Goal: Task Accomplishment & Management: Manage account settings

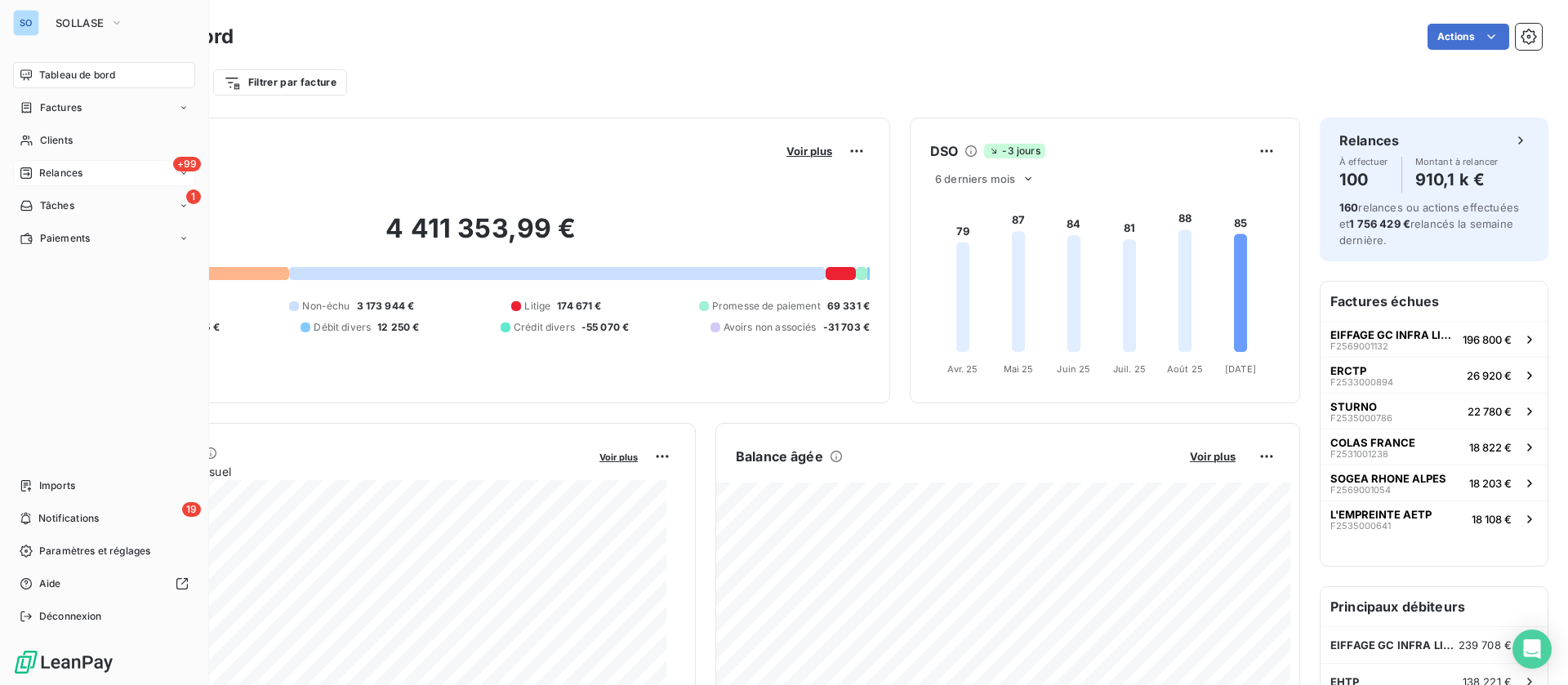
click at [47, 168] on span "Relances" at bounding box center [61, 173] width 44 height 15
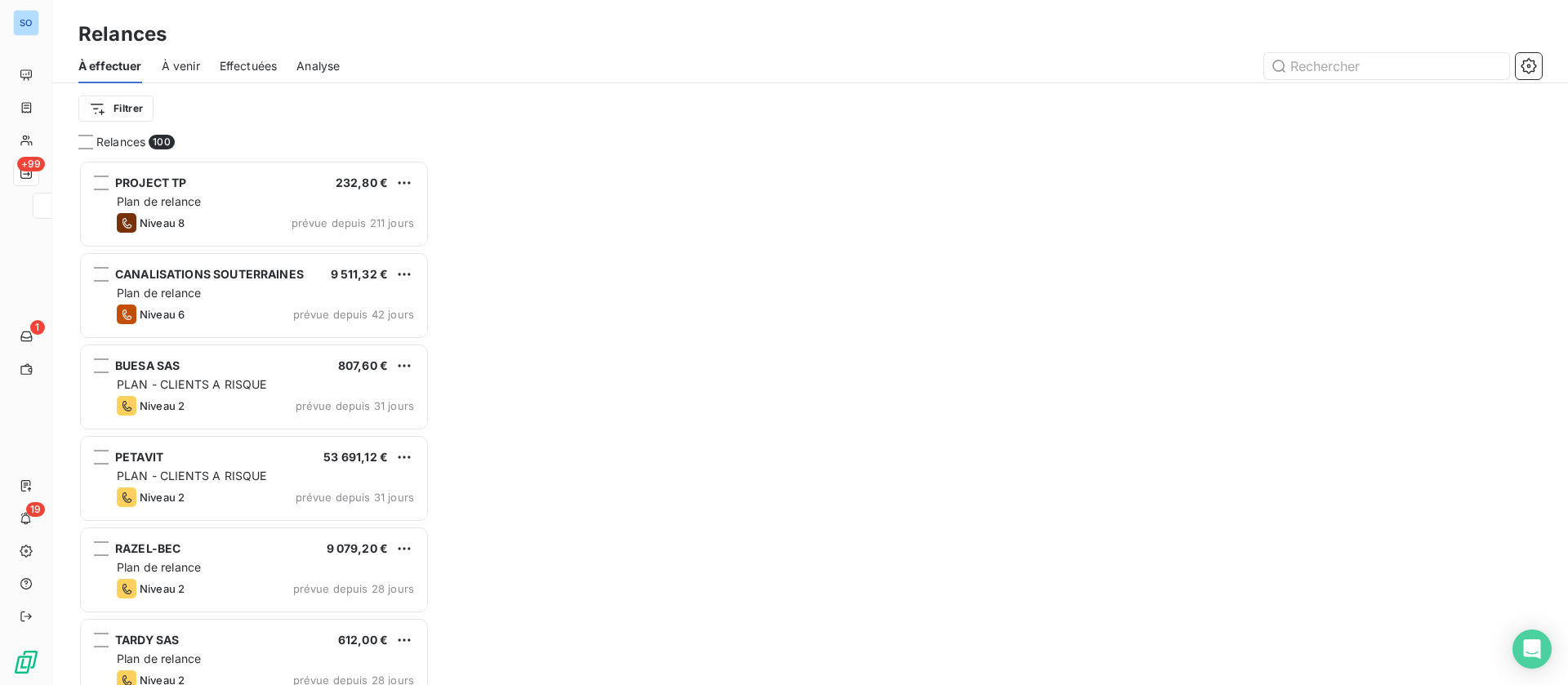
scroll to position [506, 333]
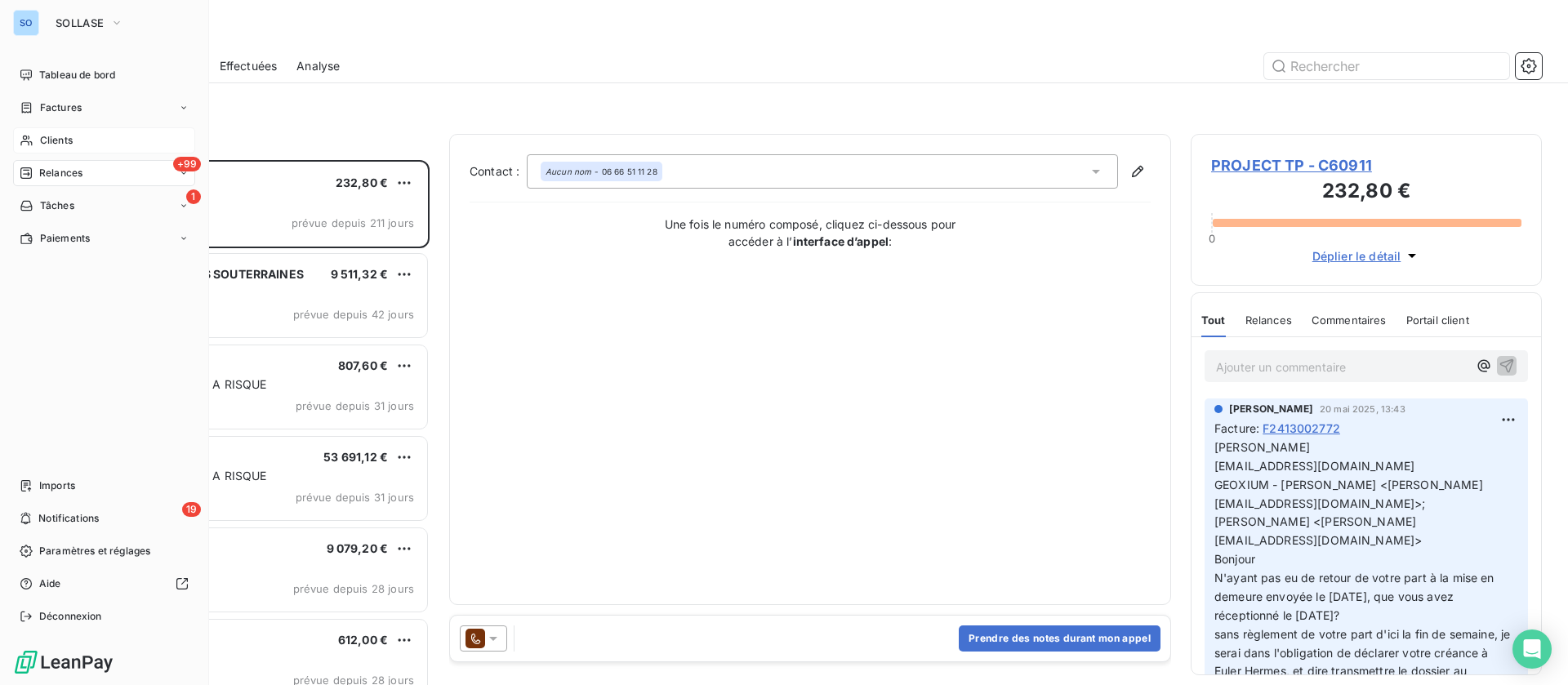
drag, startPoint x: 30, startPoint y: 134, endPoint x: 38, endPoint y: 133, distance: 8.1
click at [31, 134] on icon at bounding box center [26, 140] width 14 height 13
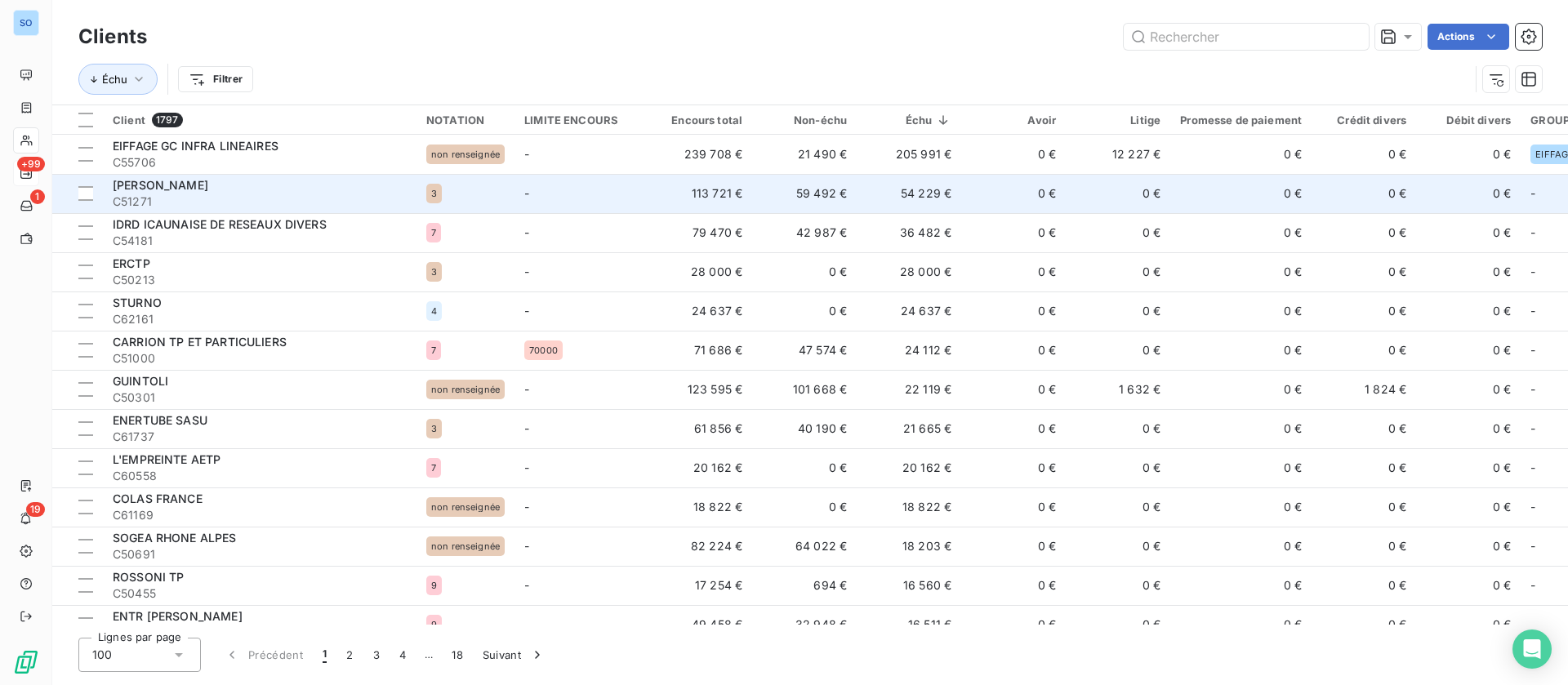
click at [567, 190] on td "-" at bounding box center [581, 193] width 133 height 39
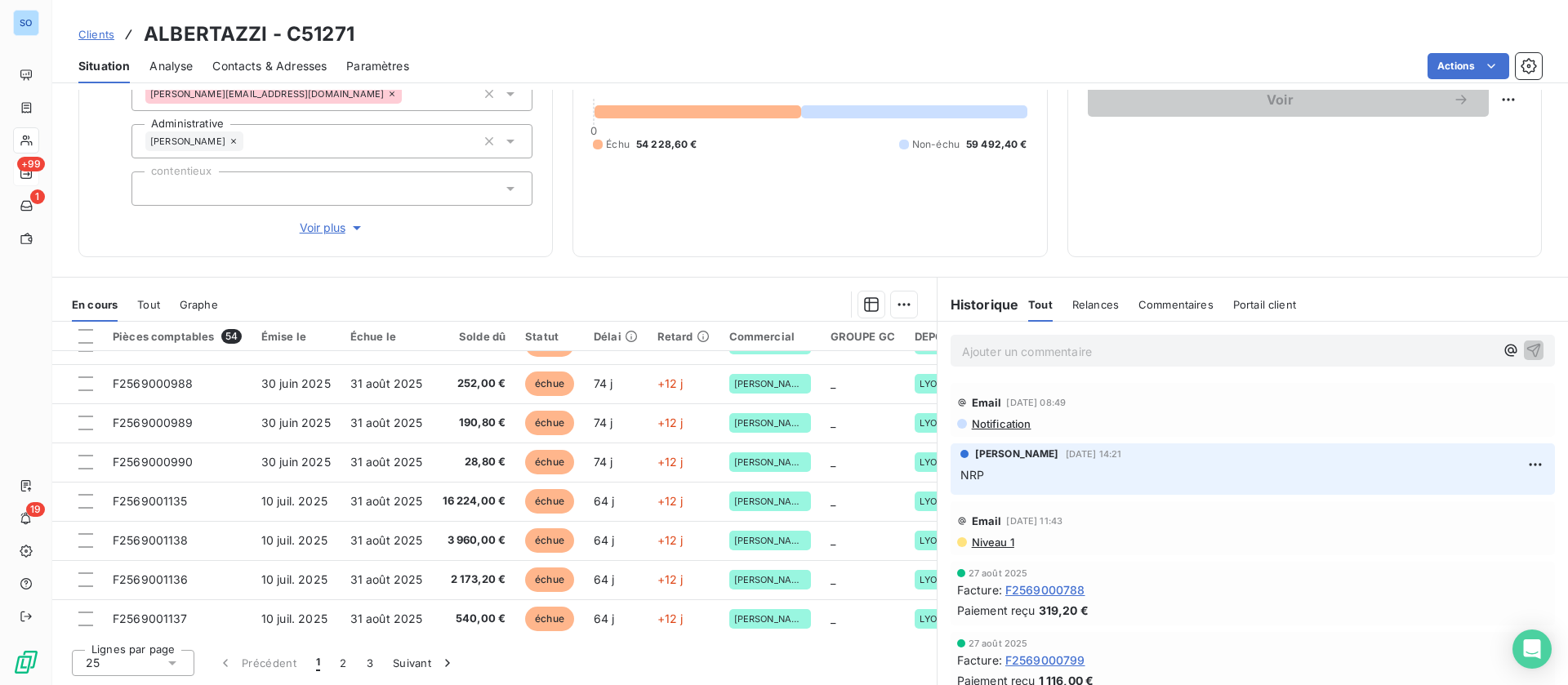
scroll to position [702, 0]
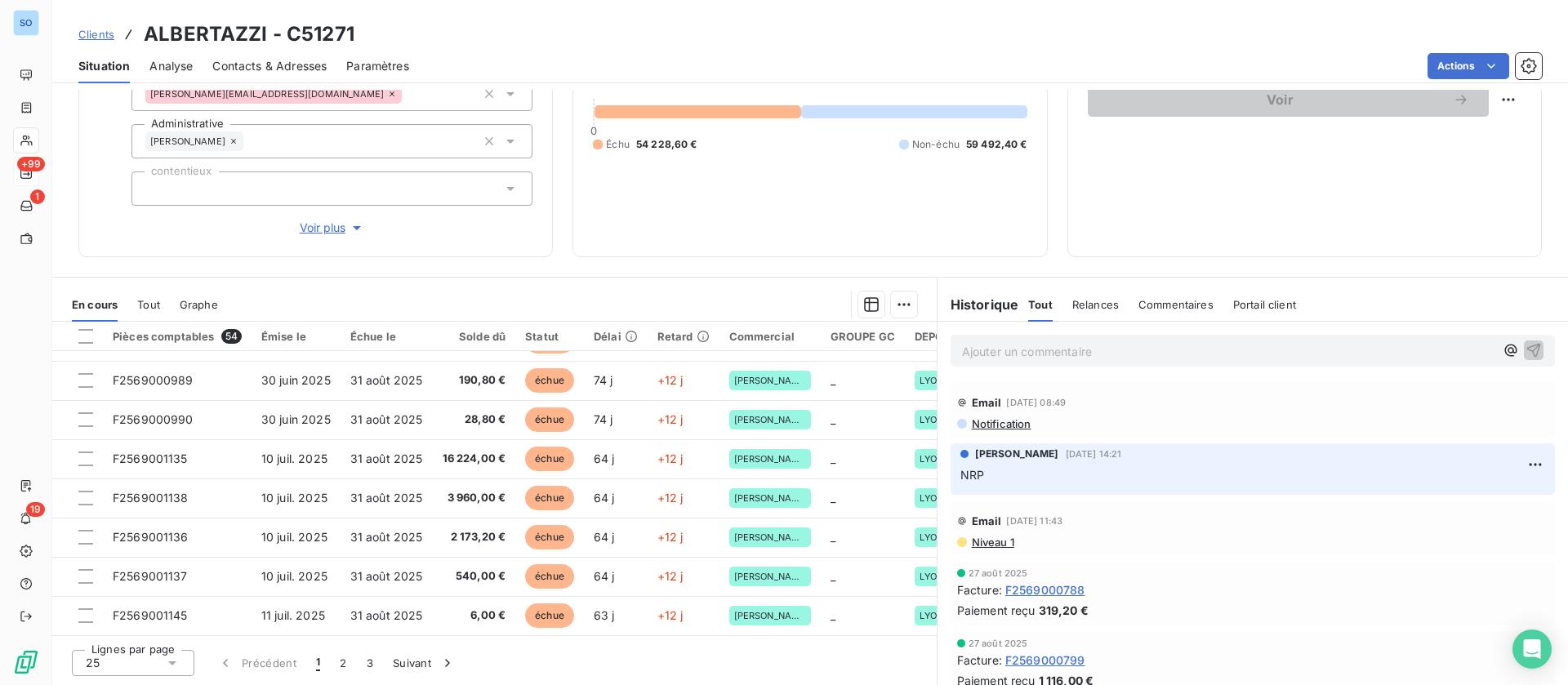
click at [288, 65] on span "Contacts & Adresses" at bounding box center [269, 65] width 114 height 17
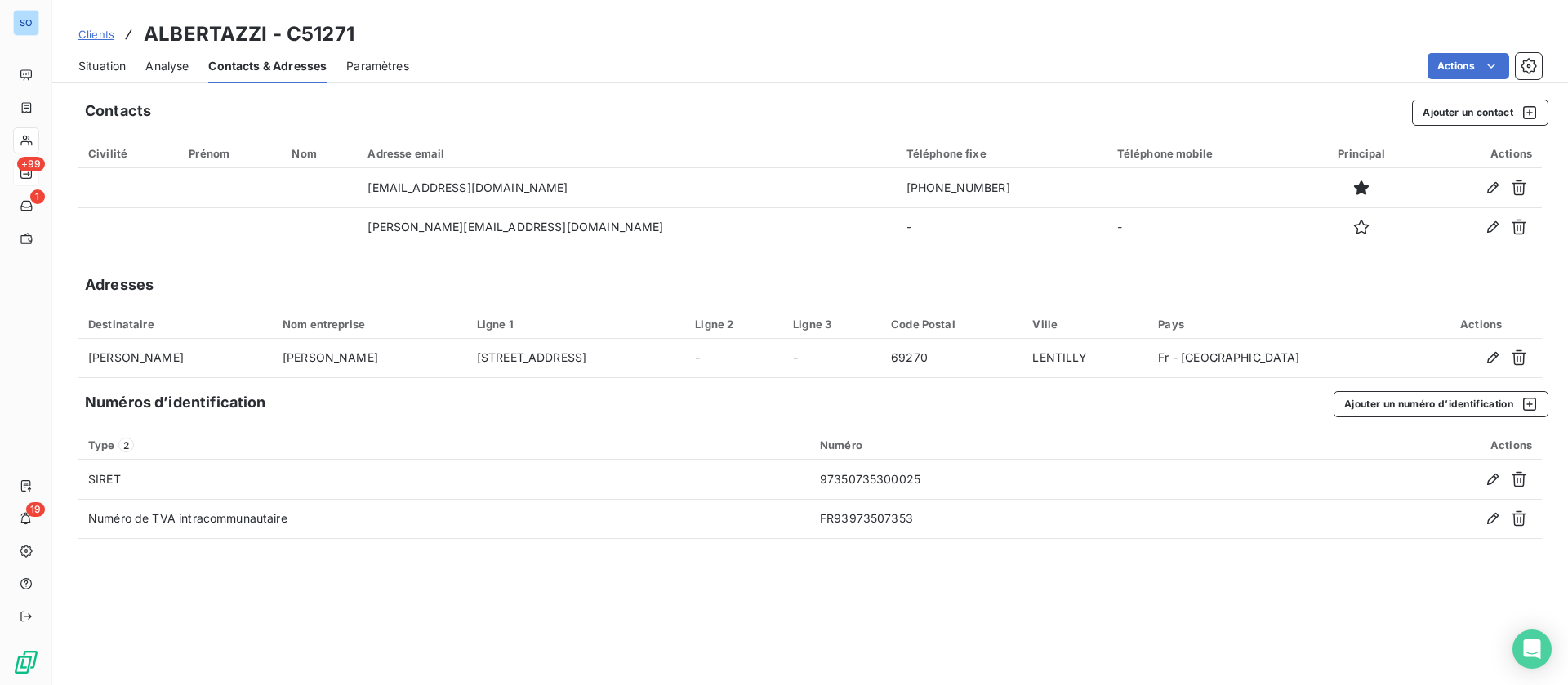
click at [127, 60] on div "Situation Analyse Contacts & Adresses Paramètres Actions" at bounding box center [810, 65] width 1516 height 34
click at [96, 65] on span "Situation" at bounding box center [102, 65] width 47 height 17
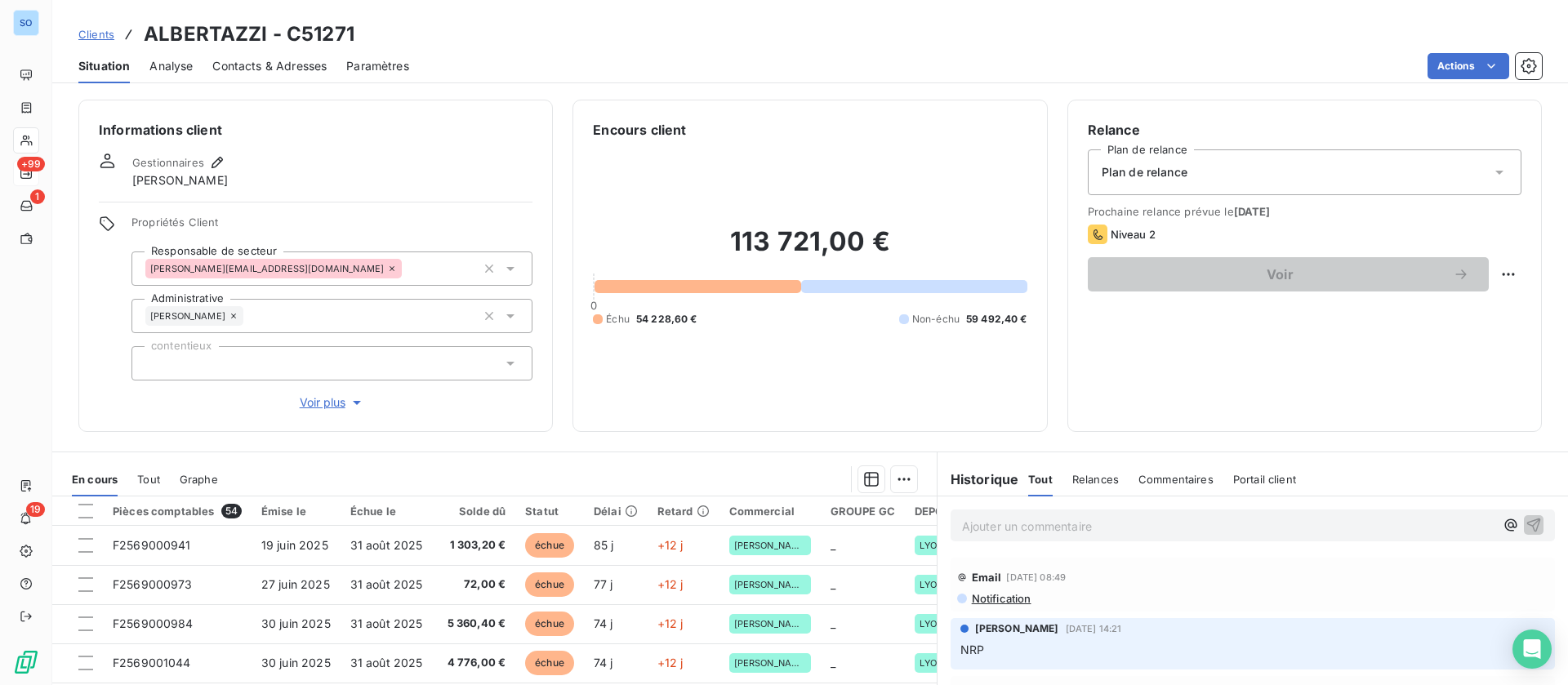
click at [1482, 278] on html "SO +99 1 19 Clients ALBERTAZZI - C51271 Situation Analyse Contacts & Adresses P…" at bounding box center [784, 342] width 1568 height 685
click at [1416, 326] on div "Replanifier cette action" at bounding box center [1422, 310] width 159 height 39
click at [1413, 321] on div "Replanifier cette action" at bounding box center [1421, 310] width 146 height 26
select select "8"
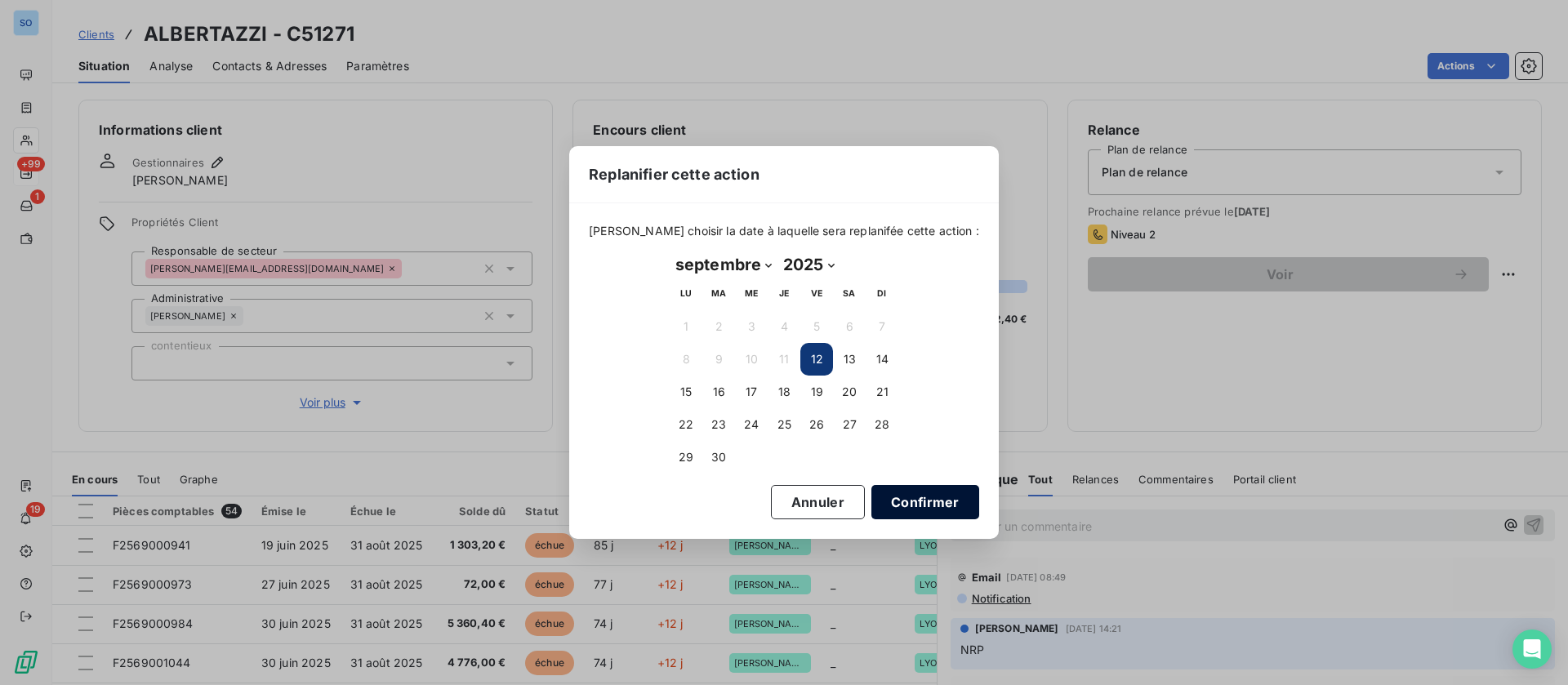
click at [883, 507] on button "Confirmer" at bounding box center [925, 502] width 107 height 34
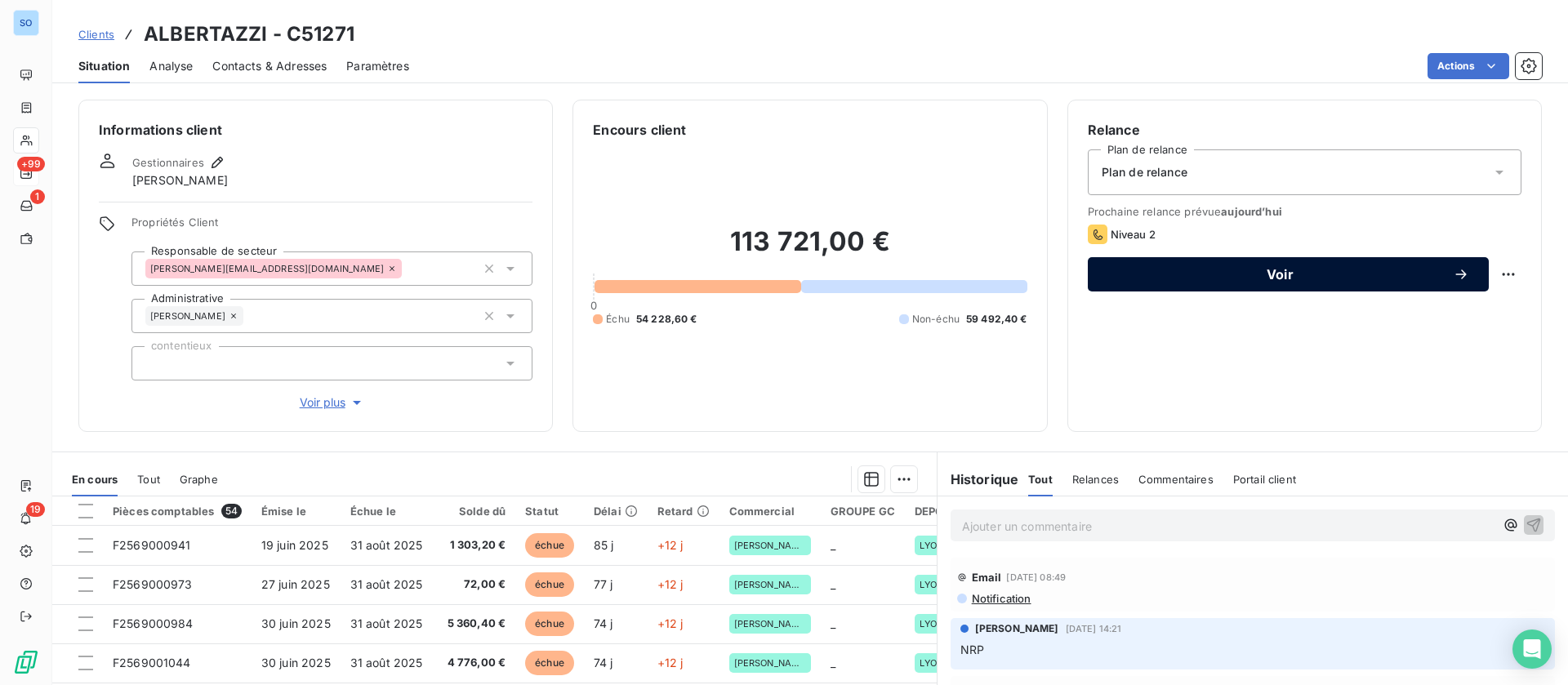
click at [1244, 279] on span "Voir" at bounding box center [1280, 274] width 346 height 13
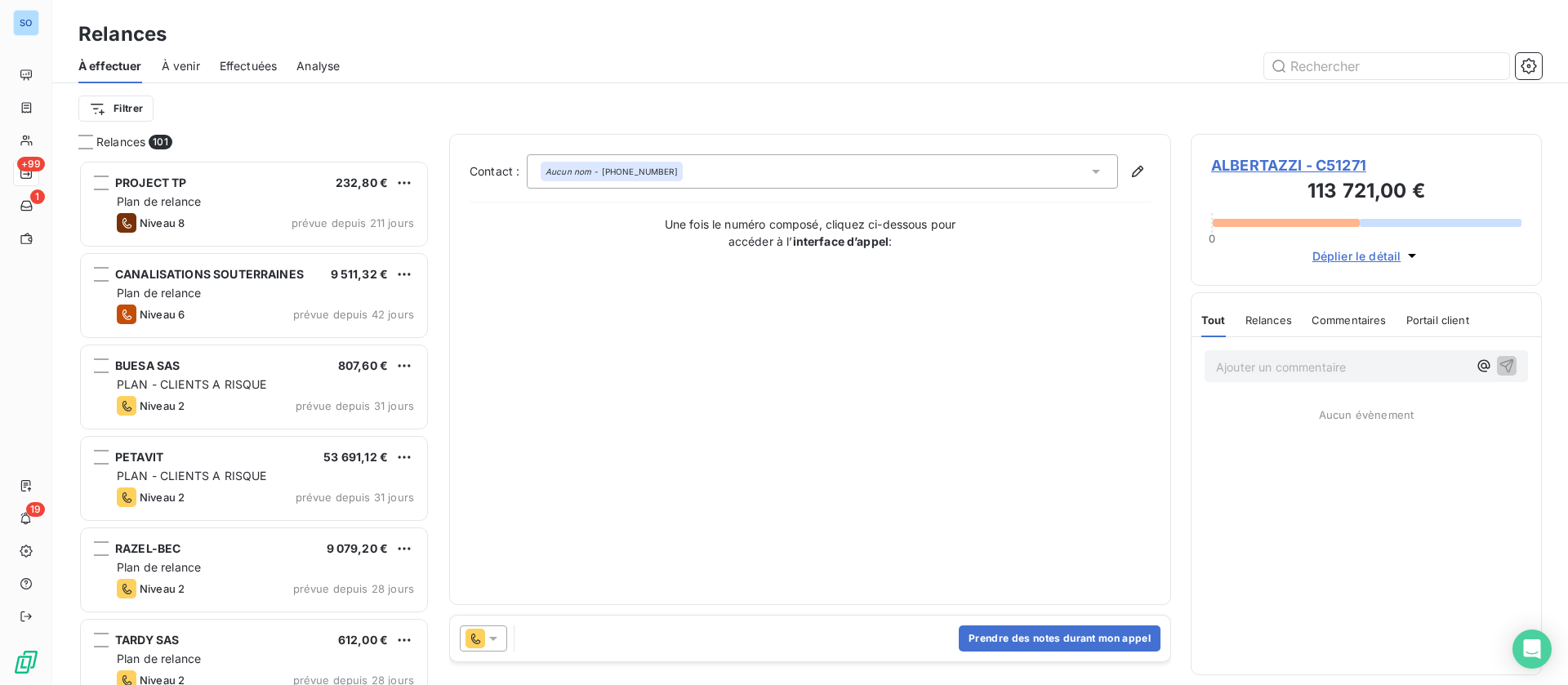
scroll to position [506, 333]
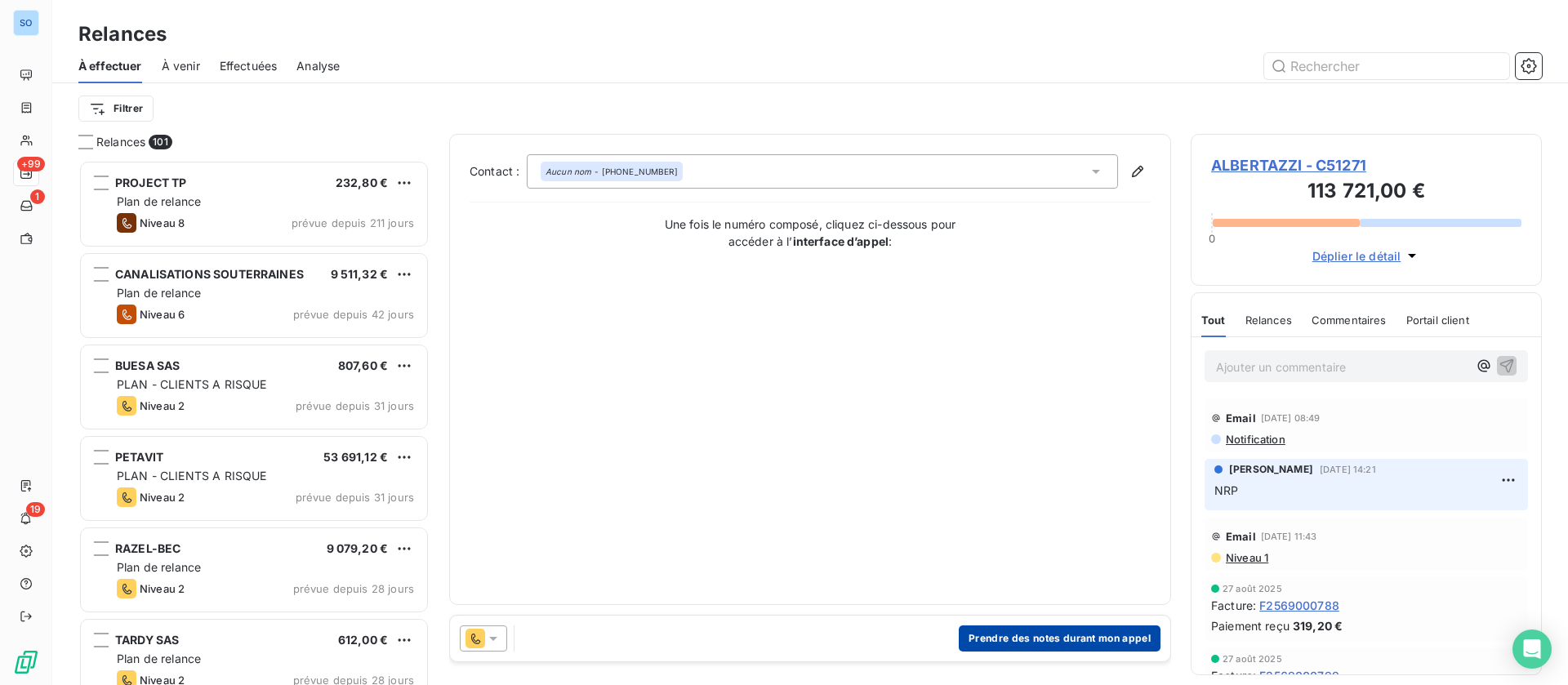
click at [1027, 639] on button "Prendre des notes durant mon appel" at bounding box center [1059, 638] width 202 height 26
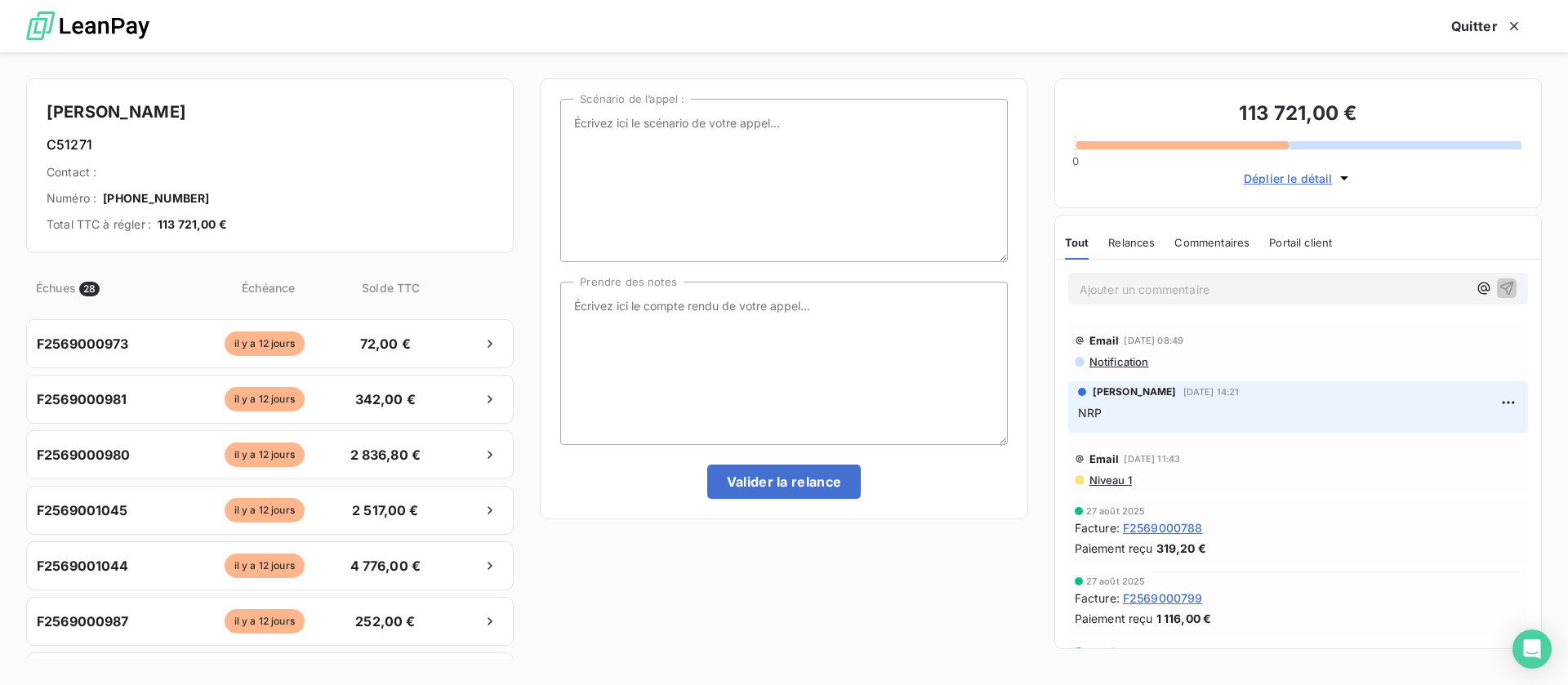
scroll to position [0, 0]
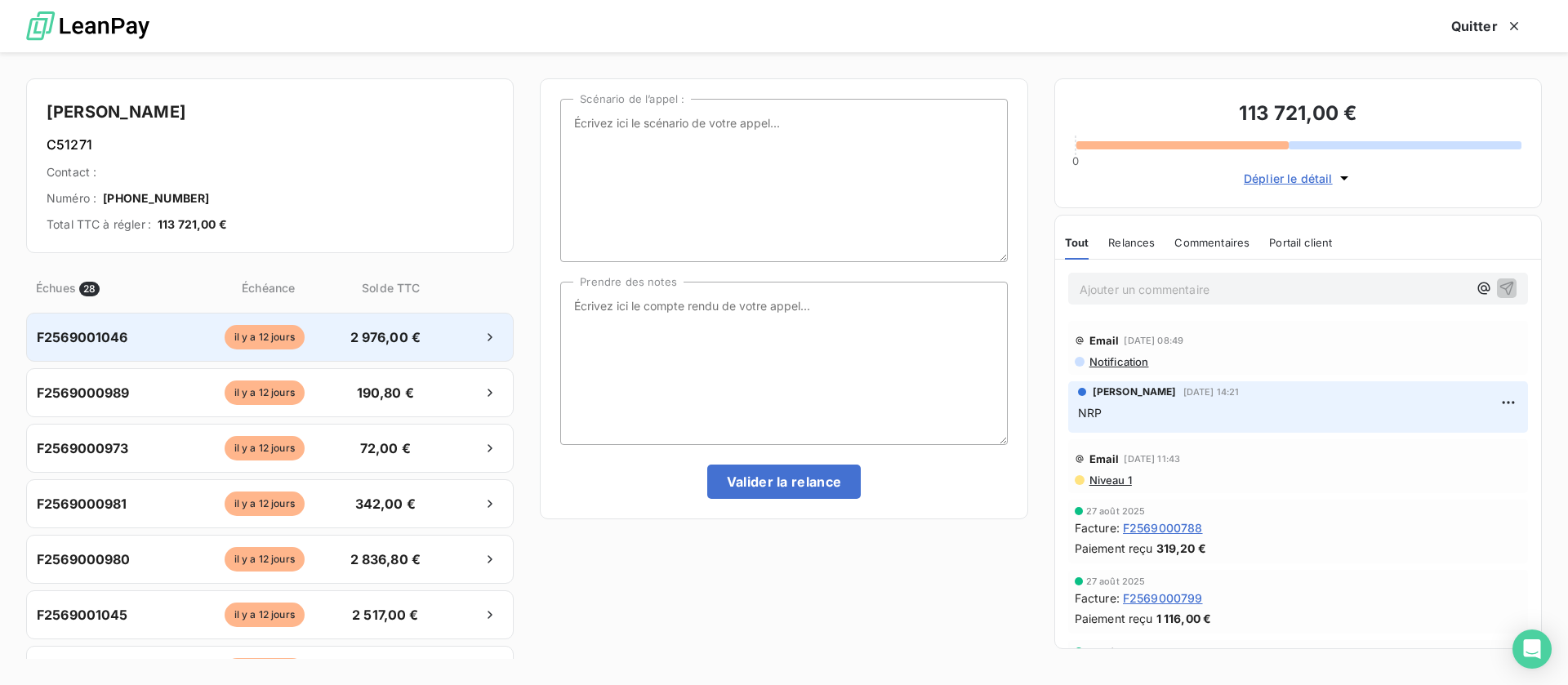
click at [315, 335] on div "il y a 12 jours" at bounding box center [264, 337] width 149 height 24
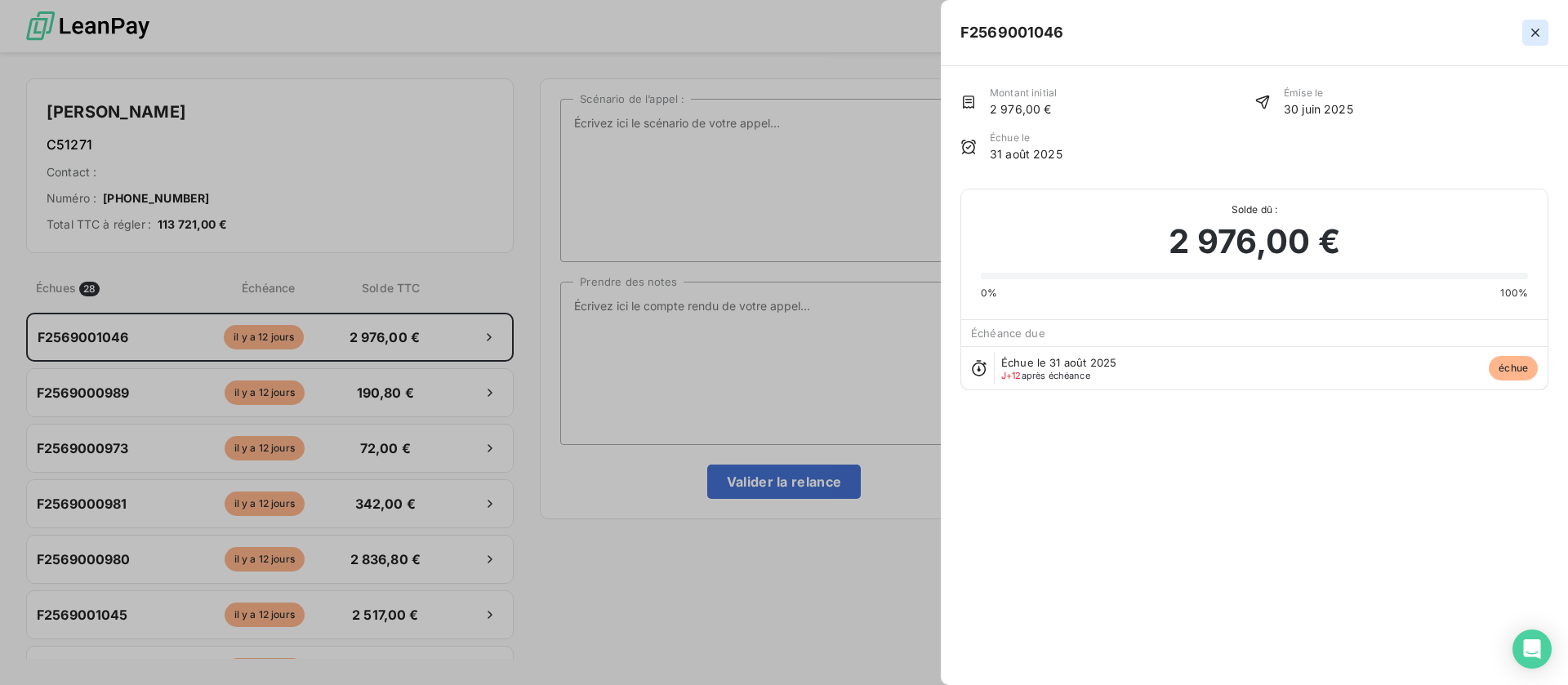
click at [1534, 32] on icon "button" at bounding box center [1535, 32] width 17 height 17
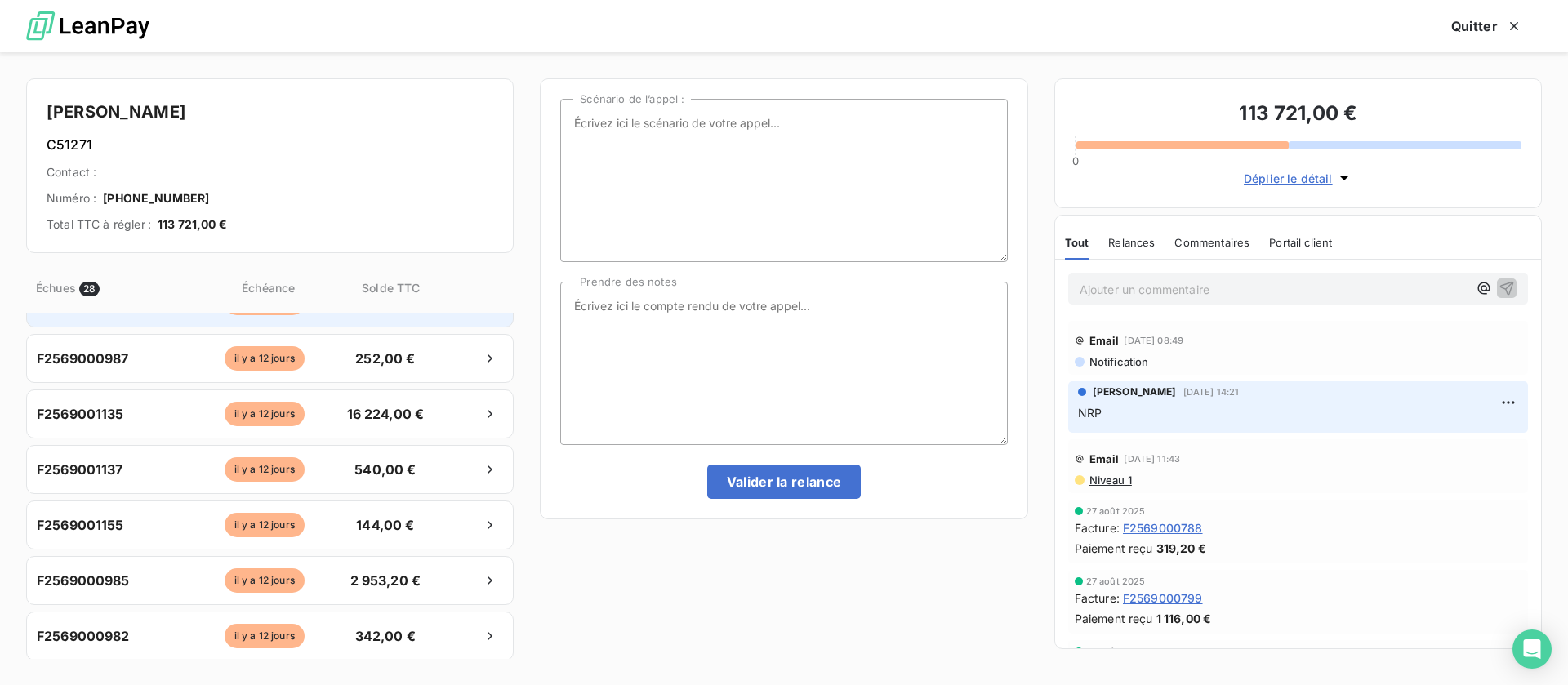
scroll to position [490, 0]
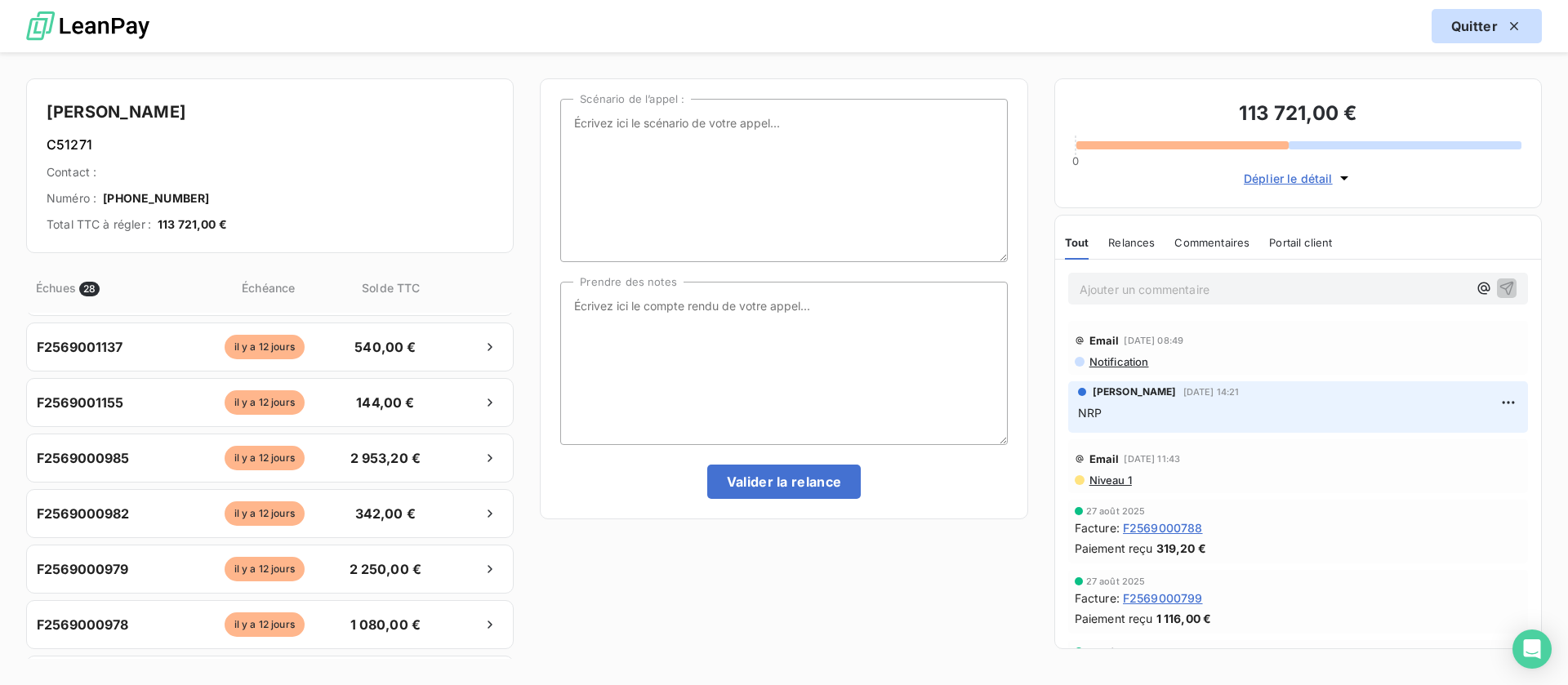
click at [1460, 23] on button "Quitter" at bounding box center [1487, 25] width 110 height 34
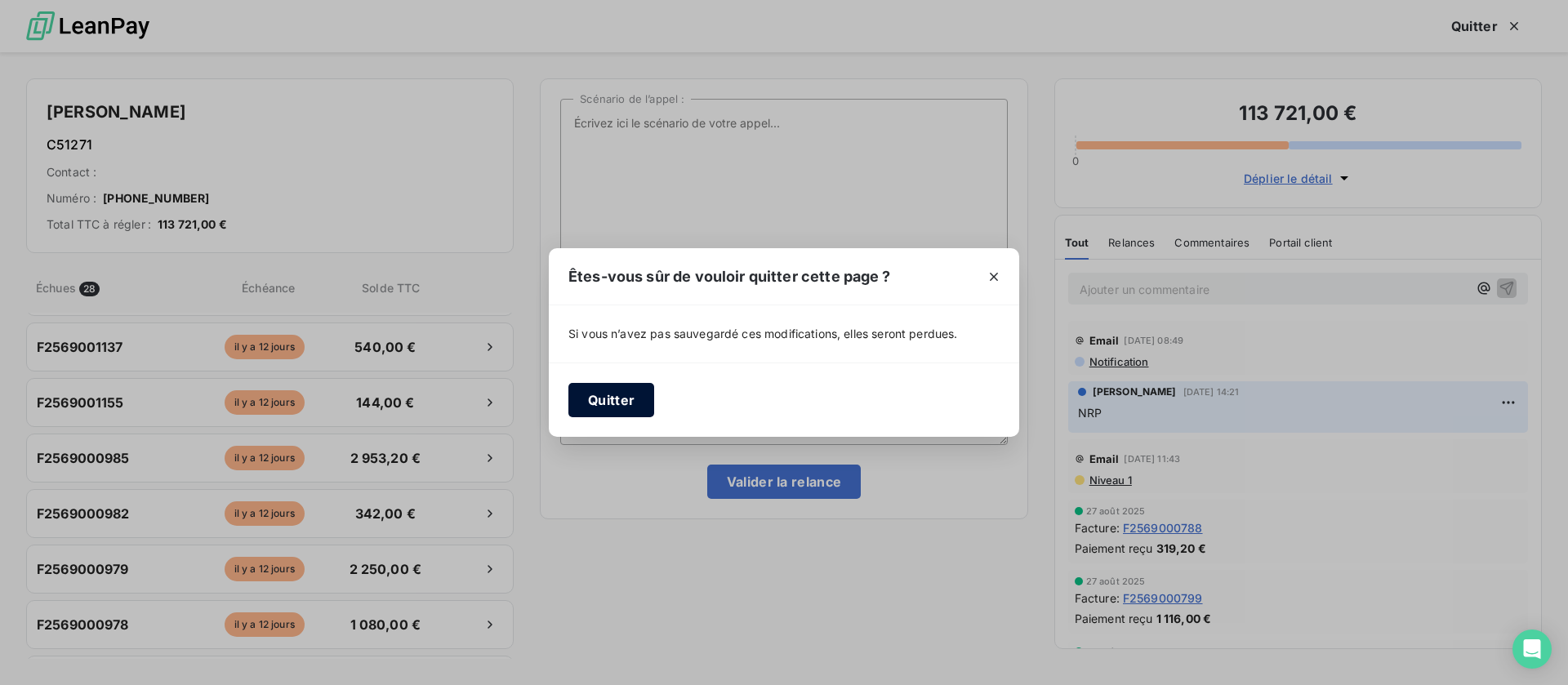
click at [600, 399] on button "Quitter" at bounding box center [611, 400] width 86 height 34
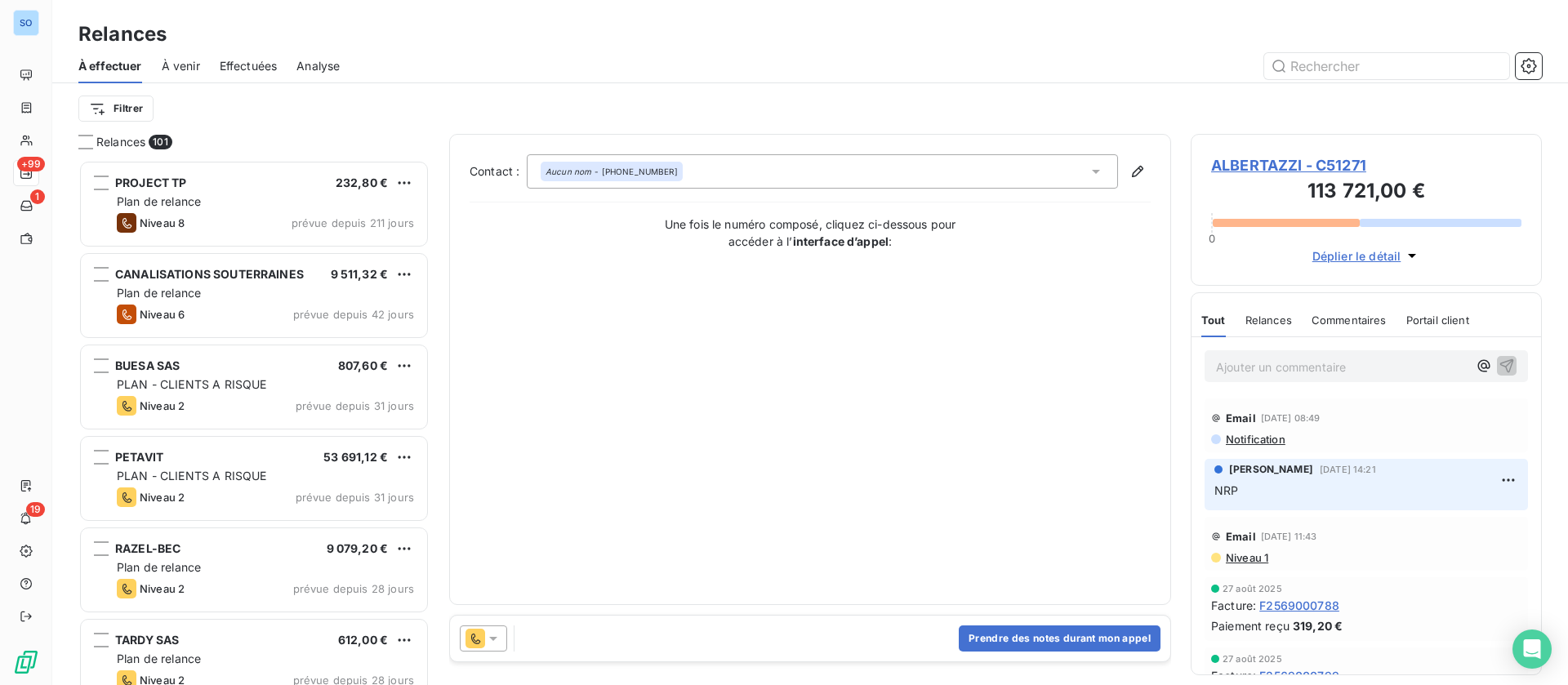
click at [234, 65] on span "Effectuées" at bounding box center [249, 65] width 58 height 17
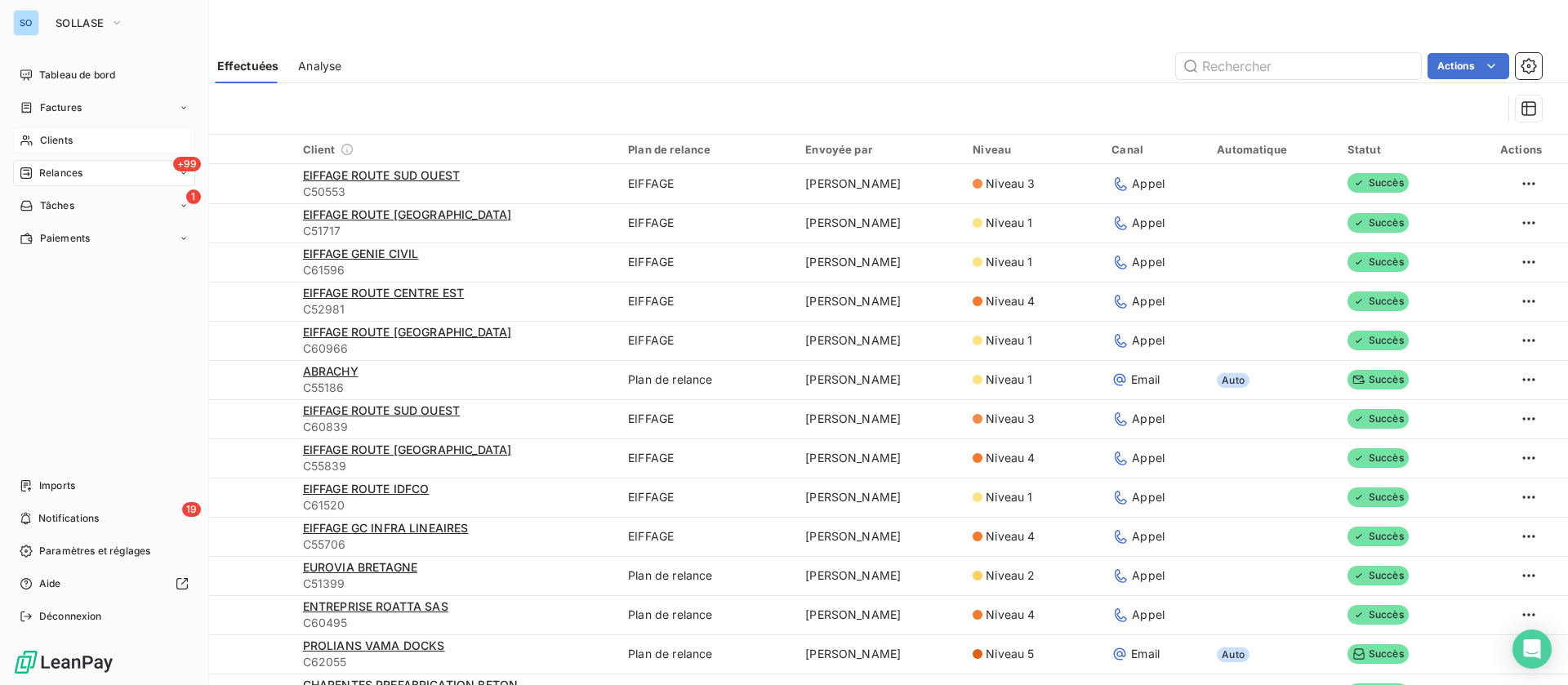
click at [35, 132] on div "Clients" at bounding box center [104, 140] width 182 height 26
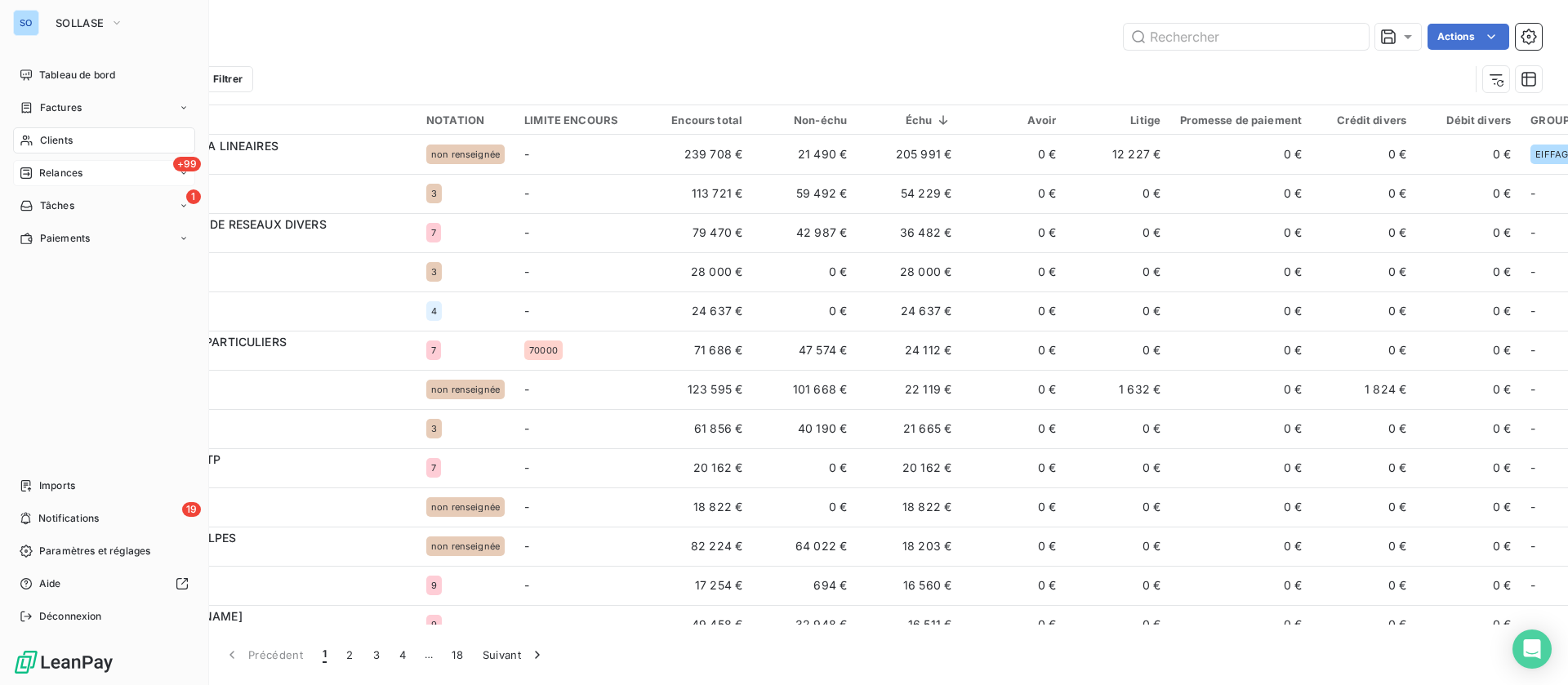
click at [71, 140] on span "Clients" at bounding box center [56, 140] width 32 height 15
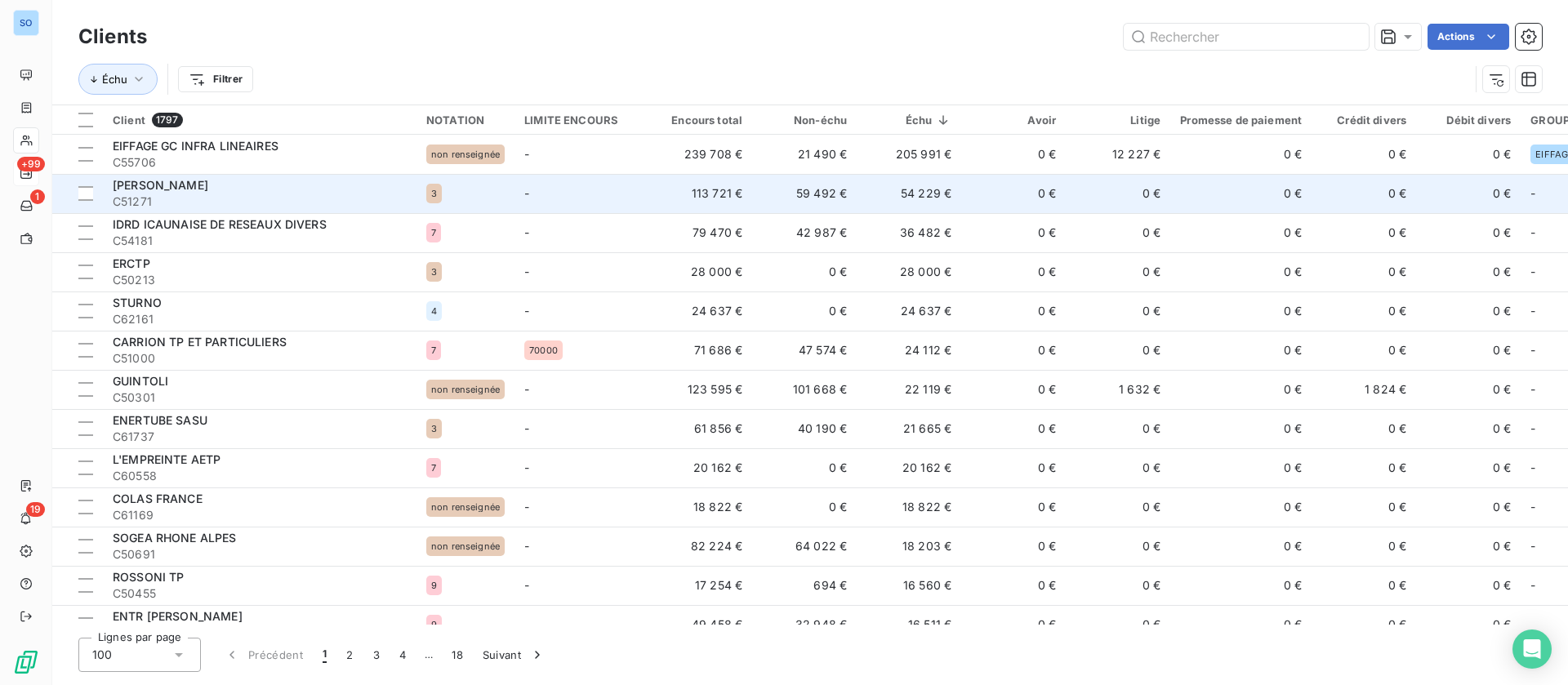
click at [591, 197] on td "-" at bounding box center [581, 193] width 133 height 39
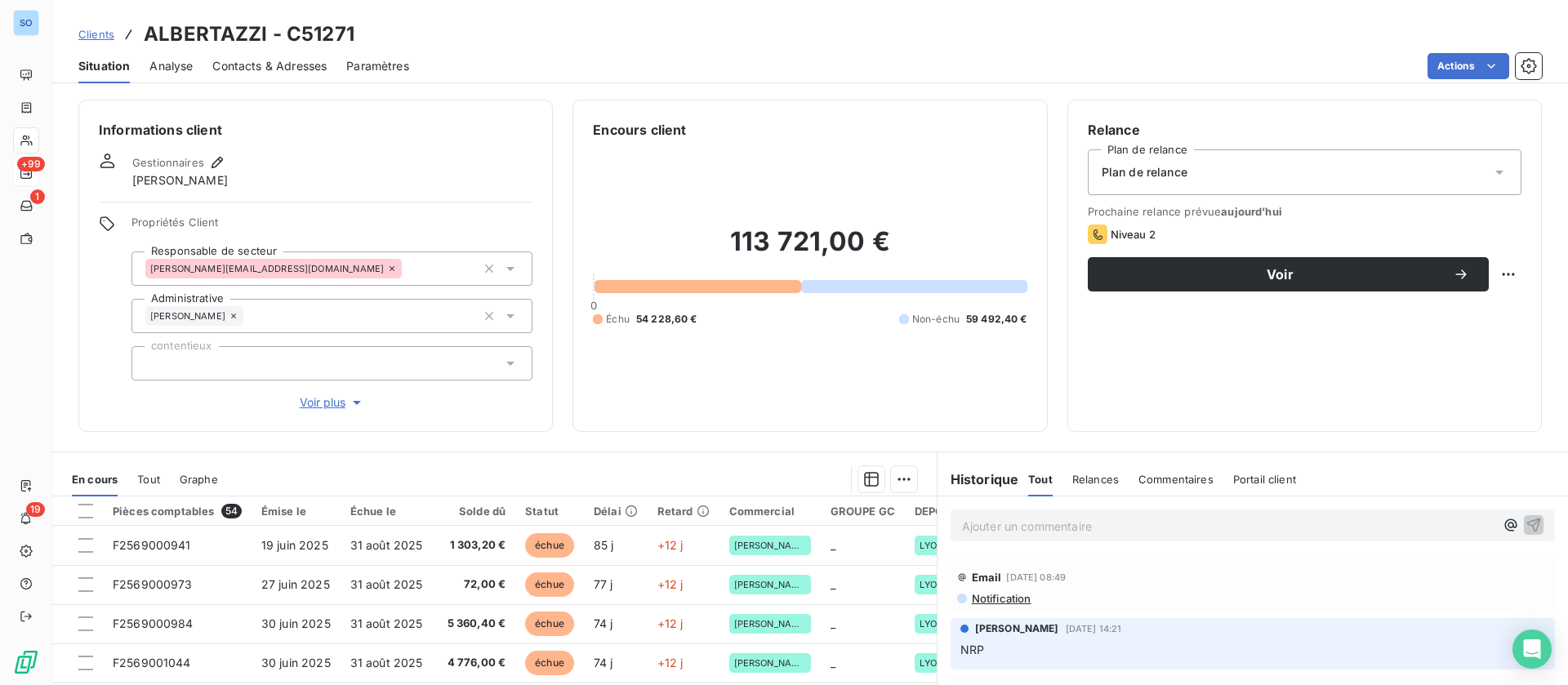
click at [1172, 522] on p "Ajouter un commentaire ﻿" at bounding box center [1228, 525] width 533 height 20
click at [1527, 524] on icon "button" at bounding box center [1534, 524] width 14 height 14
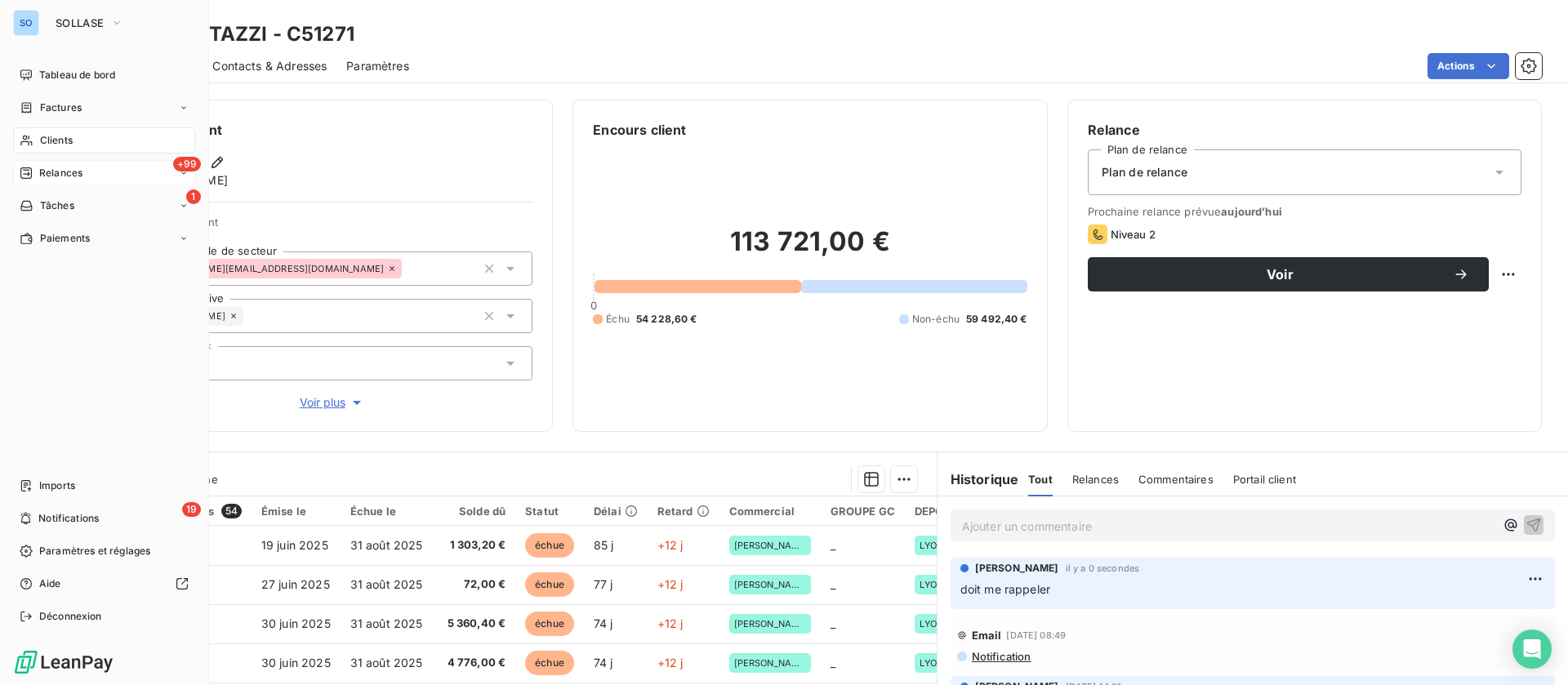
click at [60, 136] on span "Clients" at bounding box center [56, 140] width 32 height 15
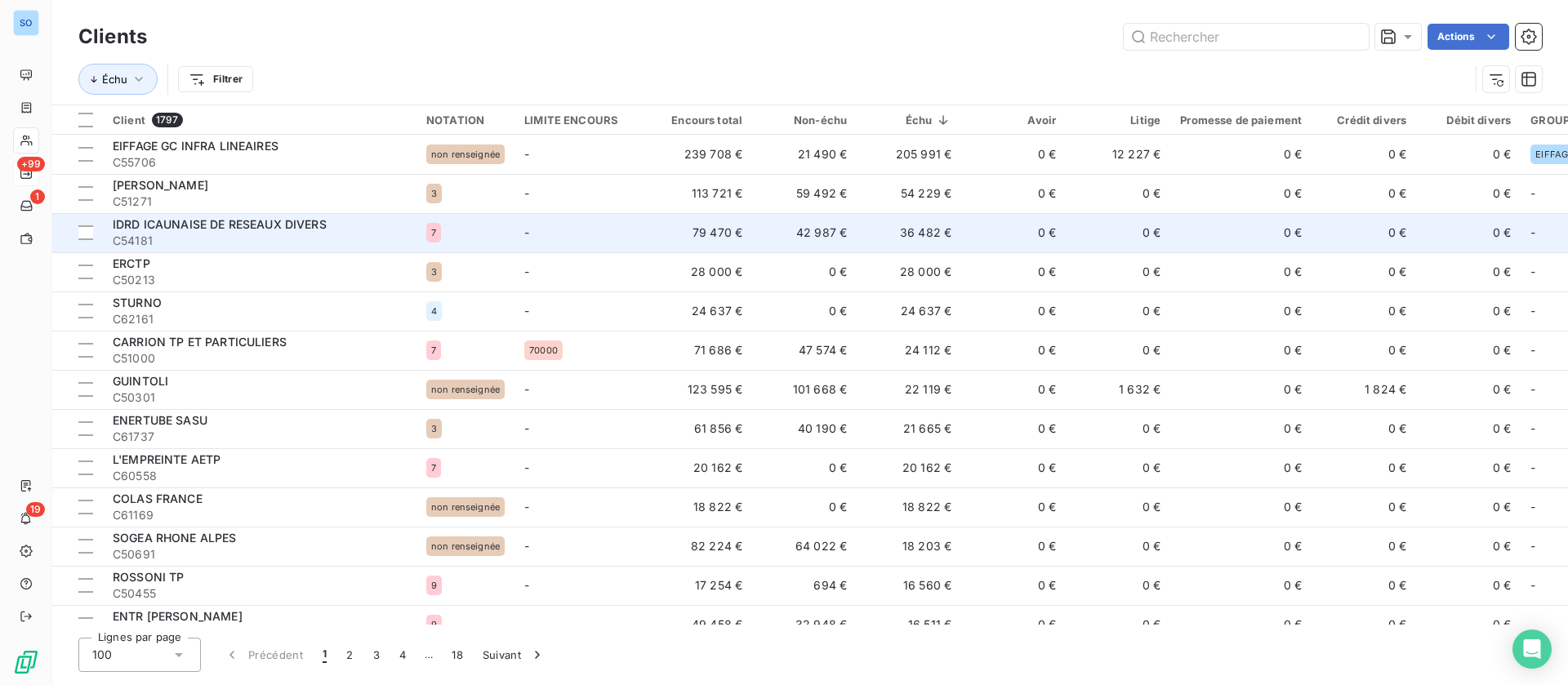
click at [903, 229] on td "36 482 €" at bounding box center [909, 232] width 105 height 39
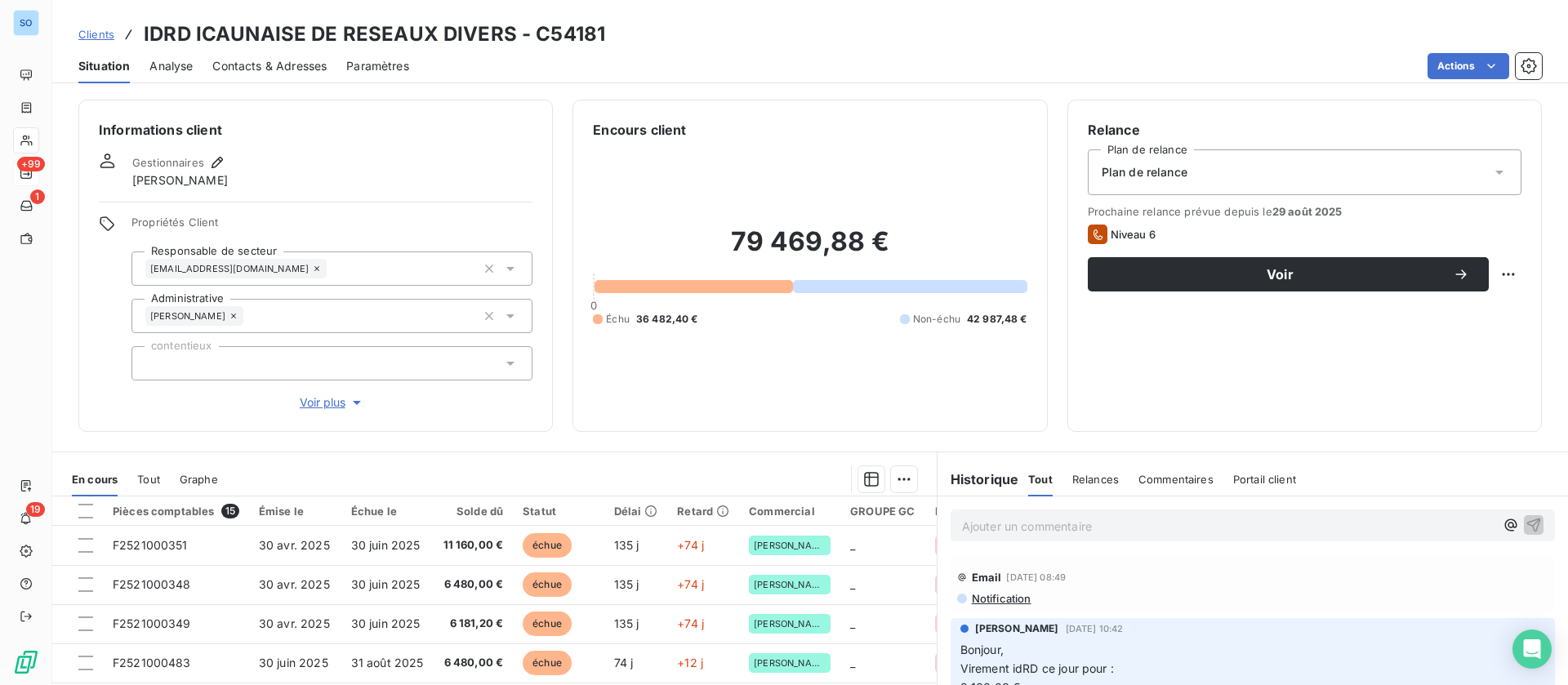
click at [309, 408] on span "Voir plus" at bounding box center [332, 402] width 65 height 17
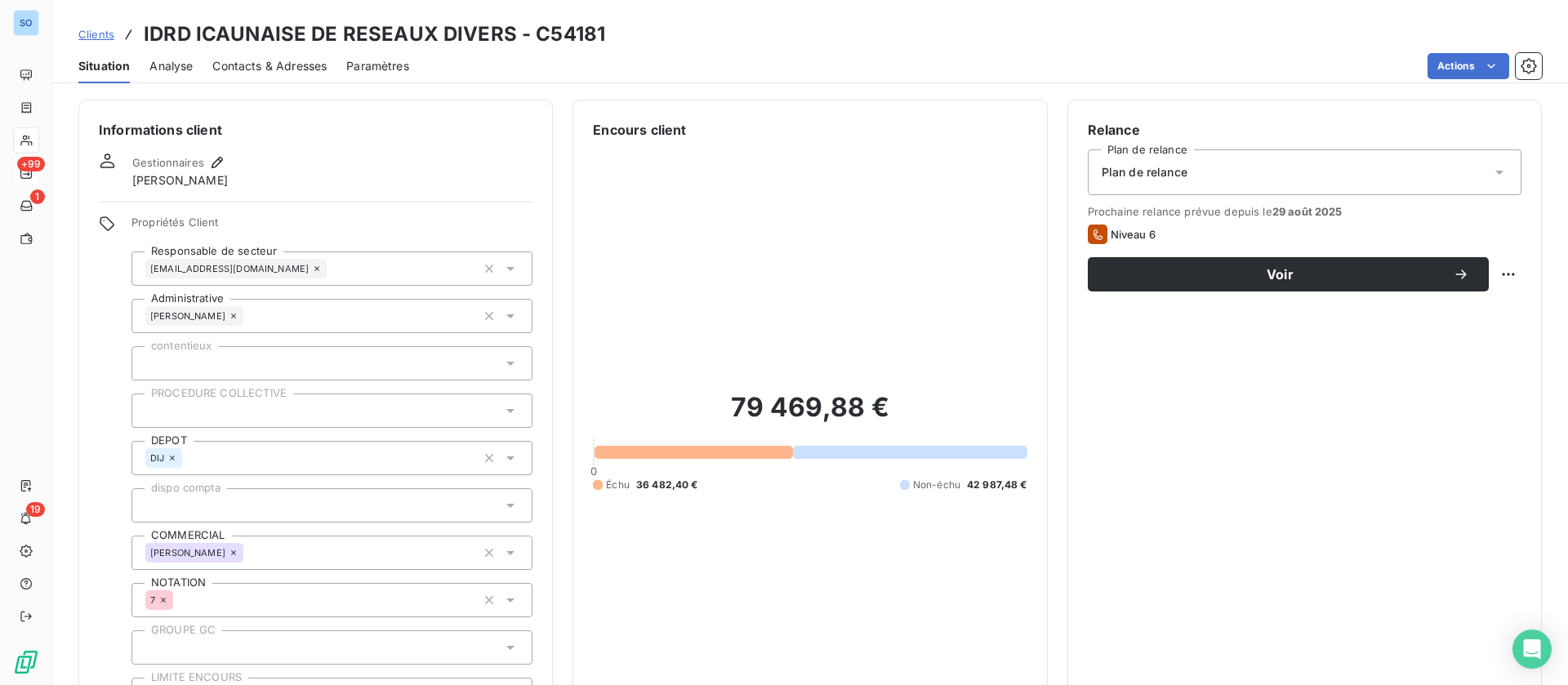
drag, startPoint x: 301, startPoint y: 605, endPoint x: 290, endPoint y: 500, distance: 105.6
click at [290, 500] on div "Propriétés Client Responsable de secteur [EMAIL_ADDRESS][DOMAIN_NAME] Administr…" at bounding box center [332, 479] width 401 height 527
click at [127, 63] on span "Situation" at bounding box center [104, 65] width 52 height 17
click at [287, 69] on span "Contacts & Adresses" at bounding box center [269, 65] width 114 height 17
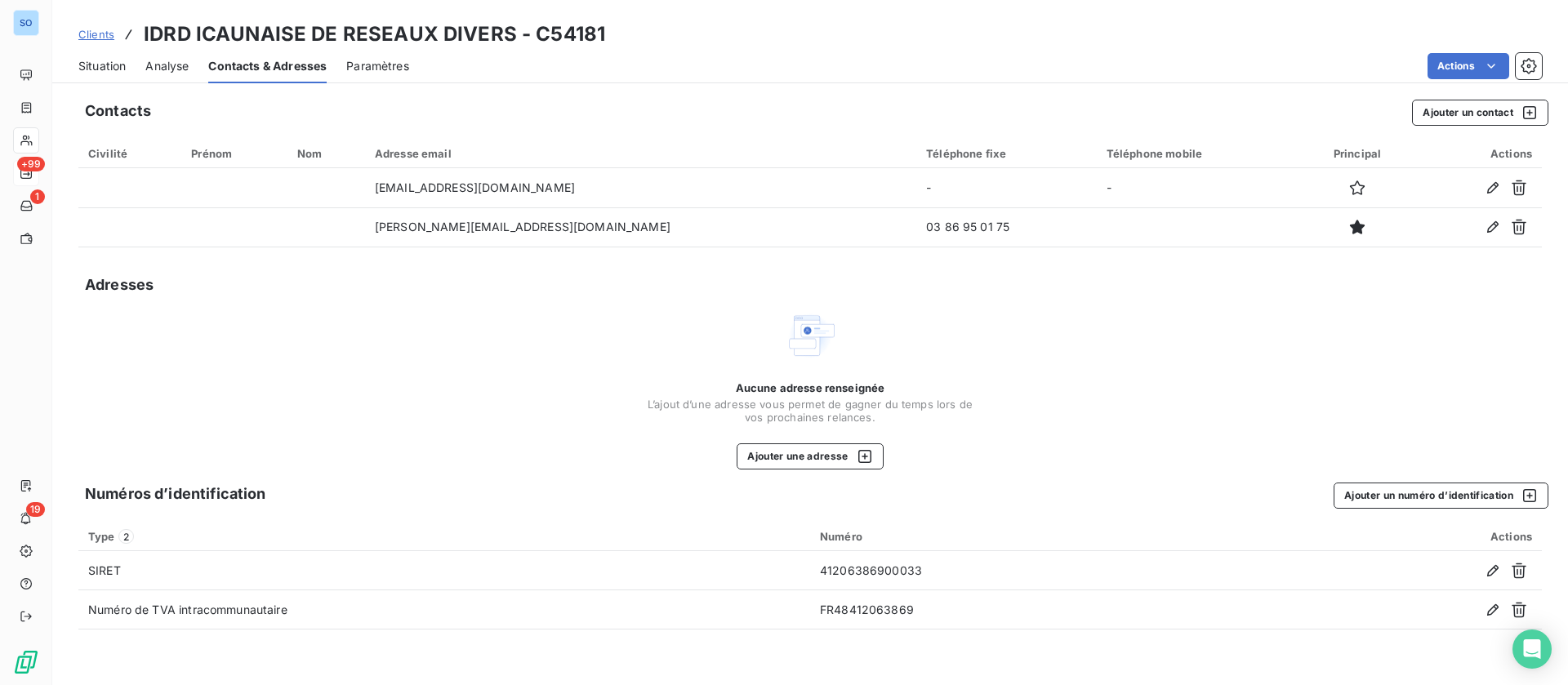
click at [90, 58] on span "Situation" at bounding box center [102, 65] width 47 height 17
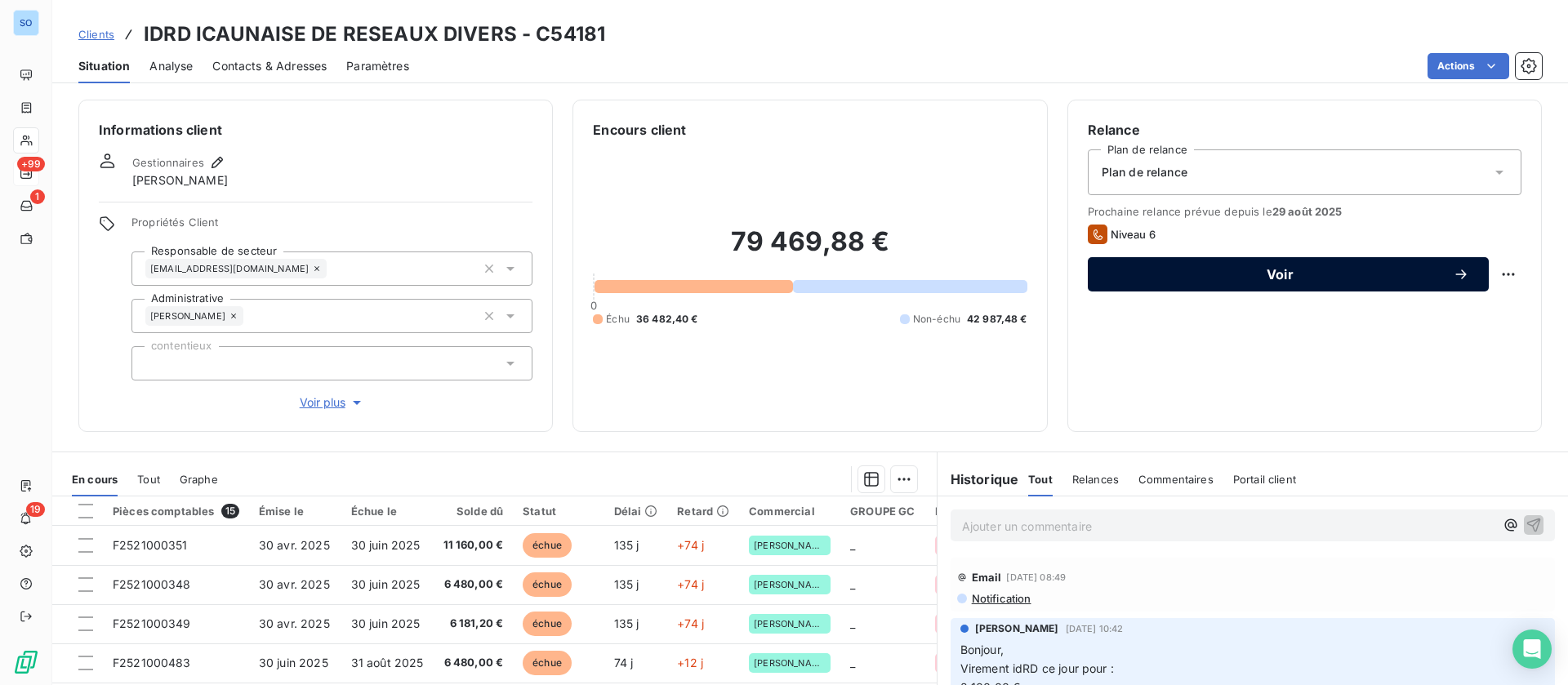
click at [1281, 264] on button "Voir" at bounding box center [1288, 274] width 401 height 34
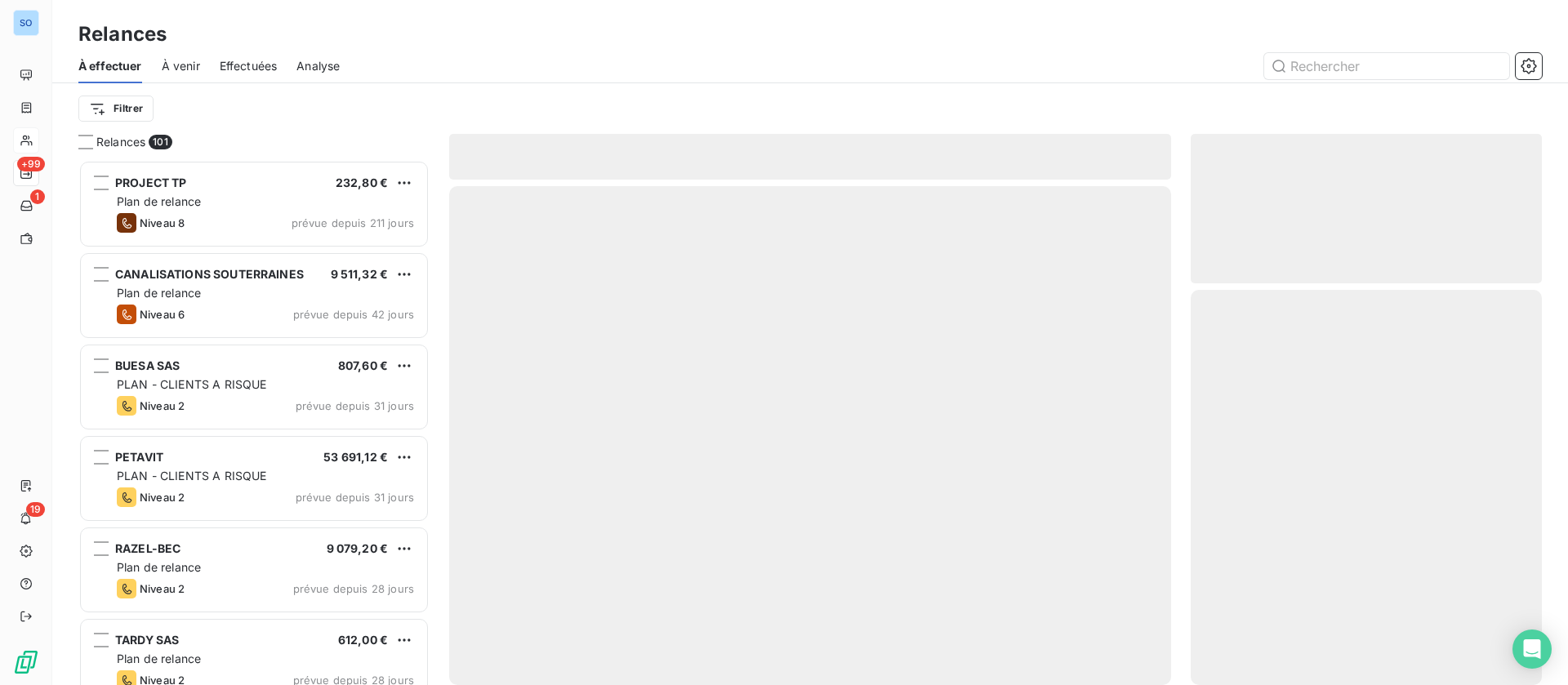
scroll to position [506, 333]
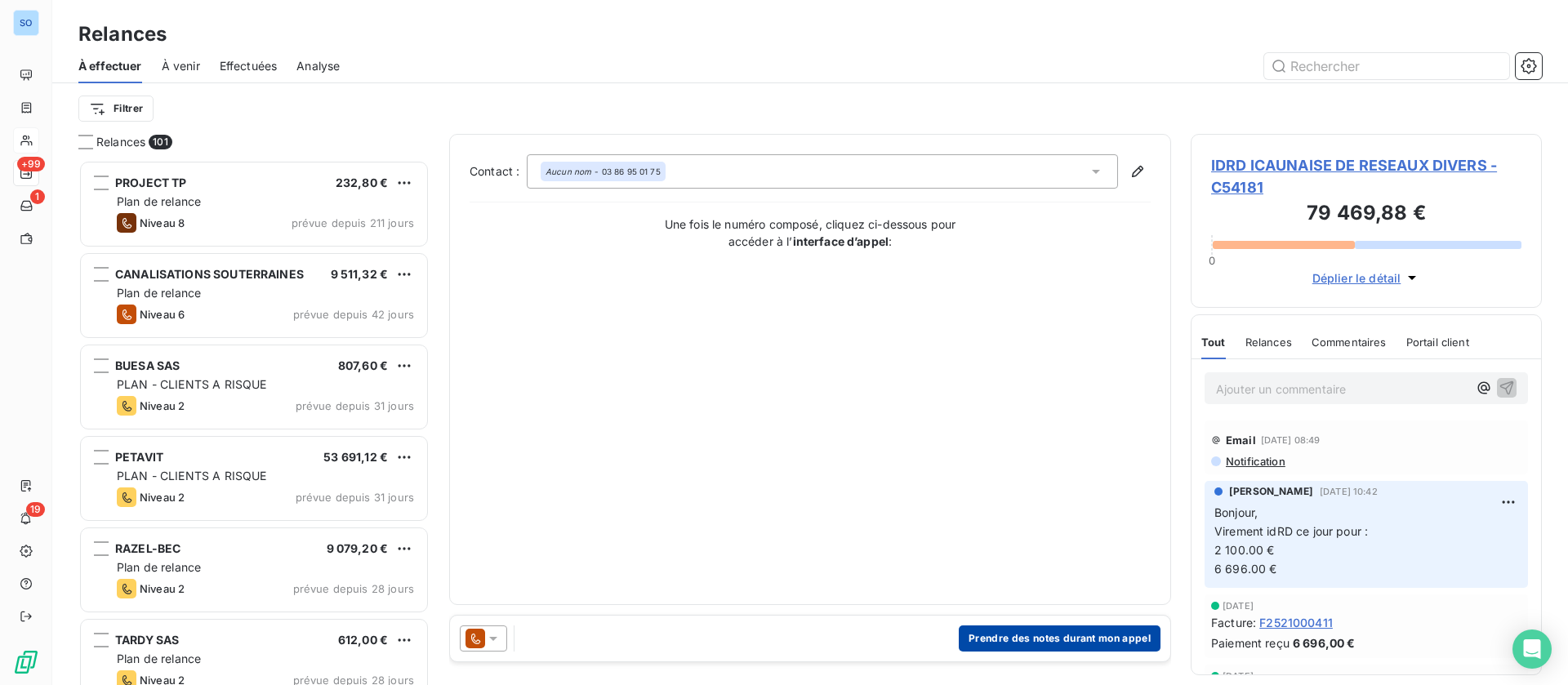
click at [1068, 640] on button "Prendre des notes durant mon appel" at bounding box center [1059, 638] width 202 height 26
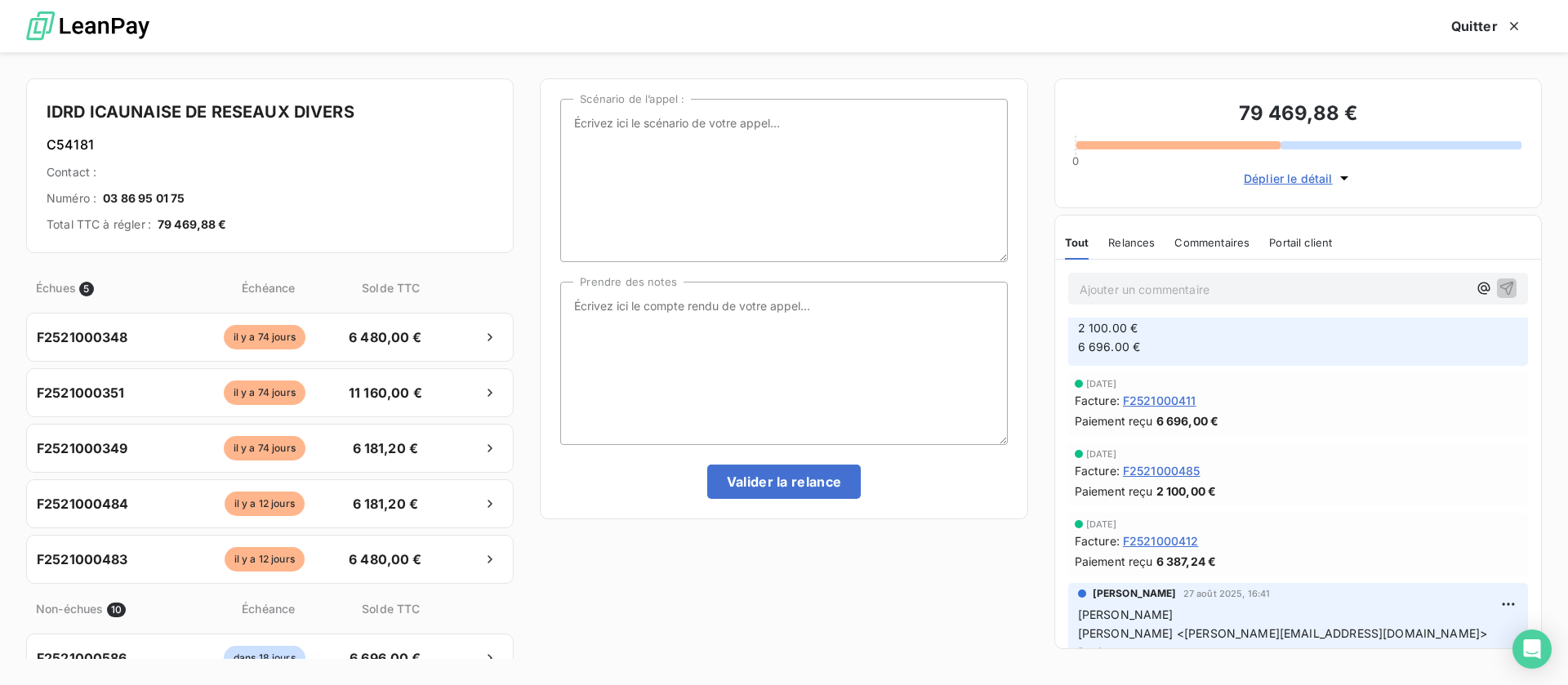
scroll to position [245, 0]
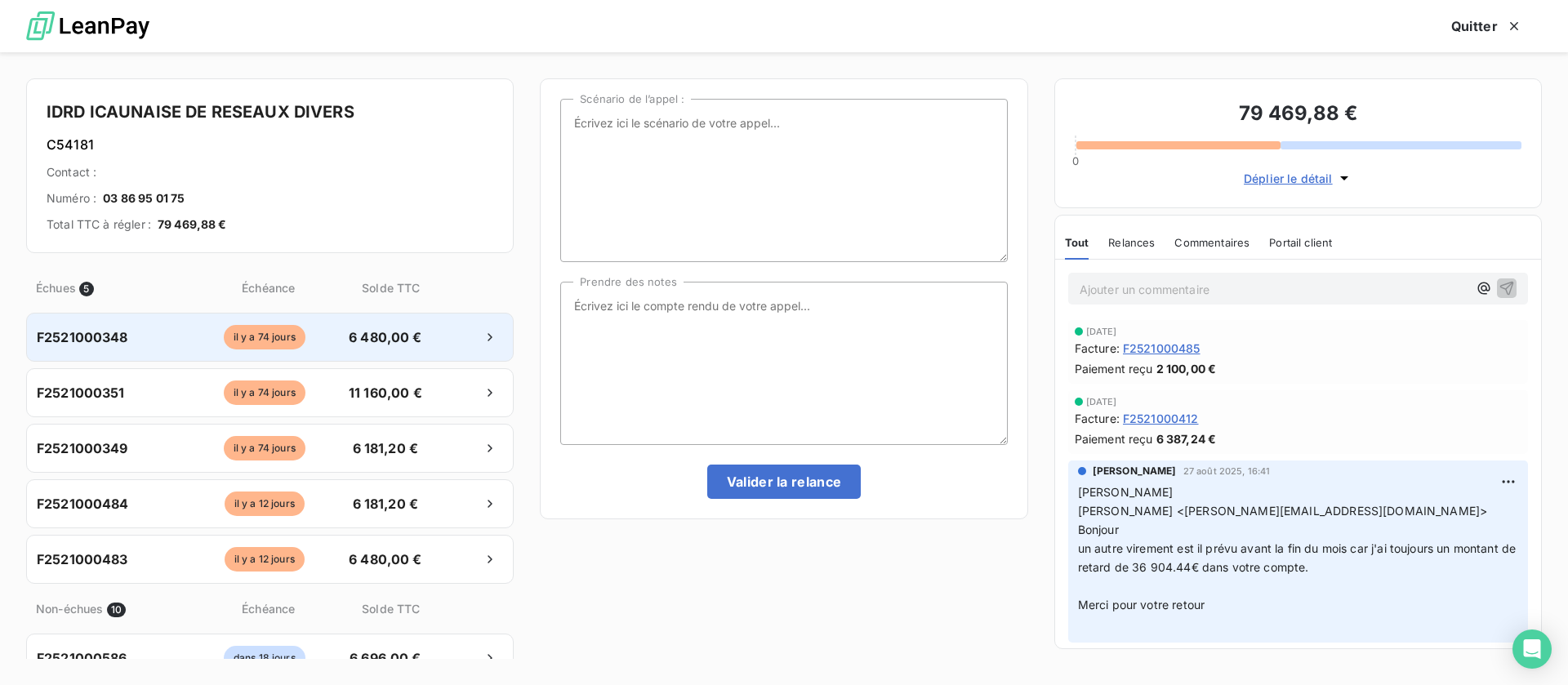
click at [313, 323] on div "F2521000348 [DATE] 6 480,00 €" at bounding box center [270, 337] width 487 height 49
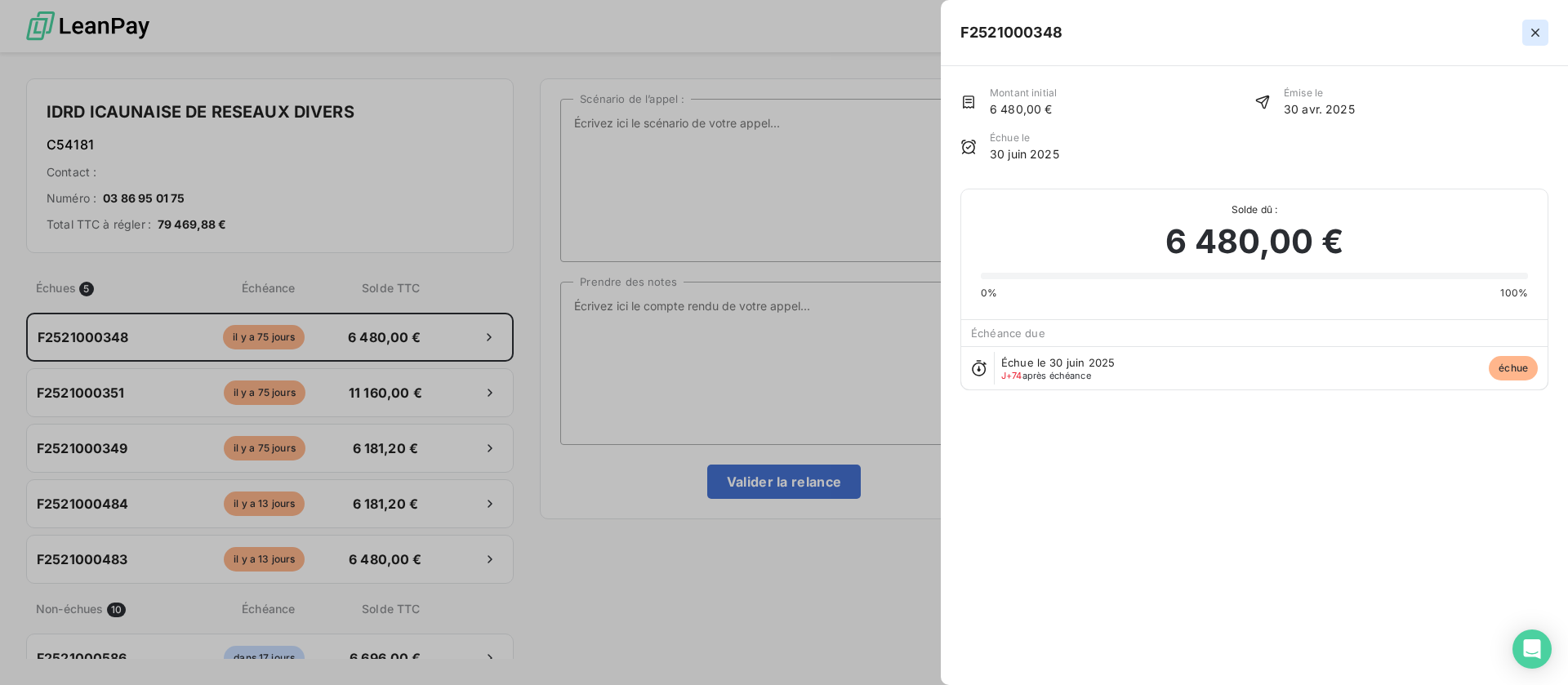
click at [1535, 37] on icon "button" at bounding box center [1535, 32] width 17 height 17
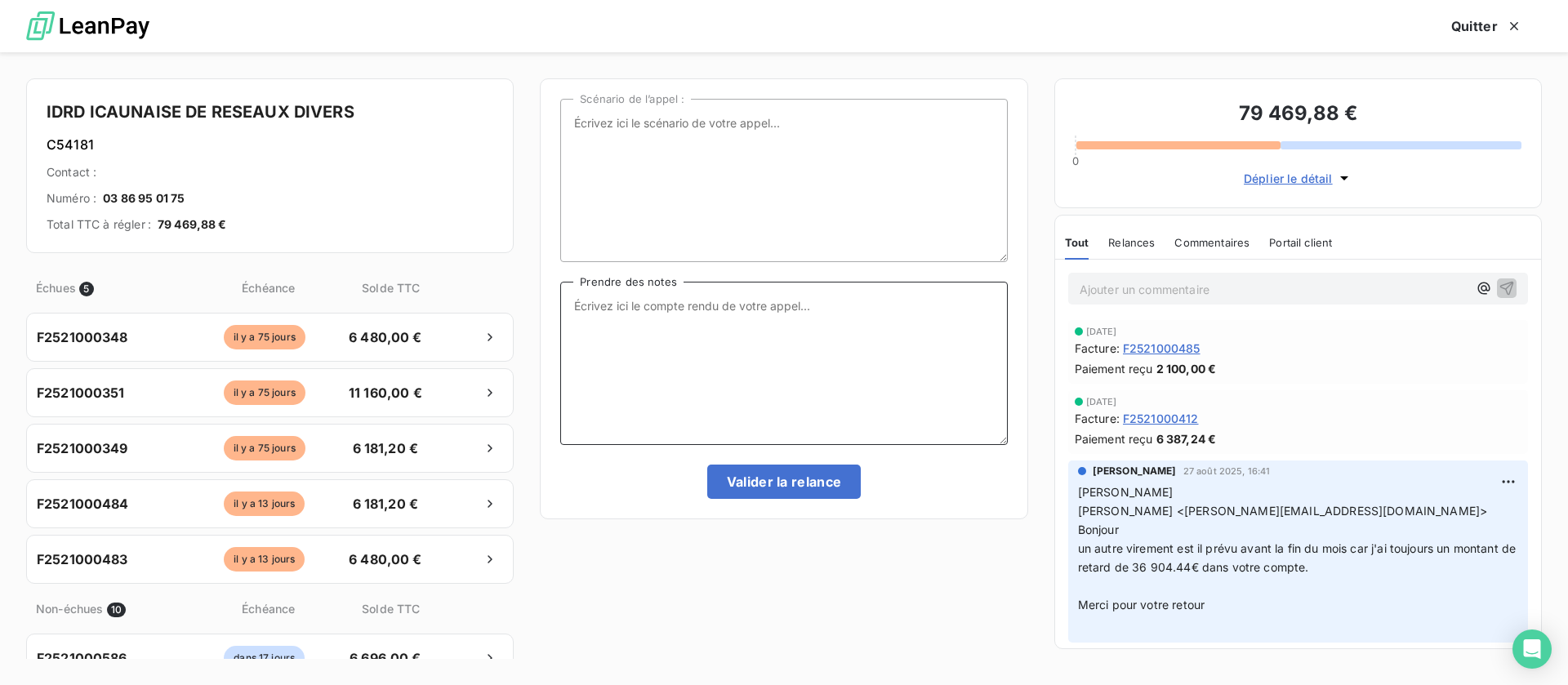
click at [820, 337] on textarea "Prendre des notes" at bounding box center [784, 363] width 447 height 163
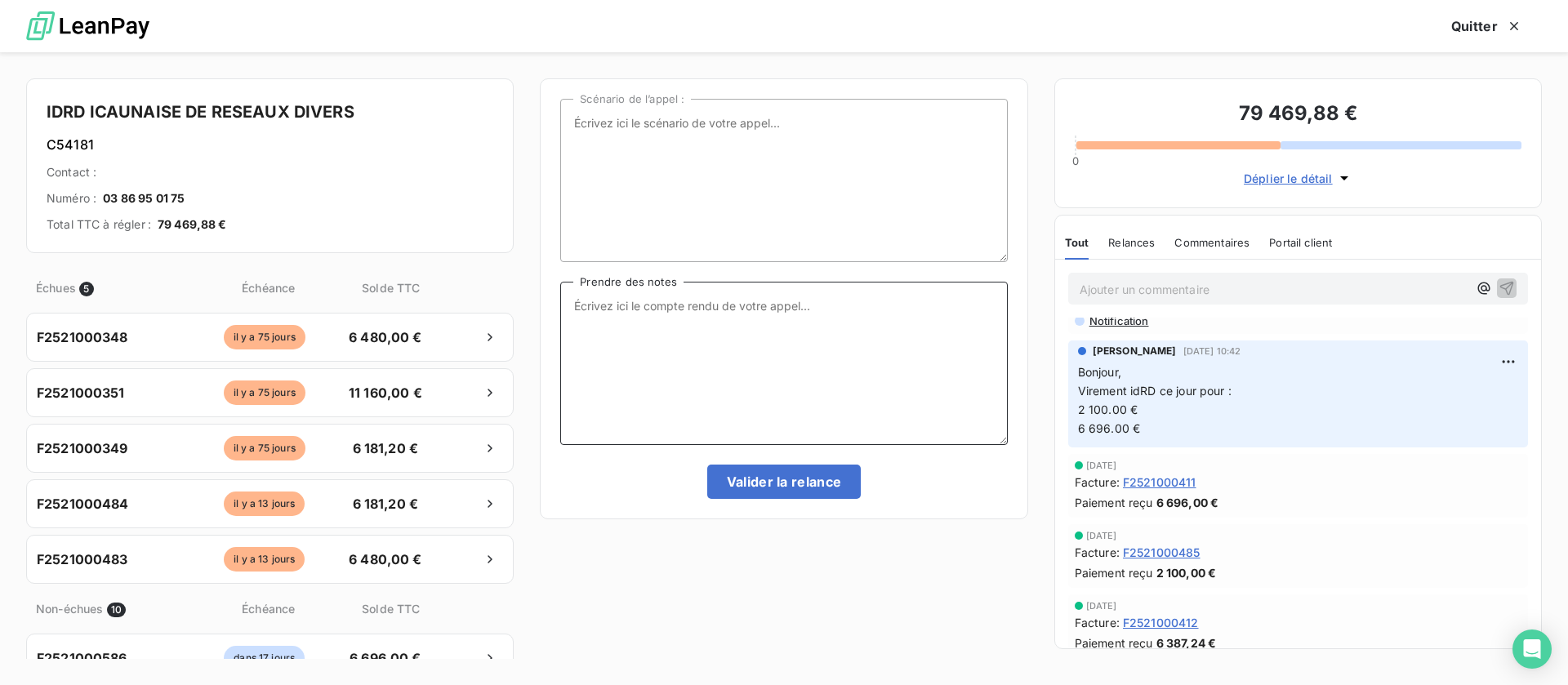
scroll to position [0, 0]
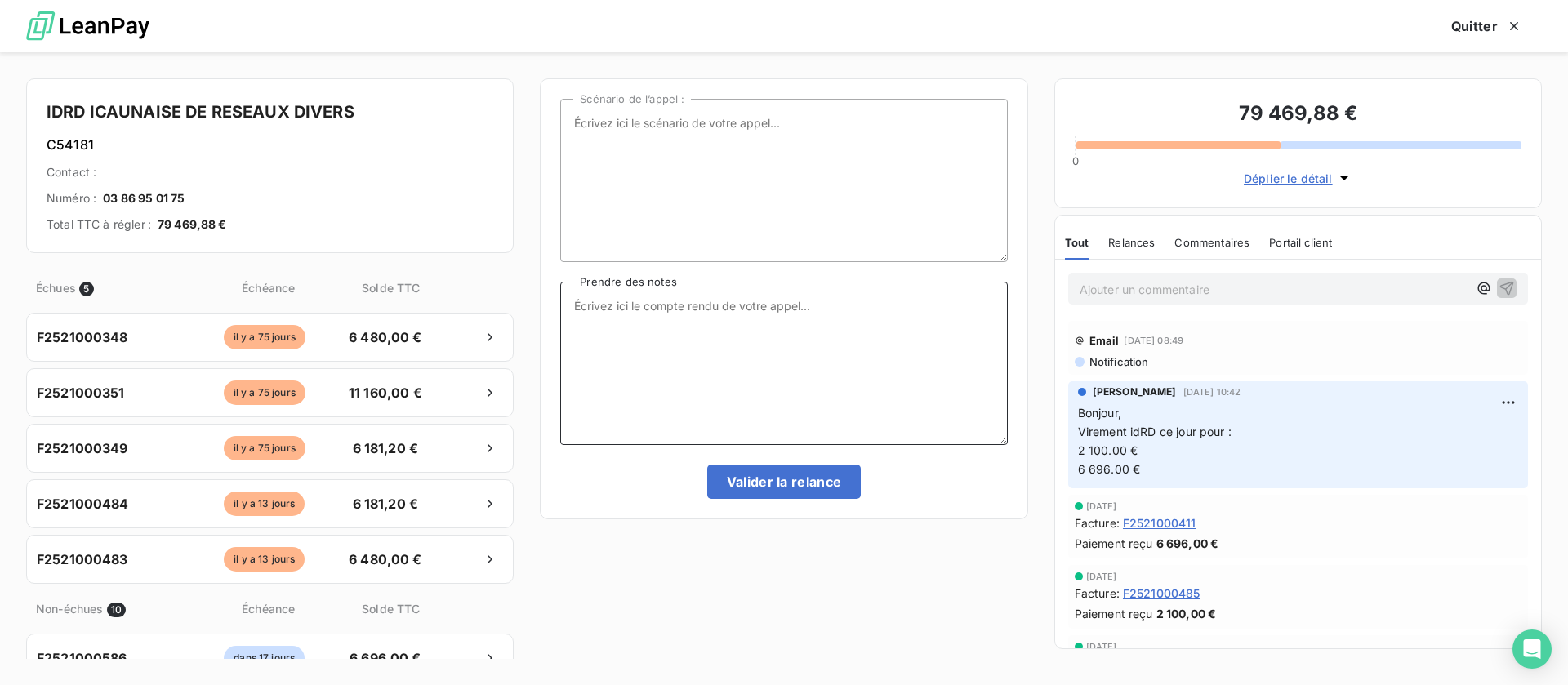
click at [632, 360] on textarea "Prendre des notes" at bounding box center [784, 363] width 447 height 163
click at [1155, 291] on p "Ajouter un commentaire ﻿" at bounding box center [1274, 289] width 388 height 20
click at [1498, 287] on icon "button" at bounding box center [1506, 287] width 17 height 17
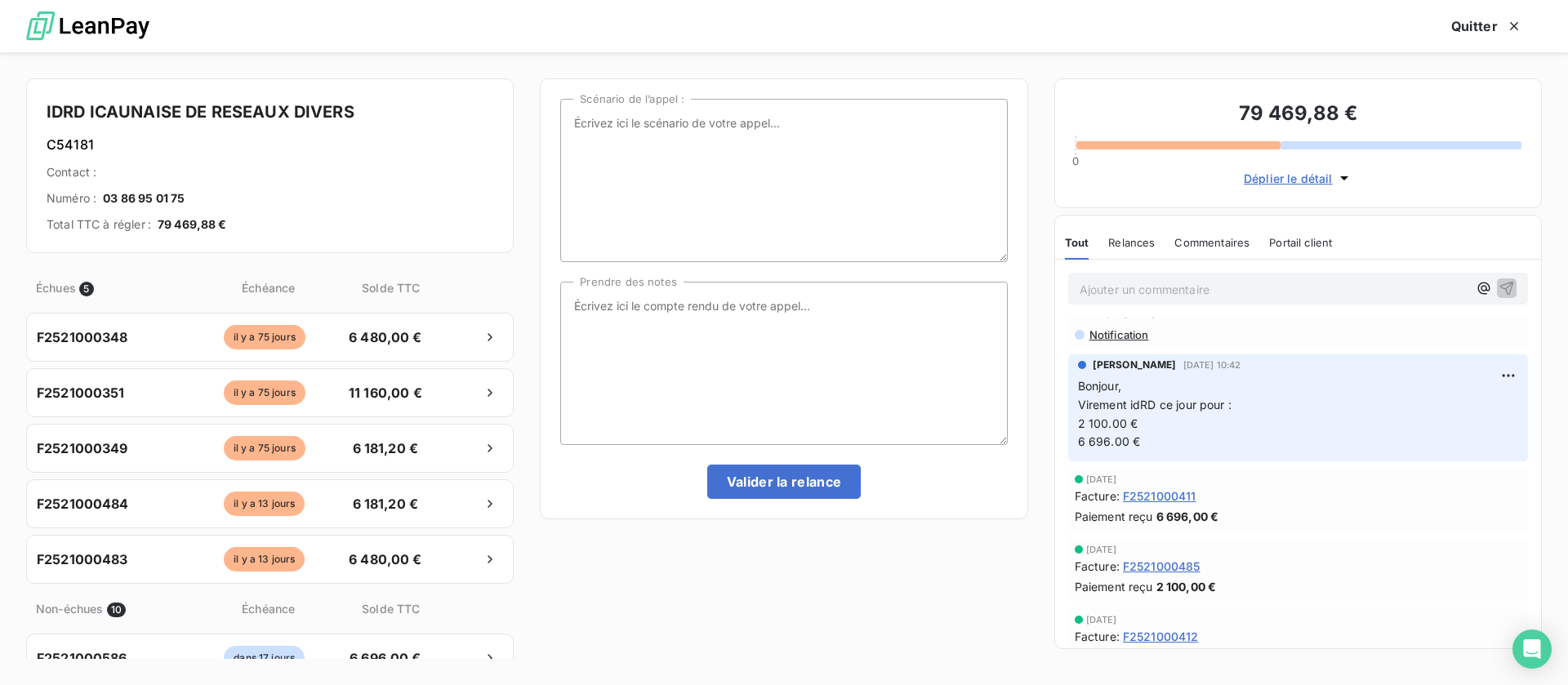
scroll to position [122, 0]
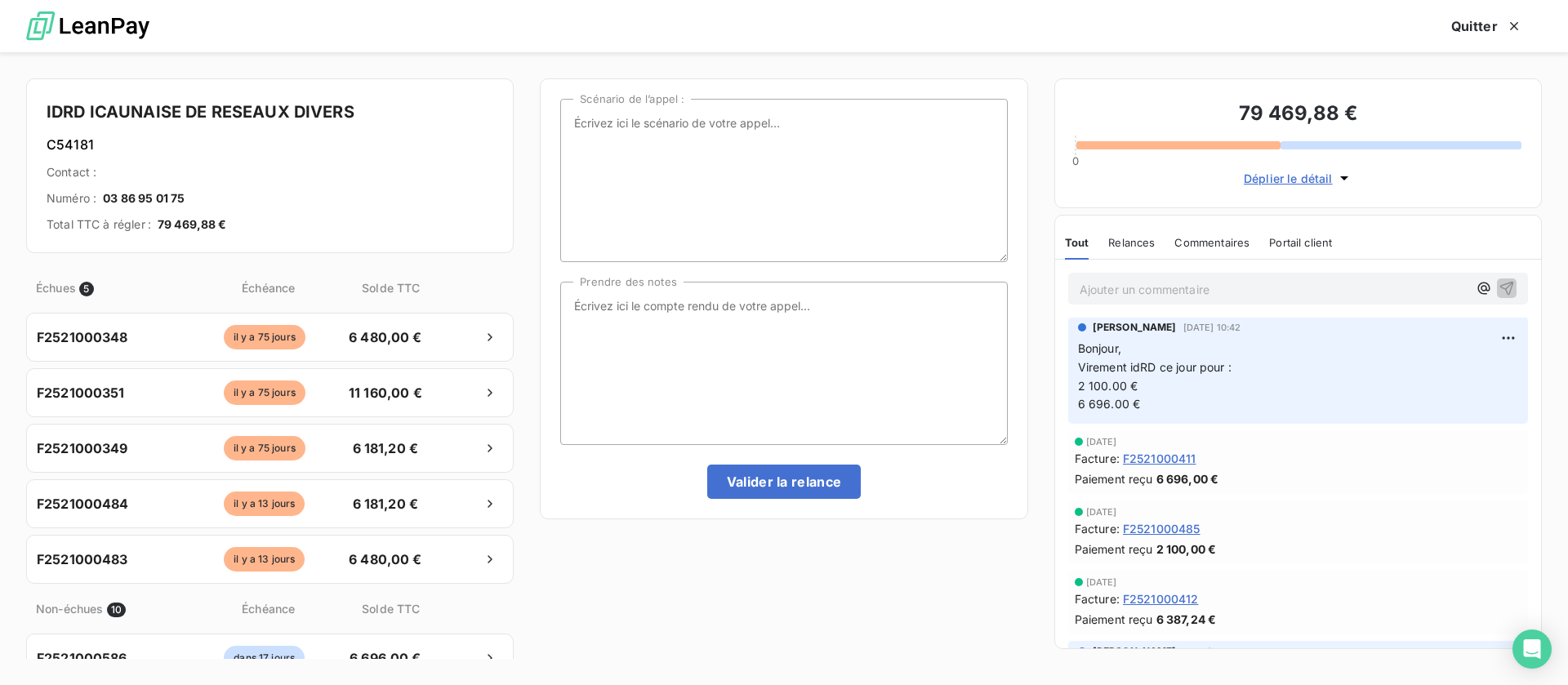
click at [1132, 244] on span "Relances" at bounding box center [1131, 242] width 46 height 13
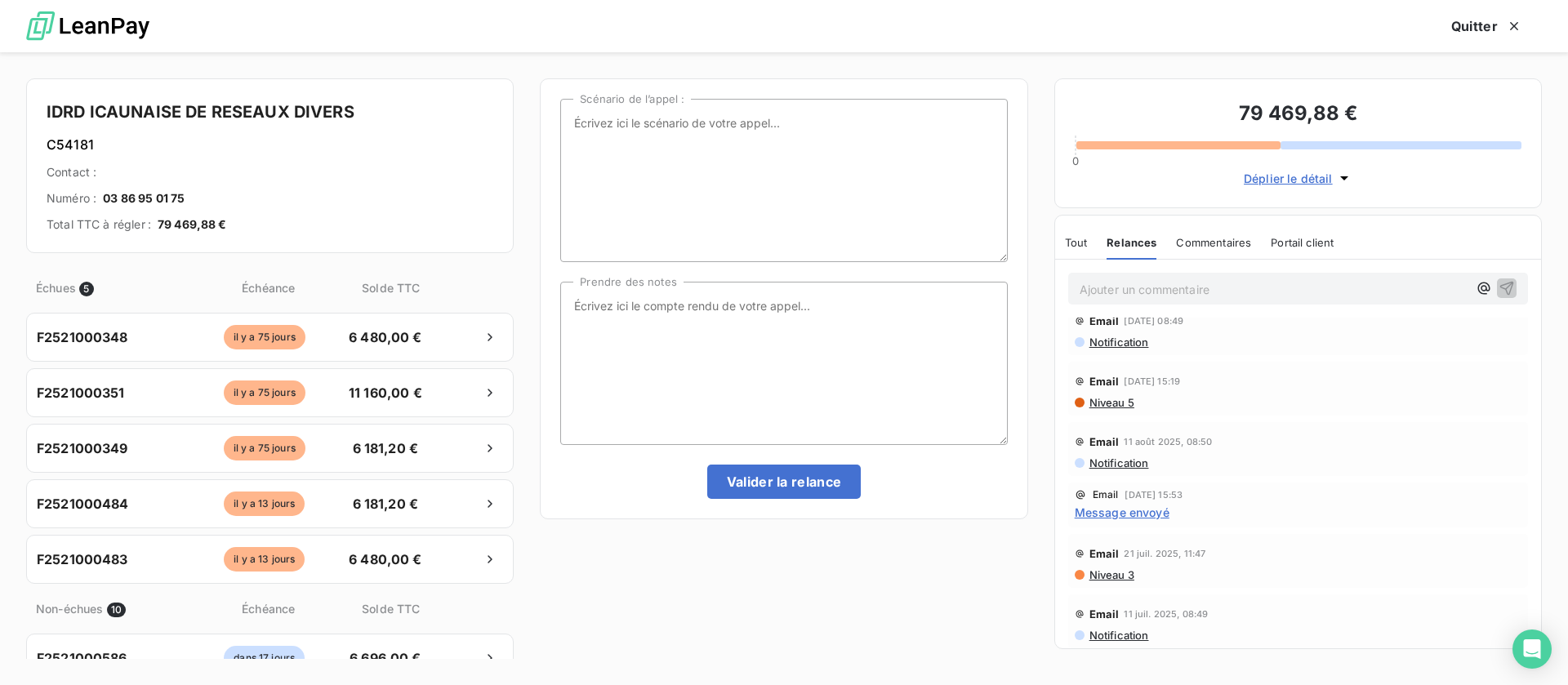
scroll to position [0, 0]
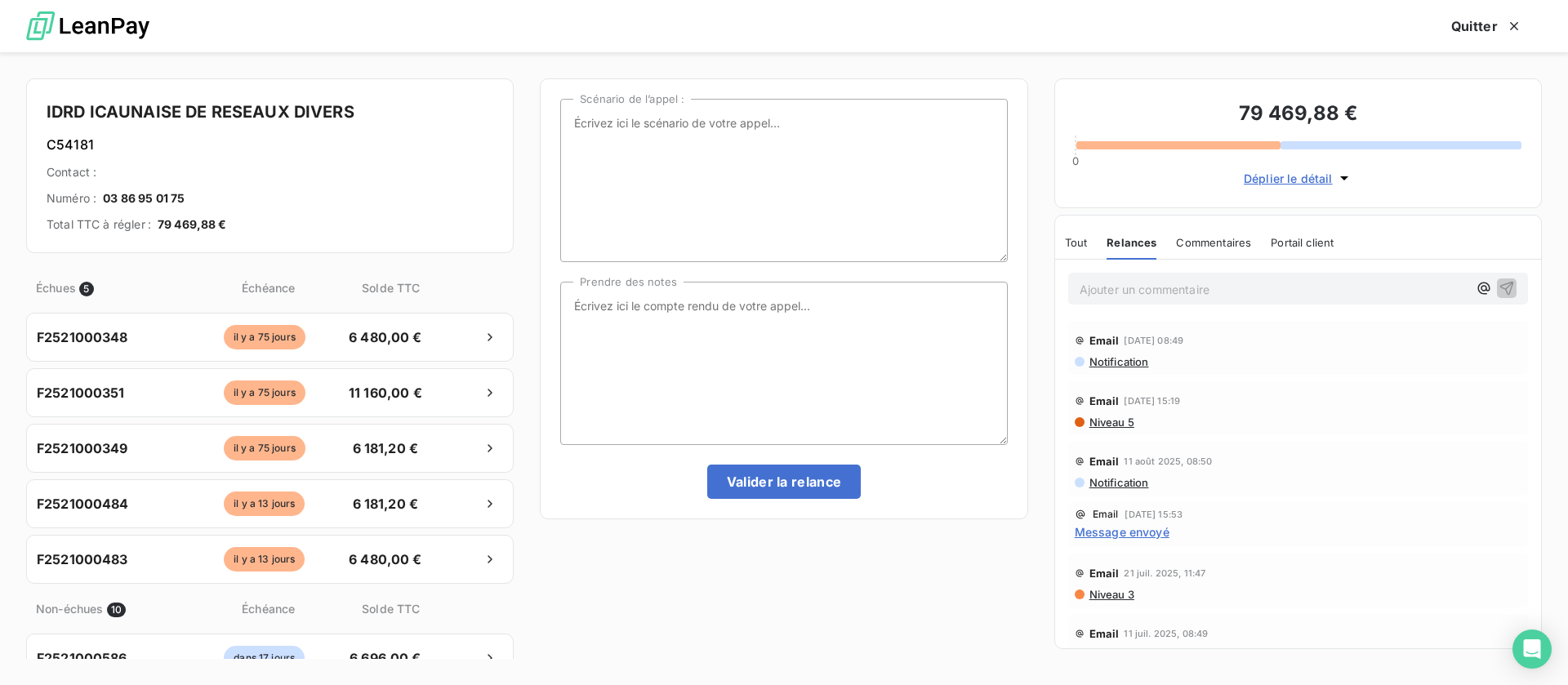
click at [1075, 243] on span "Tout" at bounding box center [1076, 242] width 23 height 13
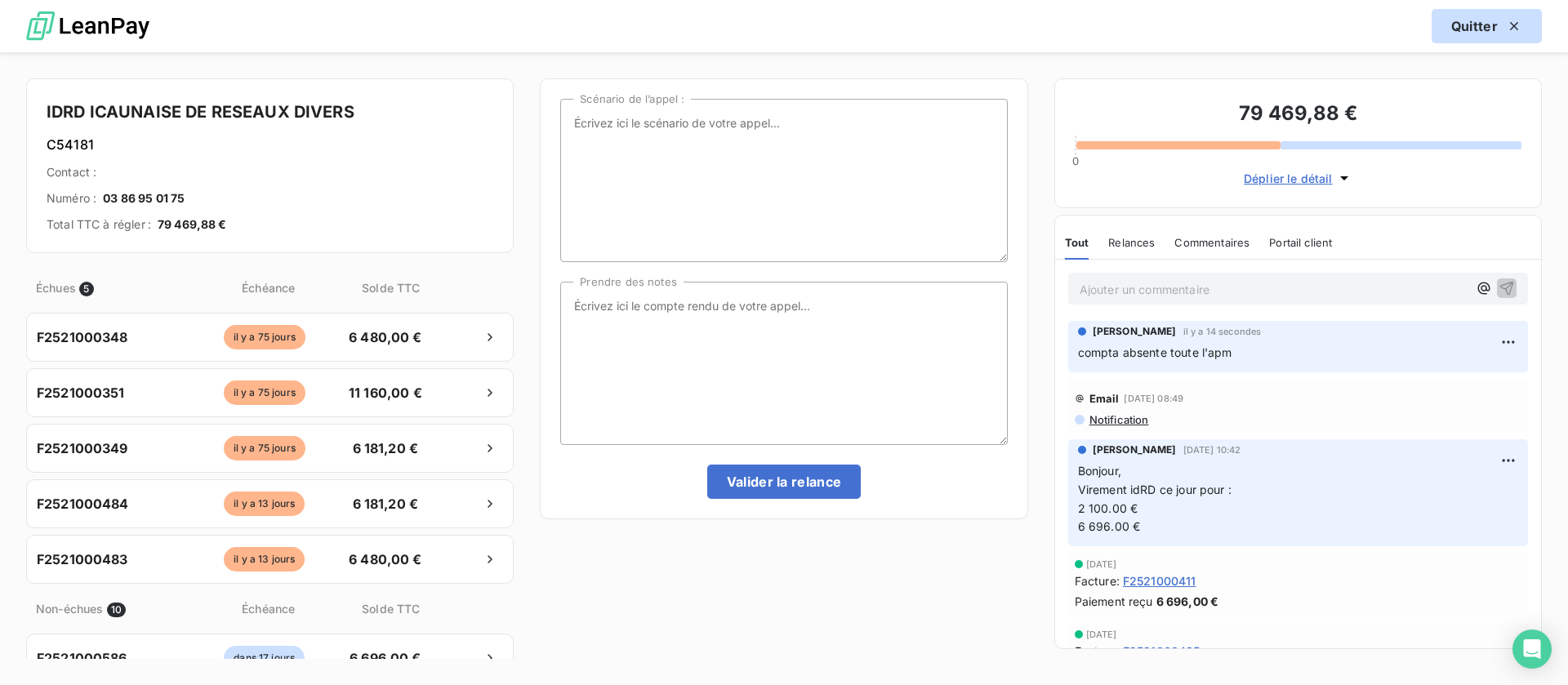
click at [1485, 31] on button "Quitter" at bounding box center [1487, 25] width 110 height 34
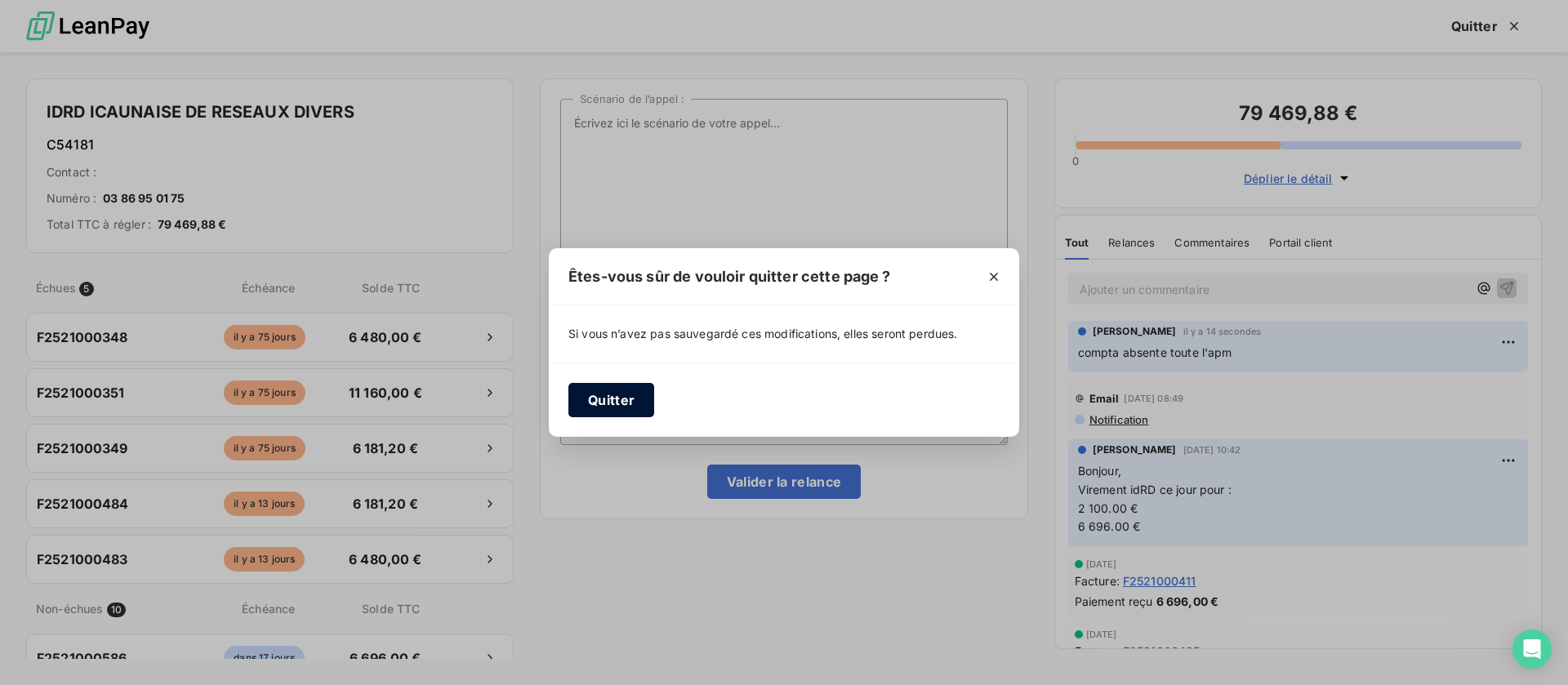
click at [616, 405] on button "Quitter" at bounding box center [611, 400] width 86 height 34
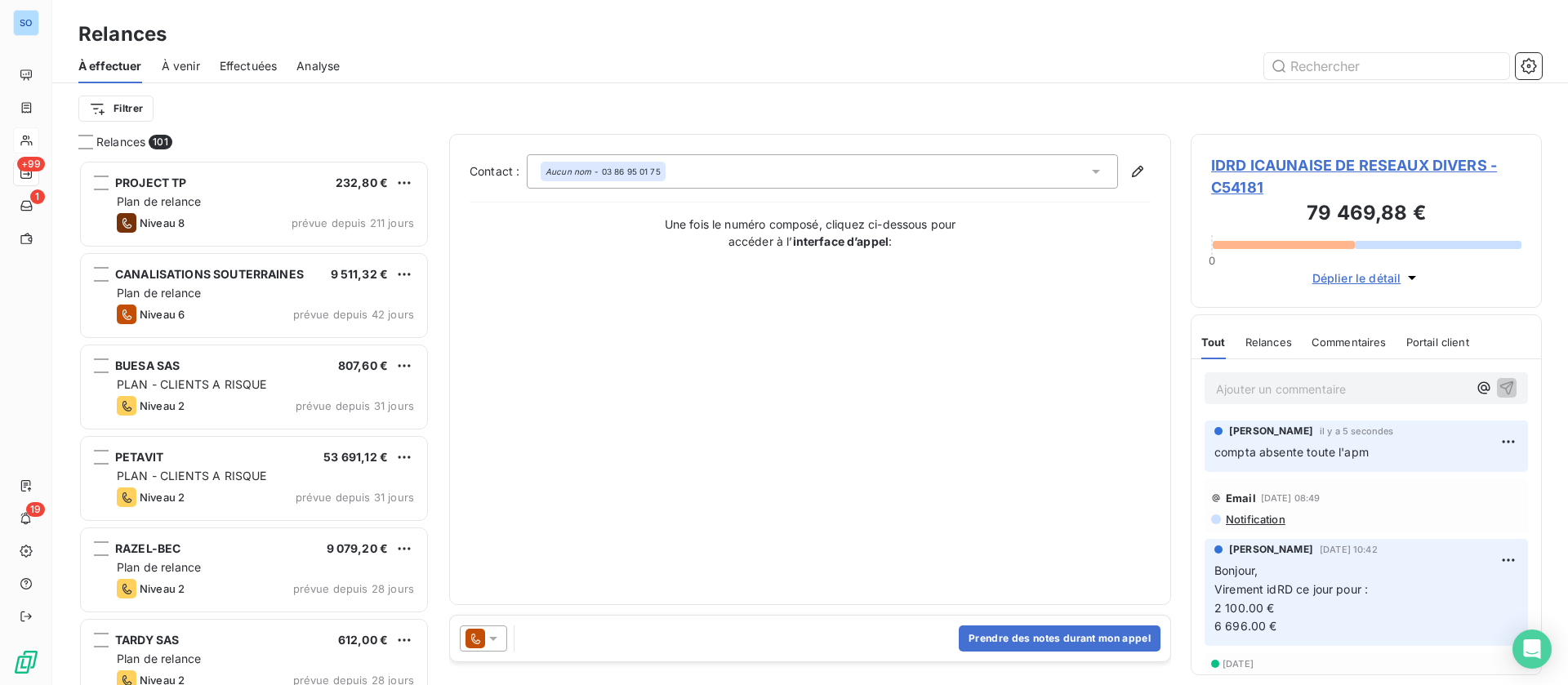
click at [1242, 161] on span "IDRD ICAUNAISE DE RESEAUX DIVERS - C54181" at bounding box center [1365, 176] width 310 height 45
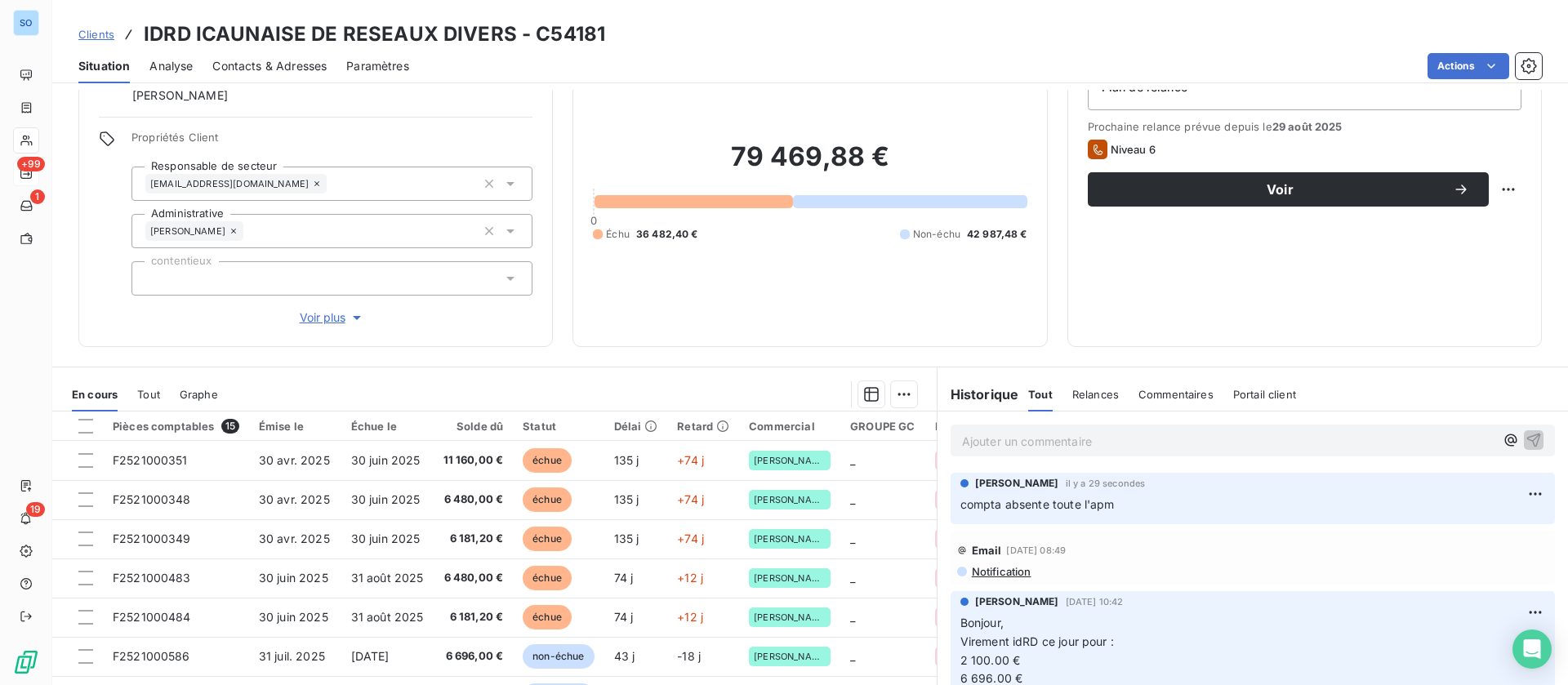
scroll to position [122, 0]
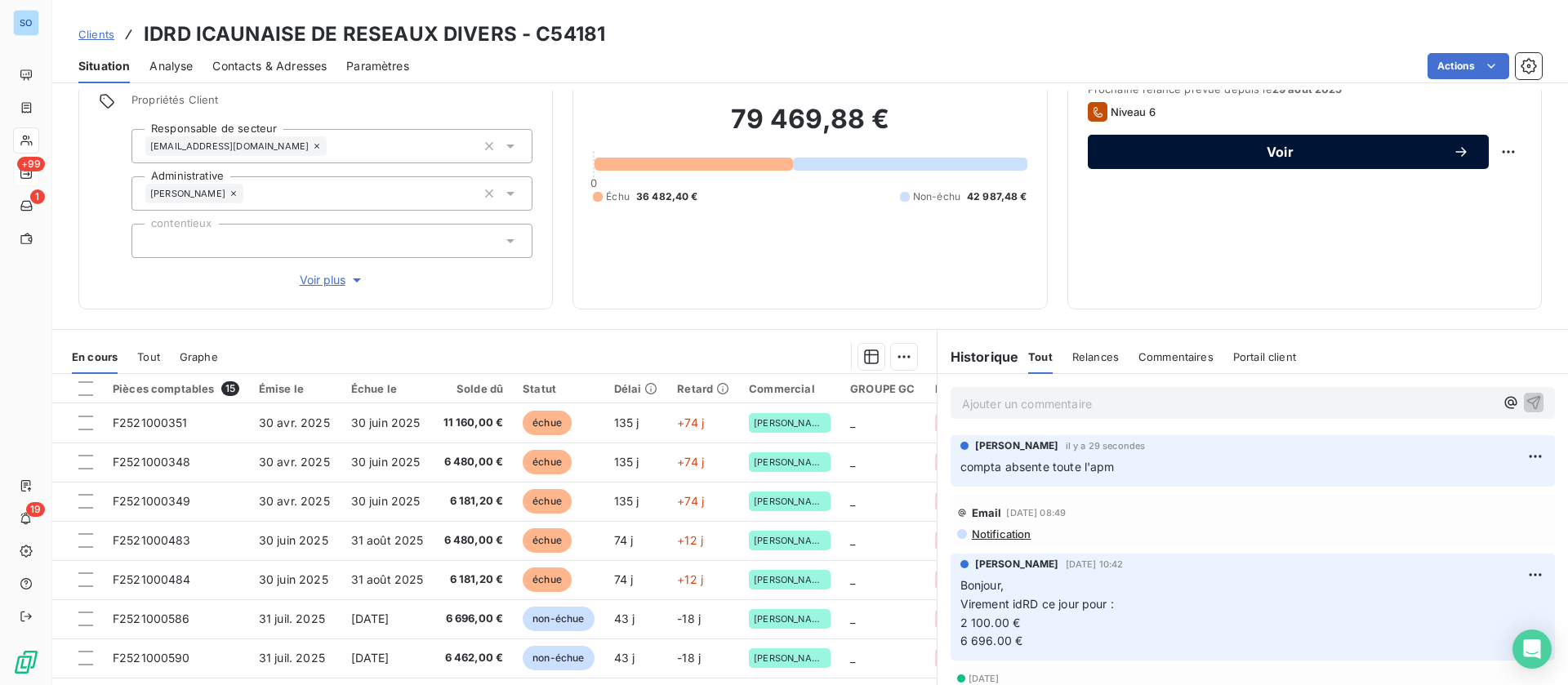
click at [1290, 152] on span "Voir" at bounding box center [1280, 151] width 346 height 13
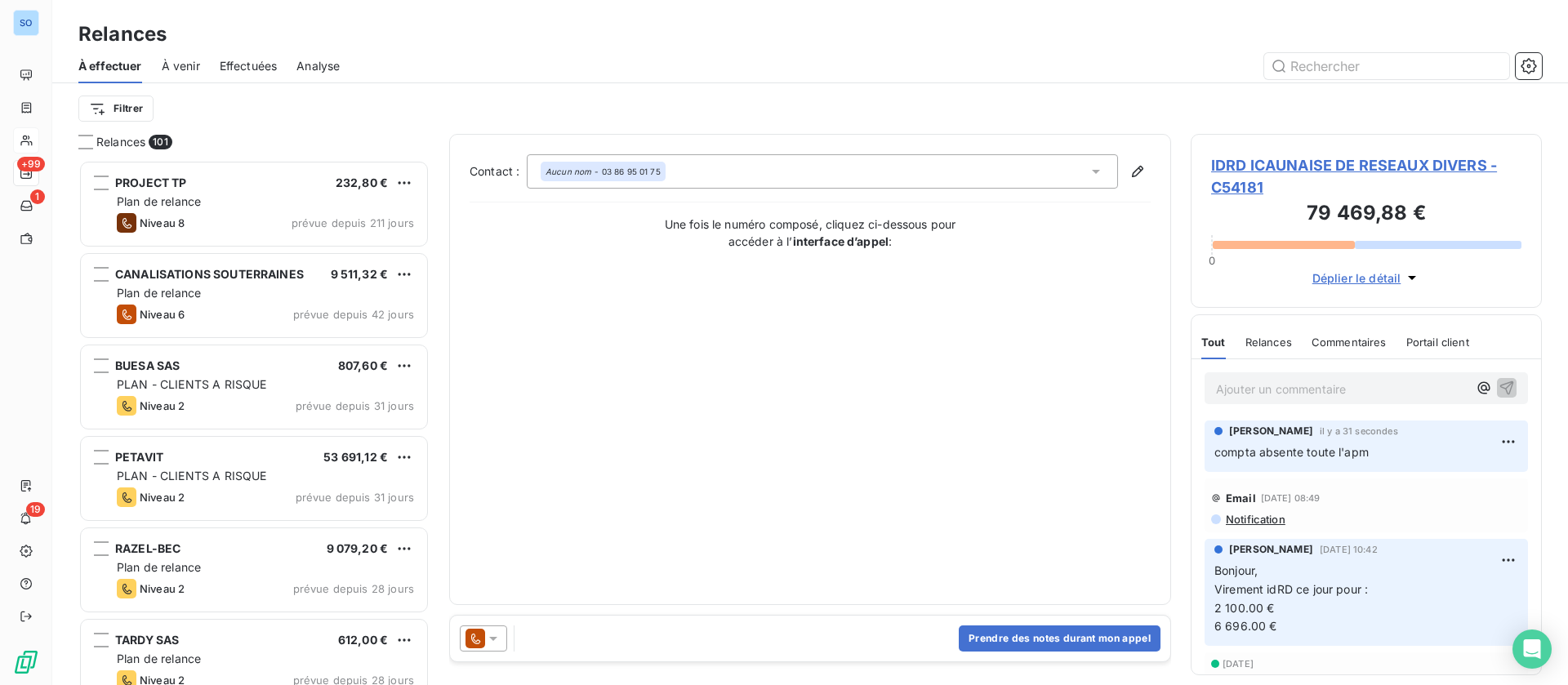
scroll to position [506, 333]
click at [485, 656] on div "Prendre des notes durant mon appel" at bounding box center [809, 638] width 720 height 45
click at [484, 636] on icon at bounding box center [475, 638] width 19 height 19
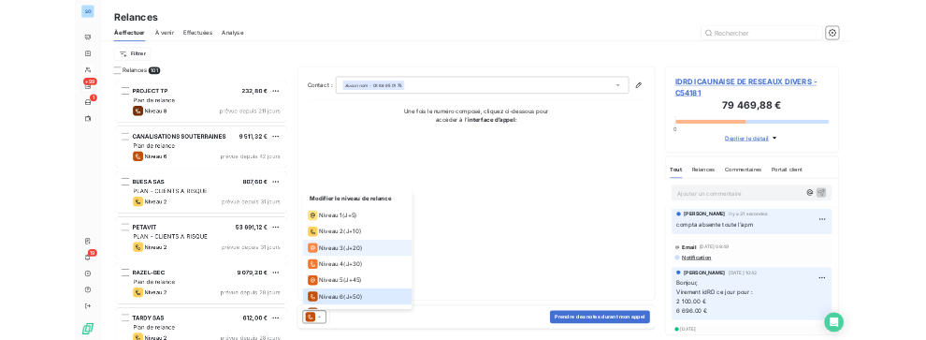
scroll to position [65, 0]
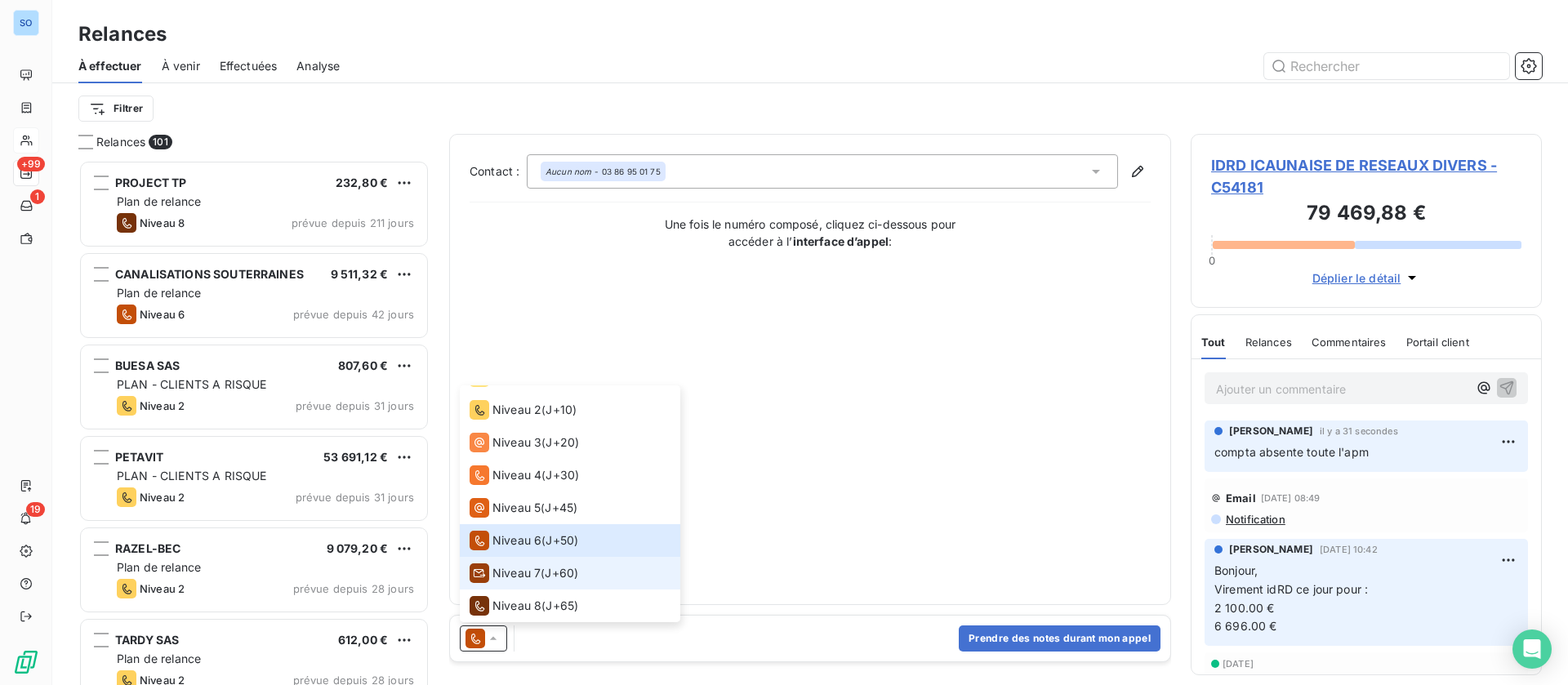
click at [538, 567] on span "Niveau 7" at bounding box center [516, 572] width 48 height 17
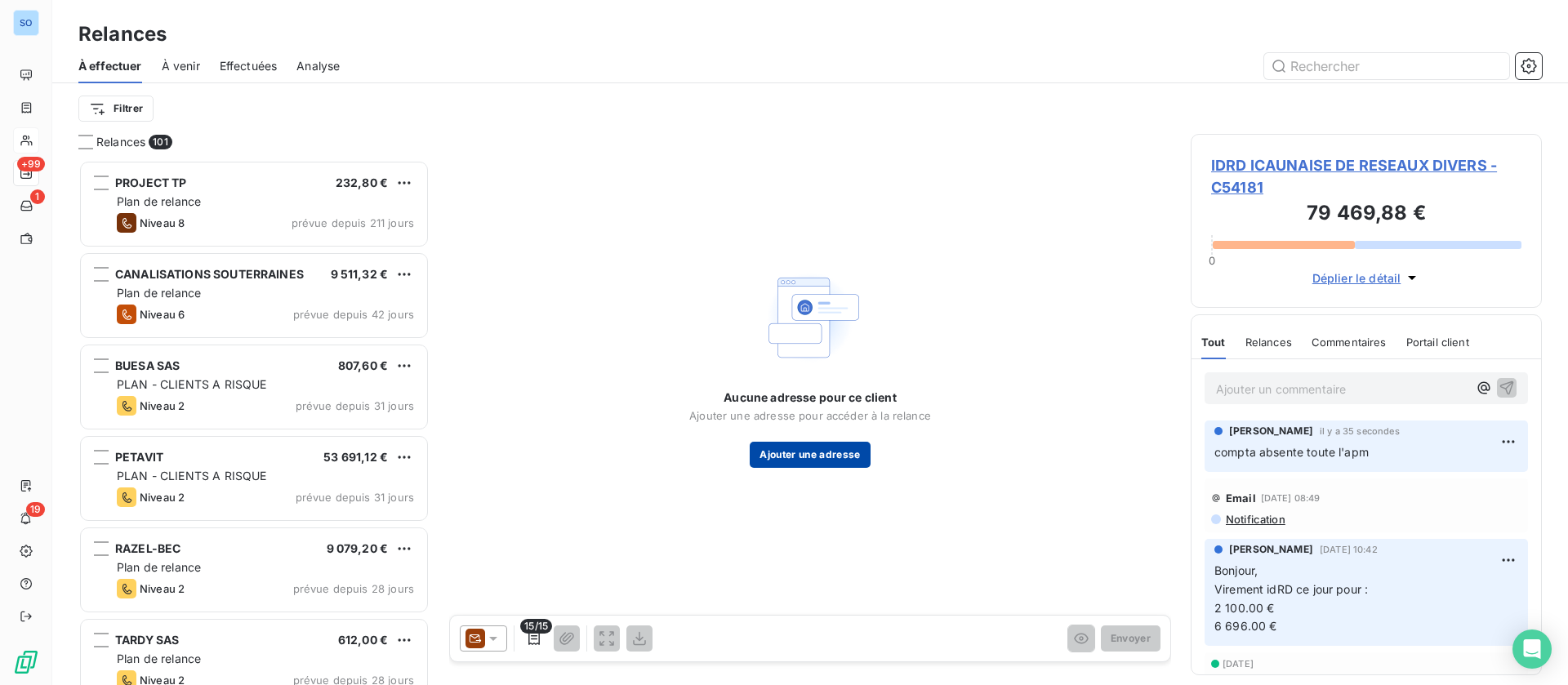
click at [804, 457] on button "Ajouter une adresse" at bounding box center [809, 455] width 120 height 26
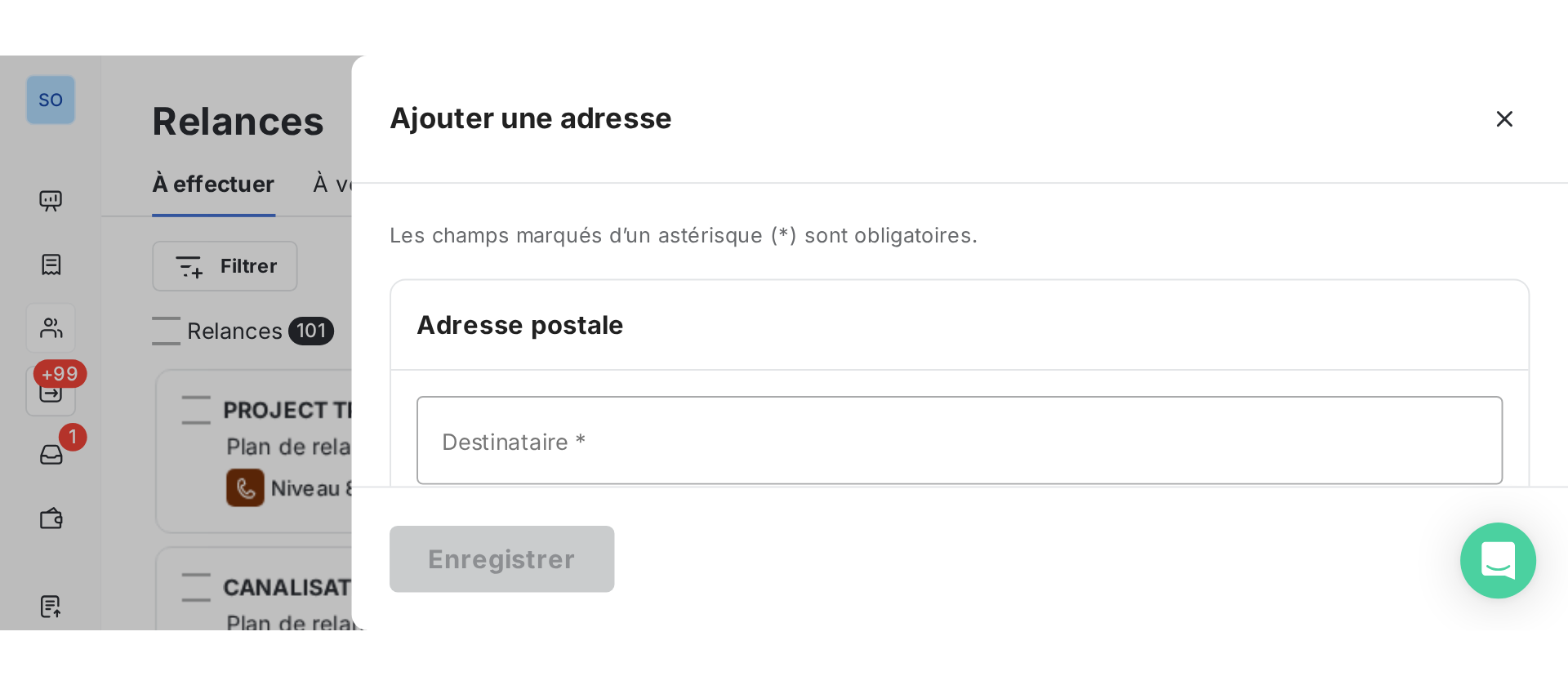
scroll to position [506, 333]
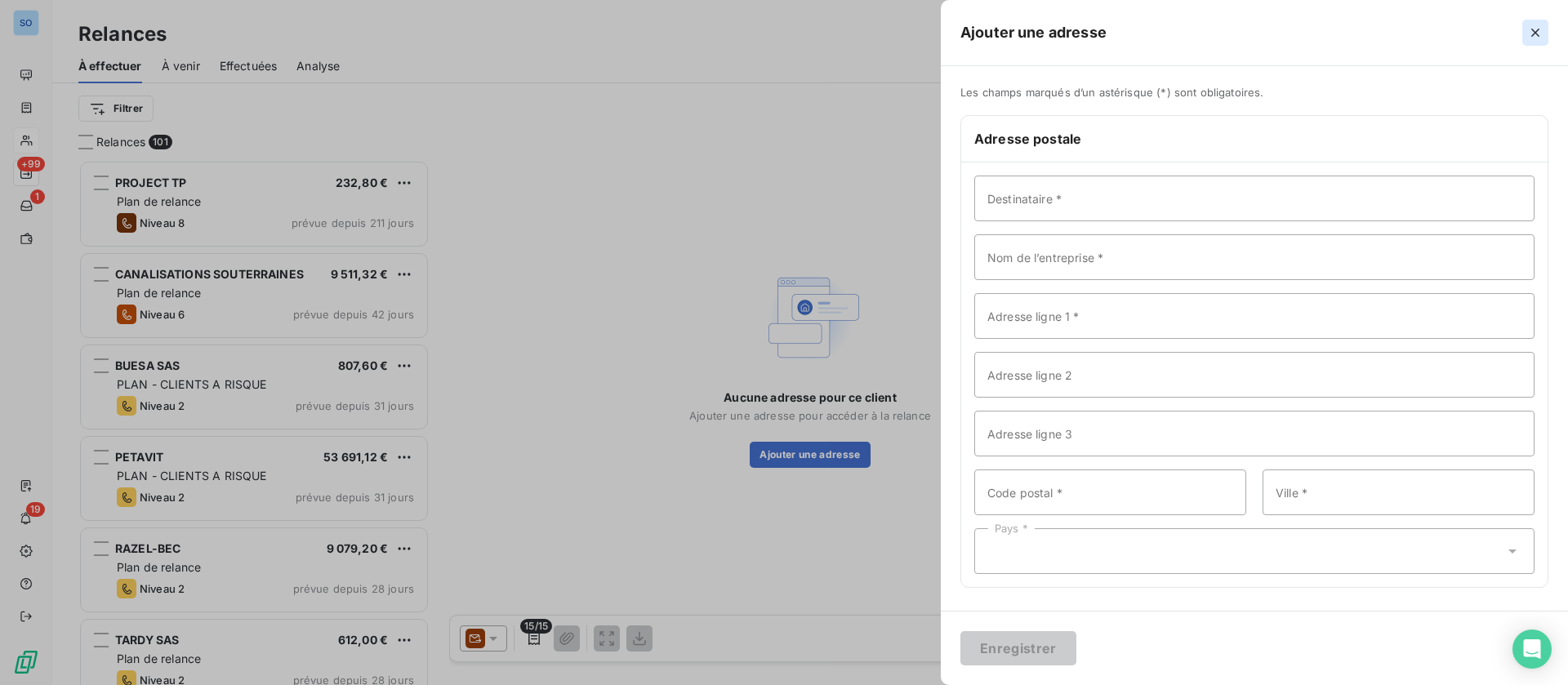
click at [1535, 27] on icon "button" at bounding box center [1535, 32] width 17 height 17
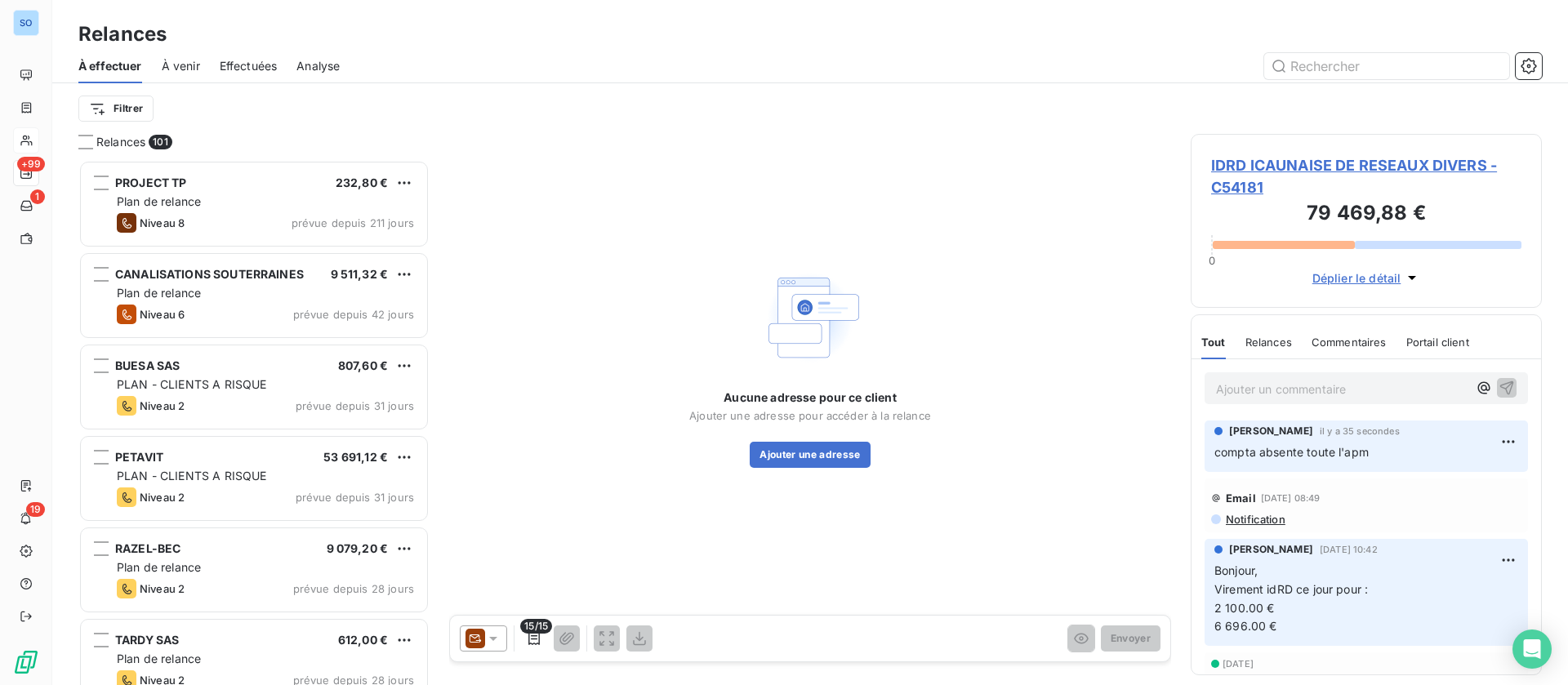
click at [1318, 153] on div "IDRD ICAUNAISE DE RESEAUX DIVERS - C54181 79 469,88 € 0 Déplier le détail" at bounding box center [1366, 220] width 351 height 174
drag, startPoint x: 1319, startPoint y: 161, endPoint x: 1555, endPoint y: 104, distance: 242.8
click at [1320, 161] on span "IDRD ICAUNAISE DE RESEAUX DIVERS - C54181" at bounding box center [1365, 176] width 310 height 45
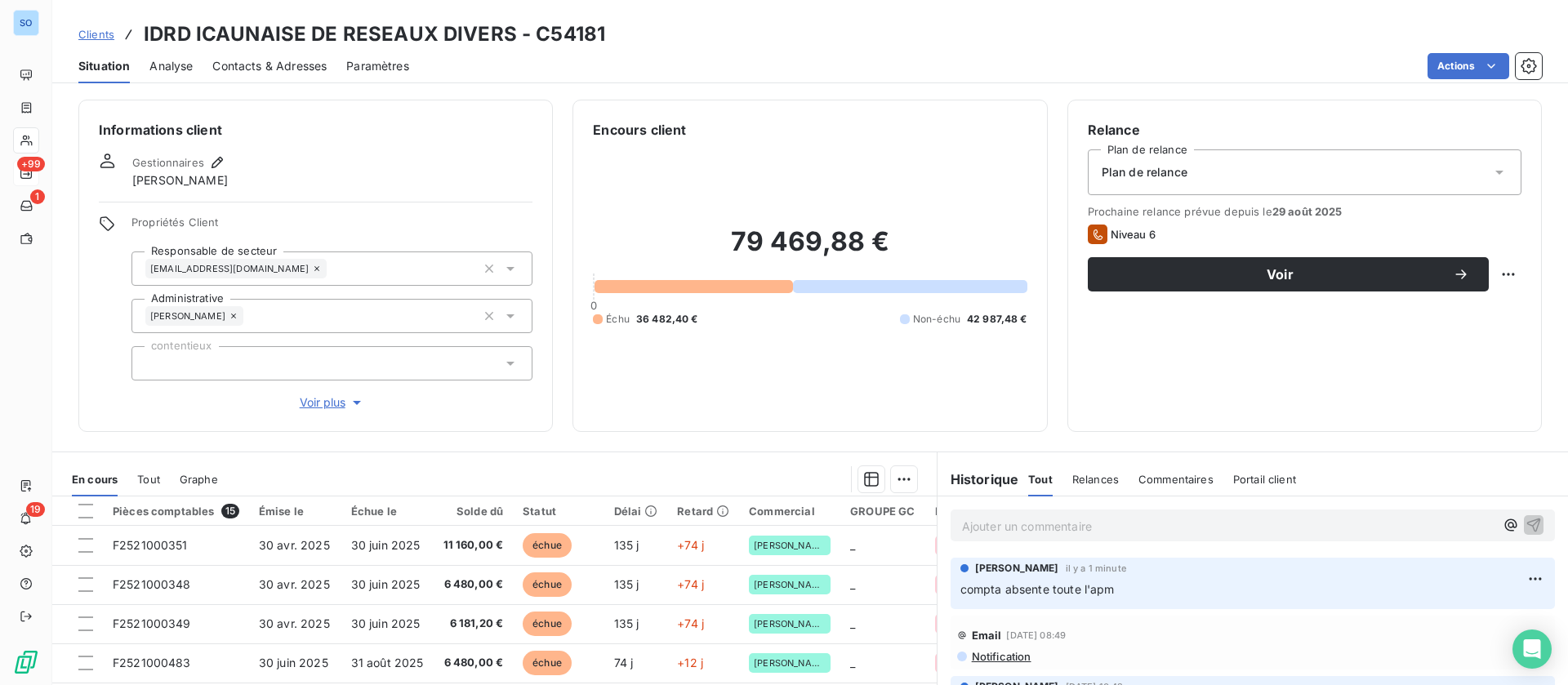
click at [257, 60] on span "Contacts & Adresses" at bounding box center [269, 65] width 114 height 17
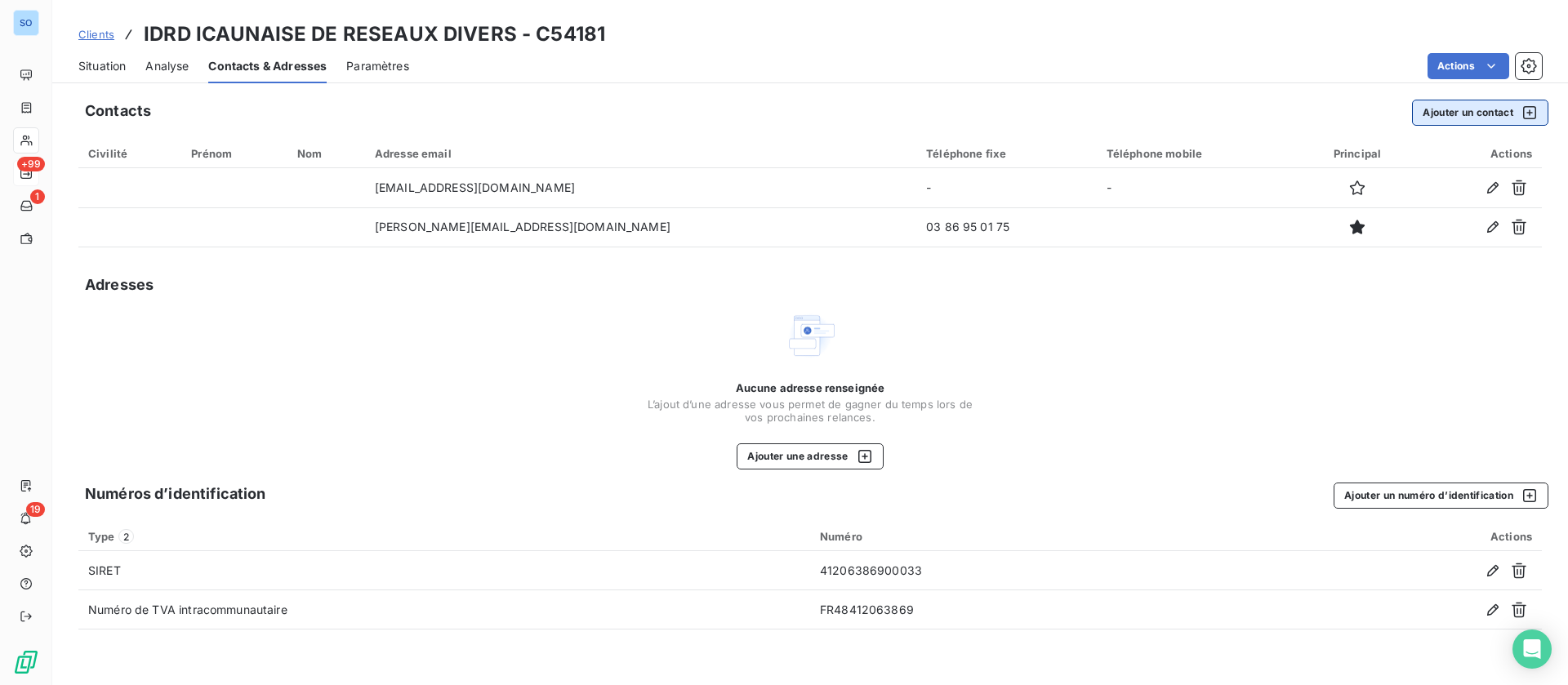
click at [1450, 109] on button "Ajouter un contact" at bounding box center [1480, 113] width 136 height 26
click at [836, 462] on button "Ajouter une adresse" at bounding box center [809, 456] width 146 height 26
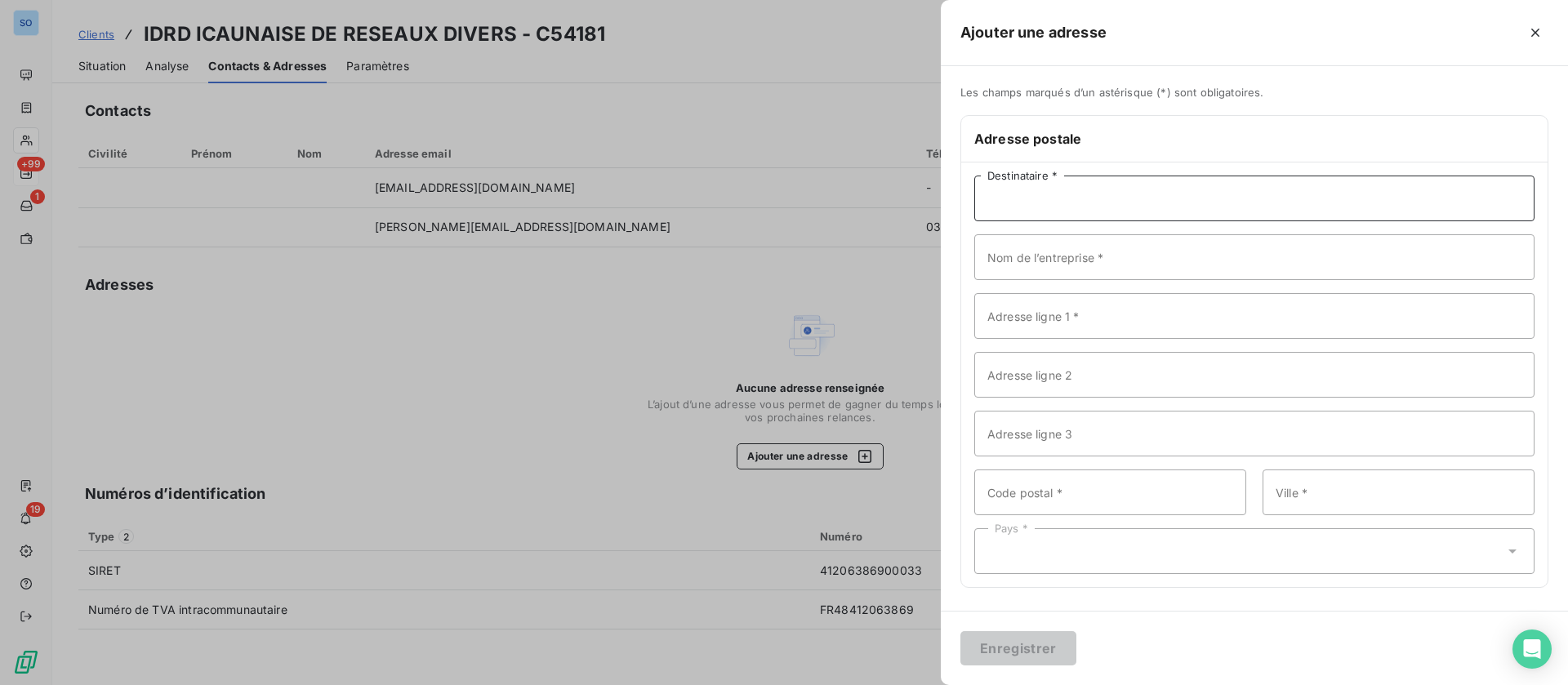
click at [1063, 196] on input "Destinataire *" at bounding box center [1255, 198] width 560 height 45
paste input "IDRD ICAUNAISE DE RESEAUX DIVERS"
type input "IDRD ICAUNAISE DE RESEAUX DIVERS"
drag, startPoint x: 1074, startPoint y: 263, endPoint x: 1133, endPoint y: 249, distance: 60.6
click at [1074, 264] on input "Nom de l’entreprise *" at bounding box center [1255, 257] width 560 height 45
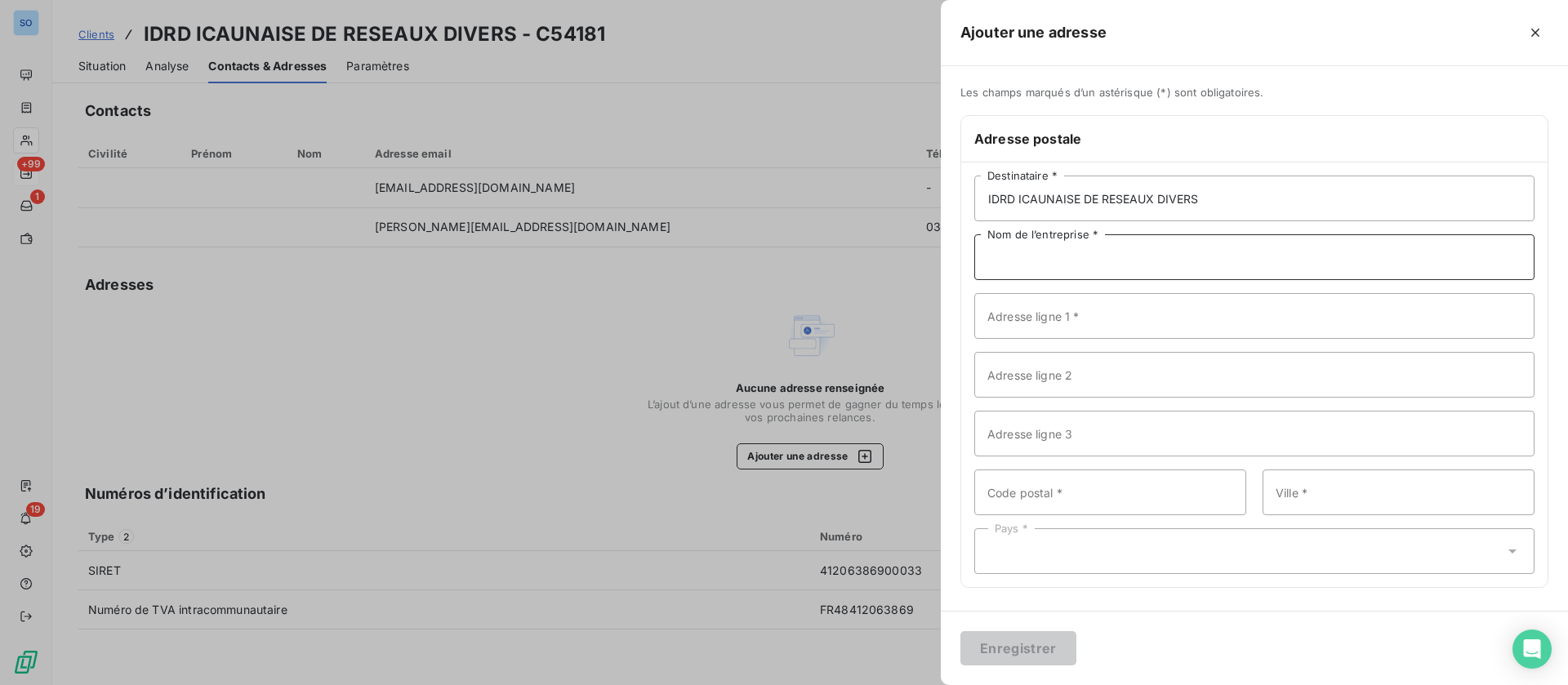
paste input "IDRD ICAUNAISE DE RESEAUX DIVERS"
type input "IDRD ICAUNAISE DE RESEAUX DIVERS"
drag, startPoint x: 1051, startPoint y: 319, endPoint x: 1248, endPoint y: 311, distance: 197.2
click at [1052, 320] on input "Adresse ligne 1 *" at bounding box center [1255, 316] width 560 height 45
click at [1030, 326] on input "Adresse ligne 1 *" at bounding box center [1255, 316] width 560 height 45
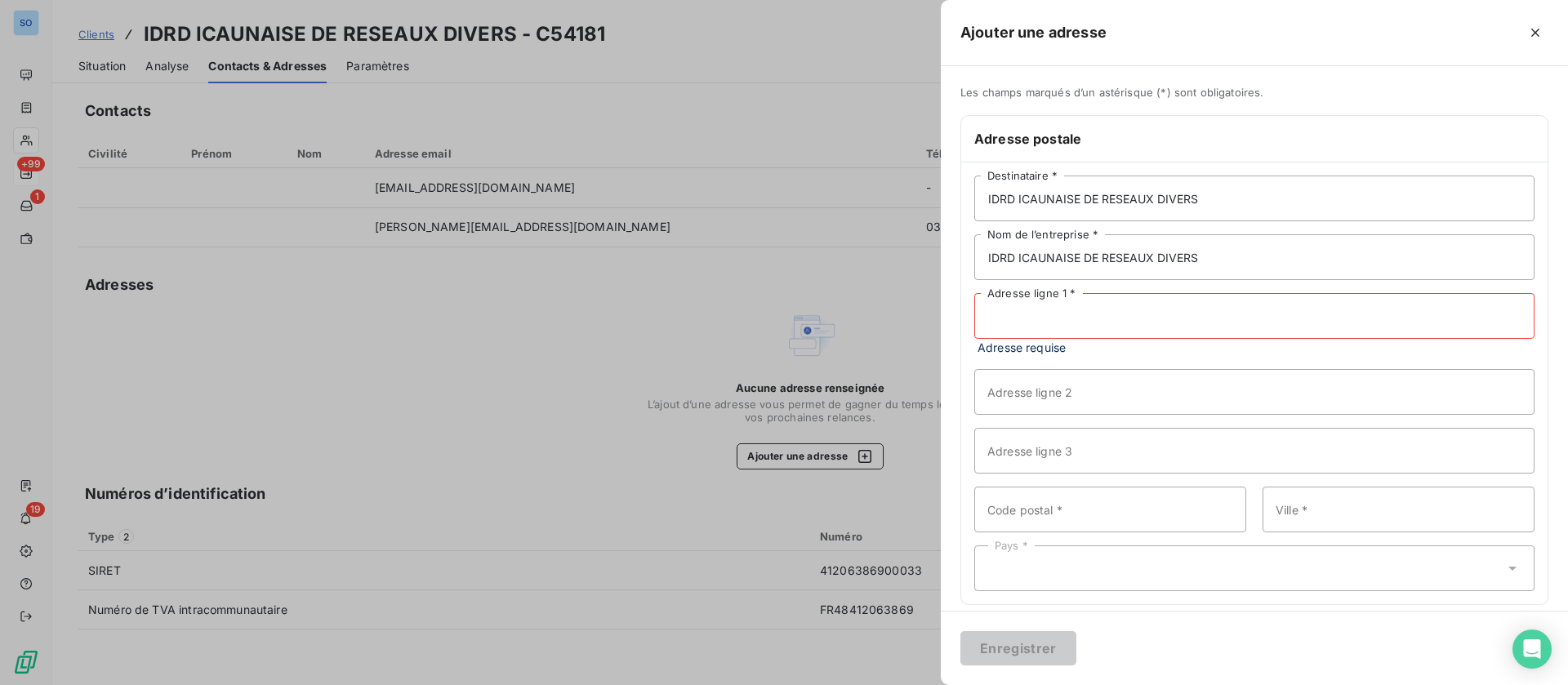
paste input "RUE DE L'INDUSTRIE"
type input "RUE DE L'INDUSTRIE"
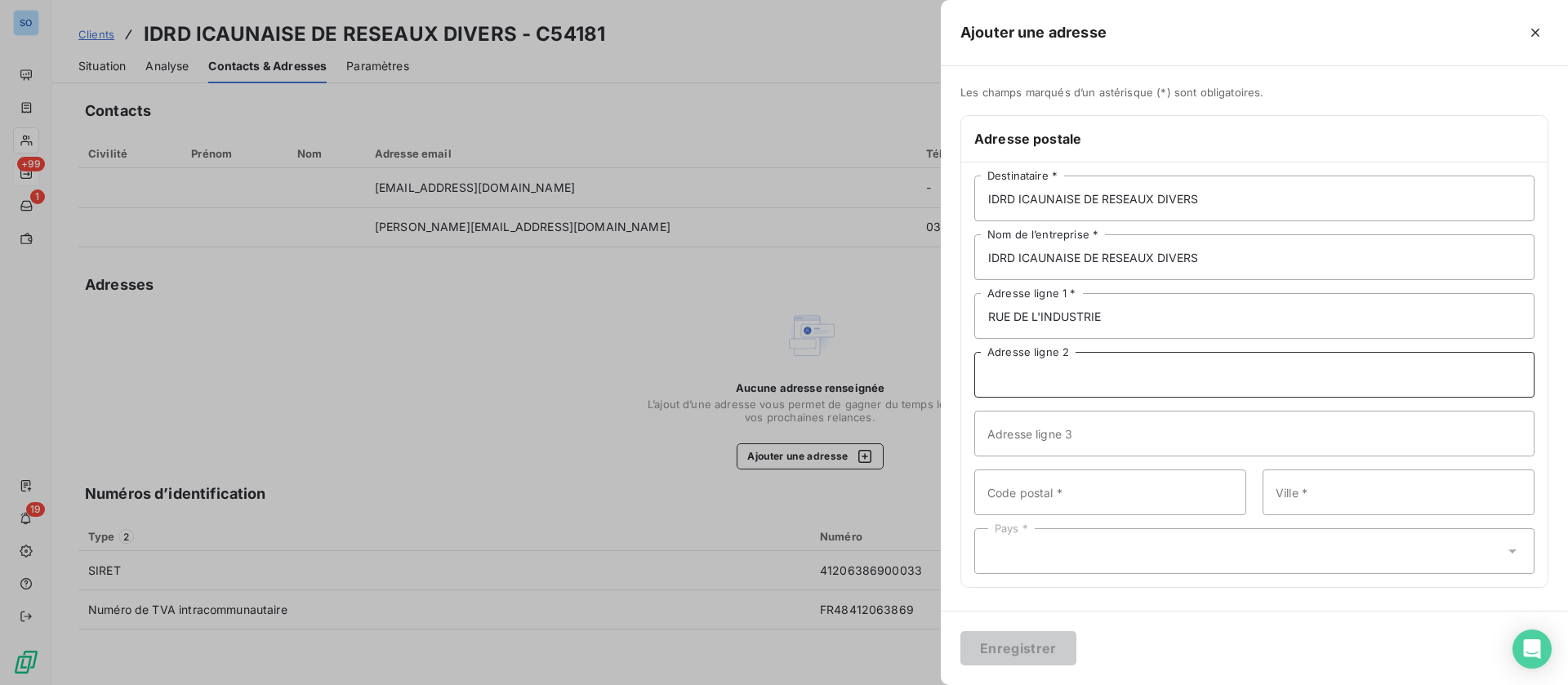
click at [1054, 384] on input "Adresse ligne 2" at bounding box center [1255, 374] width 560 height 45
click at [1042, 486] on input "Code postal *" at bounding box center [1110, 492] width 272 height 45
click at [1051, 490] on input "Code postal *" at bounding box center [1110, 492] width 272 height 45
paste input "89100"
type input "89100"
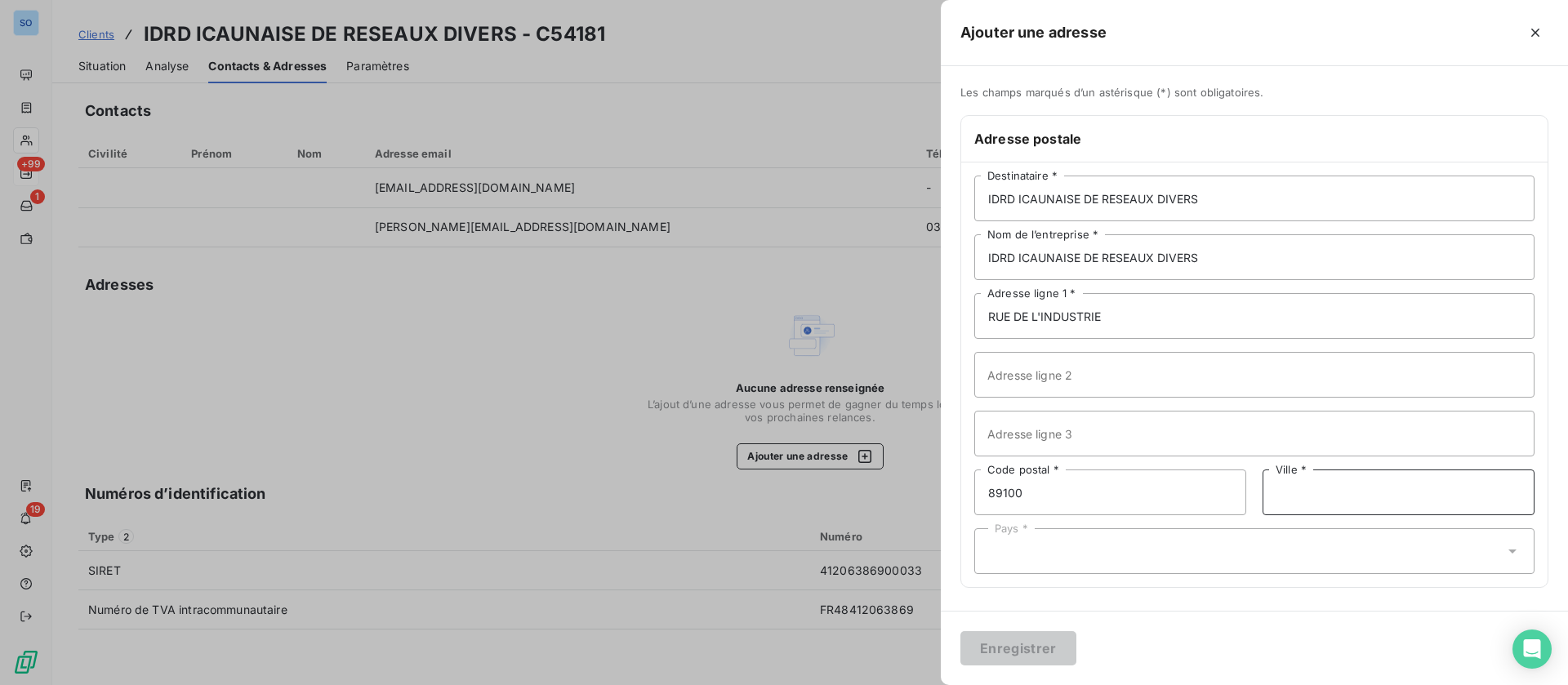
drag, startPoint x: 1431, startPoint y: 487, endPoint x: 1441, endPoint y: 487, distance: 10.0
click at [1432, 488] on input "Ville *" at bounding box center [1398, 492] width 272 height 45
click at [1331, 491] on input "Ville *" at bounding box center [1398, 492] width 272 height 45
paste input "MALAY LE GRAND"
type input "MALAY LE GRAND"
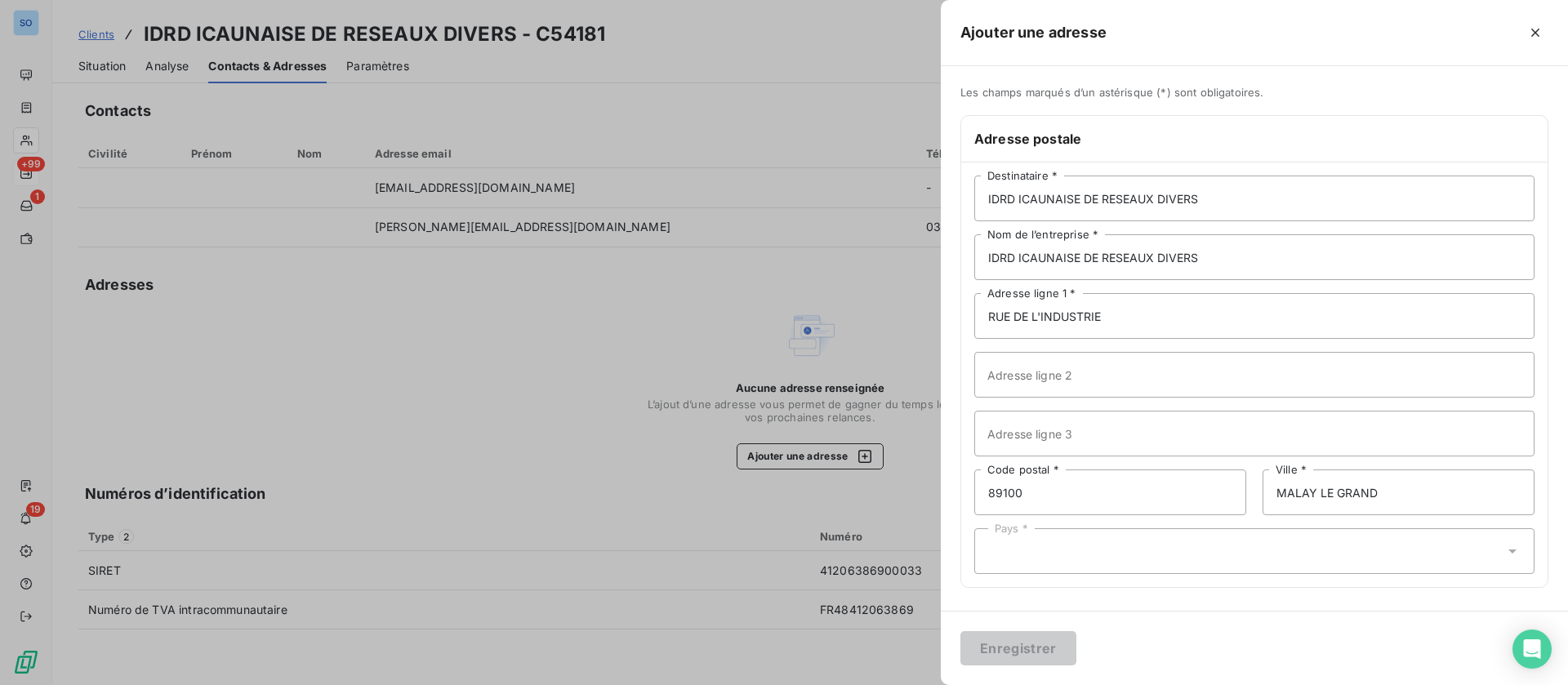
click at [1310, 579] on div "IDRD ICAUNAISE DE RESEAUX DIVERS Destinataire * IDRD ICAUNAISE DE RESEAUX DIVER…" at bounding box center [1255, 374] width 587 height 424
click at [1288, 559] on div "Pays *" at bounding box center [1255, 551] width 560 height 45
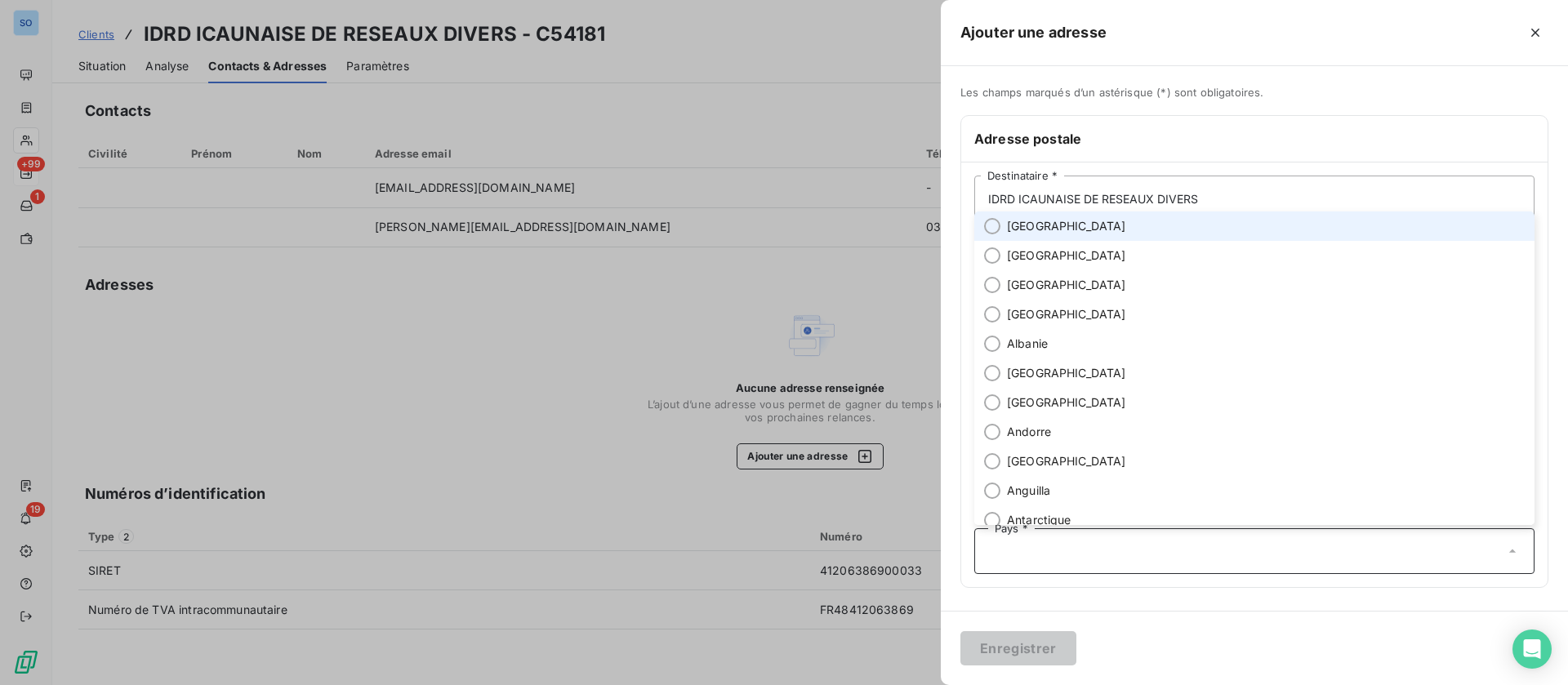
click at [997, 223] on input "radio" at bounding box center [992, 226] width 17 height 17
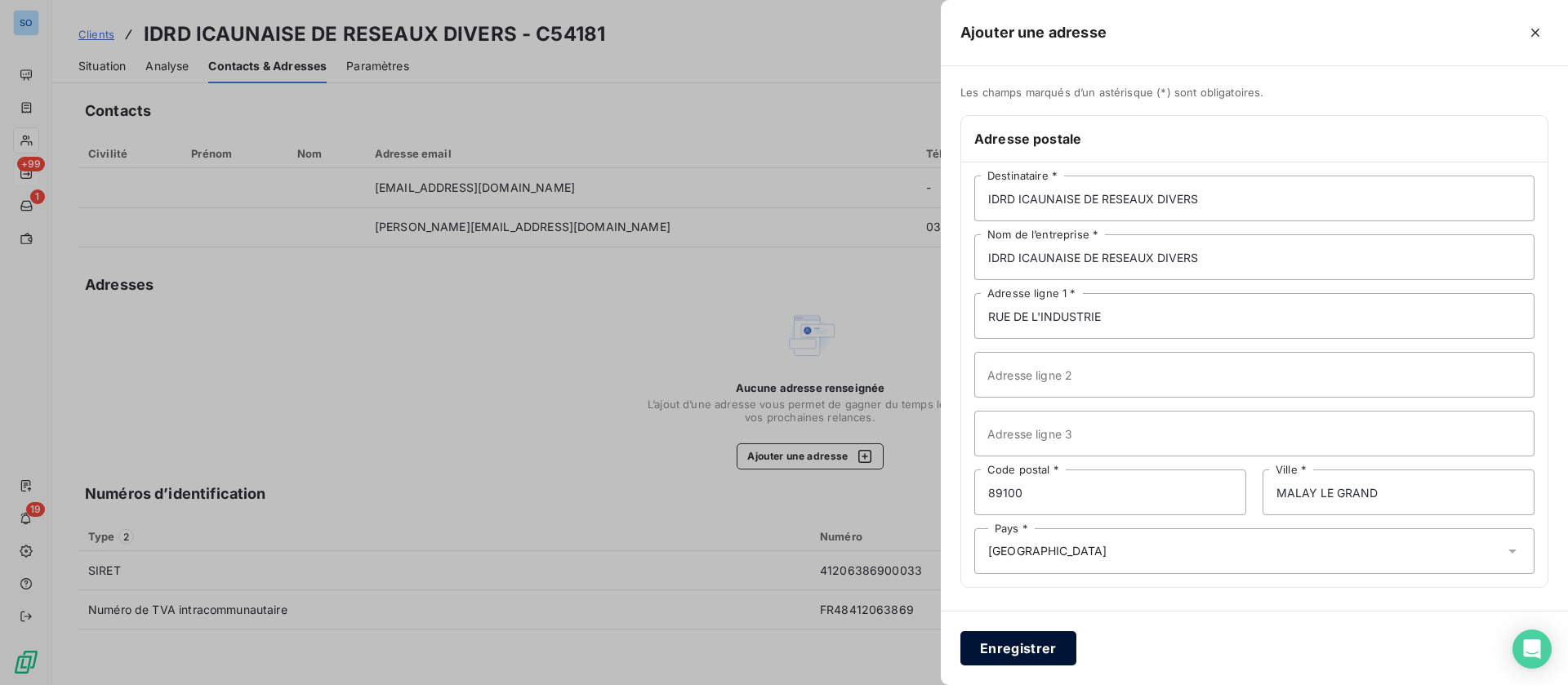
click at [1039, 650] on button "Enregistrer" at bounding box center [1018, 647] width 116 height 34
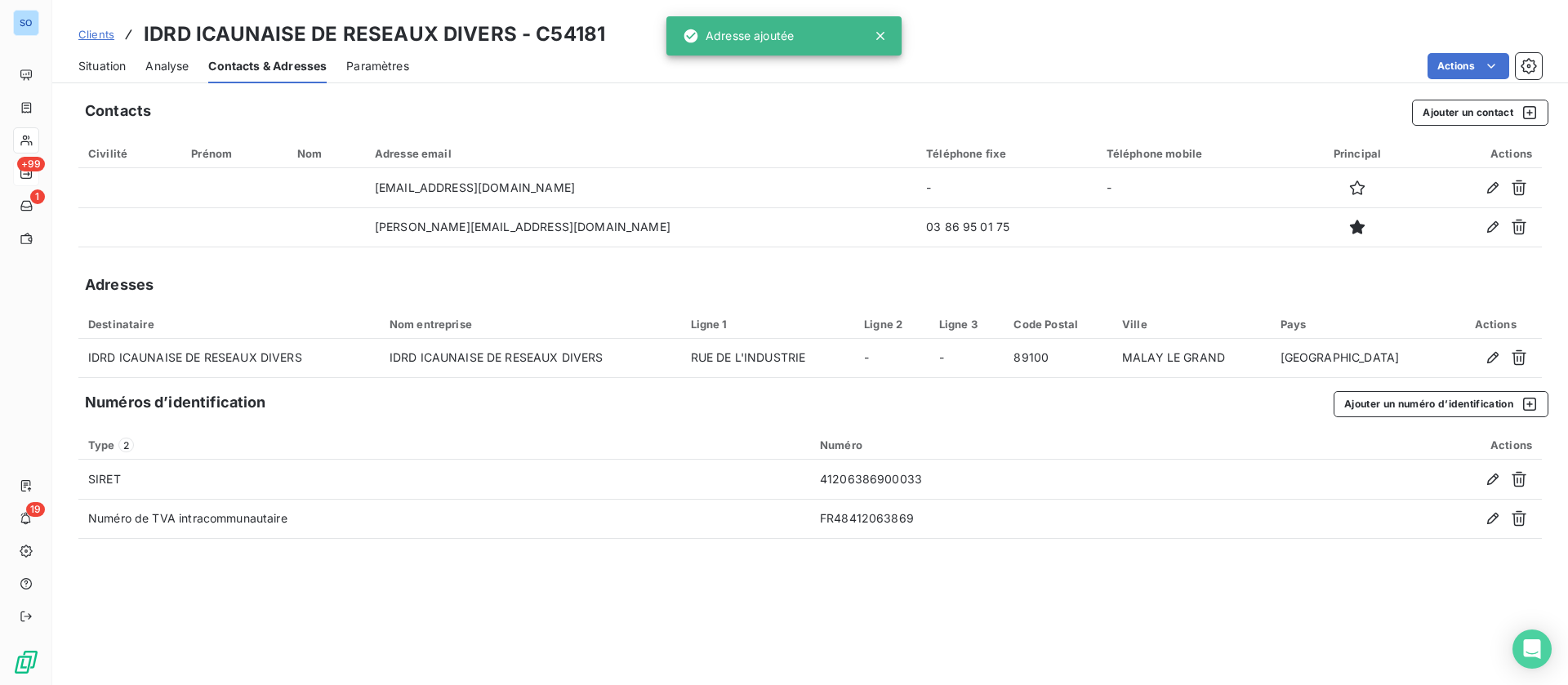
click at [90, 67] on span "Situation" at bounding box center [102, 65] width 47 height 17
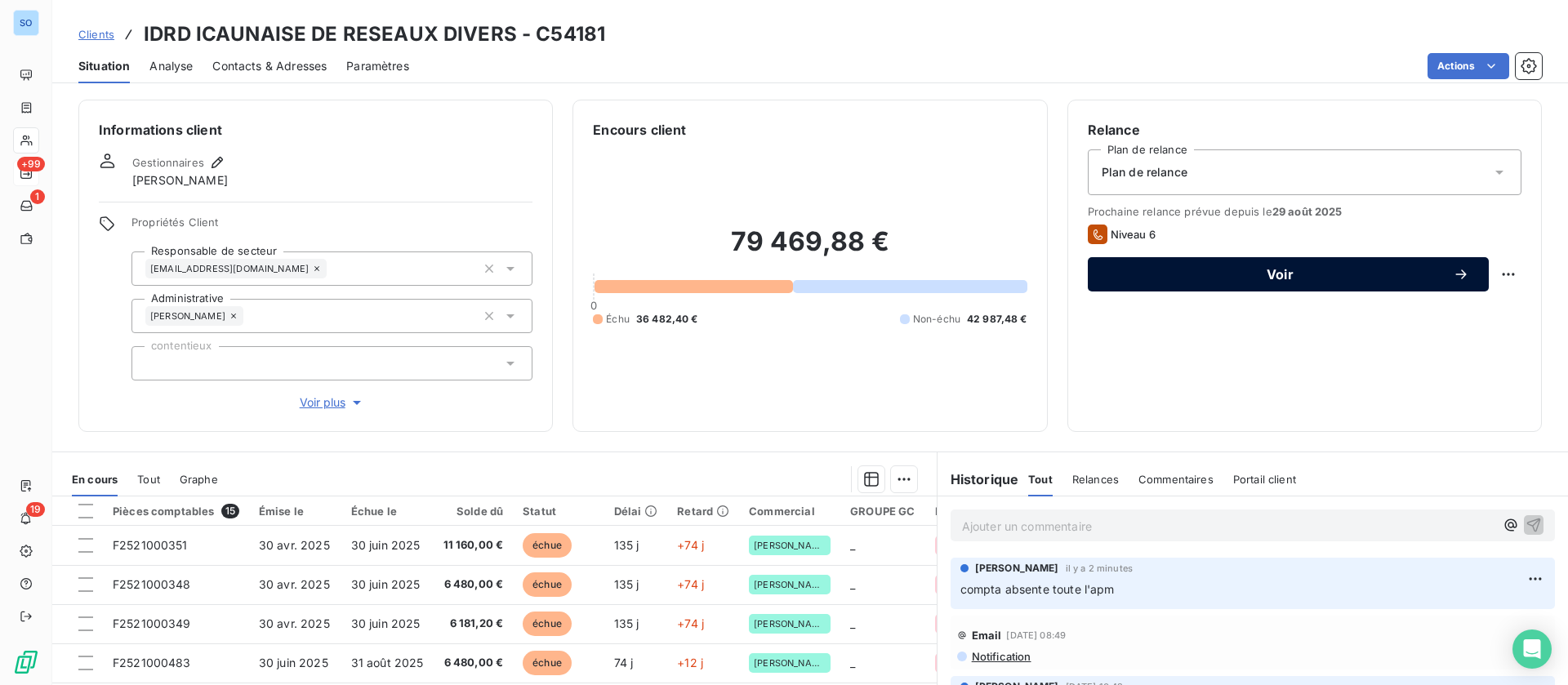
click at [1288, 277] on span "Voir" at bounding box center [1280, 274] width 346 height 13
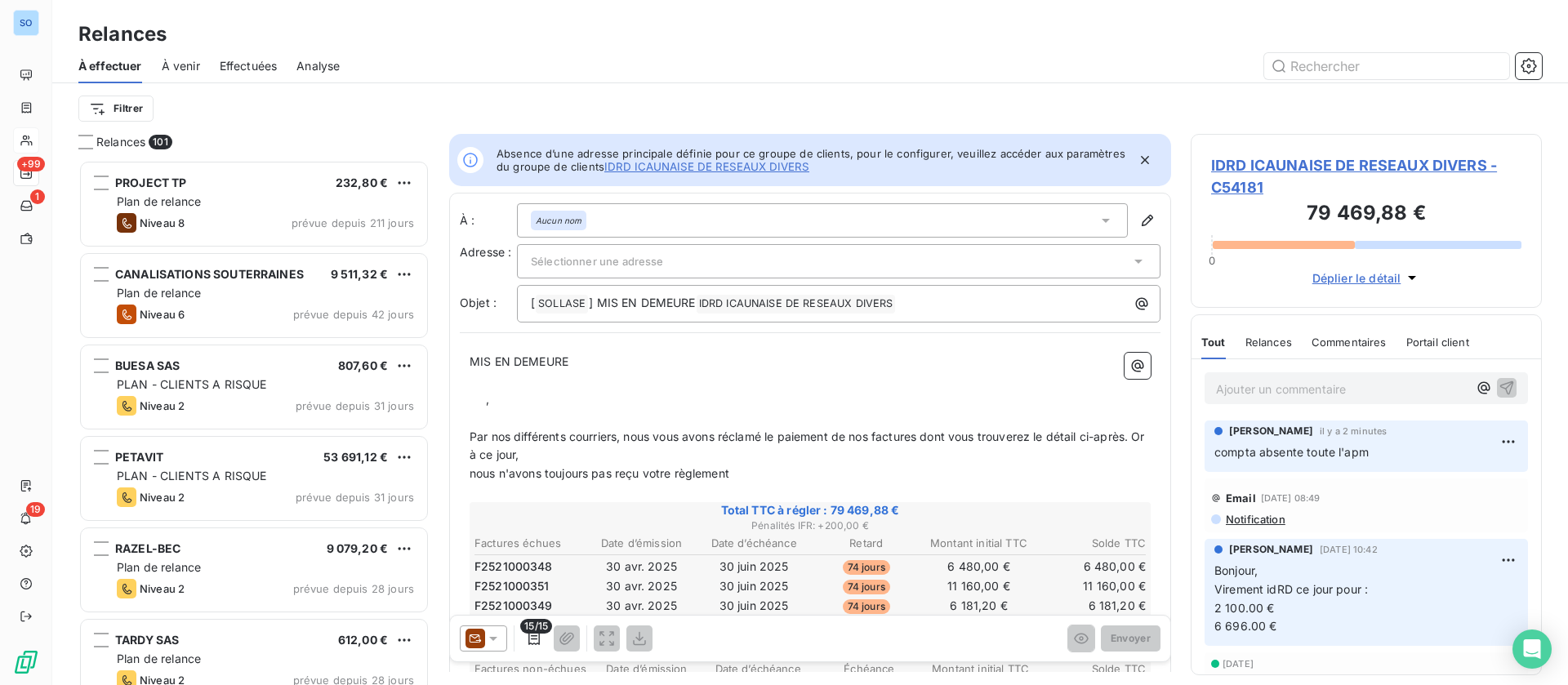
scroll to position [506, 333]
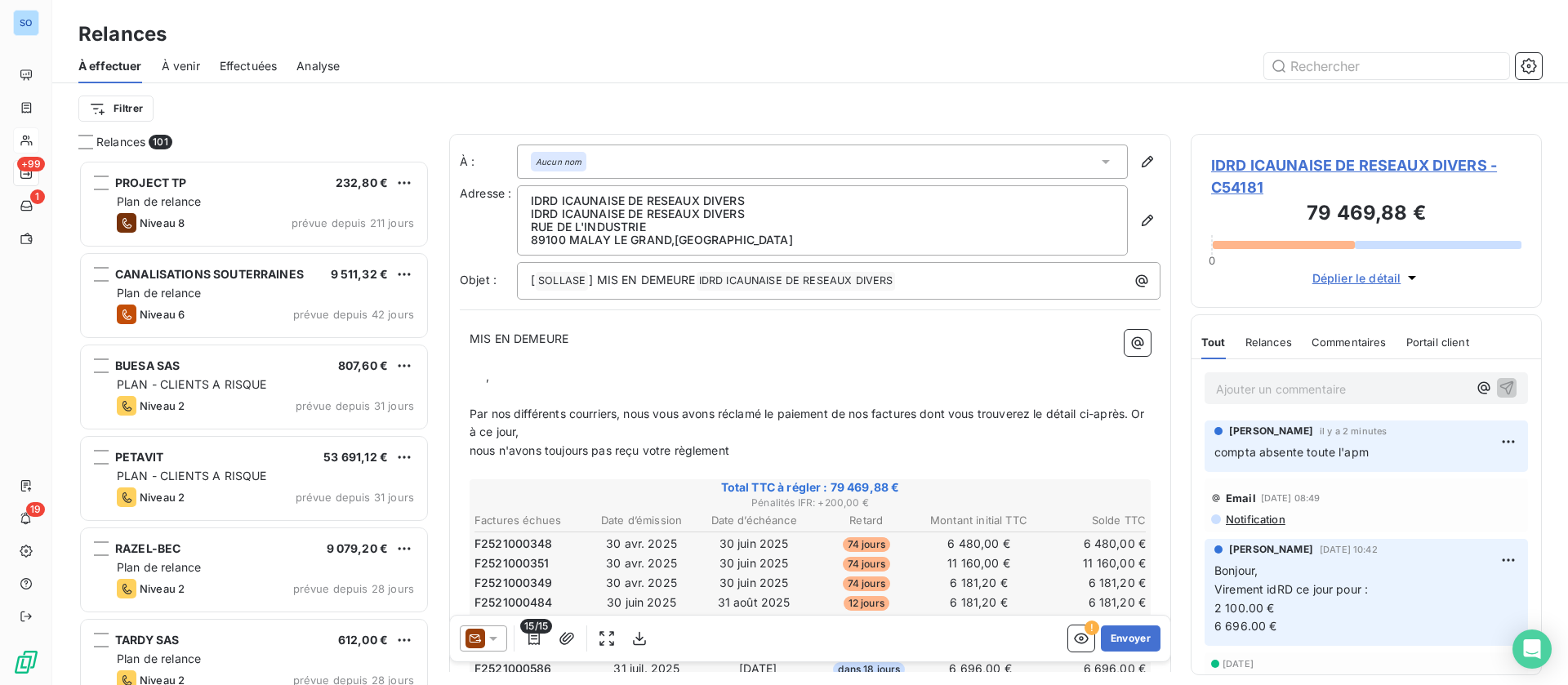
click at [485, 640] on icon at bounding box center [475, 638] width 19 height 19
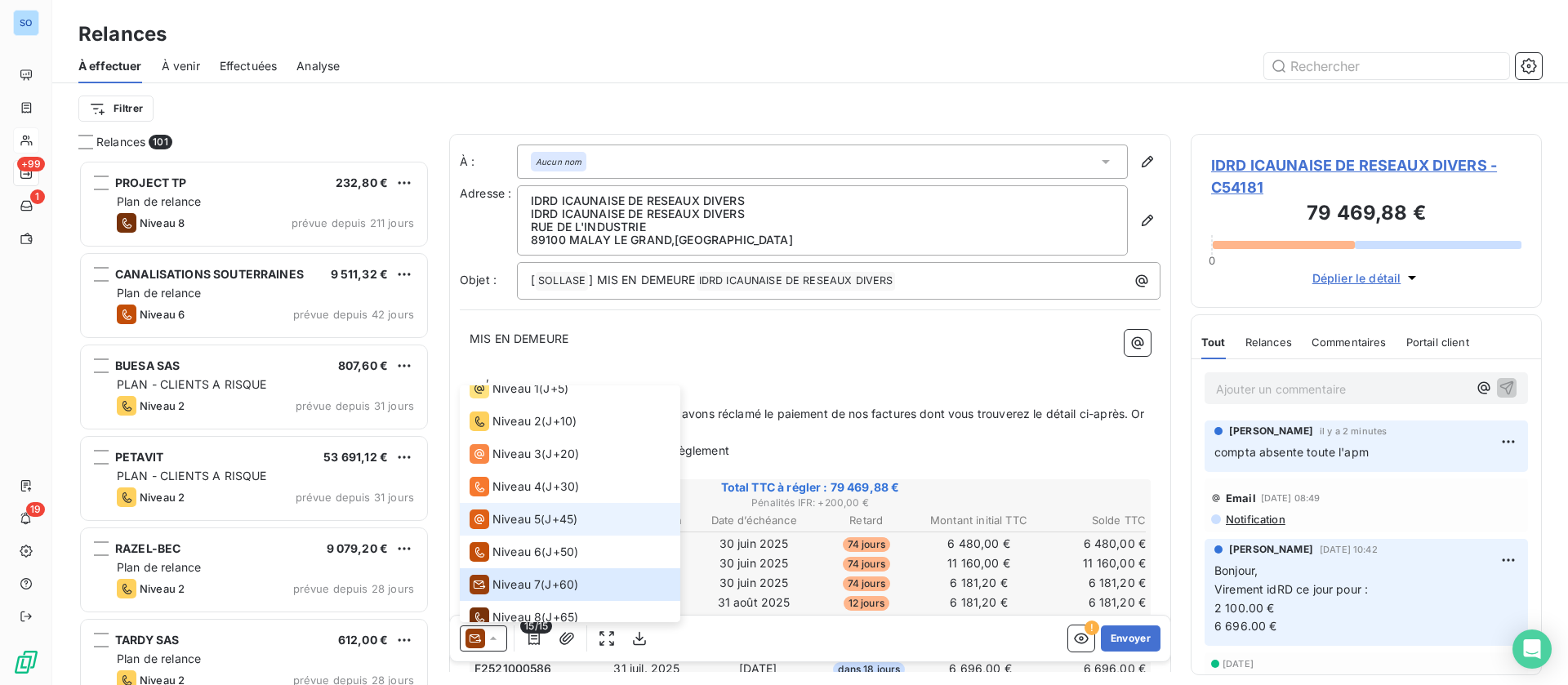
scroll to position [57, 0]
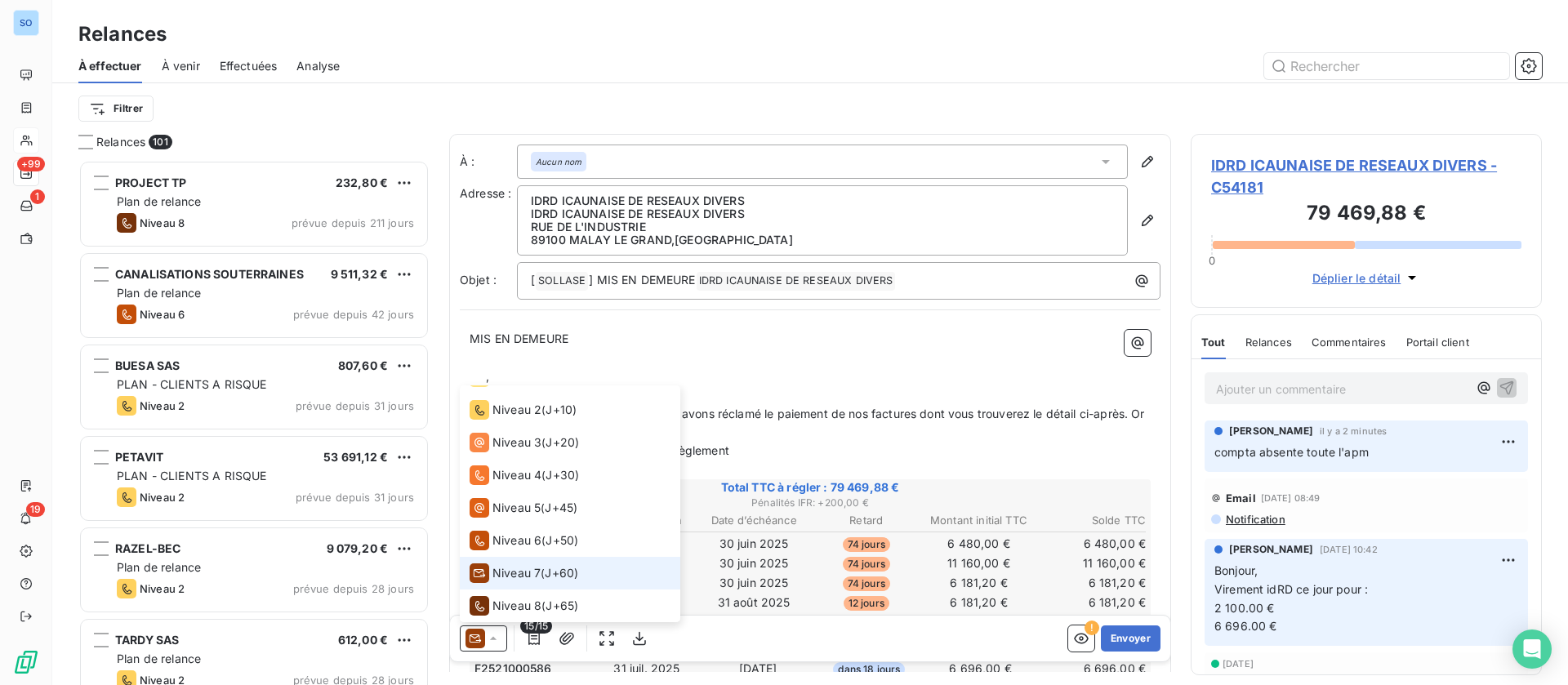
click at [563, 571] on span "J+60 )" at bounding box center [561, 572] width 33 height 17
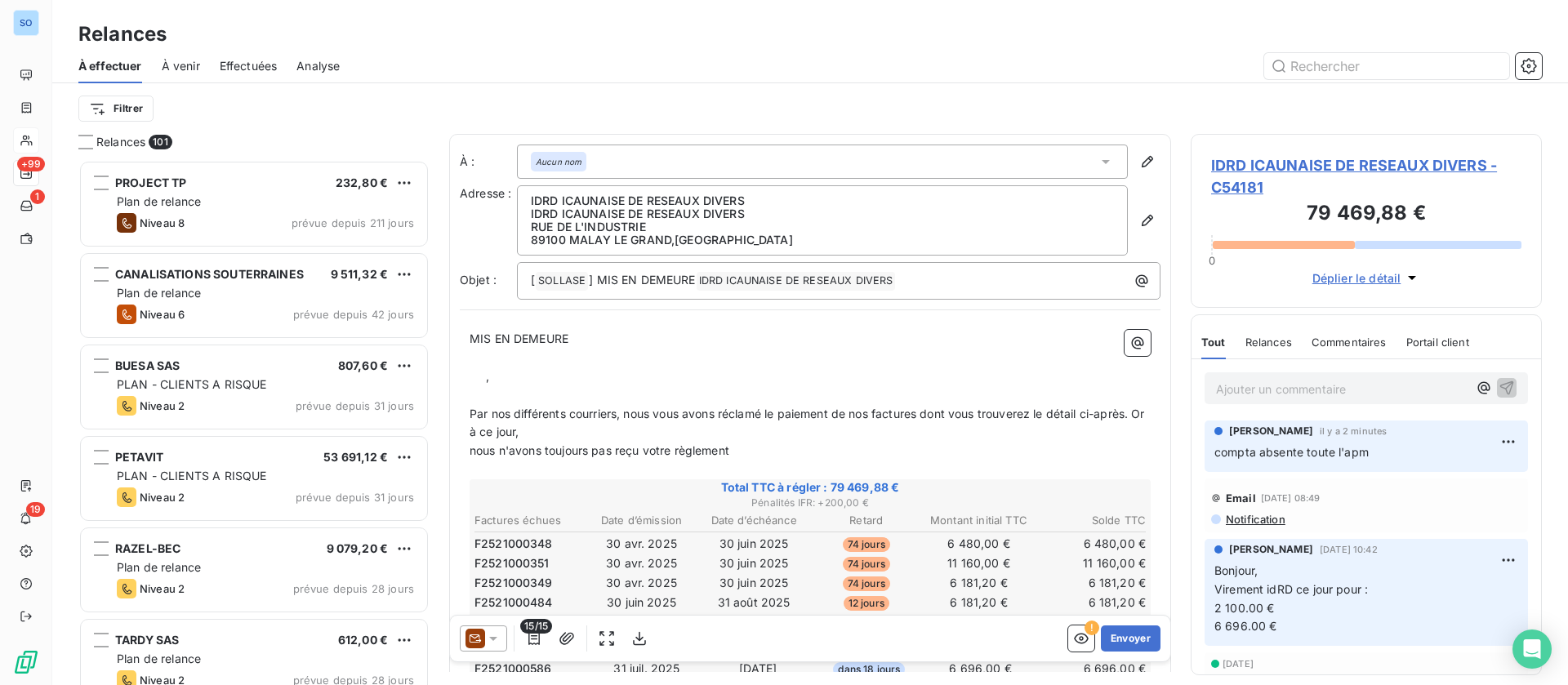
click at [1105, 654] on div "15/15 ! Envoyer" at bounding box center [809, 638] width 720 height 45
click at [1111, 637] on button "Envoyer" at bounding box center [1131, 638] width 59 height 26
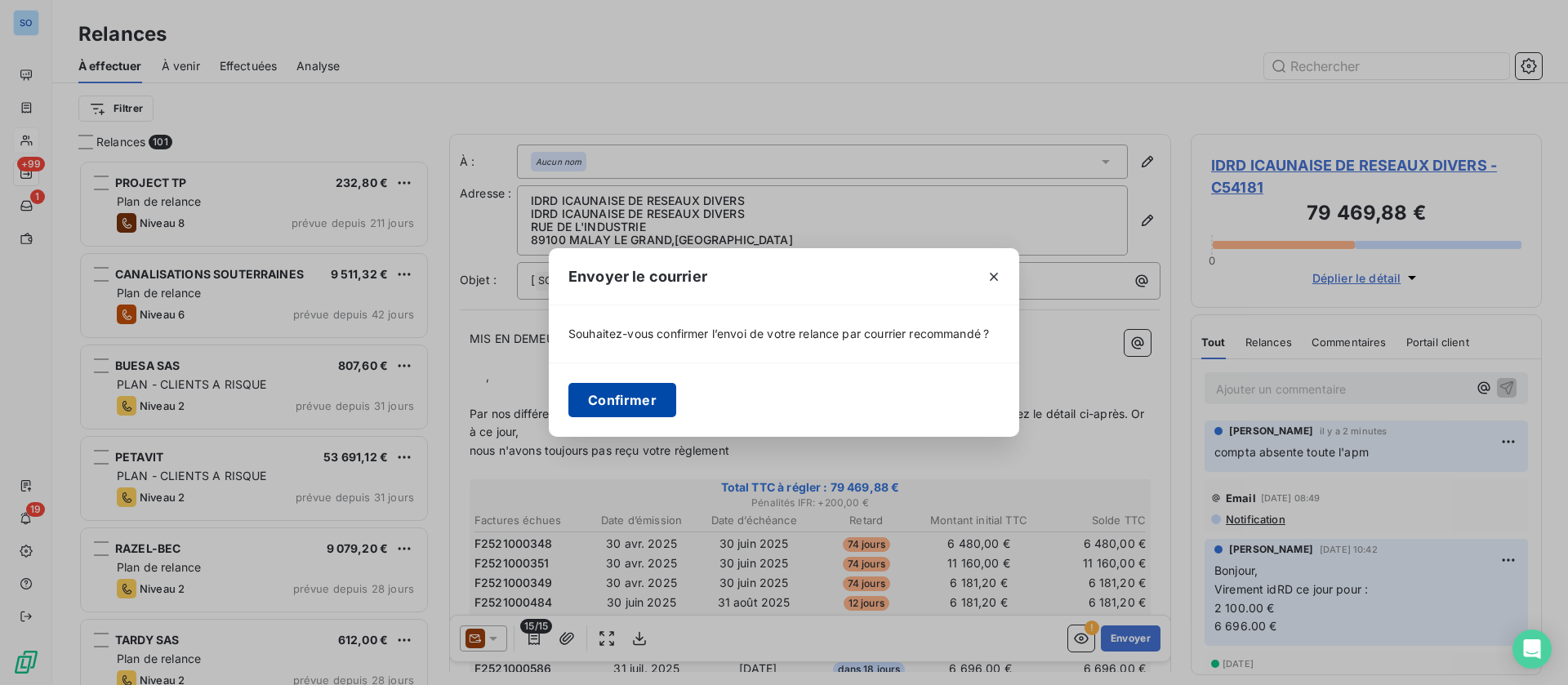
click at [643, 402] on button "Confirmer" at bounding box center [622, 400] width 107 height 34
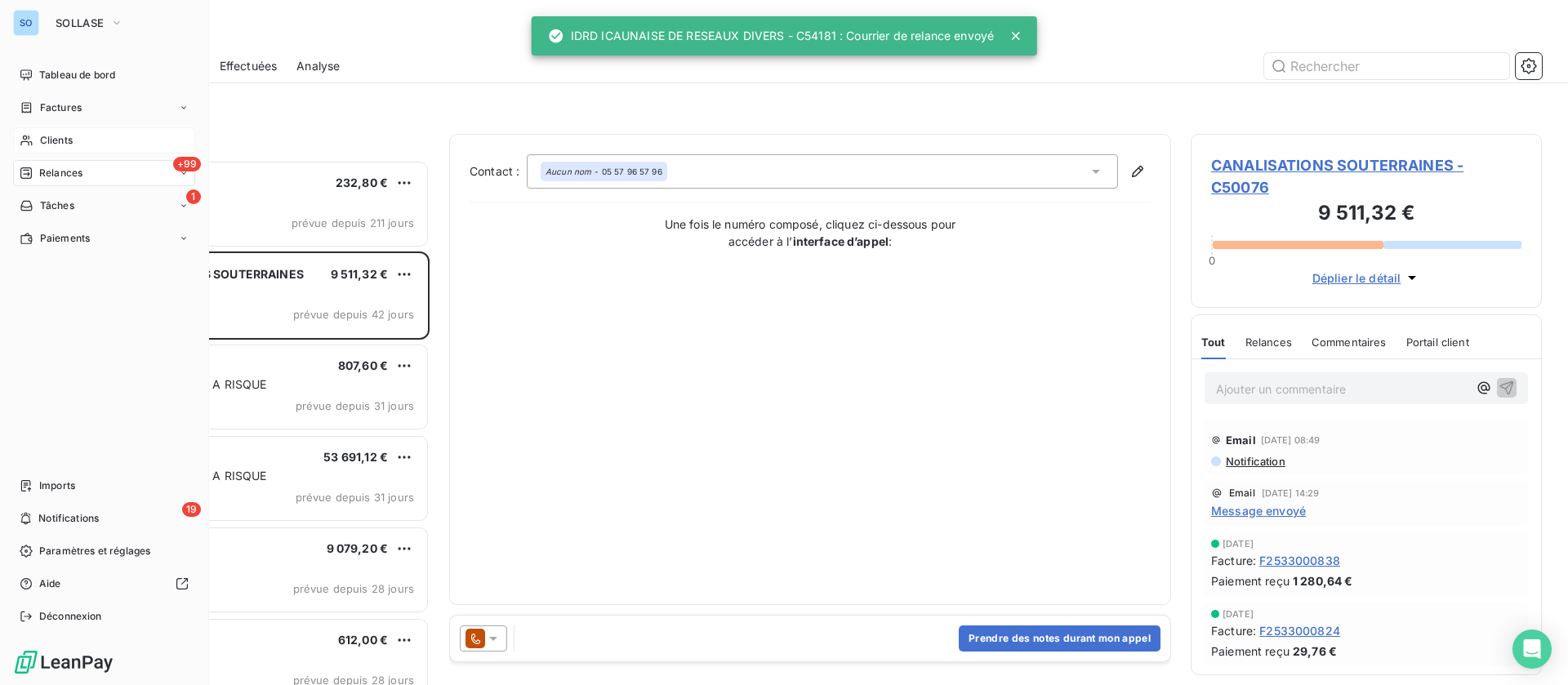
click at [38, 135] on div "Clients" at bounding box center [104, 140] width 182 height 26
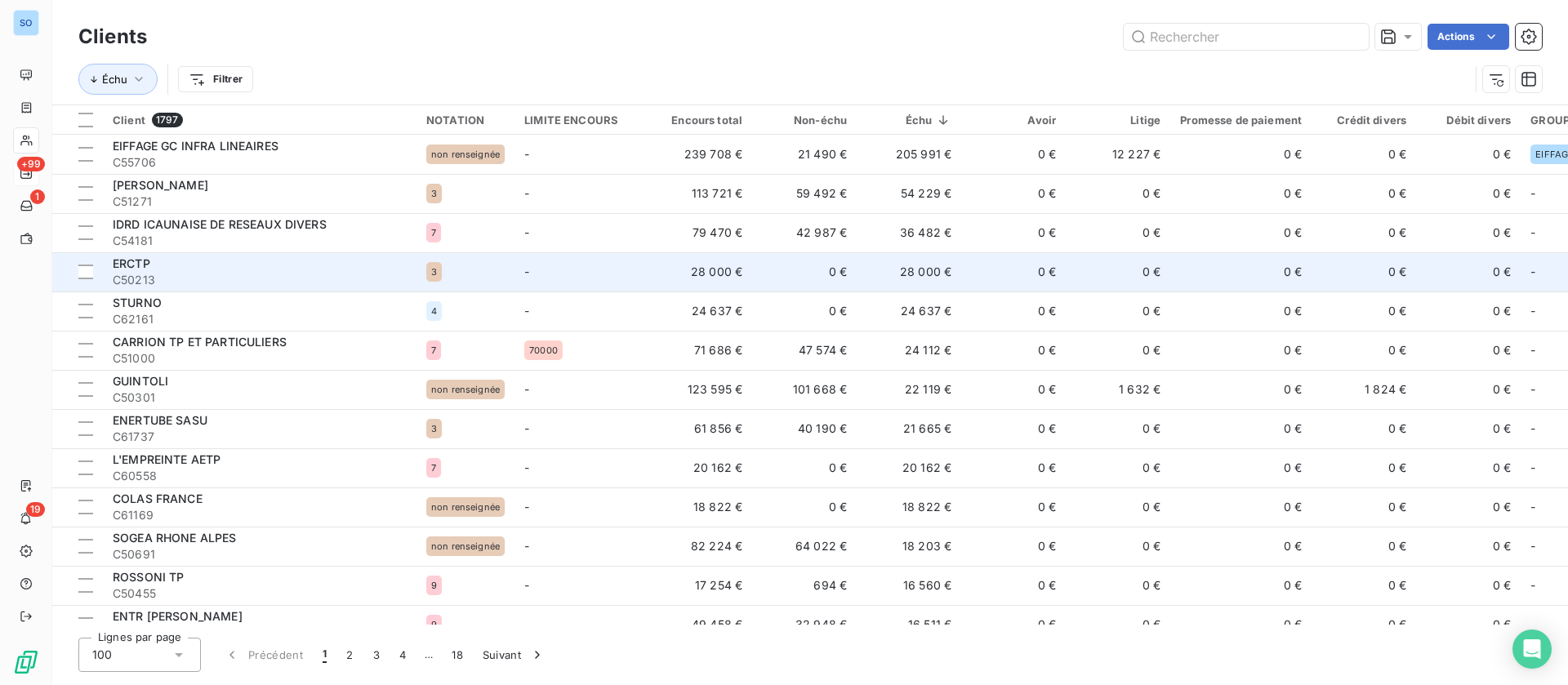
click at [851, 271] on td "0 €" at bounding box center [804, 271] width 105 height 39
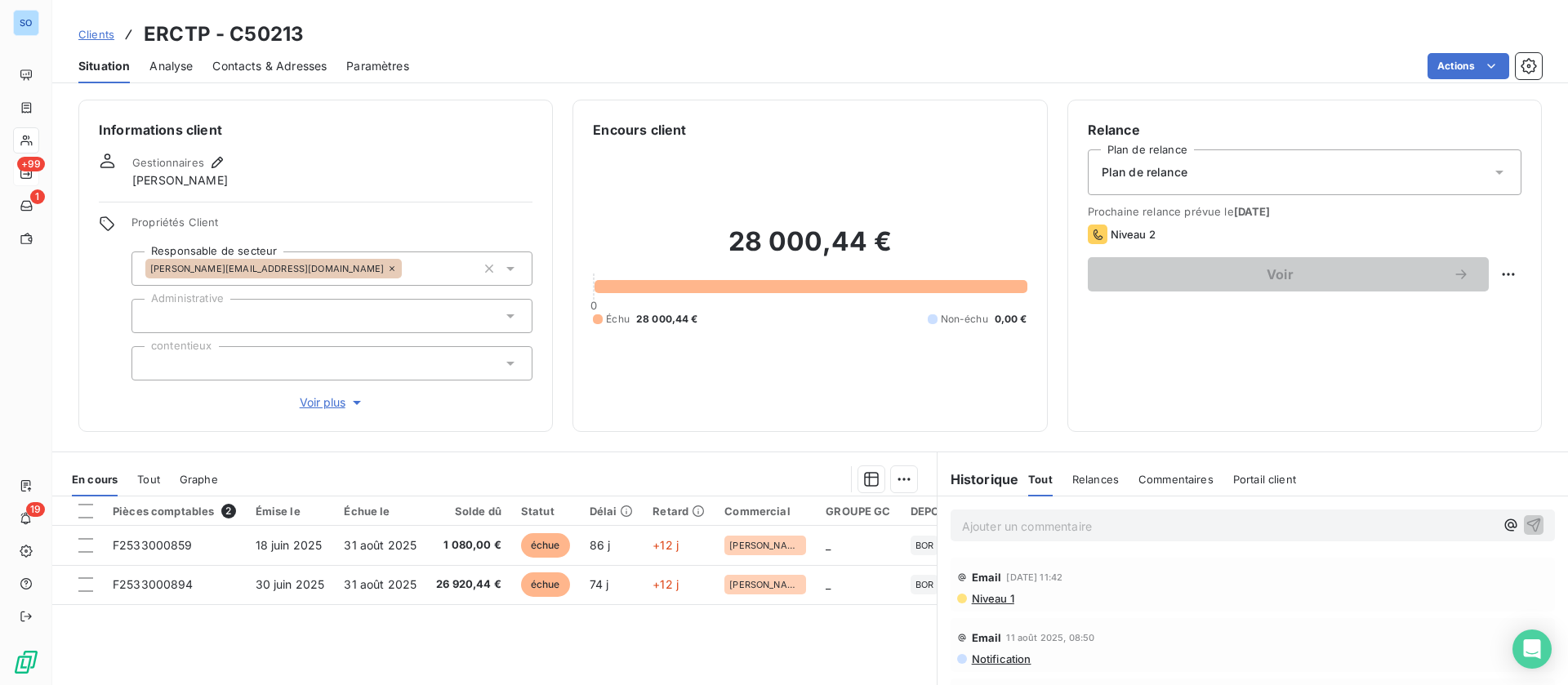
click at [297, 70] on span "Contacts & Adresses" at bounding box center [269, 65] width 114 height 17
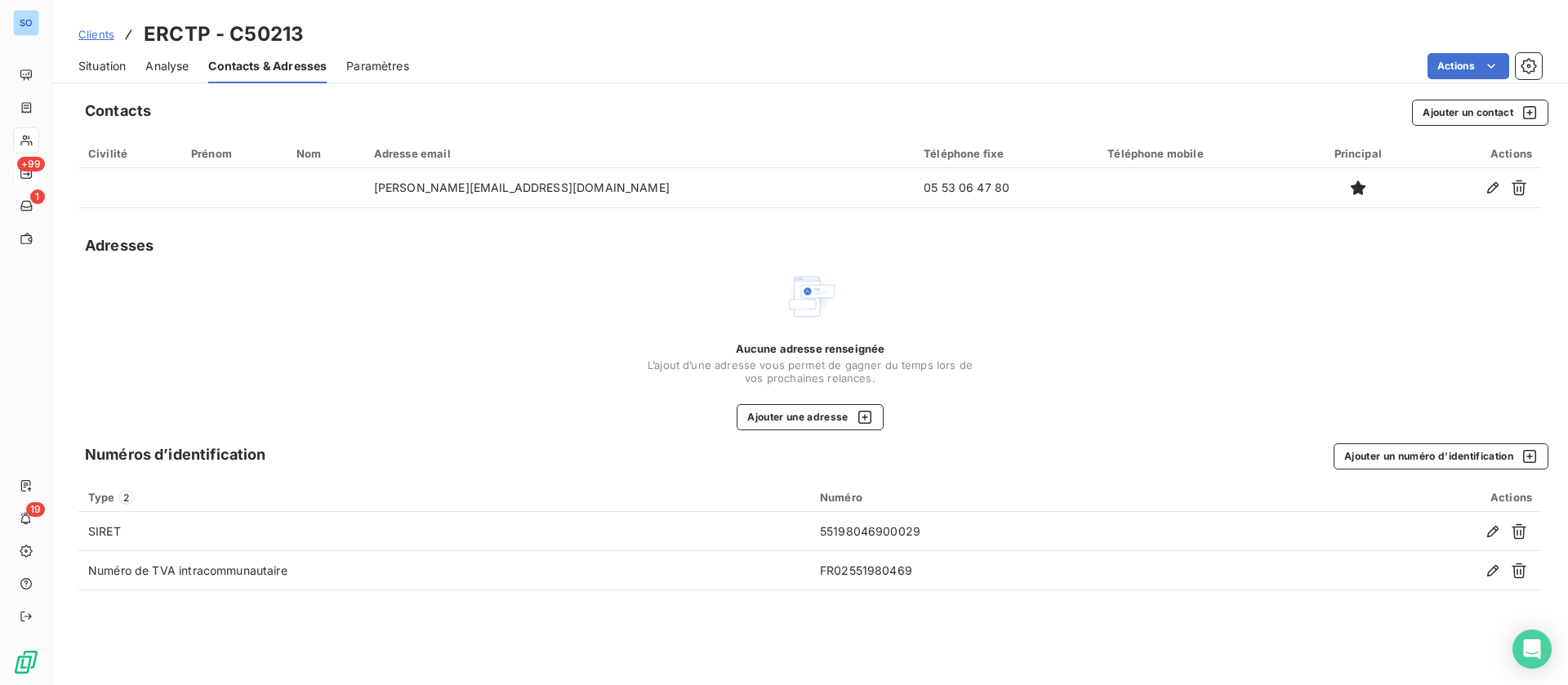
click at [91, 65] on span "Situation" at bounding box center [102, 65] width 47 height 17
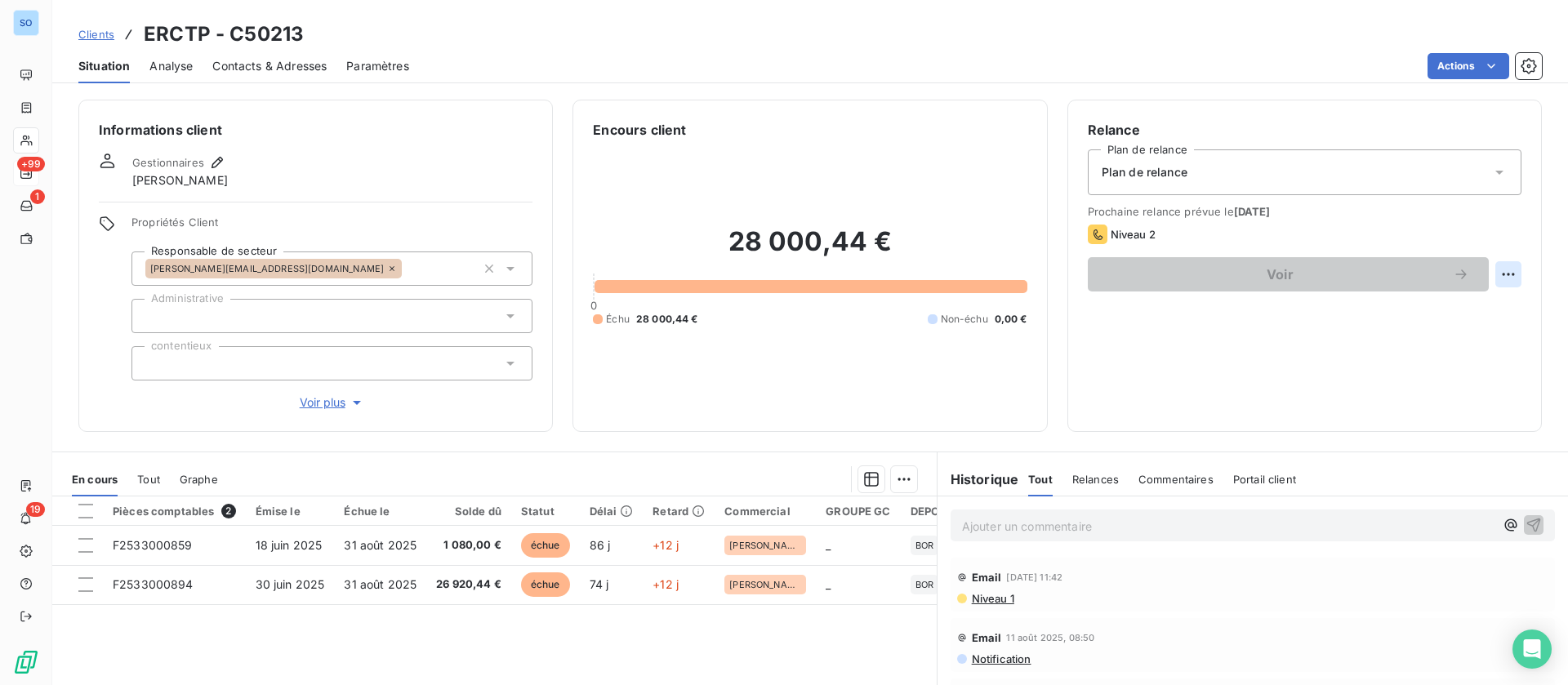
click at [1484, 271] on html "SO +99 1 19 Clients ERCTP - C50213 Situation Analyse Contacts & Adresses Paramè…" at bounding box center [784, 342] width 1568 height 685
click at [1446, 307] on div "Replanifier cette action" at bounding box center [1421, 310] width 146 height 26
select select "8"
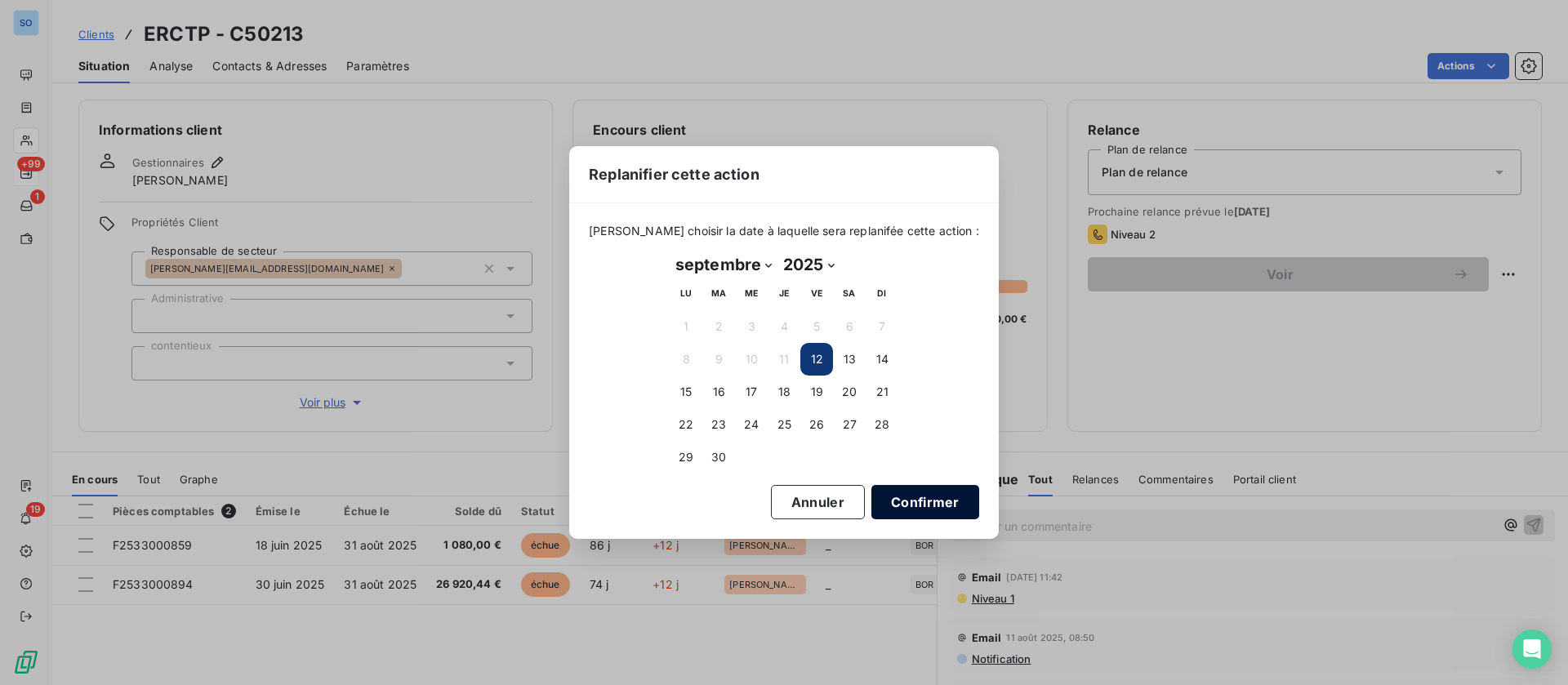
click at [910, 505] on button "Confirmer" at bounding box center [925, 502] width 107 height 34
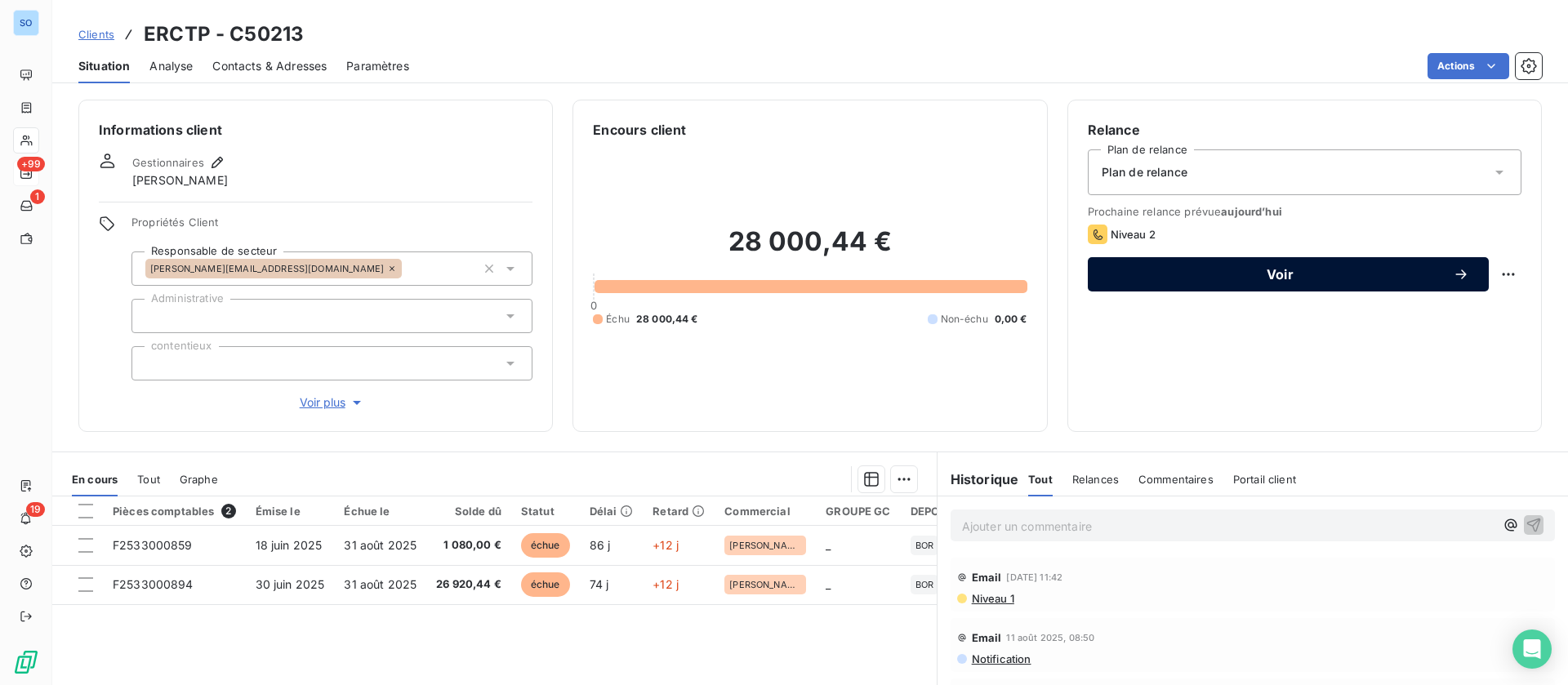
click at [1251, 285] on button "Voir" at bounding box center [1288, 274] width 401 height 34
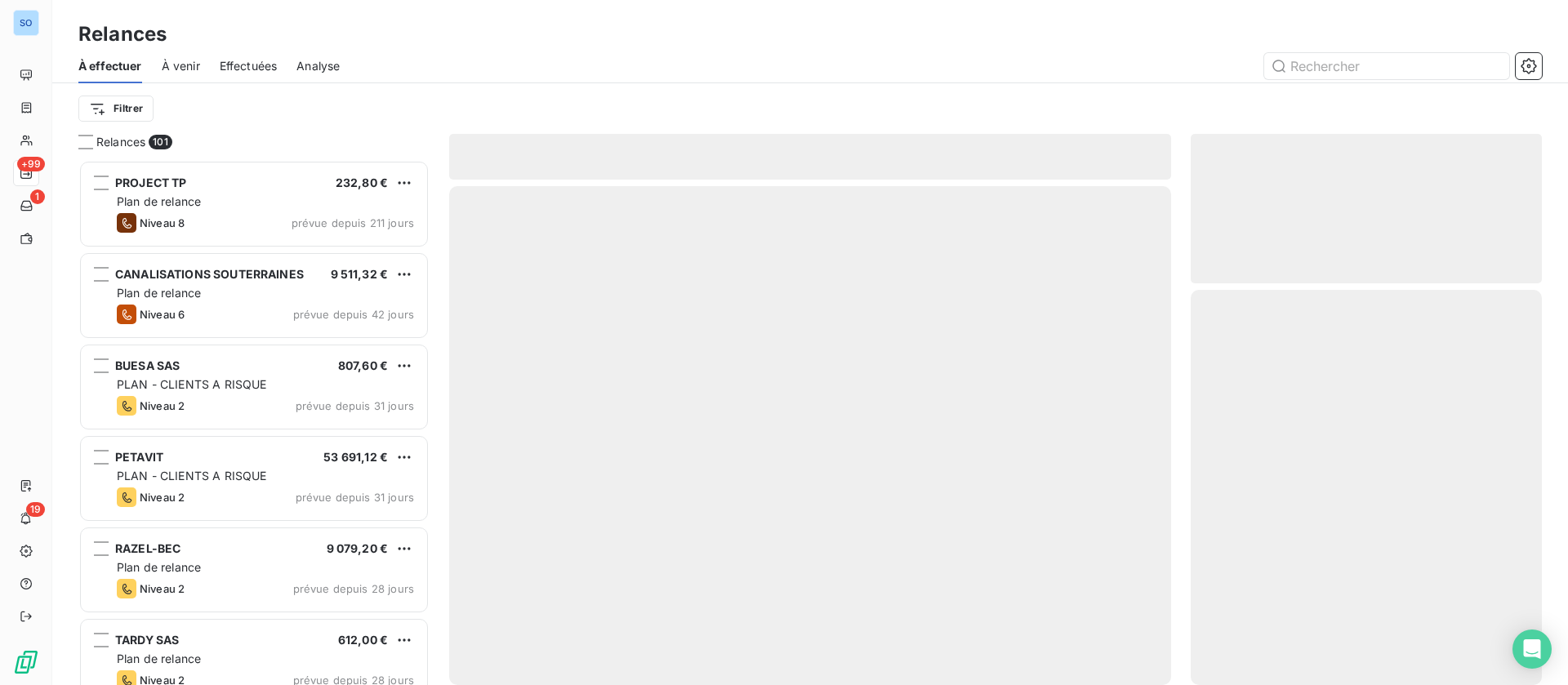
scroll to position [506, 333]
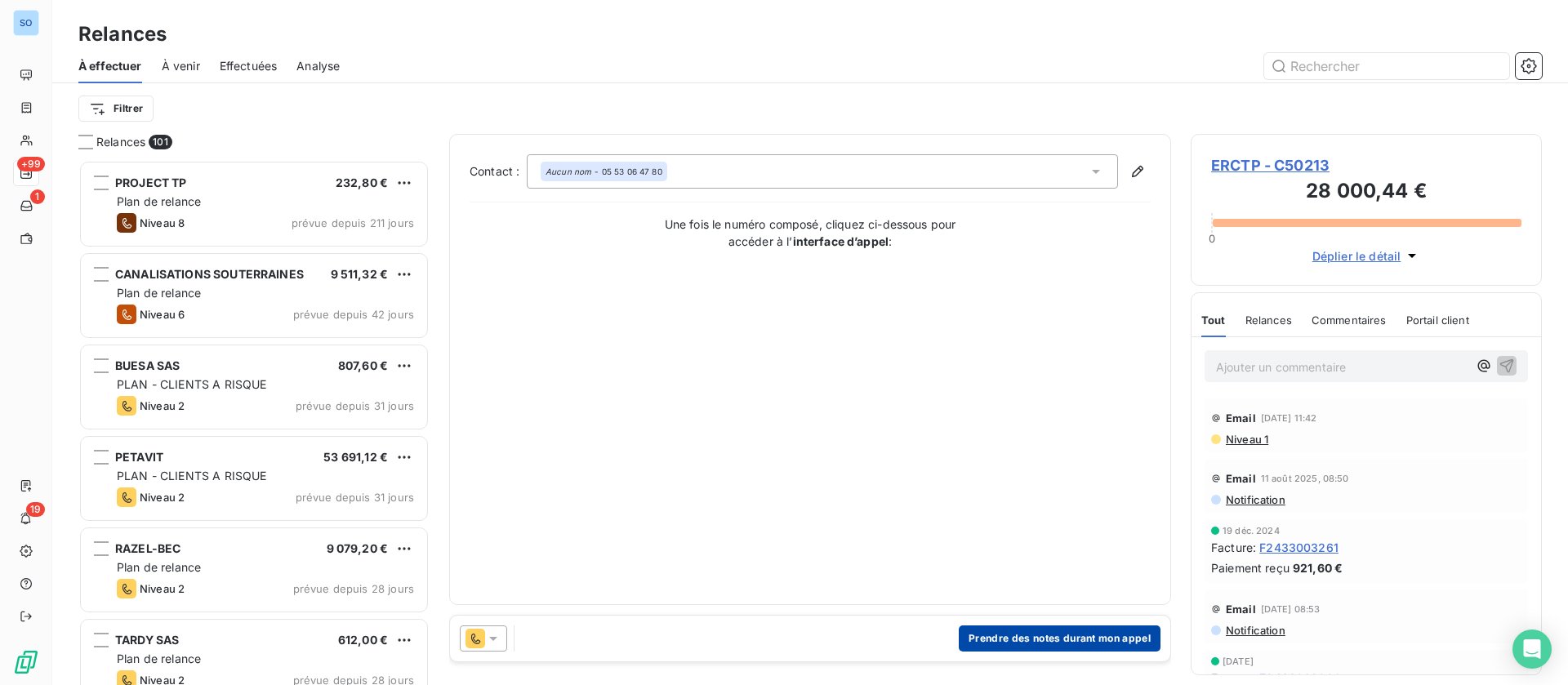
click at [1016, 647] on button "Prendre des notes durant mon appel" at bounding box center [1059, 638] width 202 height 26
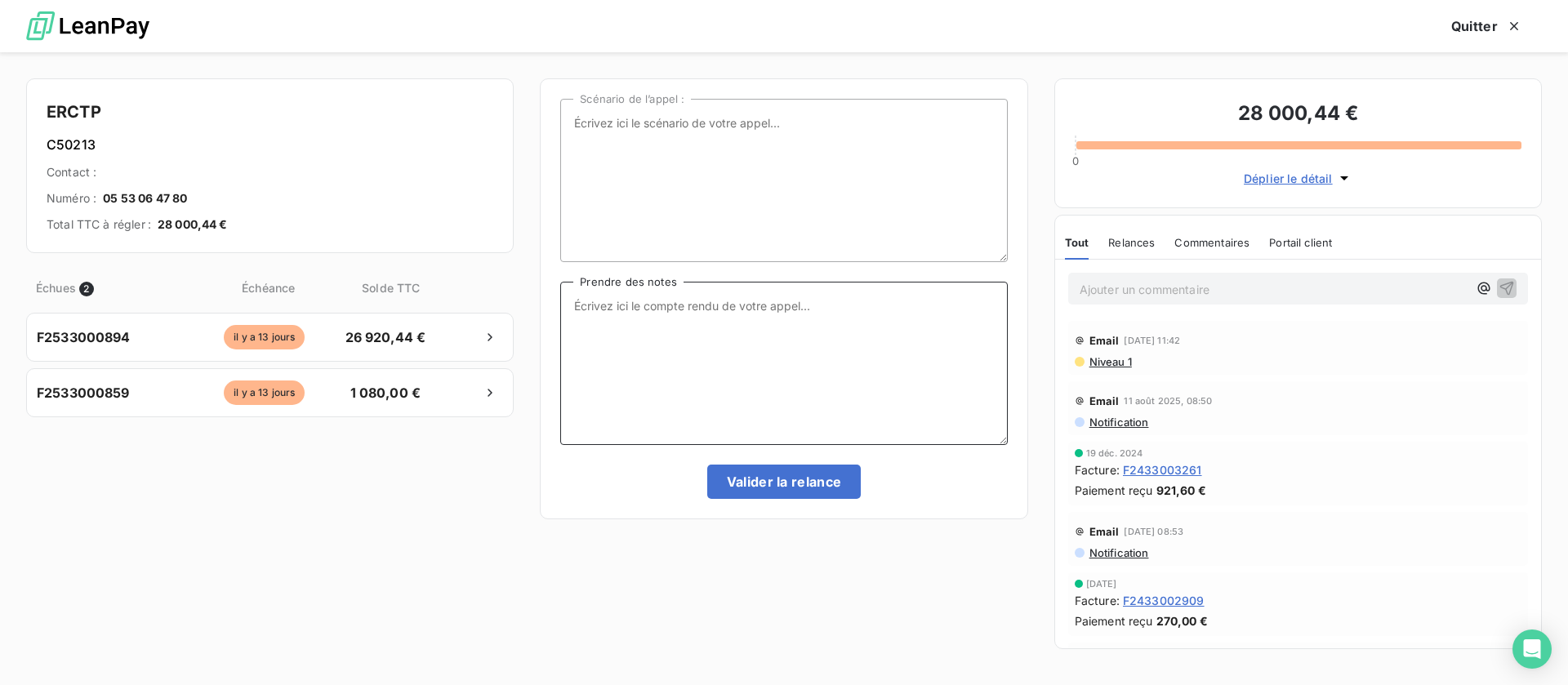
click at [760, 373] on textarea "Prendre des notes" at bounding box center [784, 363] width 447 height 163
click at [1105, 361] on span "Niveau 1" at bounding box center [1110, 361] width 45 height 13
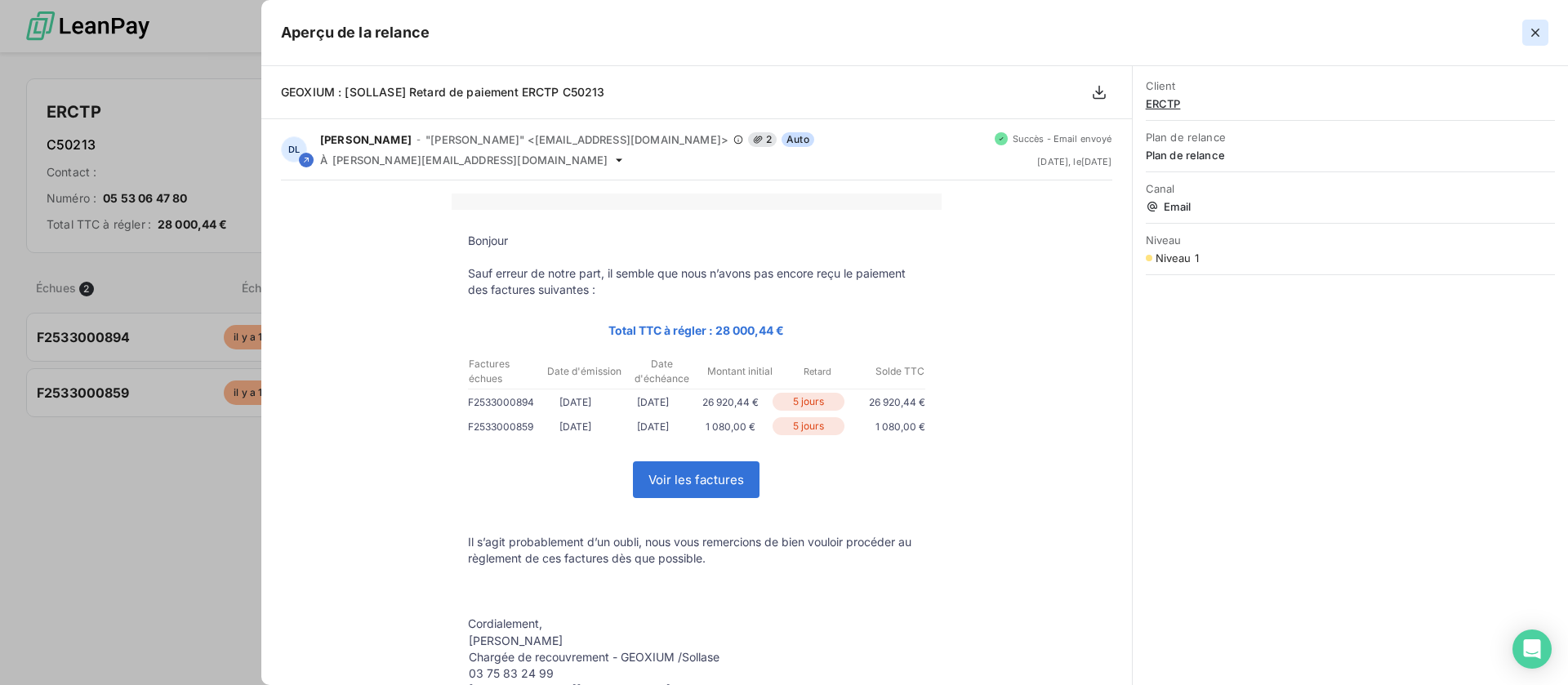
click at [1534, 31] on icon "button" at bounding box center [1535, 32] width 8 height 8
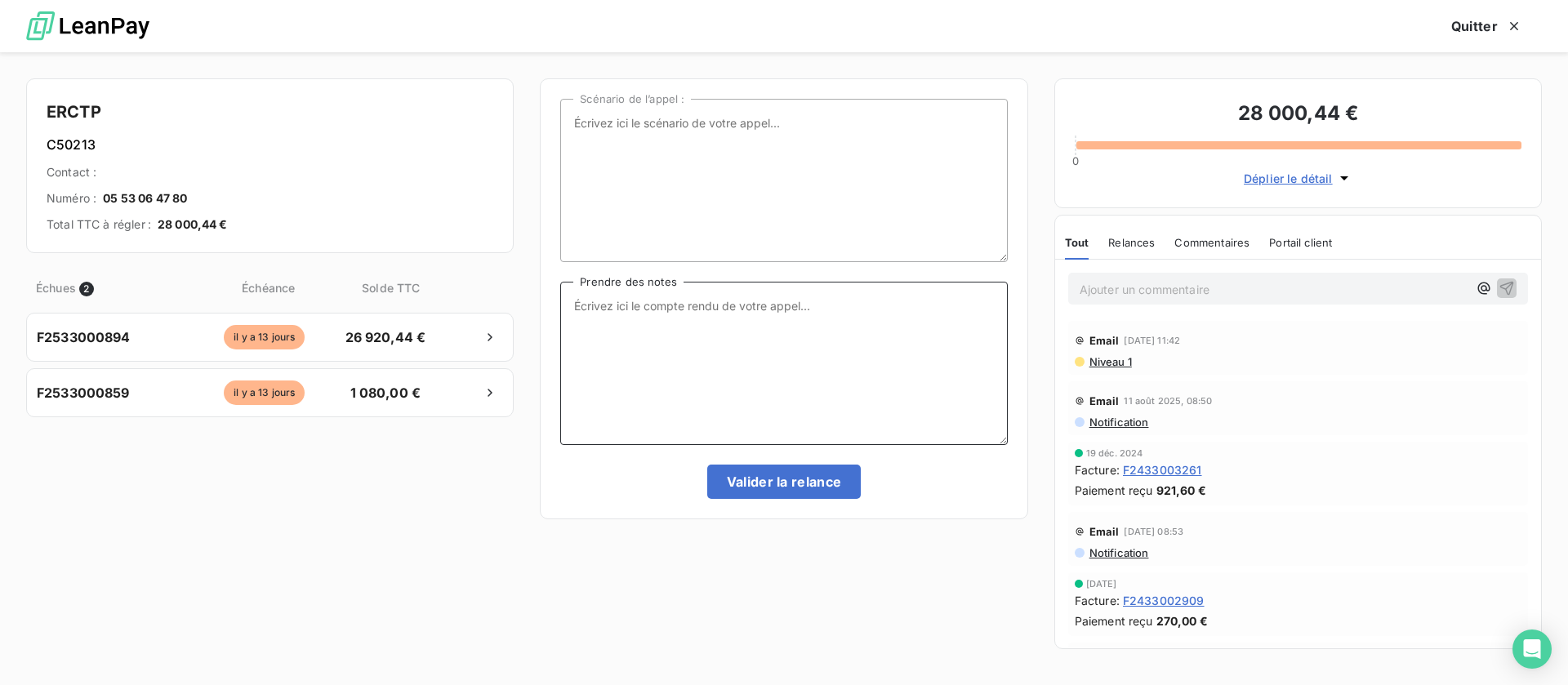
click at [650, 365] on textarea "Prendre des notes" at bounding box center [784, 363] width 447 height 163
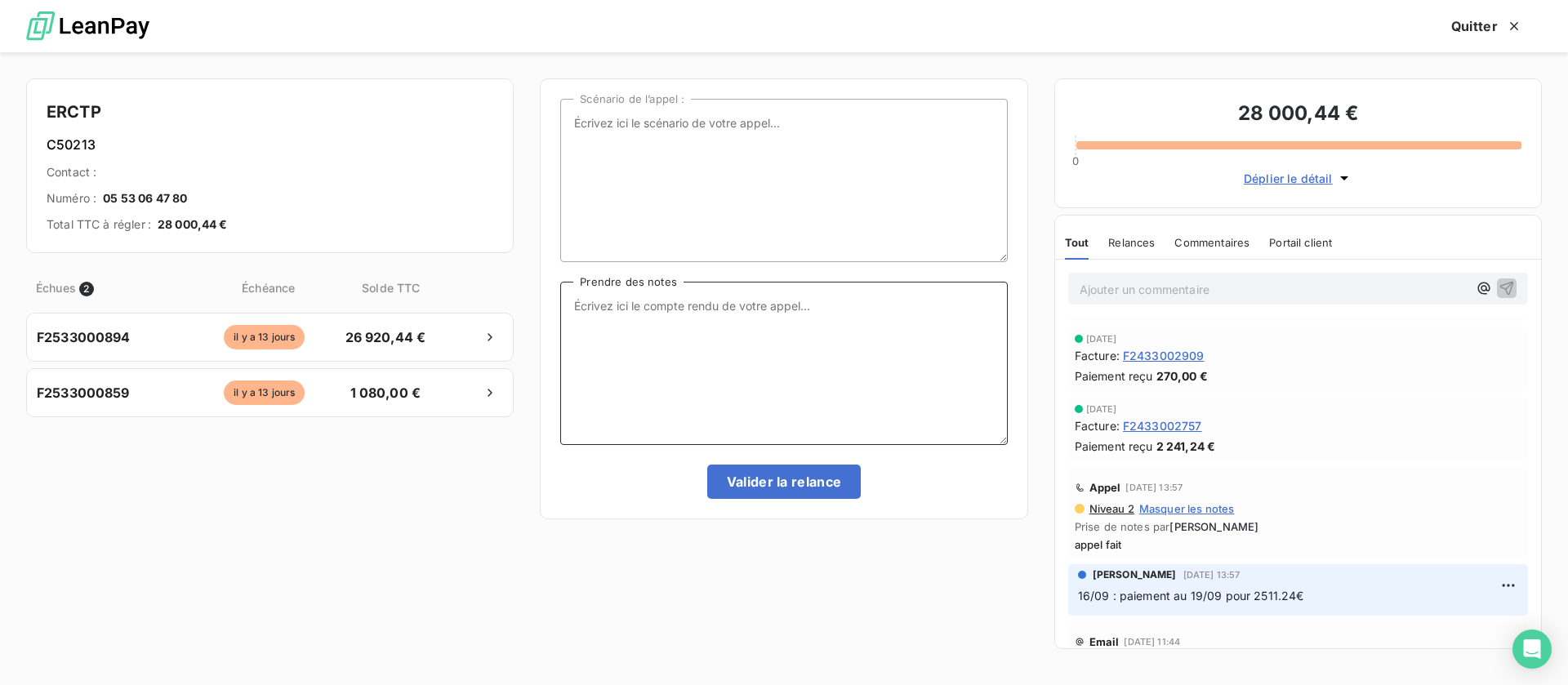
scroll to position [0, 0]
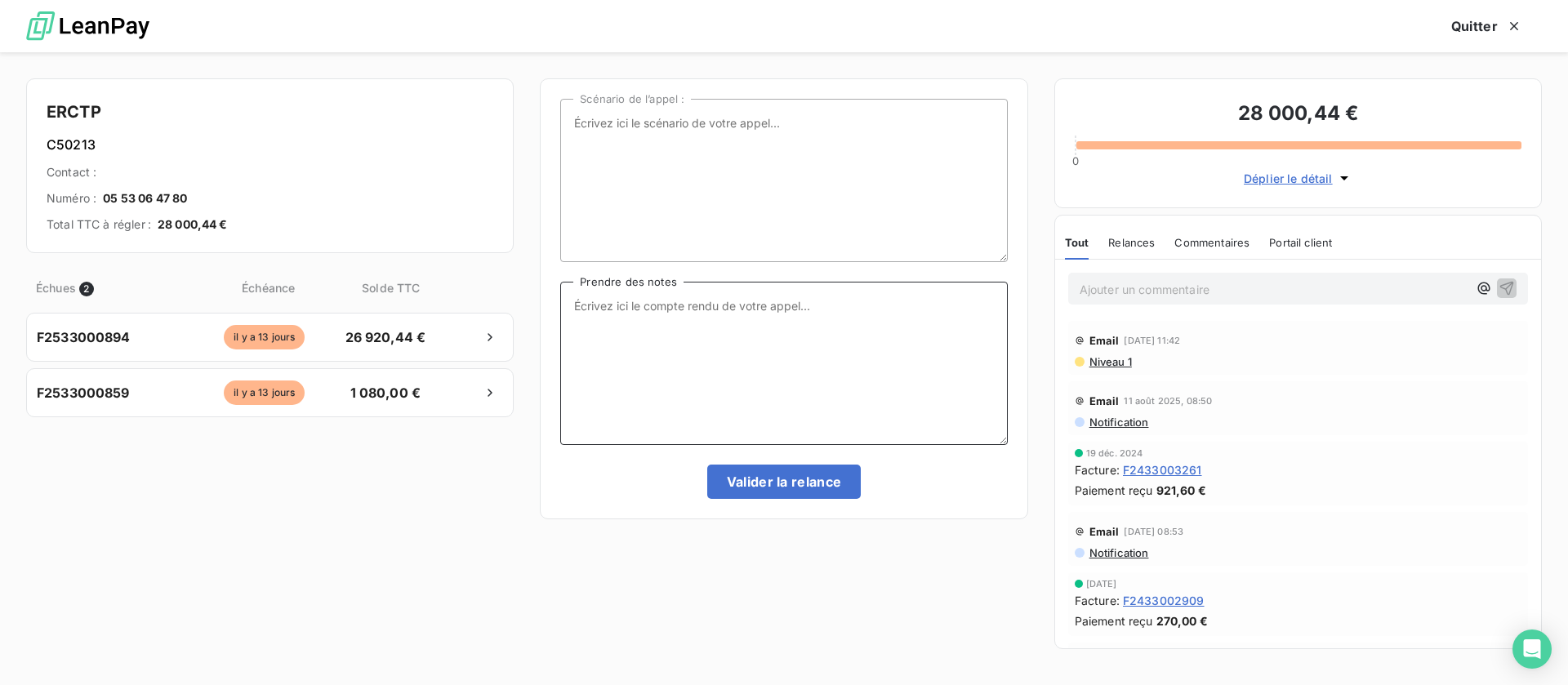
click at [671, 331] on textarea "Prendre des notes" at bounding box center [784, 363] width 447 height 163
click at [794, 303] on textarea "facture 859 : réglée" at bounding box center [784, 363] width 447 height 163
click at [785, 311] on textarea "facture 859 : réglée le 04/09 facture 894 : reçue que le 05/09 : virement le 18…" at bounding box center [784, 363] width 447 height 163
type textarea "facture 859 : réglée le 04/09 facture 894 : reçue que le 05/09 : virement le 18…"
click at [1124, 420] on span "Notification" at bounding box center [1118, 421] width 61 height 13
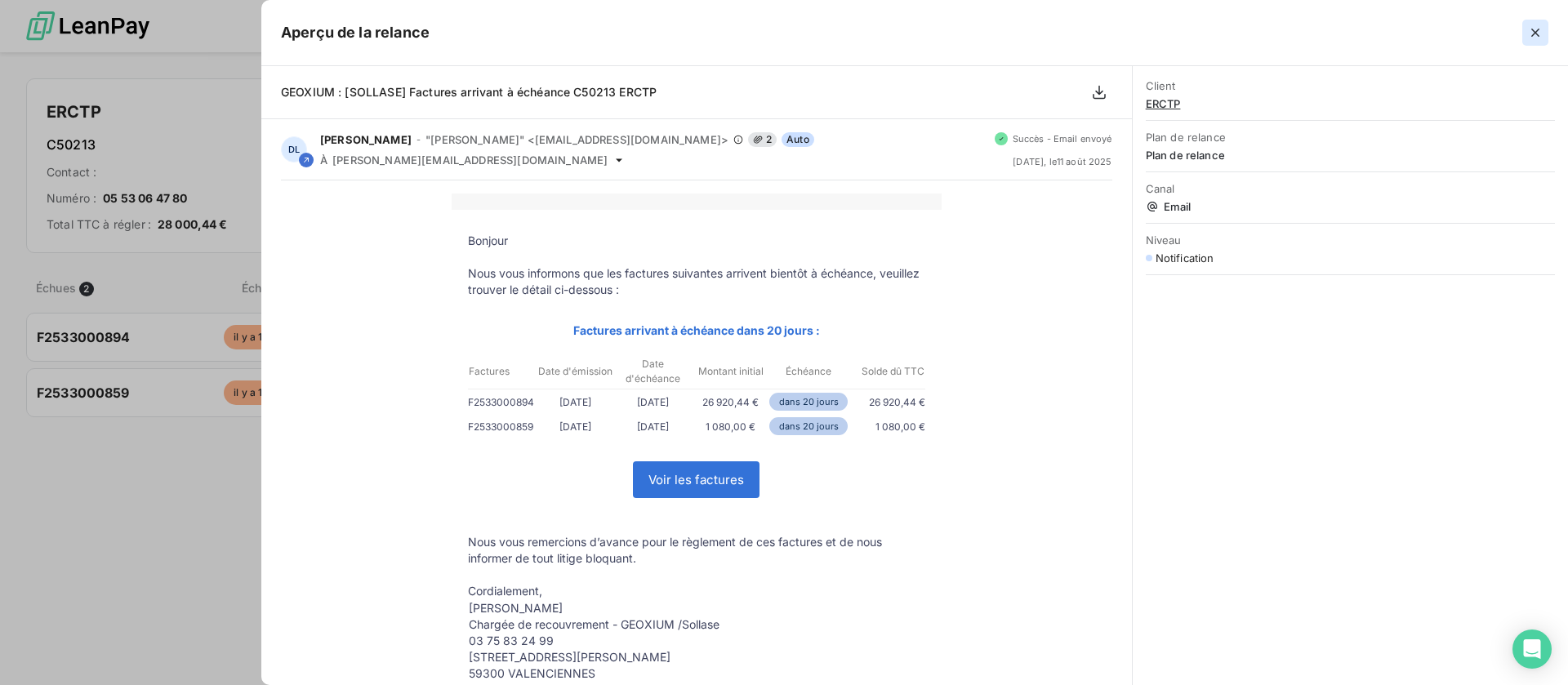
click at [1536, 31] on icon "button" at bounding box center [1535, 32] width 17 height 17
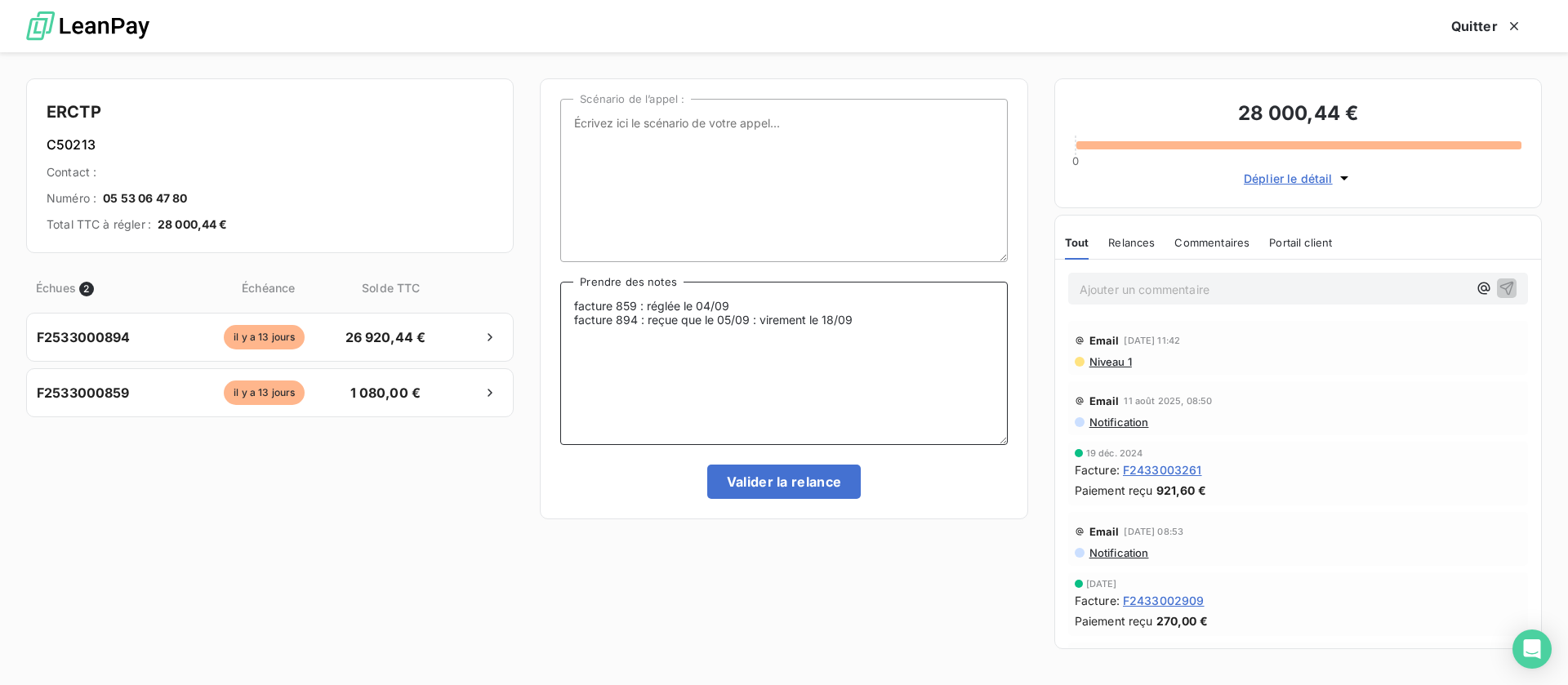
click at [880, 314] on textarea "facture 859 : réglée le 04/09 facture 894 : reçue que le 05/09 : virement le 18…" at bounding box center [784, 363] width 447 height 163
click at [776, 477] on button "Valider la relance" at bounding box center [784, 481] width 155 height 34
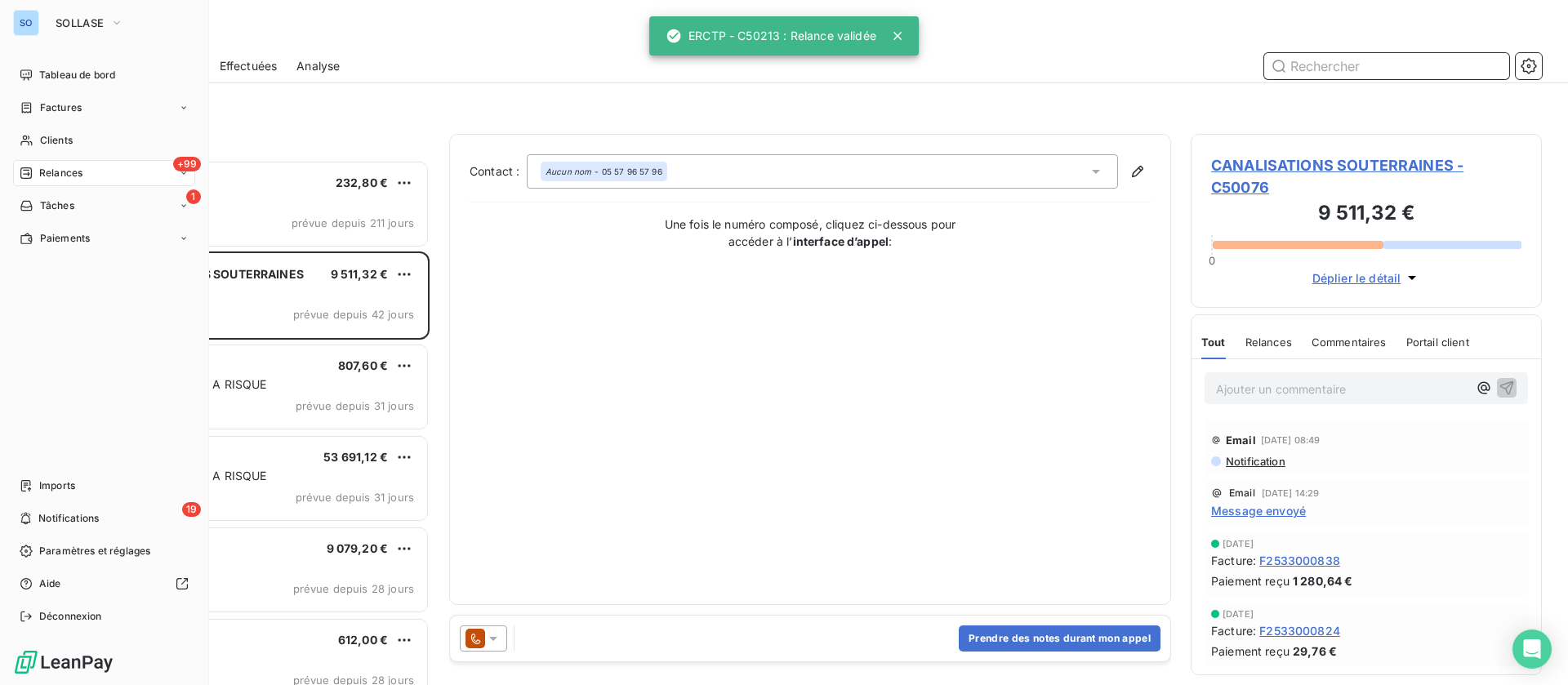
click at [237, 58] on span "Effectuées" at bounding box center [249, 65] width 58 height 17
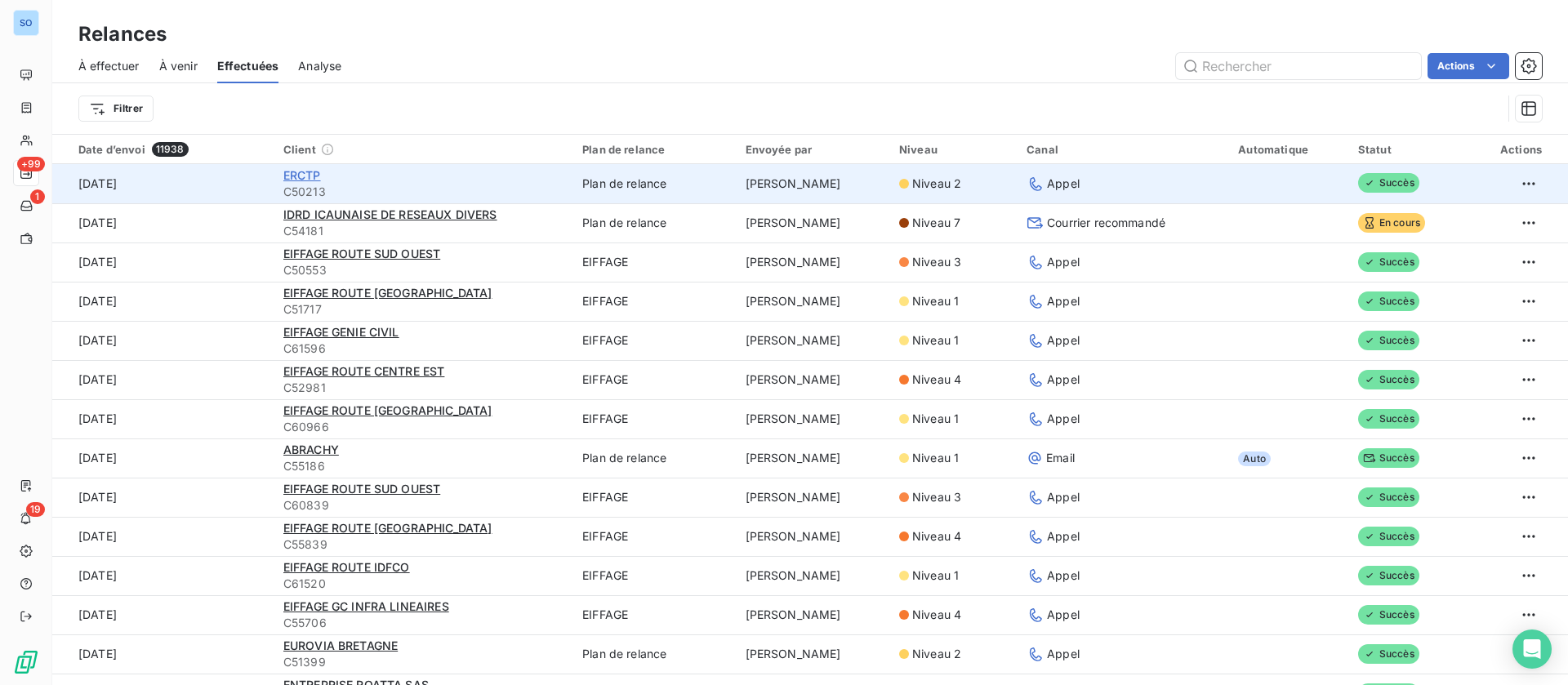
click at [313, 177] on span "ERCTP" at bounding box center [302, 175] width 38 height 14
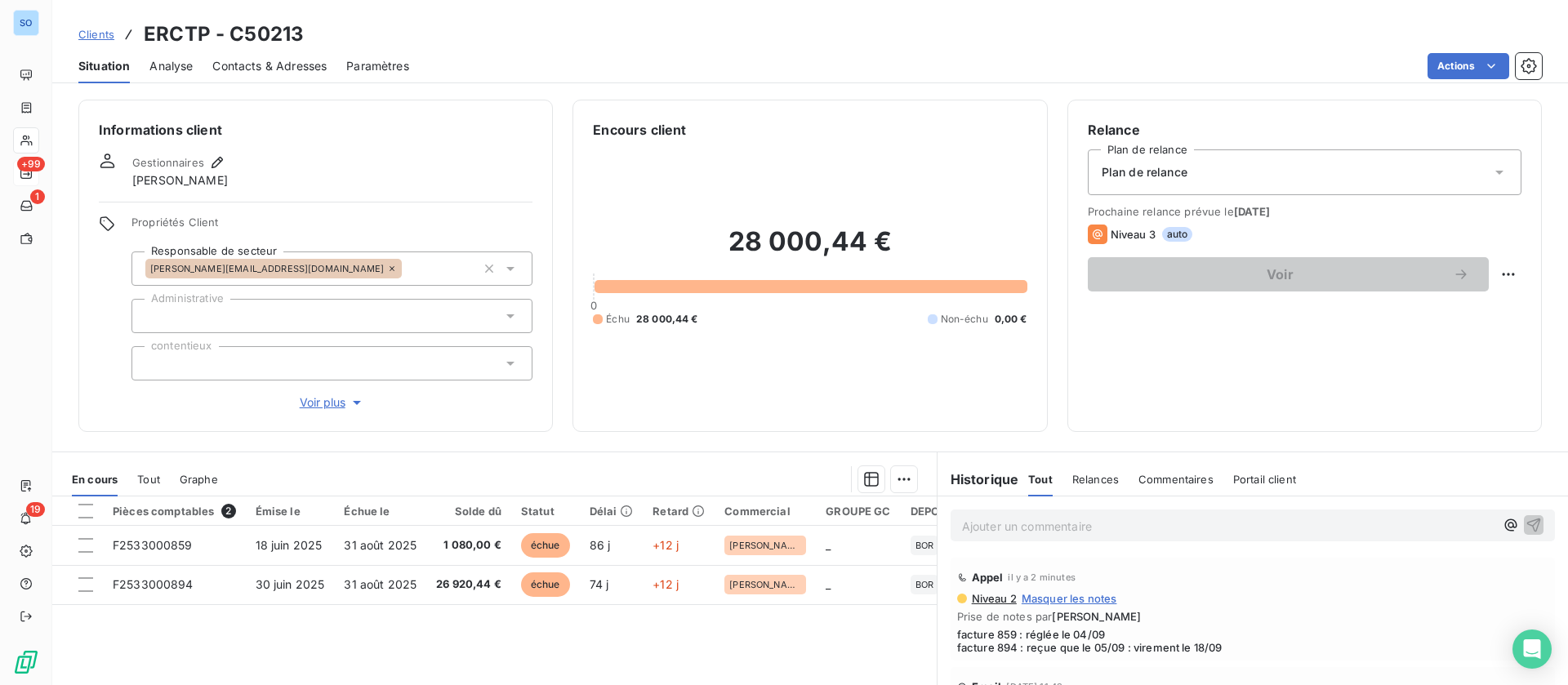
click at [1165, 516] on p "Ajouter un commentaire ﻿" at bounding box center [1228, 525] width 533 height 20
click at [1525, 524] on icon "button" at bounding box center [1533, 524] width 17 height 17
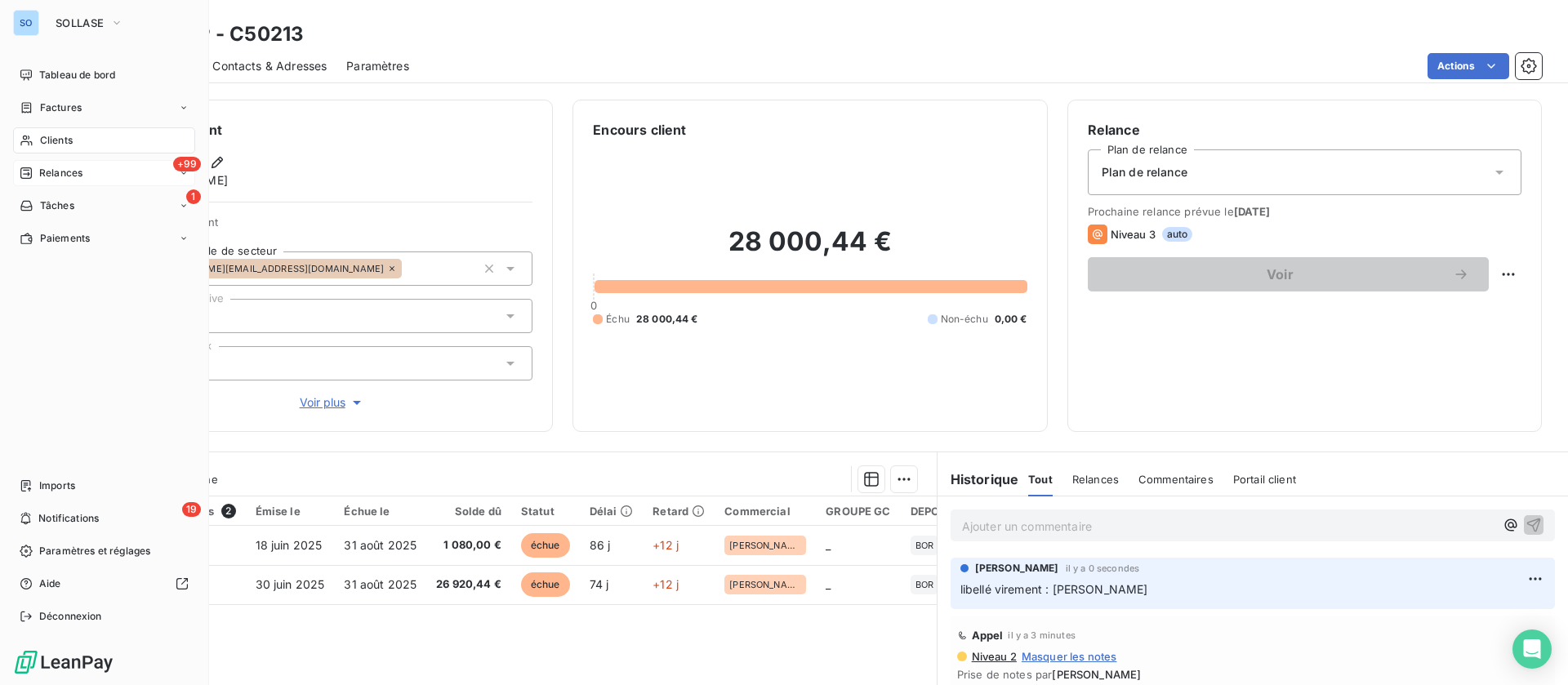
click at [54, 145] on span "Clients" at bounding box center [56, 140] width 32 height 15
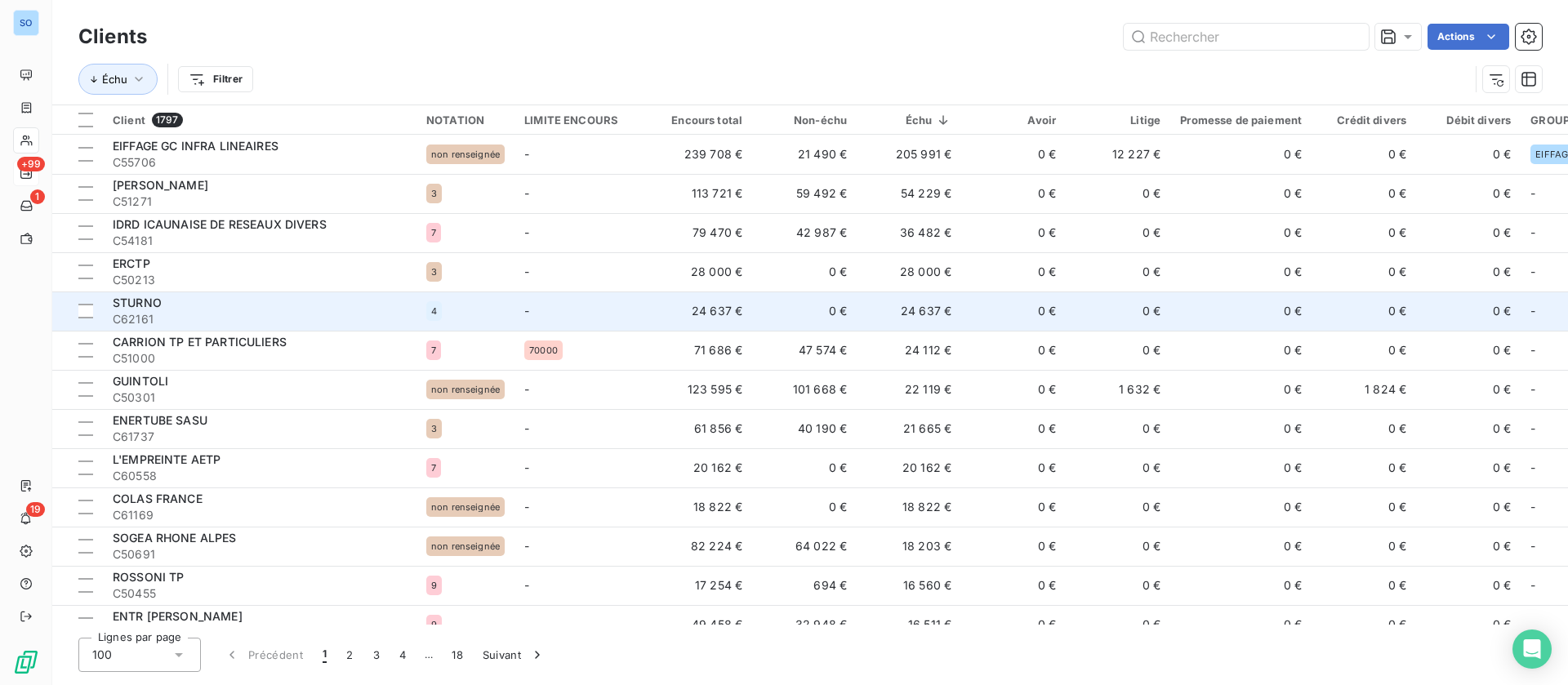
click at [892, 319] on td "24 637 €" at bounding box center [909, 311] width 105 height 39
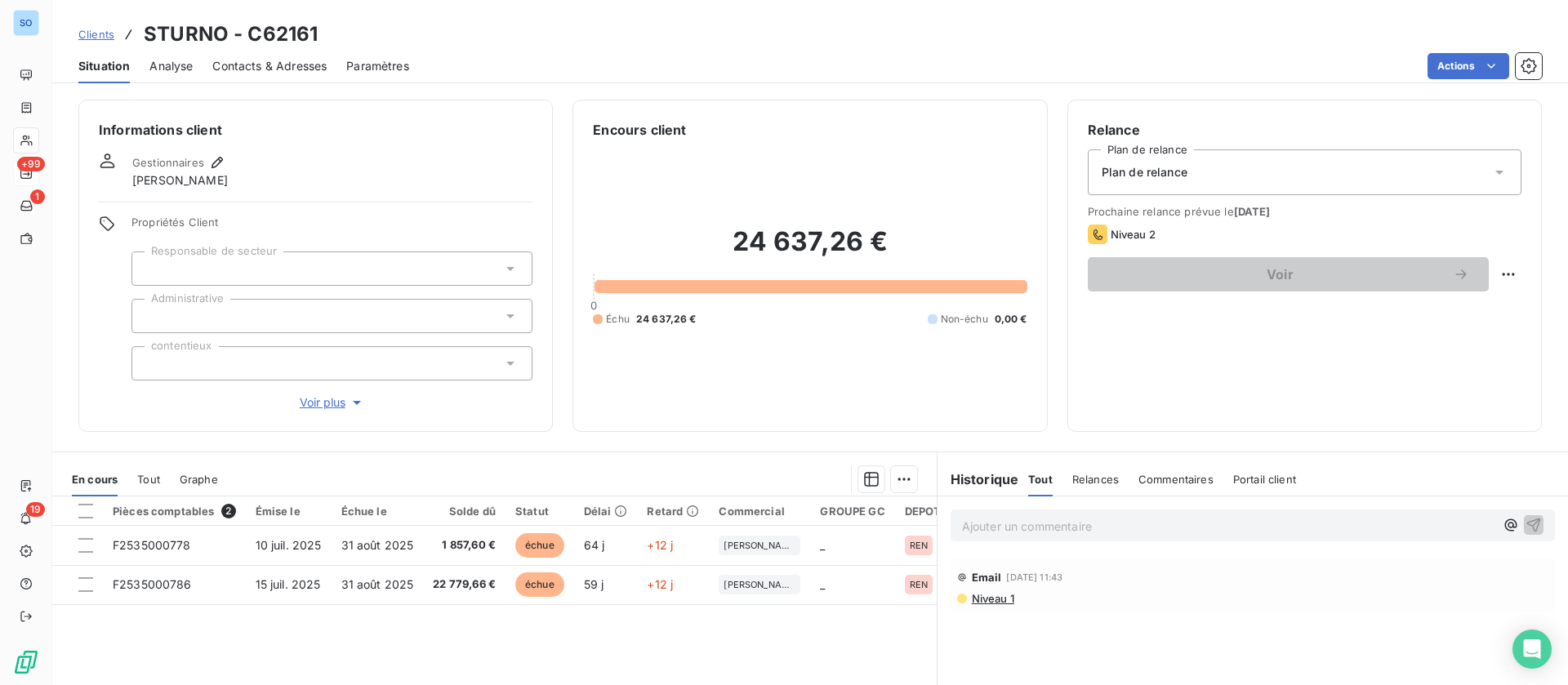
click at [288, 65] on span "Contacts & Adresses" at bounding box center [269, 65] width 114 height 17
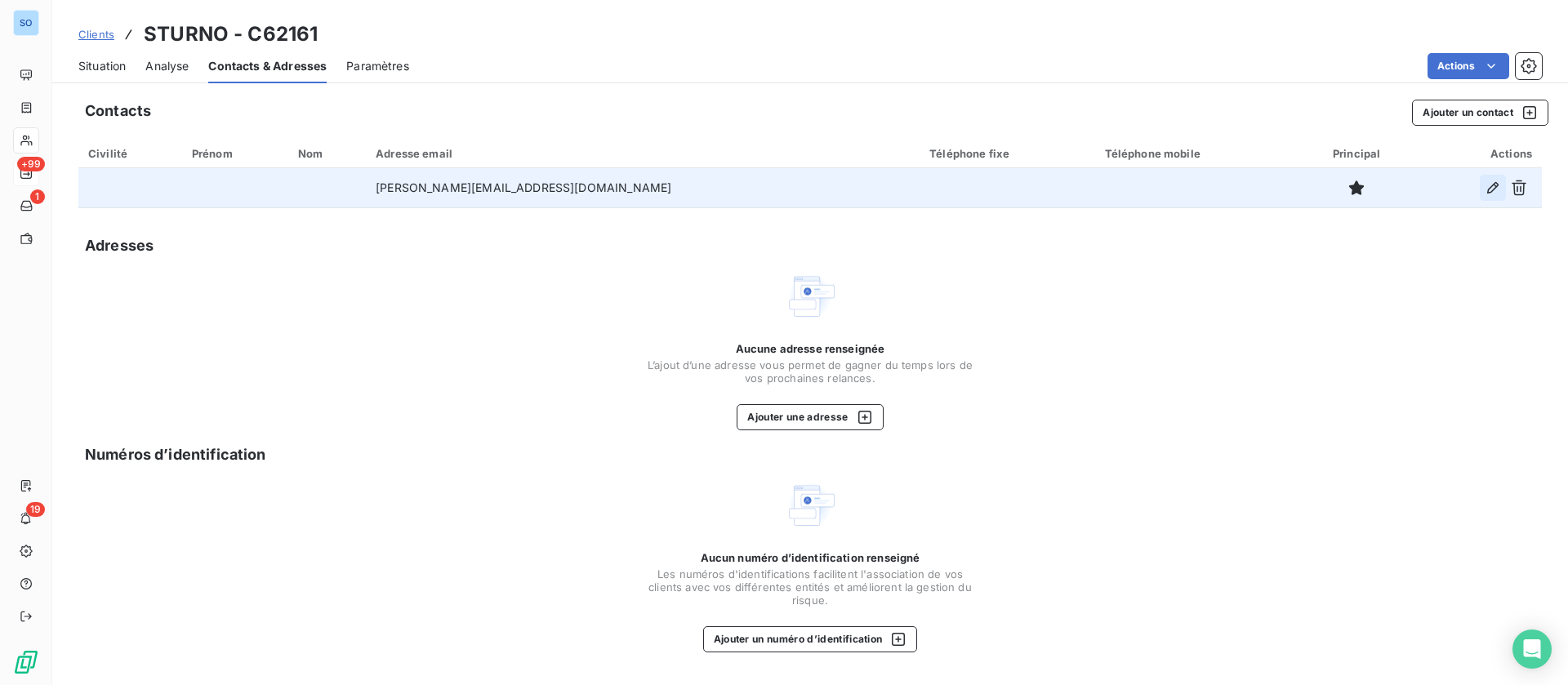
click at [1491, 183] on icon "button" at bounding box center [1493, 188] width 17 height 17
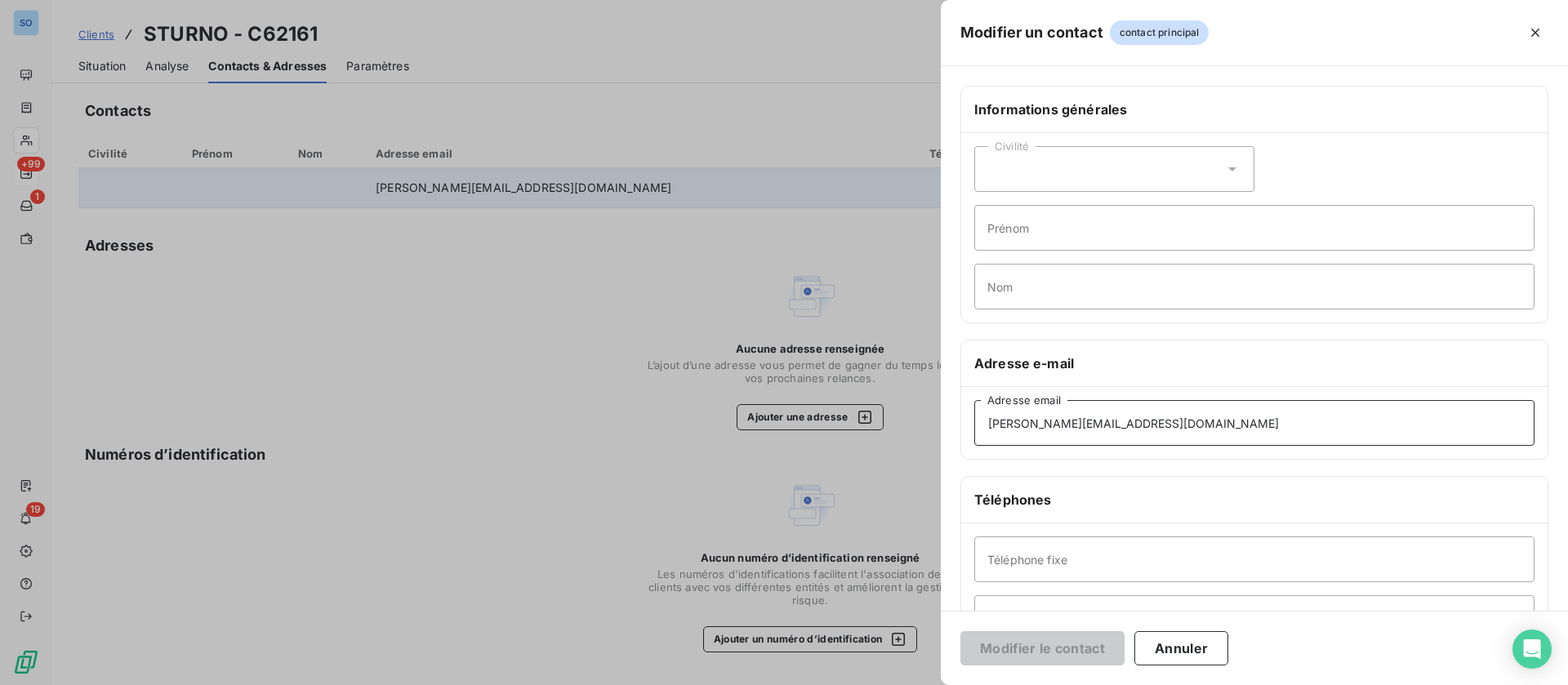
drag, startPoint x: 1145, startPoint y: 422, endPoint x: 872, endPoint y: 404, distance: 273.6
click at [872, 684] on div "Modifier un contact contact principal Informations générales Civilité Prénom No…" at bounding box center [784, 685] width 1568 height 0
paste input "[PERSON_NAME][EMAIL_ADDRESS][DOMAIN_NAME]."
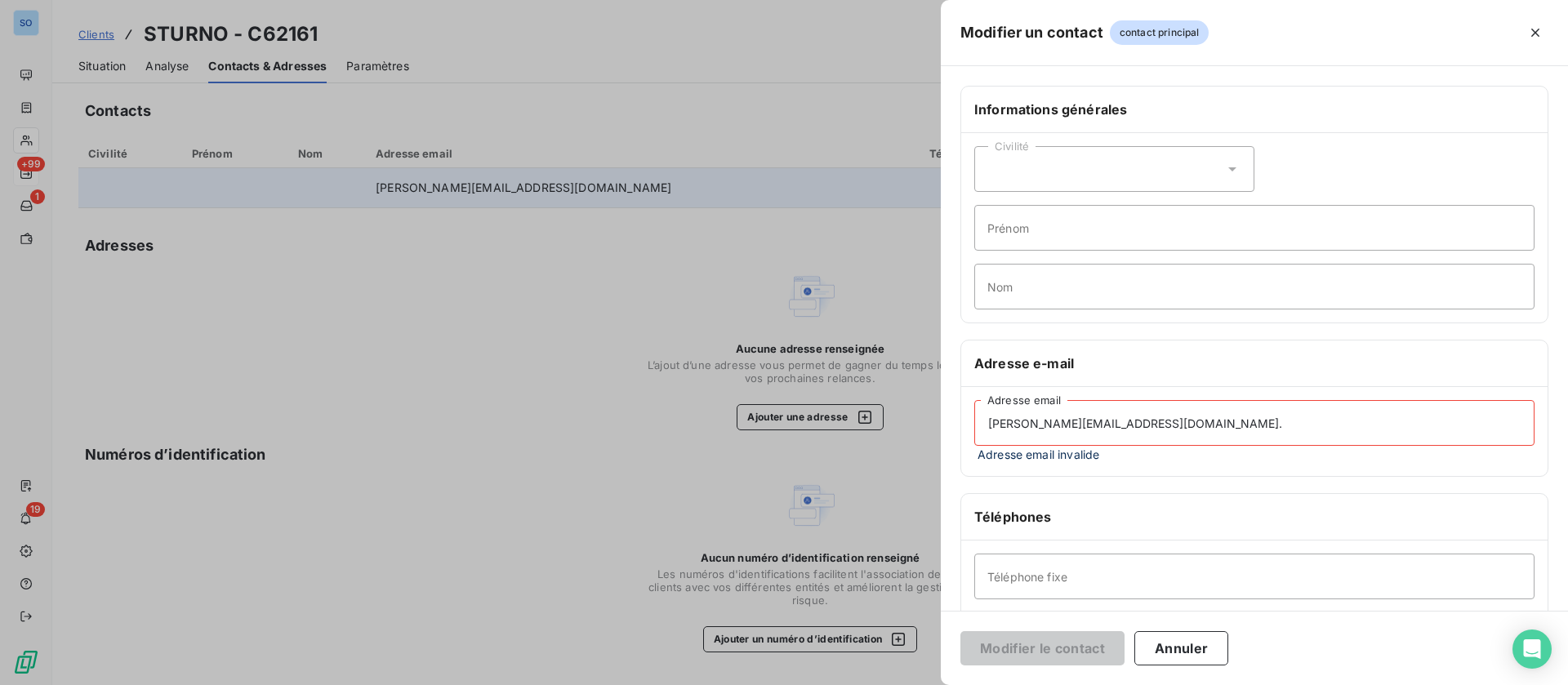
click at [1139, 430] on input "[PERSON_NAME][EMAIL_ADDRESS][DOMAIN_NAME]." at bounding box center [1255, 422] width 560 height 45
drag, startPoint x: 988, startPoint y: 423, endPoint x: 1007, endPoint y: 405, distance: 26.2
click at [988, 422] on input "[PERSON_NAME][EMAIL_ADDRESS][DOMAIN_NAME]" at bounding box center [1255, 422] width 560 height 45
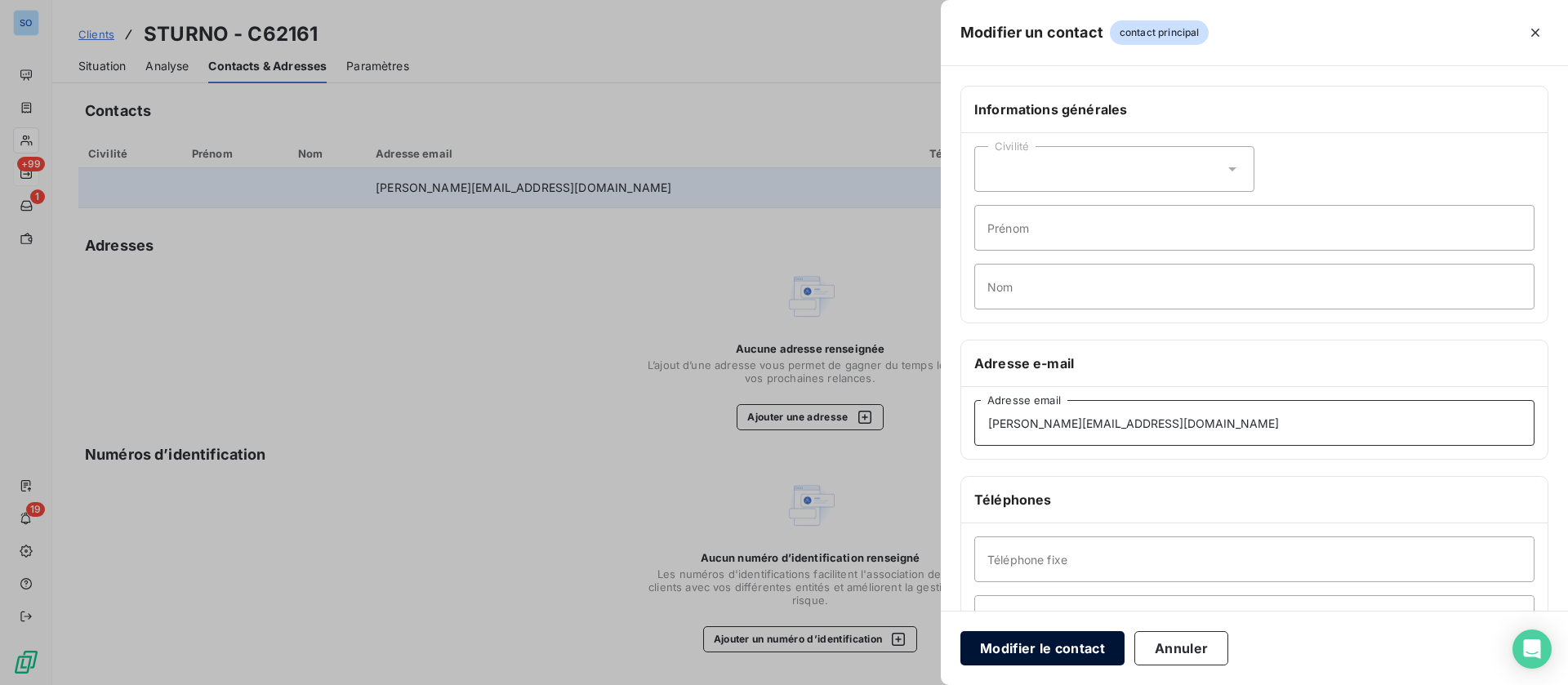
type input "[PERSON_NAME][EMAIL_ADDRESS][DOMAIN_NAME]"
click at [1028, 647] on button "Modifier le contact" at bounding box center [1042, 647] width 164 height 34
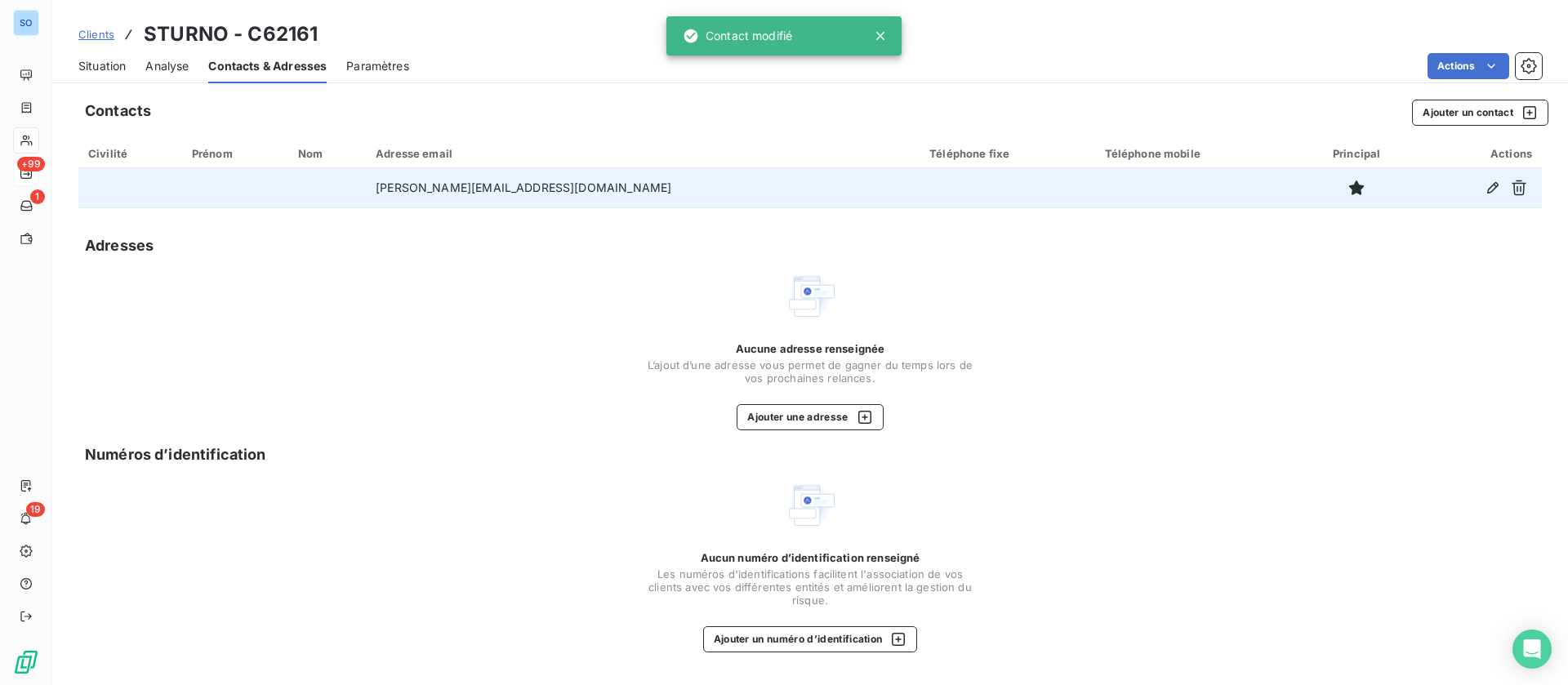
click at [102, 67] on span "Situation" at bounding box center [102, 65] width 47 height 17
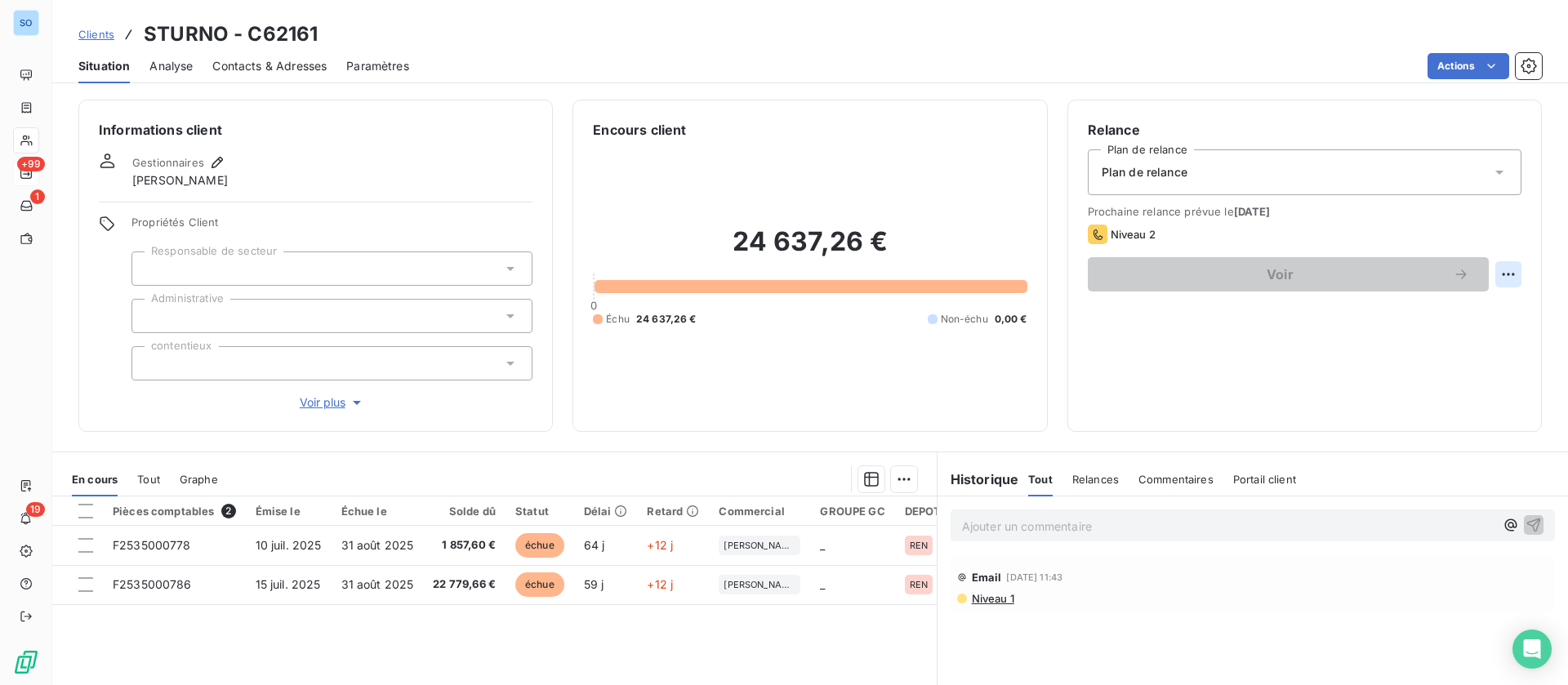
click at [1497, 272] on html "SO +99 1 19 Clients STURNO - C62161 Situation Analyse Contacts & Adresses Param…" at bounding box center [784, 342] width 1568 height 685
click at [1427, 309] on div "Replanifier cette action" at bounding box center [1421, 310] width 146 height 26
select select "8"
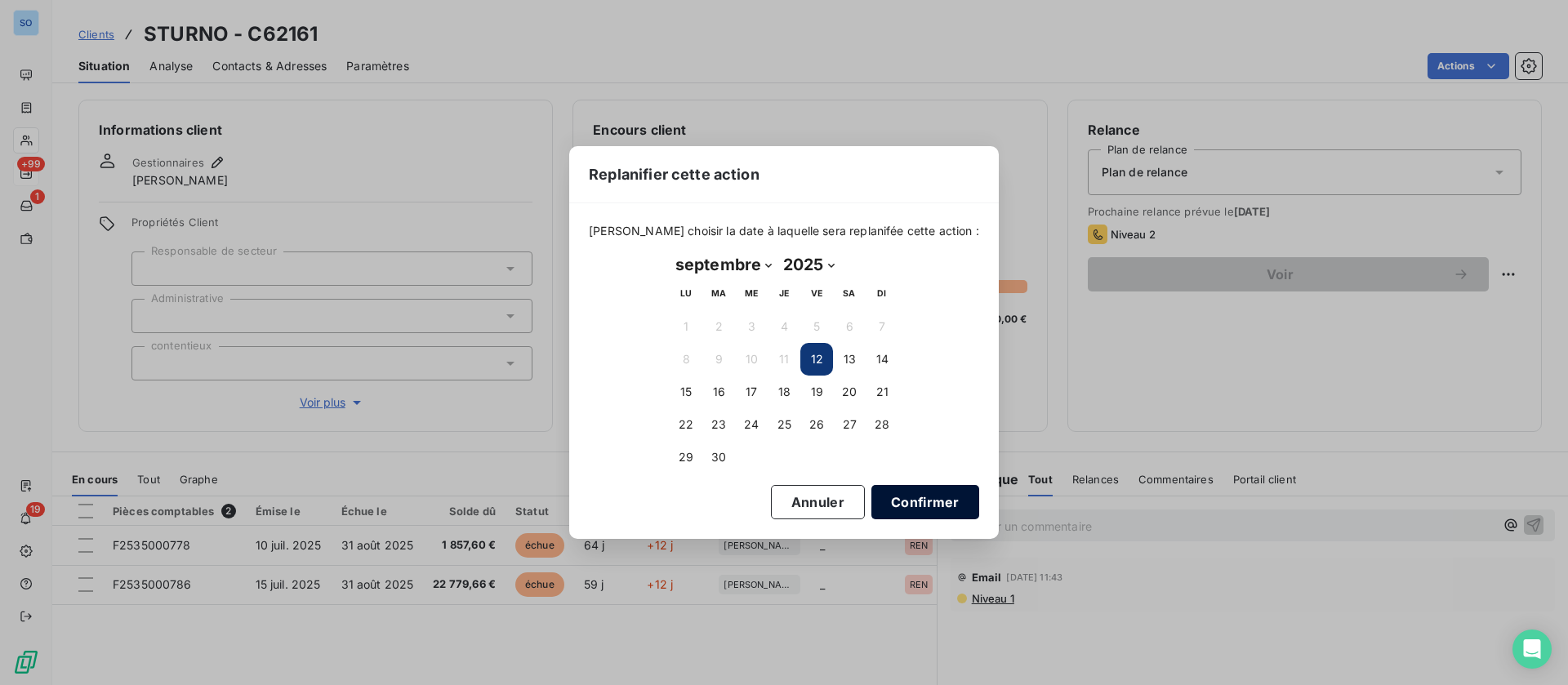
click at [896, 499] on button "Confirmer" at bounding box center [925, 502] width 107 height 34
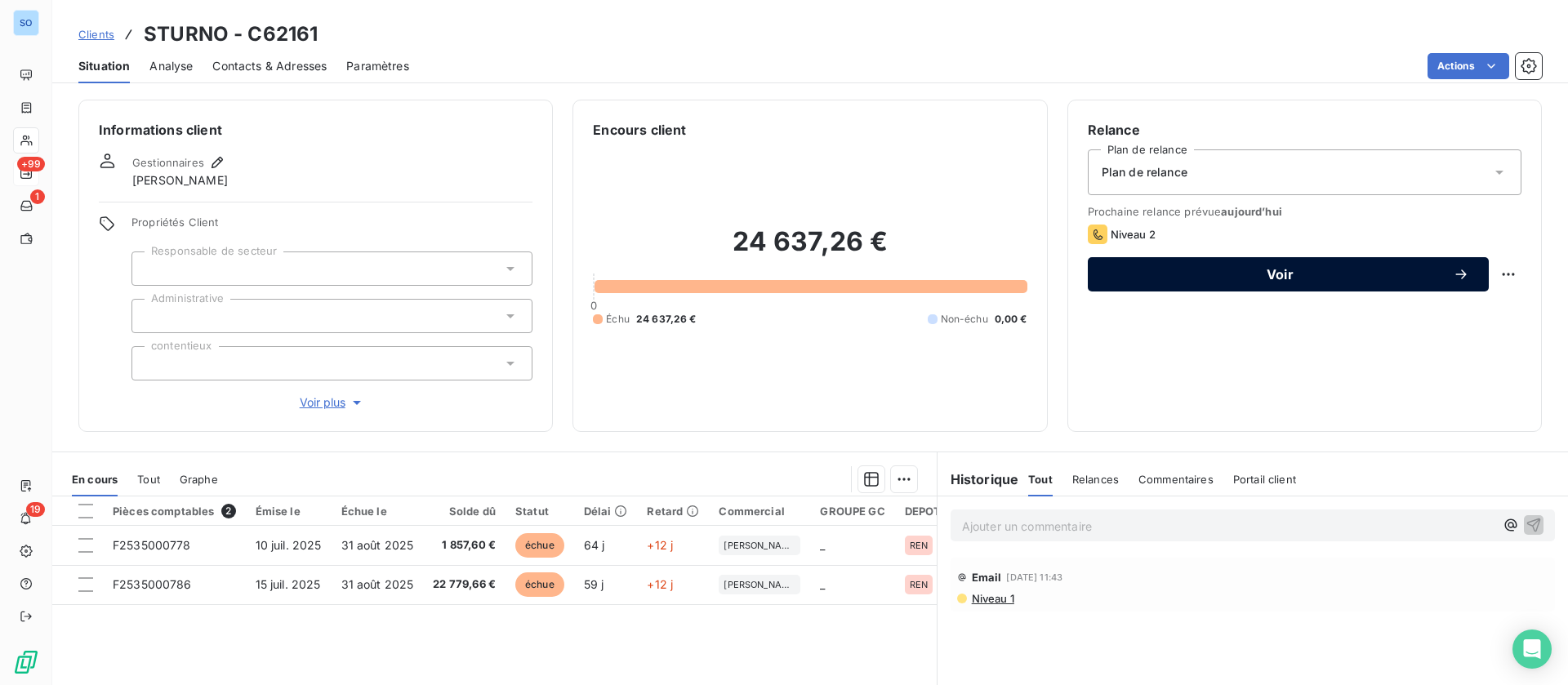
click at [1293, 268] on span "Voir" at bounding box center [1280, 274] width 346 height 13
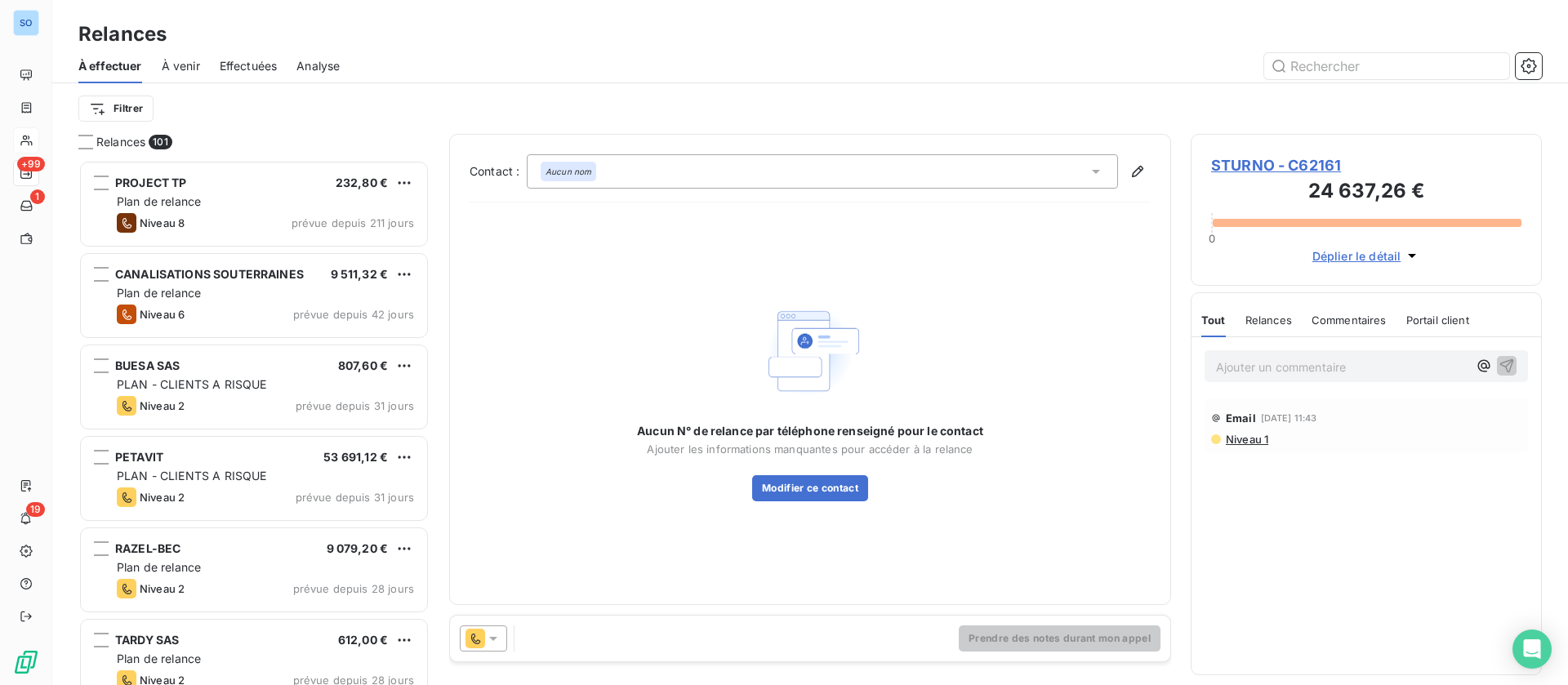
scroll to position [506, 333]
click at [482, 641] on icon at bounding box center [475, 638] width 19 height 19
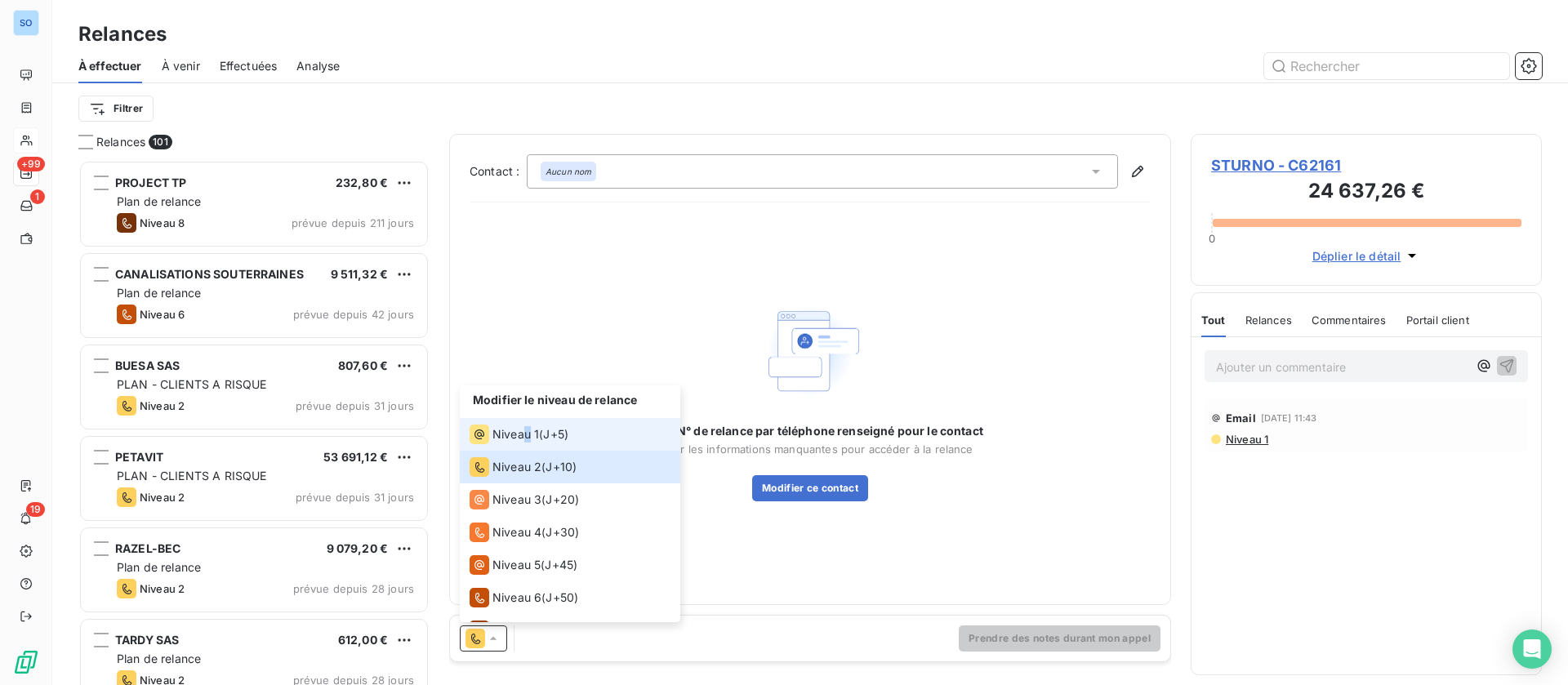
click at [527, 423] on li "Niveau 1 ( J+5 )" at bounding box center [570, 434] width 221 height 32
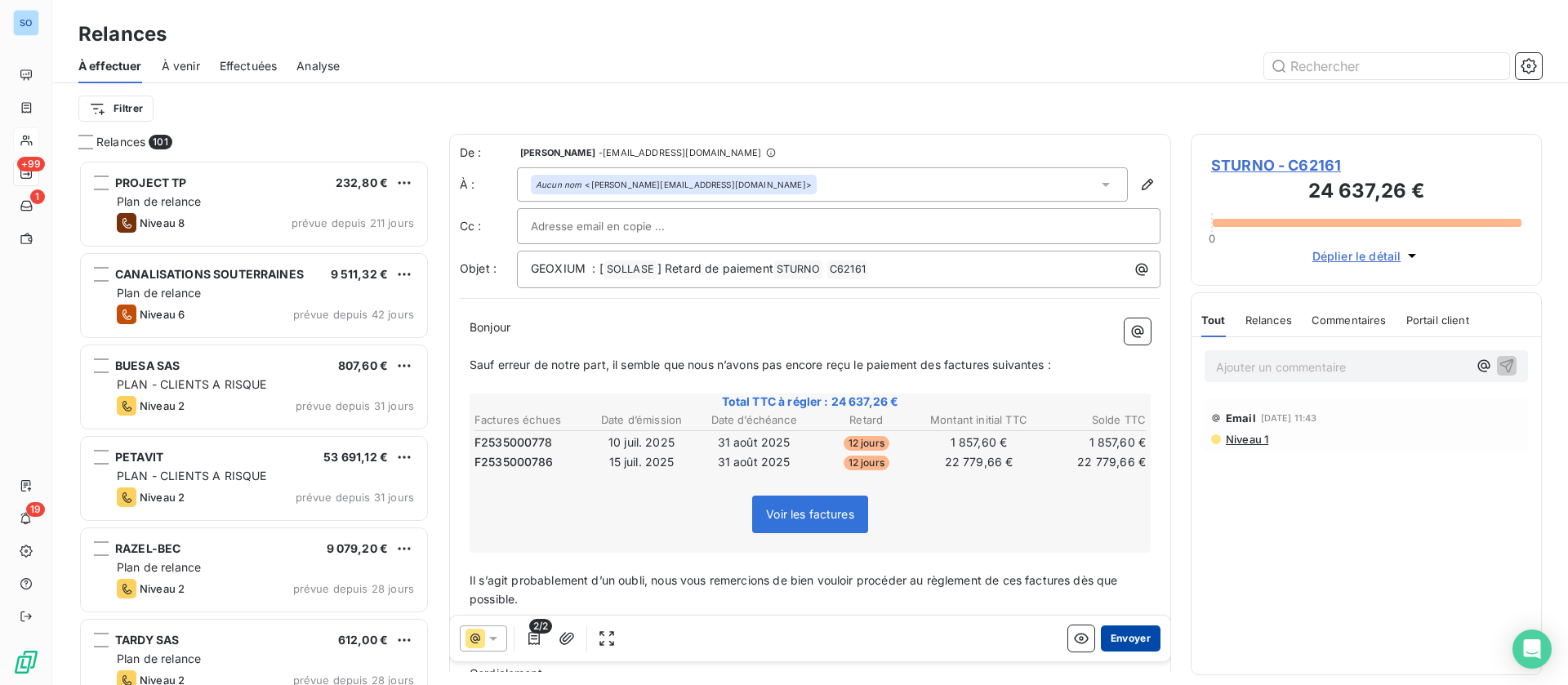
click at [1117, 640] on button "Envoyer" at bounding box center [1131, 638] width 59 height 26
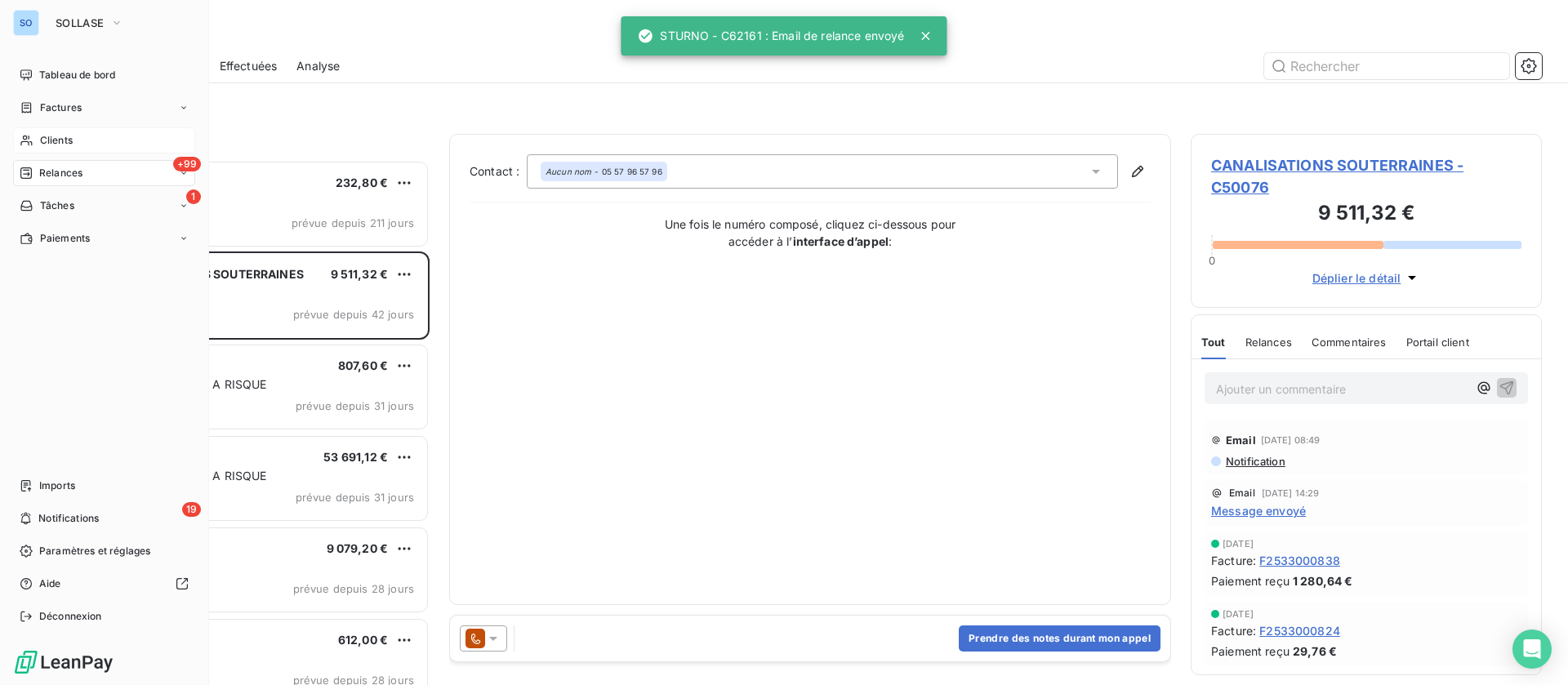
click at [51, 138] on span "Clients" at bounding box center [56, 140] width 32 height 15
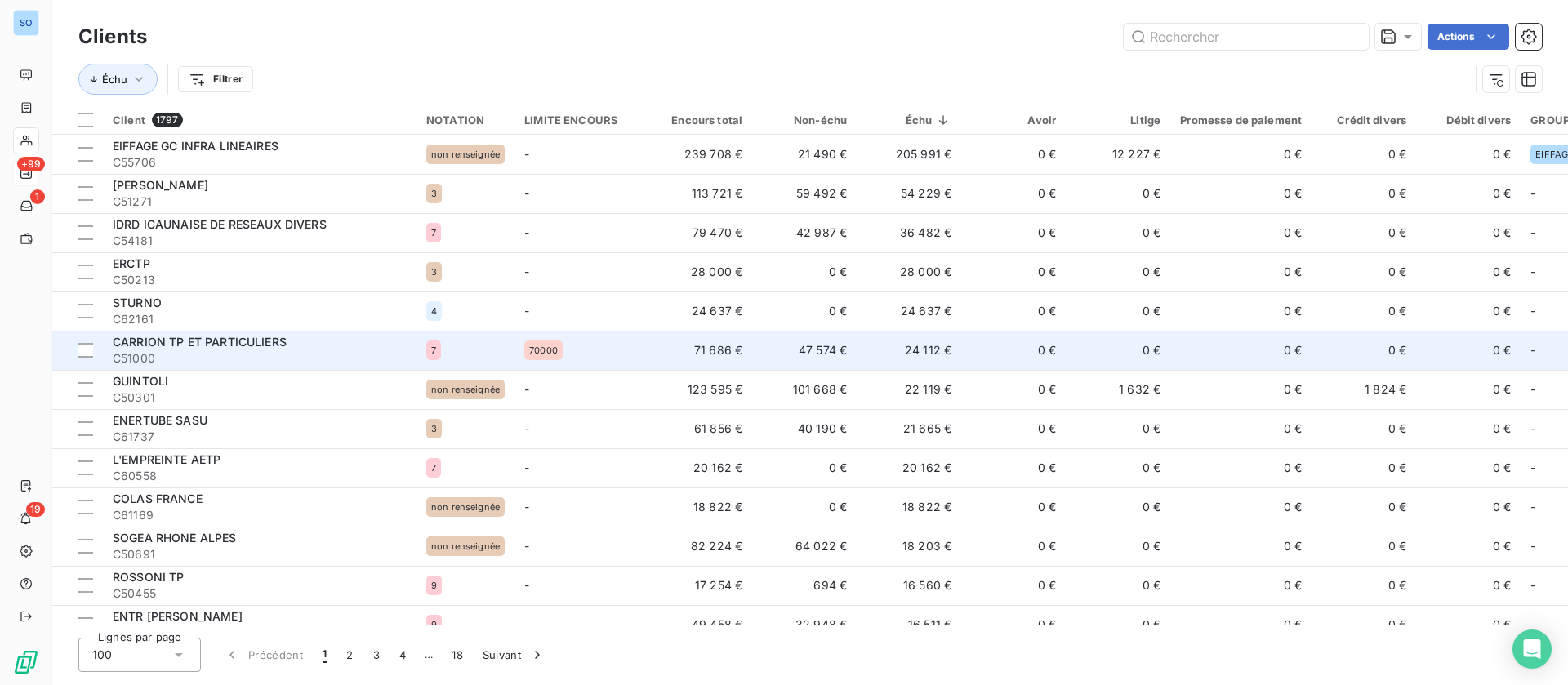
click at [895, 354] on td "24 112 €" at bounding box center [909, 350] width 105 height 39
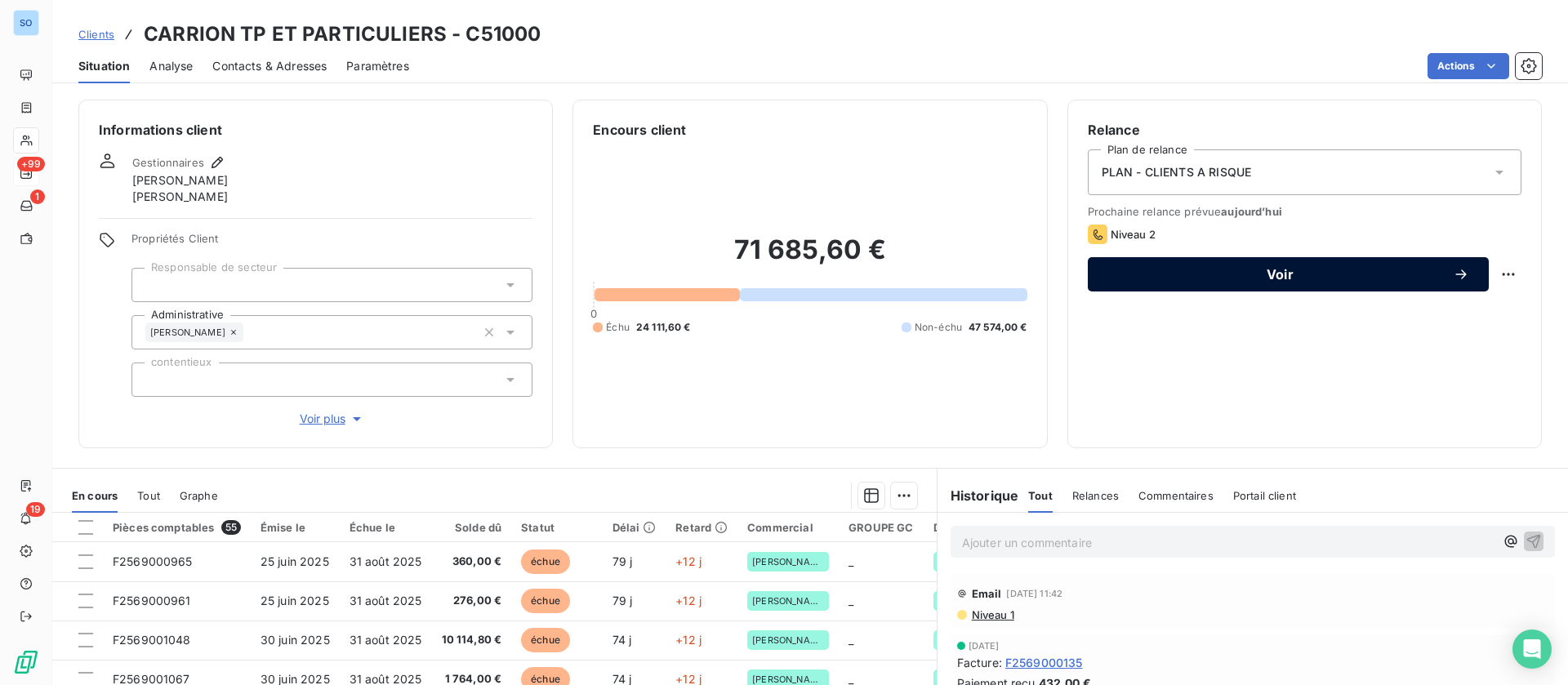
click at [1221, 284] on button "Voir" at bounding box center [1288, 274] width 401 height 34
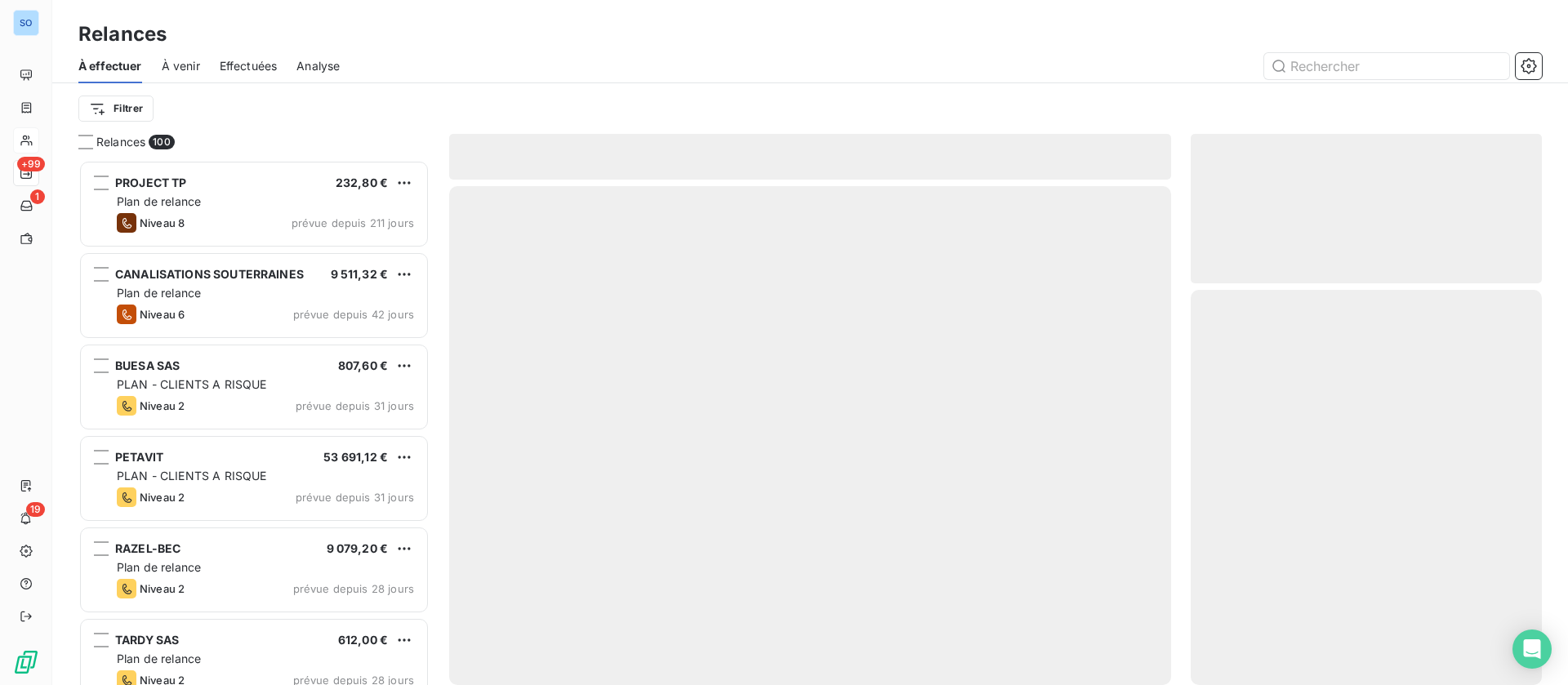
scroll to position [506, 333]
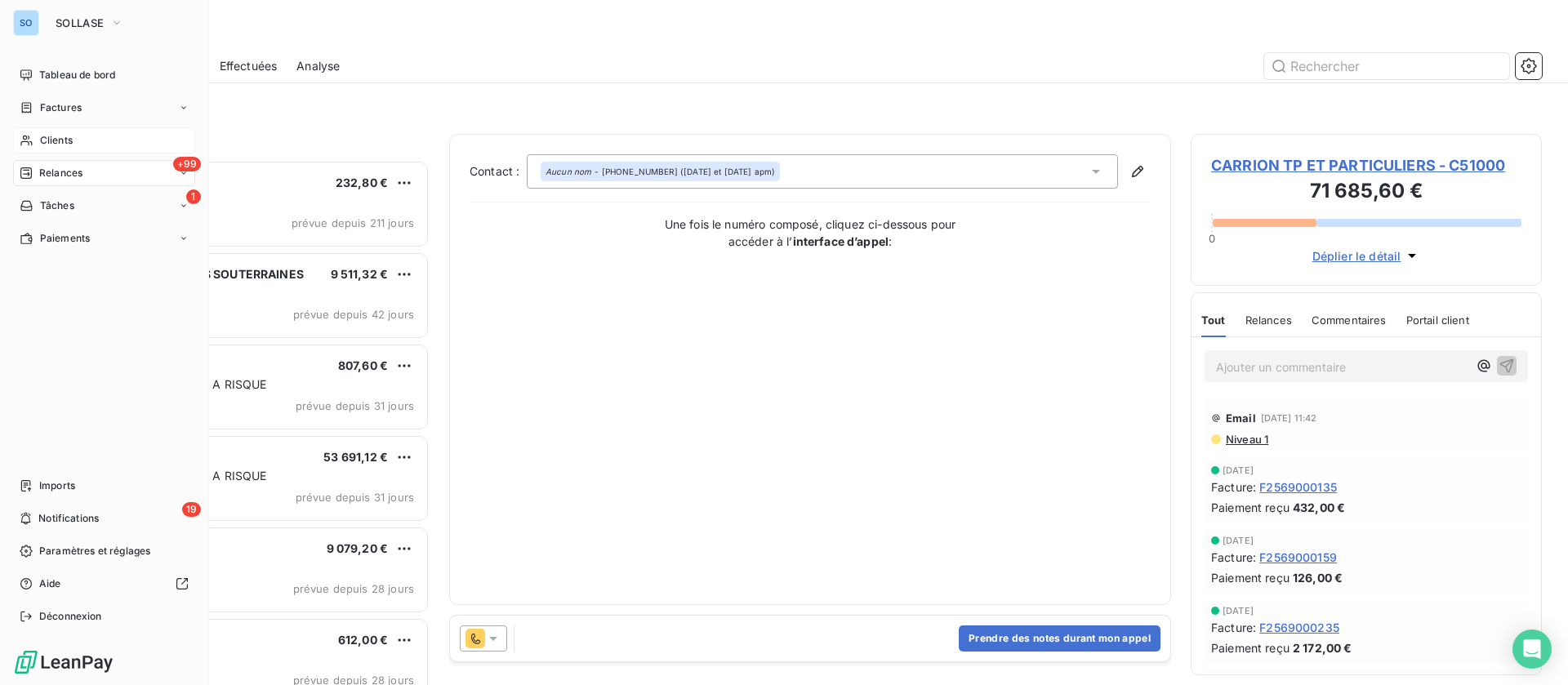
click at [40, 176] on span "Relances" at bounding box center [61, 173] width 44 height 15
click at [48, 142] on span "Clients" at bounding box center [56, 140] width 32 height 15
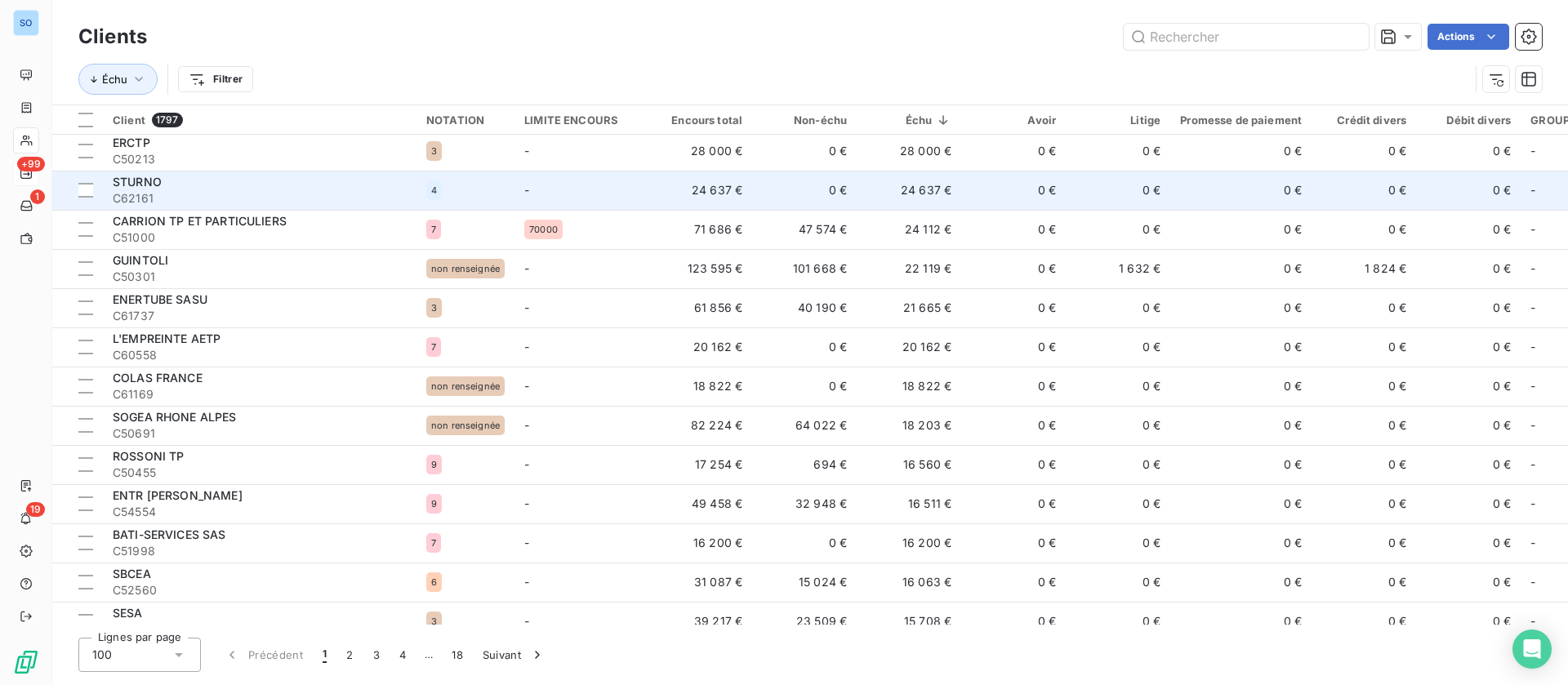
scroll to position [122, 0]
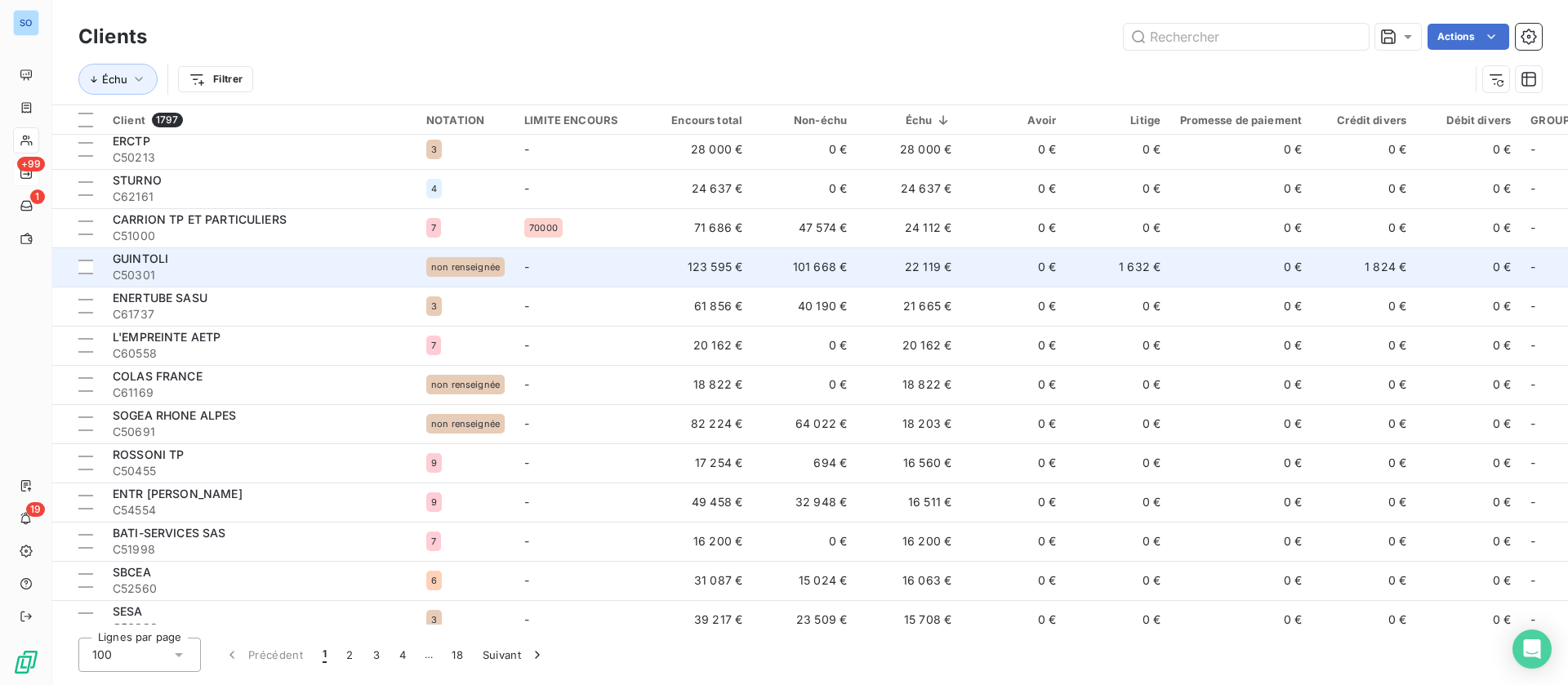
click at [986, 275] on td "0 €" at bounding box center [1014, 266] width 105 height 39
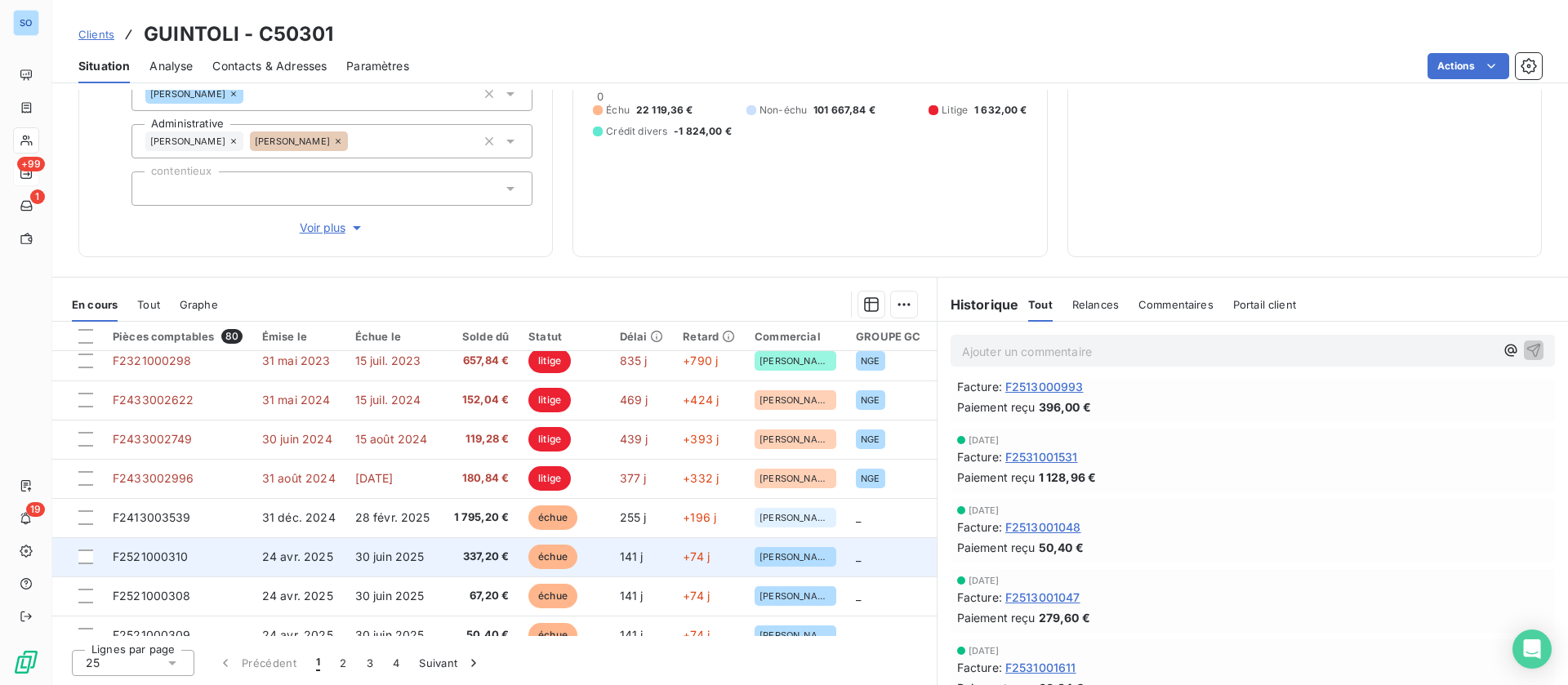
scroll to position [122, 0]
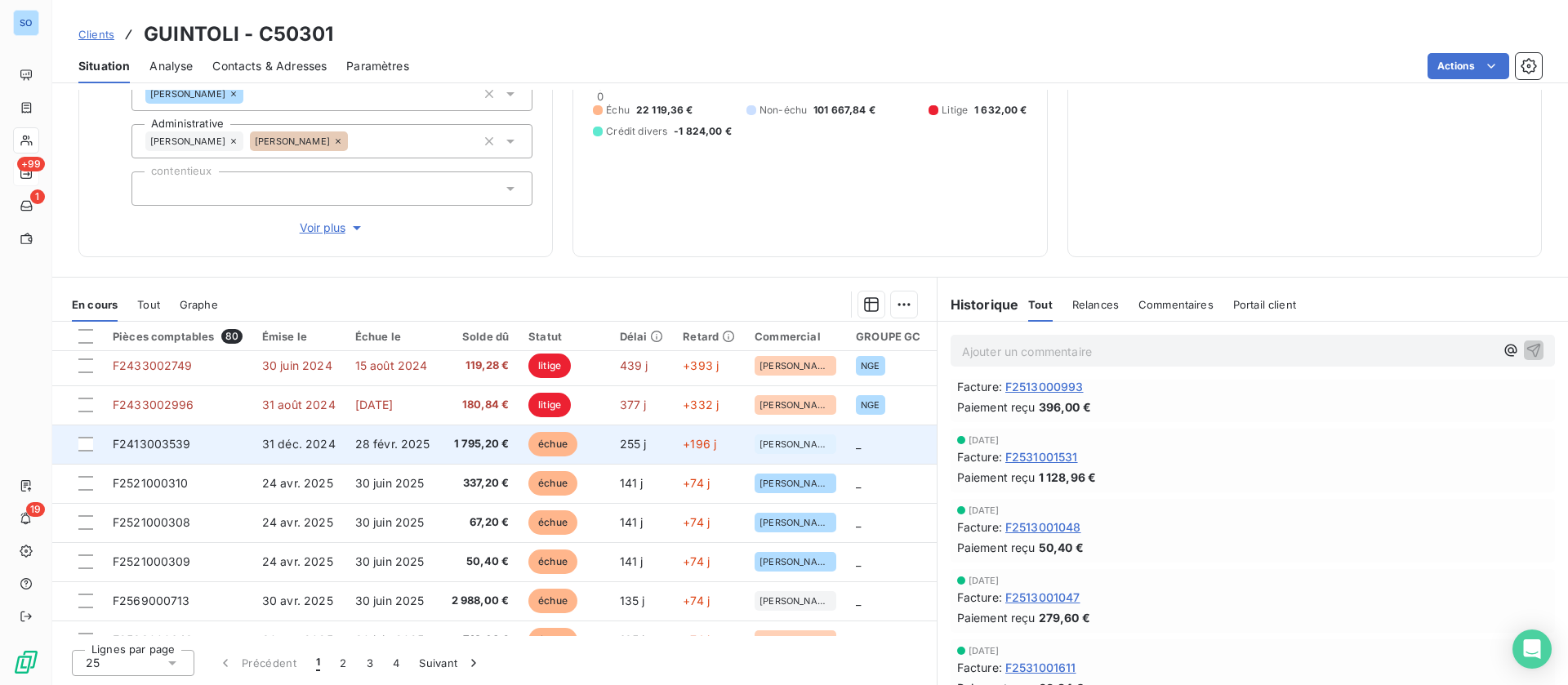
click at [415, 436] on span "28 févr. 2025" at bounding box center [393, 443] width 75 height 14
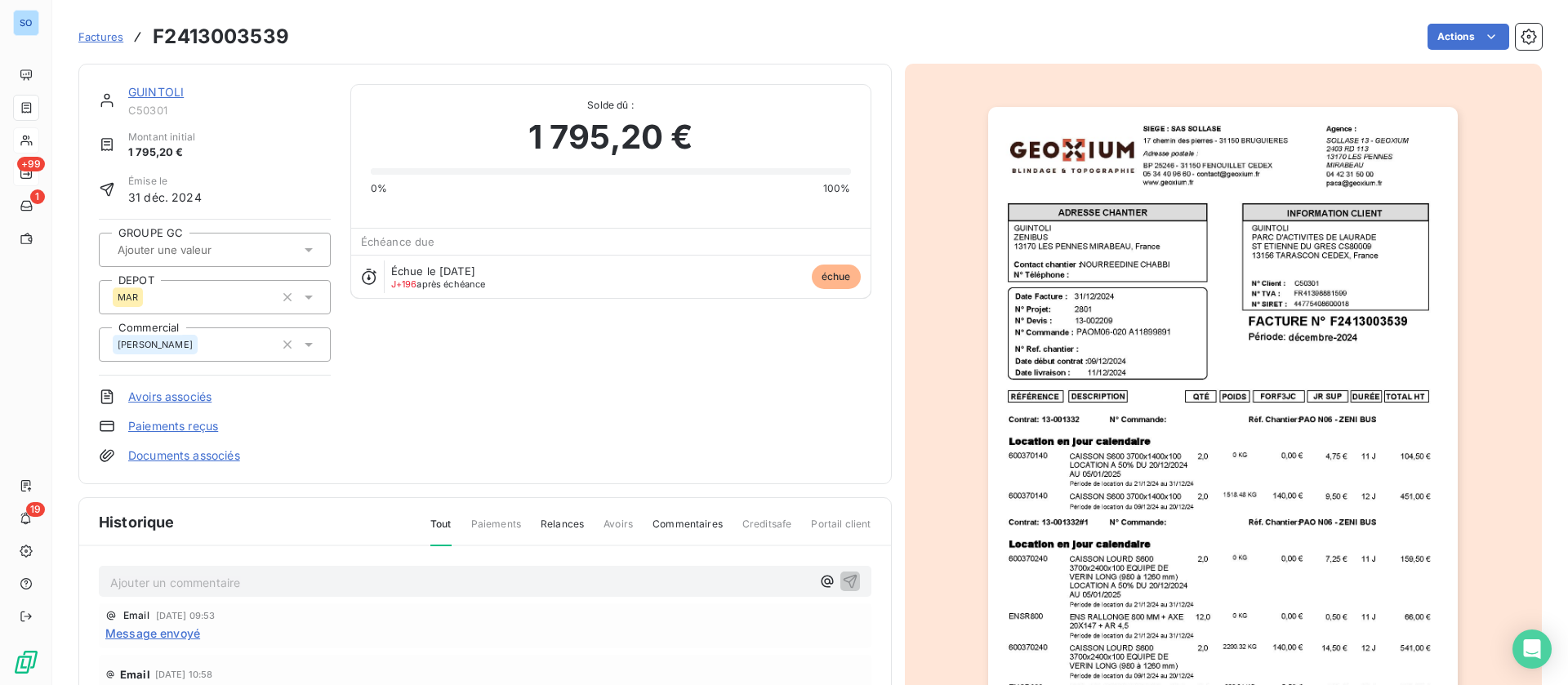
click at [175, 92] on link "GUINTOLI" at bounding box center [156, 92] width 56 height 14
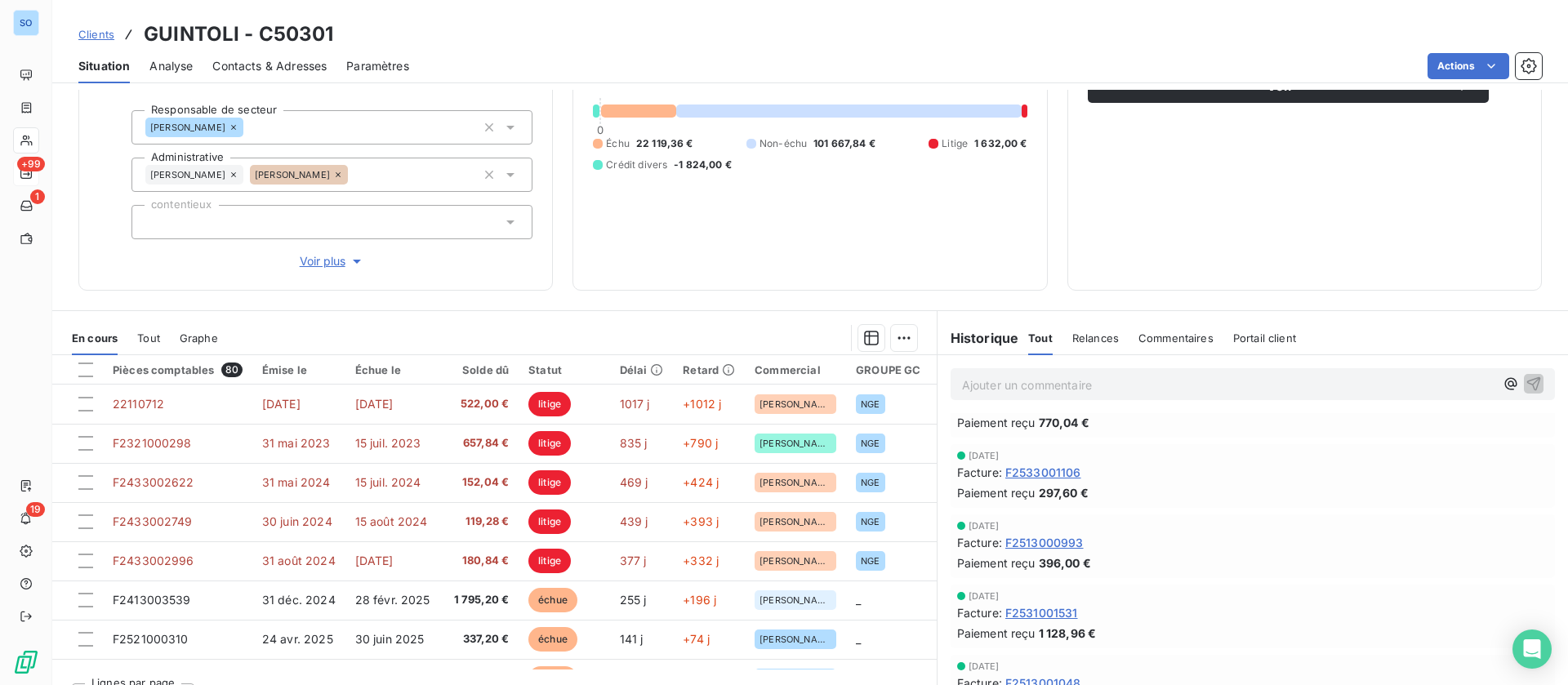
scroll to position [222, 0]
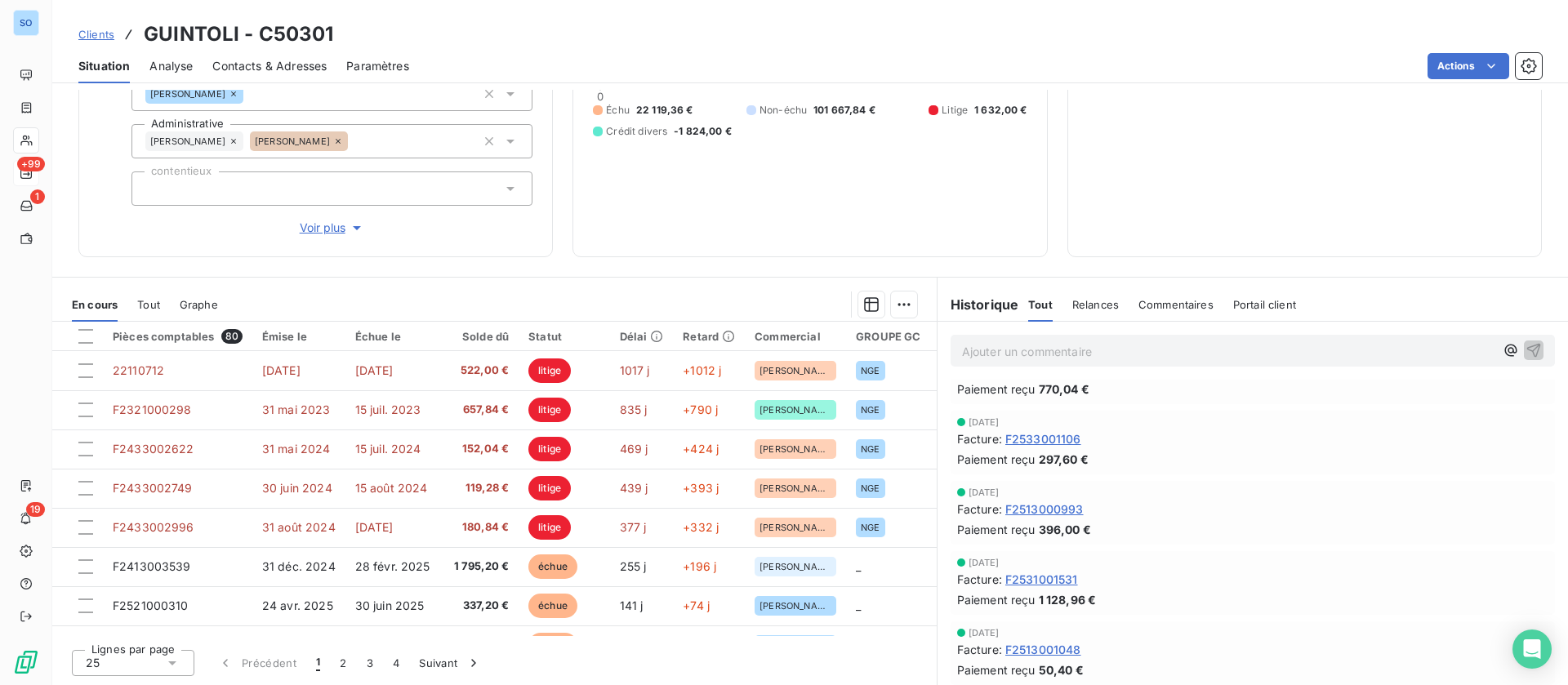
click at [1081, 300] on span "Relances" at bounding box center [1095, 304] width 46 height 13
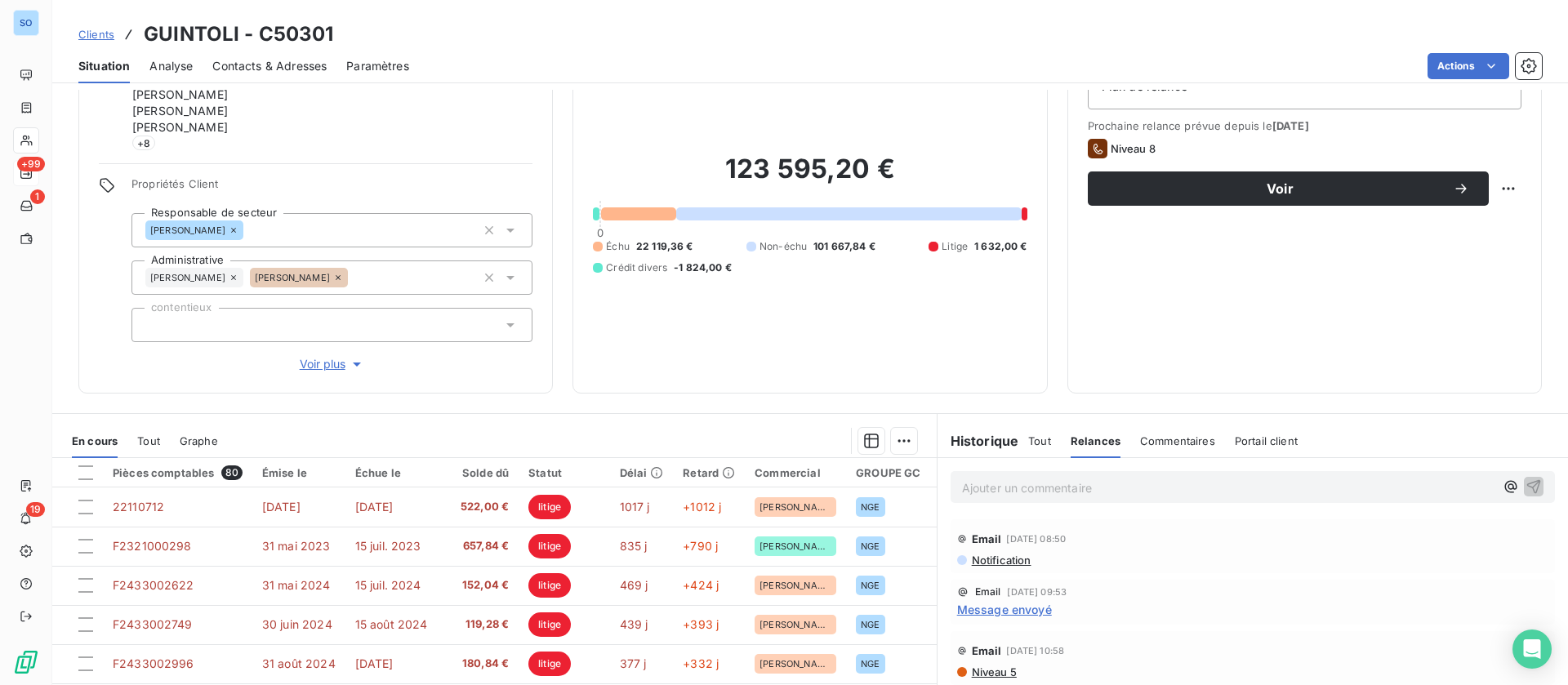
scroll to position [0, 0]
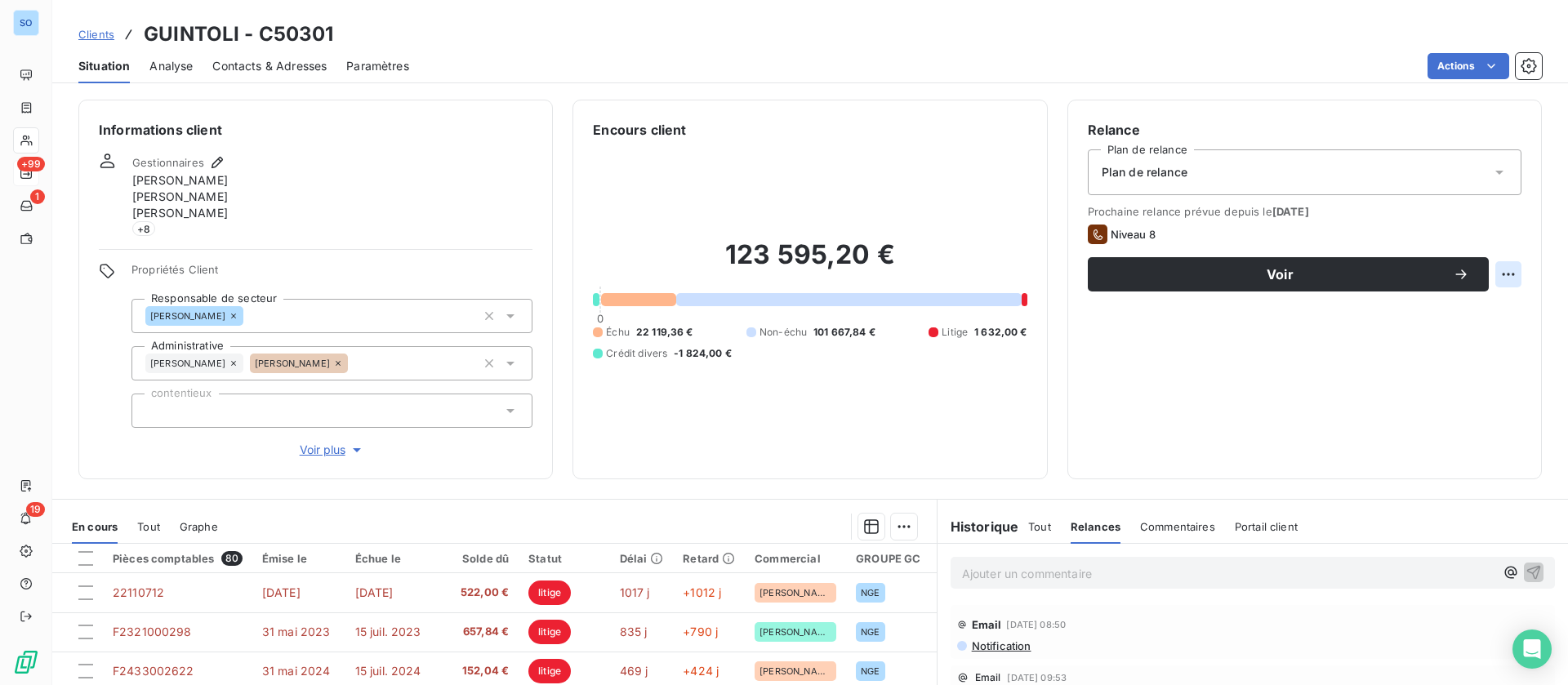
click at [1482, 273] on html "SO +99 1 19 Clients GUINTOLI - C50301 Situation Analyse Contacts & Adresses Par…" at bounding box center [784, 342] width 1568 height 685
click at [1396, 270] on html "SO +99 1 19 Clients GUINTOLI - C50301 Situation Analyse Contacts & Adresses Par…" at bounding box center [784, 342] width 1568 height 685
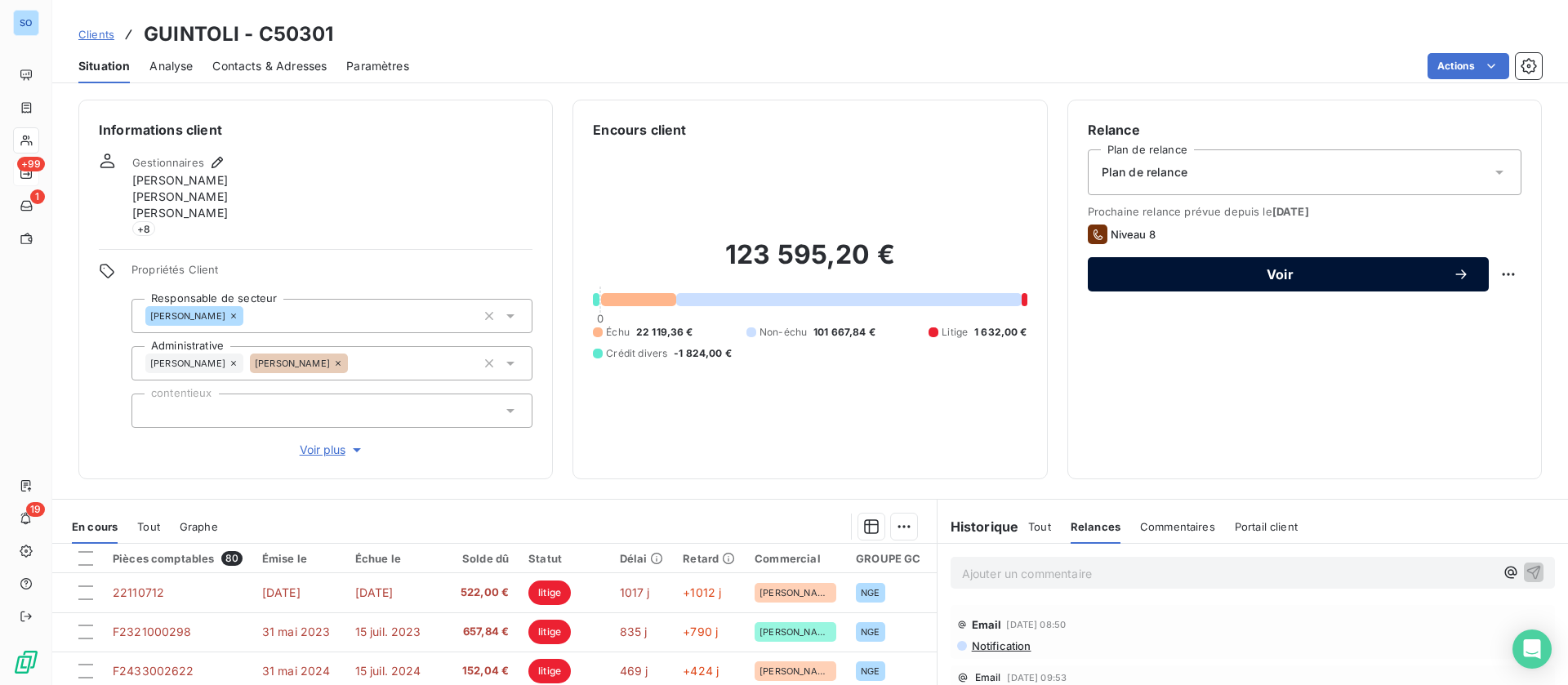
click at [1225, 275] on span "Voir" at bounding box center [1280, 274] width 346 height 13
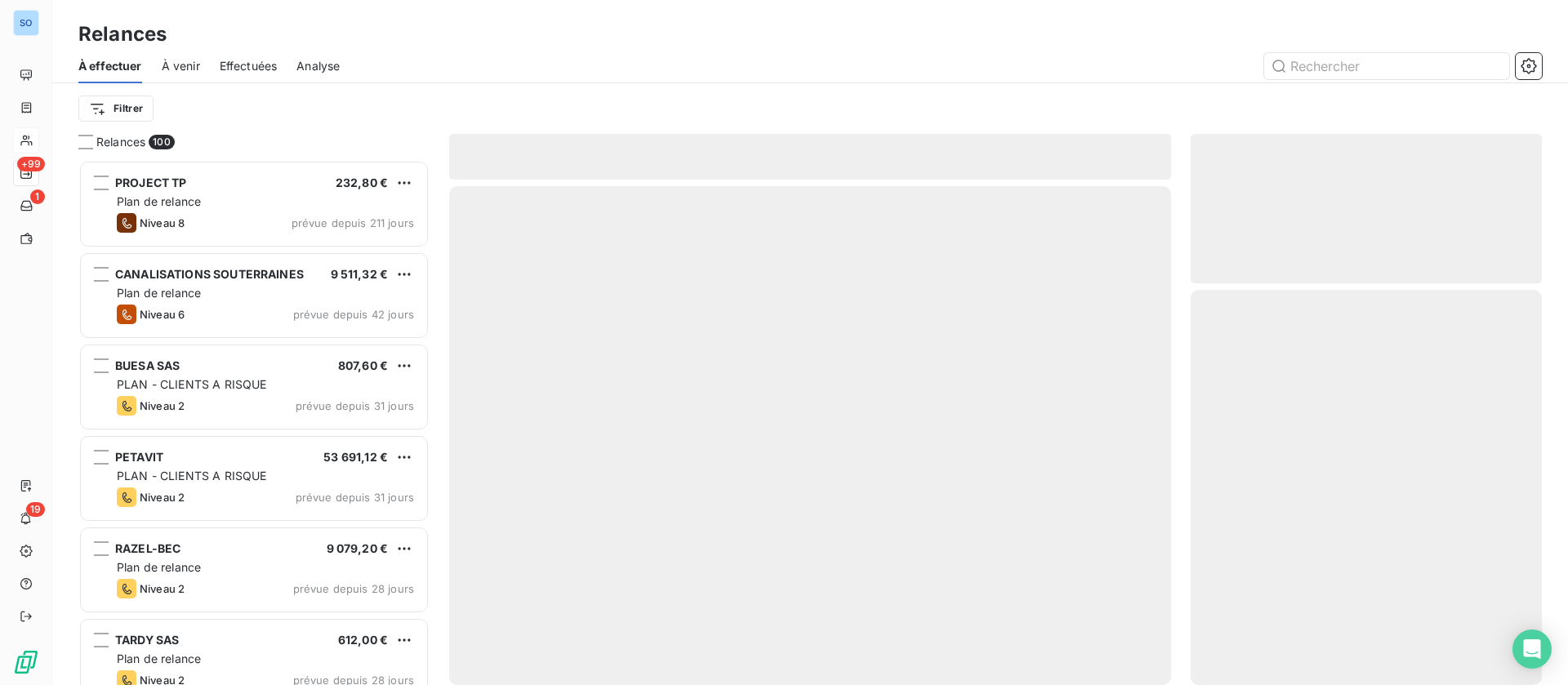
scroll to position [506, 333]
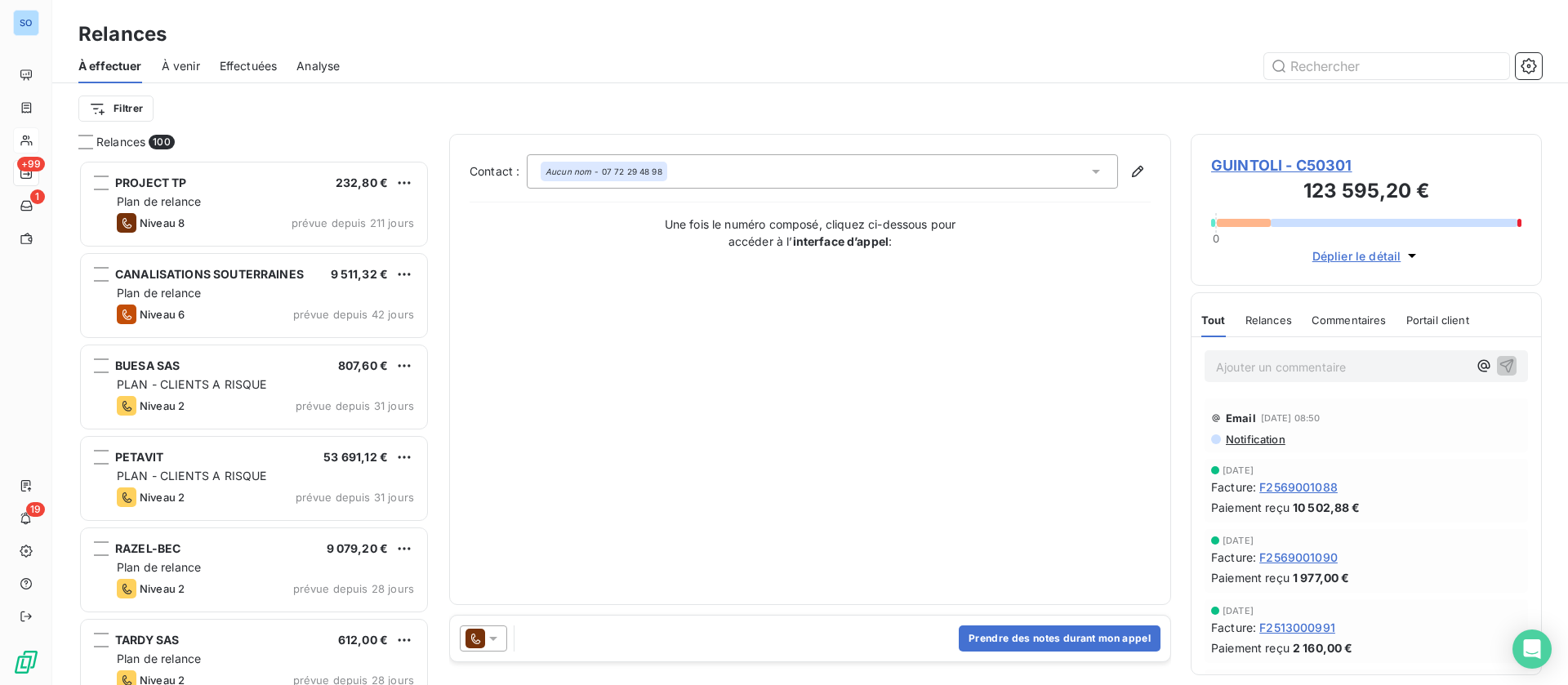
click at [486, 640] on icon at bounding box center [493, 638] width 17 height 17
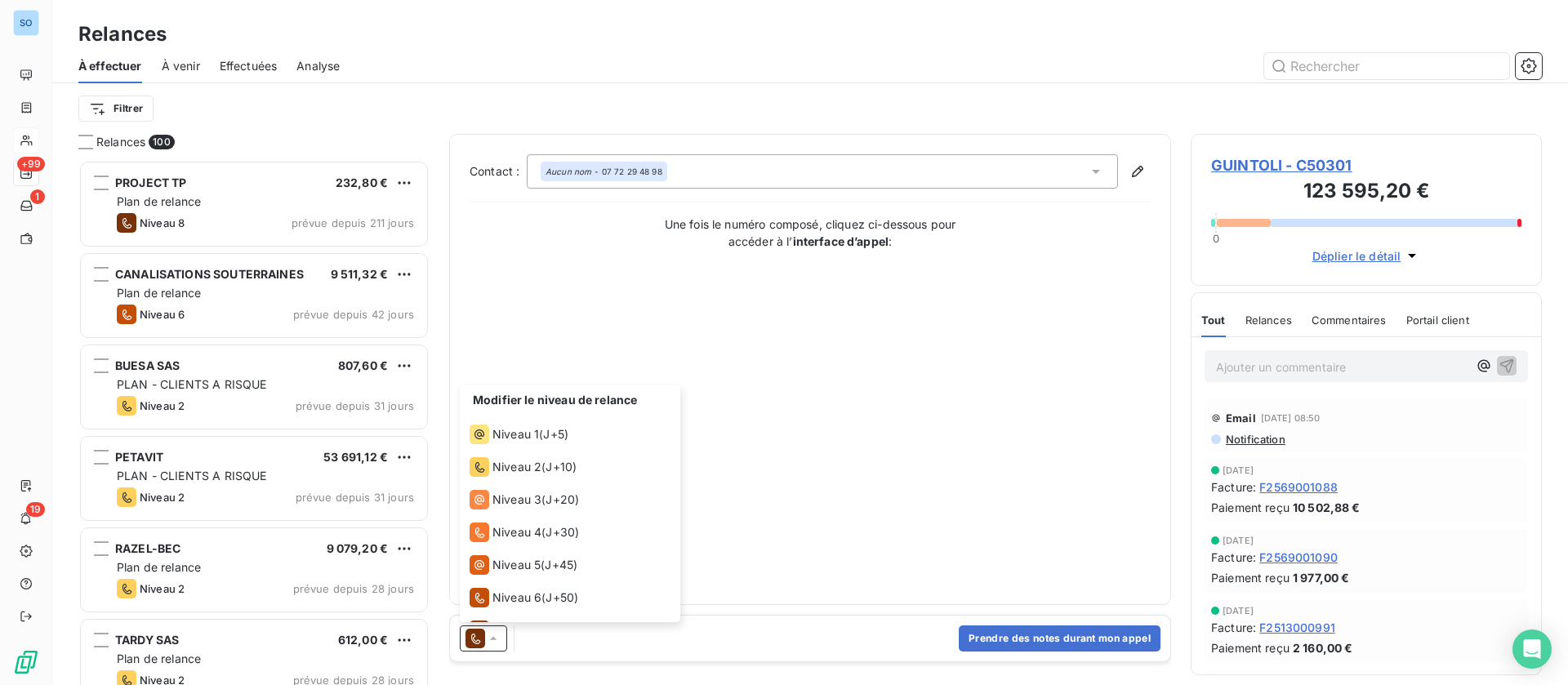
scroll to position [57, 0]
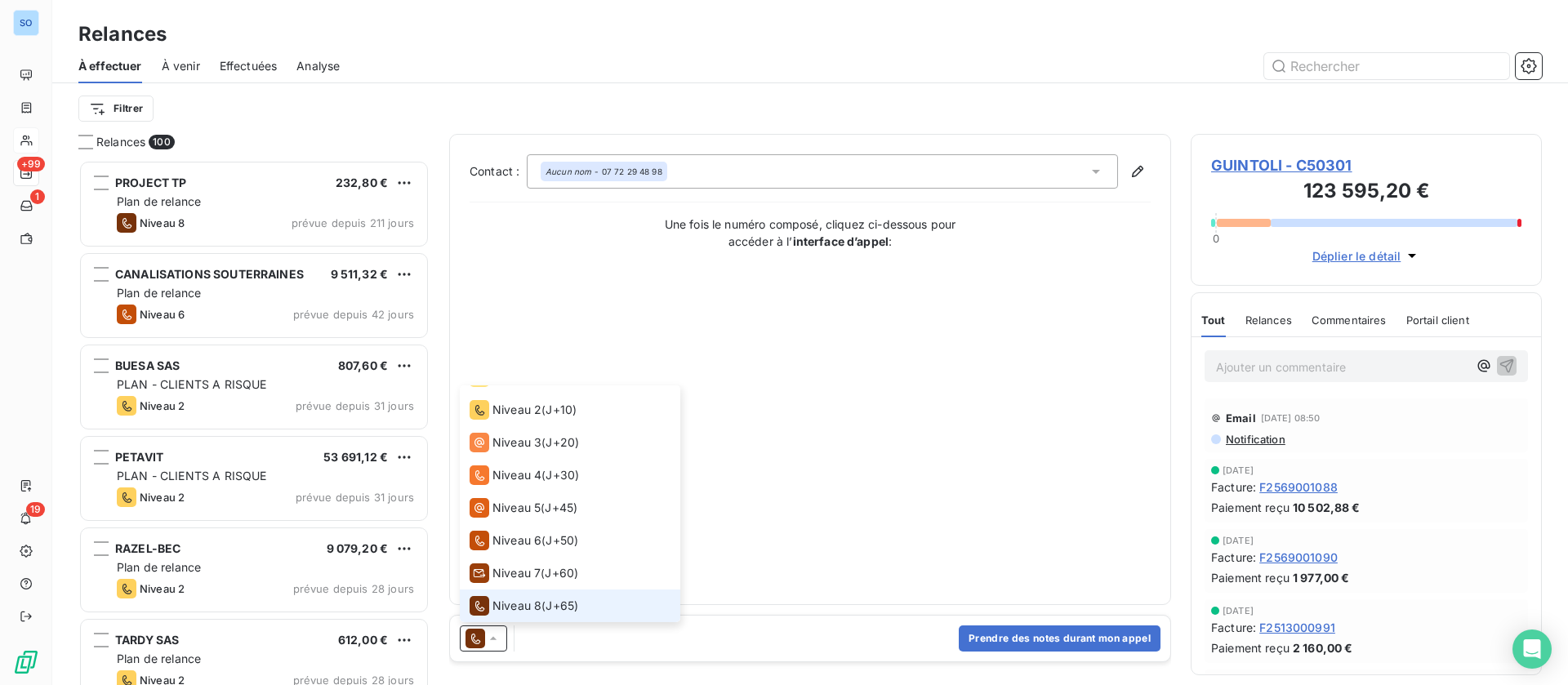
click at [511, 598] on span "Niveau 8" at bounding box center [517, 606] width 49 height 17
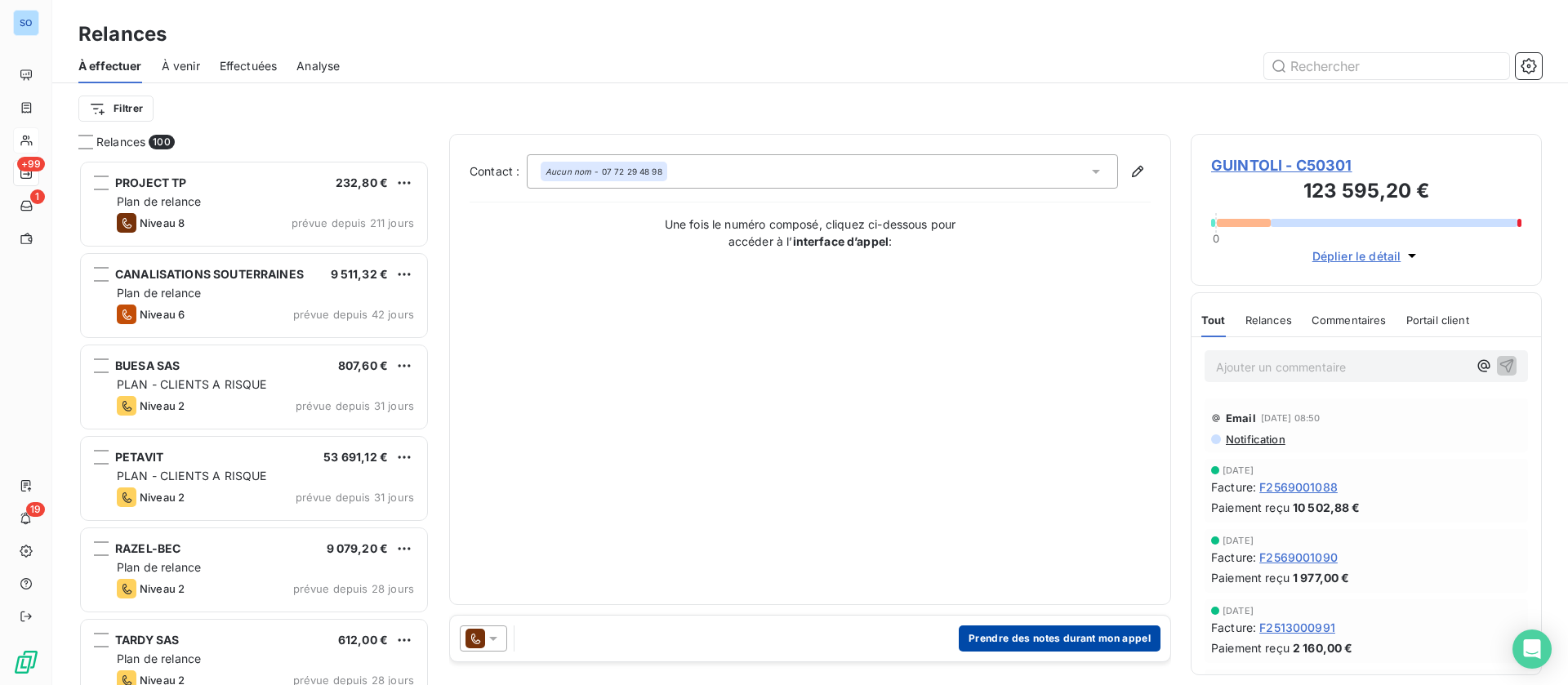
click at [1106, 634] on button "Prendre des notes durant mon appel" at bounding box center [1059, 638] width 202 height 26
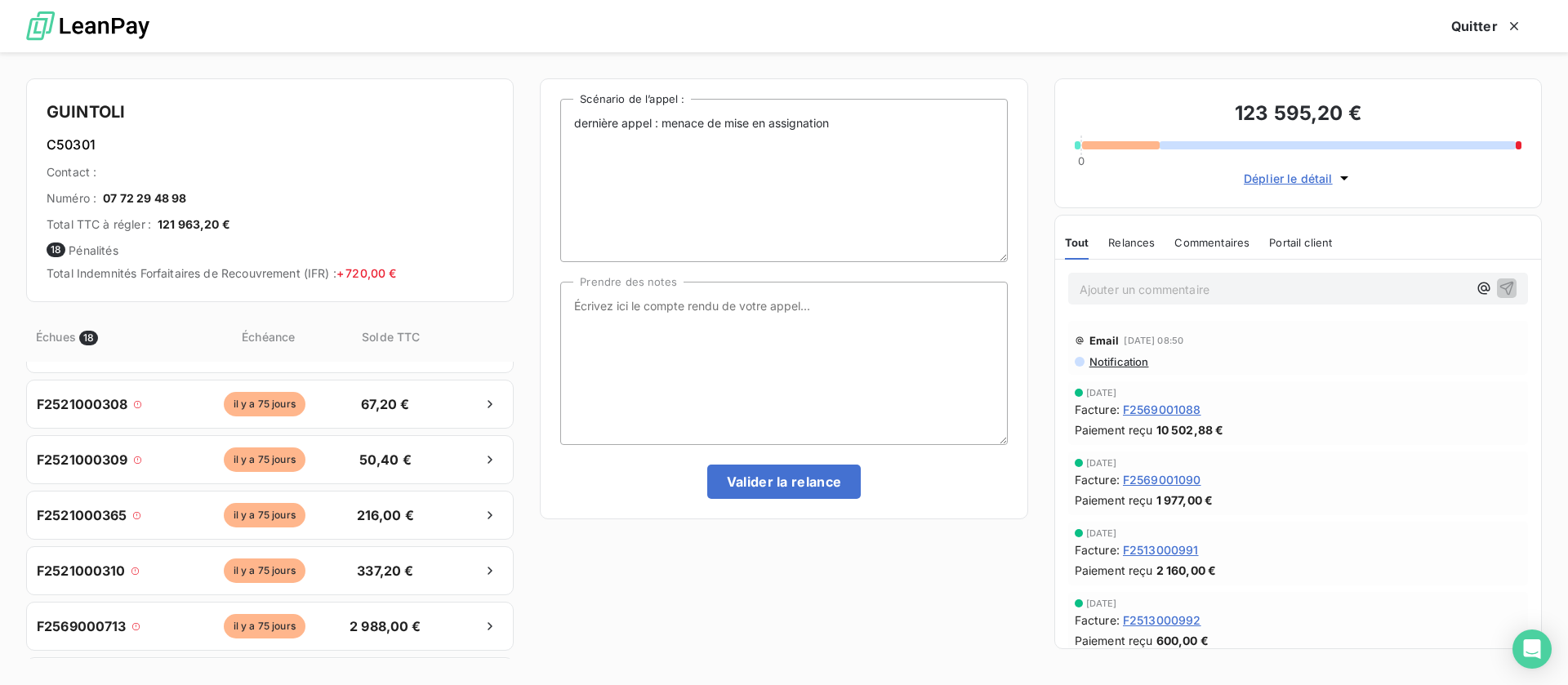
scroll to position [0, 0]
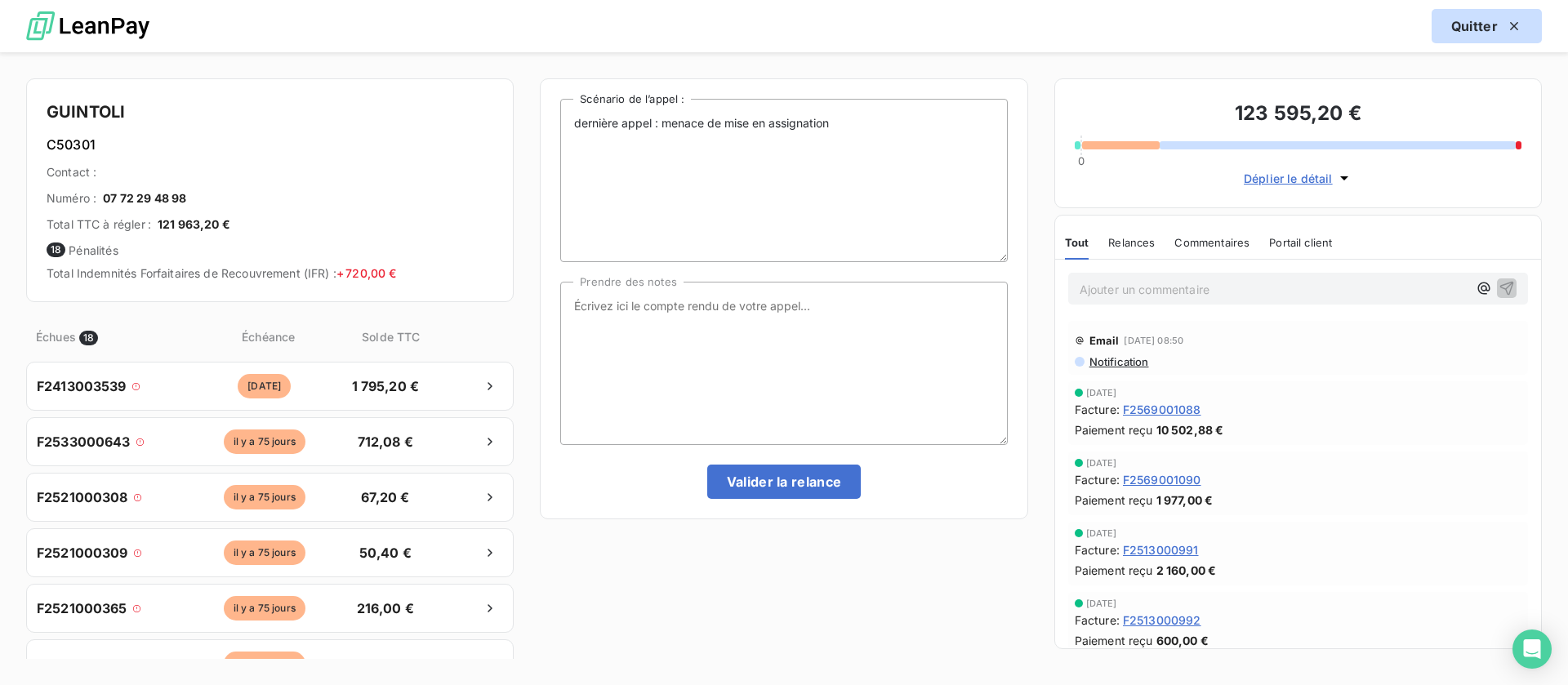
click at [1500, 27] on div "button" at bounding box center [1510, 26] width 24 height 17
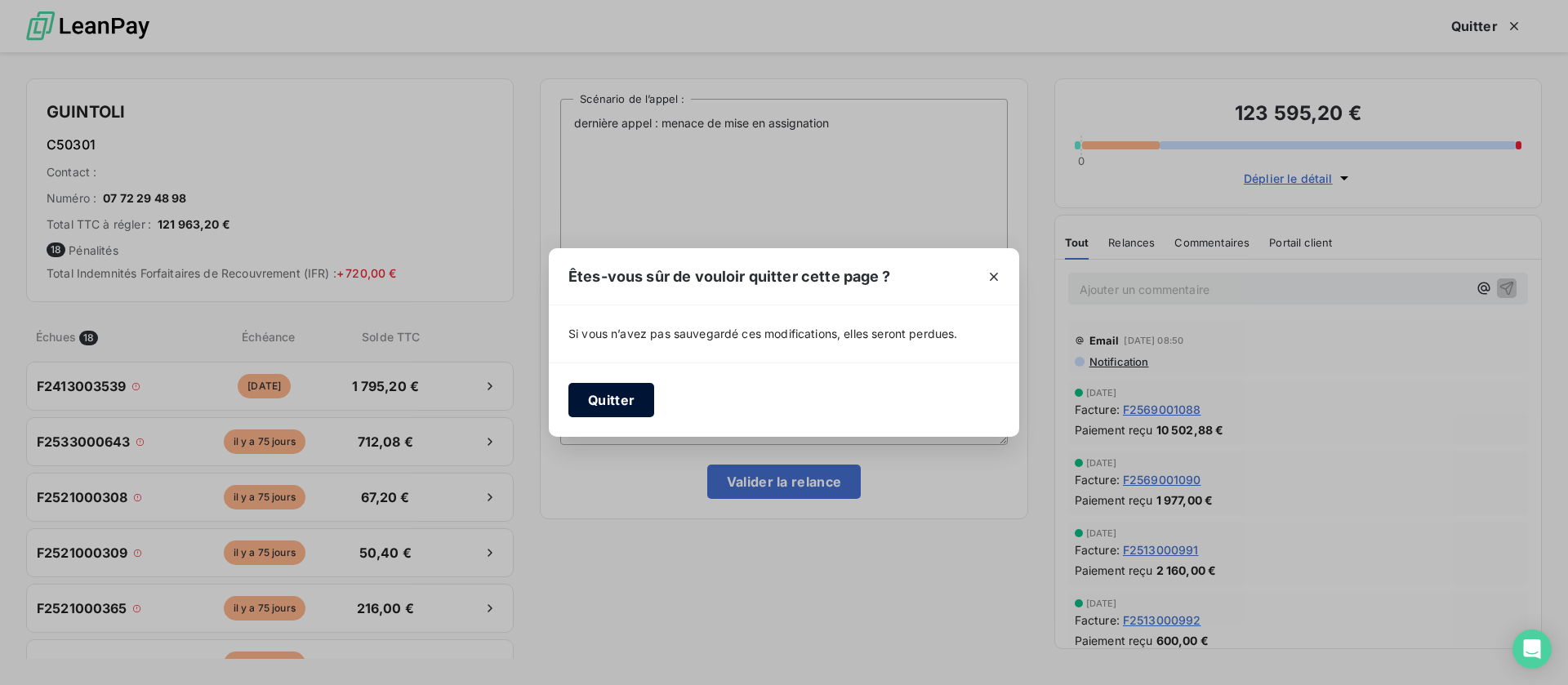
click at [598, 392] on button "Quitter" at bounding box center [611, 400] width 86 height 34
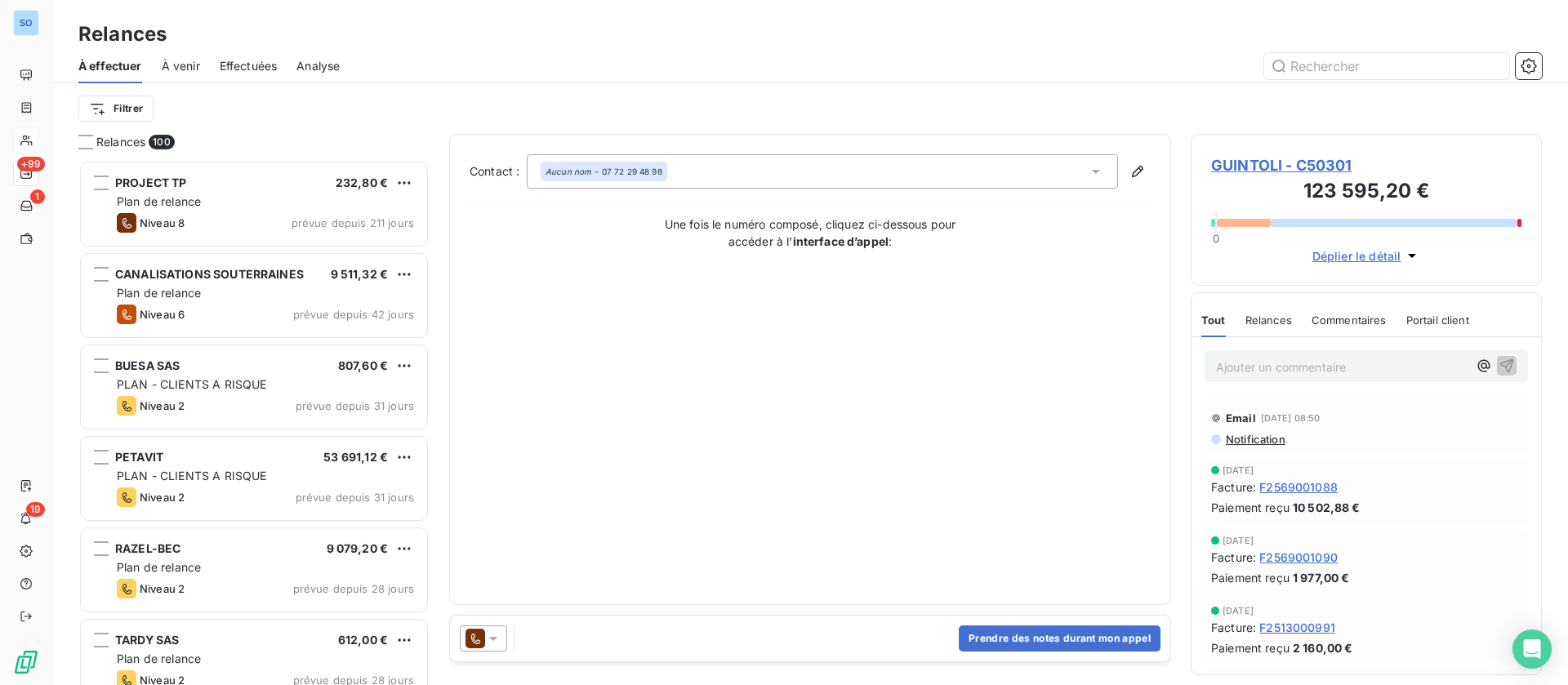
click at [489, 634] on icon at bounding box center [493, 638] width 17 height 17
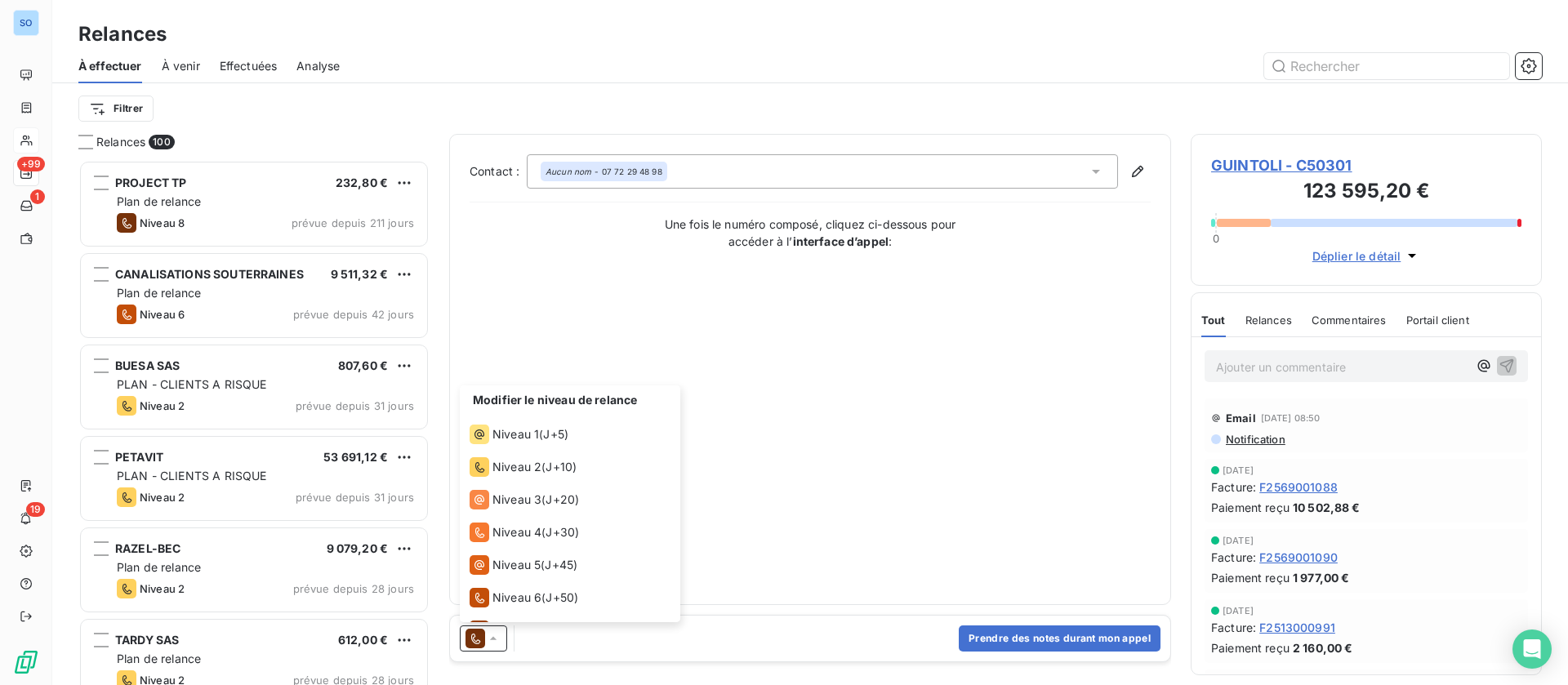
scroll to position [57, 0]
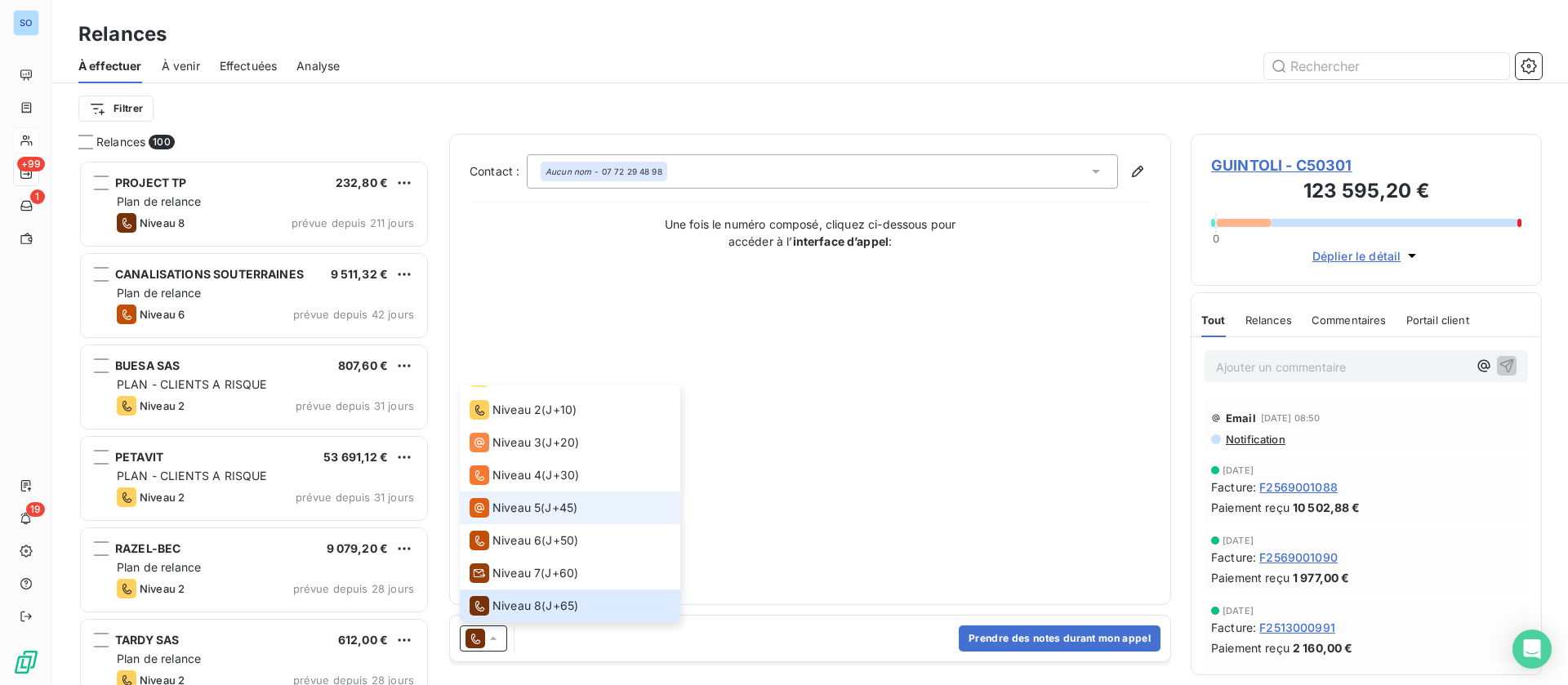
click at [533, 512] on span "Niveau 5" at bounding box center [516, 507] width 48 height 17
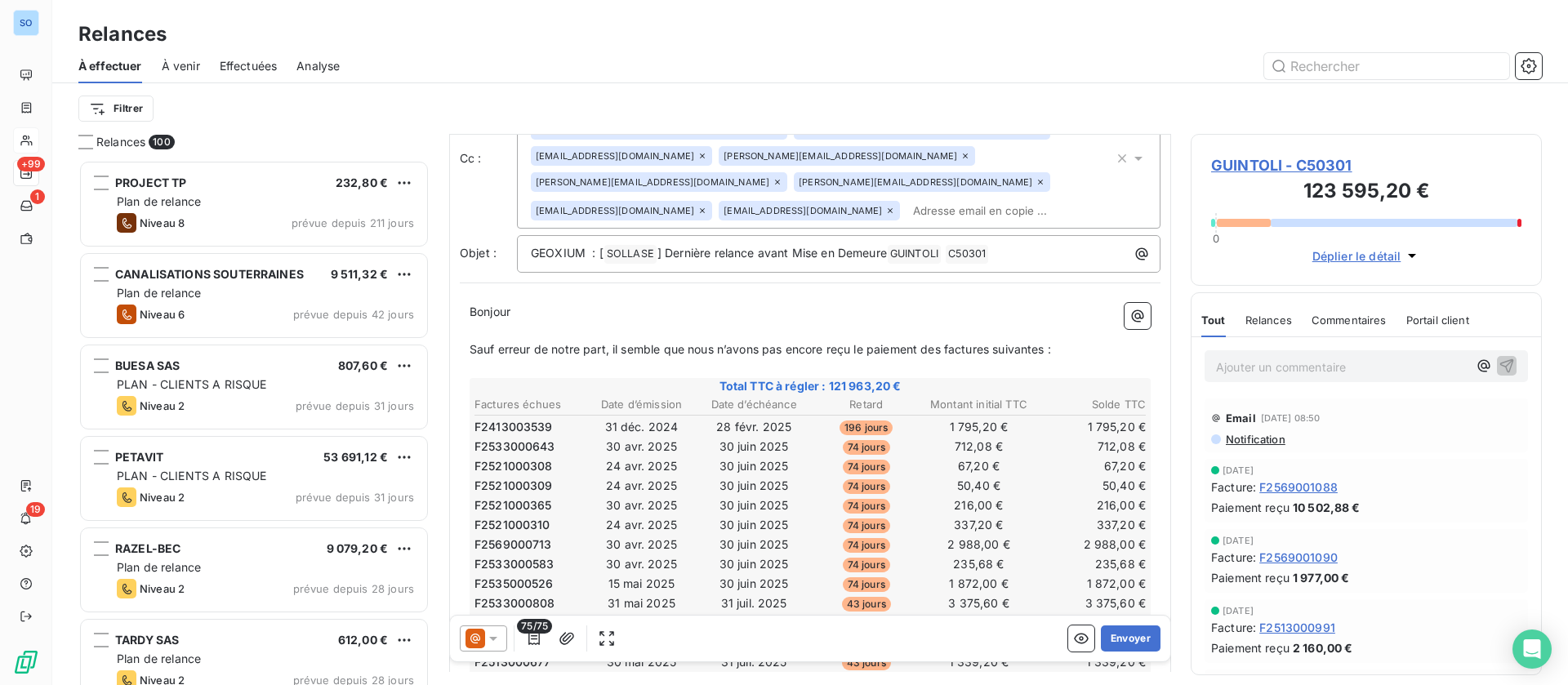
scroll to position [0, 0]
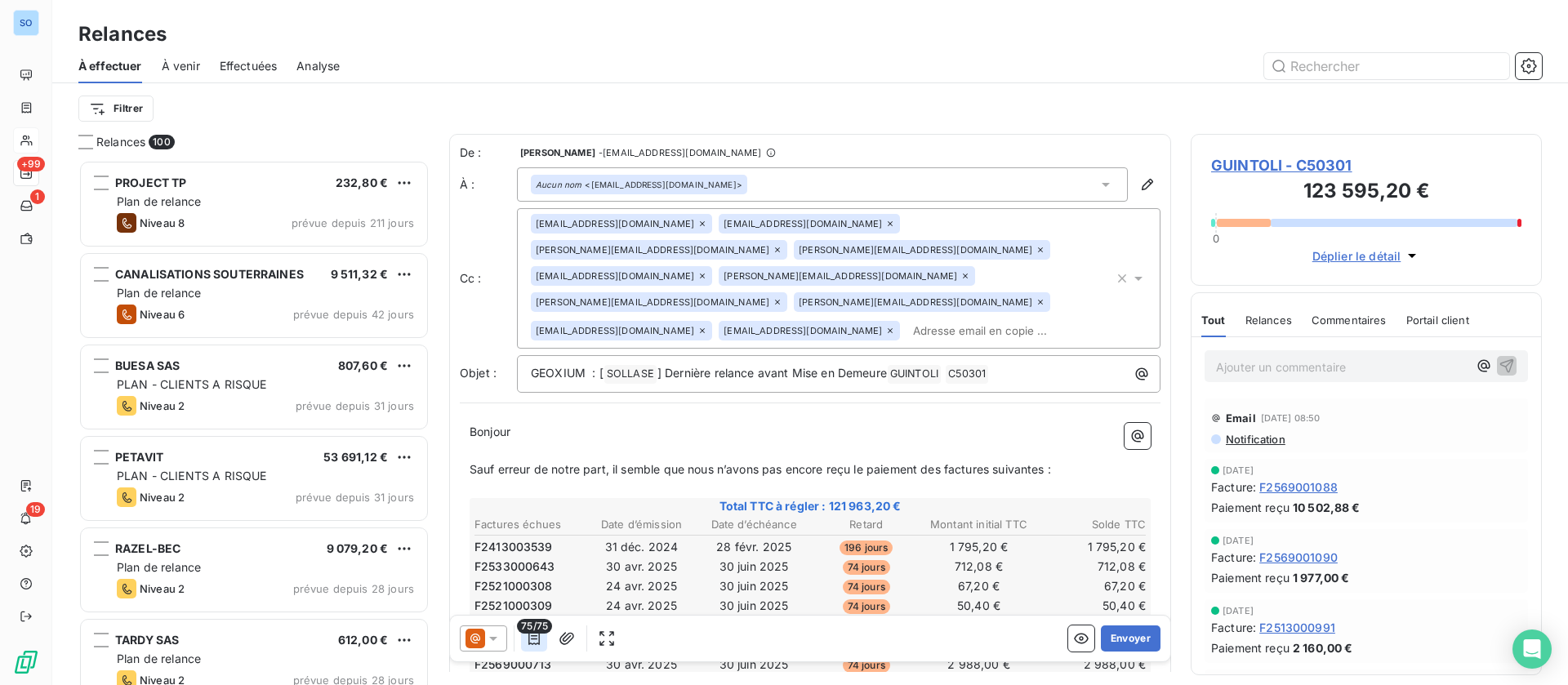
click at [526, 639] on icon "button" at bounding box center [533, 638] width 17 height 17
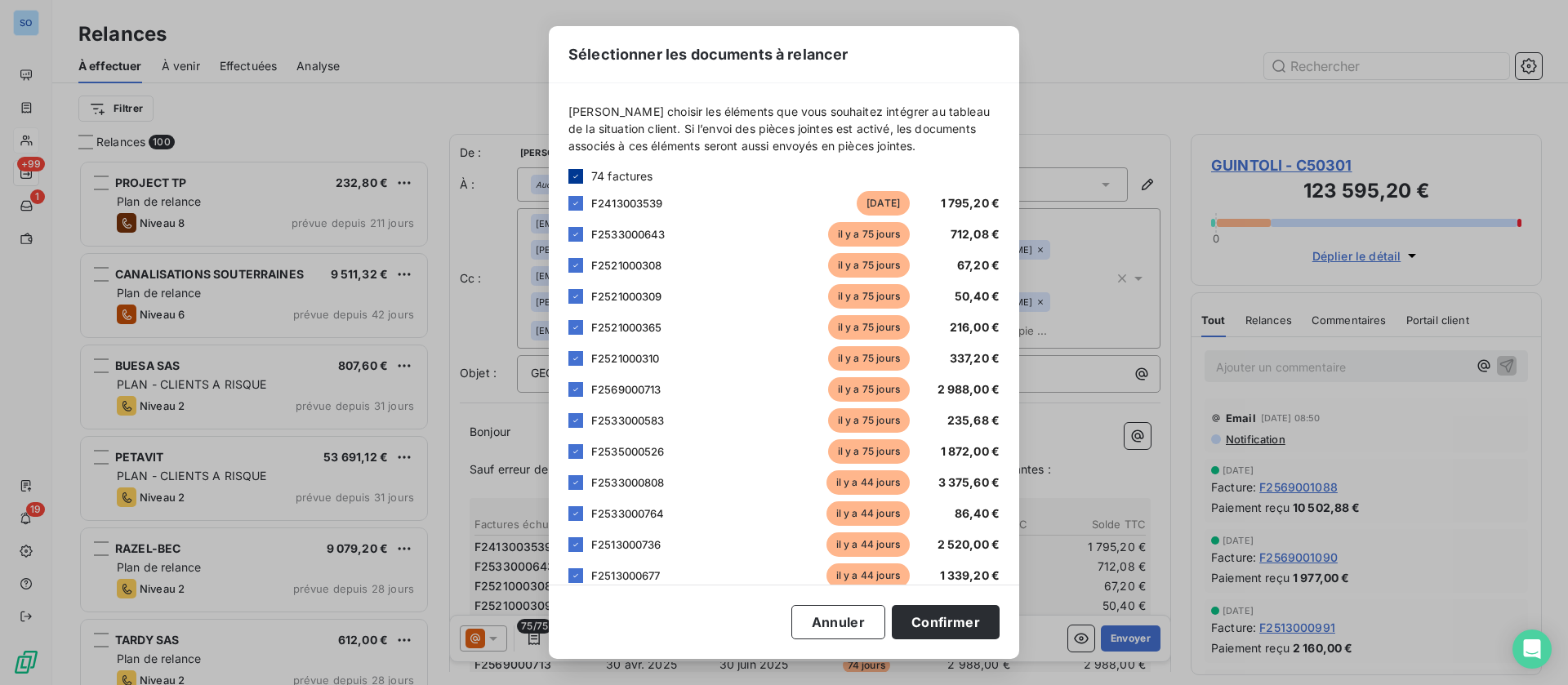
click at [574, 173] on icon at bounding box center [575, 175] width 10 height 10
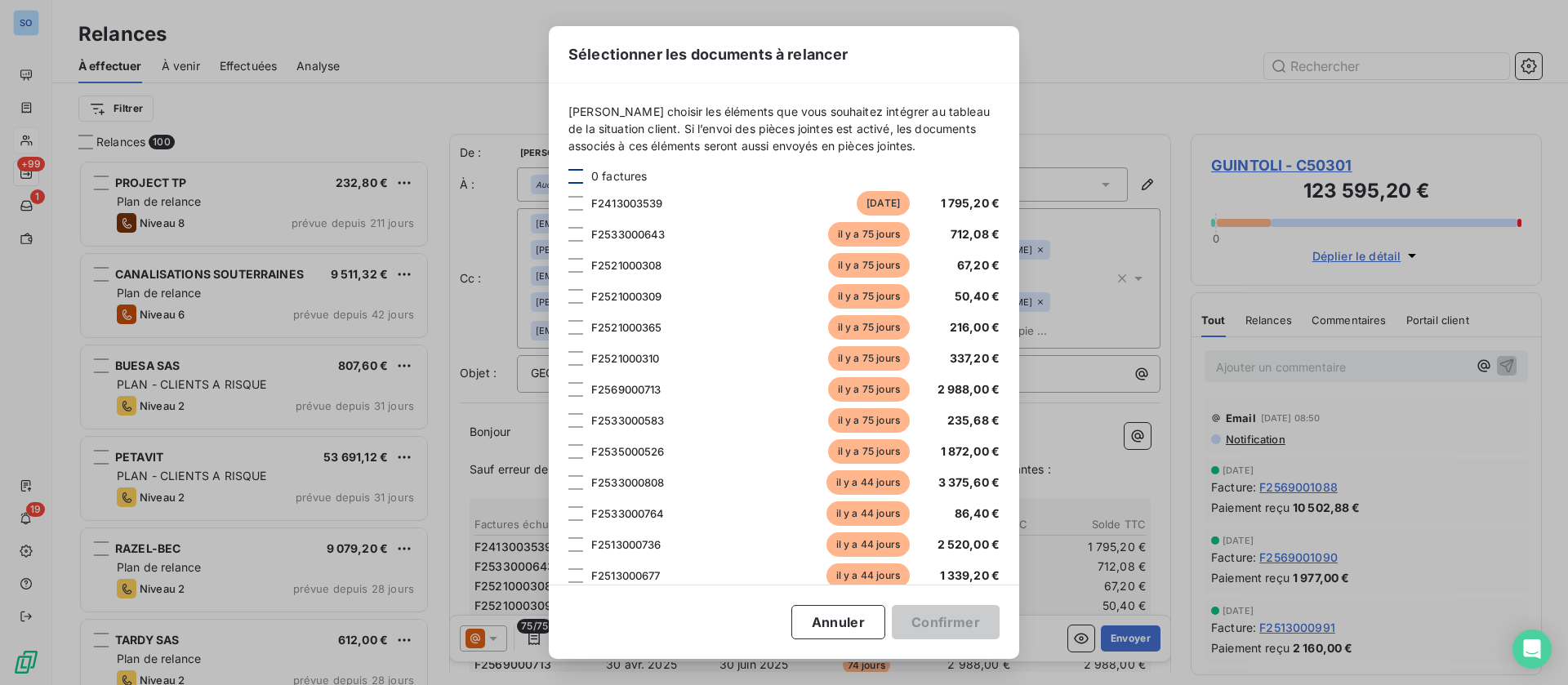
click at [571, 207] on div at bounding box center [575, 202] width 15 height 15
click at [574, 233] on div at bounding box center [575, 234] width 15 height 15
click at [577, 264] on div at bounding box center [575, 265] width 15 height 15
click at [576, 297] on div at bounding box center [575, 296] width 15 height 15
drag, startPoint x: 575, startPoint y: 324, endPoint x: 575, endPoint y: 343, distance: 19.0
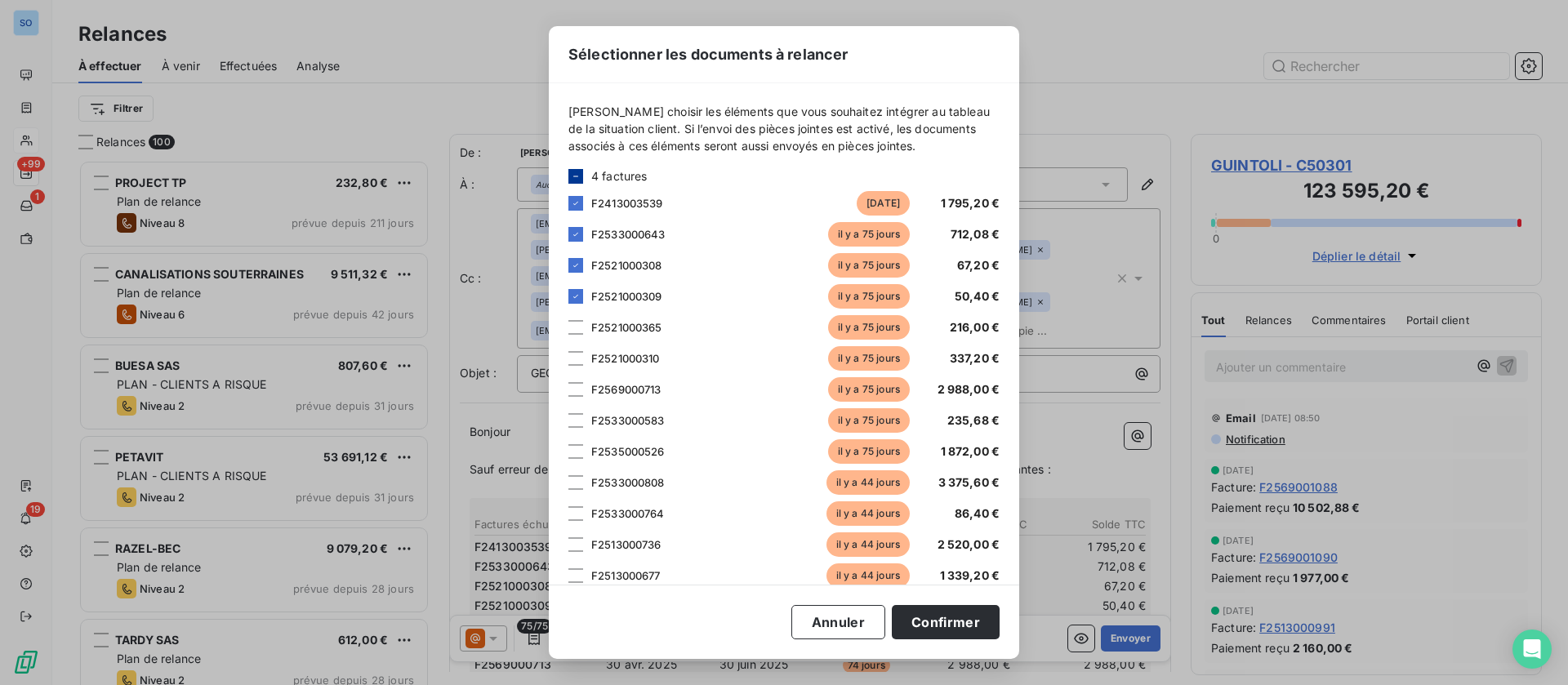
click at [575, 325] on div at bounding box center [575, 327] width 15 height 15
click at [576, 357] on div at bounding box center [575, 358] width 15 height 15
click at [575, 398] on div "F2569000713 [DATE] 2 988,00 €" at bounding box center [784, 389] width 431 height 24
click at [576, 421] on div at bounding box center [575, 420] width 15 height 15
click at [582, 385] on div "F2569000713 [DATE] 2 988,00 €" at bounding box center [784, 389] width 431 height 24
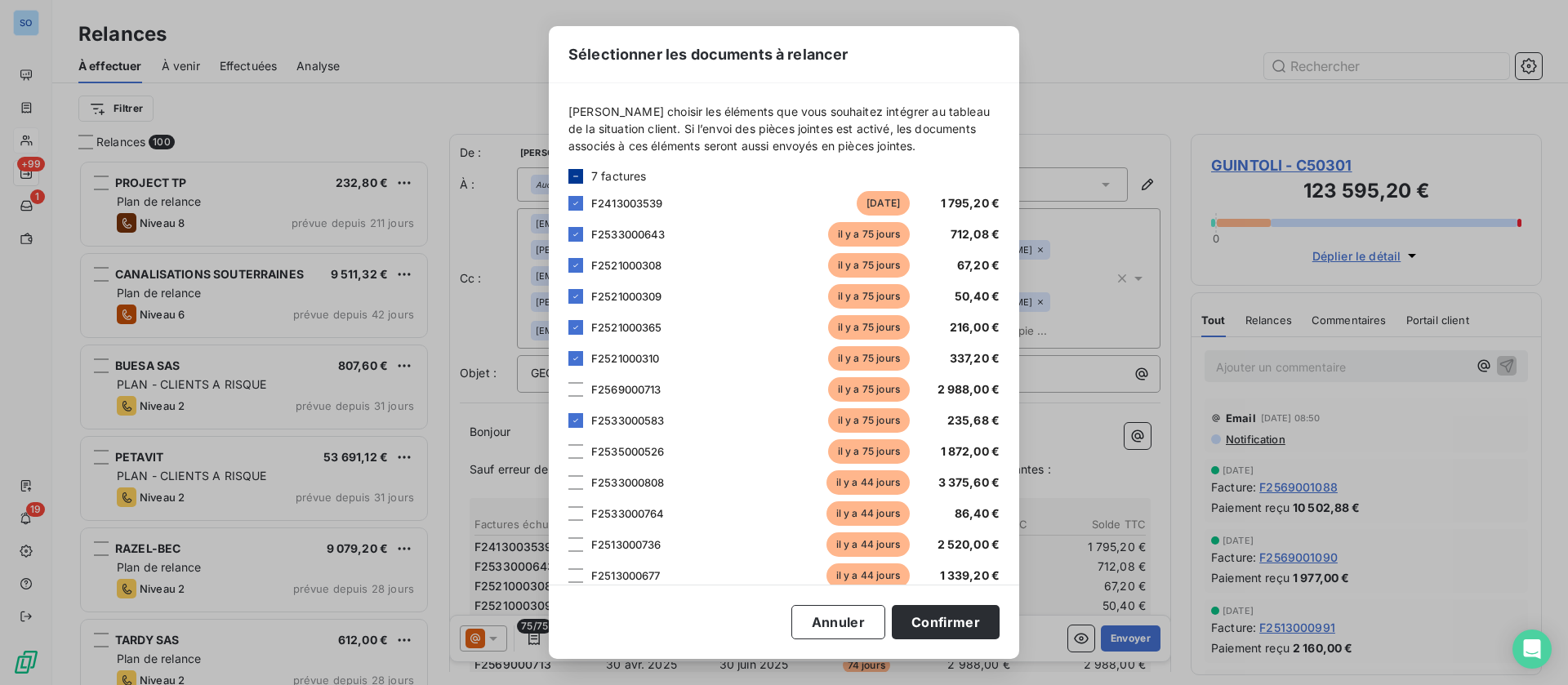
click at [582, 441] on div "F2535000526 [DATE] 1 872,00 €" at bounding box center [784, 451] width 431 height 24
click at [577, 389] on div at bounding box center [575, 389] width 15 height 15
click at [575, 452] on div at bounding box center [575, 451] width 15 height 15
click at [575, 480] on div at bounding box center [575, 482] width 15 height 15
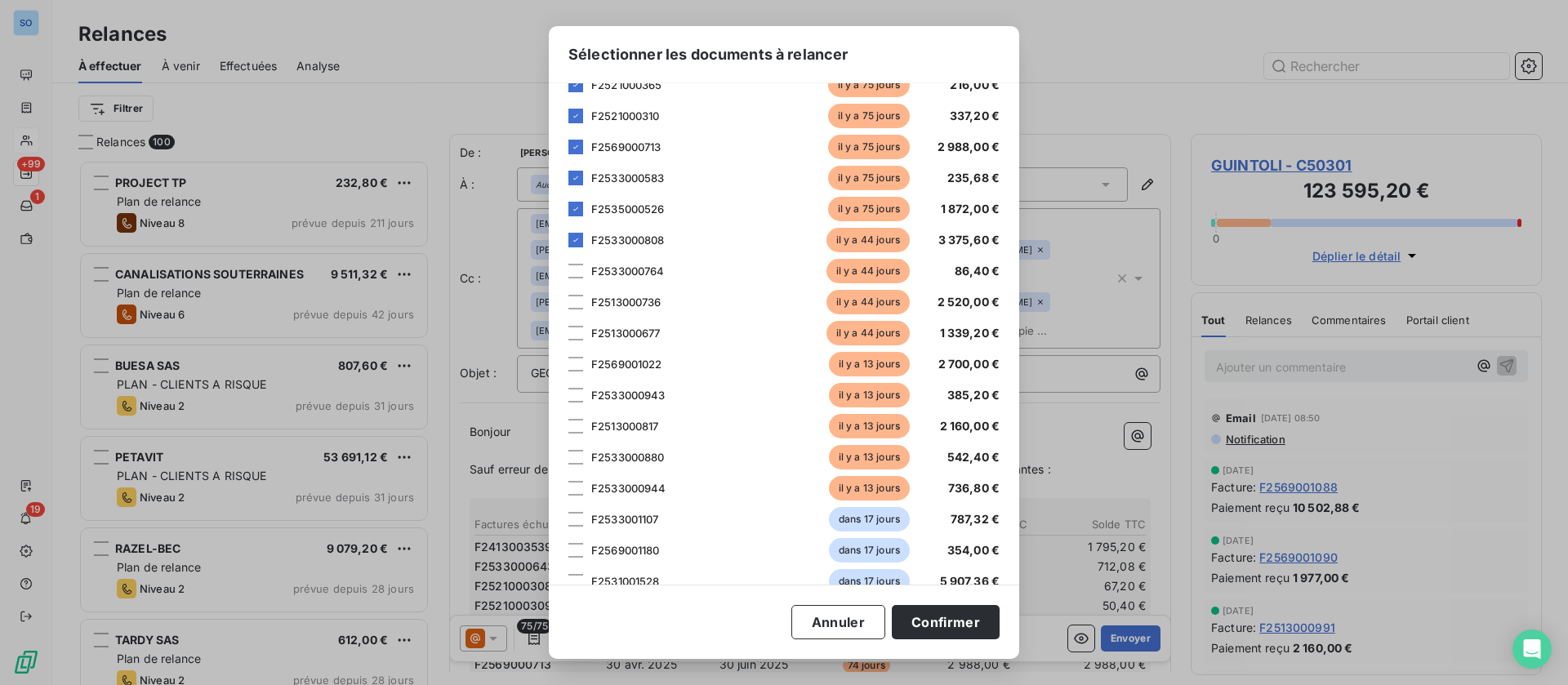
scroll to position [245, 0]
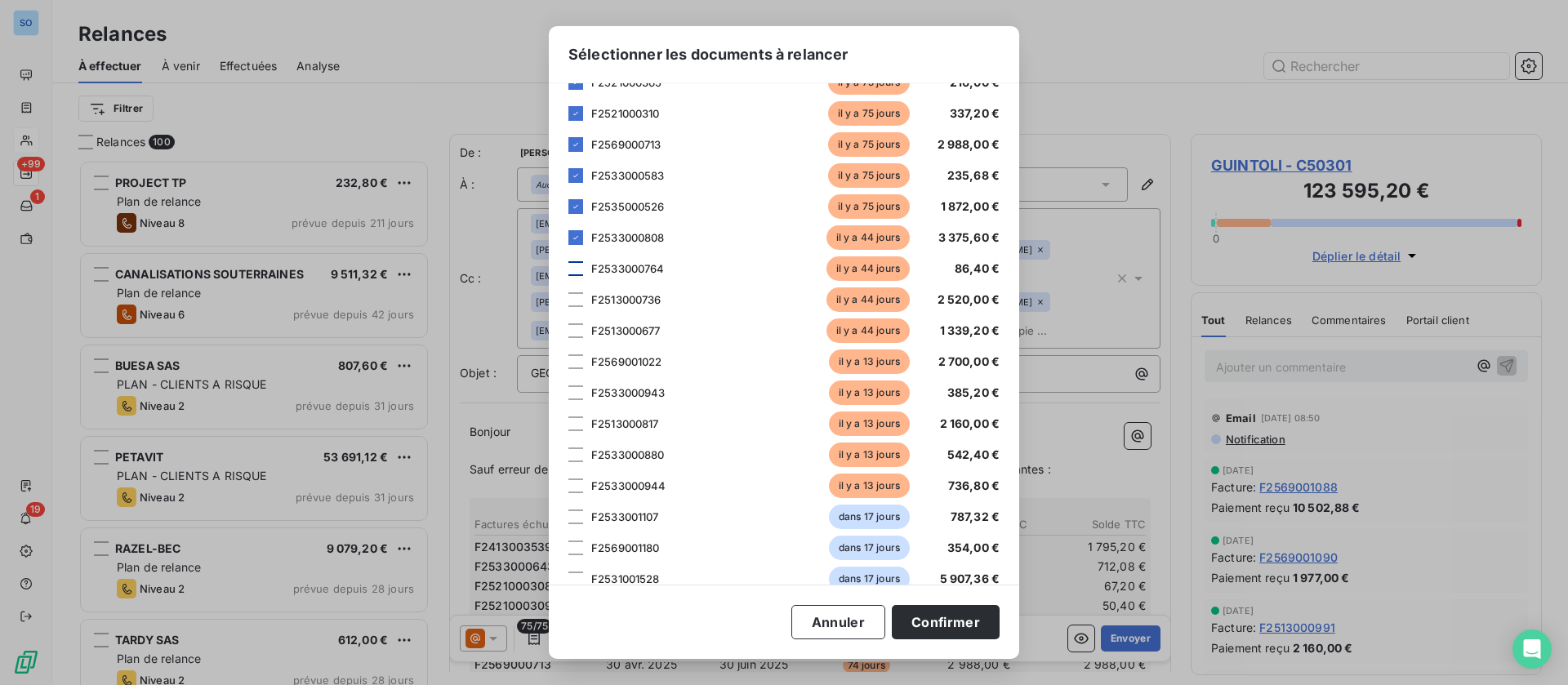
click at [581, 272] on div at bounding box center [575, 268] width 15 height 15
click at [572, 301] on div at bounding box center [575, 299] width 15 height 15
drag, startPoint x: 575, startPoint y: 326, endPoint x: 575, endPoint y: 336, distance: 10.0
click at [575, 332] on div at bounding box center [575, 330] width 15 height 15
click at [571, 356] on div at bounding box center [575, 361] width 15 height 15
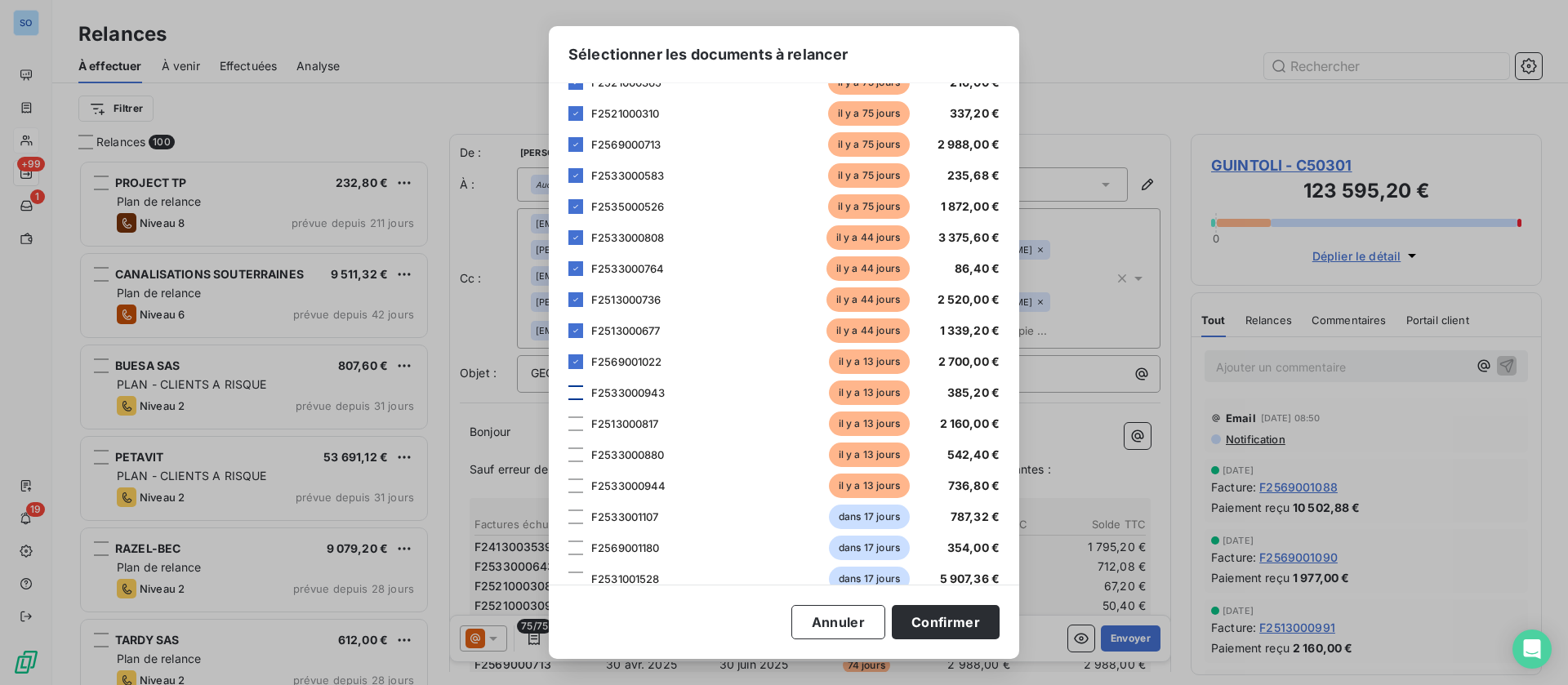
click at [577, 393] on div at bounding box center [575, 392] width 15 height 15
click at [579, 420] on div at bounding box center [575, 423] width 15 height 15
drag, startPoint x: 574, startPoint y: 459, endPoint x: 573, endPoint y: 469, distance: 10.0
click at [574, 461] on div at bounding box center [575, 455] width 15 height 15
click at [573, 487] on div at bounding box center [575, 485] width 15 height 15
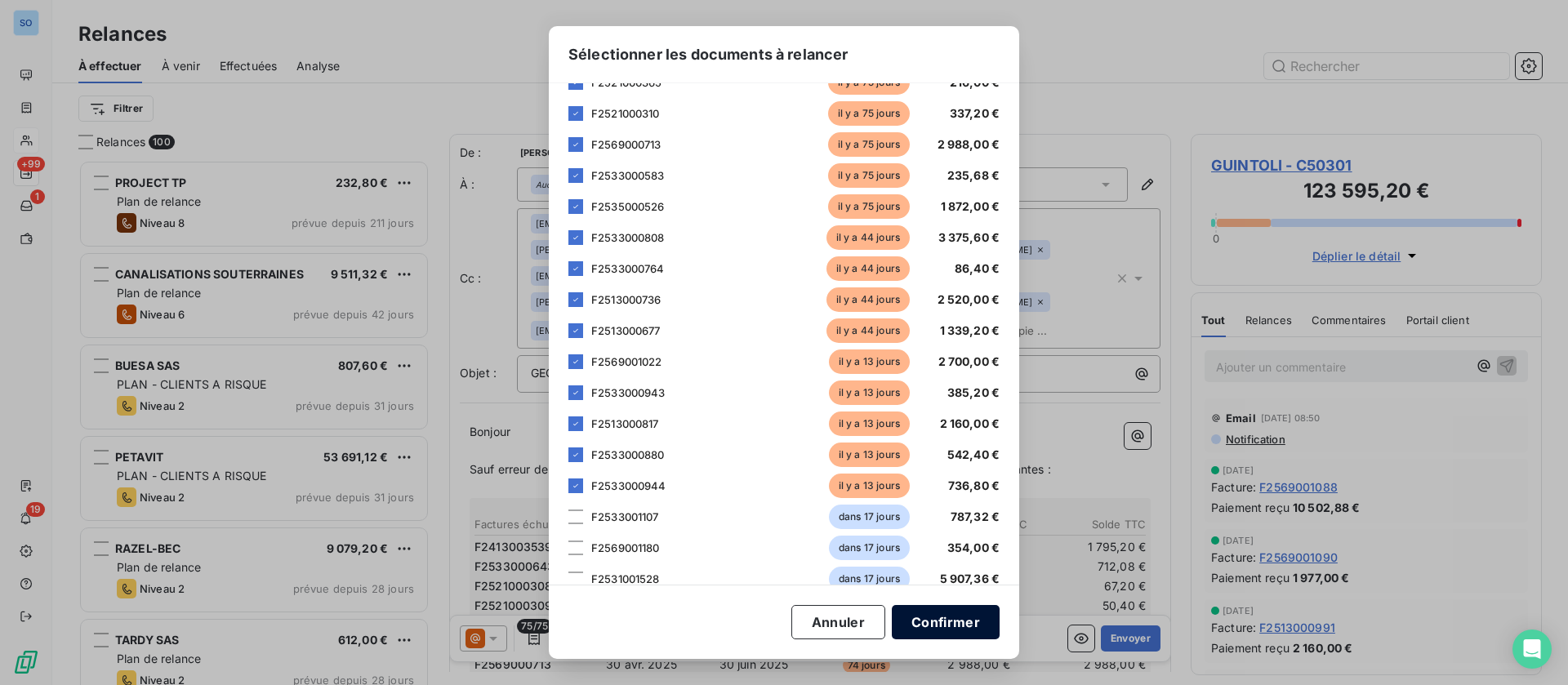
click at [959, 617] on button "Confirmer" at bounding box center [945, 621] width 107 height 34
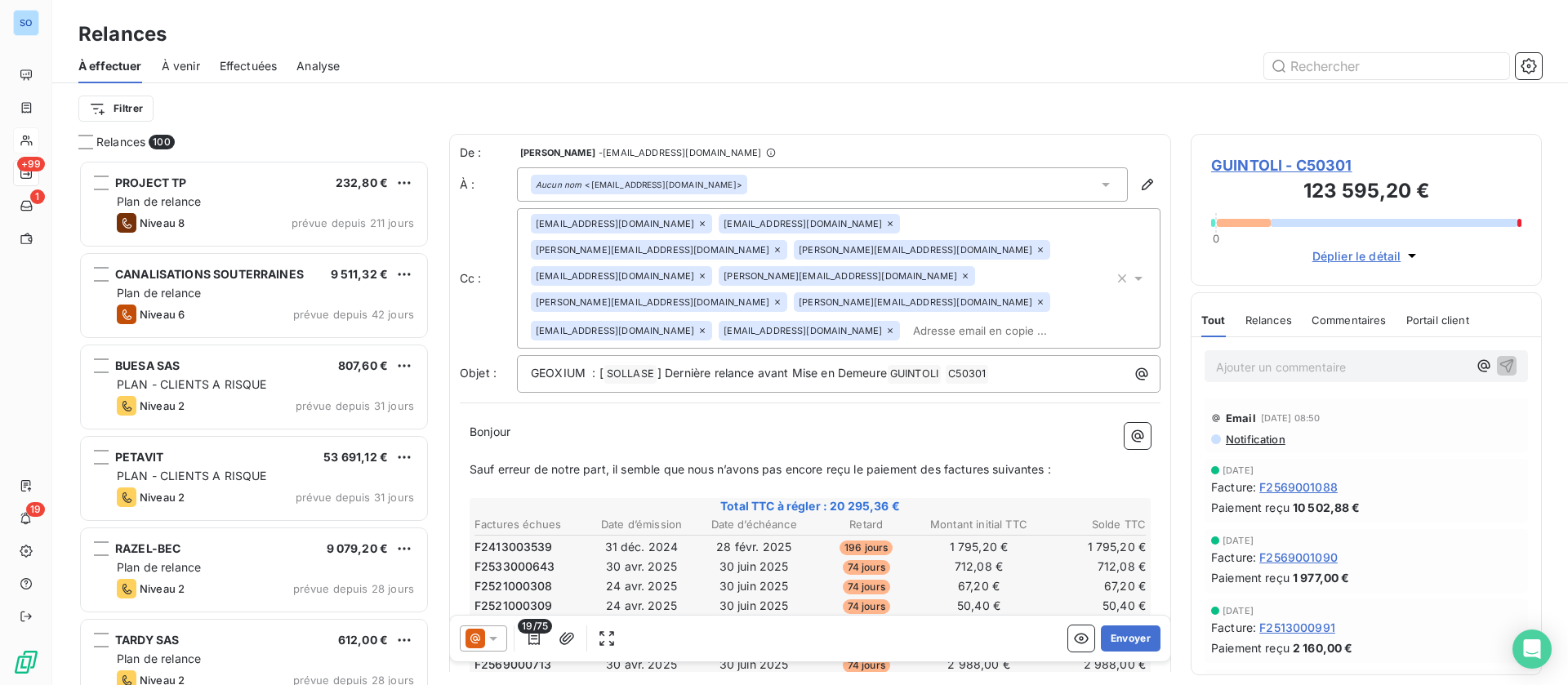
click at [698, 223] on icon at bounding box center [702, 223] width 10 height 10
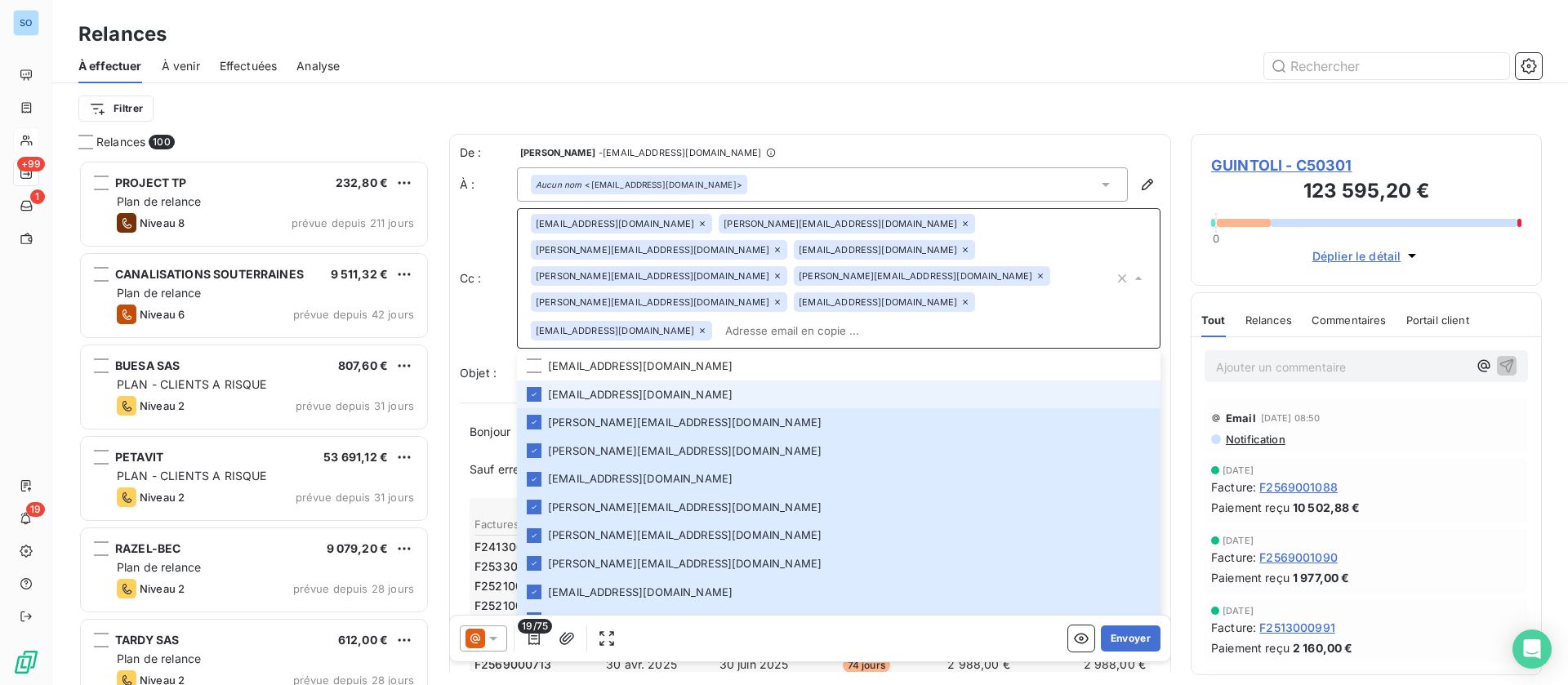
click at [698, 325] on icon at bounding box center [702, 330] width 10 height 10
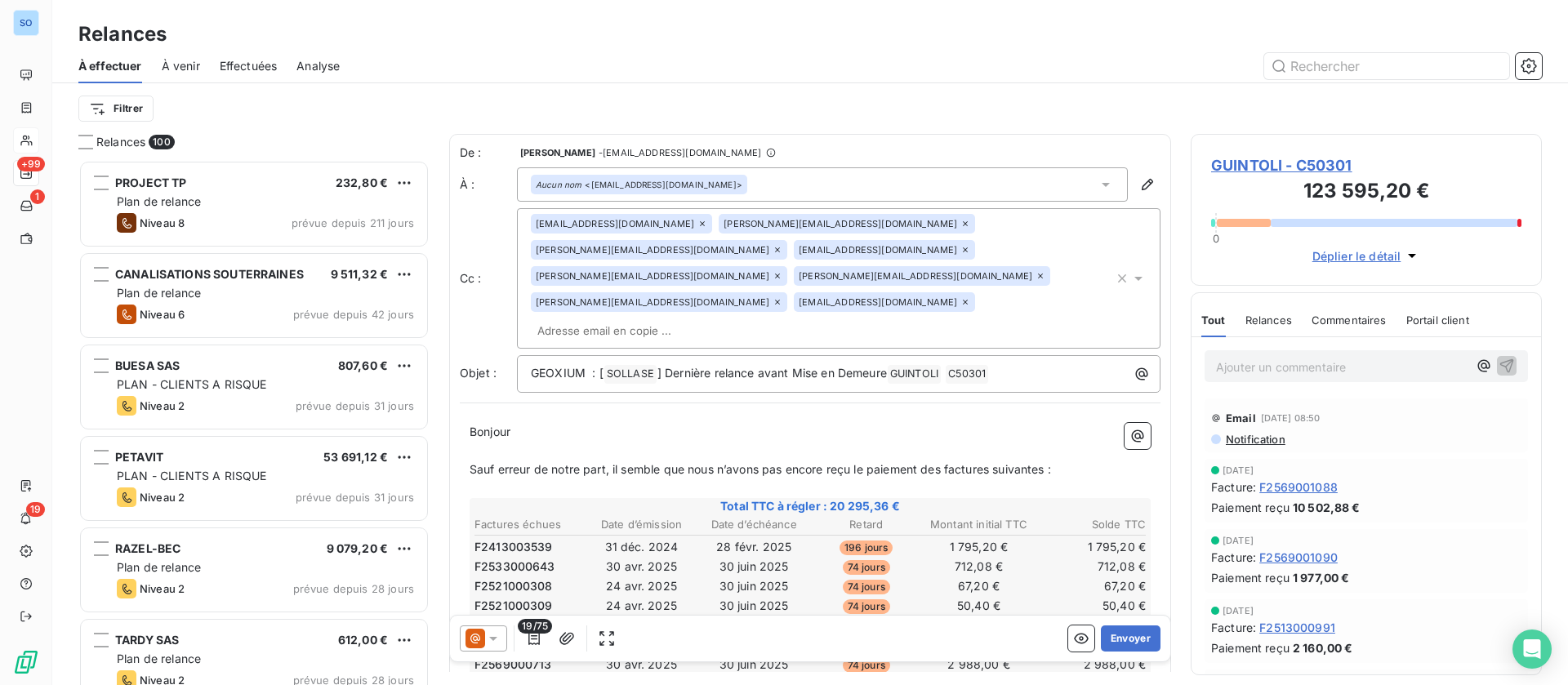
click at [773, 271] on icon at bounding box center [777, 276] width 10 height 10
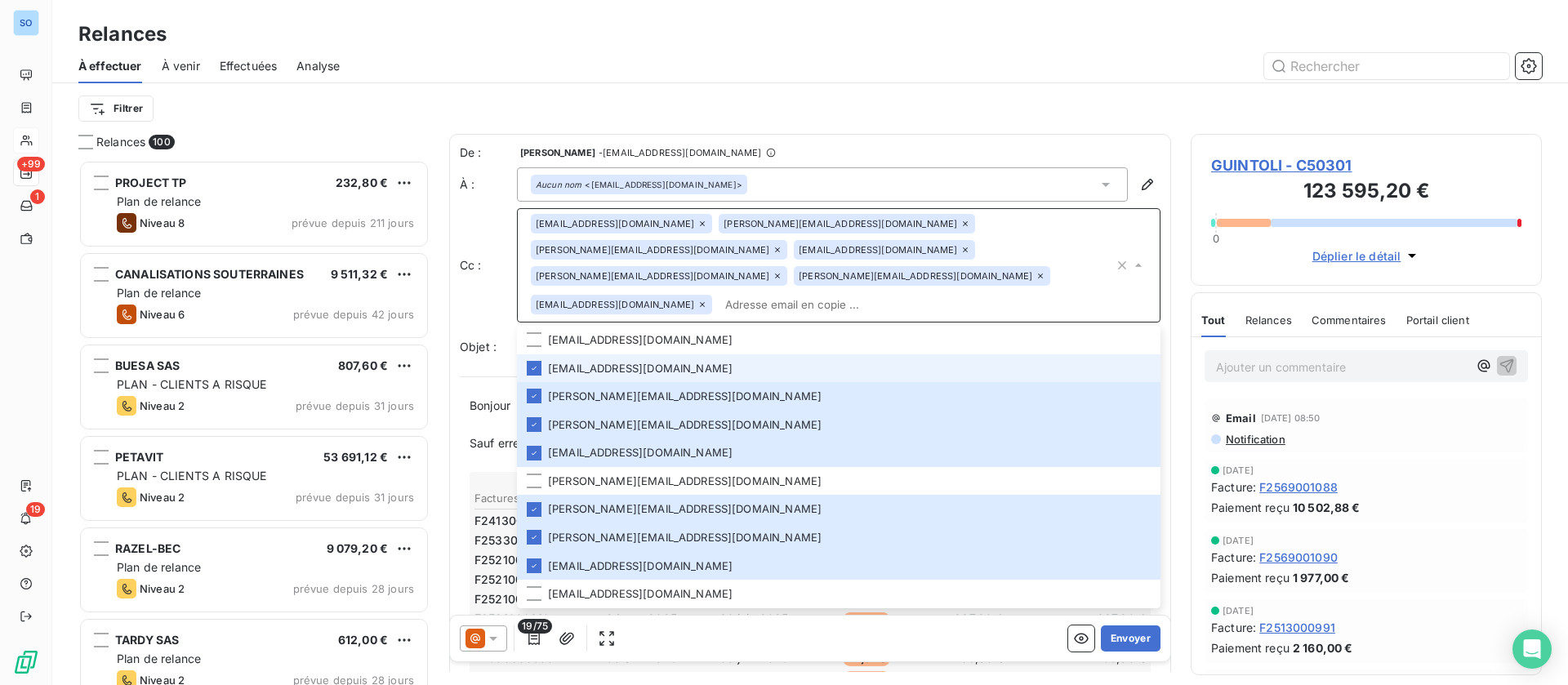
click at [698, 223] on icon at bounding box center [702, 223] width 10 height 10
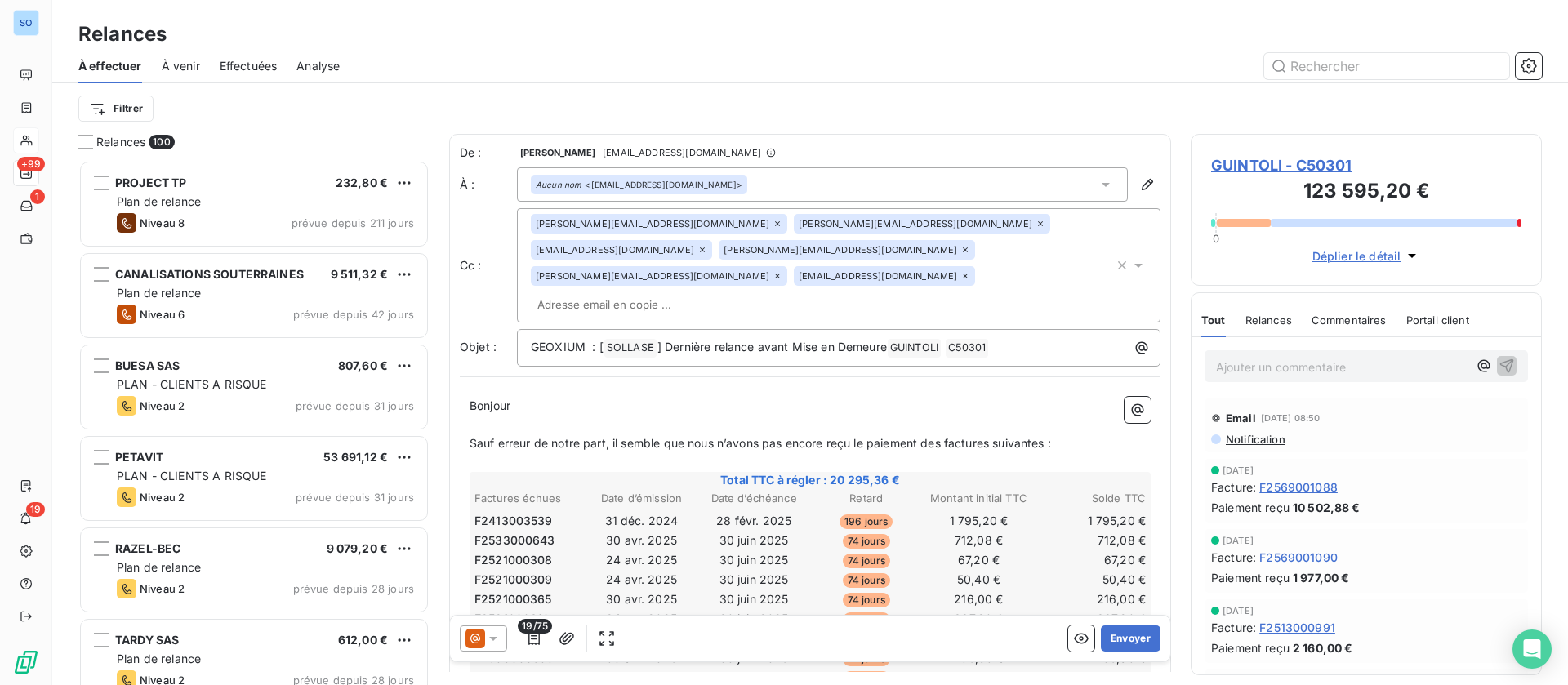
click at [773, 221] on icon at bounding box center [777, 223] width 10 height 10
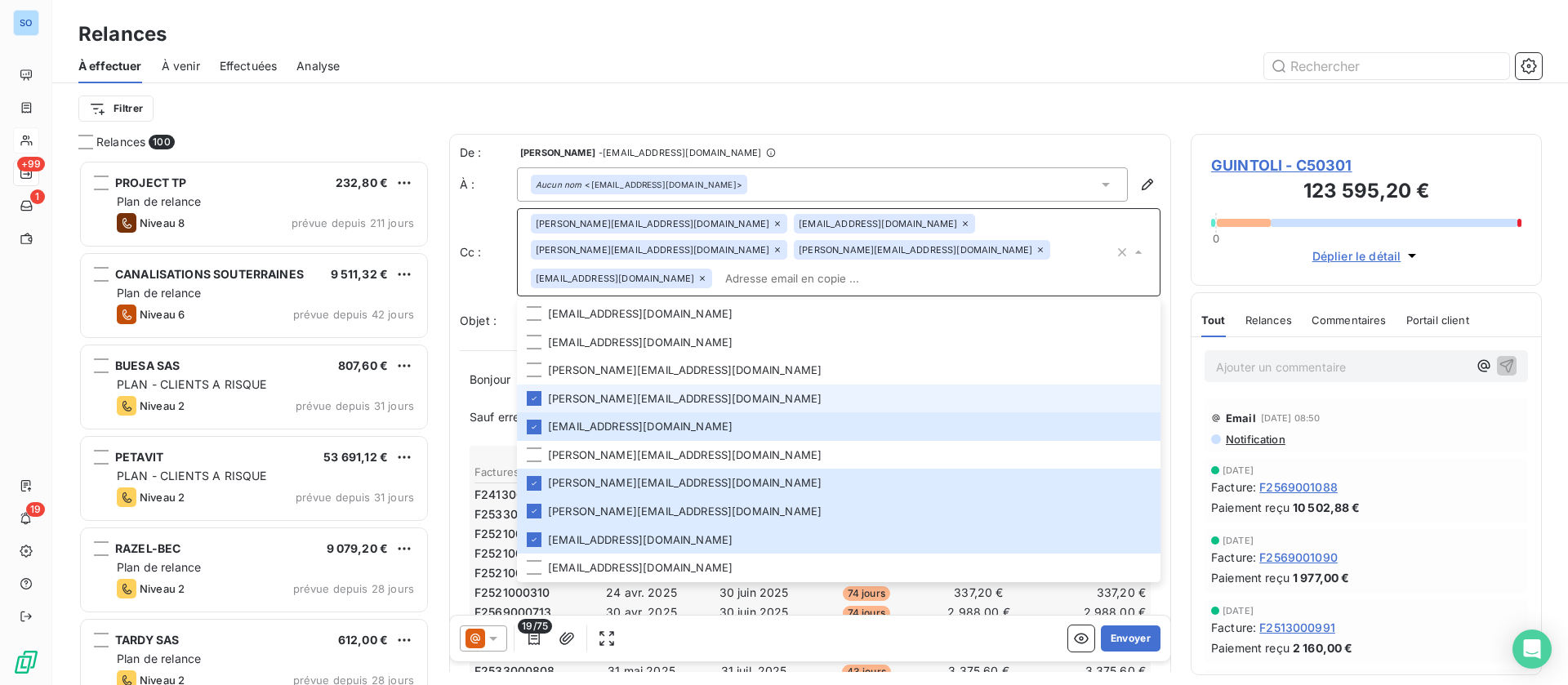
click at [773, 221] on icon at bounding box center [777, 223] width 10 height 10
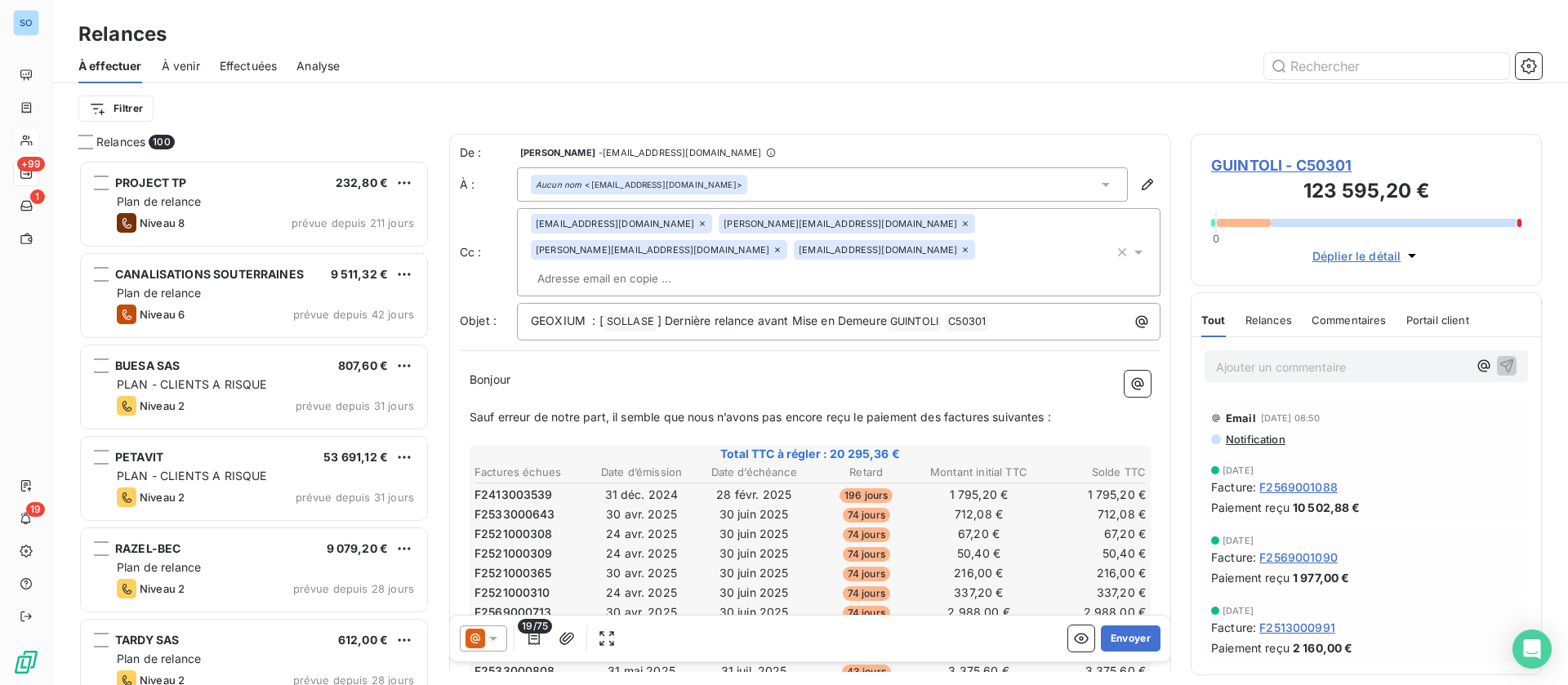
click at [698, 222] on icon at bounding box center [702, 223] width 10 height 10
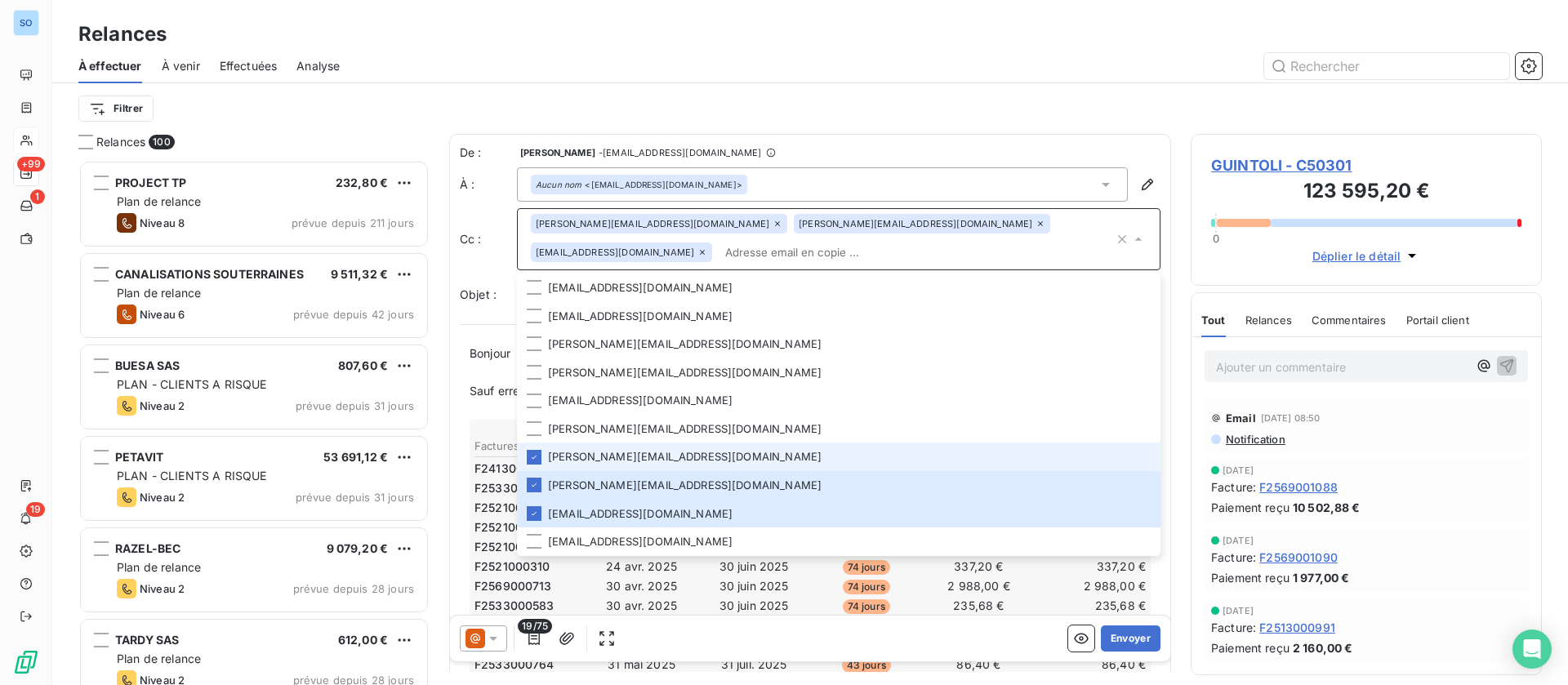
click at [773, 229] on icon at bounding box center [777, 223] width 10 height 10
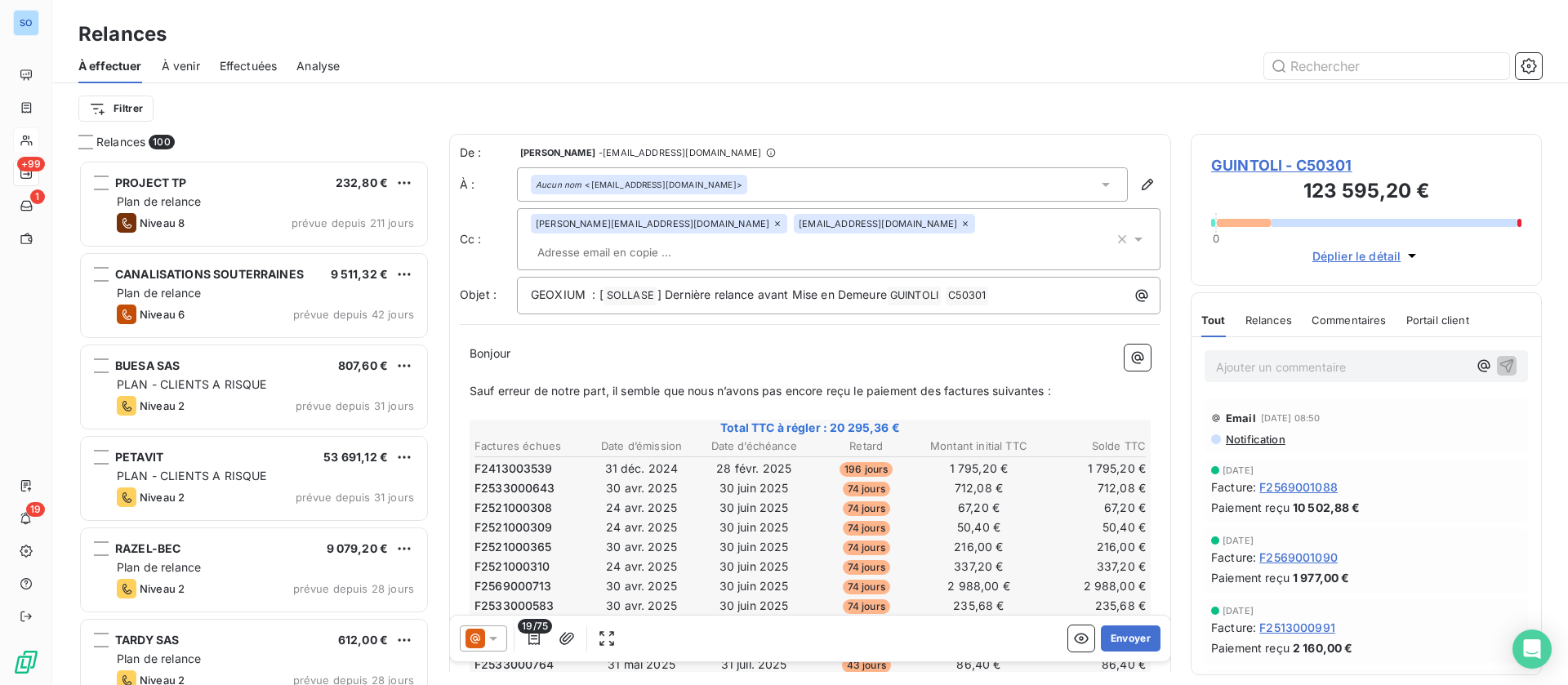
click at [773, 226] on icon at bounding box center [777, 223] width 10 height 10
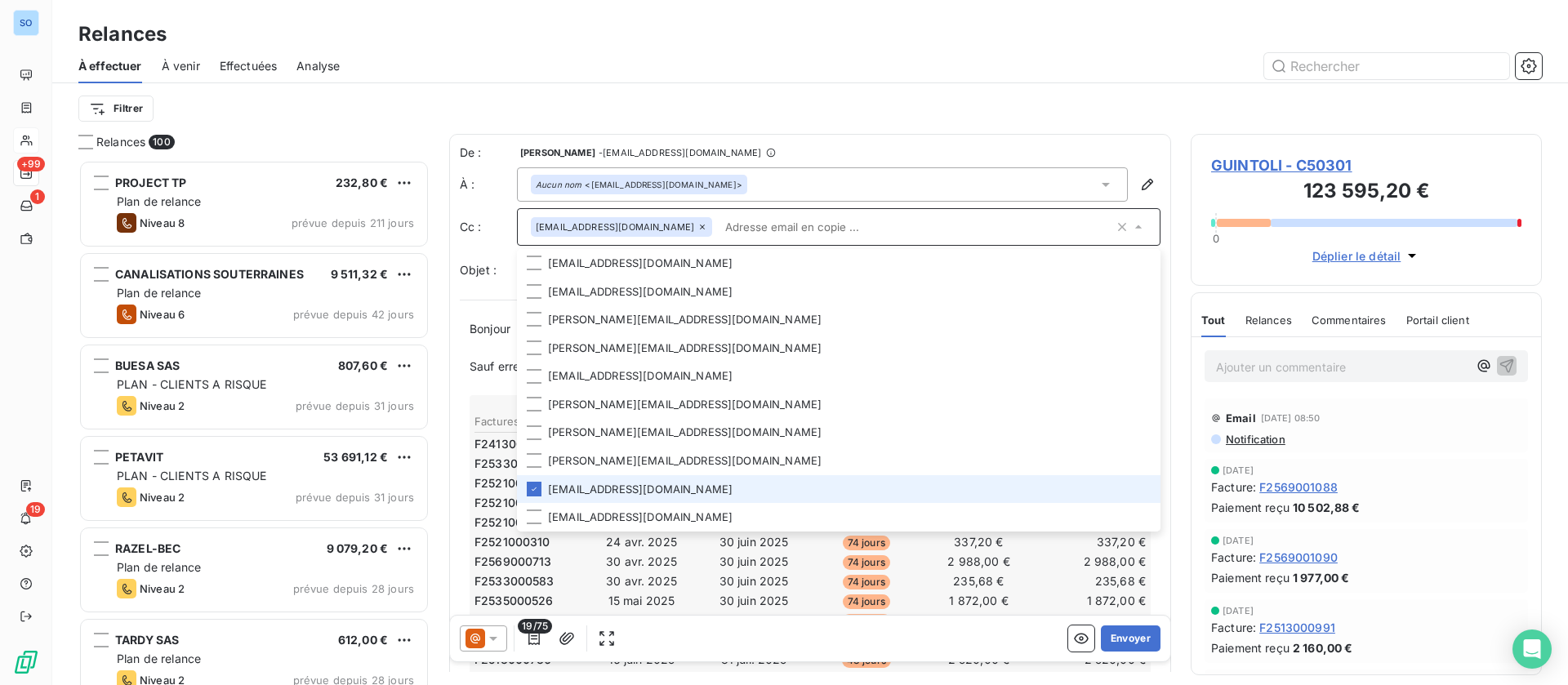
click at [698, 223] on icon at bounding box center [702, 226] width 10 height 10
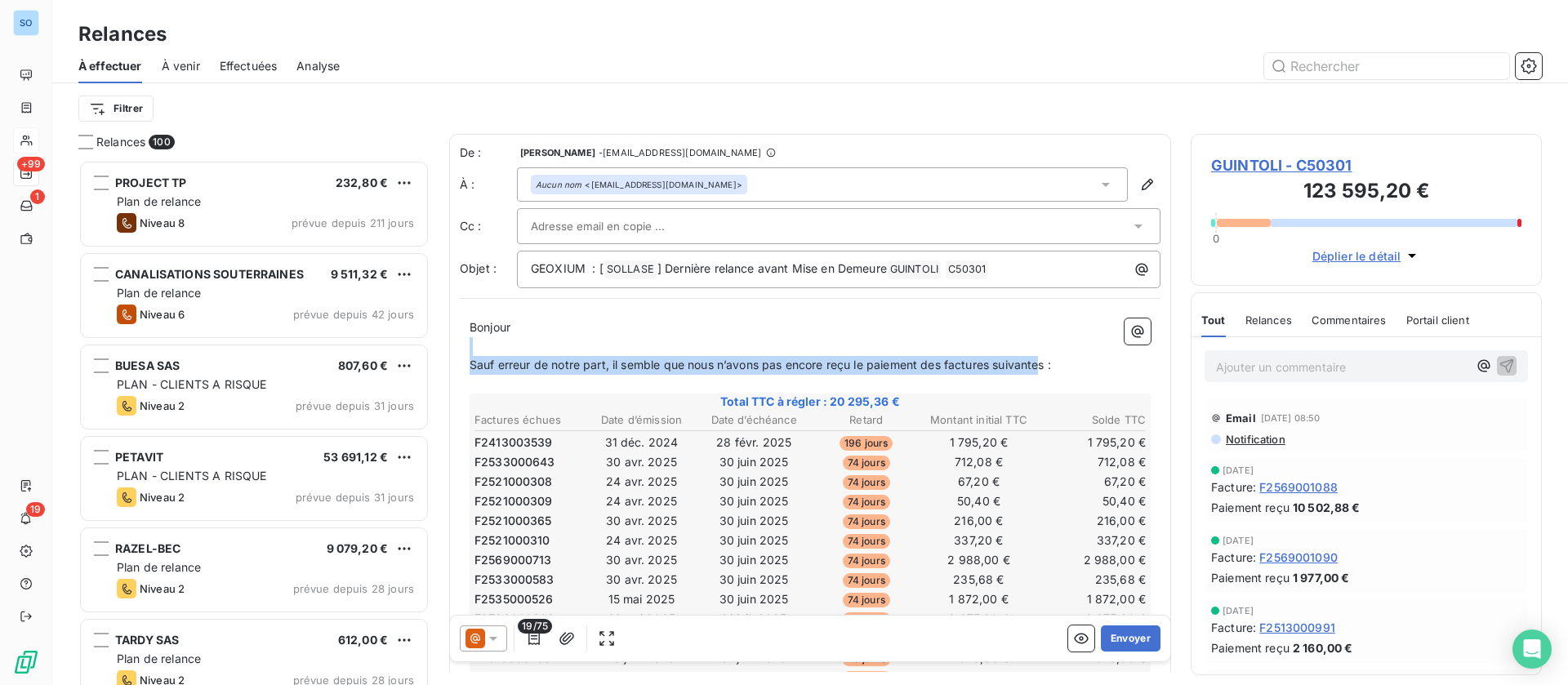
drag, startPoint x: 1052, startPoint y: 360, endPoint x: 638, endPoint y: 342, distance: 414.4
click at [1128, 638] on button "Envoyer" at bounding box center [1131, 638] width 59 height 26
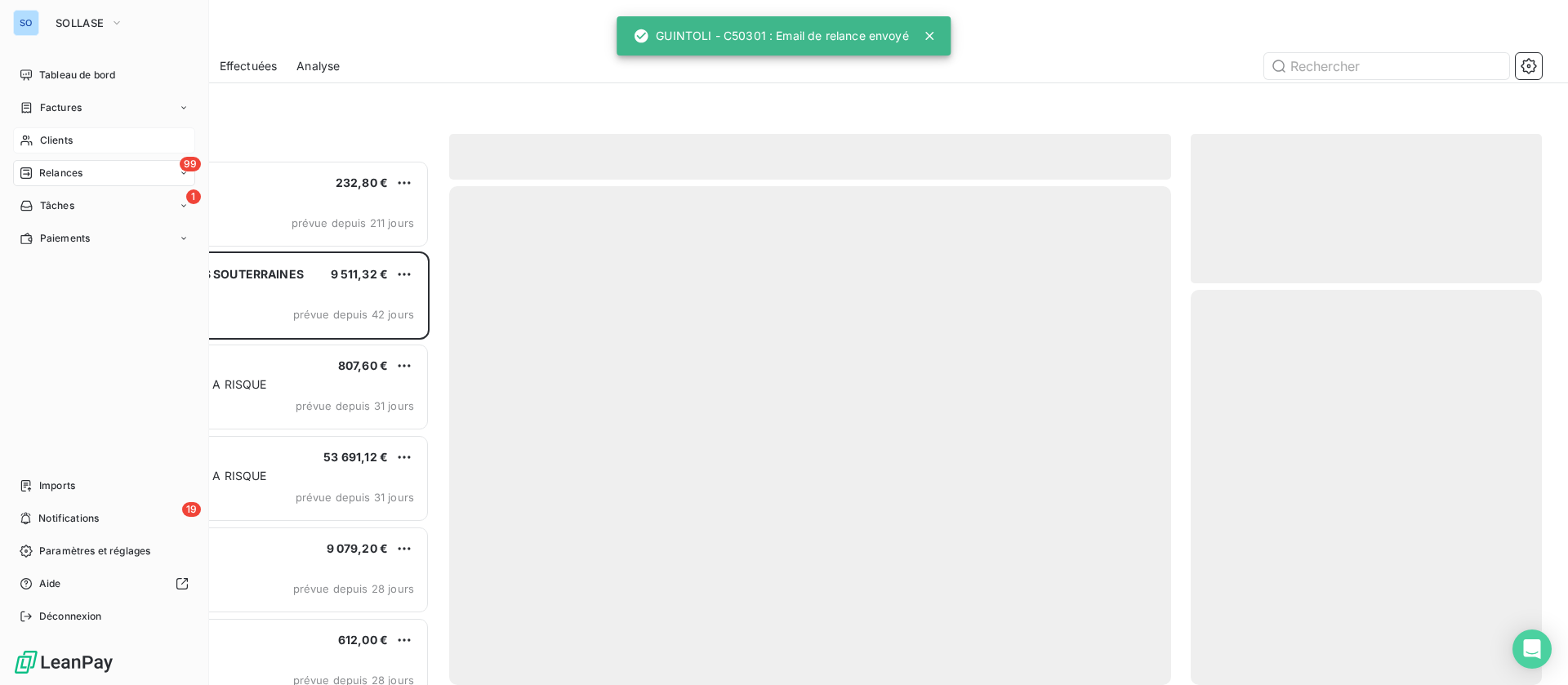
click at [45, 135] on span "Clients" at bounding box center [56, 140] width 32 height 15
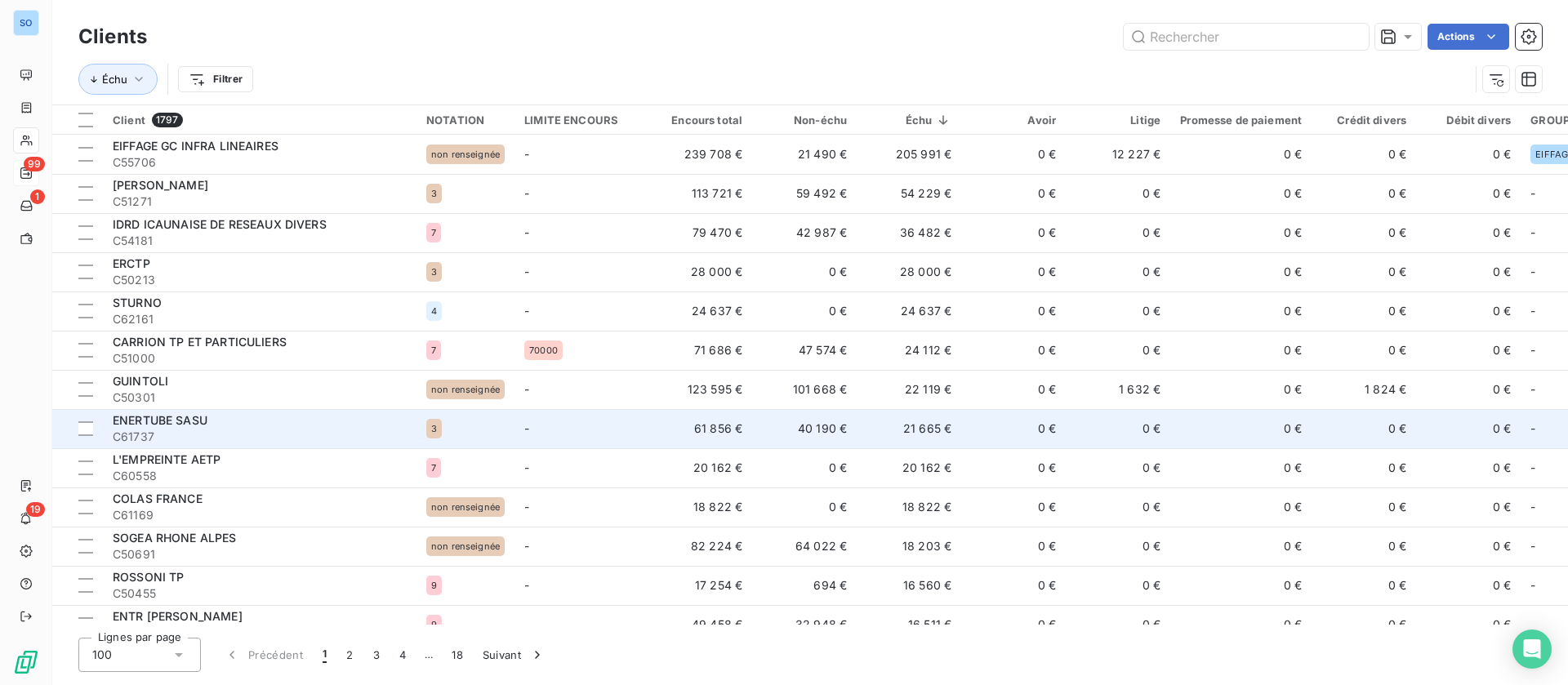
click at [834, 428] on td "40 190 €" at bounding box center [804, 428] width 105 height 39
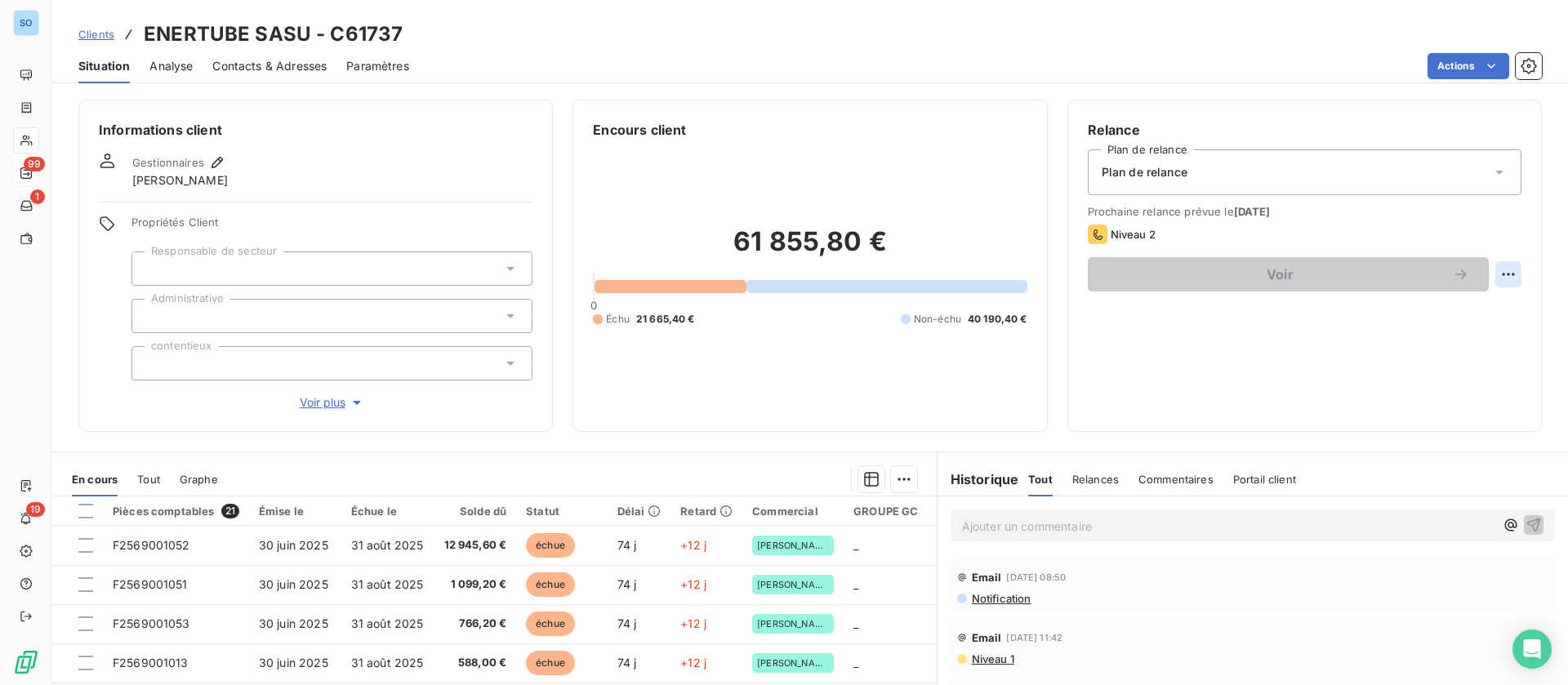
click at [1491, 272] on html "SO 99 1 19 Clients ENERTUBE SASU - C61737 Situation Analyse Contacts & Adresses…" at bounding box center [784, 342] width 1568 height 685
click at [1433, 304] on div "Replanifier cette action" at bounding box center [1421, 310] width 146 height 26
select select "8"
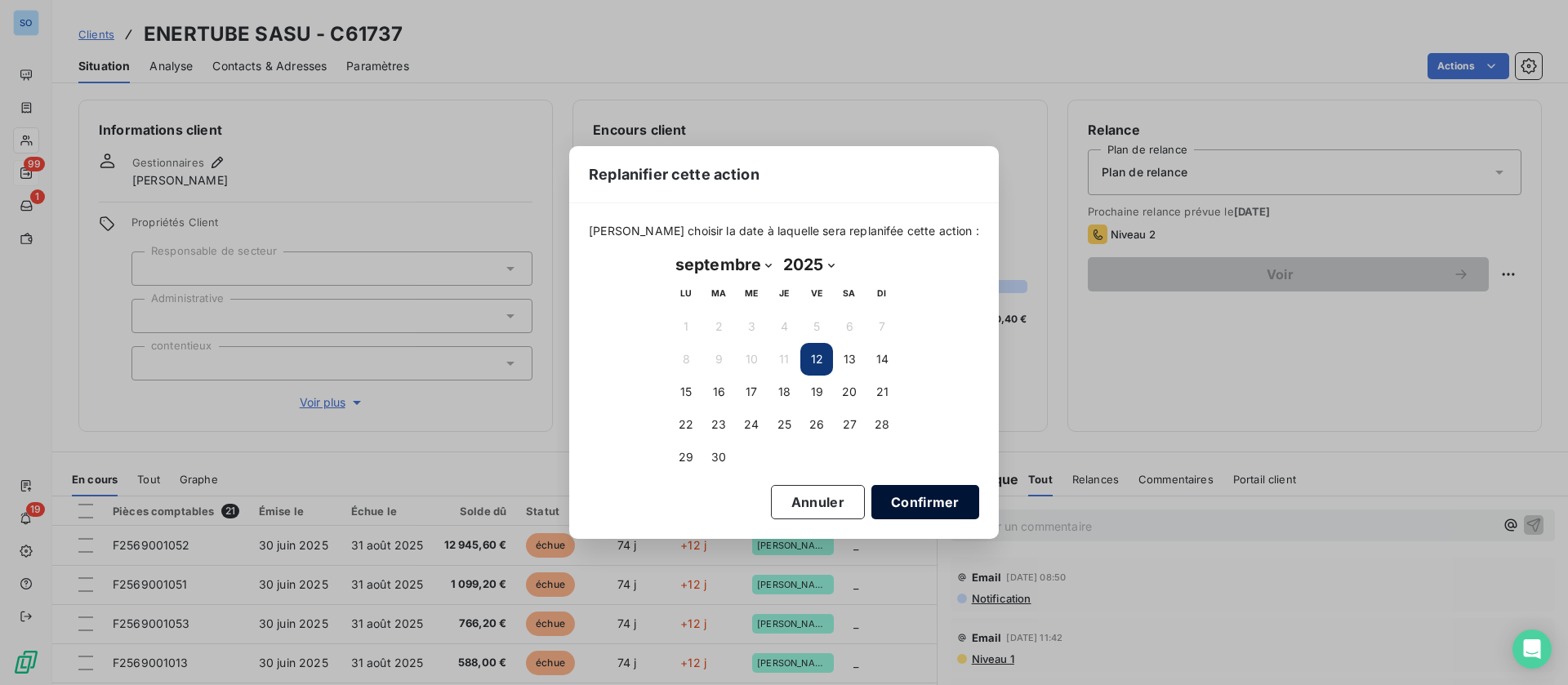
click at [900, 496] on button "Confirmer" at bounding box center [925, 502] width 107 height 34
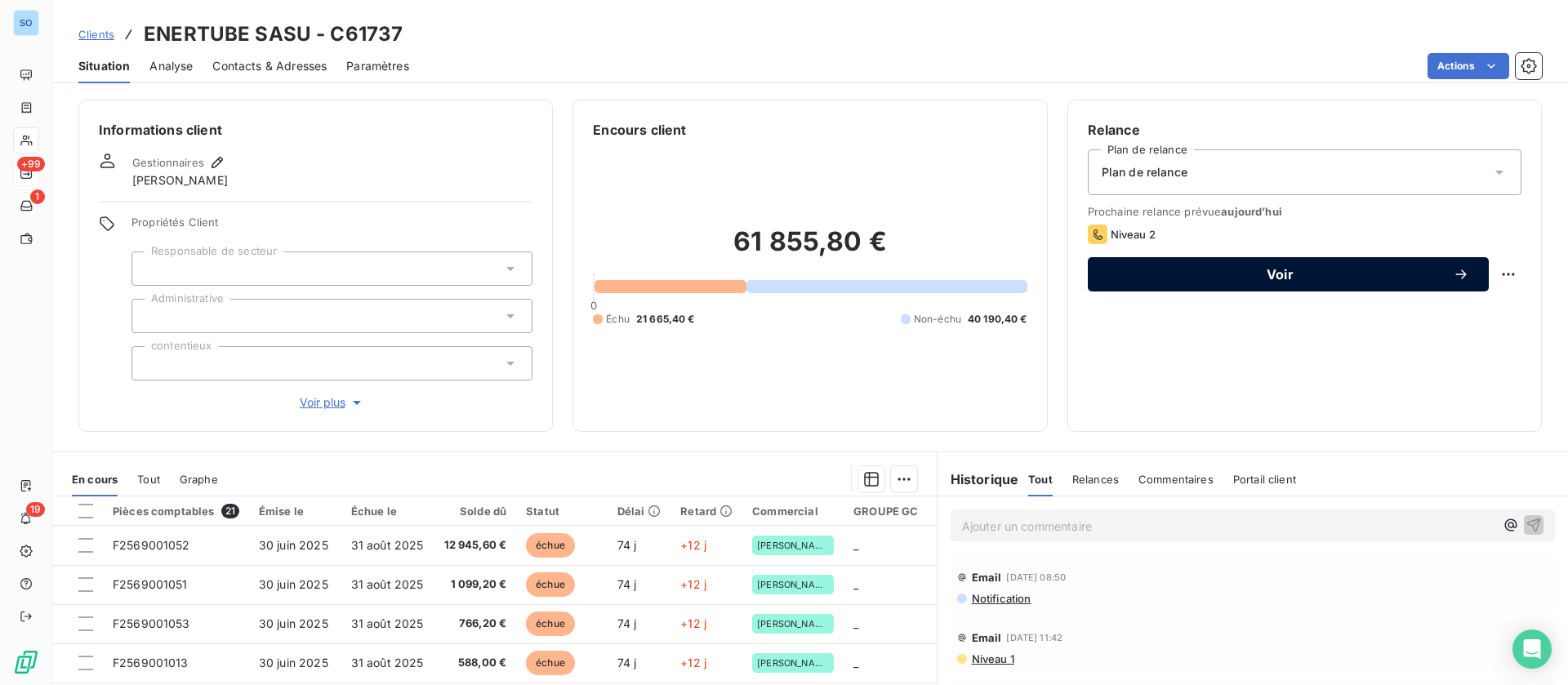
click at [1261, 271] on span "Voir" at bounding box center [1280, 274] width 346 height 13
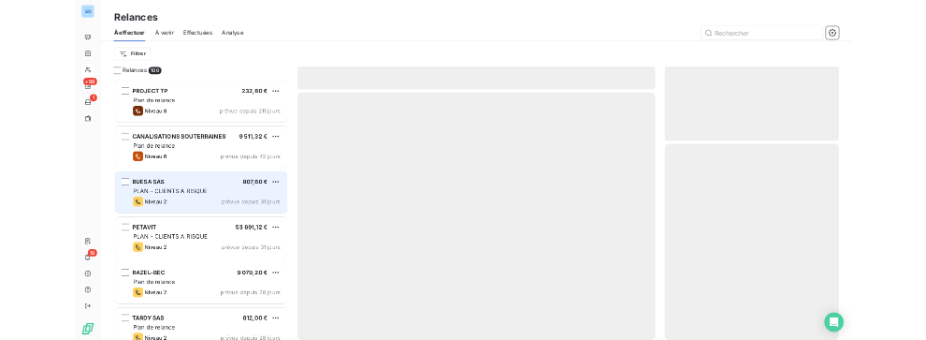
scroll to position [580, 381]
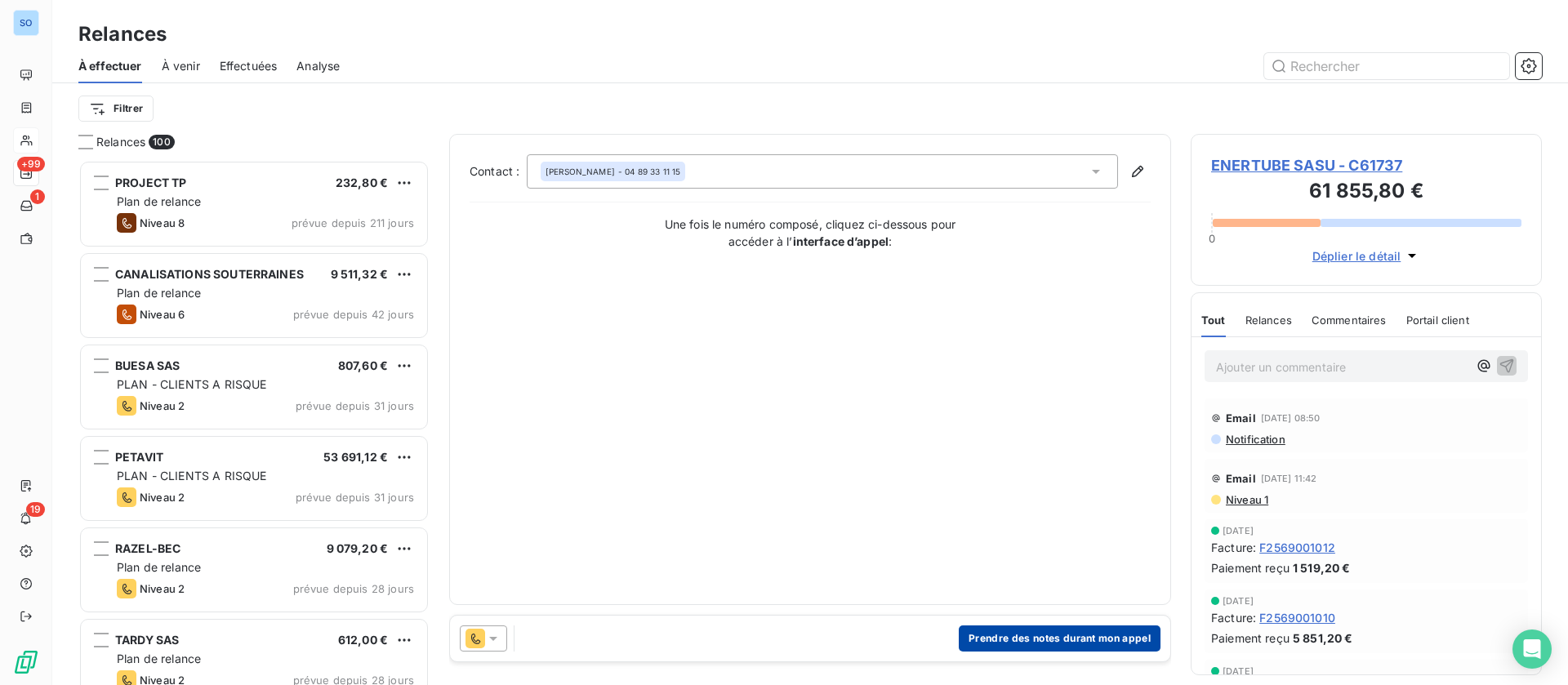
click at [1023, 638] on button "Prendre des notes durant mon appel" at bounding box center [1059, 638] width 202 height 26
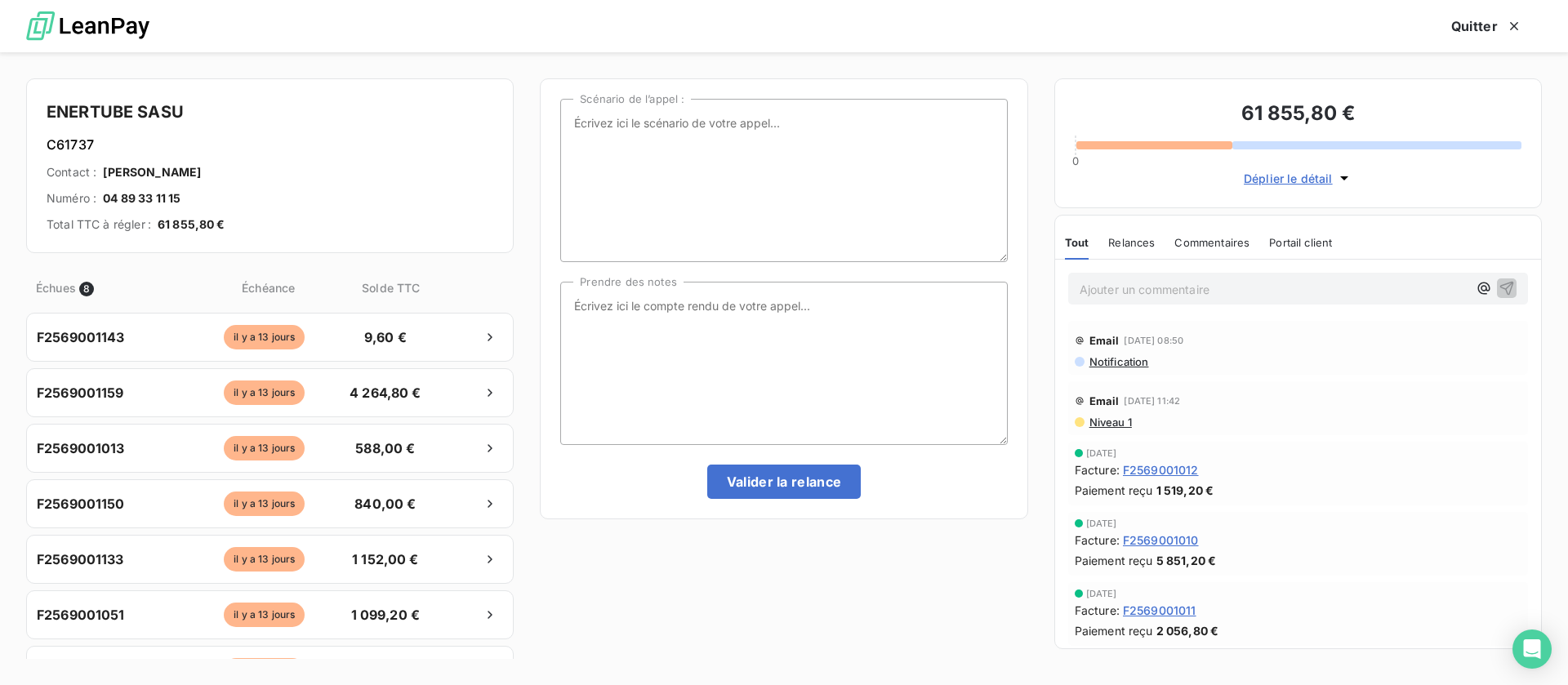
click at [1279, 171] on span "Déplier le détail" at bounding box center [1289, 179] width 89 height 17
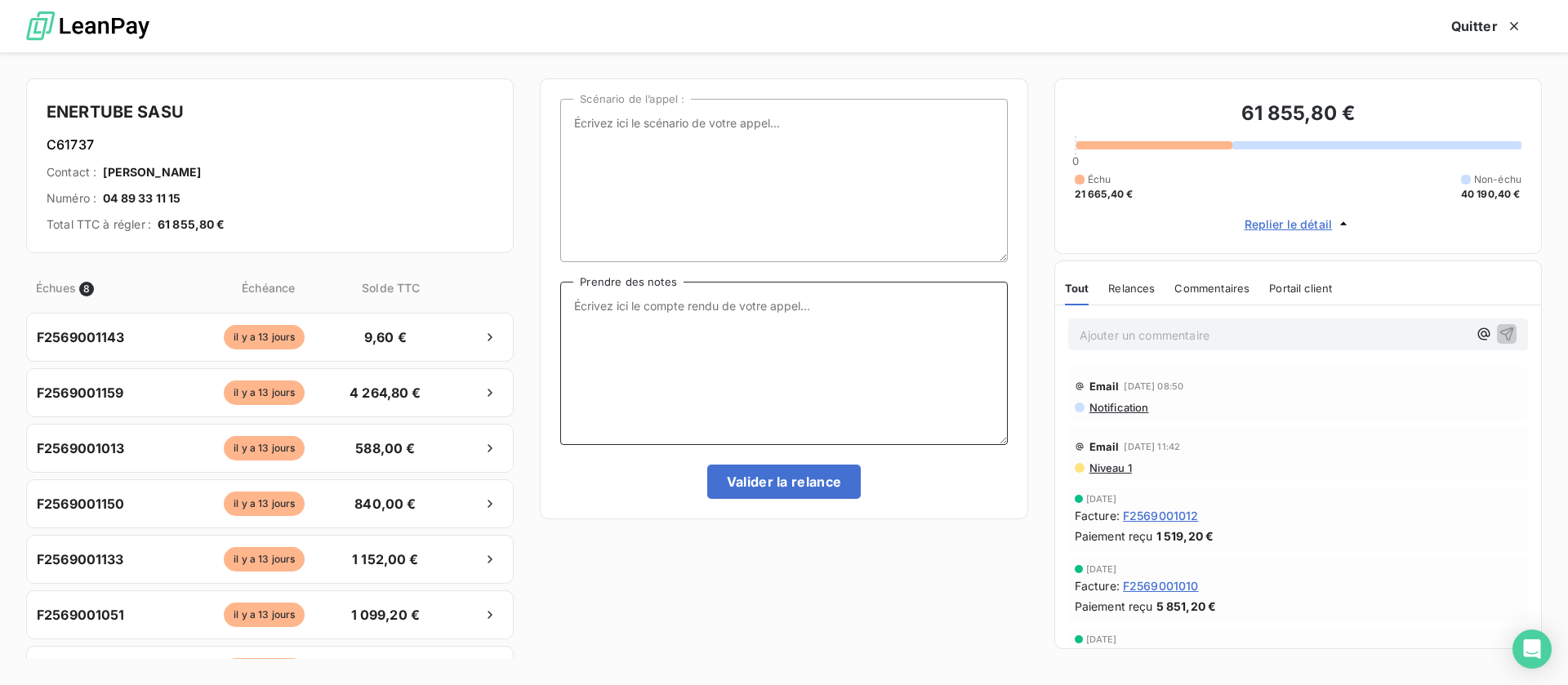
click at [767, 366] on textarea "Prendre des notes" at bounding box center [784, 363] width 447 height 163
click at [1233, 338] on p "Ajouter un commentaire ﻿" at bounding box center [1274, 334] width 388 height 20
click at [1498, 332] on icon "button" at bounding box center [1506, 332] width 17 height 17
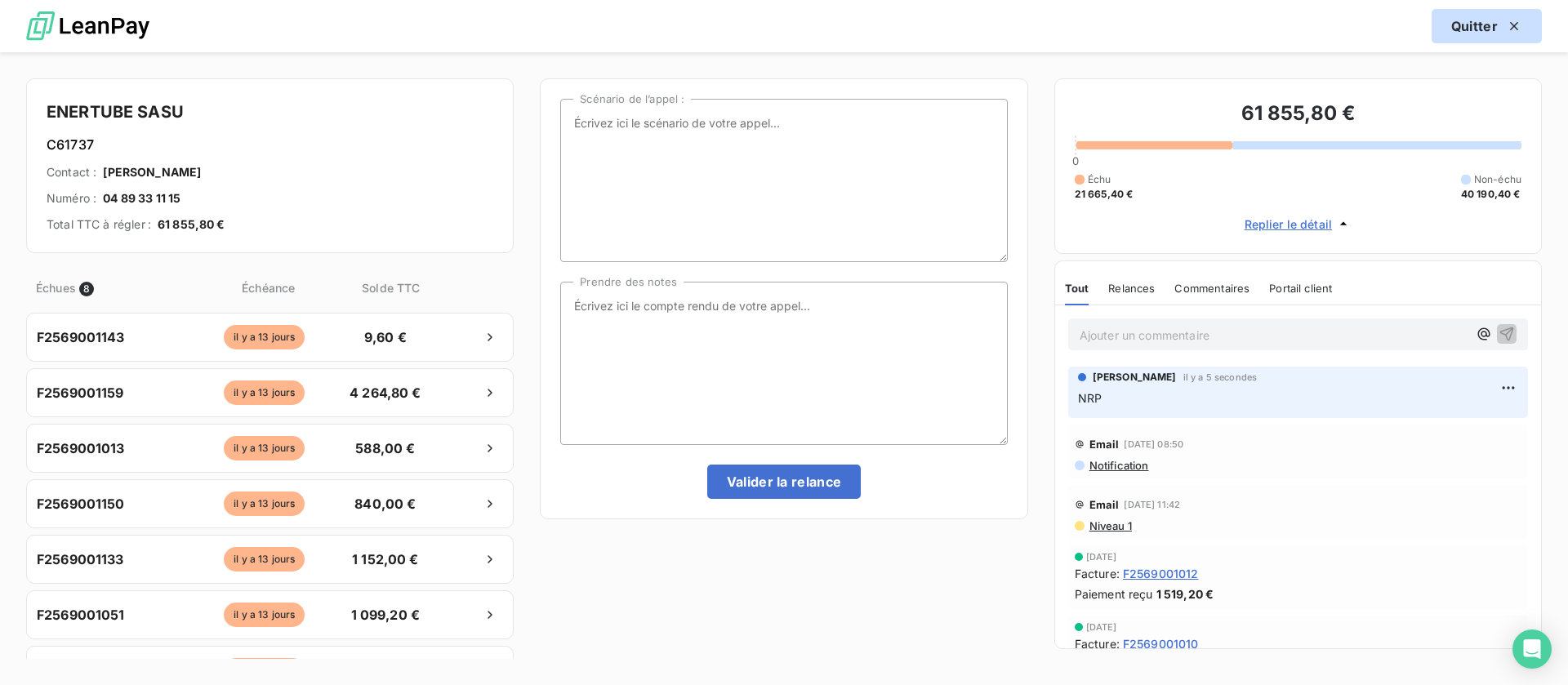
click at [1478, 32] on button "Quitter" at bounding box center [1487, 25] width 110 height 34
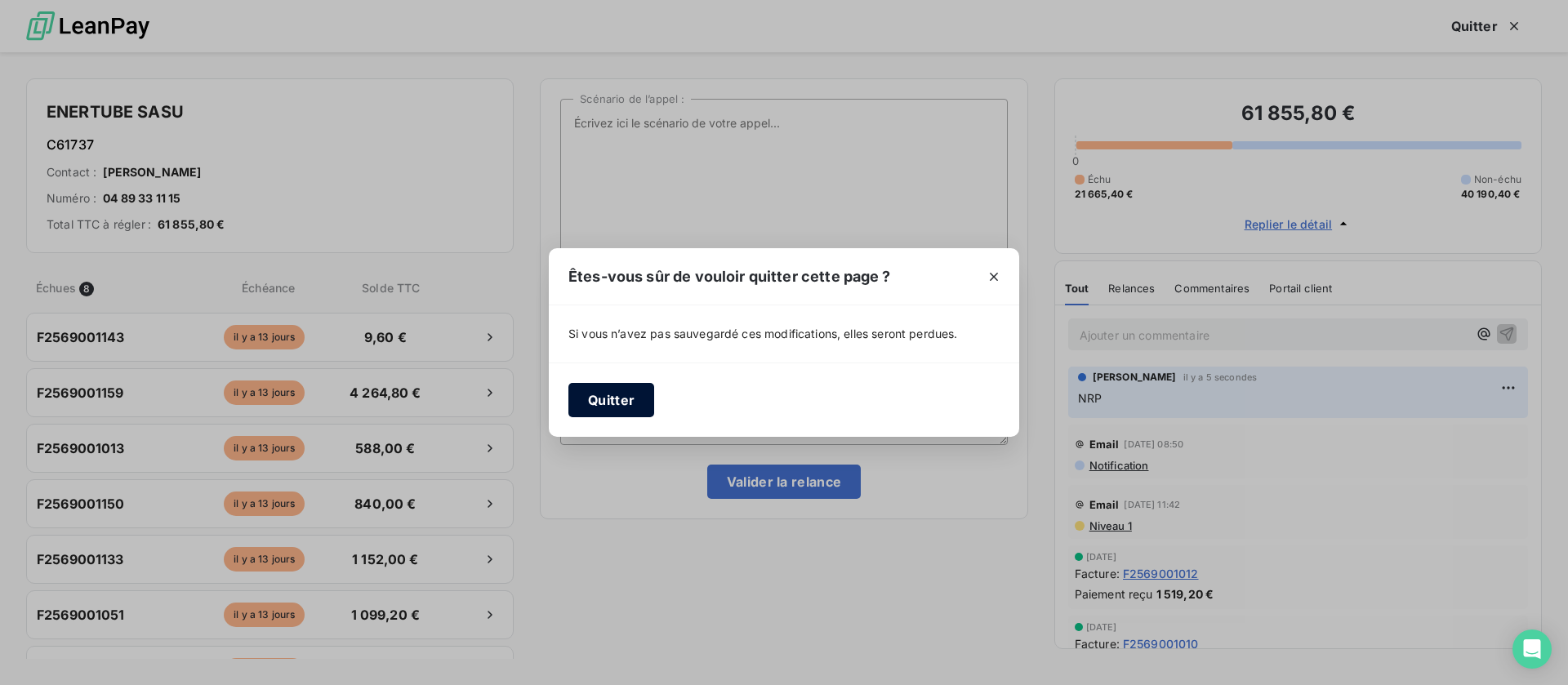
click at [612, 393] on button "Quitter" at bounding box center [611, 400] width 86 height 34
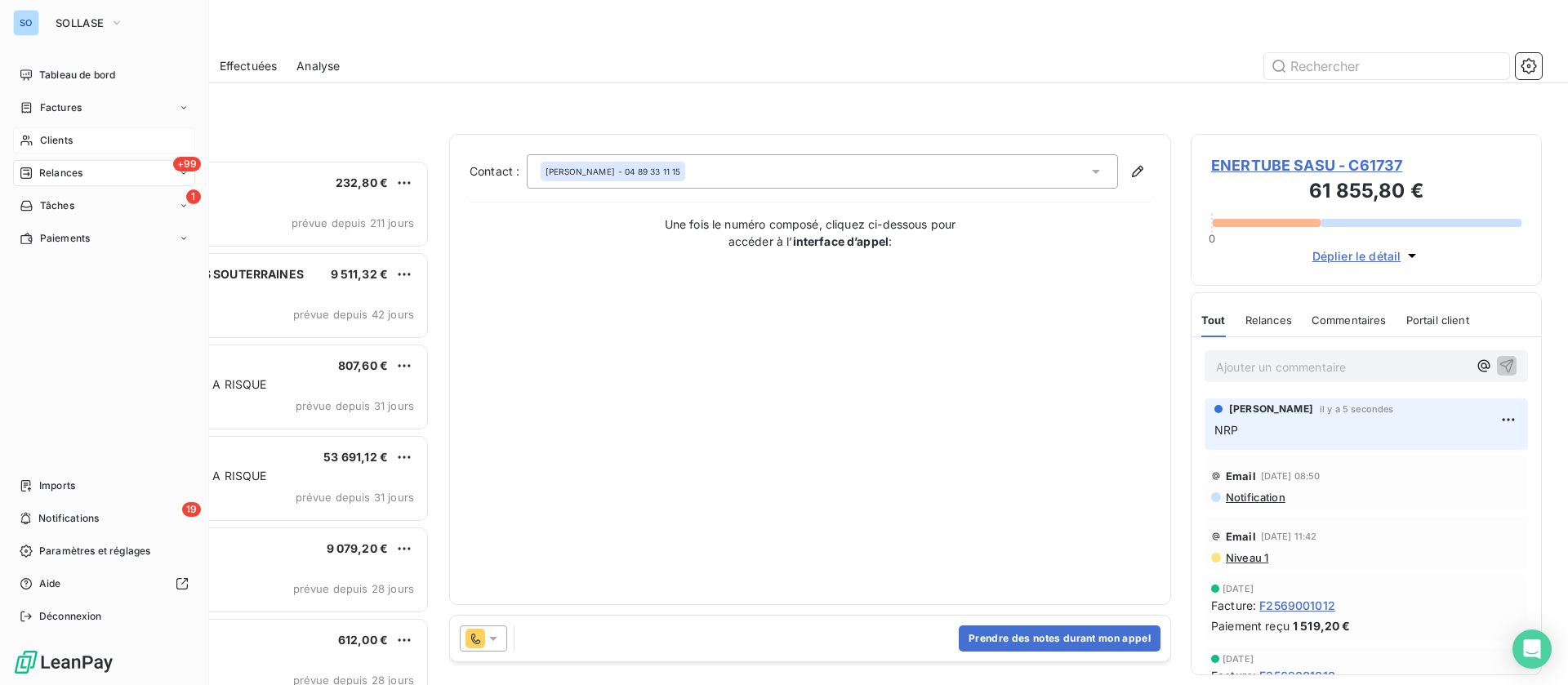
click at [58, 166] on span "Relances" at bounding box center [61, 173] width 44 height 15
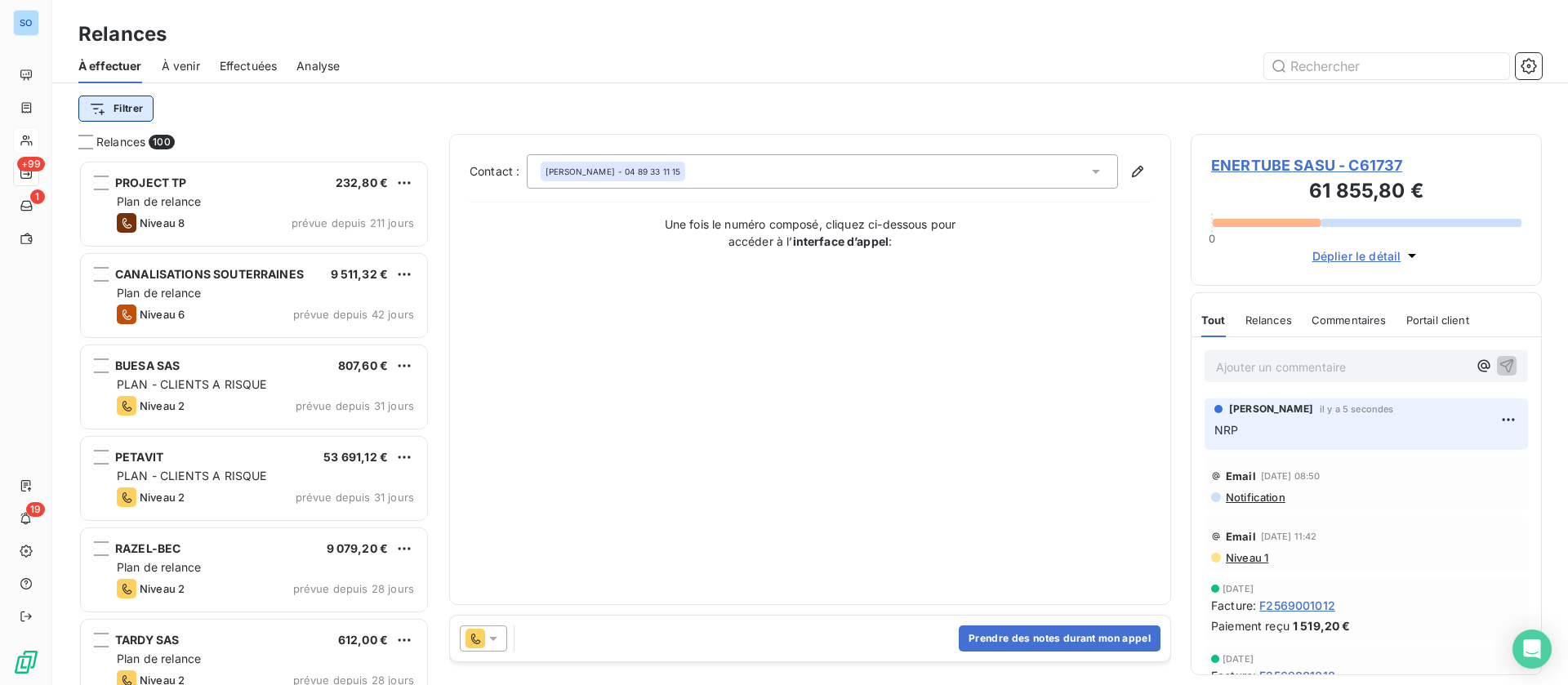
click at [134, 111] on html "SO +99 1 19 Relances À effectuer À venir Effectuées Analyse Filtrer Relances 10…" at bounding box center [784, 342] width 1568 height 685
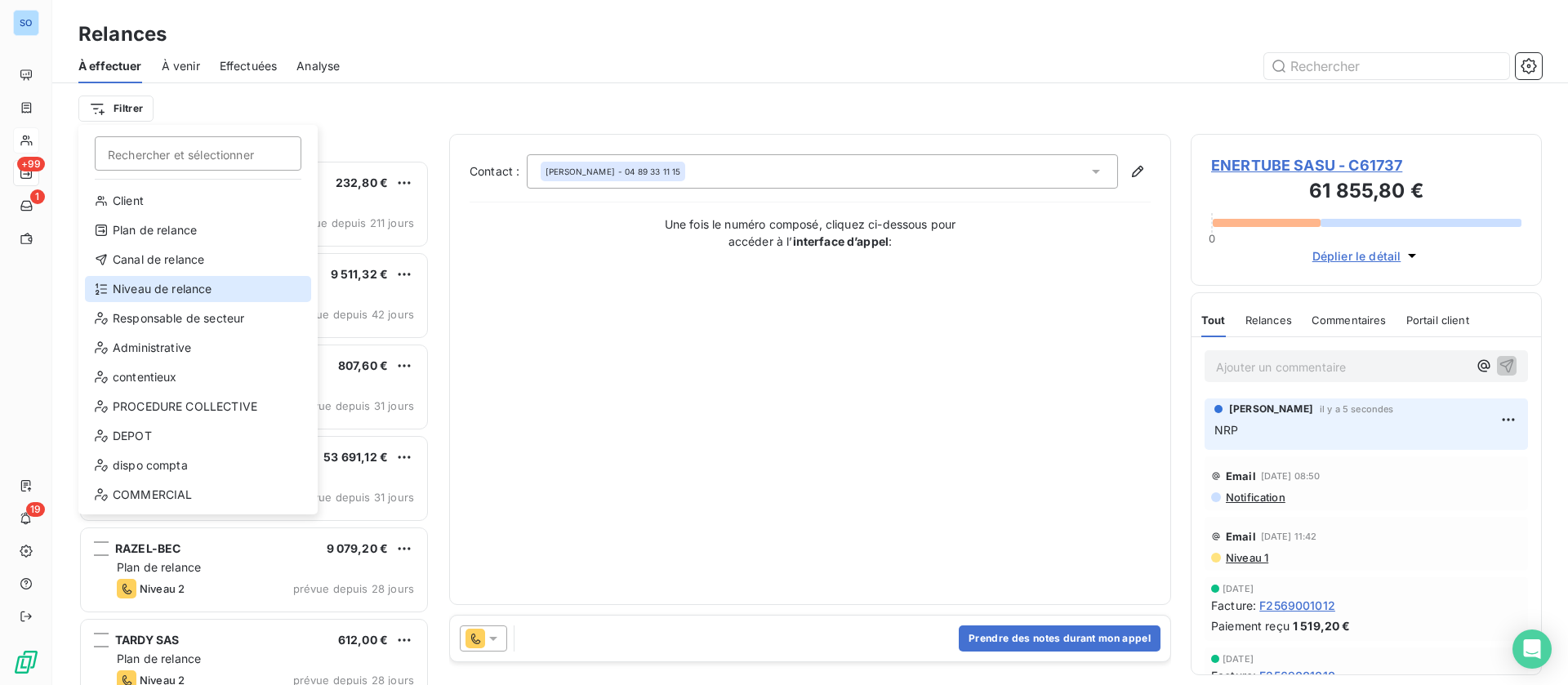
click at [168, 291] on div "Niveau de relance" at bounding box center [197, 289] width 226 height 26
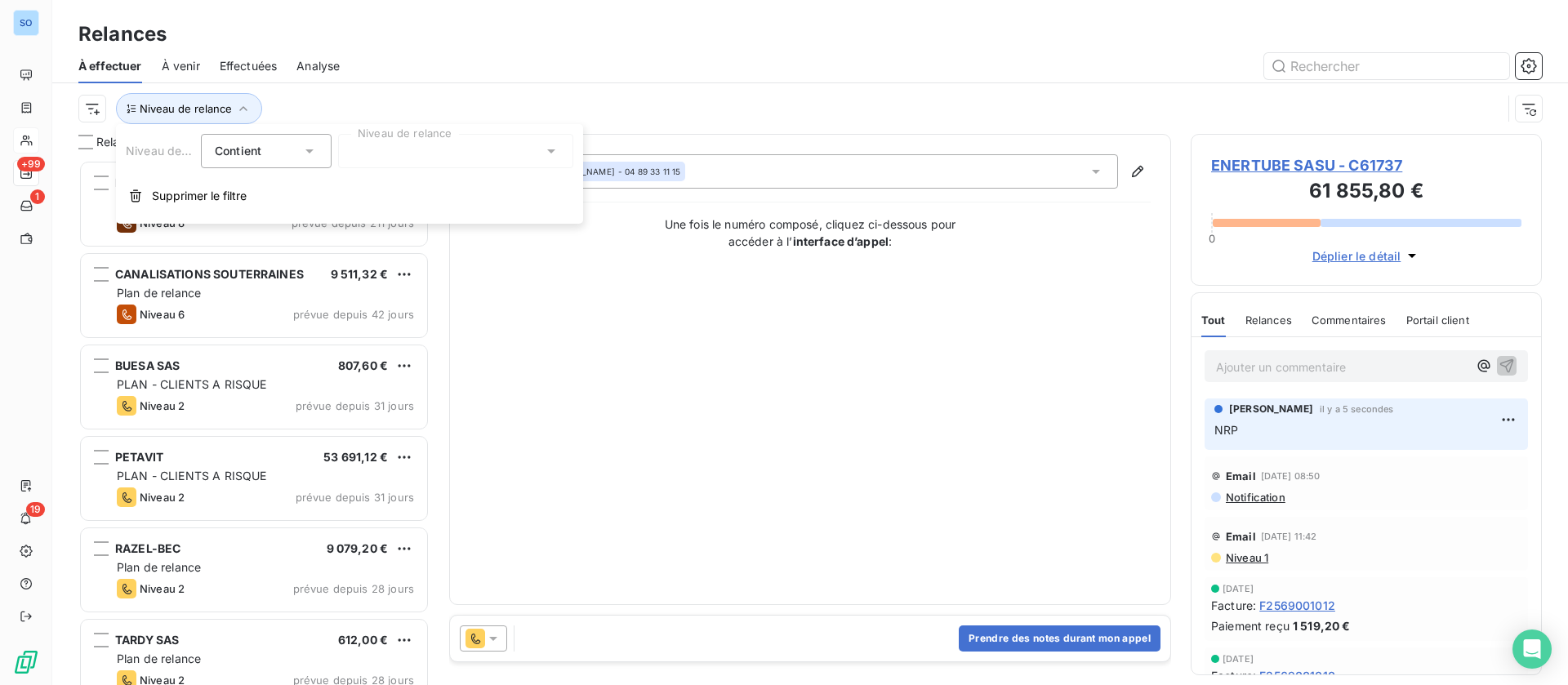
click at [499, 170] on div "Niveau de relance Contient is Niveau de relance Supprimer le filtre" at bounding box center [349, 174] width 467 height 99
click at [471, 154] on div at bounding box center [455, 150] width 235 height 34
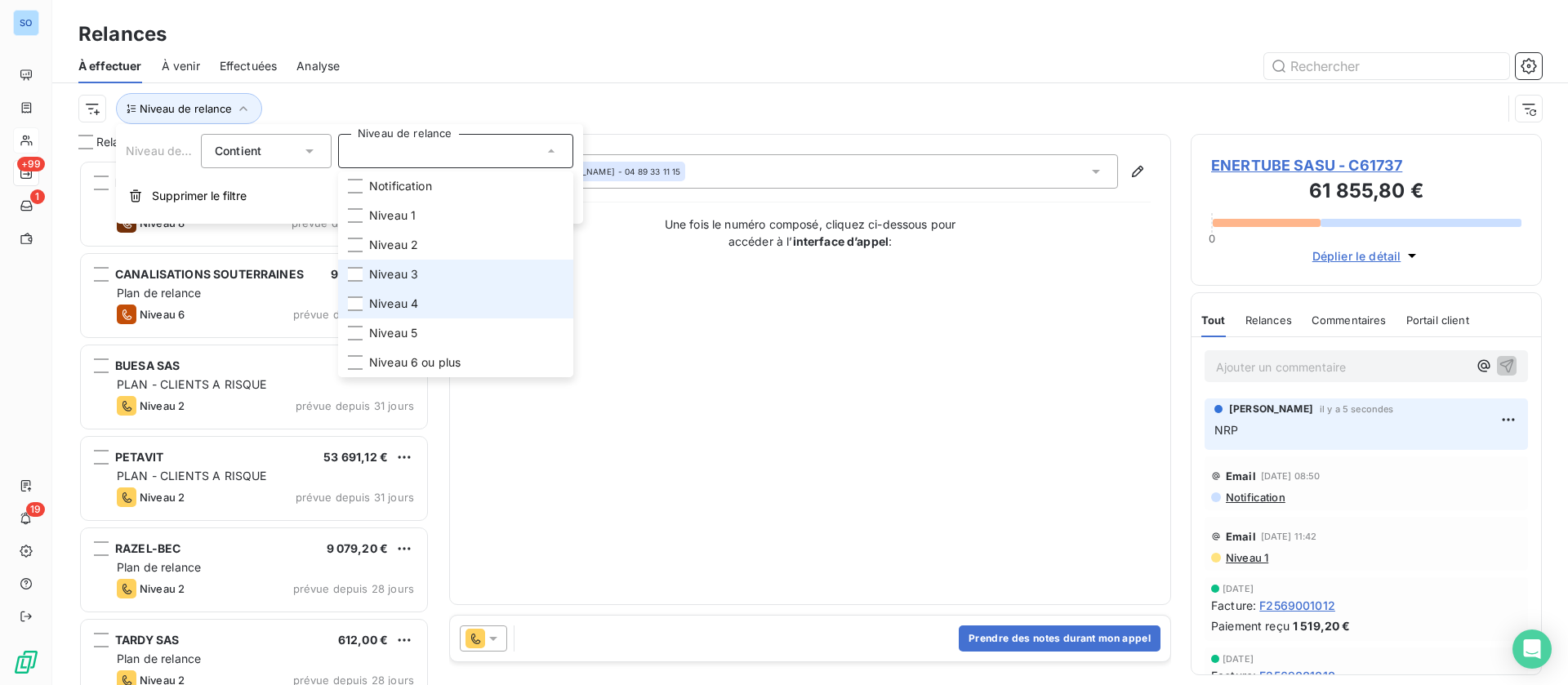
click at [396, 298] on span "Niveau 4" at bounding box center [394, 304] width 49 height 17
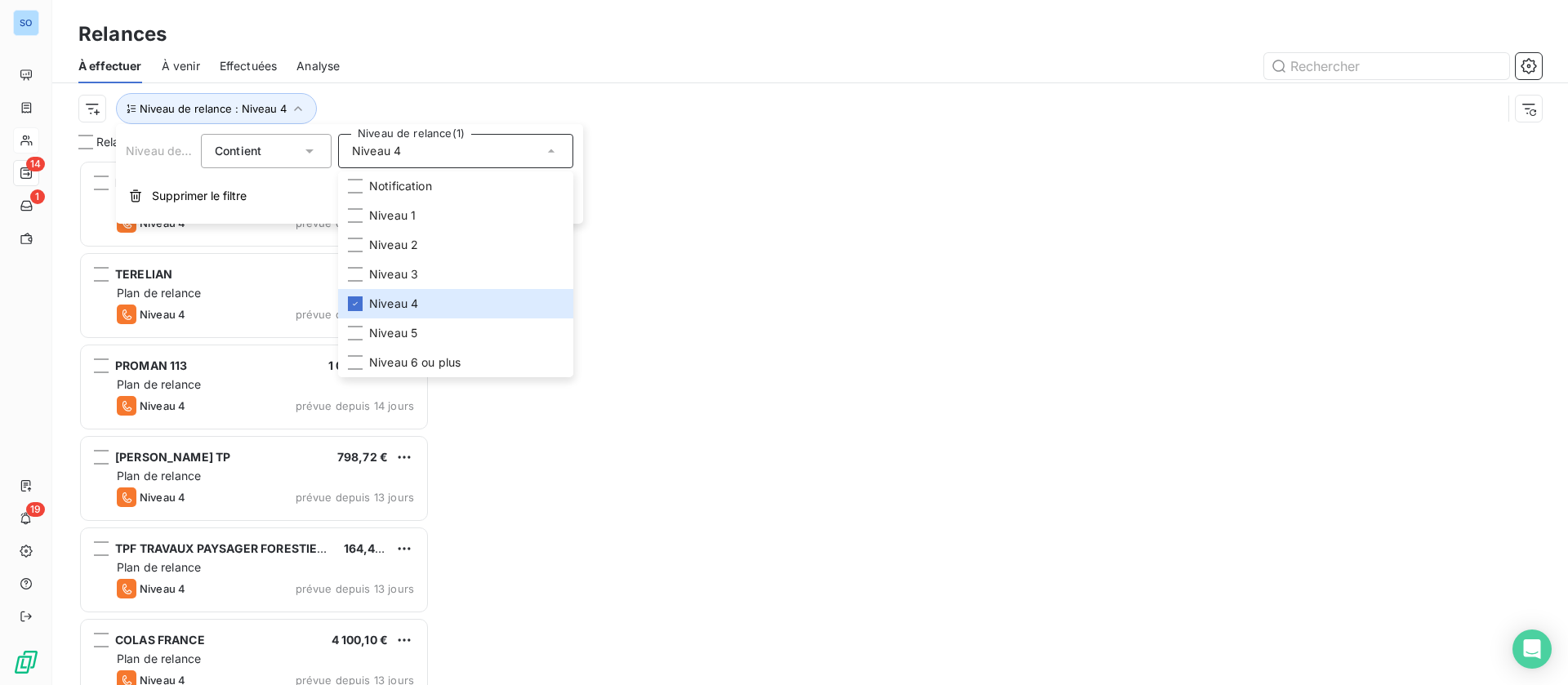
scroll to position [506, 333]
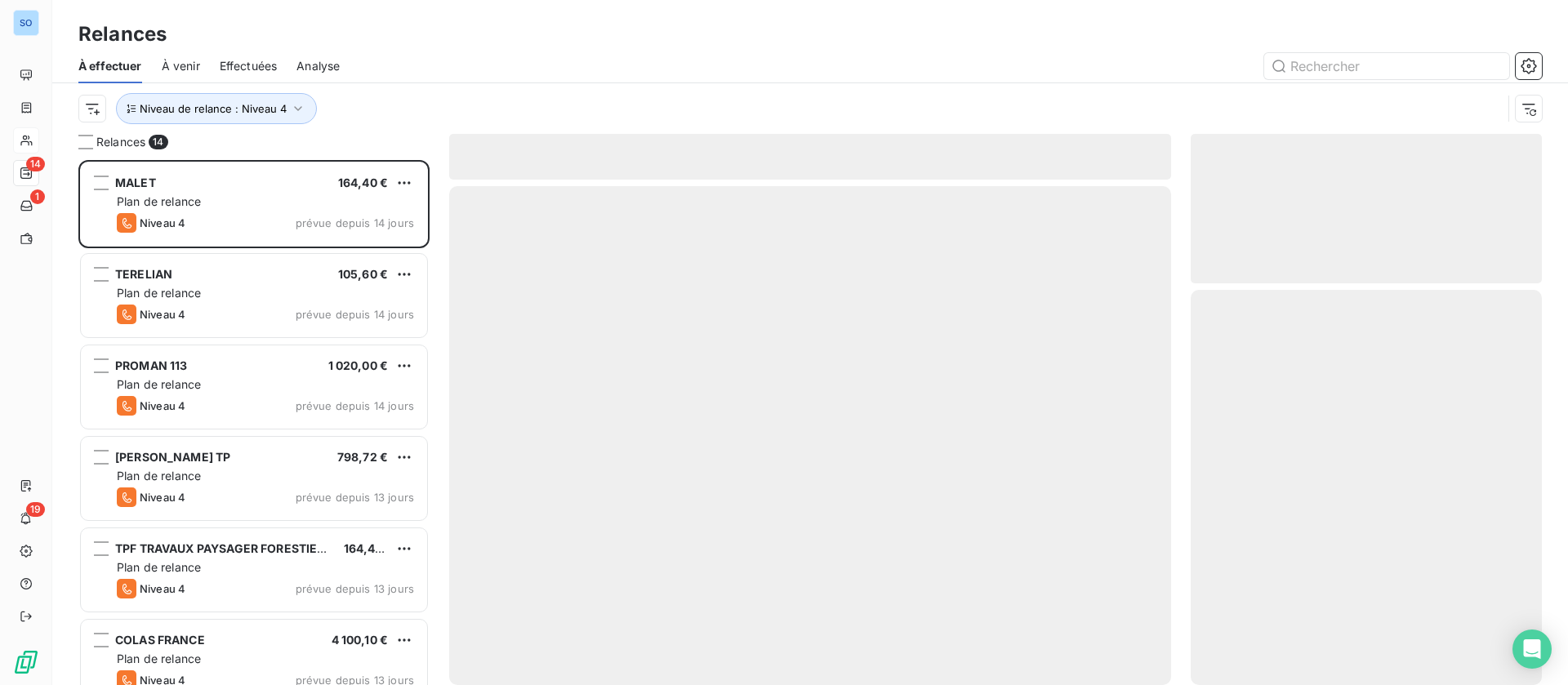
click at [430, 57] on div at bounding box center [951, 66] width 1182 height 26
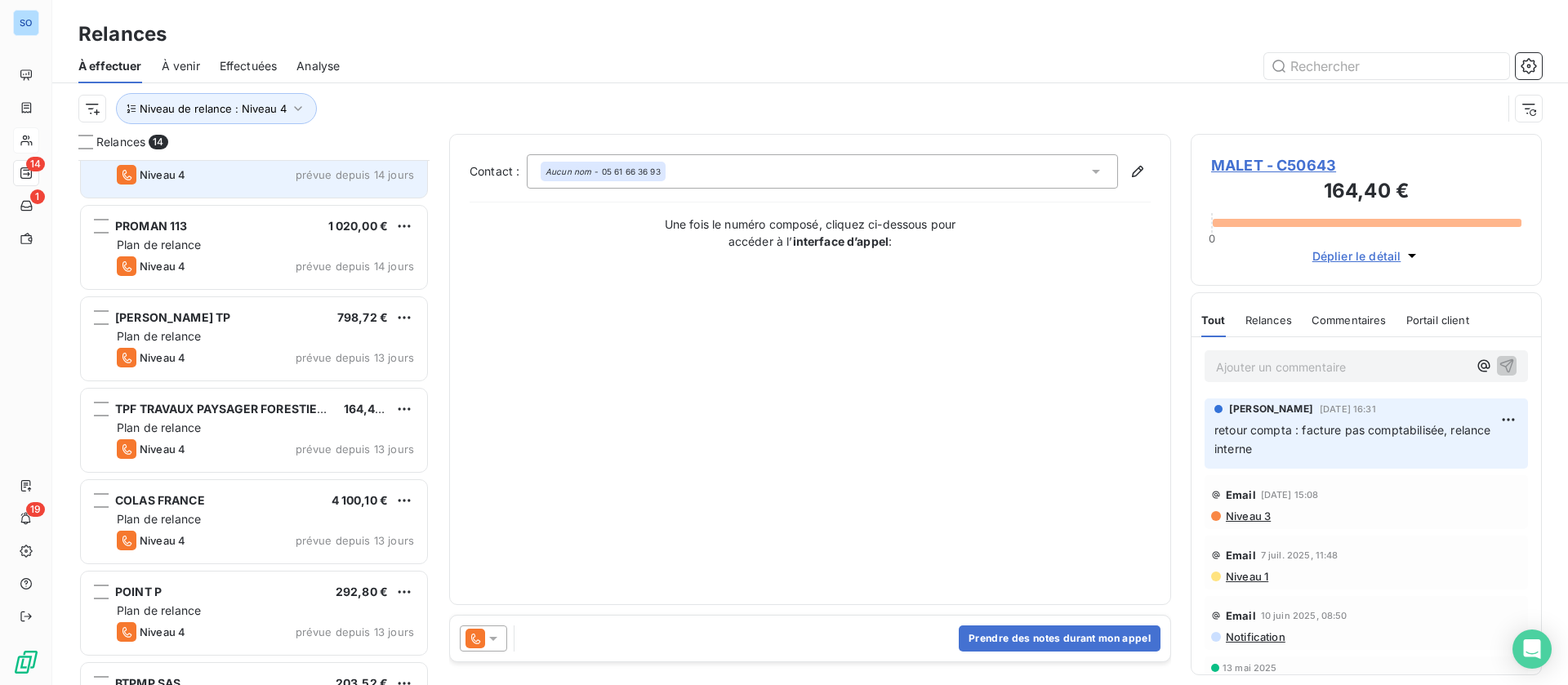
scroll to position [246, 0]
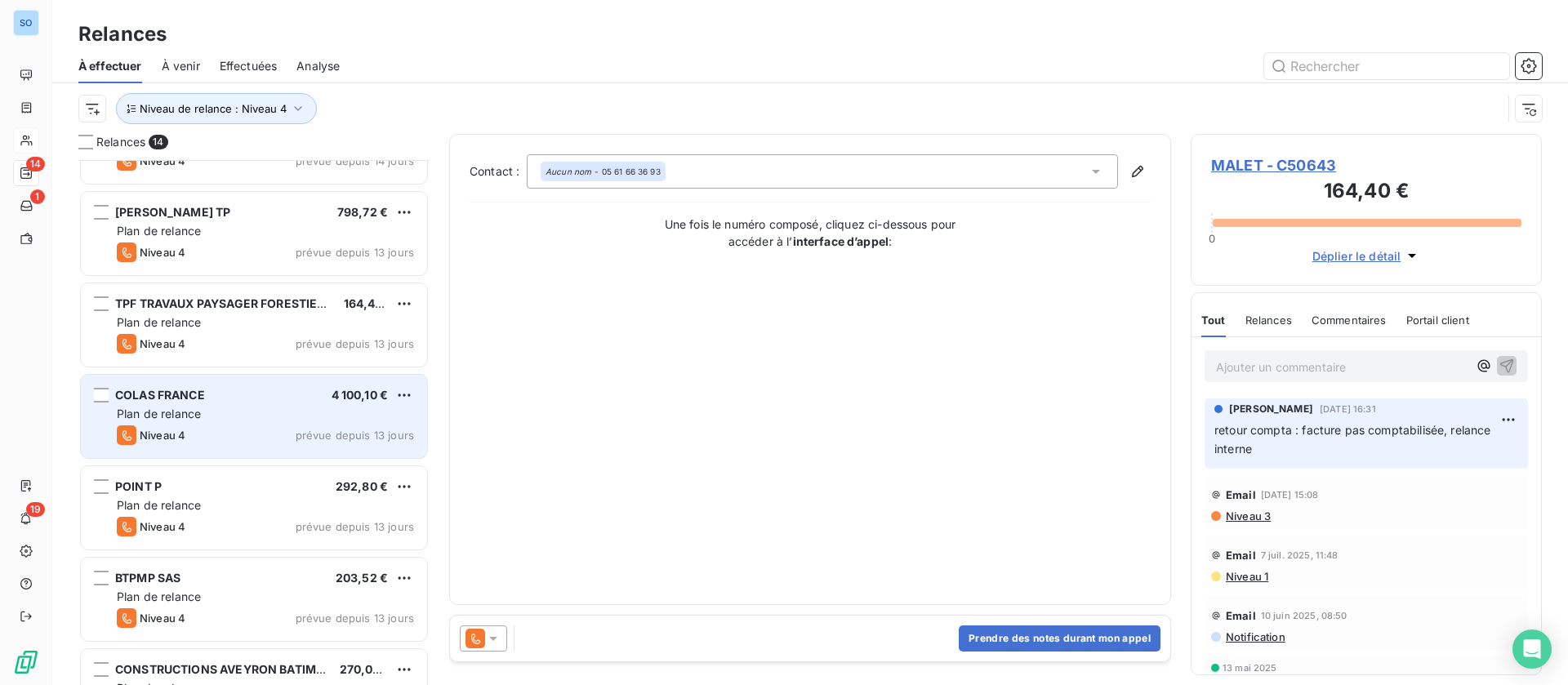
click at [221, 431] on div "Niveau 4 prévue depuis 13 jours" at bounding box center [265, 435] width 297 height 19
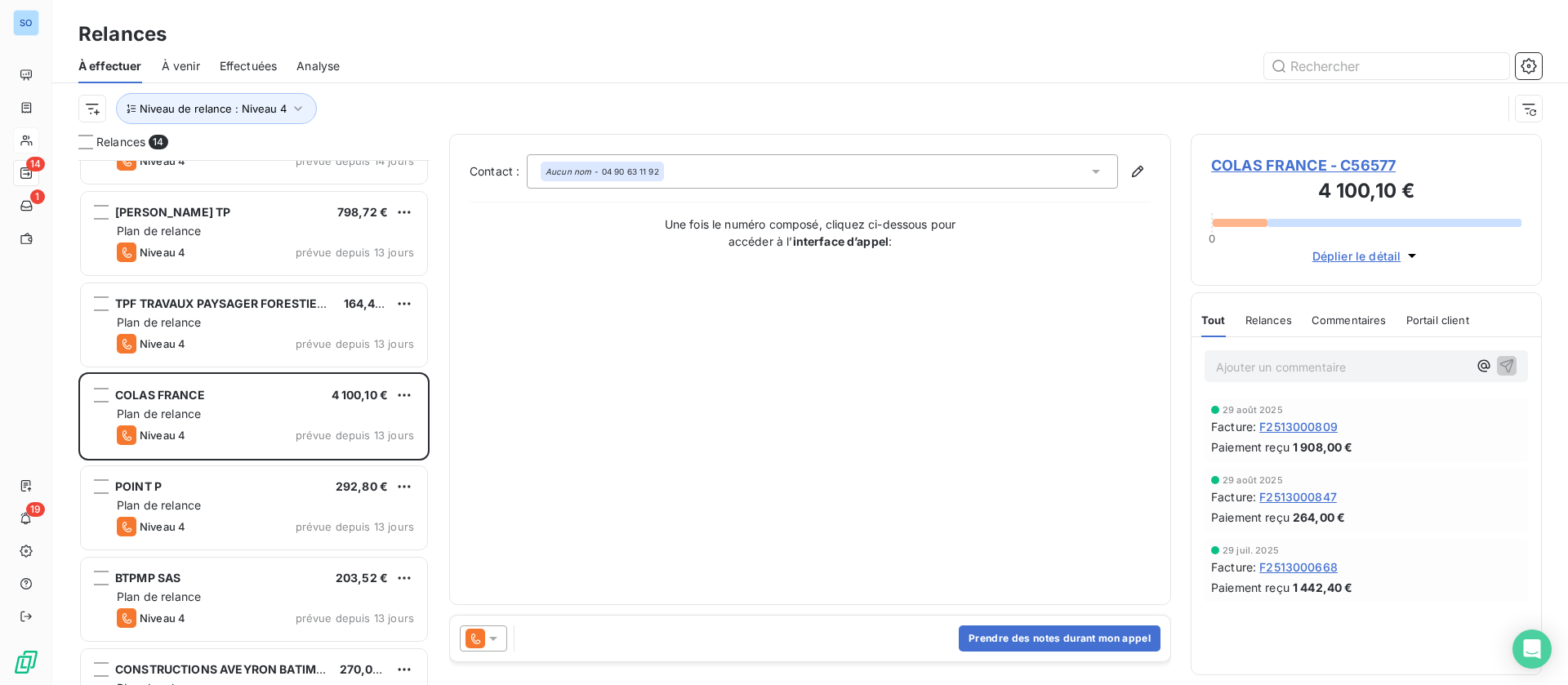
click at [1344, 261] on span "Déplier le détail" at bounding box center [1357, 256] width 89 height 17
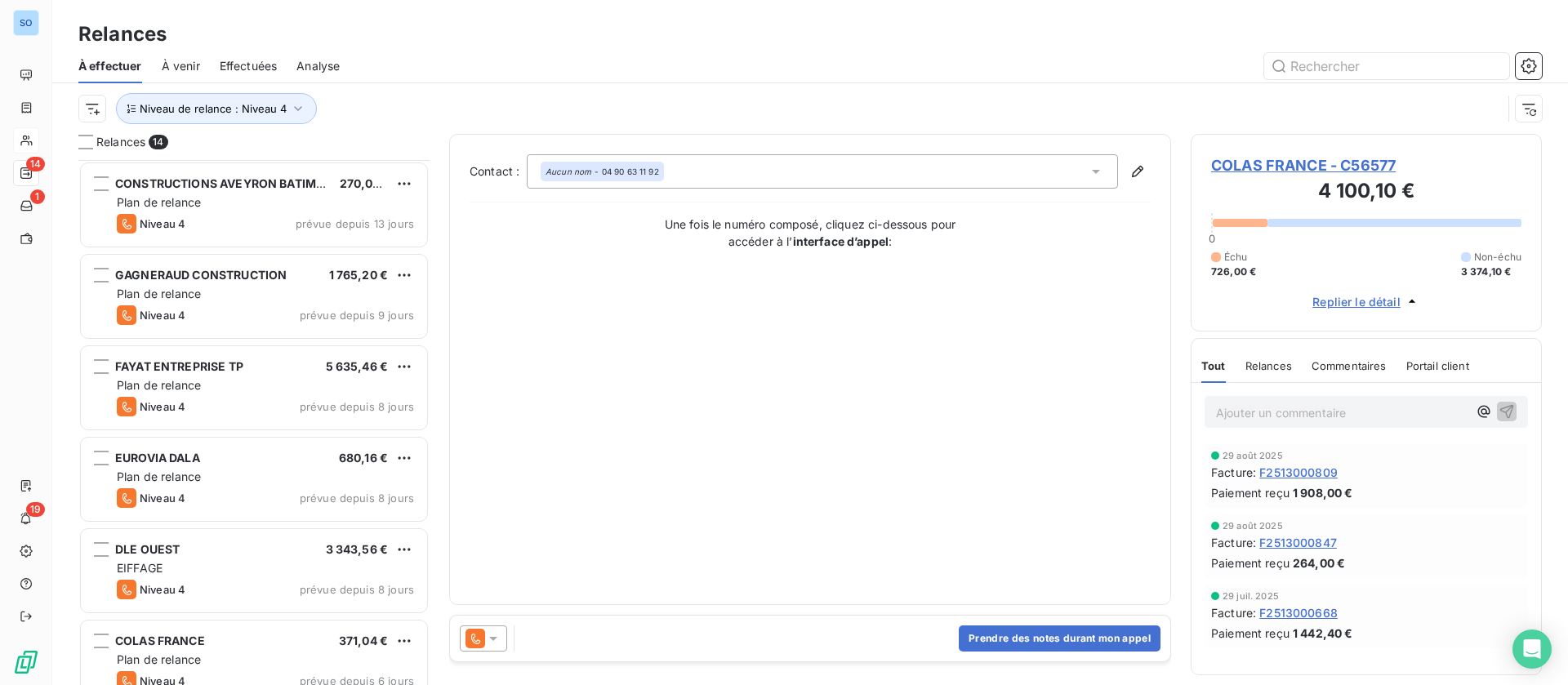
scroll to position [736, 0]
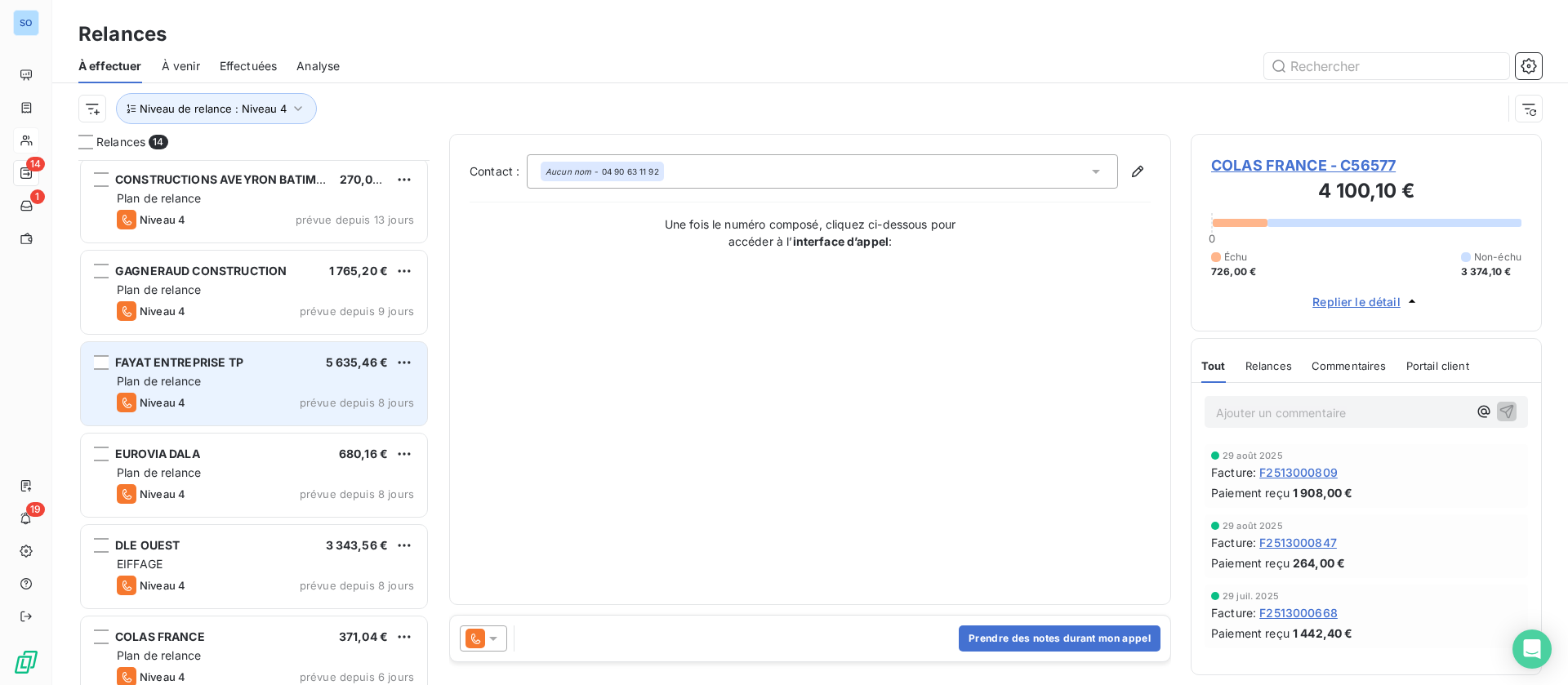
click at [275, 365] on div "FAYAT ENTREPRISE TP 5 635,46 €" at bounding box center [265, 362] width 297 height 15
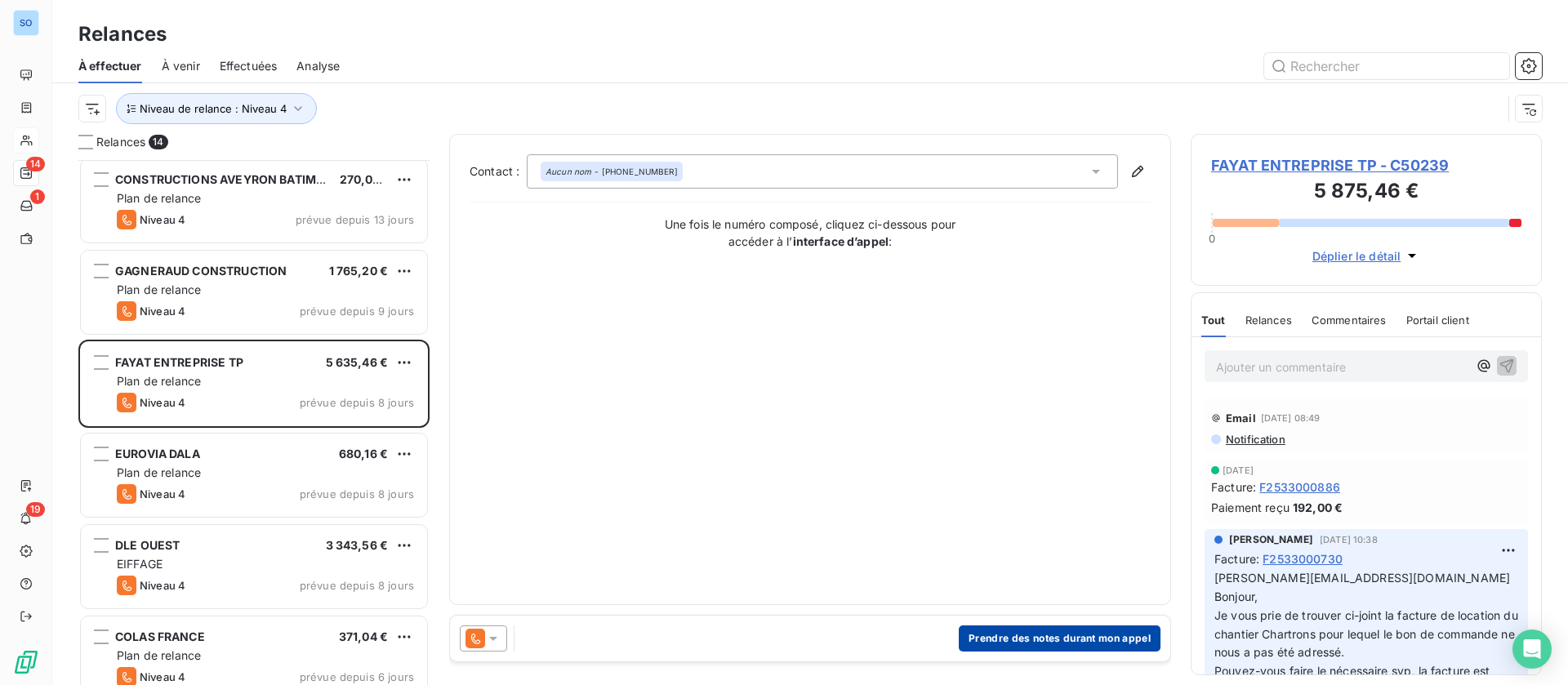
click at [1043, 634] on button "Prendre des notes durant mon appel" at bounding box center [1059, 638] width 202 height 26
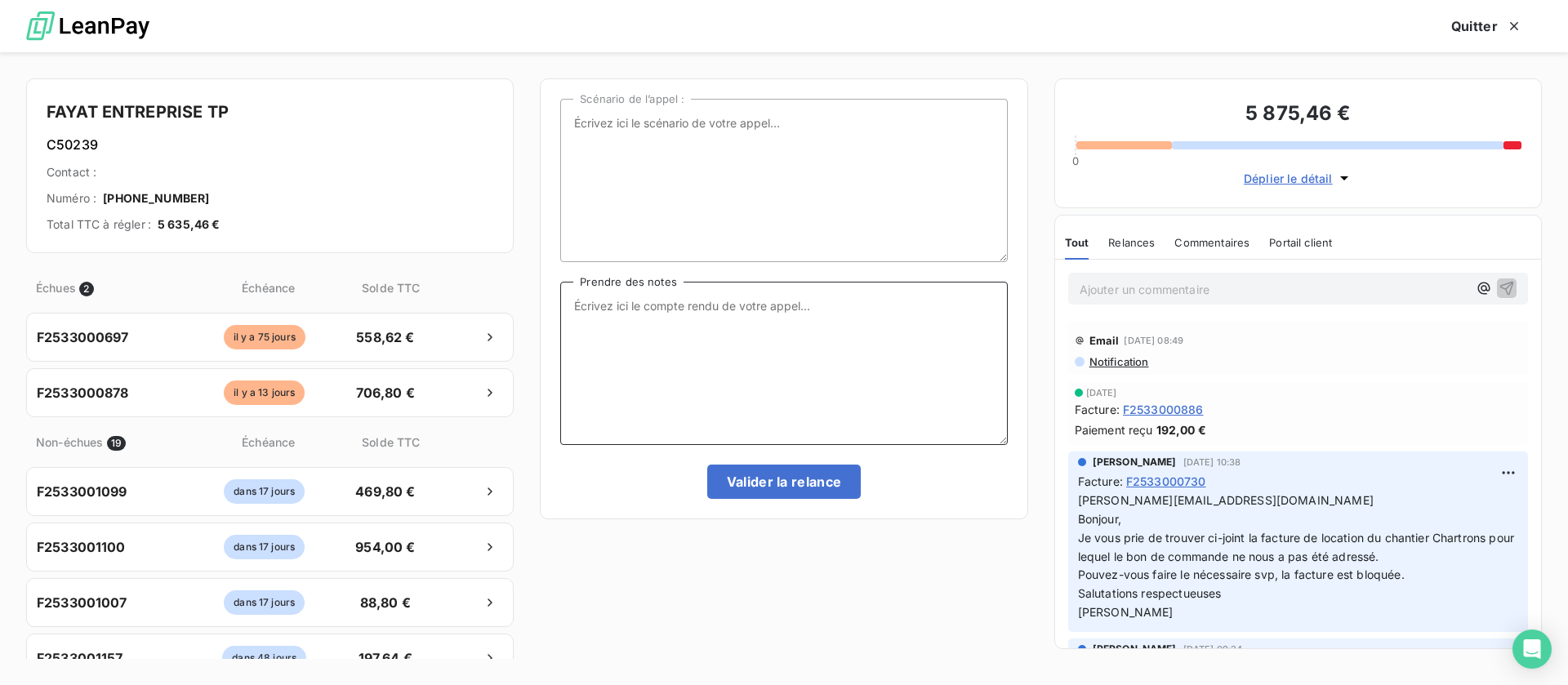
click at [622, 364] on textarea "Prendre des notes" at bounding box center [784, 363] width 447 height 163
click at [1213, 232] on div "Commentaires" at bounding box center [1212, 242] width 75 height 34
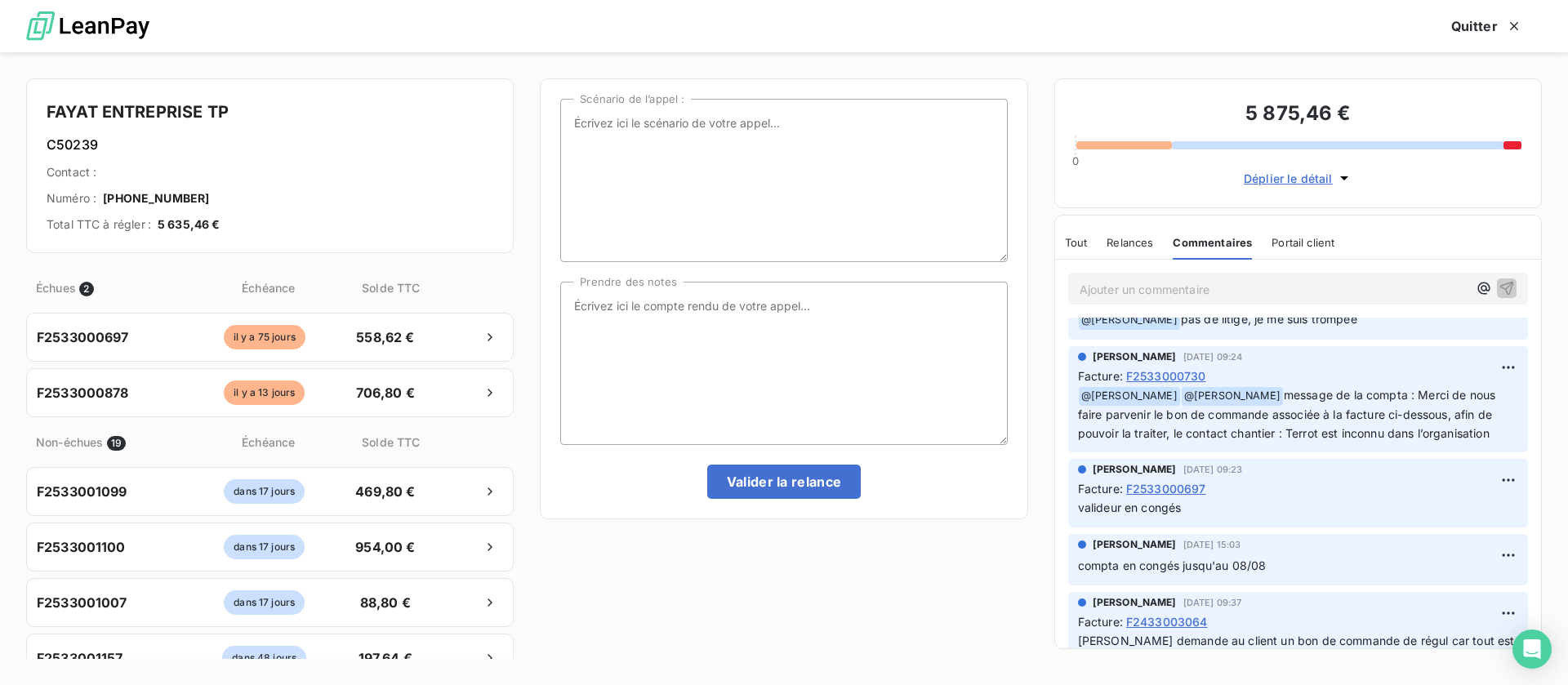
scroll to position [367, 0]
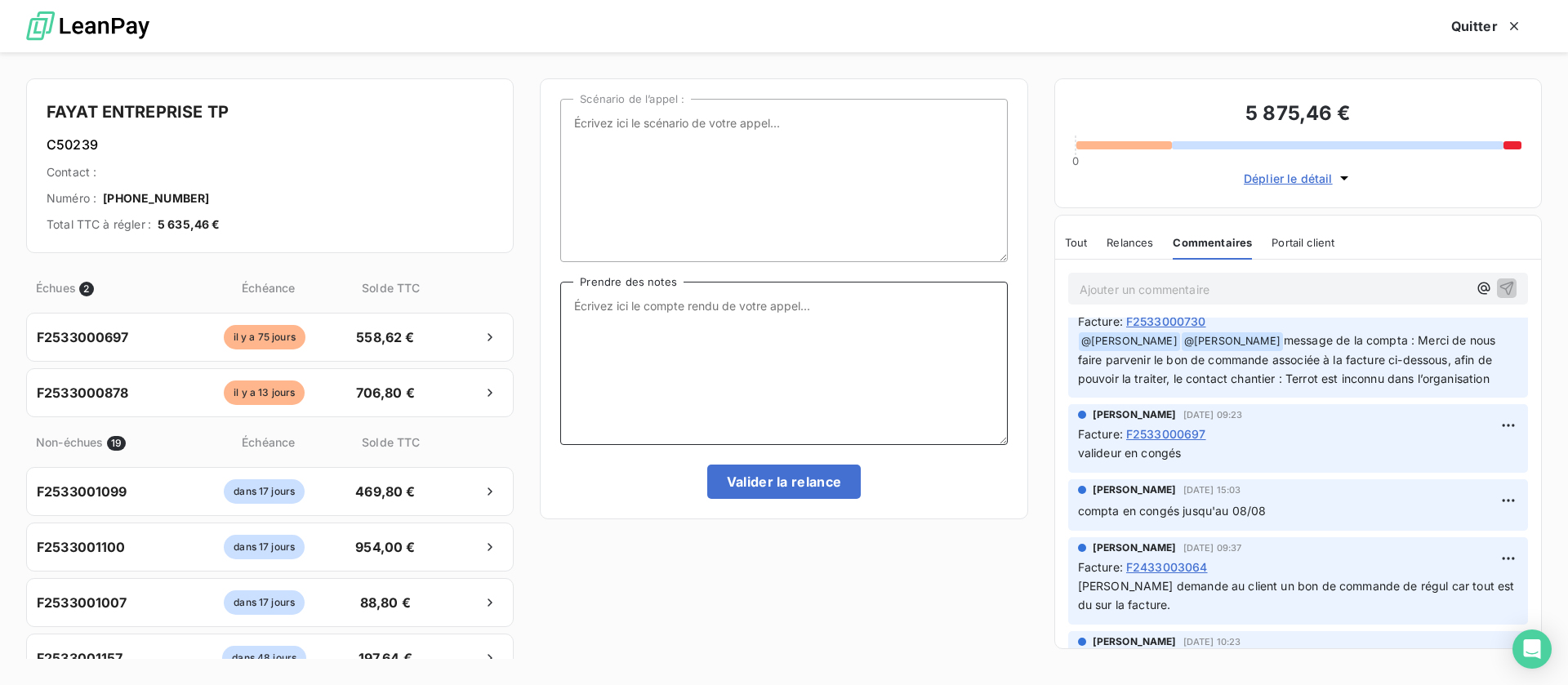
click at [776, 344] on textarea "Prendre des notes" at bounding box center [784, 363] width 447 height 163
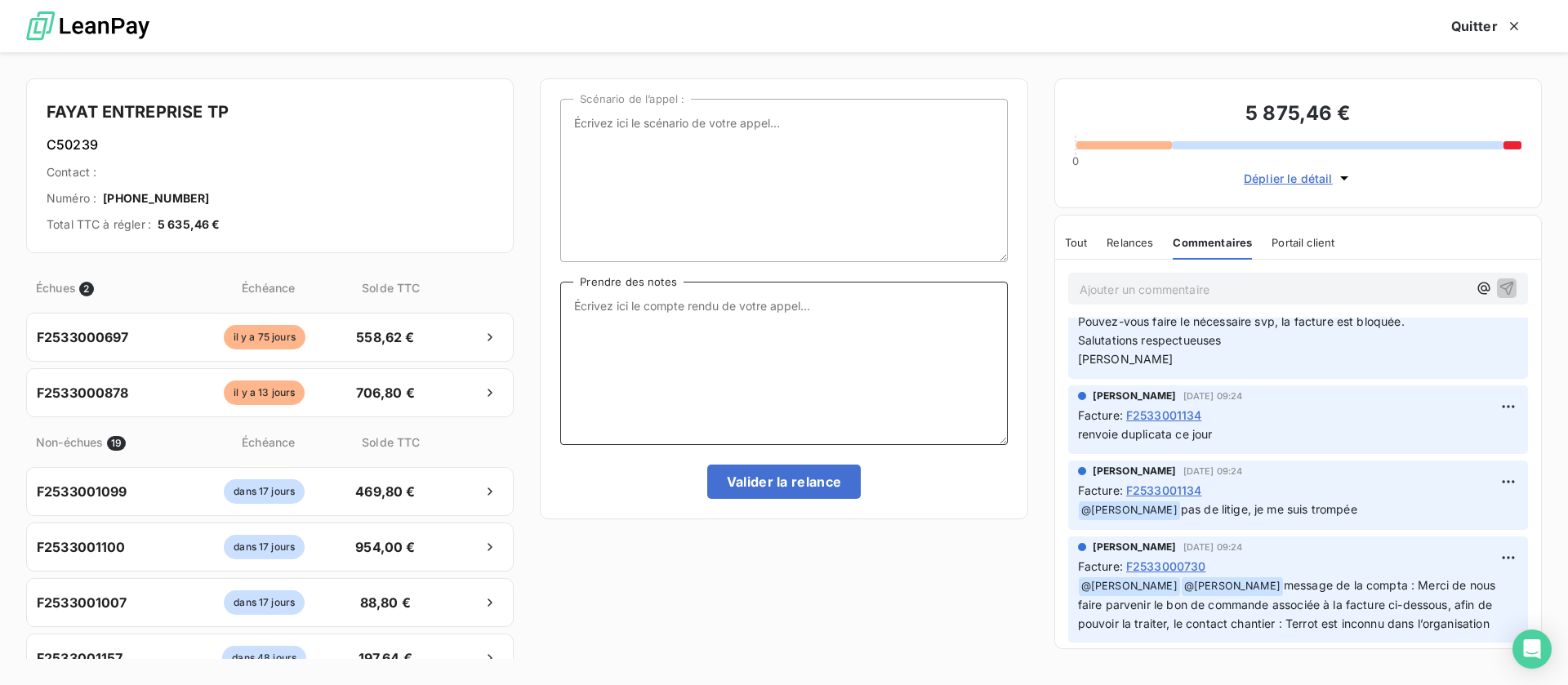
scroll to position [0, 0]
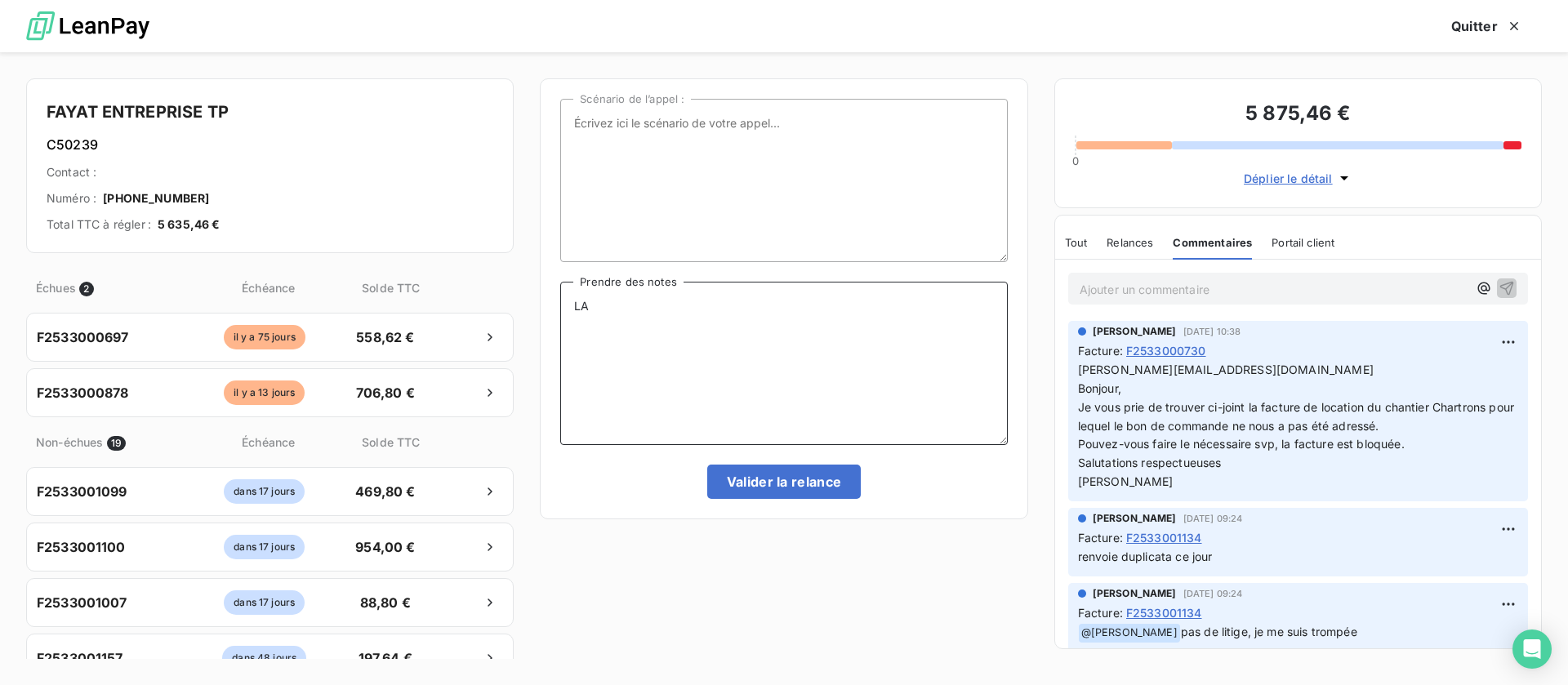
type textarea "L"
type textarea "la comptable relance pour validation"
click at [767, 486] on button "Valider la relance" at bounding box center [784, 481] width 155 height 34
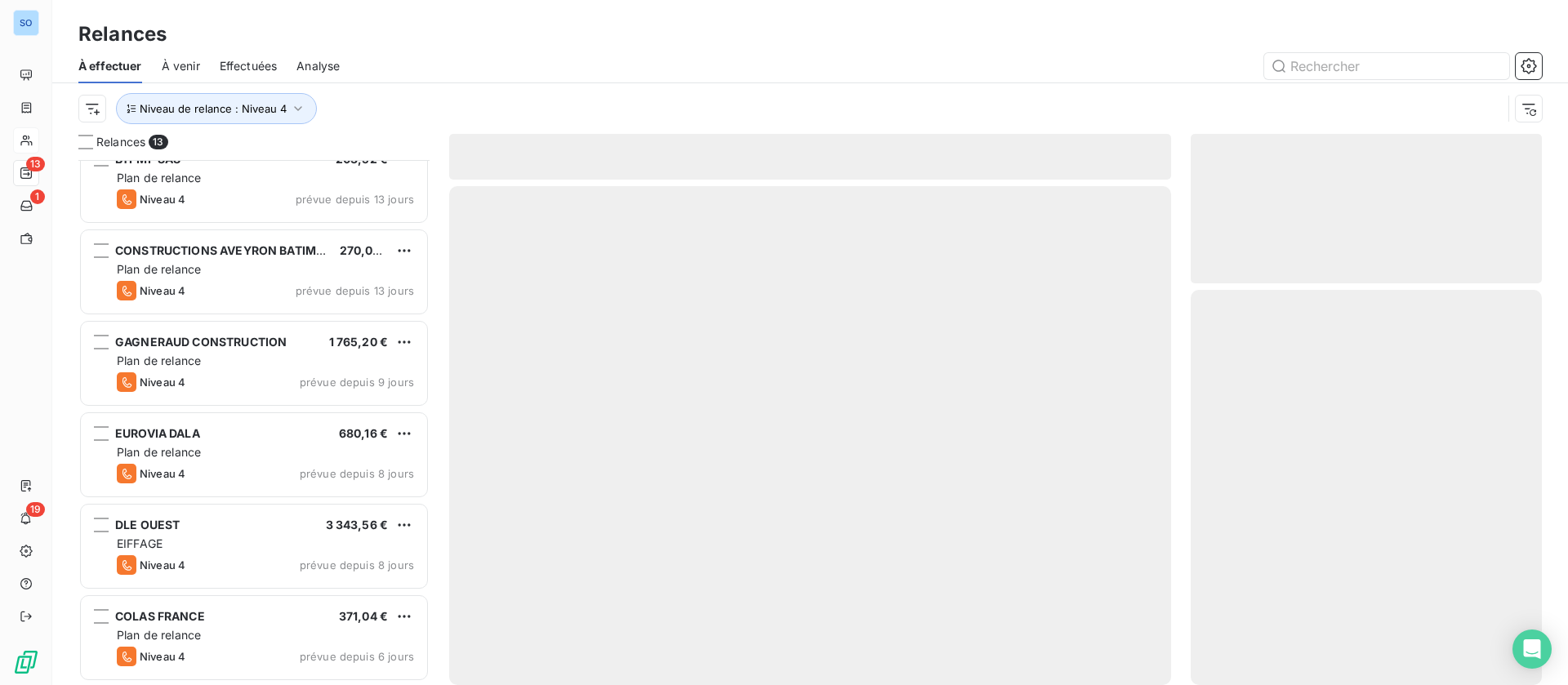
scroll to position [663, 0]
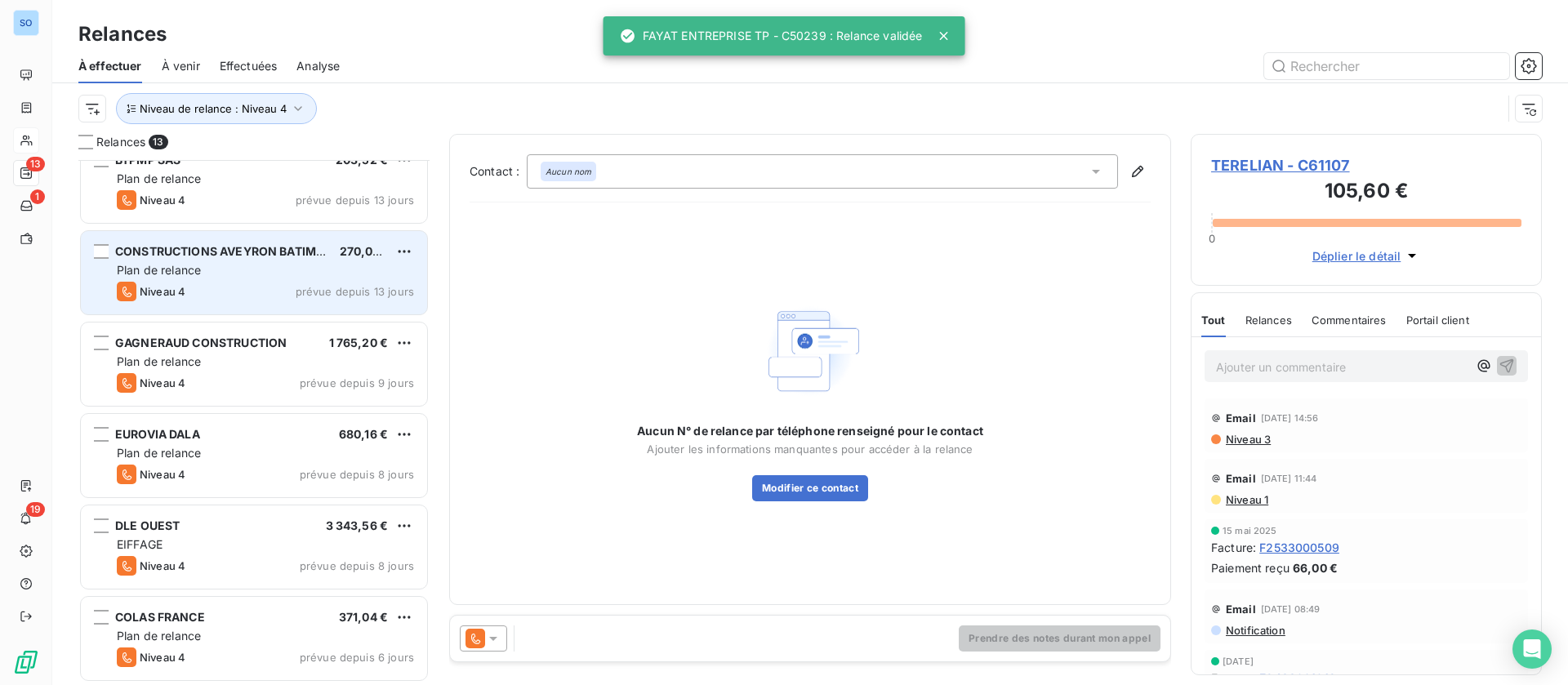
scroll to position [664, 0]
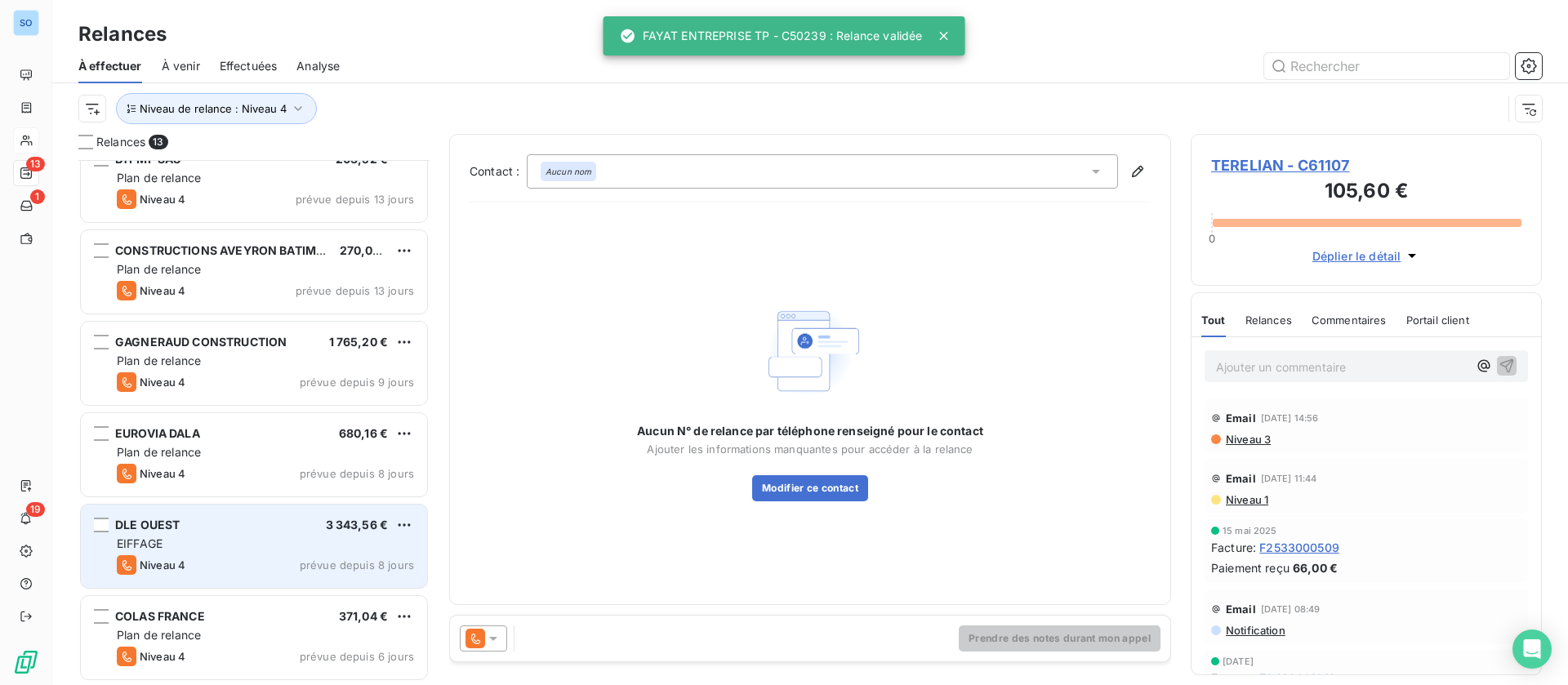
click at [292, 543] on div "EIFFAGE" at bounding box center [265, 544] width 297 height 17
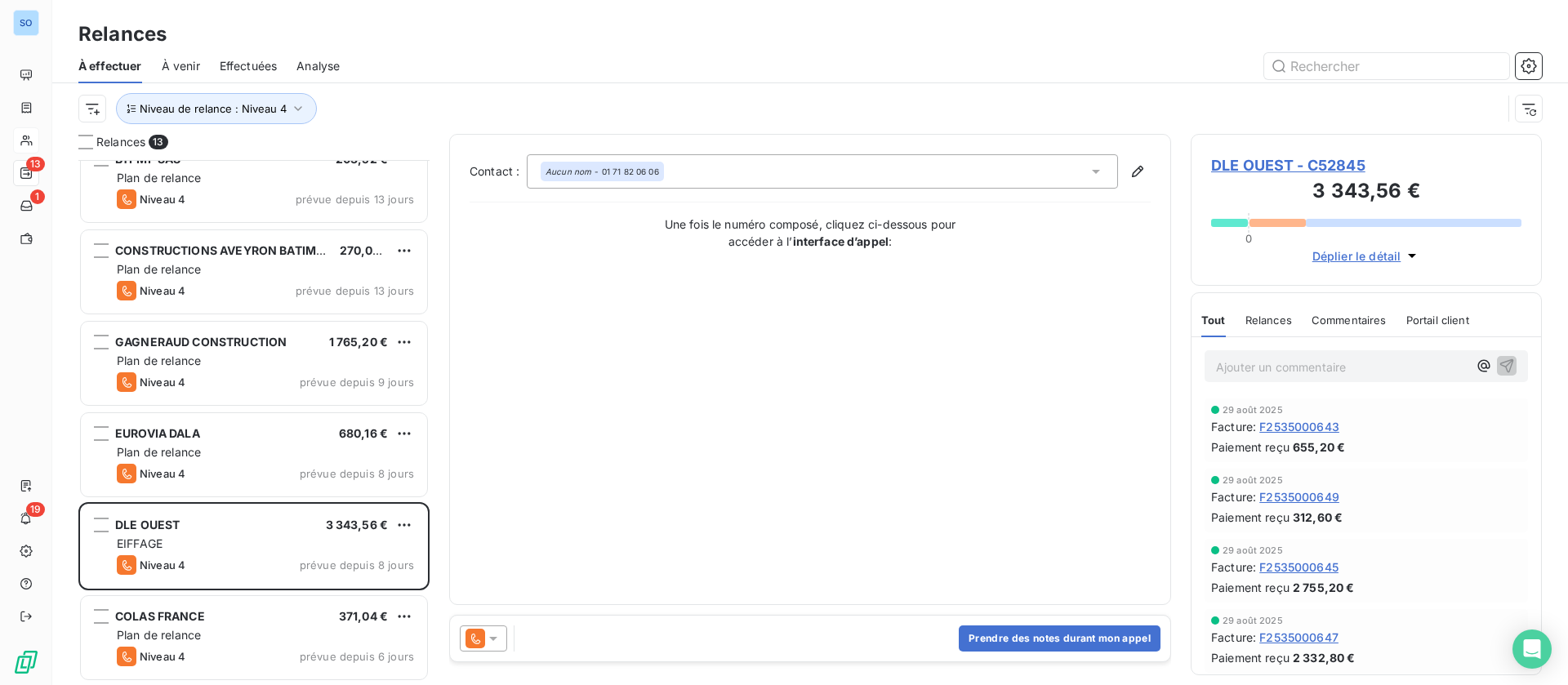
click at [1283, 161] on span "DLE OUEST - C52845" at bounding box center [1365, 165] width 310 height 22
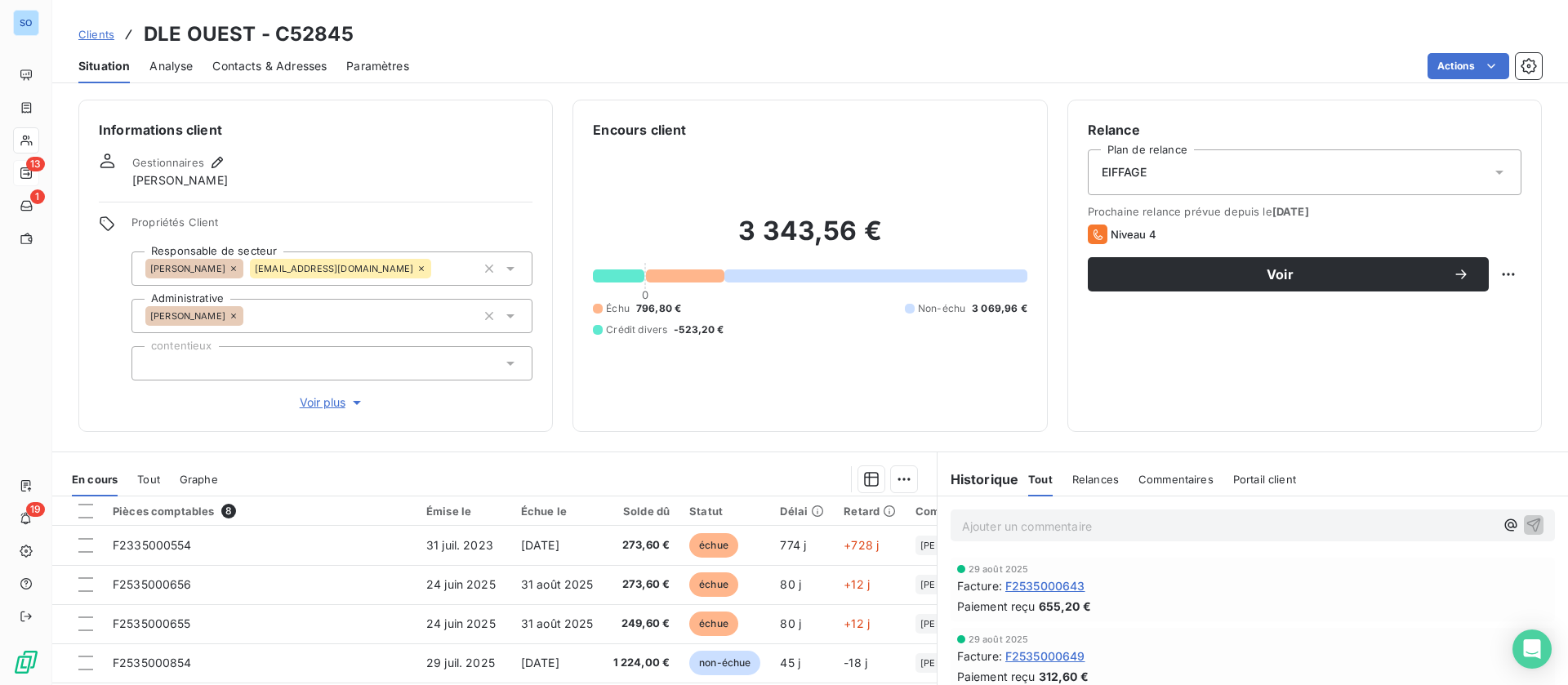
scroll to position [122, 0]
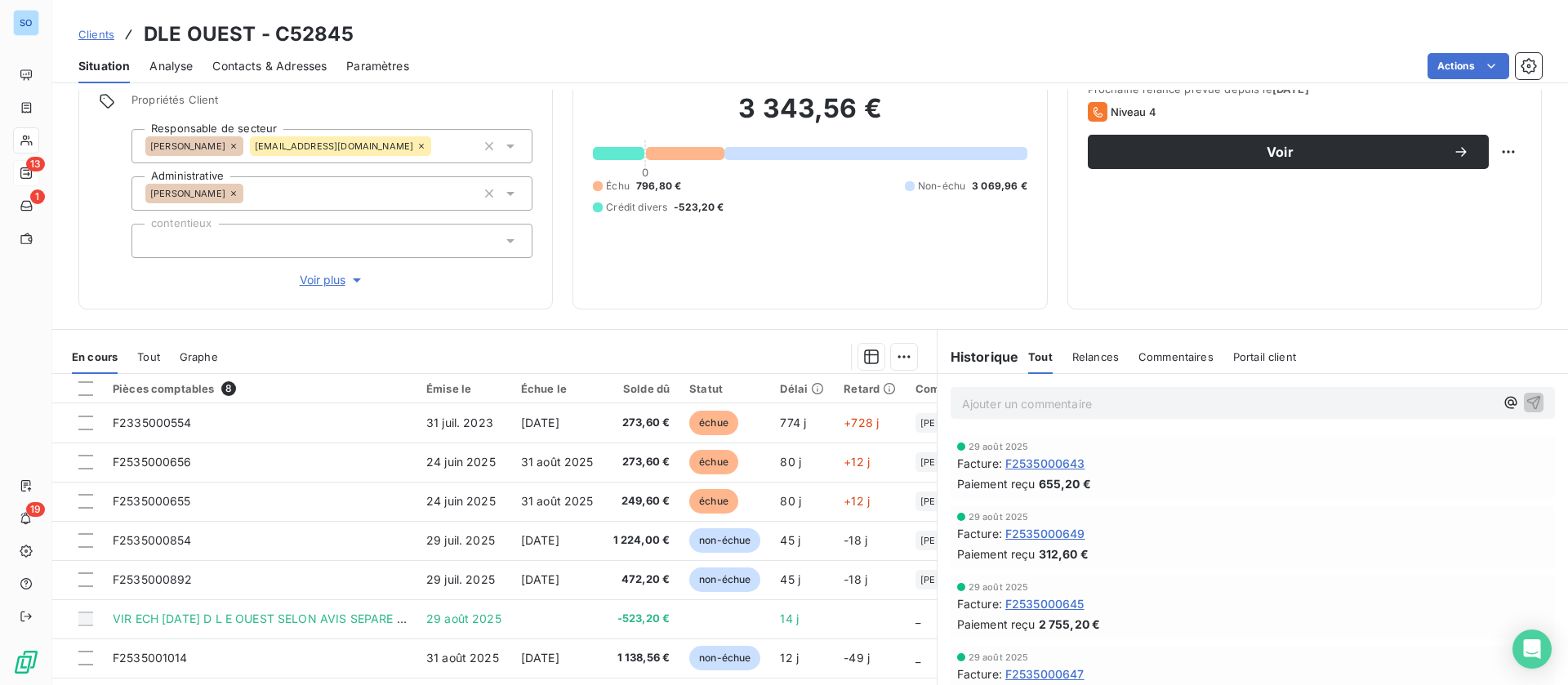
click at [1164, 361] on span "Commentaires" at bounding box center [1176, 356] width 75 height 13
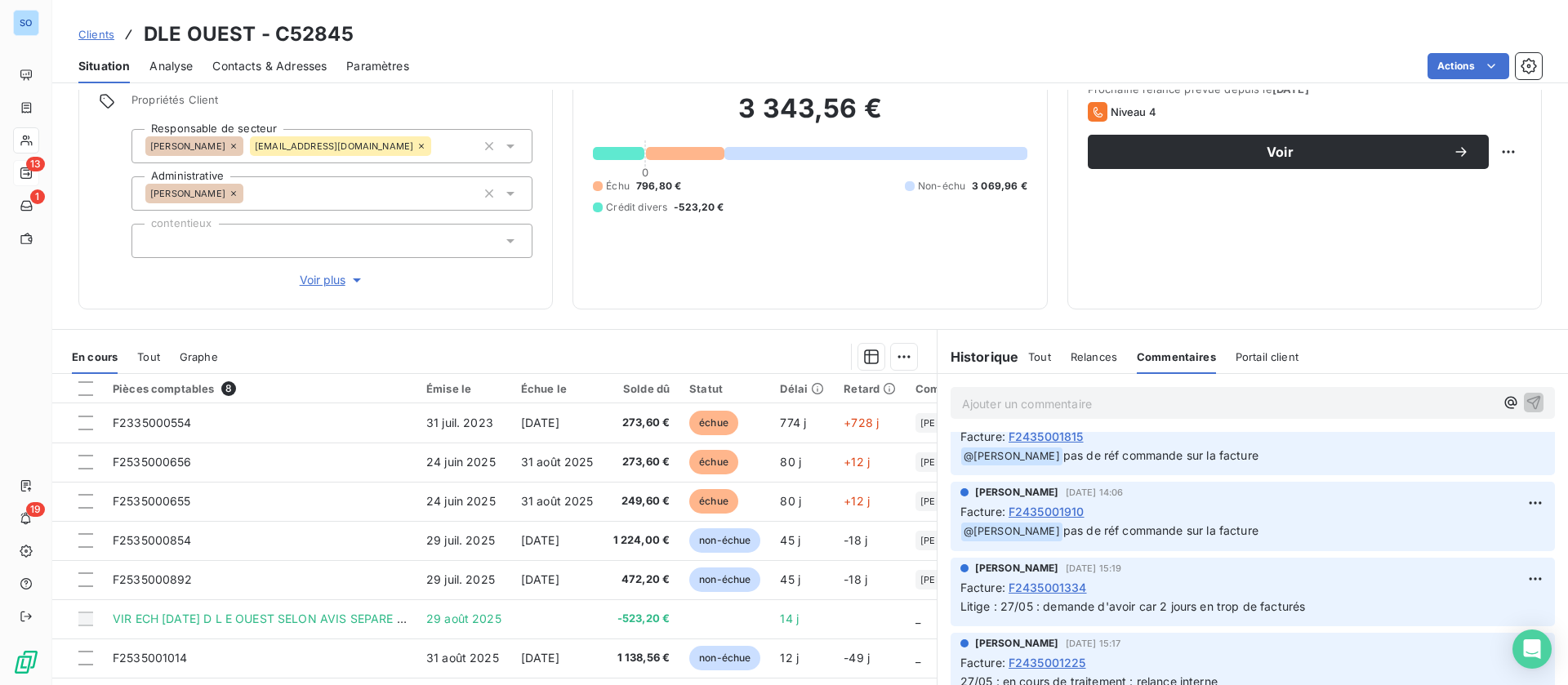
scroll to position [1389, 0]
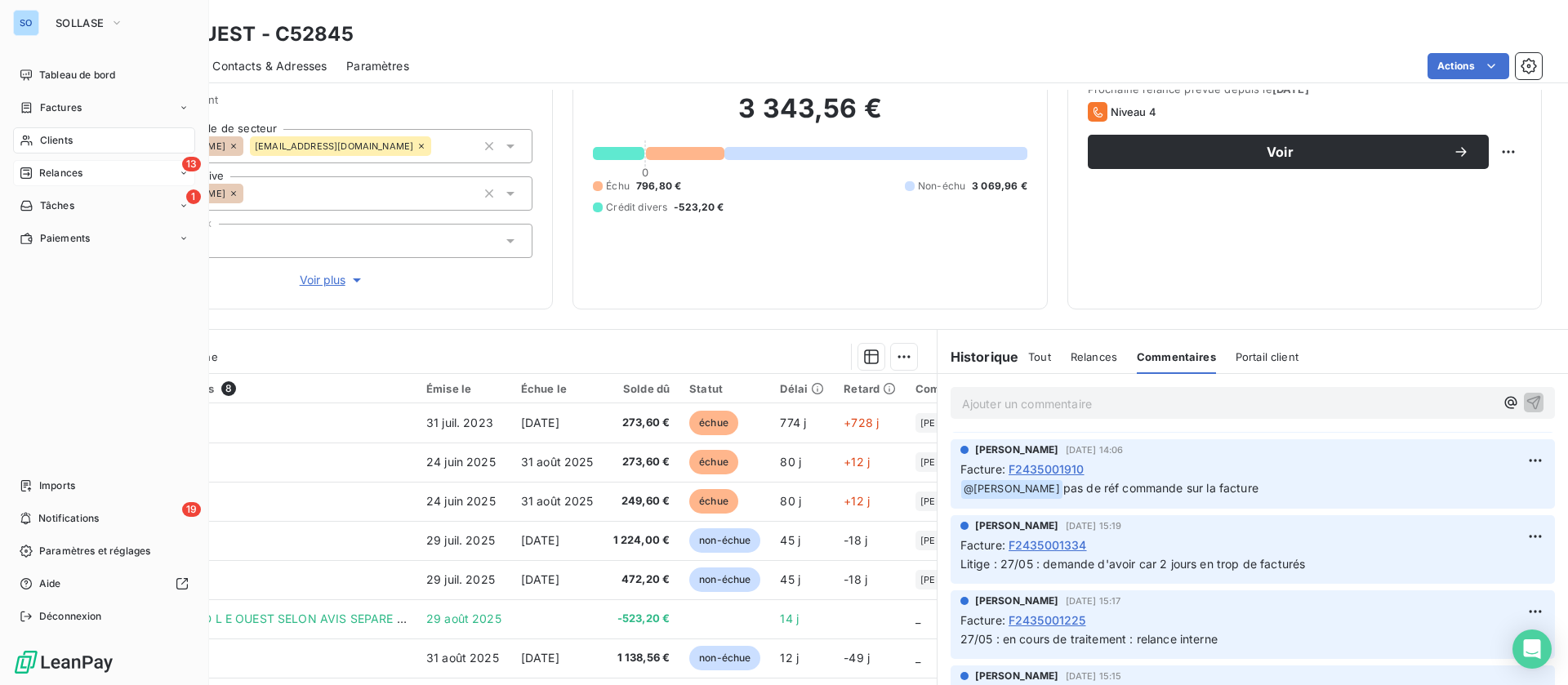
click at [46, 140] on span "Clients" at bounding box center [56, 140] width 32 height 15
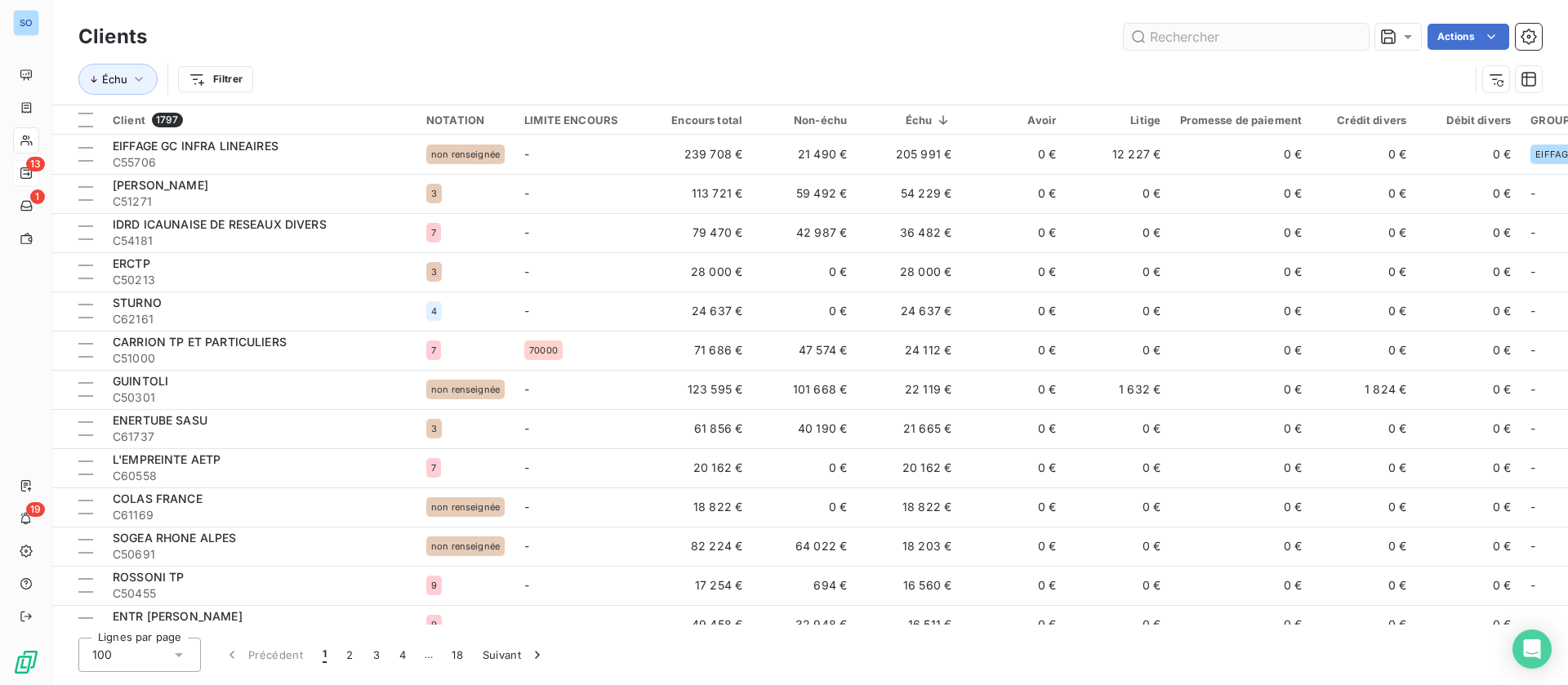
click at [1282, 38] on input "text" at bounding box center [1246, 37] width 245 height 26
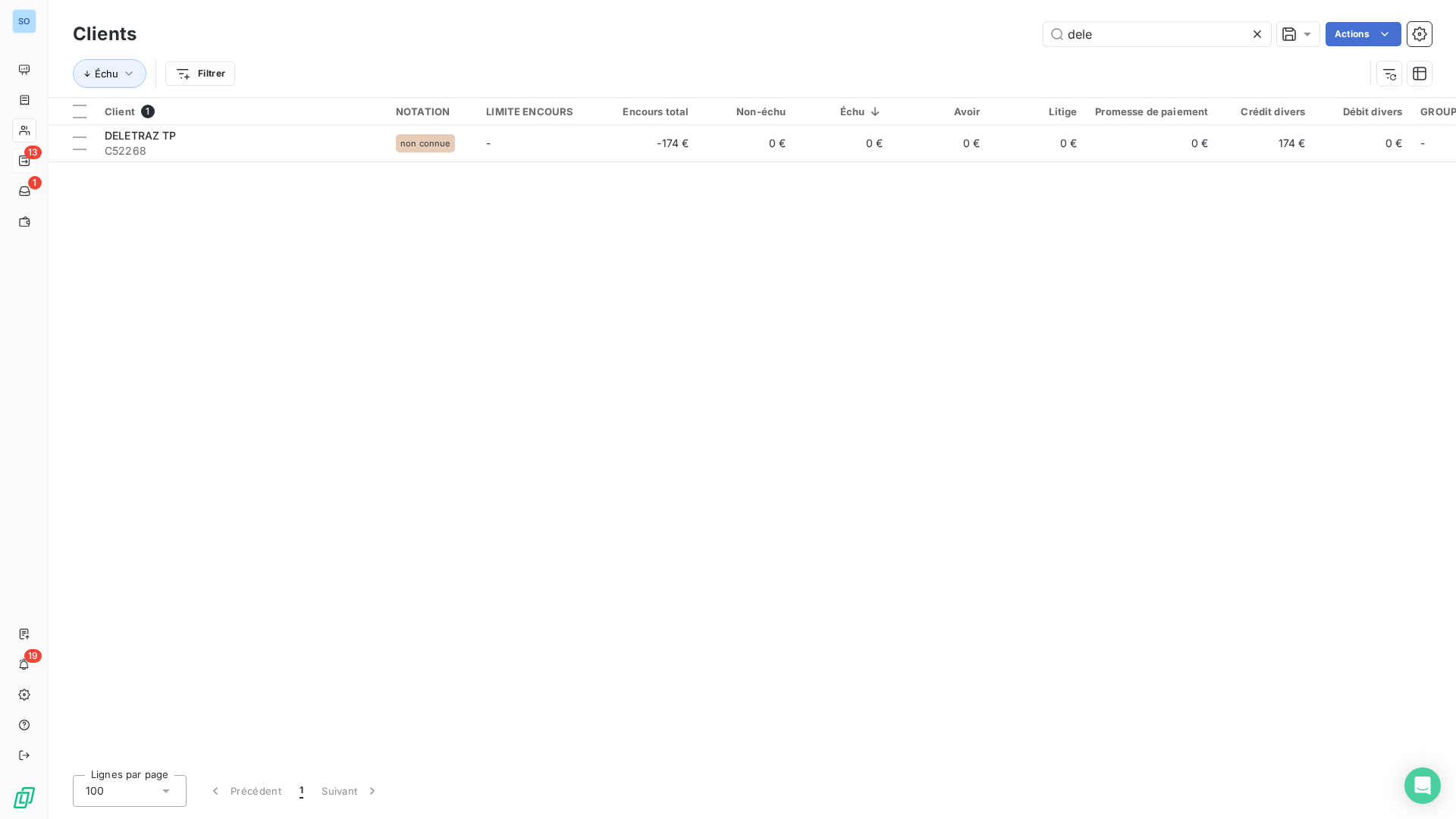
drag, startPoint x: 1156, startPoint y: 60, endPoint x: 1152, endPoint y: 22, distance: 38.2
click at [1156, 58] on div "Échu Filtrer" at bounding box center [752, 74] width 1359 height 47
drag, startPoint x: 910, startPoint y: 27, endPoint x: 908, endPoint y: 17, distance: 10.2
click at [910, 26] on div "dele Actions" at bounding box center [793, 34] width 1277 height 24
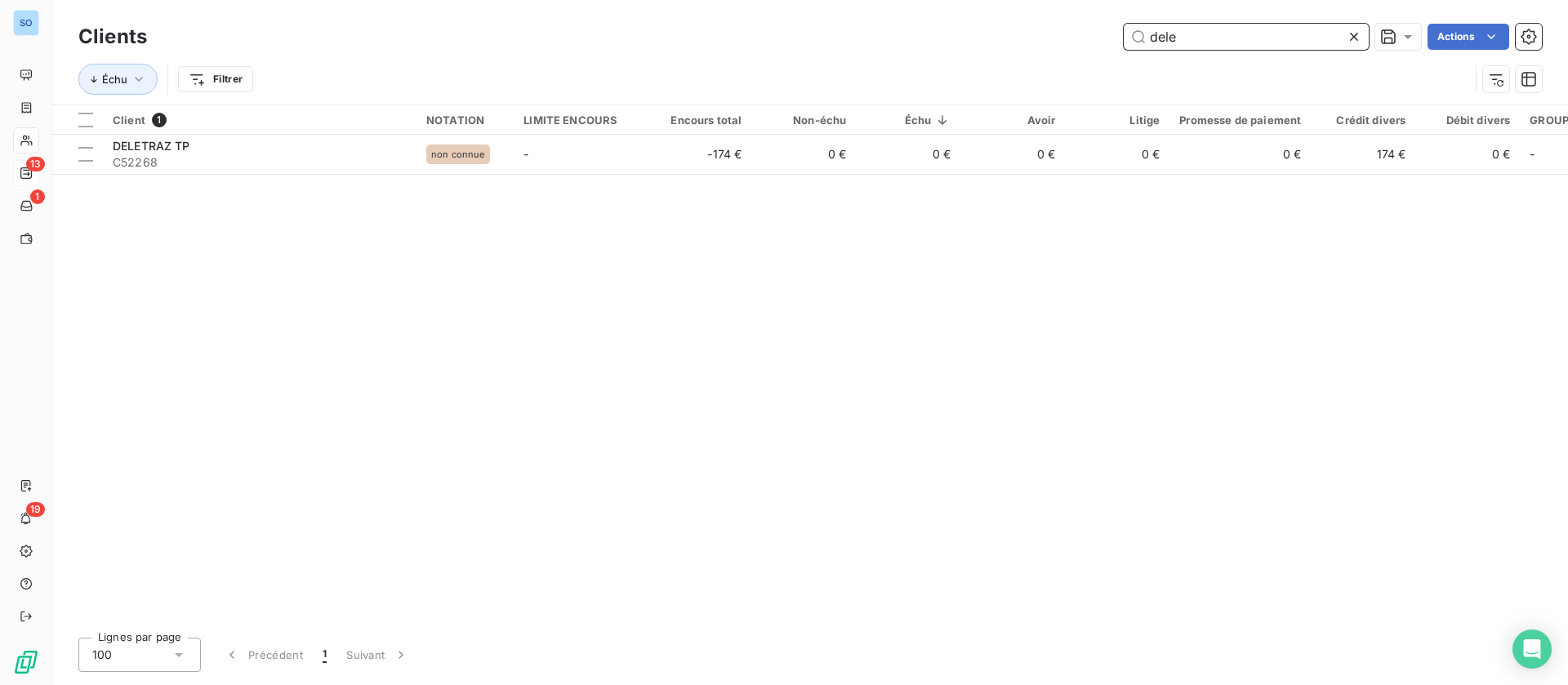
drag, startPoint x: 1213, startPoint y: 34, endPoint x: 1040, endPoint y: 15, distance: 174.0
click at [1040, 15] on div "Clients dele Actions Échu Filtrer" at bounding box center [810, 52] width 1516 height 105
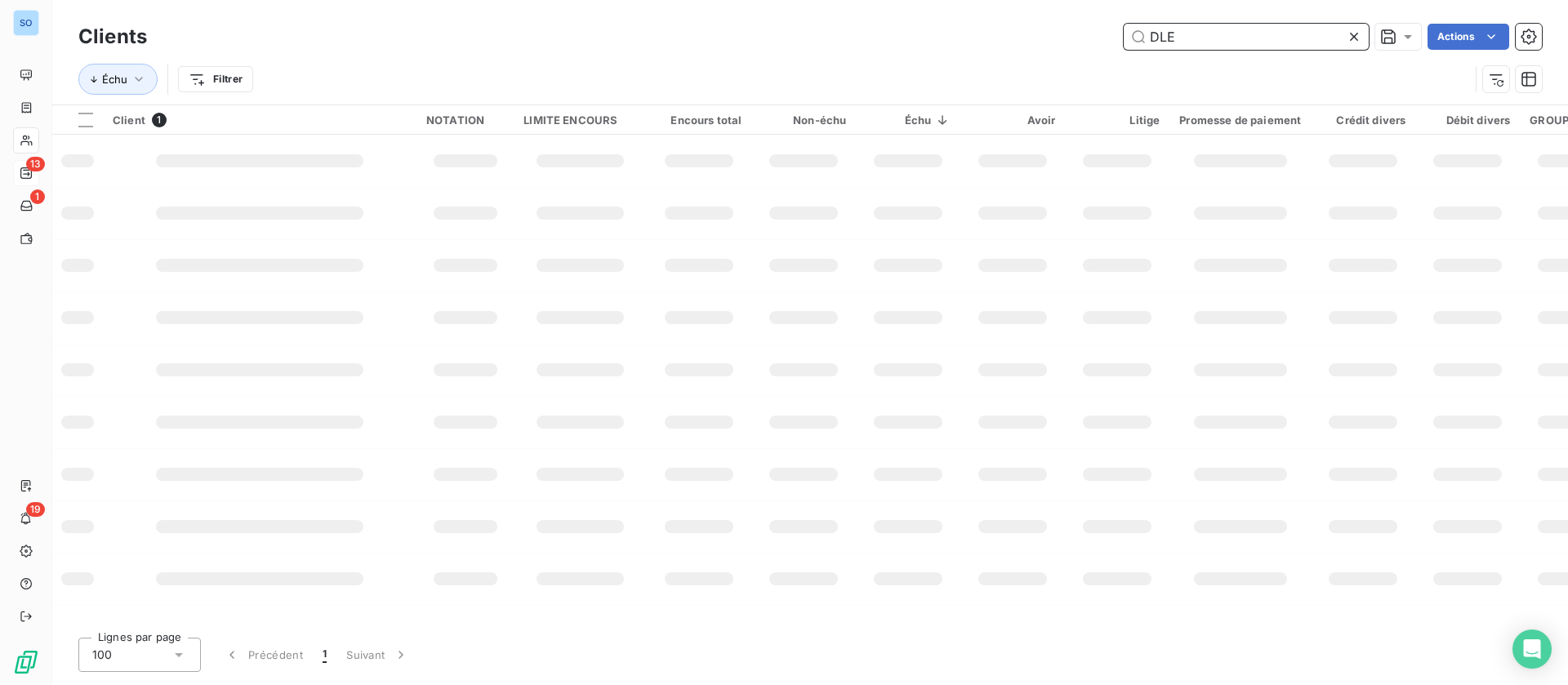
type input "DLE"
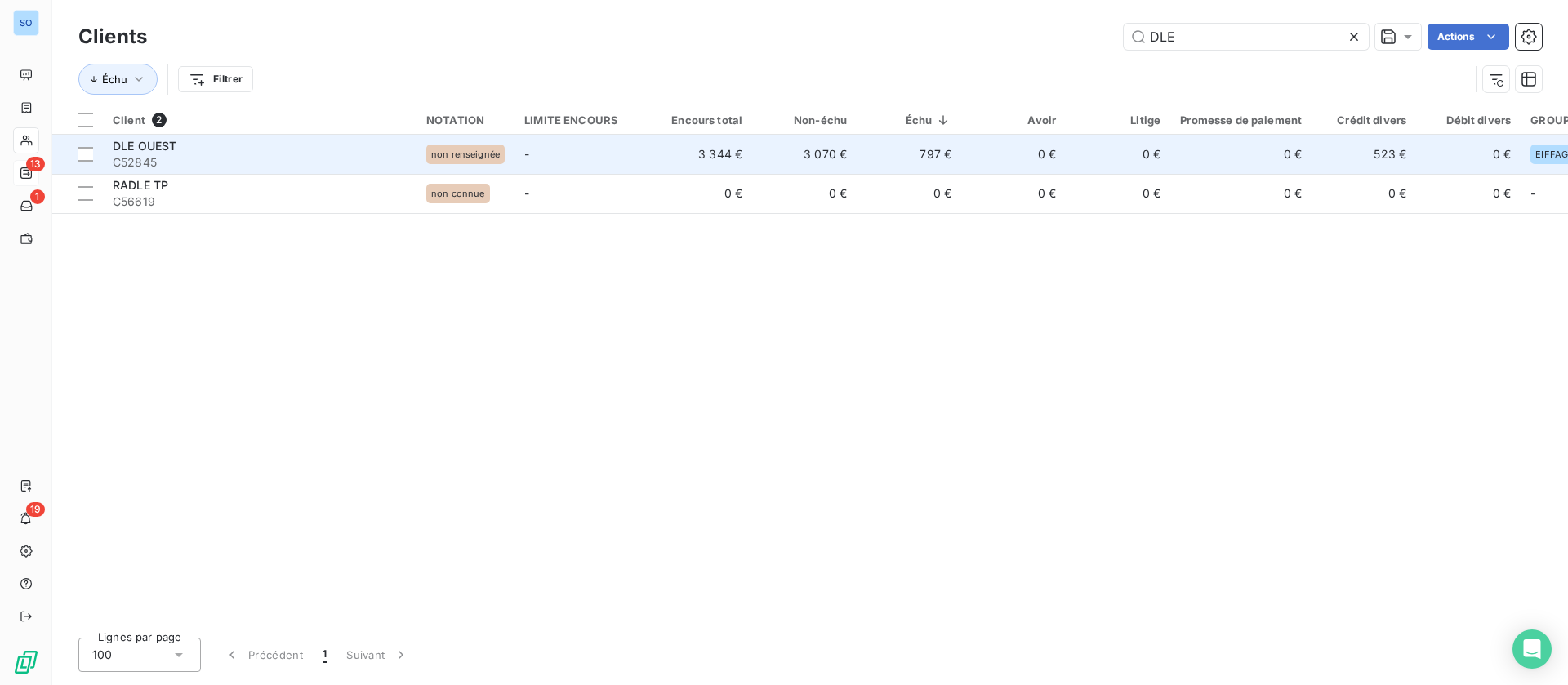
click at [998, 146] on td "0 €" at bounding box center [1014, 154] width 105 height 39
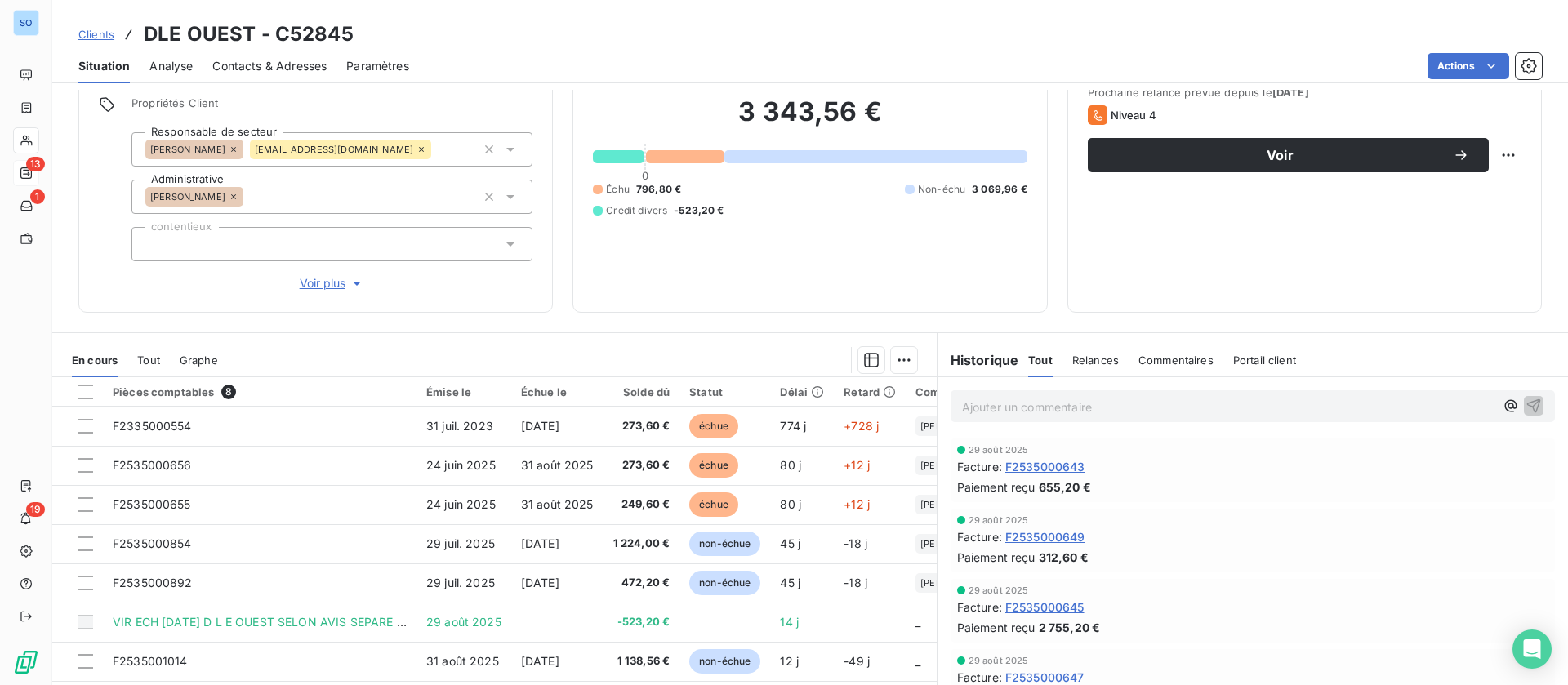
scroll to position [175, 0]
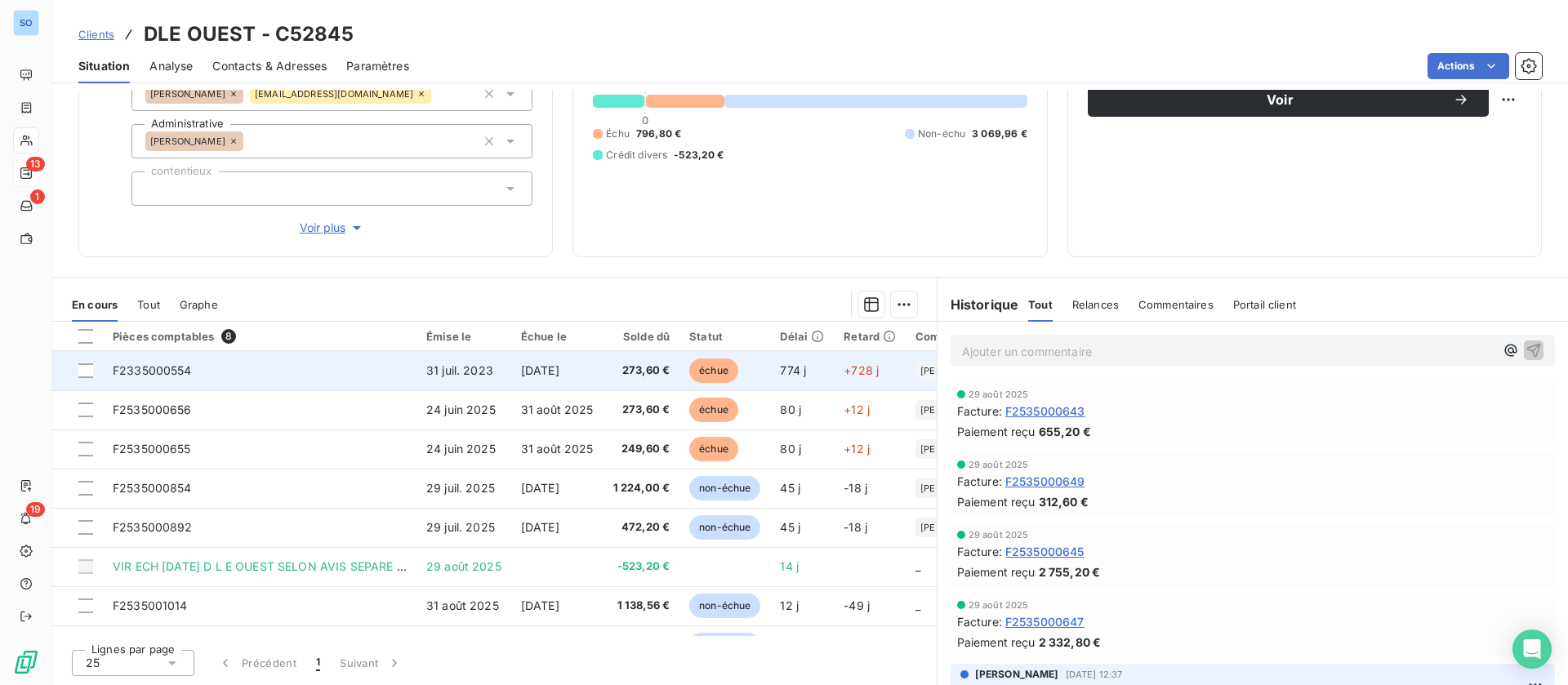
click at [255, 367] on td "F2335000554" at bounding box center [259, 370] width 313 height 39
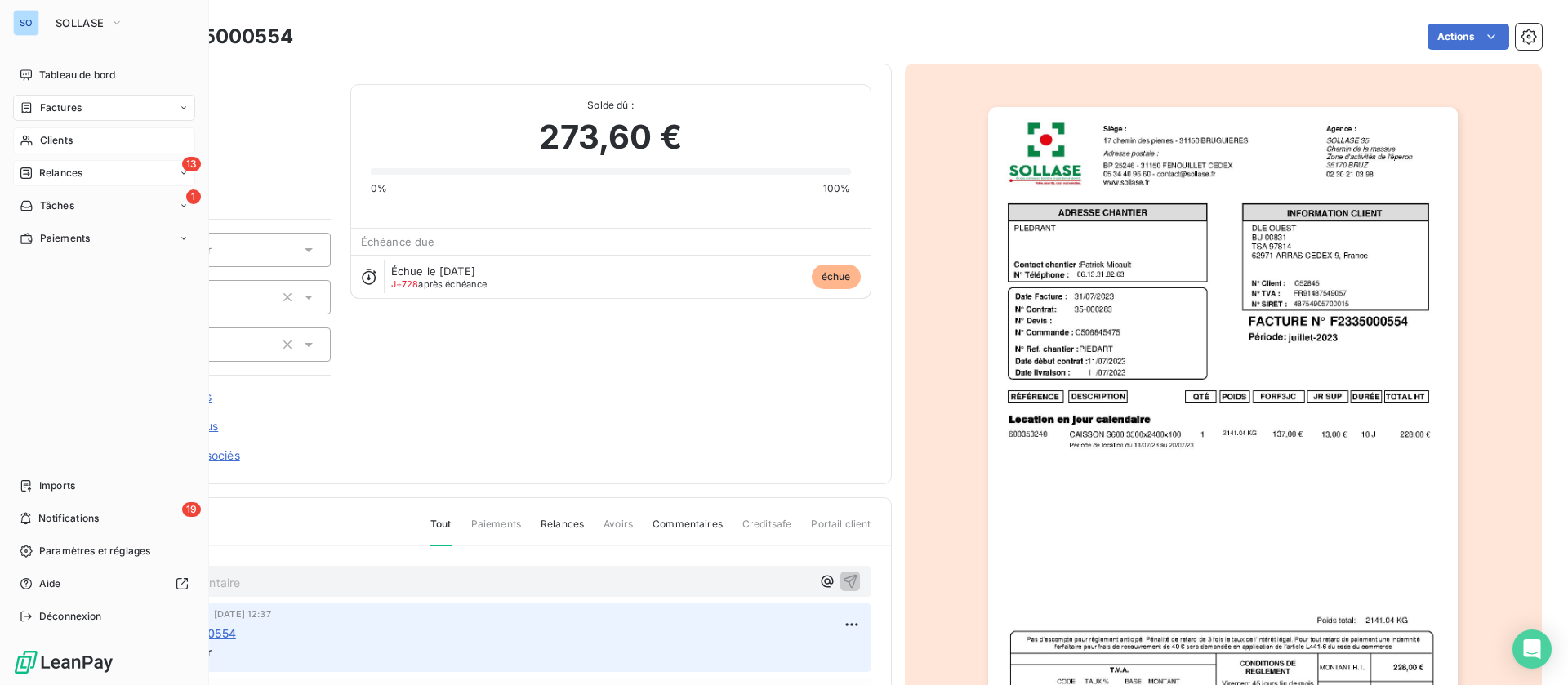
click at [41, 142] on span "Clients" at bounding box center [56, 140] width 32 height 15
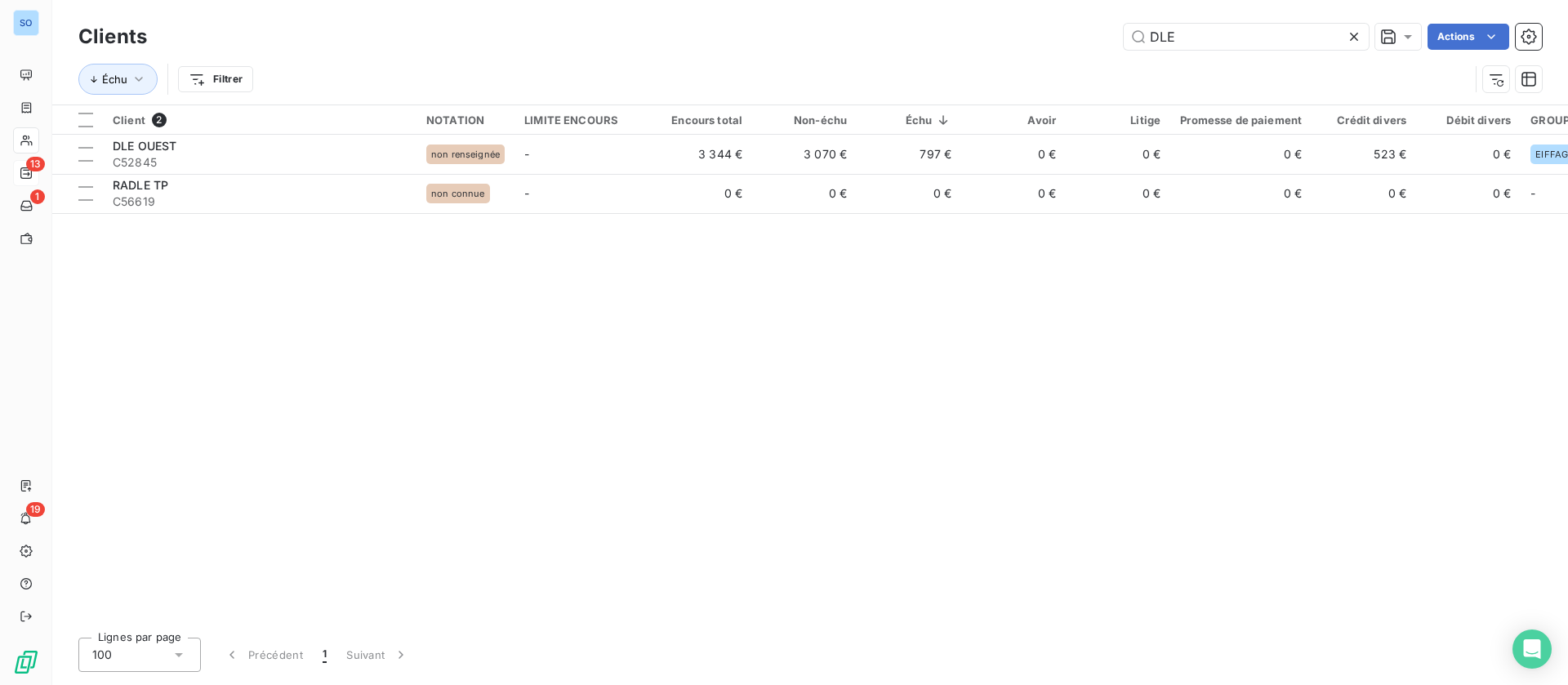
click at [1352, 36] on icon at bounding box center [1353, 36] width 8 height 8
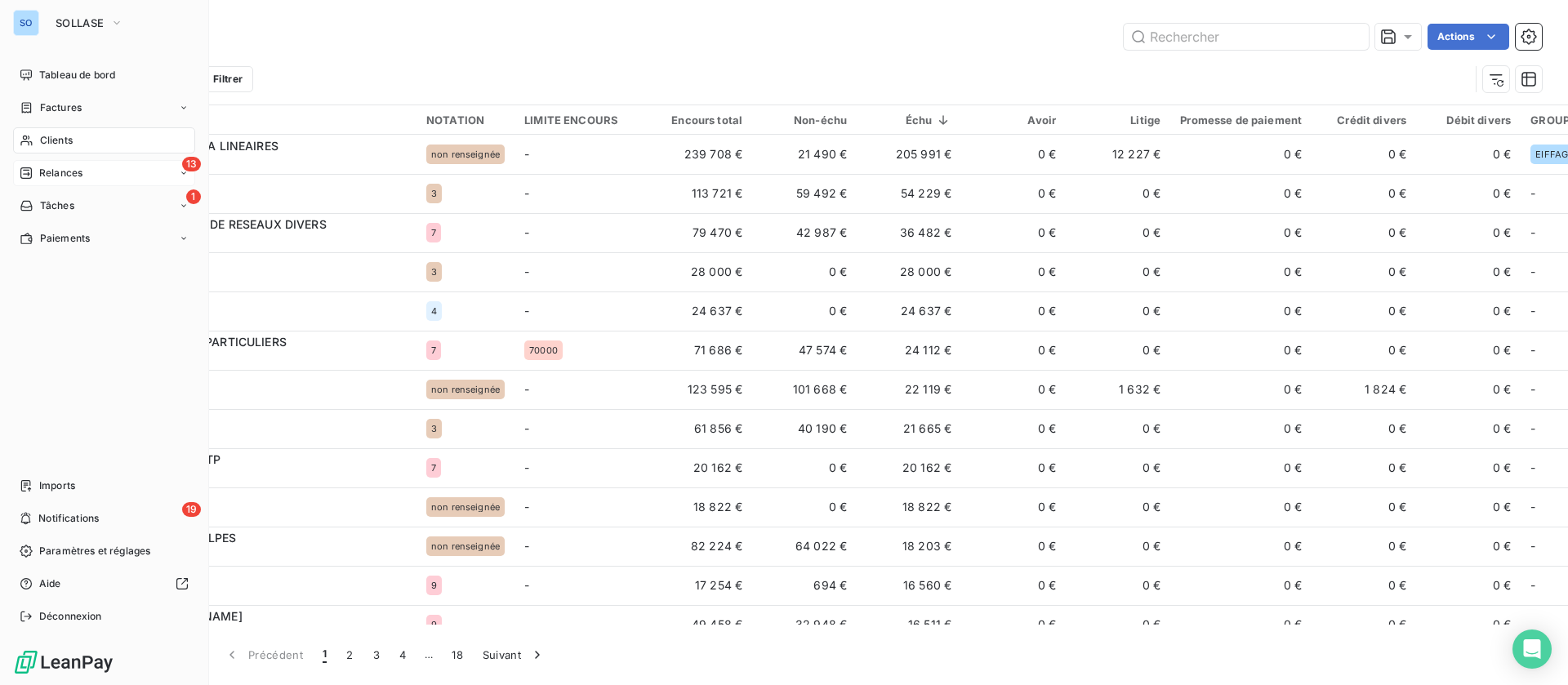
click at [40, 166] on span "Relances" at bounding box center [61, 173] width 44 height 15
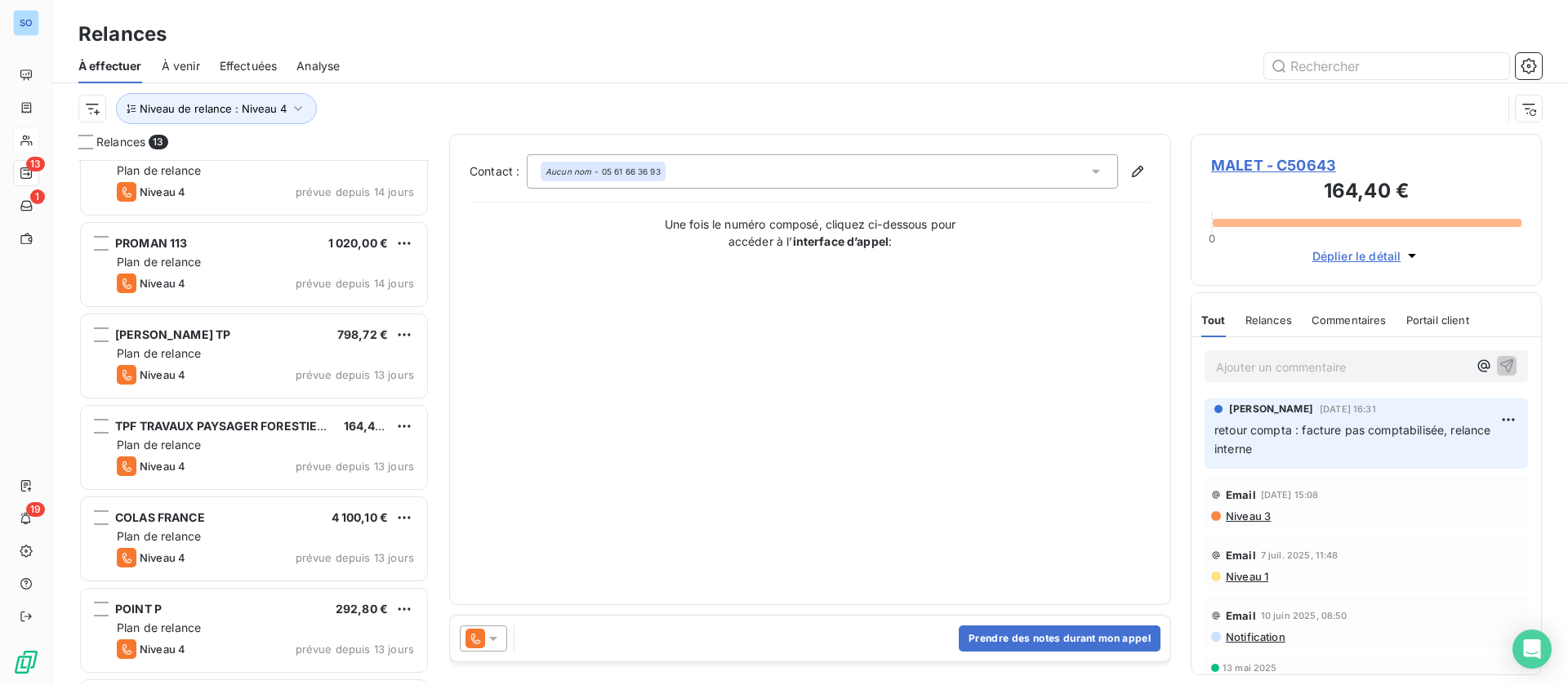
scroll to position [246, 0]
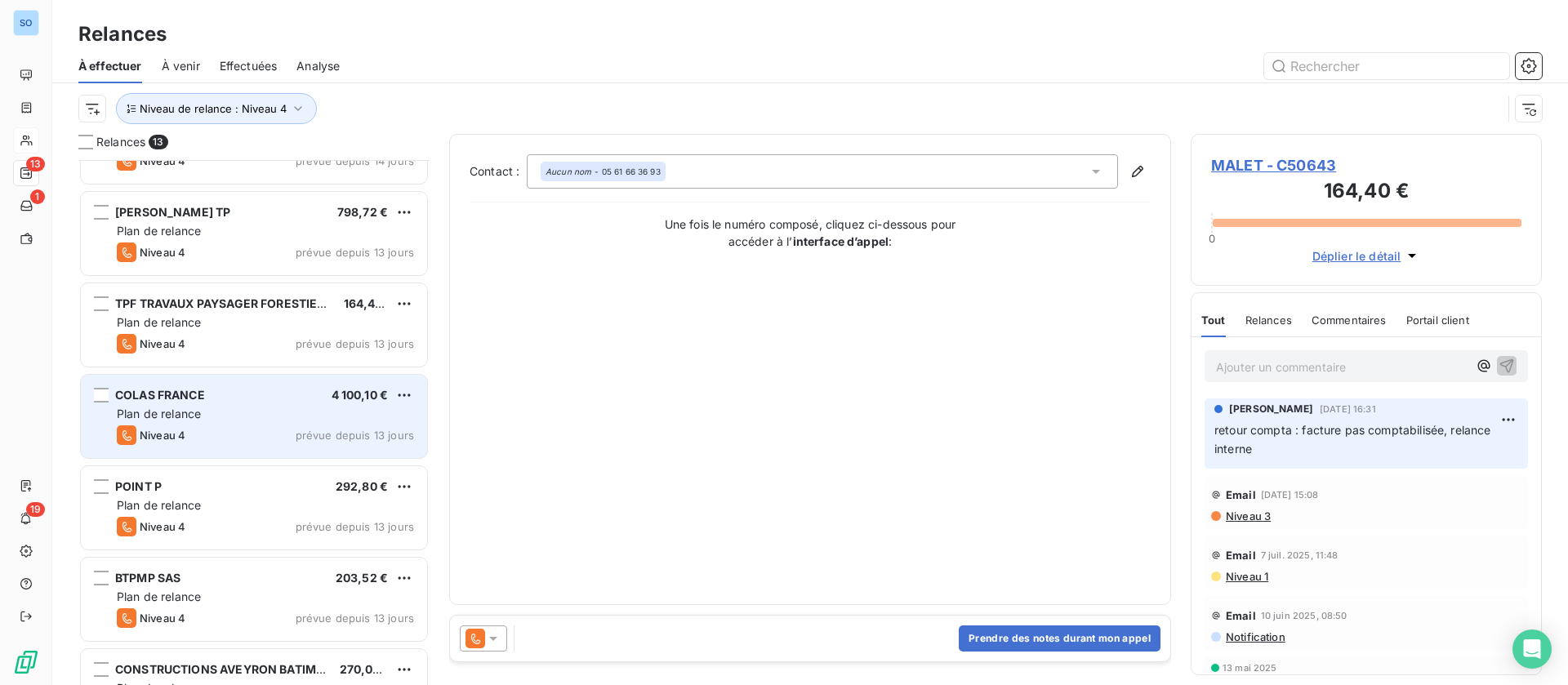
click at [259, 422] on div "COLAS FRANCE 4 100,10 € Plan de relance Niveau 4 prévue depuis 13 jours" at bounding box center [254, 415] width 347 height 83
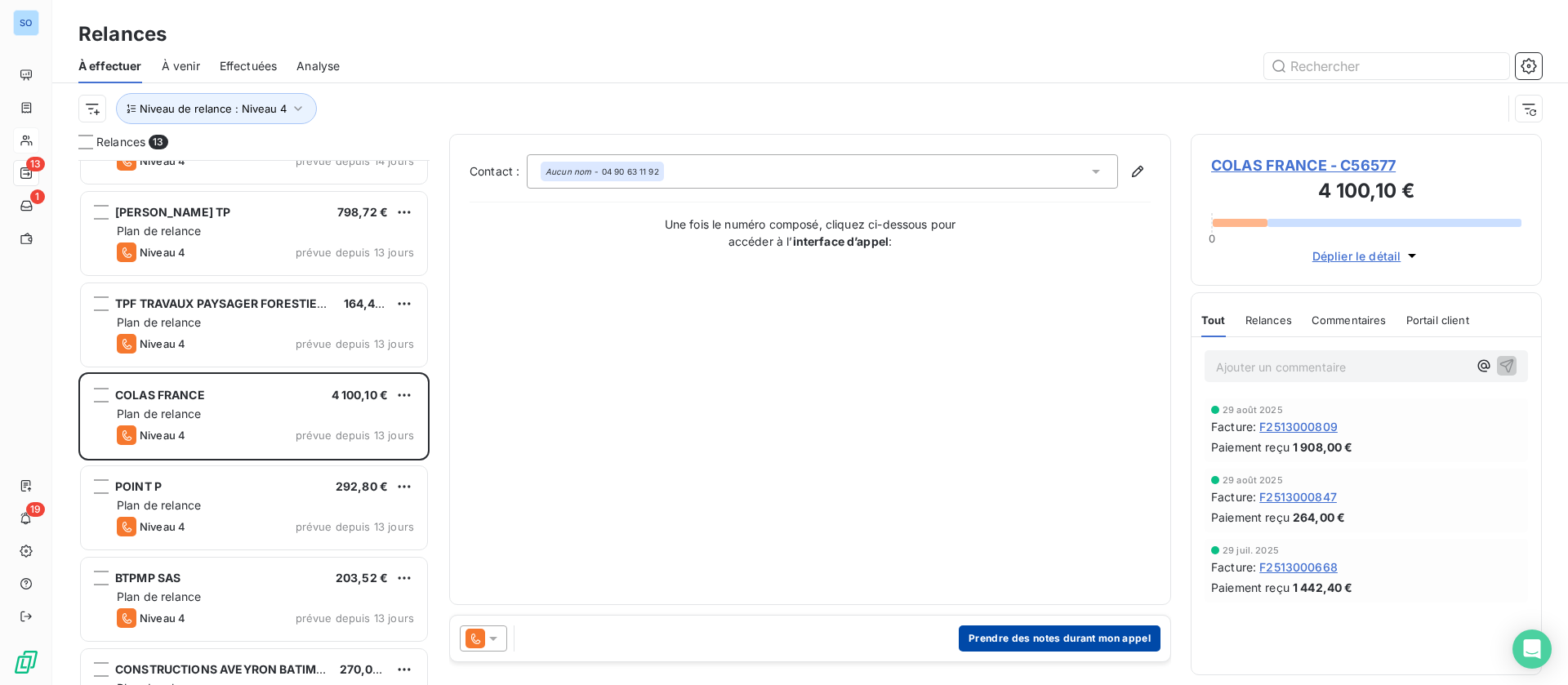
click at [1069, 636] on button "Prendre des notes durant mon appel" at bounding box center [1059, 638] width 202 height 26
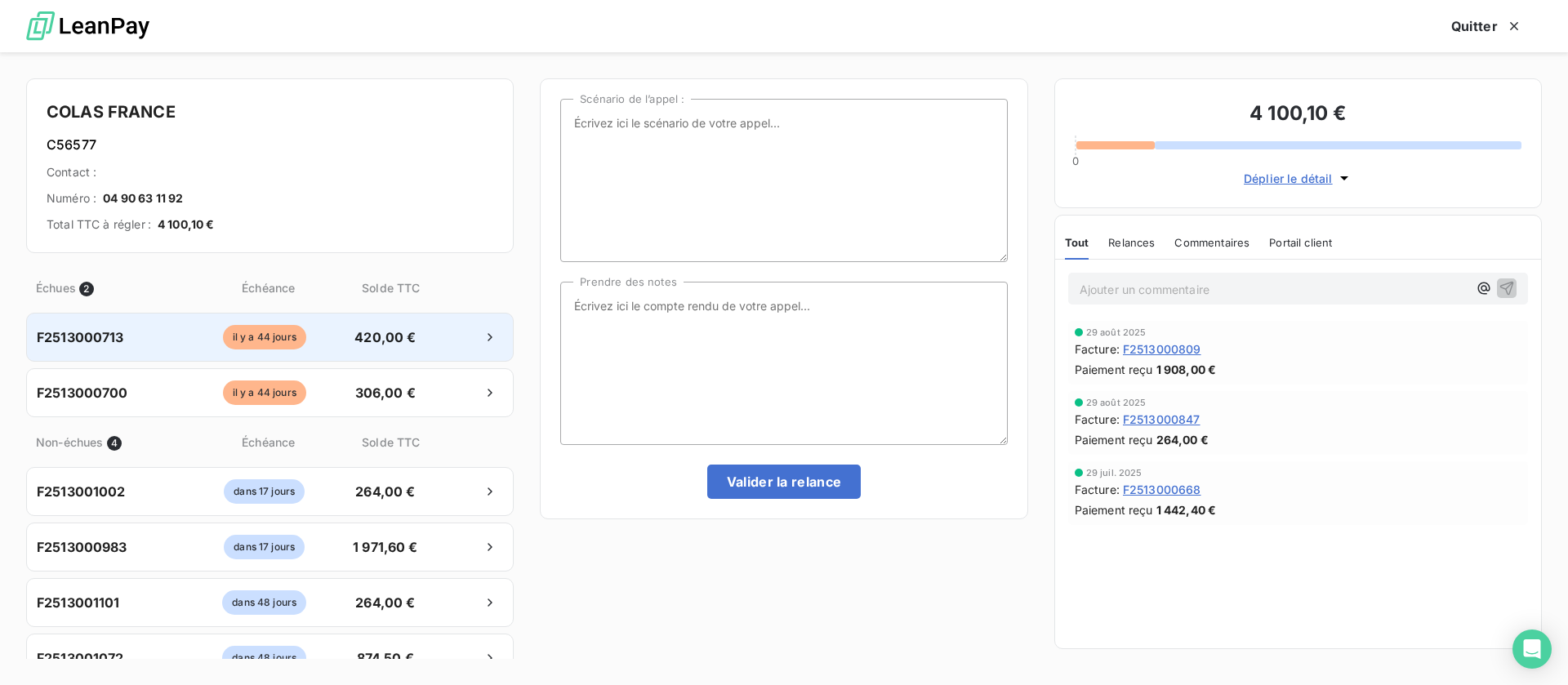
click at [298, 326] on div "il y a 44 jours" at bounding box center [264, 337] width 149 height 24
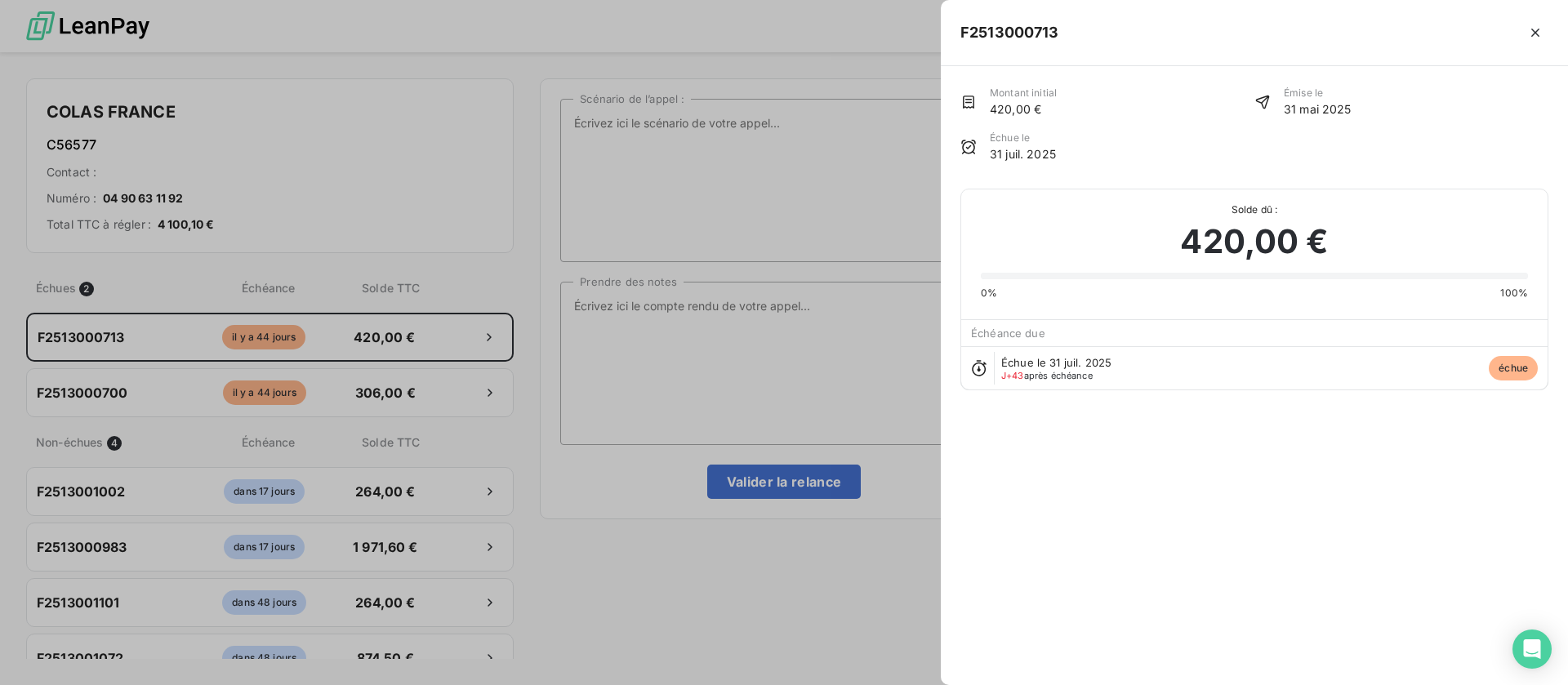
click at [643, 360] on div at bounding box center [784, 342] width 1568 height 685
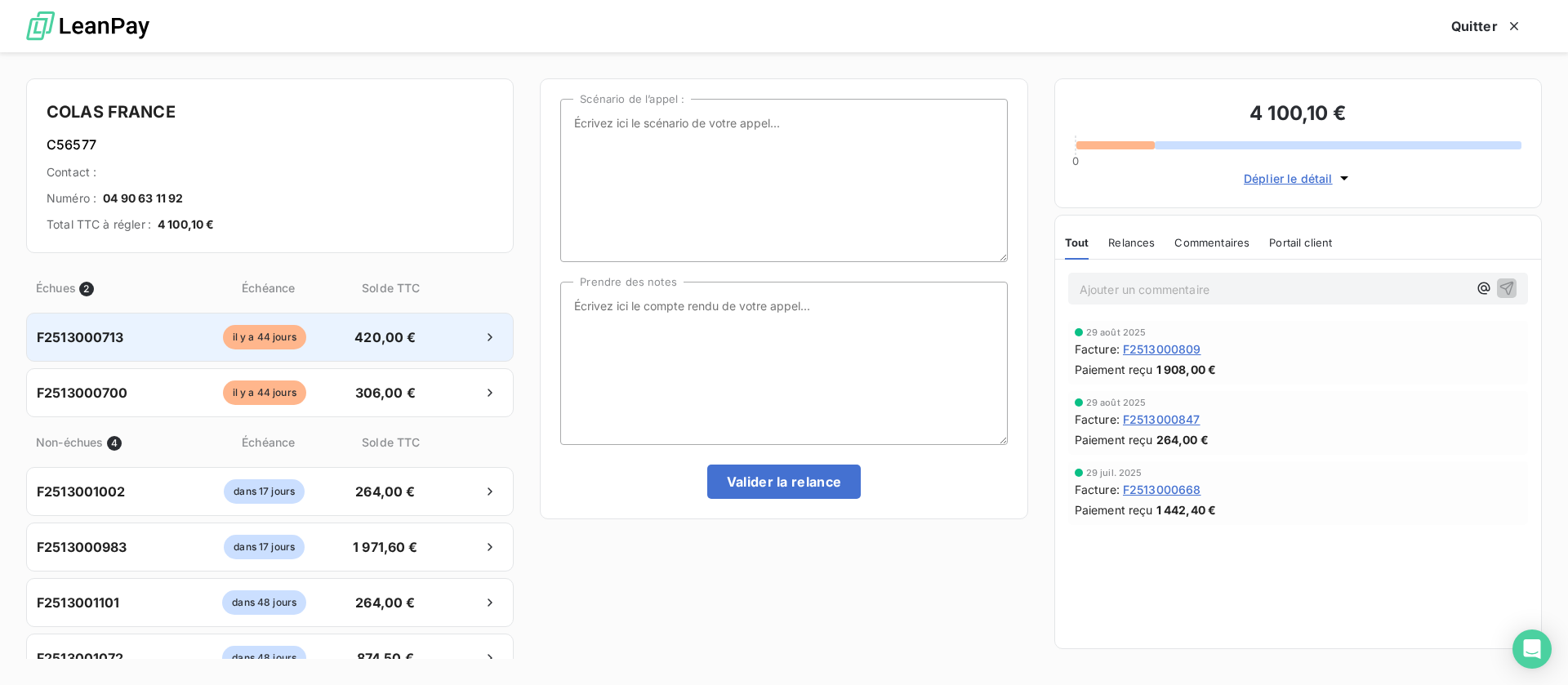
click at [393, 355] on div "F2513000713 [DATE] 420,00 €" at bounding box center [270, 337] width 487 height 49
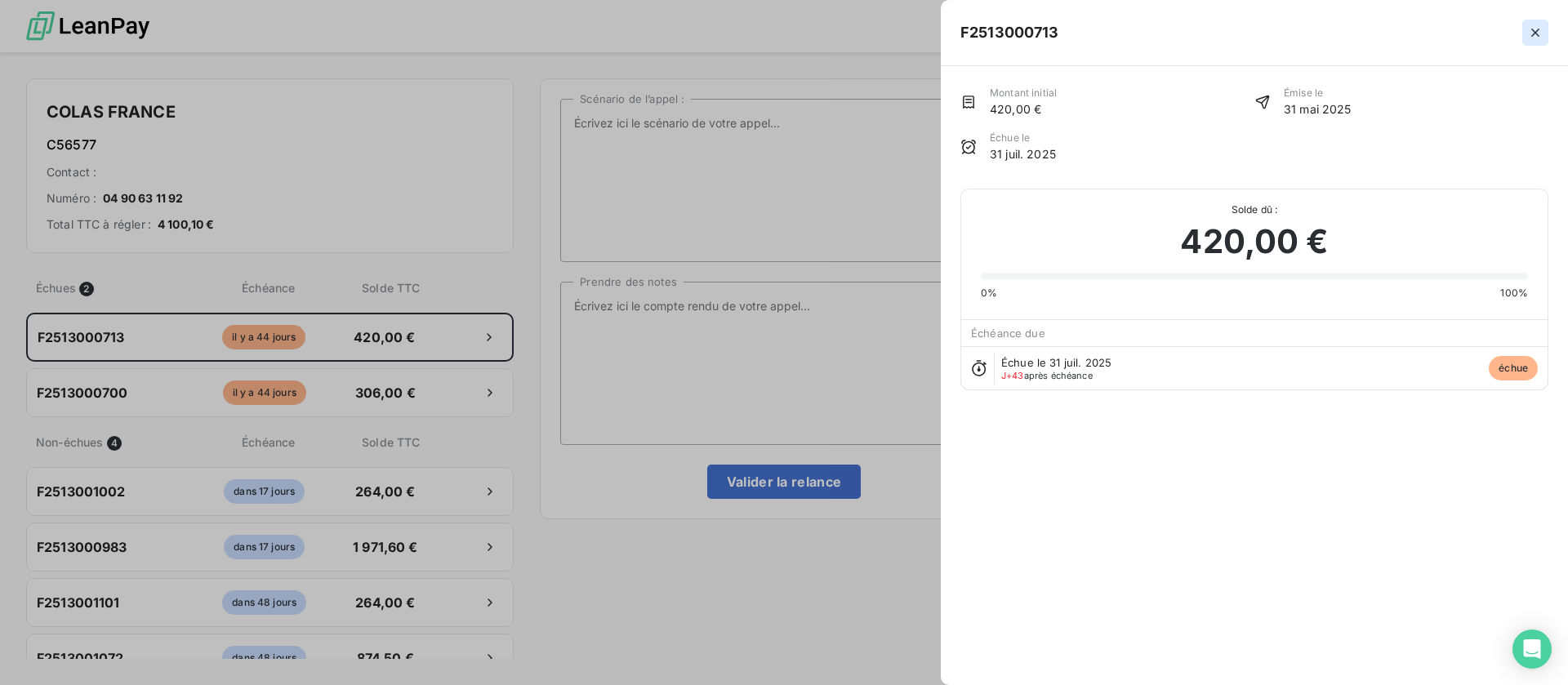
click at [1534, 33] on icon "button" at bounding box center [1535, 32] width 8 height 8
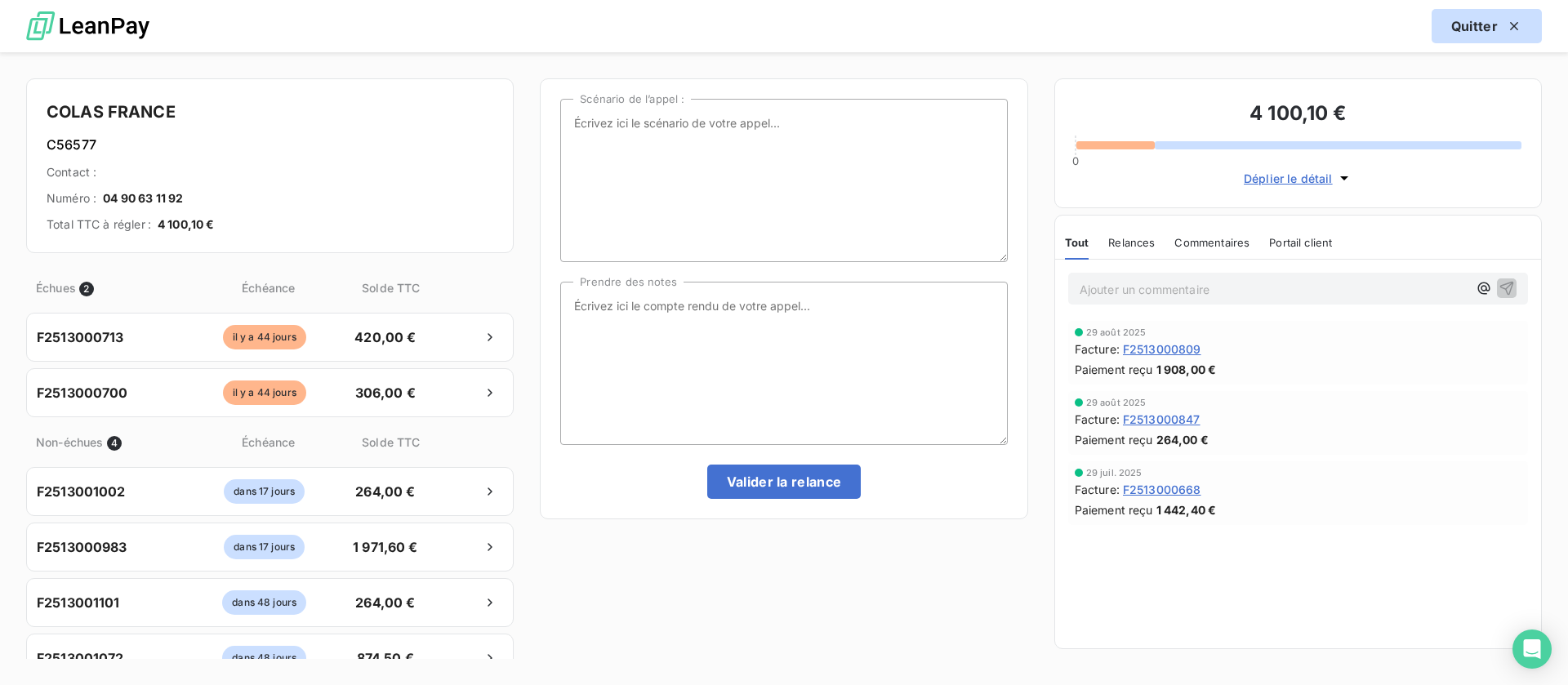
click at [1465, 25] on button "Quitter" at bounding box center [1487, 25] width 110 height 34
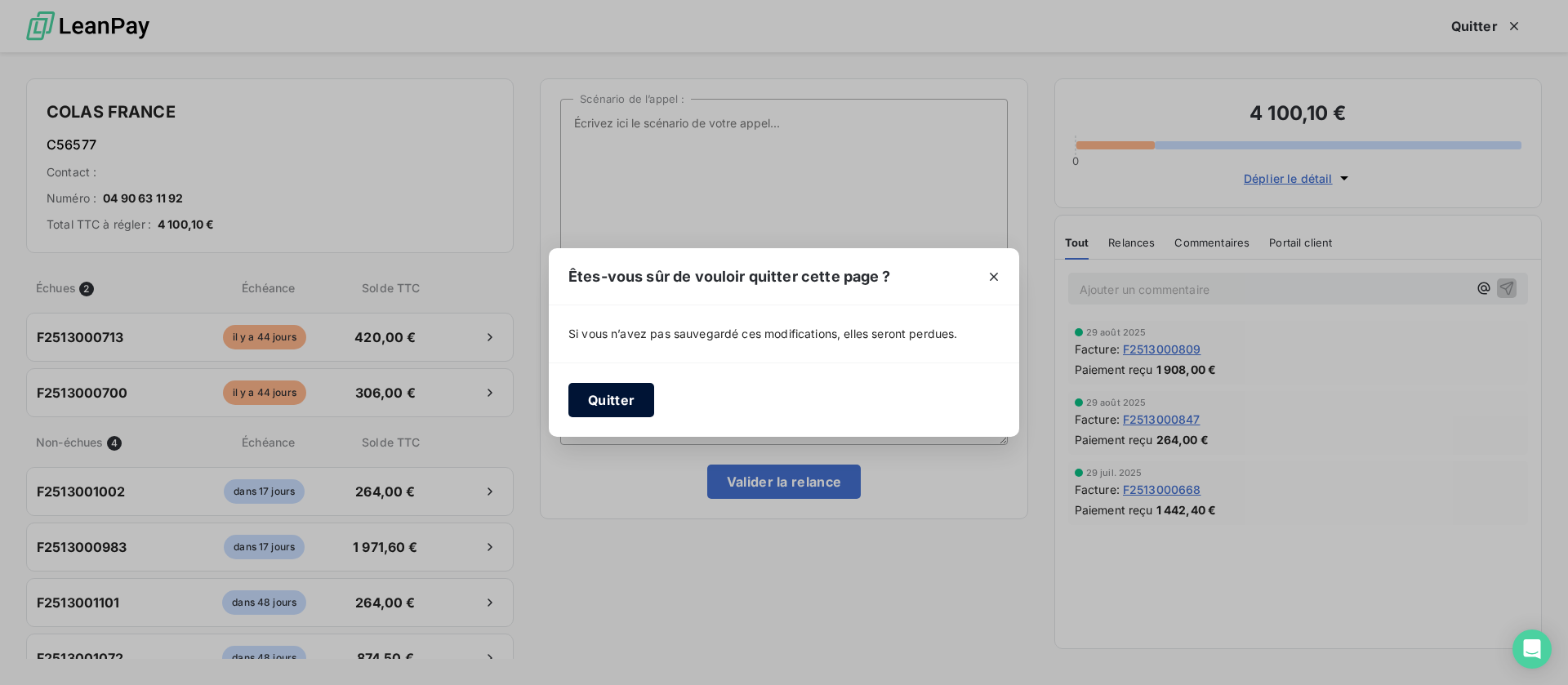
drag, startPoint x: 575, startPoint y: 406, endPoint x: 583, endPoint y: 400, distance: 10.0
click at [575, 405] on button "Quitter" at bounding box center [611, 400] width 86 height 34
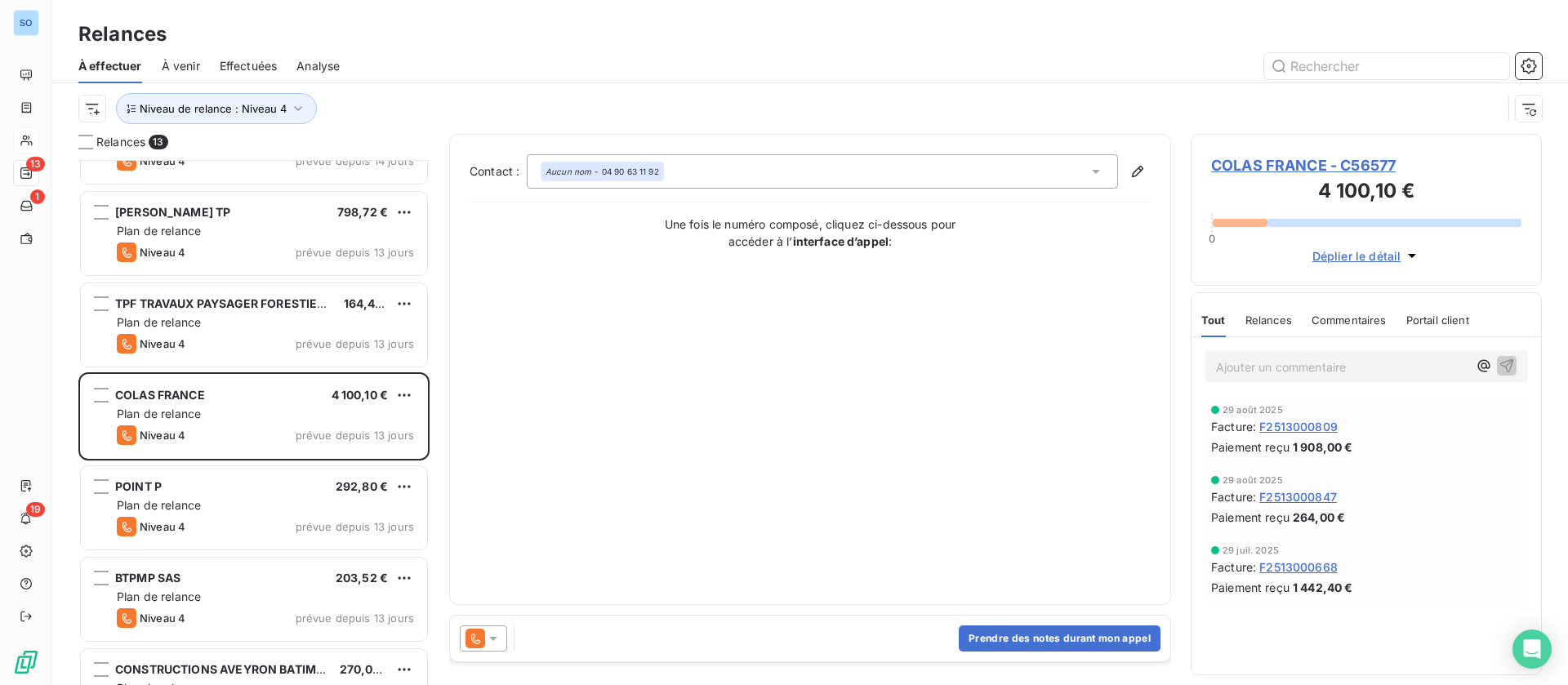
click at [1286, 161] on span "COLAS FRANCE - C56577" at bounding box center [1365, 165] width 310 height 22
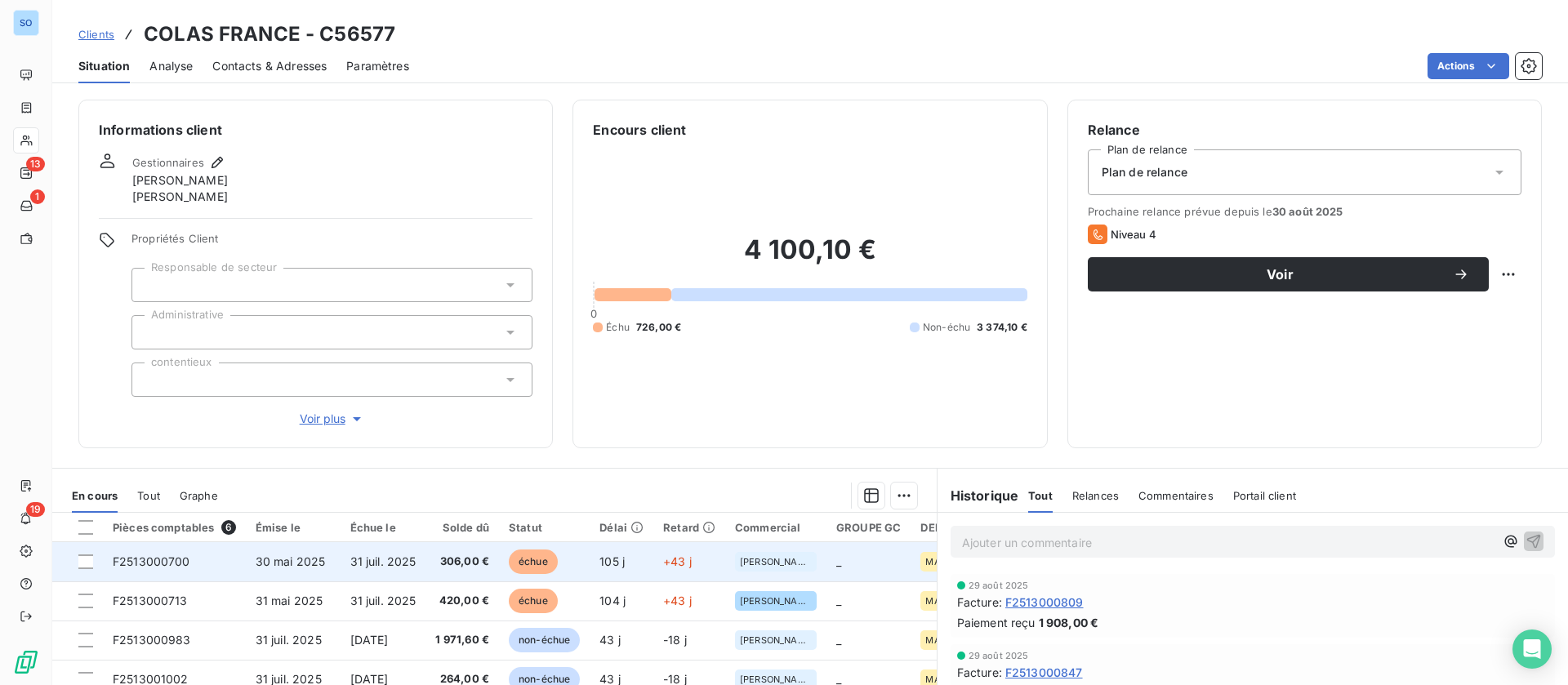
click at [373, 569] on td "31 juil. 2025" at bounding box center [383, 561] width 86 height 39
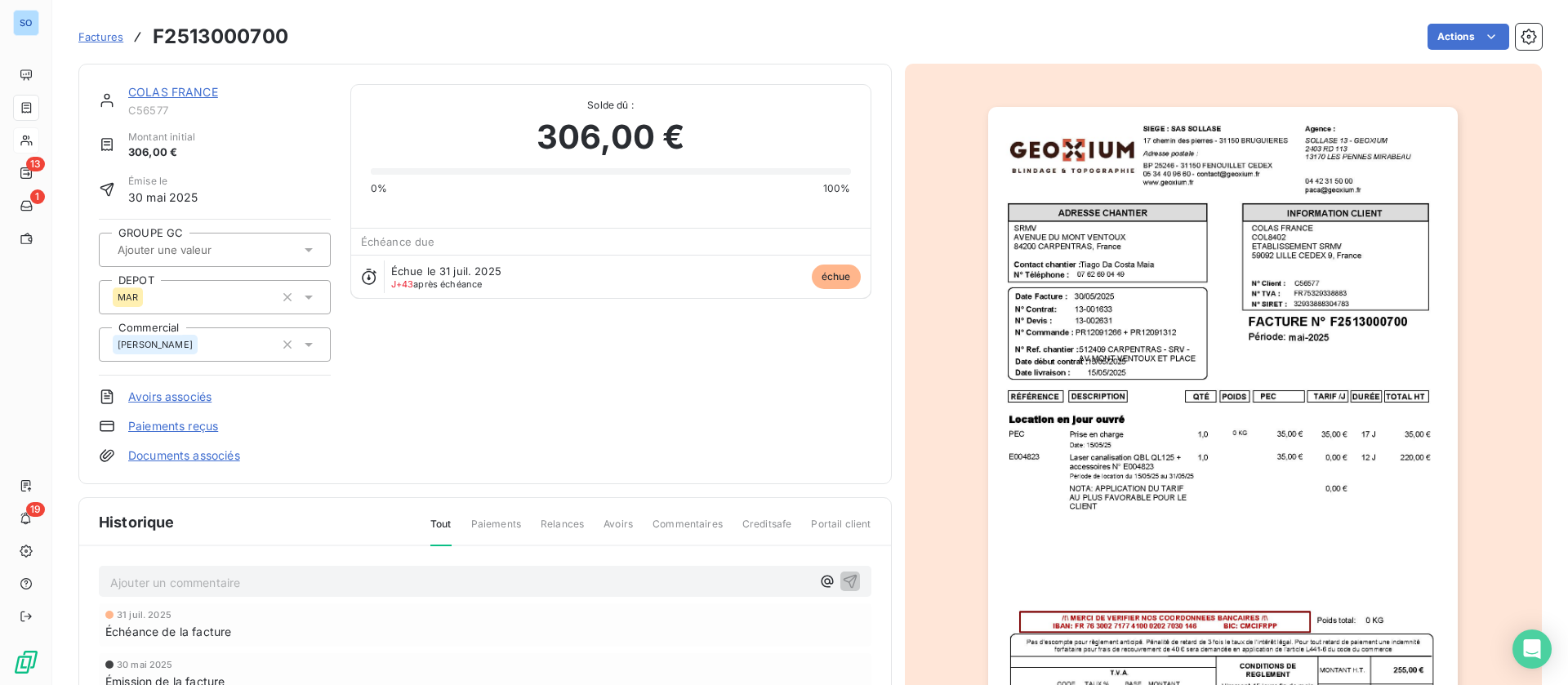
click at [174, 88] on link "COLAS FRANCE" at bounding box center [173, 92] width 90 height 14
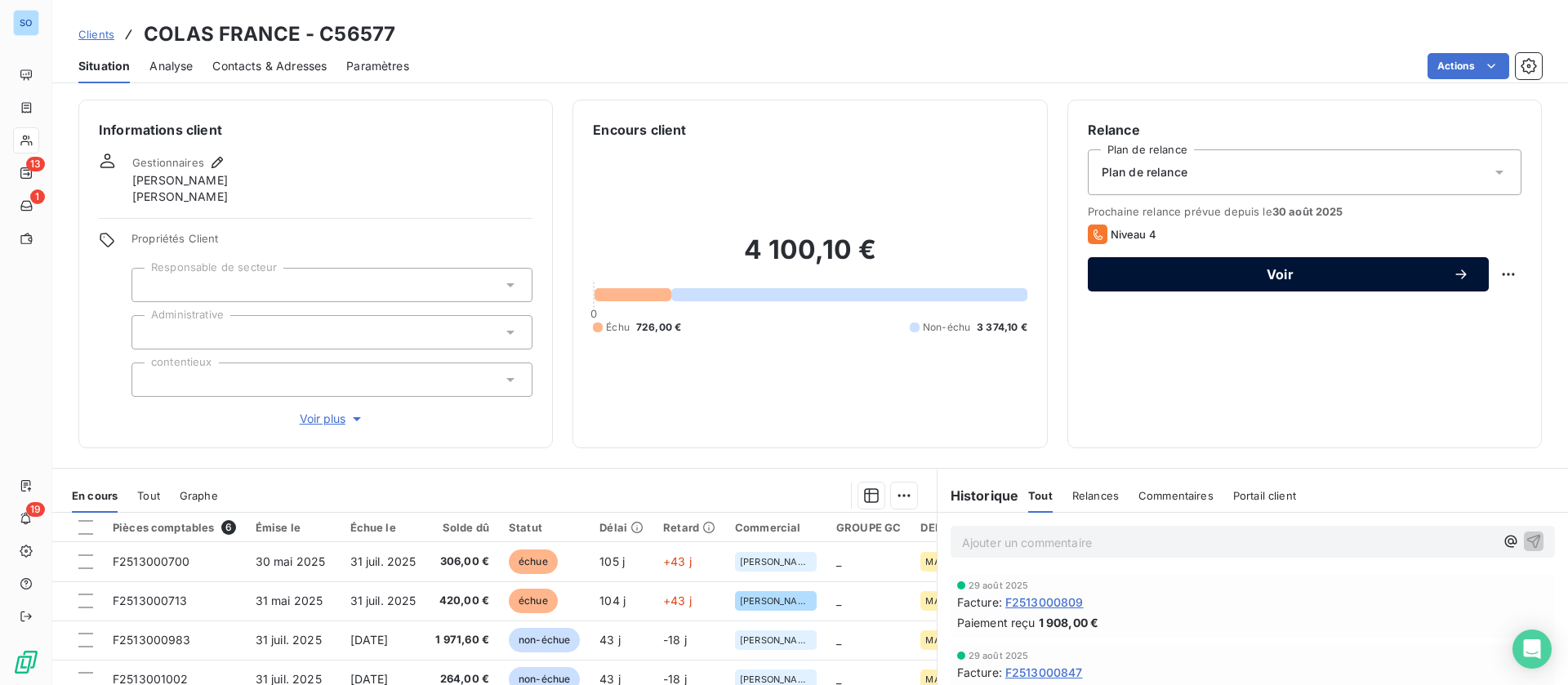
click at [1224, 271] on span "Voir" at bounding box center [1280, 274] width 346 height 13
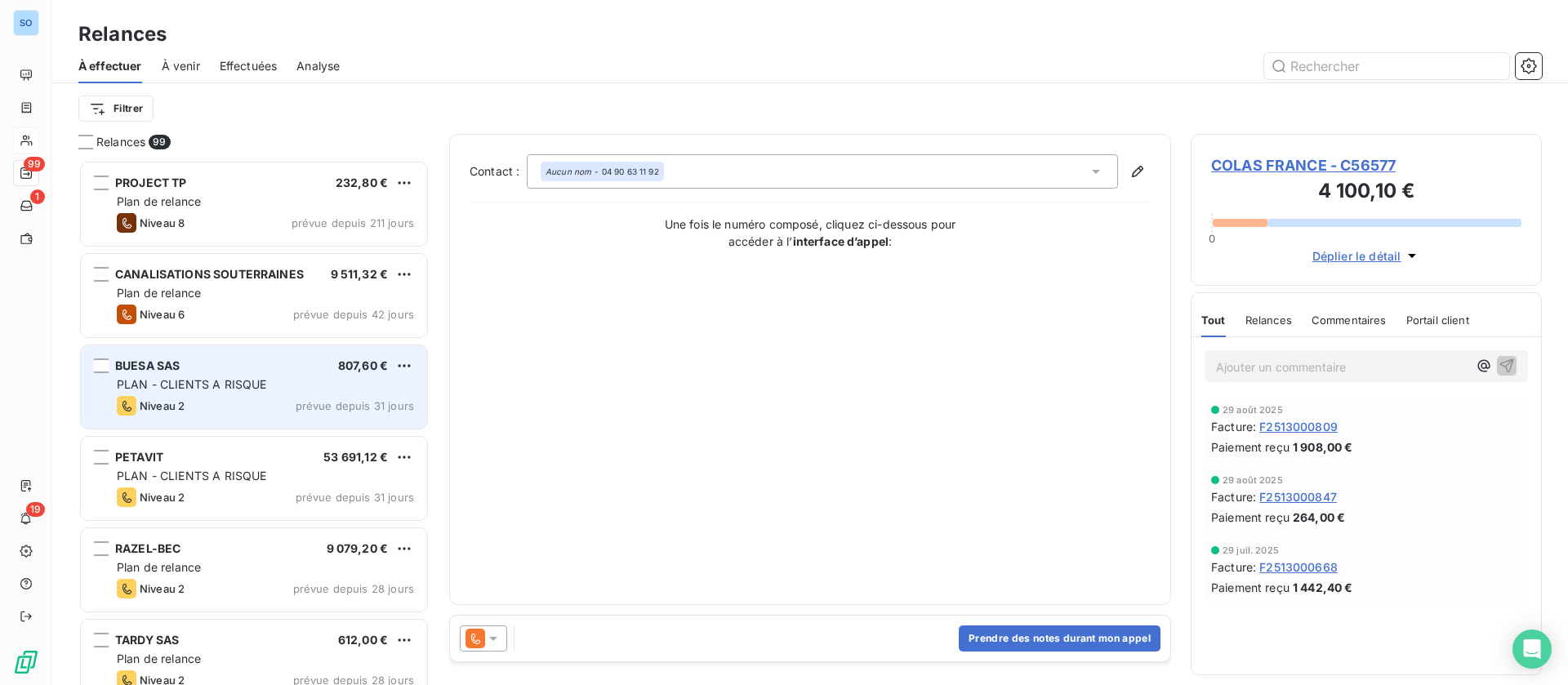
scroll to position [506, 333]
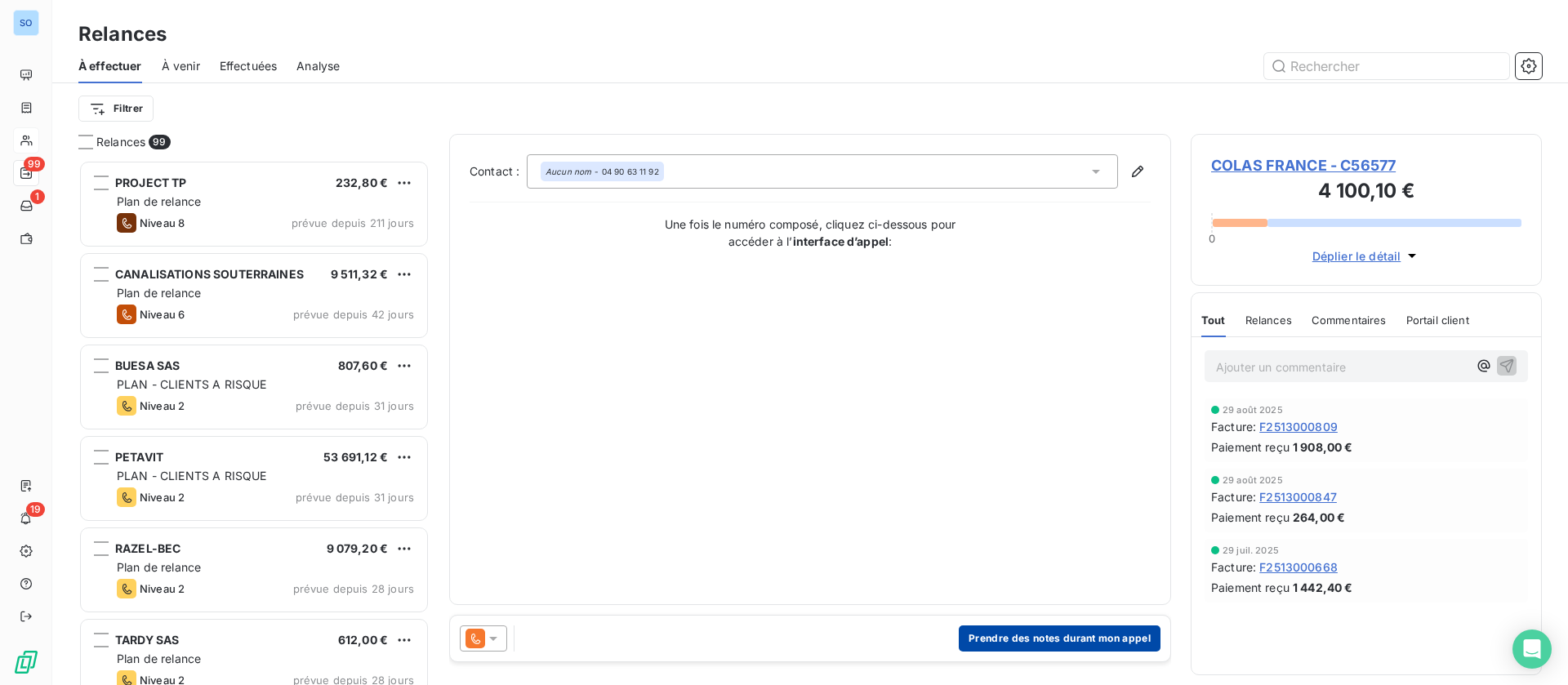
click at [1049, 643] on button "Prendre des notes durant mon appel" at bounding box center [1059, 638] width 202 height 26
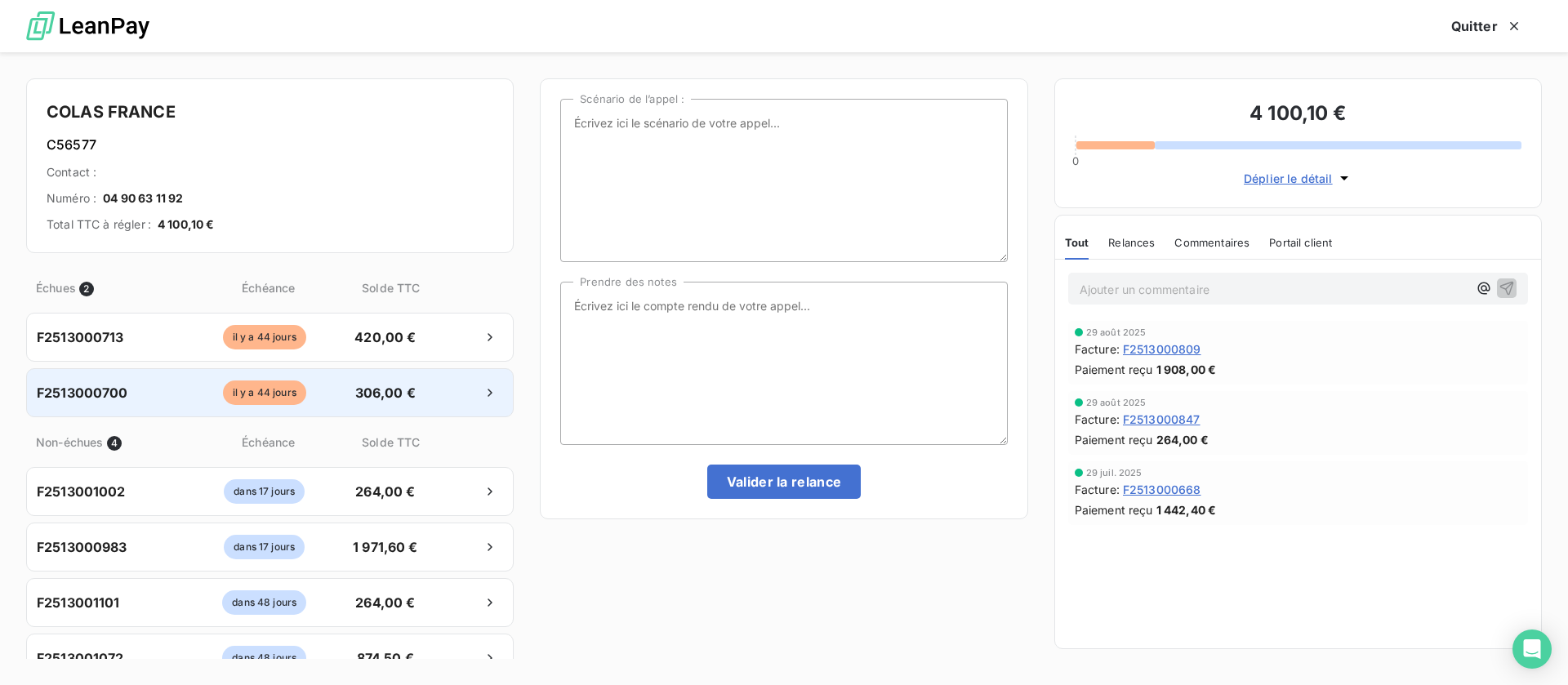
click at [431, 382] on div at bounding box center [467, 393] width 72 height 26
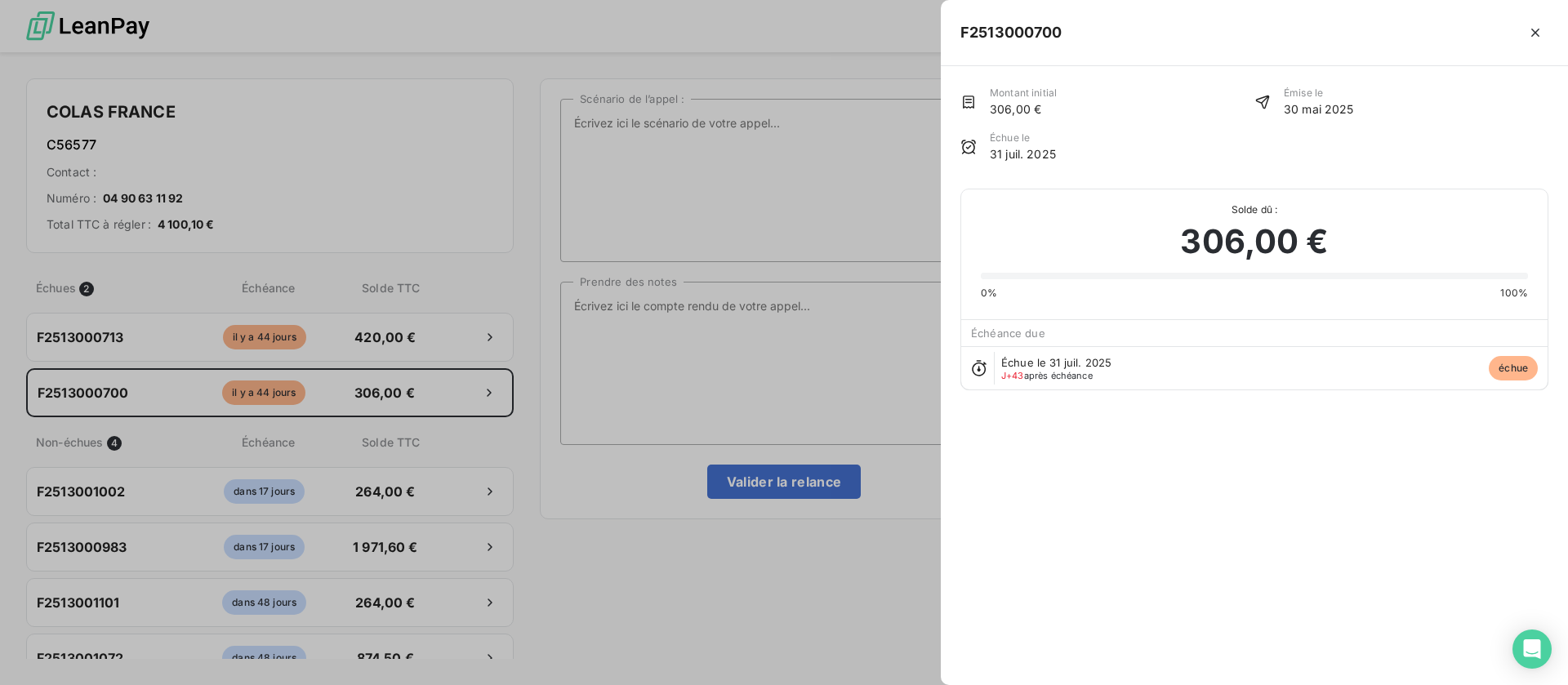
click at [811, 361] on div at bounding box center [784, 342] width 1568 height 685
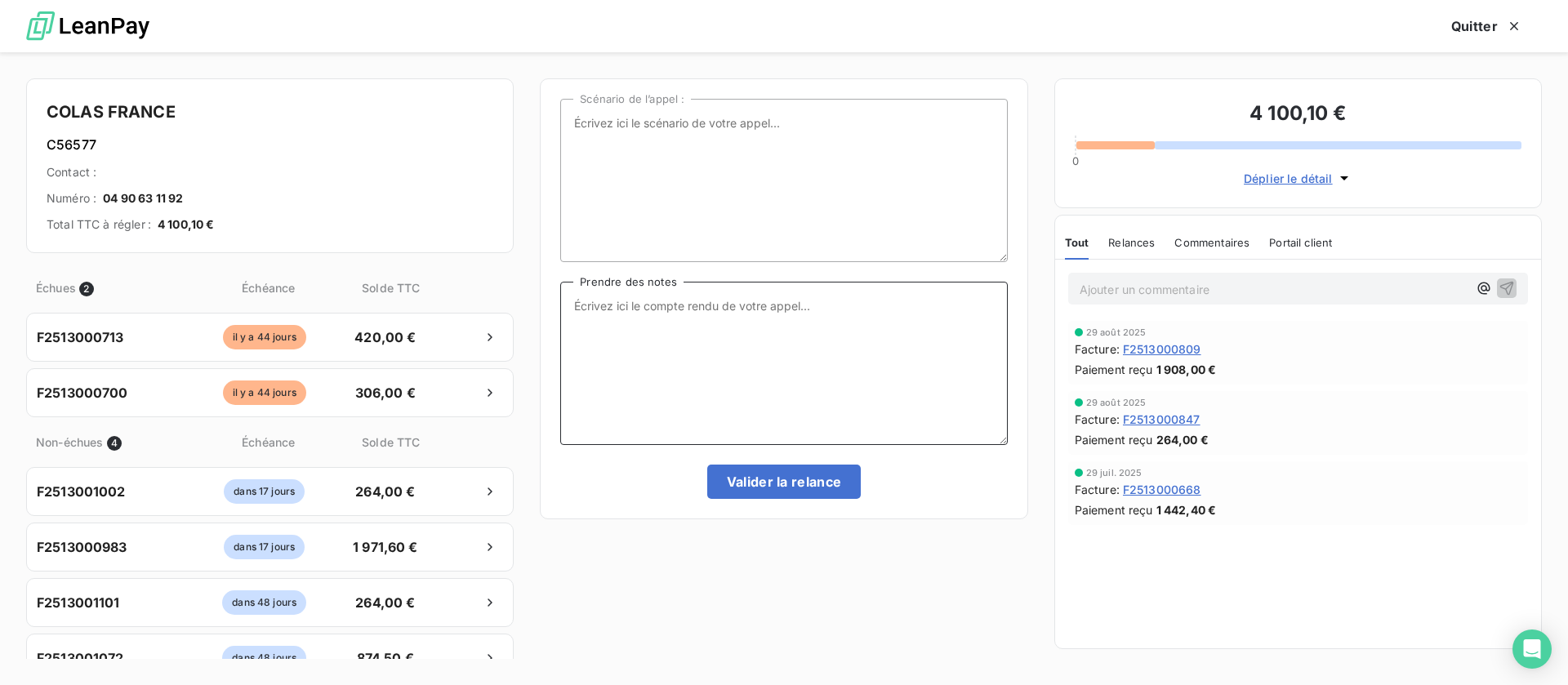
click at [799, 336] on textarea "Prendre des notes" at bounding box center [784, 363] width 447 height 163
click at [791, 300] on textarea "FACTURE 0700 et 0713" at bounding box center [784, 363] width 447 height 163
type textarea "FACTURE 0700 et 0713 :"
click at [1469, 31] on button "Quitter" at bounding box center [1487, 25] width 110 height 34
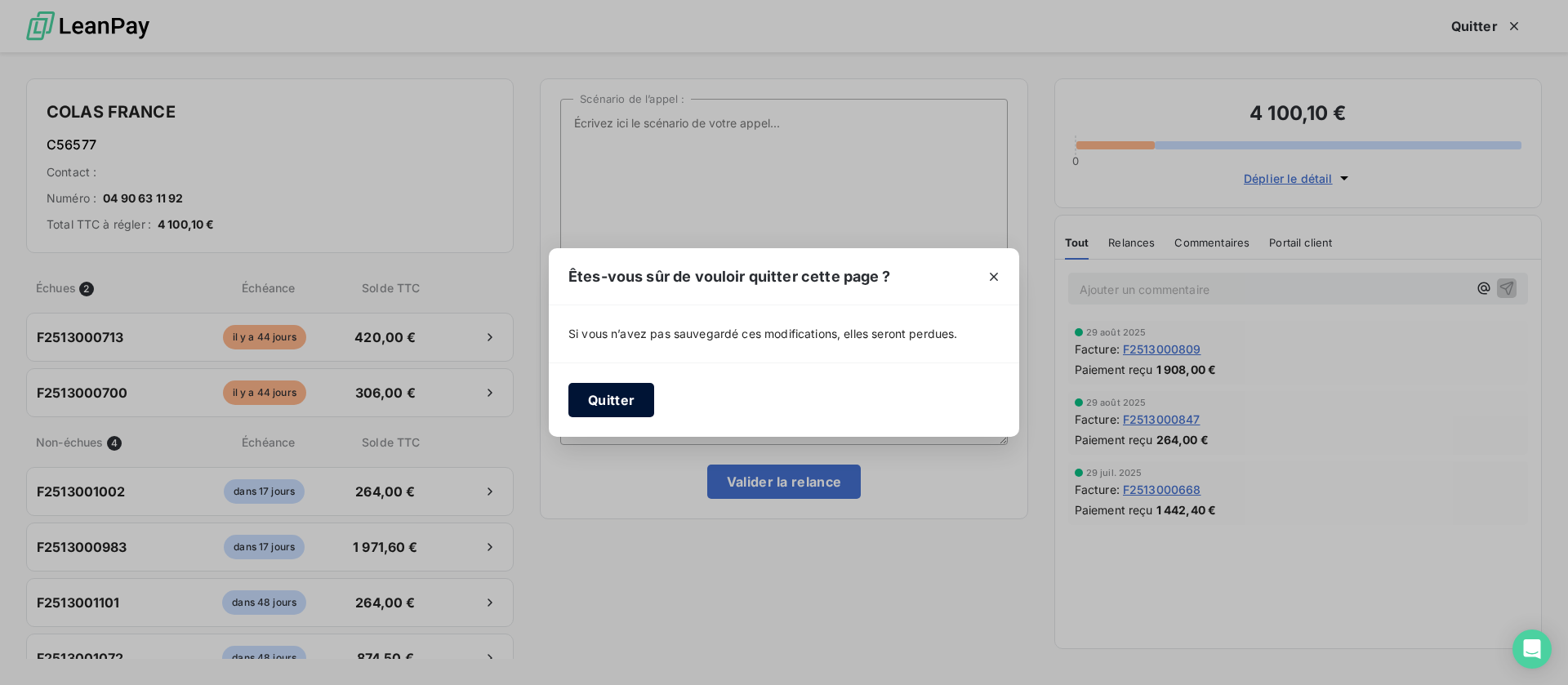
click at [616, 398] on button "Quitter" at bounding box center [611, 400] width 86 height 34
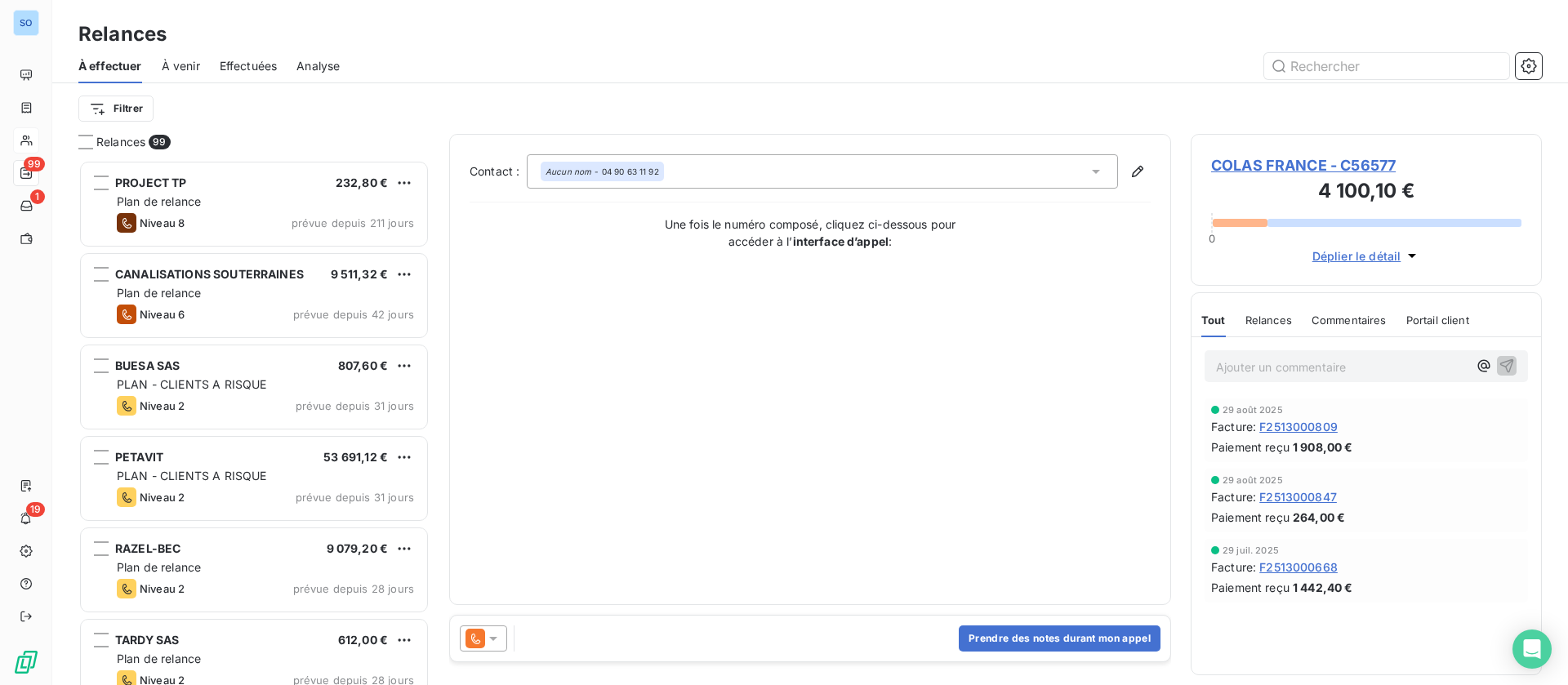
click at [1332, 161] on span "COLAS FRANCE - C56577" at bounding box center [1365, 165] width 310 height 22
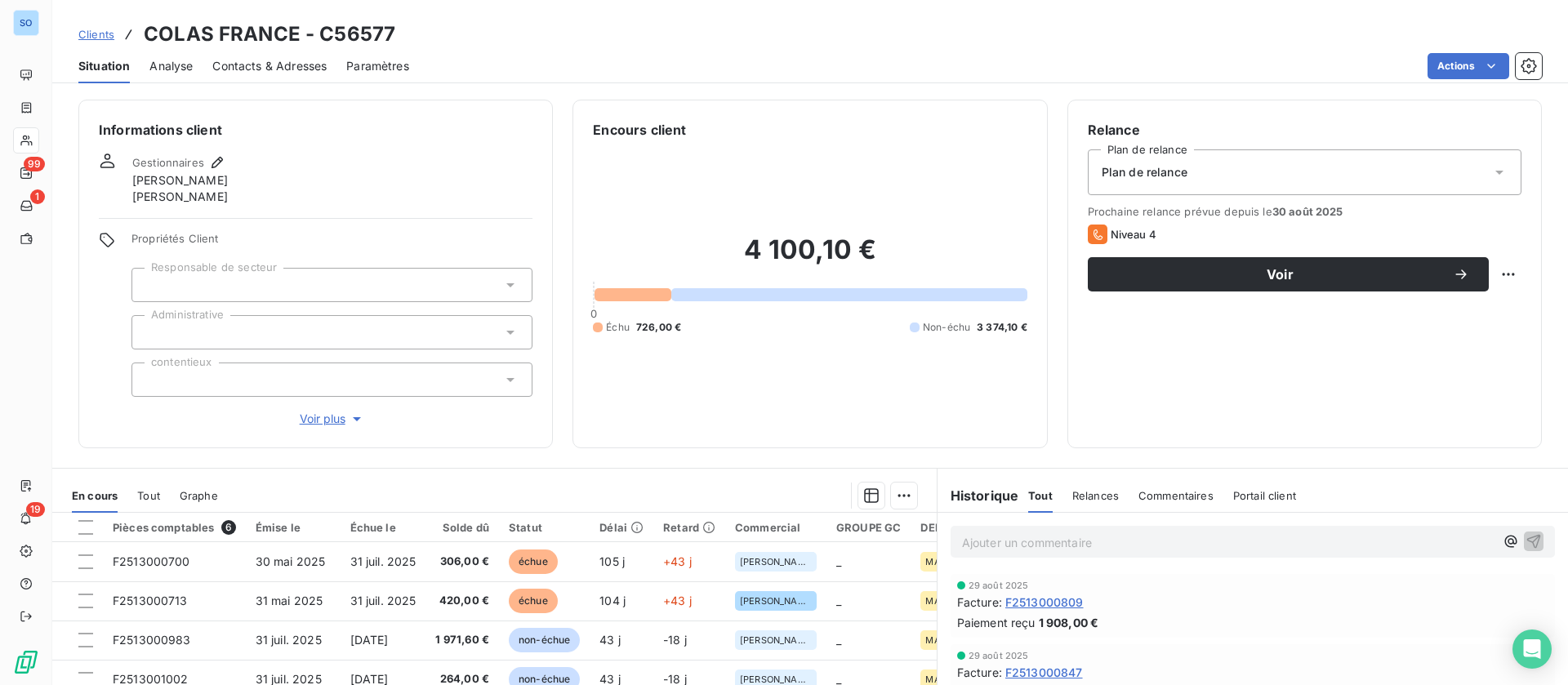
drag, startPoint x: 287, startPoint y: 57, endPoint x: 309, endPoint y: 86, distance: 36.4
click at [292, 67] on span "Contacts & Adresses" at bounding box center [269, 65] width 114 height 17
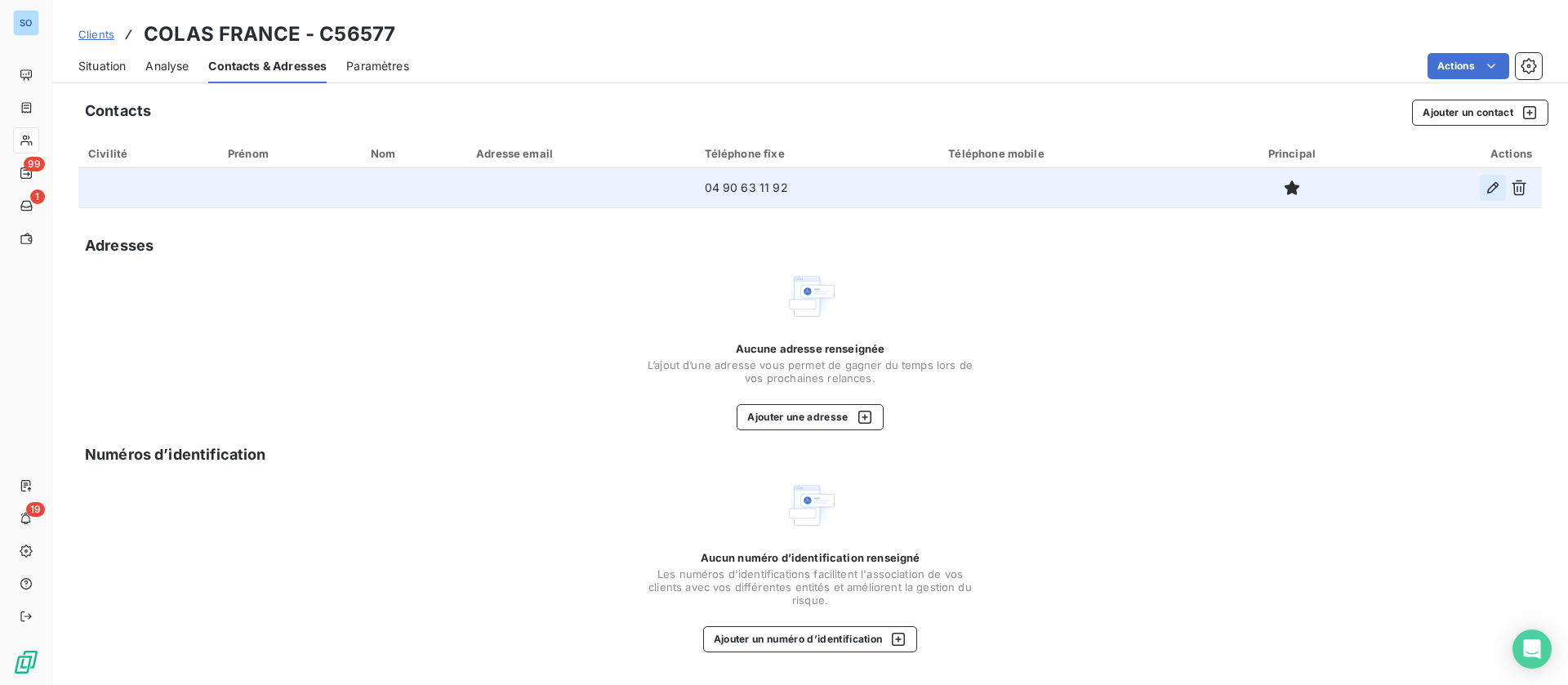
click at [1494, 186] on icon "button" at bounding box center [1493, 188] width 17 height 17
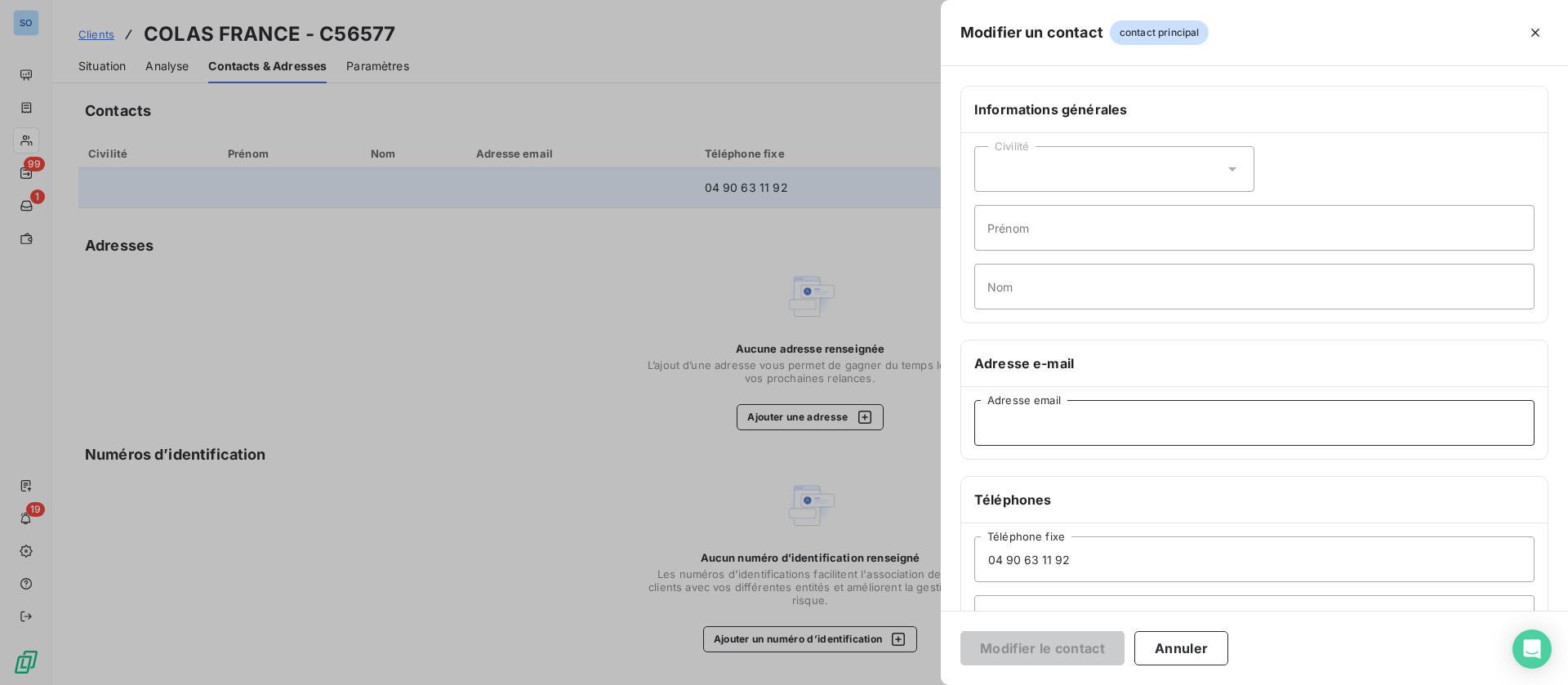
click at [1085, 429] on input "Adresse email" at bounding box center [1255, 422] width 560 height 45
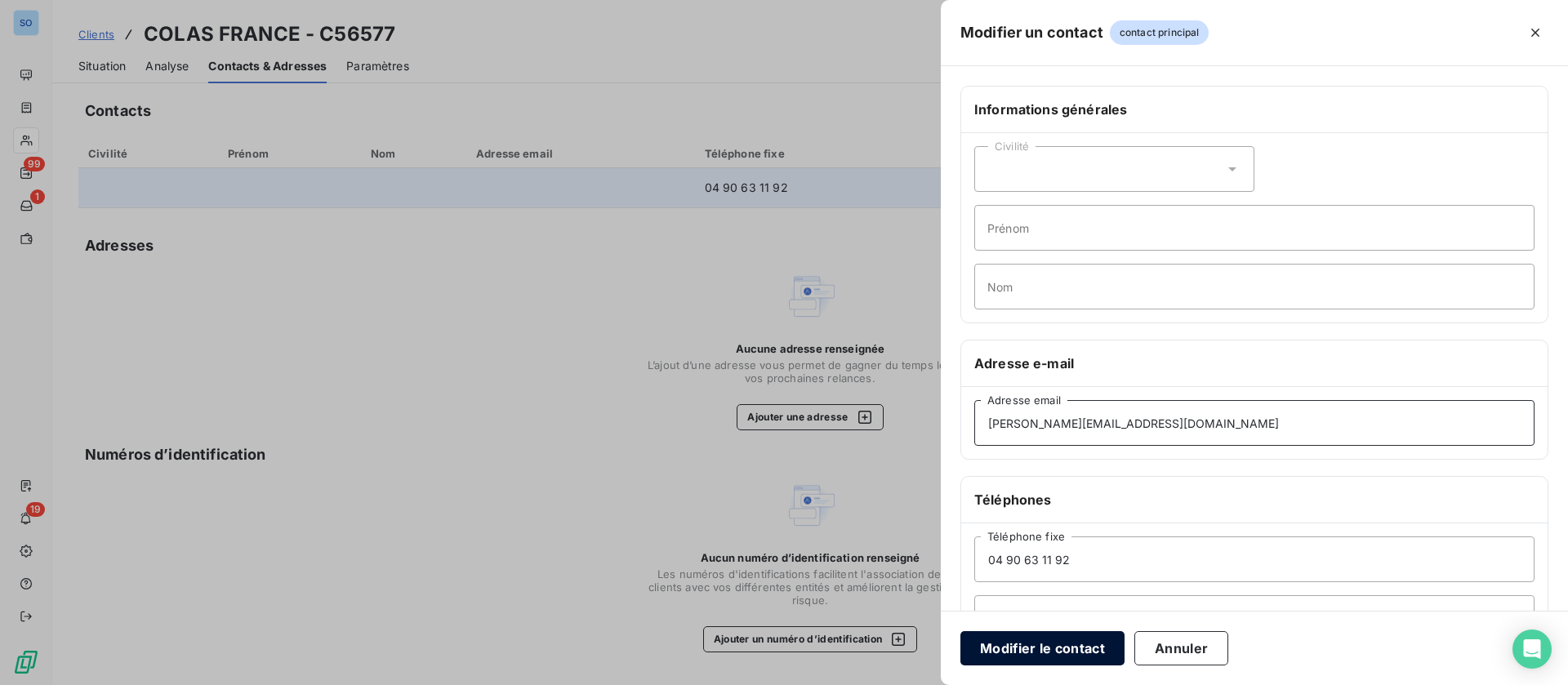
type input "[PERSON_NAME][EMAIL_ADDRESS][DOMAIN_NAME]"
click at [1031, 639] on button "Modifier le contact" at bounding box center [1042, 647] width 164 height 34
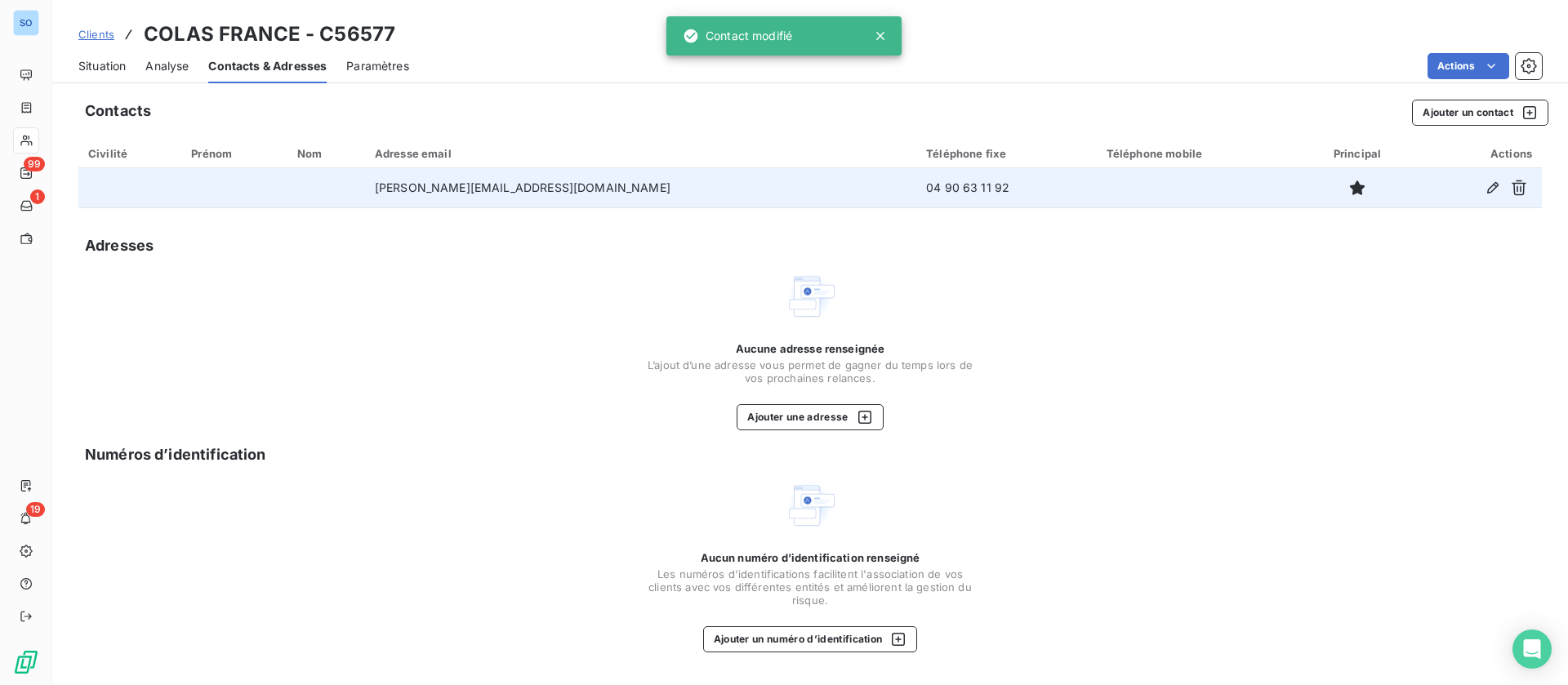
click at [115, 58] on span "Situation" at bounding box center [102, 65] width 47 height 17
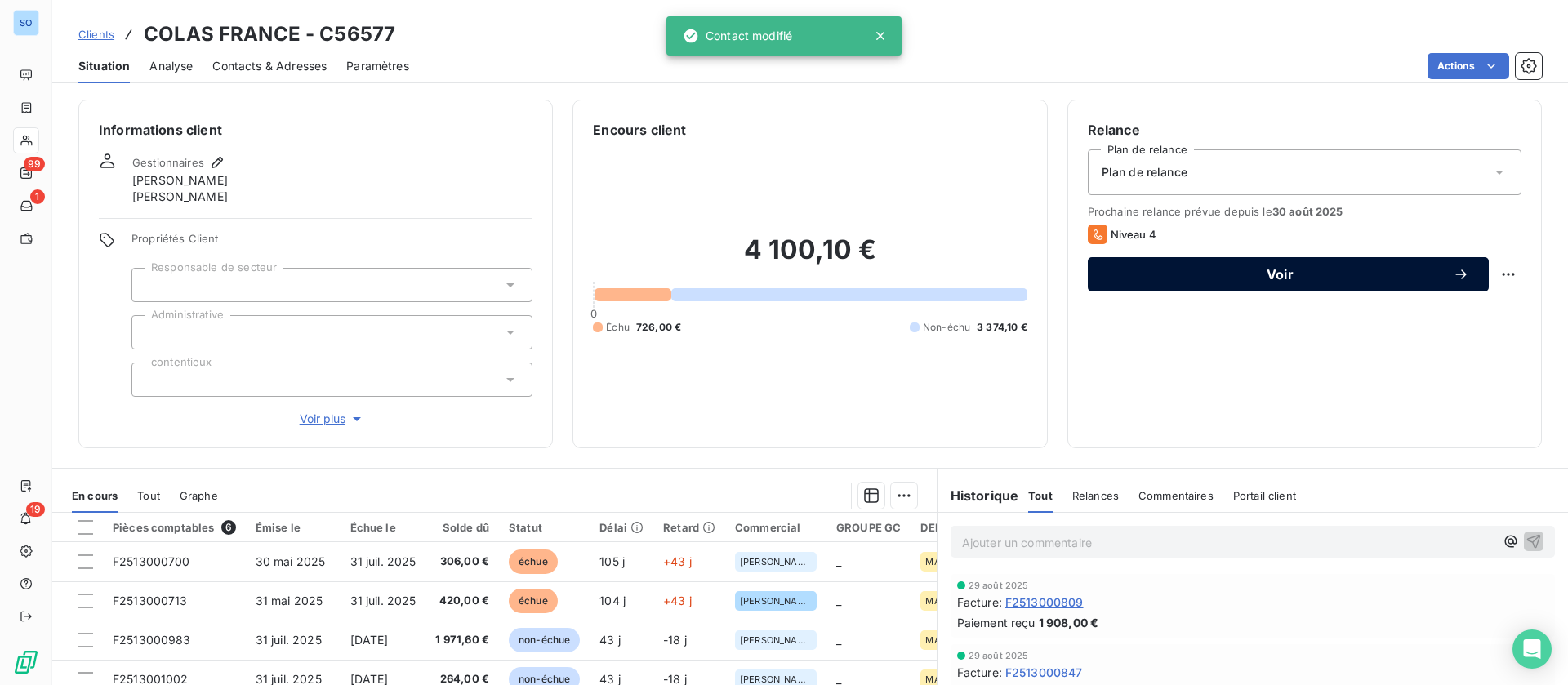
click at [1232, 266] on div "Voir" at bounding box center [1288, 274] width 361 height 17
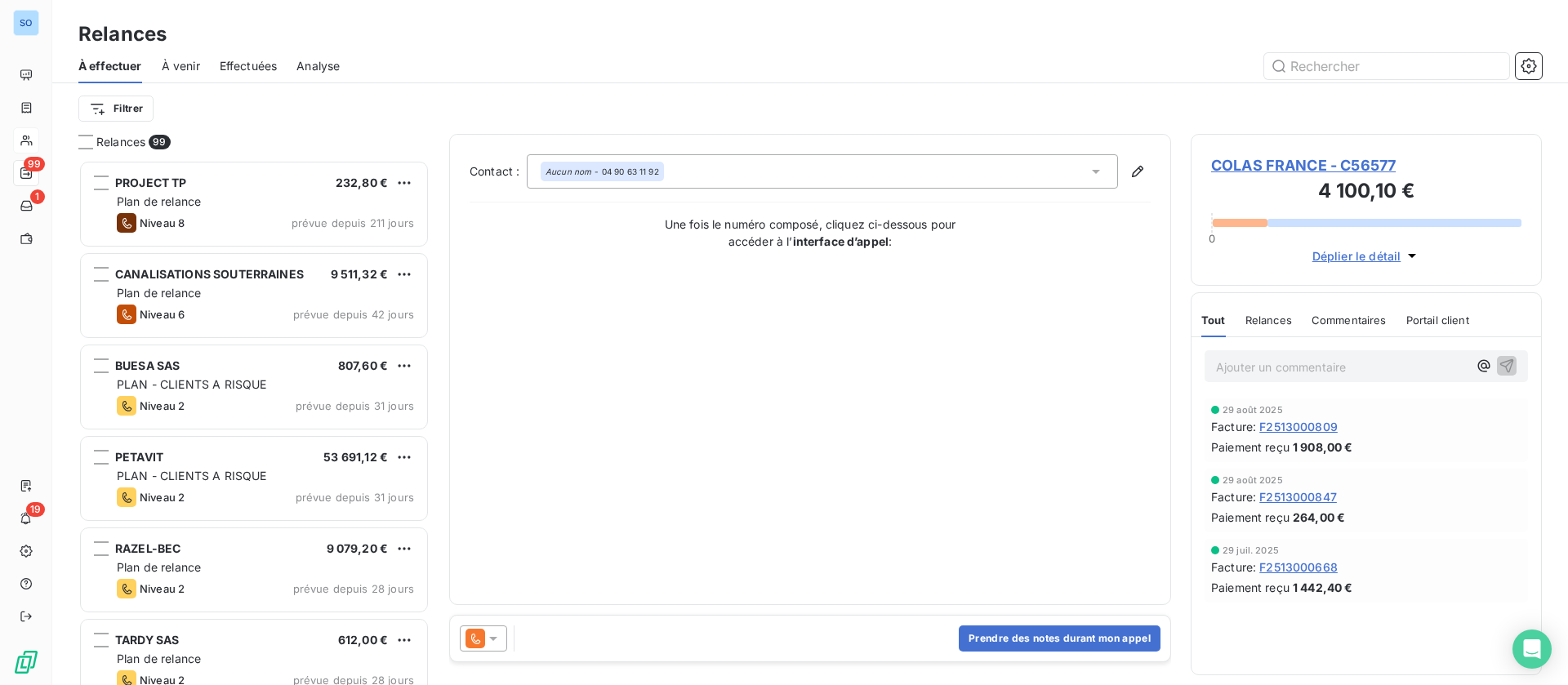
scroll to position [506, 333]
click at [1069, 634] on button "Prendre des notes durant mon appel" at bounding box center [1059, 638] width 202 height 26
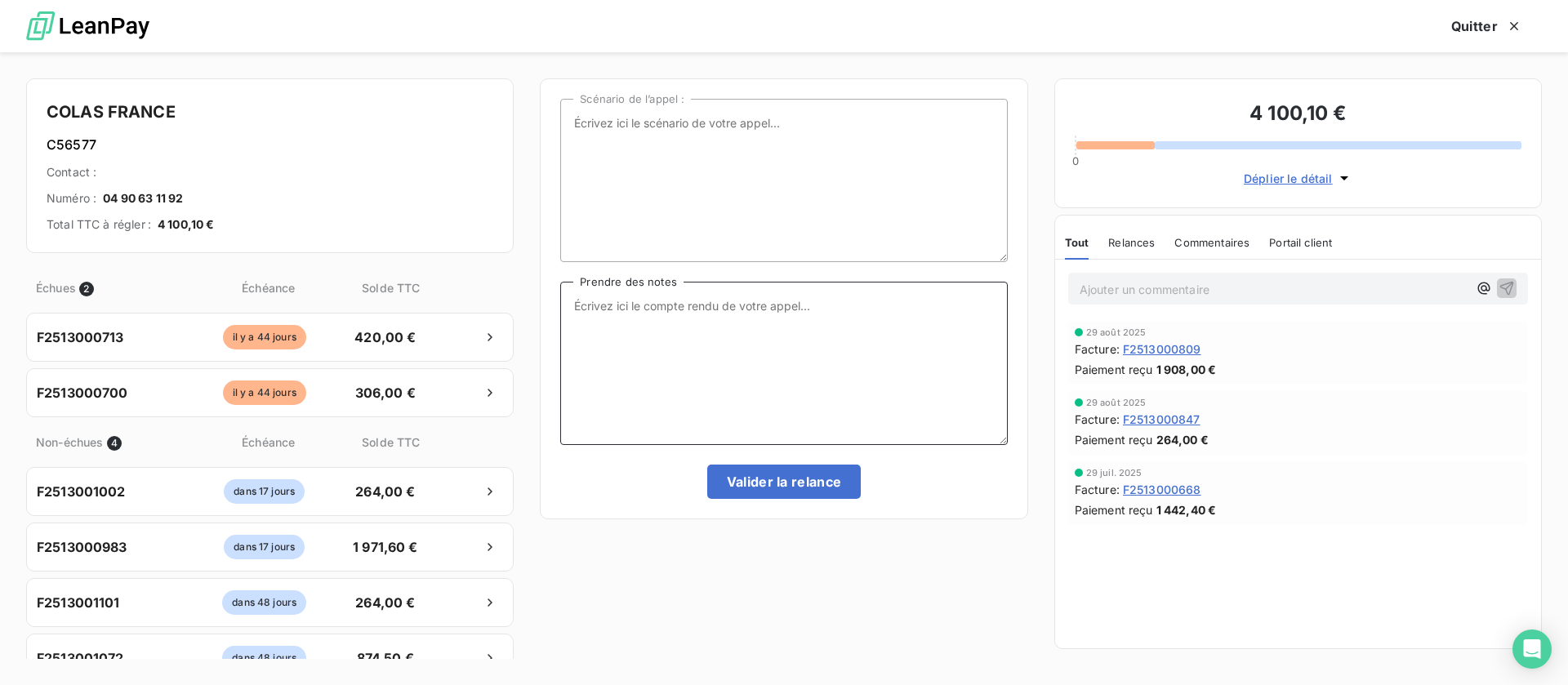
click at [684, 340] on textarea "Prendre des notes" at bounding box center [784, 363] width 447 height 163
type textarea "eu comtpa, me demande un mail avec les factures car a priori ne les a pas"
click at [822, 474] on button "Valider la relance" at bounding box center [784, 481] width 155 height 34
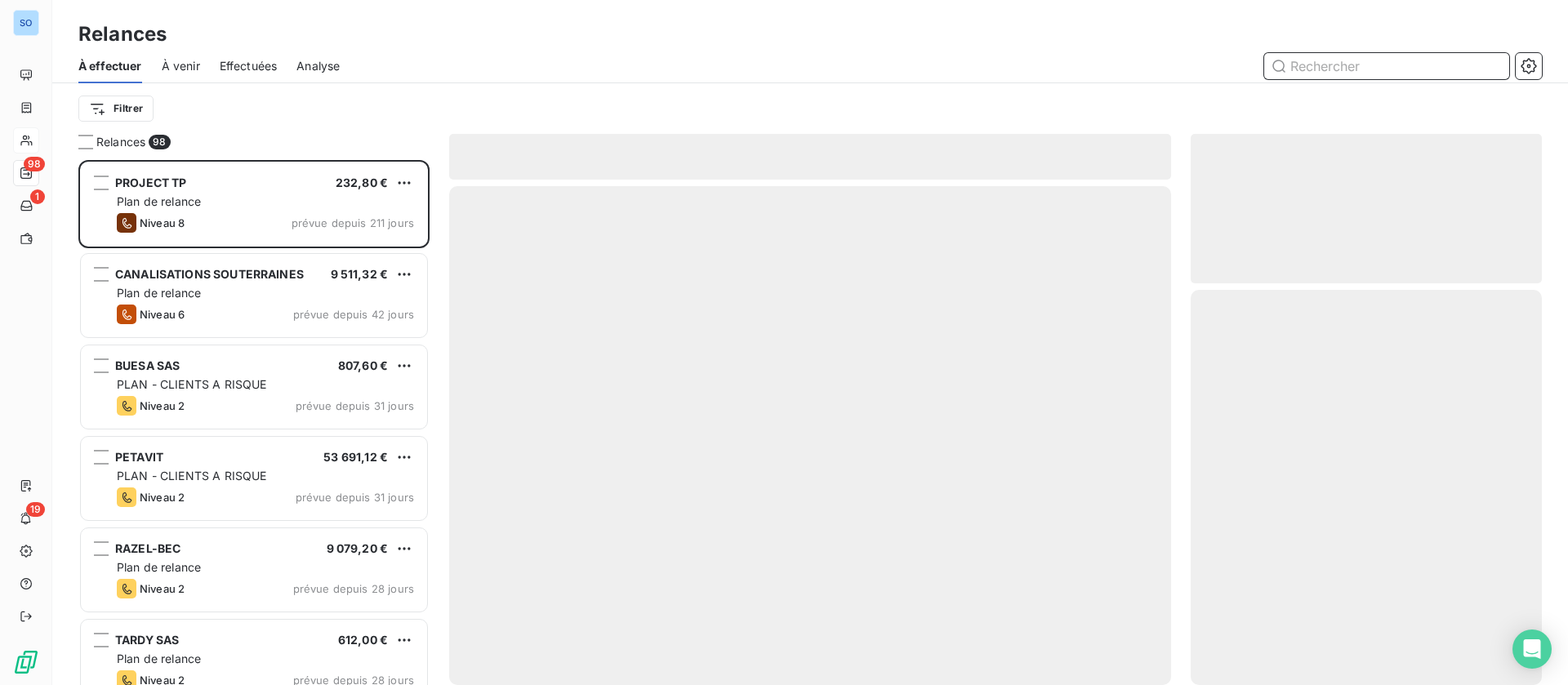
click at [254, 69] on span "Effectuées" at bounding box center [249, 65] width 58 height 17
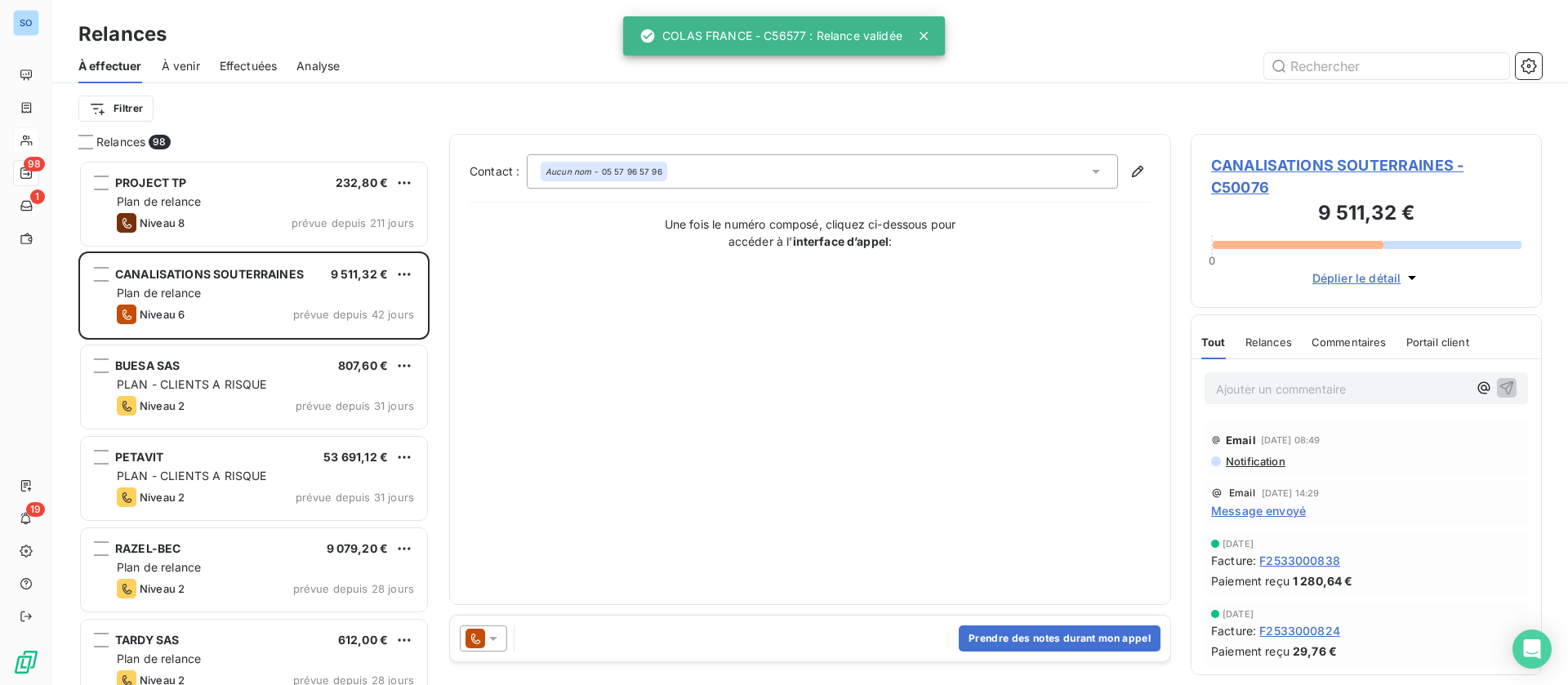
click at [269, 59] on span "Effectuées" at bounding box center [249, 65] width 58 height 17
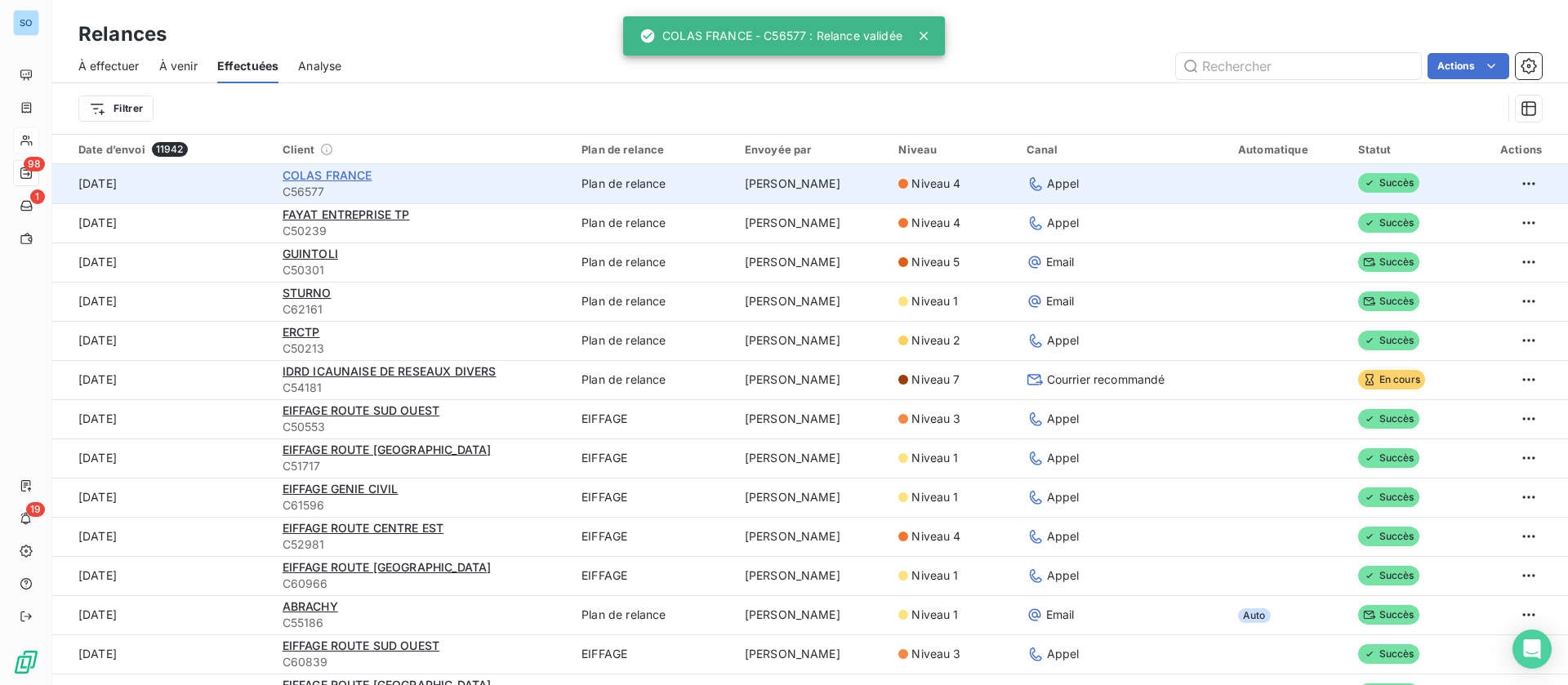
click at [327, 175] on span "COLAS FRANCE" at bounding box center [327, 175] width 90 height 14
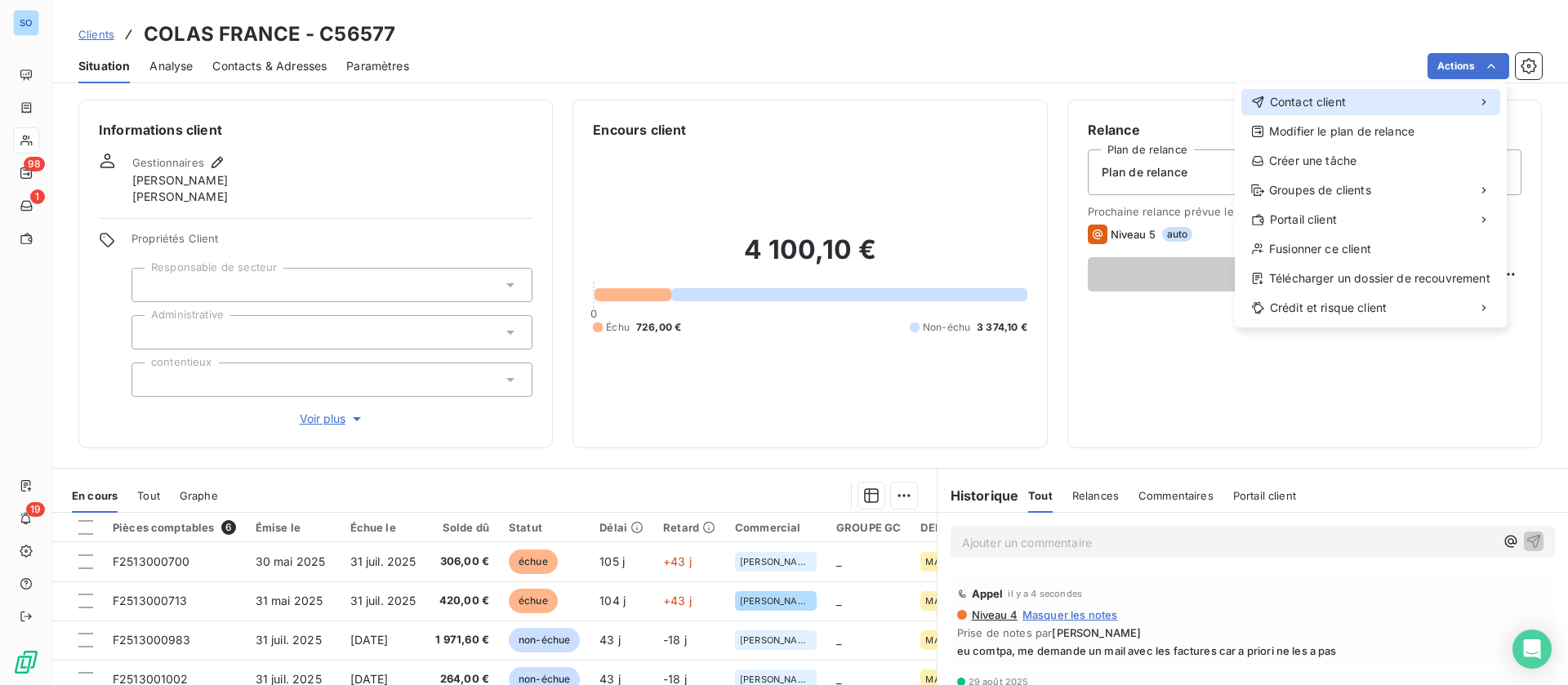
click at [1386, 105] on div "Contact client" at bounding box center [1371, 102] width 259 height 26
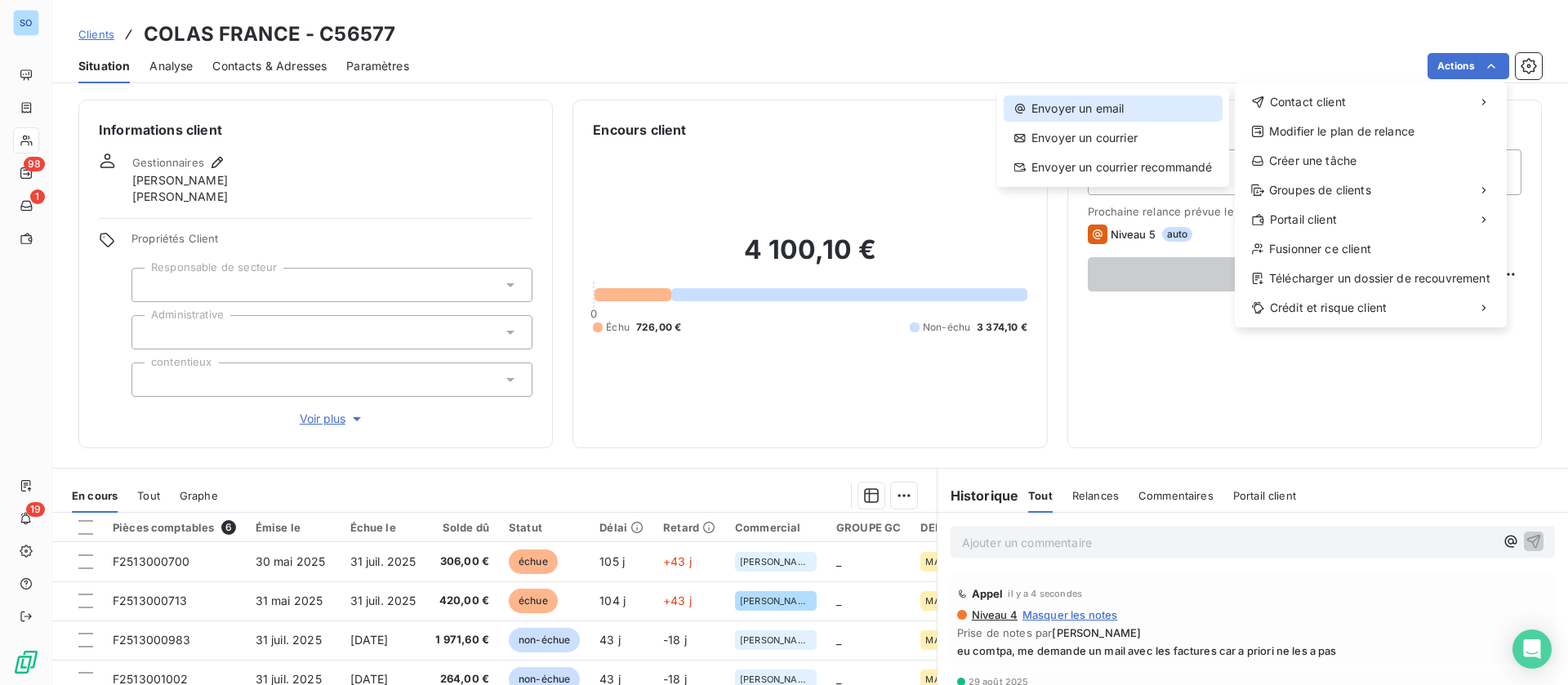
click at [1148, 106] on div "Envoyer un email" at bounding box center [1113, 108] width 219 height 26
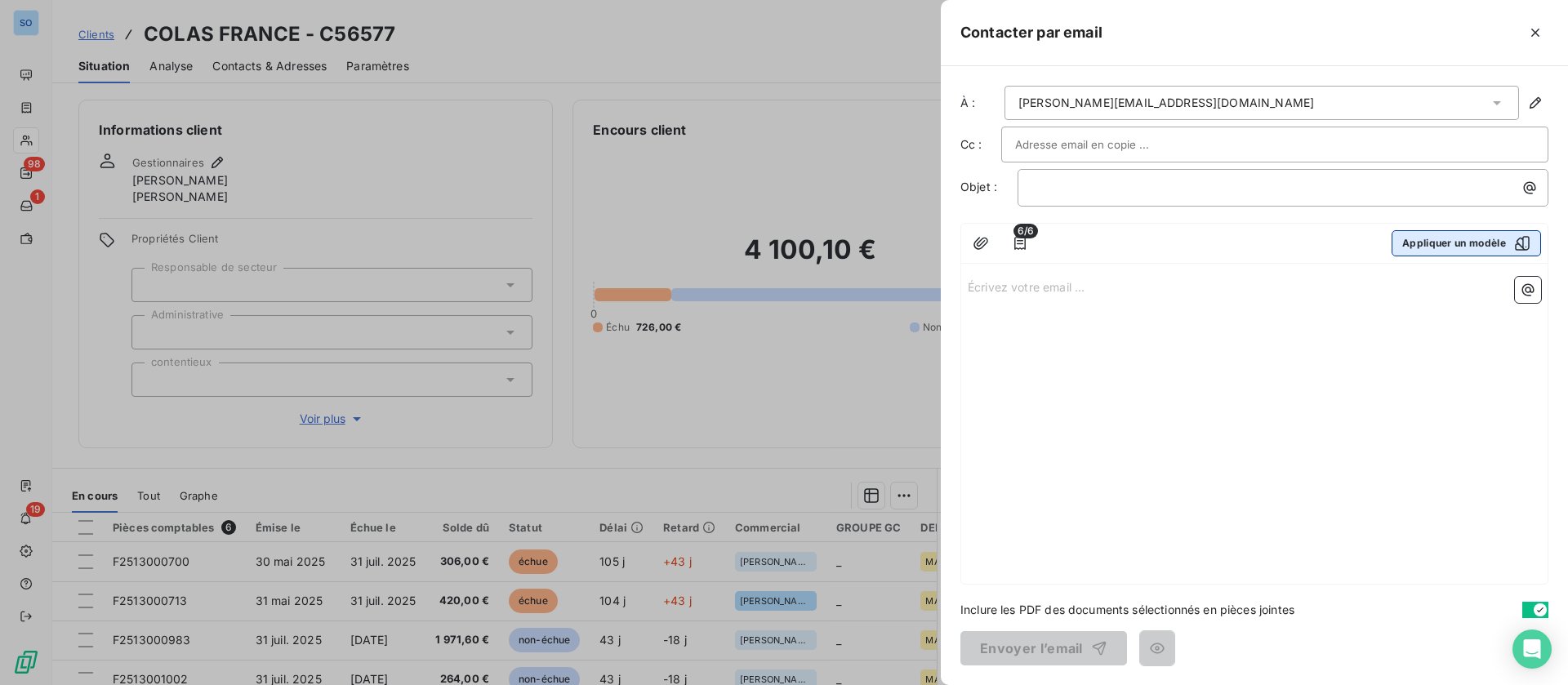
click at [1450, 241] on button "Appliquer un modèle" at bounding box center [1466, 243] width 149 height 26
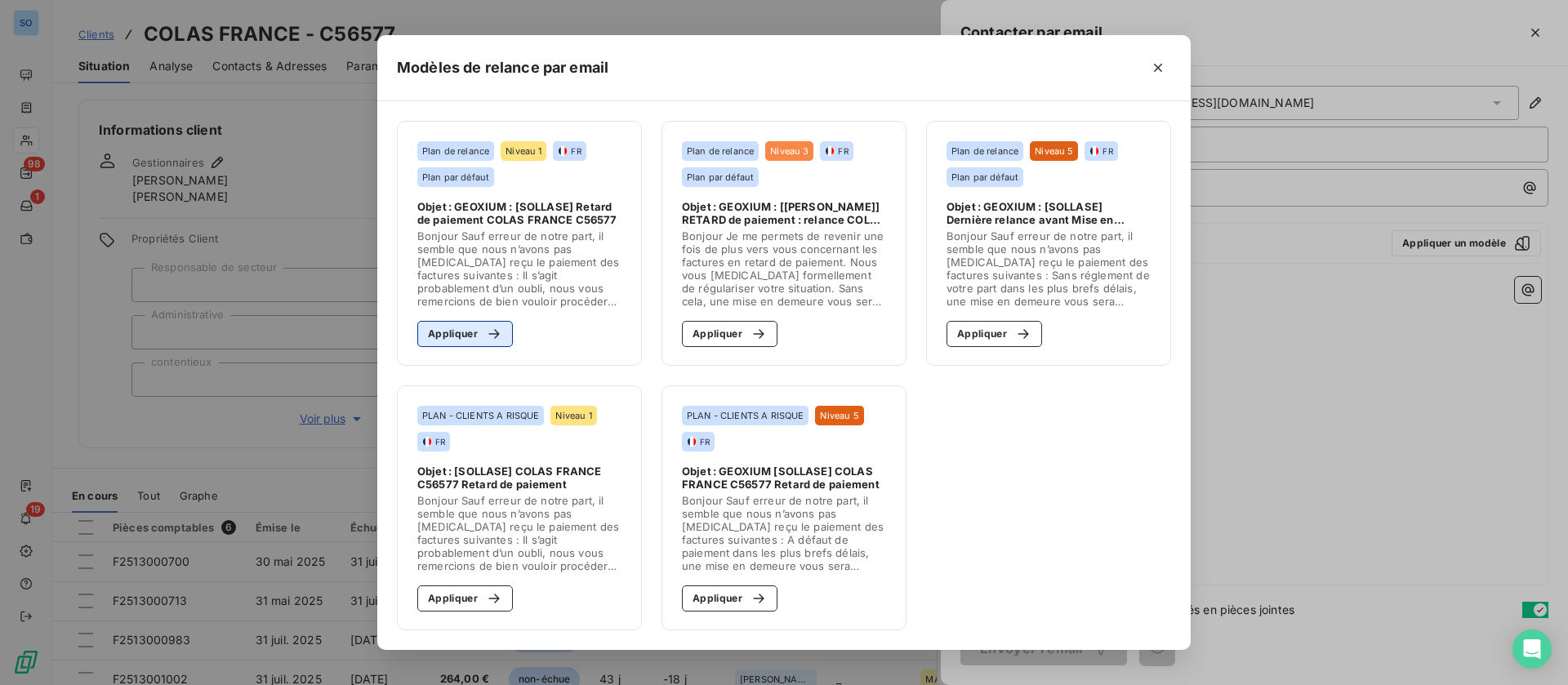
click at [467, 326] on button "Appliquer" at bounding box center [464, 334] width 95 height 26
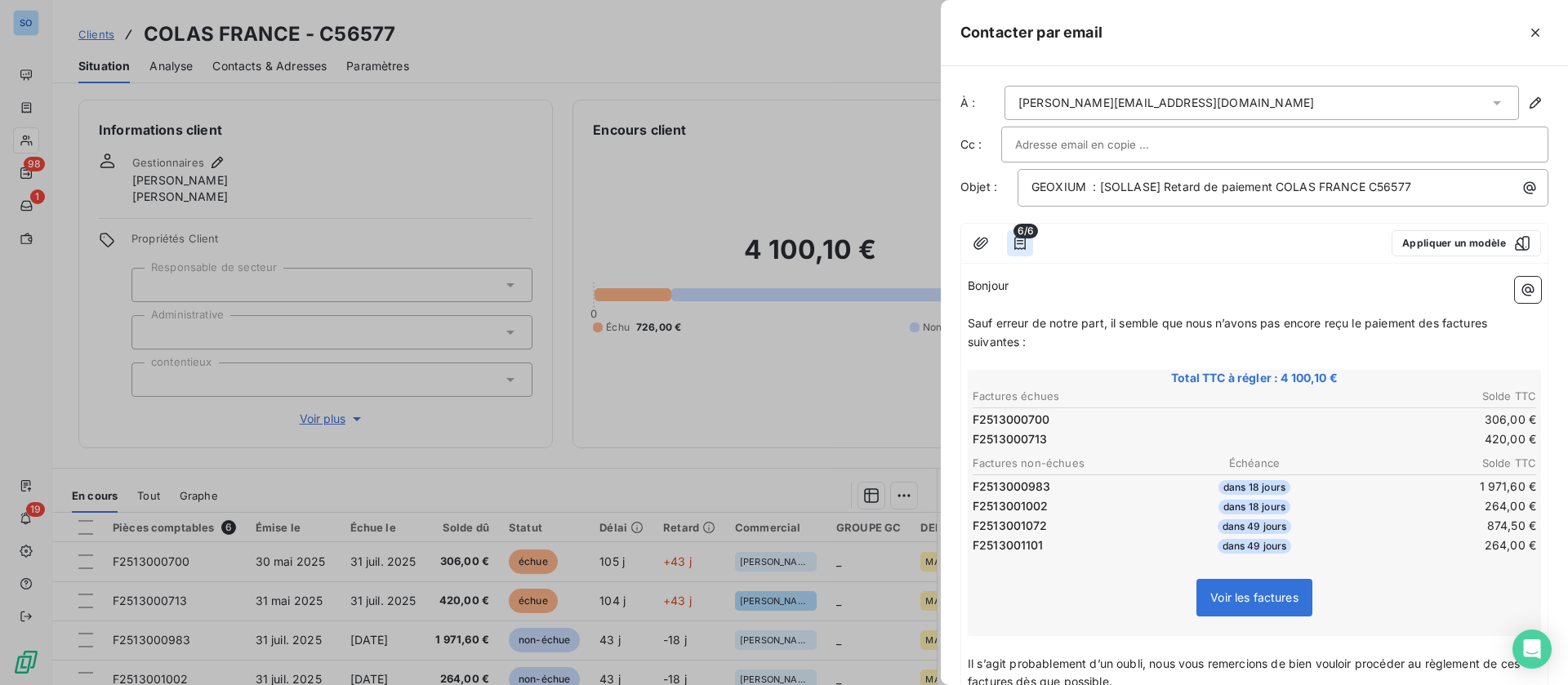
click at [1016, 242] on icon "button" at bounding box center [1020, 243] width 17 height 17
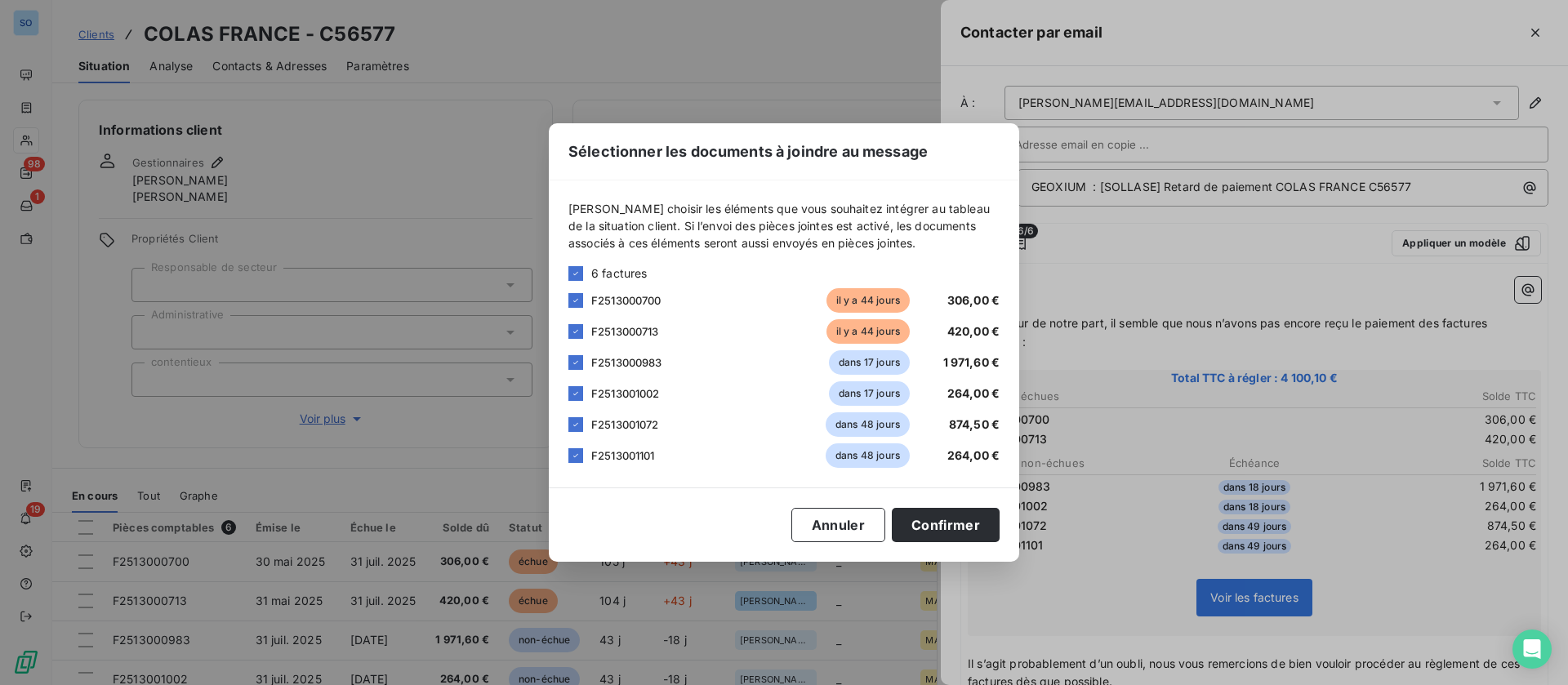
click at [1184, 246] on div "Sélectionner les documents à joindre au message [PERSON_NAME] choisir les éléme…" at bounding box center [784, 342] width 1568 height 685
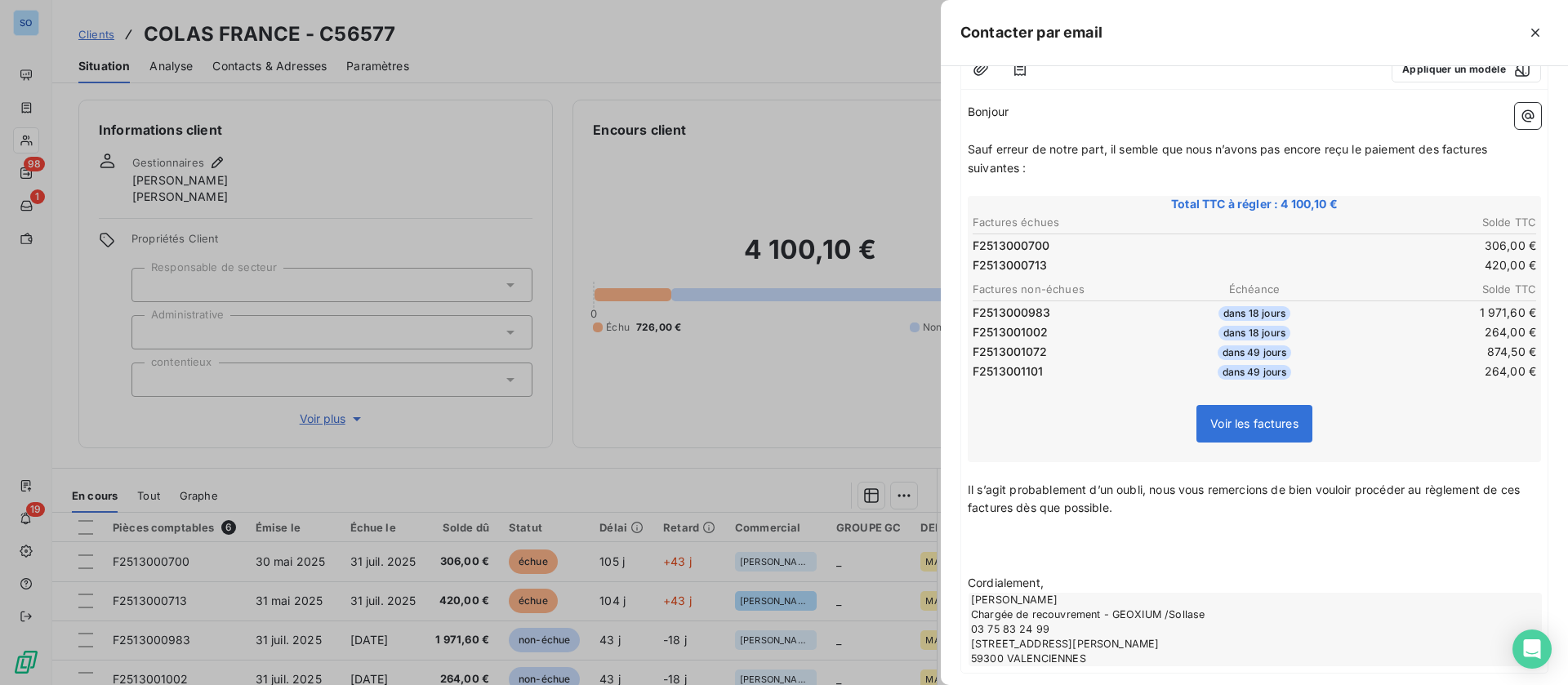
scroll to position [245, 0]
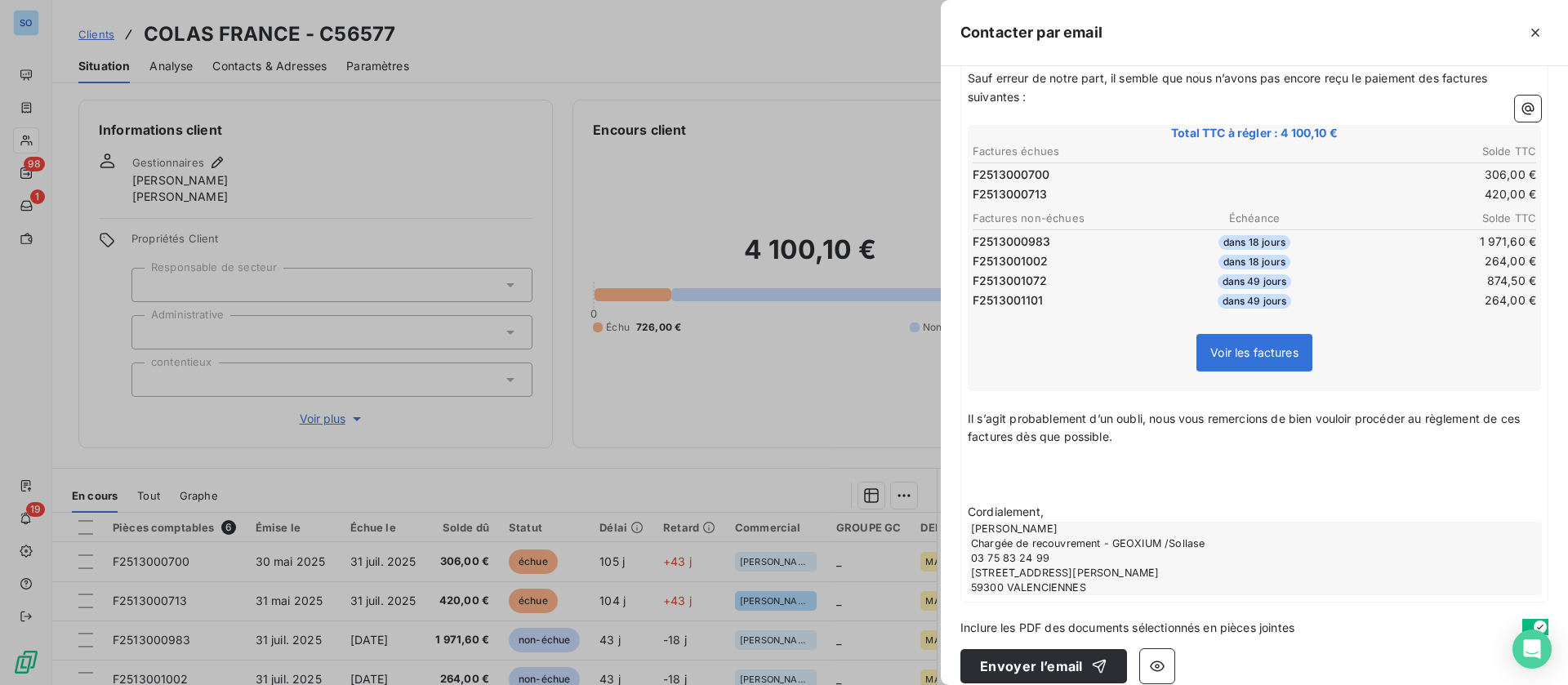
click at [1148, 461] on p "﻿" at bounding box center [1254, 456] width 574 height 19
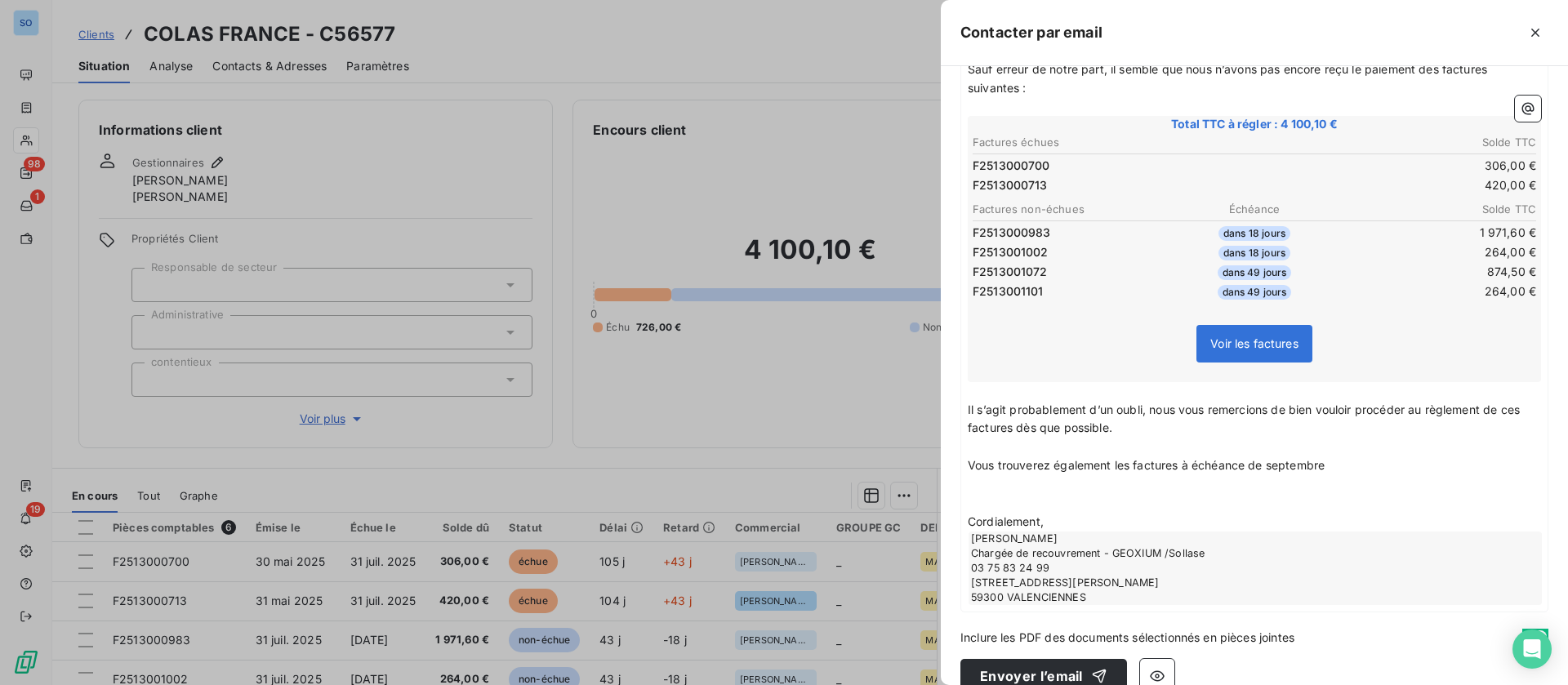
scroll to position [282, 0]
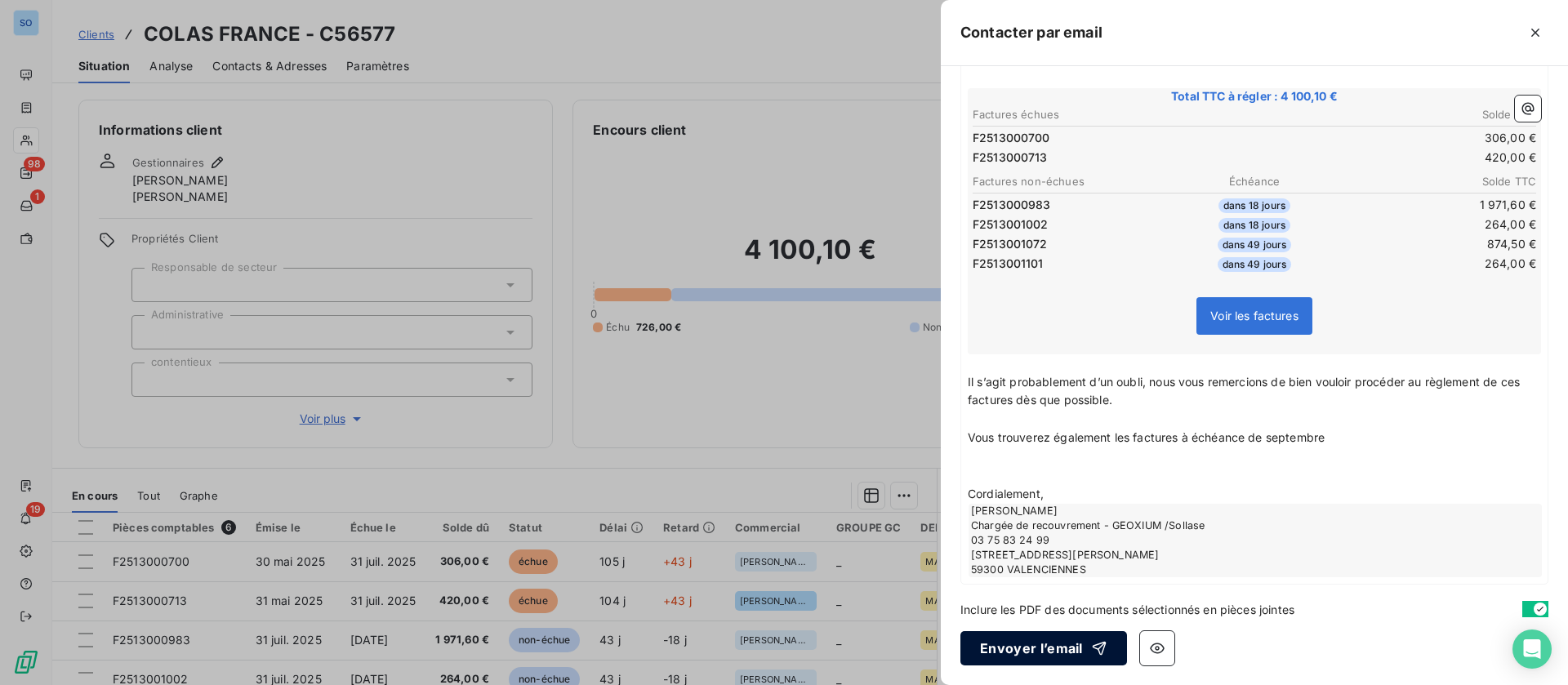
click at [1001, 640] on button "Envoyer l’email" at bounding box center [1043, 647] width 167 height 34
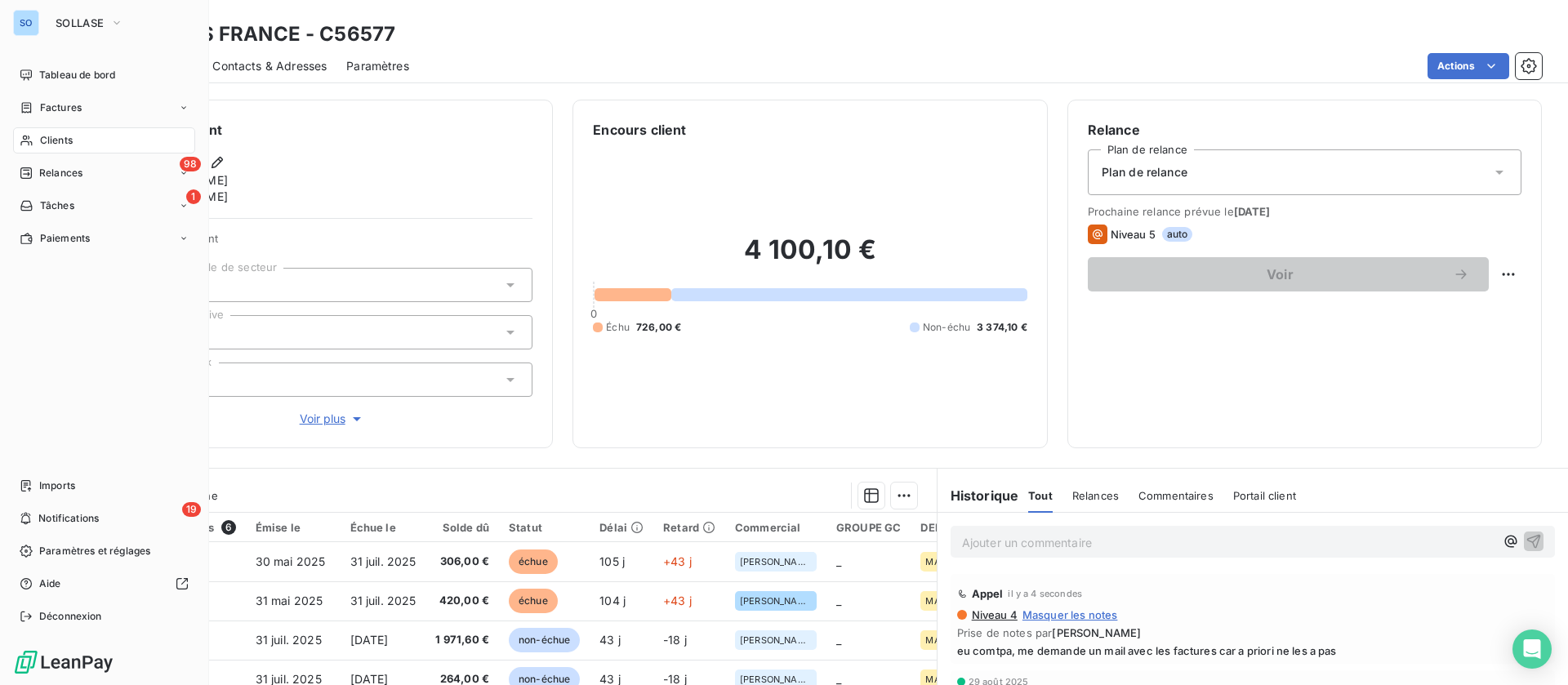
click at [65, 140] on span "Clients" at bounding box center [56, 140] width 32 height 15
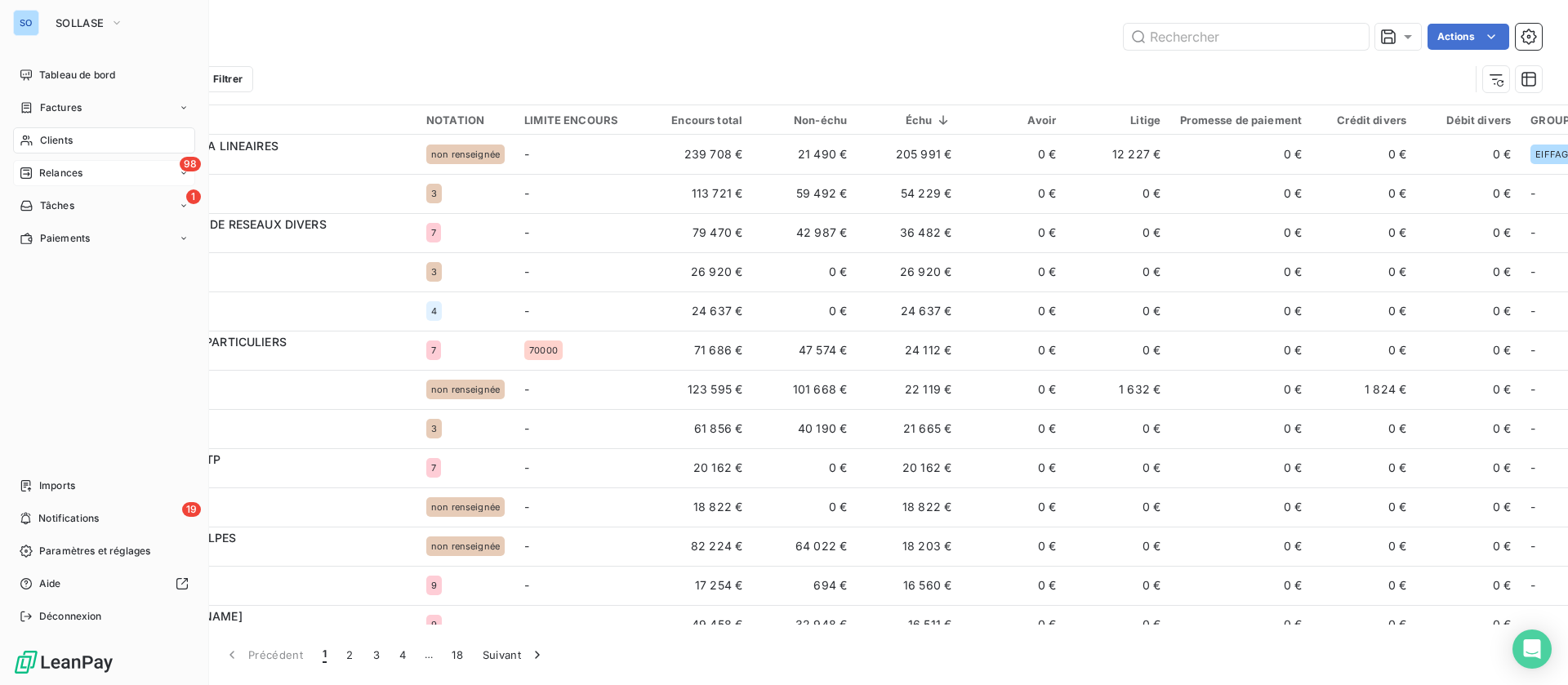
click at [38, 171] on div "Relances" at bounding box center [51, 173] width 63 height 15
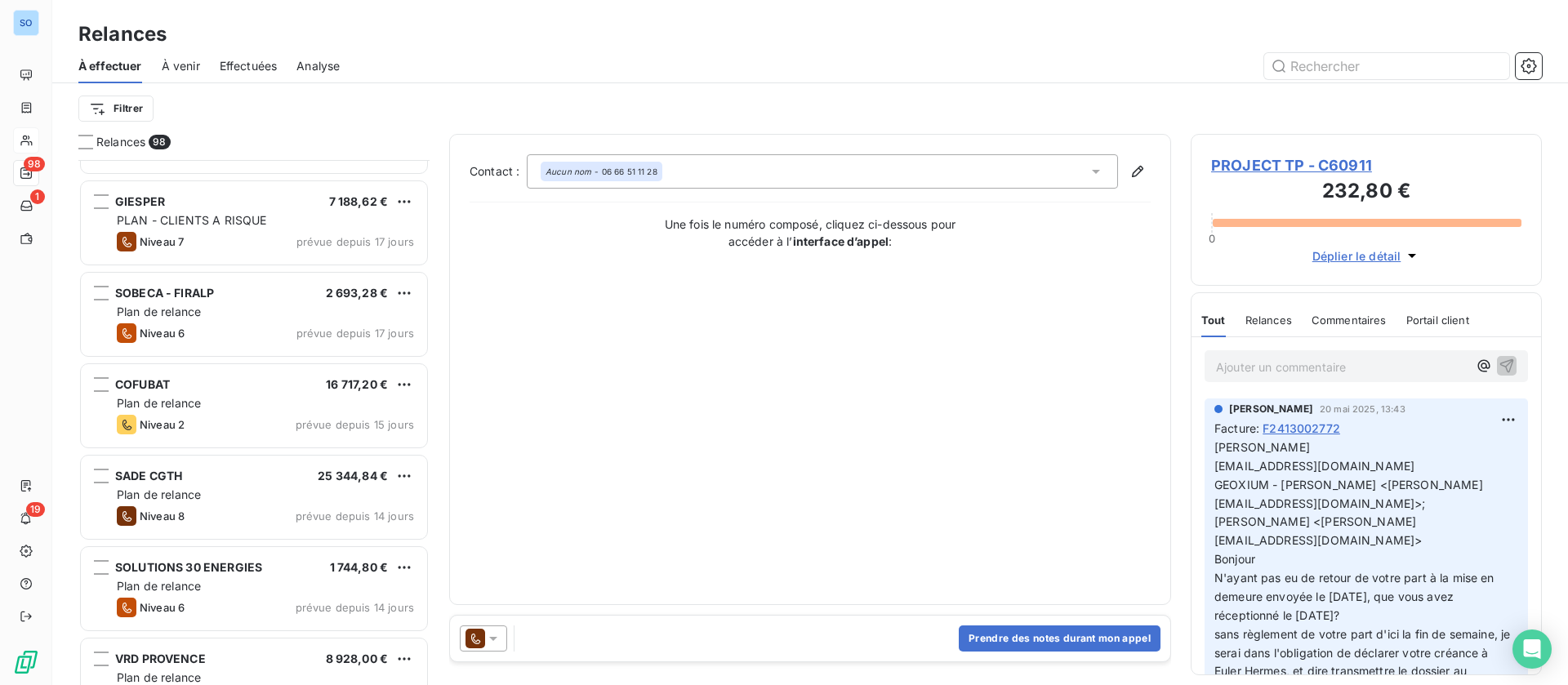
scroll to position [2082, 0]
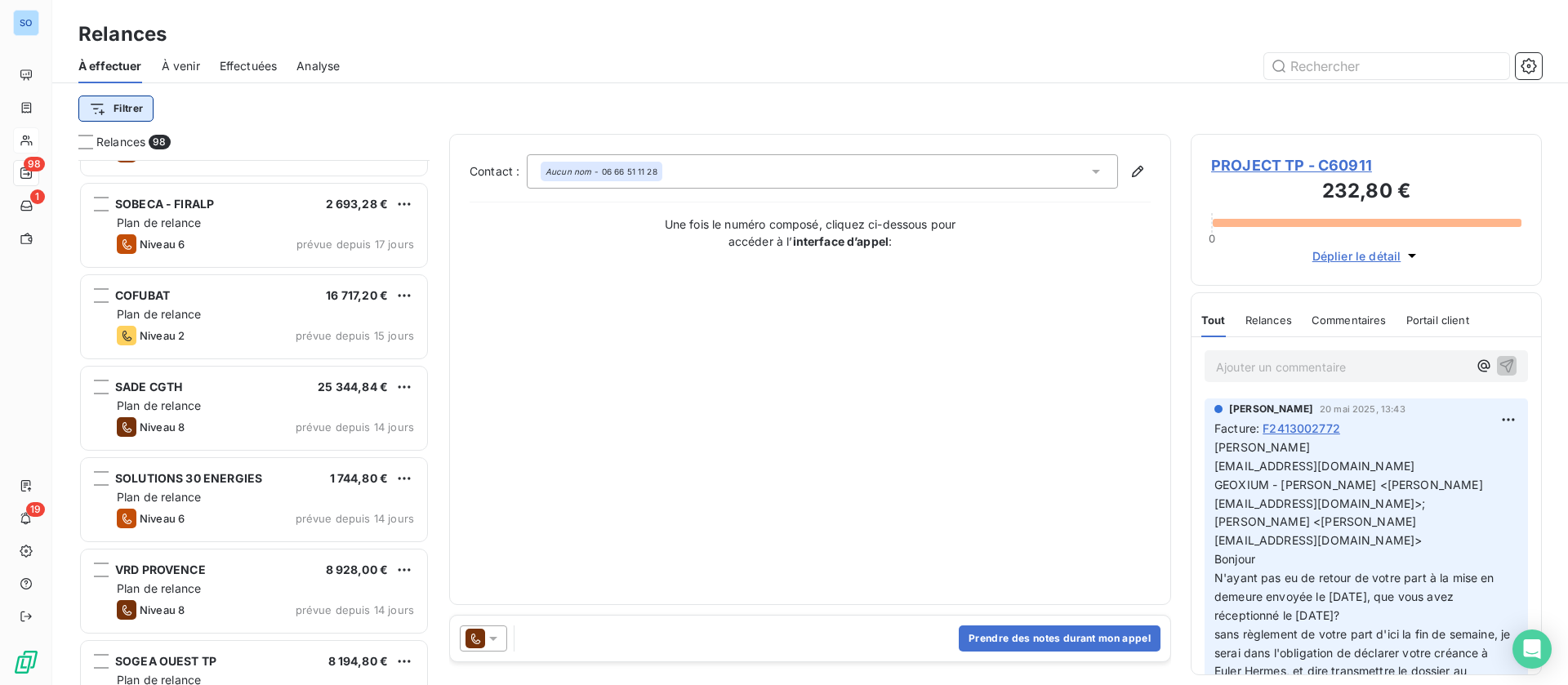
click at [129, 106] on html "SO 98 1 19 Relances À effectuer À venir Effectuées Analyse Filtrer Relances 98 …" at bounding box center [784, 342] width 1568 height 685
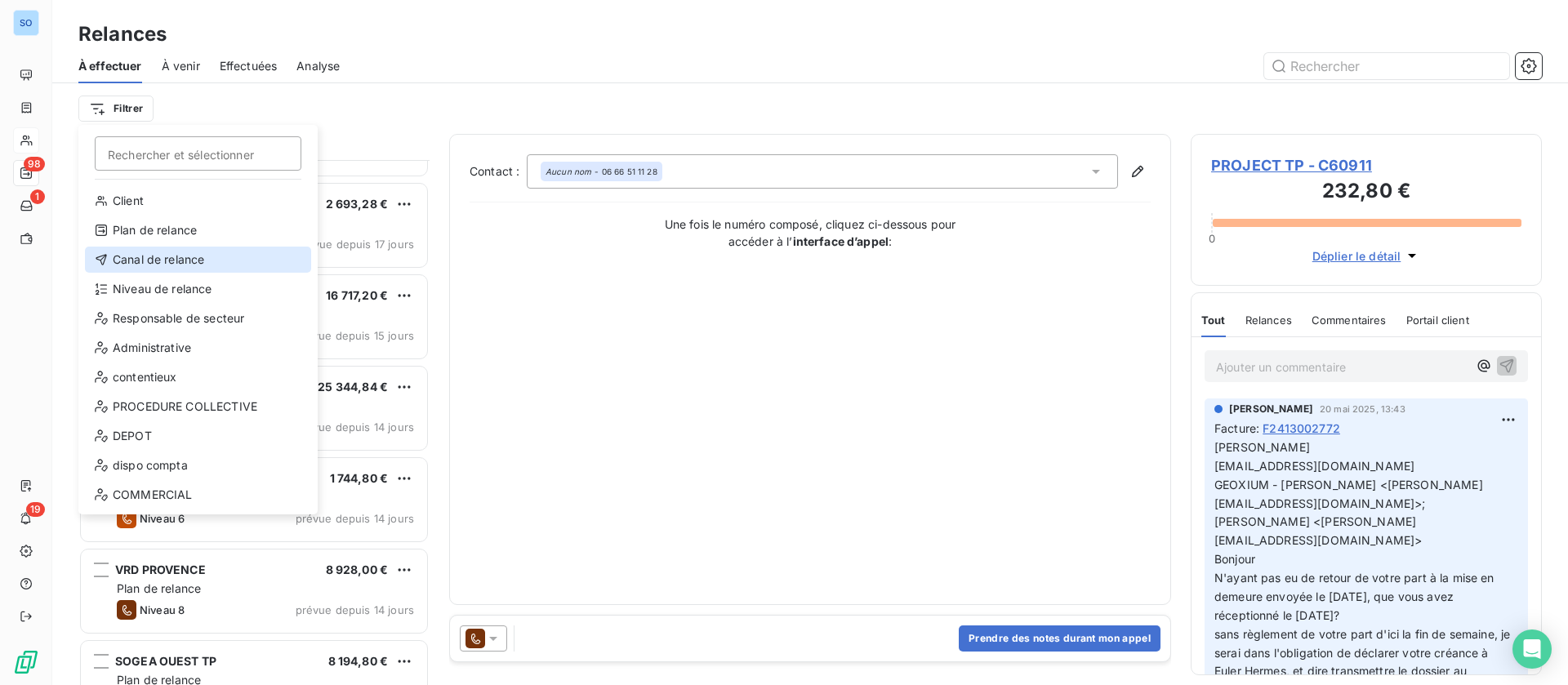
click at [207, 247] on div "Canal de relance" at bounding box center [197, 259] width 226 height 26
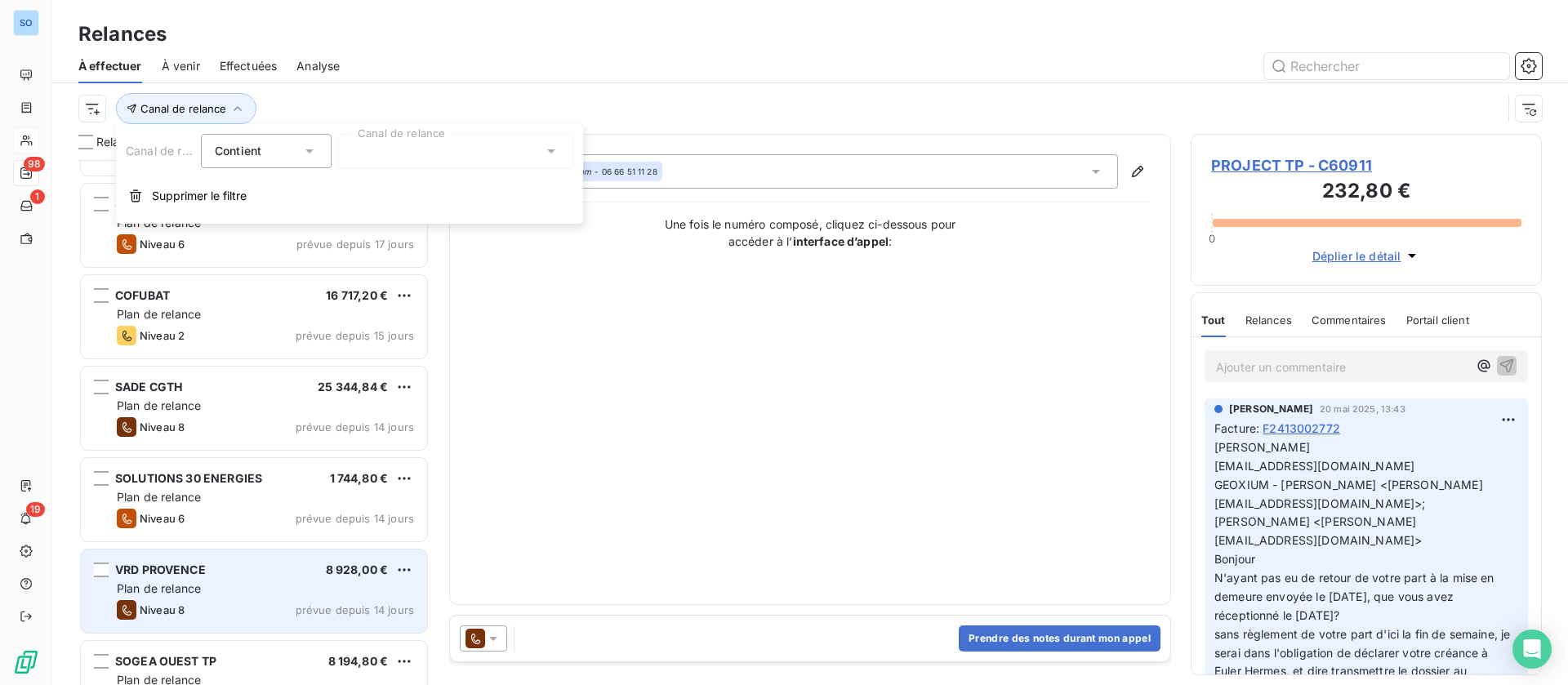
click at [297, 572] on div "VRD PROVENCE 8 928,00 €" at bounding box center [265, 569] width 297 height 15
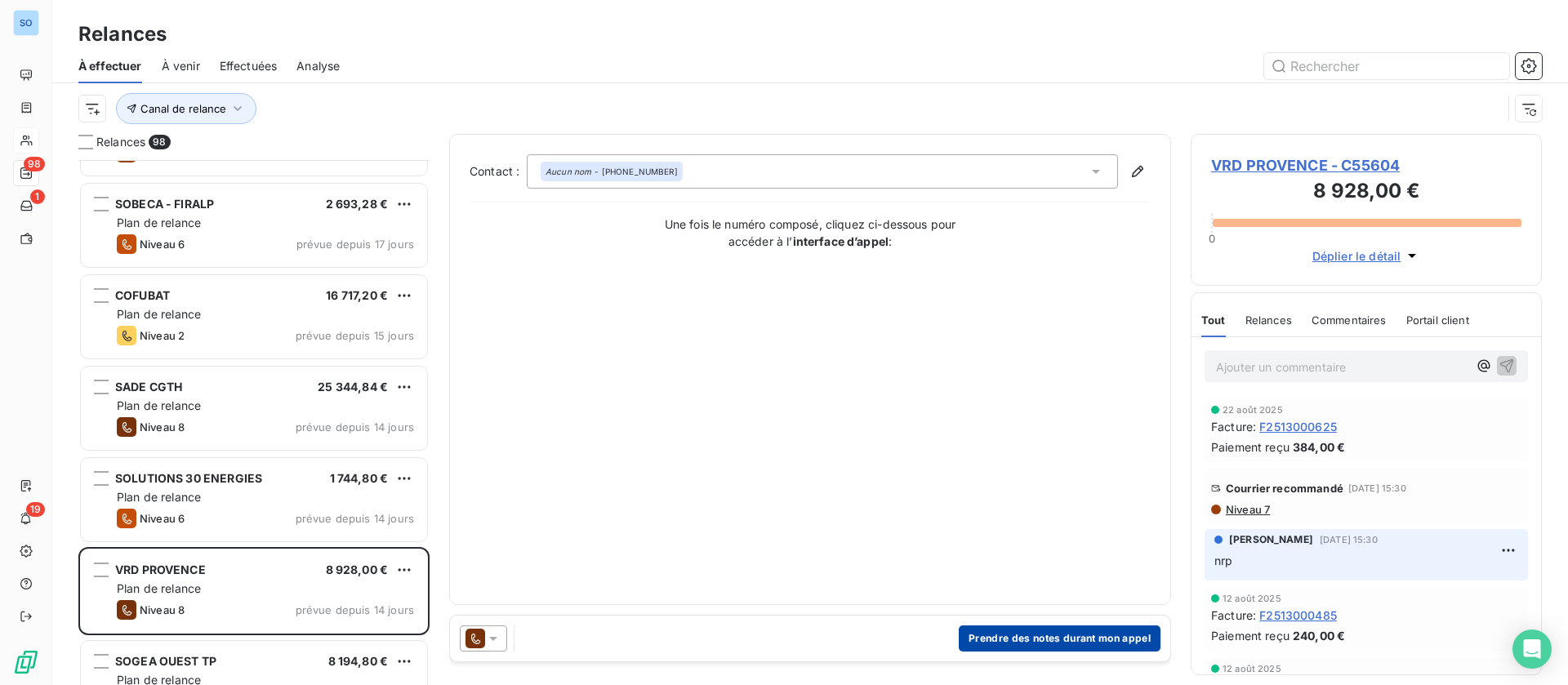
click at [1047, 628] on button "Prendre des notes durant mon appel" at bounding box center [1059, 638] width 202 height 26
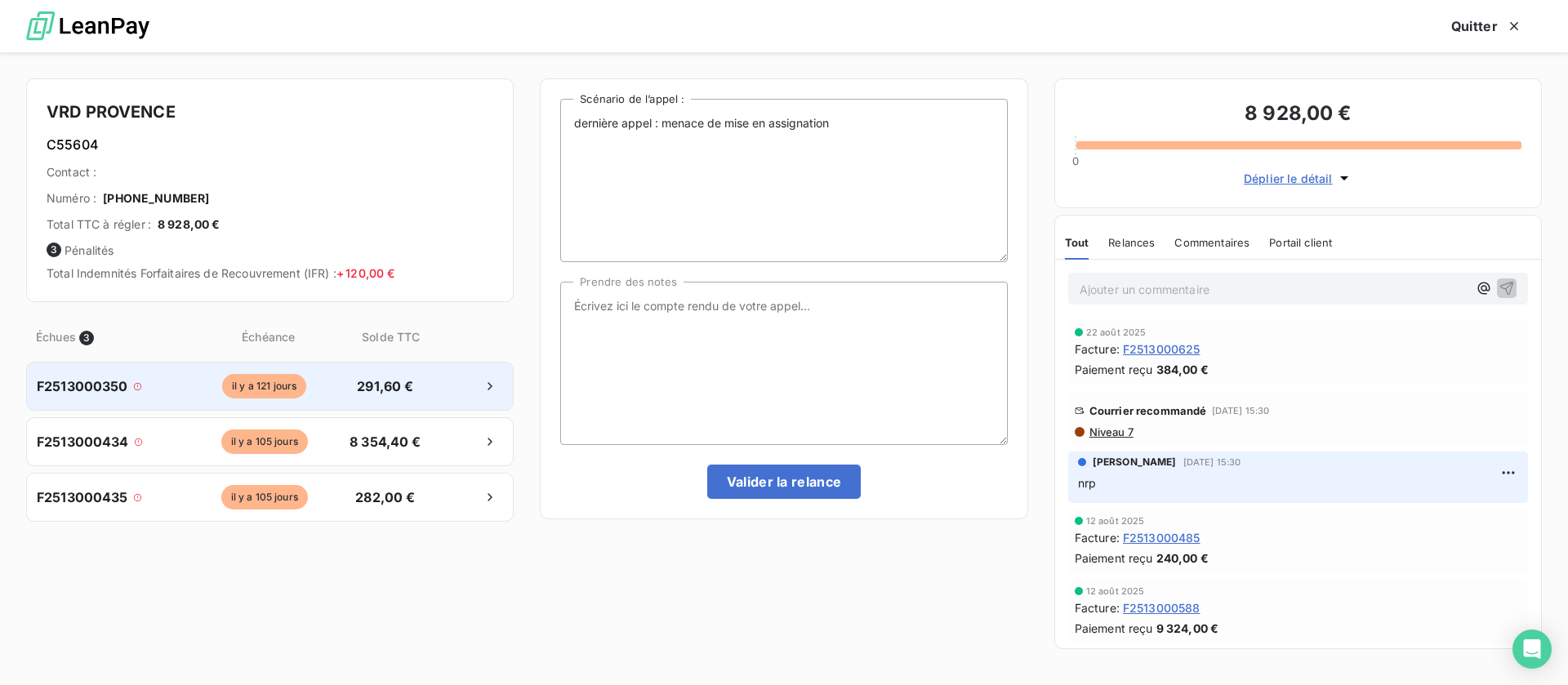
click at [415, 379] on span "291,60 €" at bounding box center [385, 386] width 86 height 19
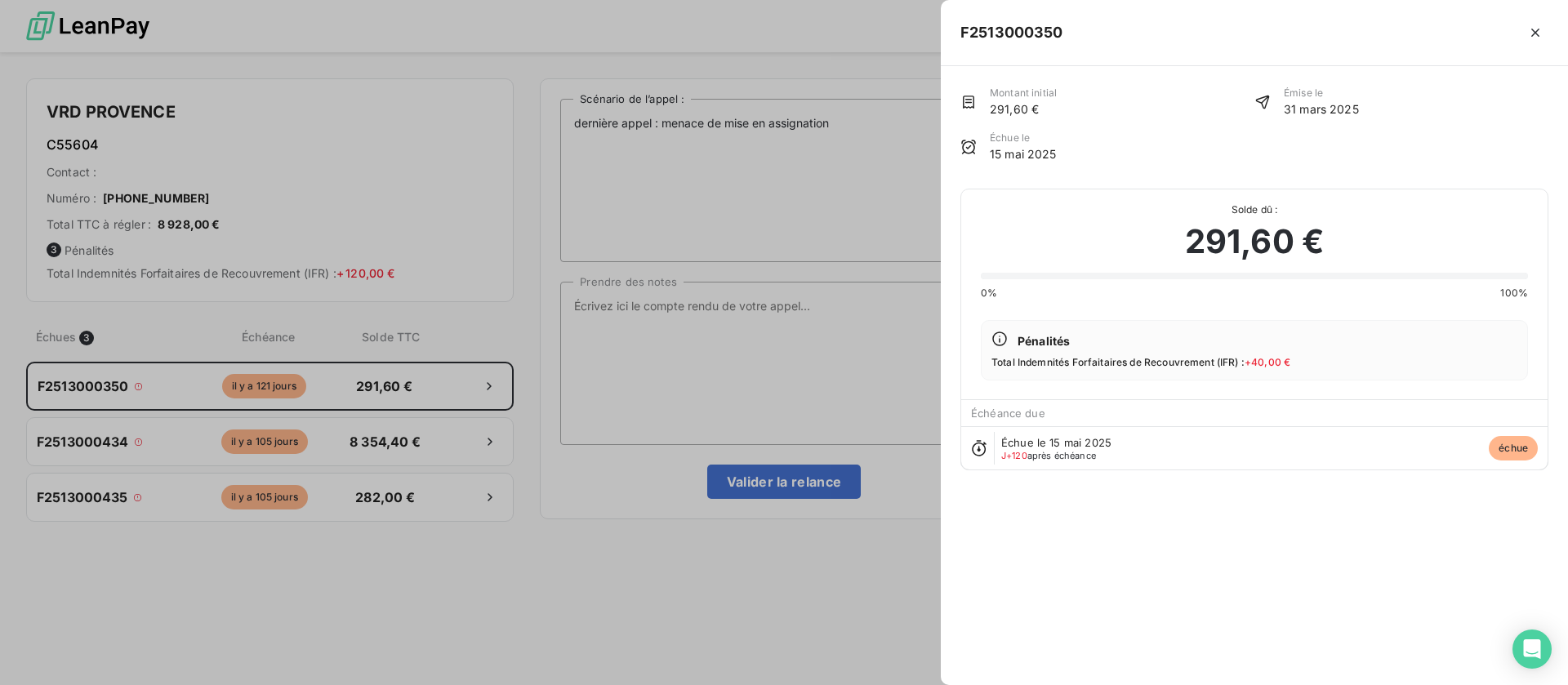
click at [809, 358] on div at bounding box center [784, 342] width 1568 height 685
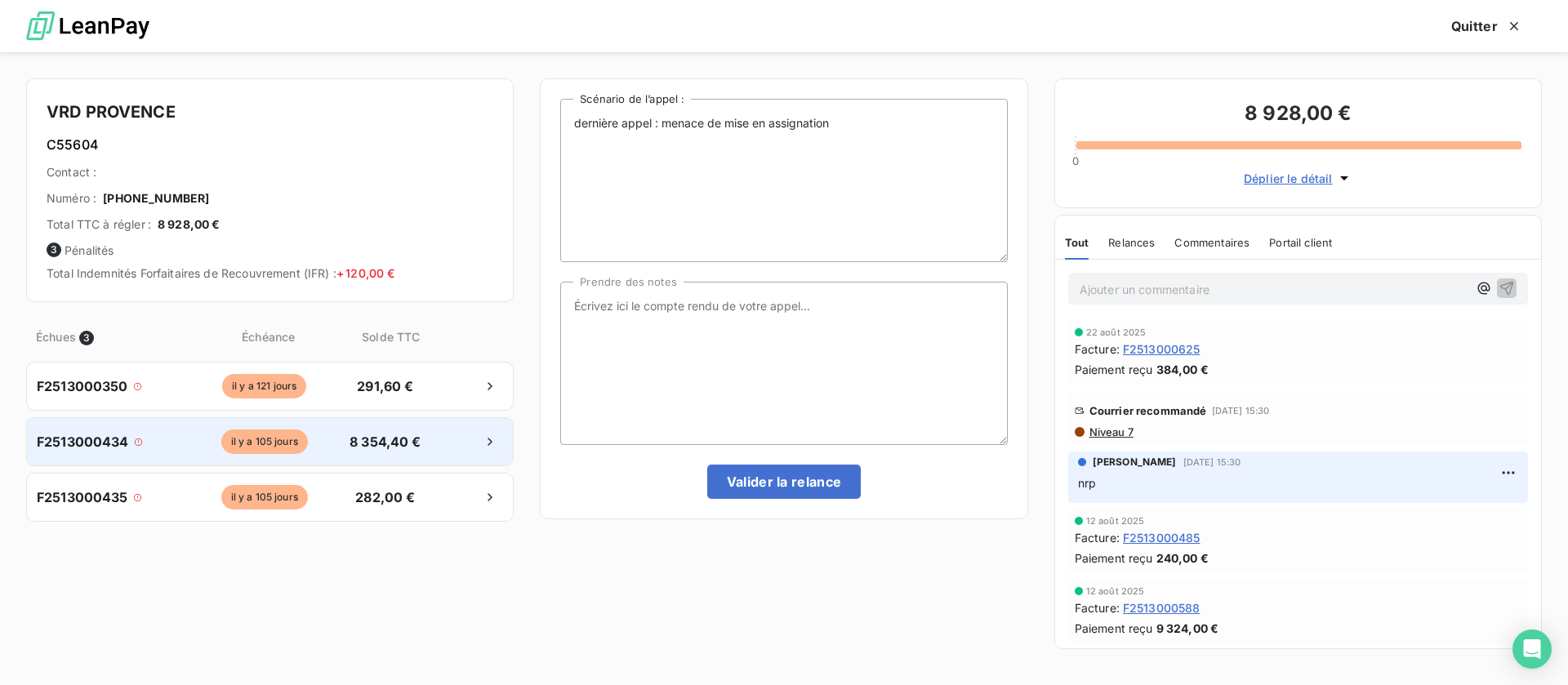
click at [389, 438] on span "8 354,40 €" at bounding box center [385, 442] width 86 height 19
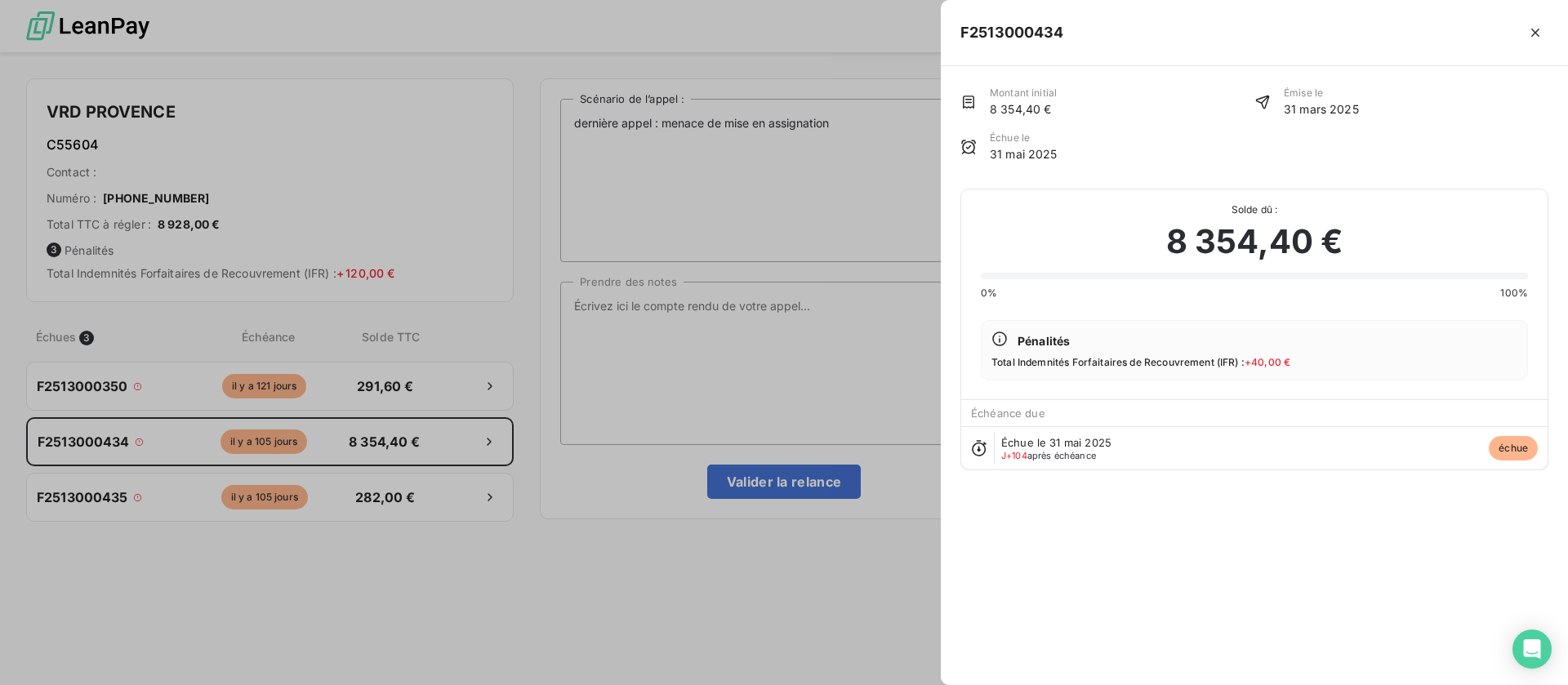
click at [391, 490] on div at bounding box center [784, 342] width 1568 height 685
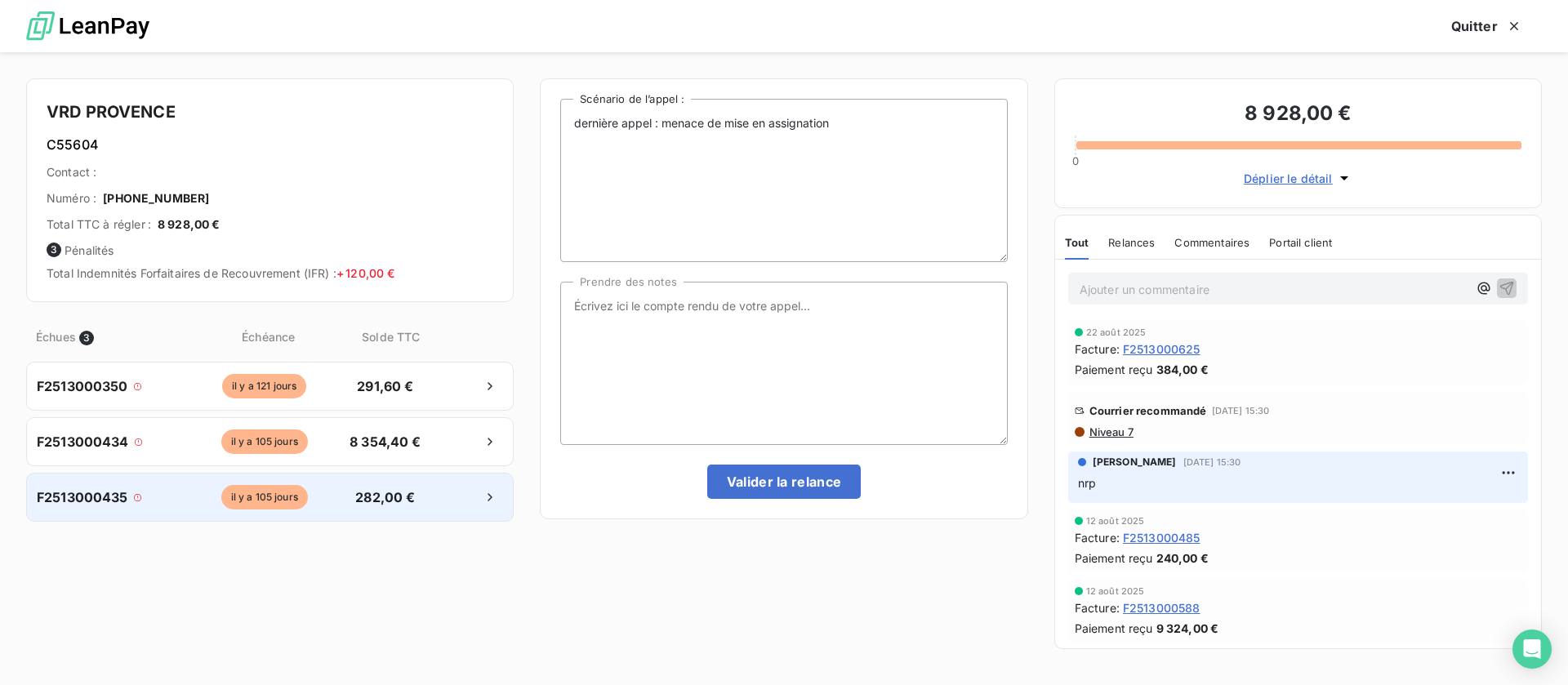
click at [364, 496] on span "282,00 €" at bounding box center [385, 497] width 86 height 19
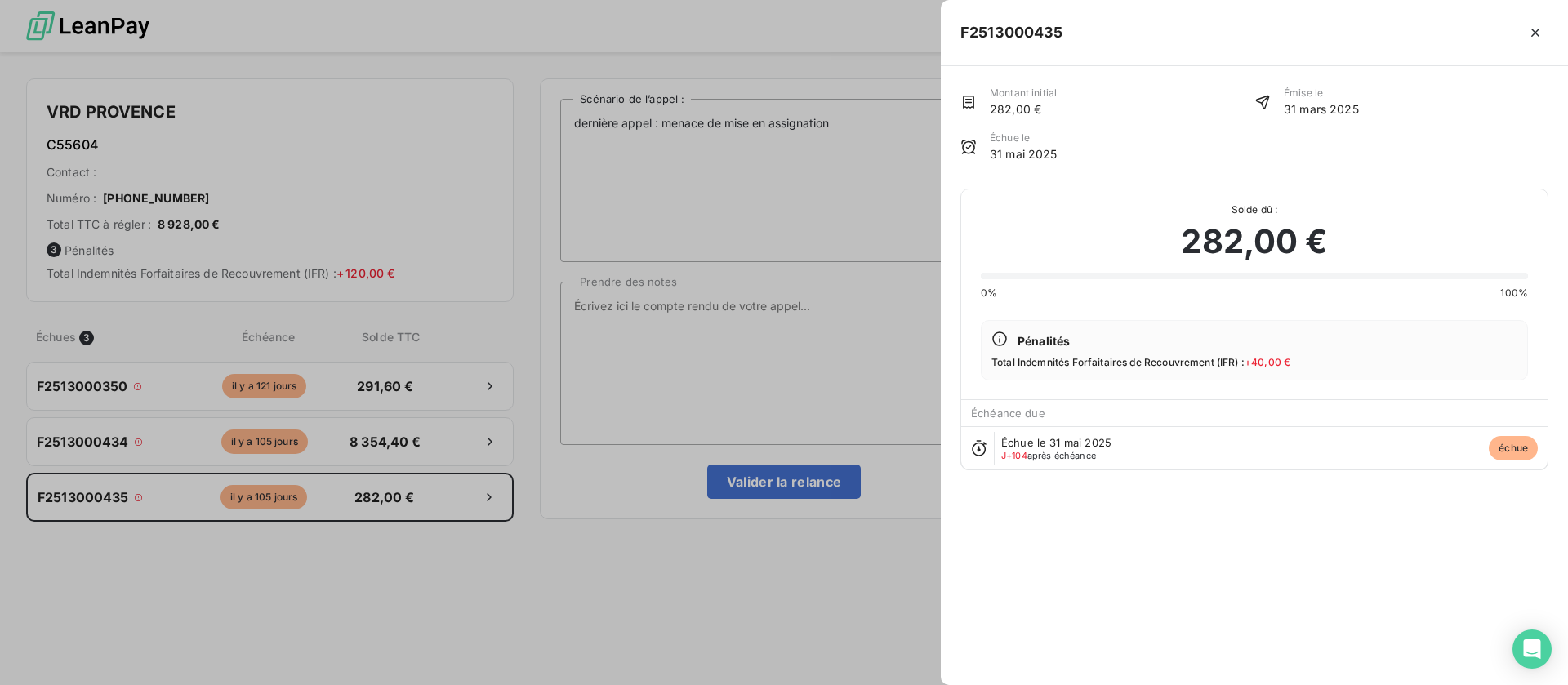
click at [690, 310] on div at bounding box center [784, 342] width 1568 height 685
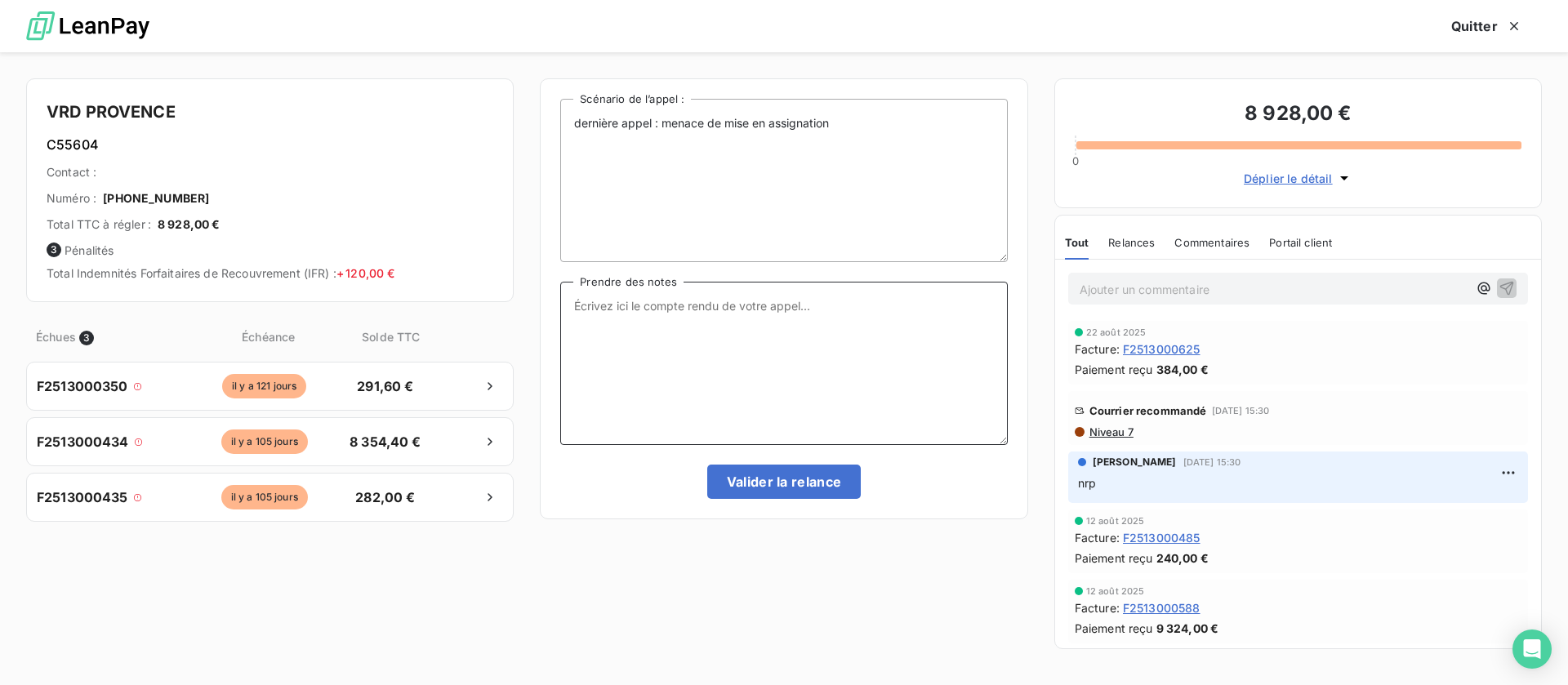
click at [703, 353] on textarea "Prendre des notes" at bounding box center [784, 363] width 447 height 163
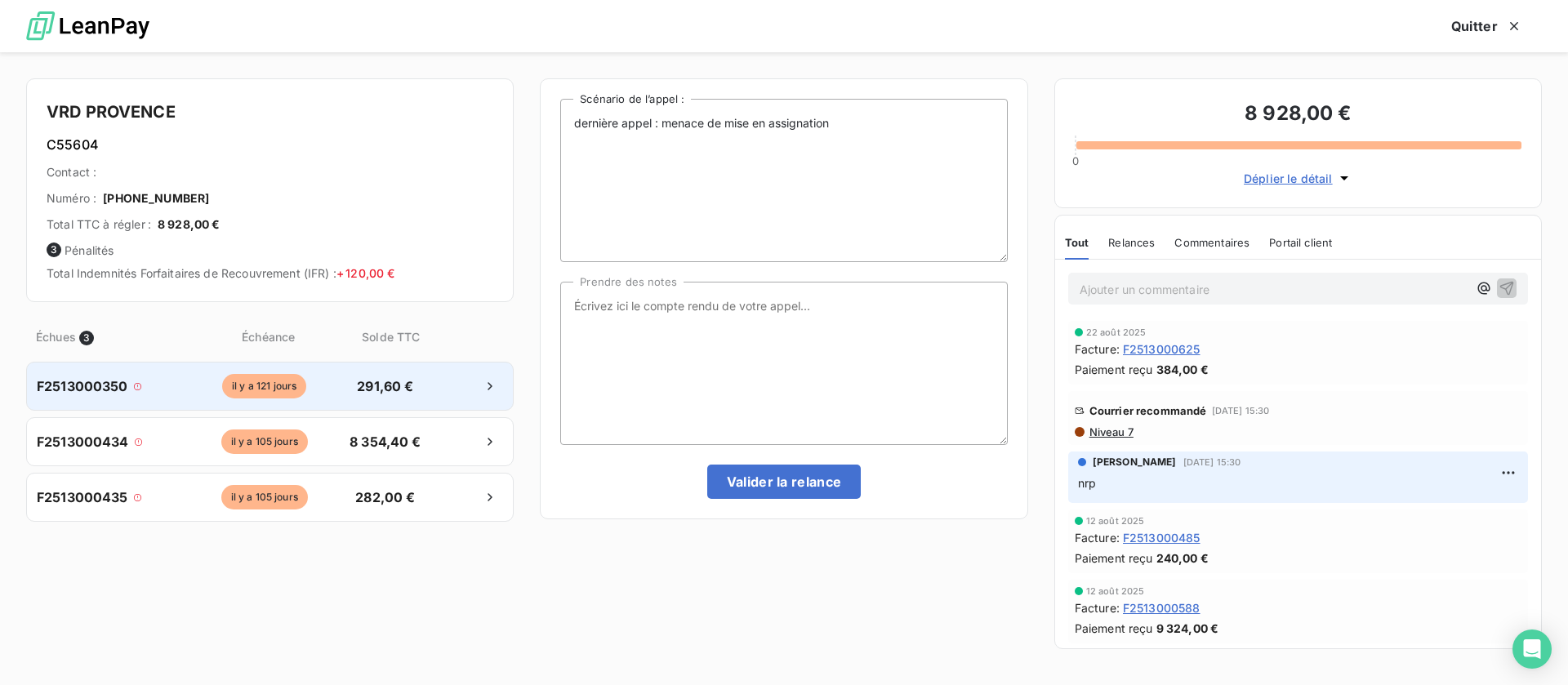
click at [450, 387] on div at bounding box center [467, 386] width 72 height 26
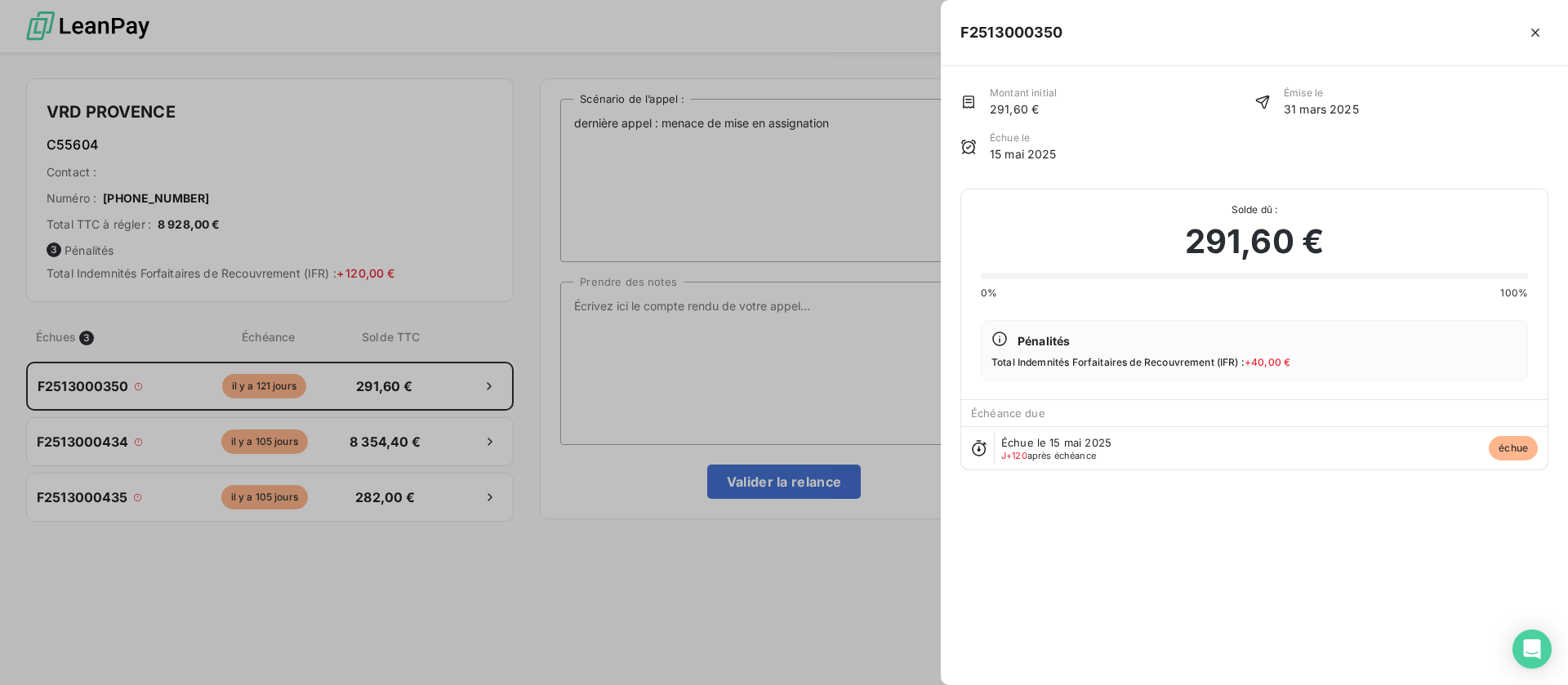
click at [815, 322] on div at bounding box center [784, 342] width 1568 height 685
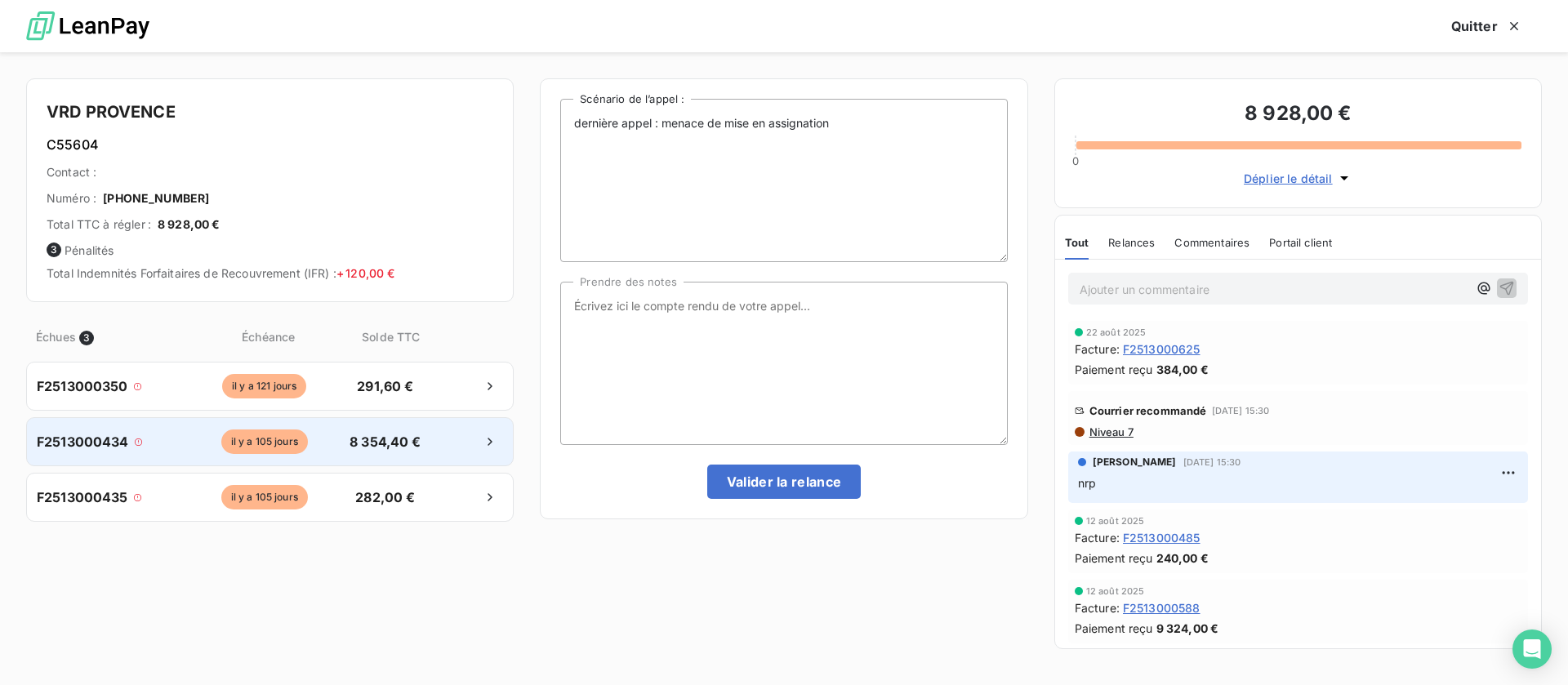
click at [409, 445] on span "8 354,40 €" at bounding box center [385, 442] width 86 height 19
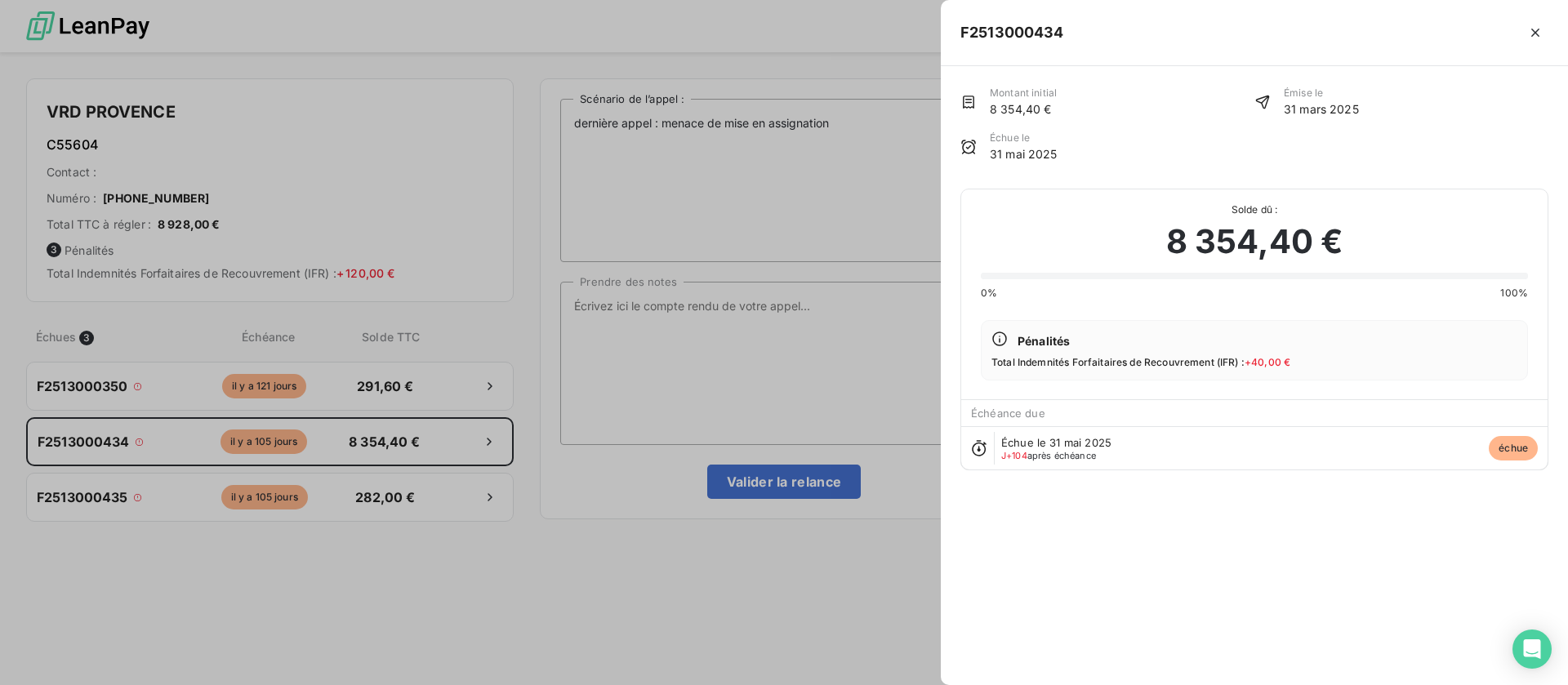
click at [746, 350] on div at bounding box center [784, 342] width 1568 height 685
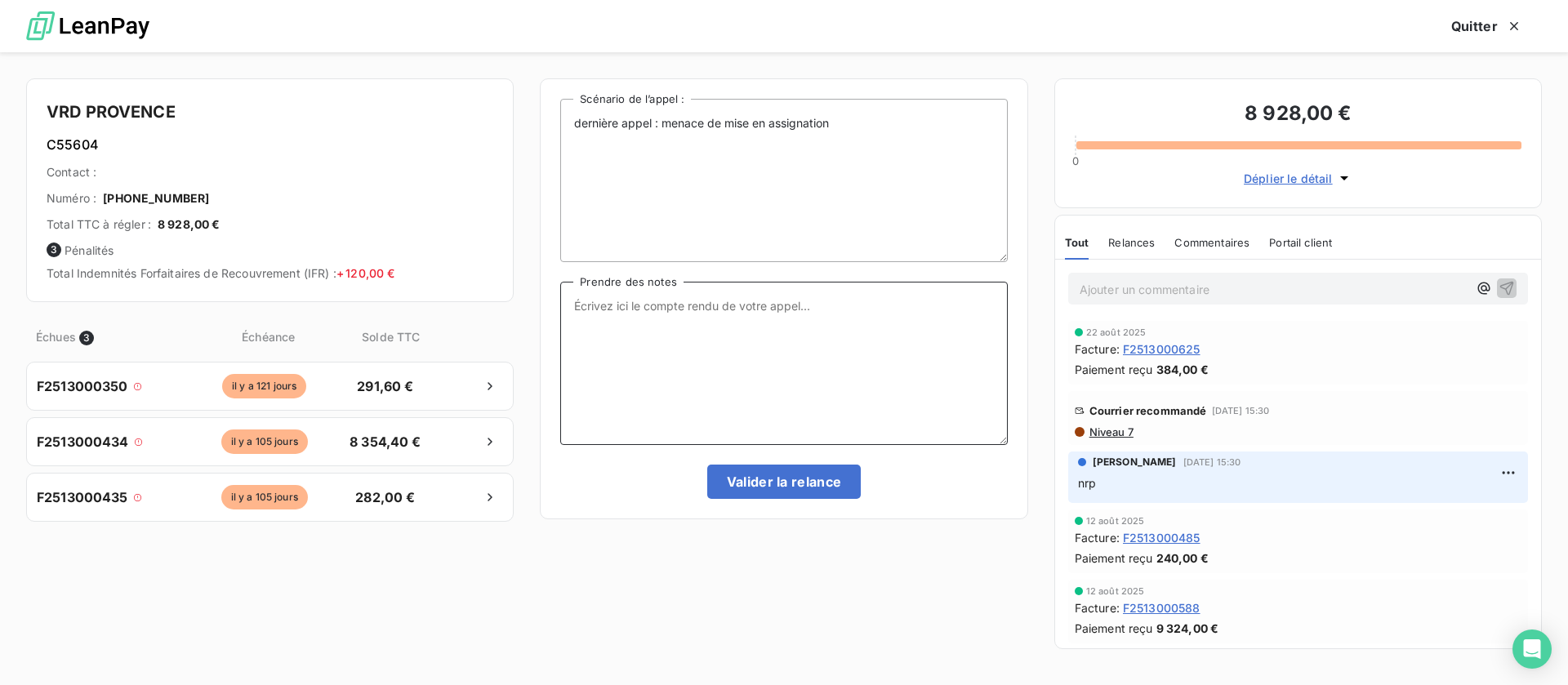
click at [757, 335] on textarea "Prendre des notes" at bounding box center [784, 363] width 447 height 163
click at [1181, 281] on p "Ajouter un commentaire ﻿" at bounding box center [1274, 289] width 388 height 20
click at [736, 312] on textarea "Prendre des notes" at bounding box center [784, 363] width 447 height 163
type textarea "virement effectué , le virement était sur sage mais en 444"
click at [785, 469] on button "Valider la relance" at bounding box center [784, 481] width 155 height 34
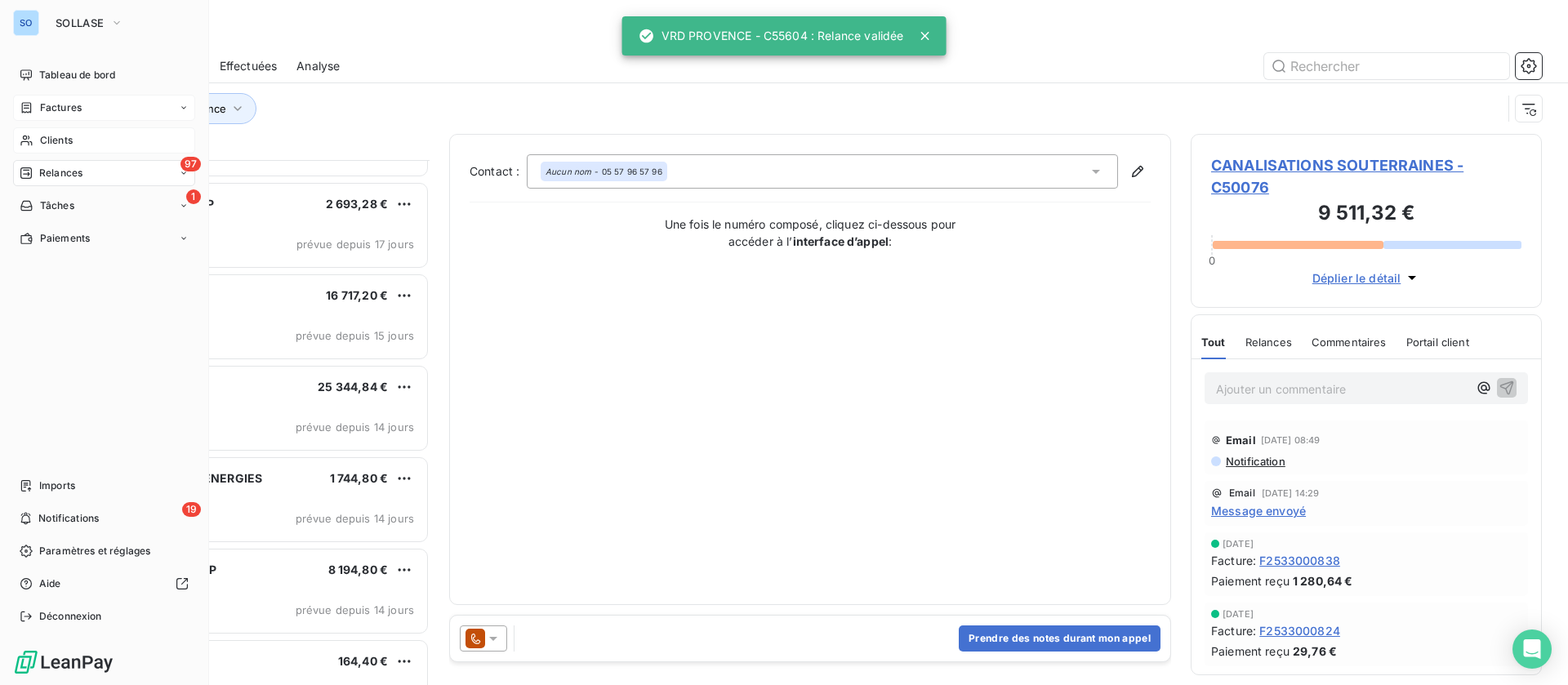
click at [70, 96] on div "Factures" at bounding box center [104, 108] width 182 height 26
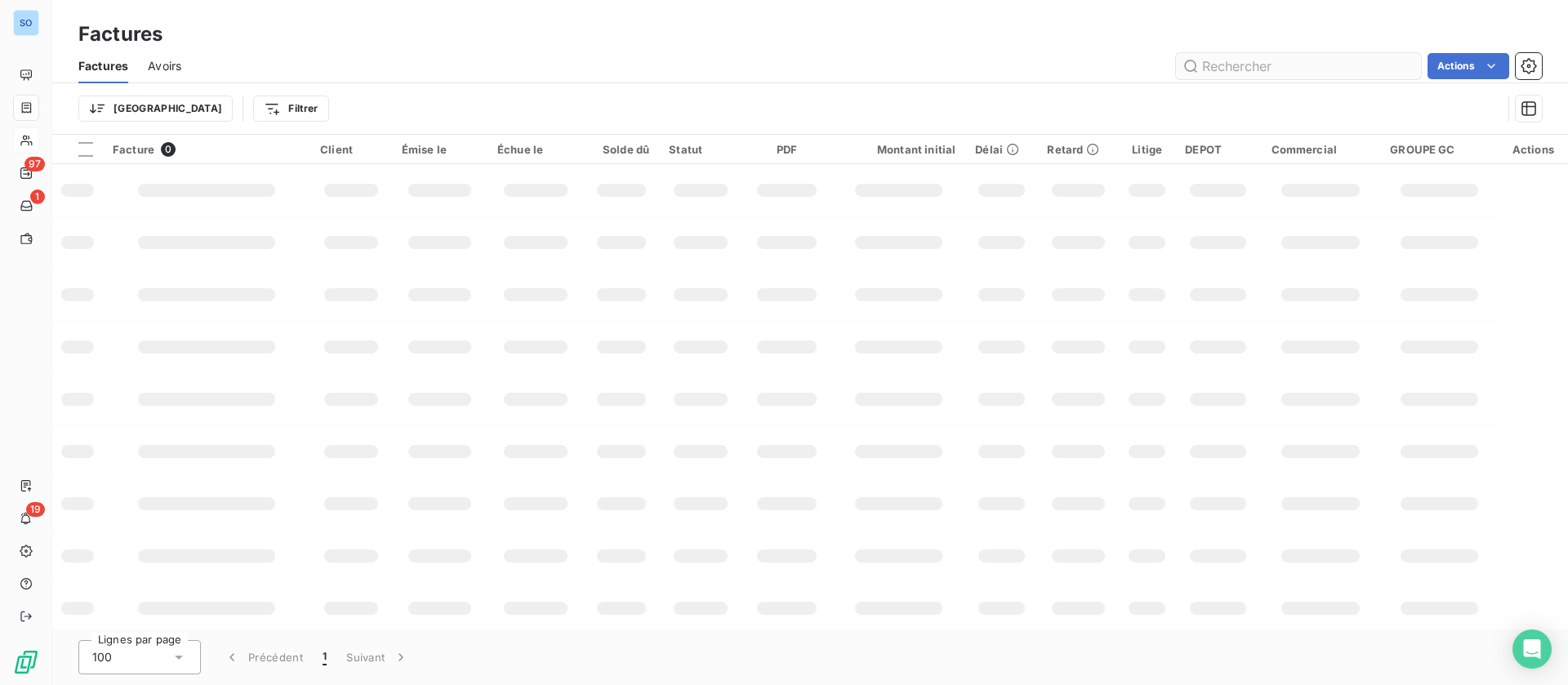
click at [1287, 70] on input "text" at bounding box center [1298, 66] width 245 height 26
type input "2513000698"
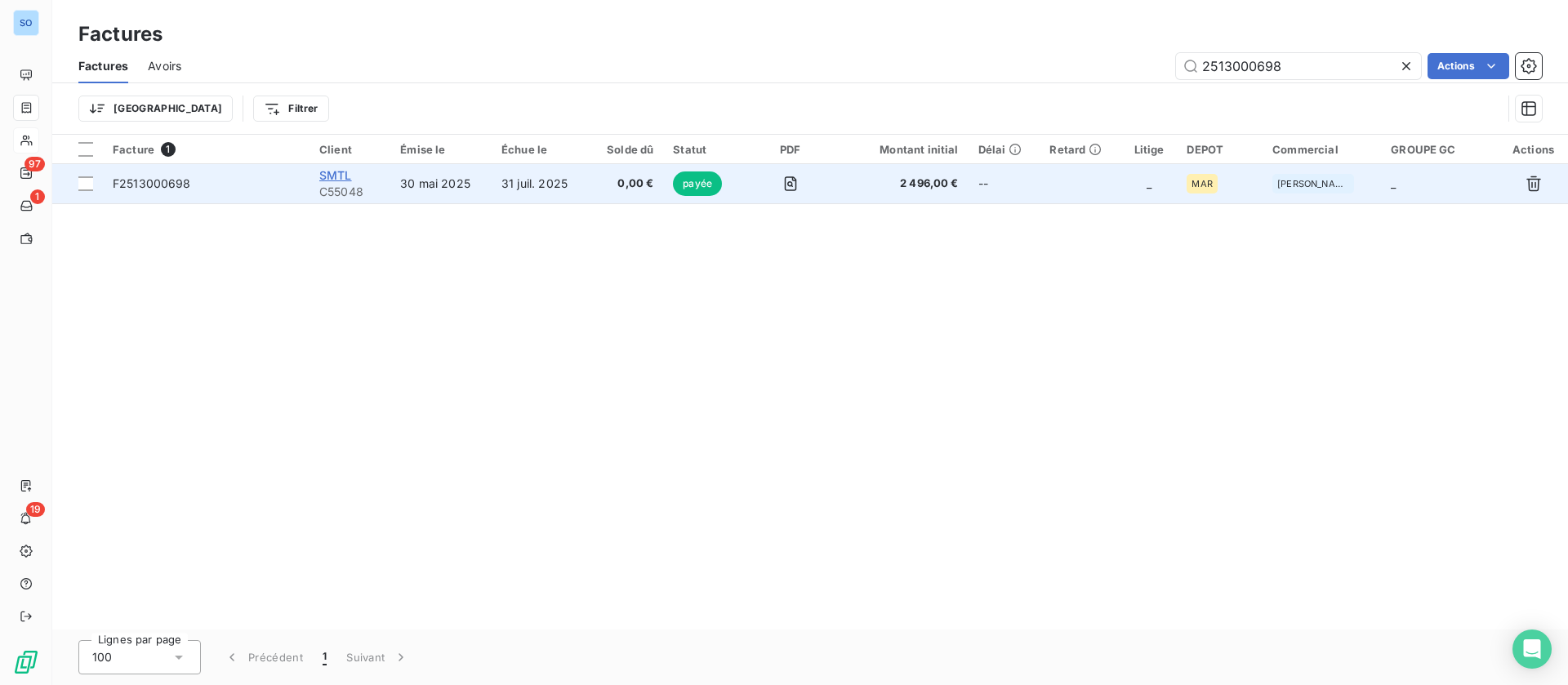
click at [326, 168] on span "SMTL" at bounding box center [335, 175] width 32 height 14
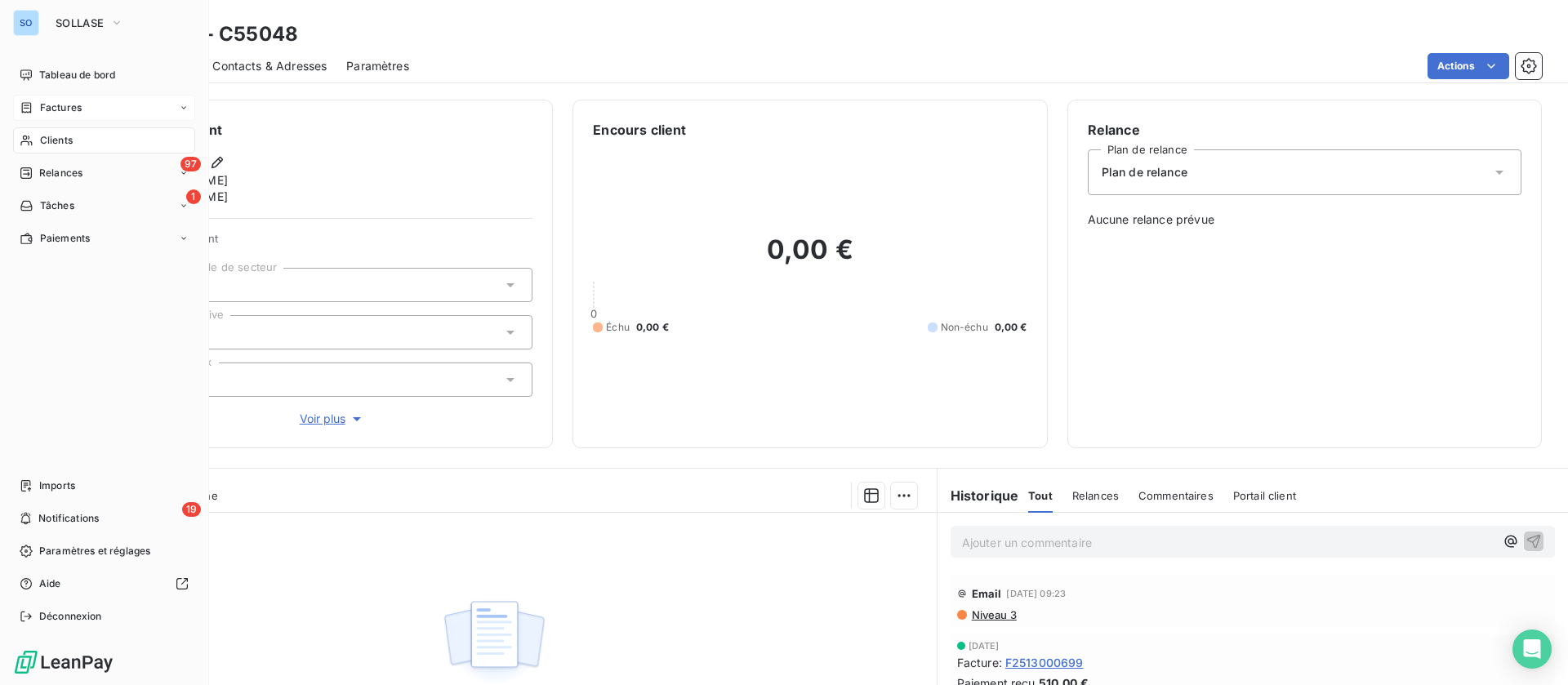
click at [39, 103] on div "Factures" at bounding box center [50, 107] width 62 height 15
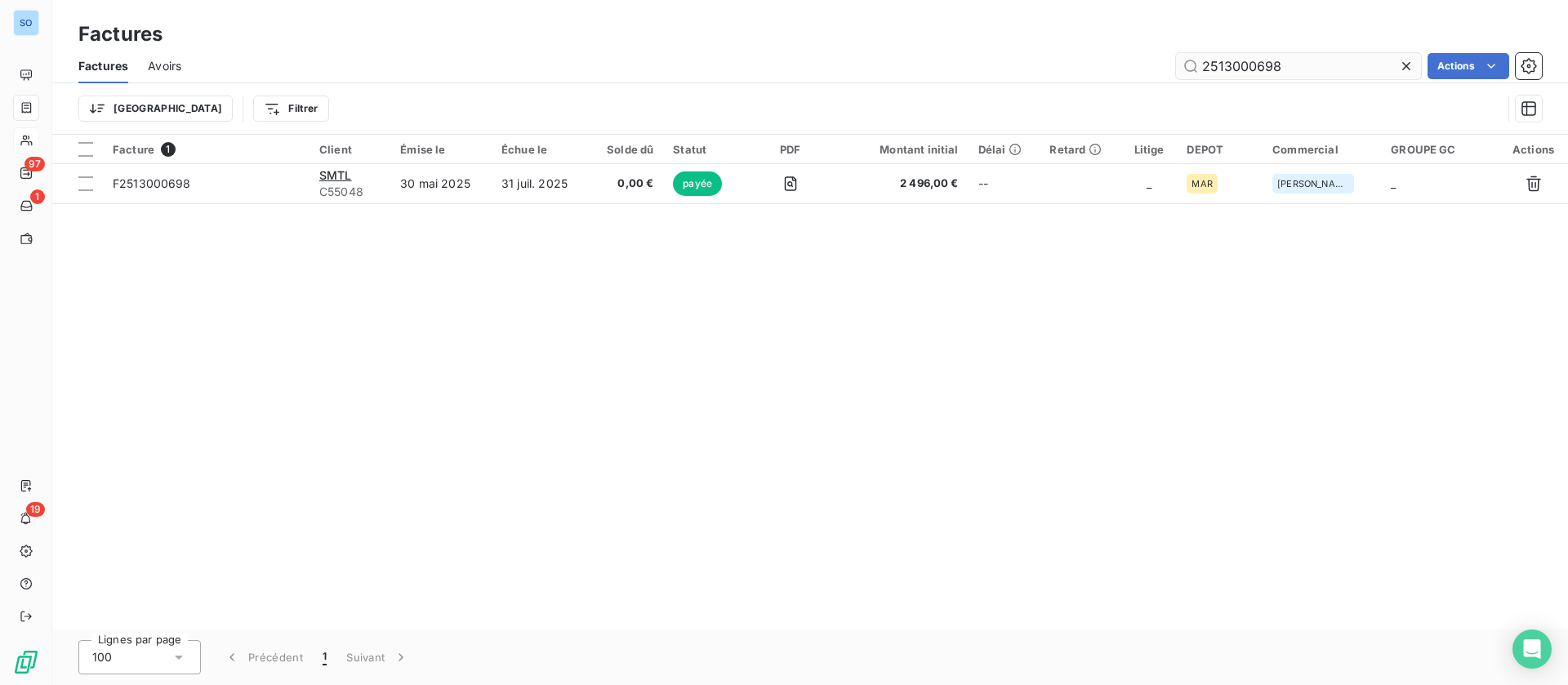
click at [1299, 65] on input "2513000698" at bounding box center [1298, 66] width 245 height 26
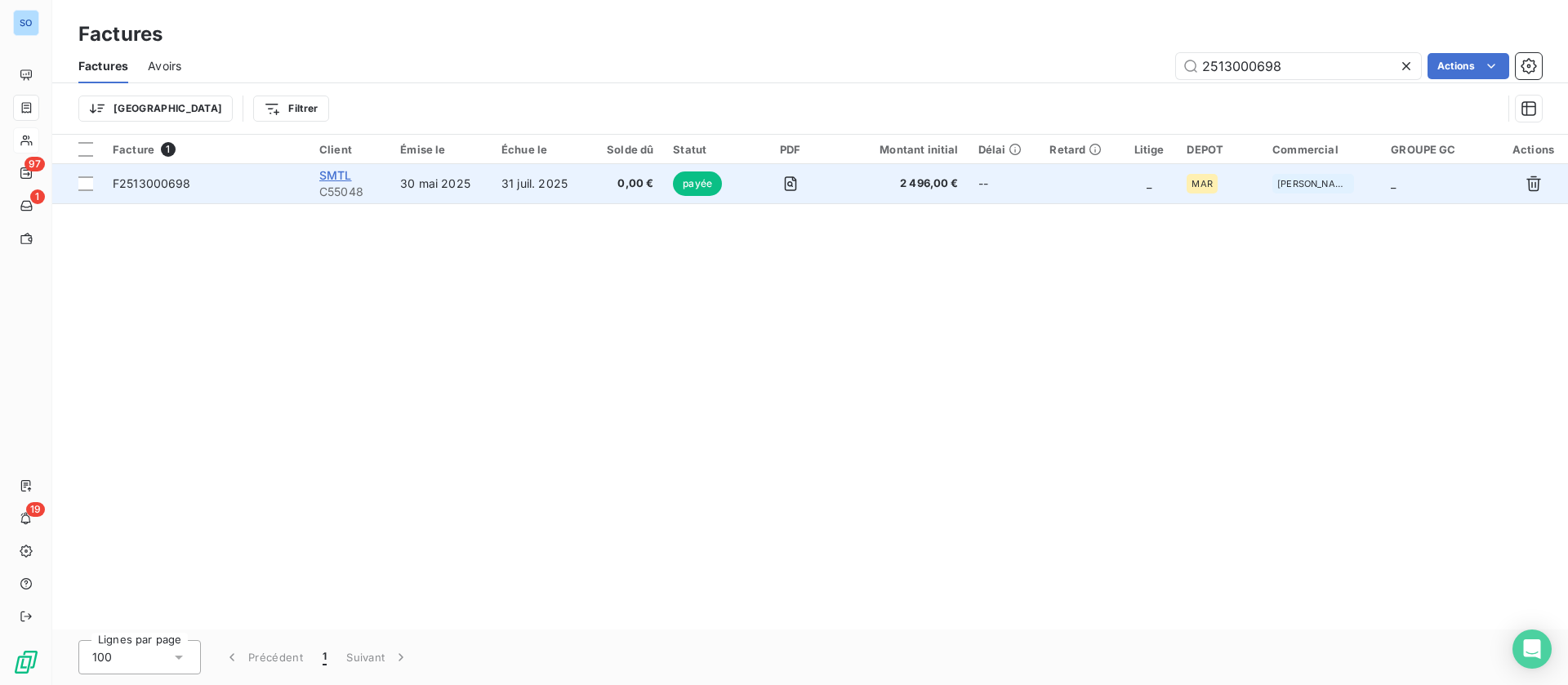
click at [334, 172] on span "SMTL" at bounding box center [335, 175] width 32 height 14
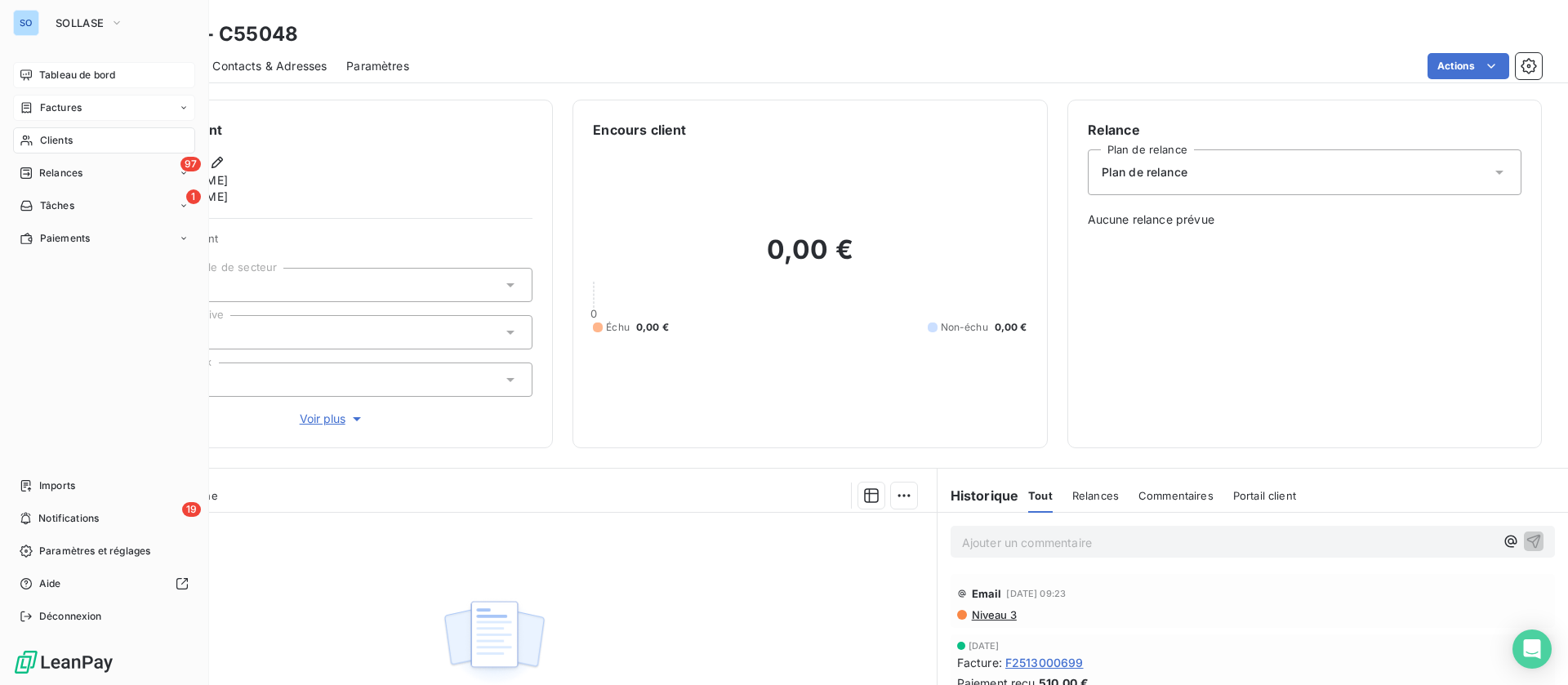
click at [84, 75] on span "Tableau de bord" at bounding box center [77, 75] width 76 height 15
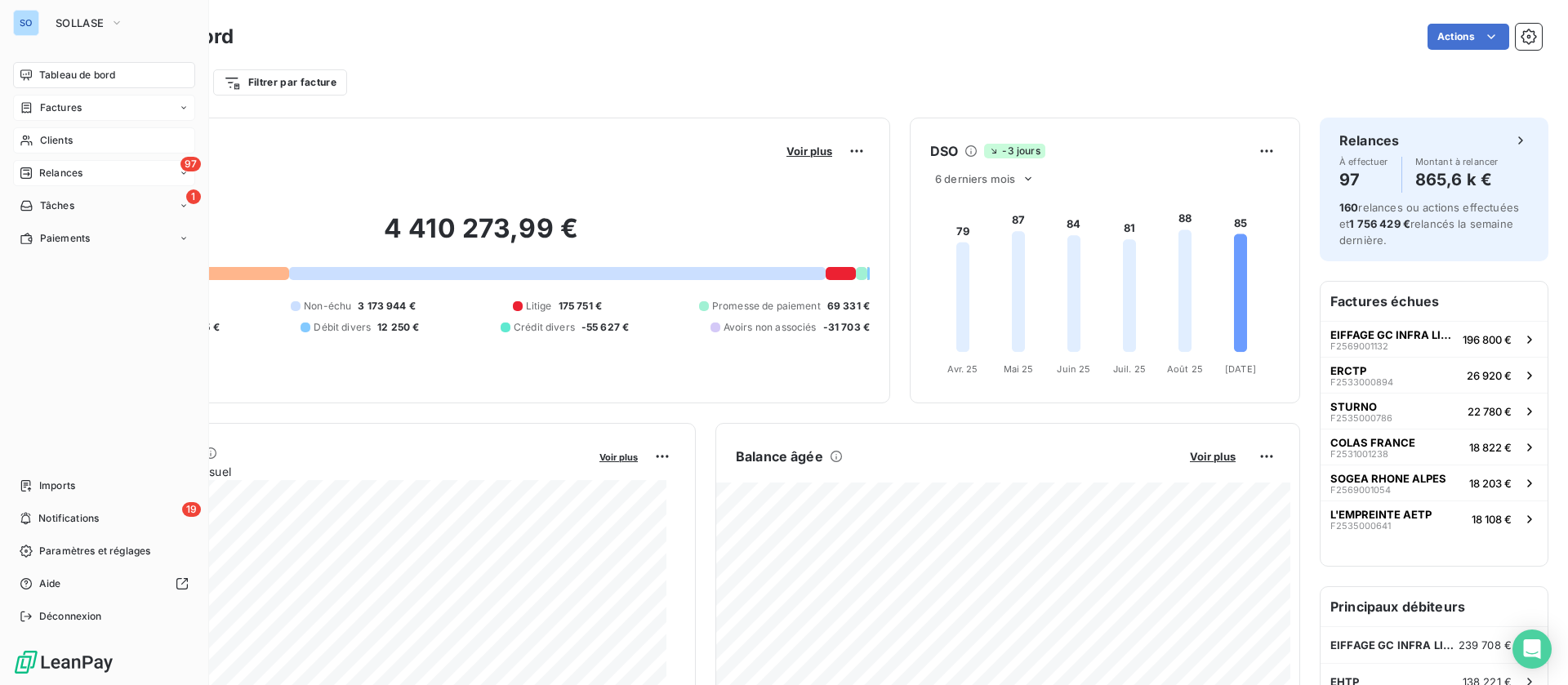
click at [45, 168] on span "Relances" at bounding box center [61, 173] width 44 height 15
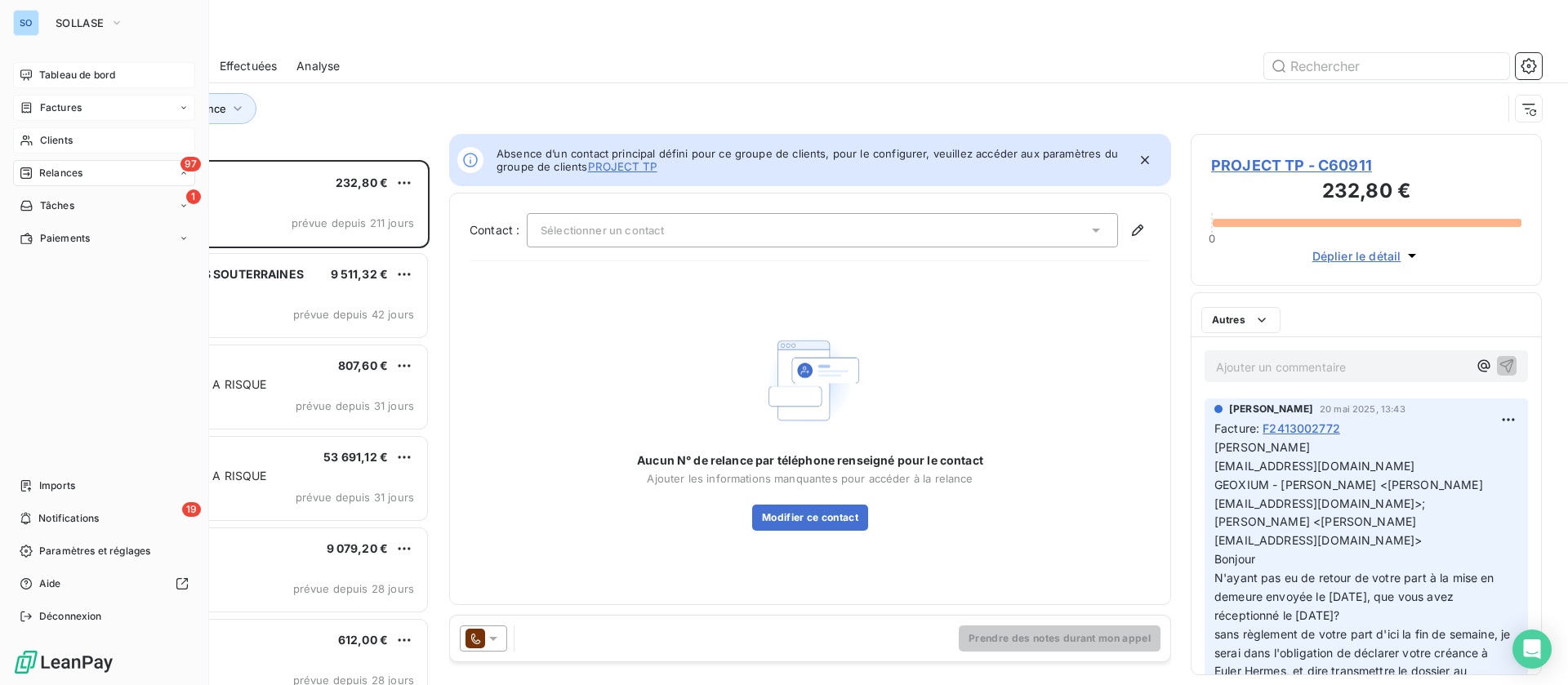
scroll to position [506, 333]
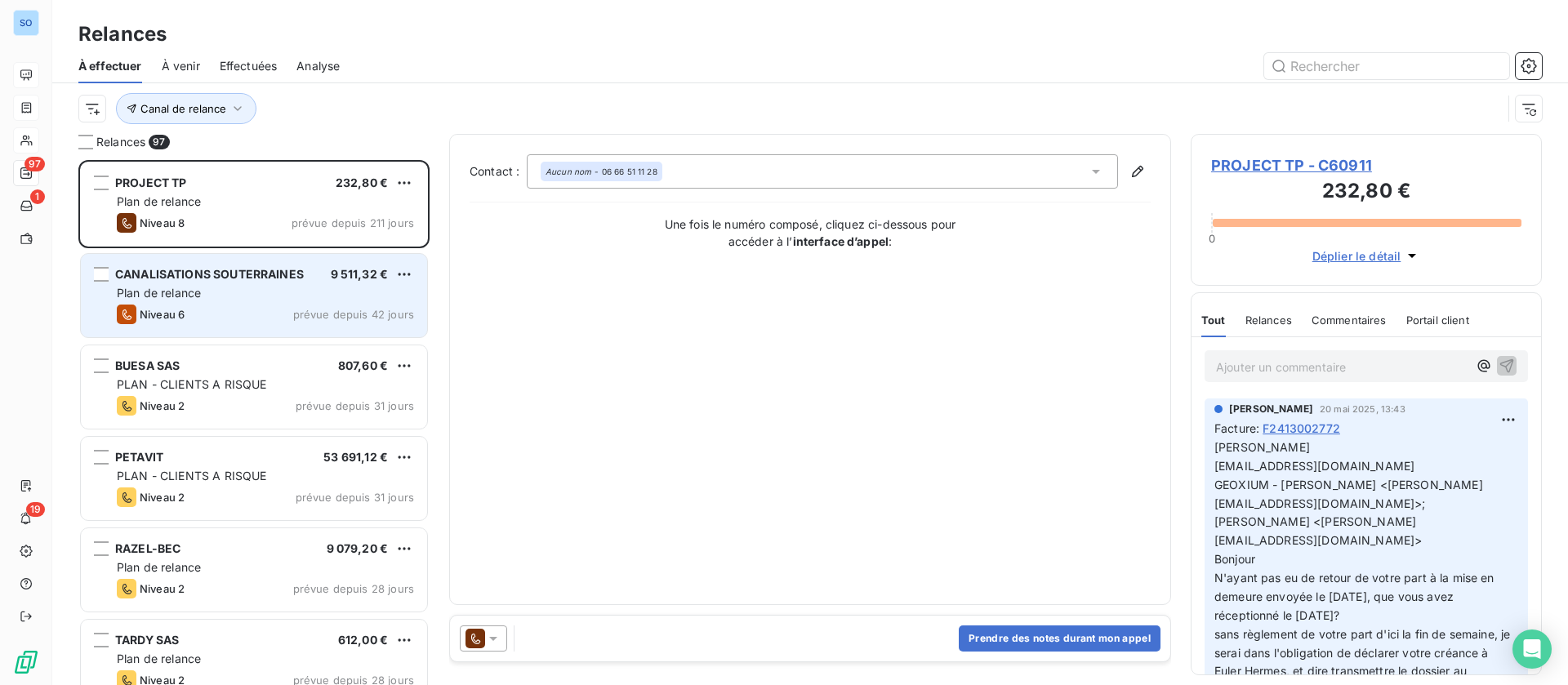
click at [264, 275] on span "CANALISATIONS SOUTERRAINES" at bounding box center [210, 274] width 189 height 14
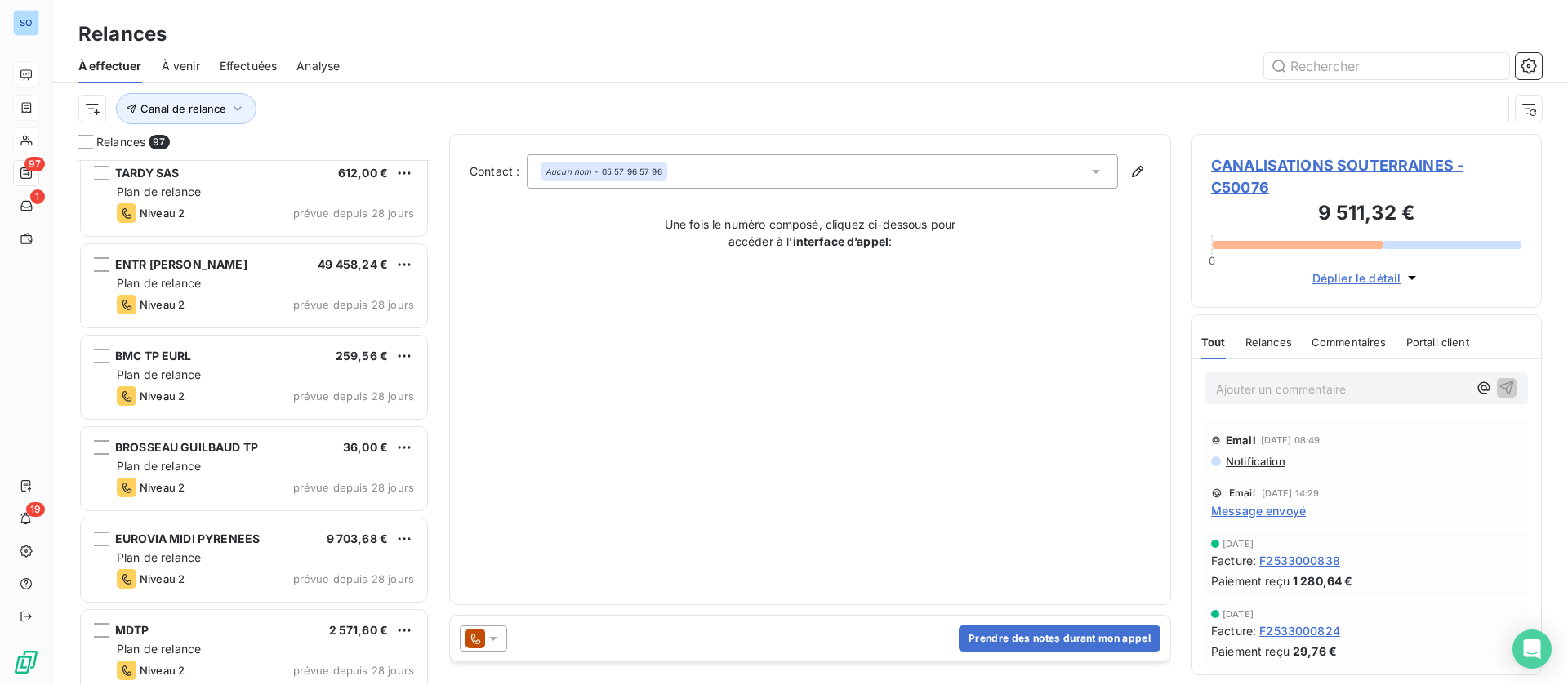
scroll to position [490, 0]
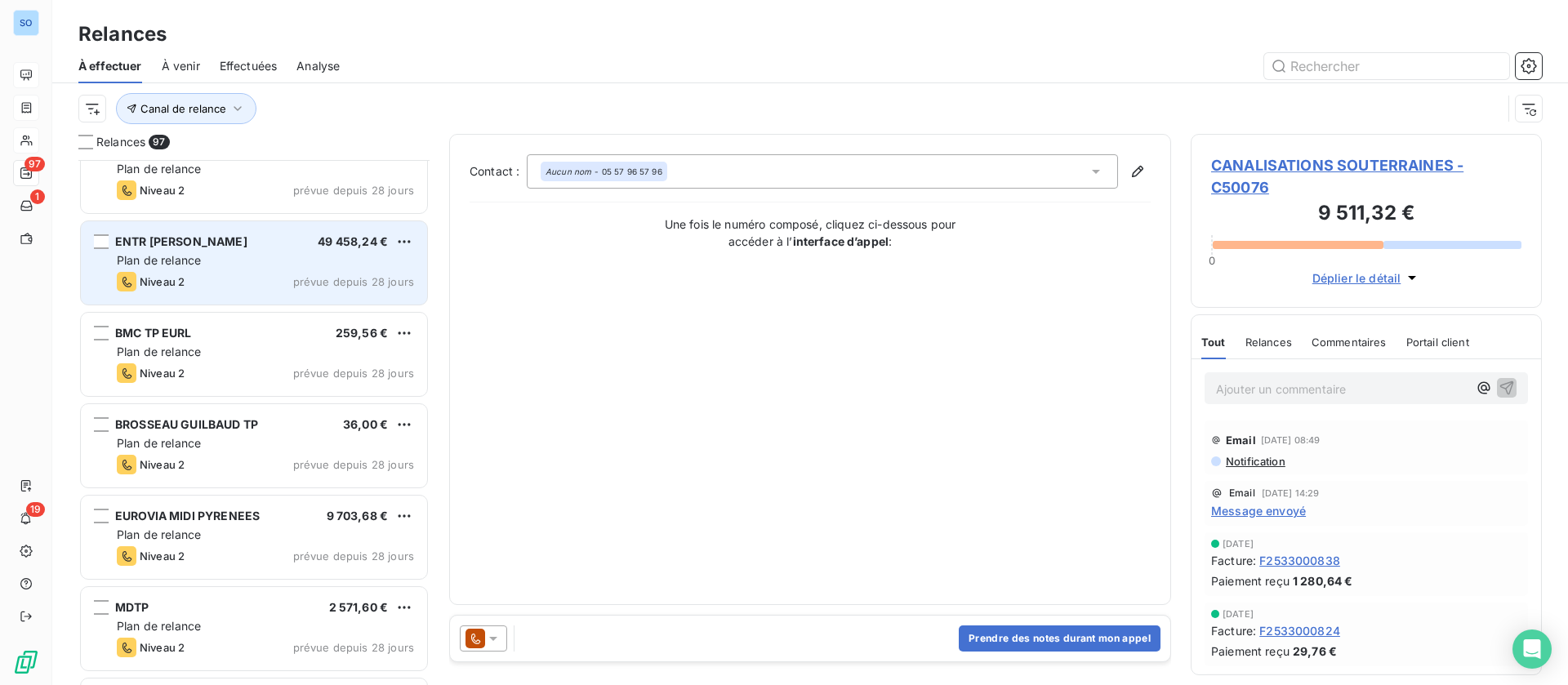
click at [273, 256] on div "Plan de relance" at bounding box center [265, 260] width 297 height 17
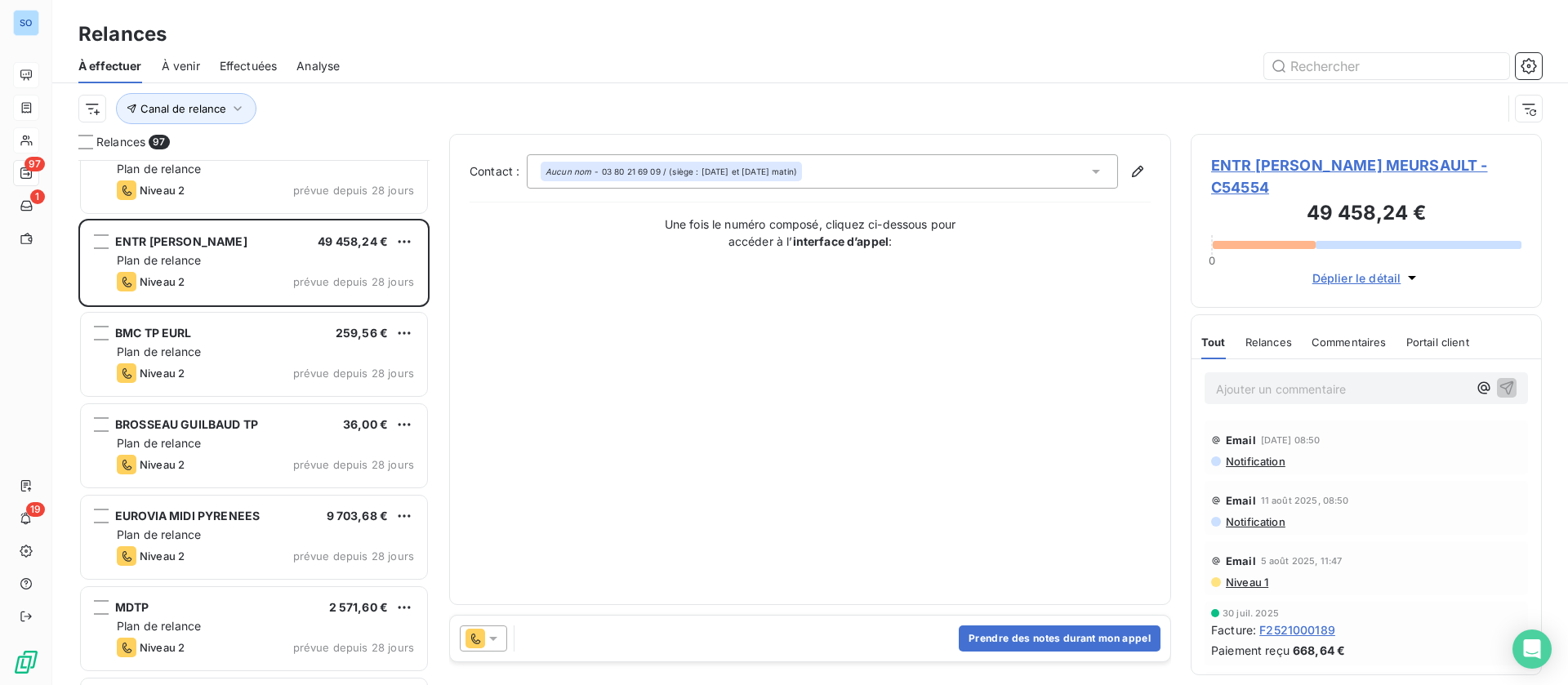
click at [1339, 162] on span "ENTR [PERSON_NAME] MEURSAULT - C54554" at bounding box center [1365, 176] width 310 height 45
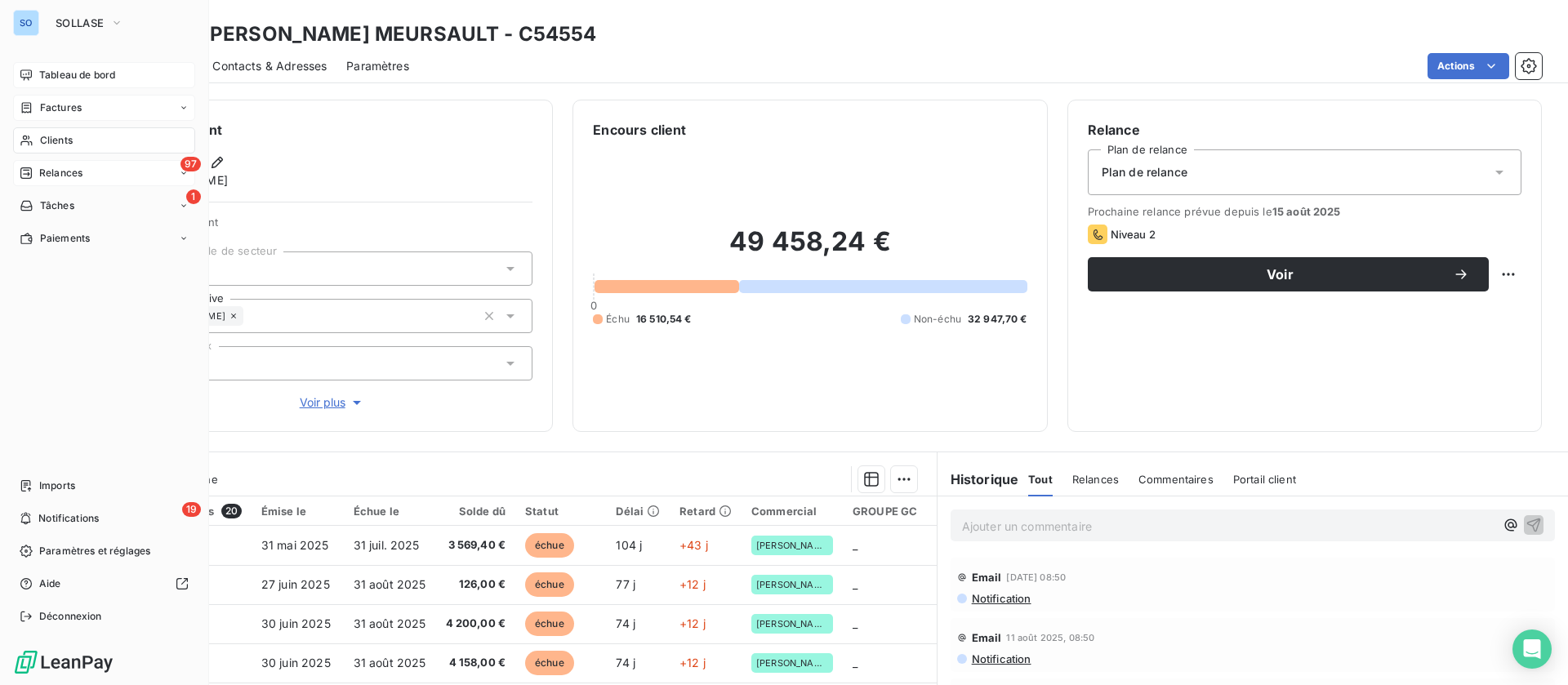
click at [55, 166] on span "Relances" at bounding box center [61, 173] width 44 height 15
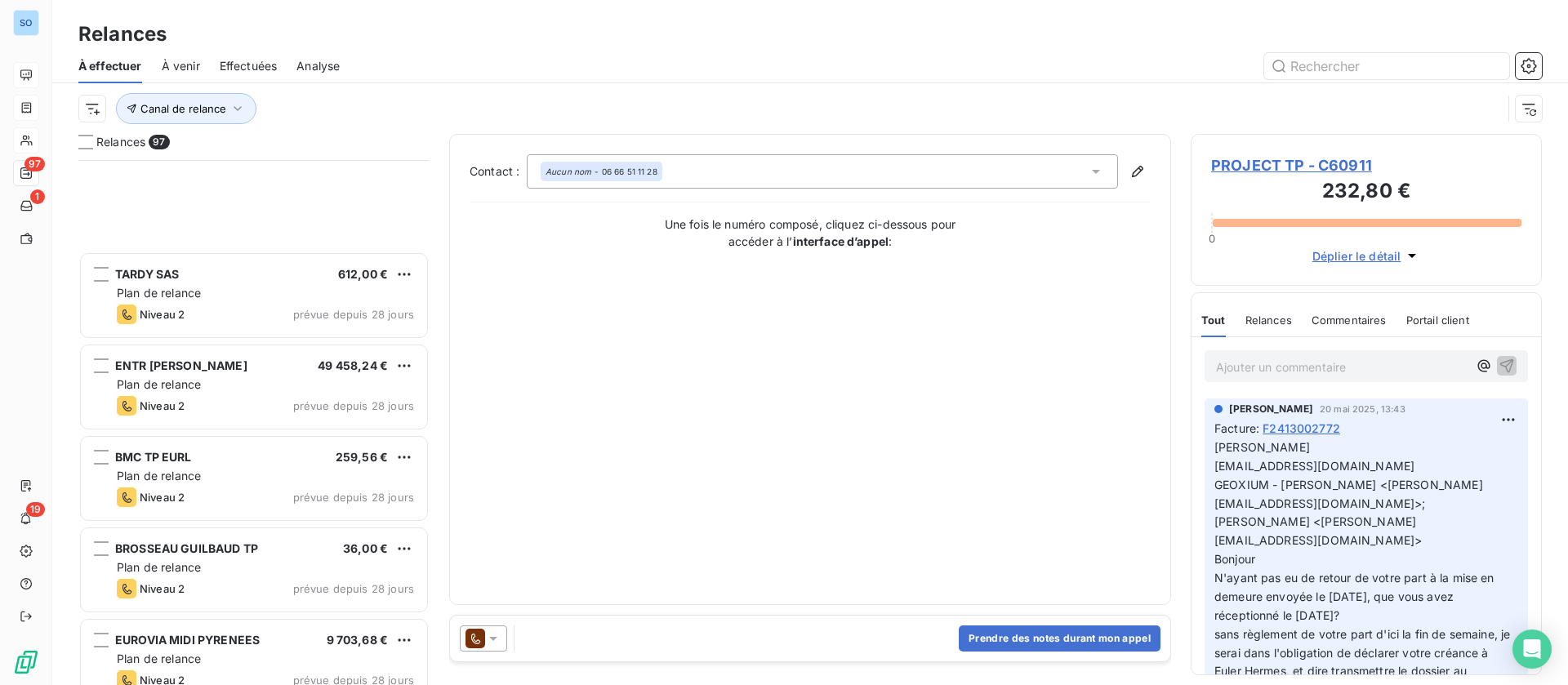
scroll to position [858, 0]
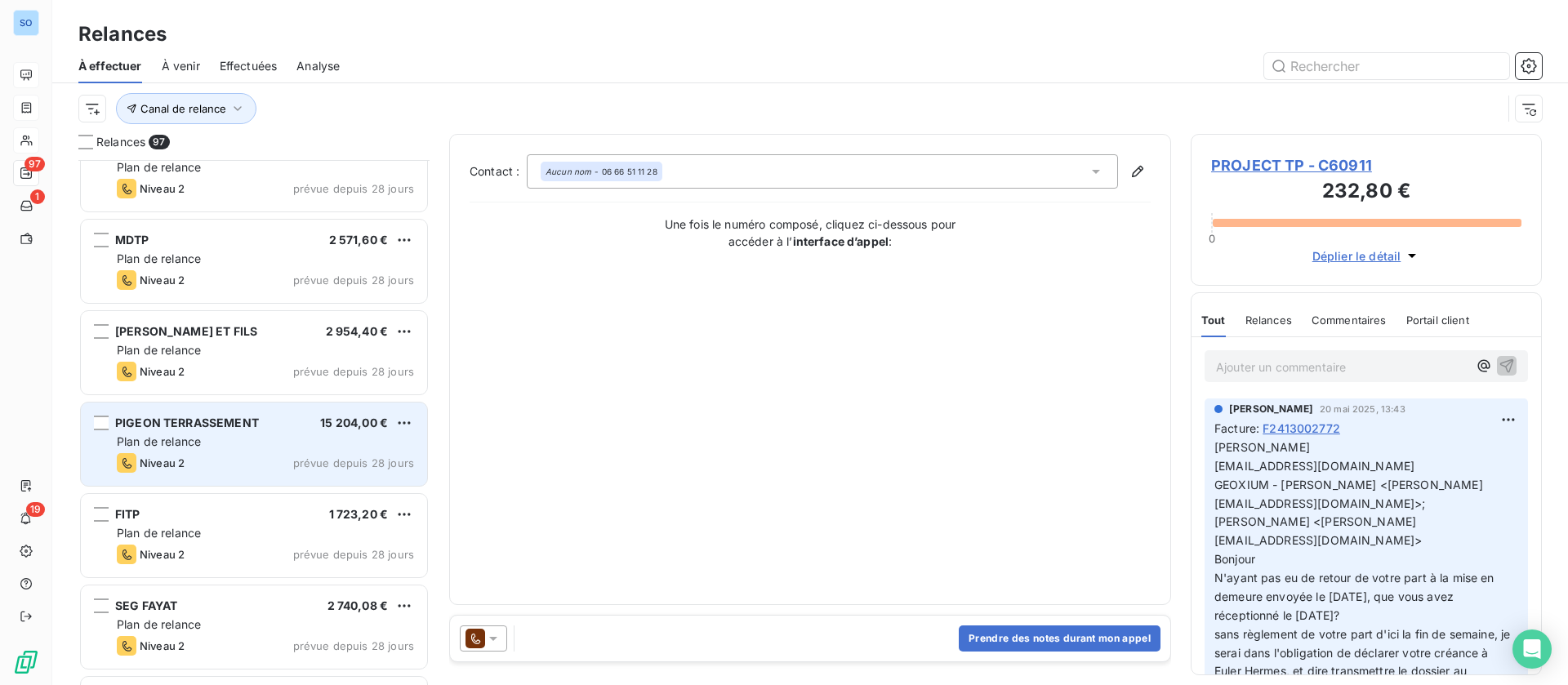
click at [201, 442] on span "Plan de relance" at bounding box center [159, 442] width 84 height 14
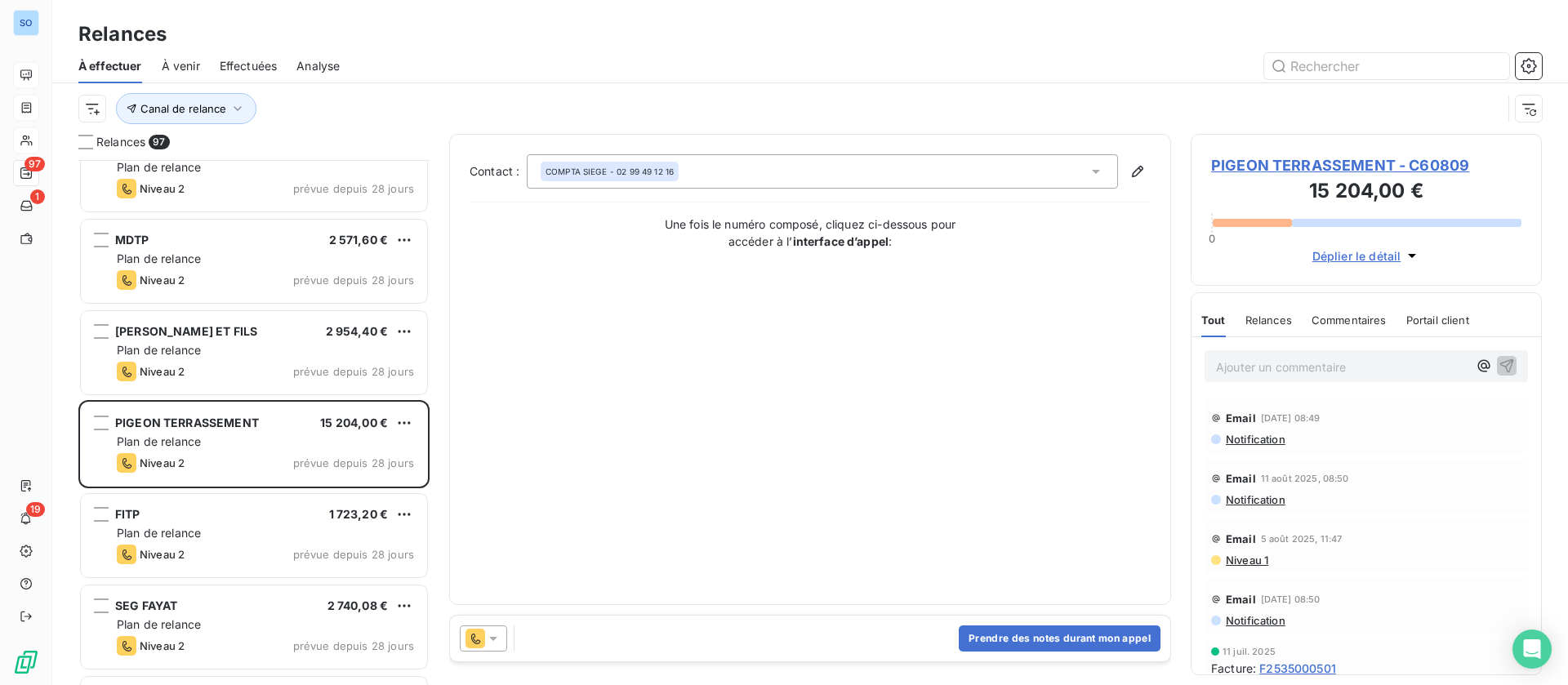
click at [1358, 254] on span "Déplier le détail" at bounding box center [1357, 256] width 89 height 17
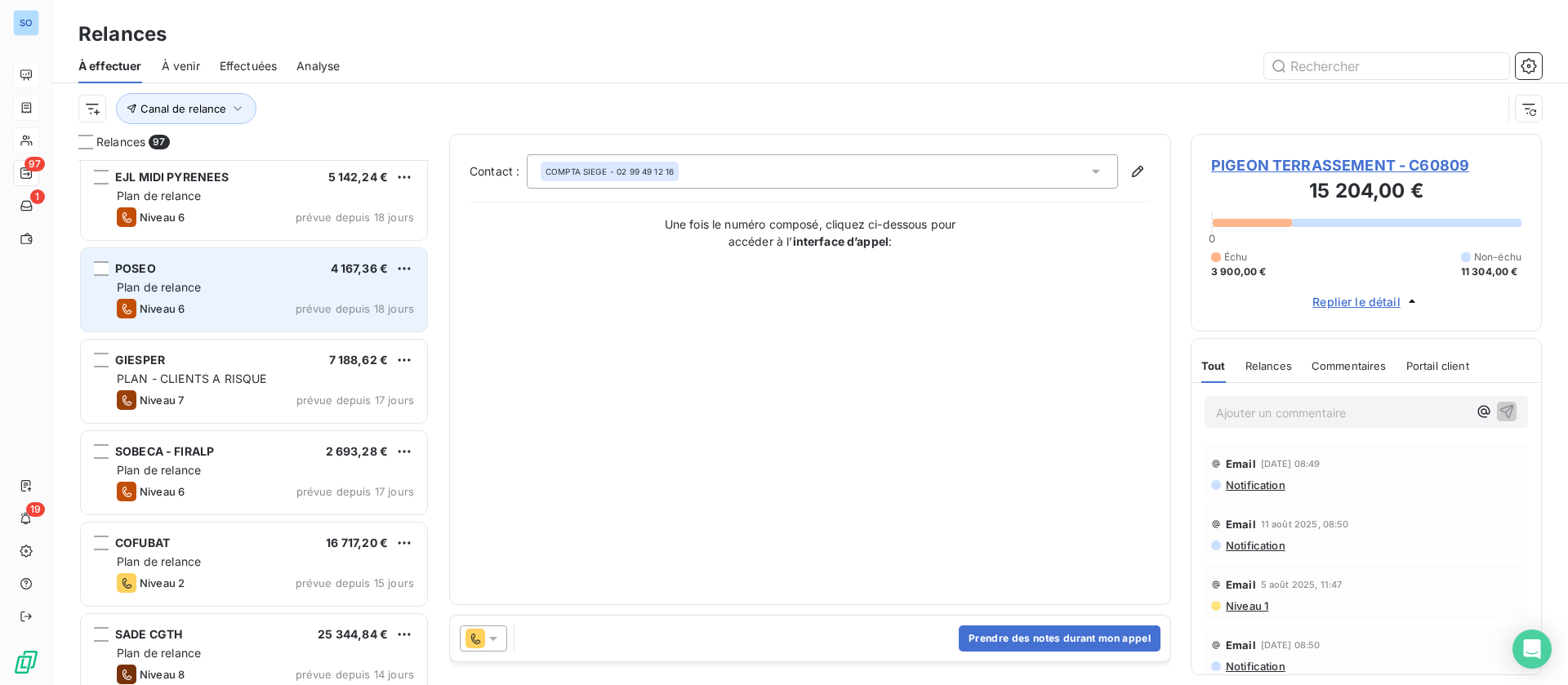
scroll to position [1838, 0]
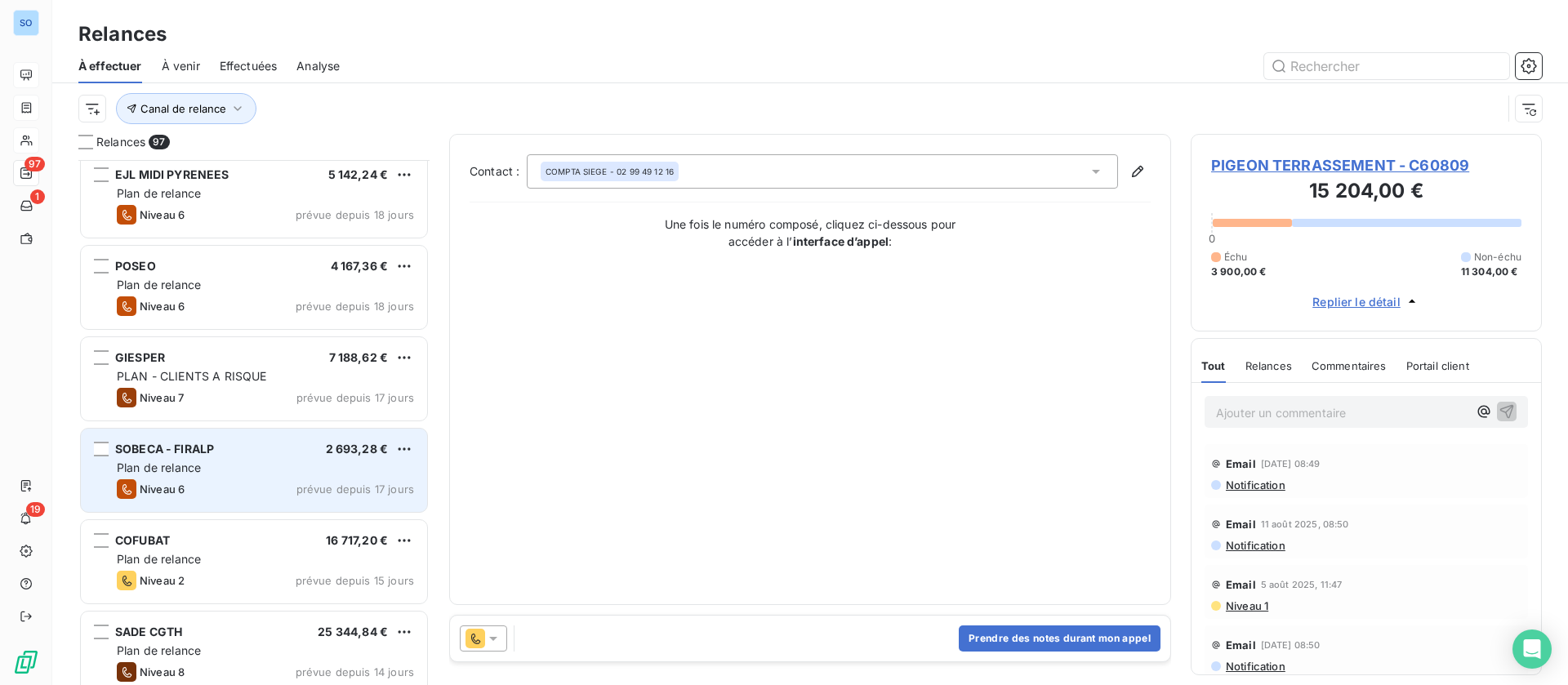
click at [251, 483] on div "Niveau 6 prévue depuis 17 jours" at bounding box center [265, 489] width 297 height 19
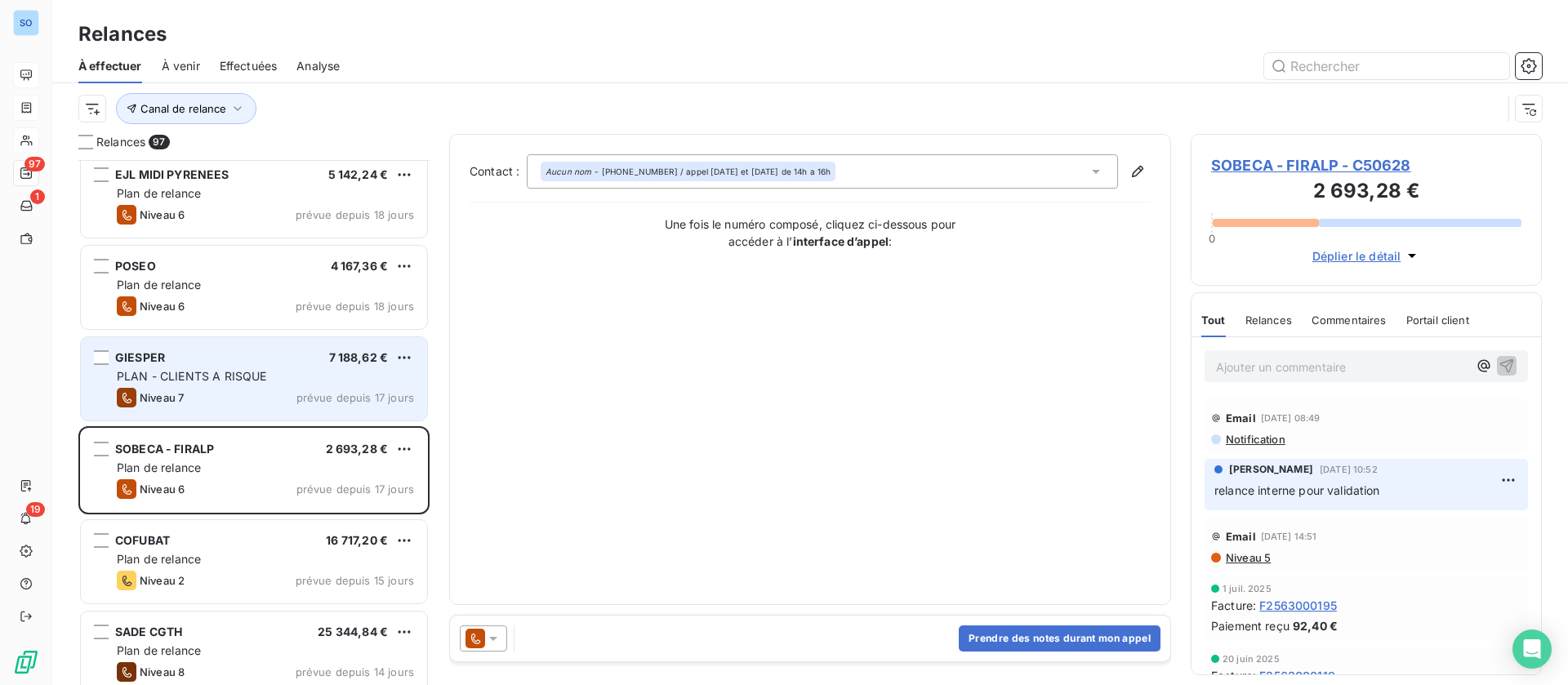
click at [189, 394] on div "Niveau 7 prévue depuis 17 jours" at bounding box center [265, 397] width 297 height 19
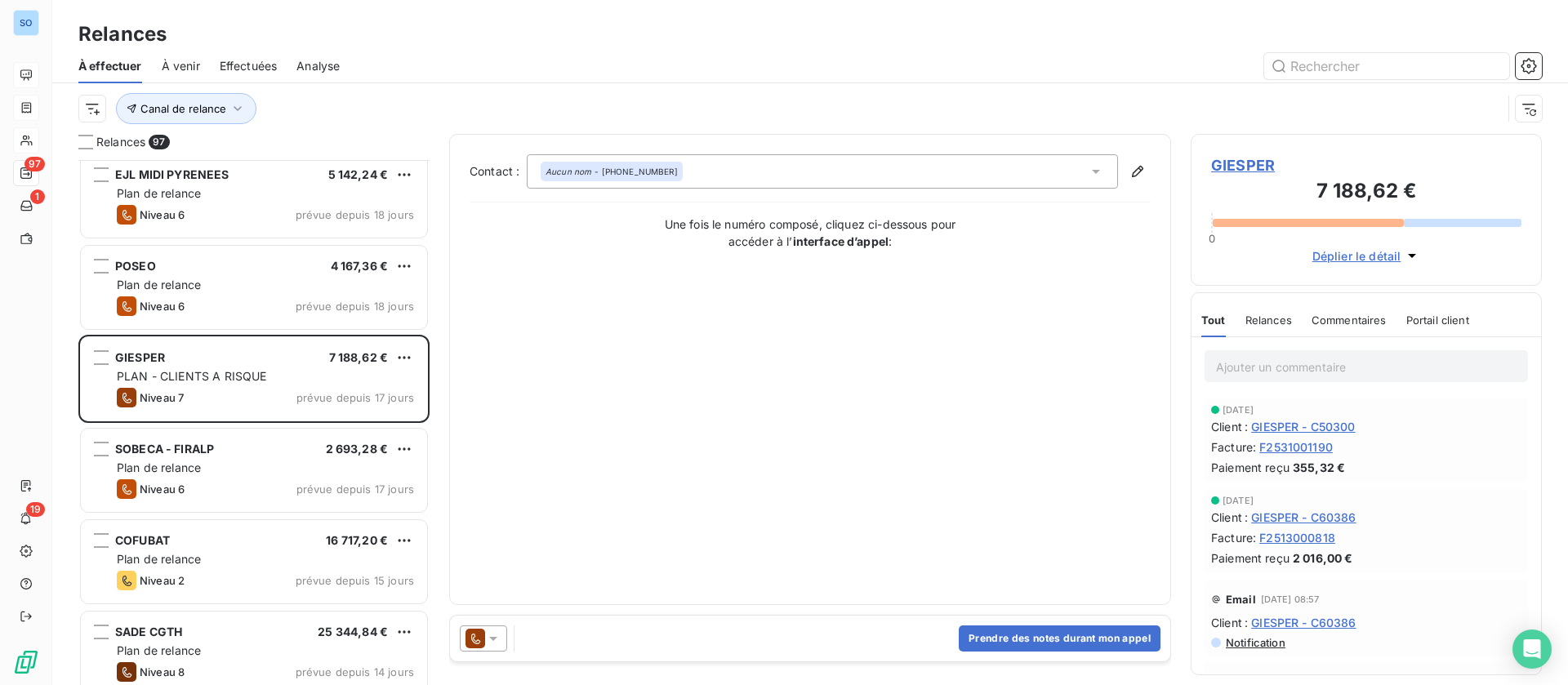
click at [1239, 167] on span "GIESPER" at bounding box center [1365, 165] width 310 height 22
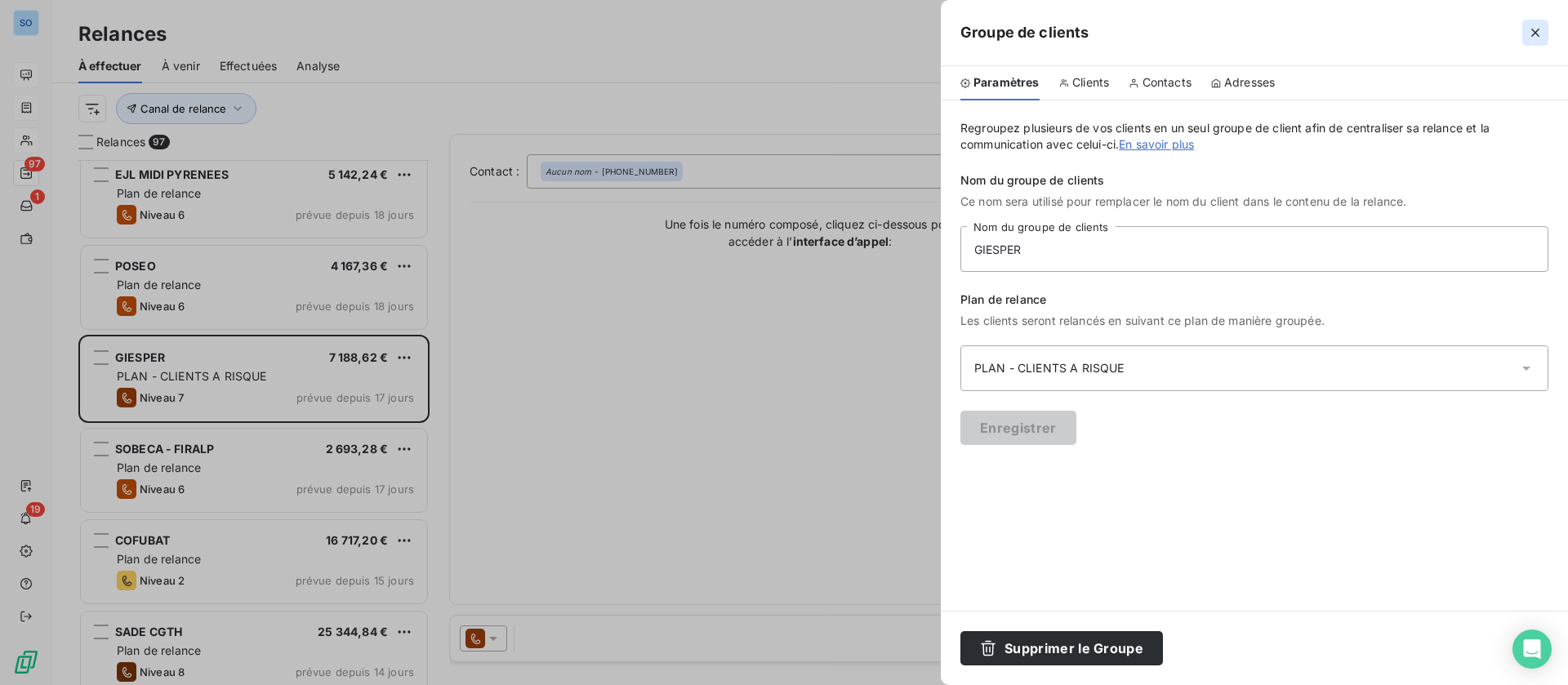
click at [1541, 37] on icon "button" at bounding box center [1535, 32] width 17 height 17
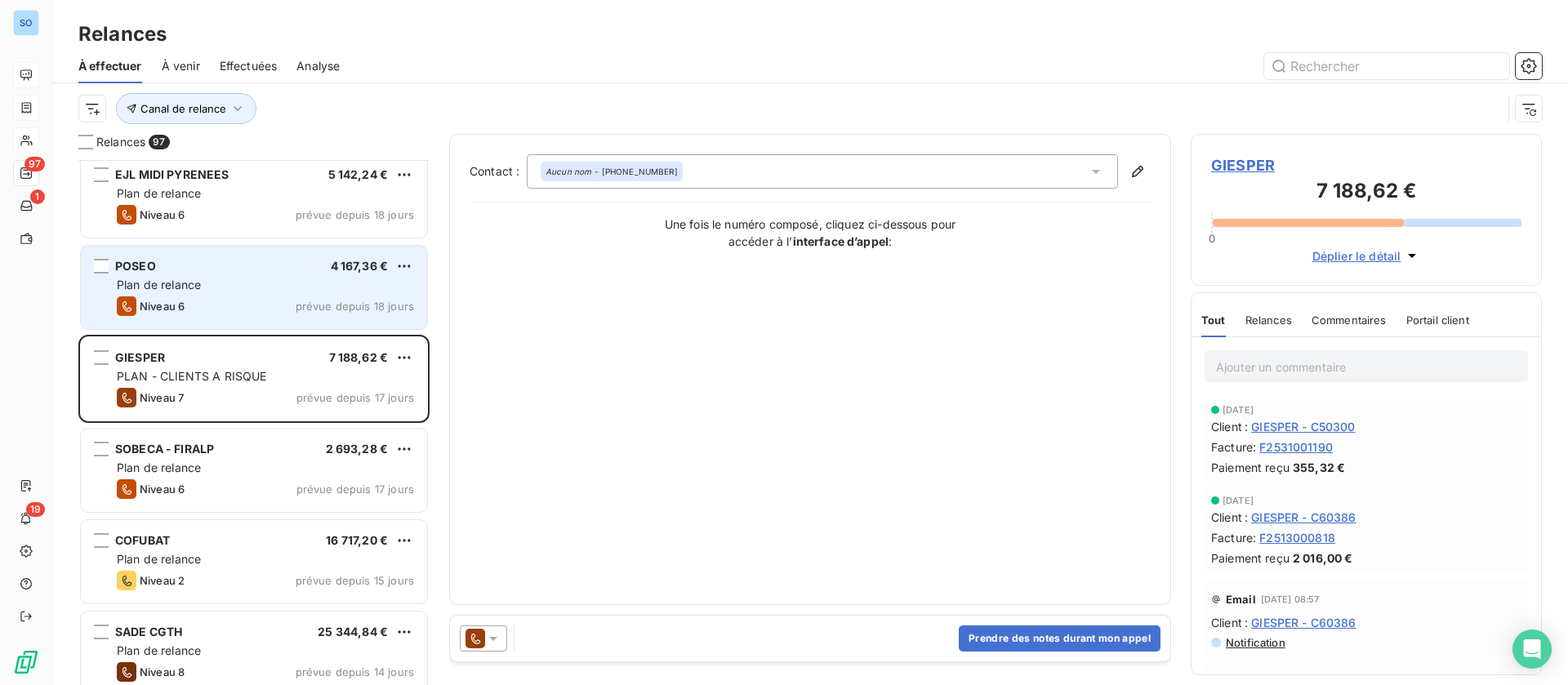
click at [269, 279] on div "Plan de relance" at bounding box center [265, 284] width 297 height 17
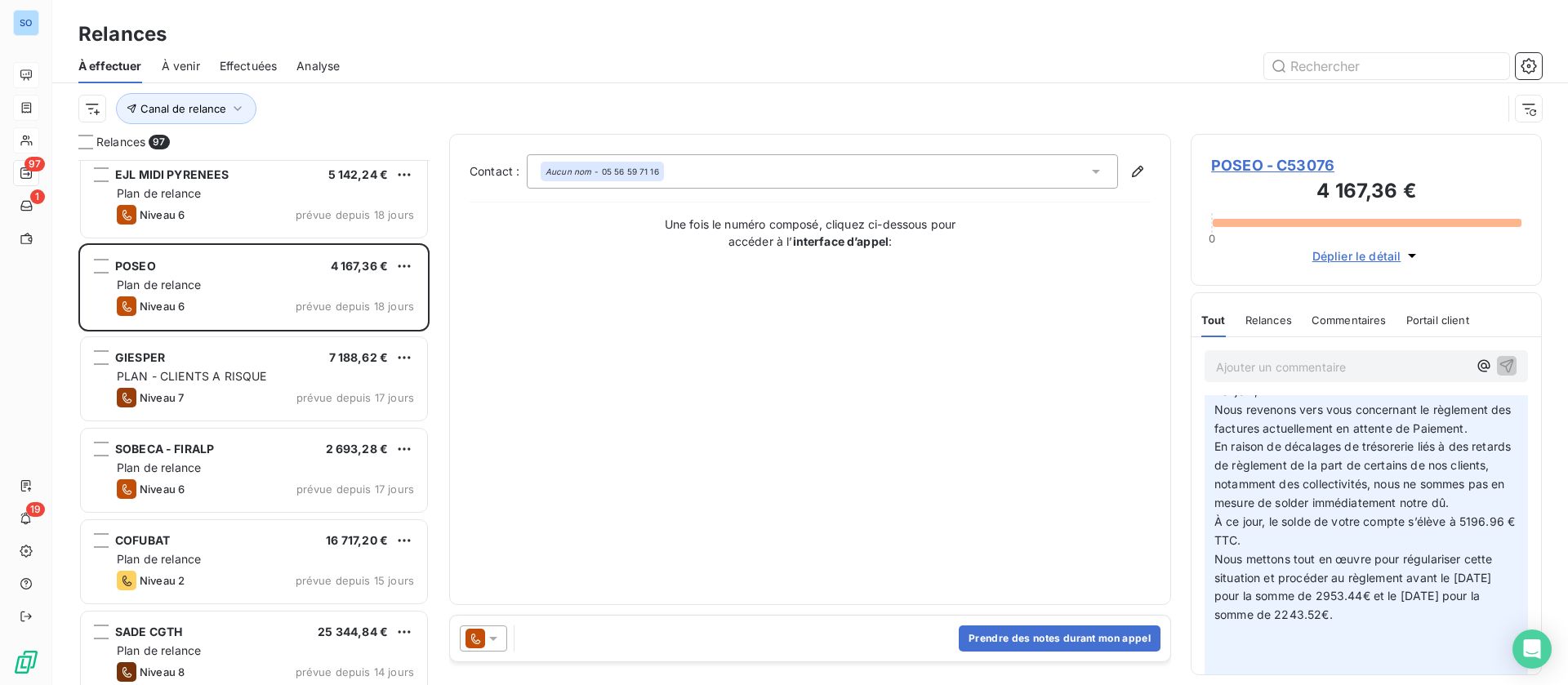
scroll to position [245, 0]
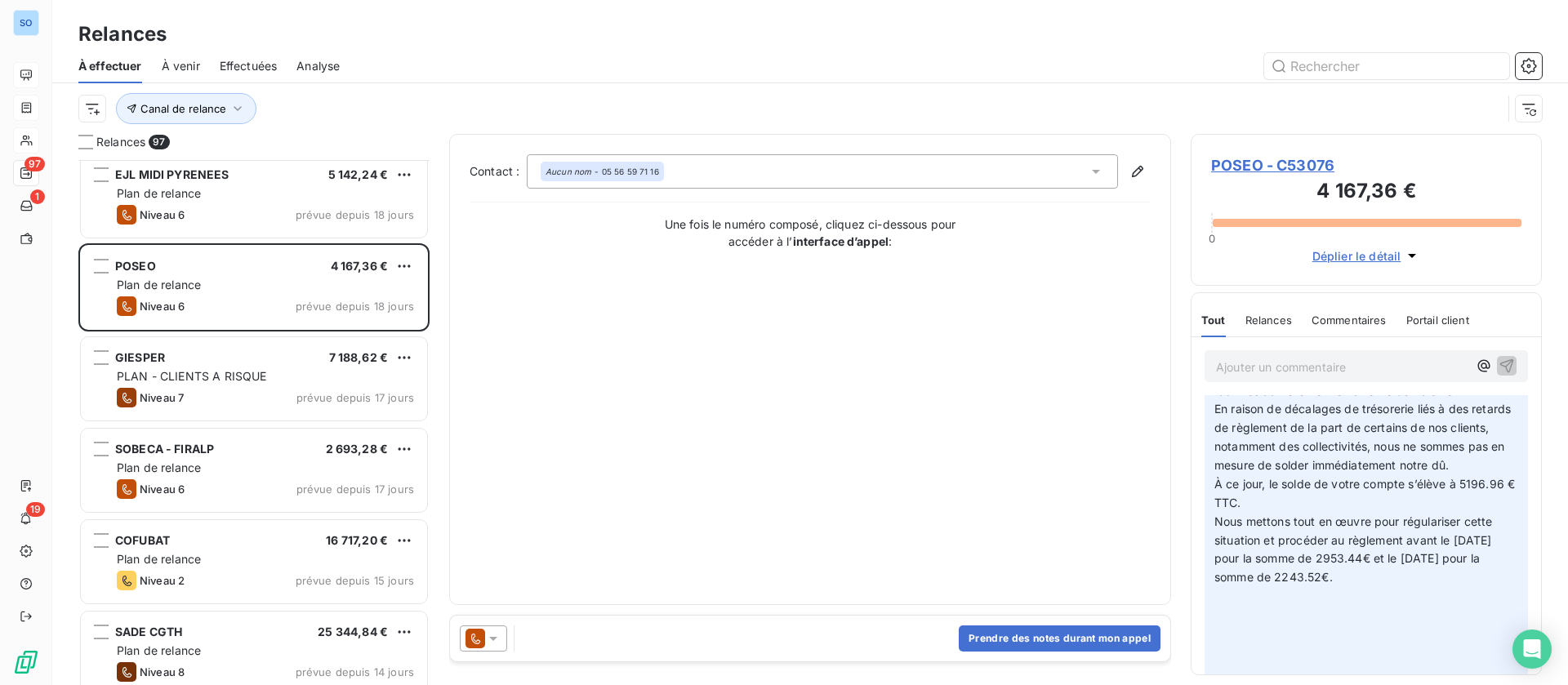
click at [1263, 162] on span "POSEO - C53076" at bounding box center [1365, 165] width 310 height 22
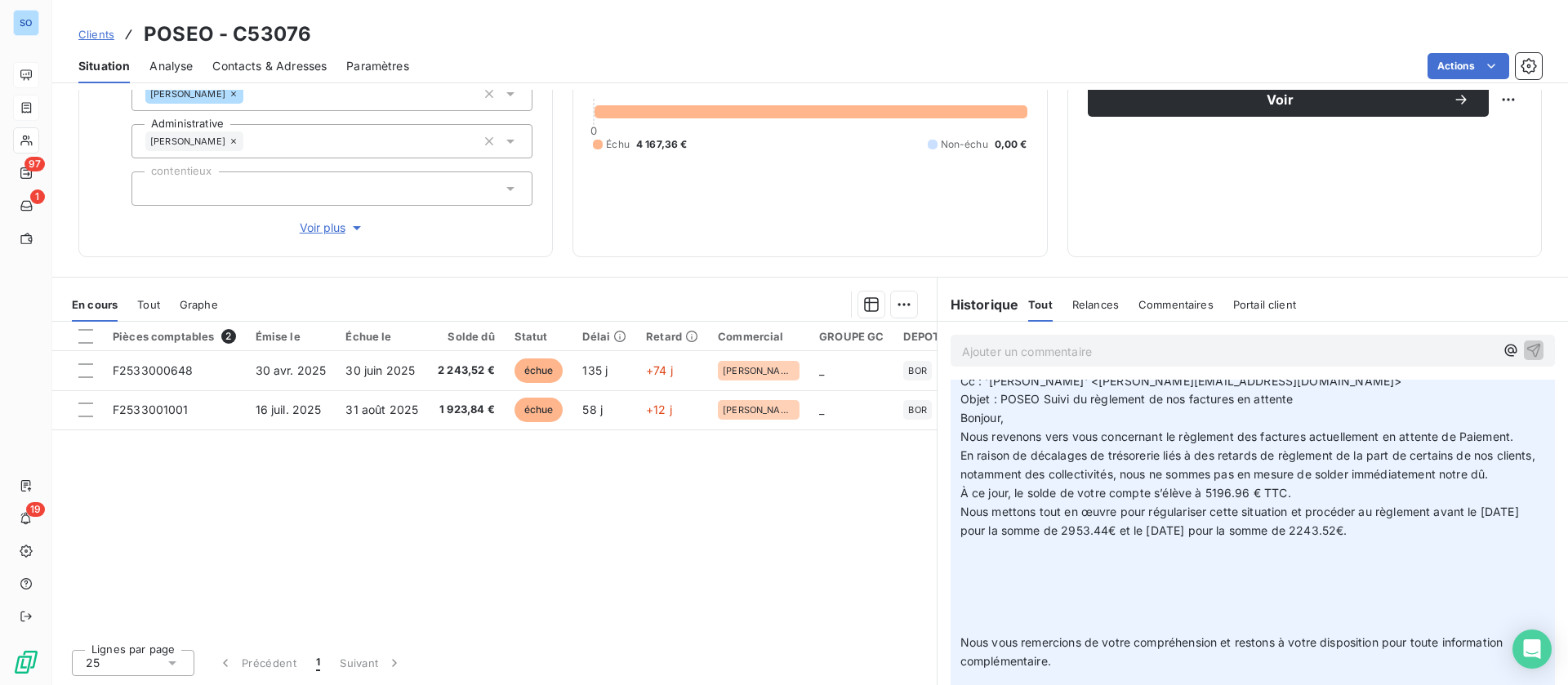
scroll to position [122, 0]
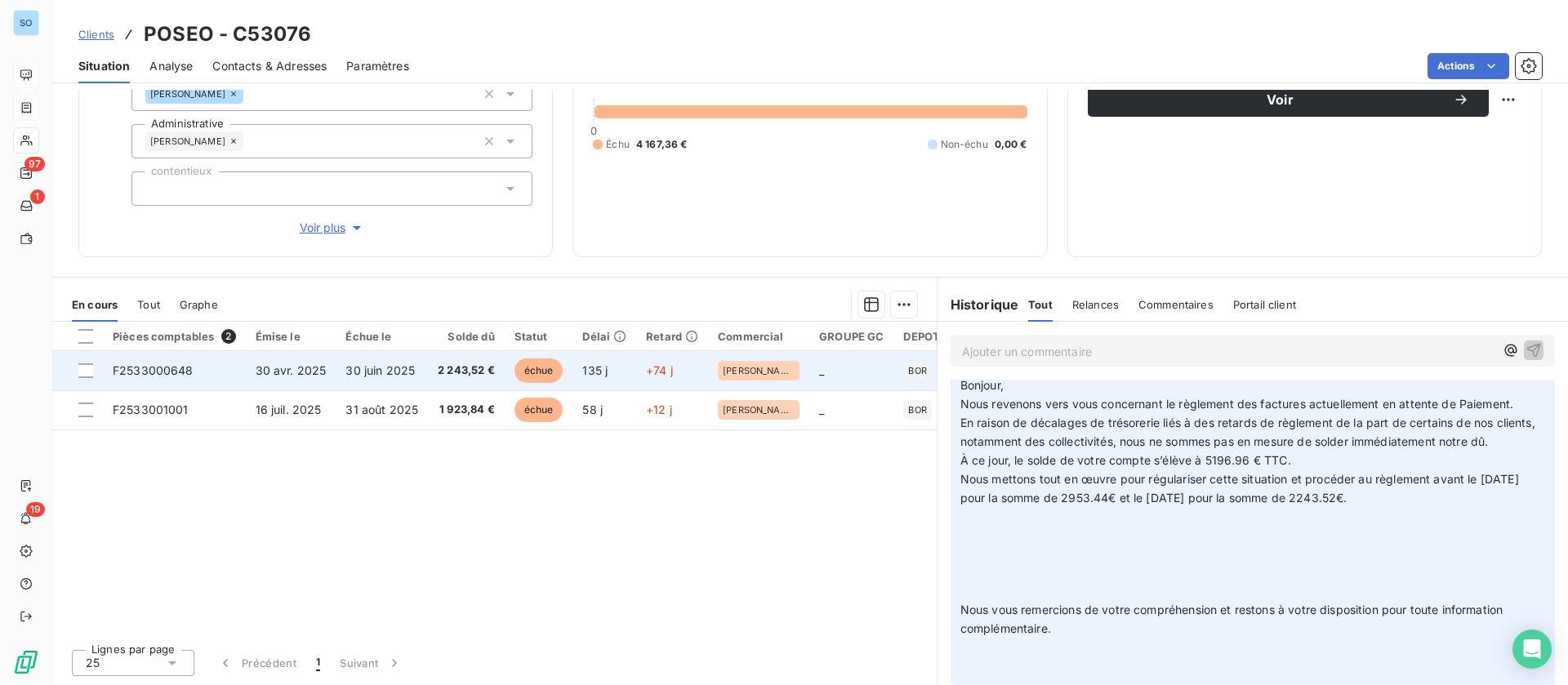
click at [380, 359] on td "30 juin 2025" at bounding box center [382, 370] width 93 height 39
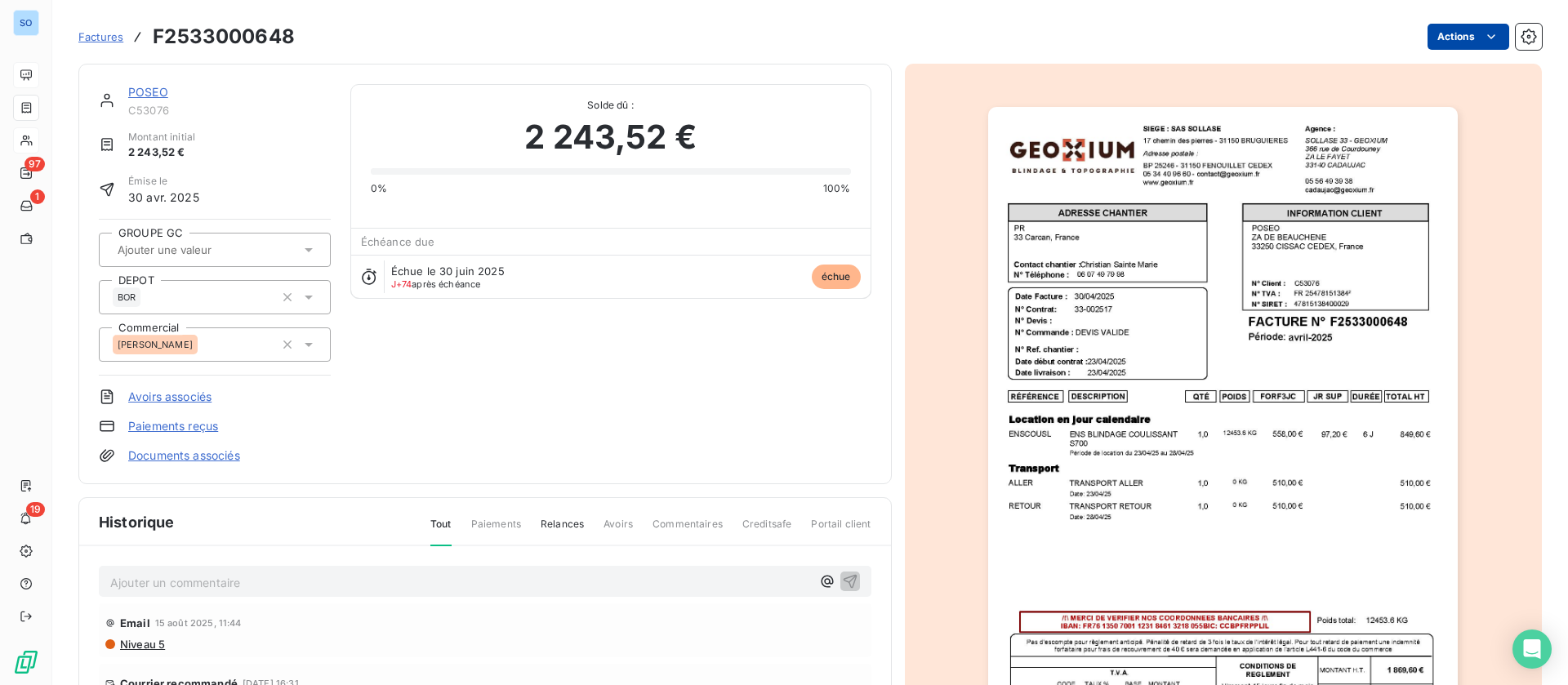
click at [1485, 37] on html "SO 97 1 19 Factures F2533000648 Actions POSEO C53076 Montant initial 2 243,52 €…" at bounding box center [784, 342] width 1568 height 685
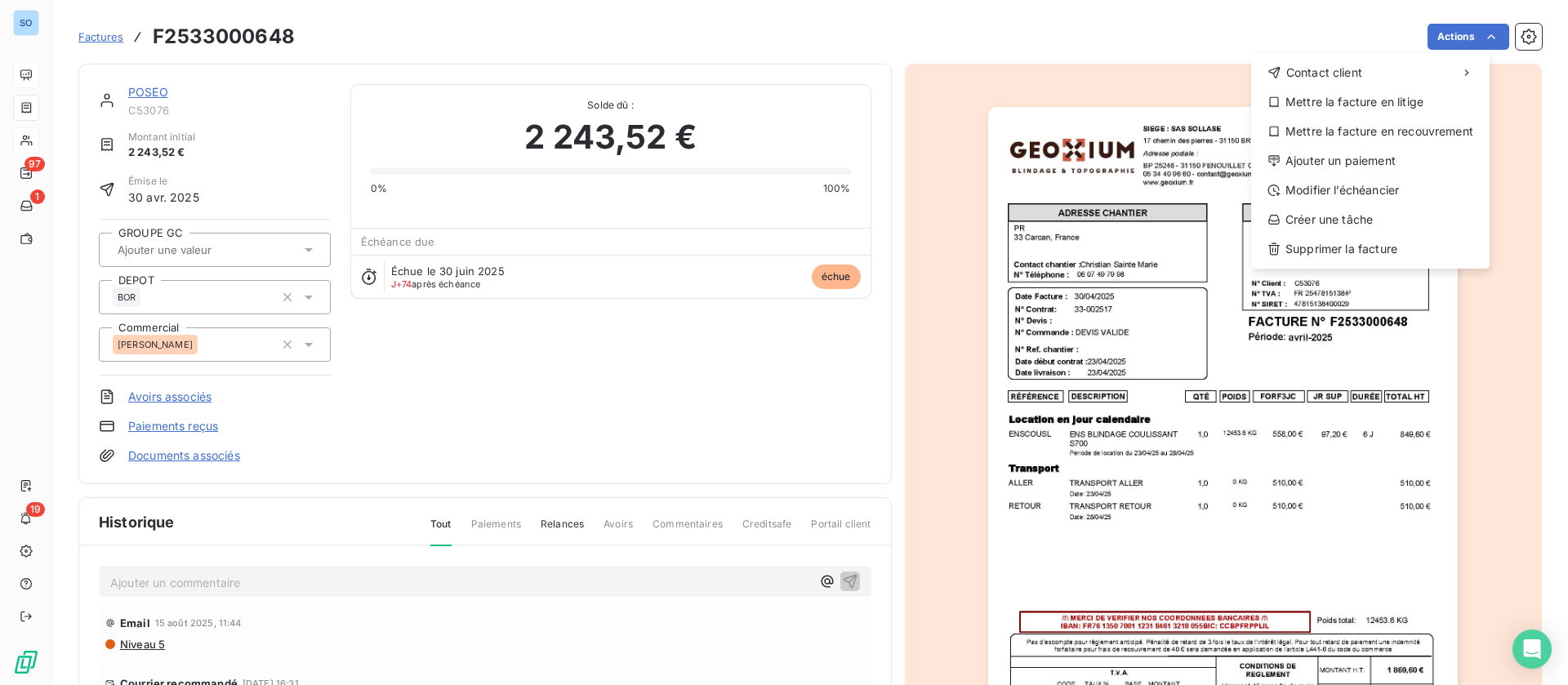
click at [160, 88] on html "SO 97 1 19 Factures F2533000648 Actions Contact client Mettre la facture en lit…" at bounding box center [784, 342] width 1568 height 685
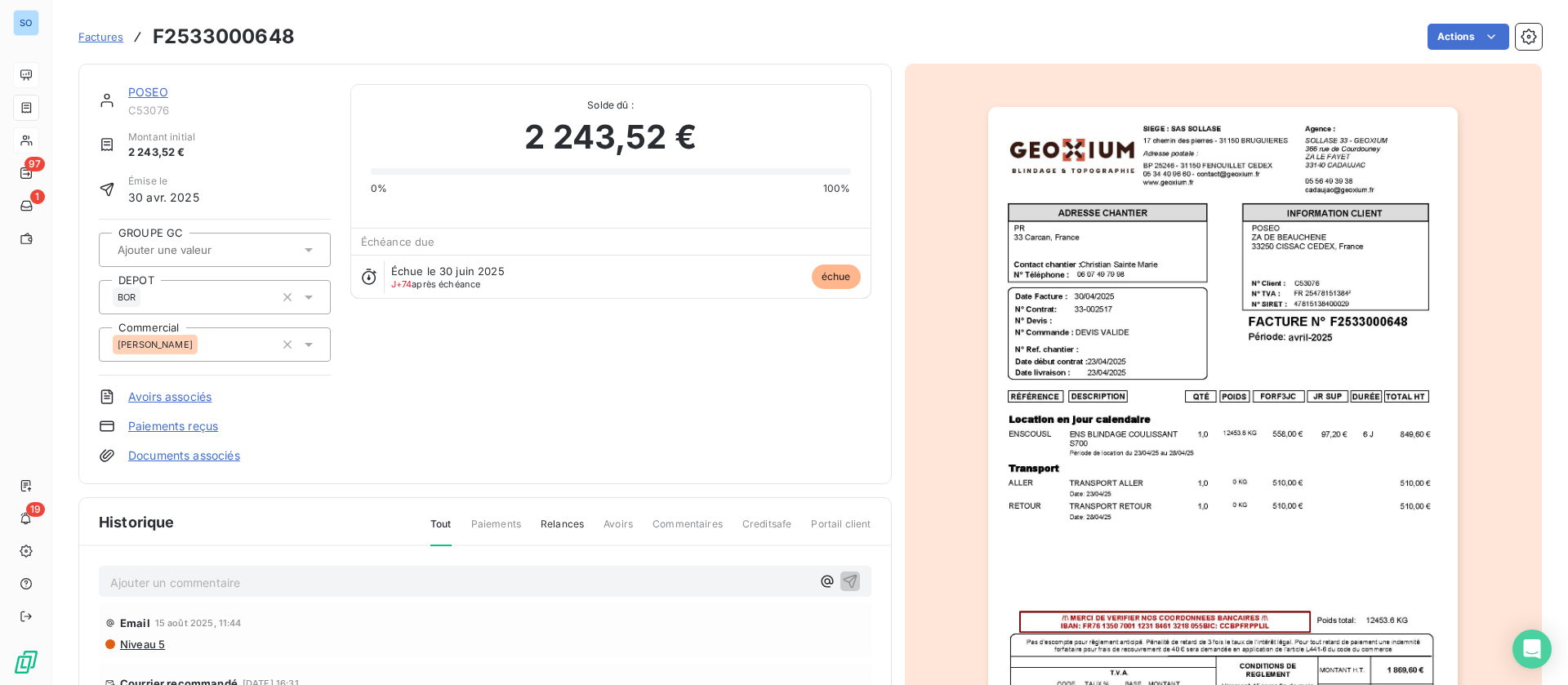
click at [145, 87] on link "POSEO" at bounding box center [148, 92] width 40 height 14
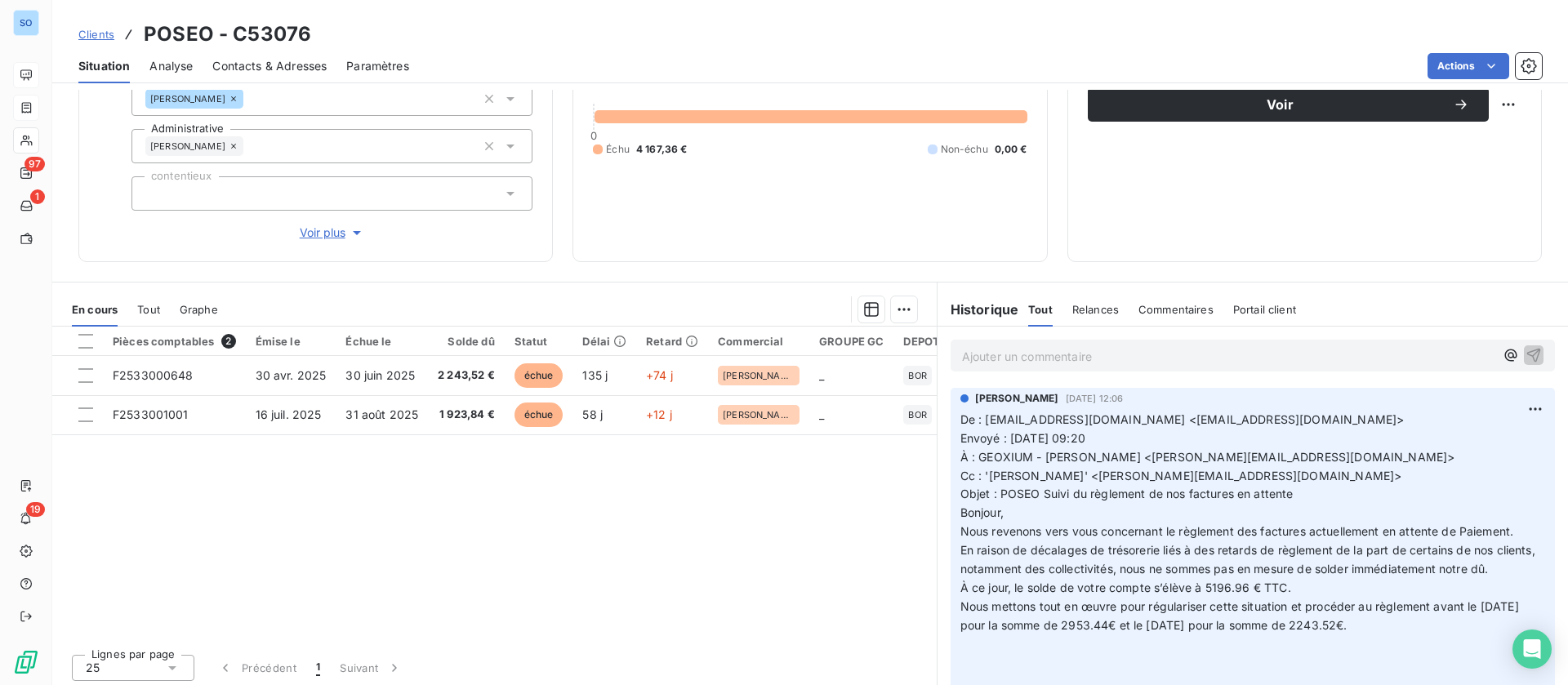
scroll to position [175, 0]
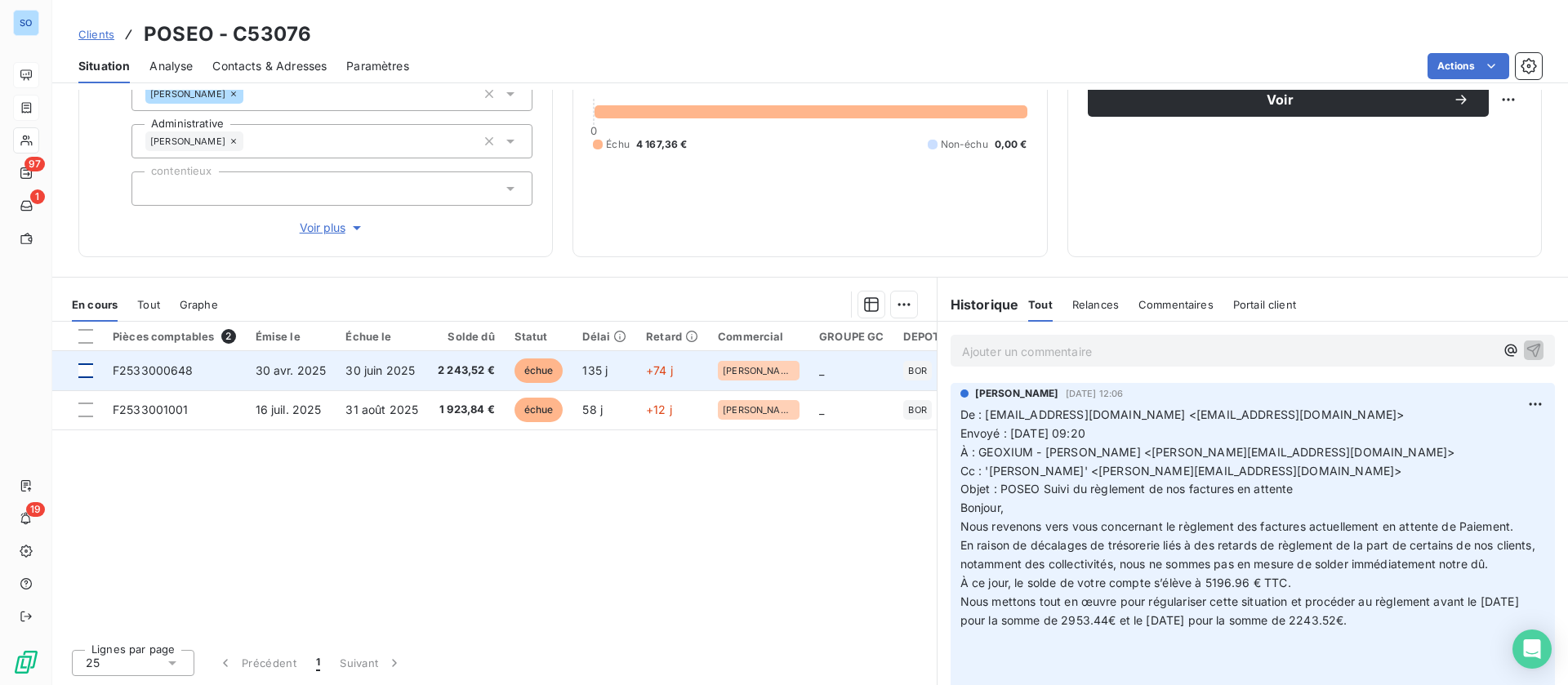
click at [82, 373] on div at bounding box center [86, 370] width 15 height 15
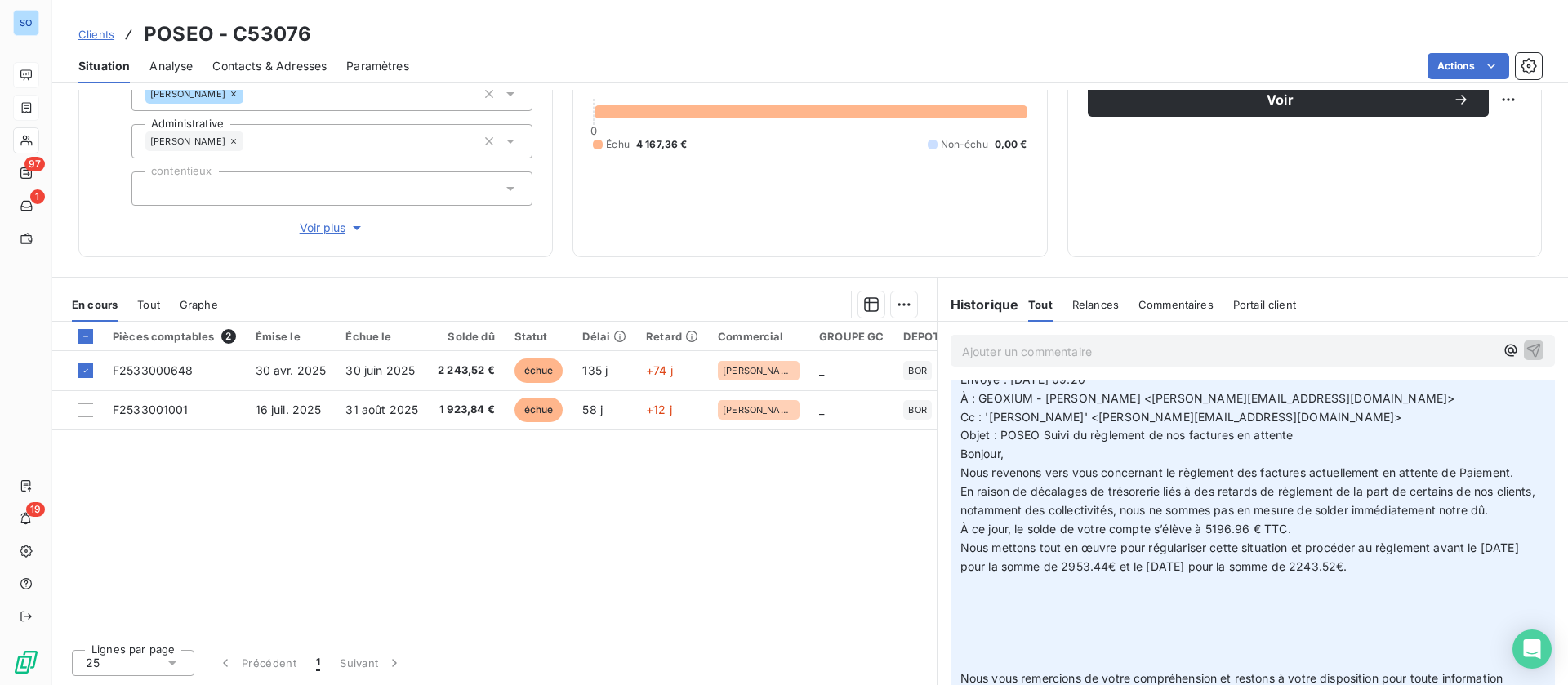
scroll to position [0, 0]
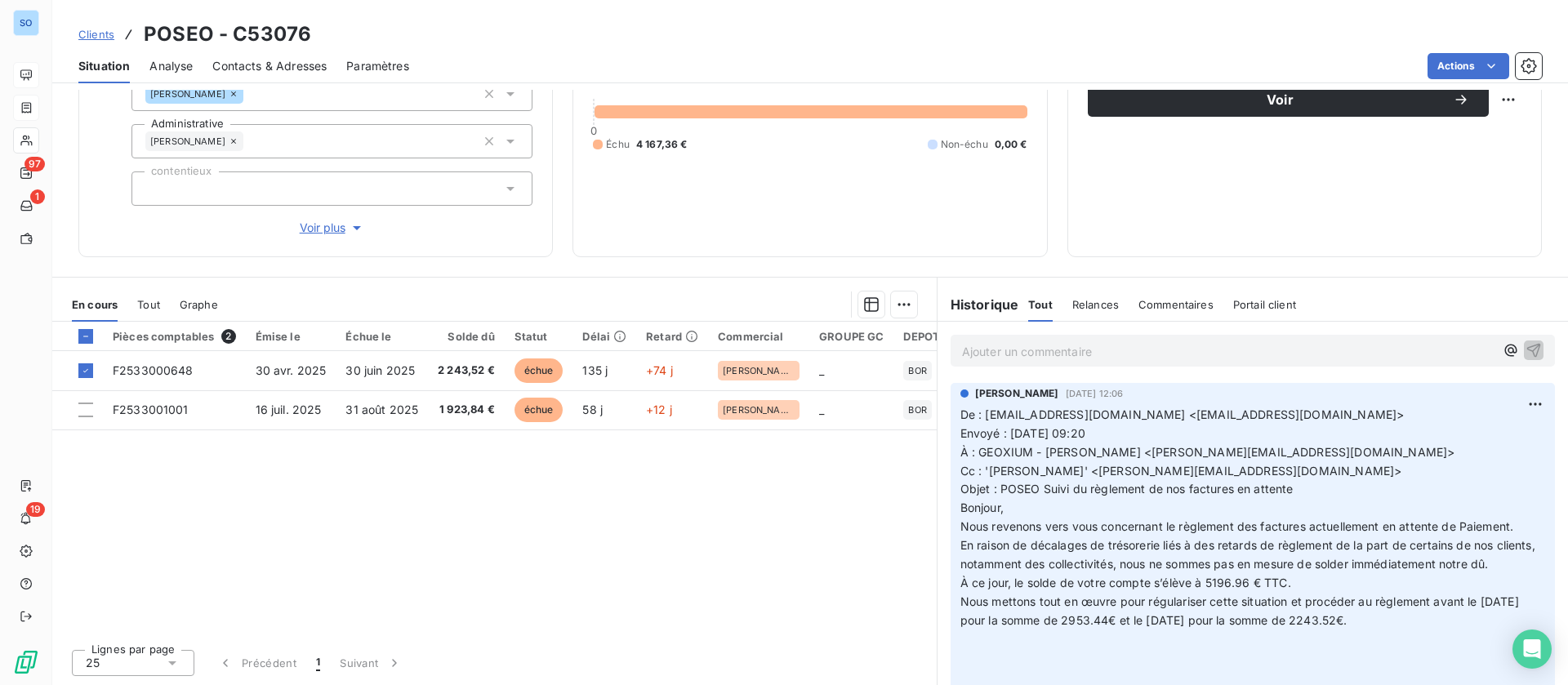
click at [894, 300] on html "SO 97 1 19 Clients POSEO - C53076 Situation Analyse Contacts & Adresses Paramèt…" at bounding box center [784, 342] width 1568 height 685
click at [738, 367] on div "Ajouter une promesse de paiement (1 facture)" at bounding box center [754, 370] width 288 height 26
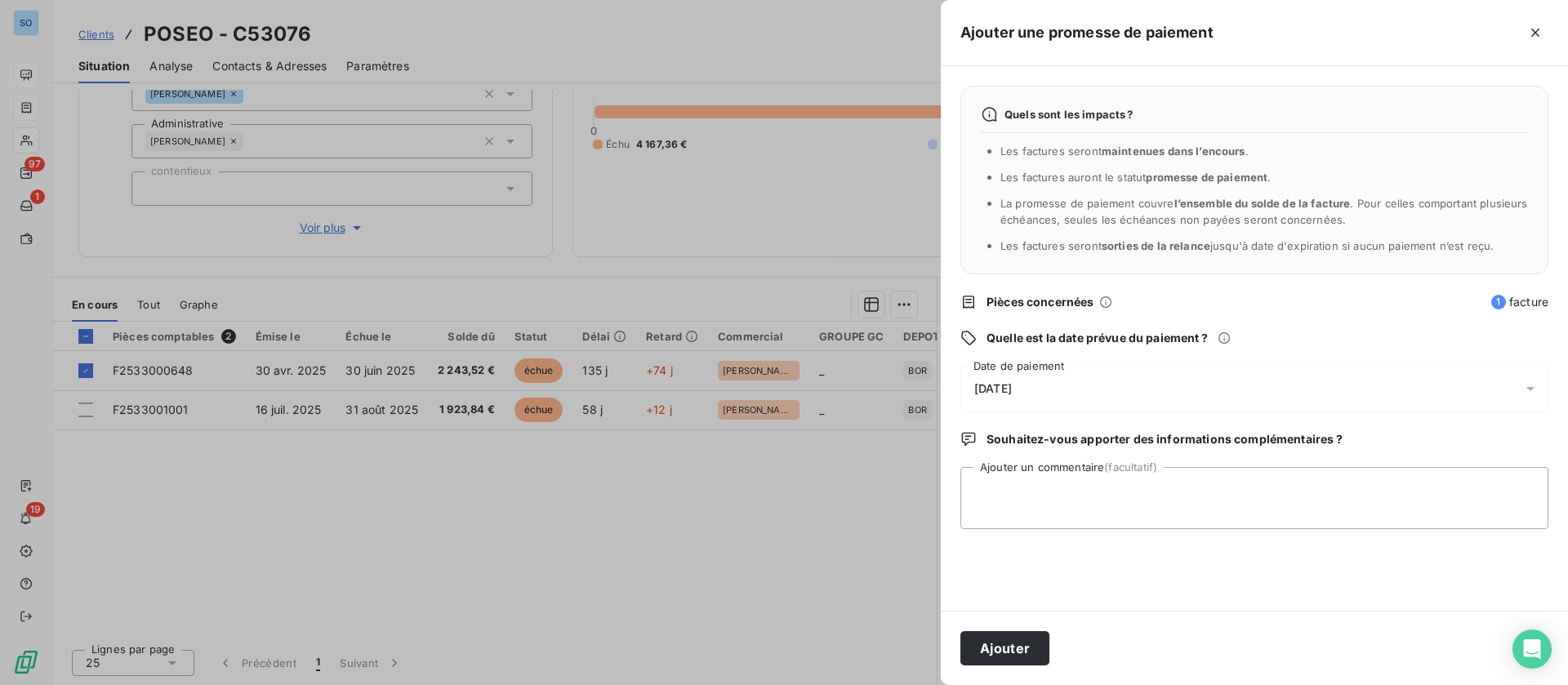
click at [1005, 378] on div "[DATE]" at bounding box center [1254, 388] width 588 height 45
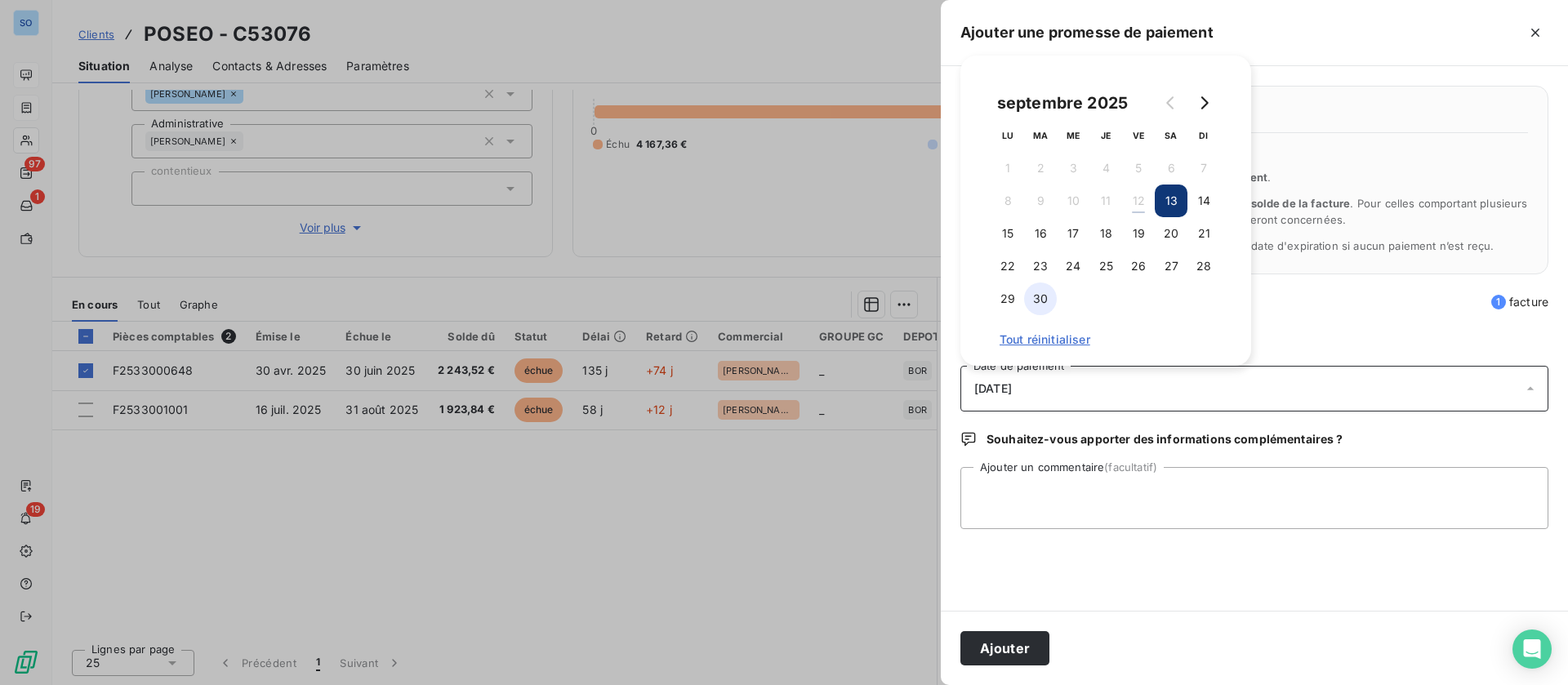
click at [1040, 293] on button "30" at bounding box center [1040, 298] width 32 height 32
click at [1015, 644] on button "Ajouter" at bounding box center [1005, 647] width 89 height 34
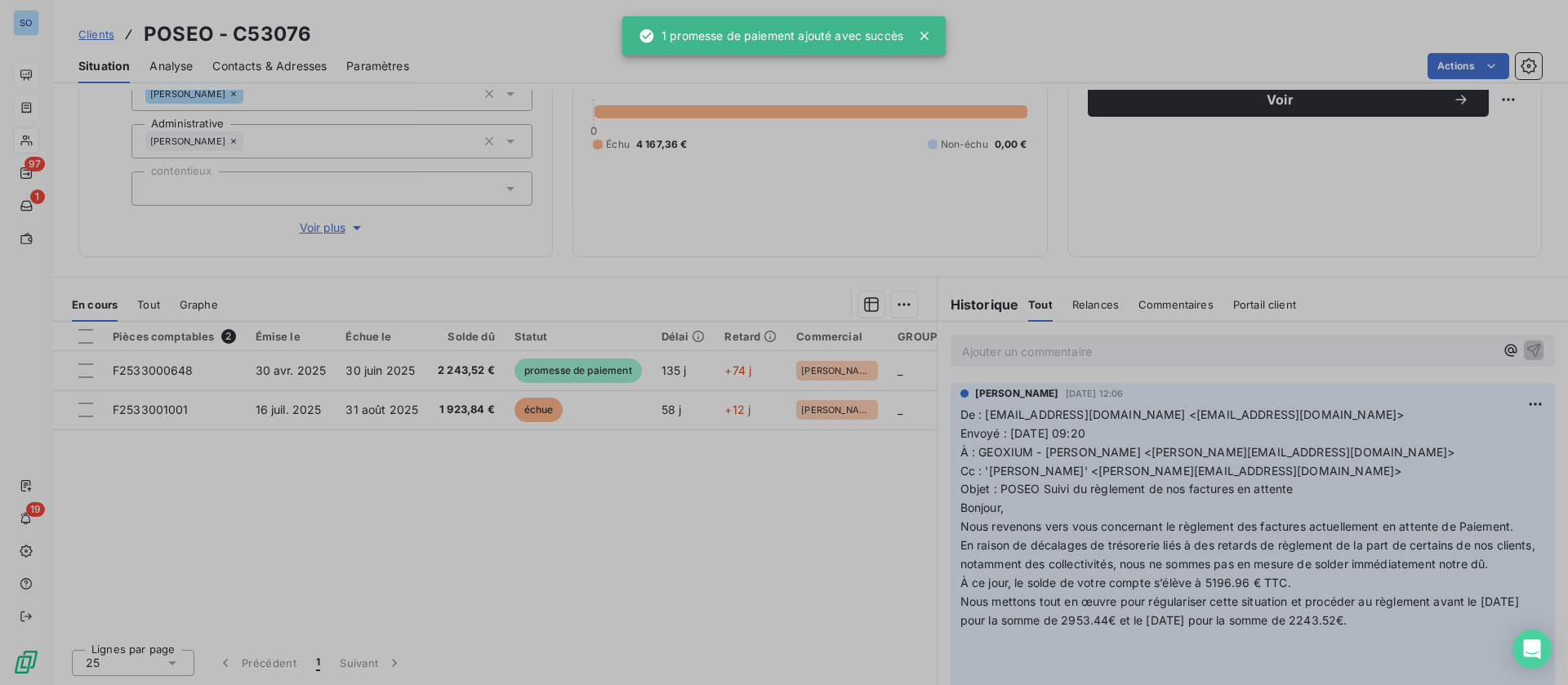
click at [511, 565] on div at bounding box center [784, 342] width 1568 height 685
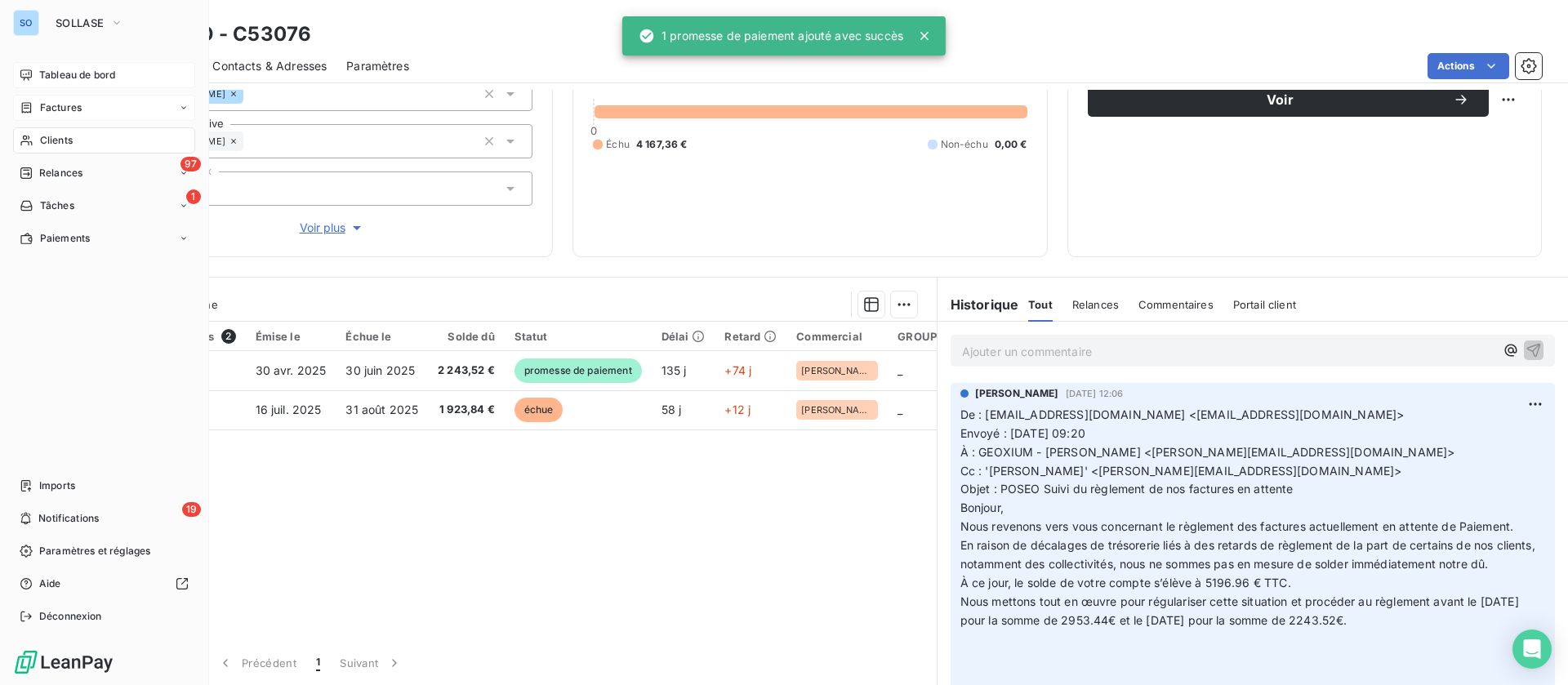
click at [72, 135] on span "Clients" at bounding box center [56, 140] width 32 height 15
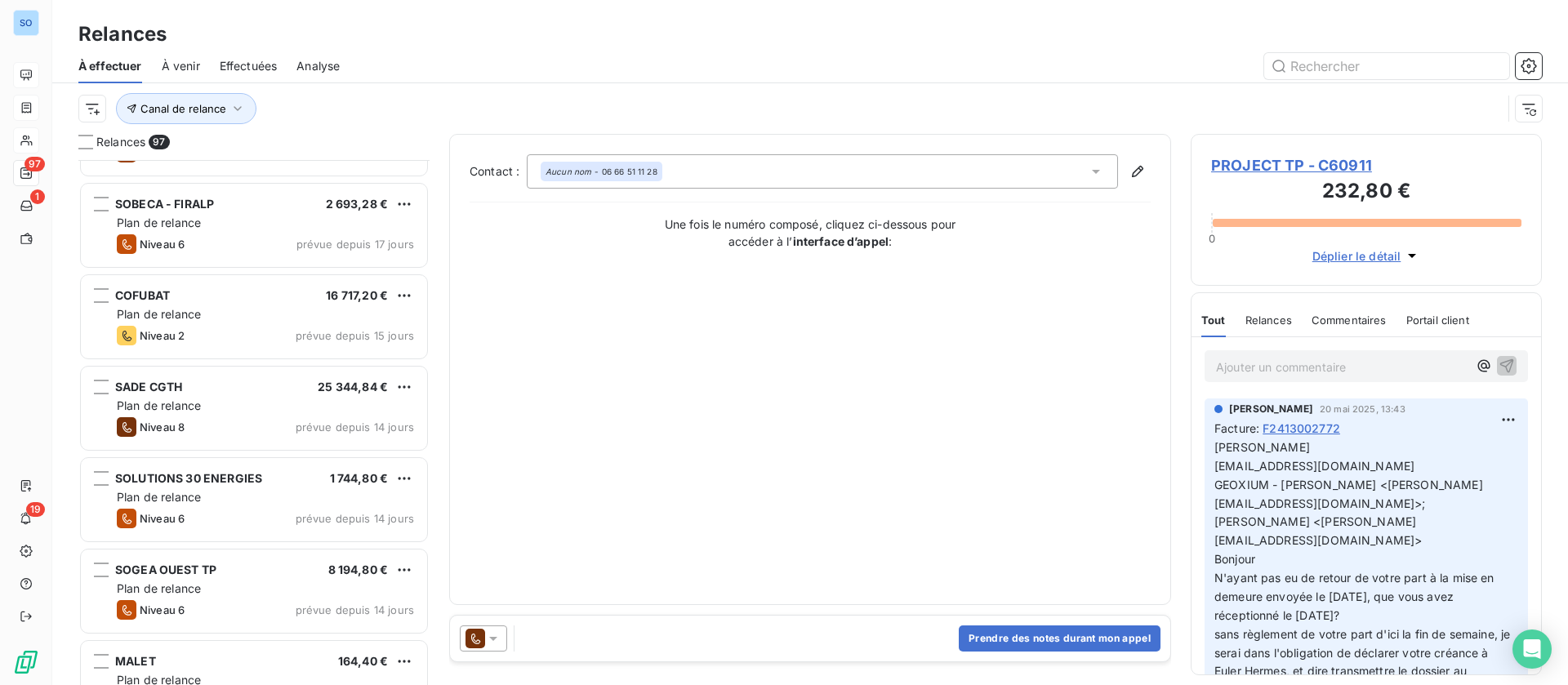
scroll to position [1960, 0]
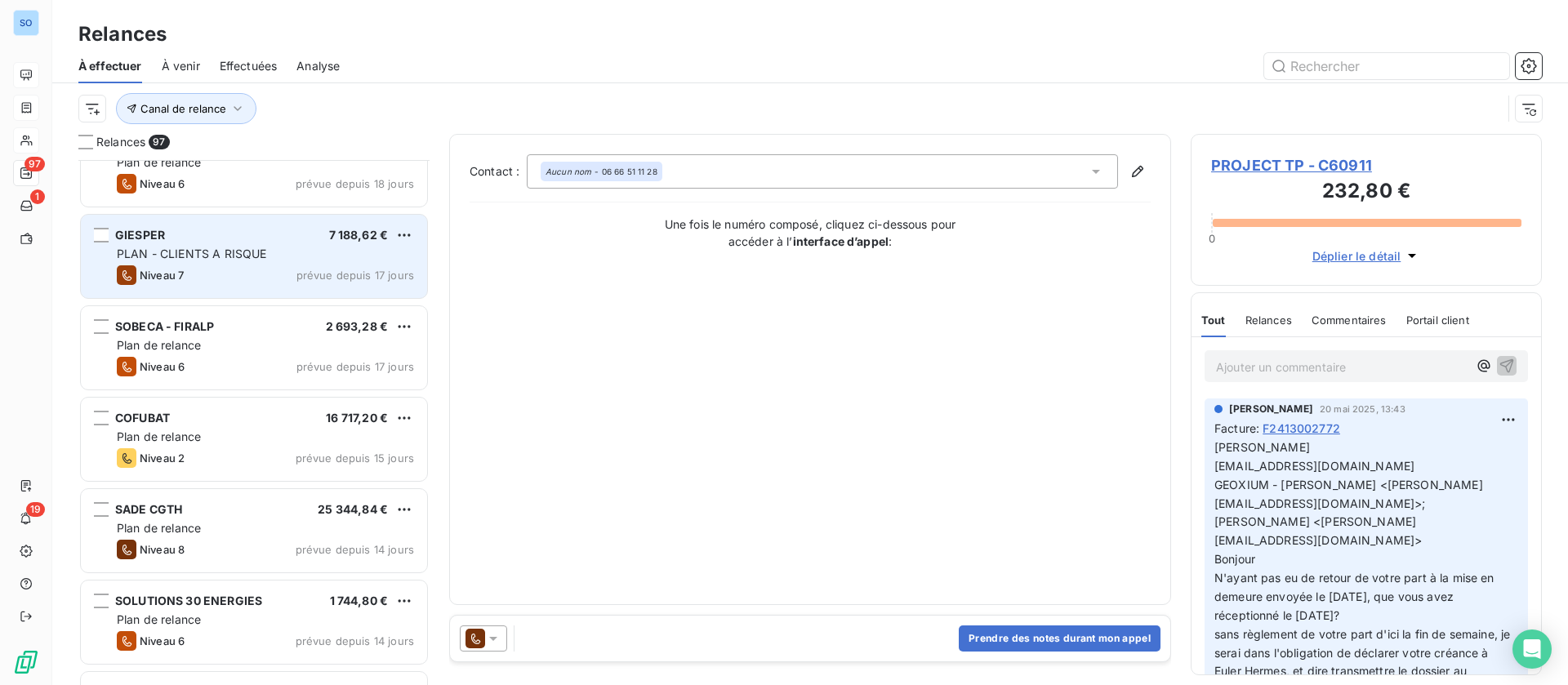
click at [282, 275] on div "Niveau 7 prévue depuis 17 jours" at bounding box center [265, 275] width 297 height 19
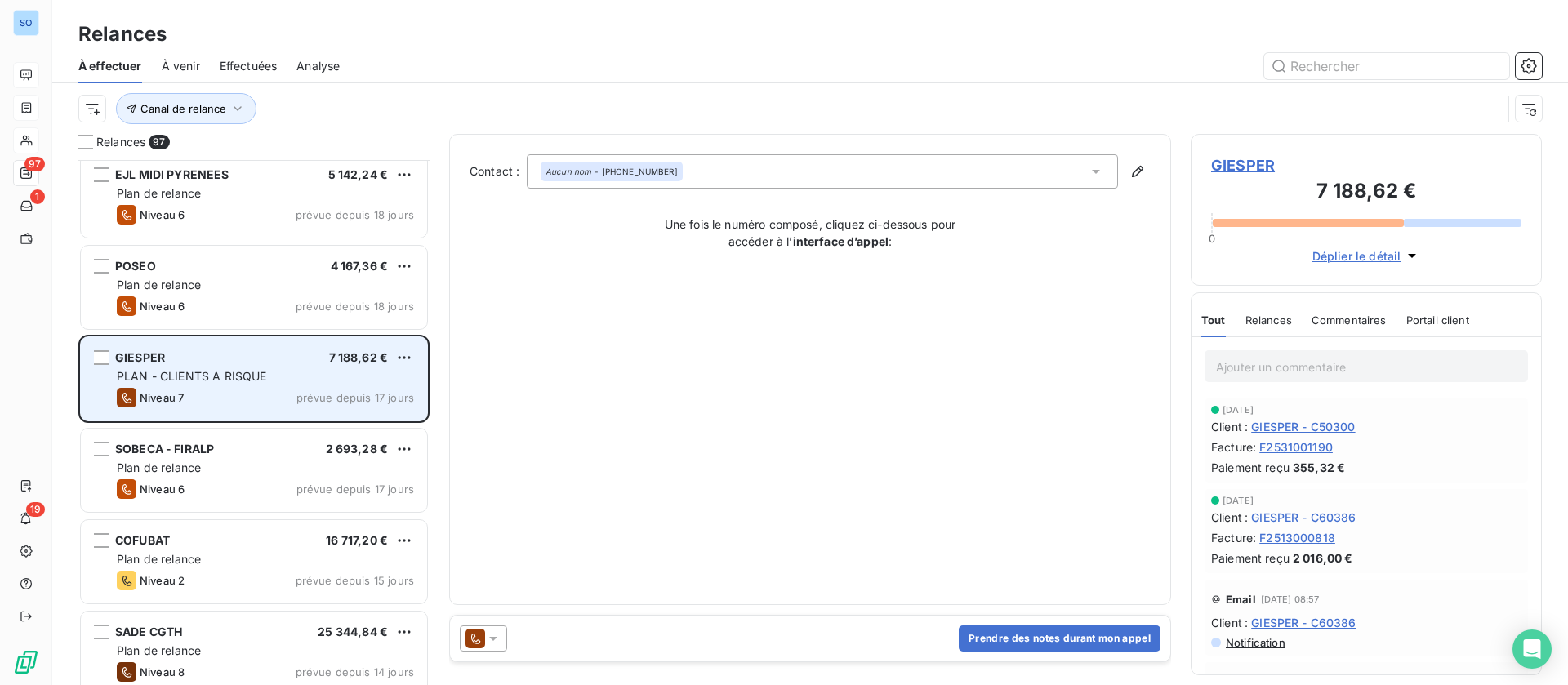
scroll to position [1715, 0]
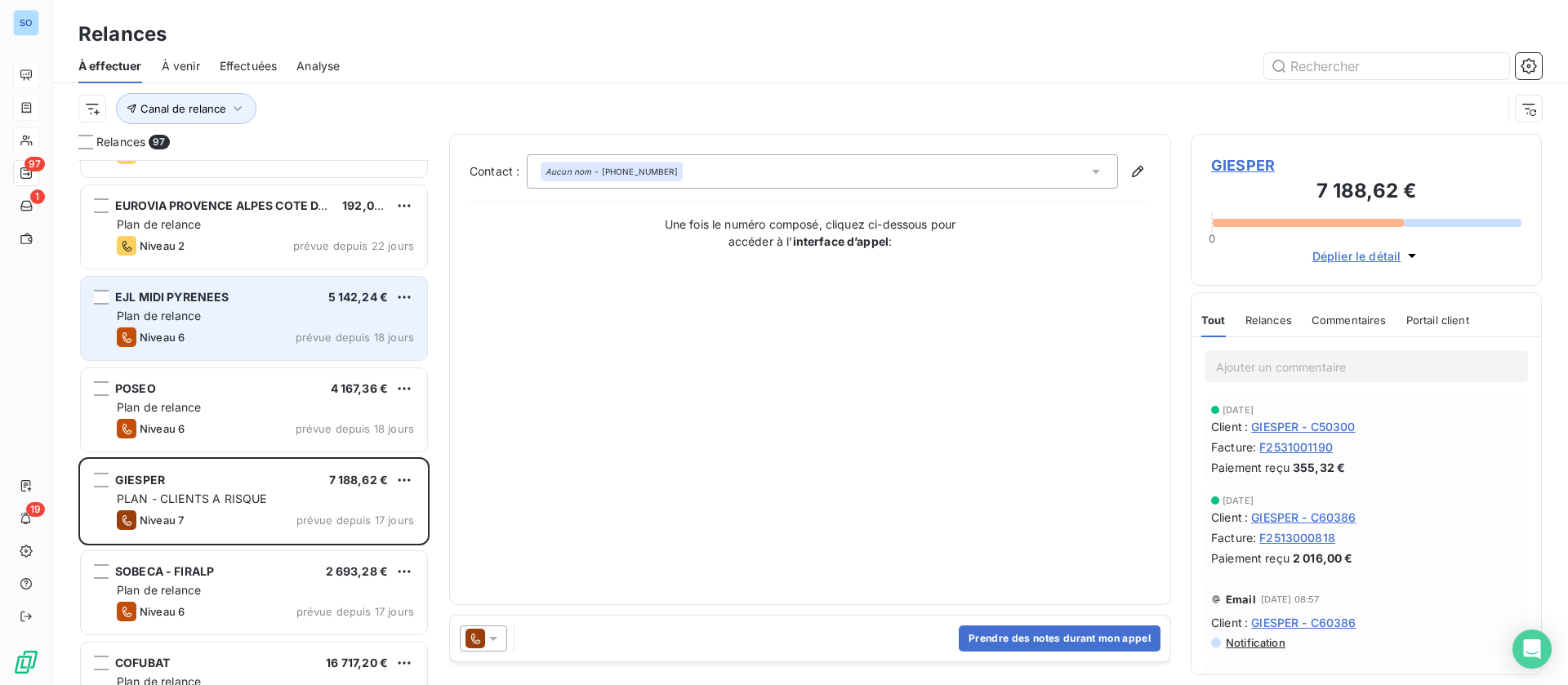
click at [273, 310] on div "Plan de relance" at bounding box center [265, 316] width 297 height 17
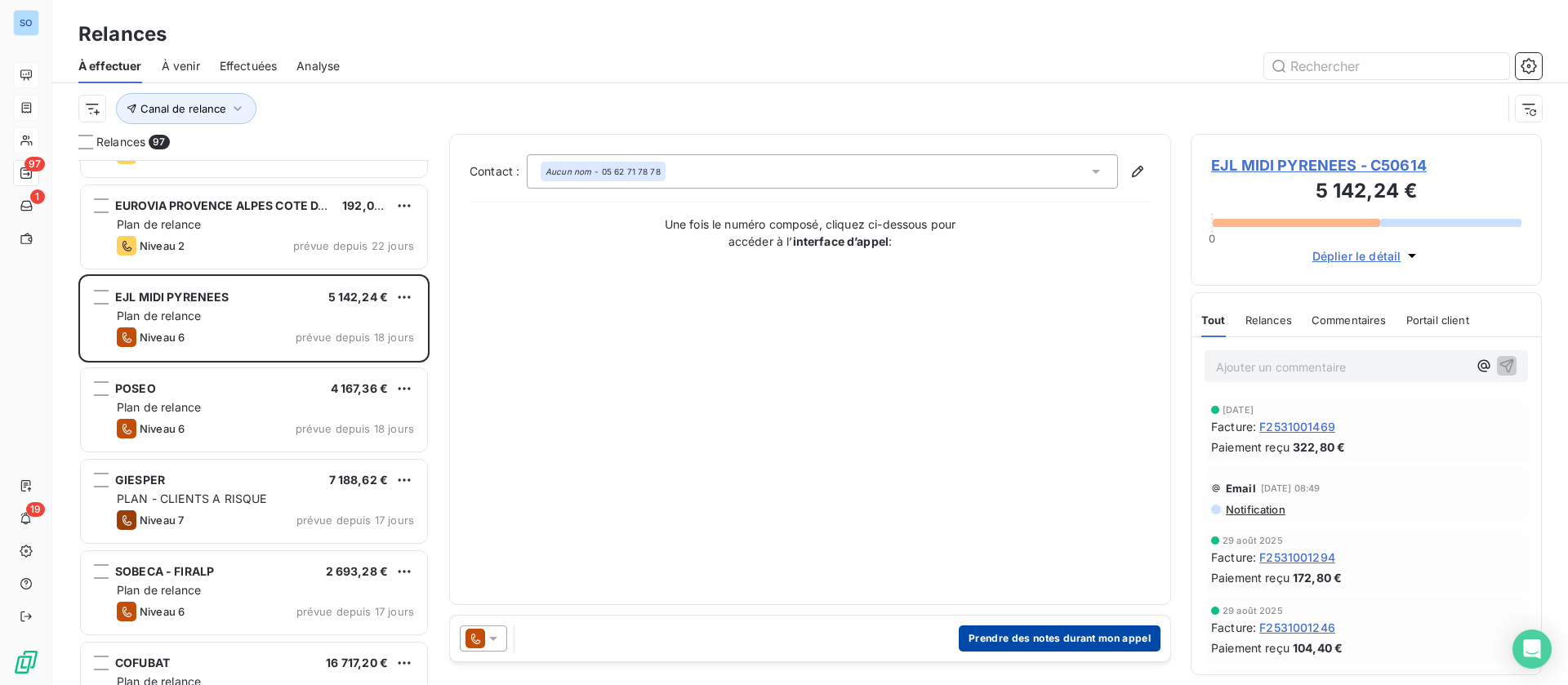
click at [1030, 626] on button "Prendre des notes durant mon appel" at bounding box center [1059, 638] width 202 height 26
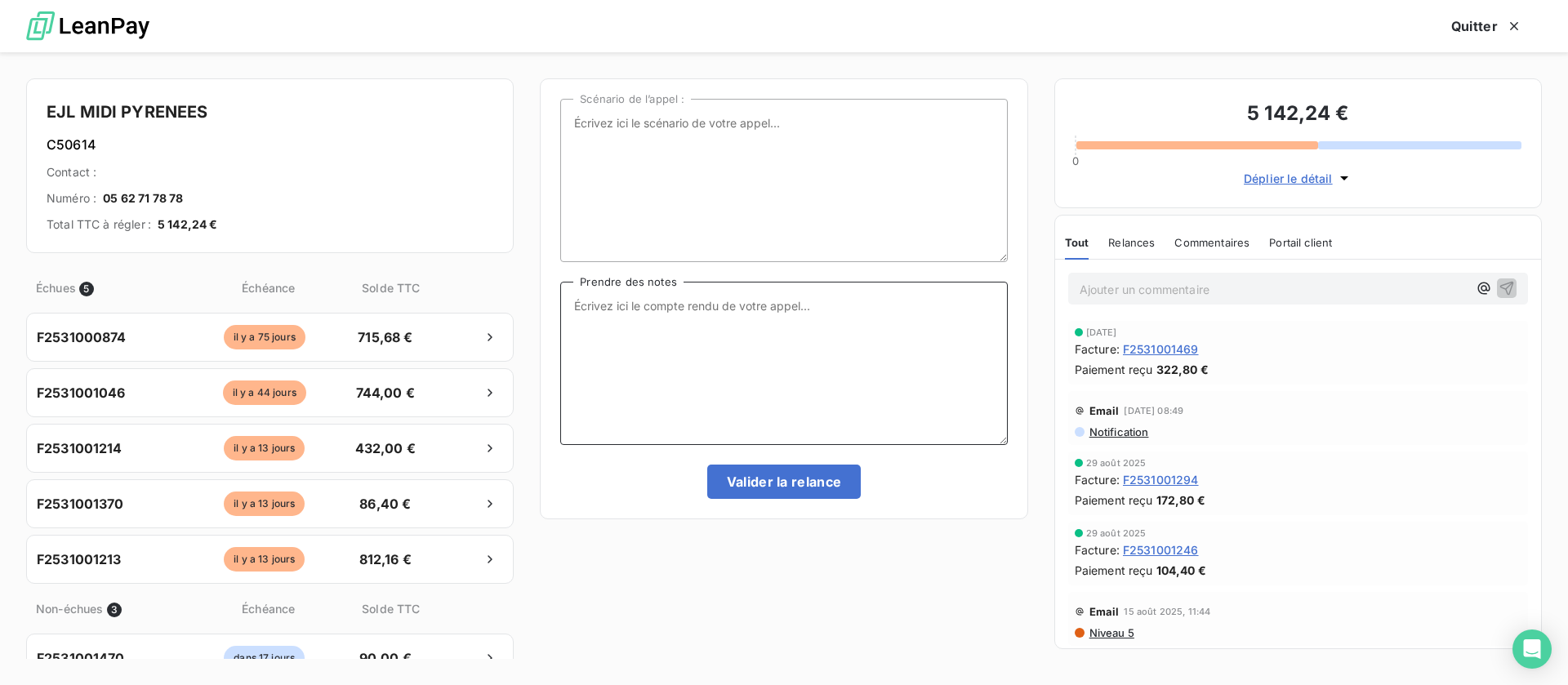
click at [773, 342] on textarea "Prendre des notes" at bounding box center [784, 363] width 447 height 163
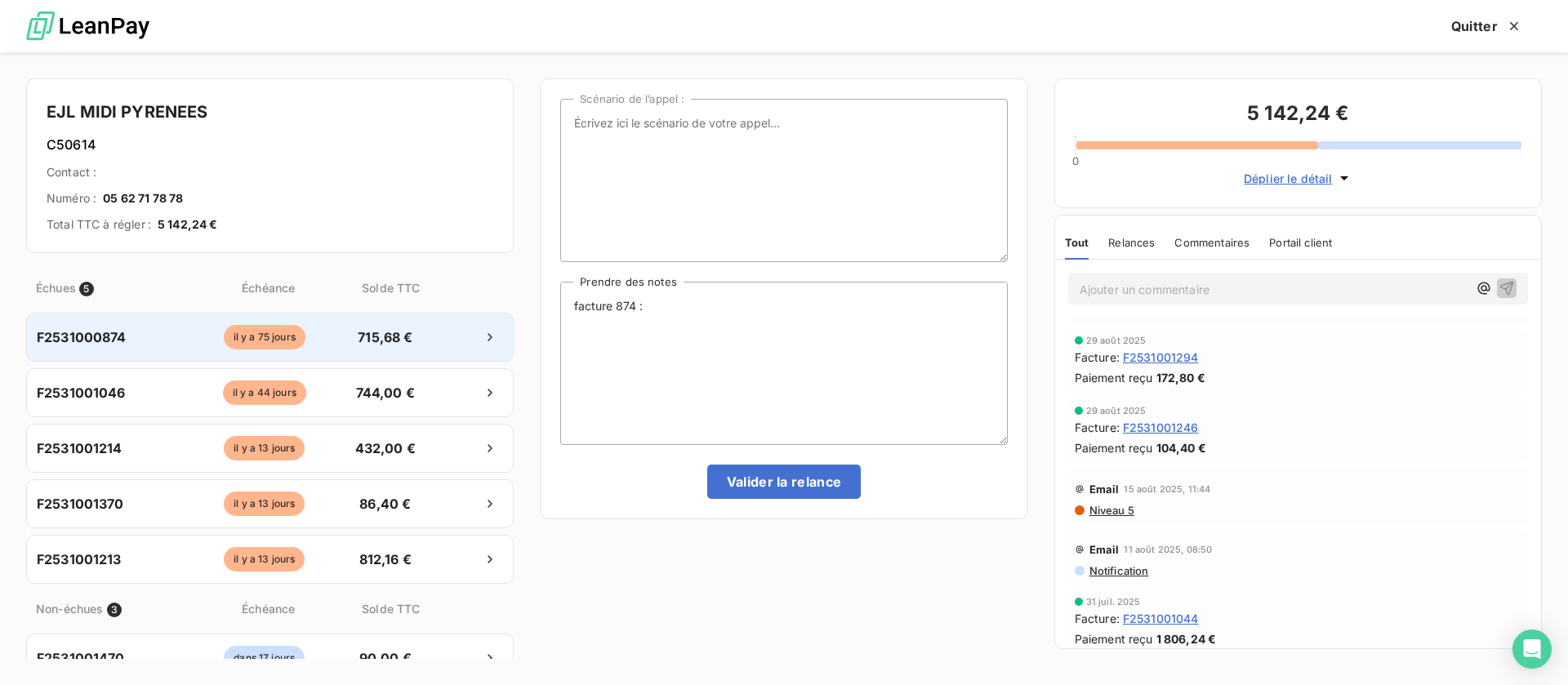
click at [352, 330] on span "715,68 €" at bounding box center [385, 337] width 86 height 19
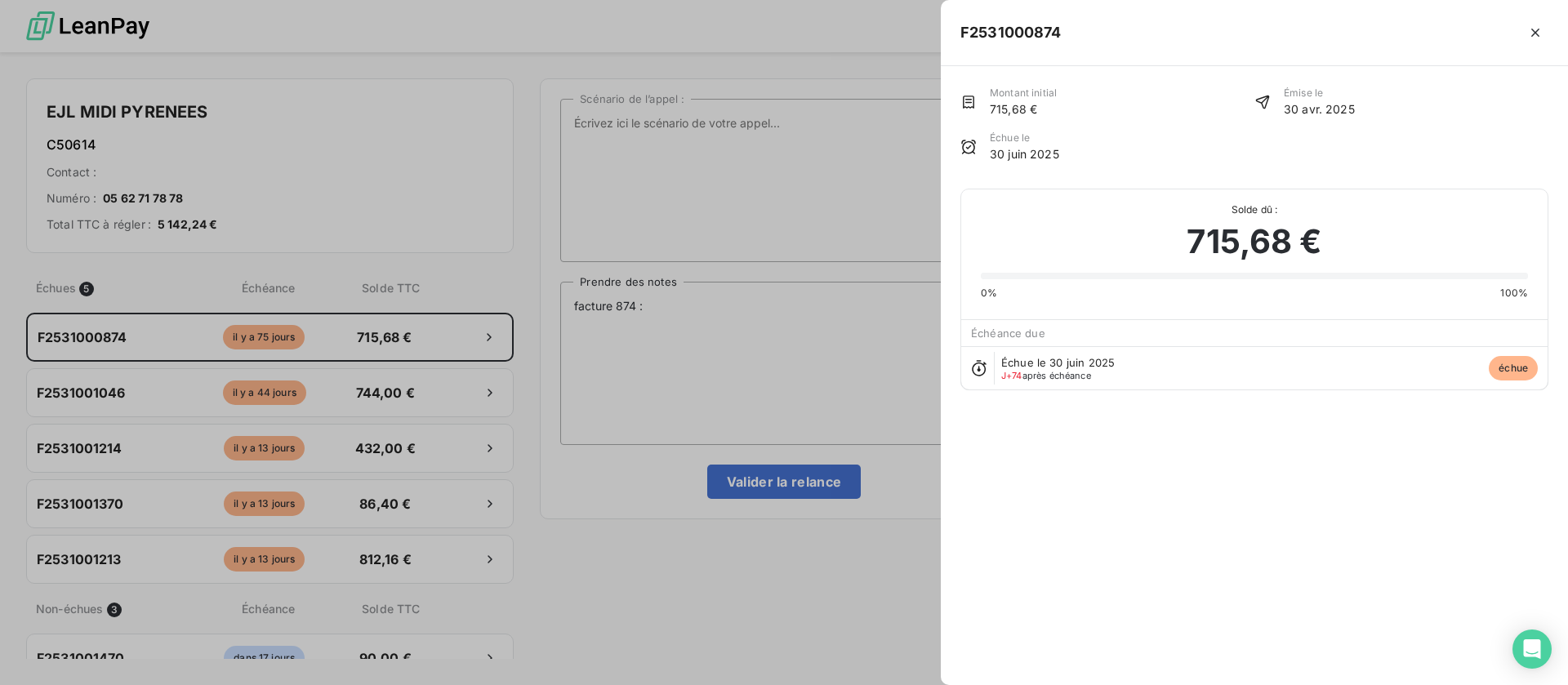
drag, startPoint x: 743, startPoint y: 295, endPoint x: 688, endPoint y: 310, distance: 57.0
click at [736, 298] on div at bounding box center [784, 342] width 1568 height 685
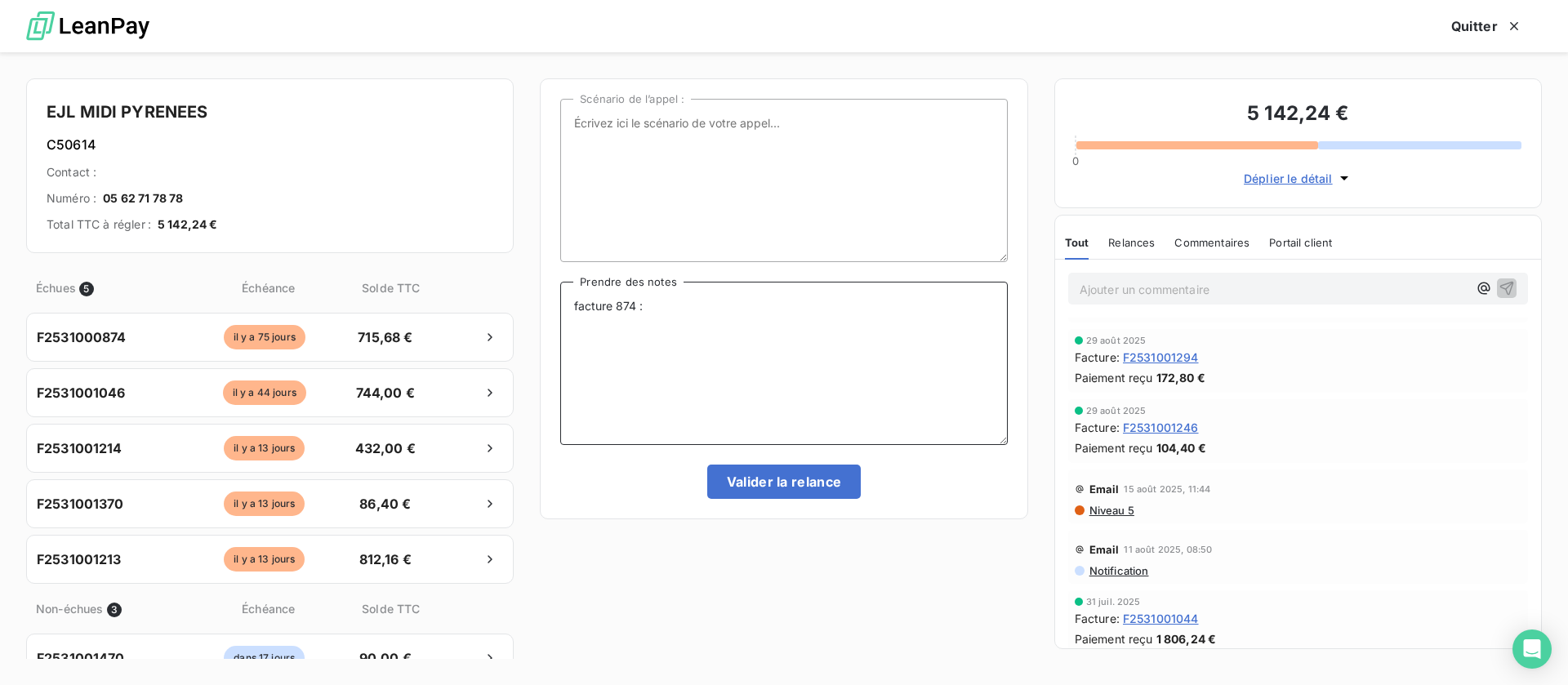
click at [664, 305] on textarea "facture 874 :" at bounding box center [784, 363] width 447 height 163
click at [692, 324] on textarea "facture 874 :" at bounding box center [784, 363] width 447 height 163
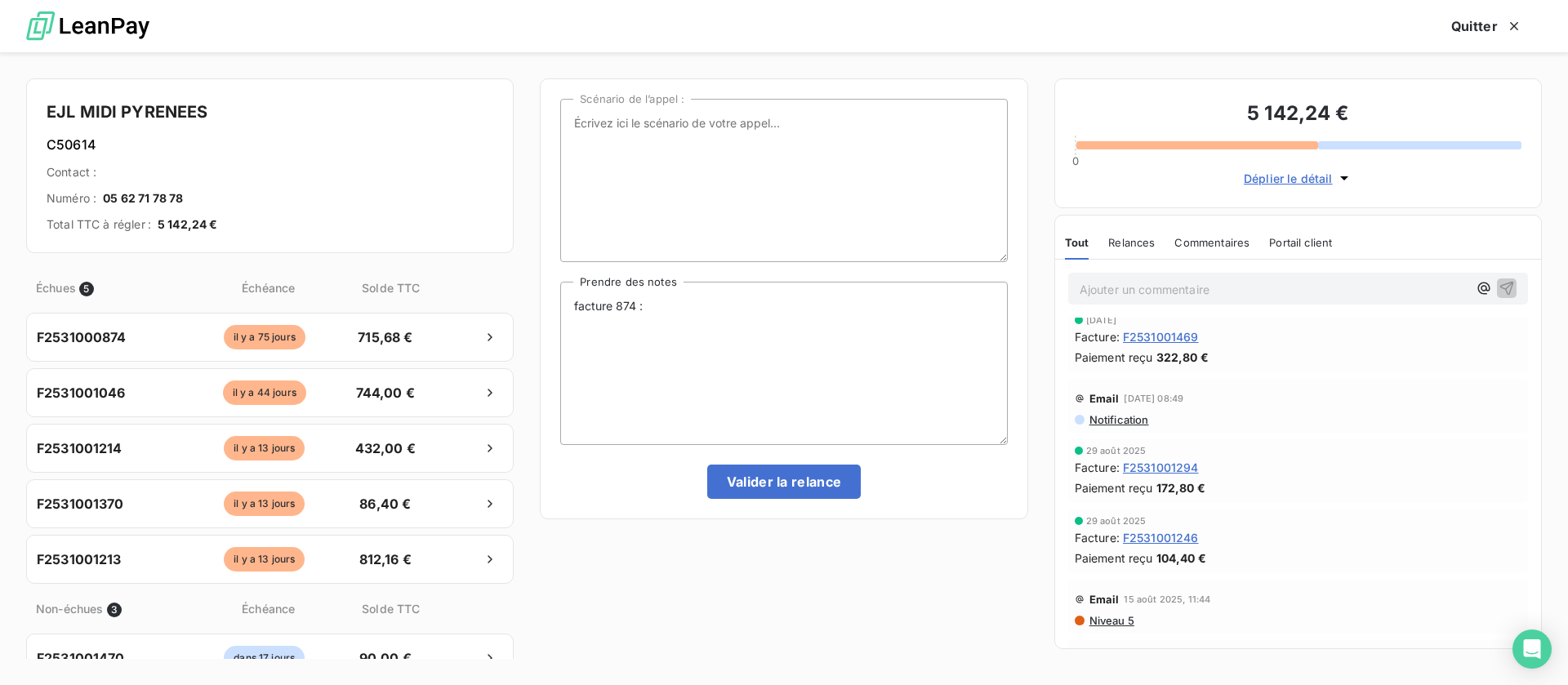
scroll to position [0, 0]
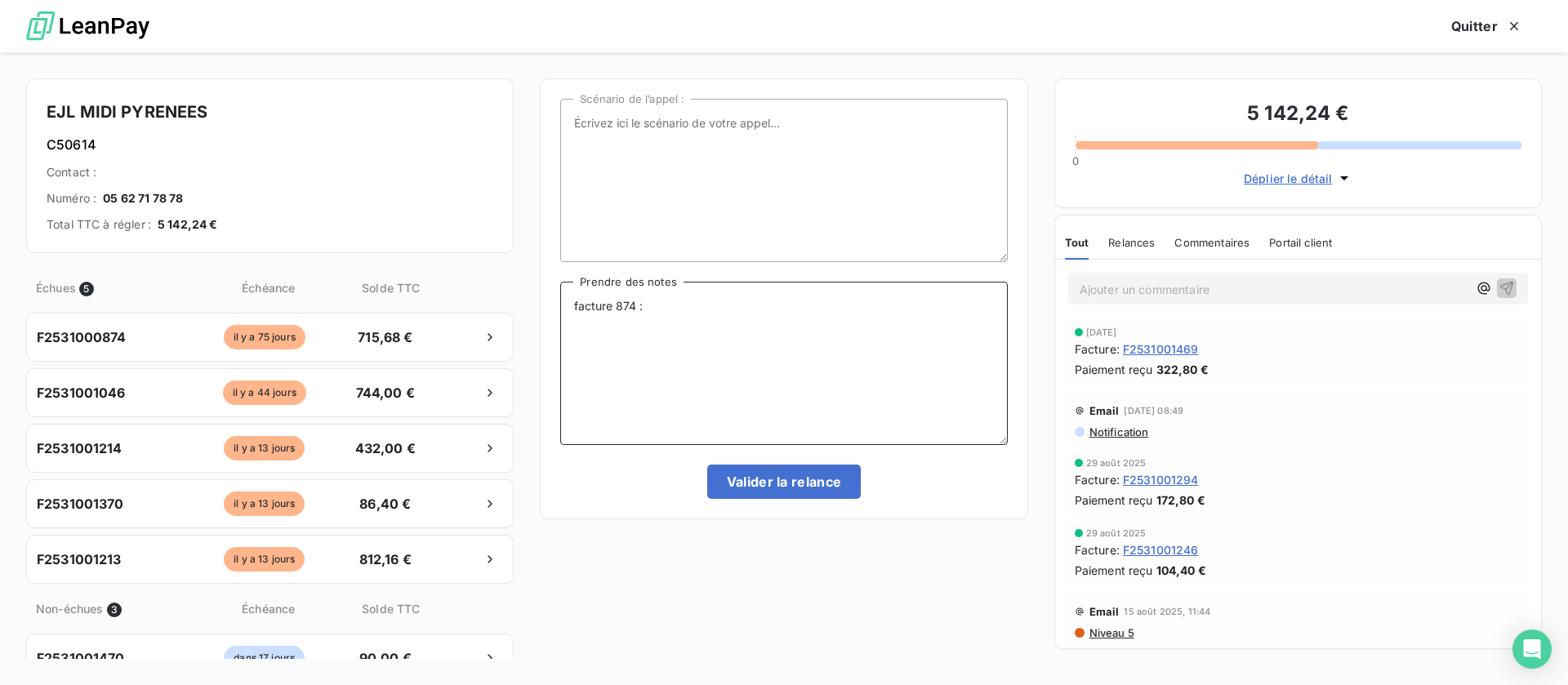
click at [666, 307] on textarea "facture 874 :" at bounding box center [784, 363] width 447 height 163
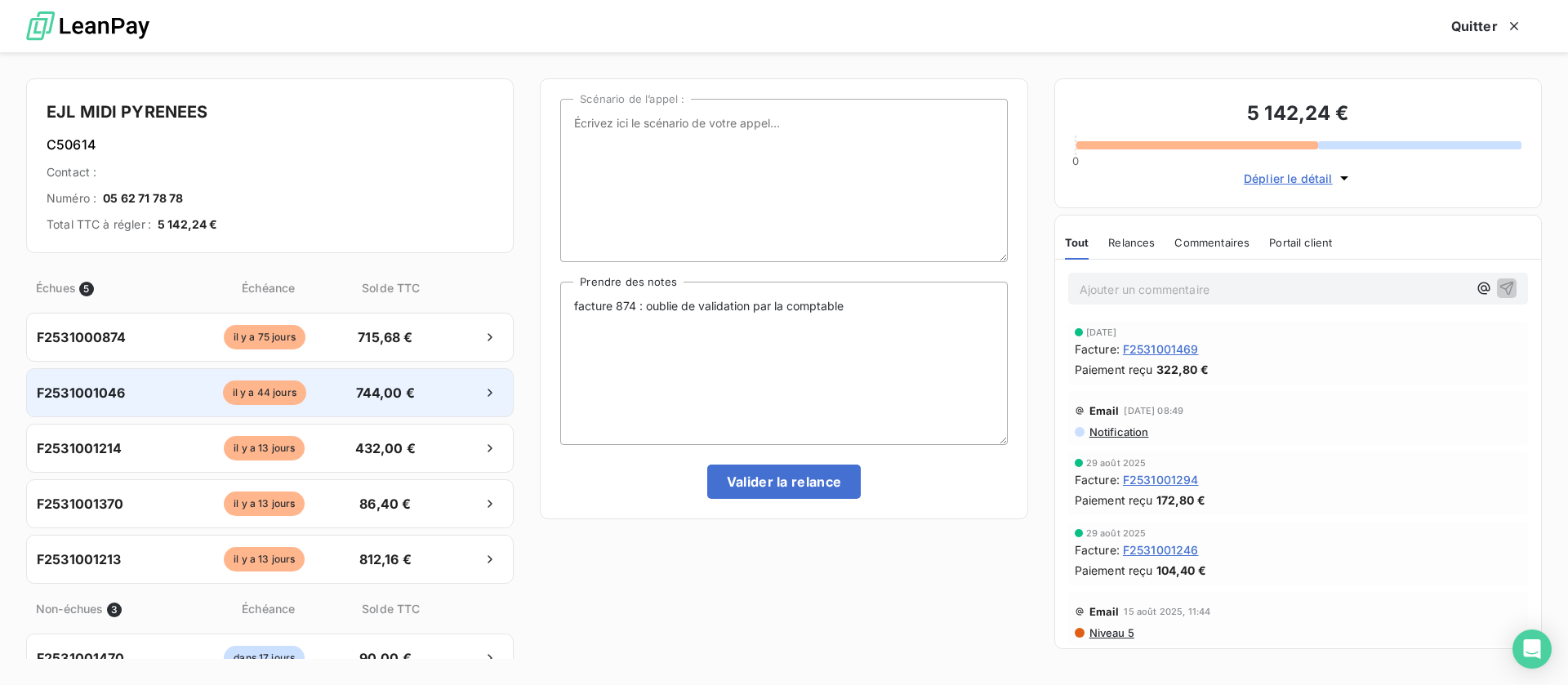
click at [403, 387] on span "744,00 €" at bounding box center [385, 393] width 86 height 19
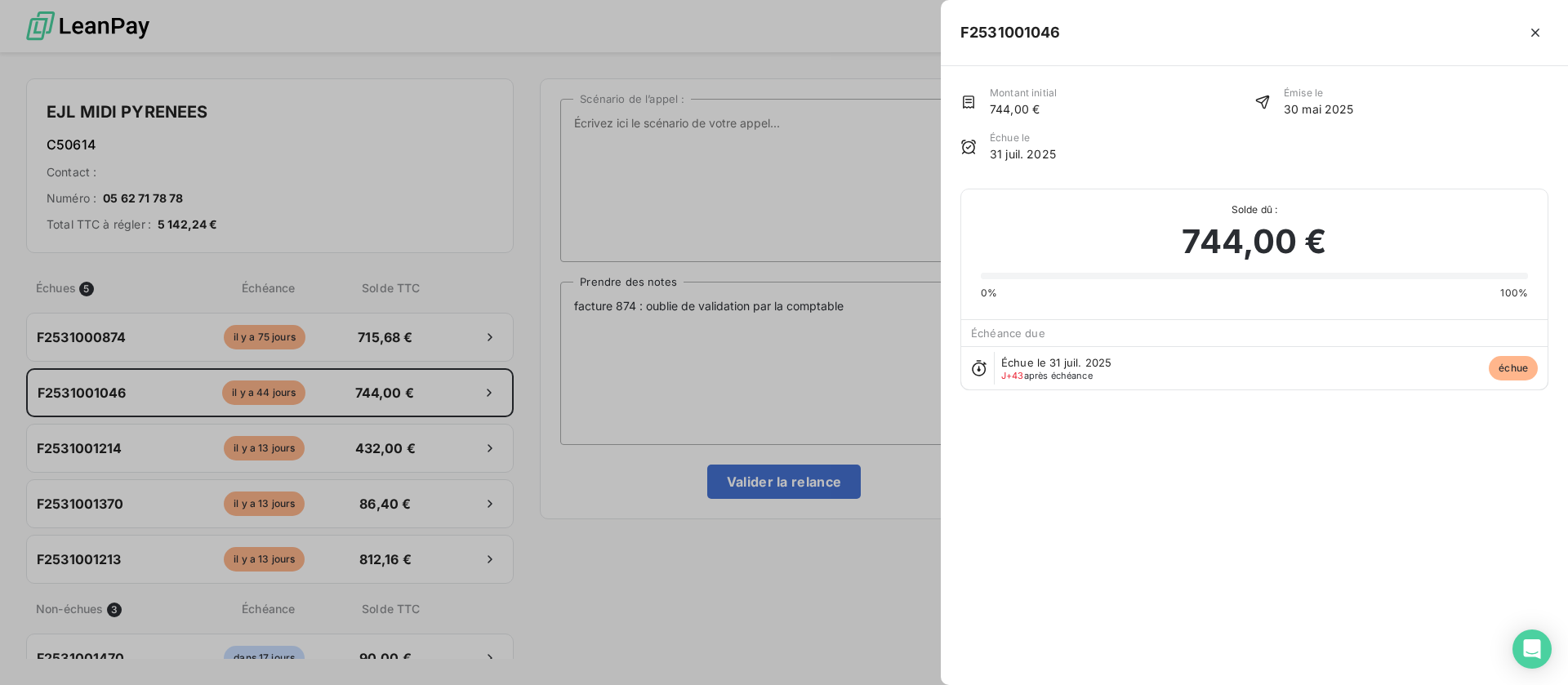
click at [680, 351] on div at bounding box center [784, 342] width 1568 height 685
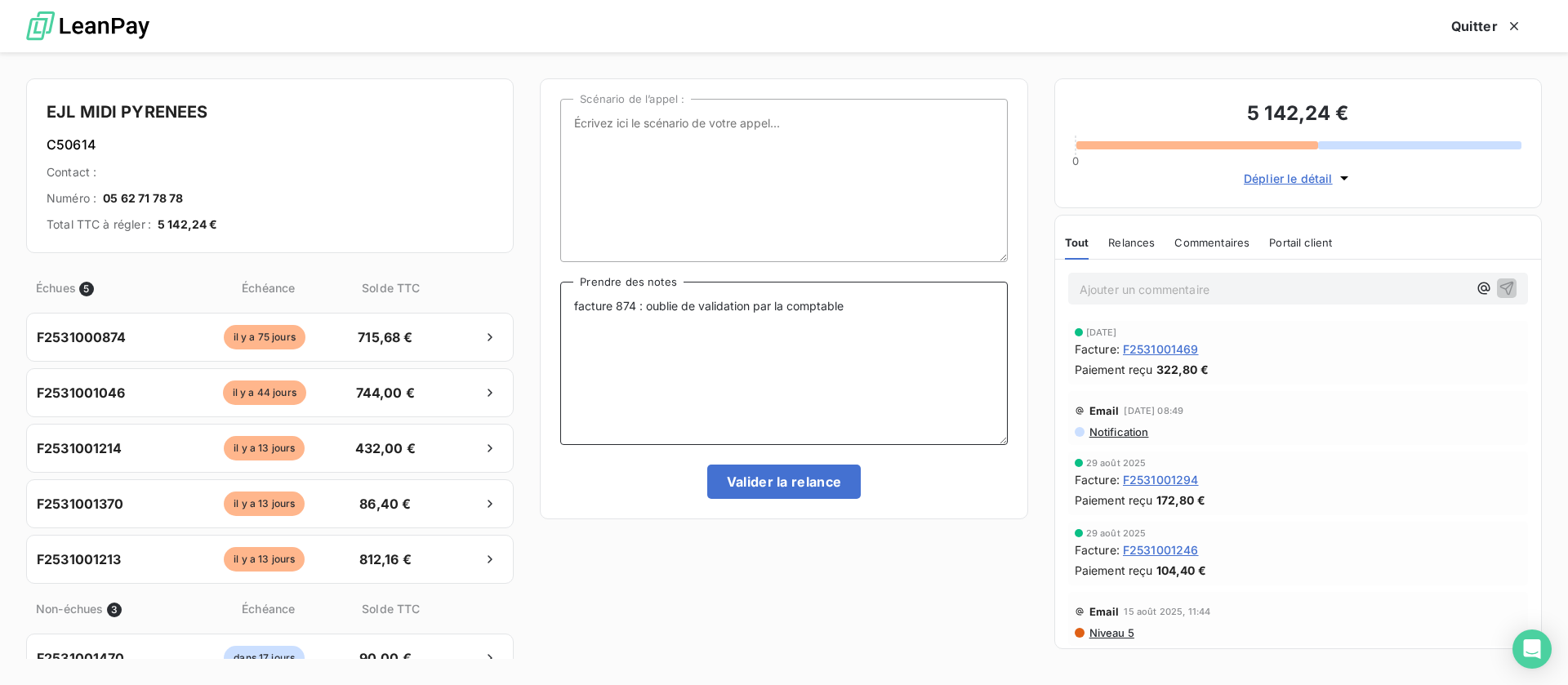
click at [867, 305] on textarea "facture 874 : oublie de validation par la comptable" at bounding box center [784, 363] width 447 height 163
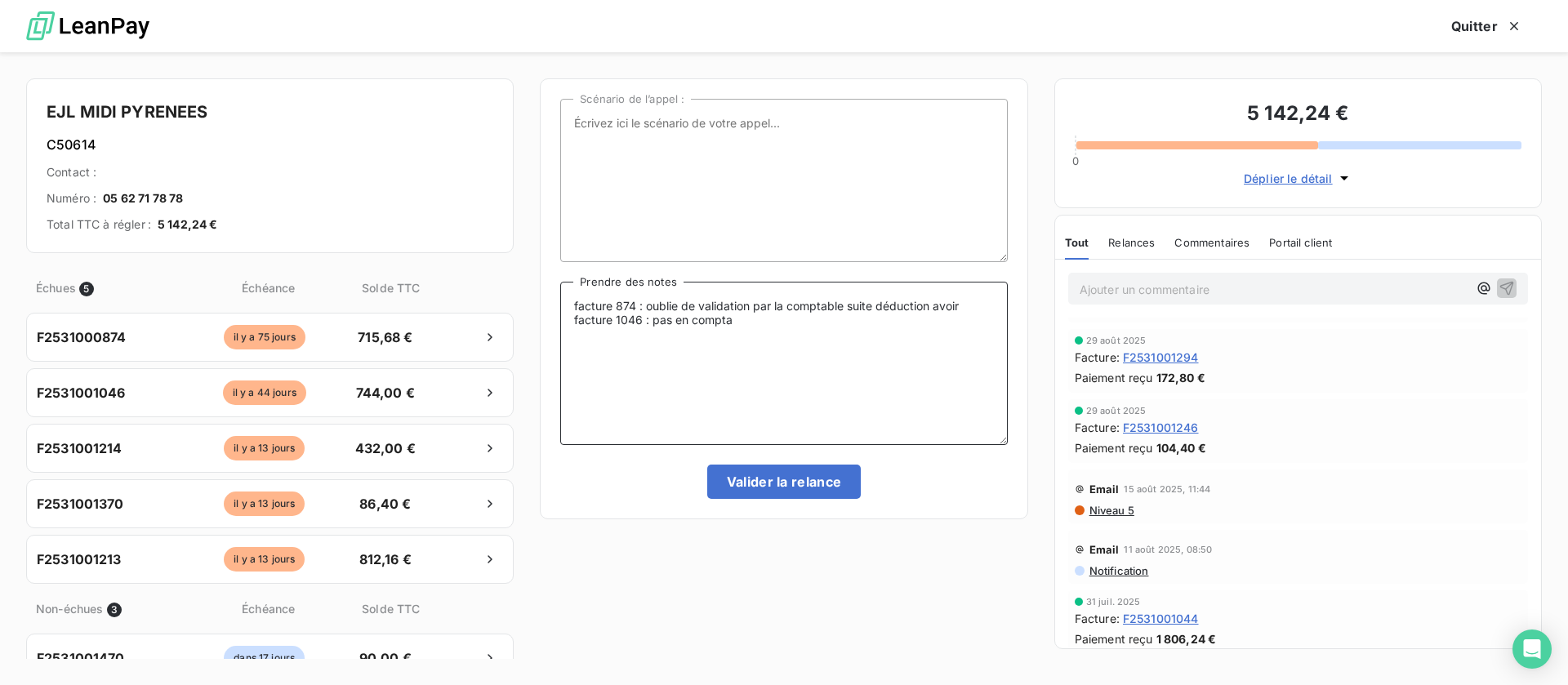
click at [840, 351] on textarea "facture 874 : oublie de validation par la comptable suite déduction avoir factu…" at bounding box center [784, 363] width 447 height 163
click at [802, 335] on textarea "facture 874 : oublie de validation par la comptable suite déduction avoir factu…" at bounding box center [784, 363] width 447 height 163
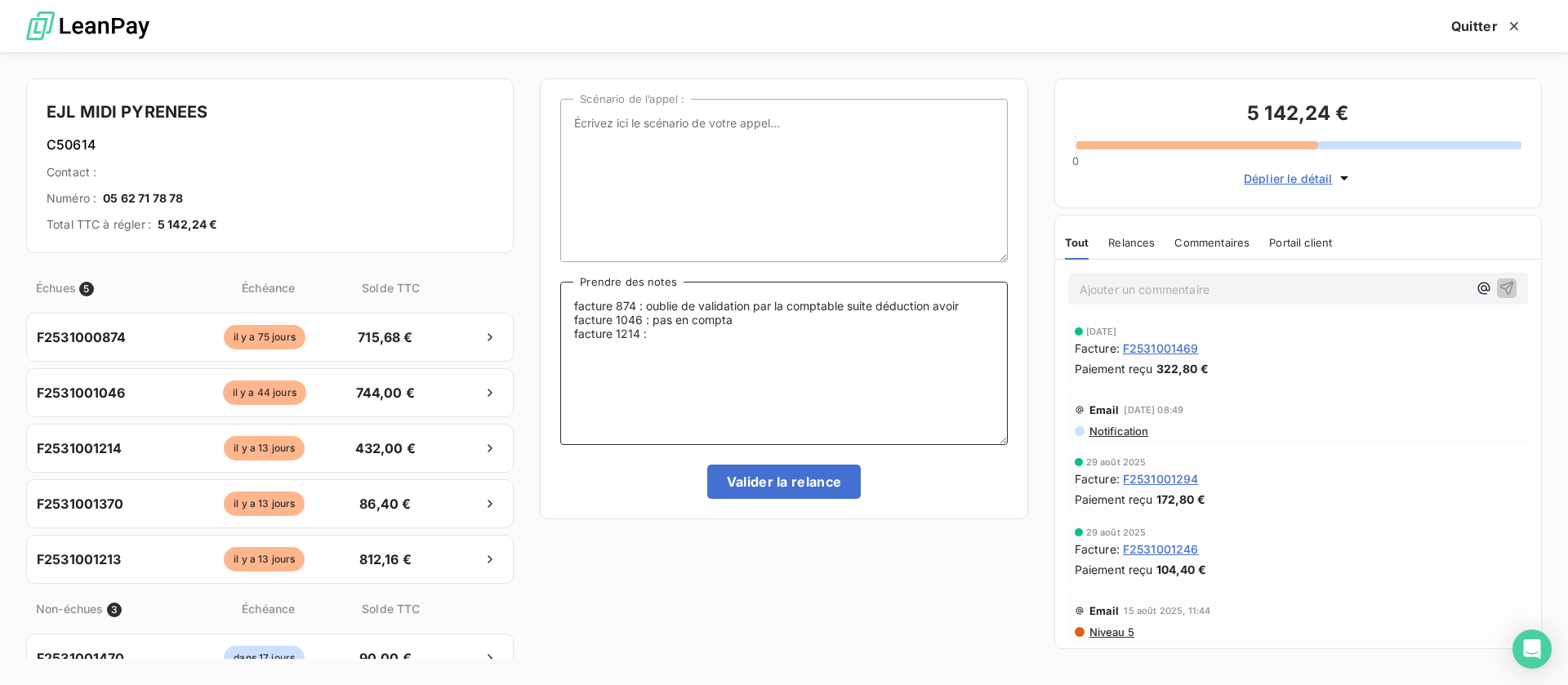
scroll to position [0, 0]
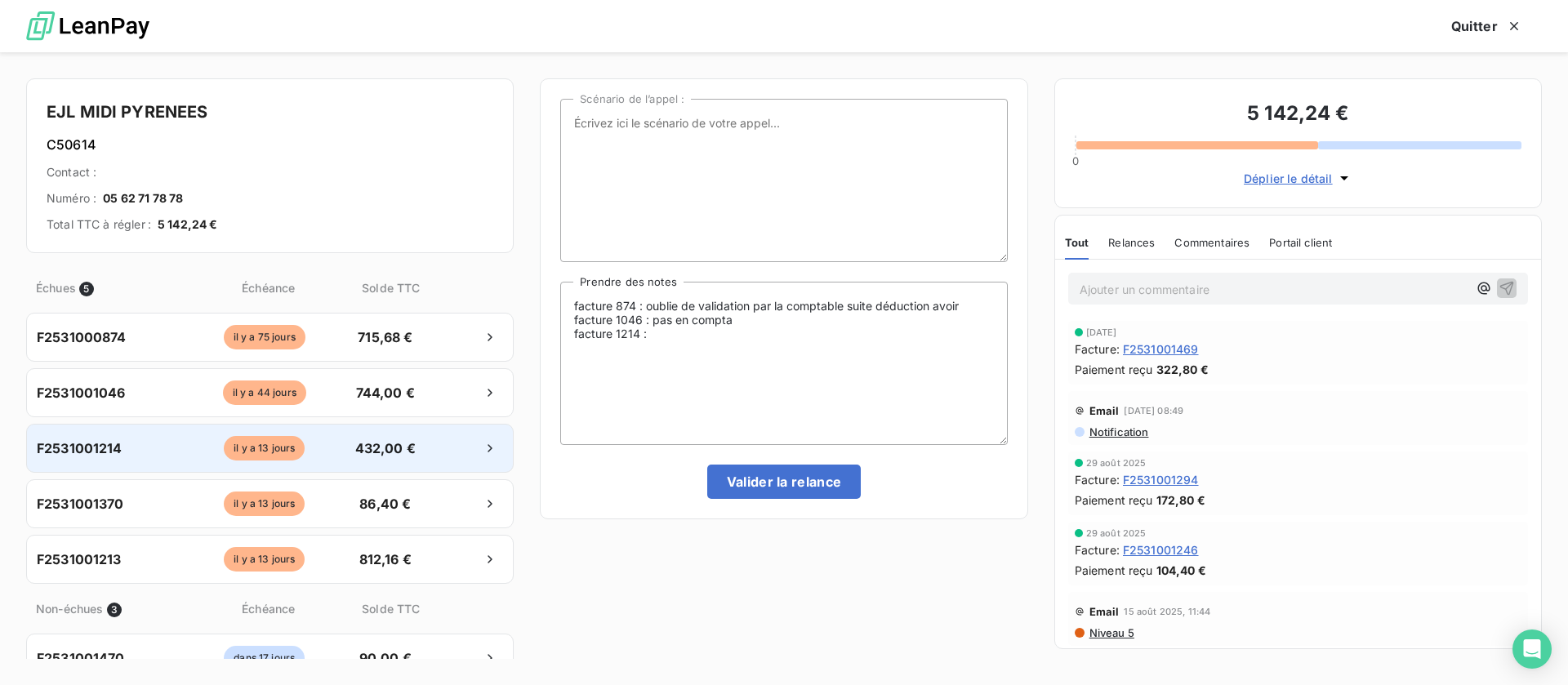
click at [290, 442] on div "il y a 13 jours" at bounding box center [264, 448] width 149 height 24
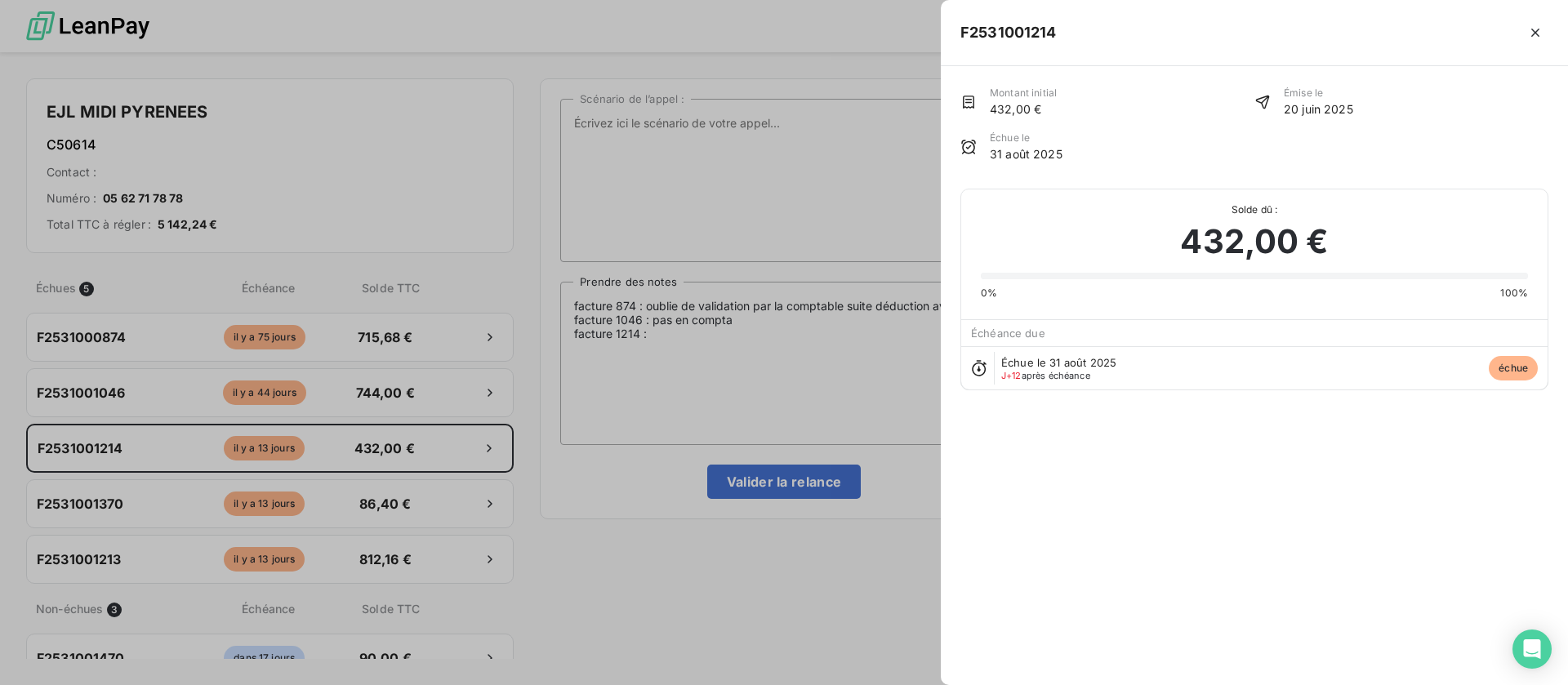
click at [821, 387] on div at bounding box center [784, 342] width 1568 height 685
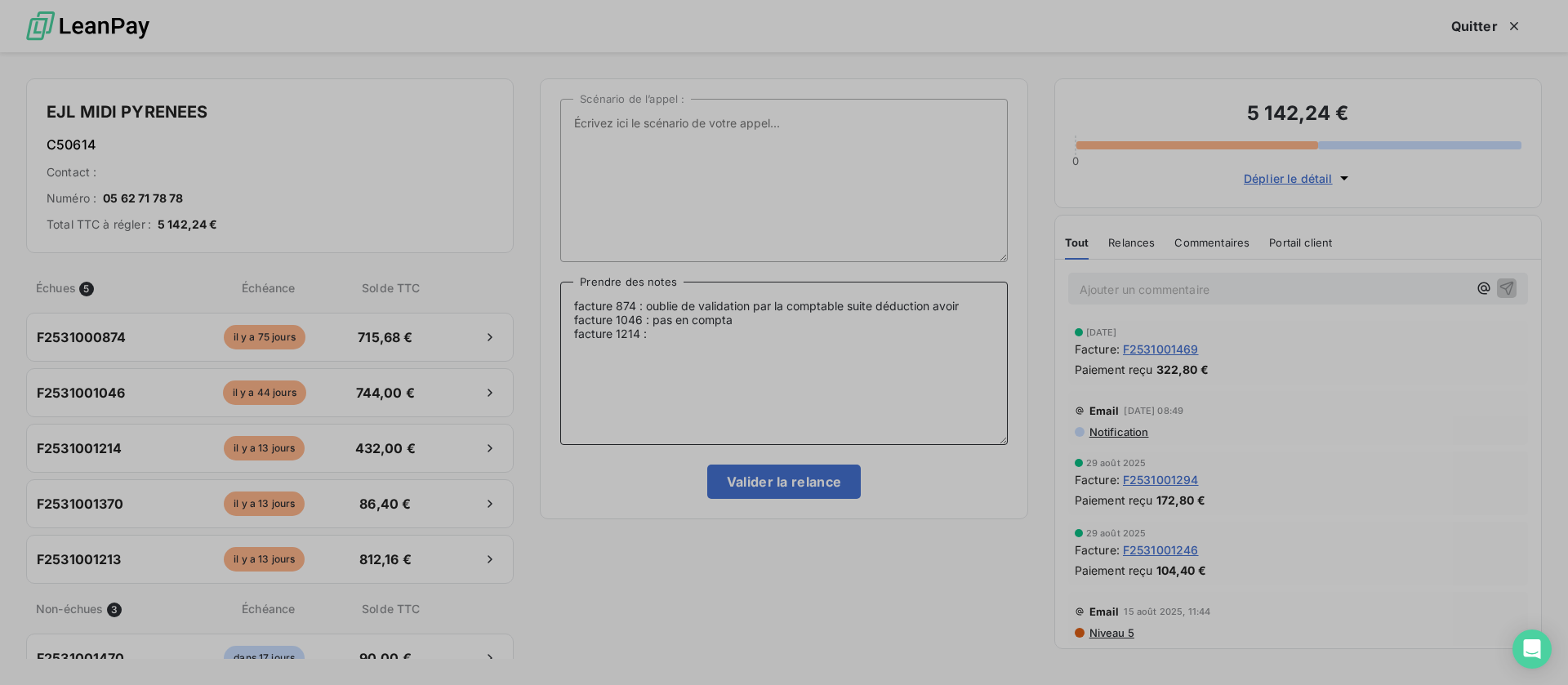
click at [684, 337] on textarea "facture 874 : oublie de validation par la comptable suite déduction avoir factu…" at bounding box center [784, 363] width 447 height 163
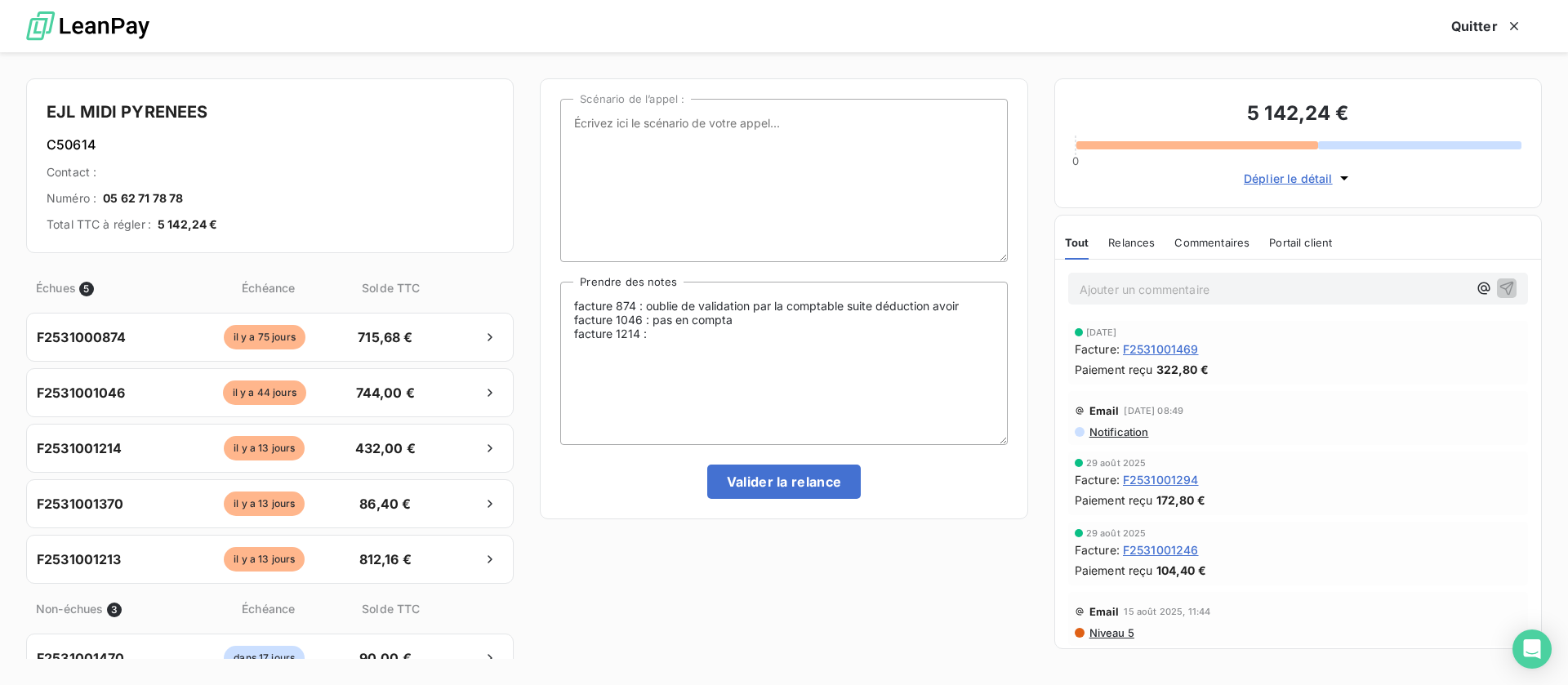
click at [1131, 425] on span "Notification" at bounding box center [1118, 431] width 61 height 13
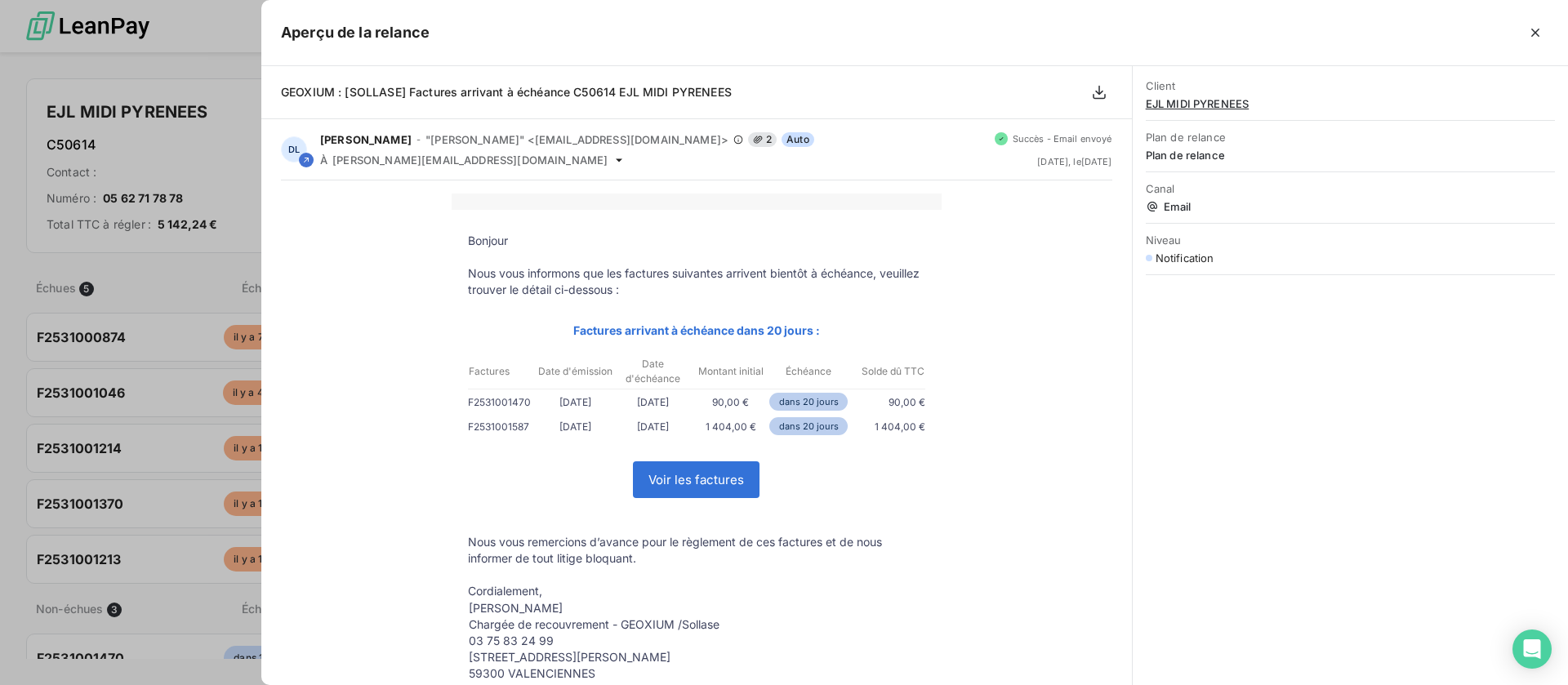
scroll to position [506, 333]
drag, startPoint x: 1535, startPoint y: 29, endPoint x: 1216, endPoint y: 99, distance: 326.6
click at [1535, 30] on icon "button" at bounding box center [1535, 32] width 17 height 17
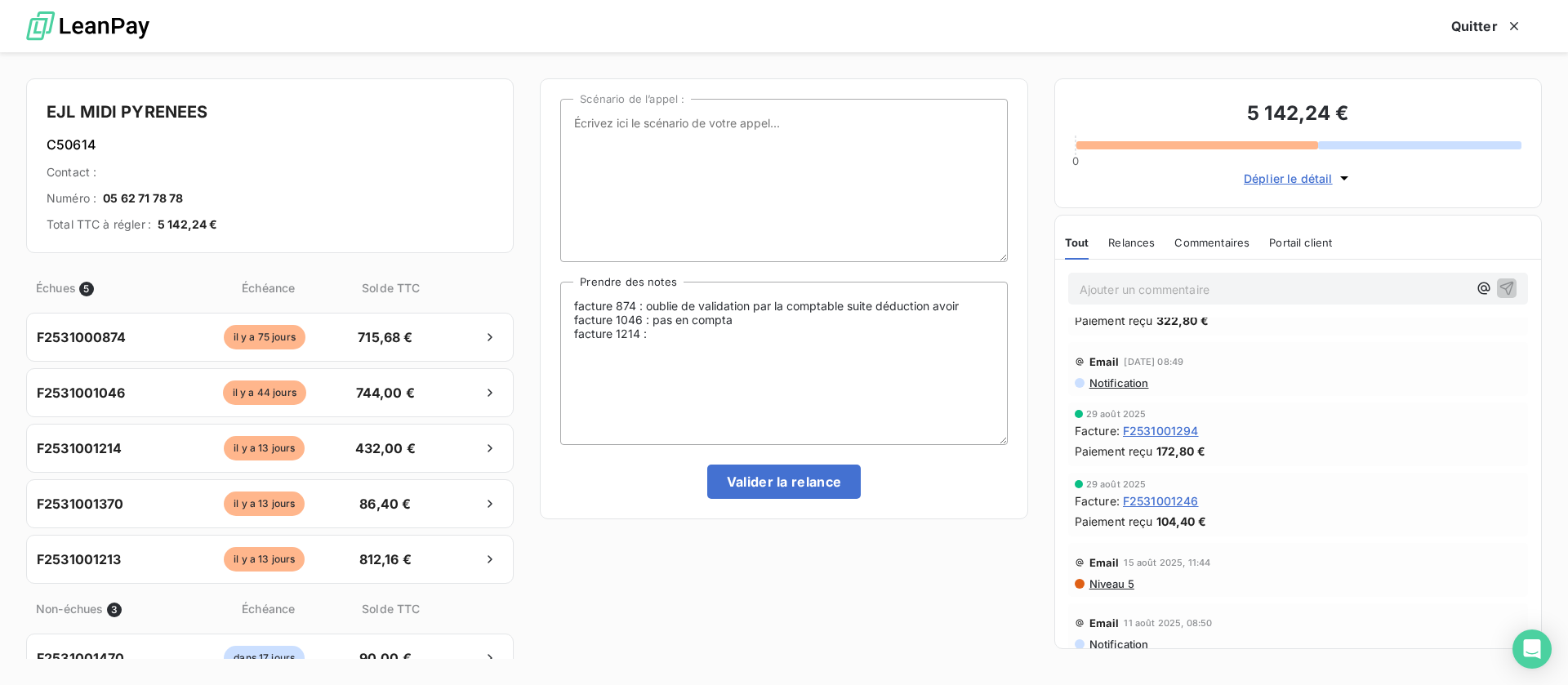
scroll to position [122, 0]
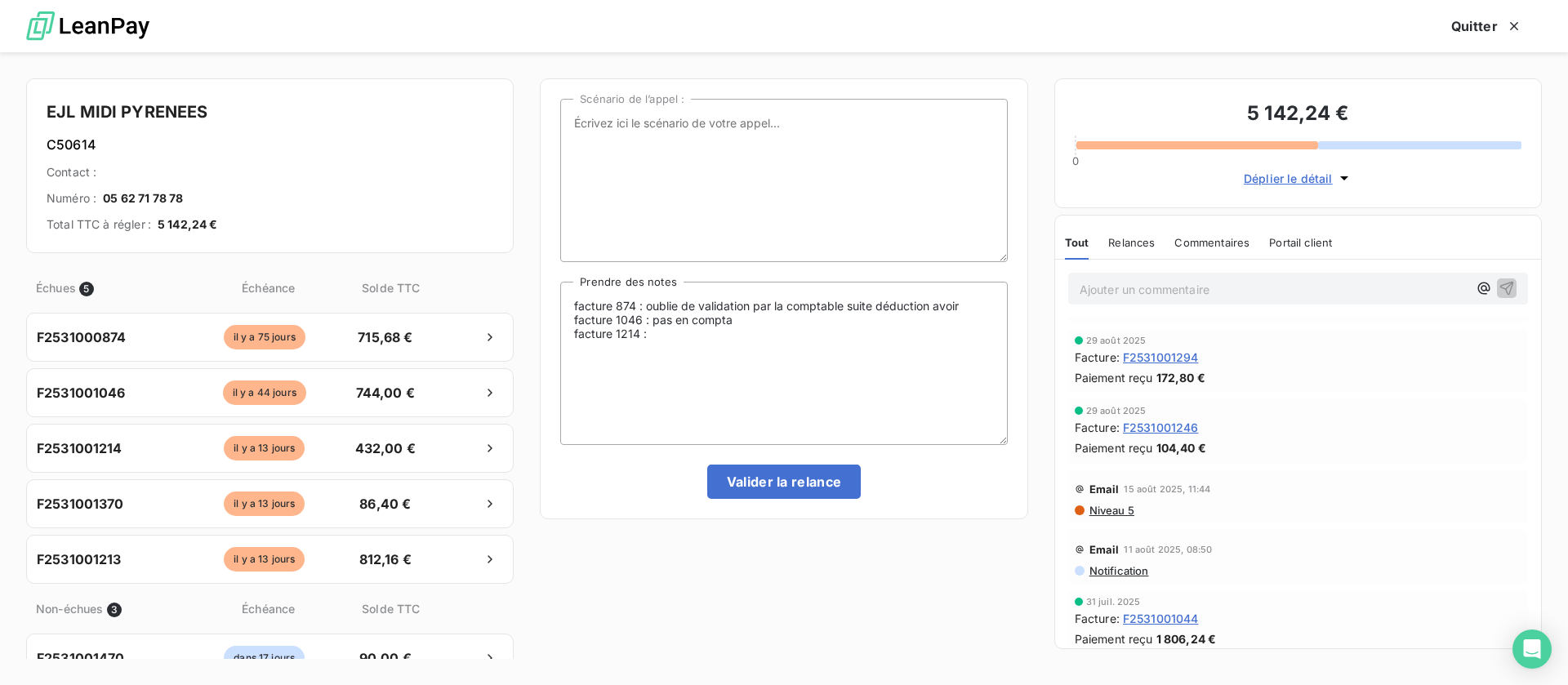
click at [1104, 506] on span "Niveau 5" at bounding box center [1111, 510] width 46 height 13
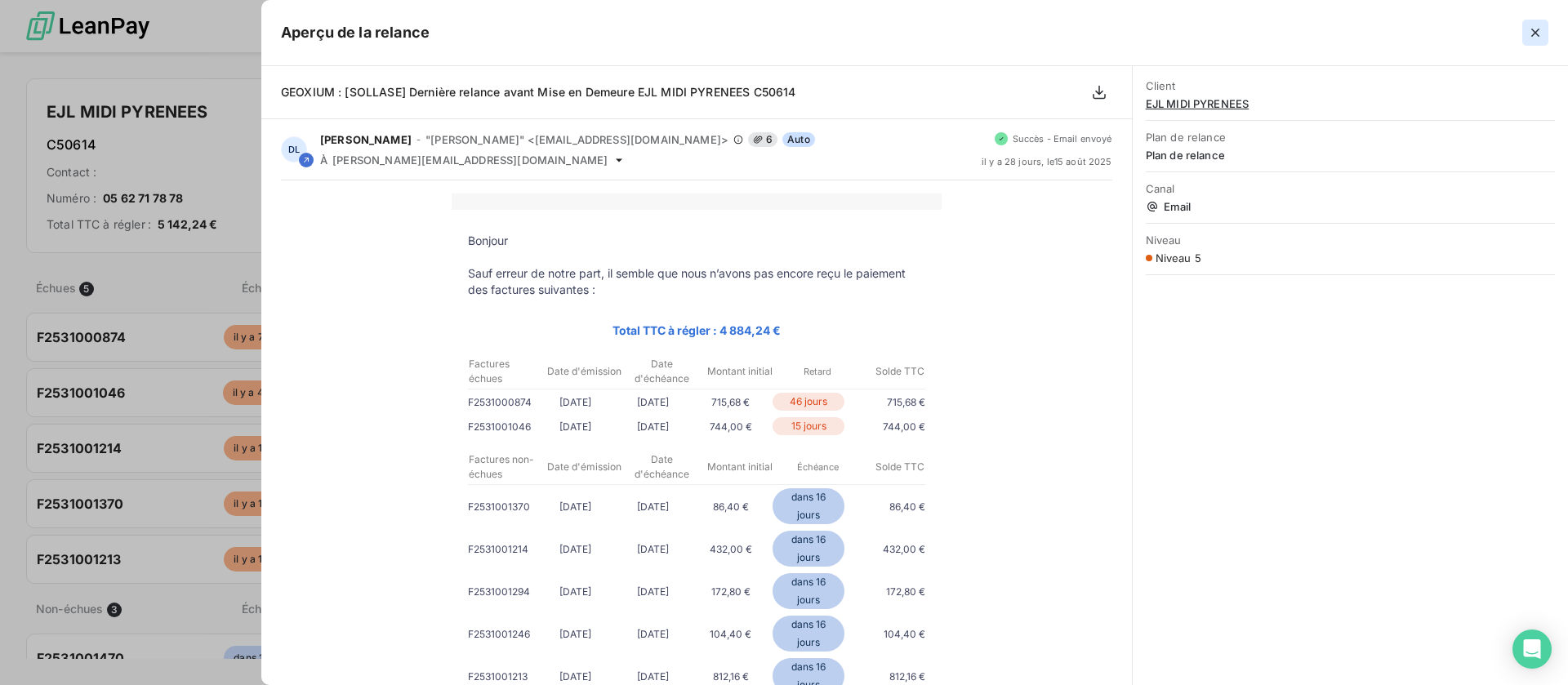
click at [1537, 31] on icon "button" at bounding box center [1535, 32] width 8 height 8
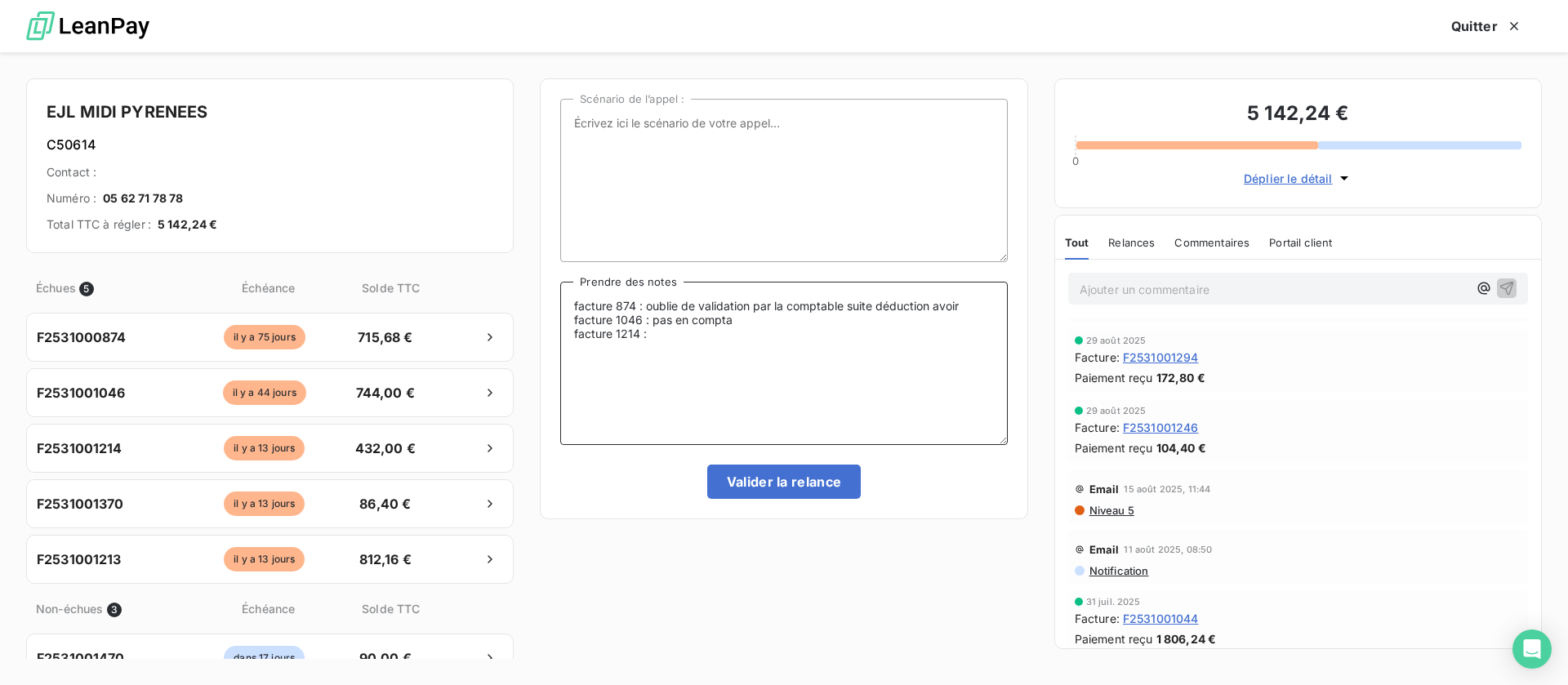
click at [661, 335] on textarea "facture 874 : oublie de validation par la comptable suite déduction avoir factu…" at bounding box center [784, 363] width 447 height 163
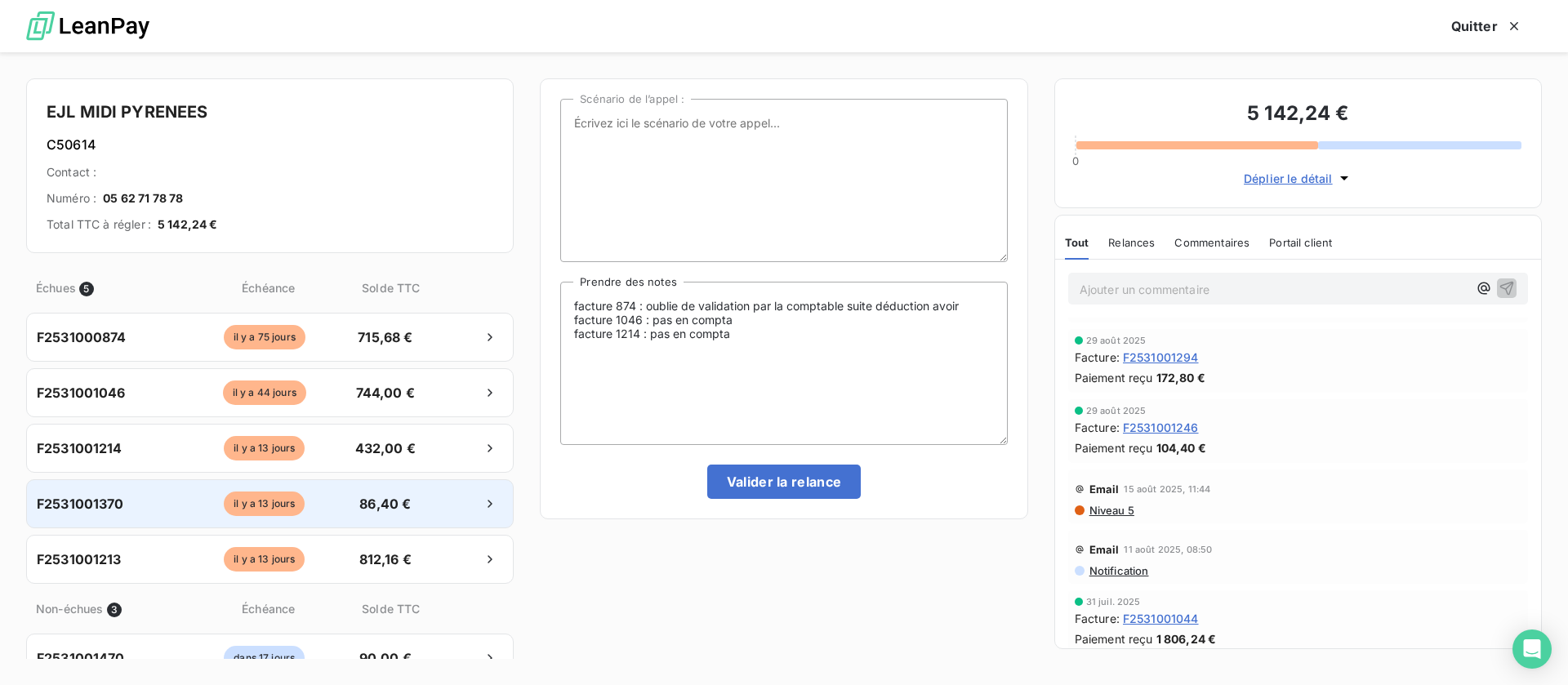
click at [431, 509] on div at bounding box center [467, 503] width 72 height 26
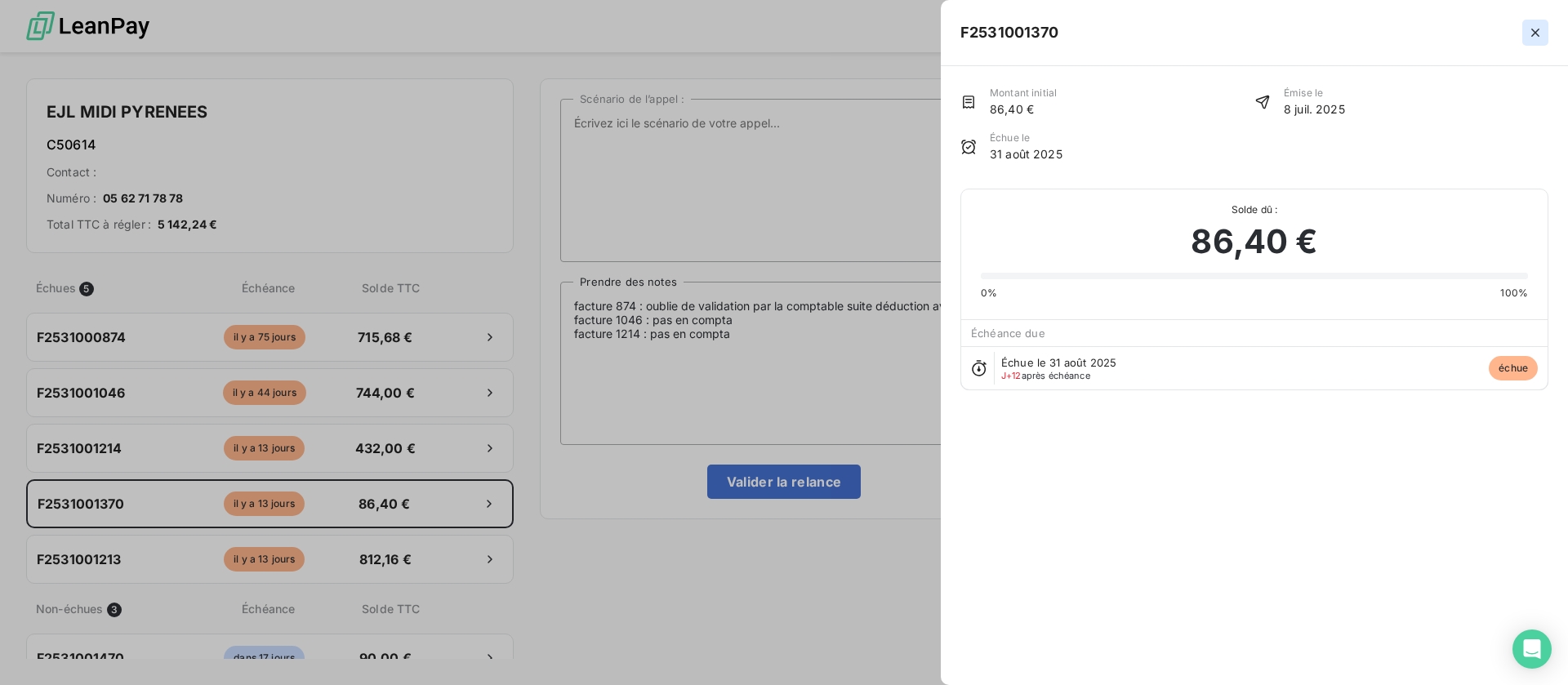
click at [1537, 29] on icon "button" at bounding box center [1535, 32] width 17 height 17
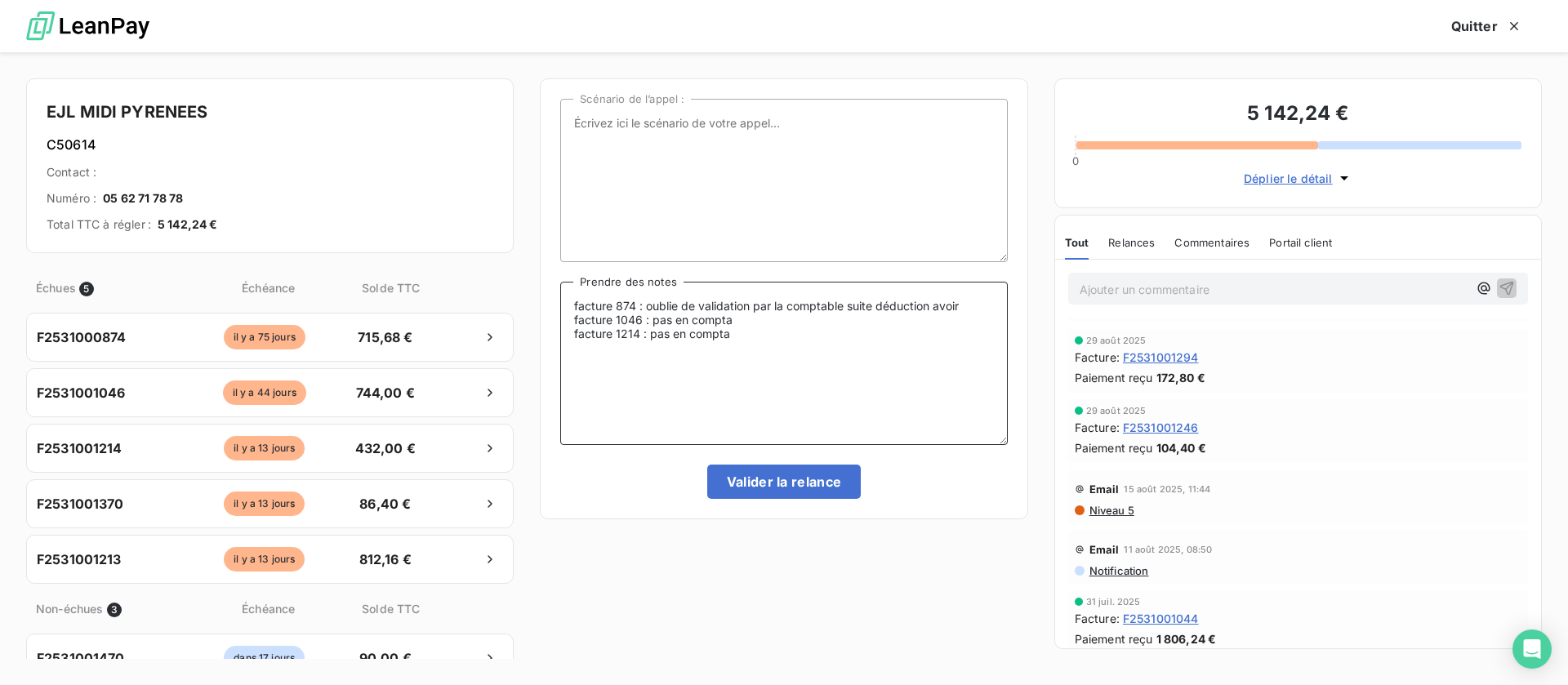
click at [654, 343] on textarea "facture 874 : oublie de validation par la comptable suite déduction avoir factu…" at bounding box center [784, 363] width 447 height 163
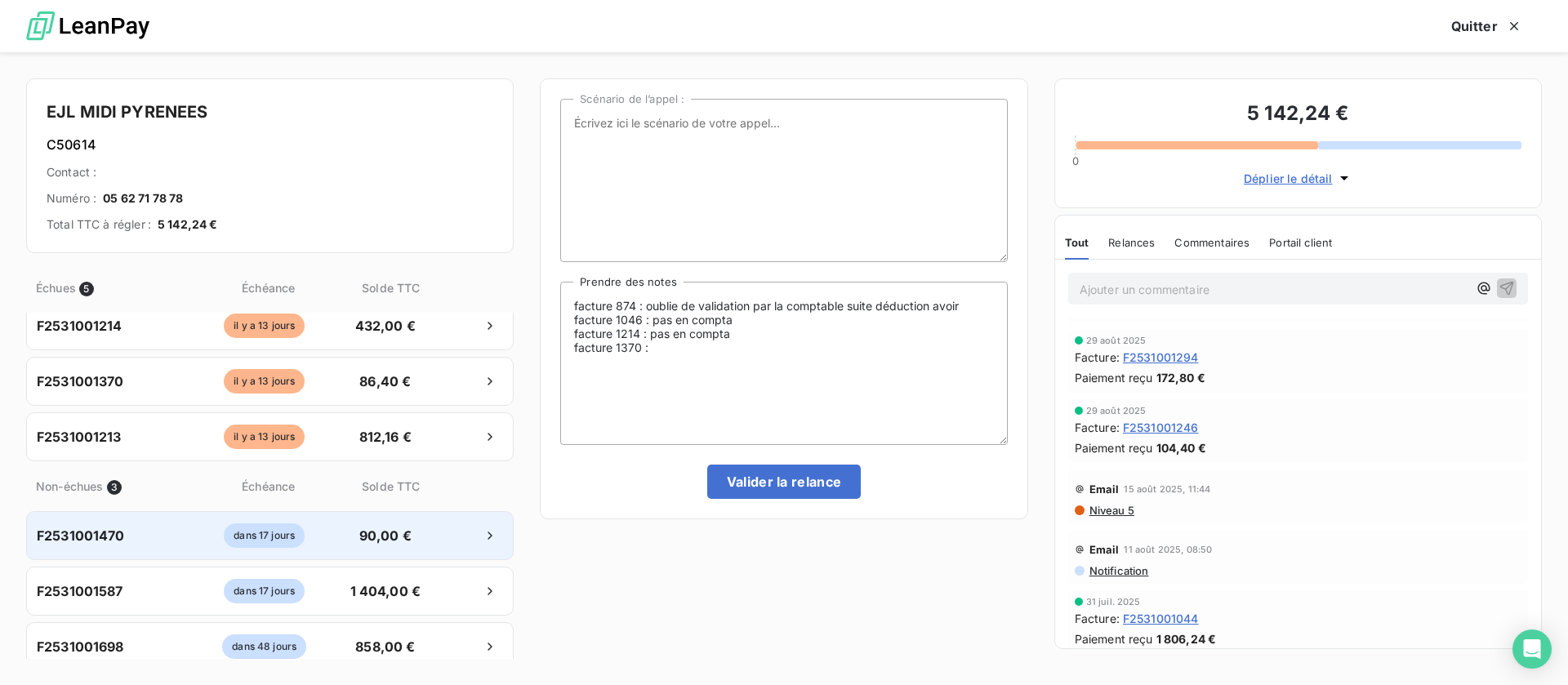
click at [441, 543] on div at bounding box center [467, 536] width 72 height 26
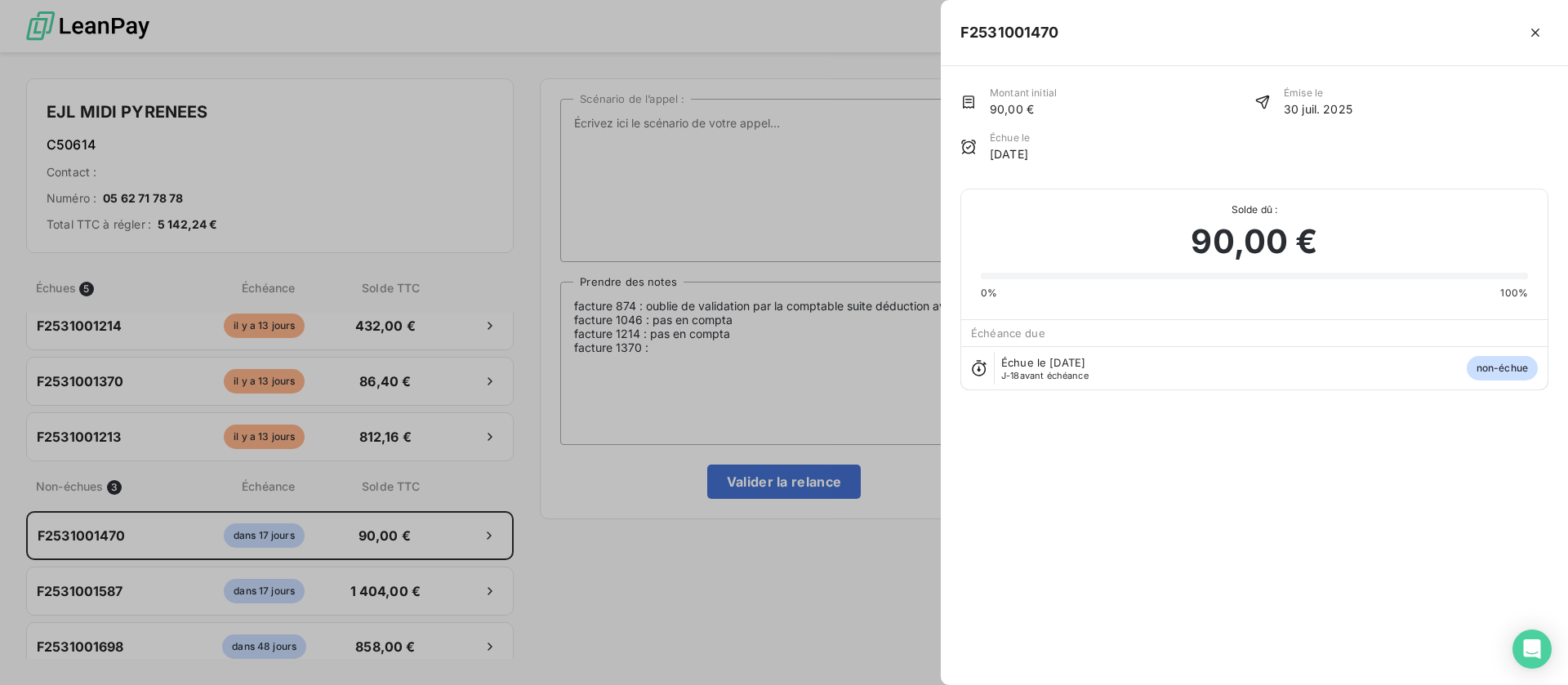
click at [312, 544] on div at bounding box center [784, 342] width 1568 height 685
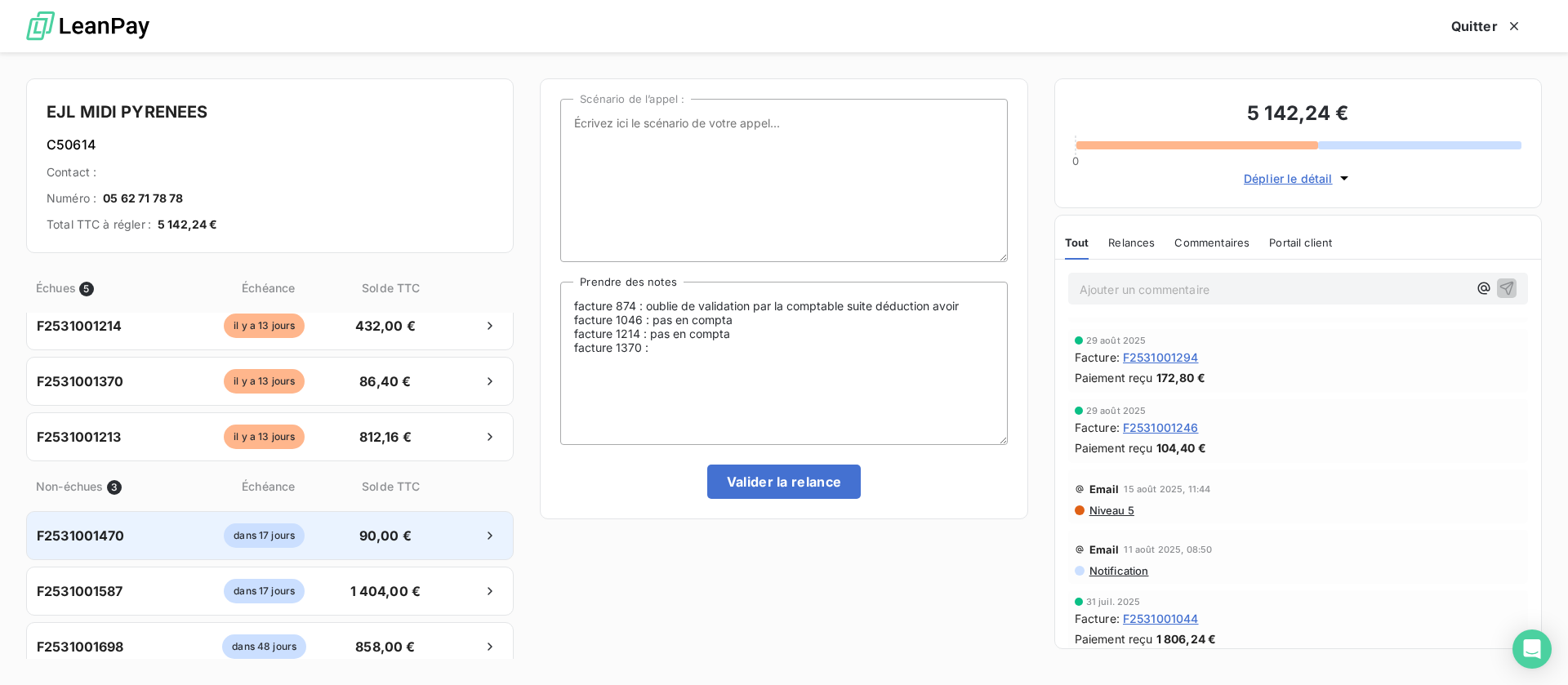
click at [317, 531] on div "dans 17 jours" at bounding box center [264, 536] width 149 height 24
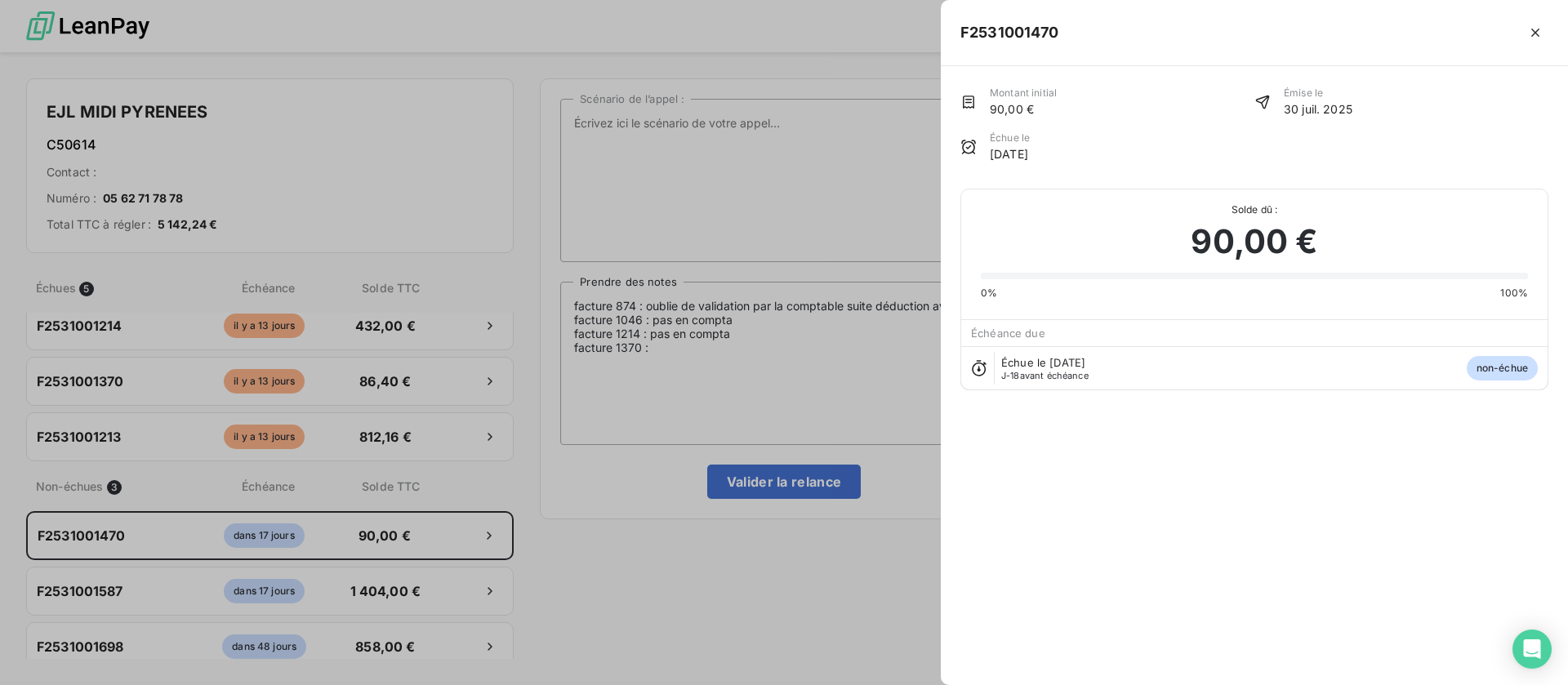
click at [409, 433] on div at bounding box center [784, 342] width 1568 height 685
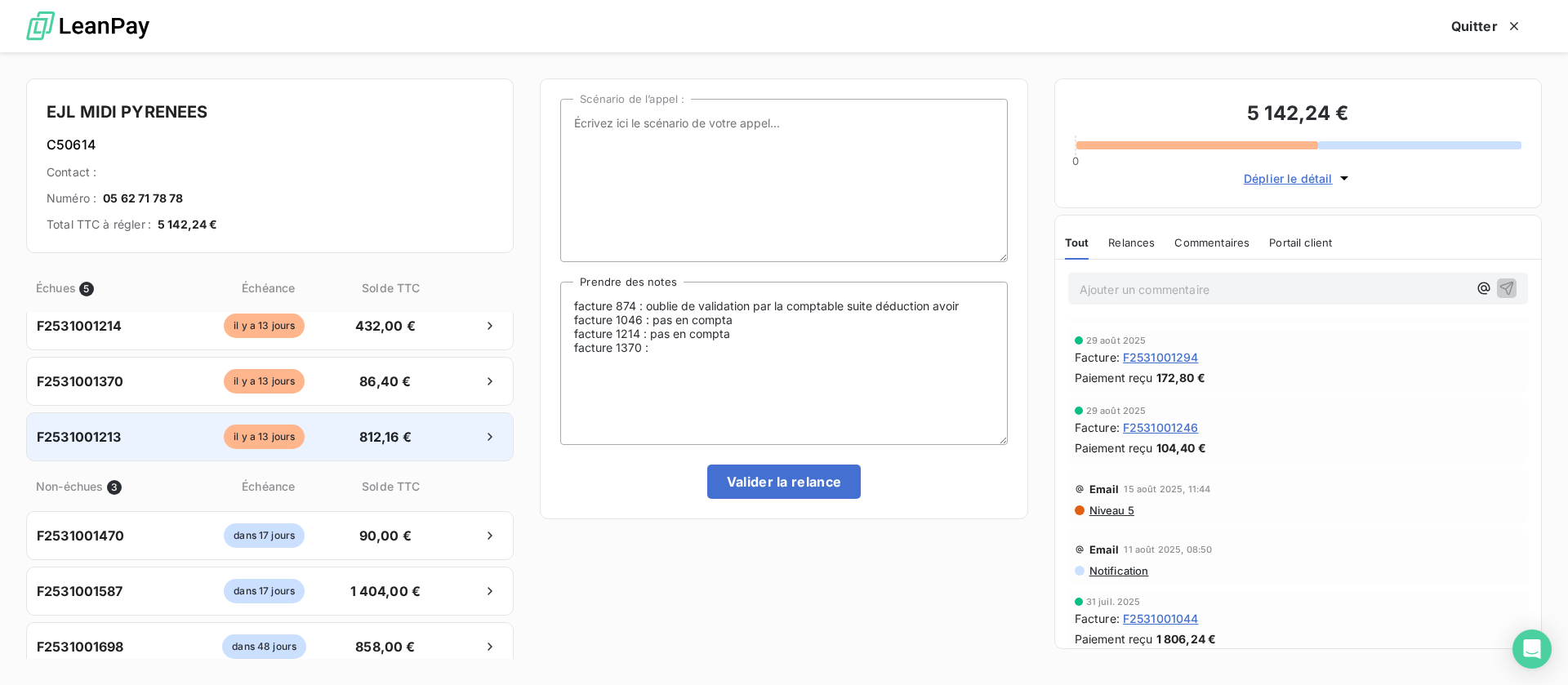
click at [326, 449] on div "F2531001213 [DATE] 812,16 €" at bounding box center [270, 436] width 487 height 49
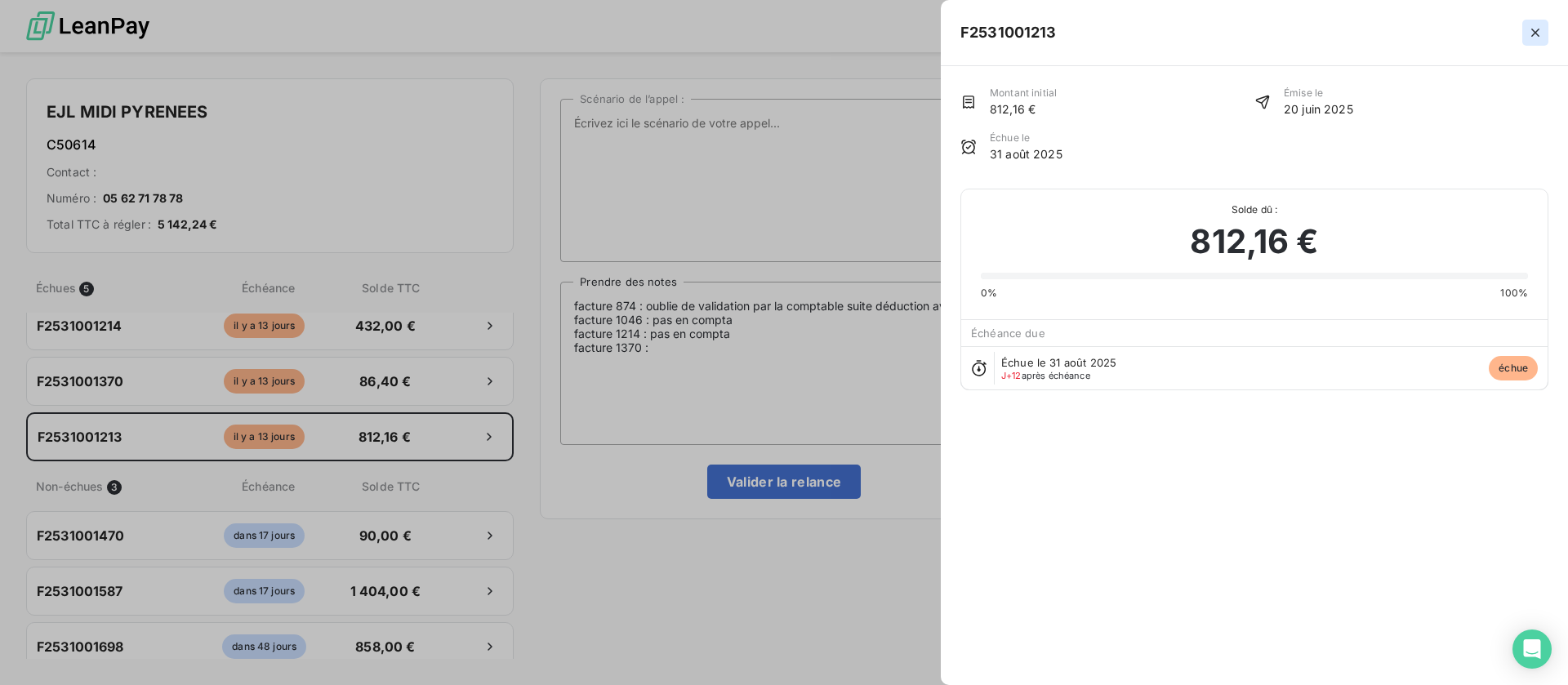
click at [1529, 28] on icon "button" at bounding box center [1535, 32] width 17 height 17
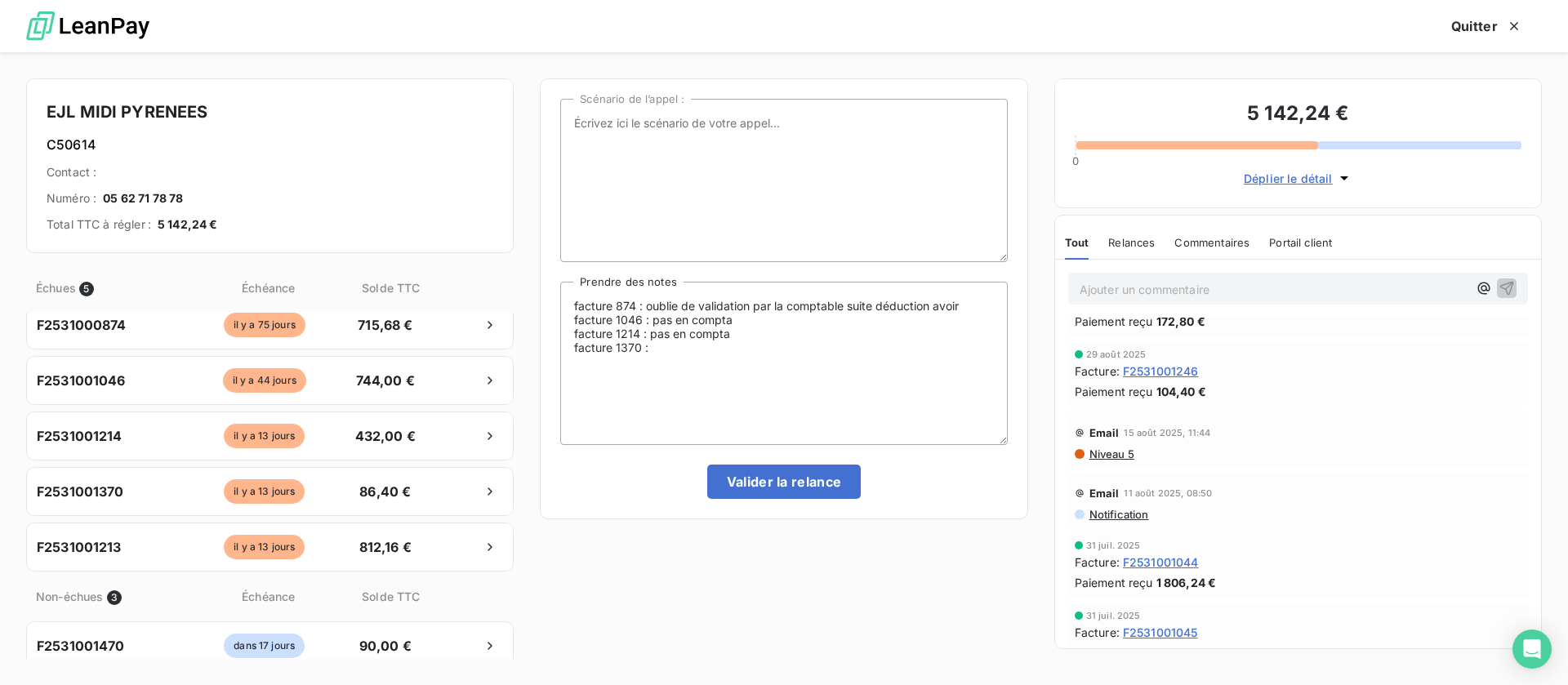
scroll to position [0, 0]
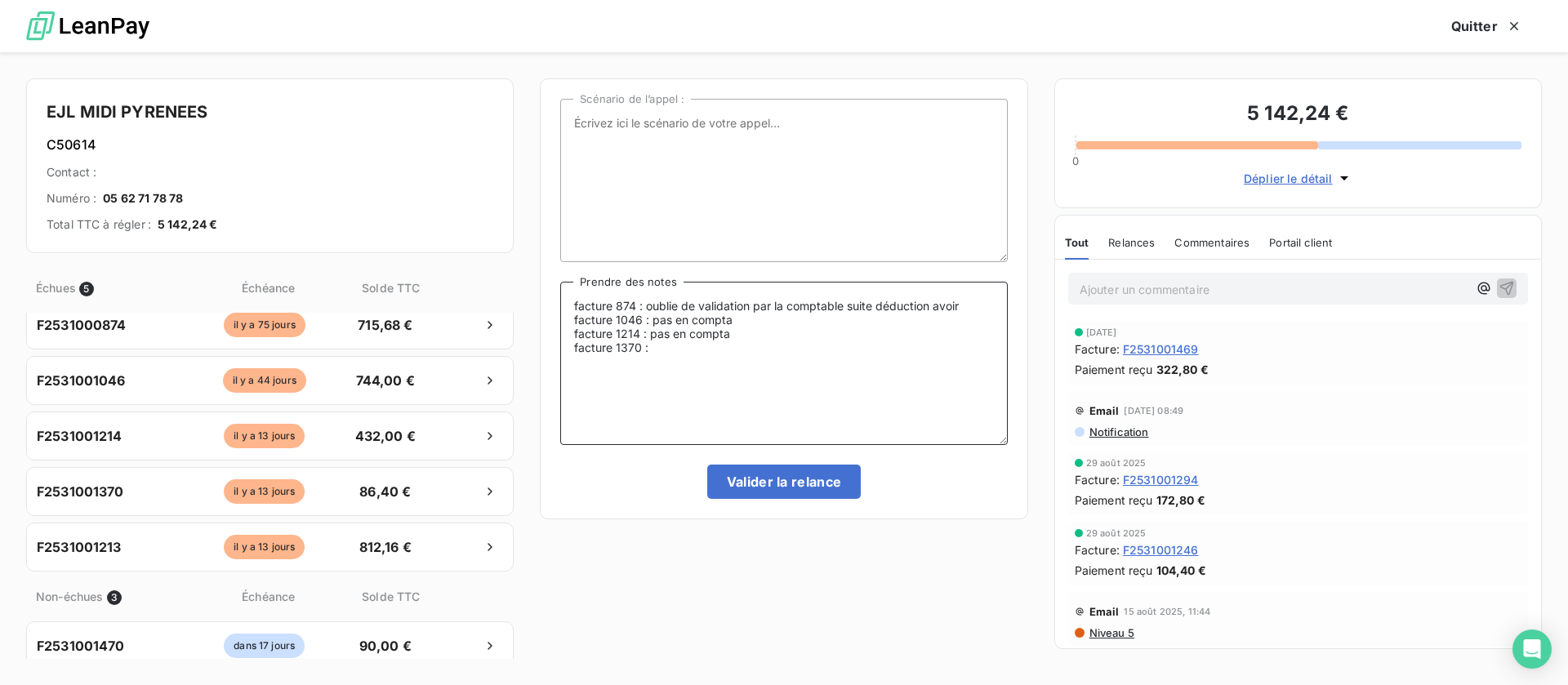
click at [762, 344] on textarea "facture 874 : oublie de validation par la comptable suite déduction avoir factu…" at bounding box center [784, 363] width 447 height 163
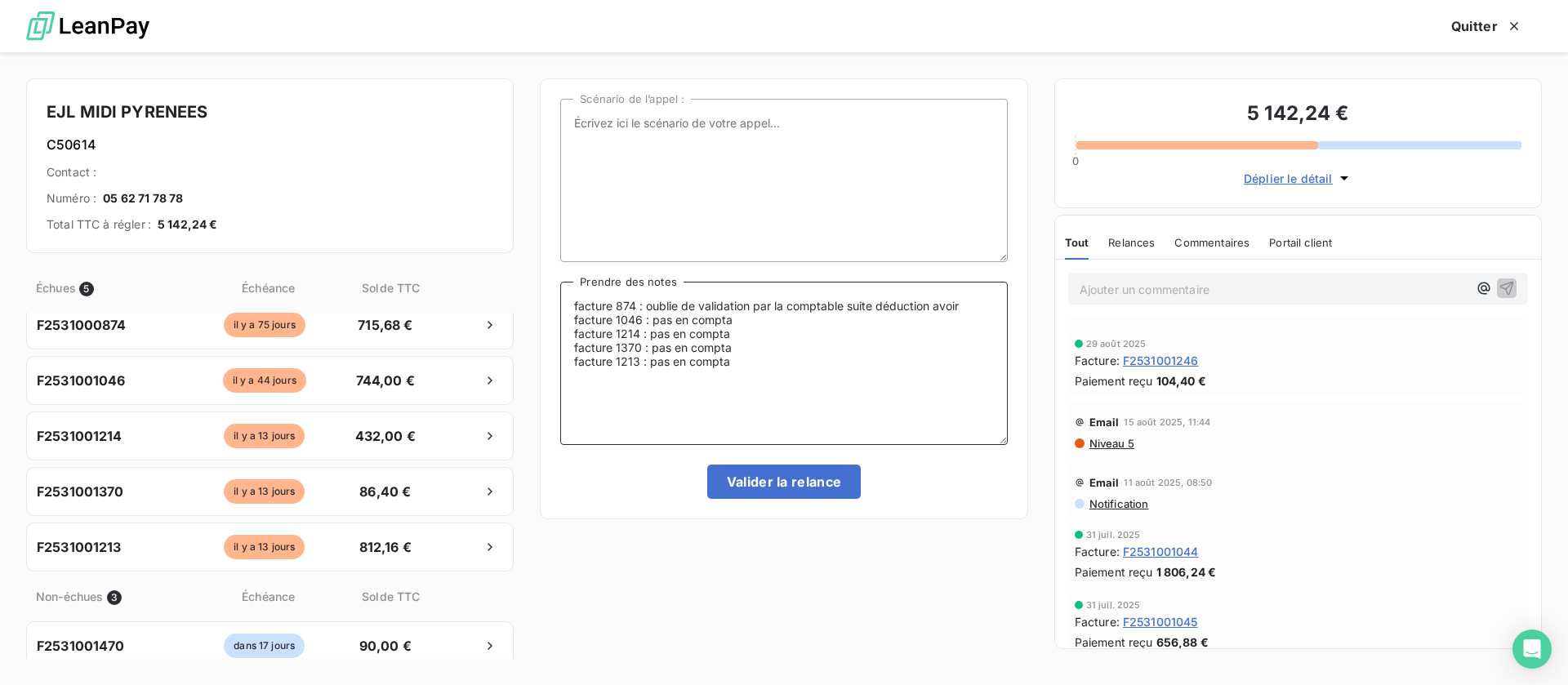
scroll to position [245, 0]
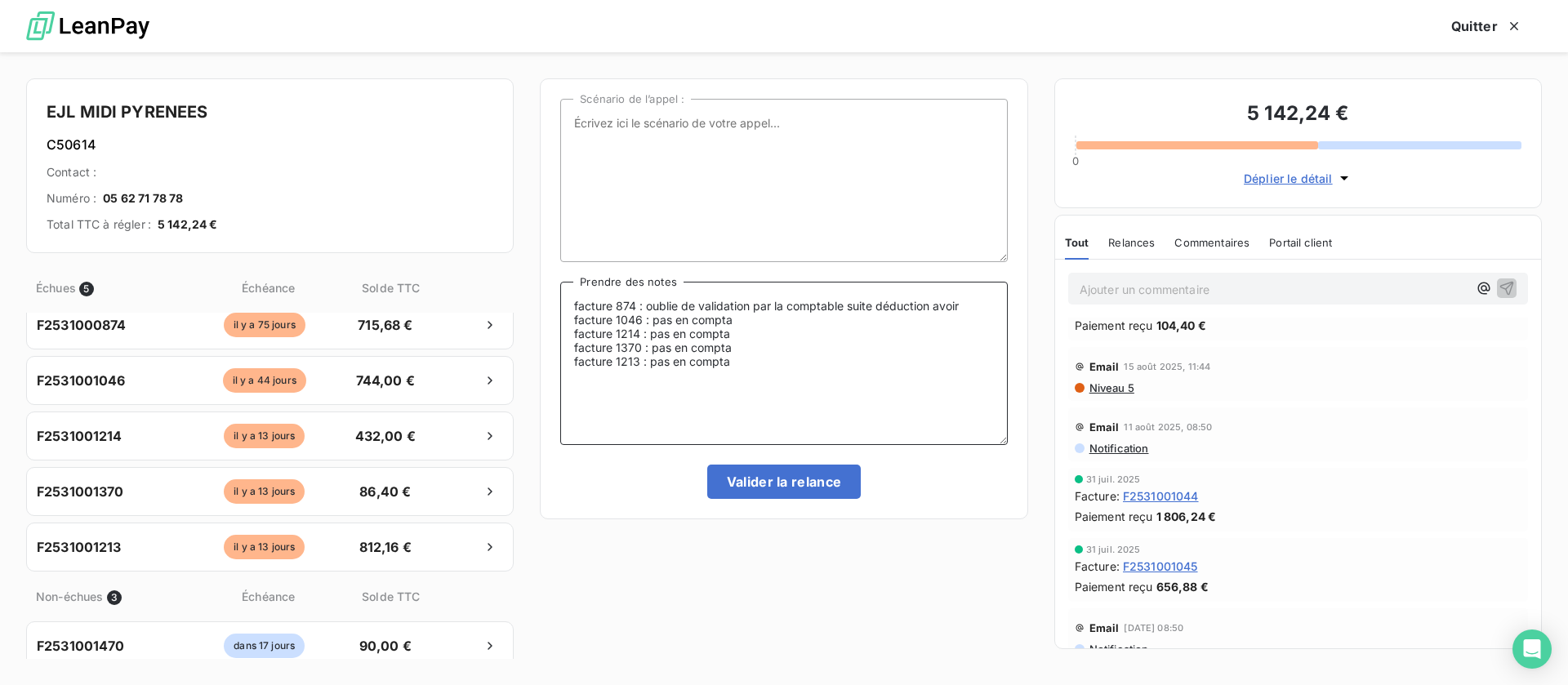
click at [614, 297] on textarea "facture 874 : oublie de validation par la comptable suite déduction avoir factu…" at bounding box center [784, 363] width 447 height 163
click at [789, 355] on textarea "facture 0874 : oublie de validation par la comptable suite déduction avoir fact…" at bounding box center [784, 363] width 447 height 163
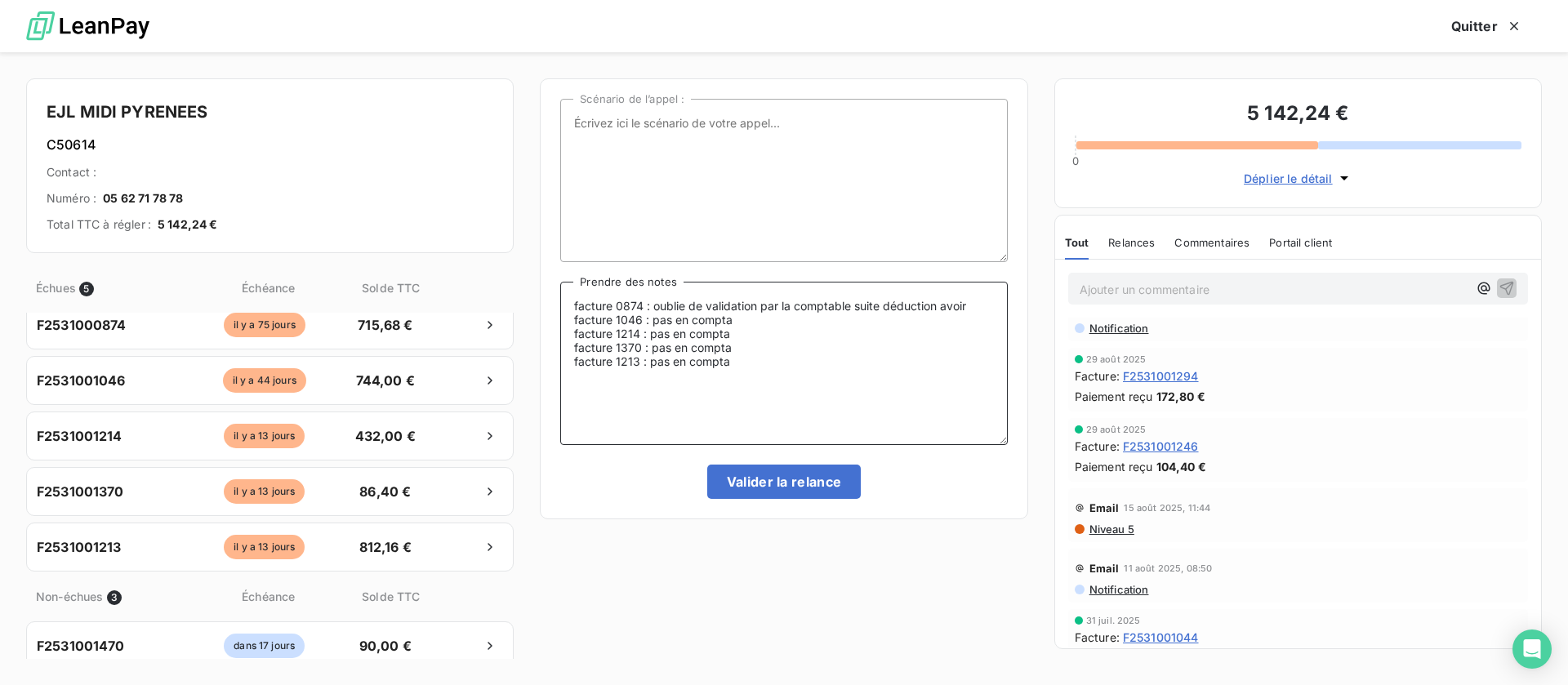
scroll to position [0, 0]
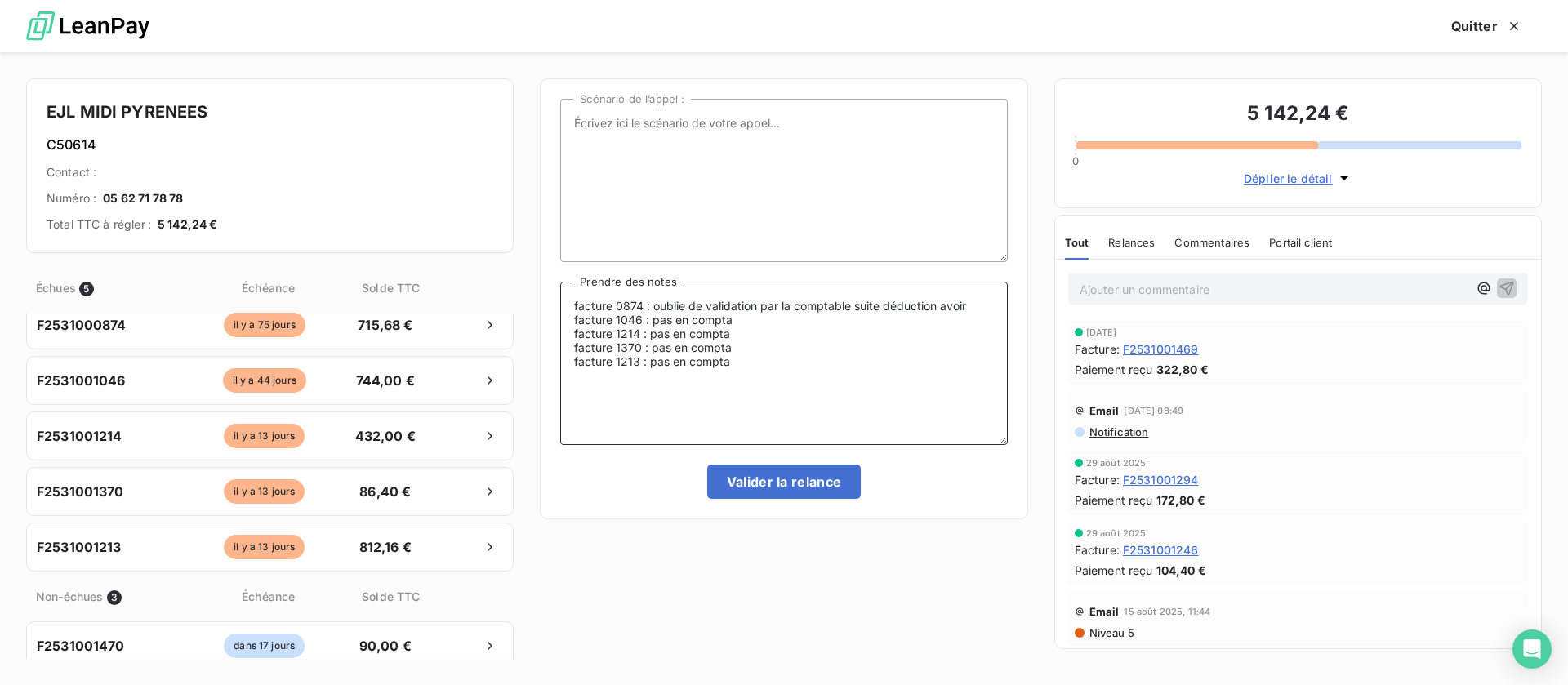
click at [839, 398] on textarea "facture 0874 : oublie de validation par la comptable suite déduction avoir fact…" at bounding box center [784, 363] width 447 height 163
type textarea "facture 0874 : oublie de validation par la comptable suite déduction avoir fact…"
click at [805, 468] on button "Valider la relance" at bounding box center [784, 481] width 155 height 34
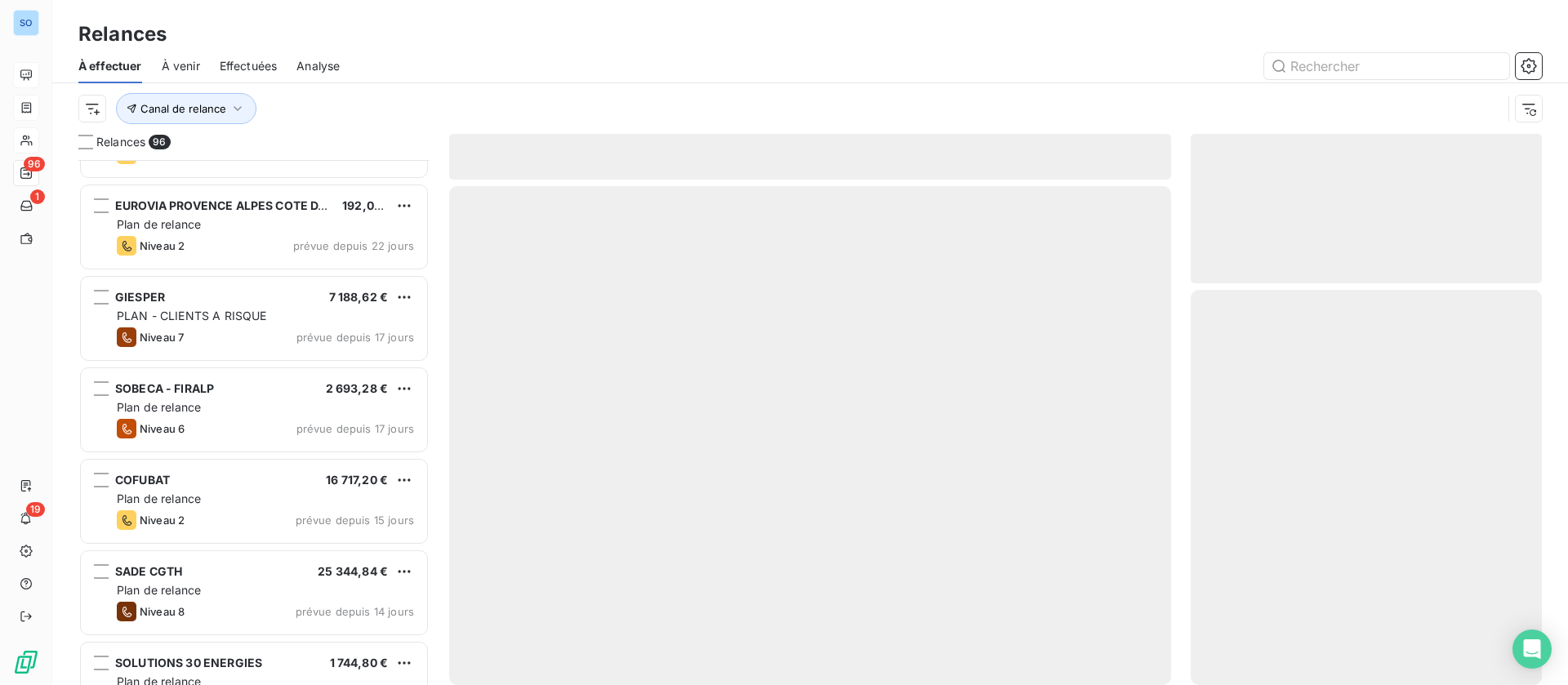
click at [256, 65] on span "Effectuées" at bounding box center [249, 65] width 58 height 17
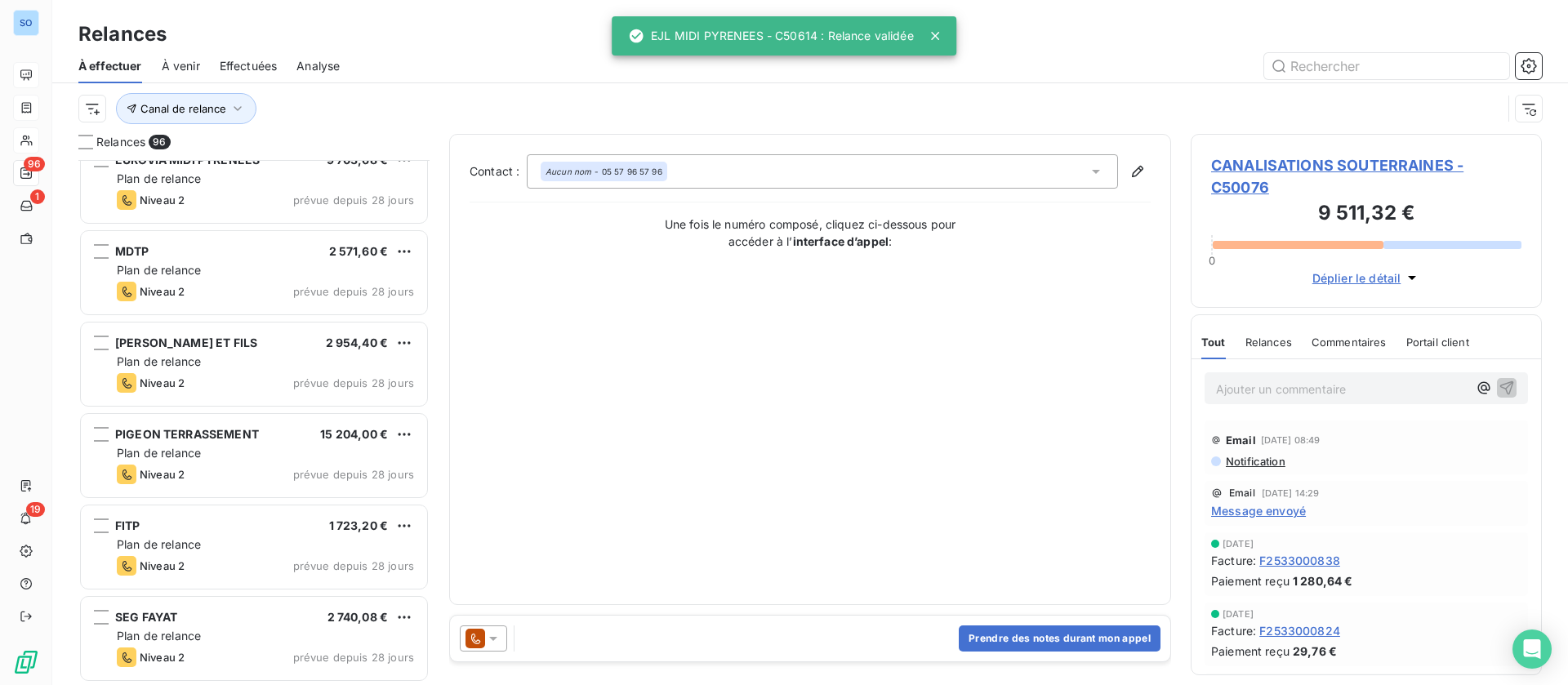
scroll to position [736, 0]
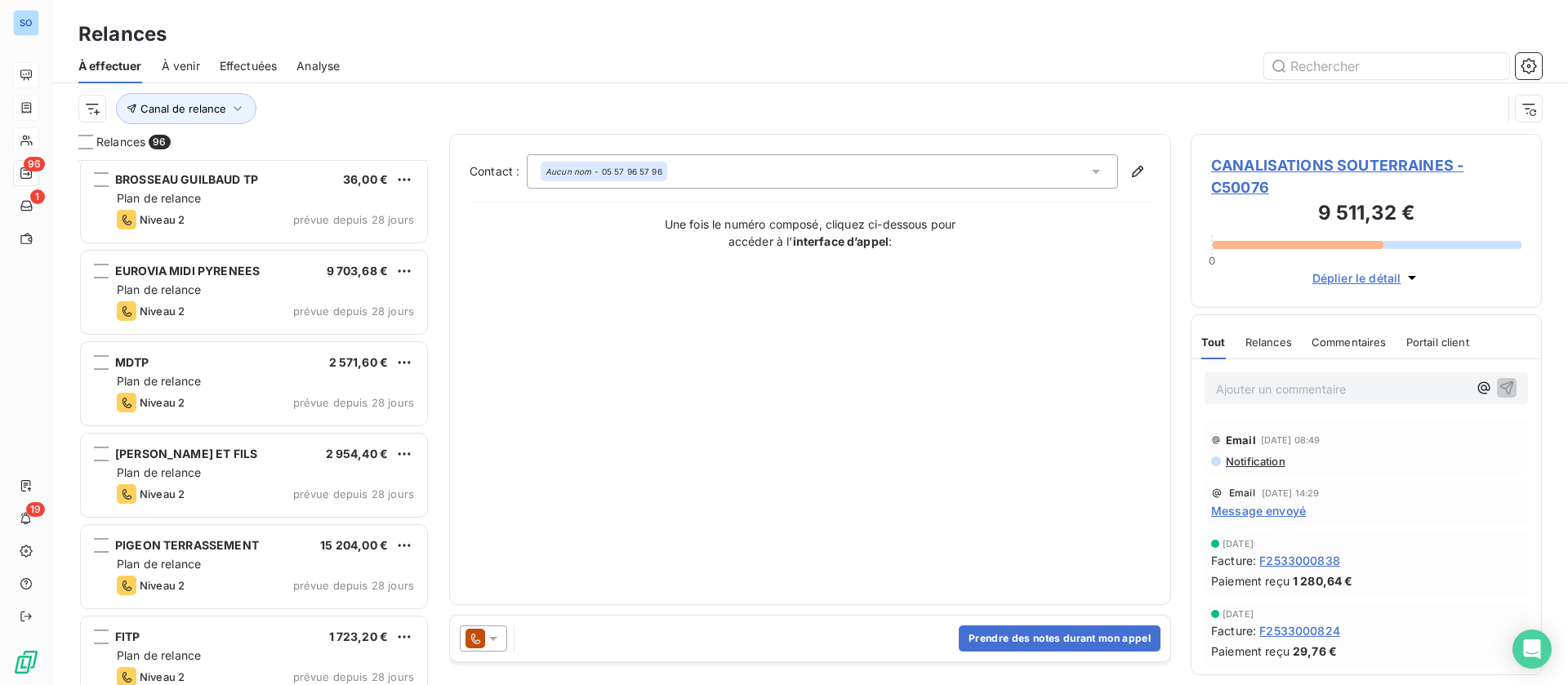
click at [250, 57] on div "Effectuées" at bounding box center [249, 65] width 58 height 34
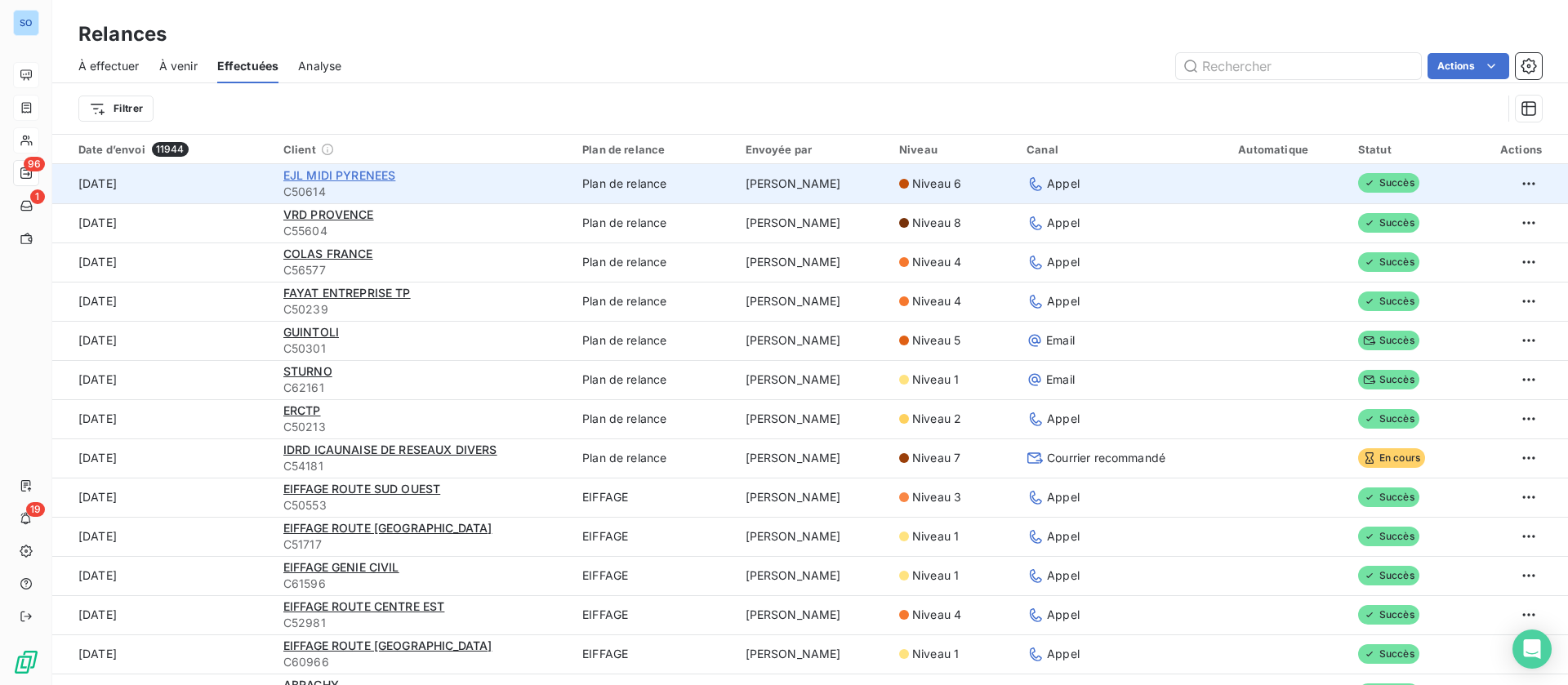
click at [375, 173] on span "EJL MIDI PYRENEES" at bounding box center [340, 175] width 113 height 14
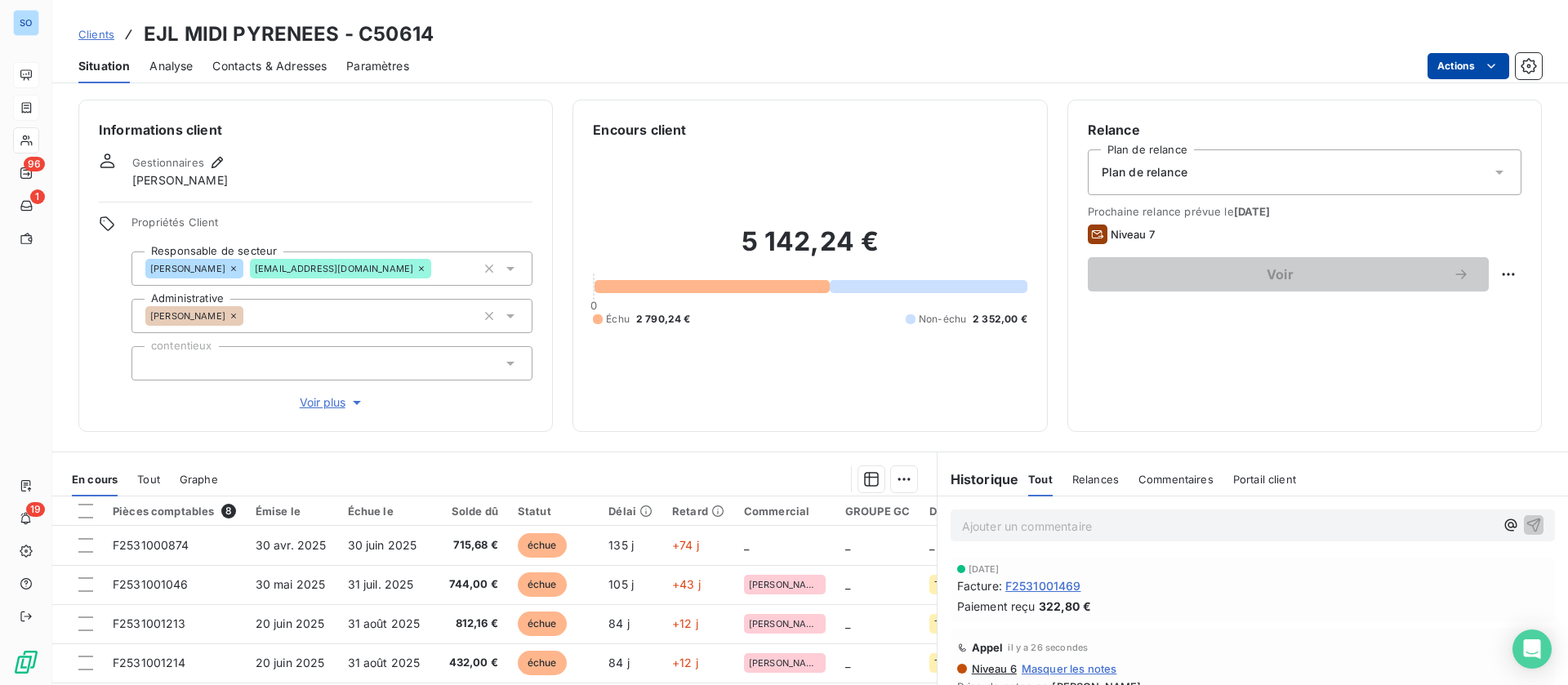
click at [1451, 66] on html "SO 96 1 19 Clients EJL MIDI PYRENEES - C50614 Situation Analyse Contacts & Adre…" at bounding box center [784, 342] width 1568 height 685
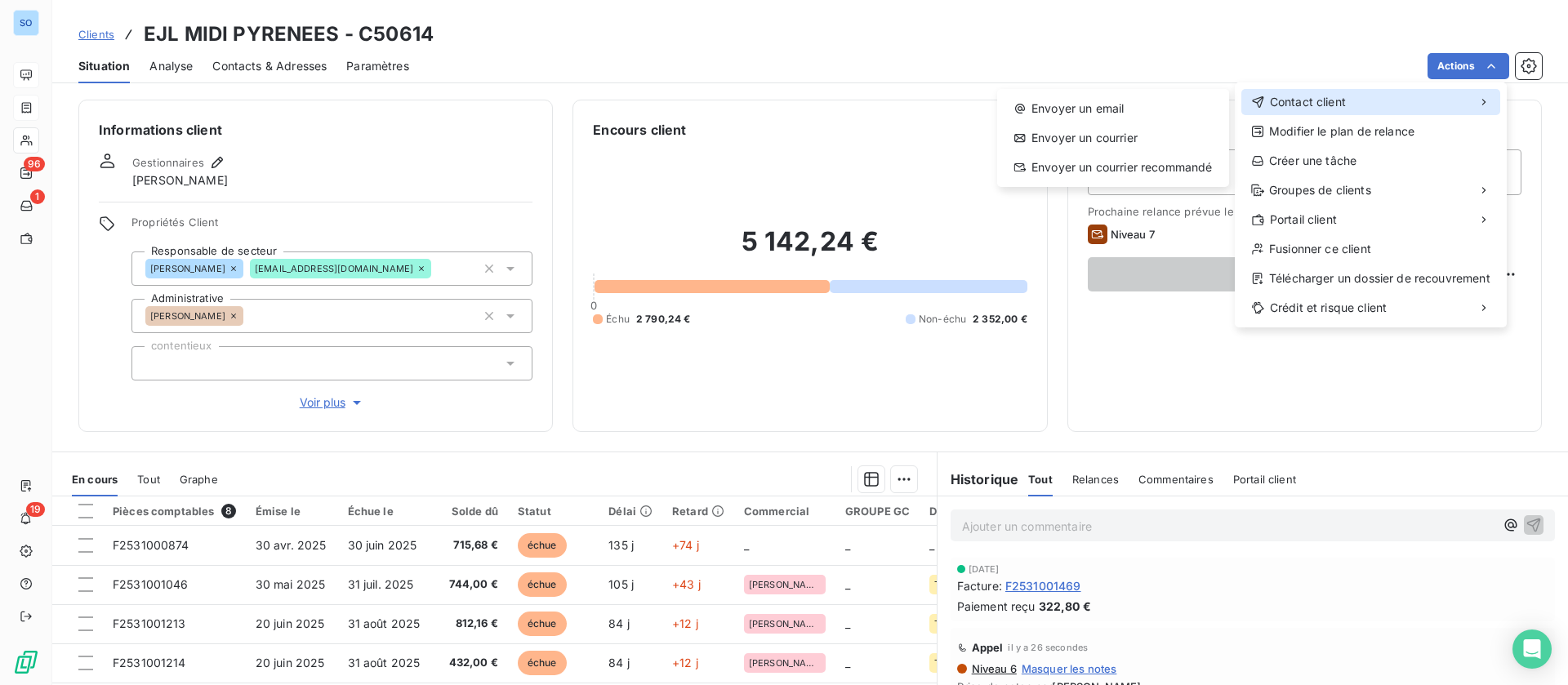
click at [1320, 99] on span "Contact client" at bounding box center [1307, 102] width 76 height 17
click at [1069, 112] on div "Envoyer un email" at bounding box center [1113, 108] width 219 height 26
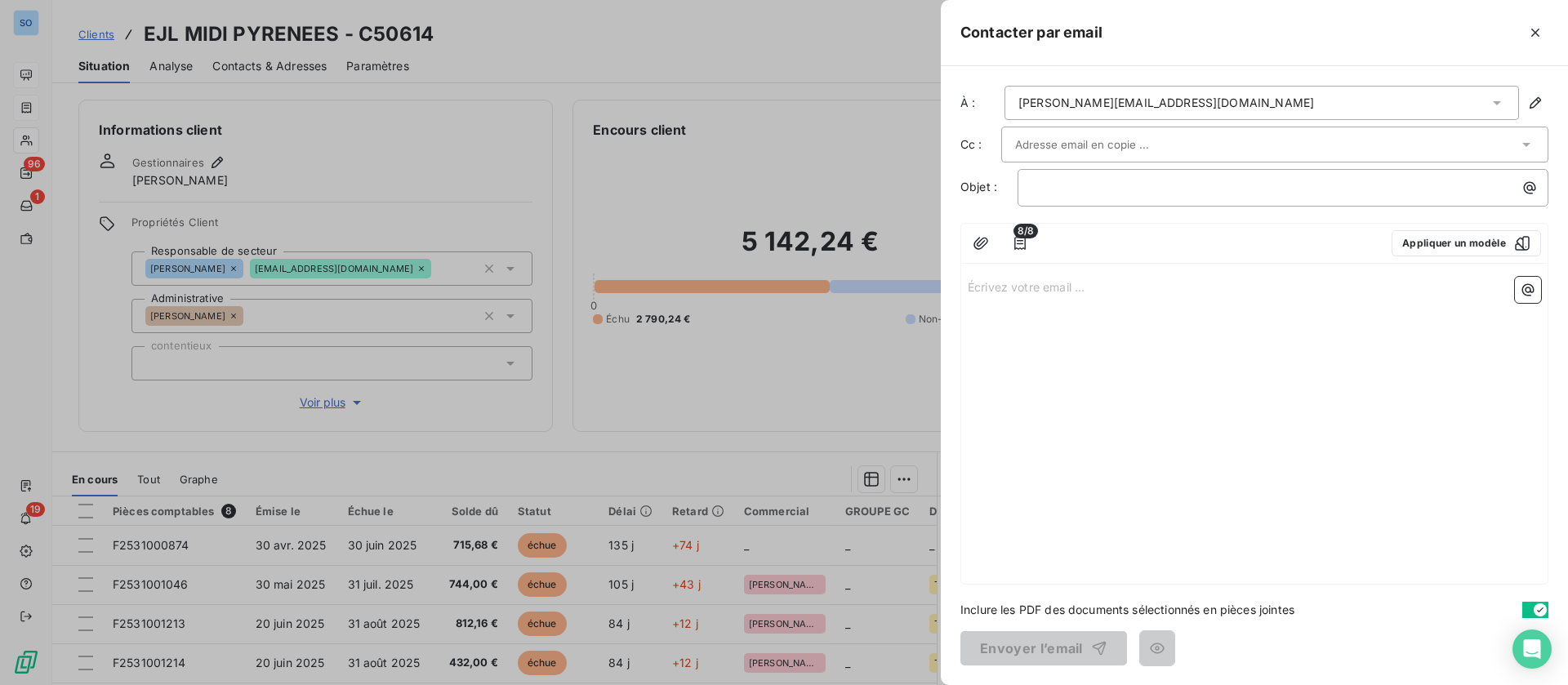
click at [1155, 100] on div "[PERSON_NAME][EMAIL_ADDRESS][DOMAIN_NAME]" at bounding box center [1262, 102] width 514 height 34
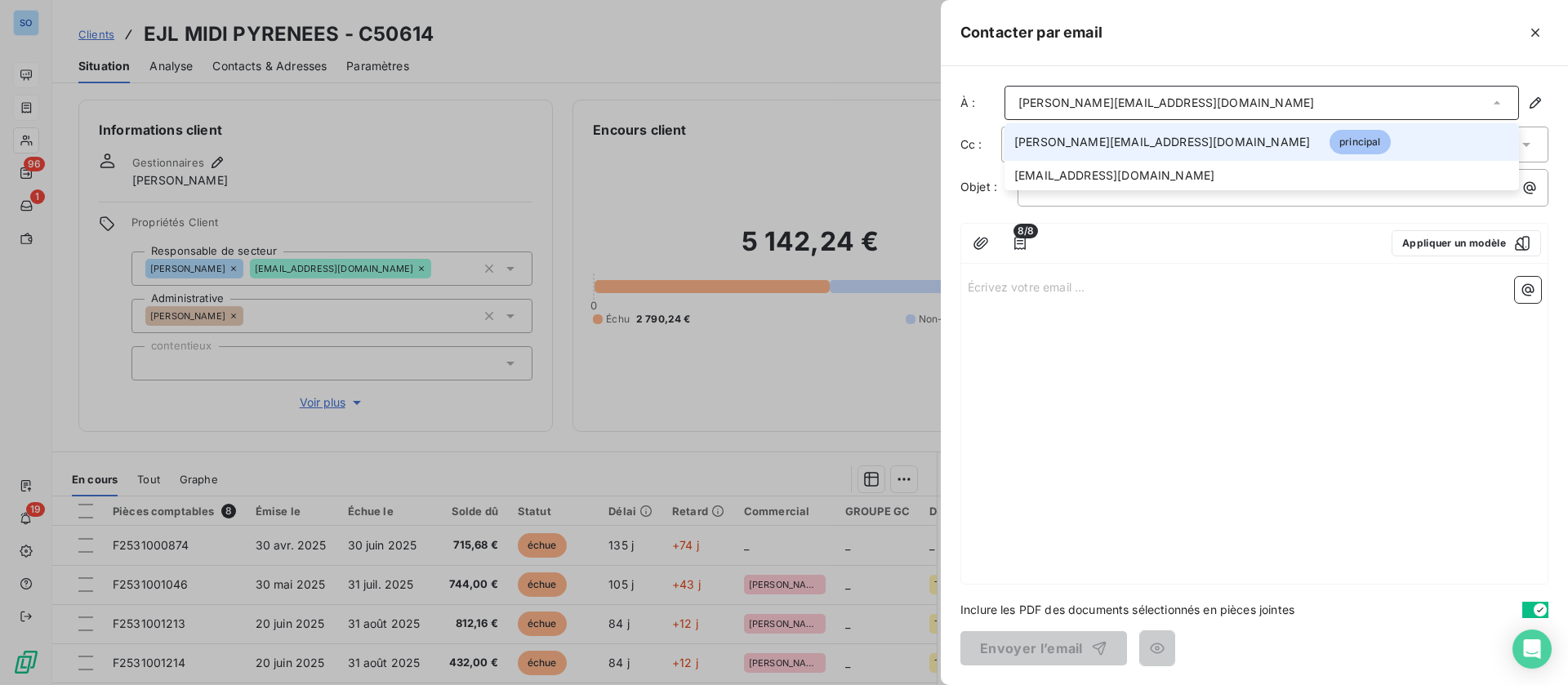
click at [439, 126] on div at bounding box center [784, 342] width 1568 height 685
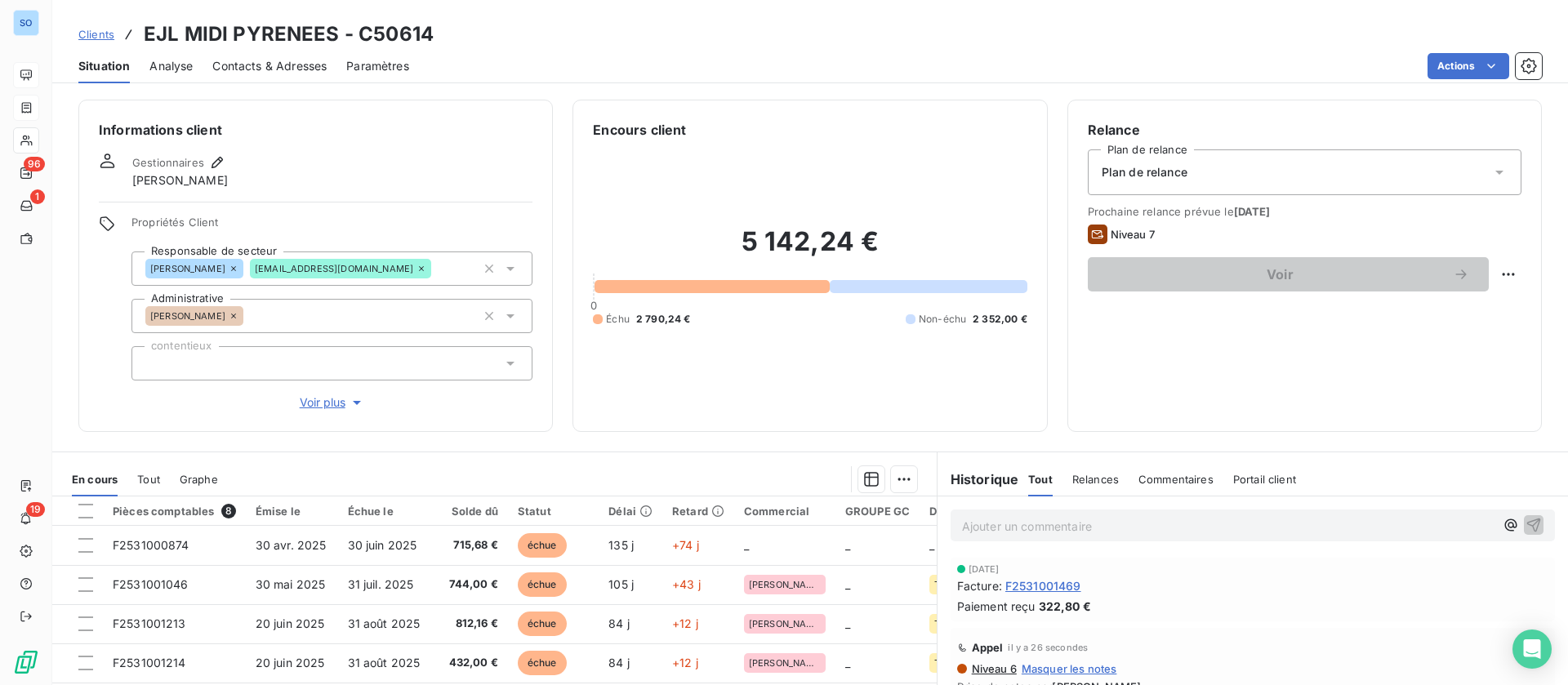
click at [299, 68] on span "Contacts & Adresses" at bounding box center [269, 65] width 114 height 17
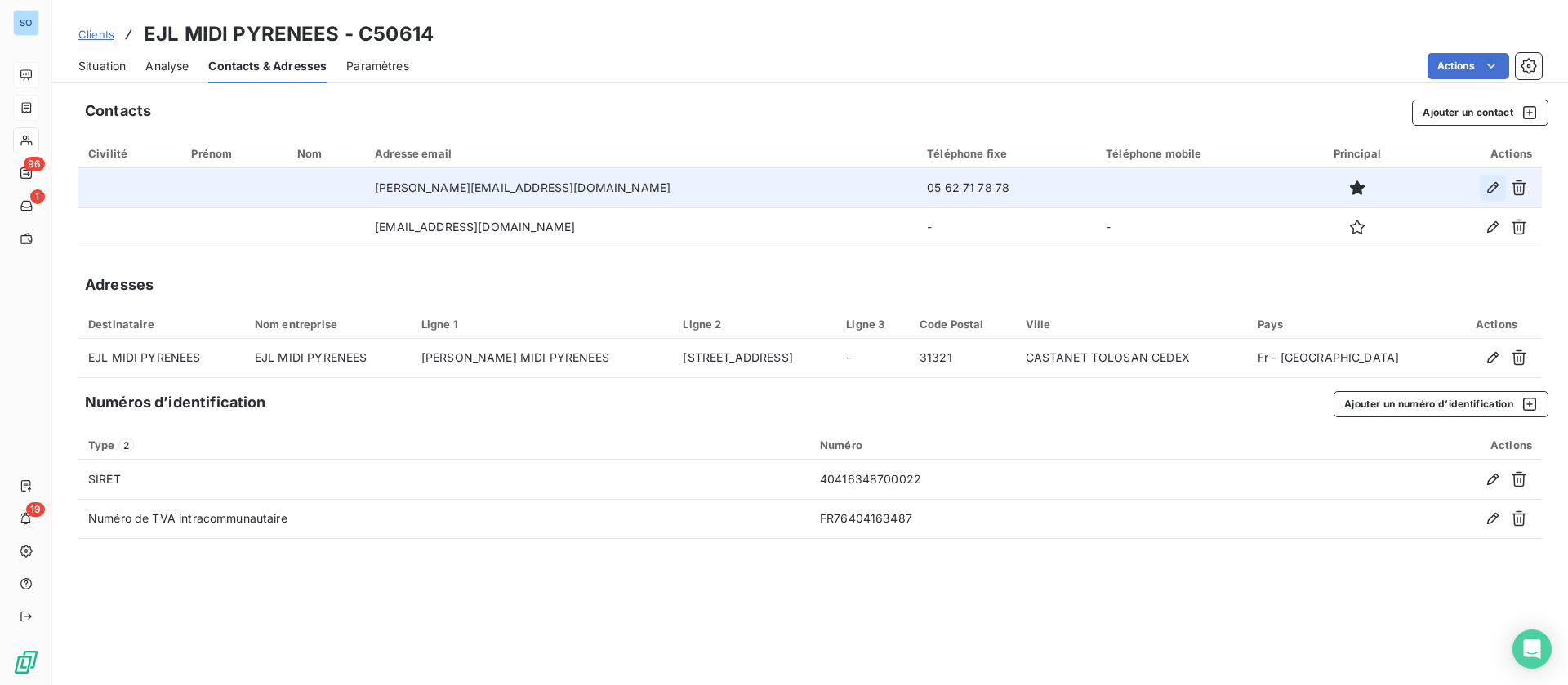
click at [1496, 185] on icon "button" at bounding box center [1492, 188] width 11 height 11
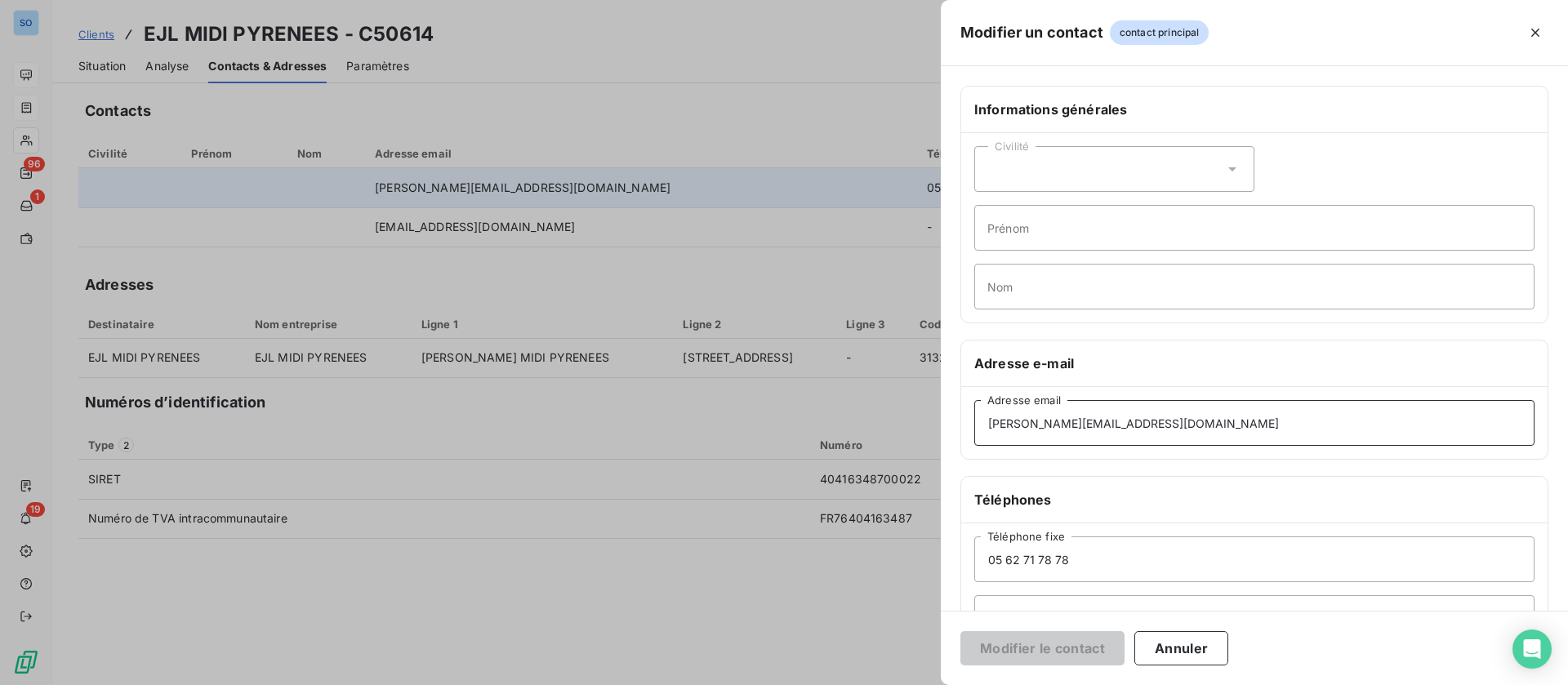
drag, startPoint x: 1082, startPoint y: 419, endPoint x: 883, endPoint y: 419, distance: 199.0
click at [876, 684] on div "Modifier un contact contact principal Informations générales Civilité Prénom No…" at bounding box center [784, 685] width 1568 height 0
type input "[PERSON_NAME][EMAIL_ADDRESS][DOMAIN_NAME]"
click at [1020, 648] on button "Modifier le contact" at bounding box center [1042, 647] width 164 height 34
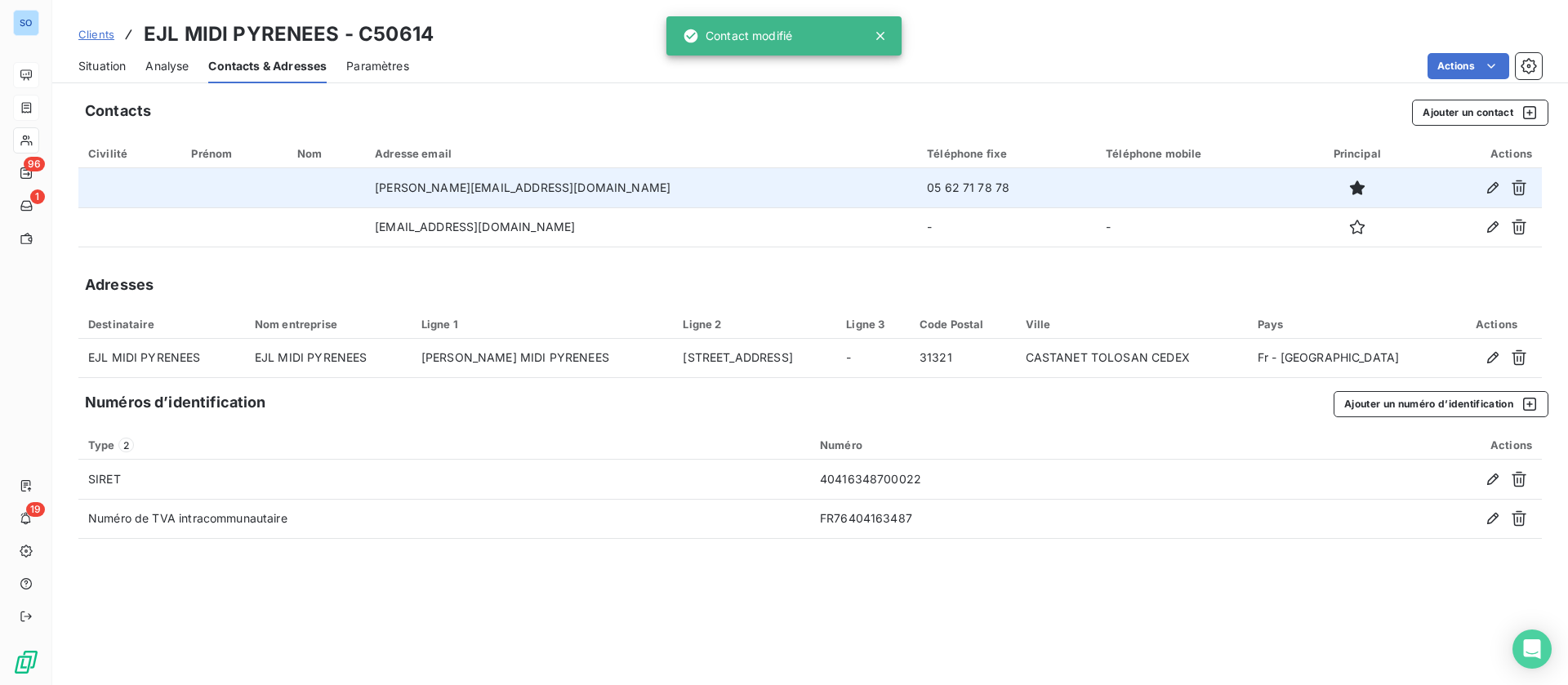
click at [104, 65] on span "Situation" at bounding box center [102, 65] width 47 height 17
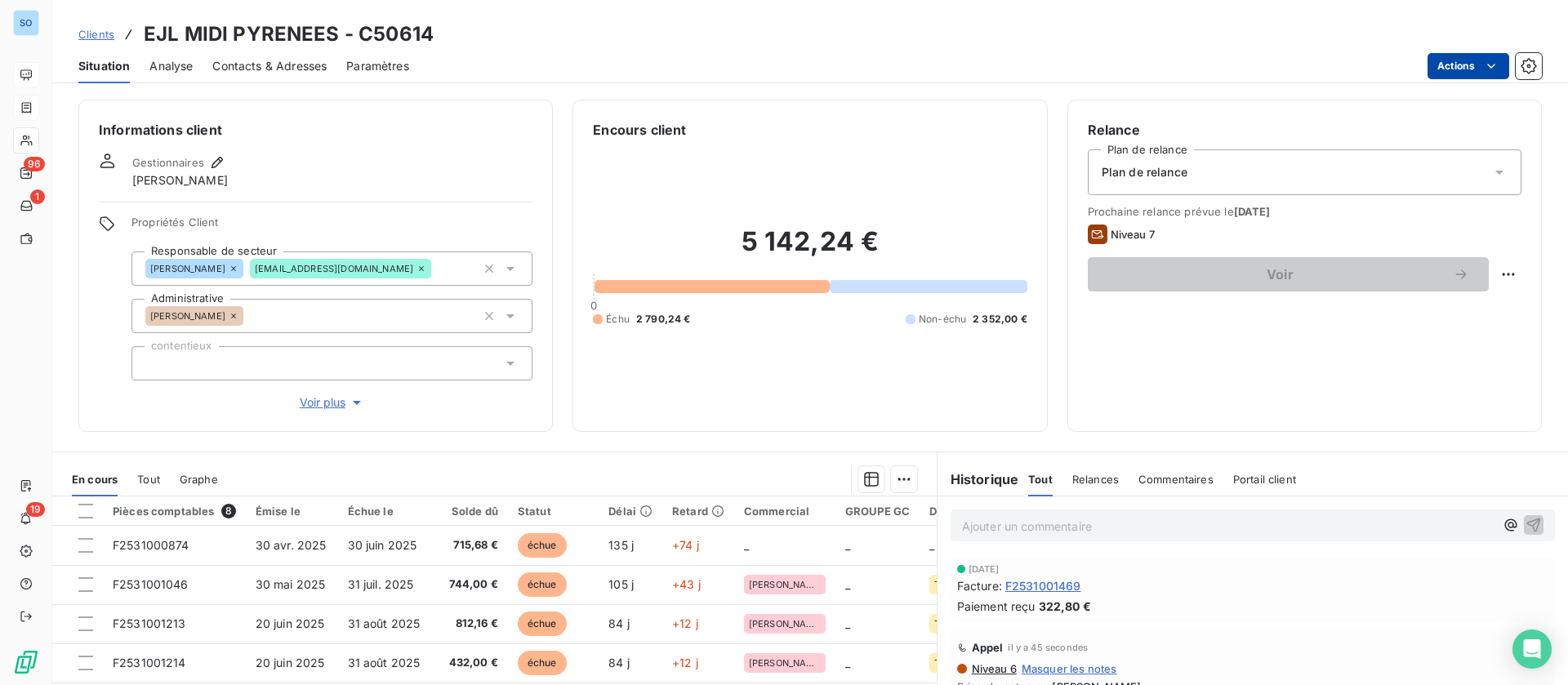
click at [1481, 70] on html "SO 96 1 19 Clients EJL MIDI PYRENEES - C50614 Situation Analyse Contacts & Adre…" at bounding box center [784, 342] width 1568 height 685
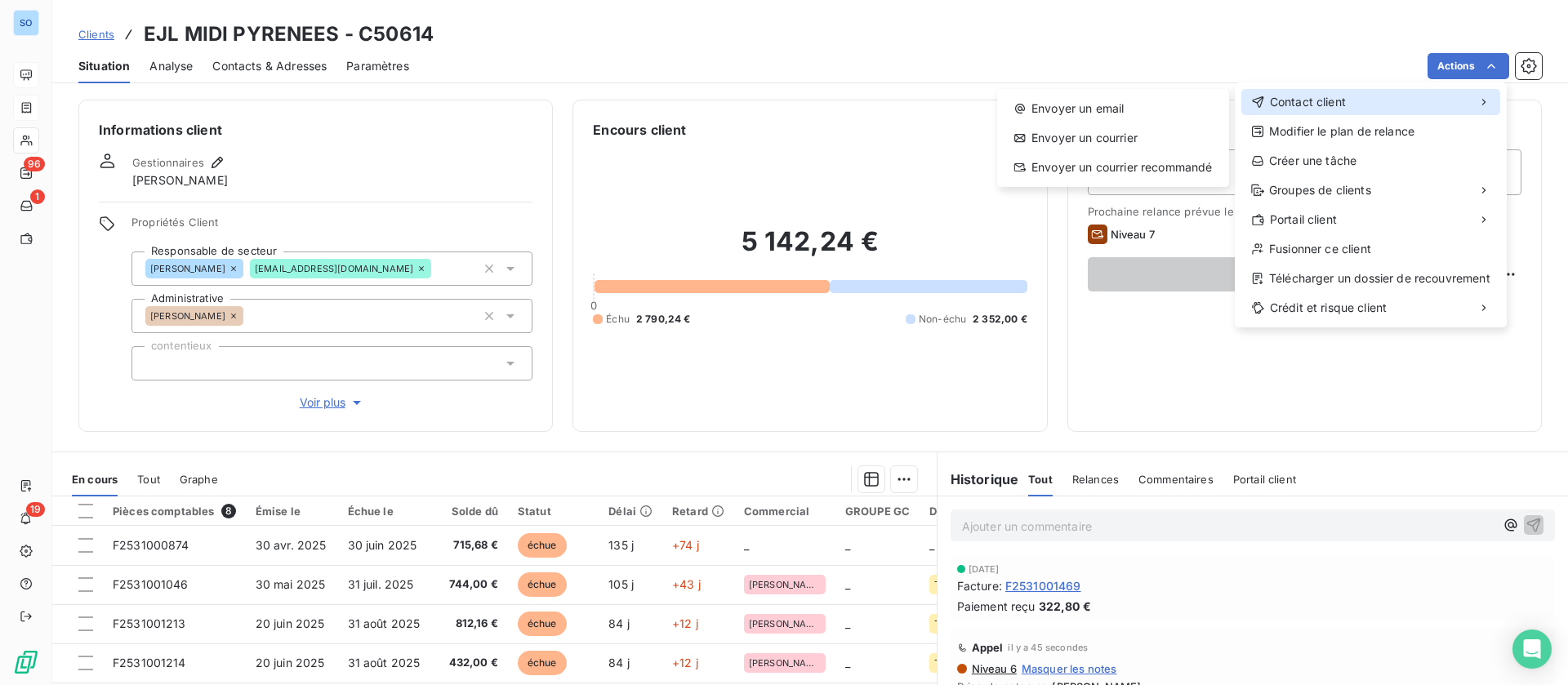
click at [1351, 95] on div "Contact client" at bounding box center [1371, 102] width 259 height 26
click at [1068, 99] on div "Envoyer un email" at bounding box center [1113, 108] width 219 height 26
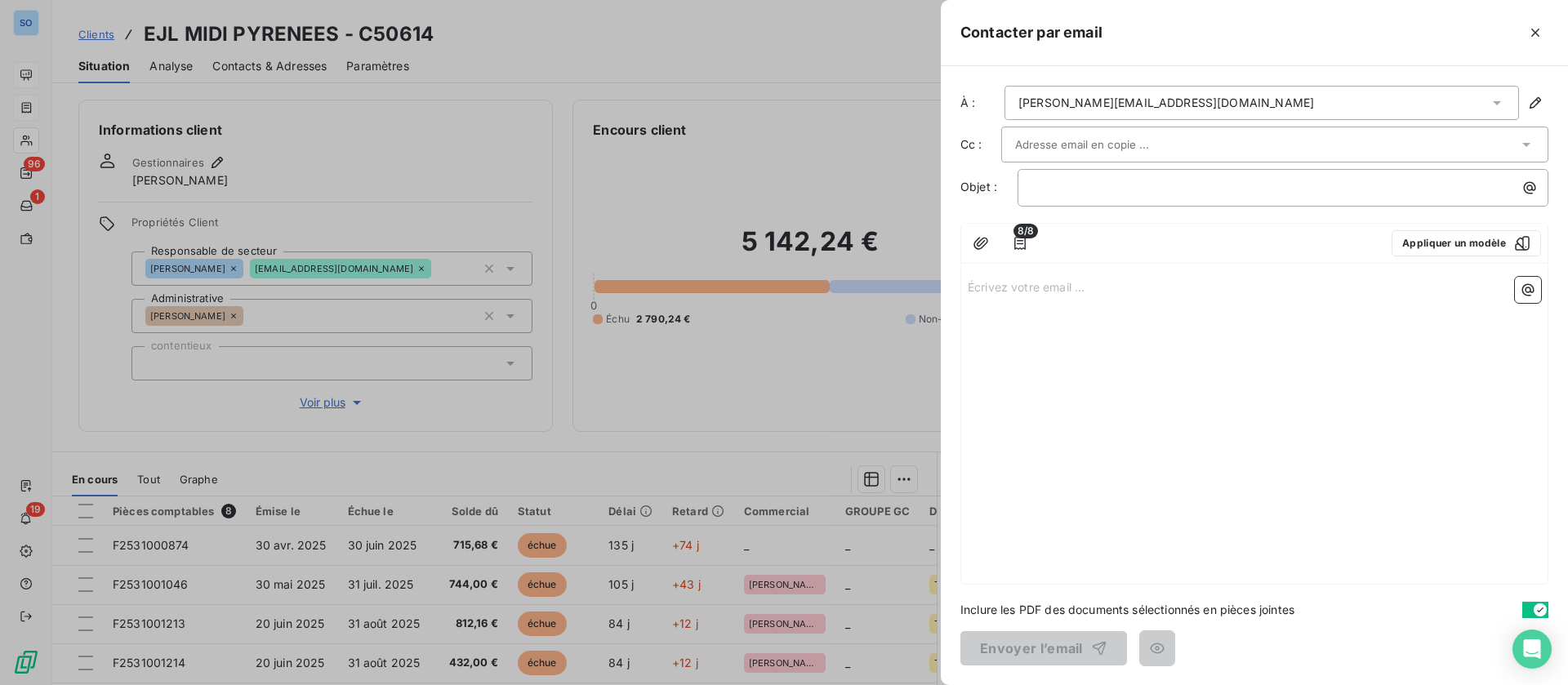
click at [1110, 202] on div "﻿" at bounding box center [1283, 188] width 531 height 38
click at [1111, 188] on p "﻿" at bounding box center [1287, 188] width 512 height 19
click at [1058, 279] on p "Écrivez votre email ... ﻿" at bounding box center [1254, 286] width 574 height 19
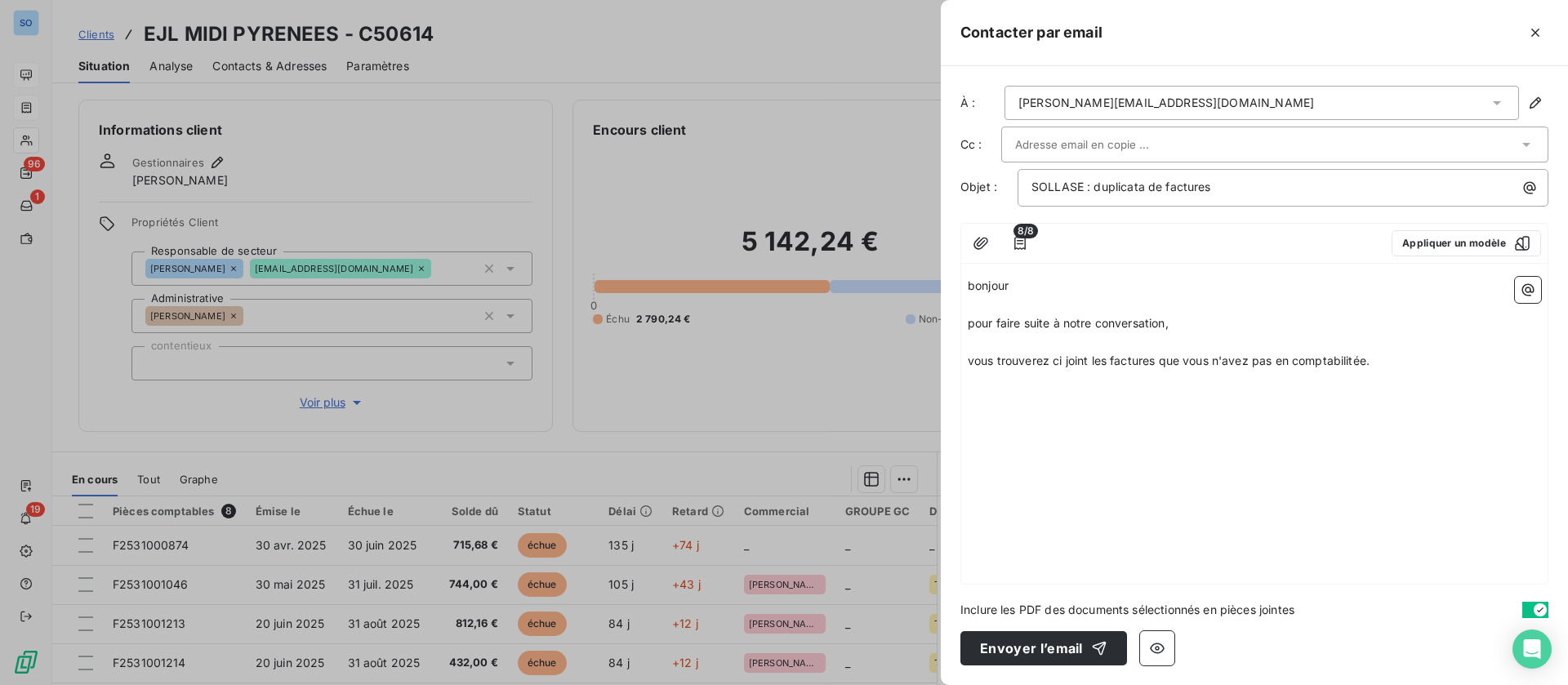
click at [1370, 353] on span "vous trouverez ci joint les factures que vous n'avez pas en comptabilitée." at bounding box center [1168, 360] width 402 height 14
click at [1436, 362] on p "vous trouverez ci joint les factures que vous n'avez pas en comptabilité." at bounding box center [1254, 361] width 574 height 19
click at [1520, 296] on icon "button" at bounding box center [1528, 290] width 17 height 17
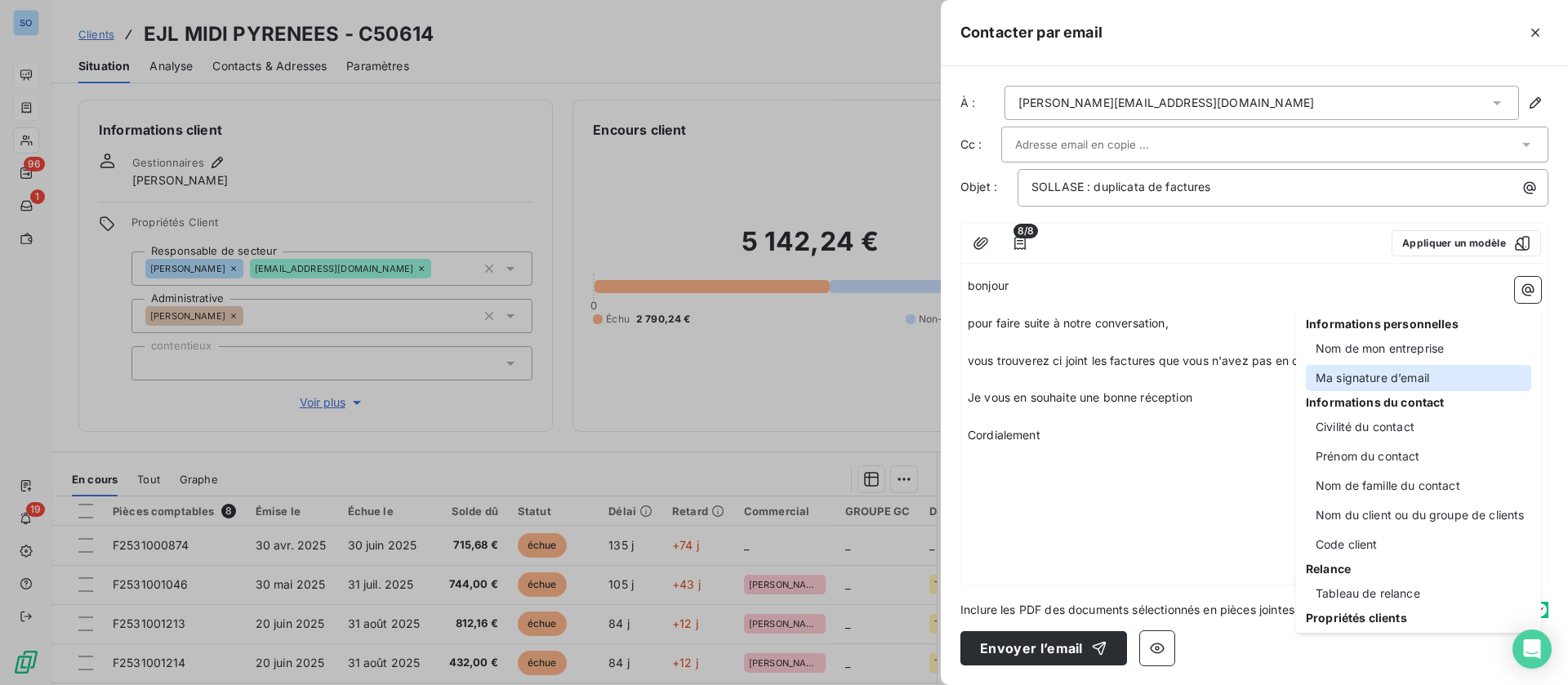
click at [1379, 375] on div "Ma signature d’email" at bounding box center [1419, 378] width 225 height 26
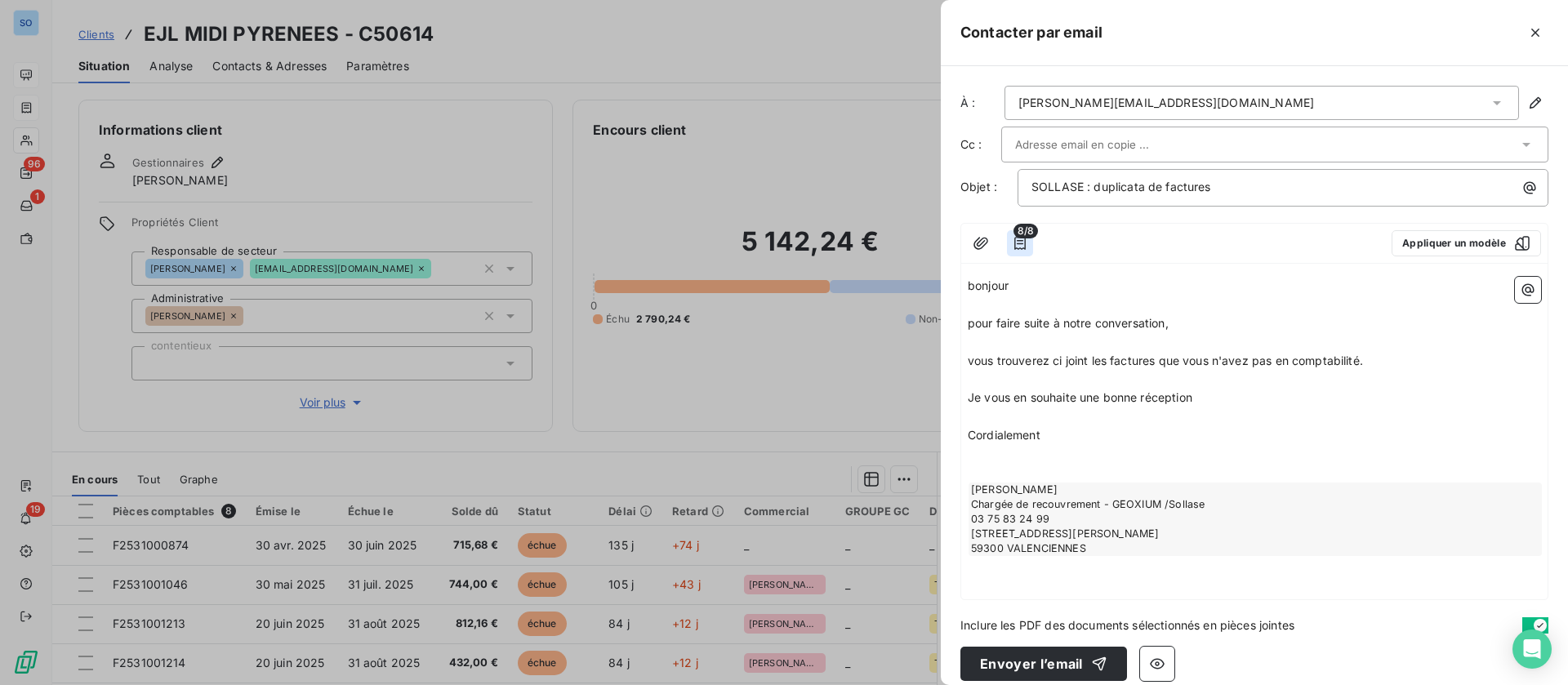
click at [1016, 242] on icon "button" at bounding box center [1020, 243] width 17 height 17
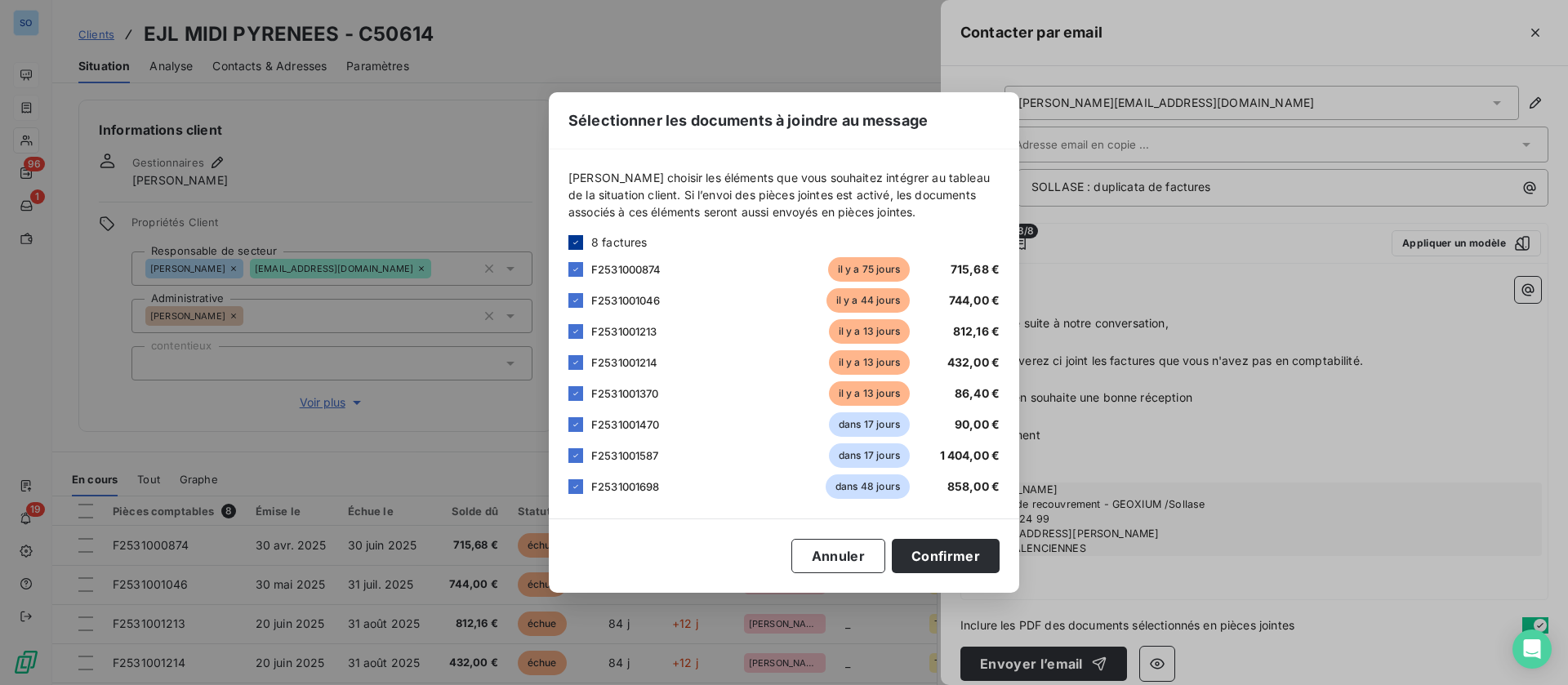
click at [579, 238] on icon at bounding box center [575, 242] width 10 height 10
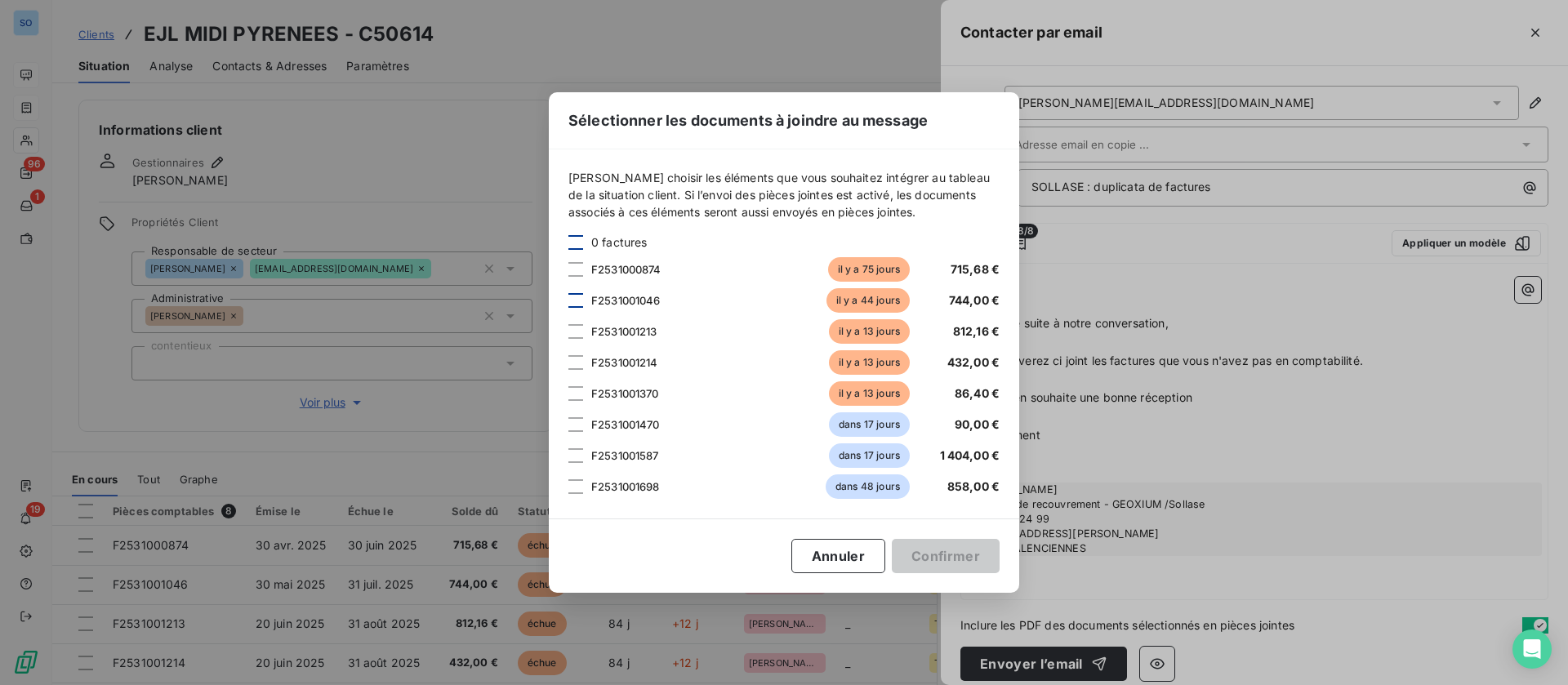
click at [576, 297] on div at bounding box center [575, 300] width 15 height 15
click at [576, 333] on div at bounding box center [575, 331] width 15 height 15
click at [576, 360] on div at bounding box center [575, 362] width 15 height 15
click at [571, 400] on div at bounding box center [575, 393] width 15 height 15
click at [952, 536] on div "Sélectionner les documents à joindre au message [PERSON_NAME] choisir les éléme…" at bounding box center [784, 342] width 471 height 500
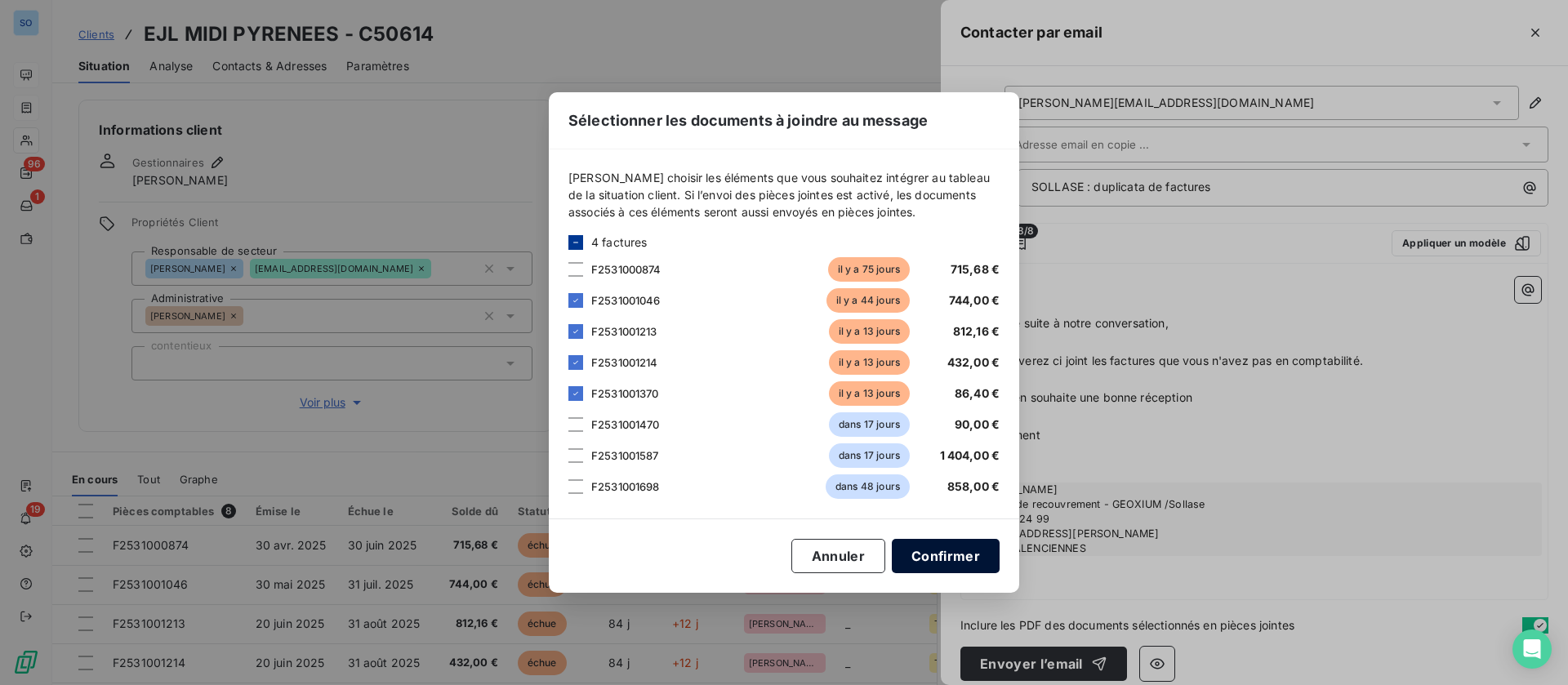
click at [954, 550] on button "Confirmer" at bounding box center [945, 555] width 107 height 34
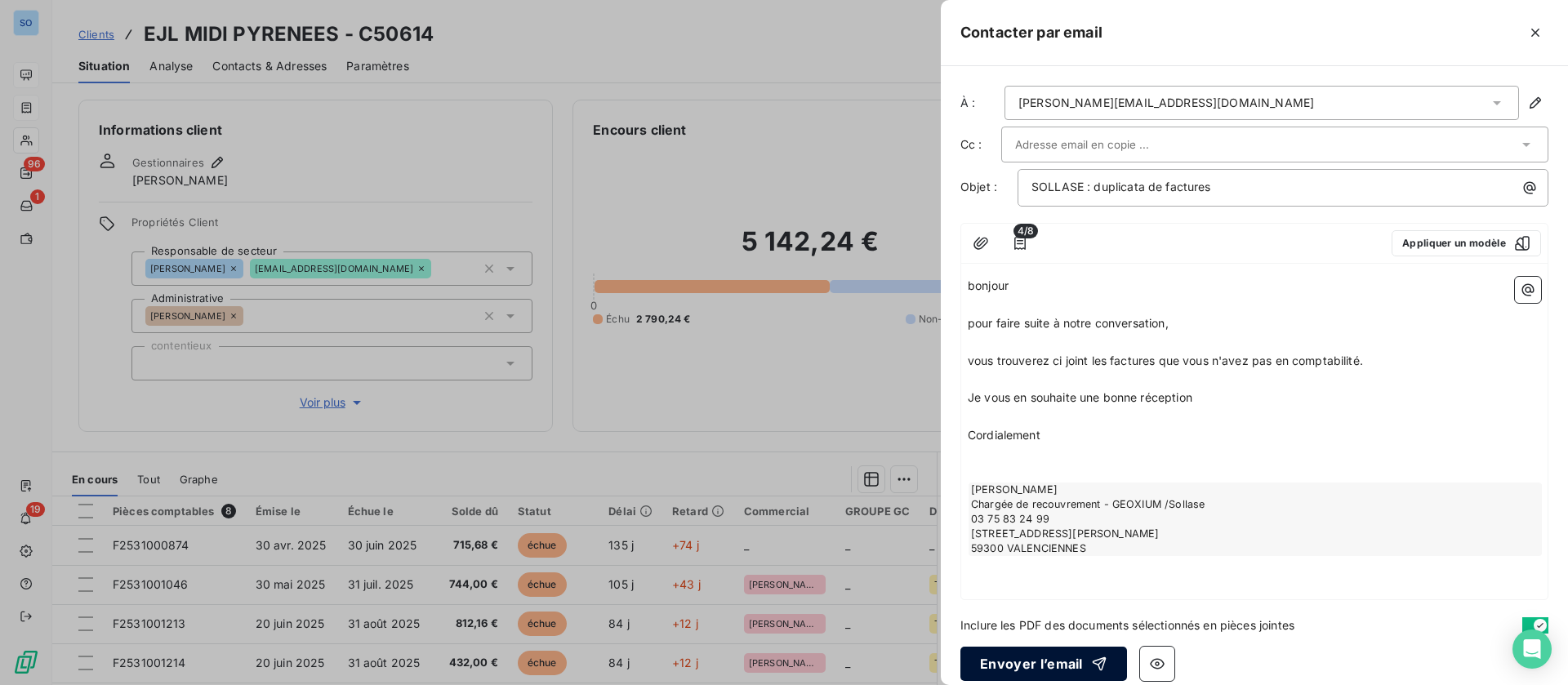
click at [1055, 661] on button "Envoyer l’email" at bounding box center [1043, 663] width 167 height 34
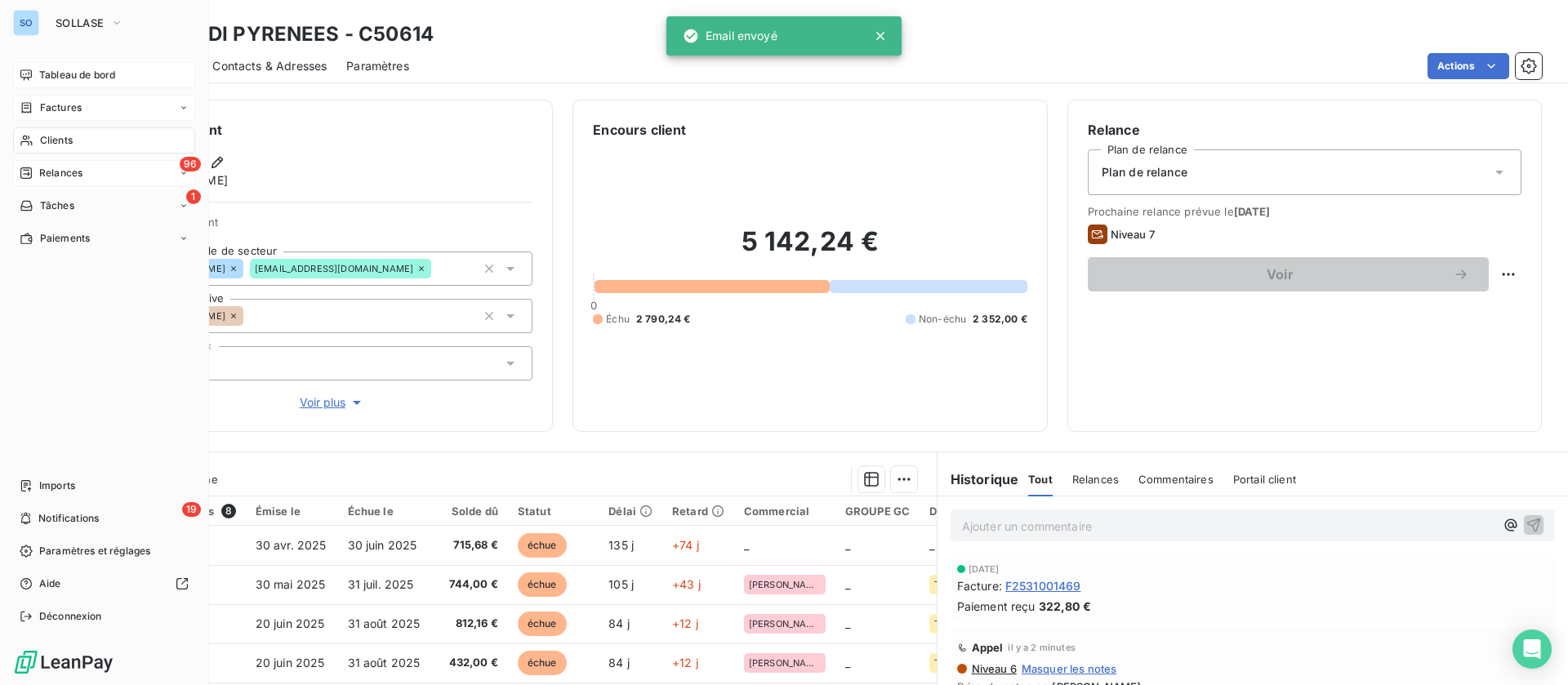
click at [101, 166] on div "96 Relances" at bounding box center [104, 173] width 182 height 26
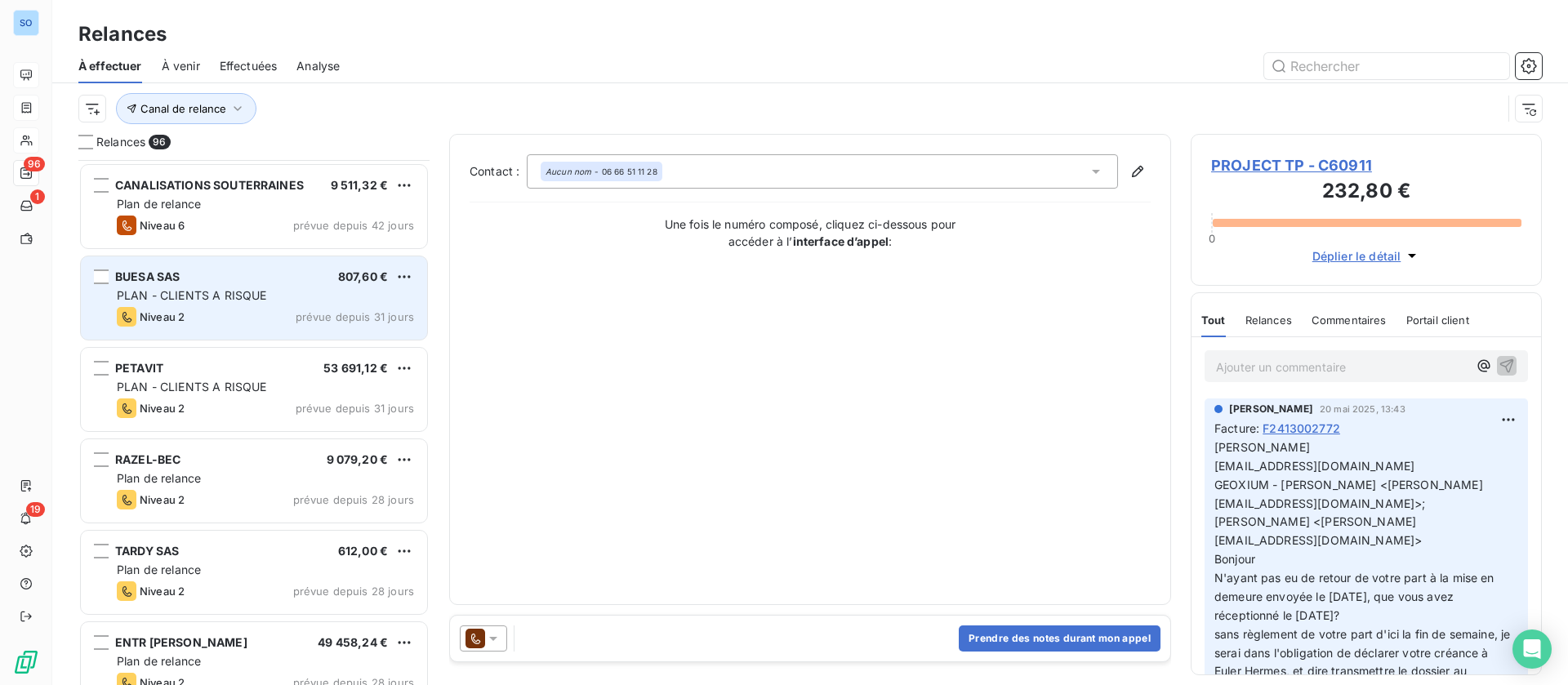
scroll to position [123, 0]
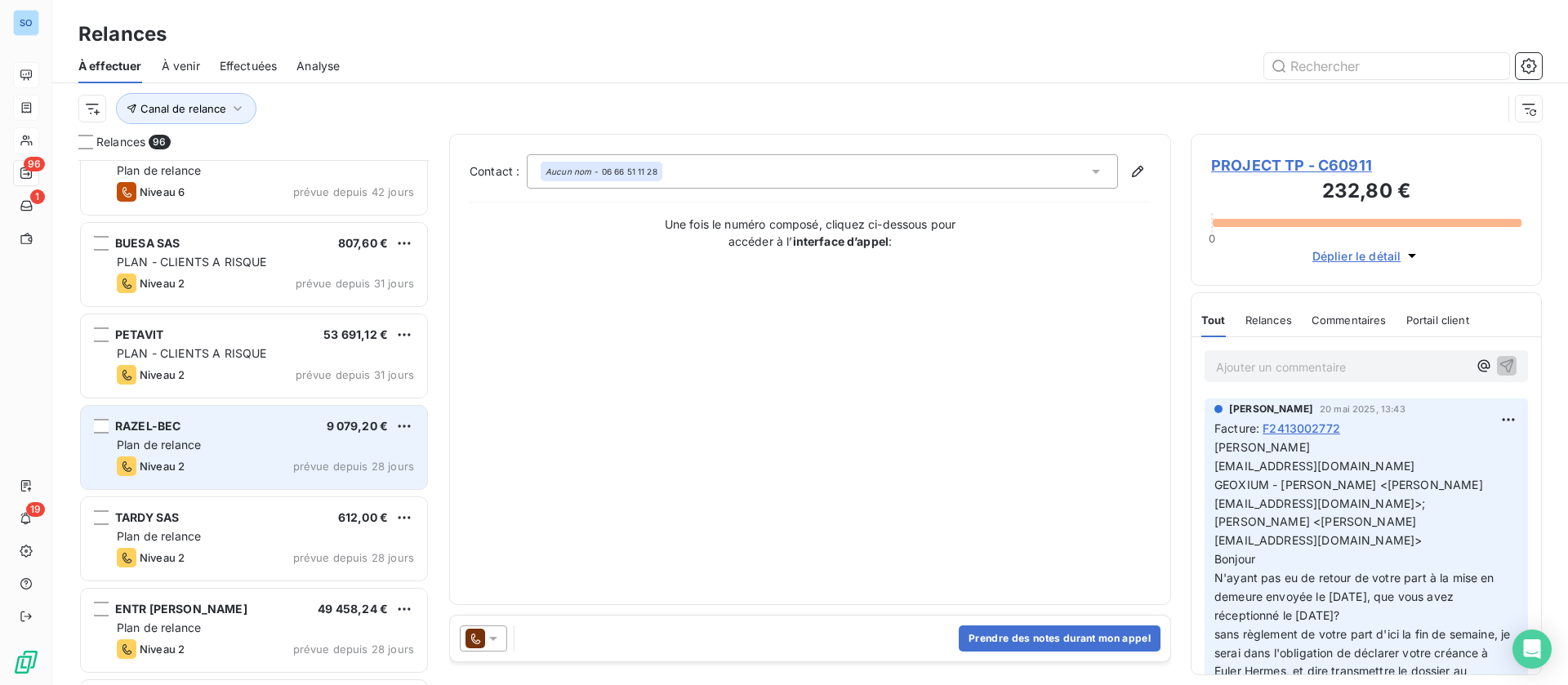
click at [279, 455] on div "RAZEL-BEC 9 079,20 € Plan de relance Niveau 2 prévue depuis 28 jours" at bounding box center [254, 447] width 347 height 83
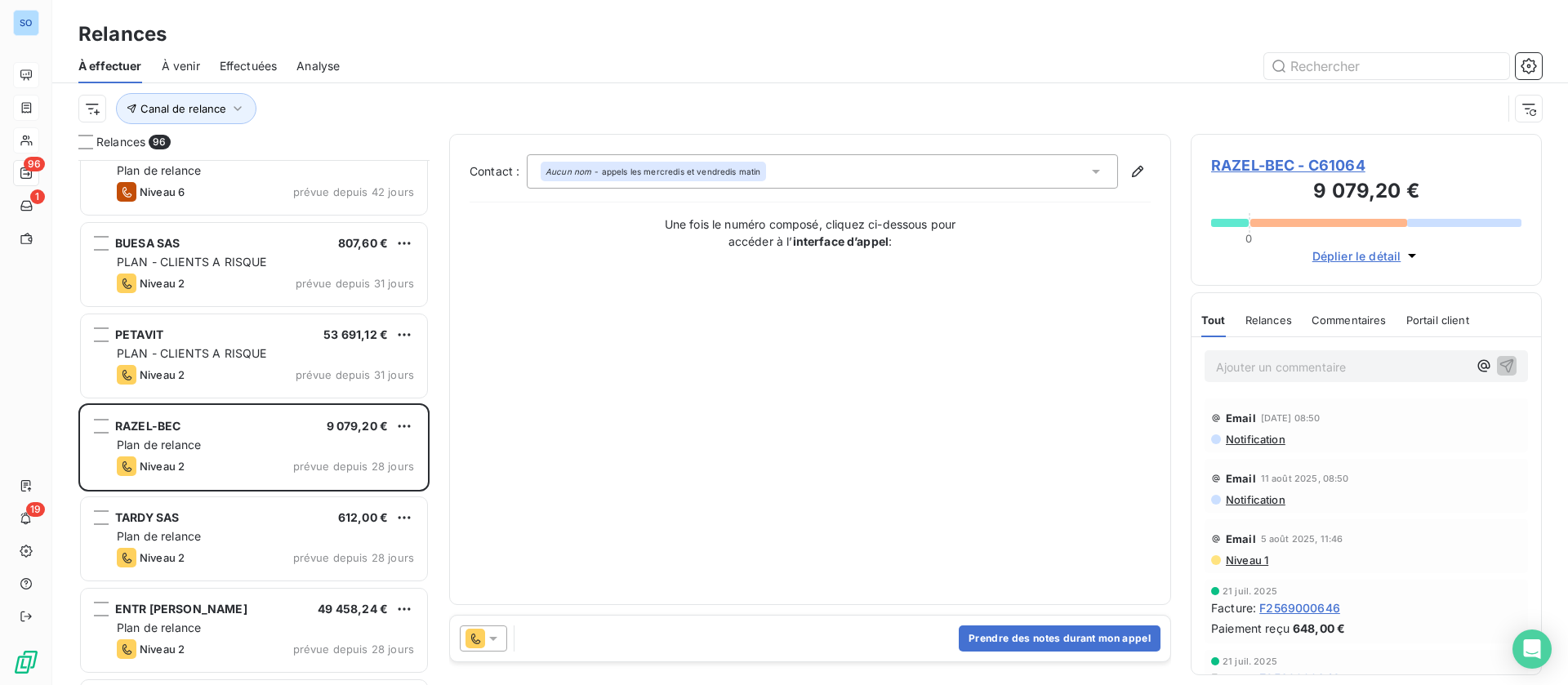
click at [1310, 158] on span "RAZEL-BEC - C61064" at bounding box center [1365, 165] width 310 height 22
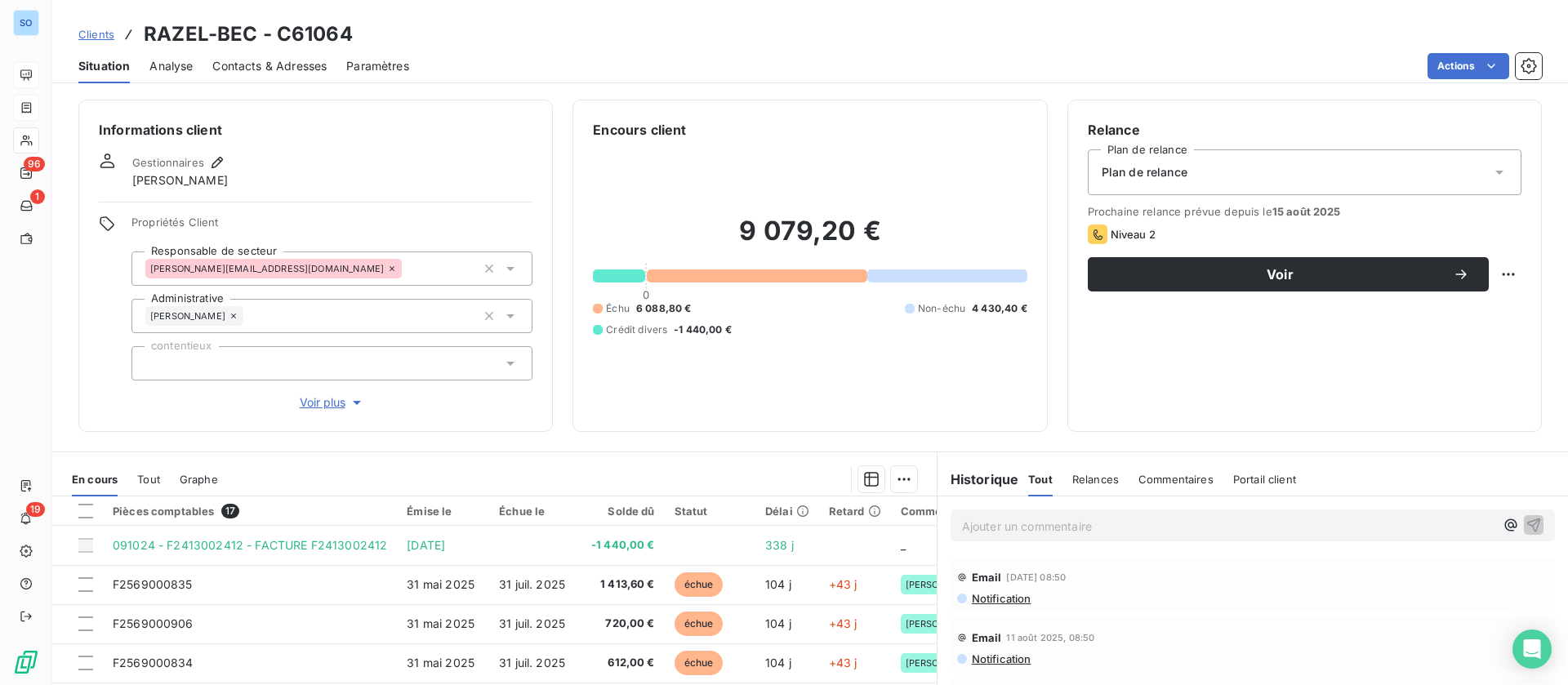
click at [1083, 473] on span "Relances" at bounding box center [1095, 479] width 46 height 13
click at [253, 59] on span "Contacts & Adresses" at bounding box center [269, 65] width 114 height 17
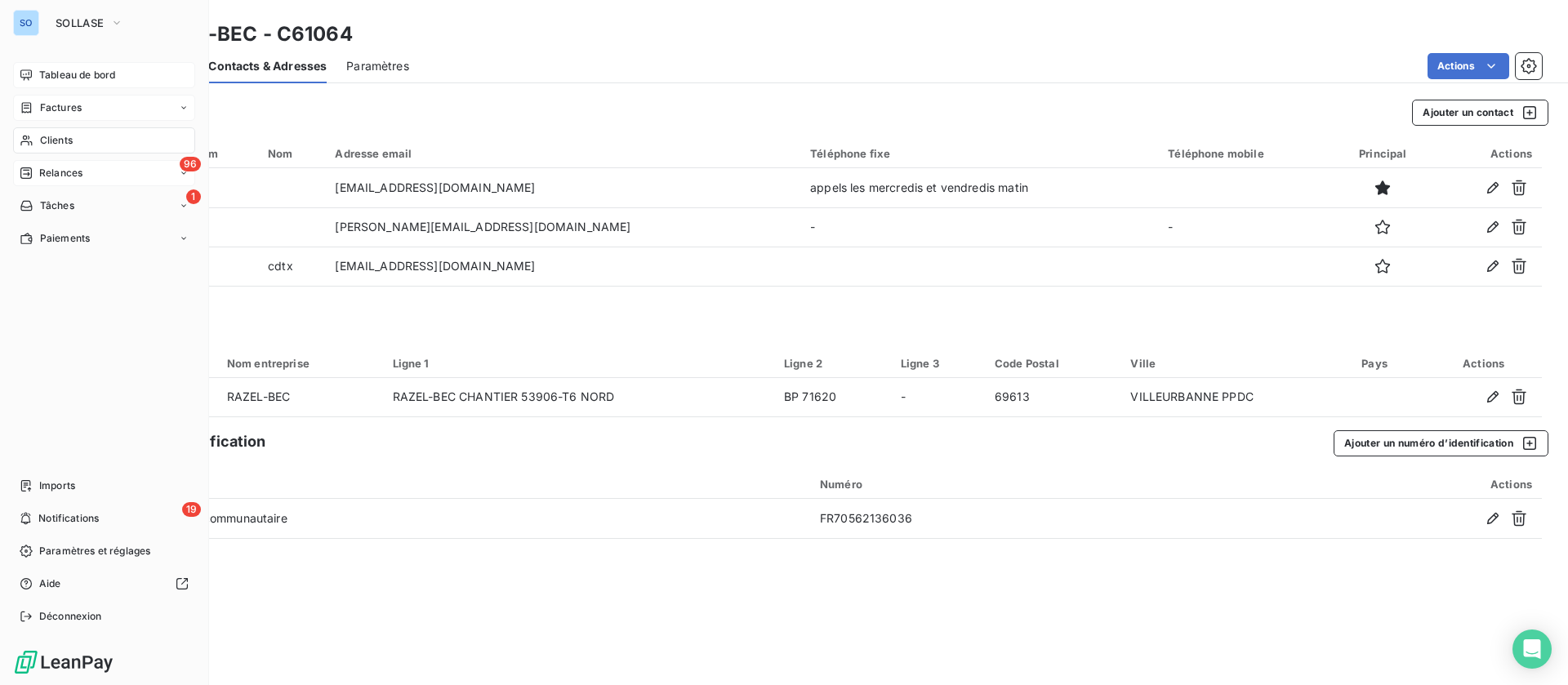
click at [52, 171] on span "Relances" at bounding box center [61, 173] width 44 height 15
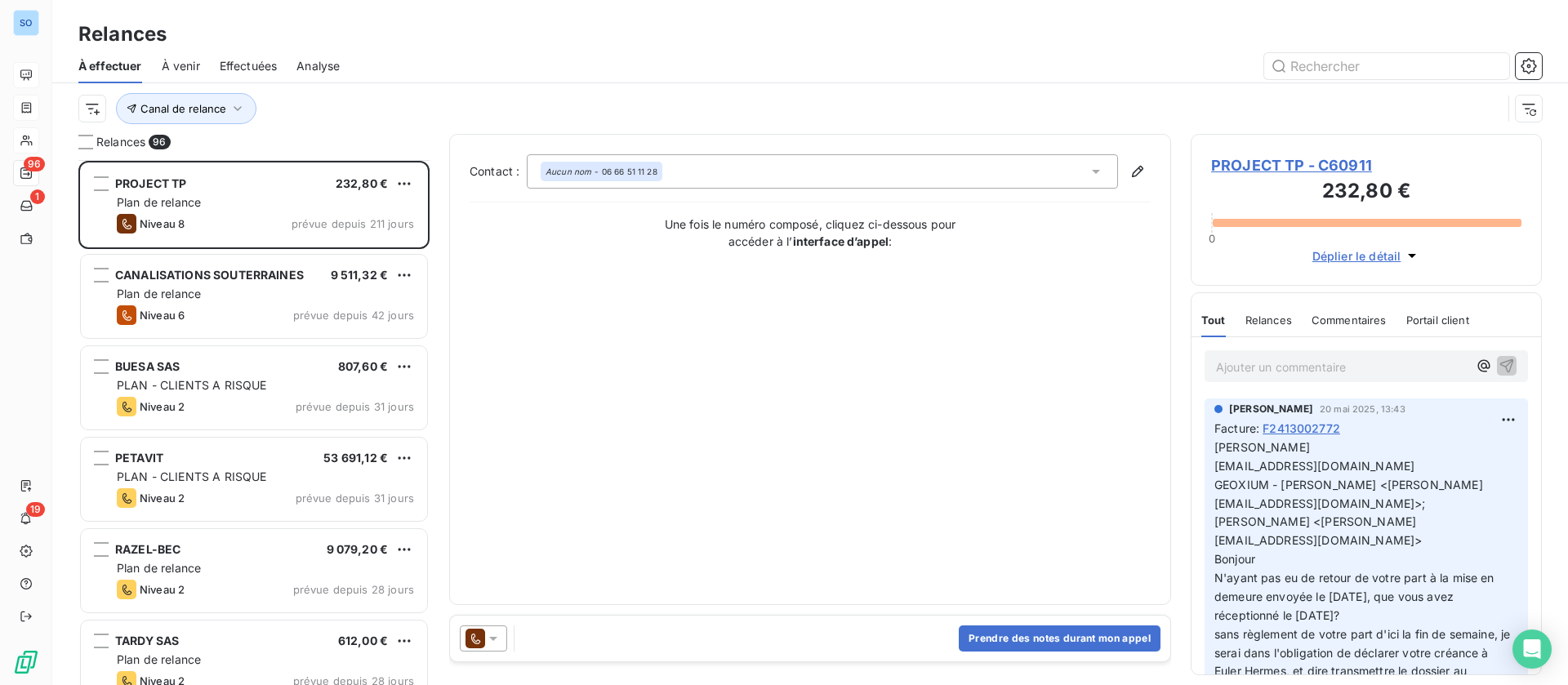
scroll to position [123, 0]
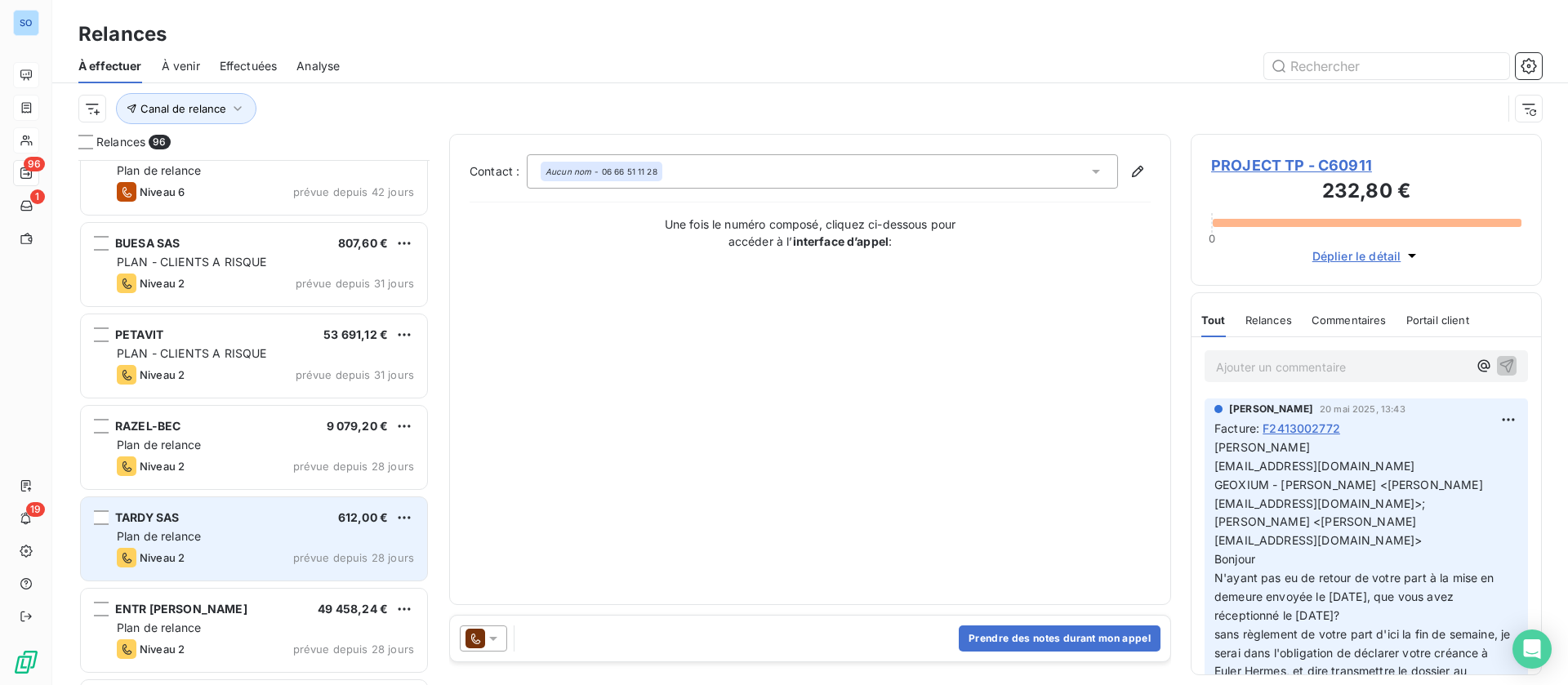
click at [272, 543] on div "Plan de relance" at bounding box center [265, 536] width 297 height 17
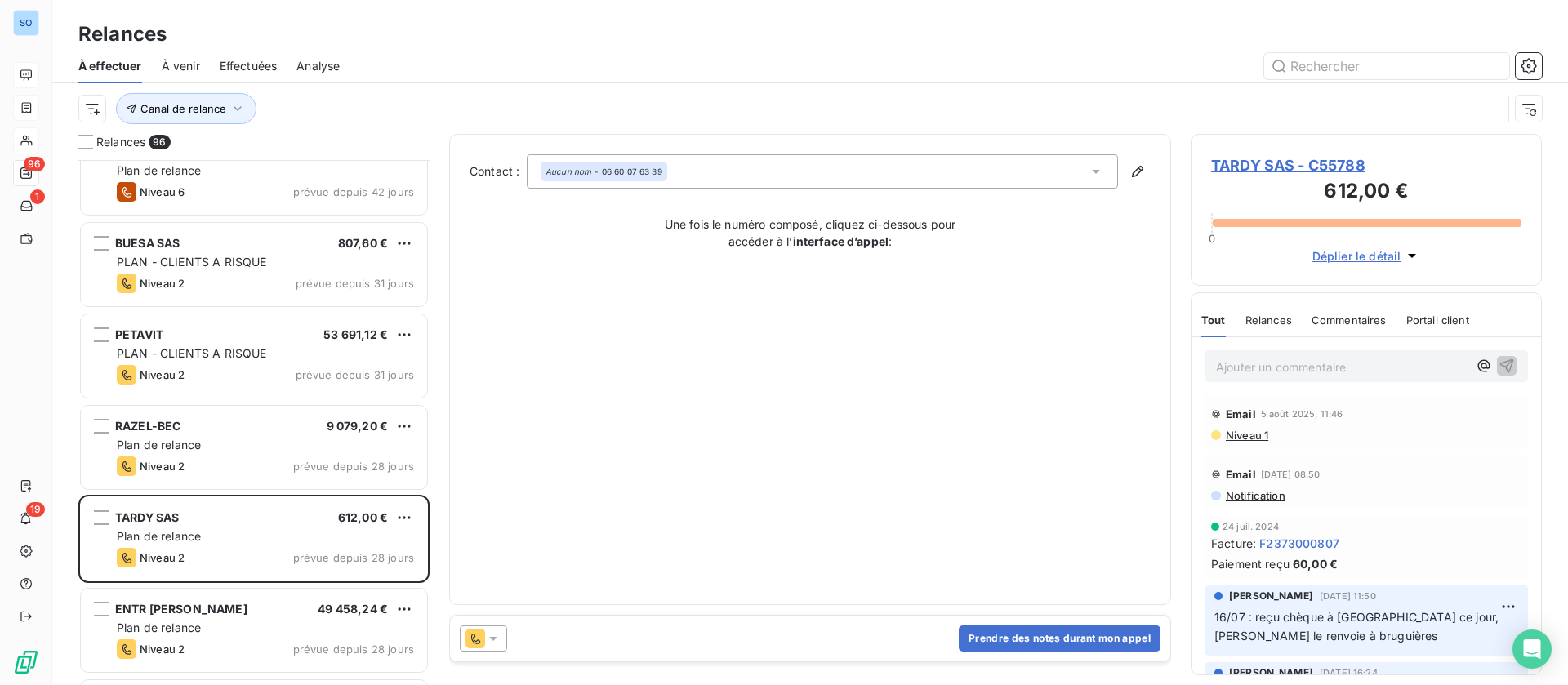
scroll to position [245, 0]
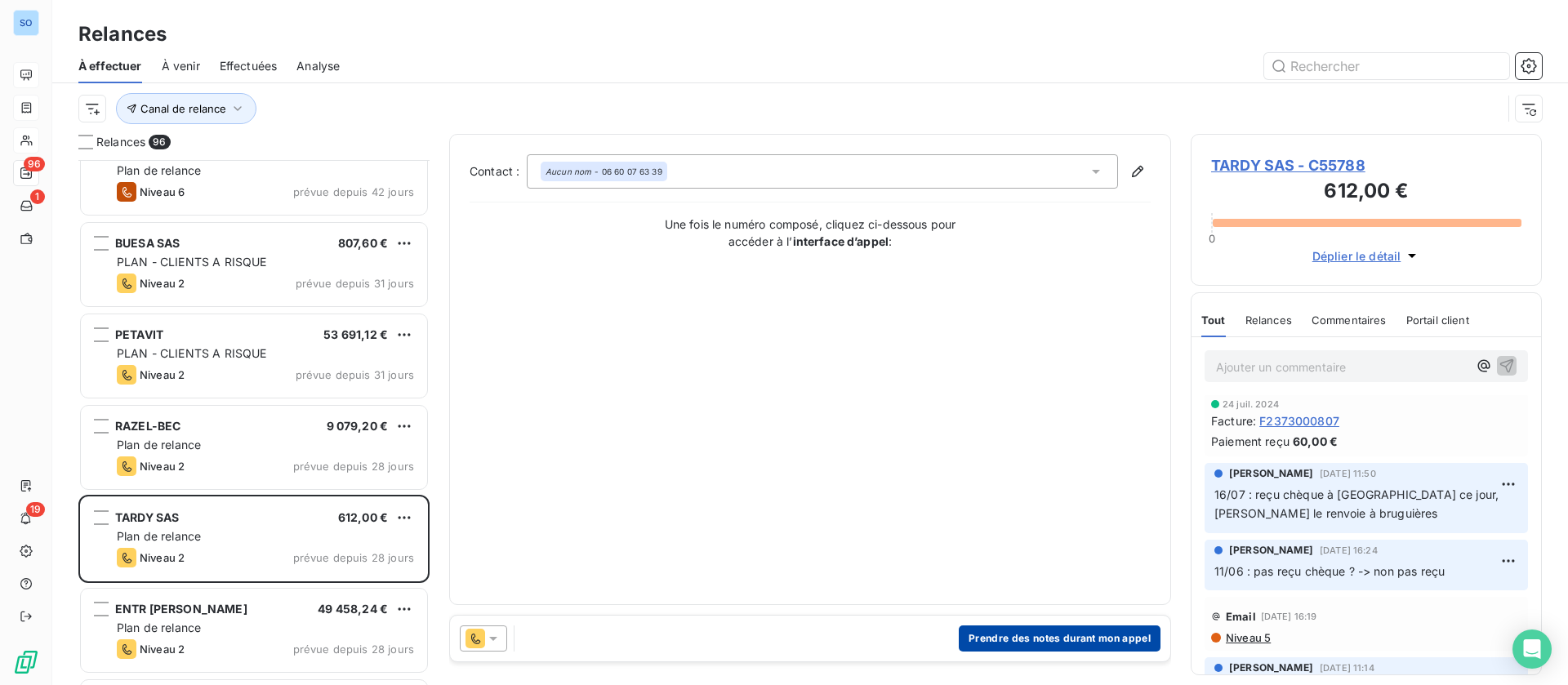
click at [1003, 636] on button "Prendre des notes durant mon appel" at bounding box center [1059, 638] width 202 height 26
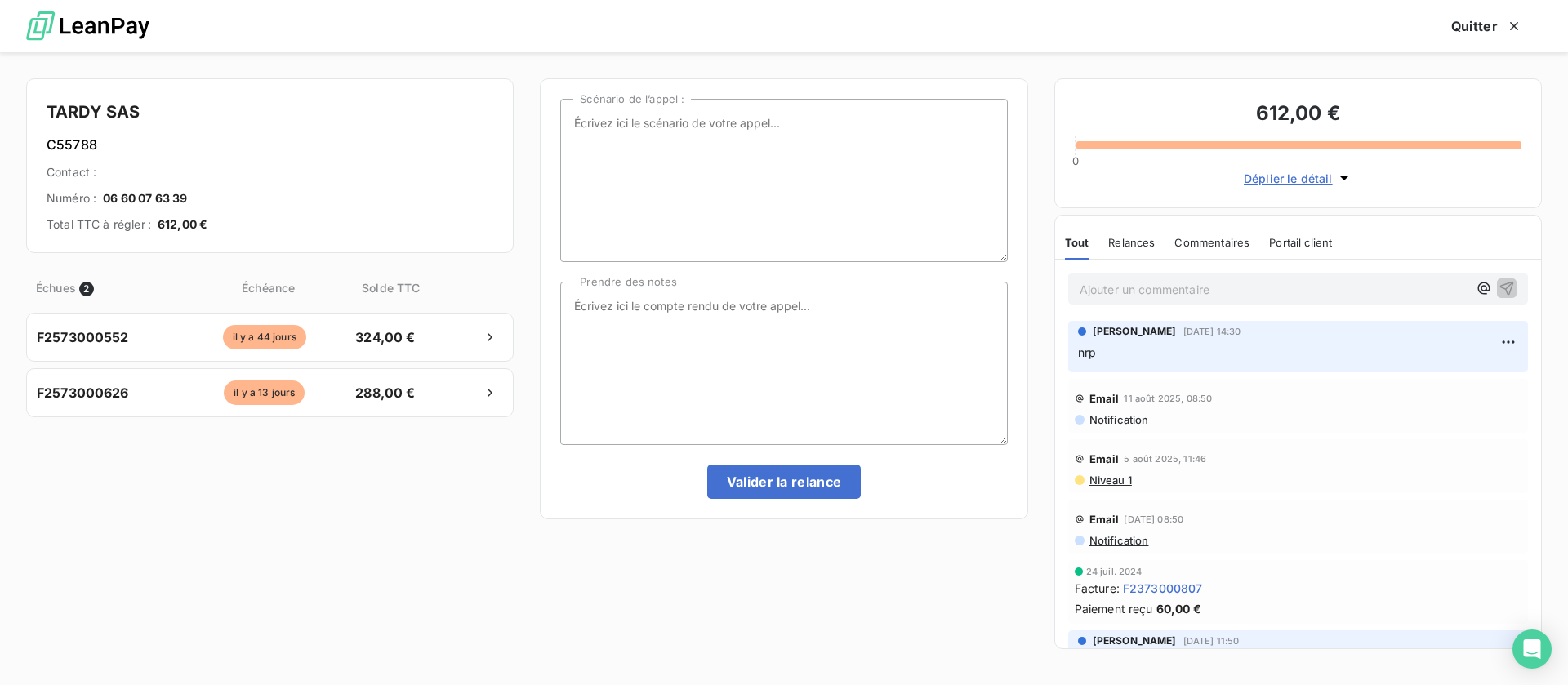
click at [1131, 295] on p "Ajouter un commentaire ﻿" at bounding box center [1274, 289] width 388 height 20
click at [1500, 284] on icon "button" at bounding box center [1507, 288] width 14 height 14
click at [1469, 31] on button "Quitter" at bounding box center [1487, 25] width 110 height 34
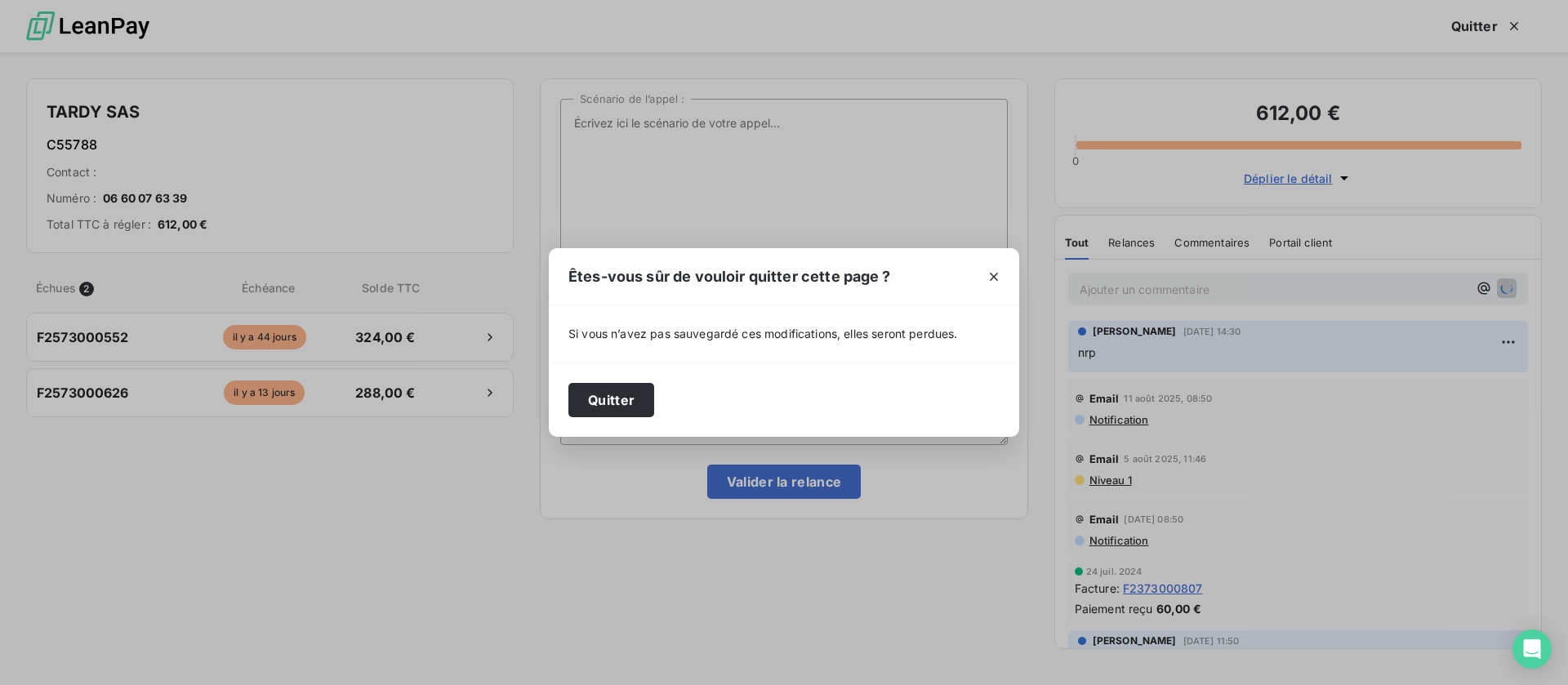
click at [656, 391] on div "Quitter" at bounding box center [784, 399] width 471 height 74
click at [613, 394] on button "Quitter" at bounding box center [611, 400] width 86 height 34
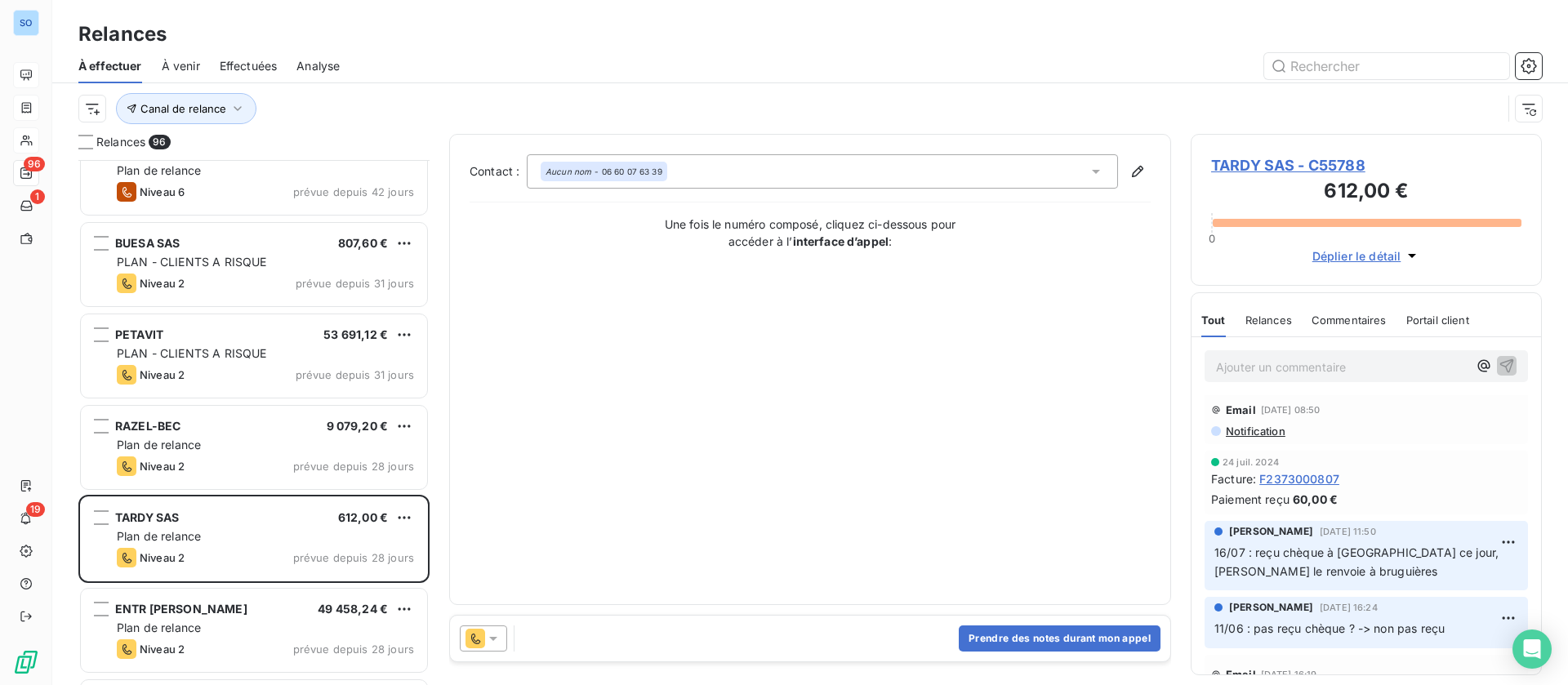
scroll to position [303, 0]
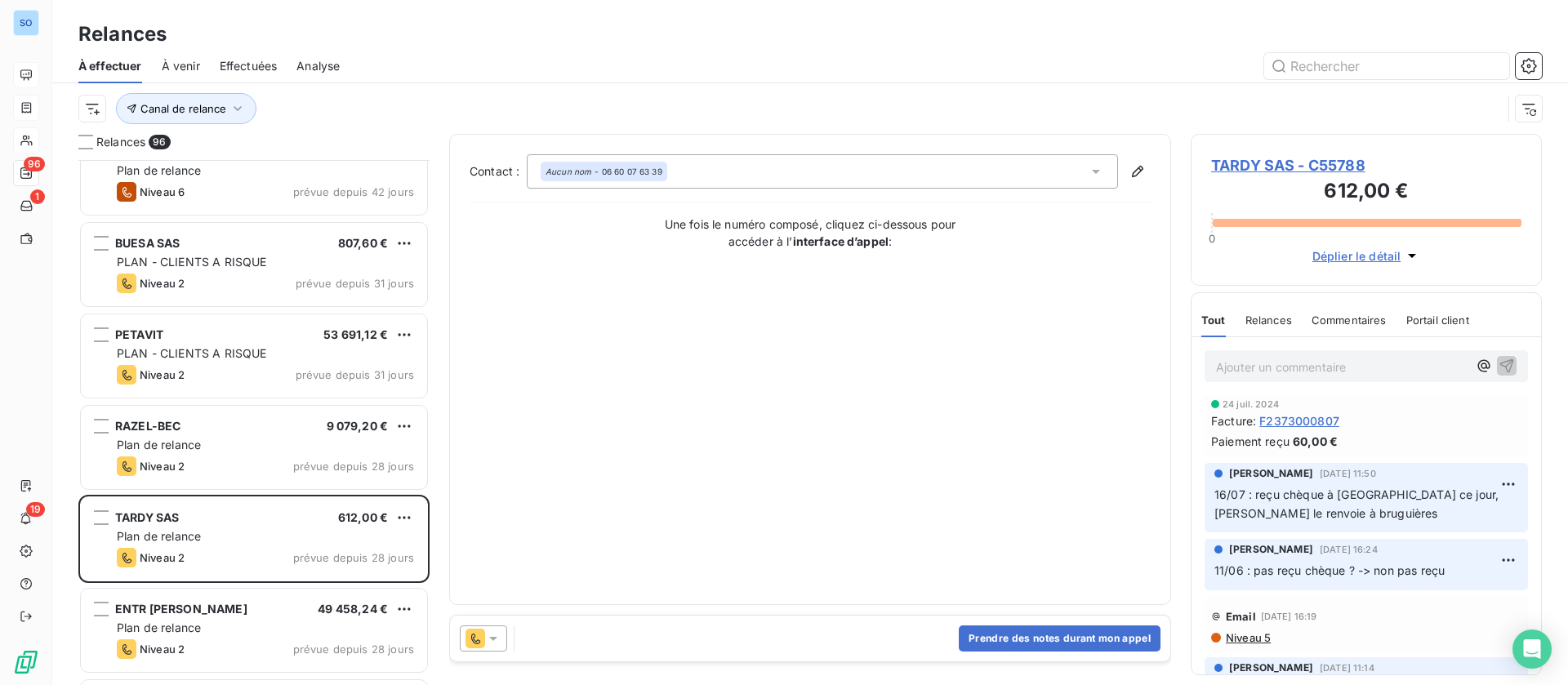
click at [264, 62] on span "Effectuées" at bounding box center [249, 65] width 58 height 17
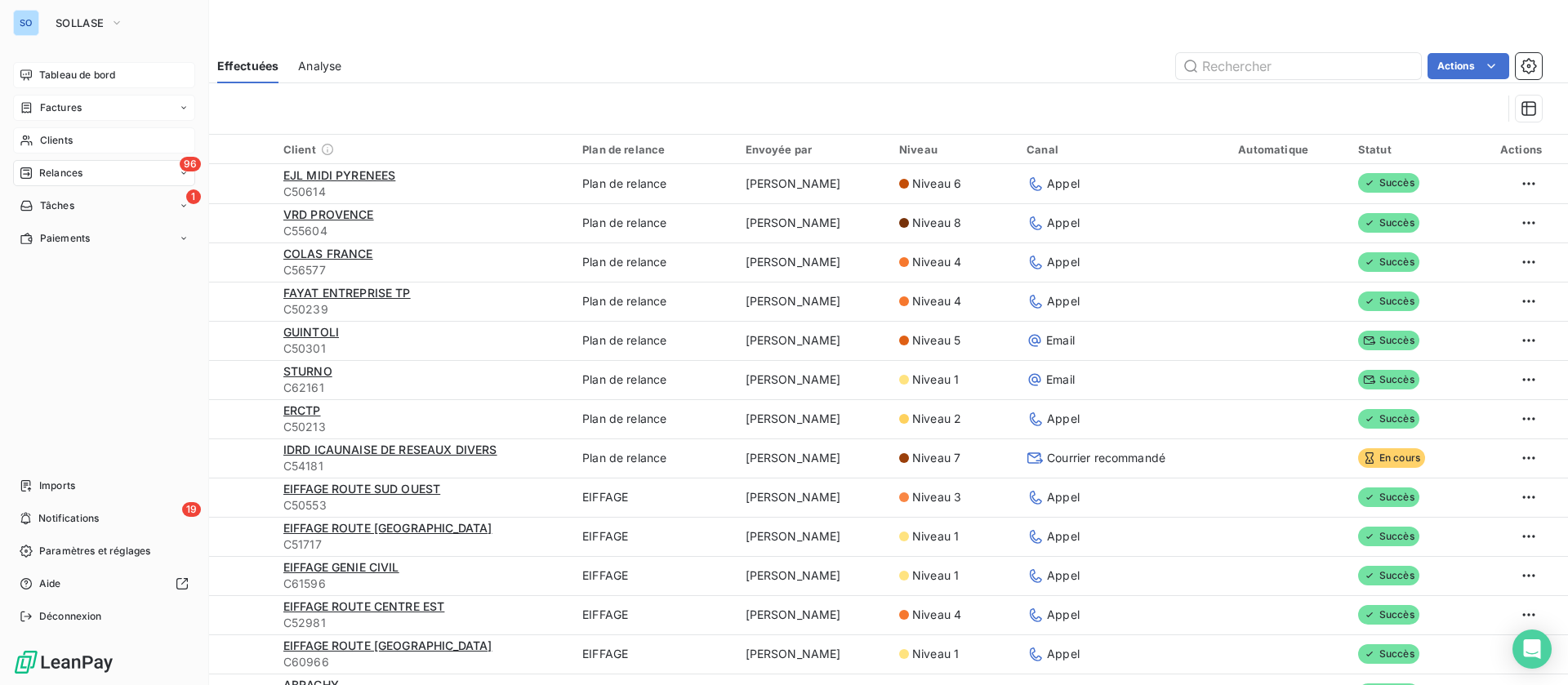
click at [42, 136] on span "Clients" at bounding box center [56, 140] width 32 height 15
click at [70, 109] on span "Factures" at bounding box center [61, 107] width 42 height 15
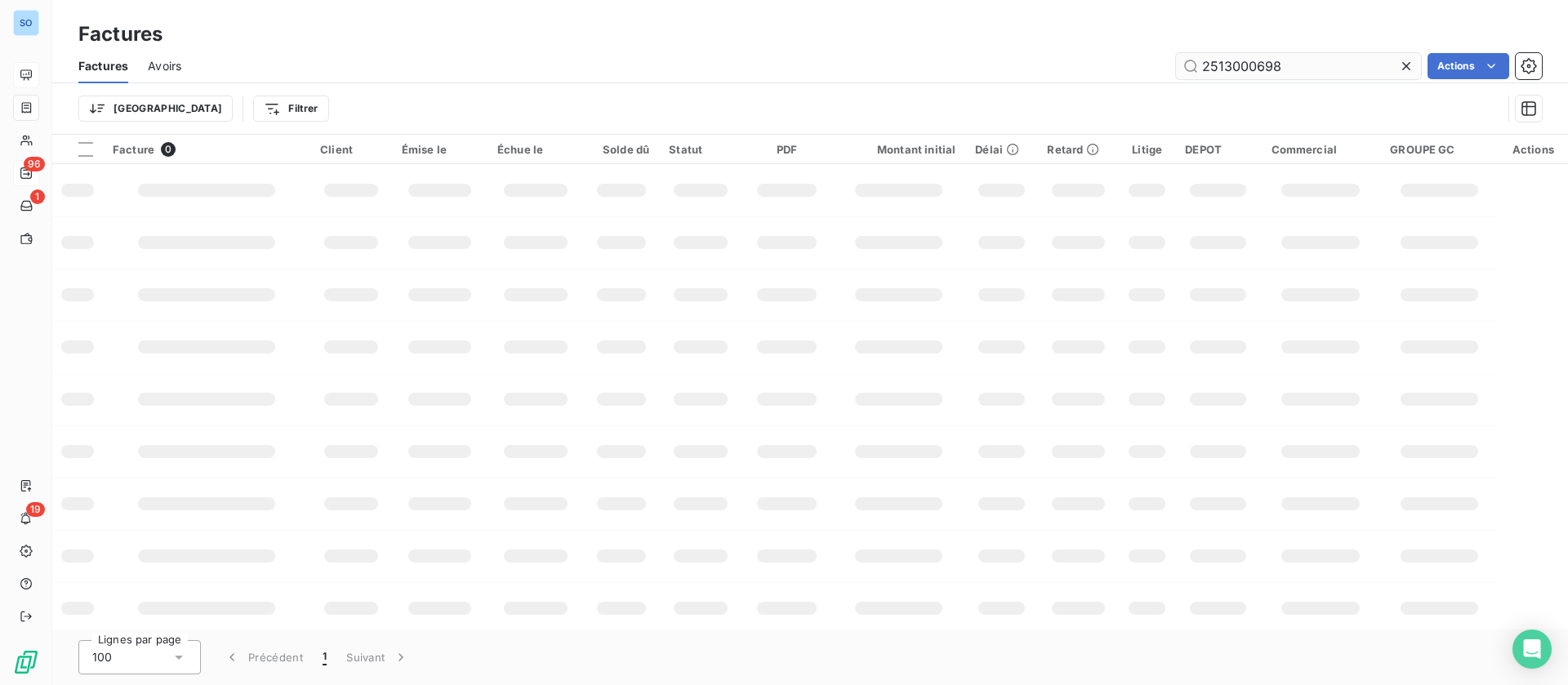
drag, startPoint x: 1324, startPoint y: 64, endPoint x: 1291, endPoint y: 65, distance: 33.0
click at [1079, 58] on div "2513000698 Actions" at bounding box center [871, 66] width 1341 height 26
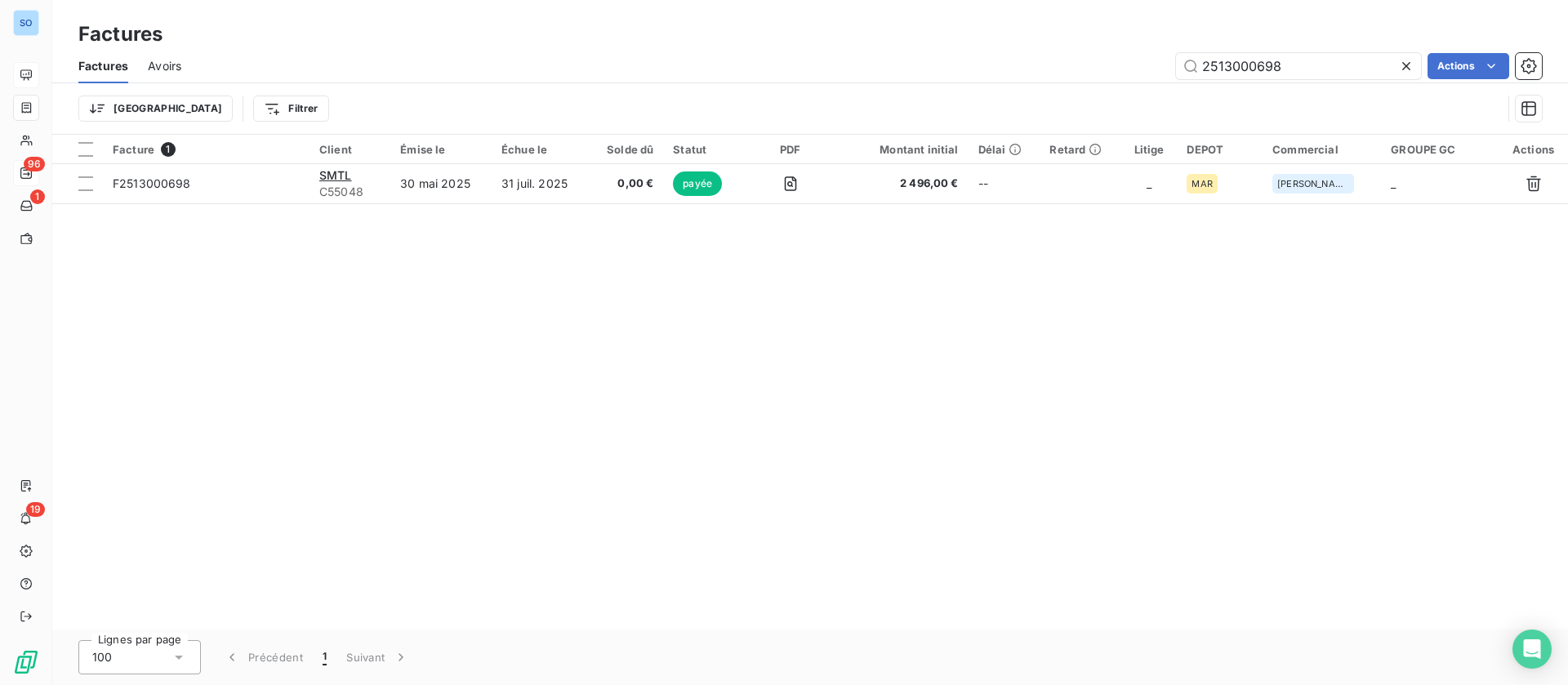
click at [1411, 65] on icon at bounding box center [1406, 65] width 17 height 17
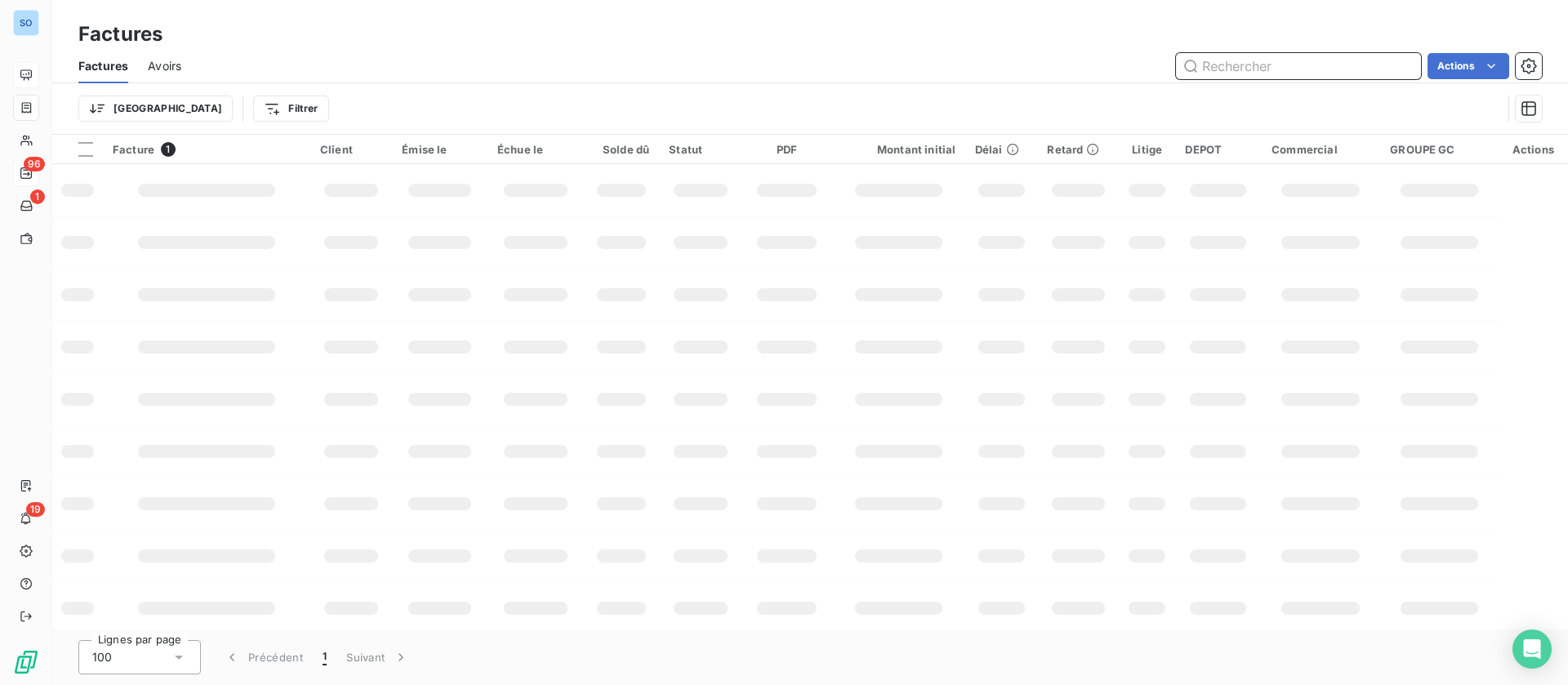
click at [1313, 66] on input "text" at bounding box center [1298, 66] width 245 height 26
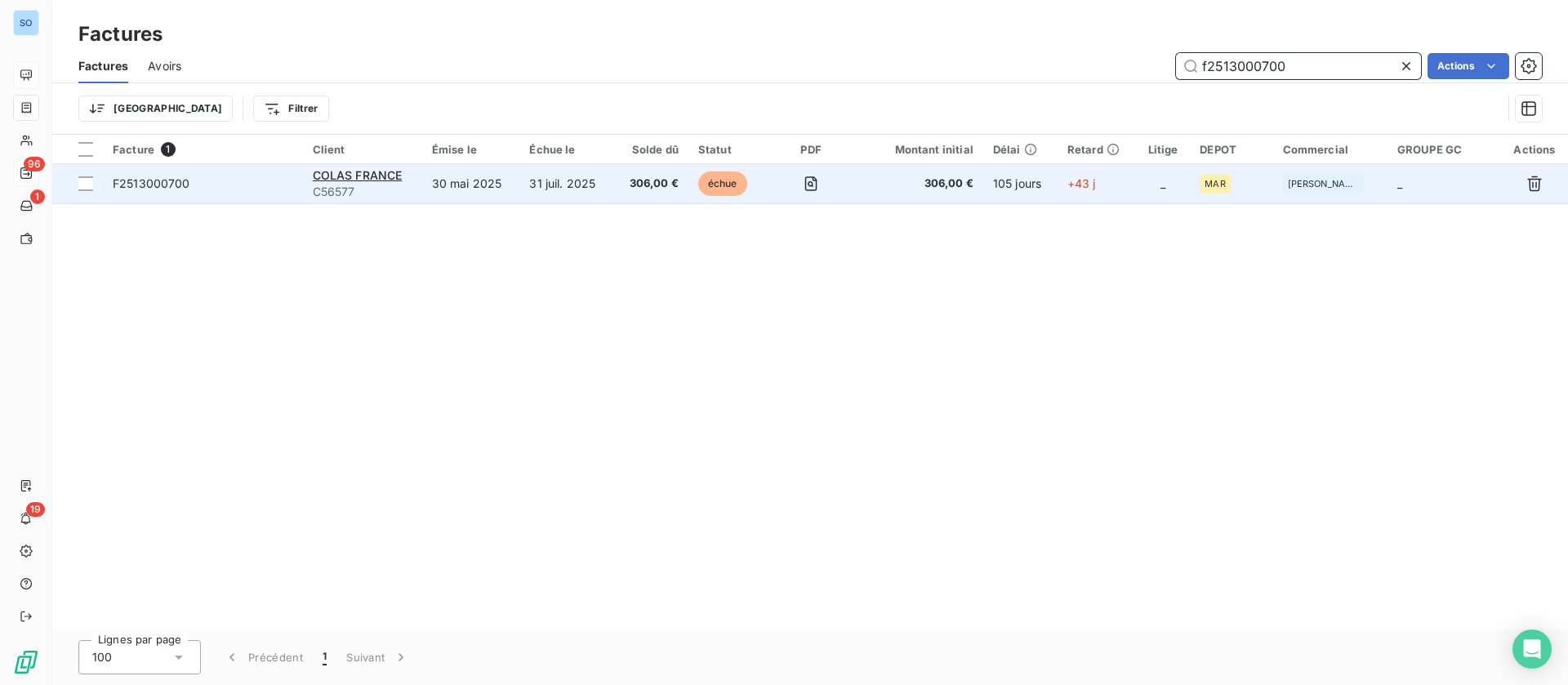
type input "f2513000700"
click at [566, 183] on td "31 juil. 2025" at bounding box center [567, 183] width 94 height 39
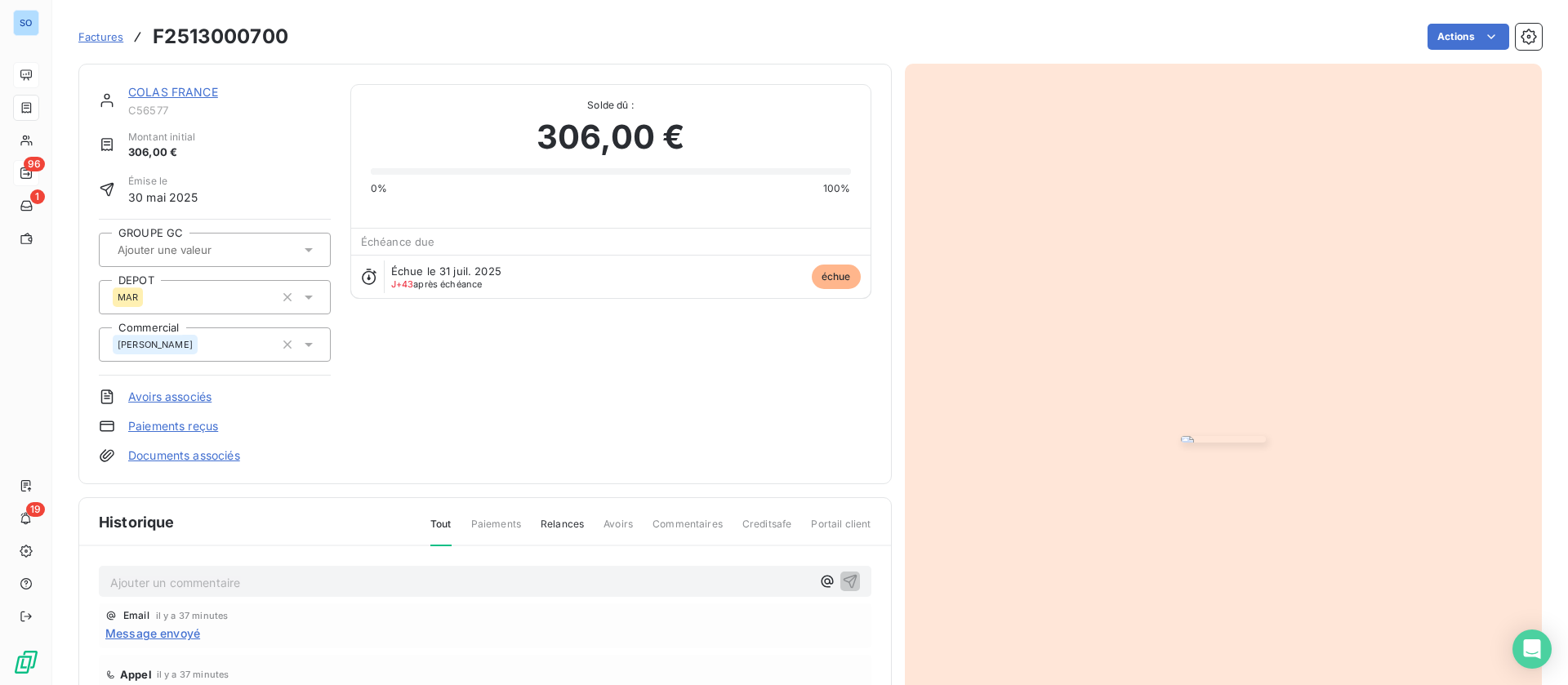
click at [185, 90] on link "COLAS FRANCE" at bounding box center [173, 92] width 90 height 14
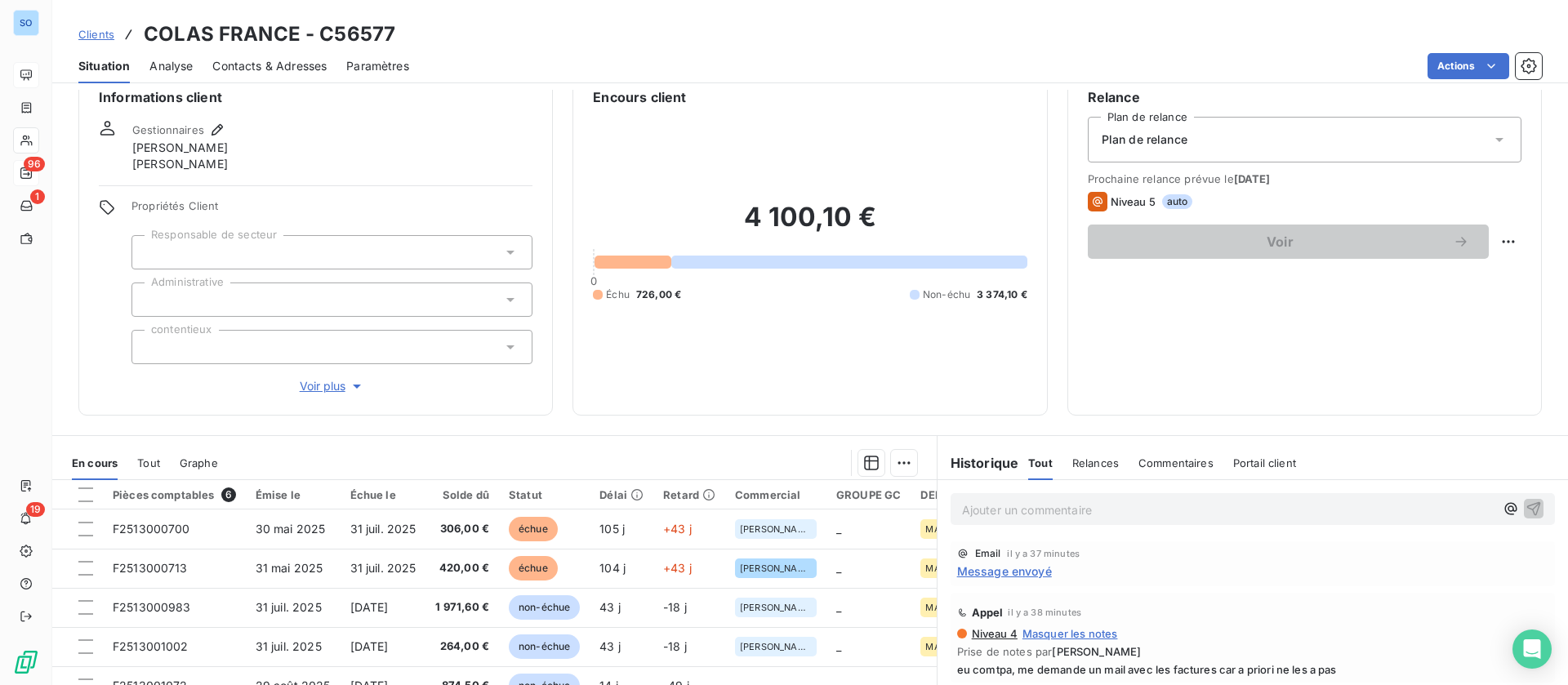
scroll to position [122, 0]
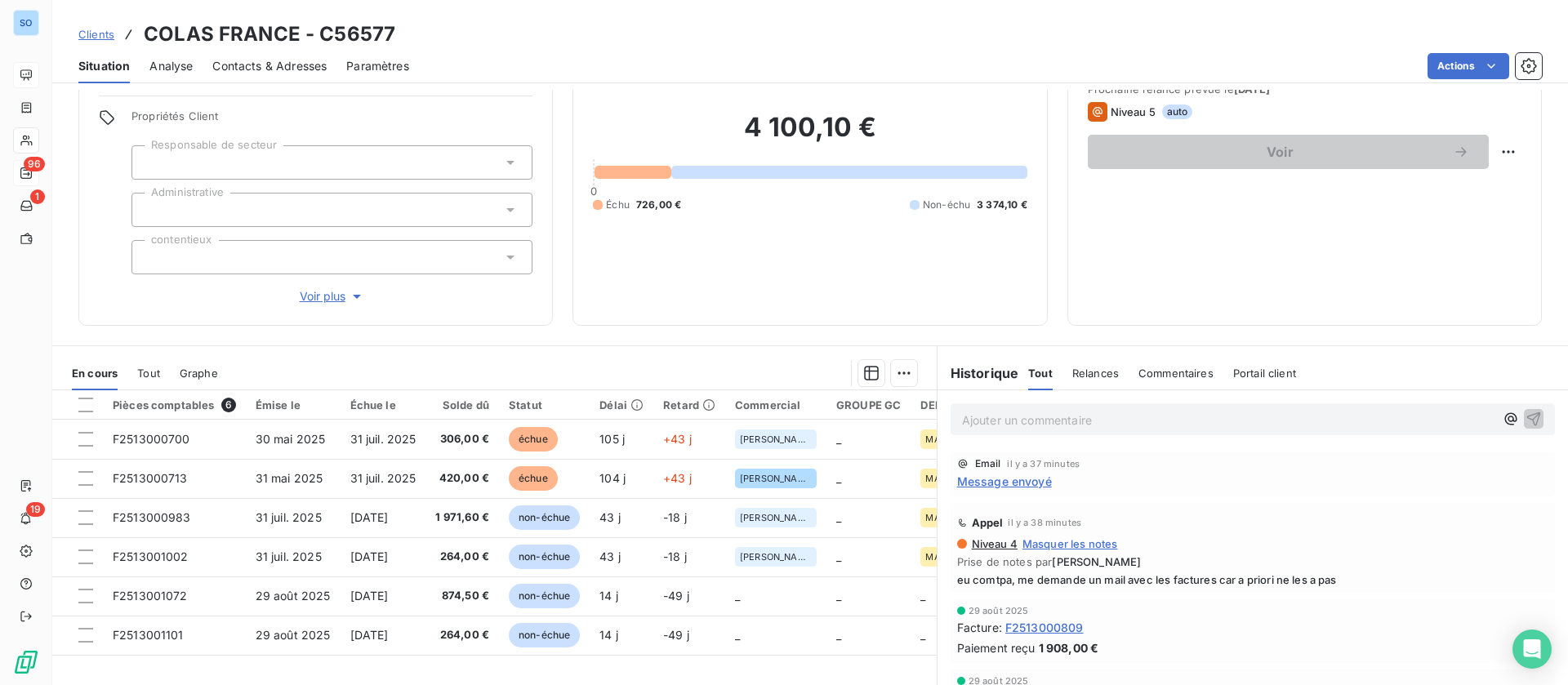
click at [1028, 484] on span "Message envoyé" at bounding box center [1004, 482] width 95 height 17
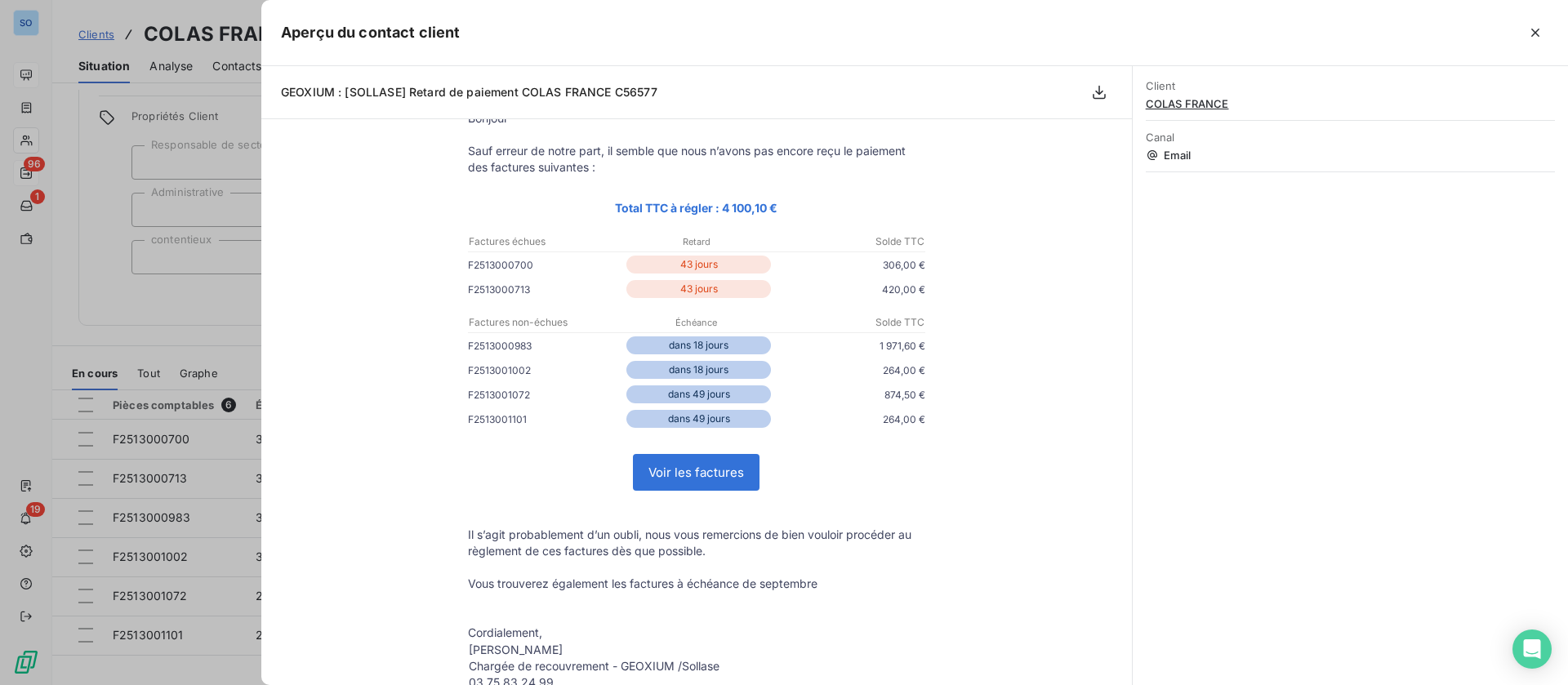
scroll to position [0, 0]
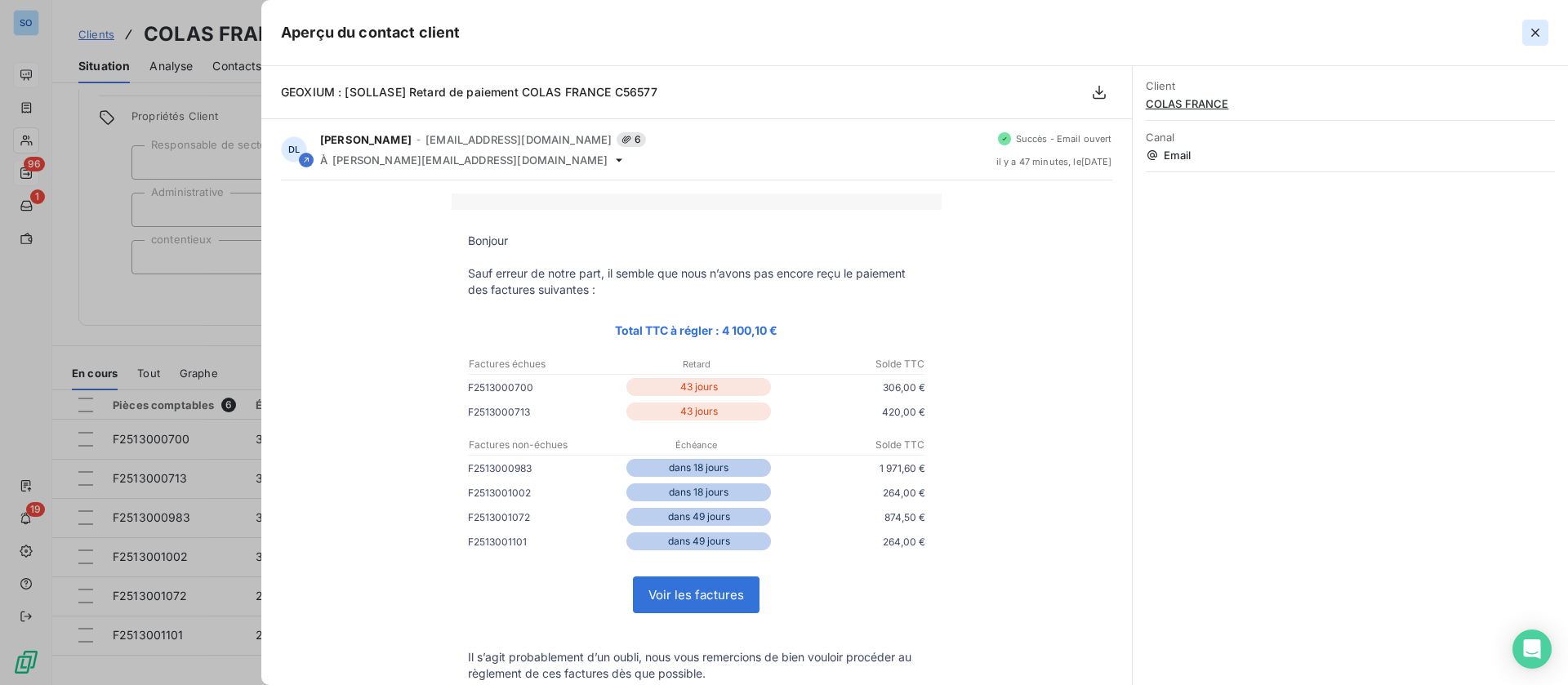
click at [1535, 34] on icon "button" at bounding box center [1535, 32] width 17 height 17
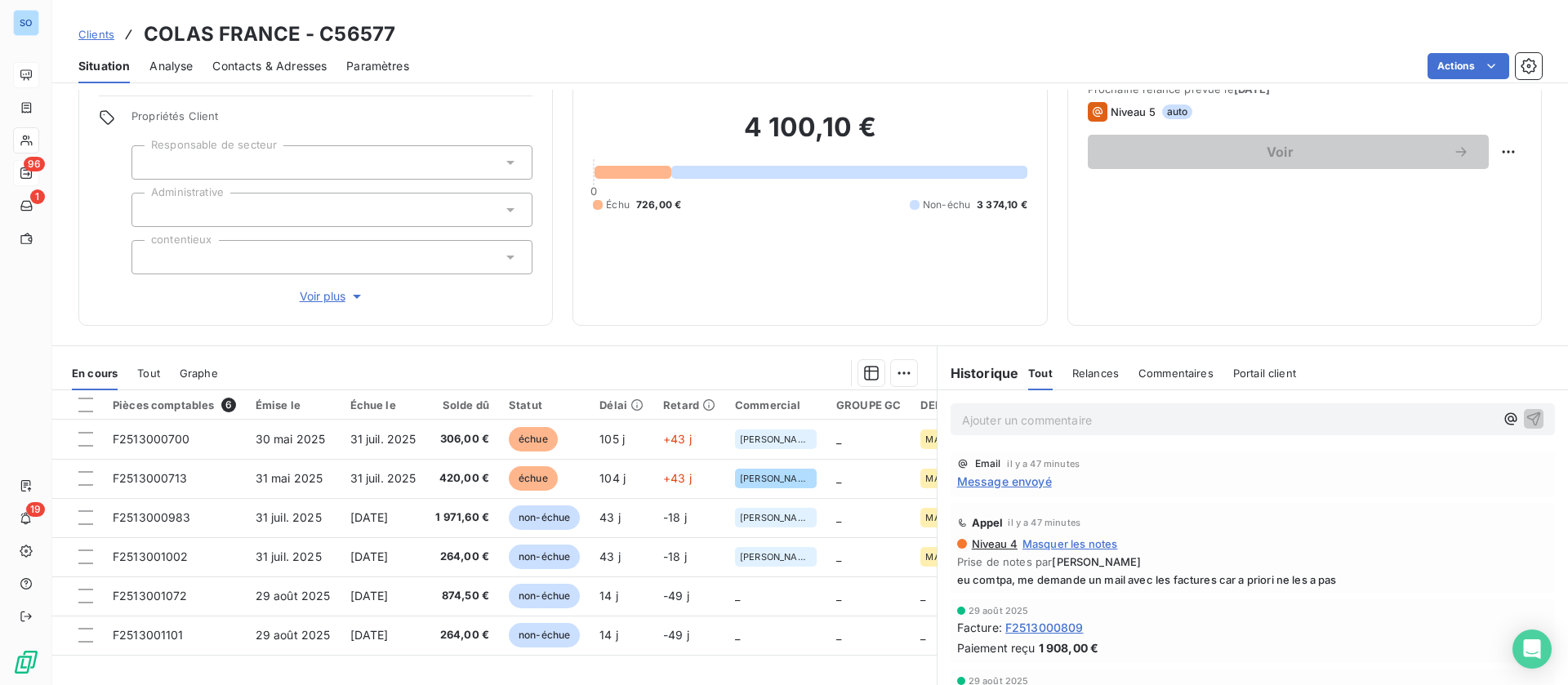
click at [1055, 410] on p "Ajouter un commentaire ﻿" at bounding box center [1228, 420] width 533 height 20
click at [1525, 417] on icon "button" at bounding box center [1533, 418] width 17 height 17
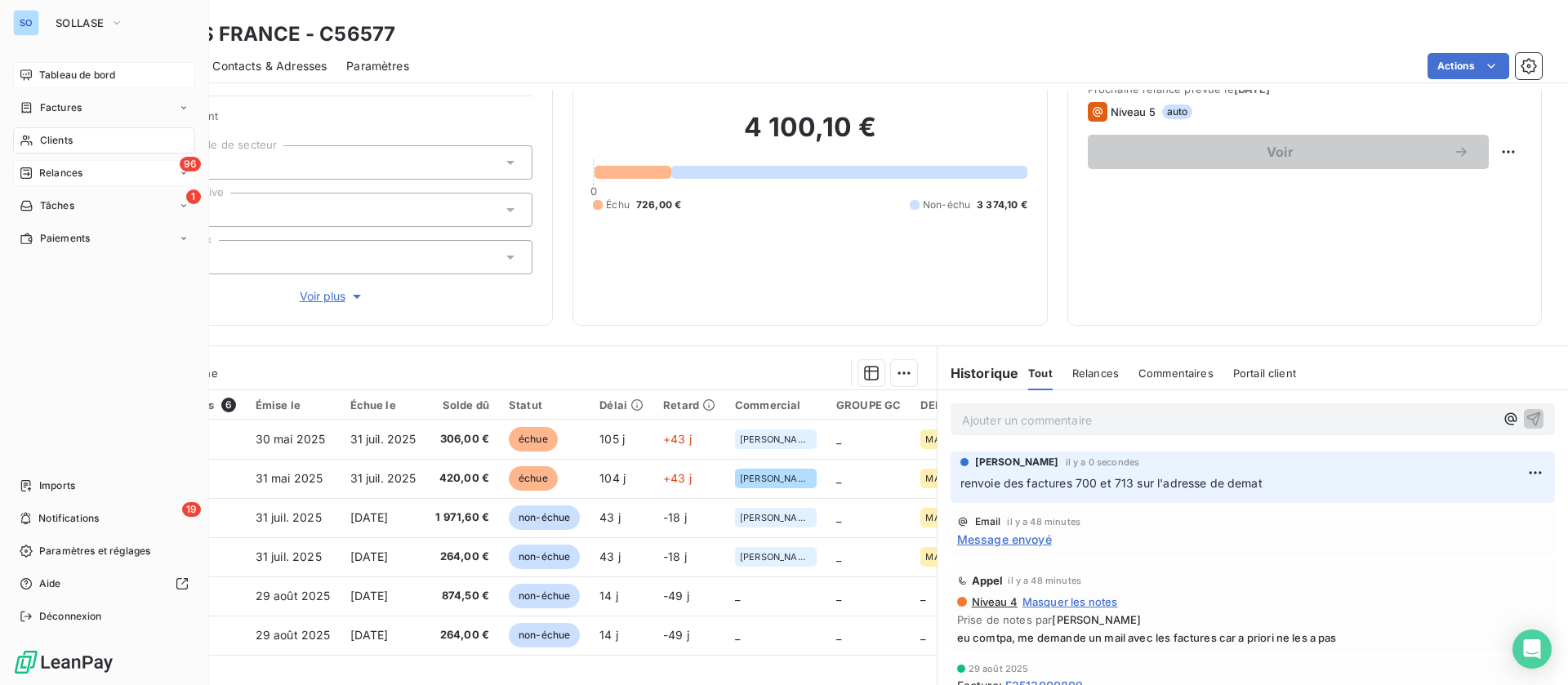
click at [112, 68] on span "Tableau de bord" at bounding box center [77, 75] width 76 height 15
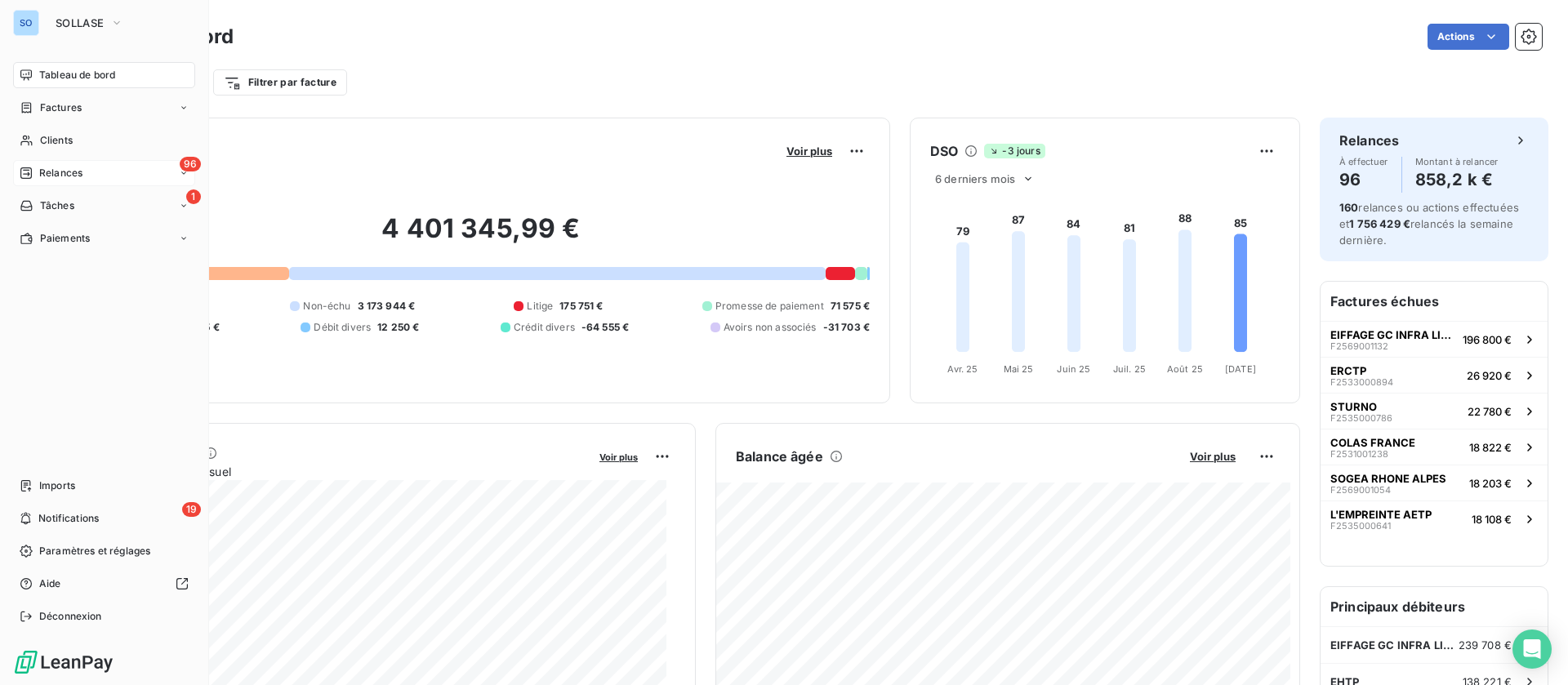
click at [68, 77] on span "Tableau de bord" at bounding box center [77, 75] width 76 height 15
click at [33, 168] on div "Relances" at bounding box center [51, 173] width 63 height 15
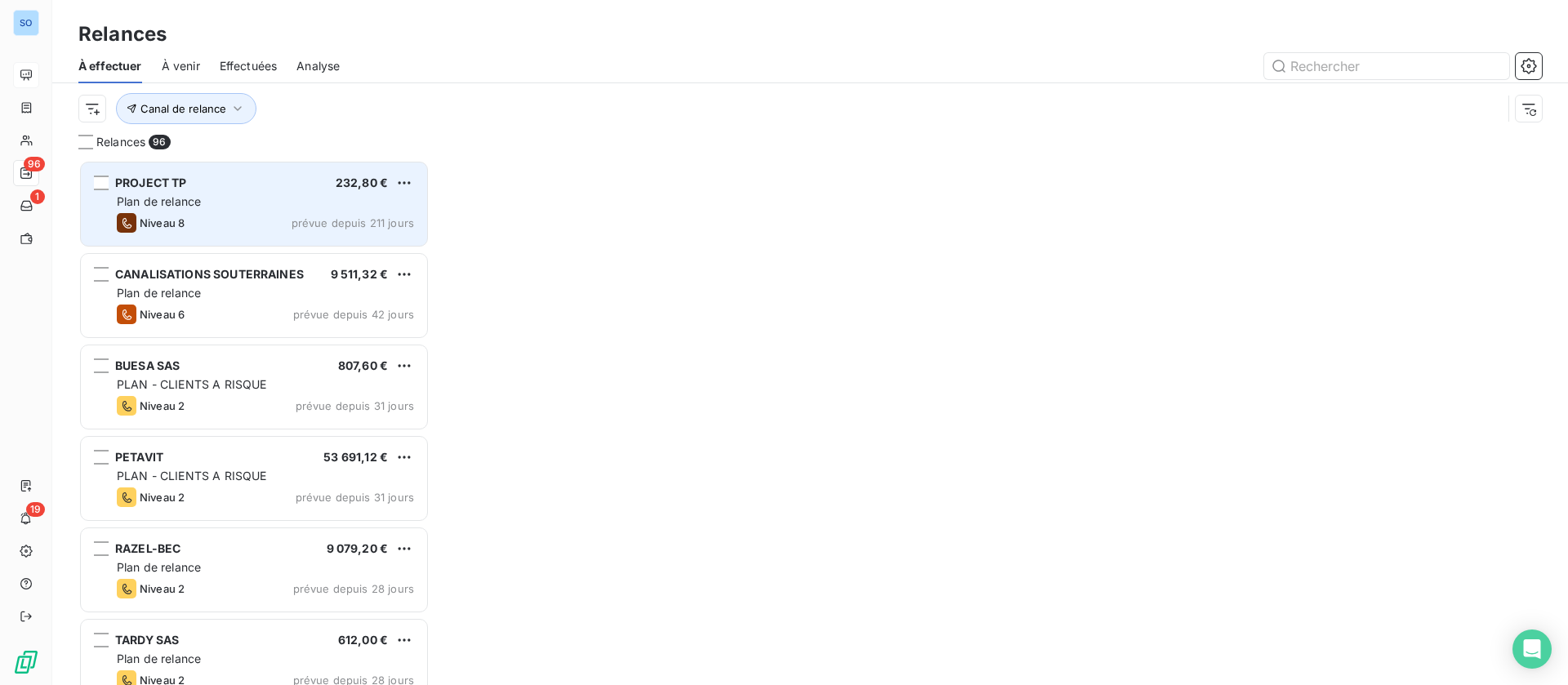
scroll to position [506, 333]
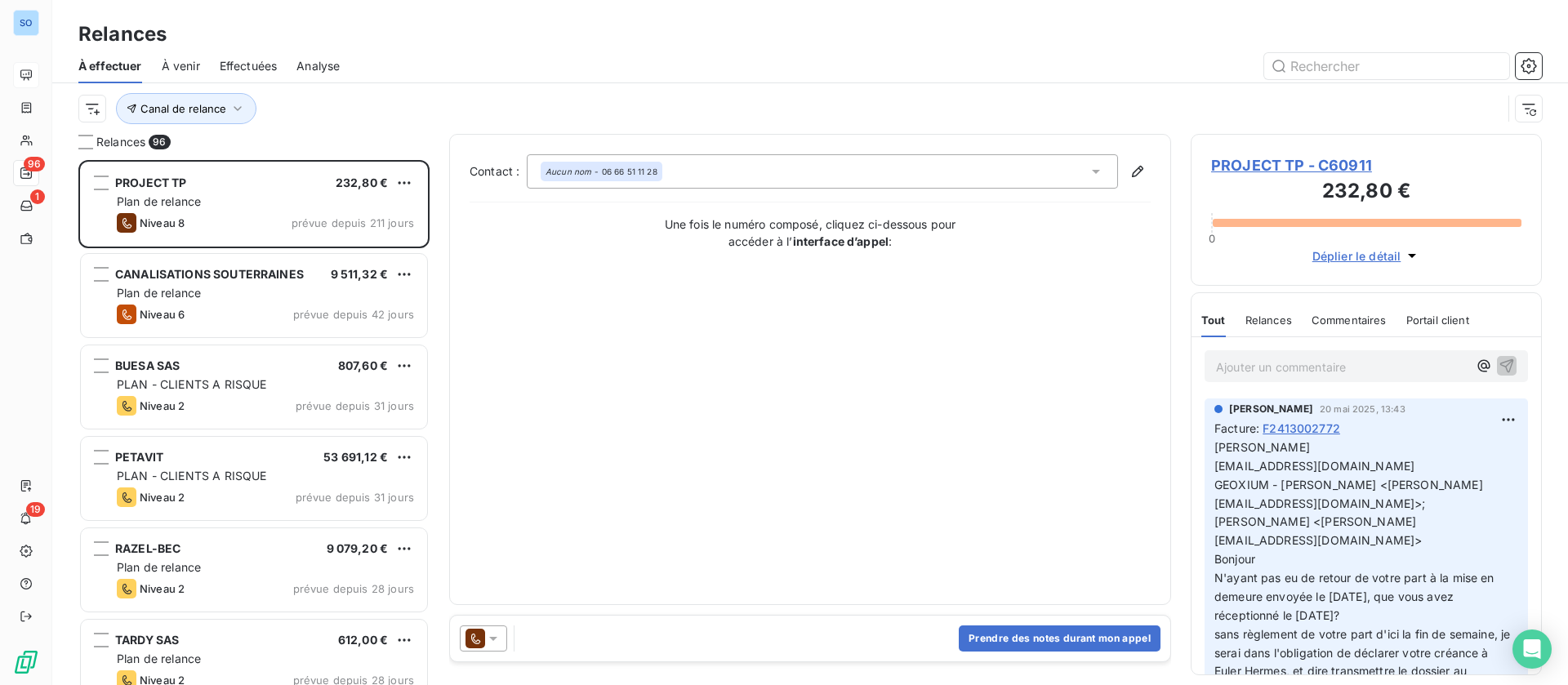
click at [1310, 167] on span "PROJECT TP - C60911" at bounding box center [1365, 165] width 310 height 22
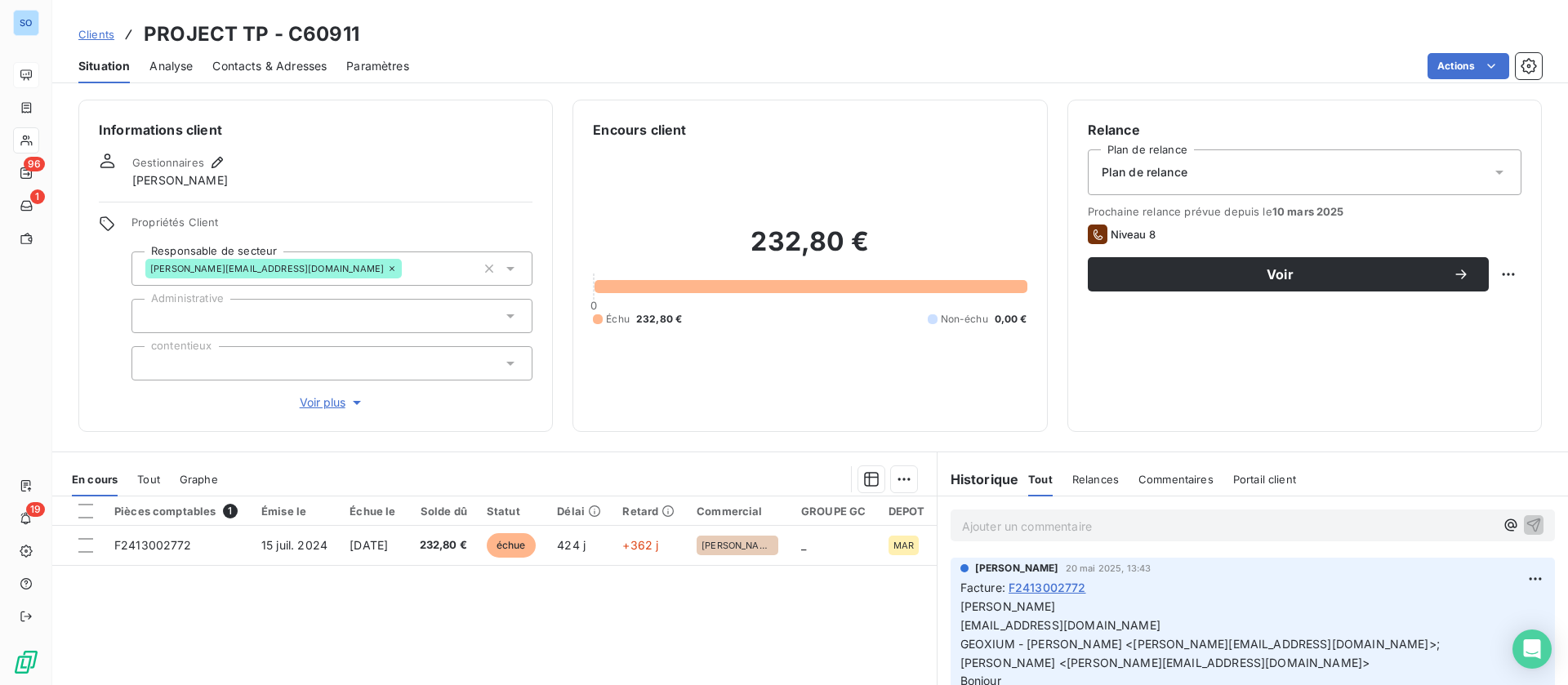
click at [270, 70] on span "Contacts & Adresses" at bounding box center [269, 65] width 114 height 17
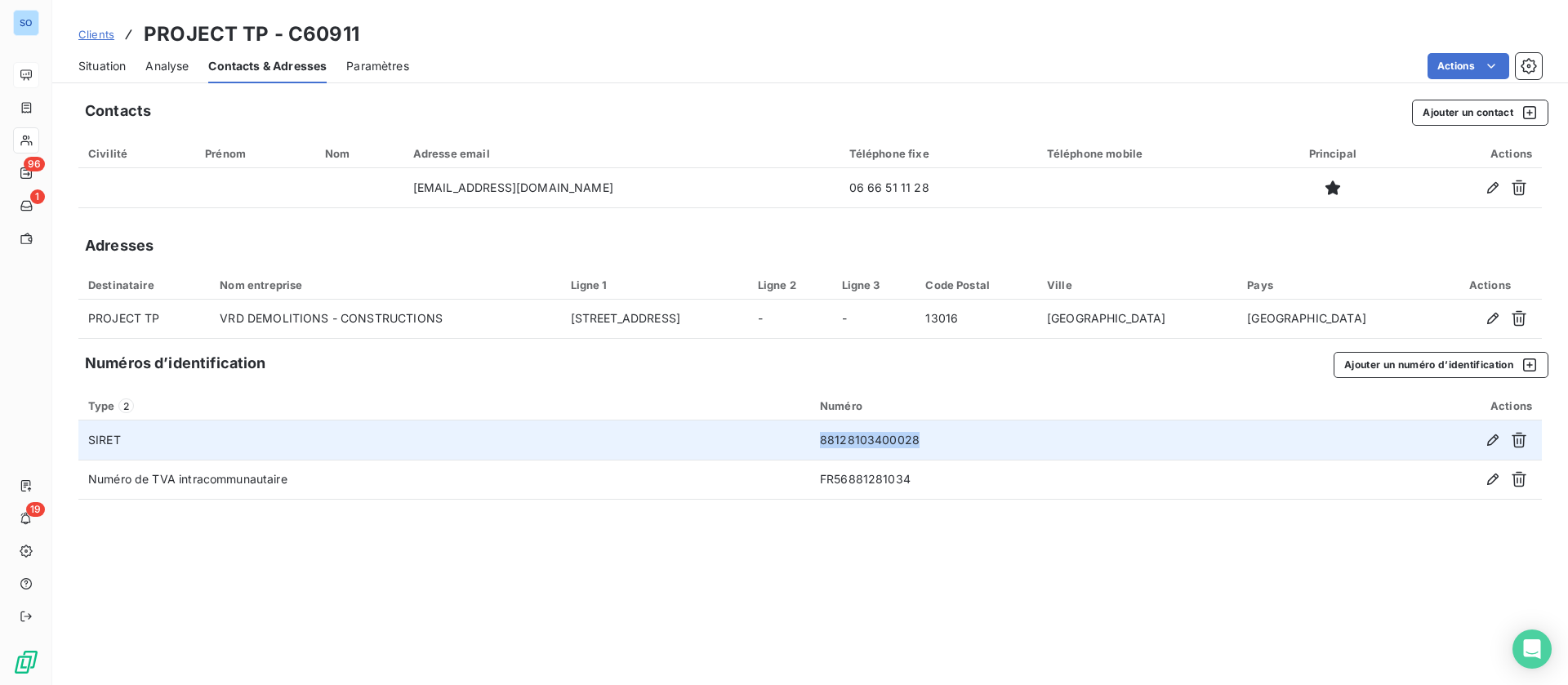
drag, startPoint x: 946, startPoint y: 433, endPoint x: 767, endPoint y: 434, distance: 179.0
click at [767, 434] on tr "SIRET 88128103400028" at bounding box center [810, 440] width 1463 height 39
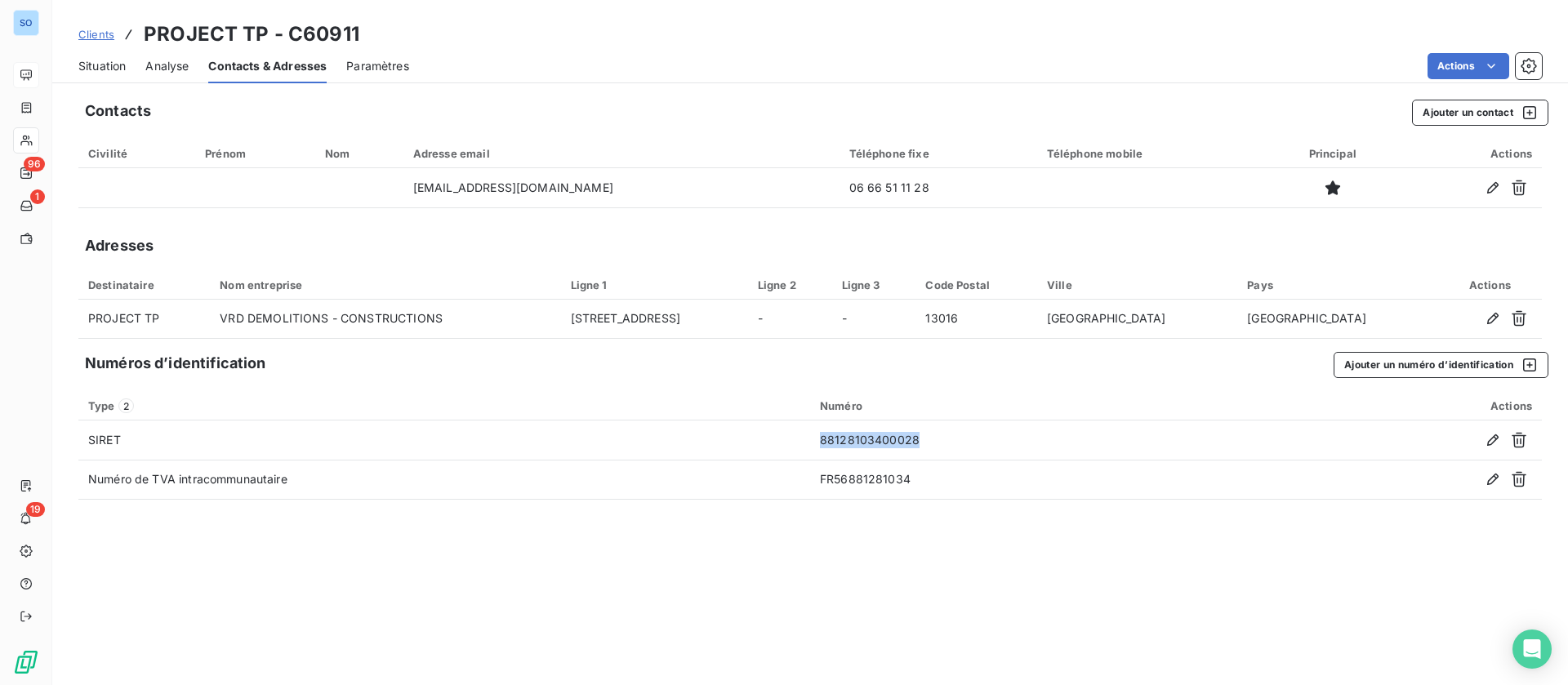
copy tr "88128103400028"
click at [106, 60] on span "Situation" at bounding box center [102, 65] width 47 height 17
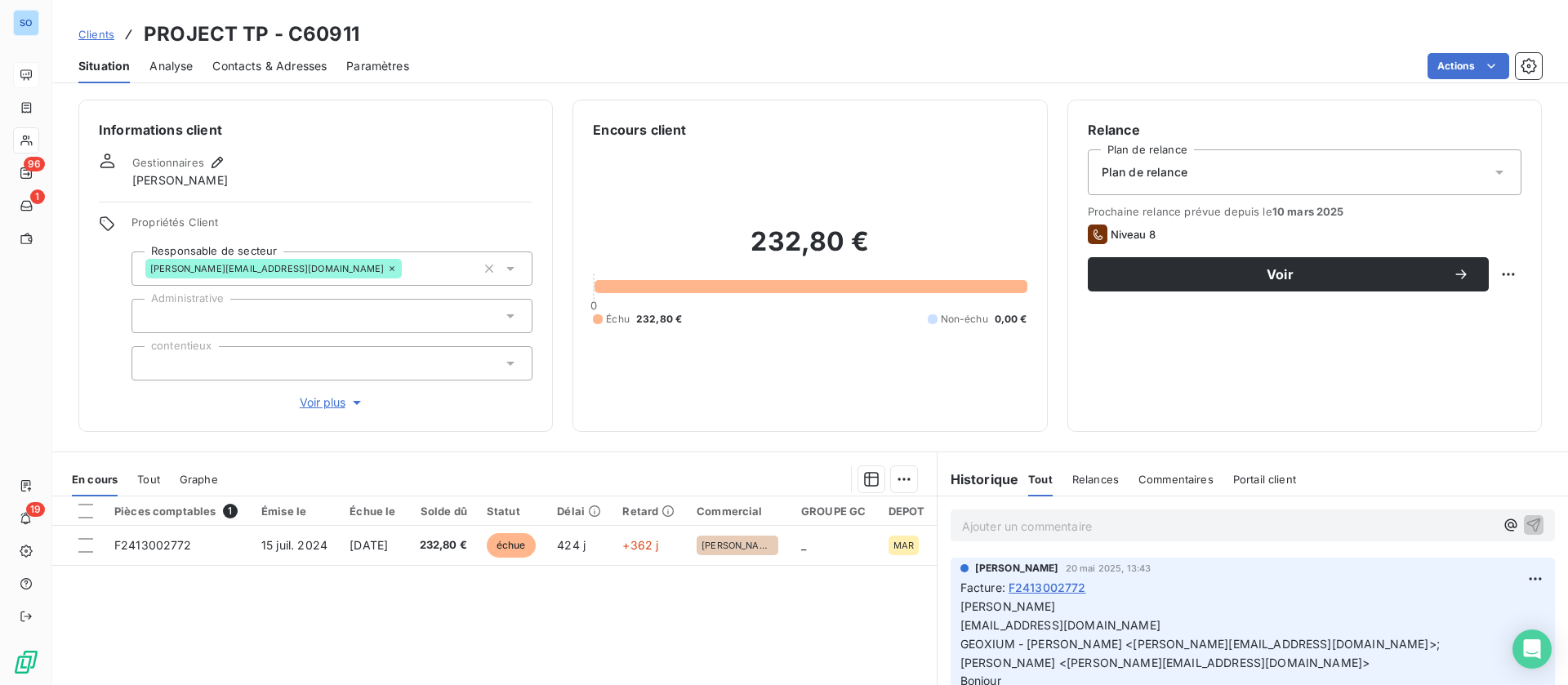
click at [326, 402] on span "Voir plus" at bounding box center [332, 402] width 65 height 17
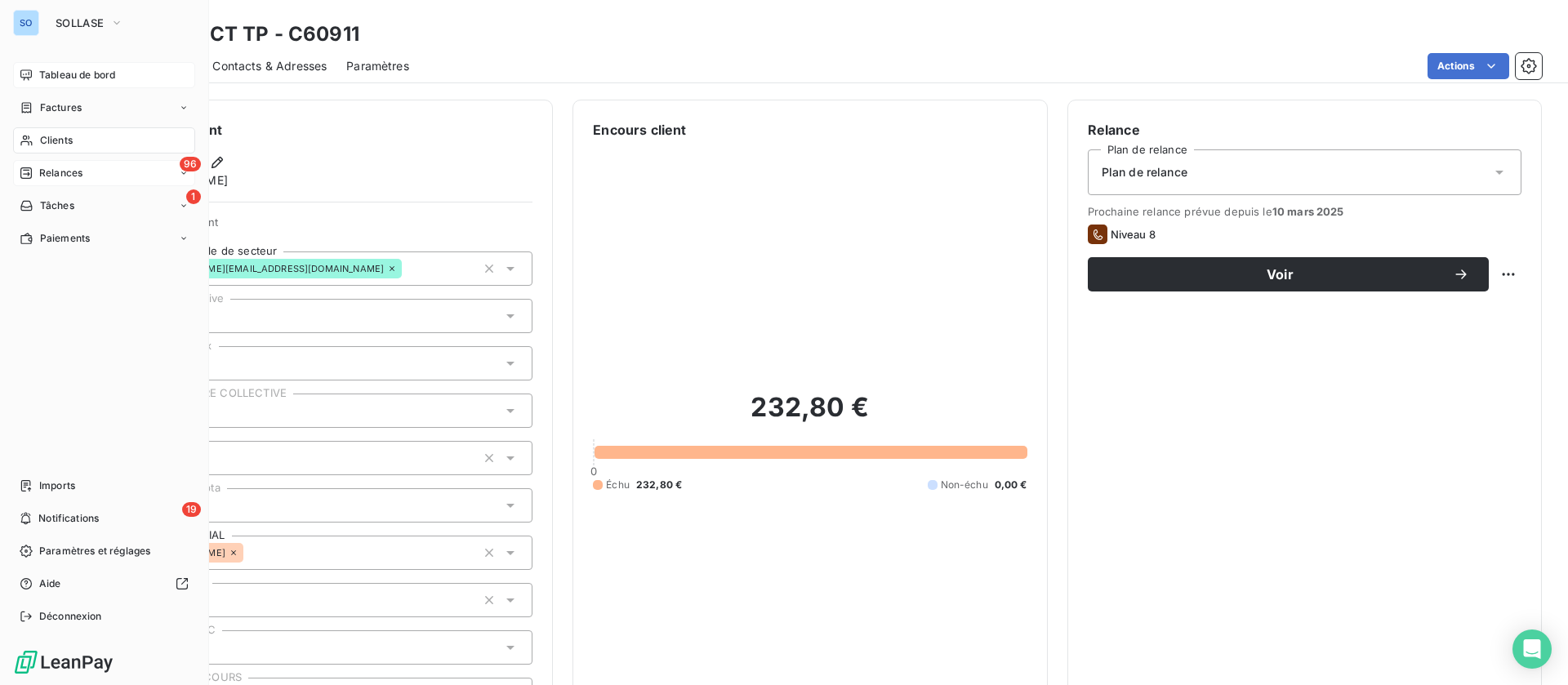
click at [69, 184] on div "96 Relances" at bounding box center [104, 173] width 182 height 26
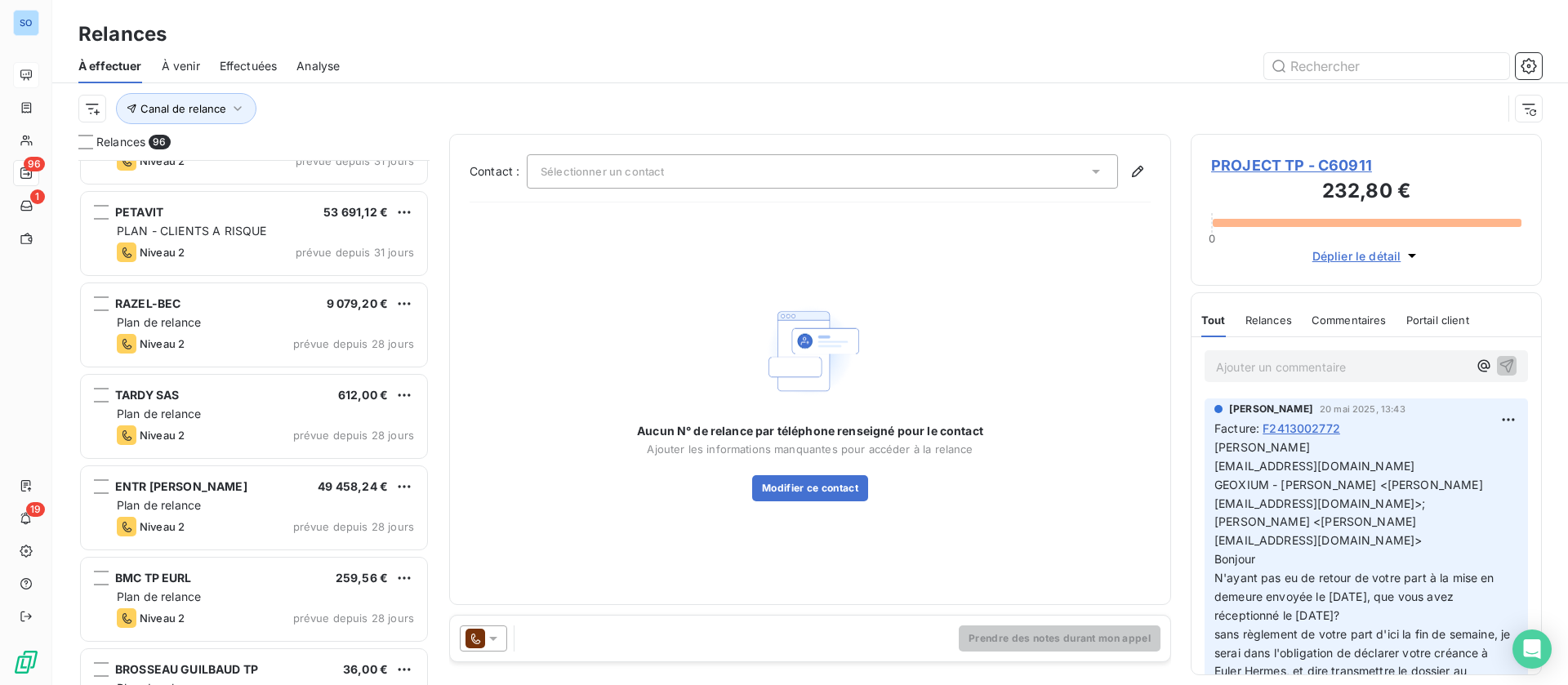
scroll to position [368, 0]
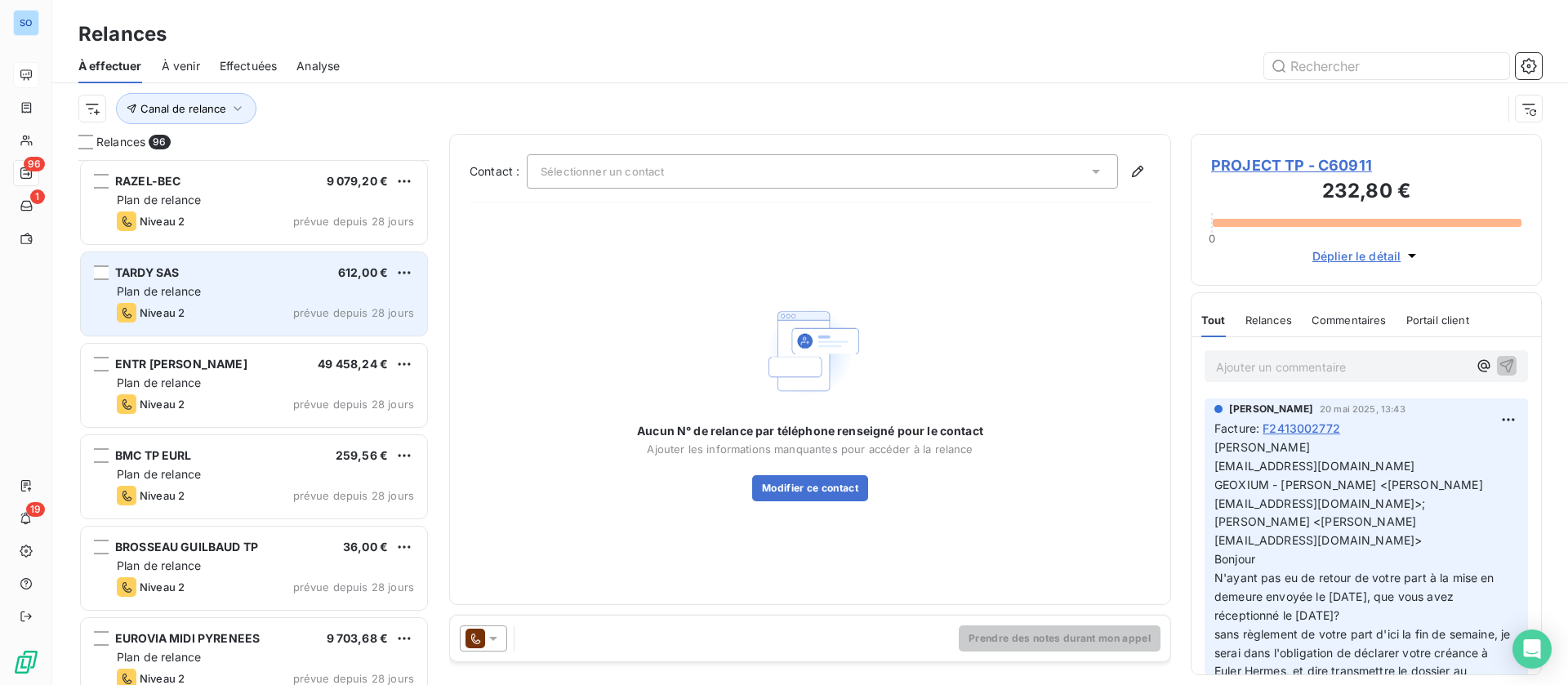
click at [264, 298] on div "Plan de relance" at bounding box center [265, 291] width 297 height 17
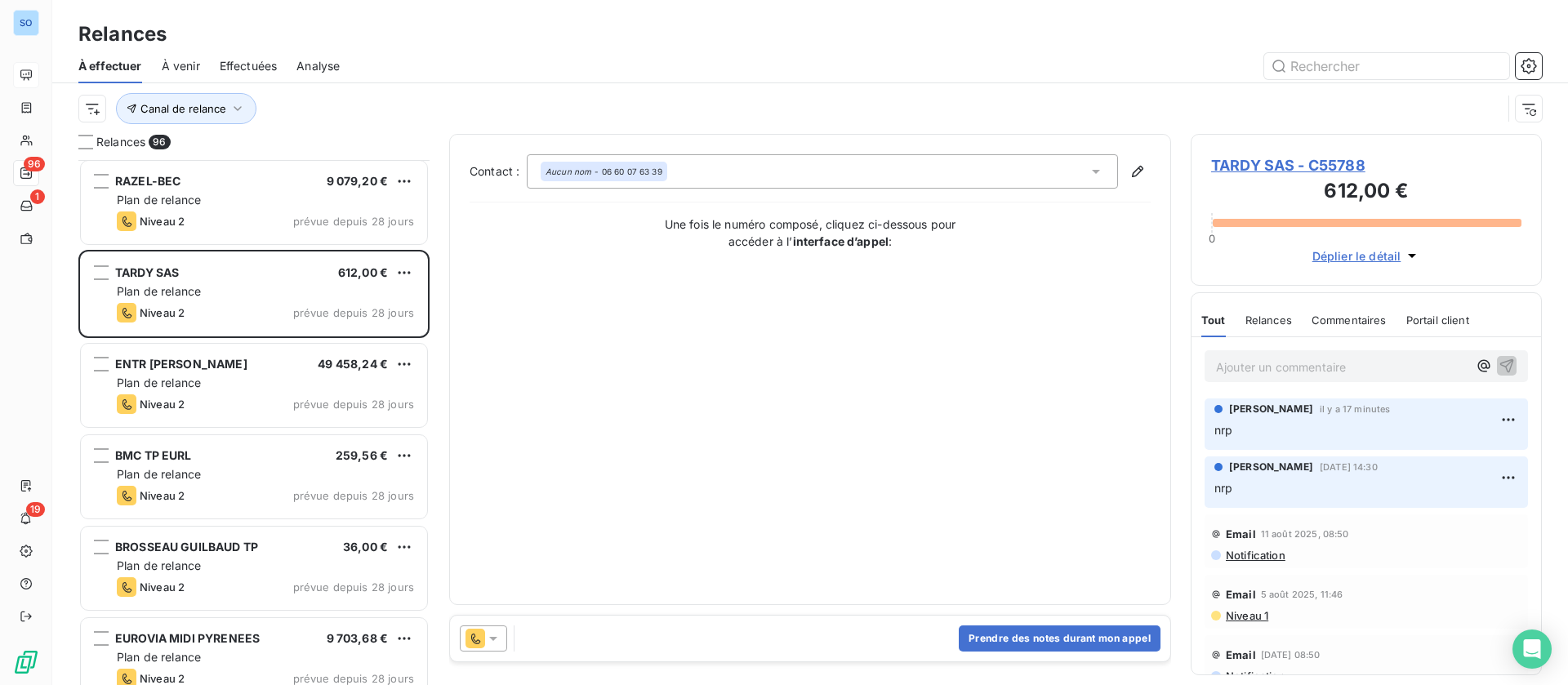
click at [1261, 164] on span "TARDY SAS - C55788" at bounding box center [1365, 165] width 310 height 22
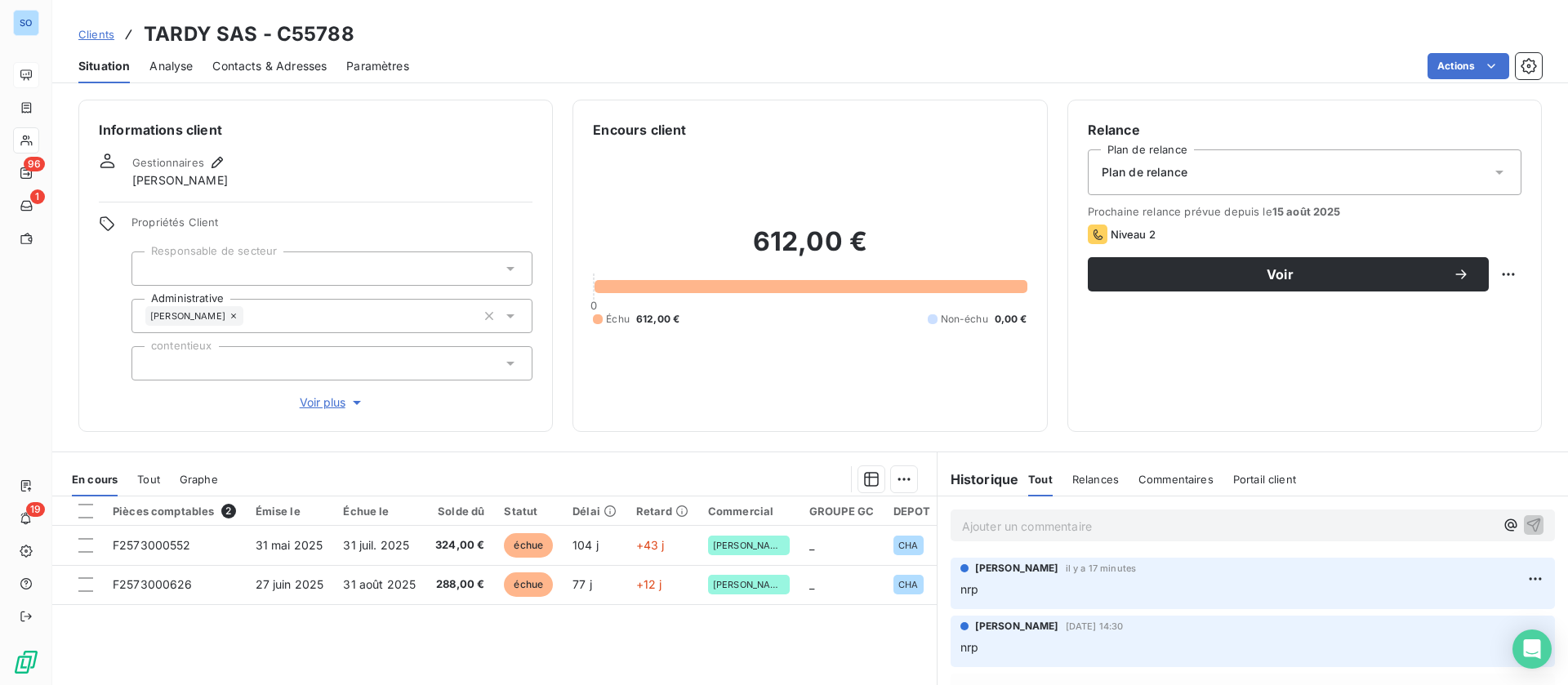
click at [1067, 528] on p "Ajouter un commentaire ﻿" at bounding box center [1228, 525] width 533 height 20
click at [230, 67] on span "Contacts & Adresses" at bounding box center [269, 65] width 114 height 17
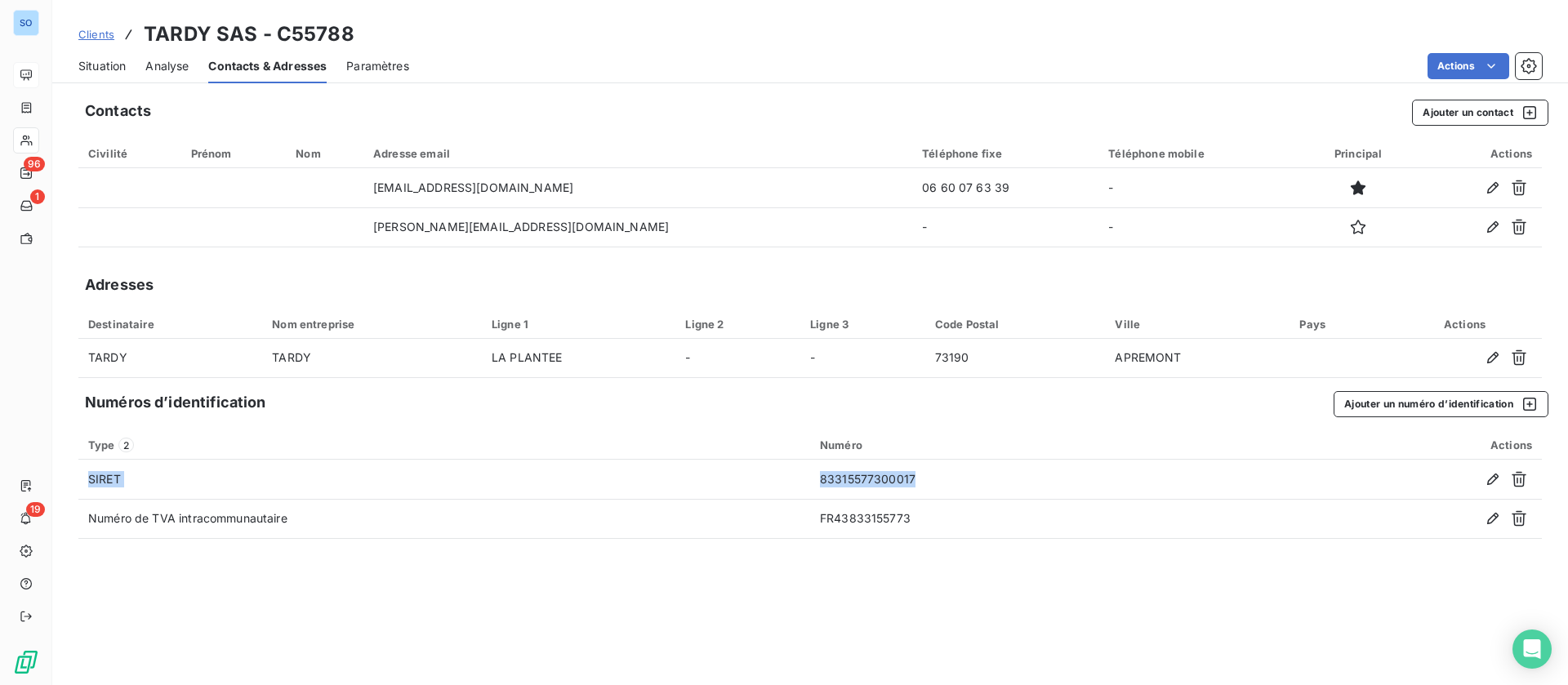
drag, startPoint x: 930, startPoint y: 475, endPoint x: 752, endPoint y: 458, distance: 178.8
click at [752, 458] on table "Type 2 Numéro Actions SIRET 83315577300017 Numéro de TVA intracommunautaire FR4…" at bounding box center [810, 484] width 1463 height 108
copy tr "SIRET 83315577300017"
click at [127, 58] on div "Situation Analyse Contacts & Adresses Paramètres Actions" at bounding box center [810, 65] width 1516 height 34
click at [107, 64] on span "Situation" at bounding box center [102, 65] width 47 height 17
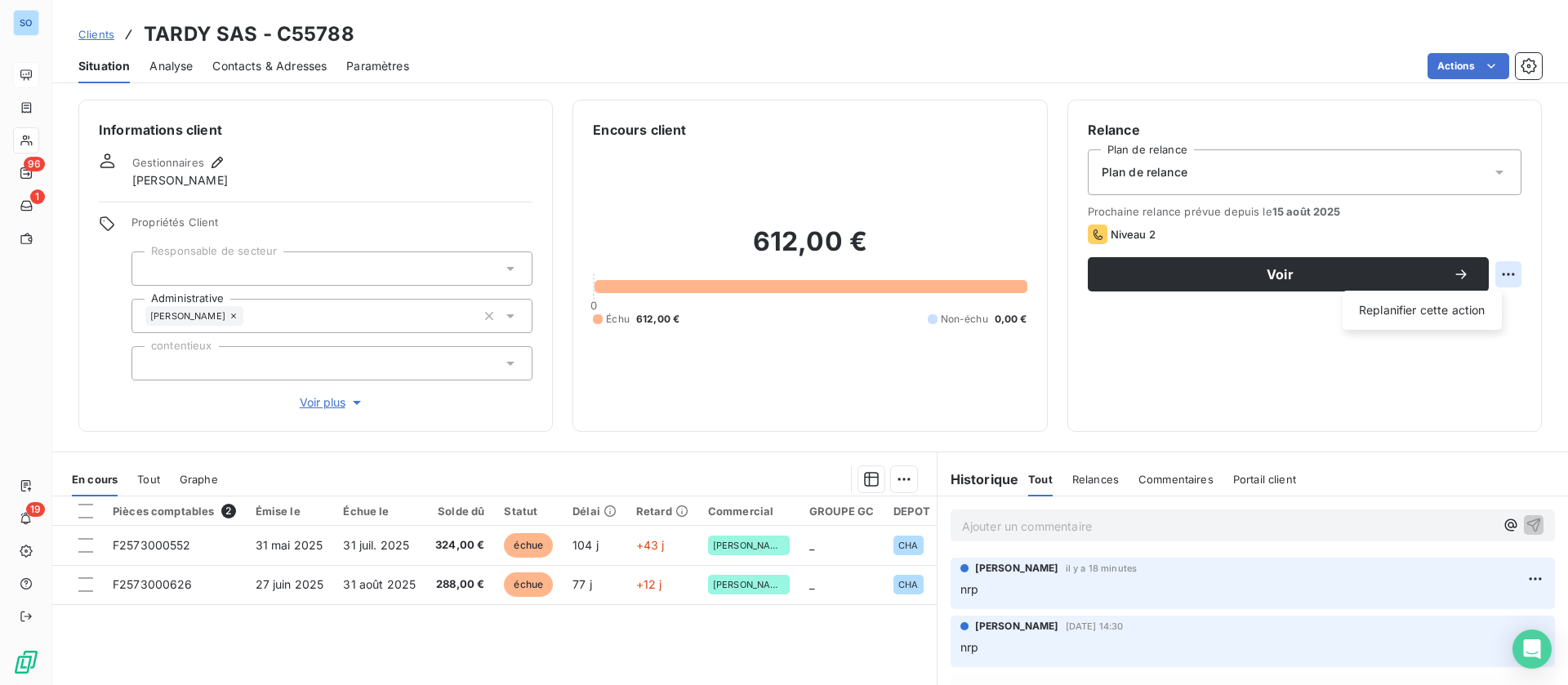
click at [1490, 269] on html "SO 96 1 19 Clients TARDY SAS - C55788 Situation Analyse Contacts & Adresses Par…" at bounding box center [784, 342] width 1568 height 685
click at [1249, 266] on html "SO 96 1 19 Clients TARDY SAS - C55788 Situation Analyse Contacts & Adresses Par…" at bounding box center [784, 342] width 1568 height 685
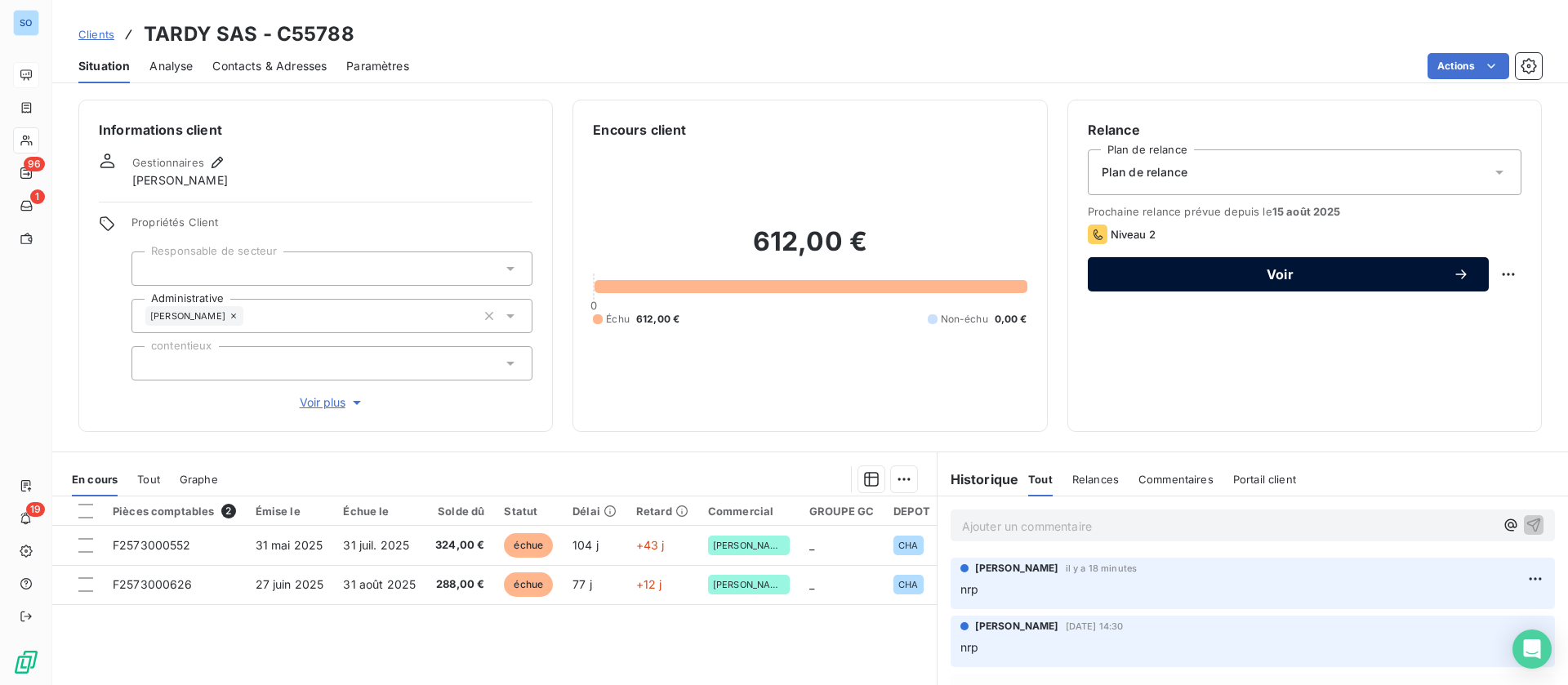
click at [1173, 260] on button "Voir" at bounding box center [1288, 274] width 401 height 34
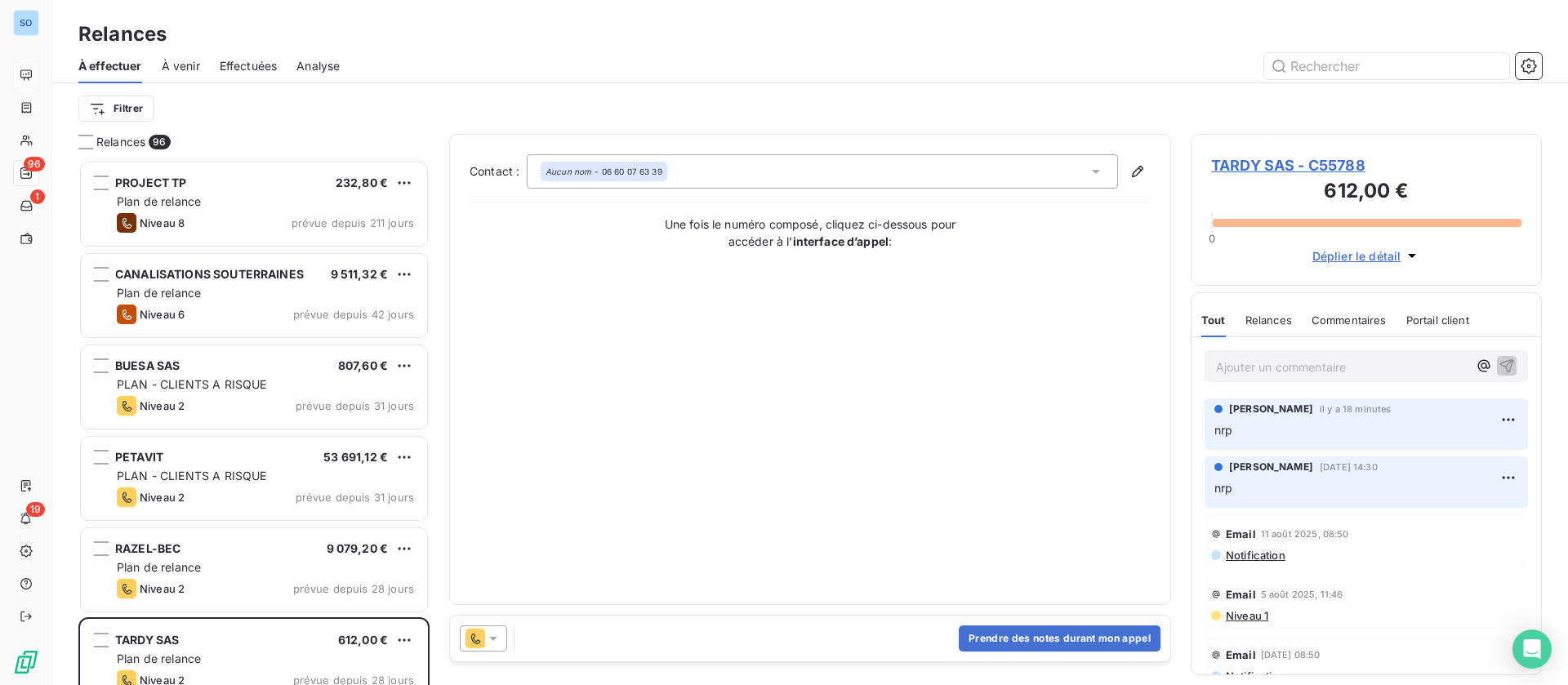
scroll to position [506, 333]
click at [474, 654] on div "Prendre des notes durant mon appel" at bounding box center [809, 638] width 720 height 45
click at [476, 640] on icon at bounding box center [476, 639] width 9 height 10
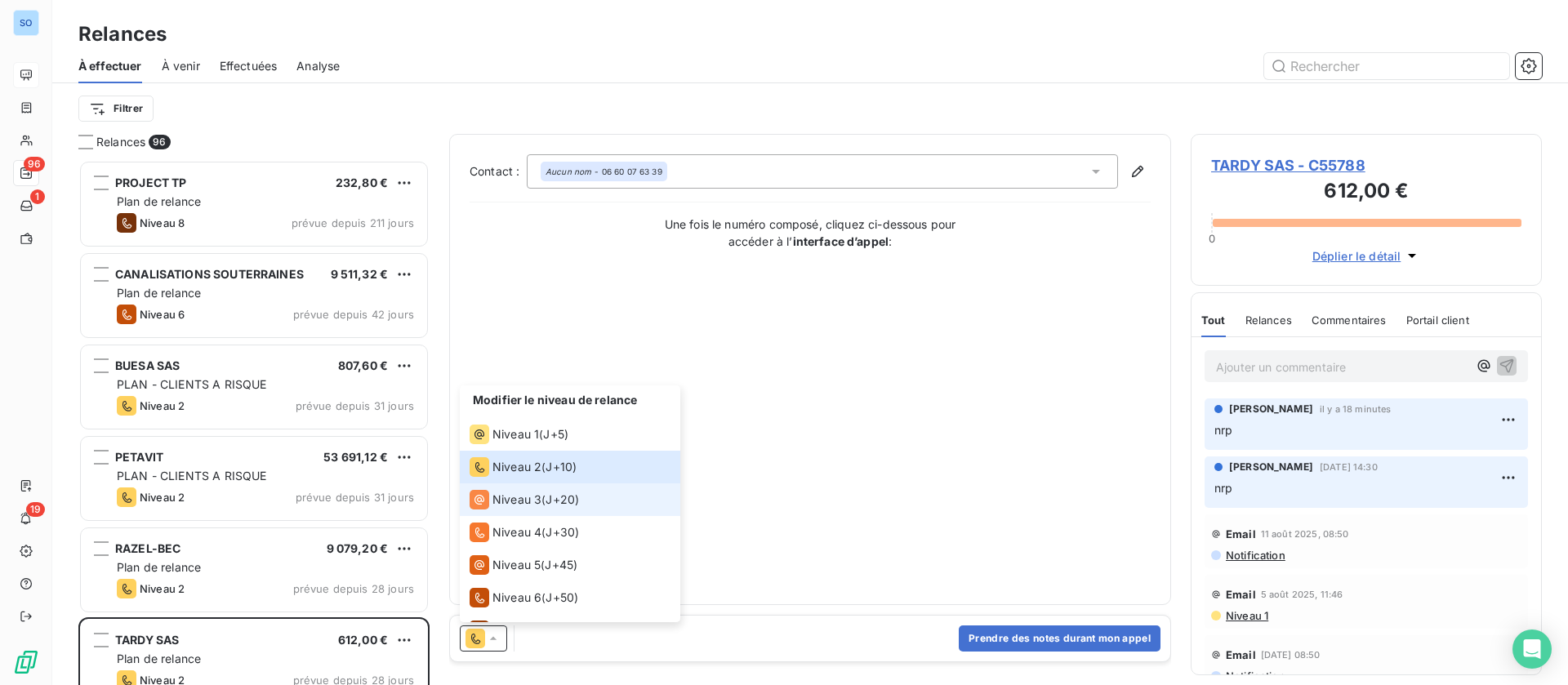
click at [500, 503] on span "Niveau 3" at bounding box center [517, 499] width 49 height 17
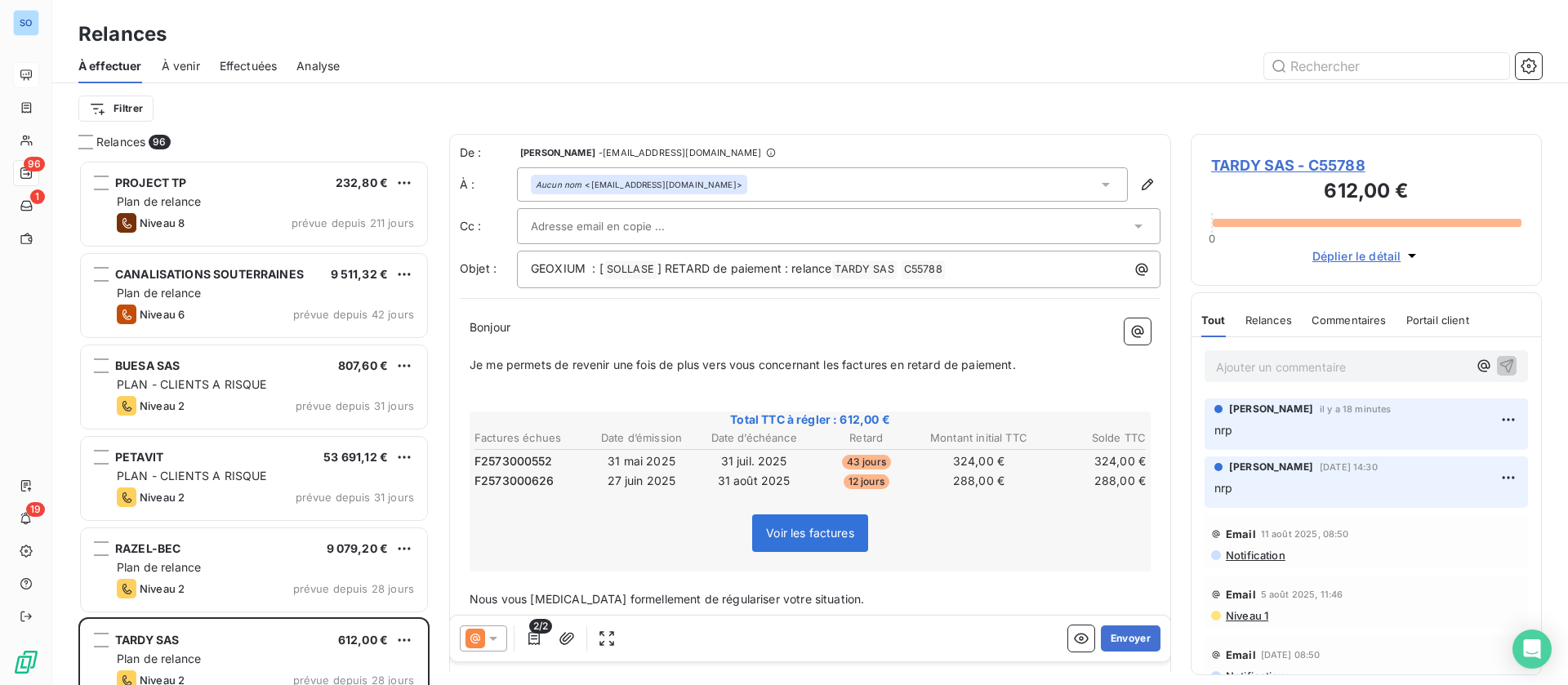
click at [1111, 654] on div "2/2 Envoyer" at bounding box center [809, 638] width 720 height 45
click at [1111, 638] on button "Envoyer" at bounding box center [1131, 638] width 59 height 26
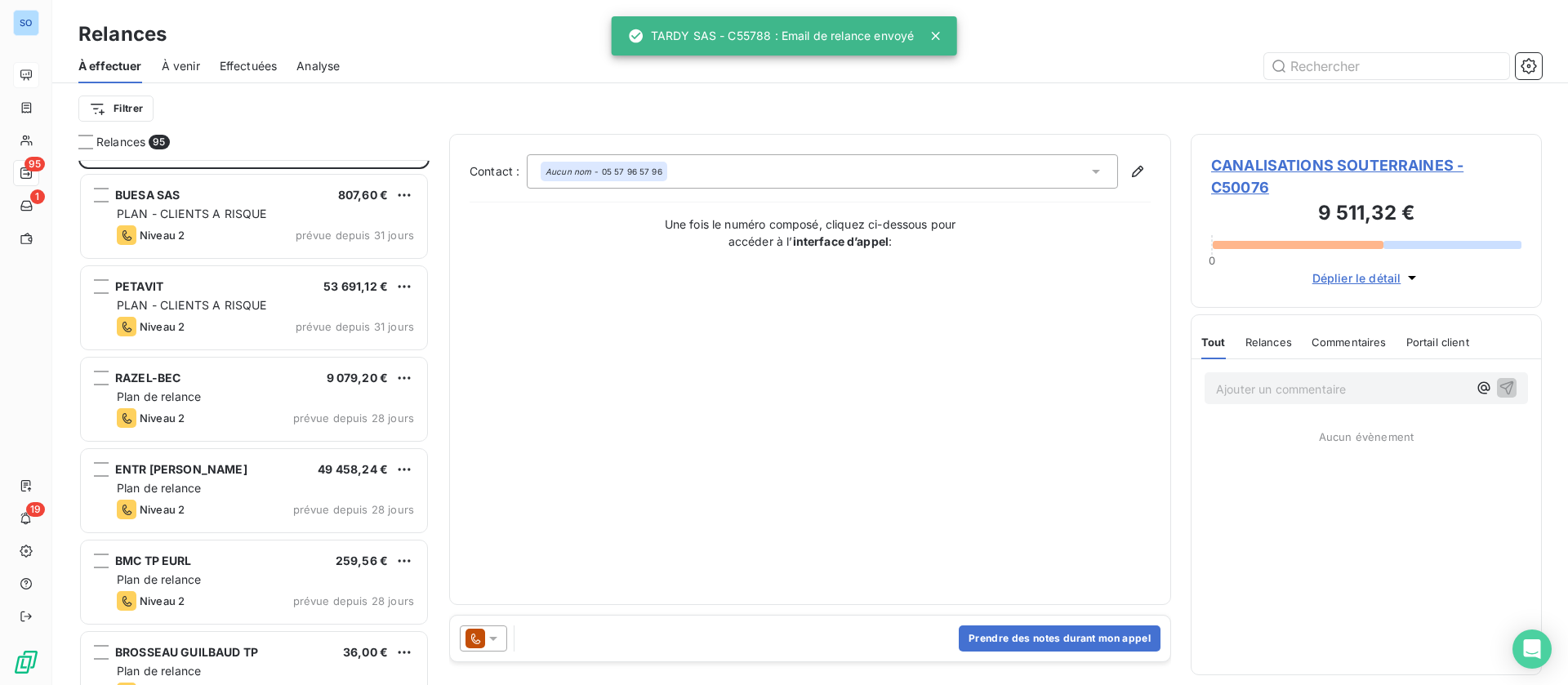
scroll to position [246, 0]
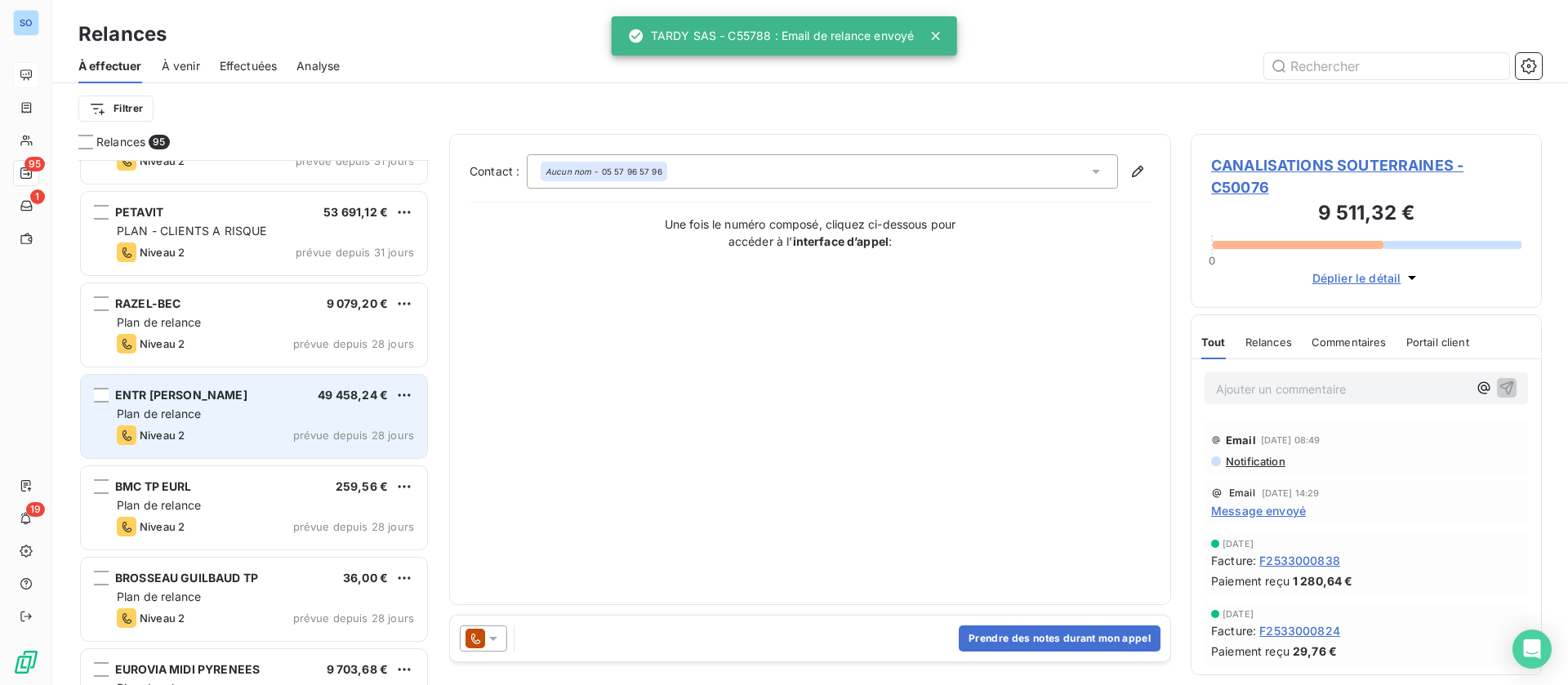
click at [244, 408] on div "Plan de relance" at bounding box center [265, 414] width 297 height 17
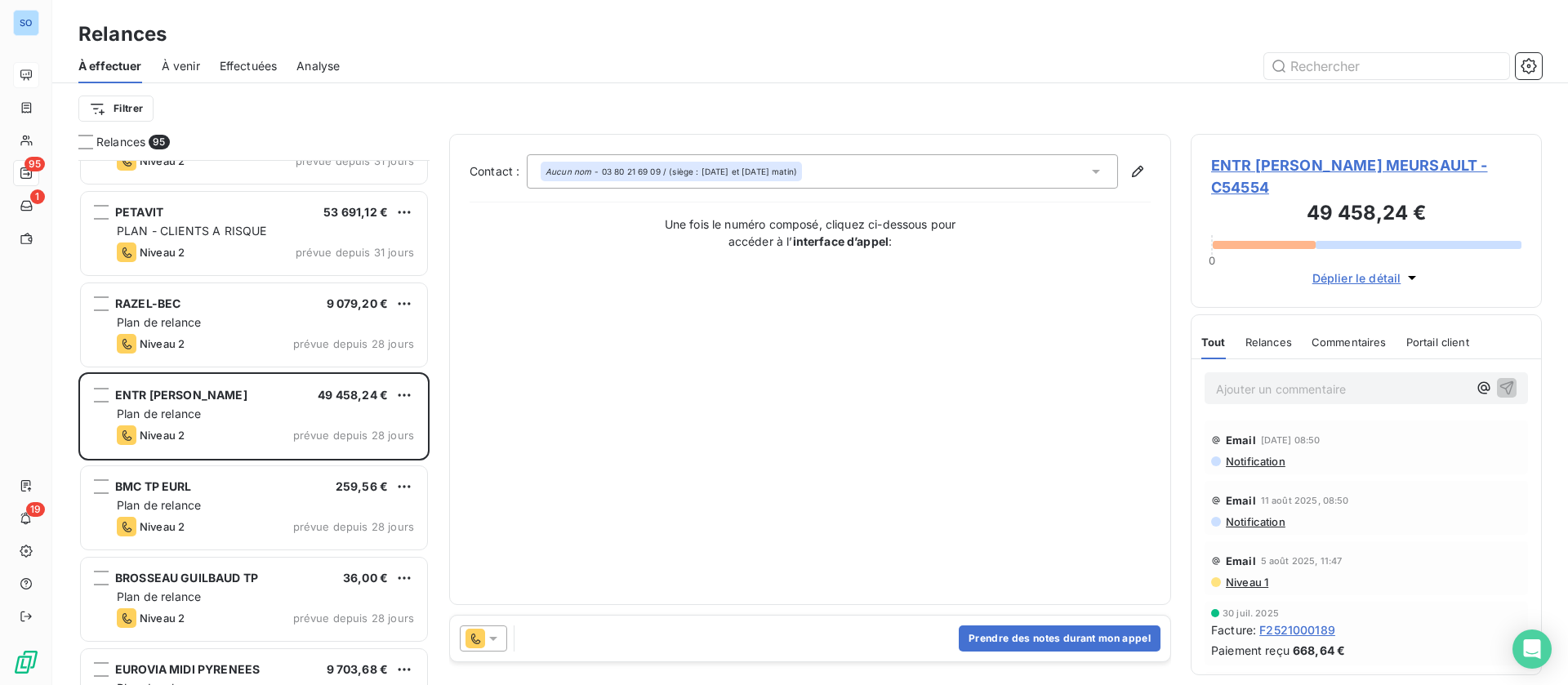
click at [1358, 278] on span "Déplier le détail" at bounding box center [1357, 278] width 89 height 17
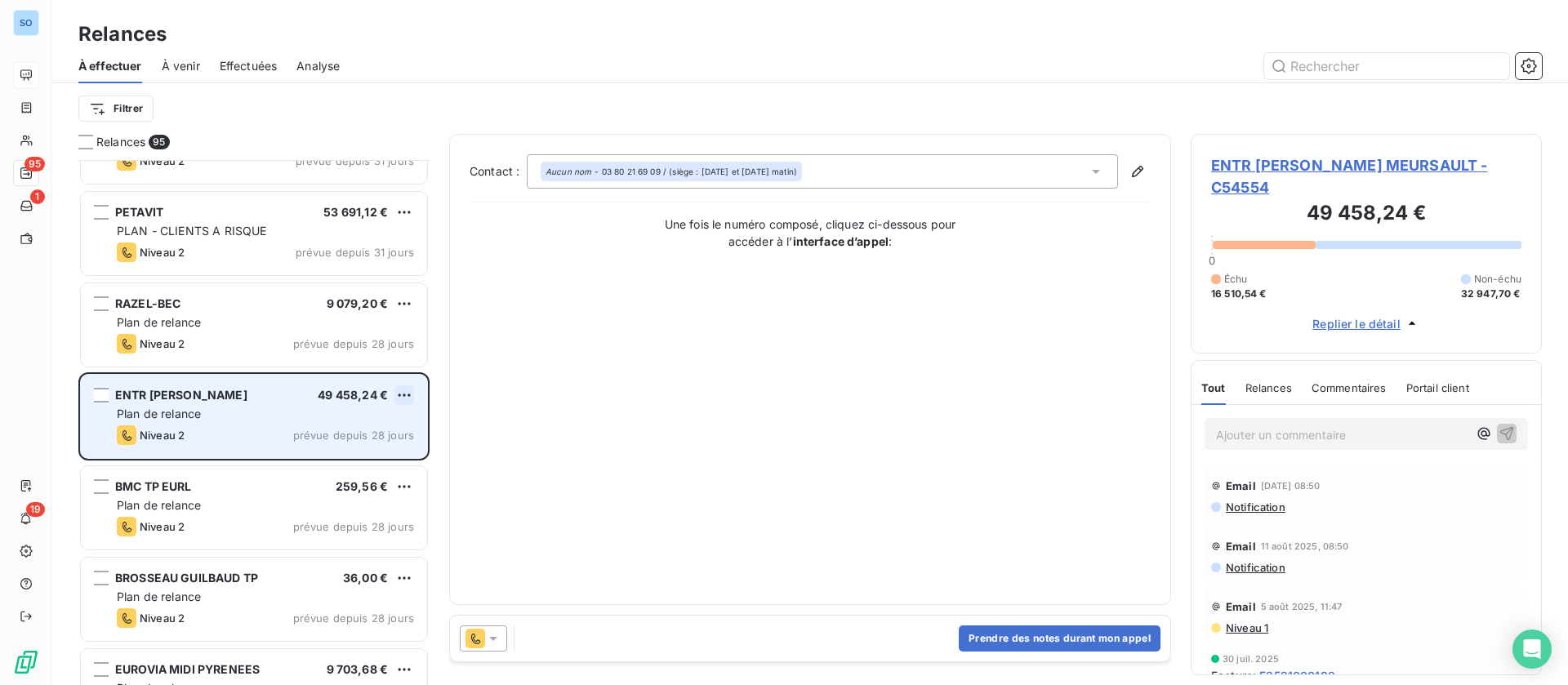
click at [413, 393] on html "SO 95 1 19 Relances À effectuer À venir Effectuées Analyse Filtrer Relances 95 …" at bounding box center [784, 342] width 1568 height 685
click at [348, 424] on div "Replanifier cette action" at bounding box center [333, 428] width 146 height 26
select select "8"
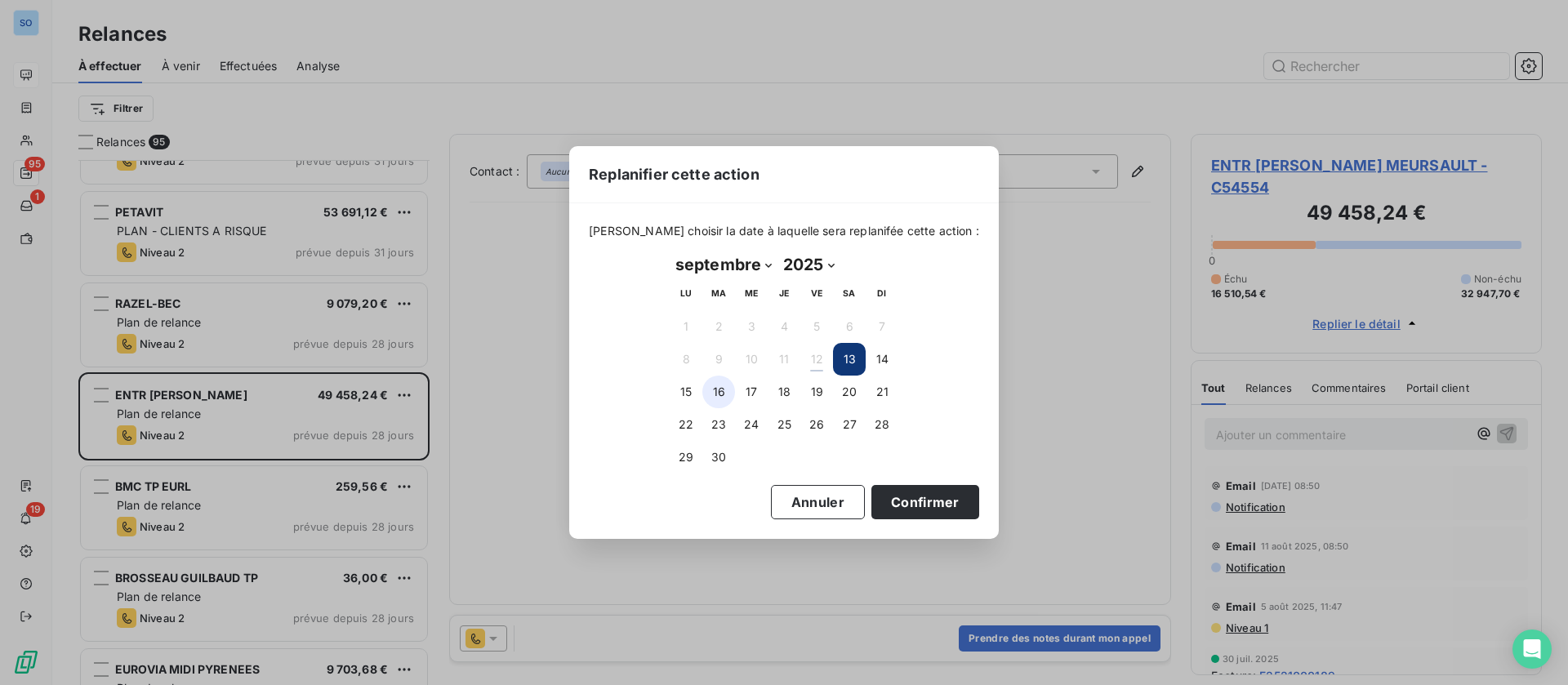
click at [721, 387] on button "16" at bounding box center [718, 391] width 32 height 32
drag, startPoint x: 898, startPoint y: 497, endPoint x: 300, endPoint y: 427, distance: 602.1
click at [888, 497] on button "Confirmer" at bounding box center [925, 502] width 107 height 34
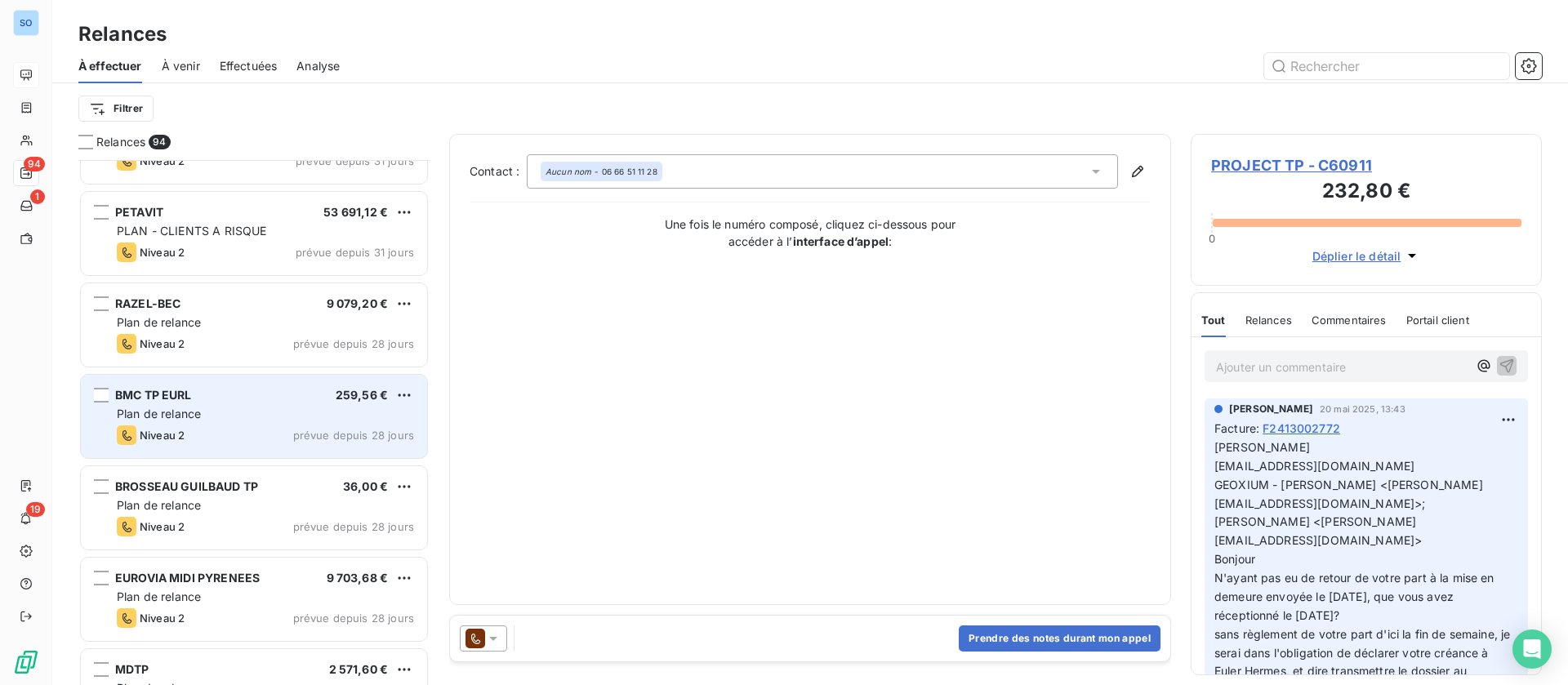
scroll to position [368, 0]
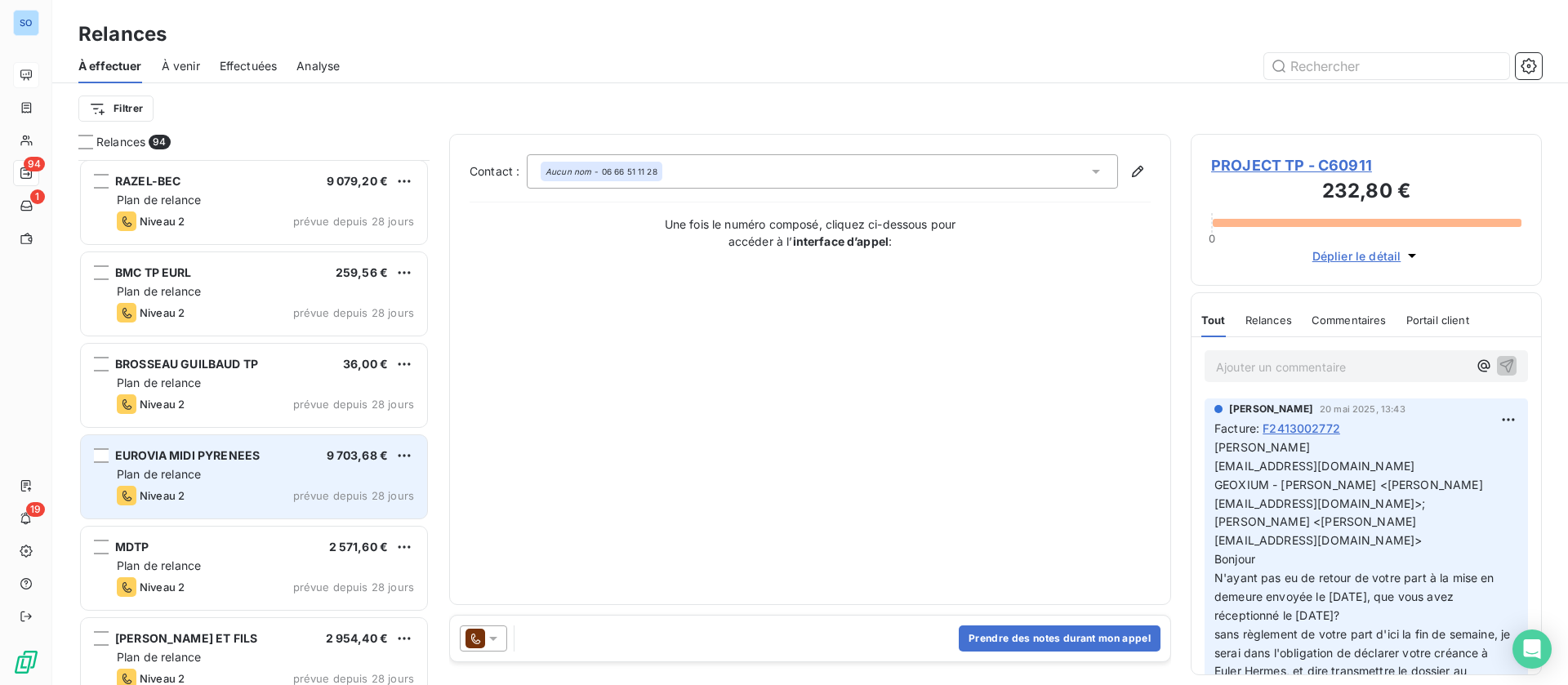
click at [252, 452] on span "EUROVIA MIDI PYRENEES" at bounding box center [188, 456] width 145 height 14
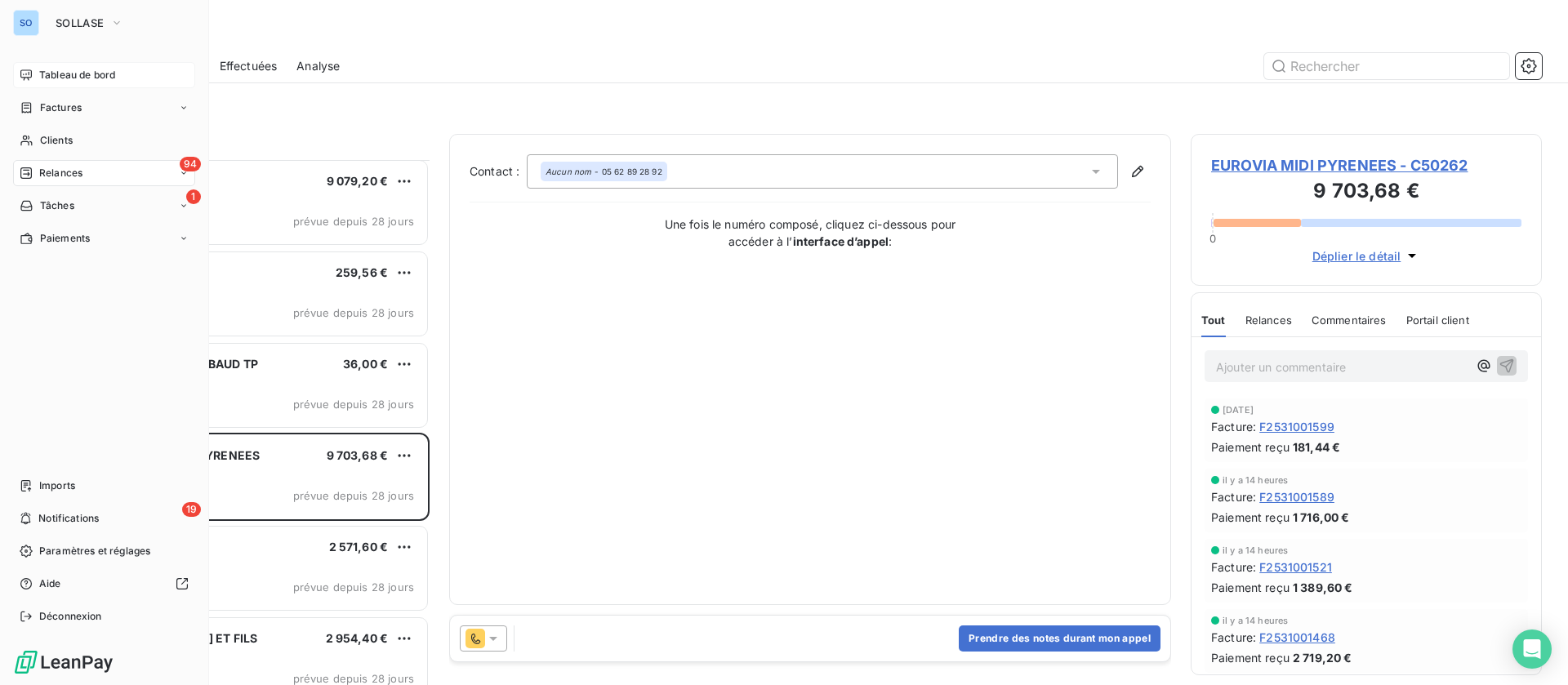
click at [40, 106] on span "Factures" at bounding box center [61, 107] width 42 height 15
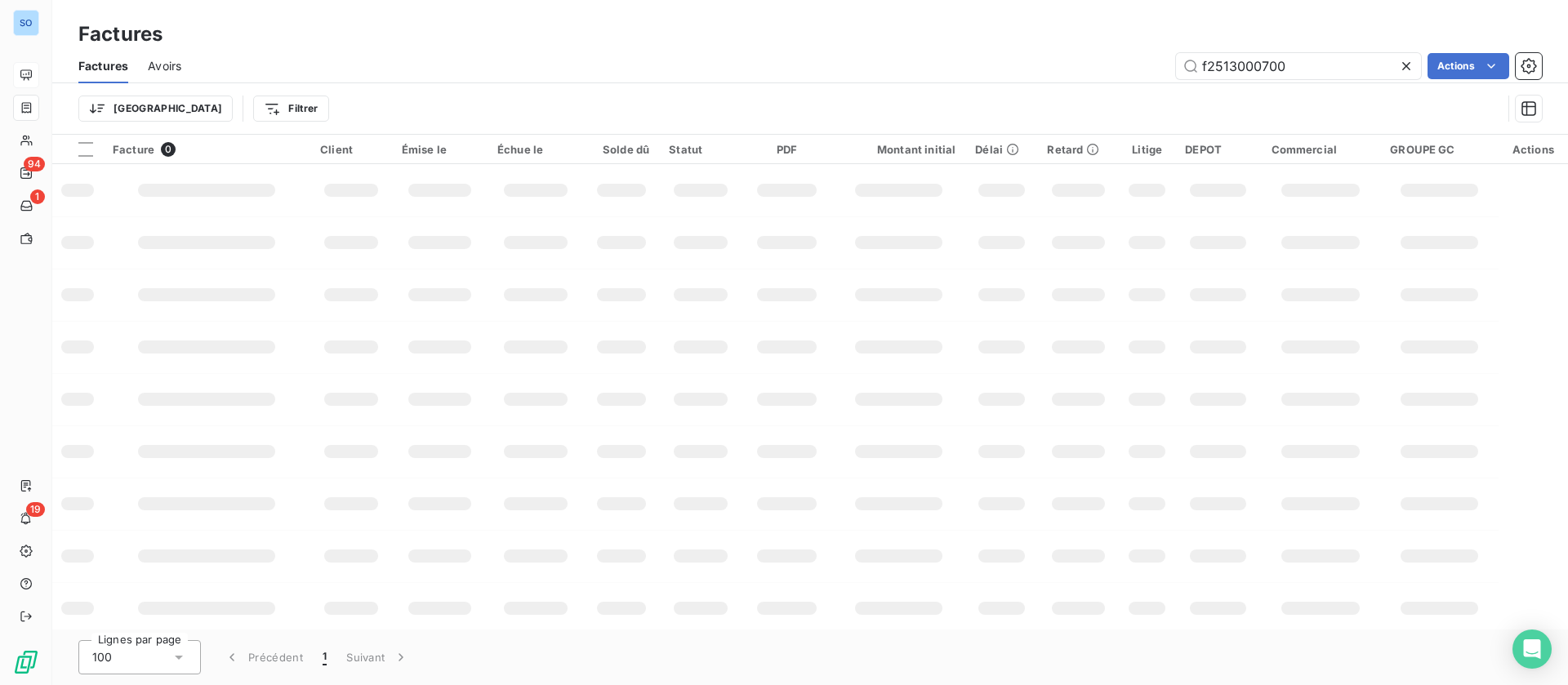
drag, startPoint x: 1309, startPoint y: 57, endPoint x: 1029, endPoint y: 65, distance: 280.1
click at [1023, 68] on div "f2513000700 Actions" at bounding box center [871, 66] width 1341 height 26
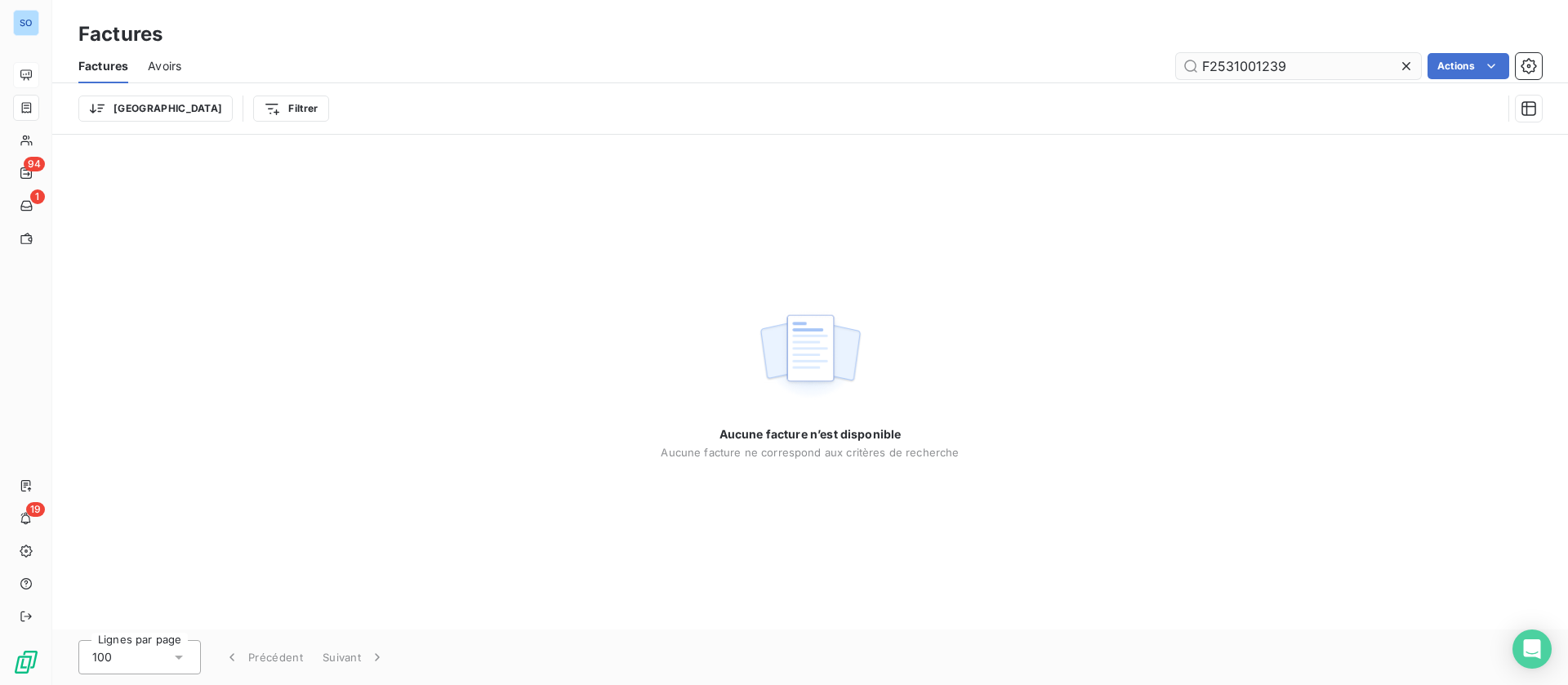
click at [1191, 66] on input "F2531001239" at bounding box center [1298, 66] width 245 height 26
type input "F2531001239"
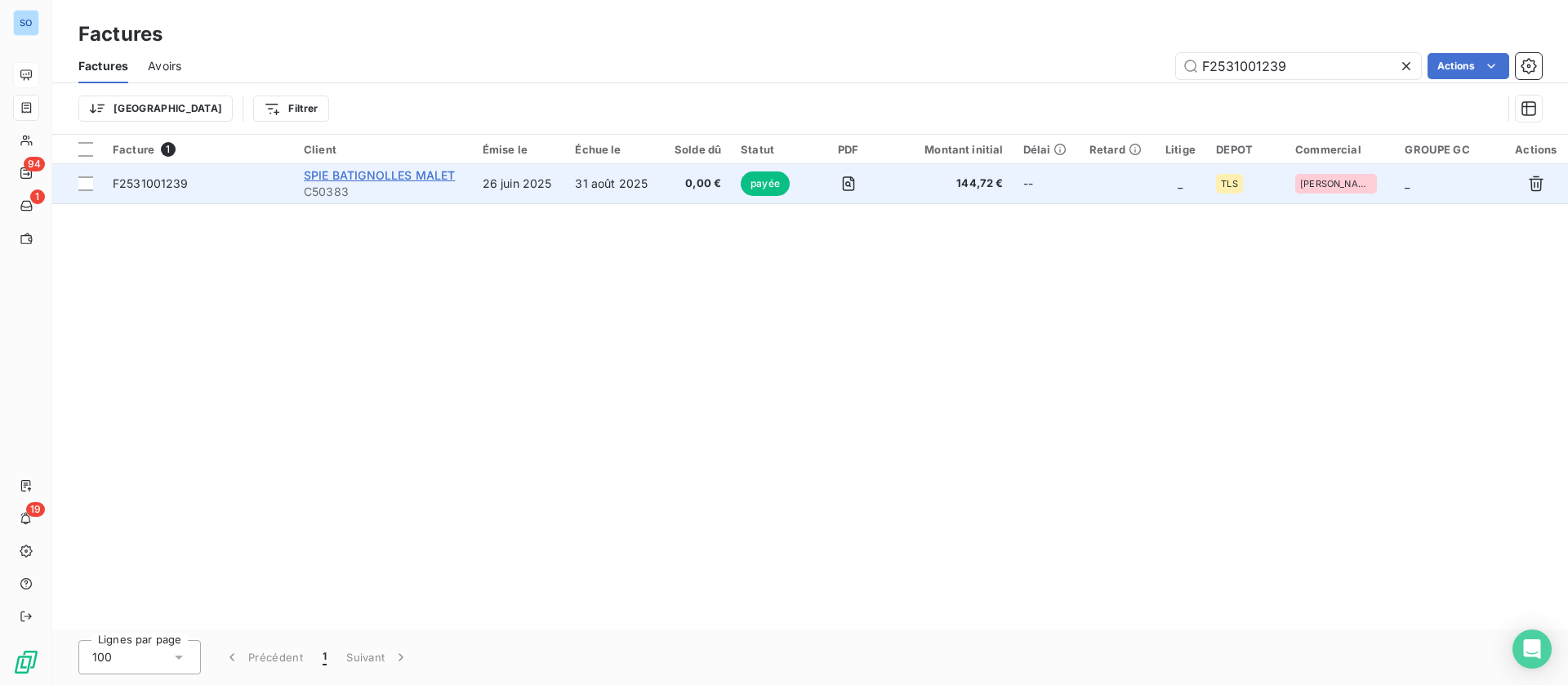
click at [381, 168] on span "SPIE BATIGNOLLES MALET" at bounding box center [379, 175] width 151 height 14
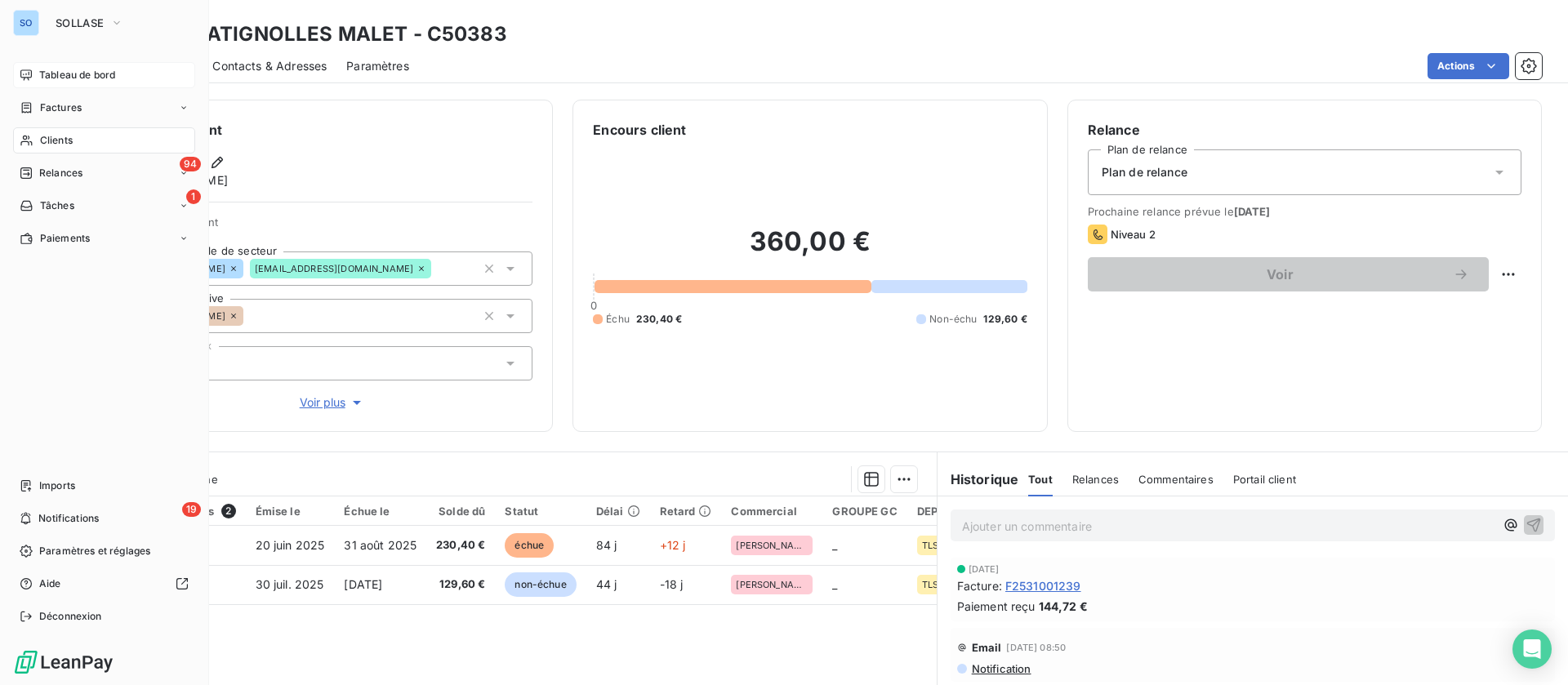
drag, startPoint x: 51, startPoint y: 93, endPoint x: 58, endPoint y: 103, distance: 12.2
click at [57, 100] on nav "Tableau de bord Factures Clients 94 Relances 1 Tâches Paiements" at bounding box center [104, 156] width 182 height 189
click at [60, 110] on span "Factures" at bounding box center [61, 107] width 42 height 15
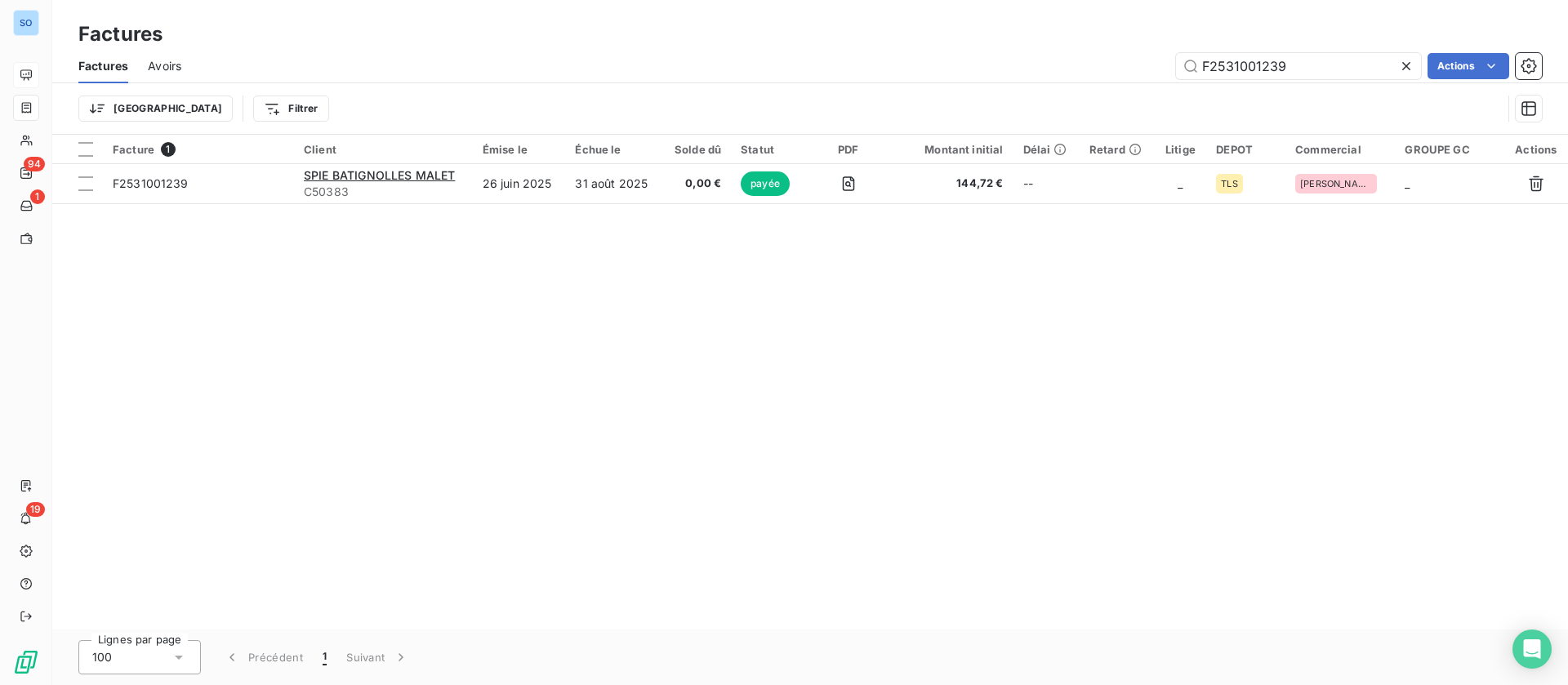
drag, startPoint x: 1253, startPoint y: 58, endPoint x: 1056, endPoint y: 60, distance: 197.0
click at [1056, 60] on div "F2531001239 Actions" at bounding box center [871, 66] width 1341 height 26
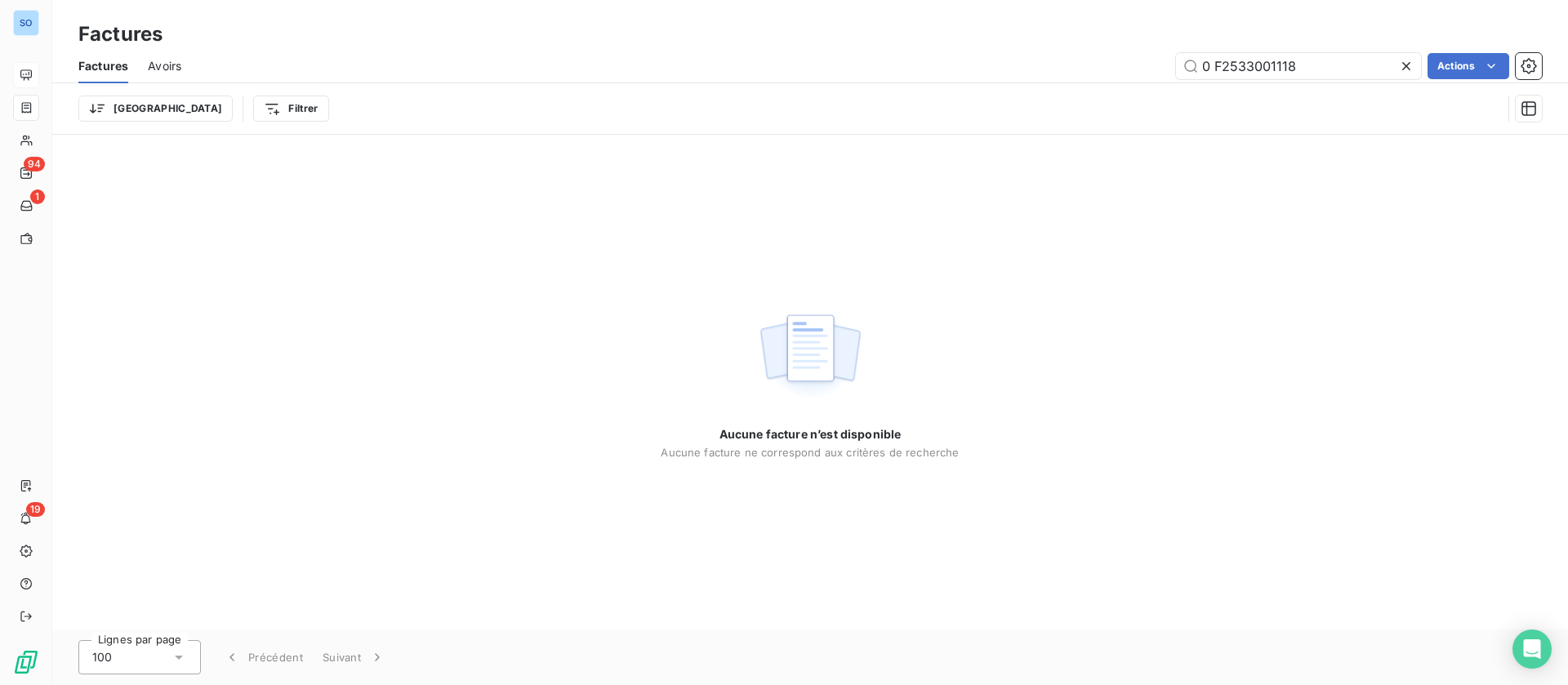
drag, startPoint x: 1214, startPoint y: 65, endPoint x: 1156, endPoint y: 59, distance: 58.3
click at [1156, 59] on div "0 F2533001118 Actions" at bounding box center [871, 66] width 1341 height 26
click at [1341, 65] on input "F2533001118" at bounding box center [1298, 66] width 245 height 26
type input "F2533001118"
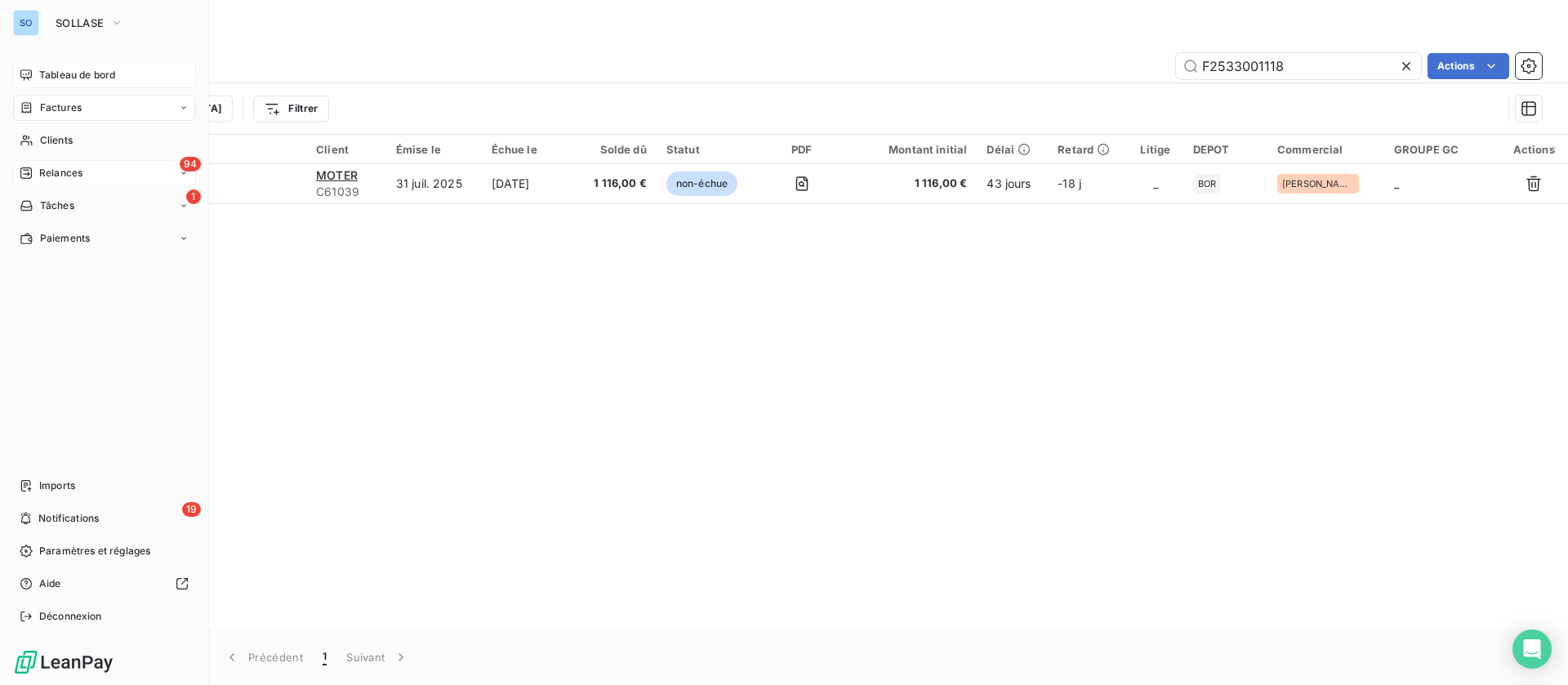
click at [59, 172] on span "Relances" at bounding box center [61, 173] width 44 height 15
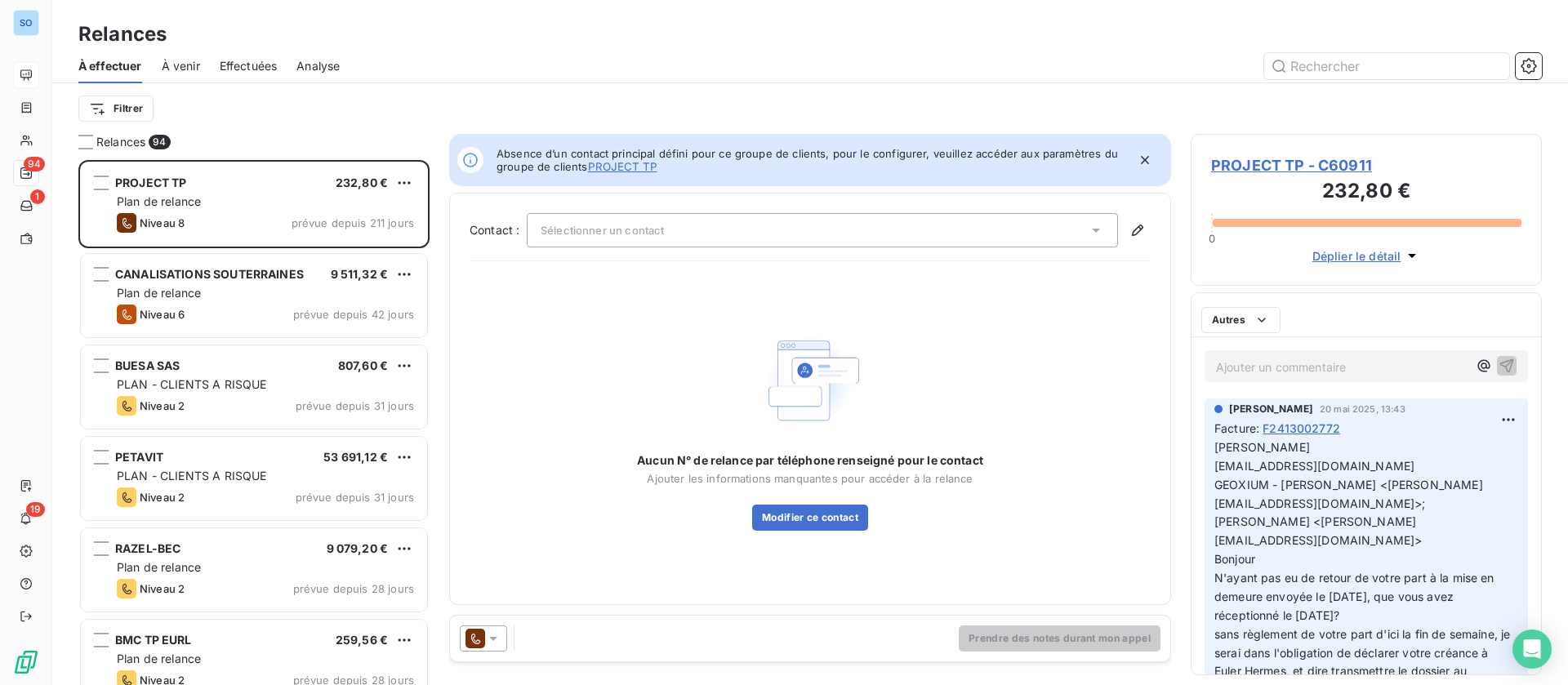
scroll to position [506, 333]
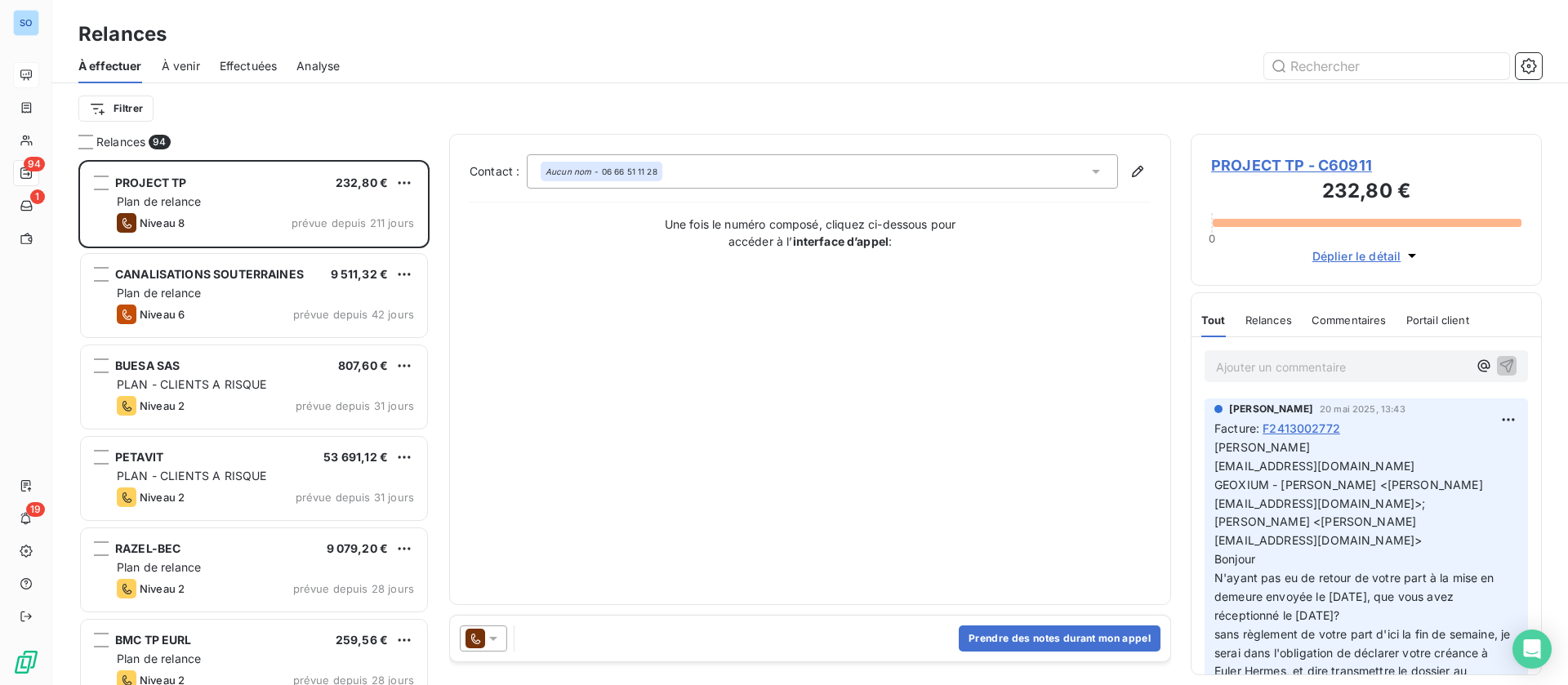
drag, startPoint x: 265, startPoint y: 58, endPoint x: 285, endPoint y: 64, distance: 20.9
click at [265, 58] on span "Effectuées" at bounding box center [249, 65] width 58 height 17
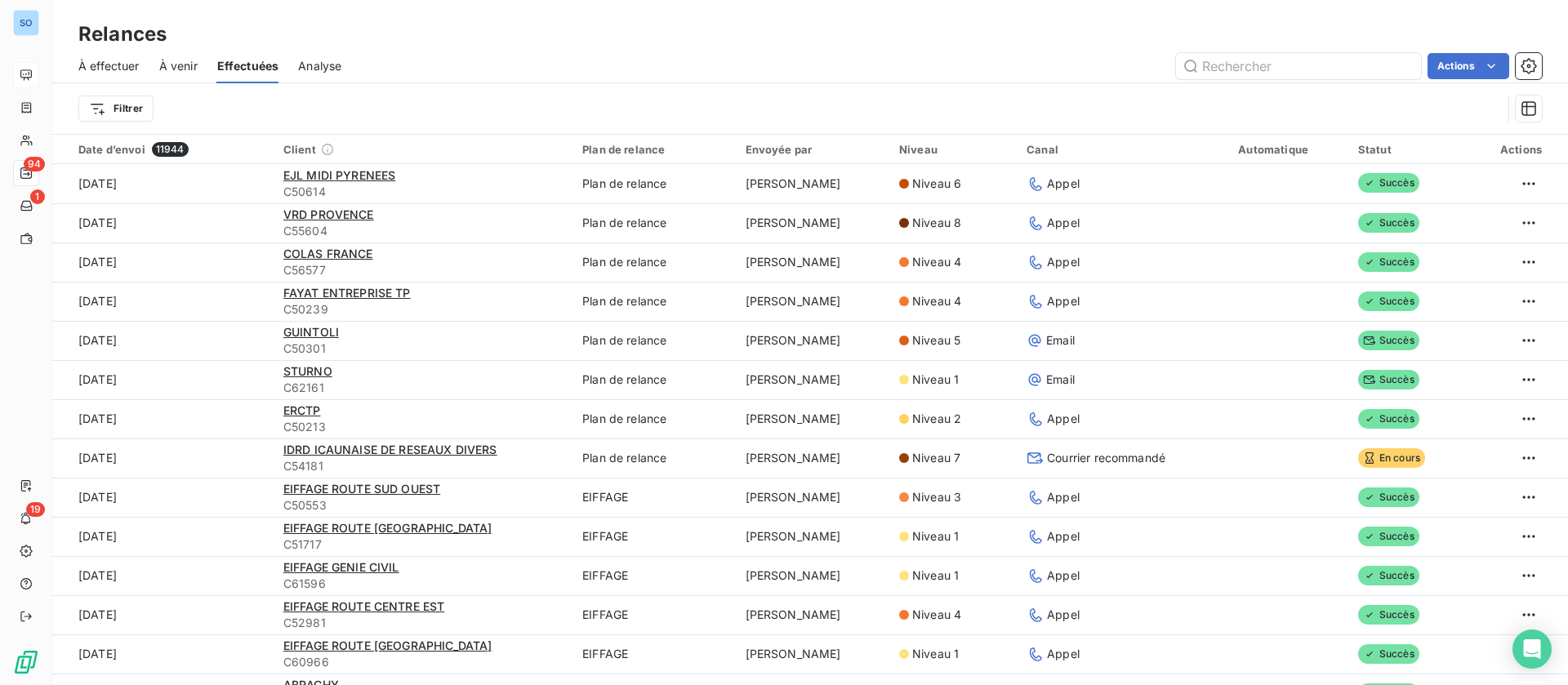
click at [120, 110] on html "SO 94 1 19 Relances À effectuer À venir Effectuées Analyse Actions Filtrer Date…" at bounding box center [784, 342] width 1568 height 685
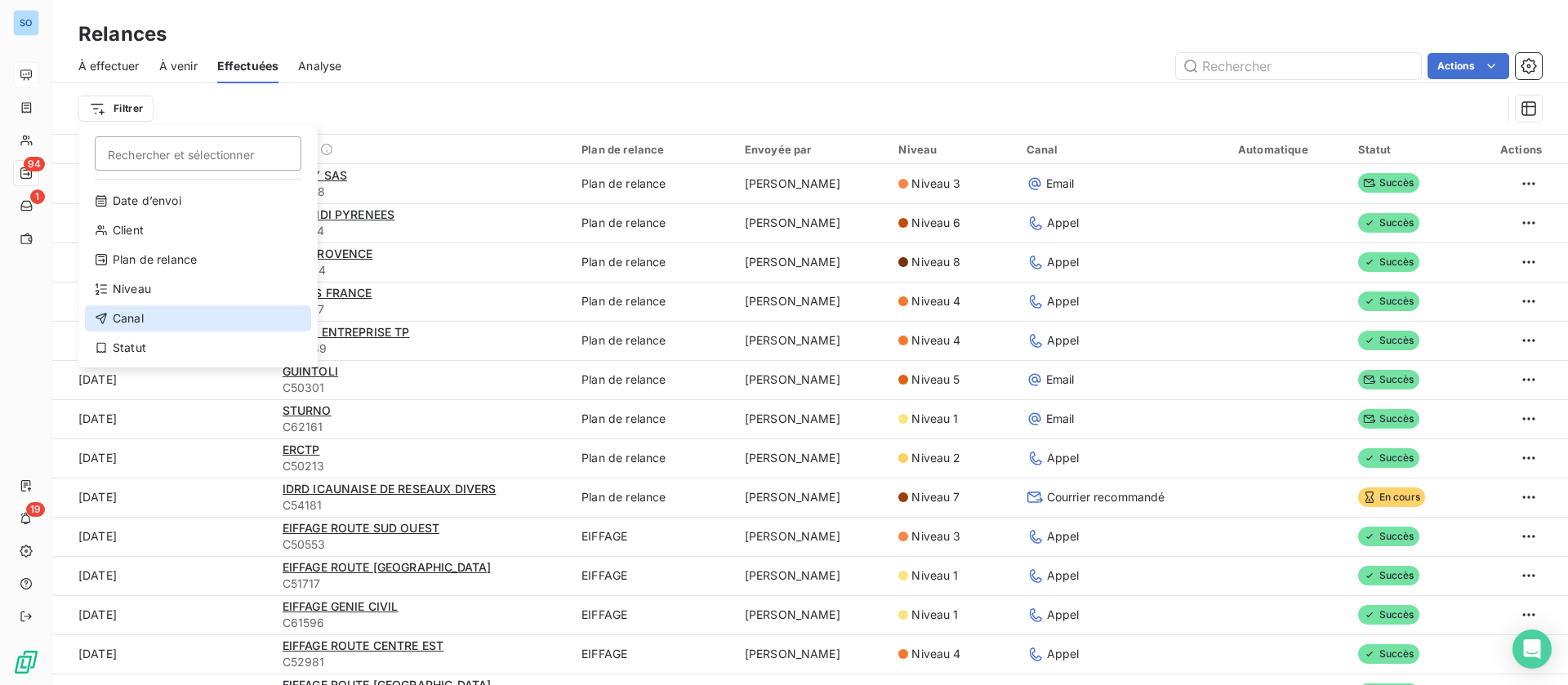
click at [158, 321] on div "Canal" at bounding box center [197, 319] width 226 height 26
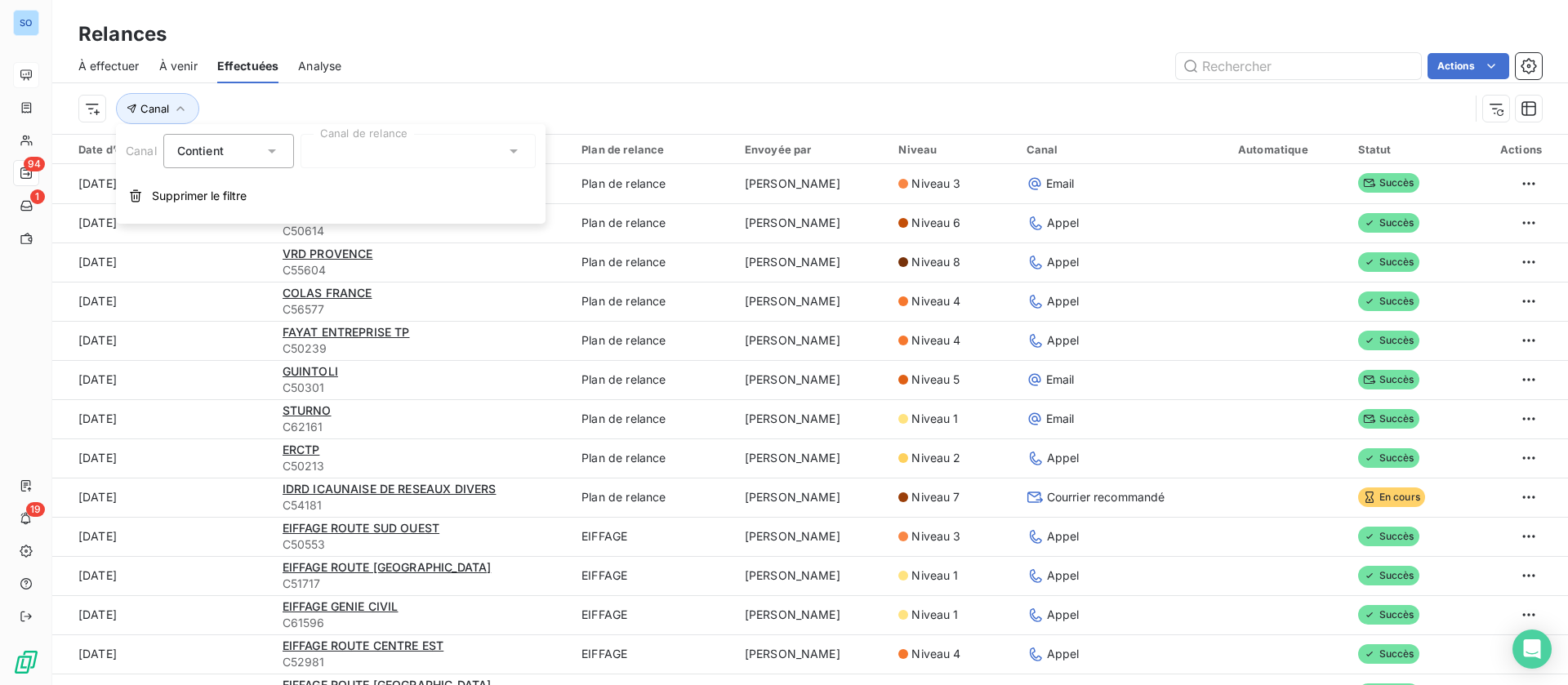
click at [369, 155] on div at bounding box center [417, 150] width 235 height 34
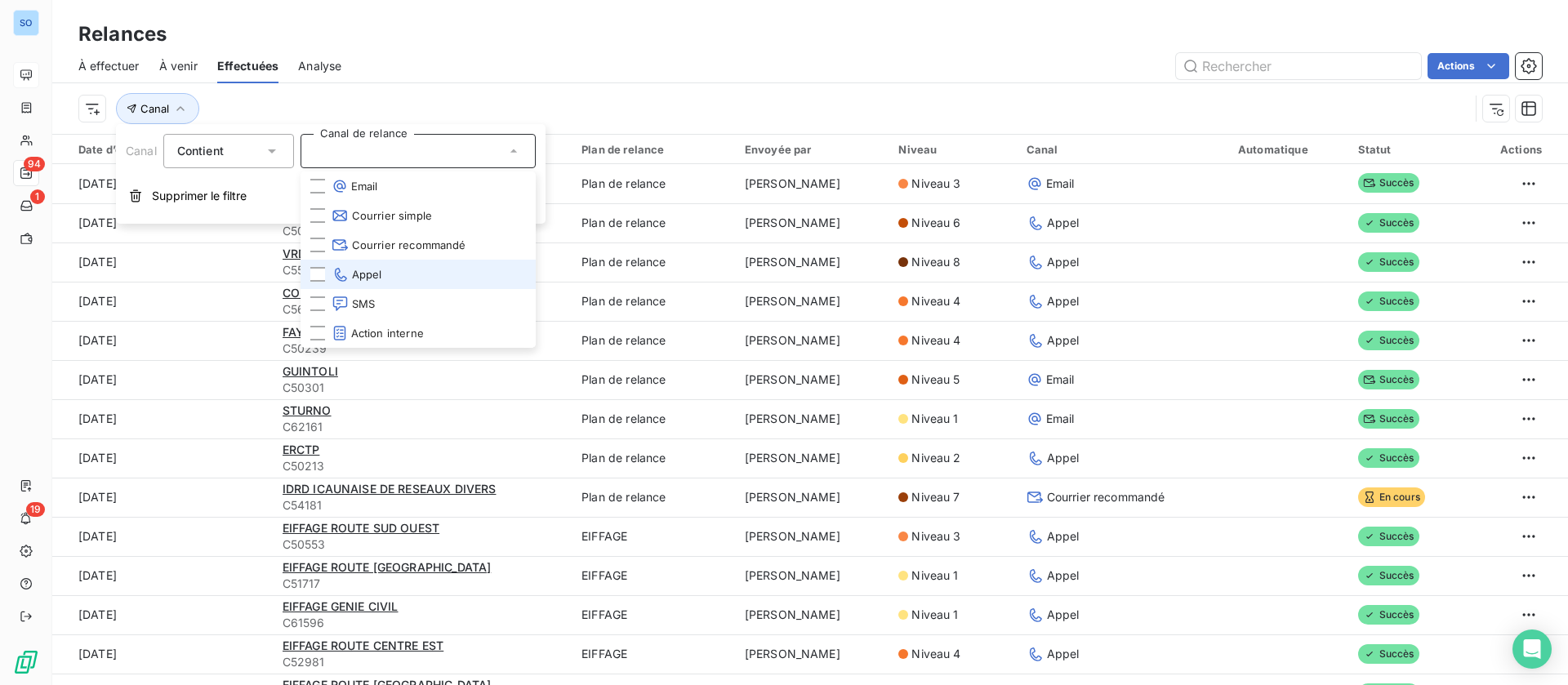
click at [362, 287] on li "Appel" at bounding box center [417, 274] width 235 height 30
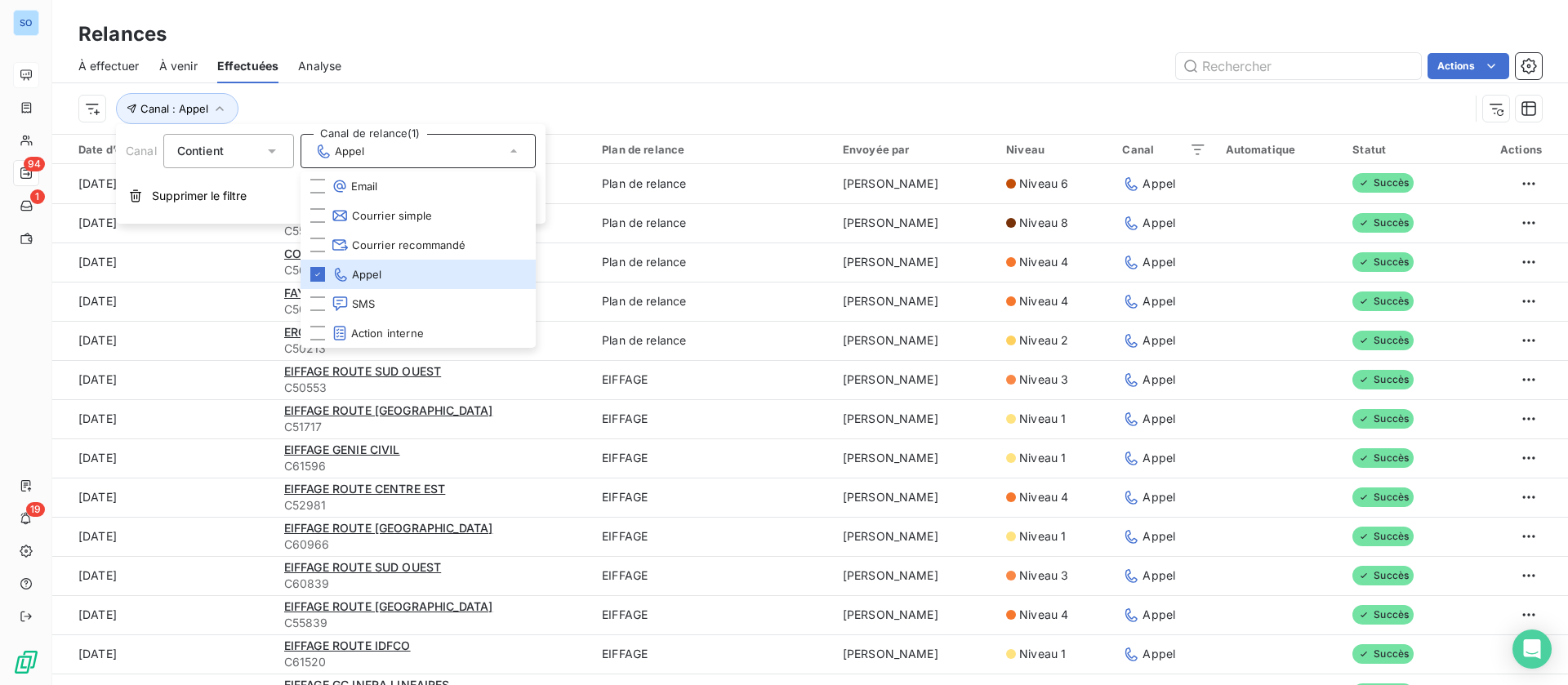
click at [597, 86] on div "Canal : Appel" at bounding box center [810, 108] width 1463 height 51
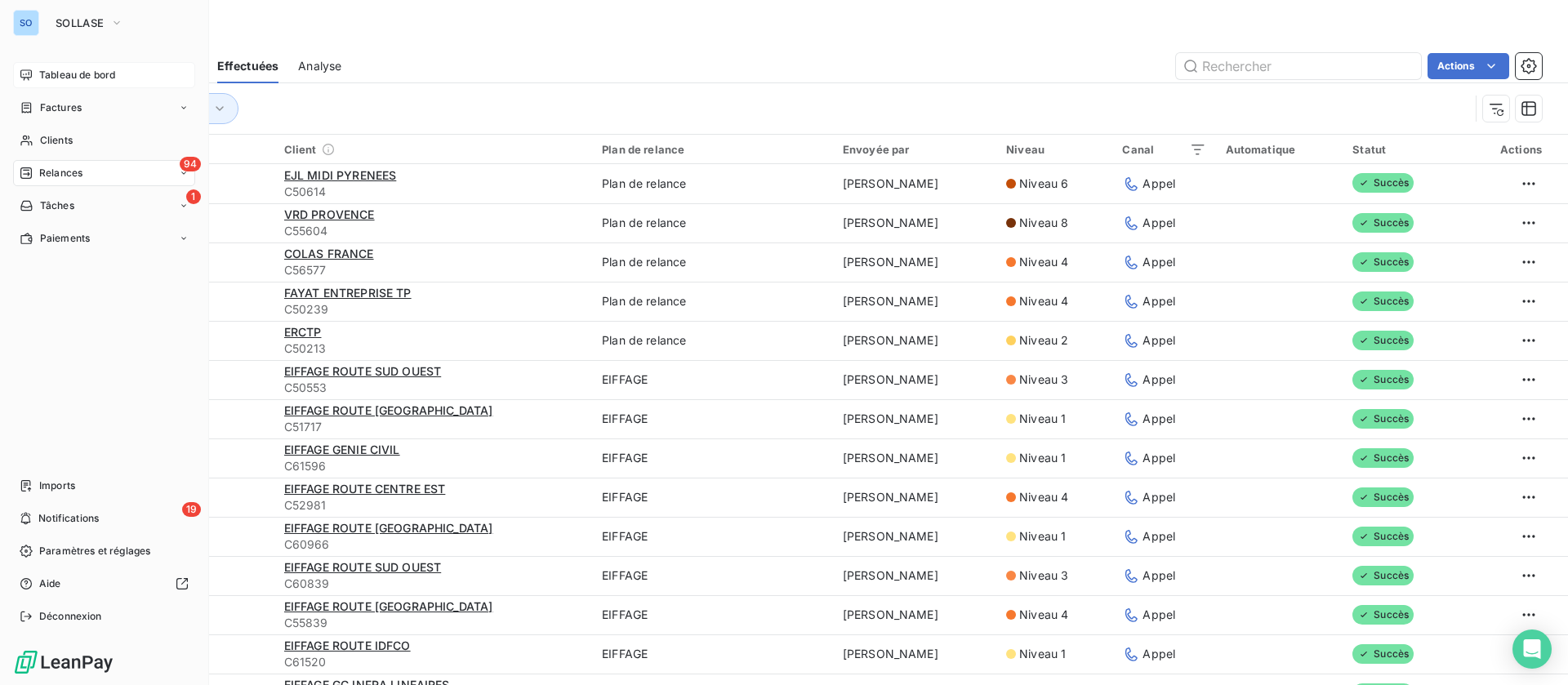
click at [45, 179] on span "Relances" at bounding box center [61, 173] width 44 height 15
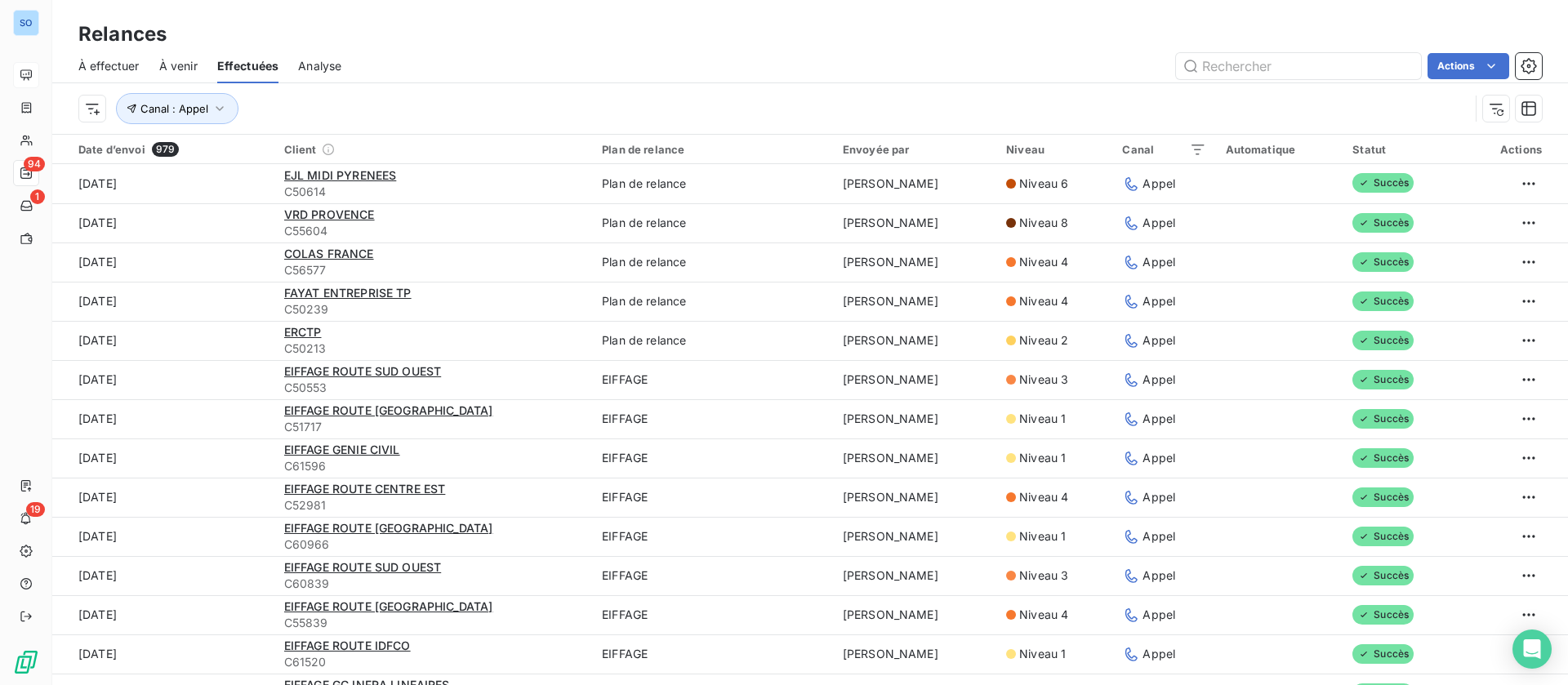
click at [107, 61] on span "À effectuer" at bounding box center [109, 65] width 61 height 17
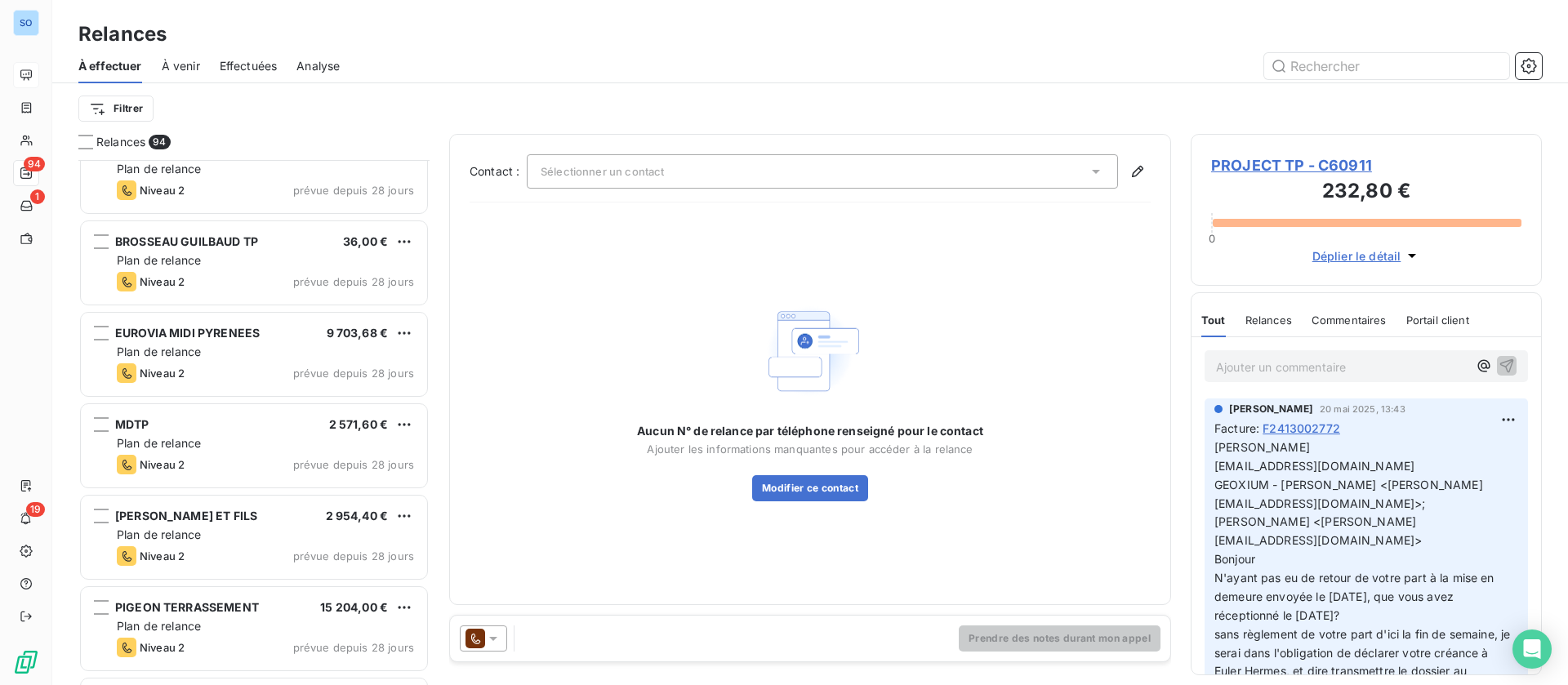
scroll to position [613, 0]
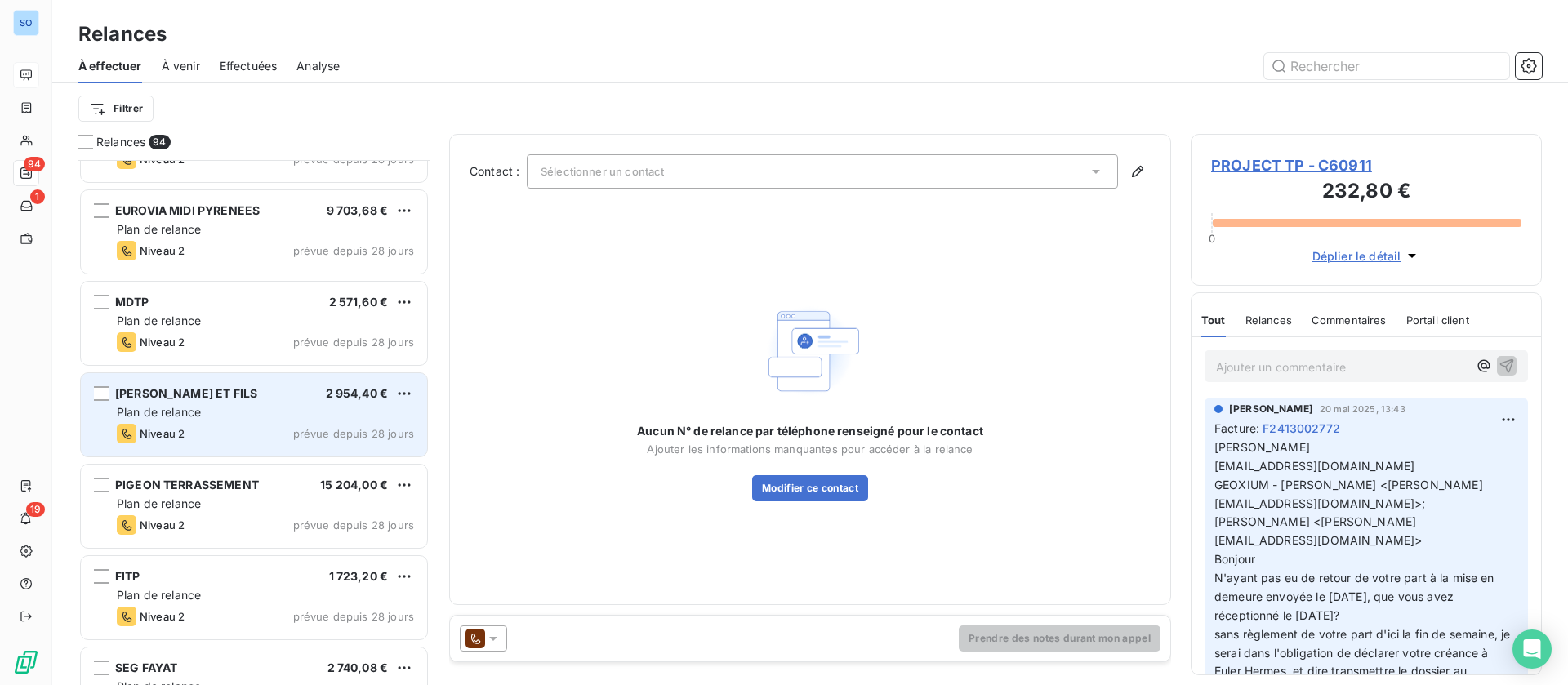
click at [230, 396] on div "[PERSON_NAME] ET FILS 2 954,40 €" at bounding box center [265, 393] width 297 height 15
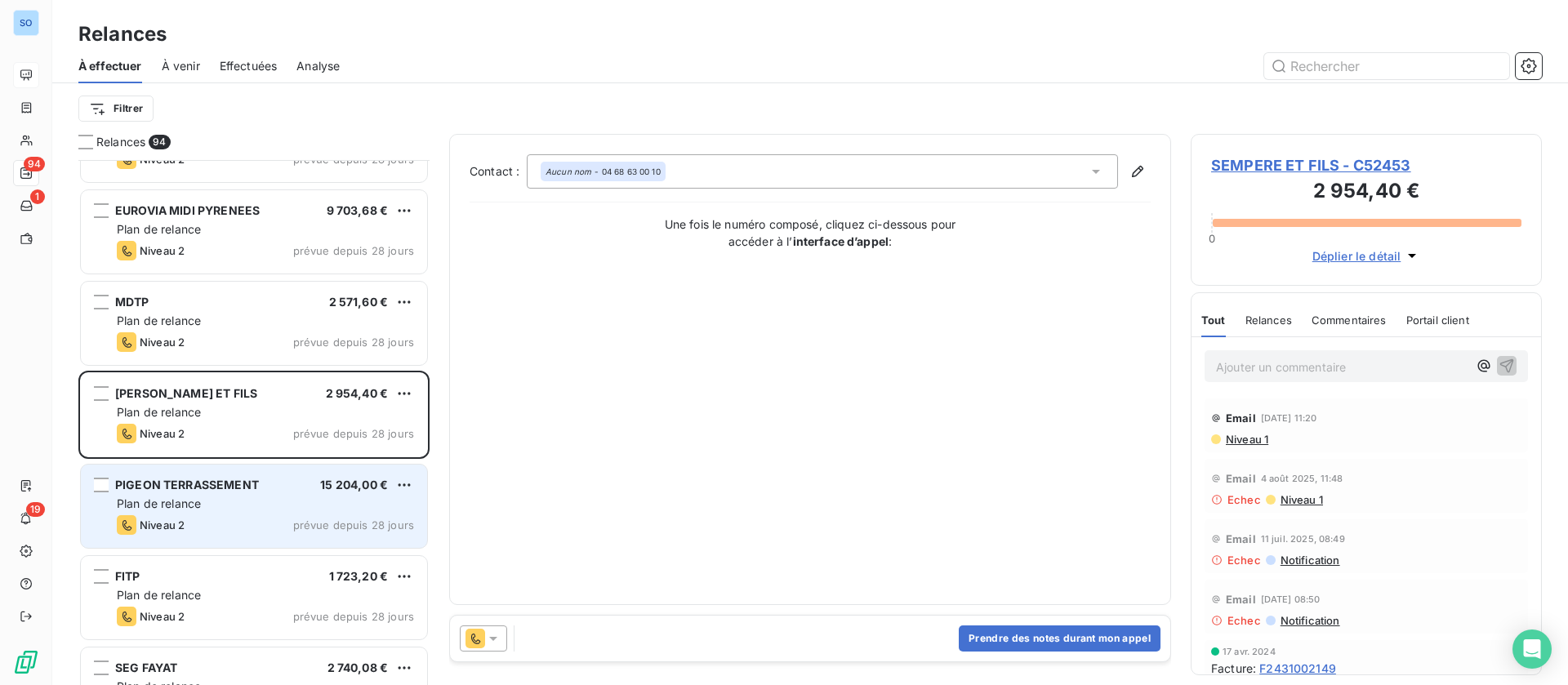
click at [224, 501] on div "Plan de relance" at bounding box center [265, 503] width 297 height 17
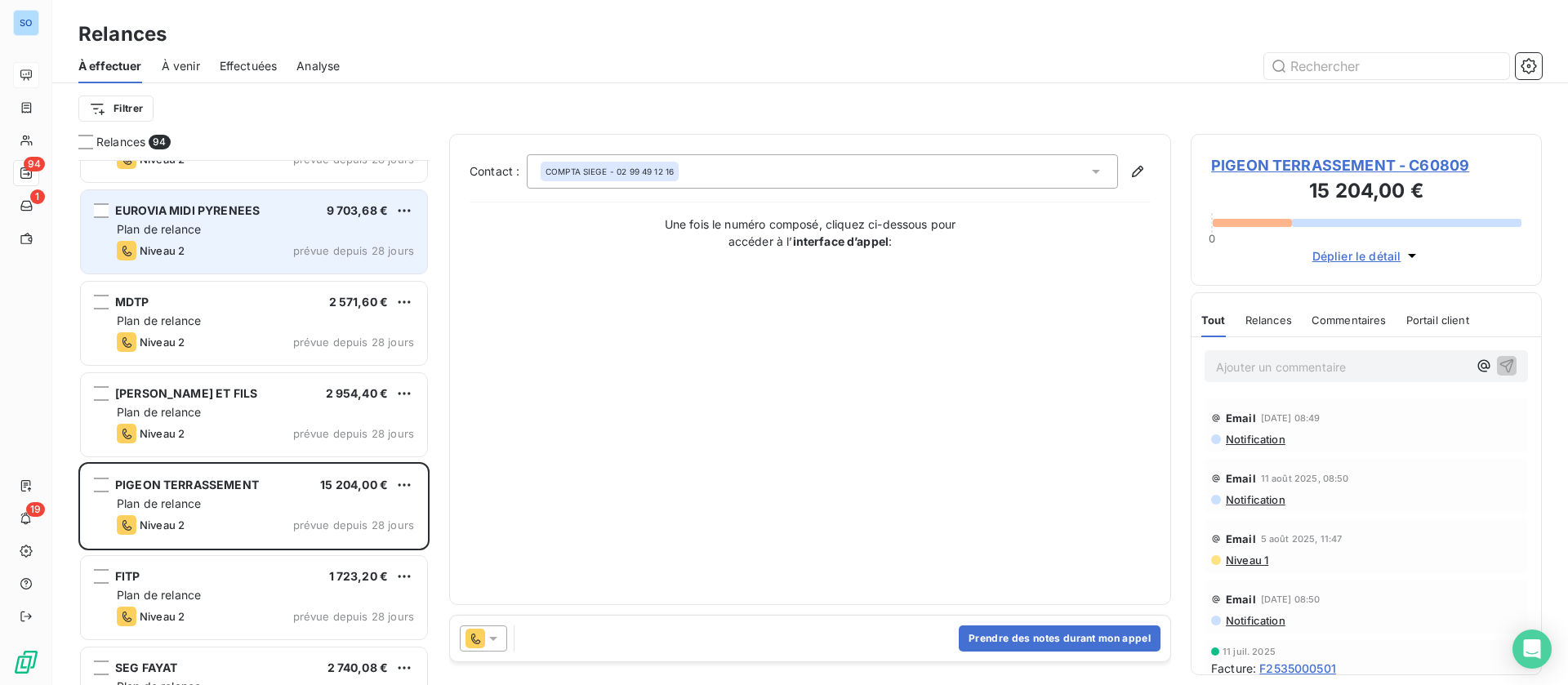
click at [269, 220] on div "EUROVIA MIDI PYRENEES 9 703,68 € Plan de relance Niveau 2 prévue depuis 28 jours" at bounding box center [254, 231] width 347 height 83
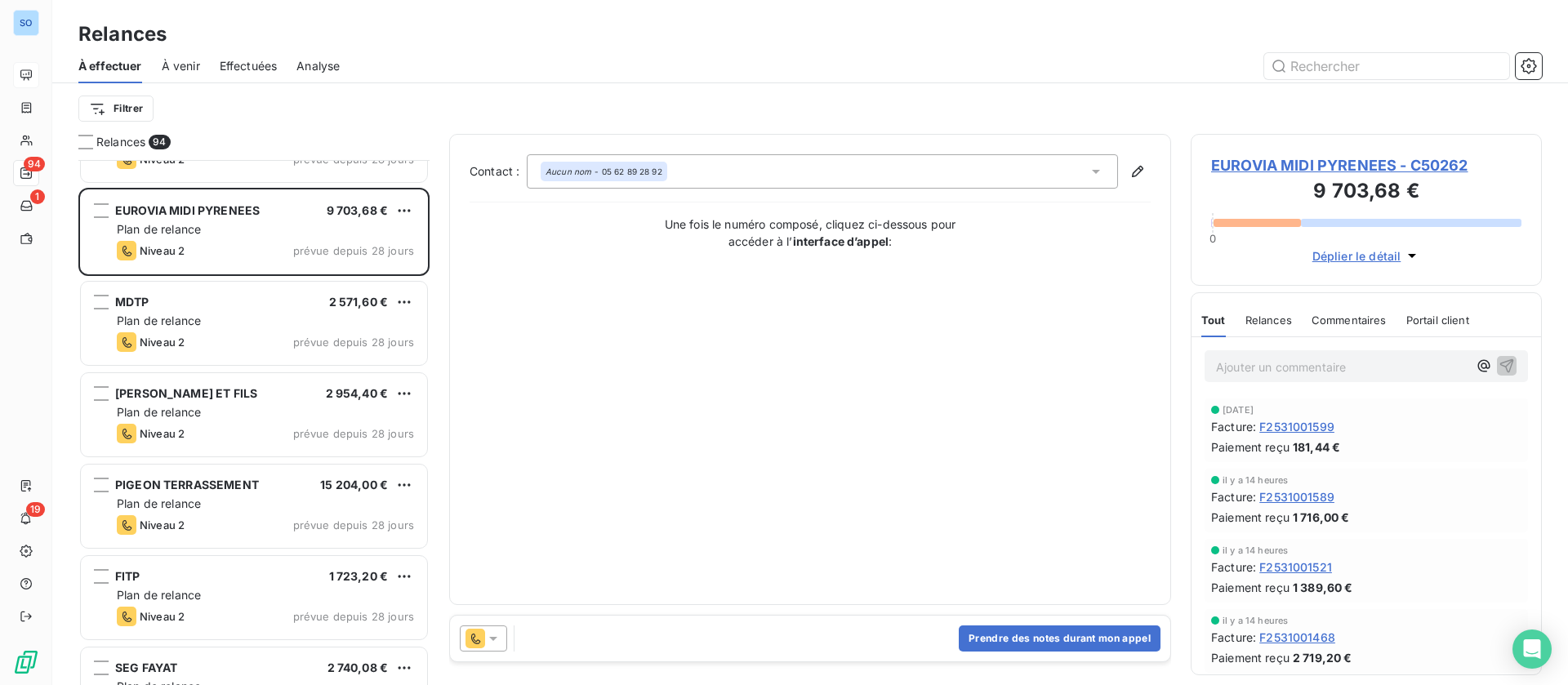
click at [1283, 165] on span "EUROVIA MIDI PYRENEES - C50262" at bounding box center [1365, 165] width 310 height 22
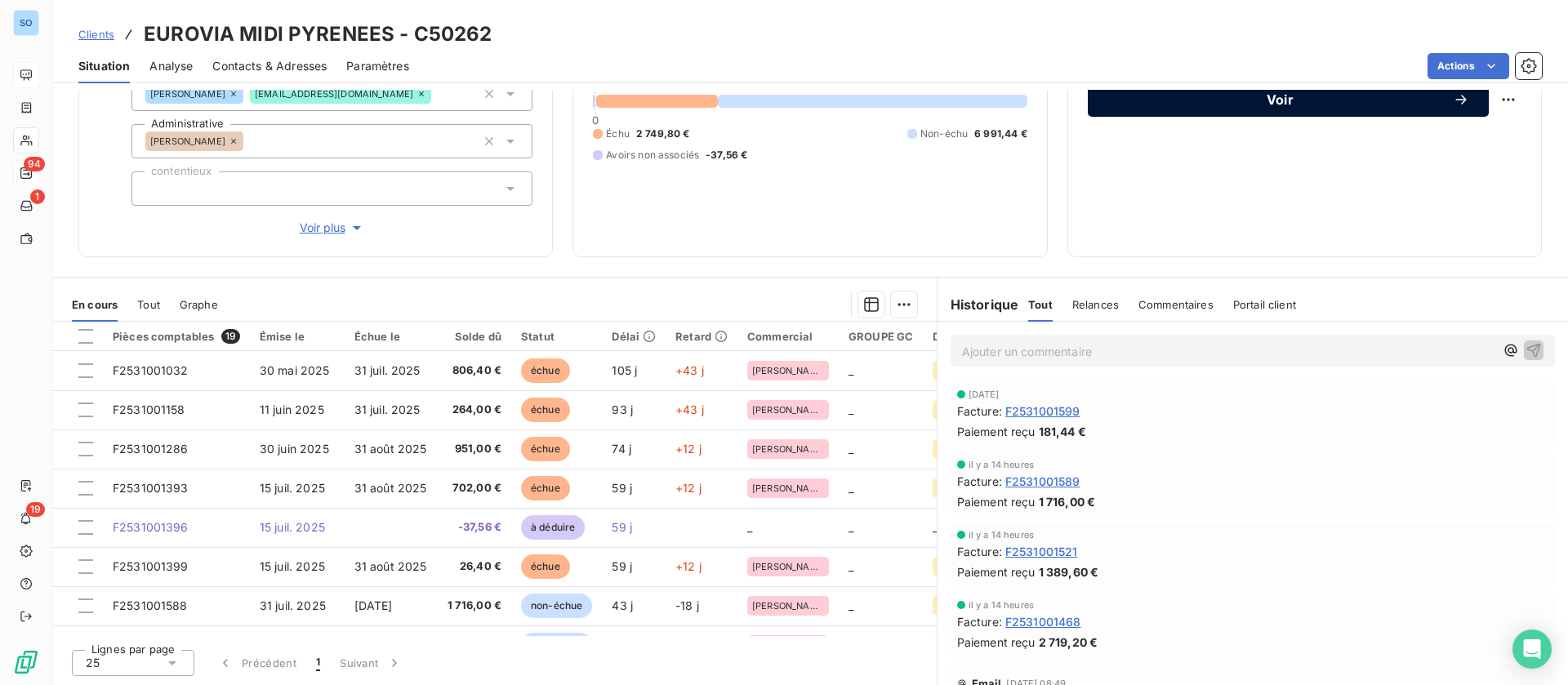
click at [1333, 95] on span "Voir" at bounding box center [1280, 99] width 346 height 13
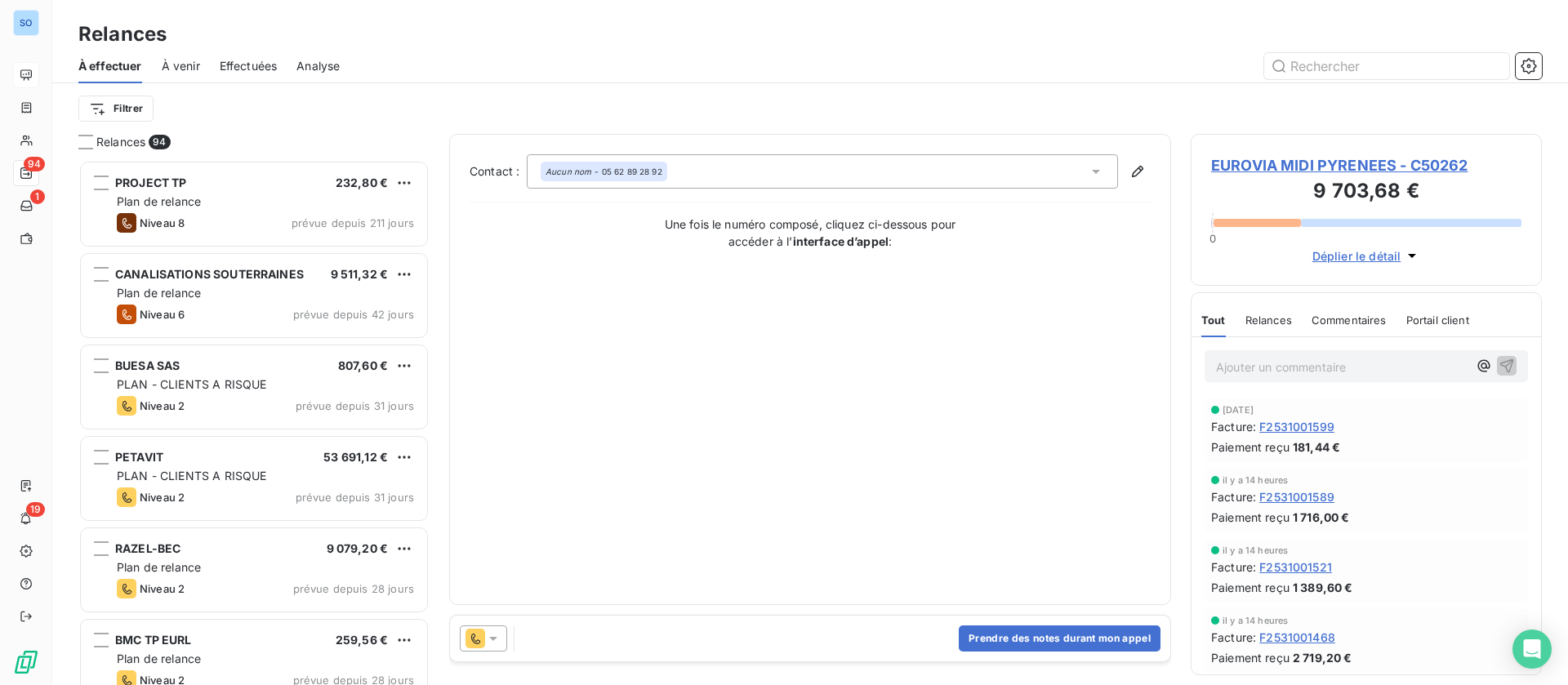
scroll to position [506, 333]
click at [1010, 629] on button "Prendre des notes durant mon appel" at bounding box center [1059, 638] width 202 height 26
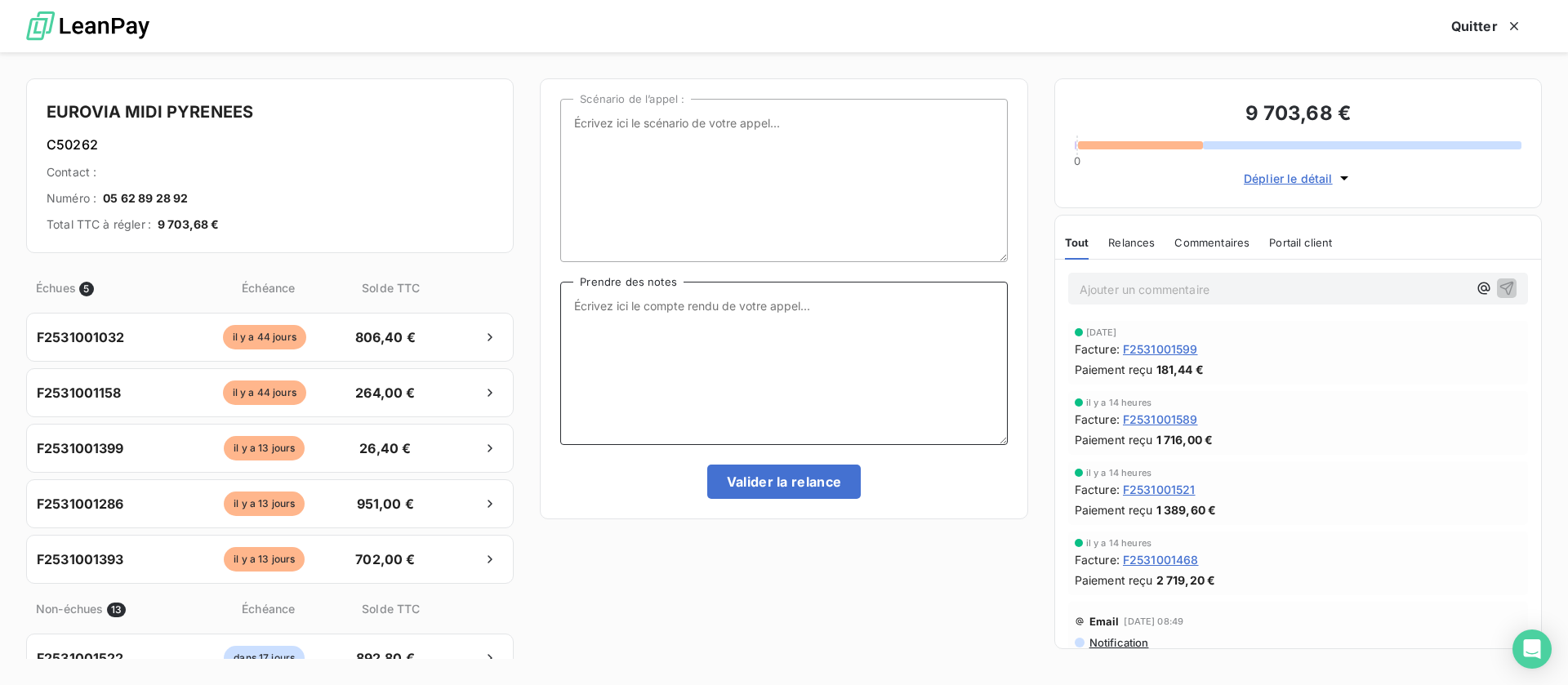
click at [724, 327] on textarea "Prendre des notes" at bounding box center [784, 363] width 447 height 163
click at [1232, 232] on div "Commentaires" at bounding box center [1212, 242] width 75 height 34
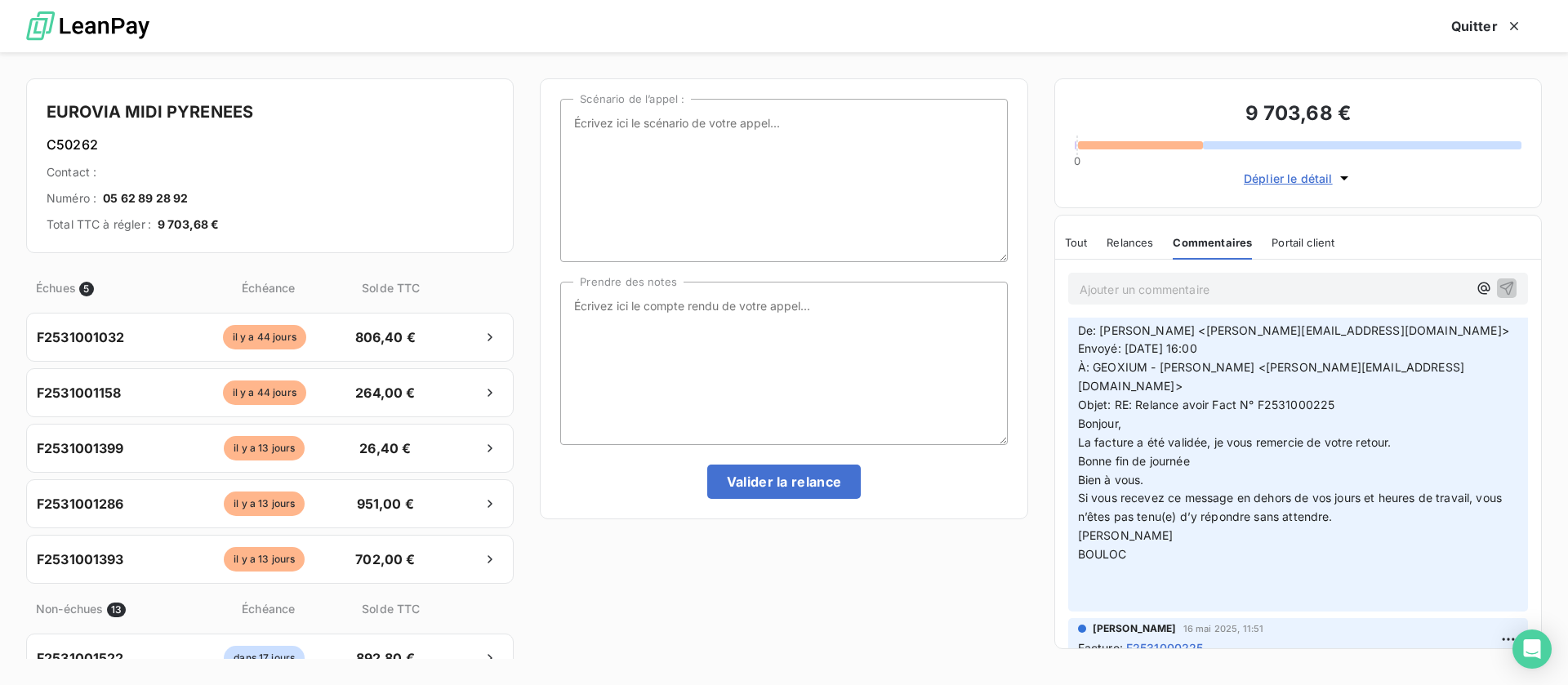
scroll to position [613, 0]
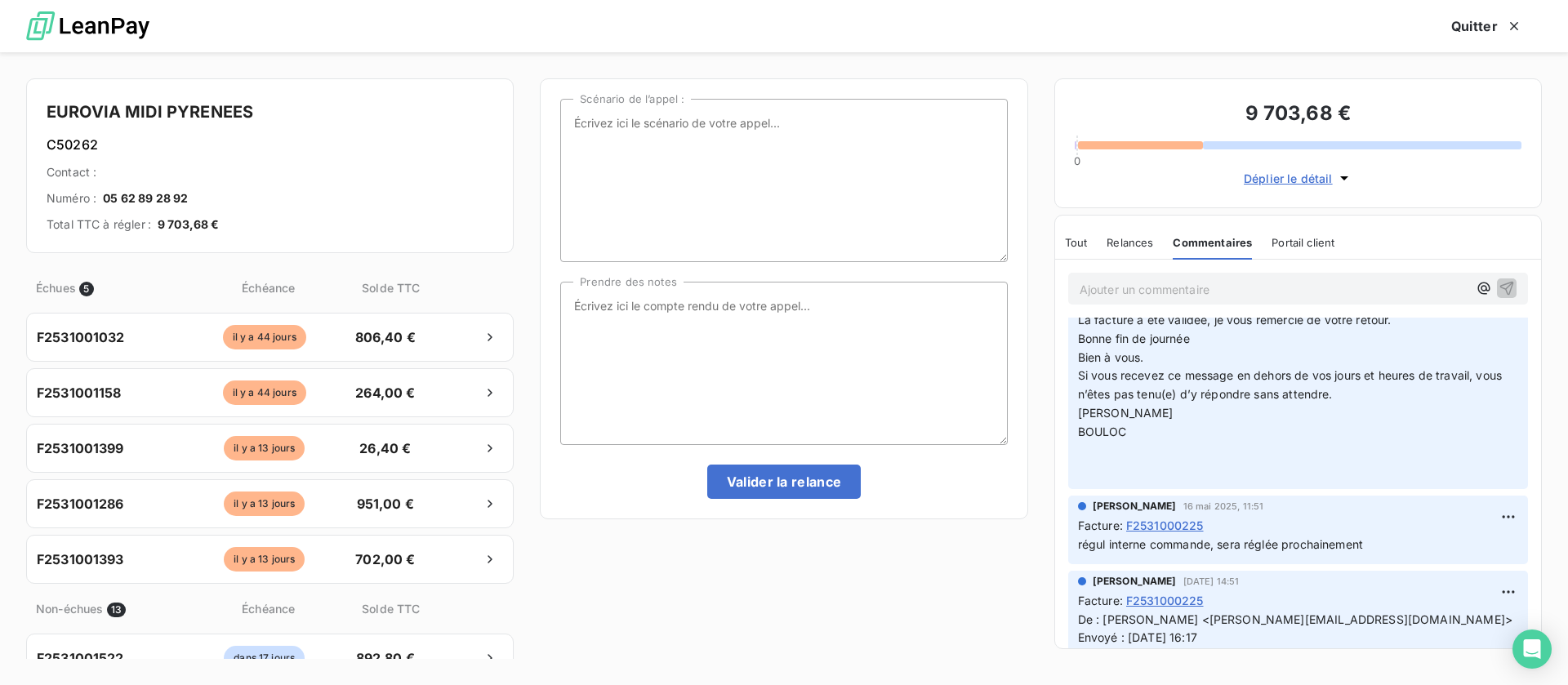
click at [1200, 283] on p "Ajouter un commentaire ﻿" at bounding box center [1274, 289] width 388 height 20
click at [1498, 284] on icon "button" at bounding box center [1506, 287] width 17 height 17
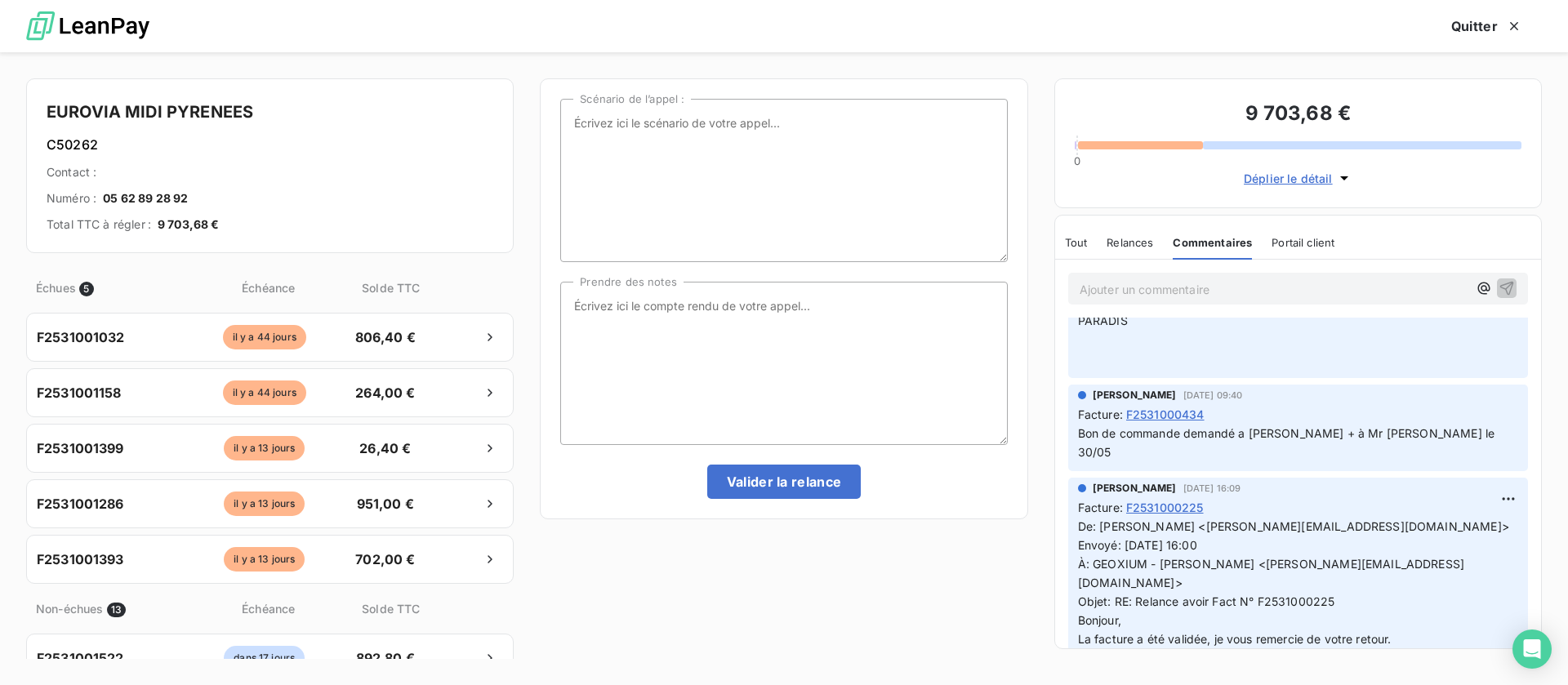
scroll to position [0, 0]
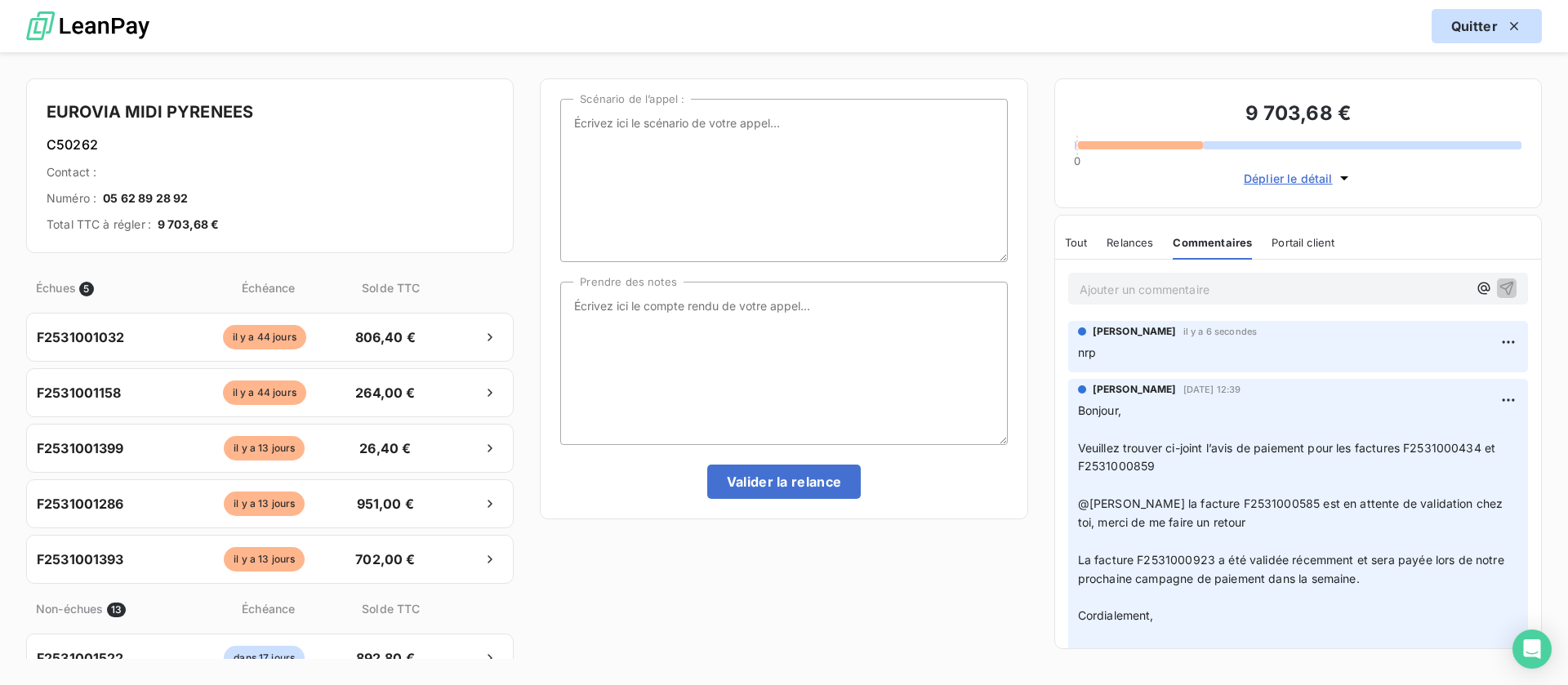
click at [1461, 31] on button "Quitter" at bounding box center [1487, 25] width 110 height 34
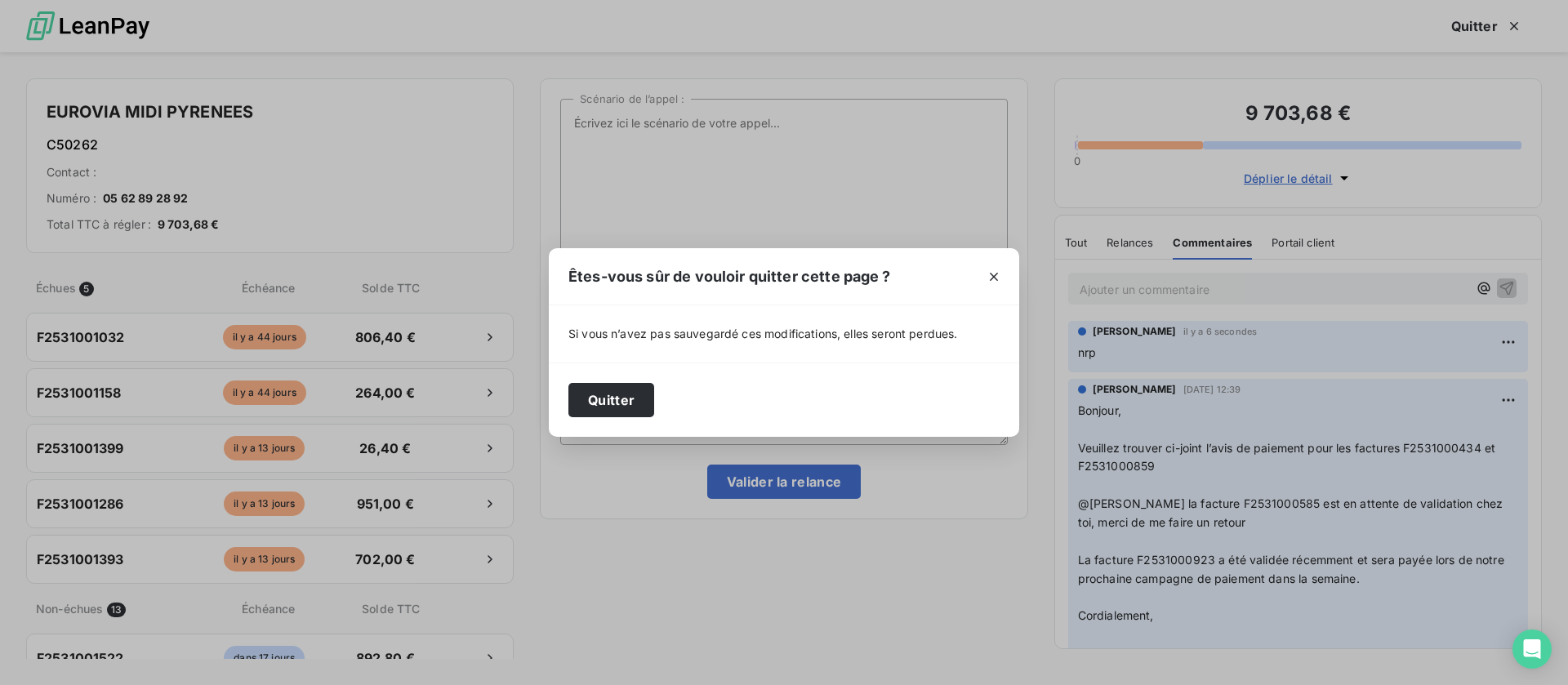
click at [617, 373] on div "Quitter" at bounding box center [784, 399] width 471 height 74
click at [612, 398] on button "Quitter" at bounding box center [611, 400] width 86 height 34
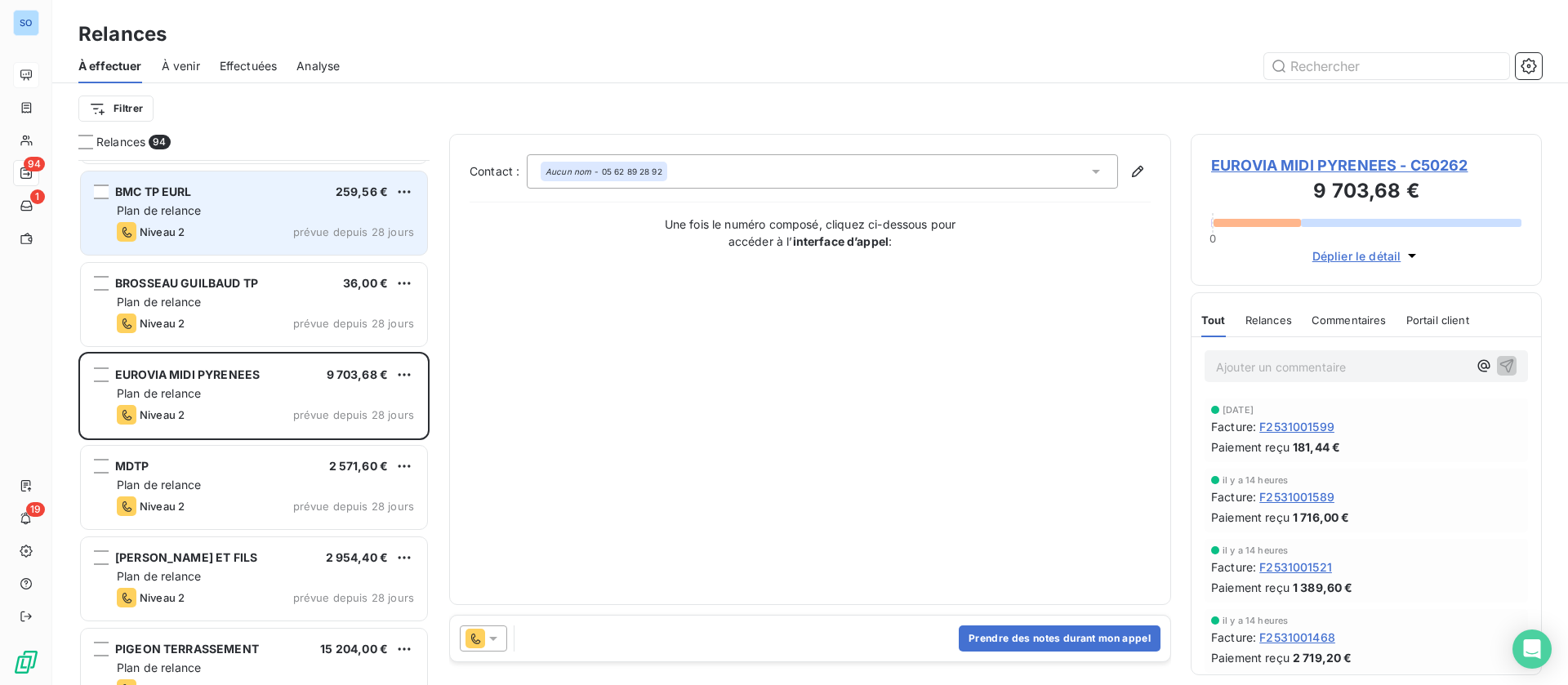
scroll to position [490, 0]
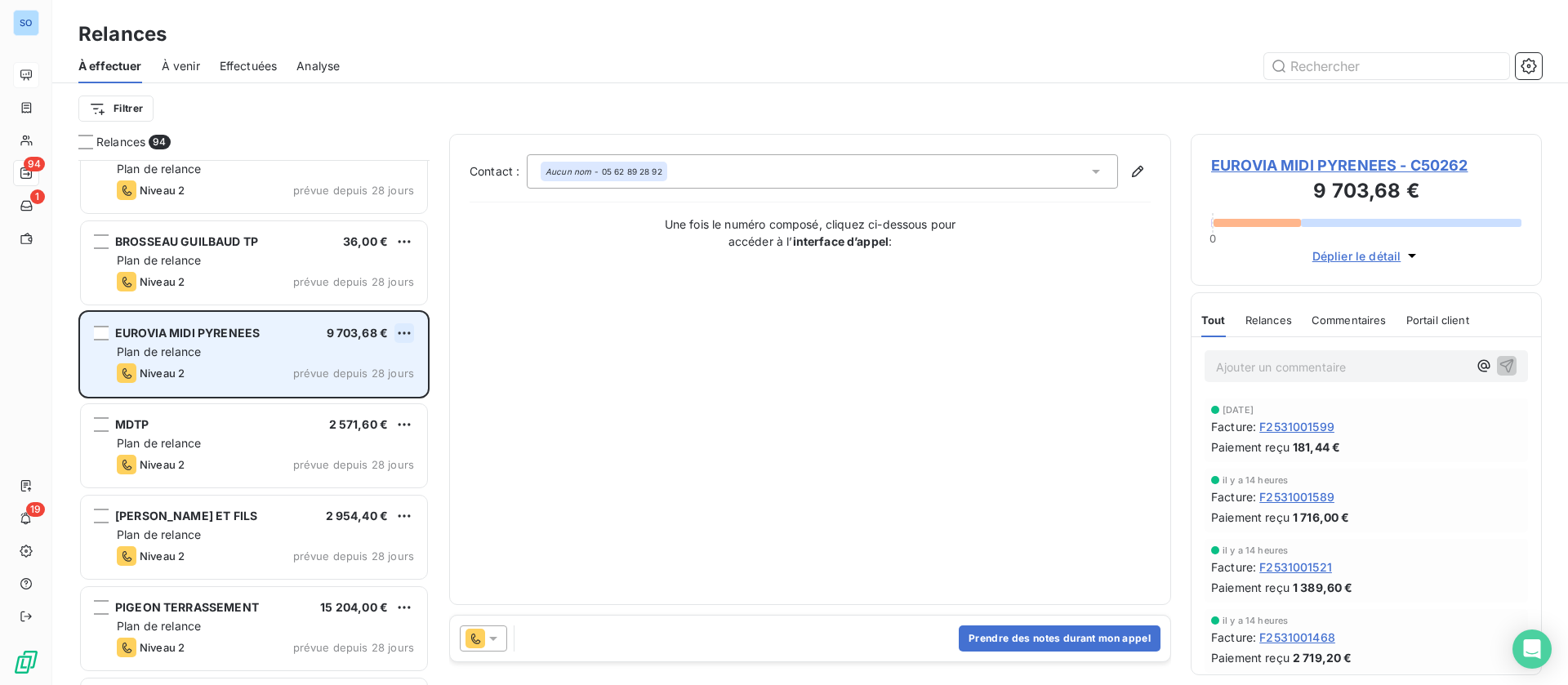
click at [400, 332] on html "SO 94 1 19 Relances À effectuer À venir Effectuées Analyse Filtrer Relances 94 …" at bounding box center [784, 342] width 1568 height 685
click at [344, 361] on div "Replanifier cette action" at bounding box center [333, 366] width 146 height 26
select select "8"
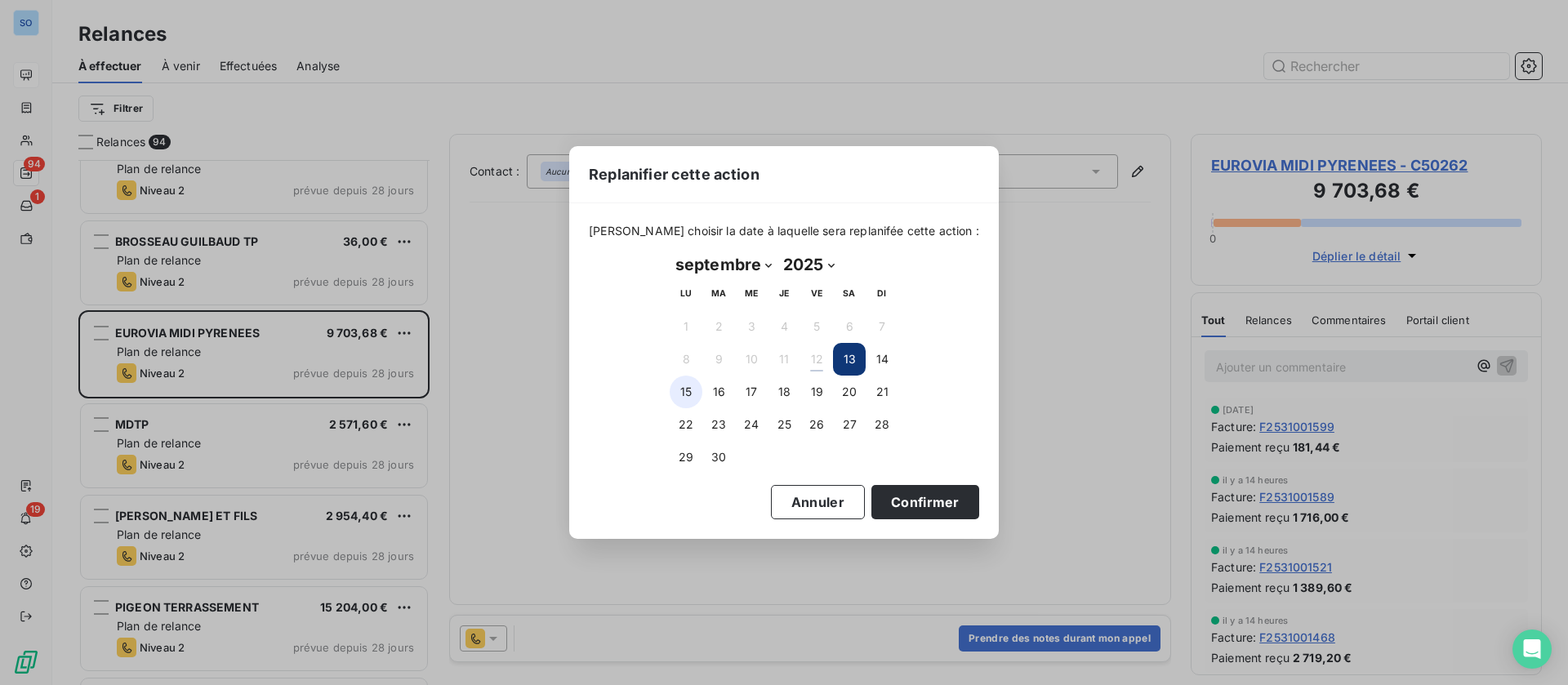
click at [678, 394] on button "15" at bounding box center [685, 391] width 32 height 32
click at [891, 501] on button "Confirmer" at bounding box center [925, 502] width 107 height 34
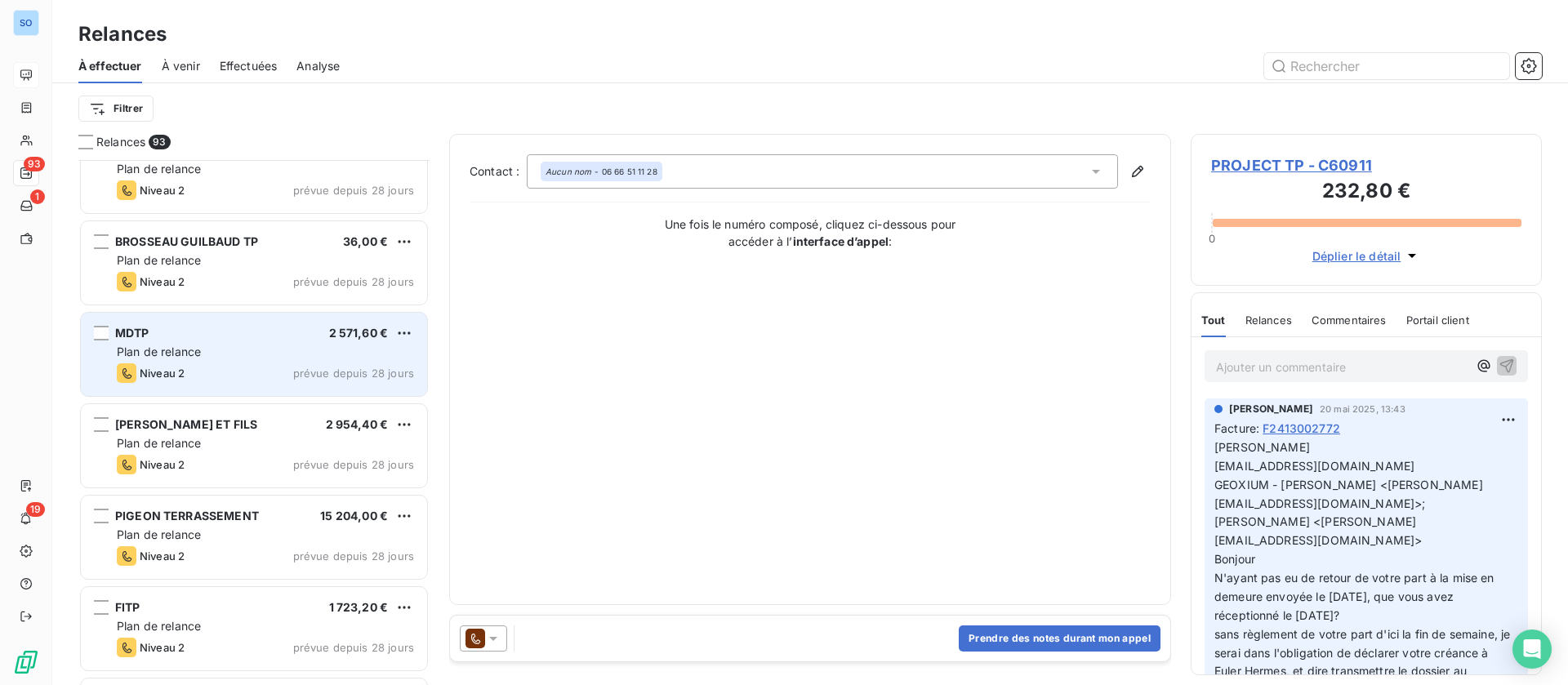
click at [220, 355] on div "Plan de relance" at bounding box center [265, 352] width 297 height 17
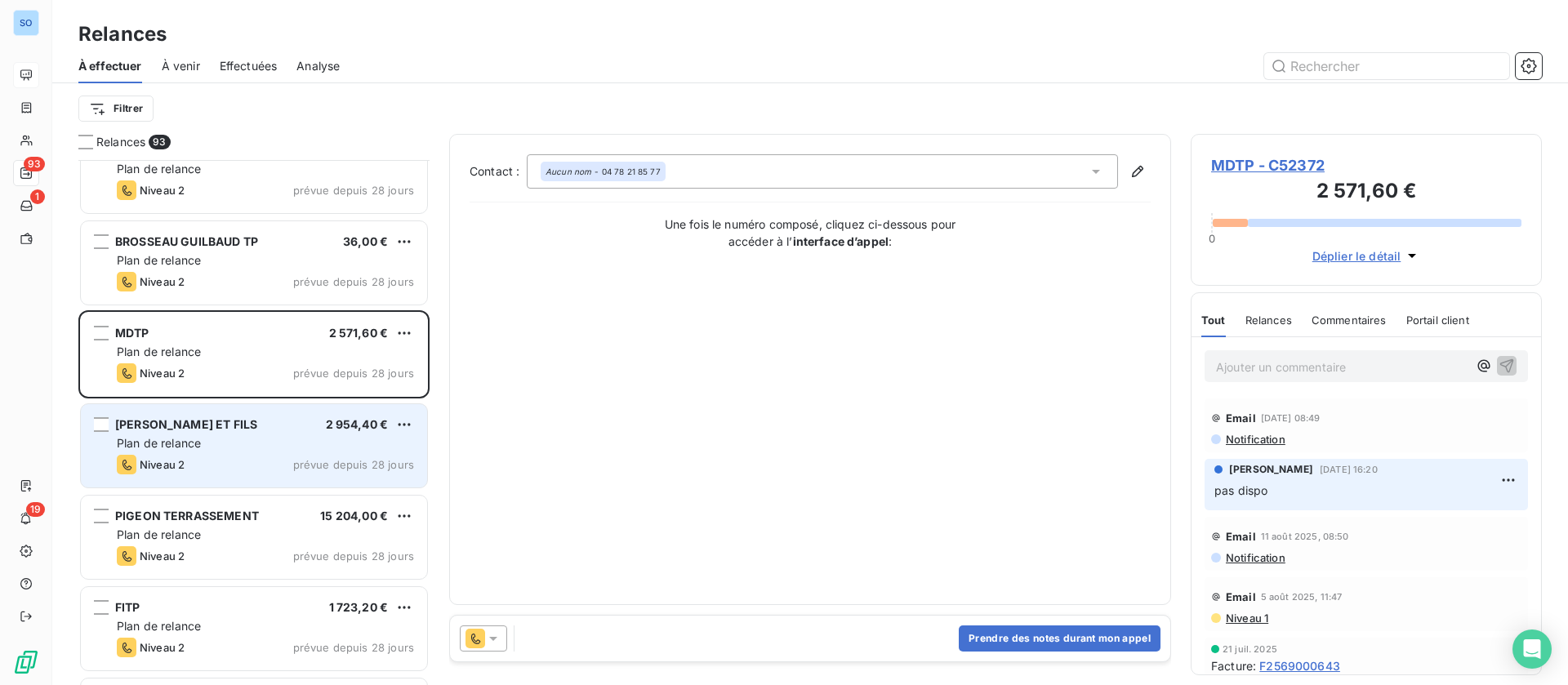
click at [264, 449] on div "Plan de relance" at bounding box center [265, 443] width 297 height 17
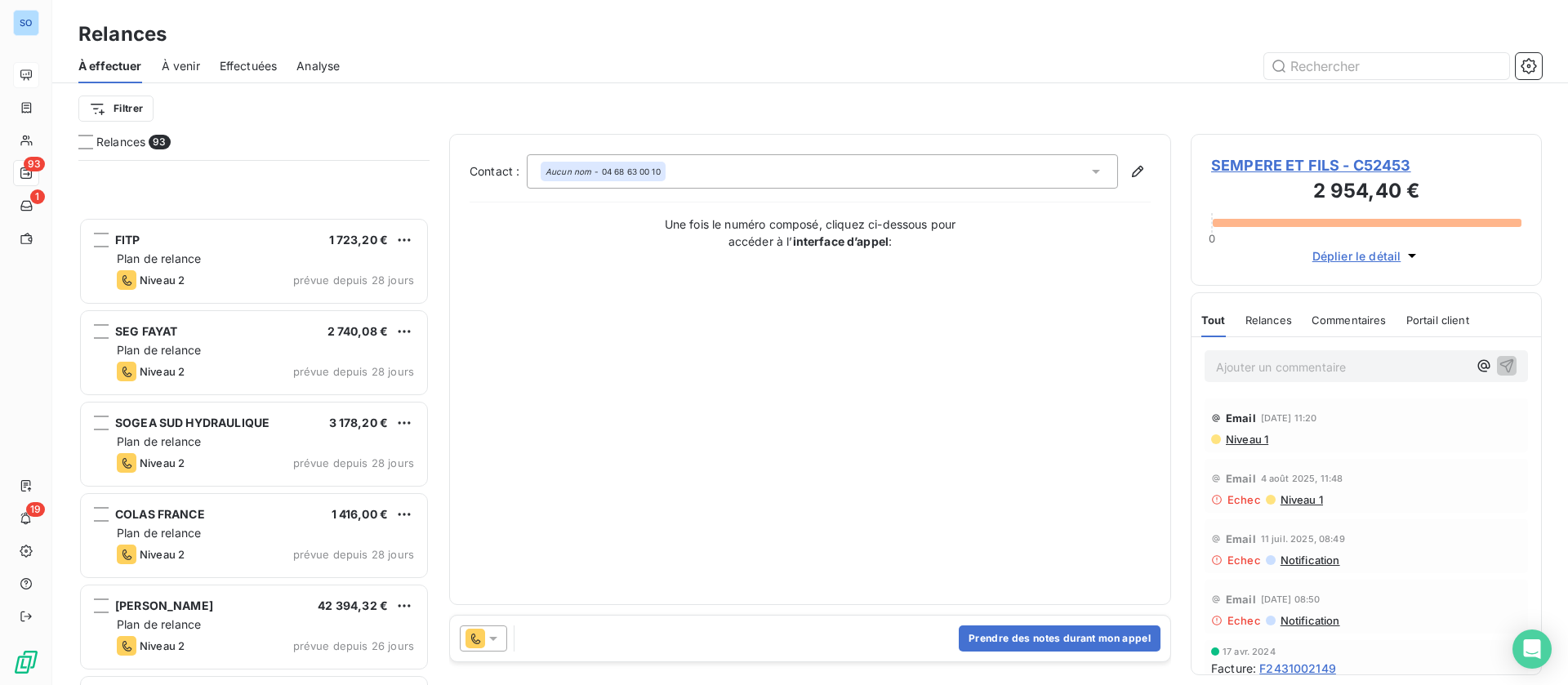
scroll to position [1103, 0]
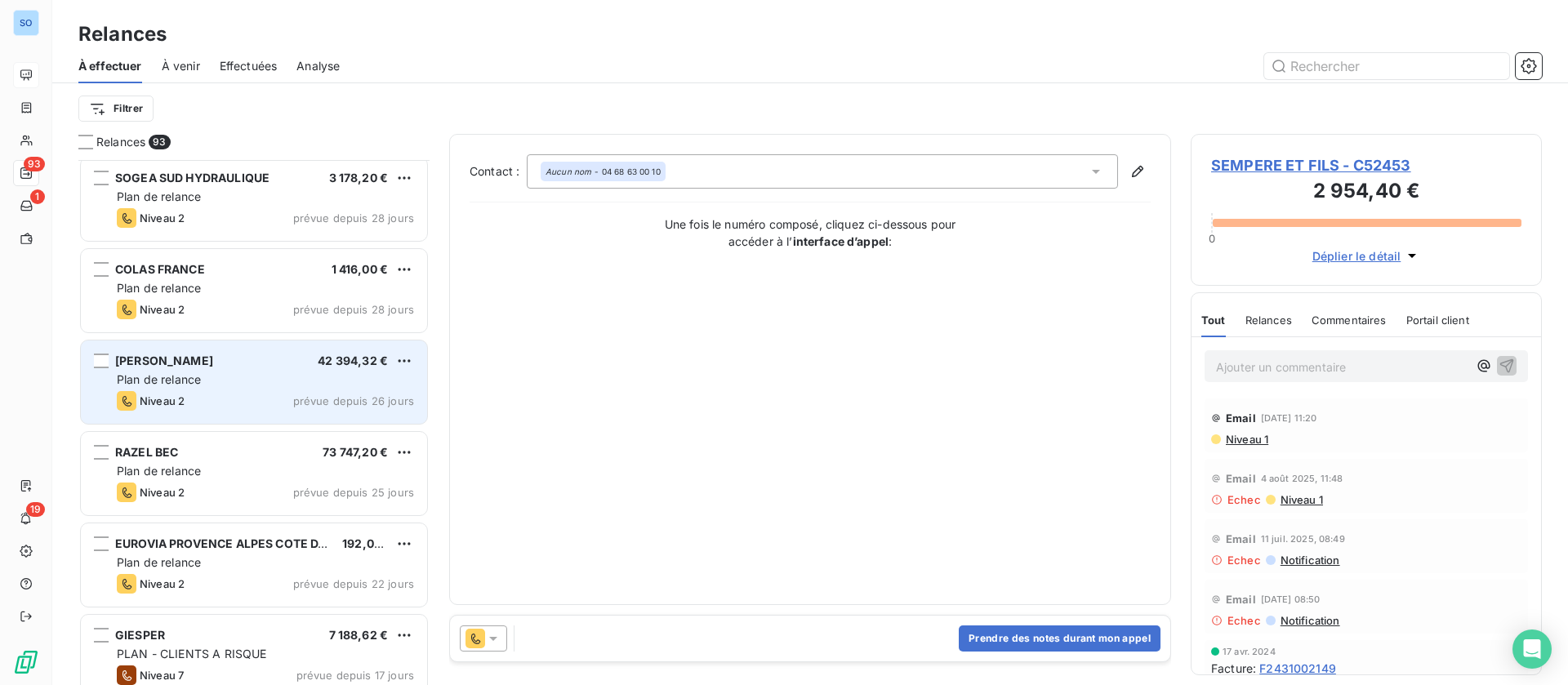
click at [230, 374] on div "Plan de relance" at bounding box center [265, 380] width 297 height 17
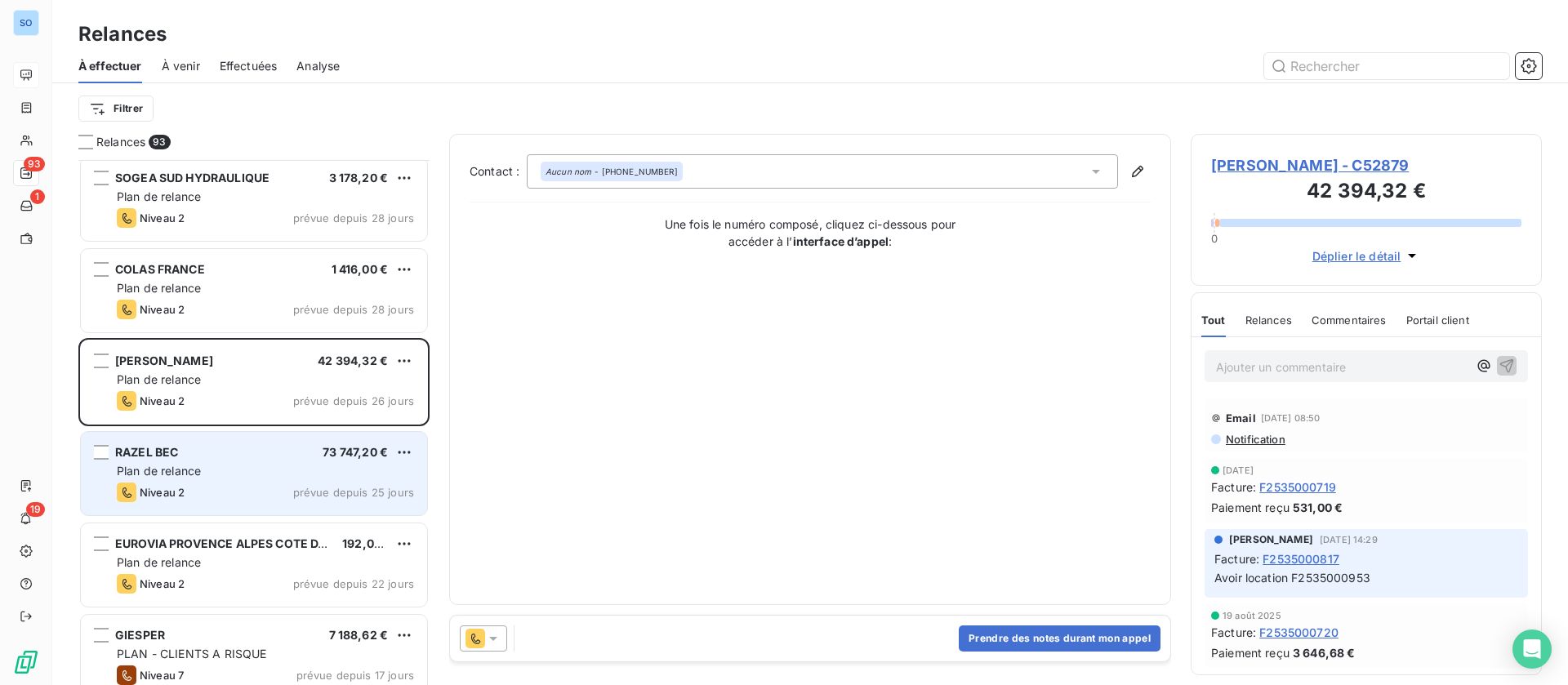
click at [252, 454] on div "RAZEL BEC 73 747,20 €" at bounding box center [265, 452] width 297 height 15
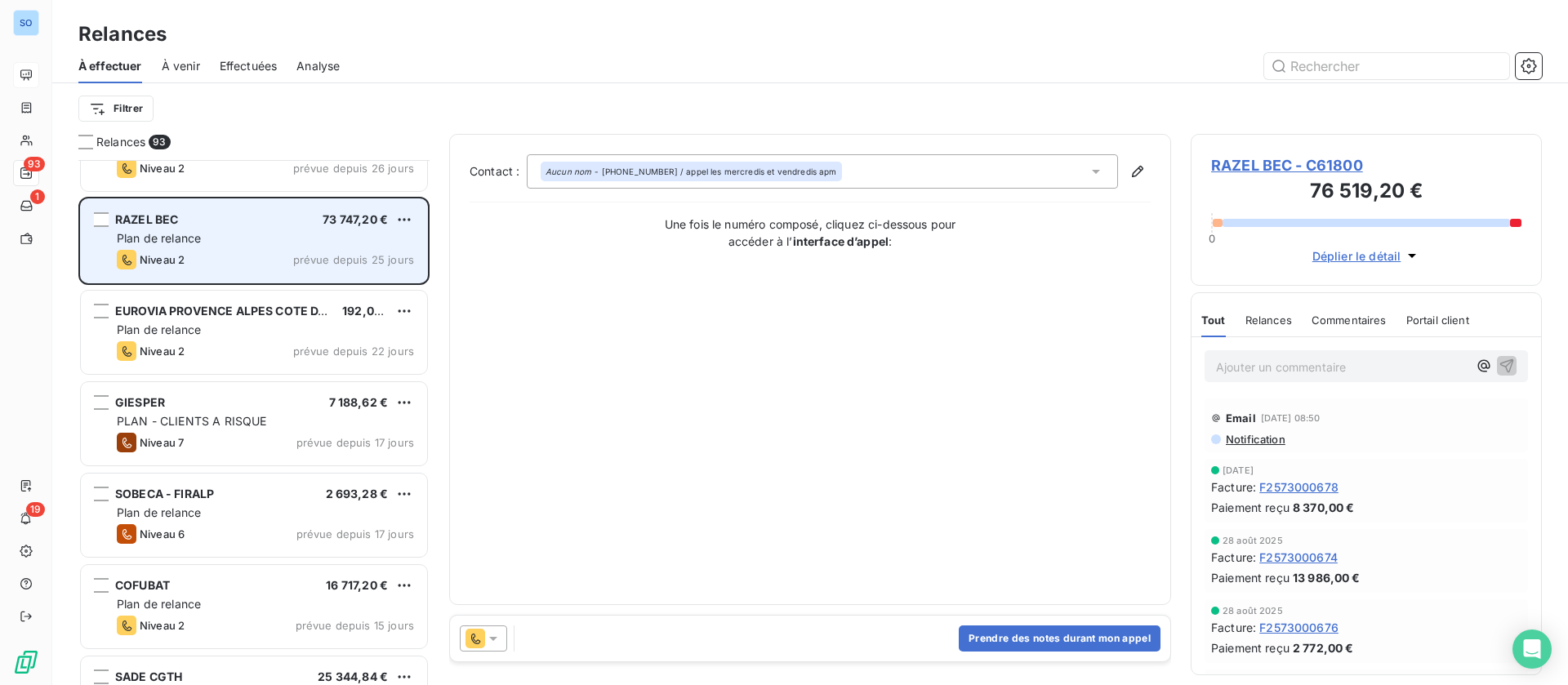
scroll to position [1347, 0]
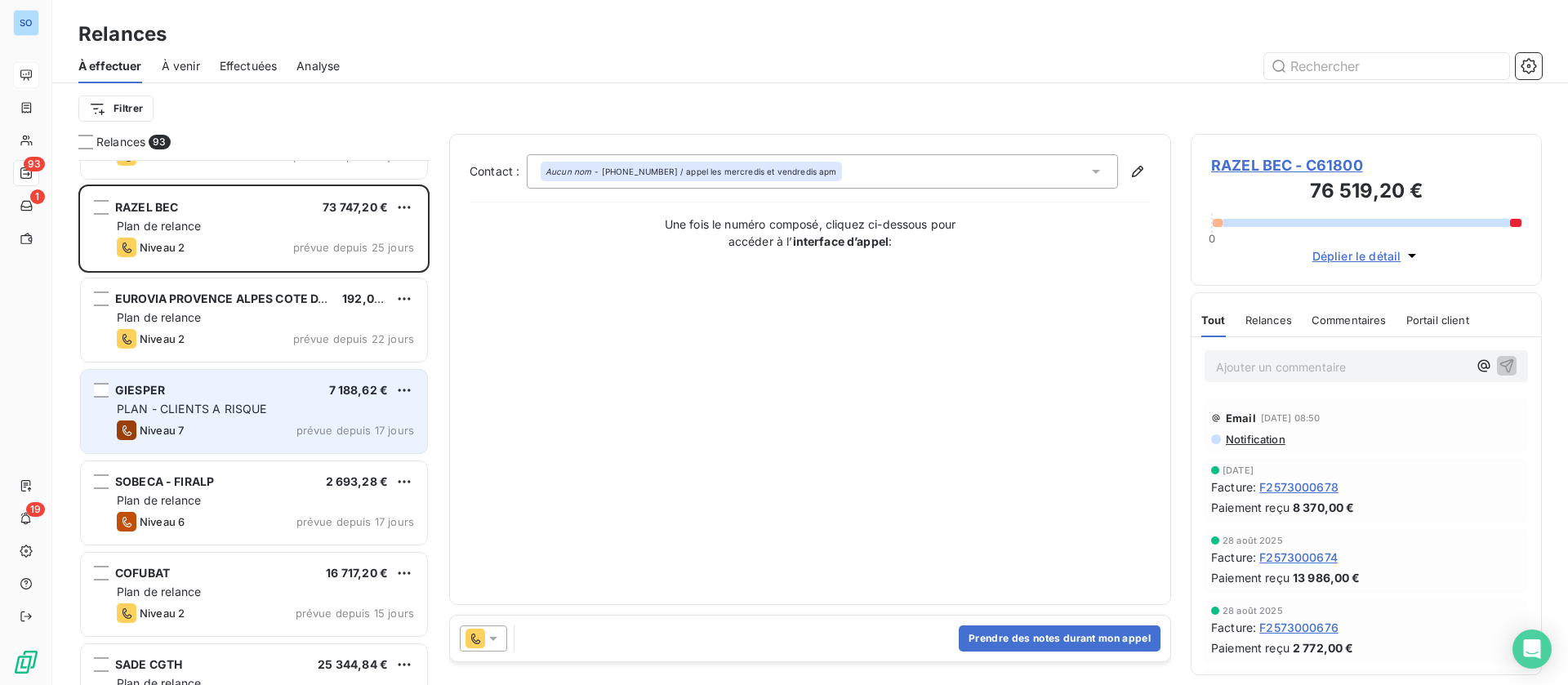
click at [260, 409] on span "PLAN - CLIENTS A RISQUE" at bounding box center [191, 408] width 149 height 14
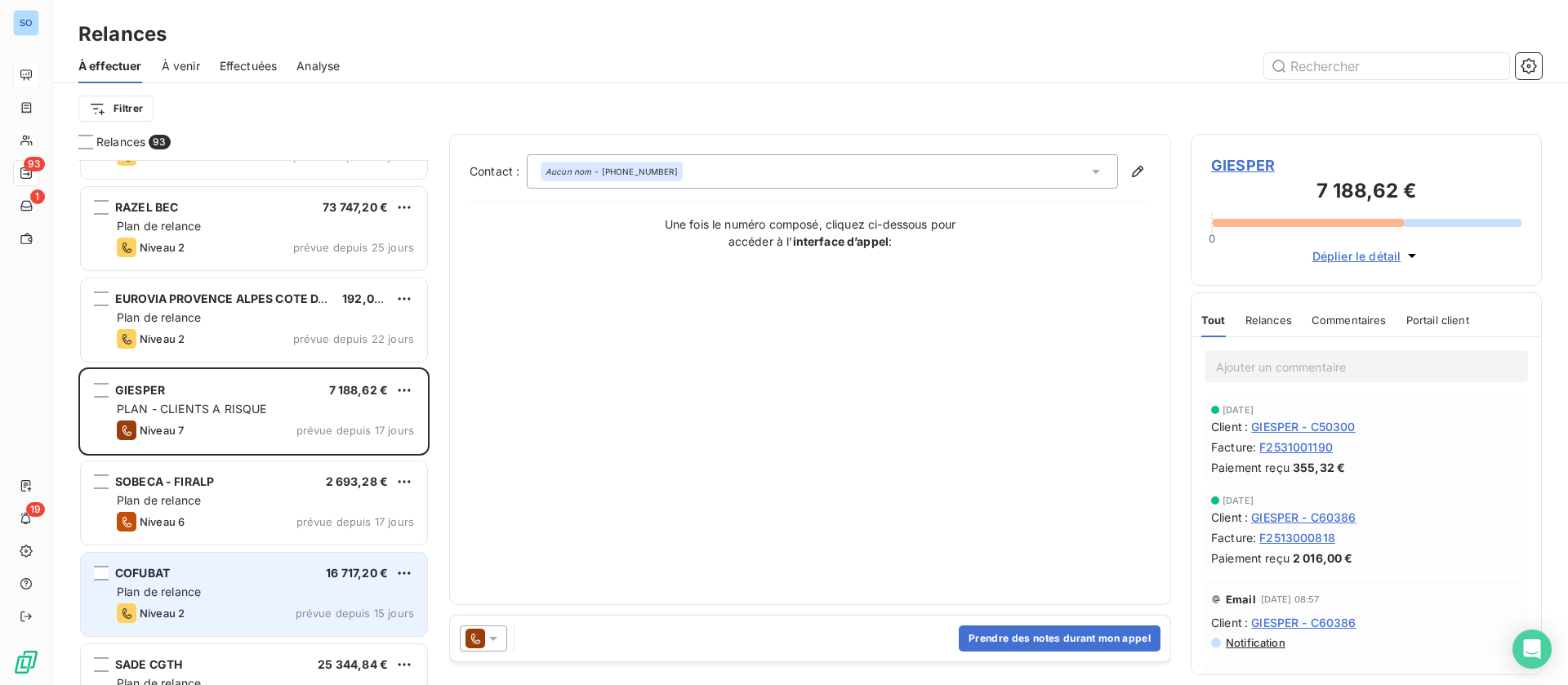
click at [233, 582] on div "COFUBAT 16 717,20 € Plan de relance Niveau 2 prévue depuis 15 jours" at bounding box center [254, 593] width 347 height 83
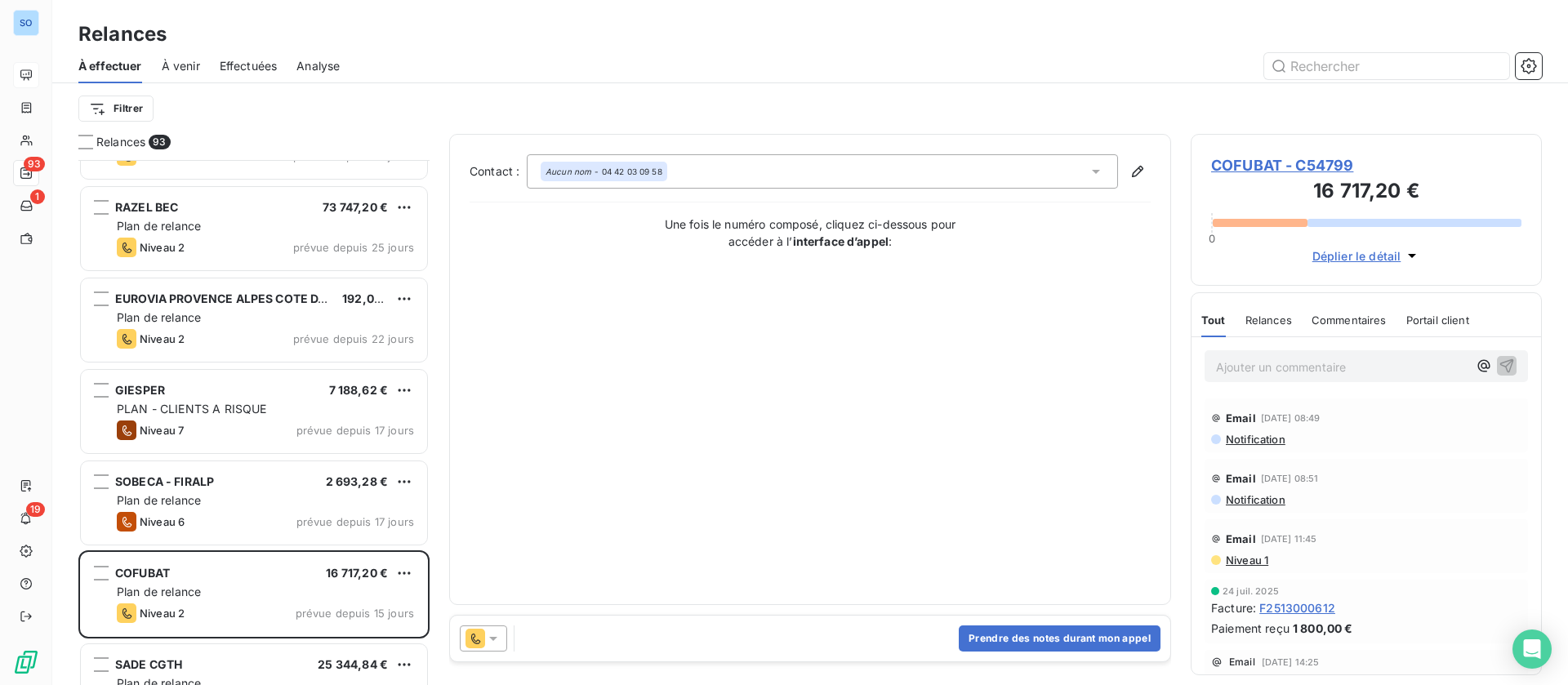
click at [1293, 164] on span "COFUBAT - C54799" at bounding box center [1365, 165] width 310 height 22
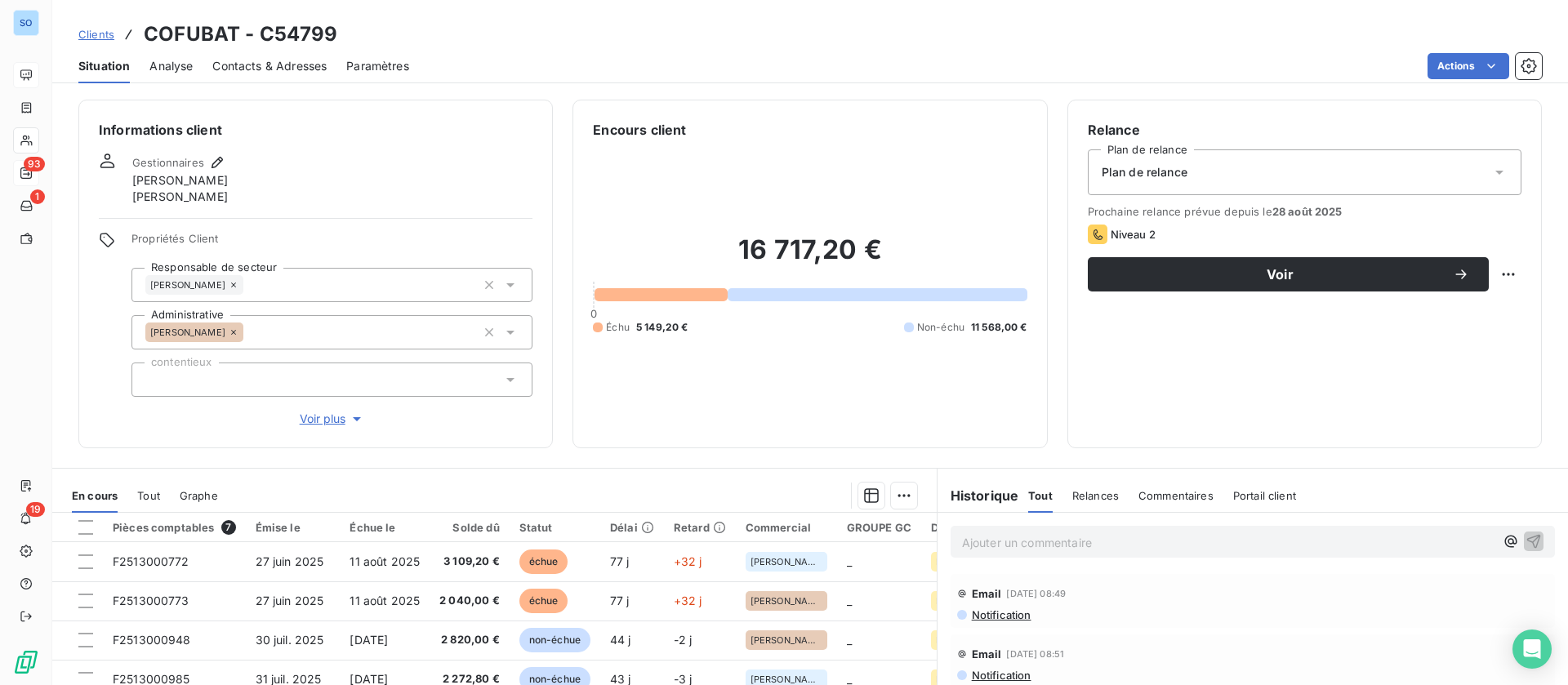
click at [258, 72] on span "Contacts & Adresses" at bounding box center [269, 65] width 114 height 17
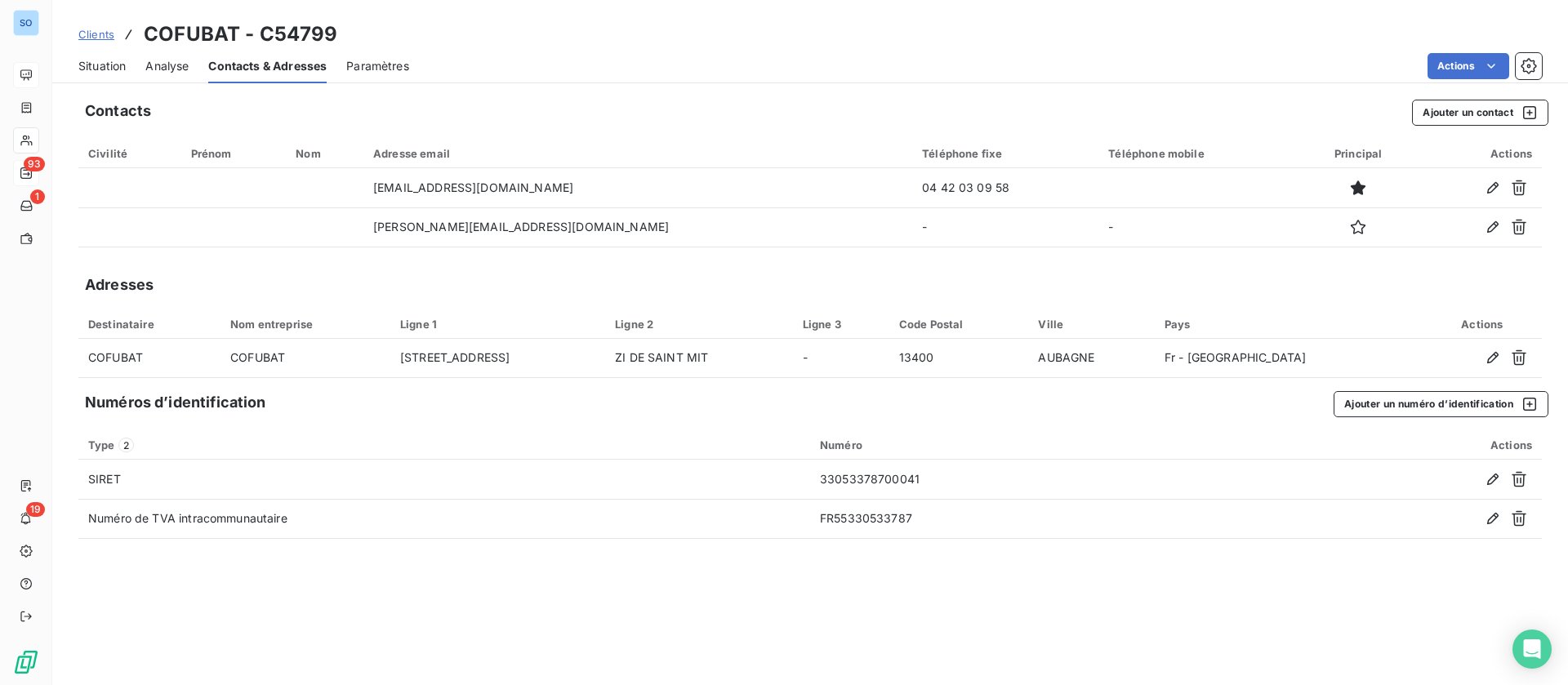
click at [93, 64] on span "Situation" at bounding box center [102, 65] width 47 height 17
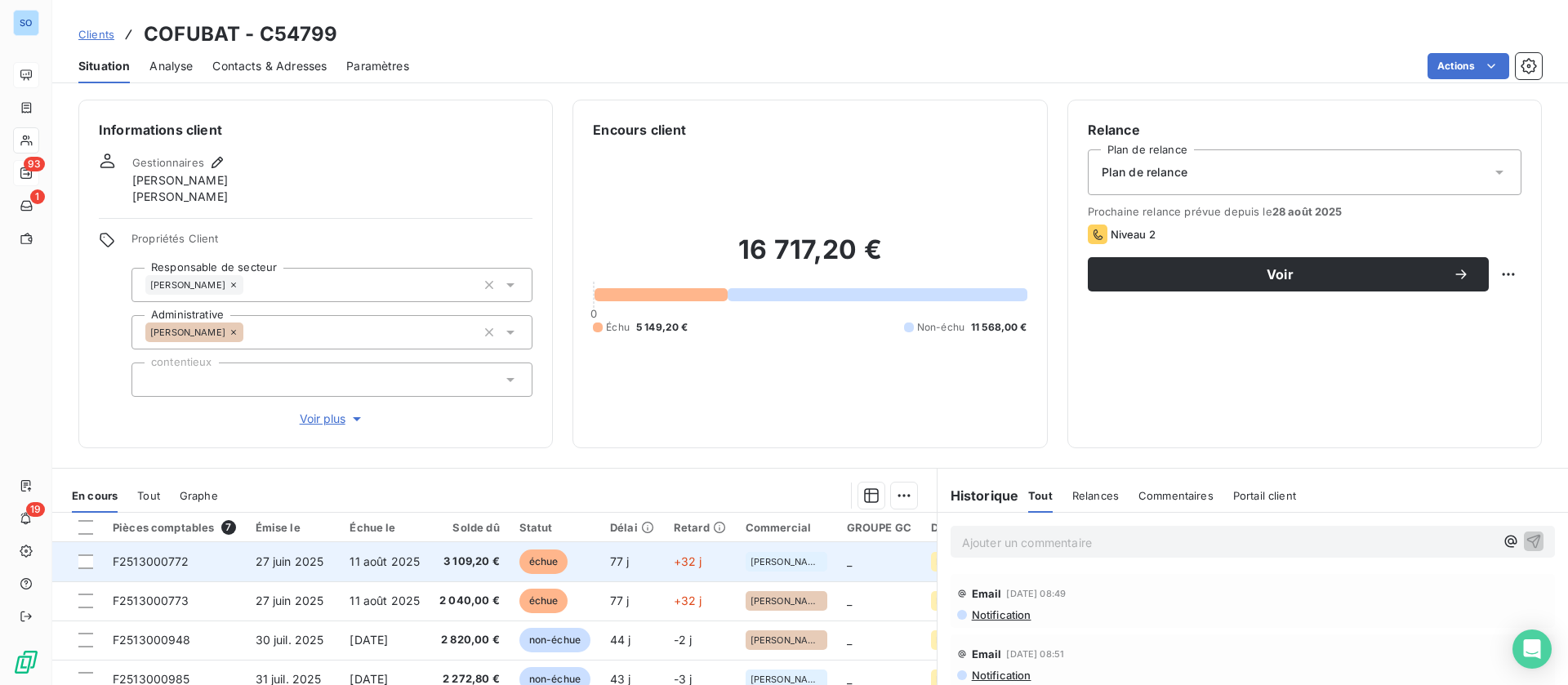
click at [354, 561] on span "11 août 2025" at bounding box center [384, 561] width 70 height 14
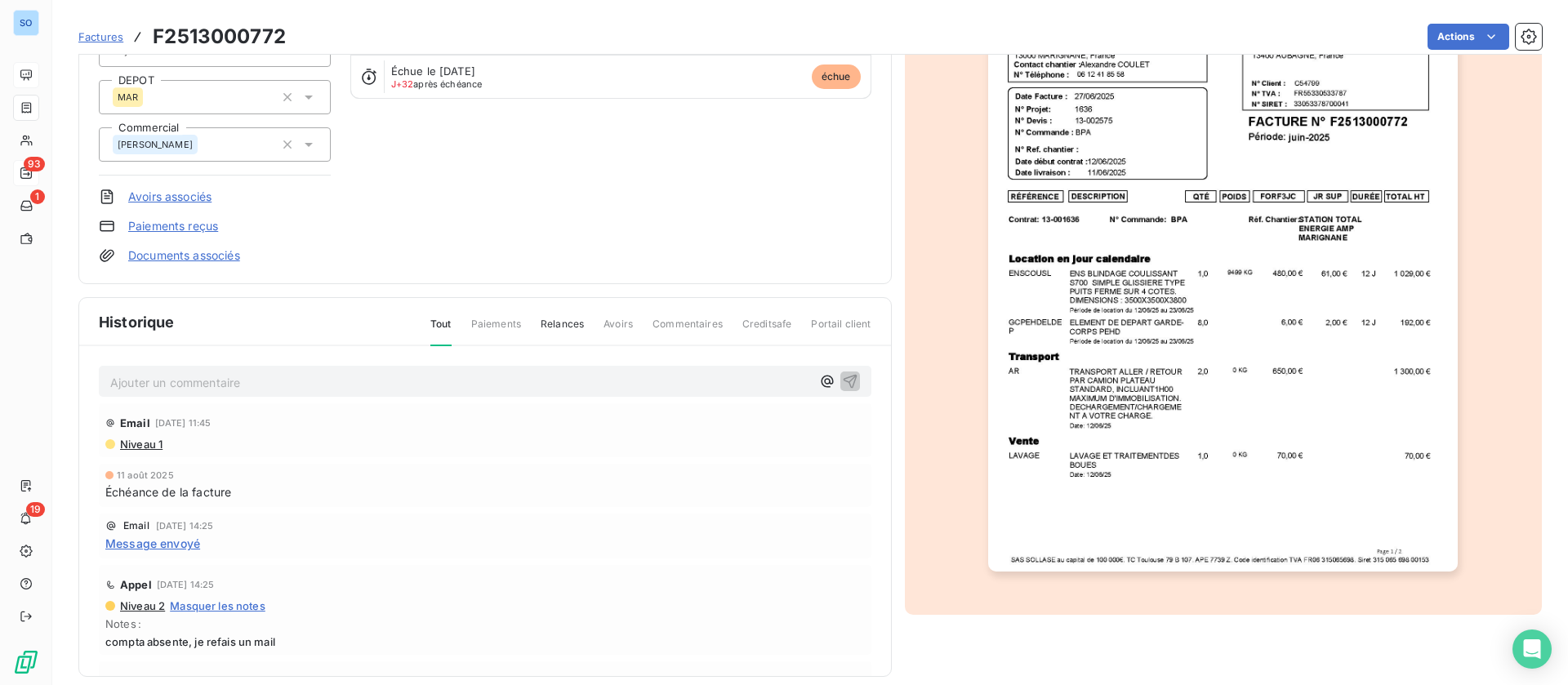
scroll to position [219, 0]
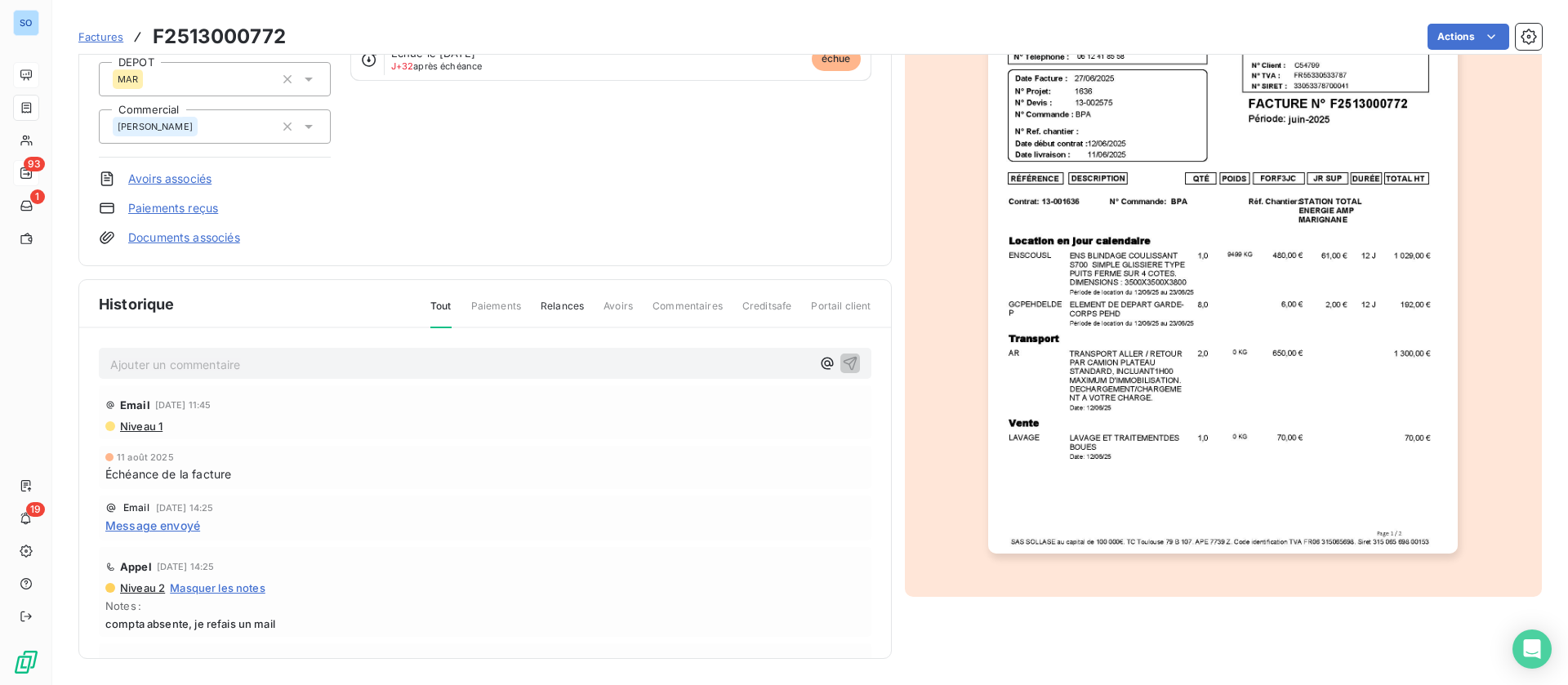
click at [1150, 339] on img "button" at bounding box center [1223, 221] width 470 height 664
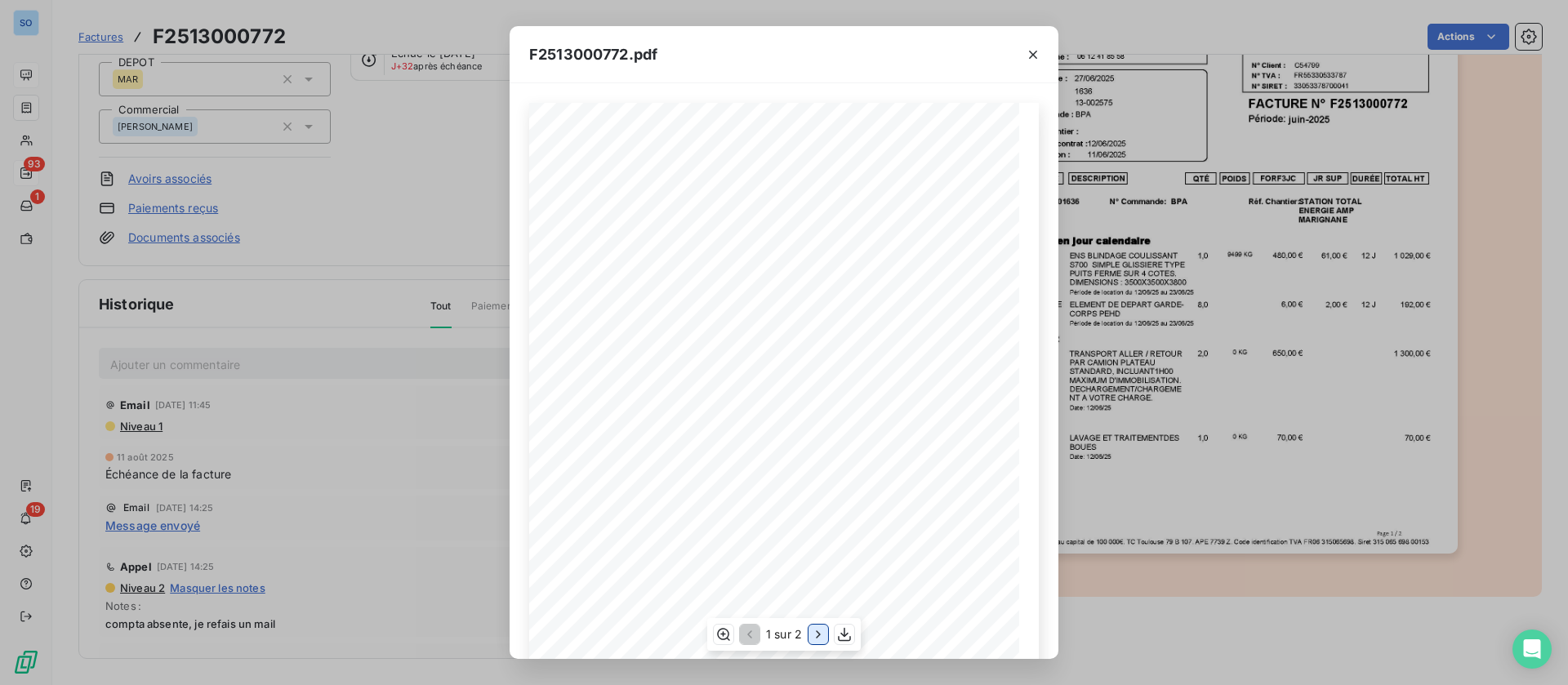
click at [816, 632] on icon "button" at bounding box center [818, 634] width 17 height 17
click at [1031, 51] on icon "button" at bounding box center [1033, 54] width 17 height 17
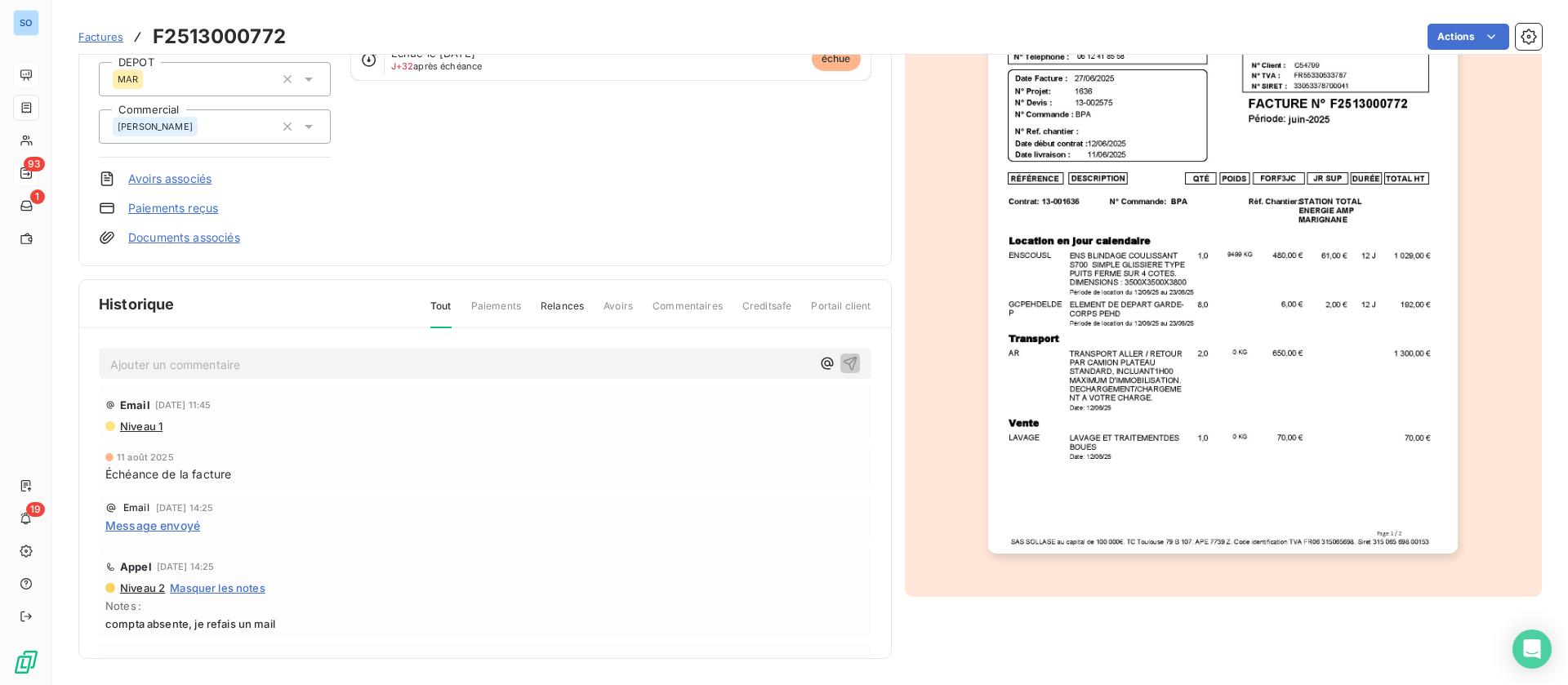
scroll to position [0, 0]
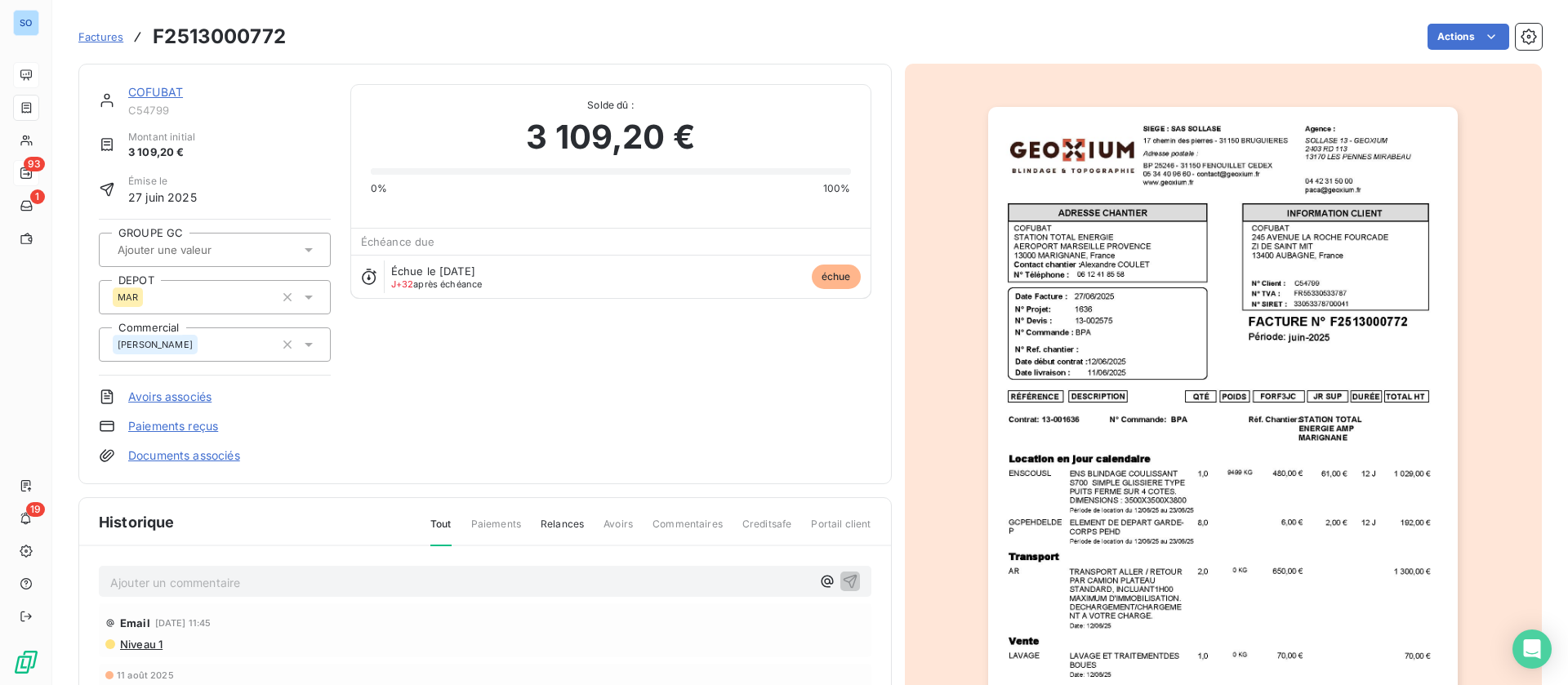
click at [179, 86] on link "COFUBAT" at bounding box center [155, 92] width 55 height 14
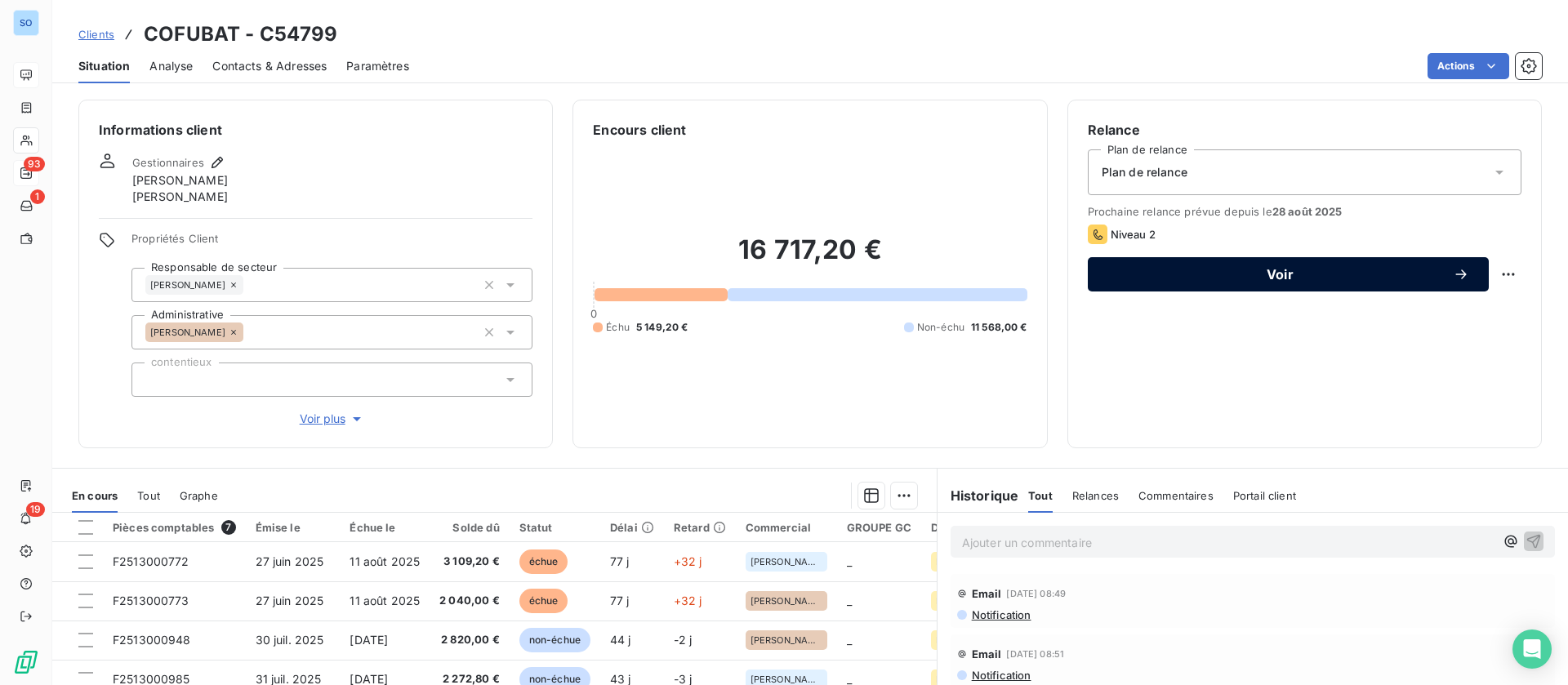
click at [1298, 269] on span "Voir" at bounding box center [1280, 274] width 346 height 13
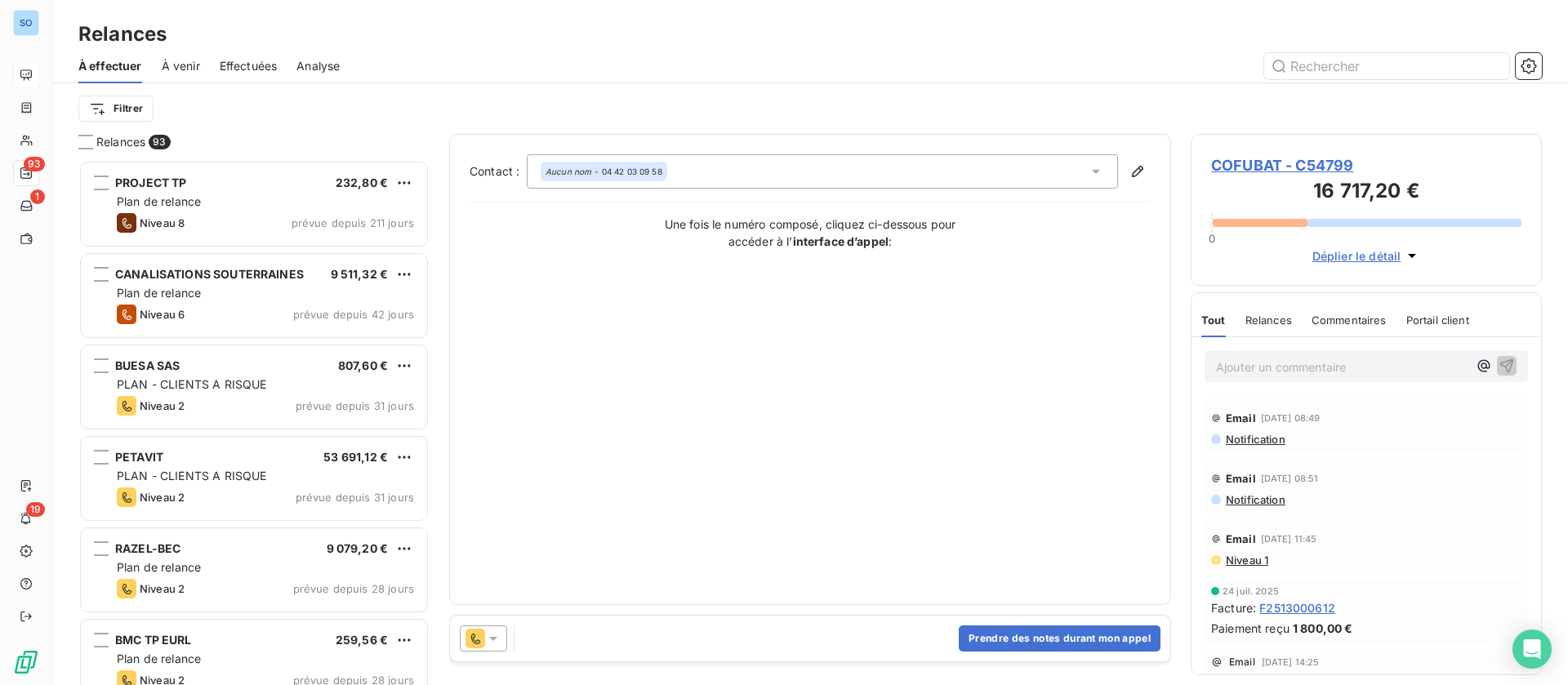
scroll to position [506, 333]
click at [1054, 633] on button "Prendre des notes durant mon appel" at bounding box center [1059, 638] width 202 height 26
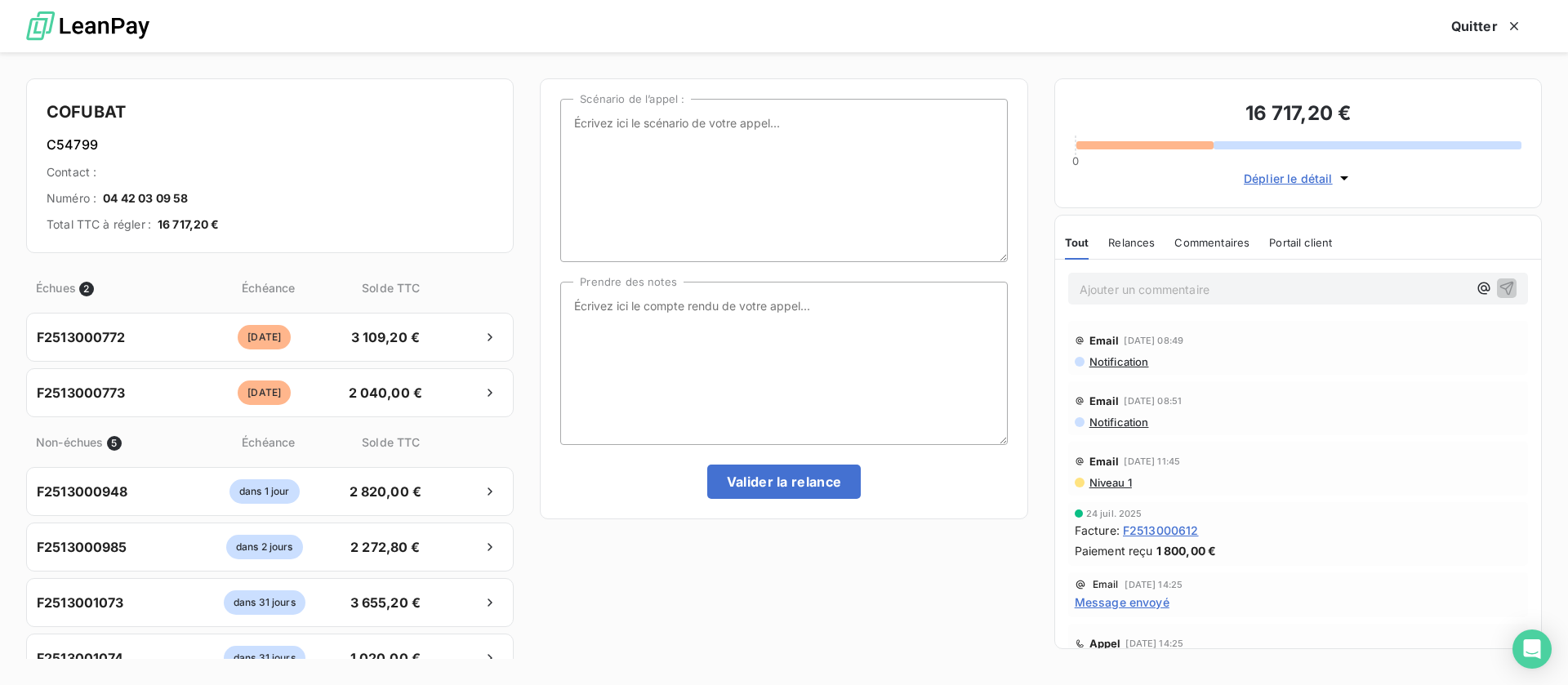
click at [1138, 289] on p "Ajouter un commentaire ﻿" at bounding box center [1274, 289] width 388 height 20
click at [1498, 284] on icon "button" at bounding box center [1506, 287] width 17 height 17
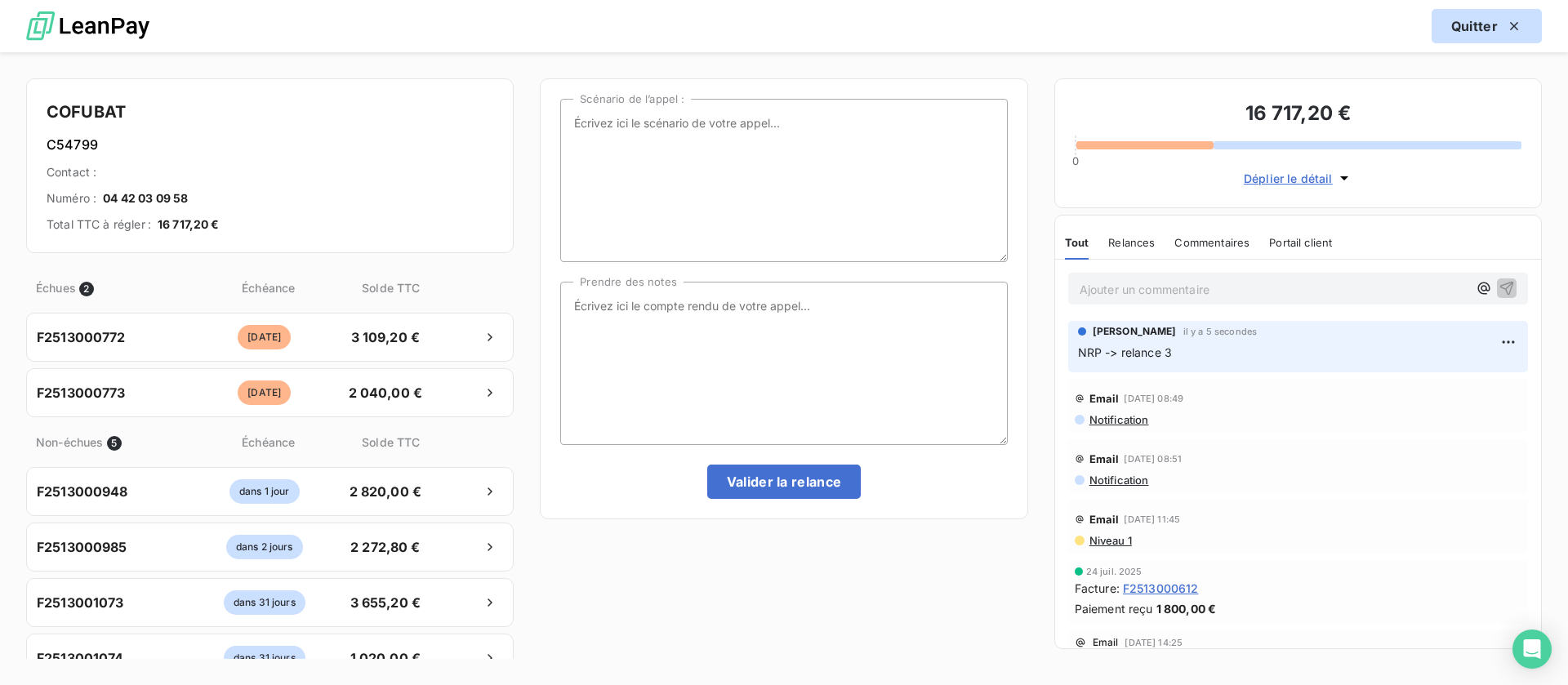
click at [1465, 27] on button "Quitter" at bounding box center [1487, 25] width 110 height 34
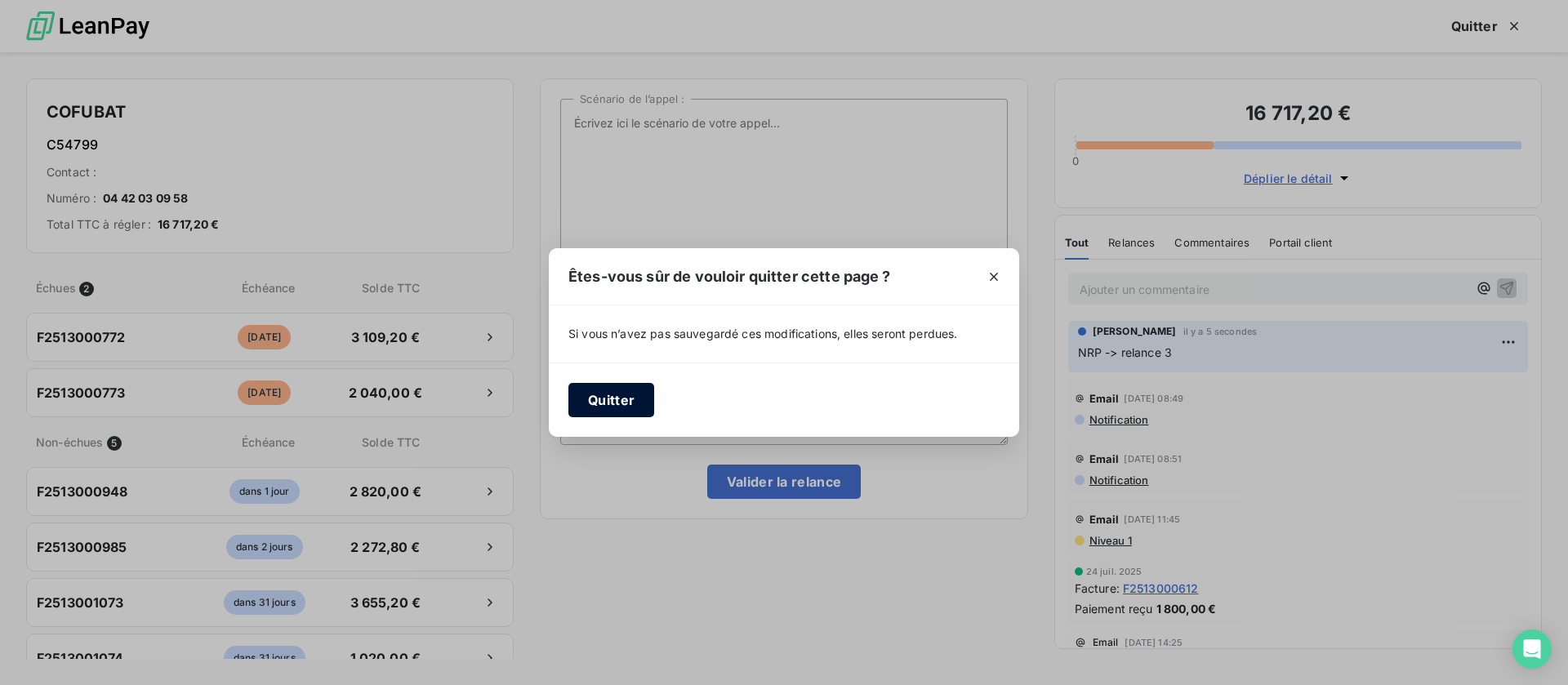
click at [638, 402] on button "Quitter" at bounding box center [611, 400] width 86 height 34
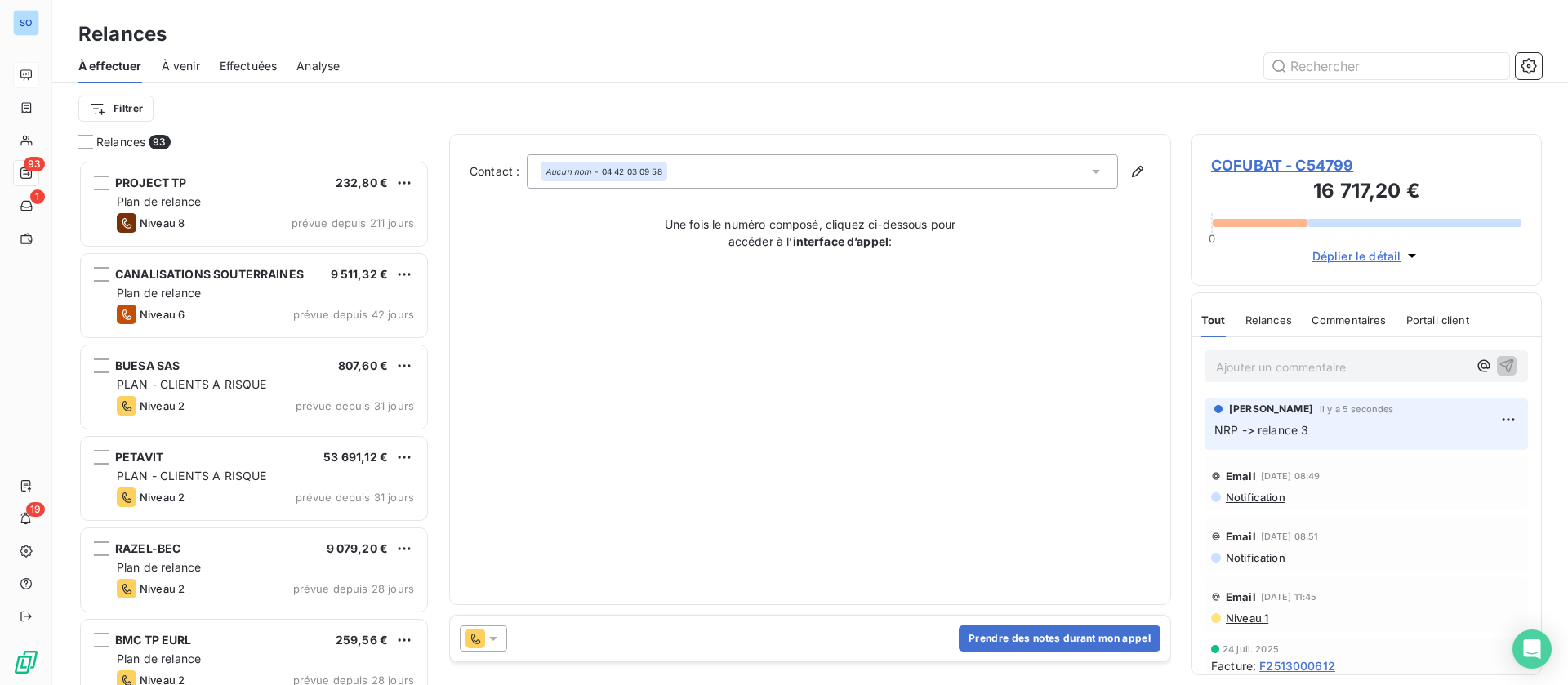
click at [486, 638] on icon at bounding box center [493, 638] width 17 height 17
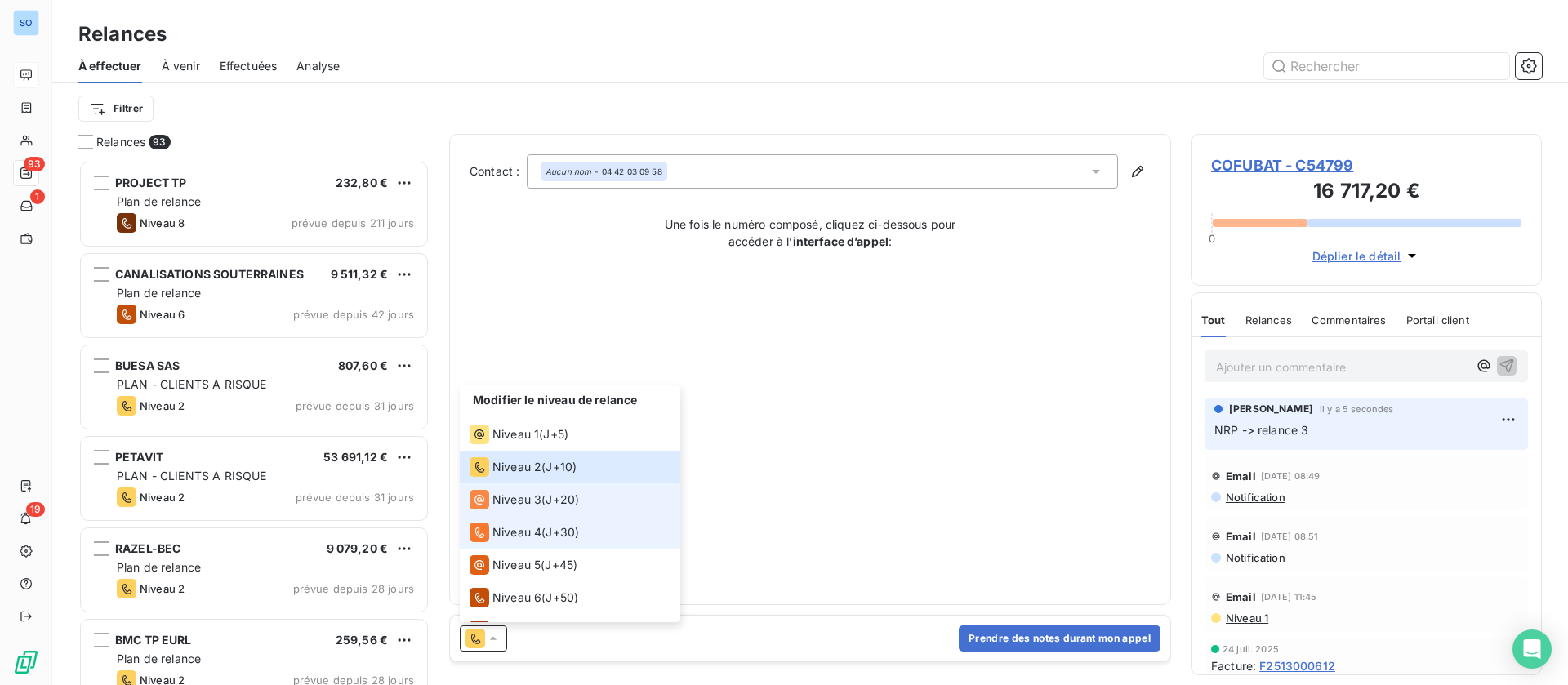
click at [486, 490] on icon at bounding box center [479, 499] width 19 height 19
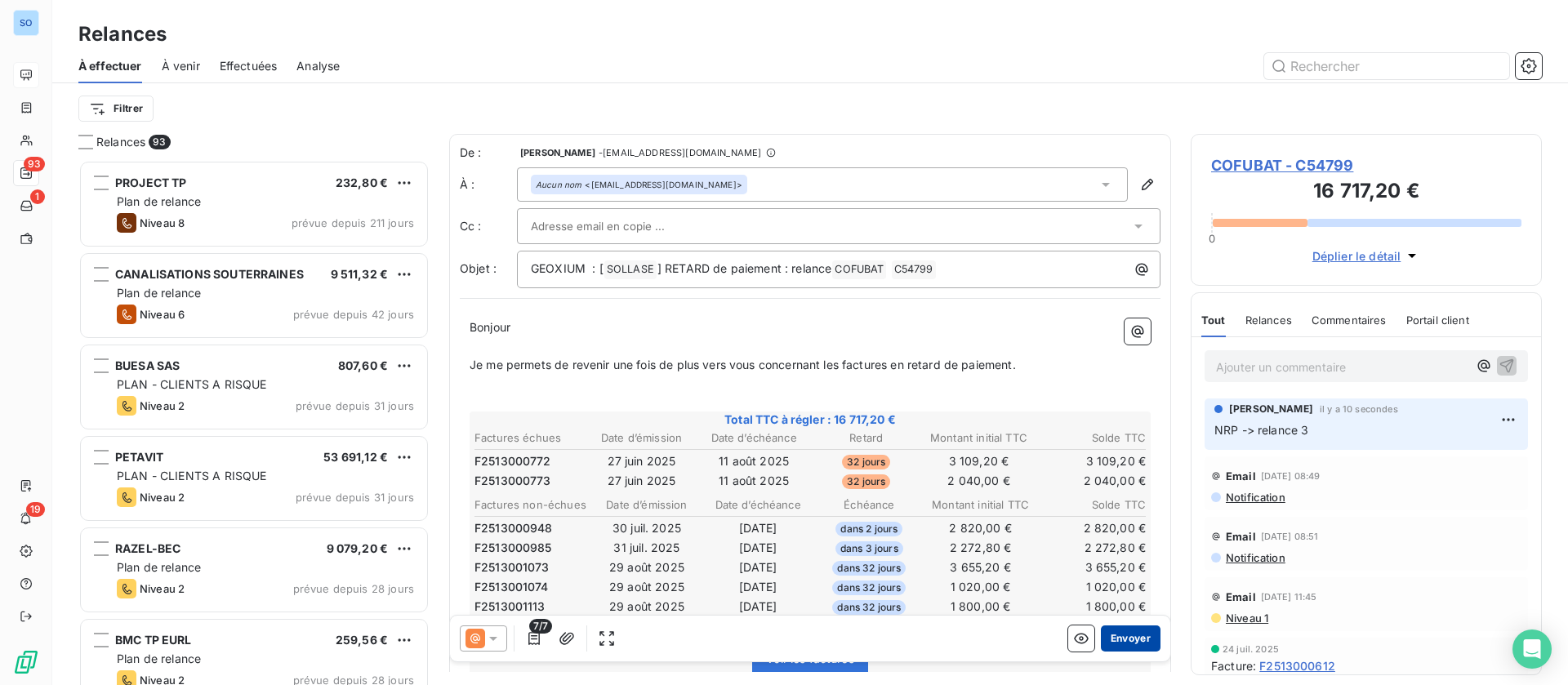
click at [1115, 638] on button "Envoyer" at bounding box center [1131, 638] width 59 height 26
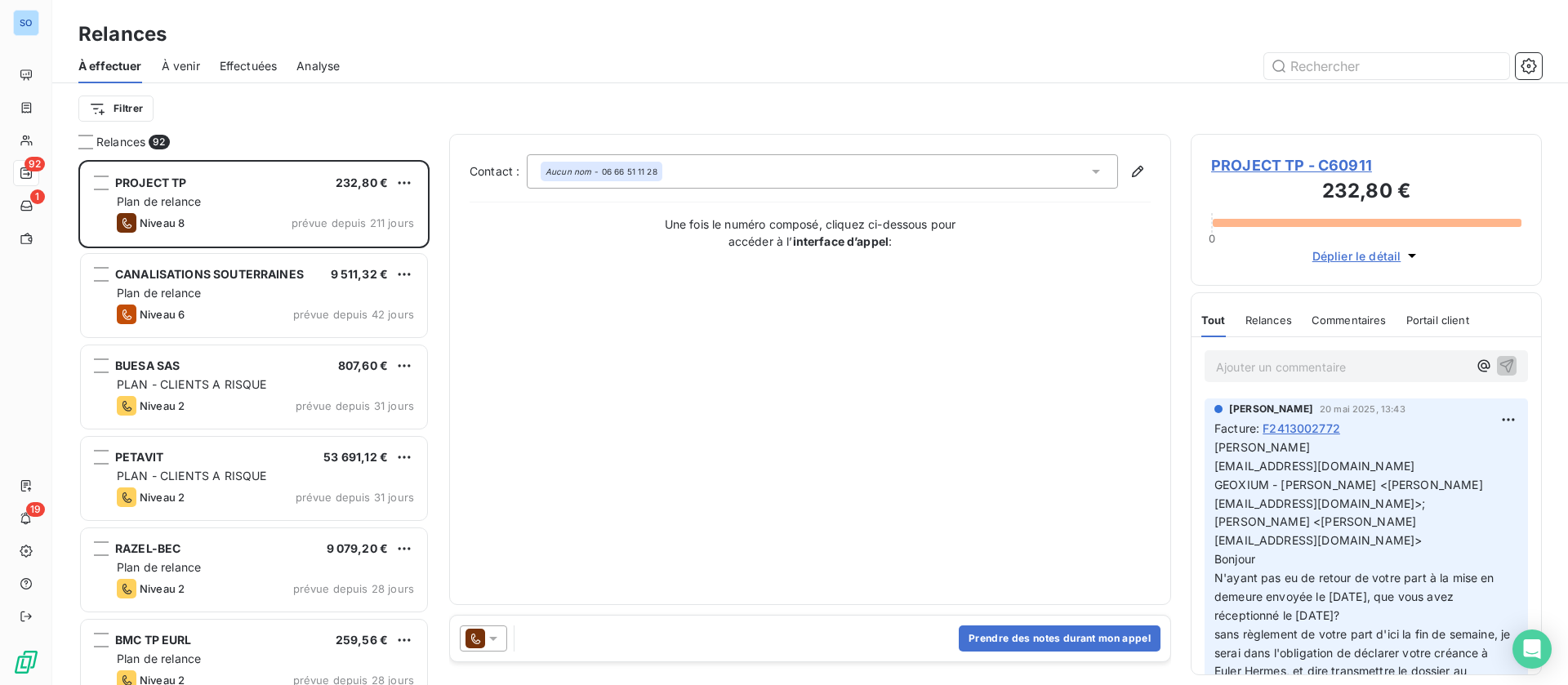
scroll to position [506, 333]
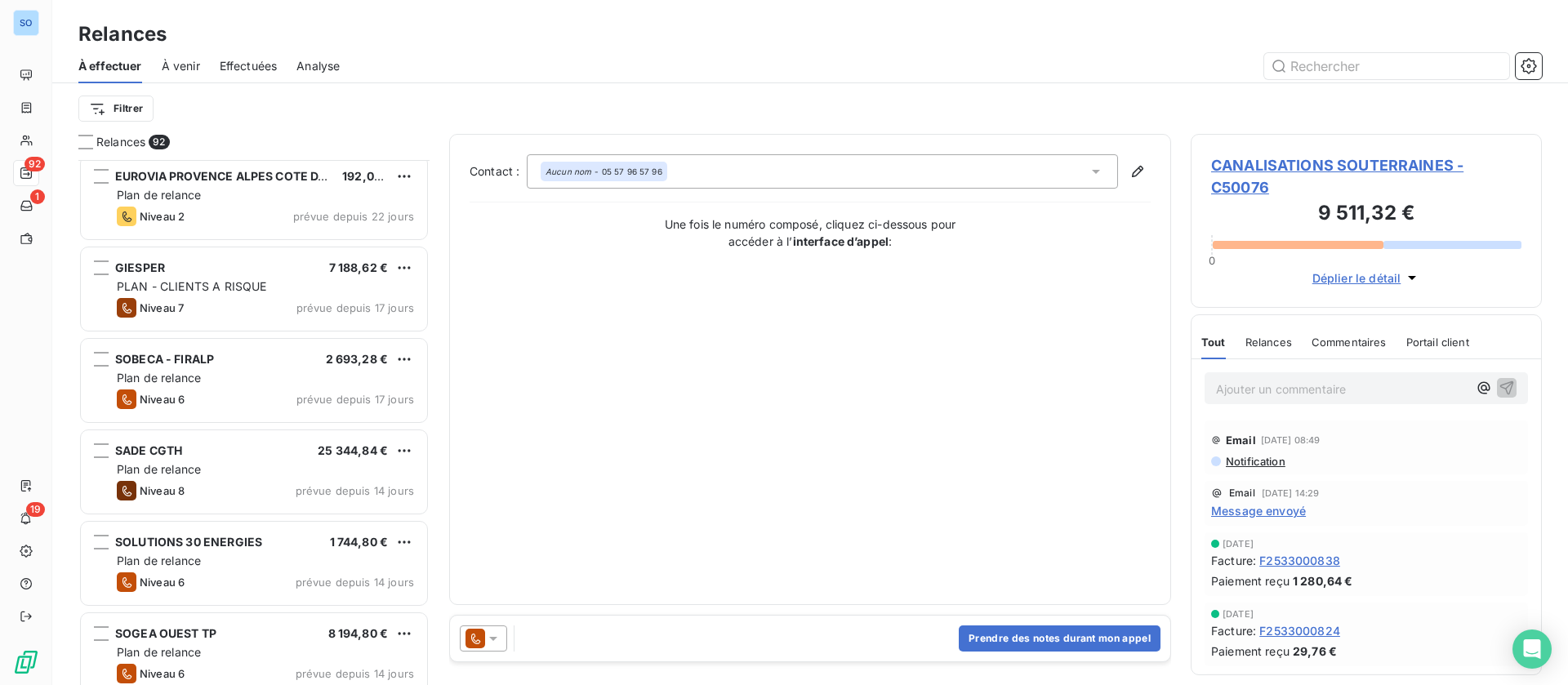
scroll to position [1593, 0]
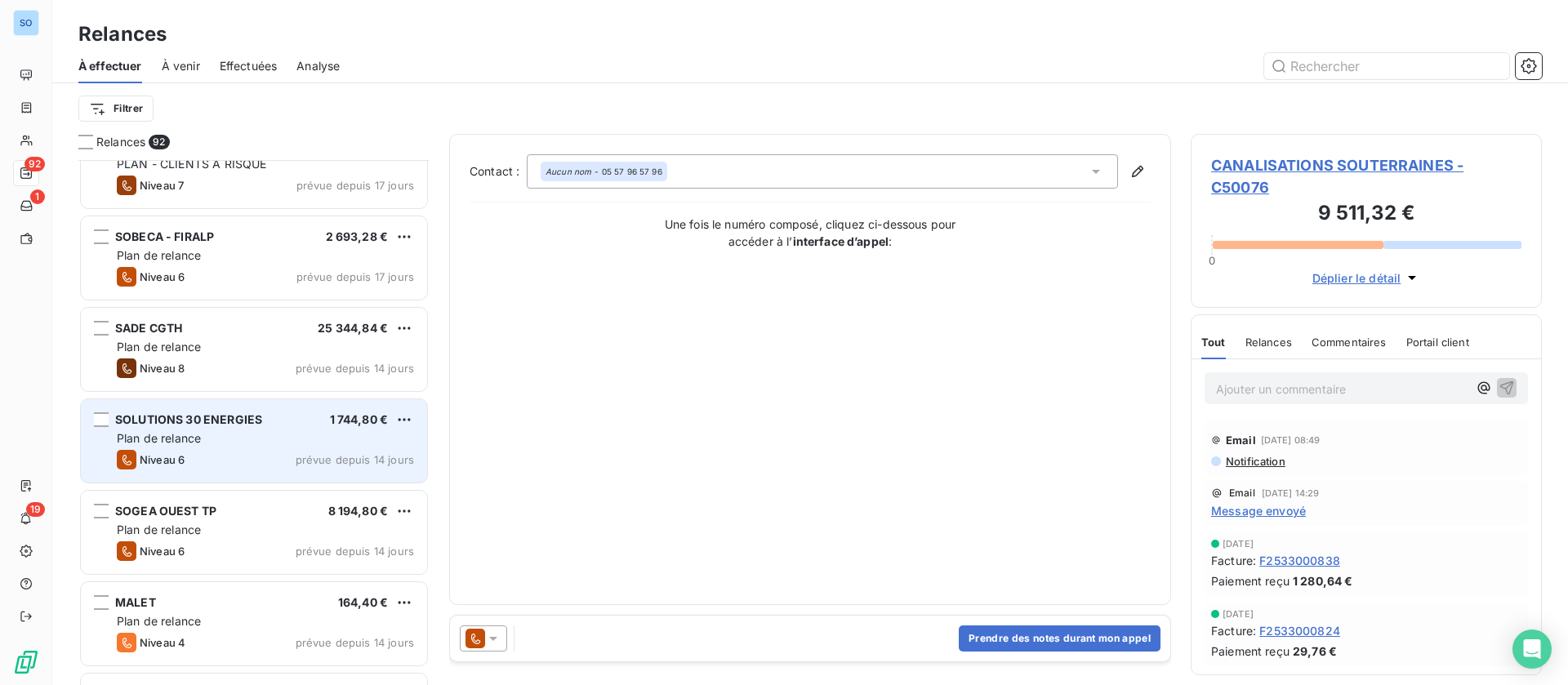
click at [249, 449] on div "SOLUTIONS 30 ENERGIES 1 744,80 € Plan de relance Niveau 6 prévue depuis 14 jours" at bounding box center [254, 440] width 347 height 83
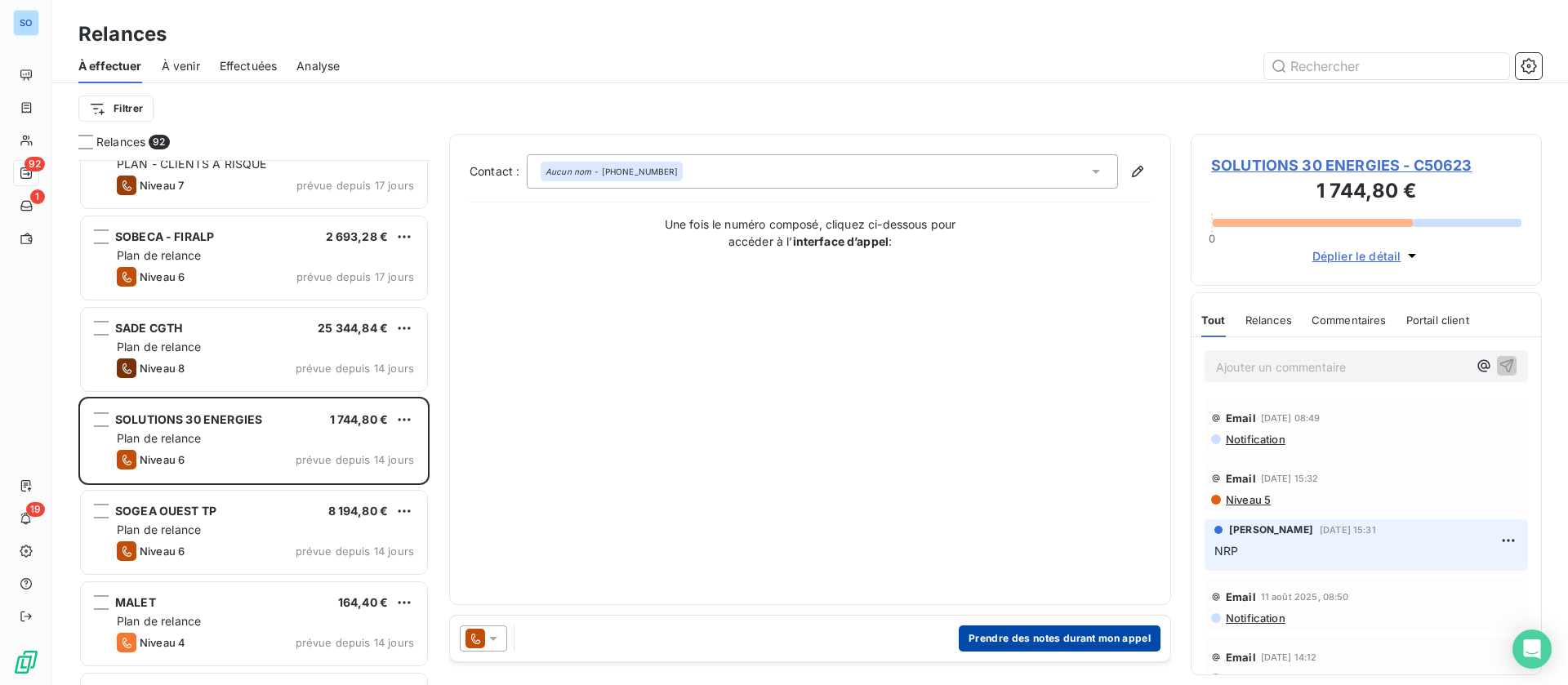
click at [1045, 634] on button "Prendre des notes durant mon appel" at bounding box center [1059, 638] width 202 height 26
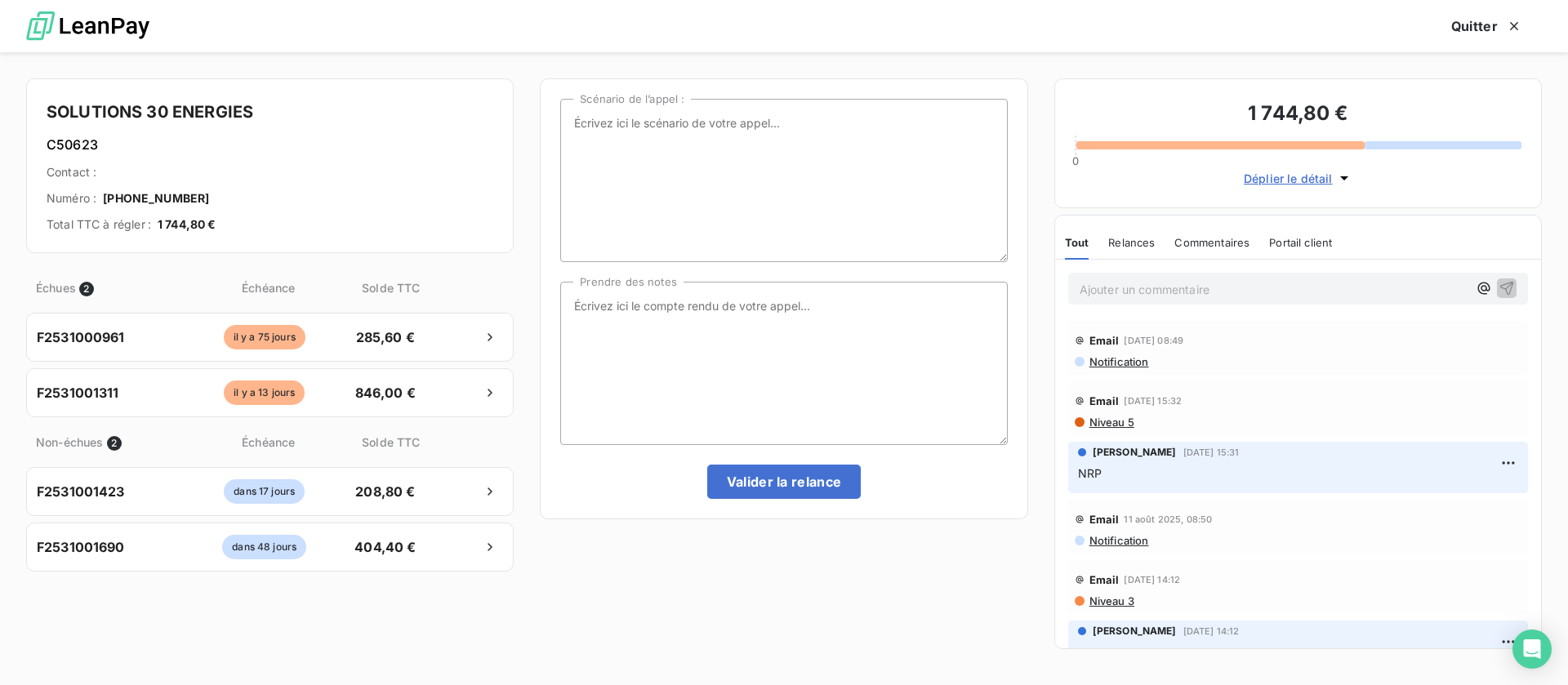
click at [1136, 284] on p "Ajouter un commentaire ﻿" at bounding box center [1274, 289] width 388 height 20
drag, startPoint x: 1169, startPoint y: 295, endPoint x: 980, endPoint y: 288, distance: 189.1
click at [980, 288] on div "SOLUTIONS 30 ENERGIES C50623 Contact : Numéro : 04.68.85.04.81 Total TTC à régl…" at bounding box center [784, 368] width 1568 height 633
copy span "NRP -> med"
click at [753, 326] on textarea "Prendre des notes" at bounding box center [784, 363] width 447 height 163
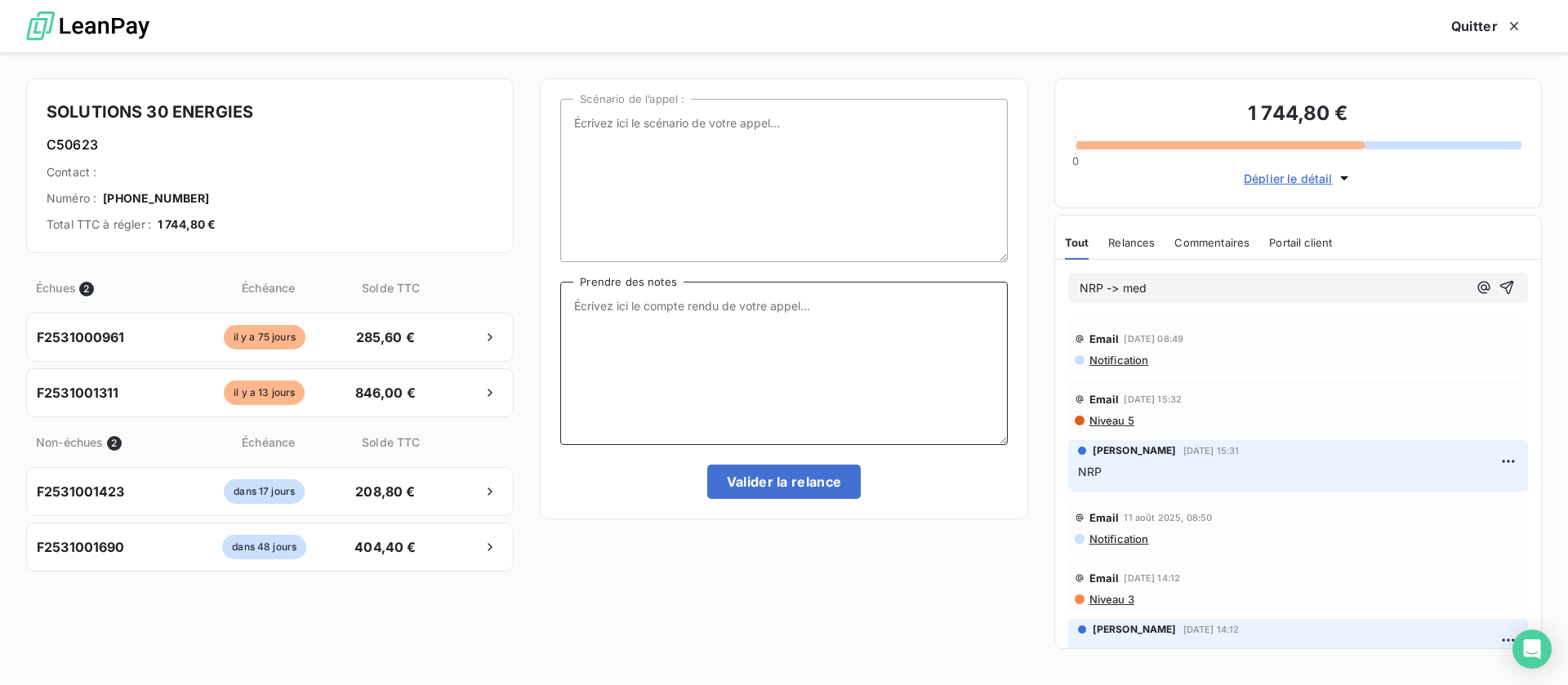
paste textarea "NRP -> med"
type textarea "NRP -> med"
click at [766, 474] on button "Valider la relance" at bounding box center [784, 481] width 155 height 34
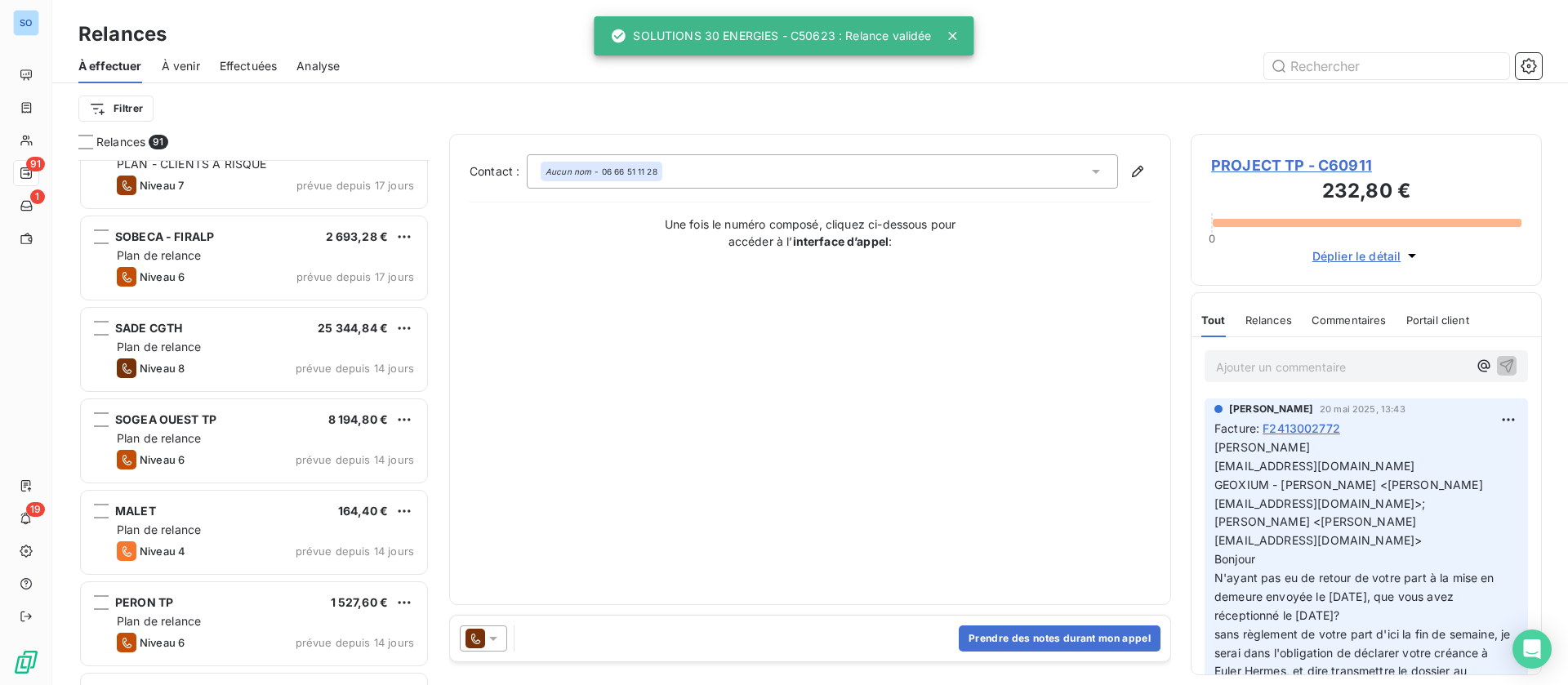
click at [259, 62] on span "Effectuées" at bounding box center [249, 65] width 58 height 17
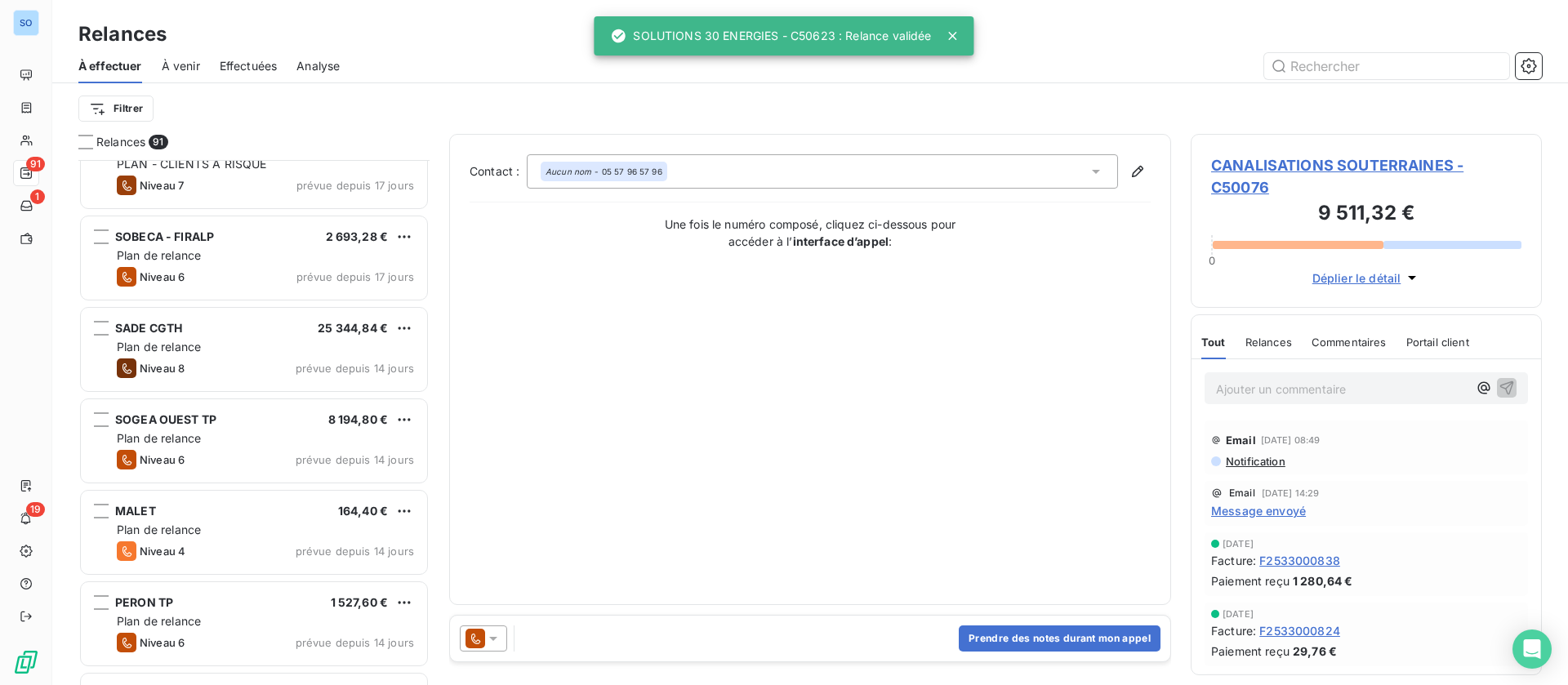
click at [245, 58] on span "Effectuées" at bounding box center [249, 65] width 58 height 17
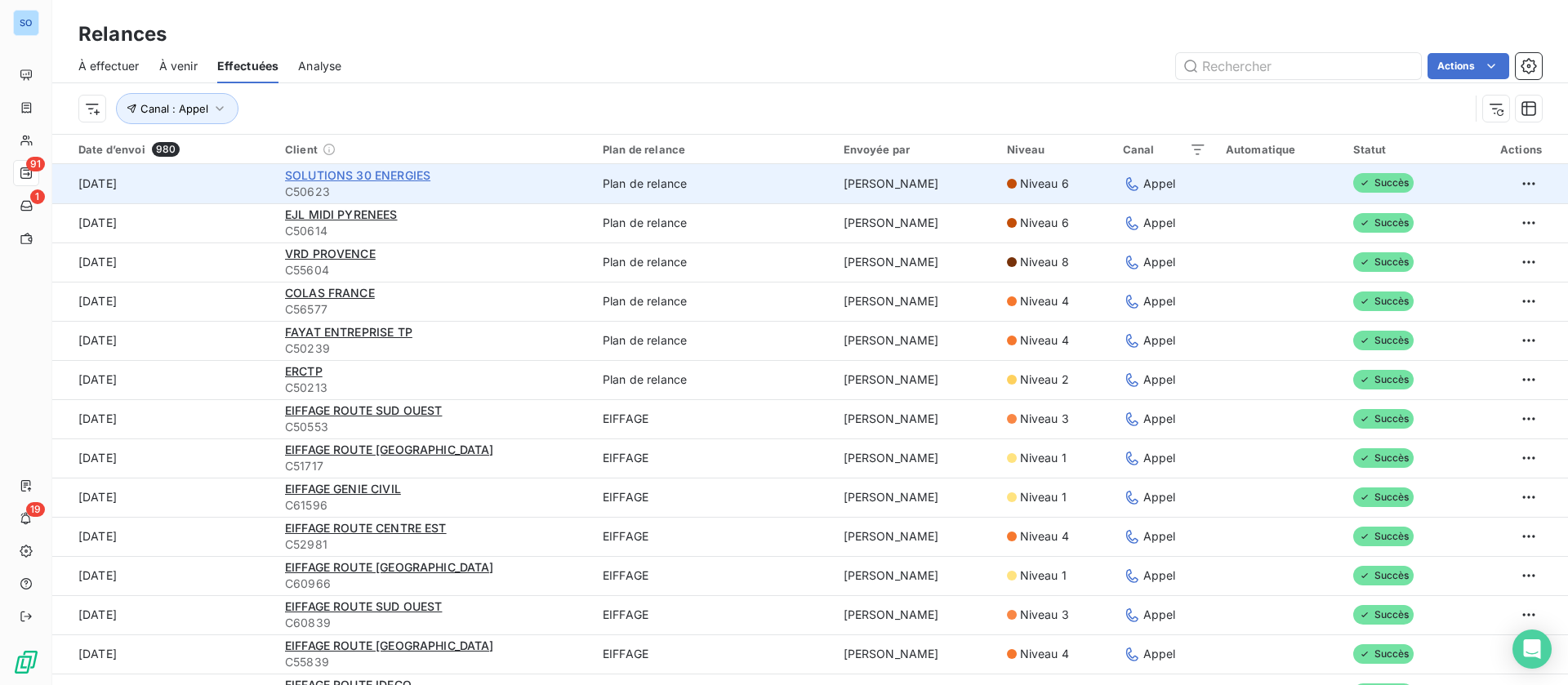
click at [391, 168] on span "SOLUTIONS 30 ENERGIES" at bounding box center [357, 175] width 145 height 14
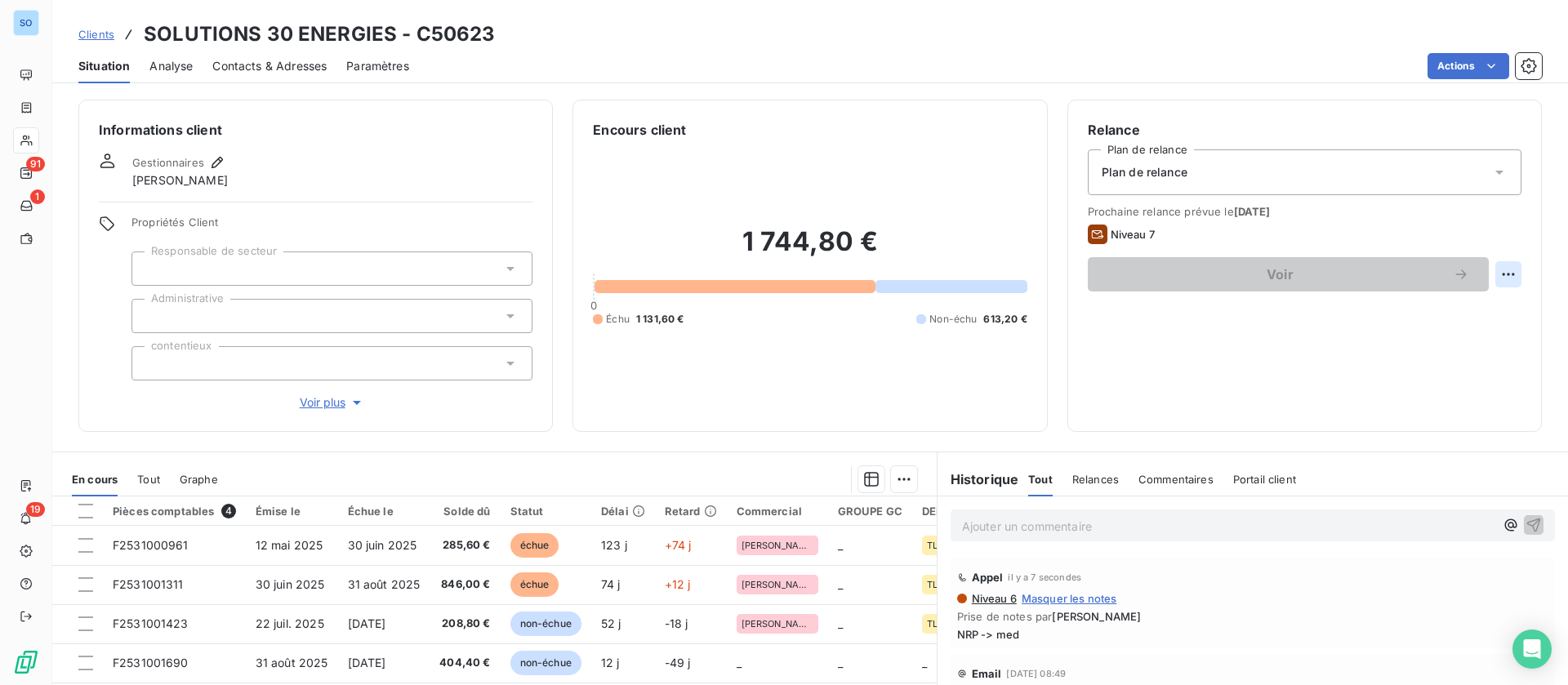
click at [1496, 272] on html "SO 91 1 19 Clients SOLUTIONS 30 ENERGIES - C50623 Situation Analyse Contacts & …" at bounding box center [784, 342] width 1568 height 685
click at [1433, 303] on div "Replanifier cette action" at bounding box center [1421, 310] width 146 height 26
select select "8"
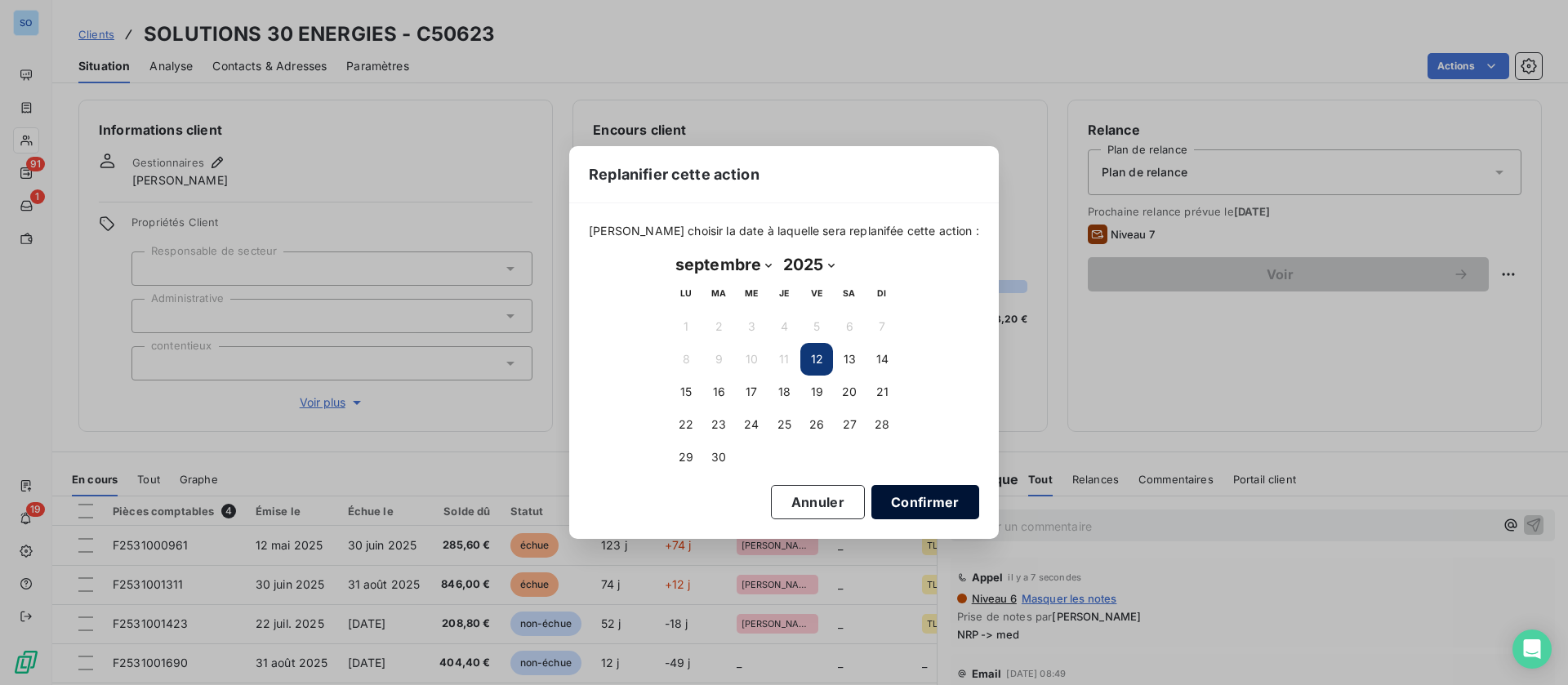
click at [895, 511] on button "Confirmer" at bounding box center [925, 502] width 107 height 34
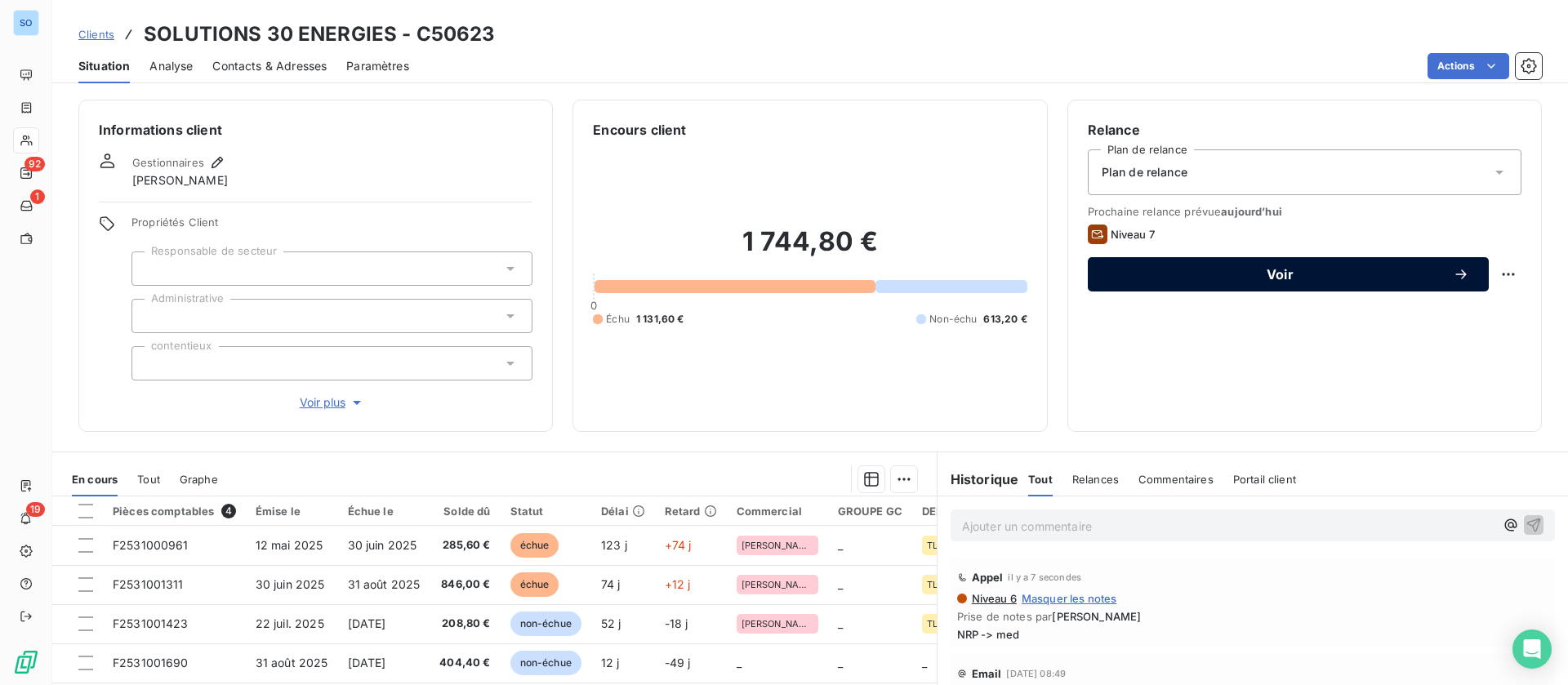
click at [1256, 277] on span "Voir" at bounding box center [1280, 274] width 346 height 13
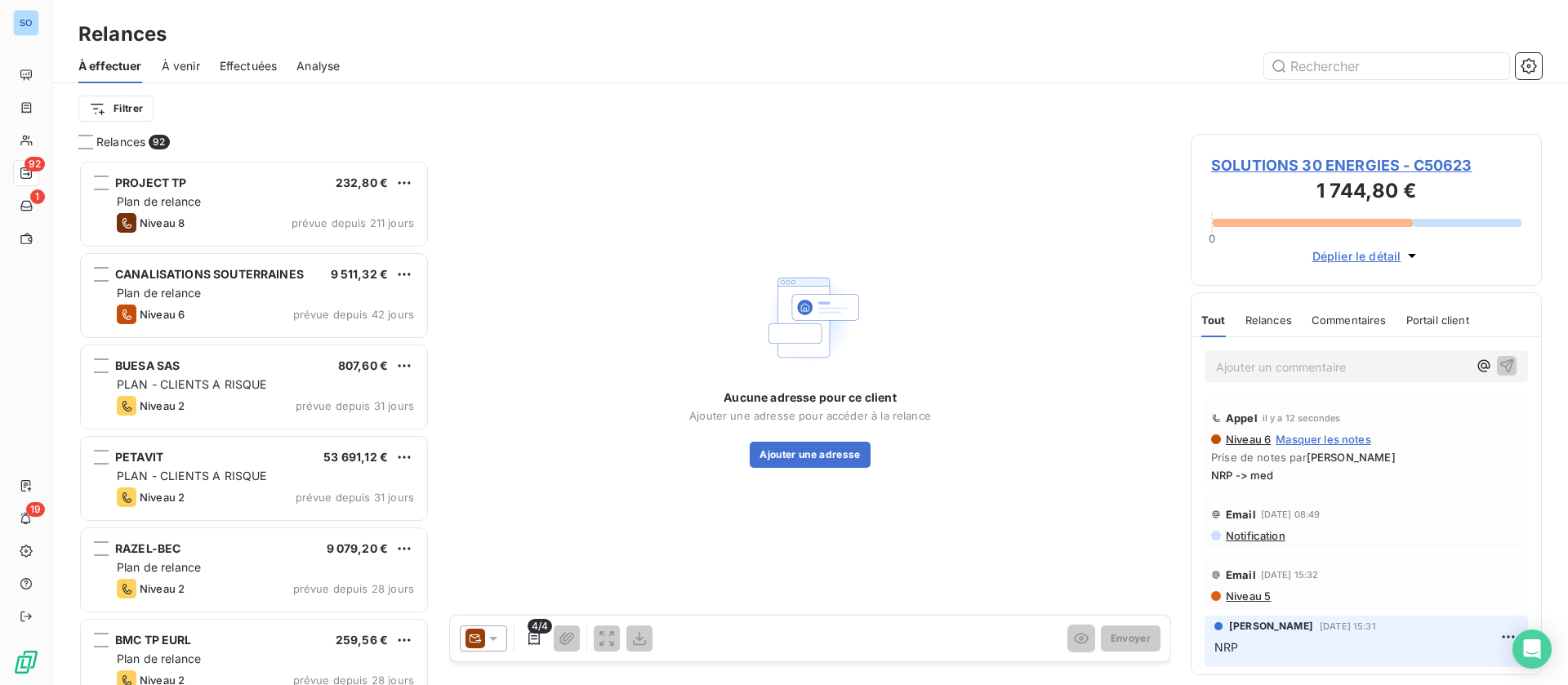
scroll to position [506, 333]
click at [817, 462] on button "Ajouter une adresse" at bounding box center [809, 455] width 120 height 26
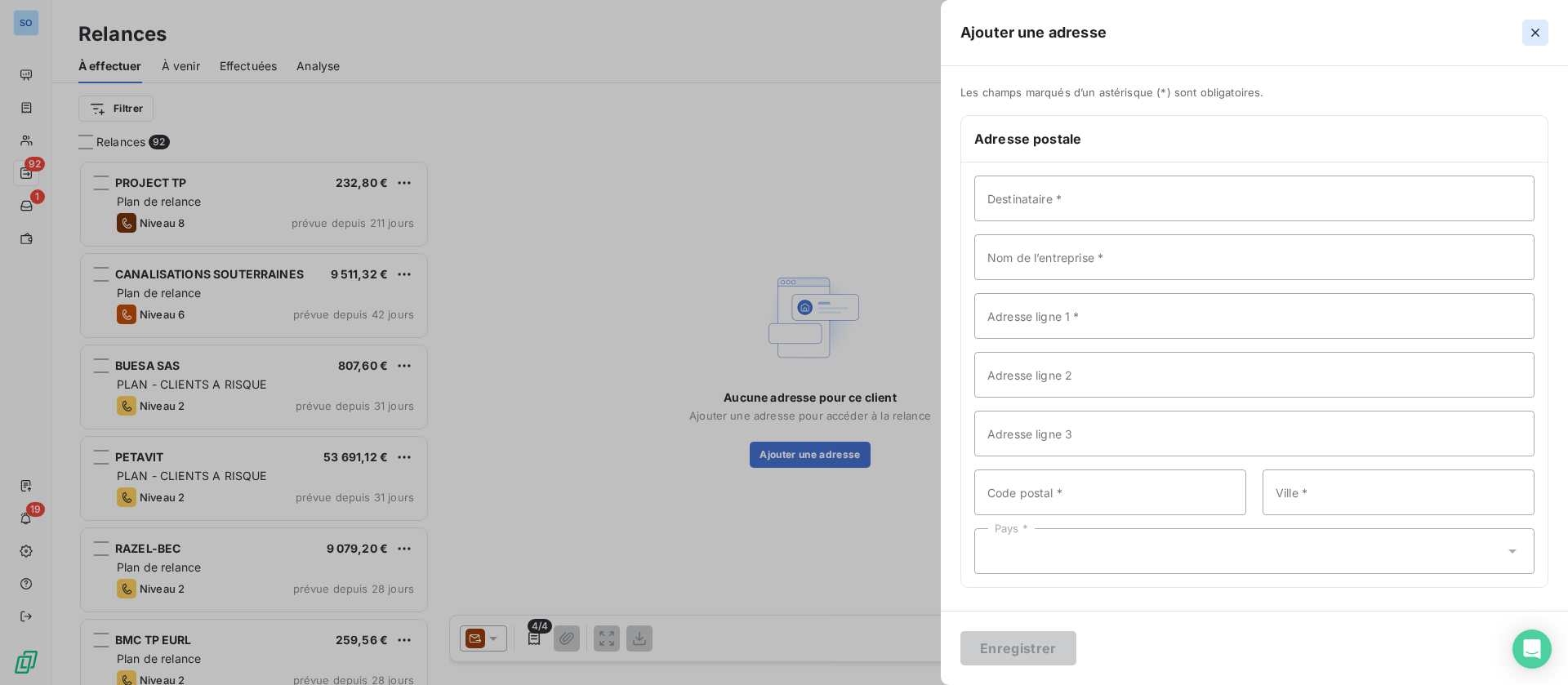
click at [1540, 31] on button "button" at bounding box center [1536, 32] width 26 height 26
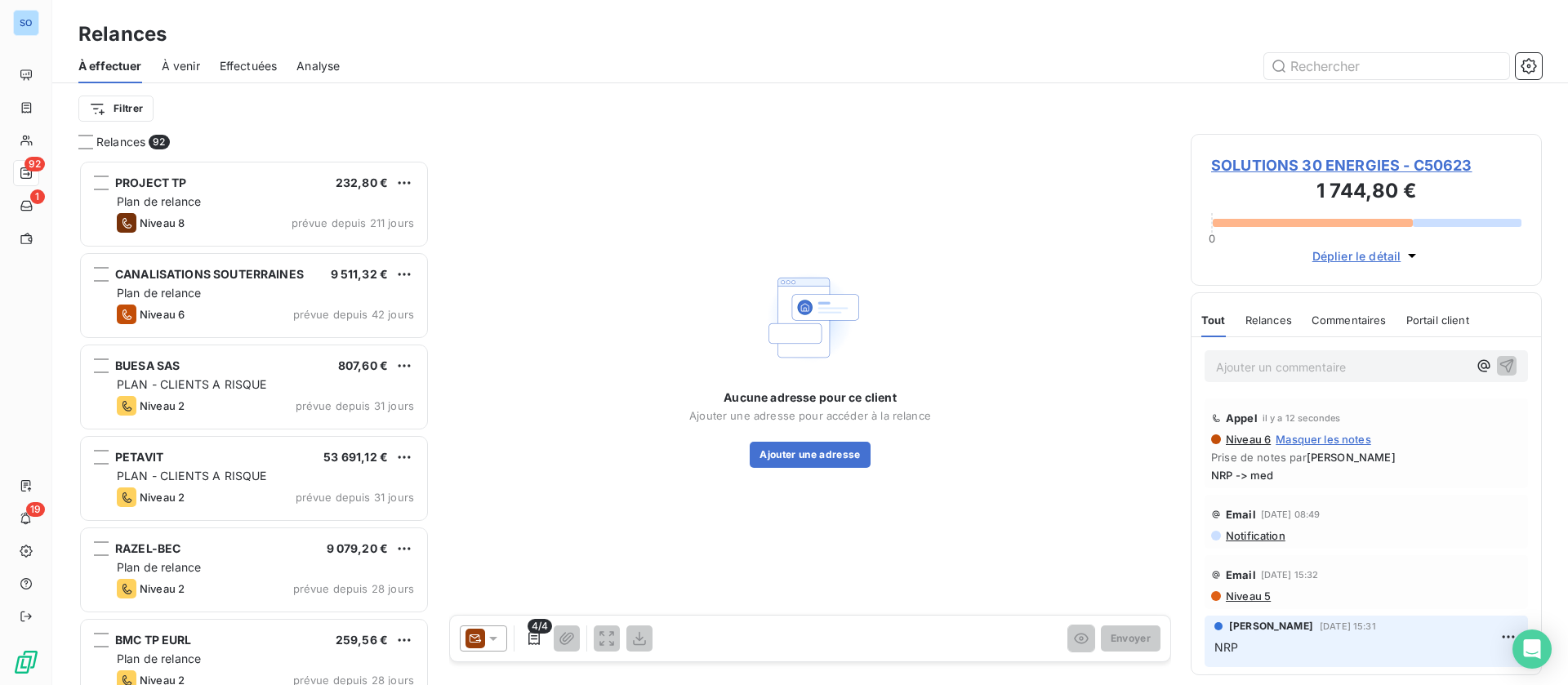
click at [750, 442] on button "Ajouter une adresse" at bounding box center [809, 455] width 120 height 26
click at [1316, 164] on span "SOLUTIONS 30 ENERGIES - C50623" at bounding box center [1365, 165] width 310 height 22
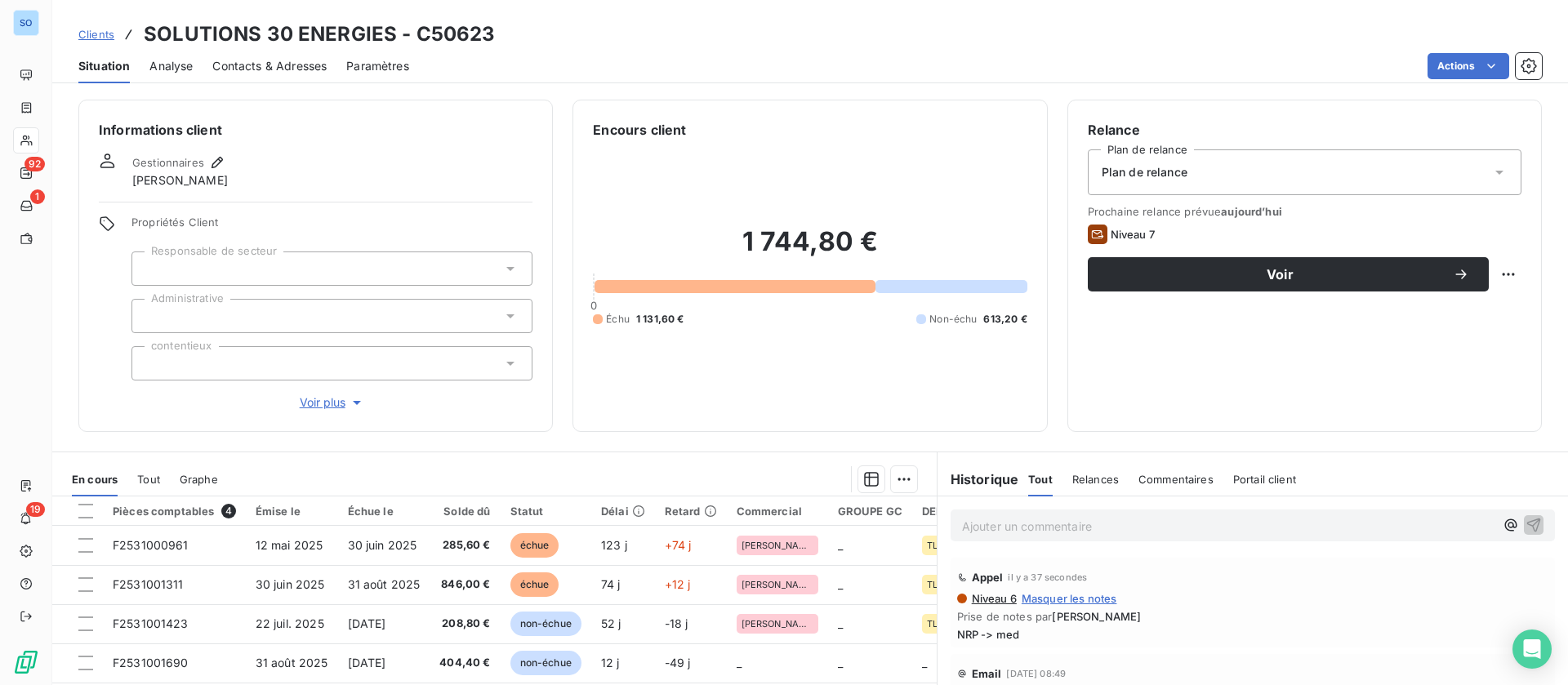
click at [269, 64] on span "Contacts & Adresses" at bounding box center [269, 65] width 114 height 17
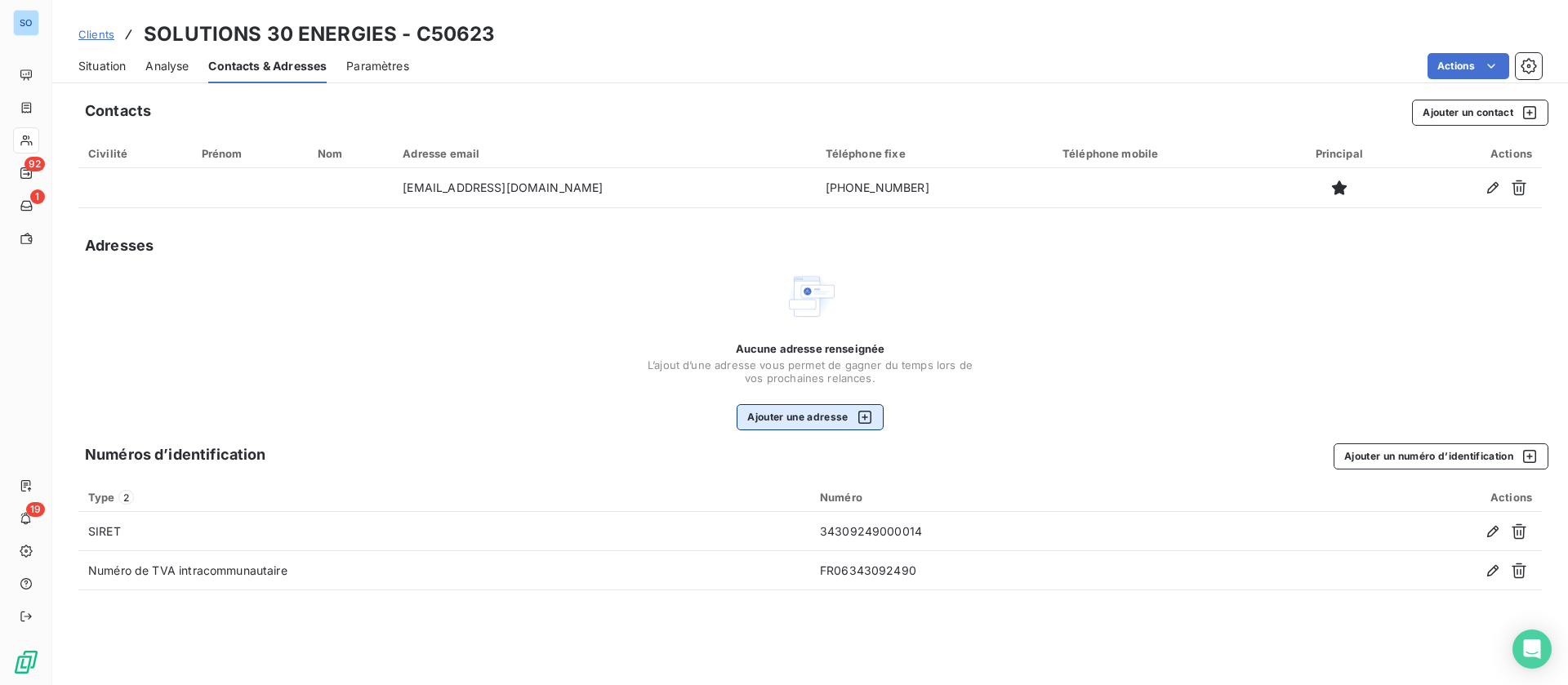
click at [829, 418] on button "Ajouter une adresse" at bounding box center [809, 417] width 146 height 26
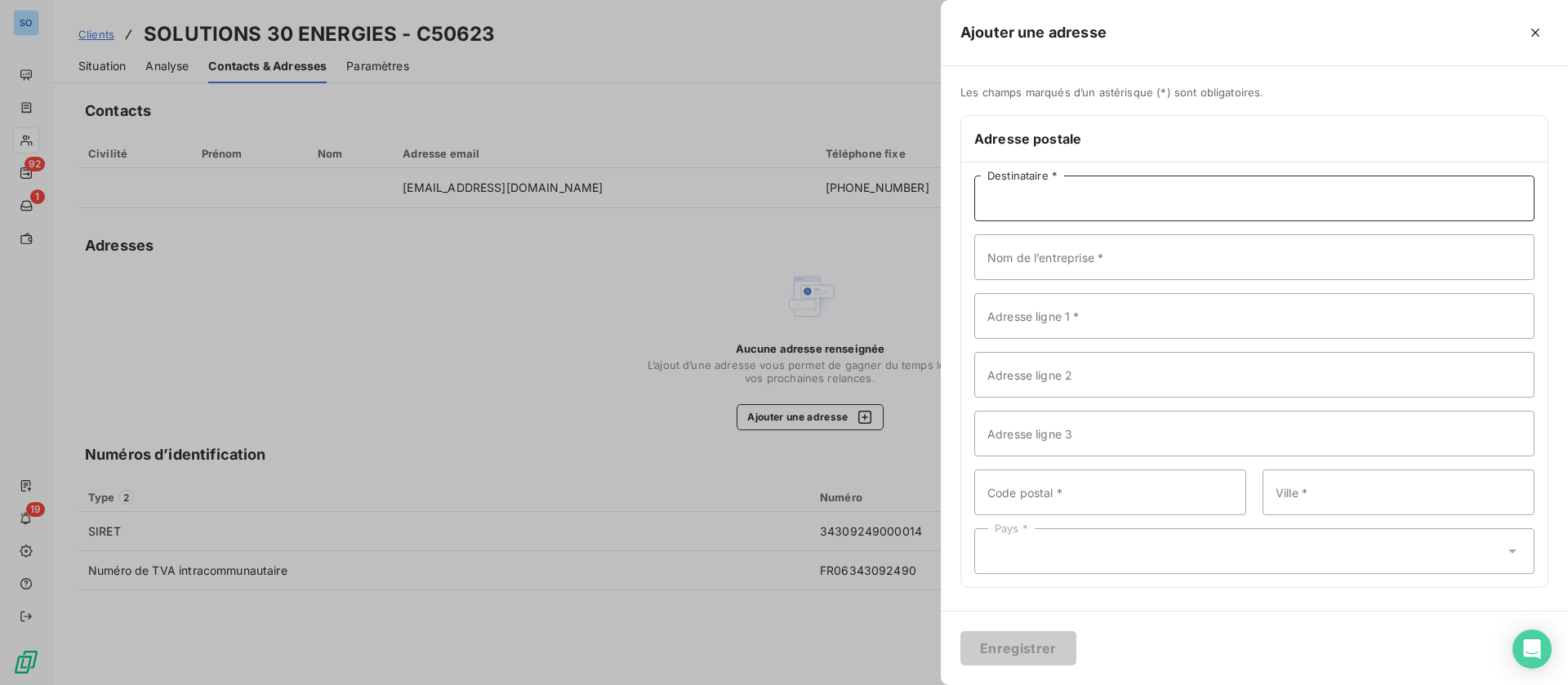
click at [1023, 199] on input "Destinataire *" at bounding box center [1255, 198] width 560 height 45
paste input "SOLUTIONS 30 ENERGIES"
type input "SOLUTIONS 30 ENERGIES"
click at [1040, 256] on input "Nom de l’entreprise *" at bounding box center [1255, 257] width 560 height 45
paste input "SOLUTIONS 30 ENERGIES"
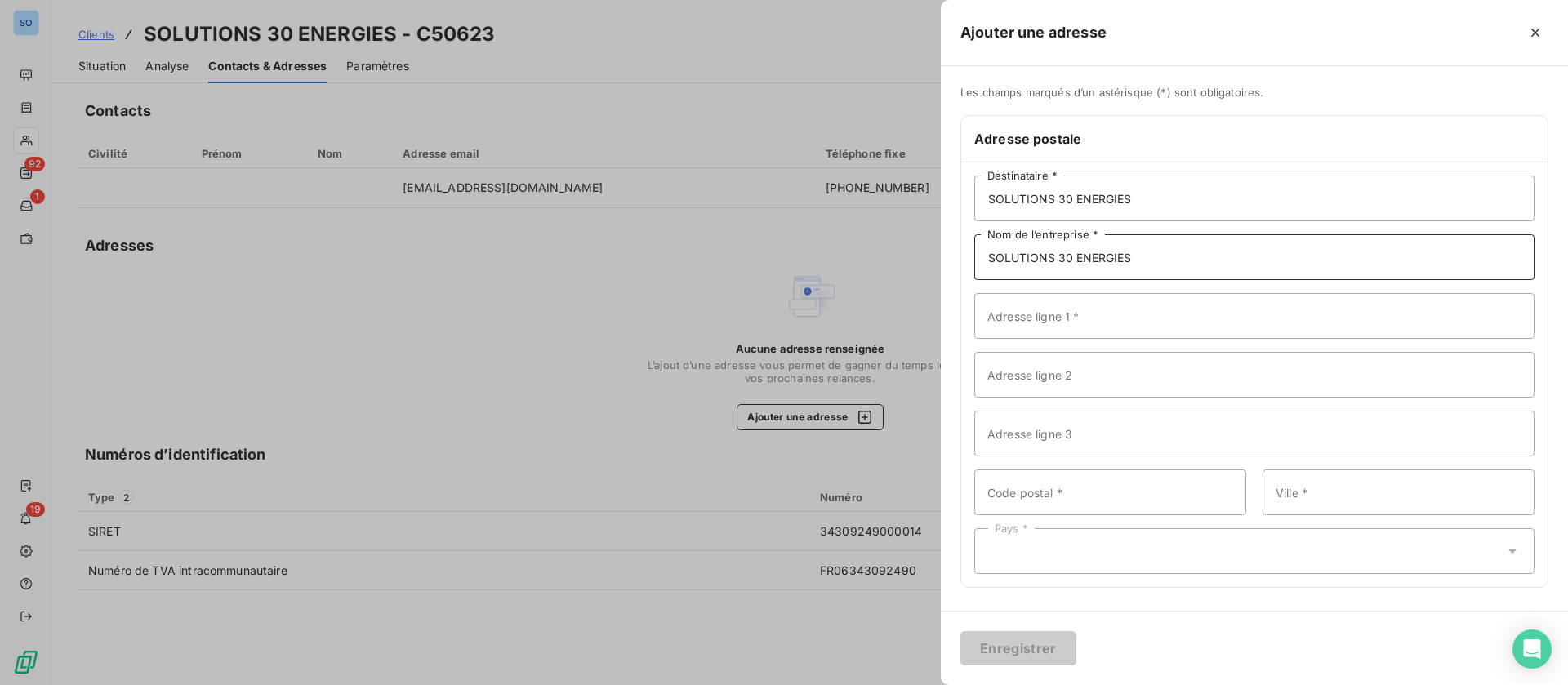
type input "SOLUTIONS 30 ENERGIES"
drag, startPoint x: 1052, startPoint y: 315, endPoint x: 1106, endPoint y: 328, distance: 55.5
click at [1052, 315] on input "Adresse ligne 1 *" at bounding box center [1255, 316] width 560 height 45
click at [1063, 325] on input "Adresse ligne 1 *" at bounding box center [1255, 316] width 560 height 45
paste input "35 BOULEVARD SAINT ASSISCLE"
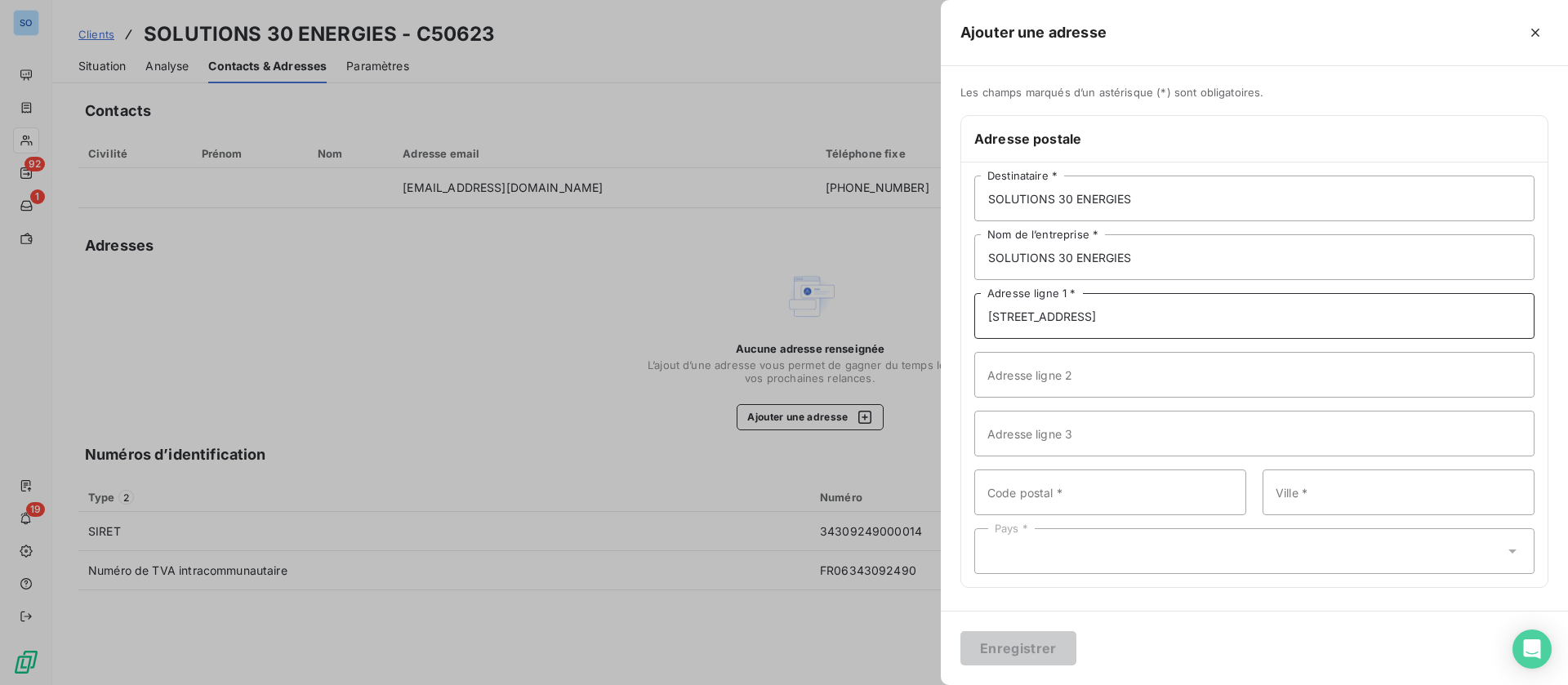
type input "35 BOULEVARD SAINT ASSISCLE"
click at [1328, 497] on input "Ville *" at bounding box center [1398, 492] width 272 height 45
paste input "PERPIGNAN"
type input "PERPIGNAN"
click at [1069, 495] on input "Code postal *" at bounding box center [1110, 492] width 272 height 45
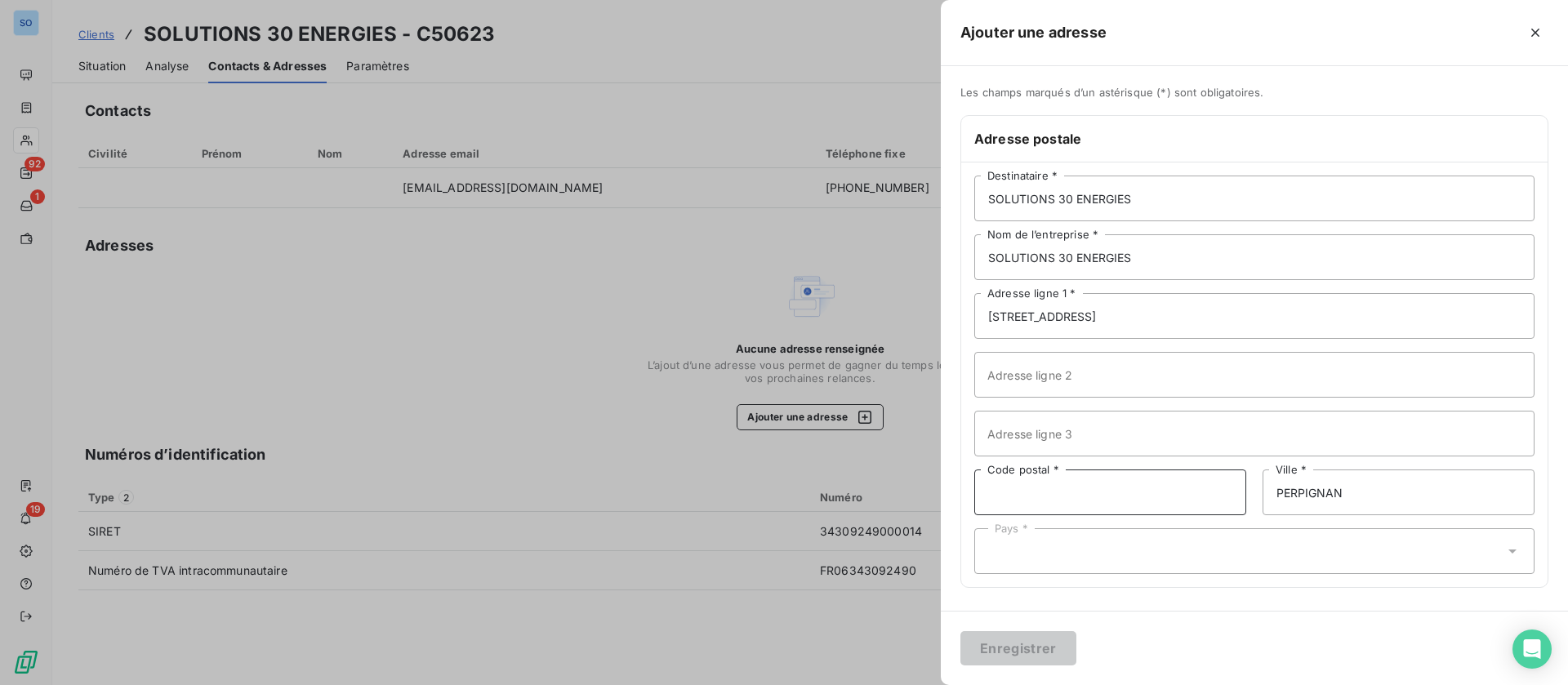
paste input "66000"
type input "66000"
drag, startPoint x: 1100, startPoint y: 387, endPoint x: 1093, endPoint y: 382, distance: 8.6
click at [1099, 387] on input "Adresse ligne 2" at bounding box center [1255, 374] width 560 height 45
click at [1224, 272] on input "SOLUTIONS 30 ENERGIES" at bounding box center [1255, 257] width 560 height 45
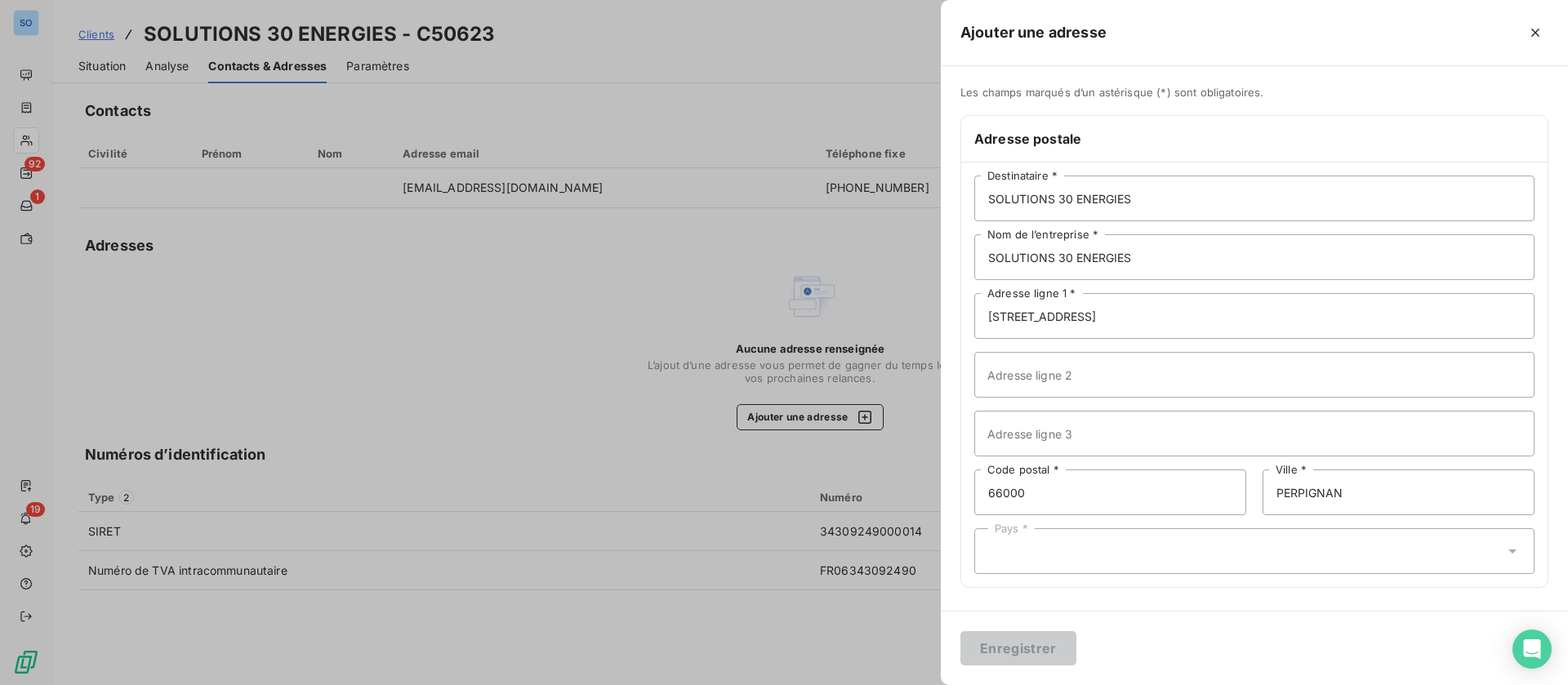
click at [1084, 550] on div "Pays *" at bounding box center [1255, 551] width 560 height 45
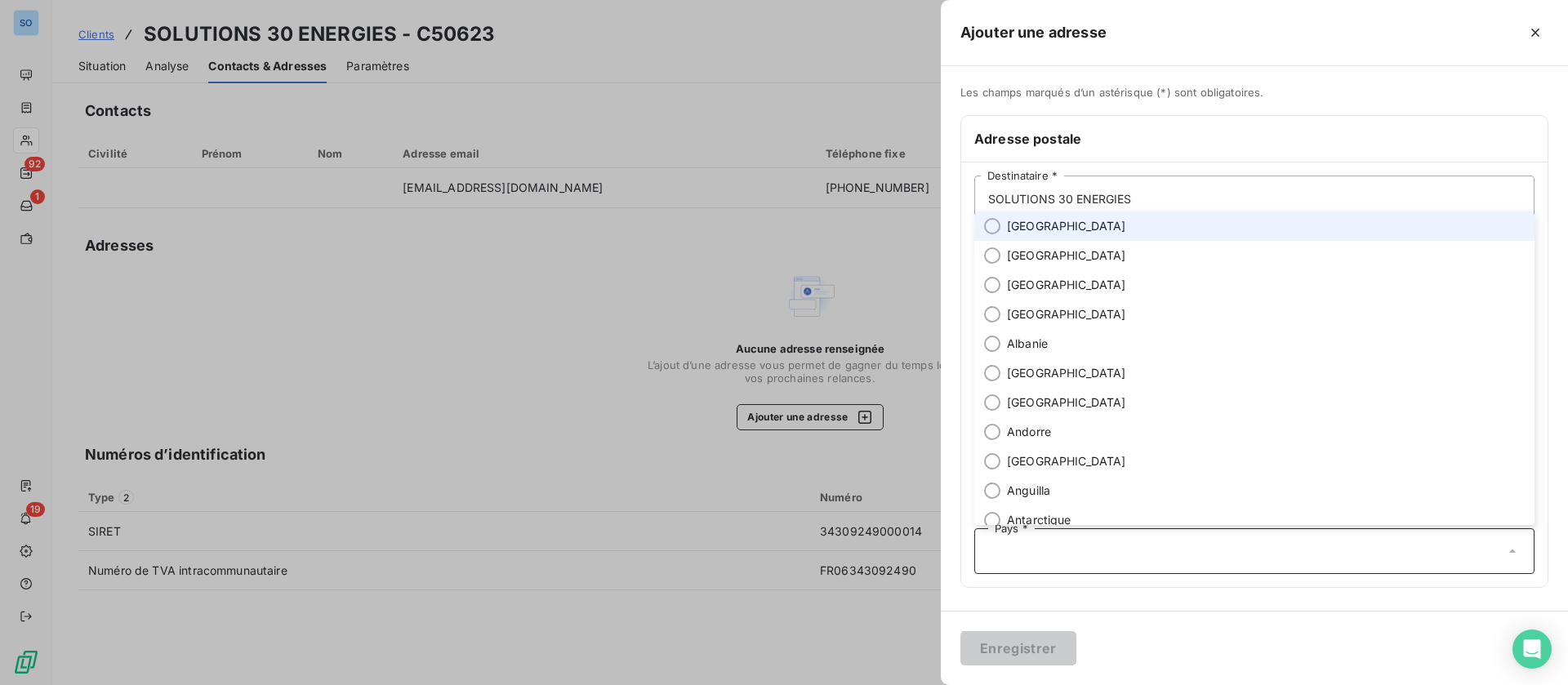
click at [1005, 229] on li "[GEOGRAPHIC_DATA]" at bounding box center [1255, 226] width 560 height 30
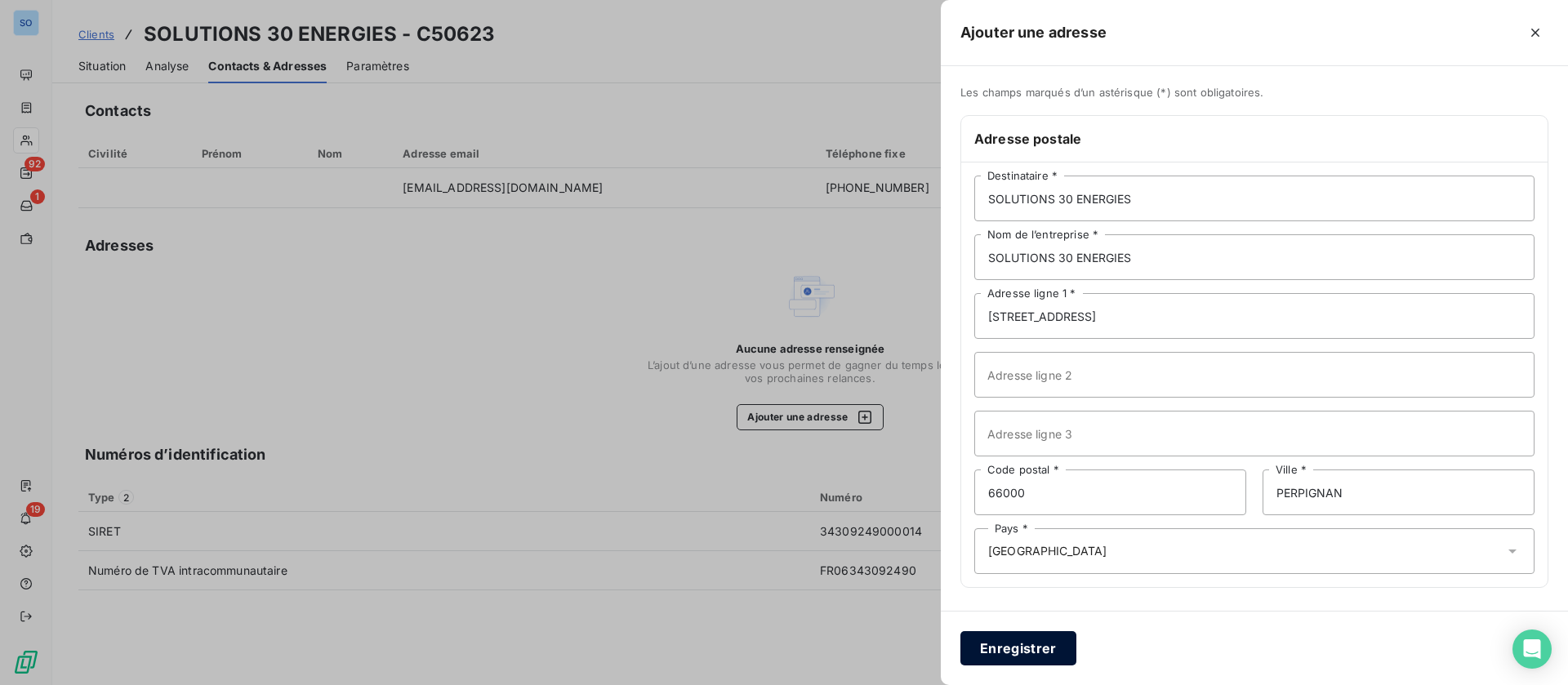
click at [1030, 650] on button "Enregistrer" at bounding box center [1018, 647] width 116 height 34
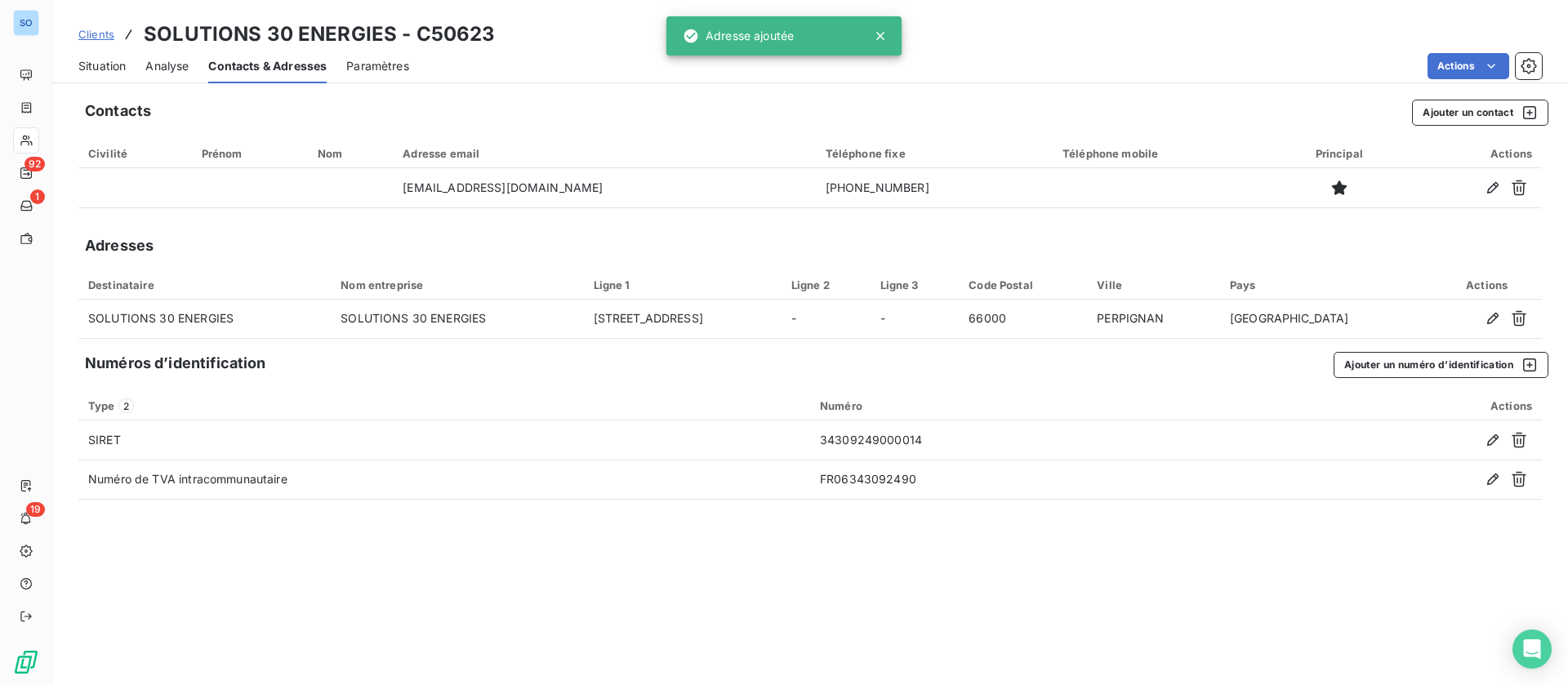
click at [104, 58] on span "Situation" at bounding box center [102, 65] width 47 height 17
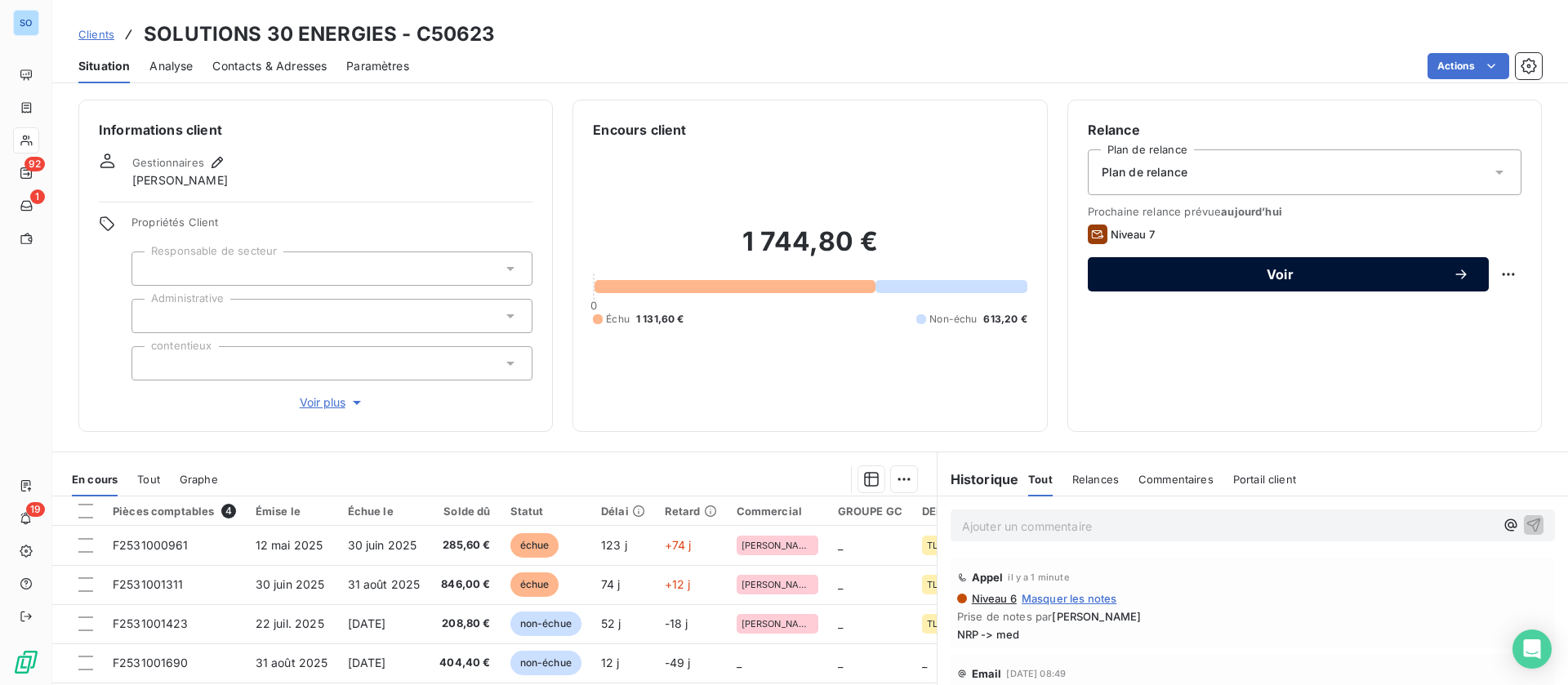
click at [1237, 269] on span "Voir" at bounding box center [1280, 274] width 346 height 13
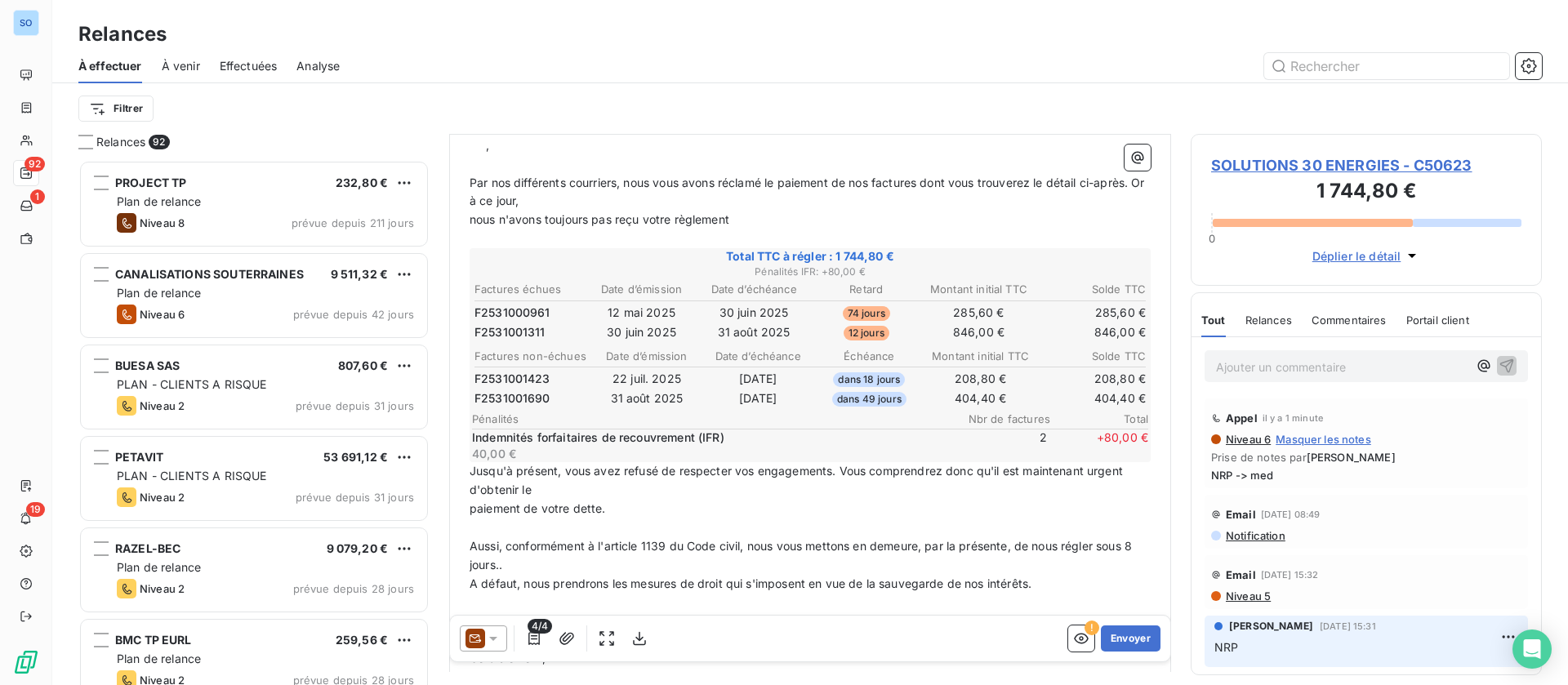
scroll to position [246, 0]
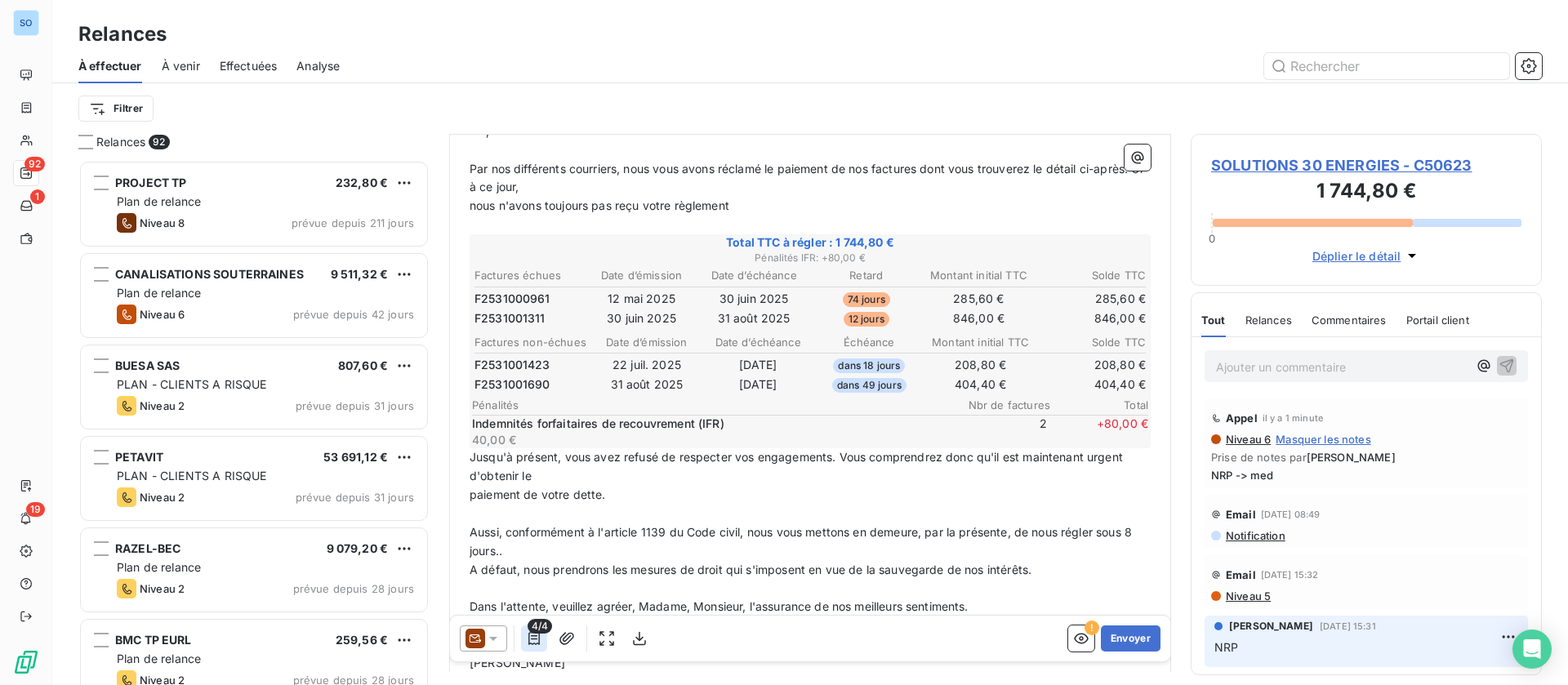
click at [534, 639] on icon "button" at bounding box center [533, 638] width 17 height 17
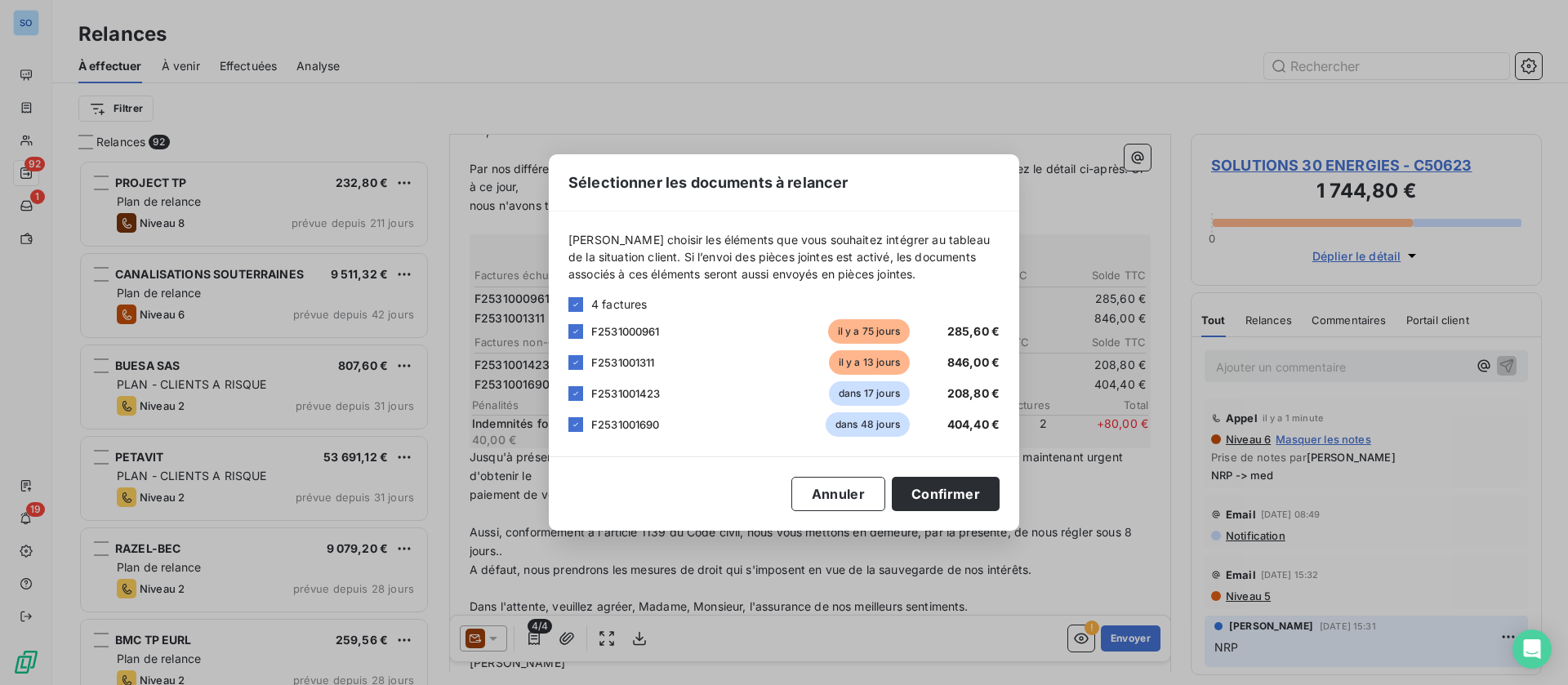
drag, startPoint x: 575, startPoint y: 392, endPoint x: 572, endPoint y: 414, distance: 22.2
click at [575, 393] on icon at bounding box center [575, 393] width 10 height 10
click at [572, 422] on icon at bounding box center [575, 424] width 10 height 10
click at [966, 490] on button "Confirmer" at bounding box center [945, 493] width 107 height 34
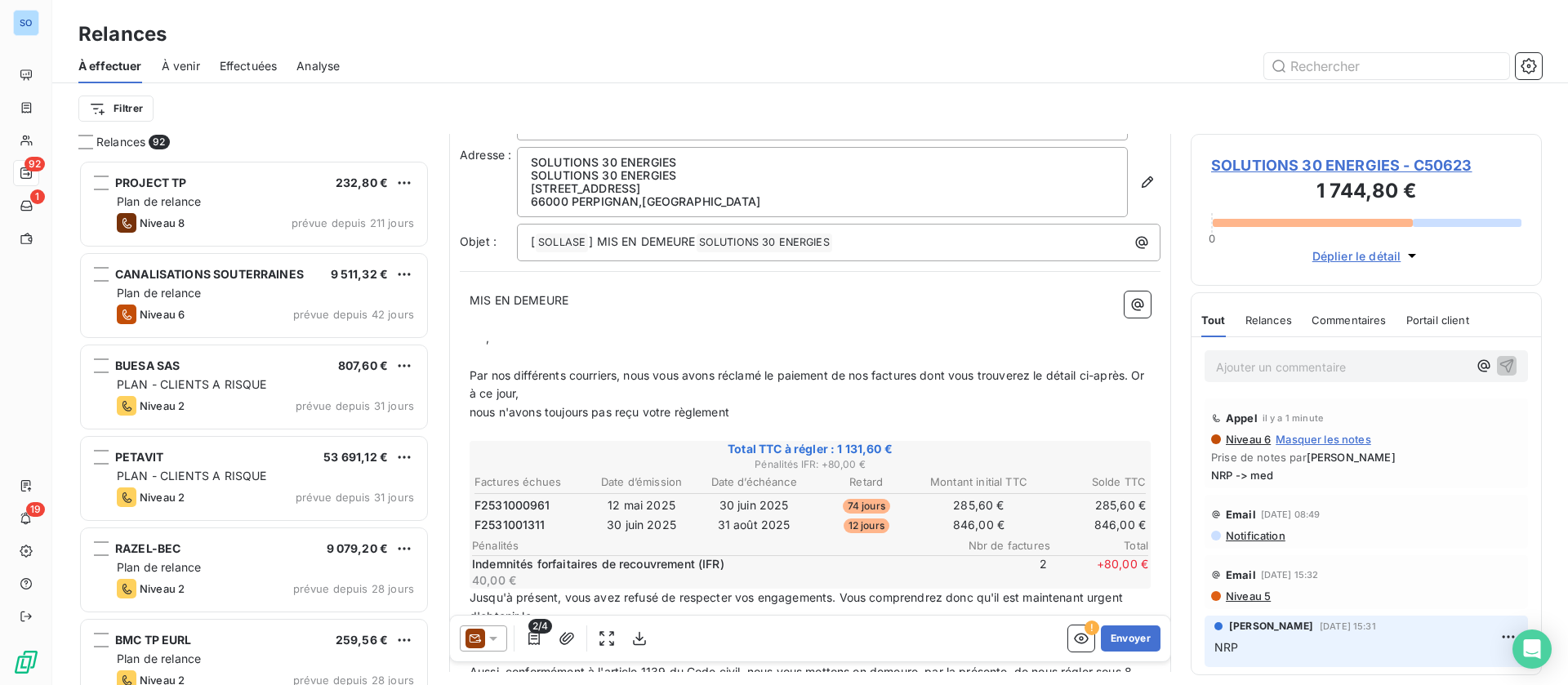
scroll to position [0, 0]
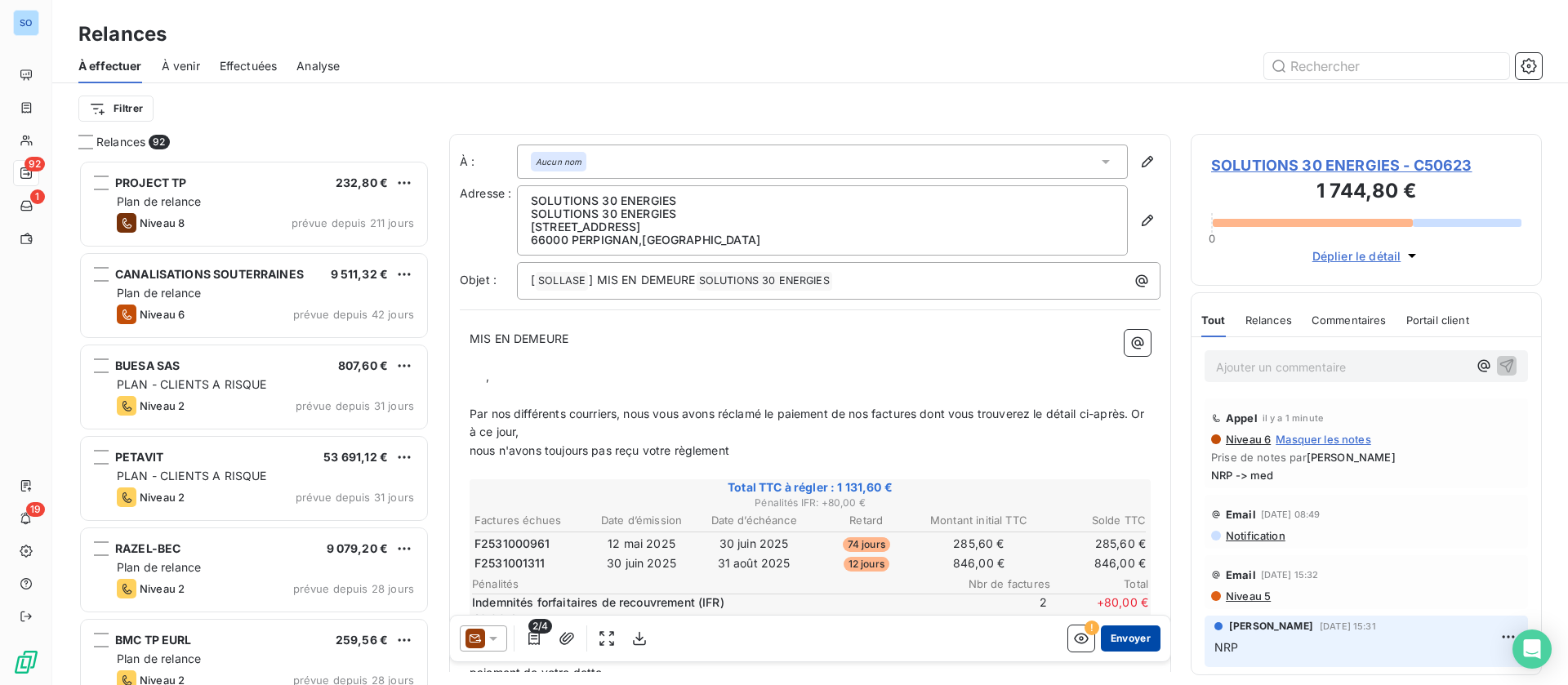
click at [1111, 640] on button "Envoyer" at bounding box center [1131, 638] width 59 height 26
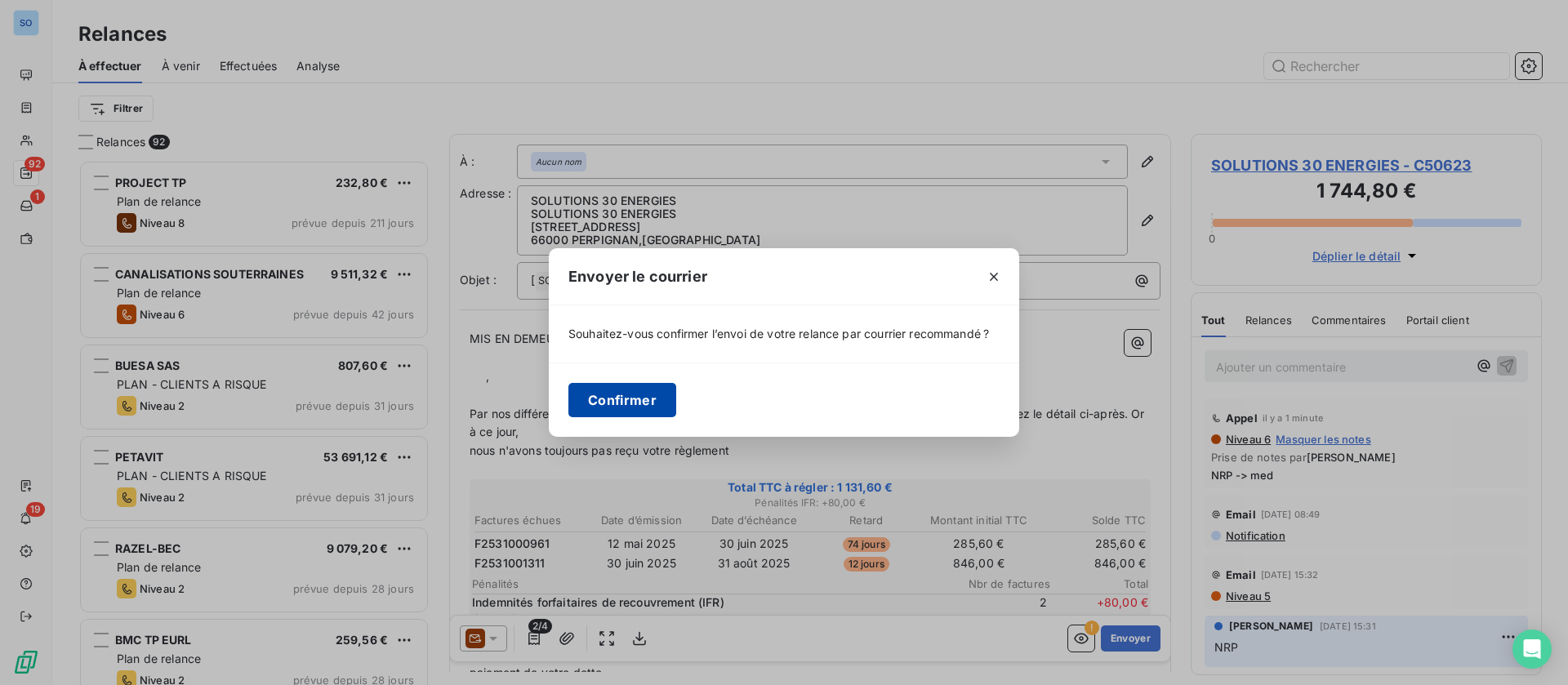
click at [595, 393] on button "Confirmer" at bounding box center [622, 400] width 107 height 34
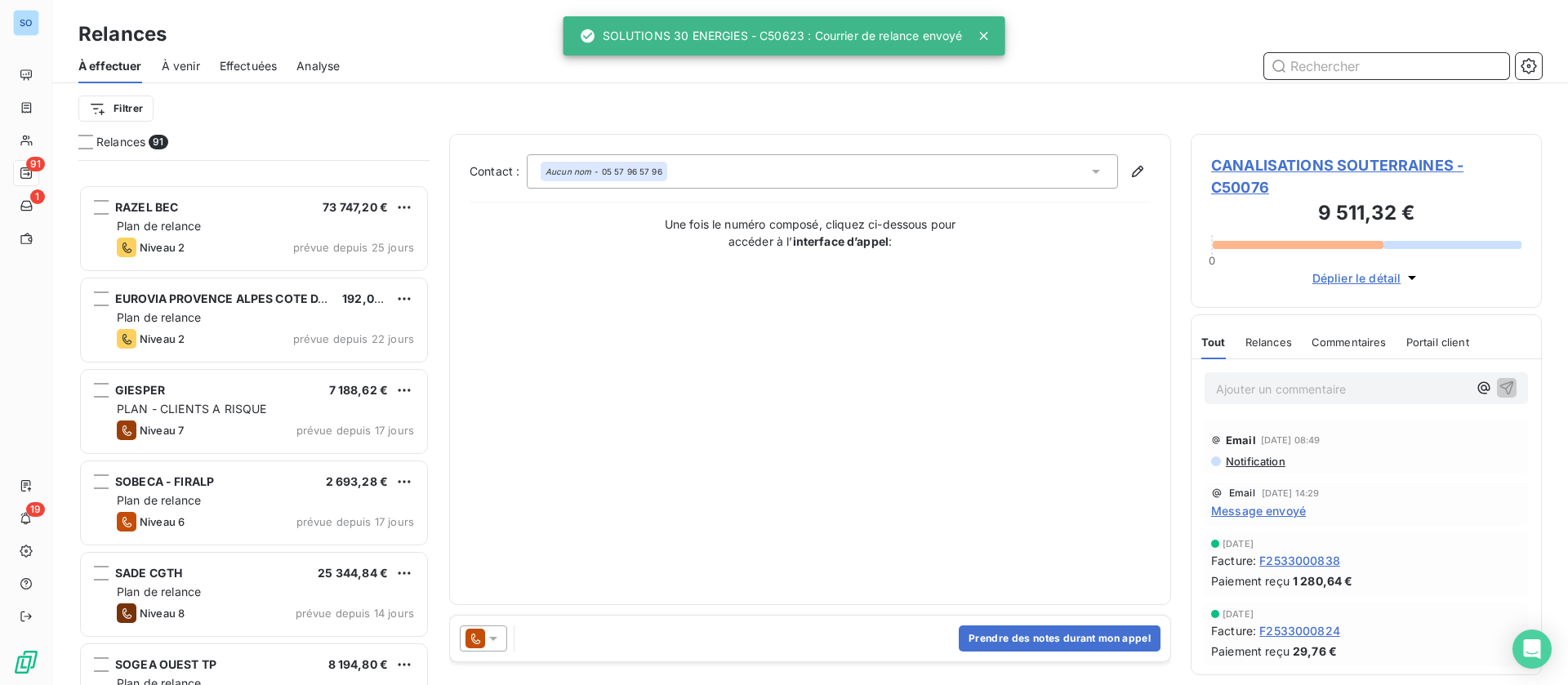
scroll to position [1593, 0]
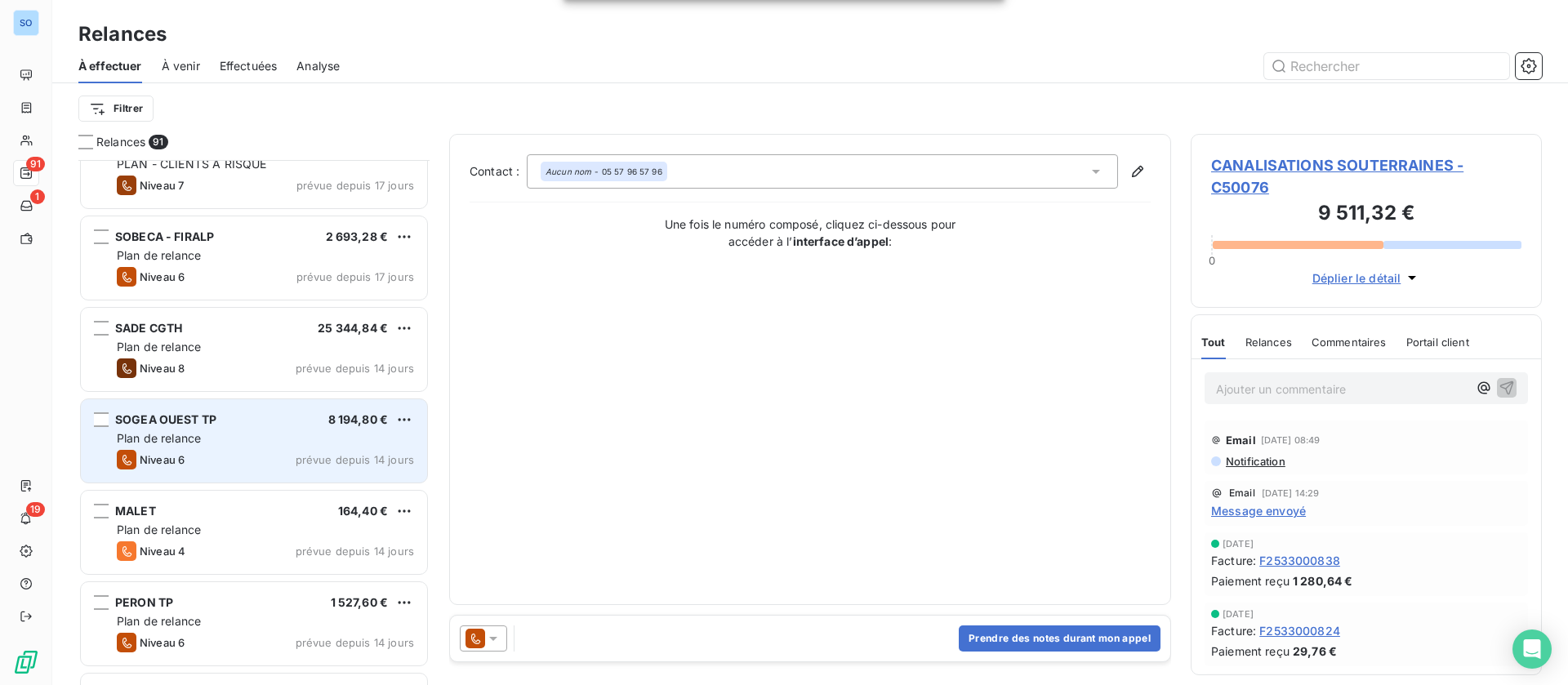
click at [279, 420] on div "SOGEA OUEST TP 8 194,80 €" at bounding box center [265, 419] width 297 height 15
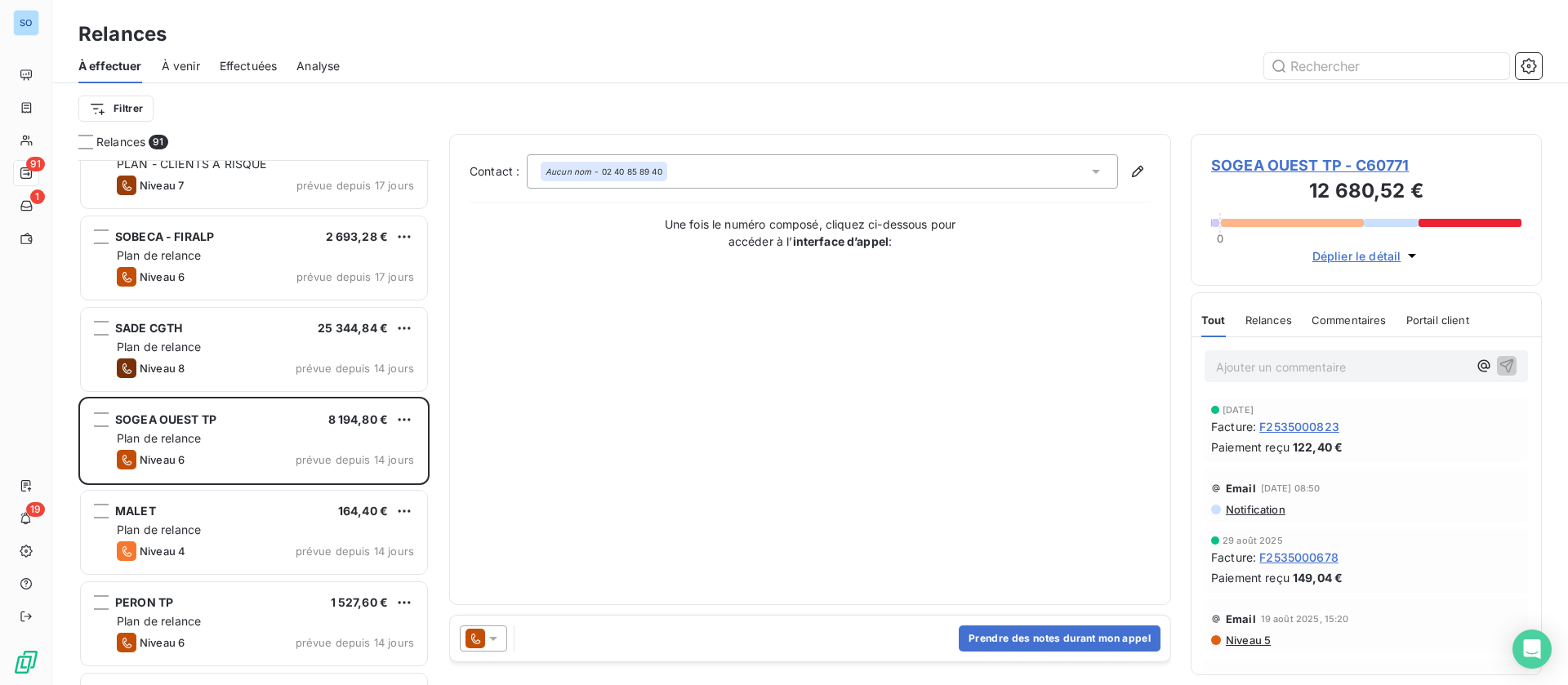
click at [1282, 166] on span "SOGEA OUEST TP - C60771" at bounding box center [1365, 165] width 310 height 22
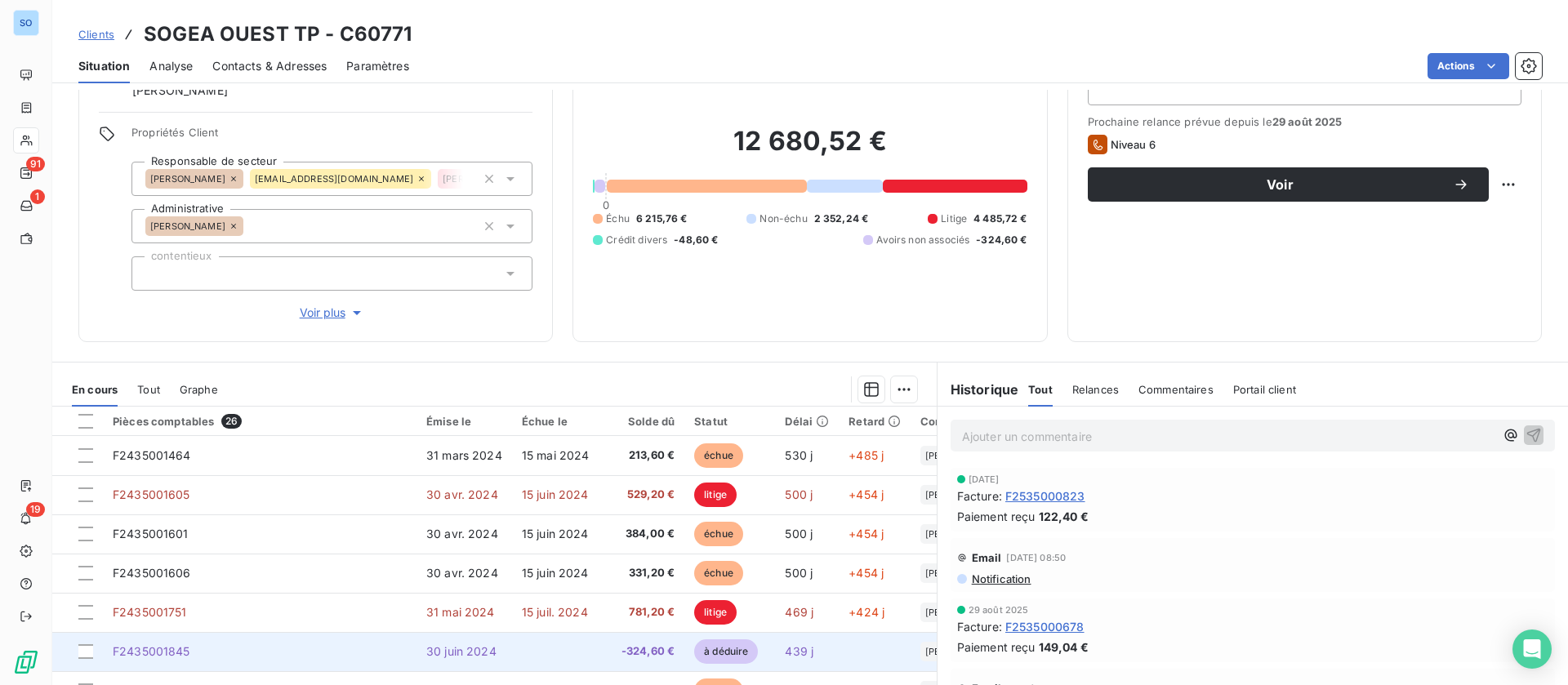
scroll to position [52, 0]
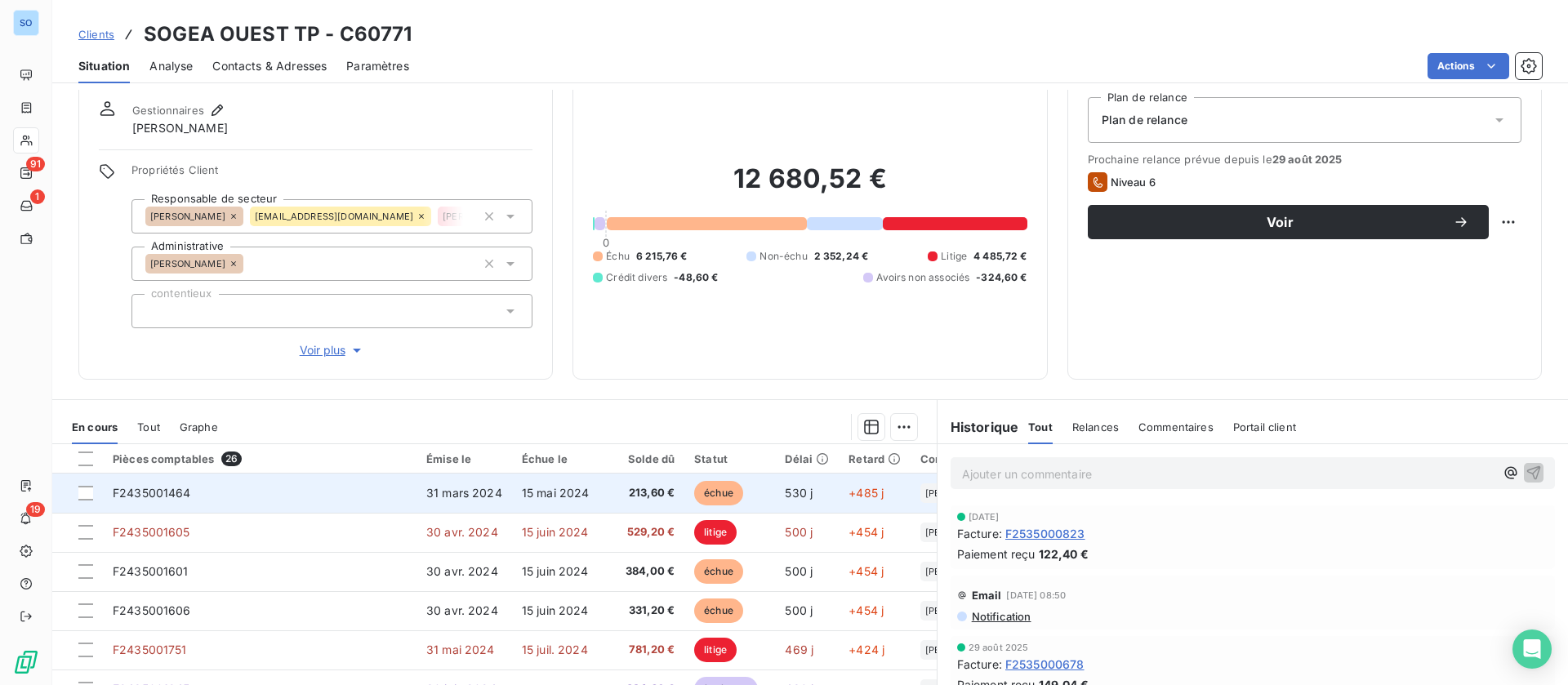
click at [501, 499] on td "31 mars 2024" at bounding box center [464, 493] width 95 height 39
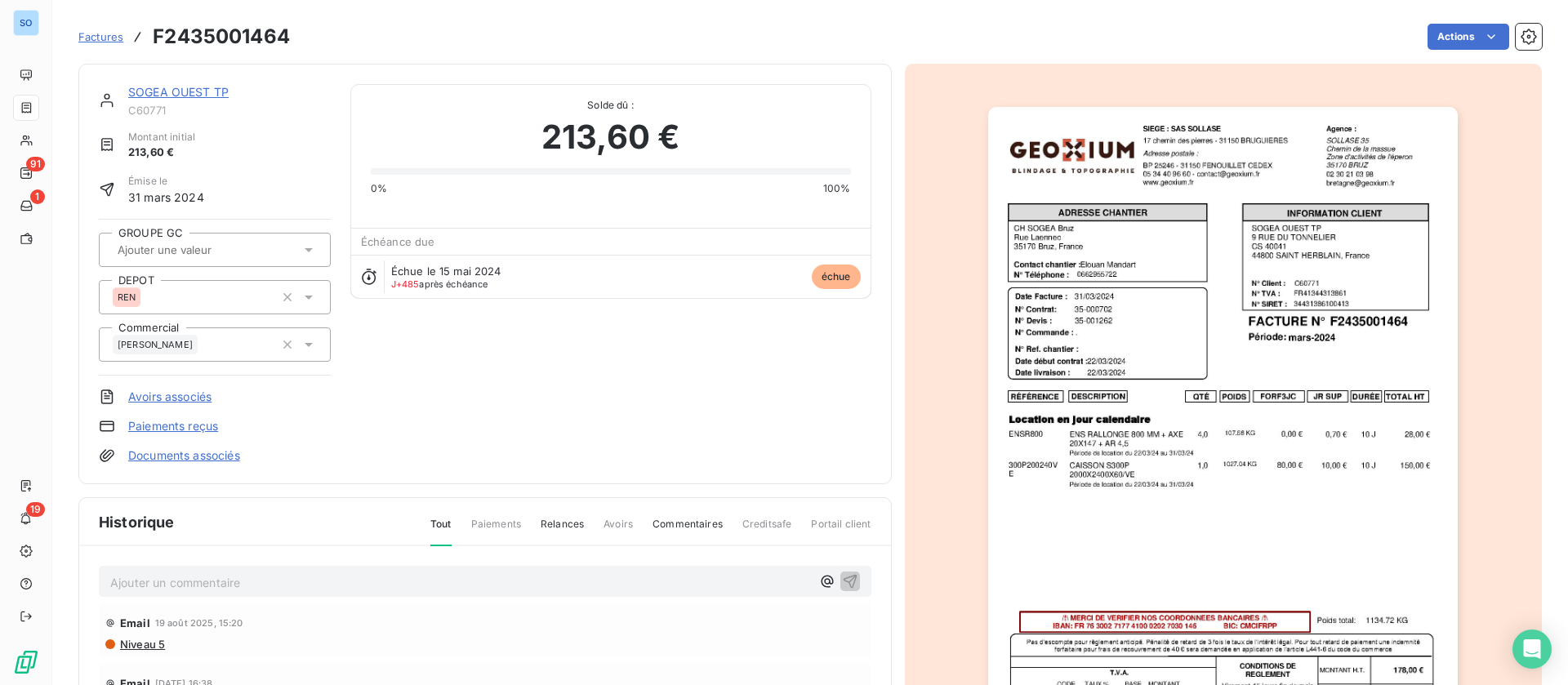
click at [196, 86] on link "SOGEA OUEST TP" at bounding box center [178, 92] width 100 height 14
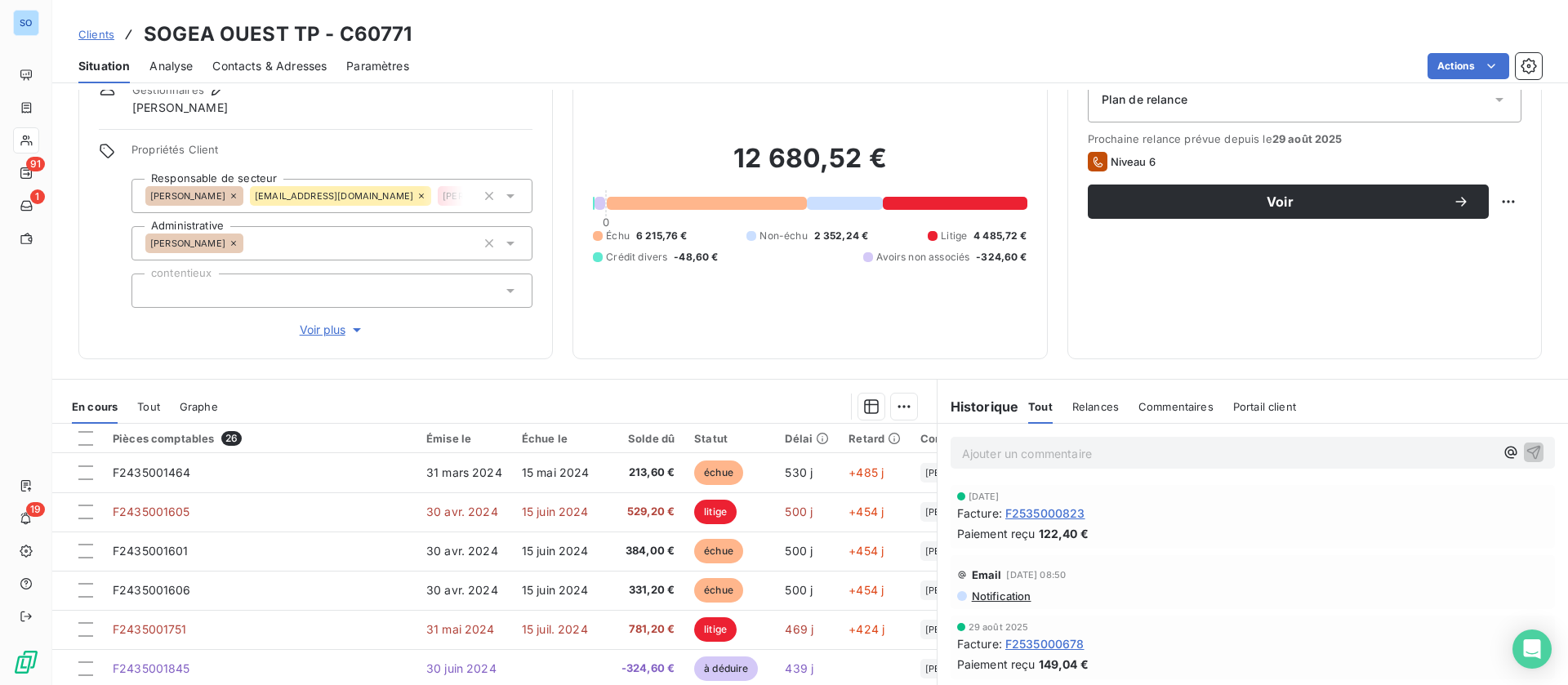
scroll to position [122, 0]
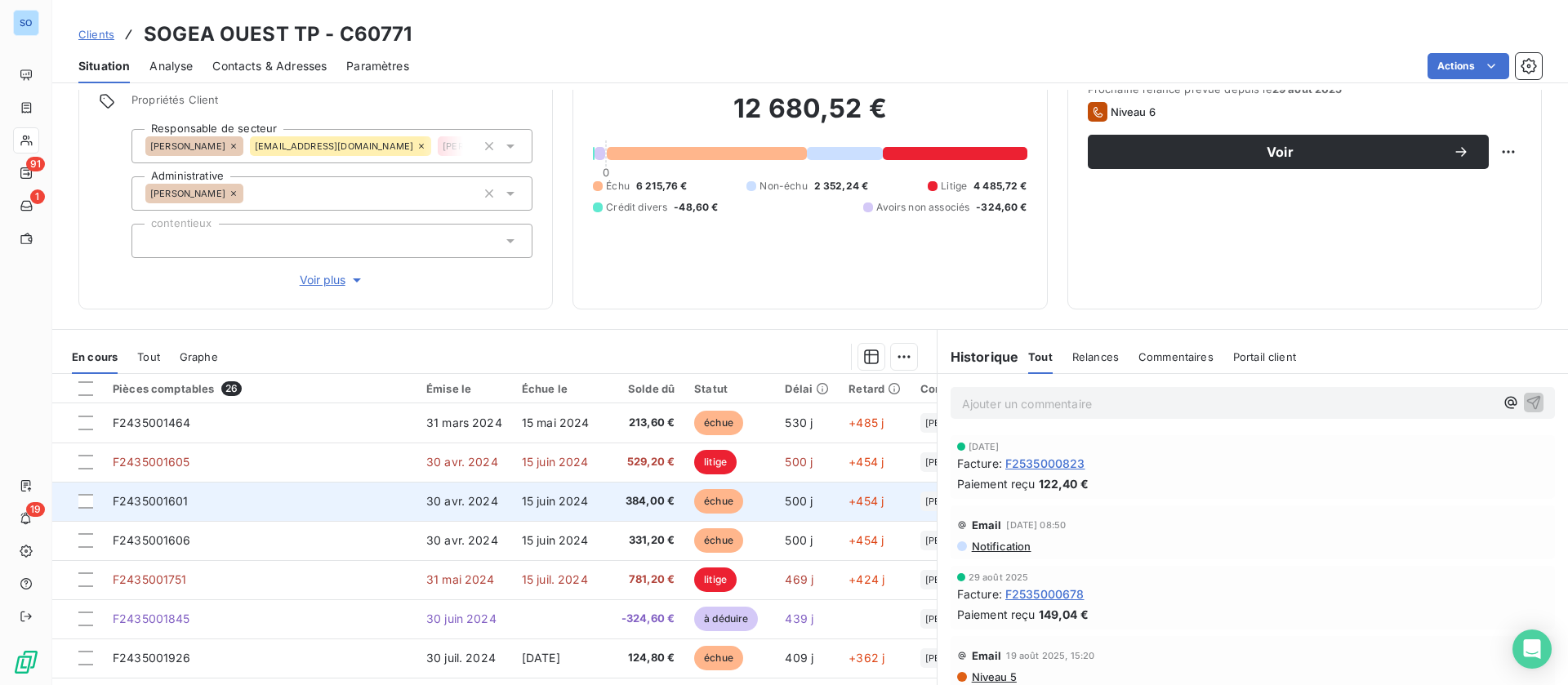
click at [466, 499] on span "30 avr. 2024" at bounding box center [462, 501] width 72 height 14
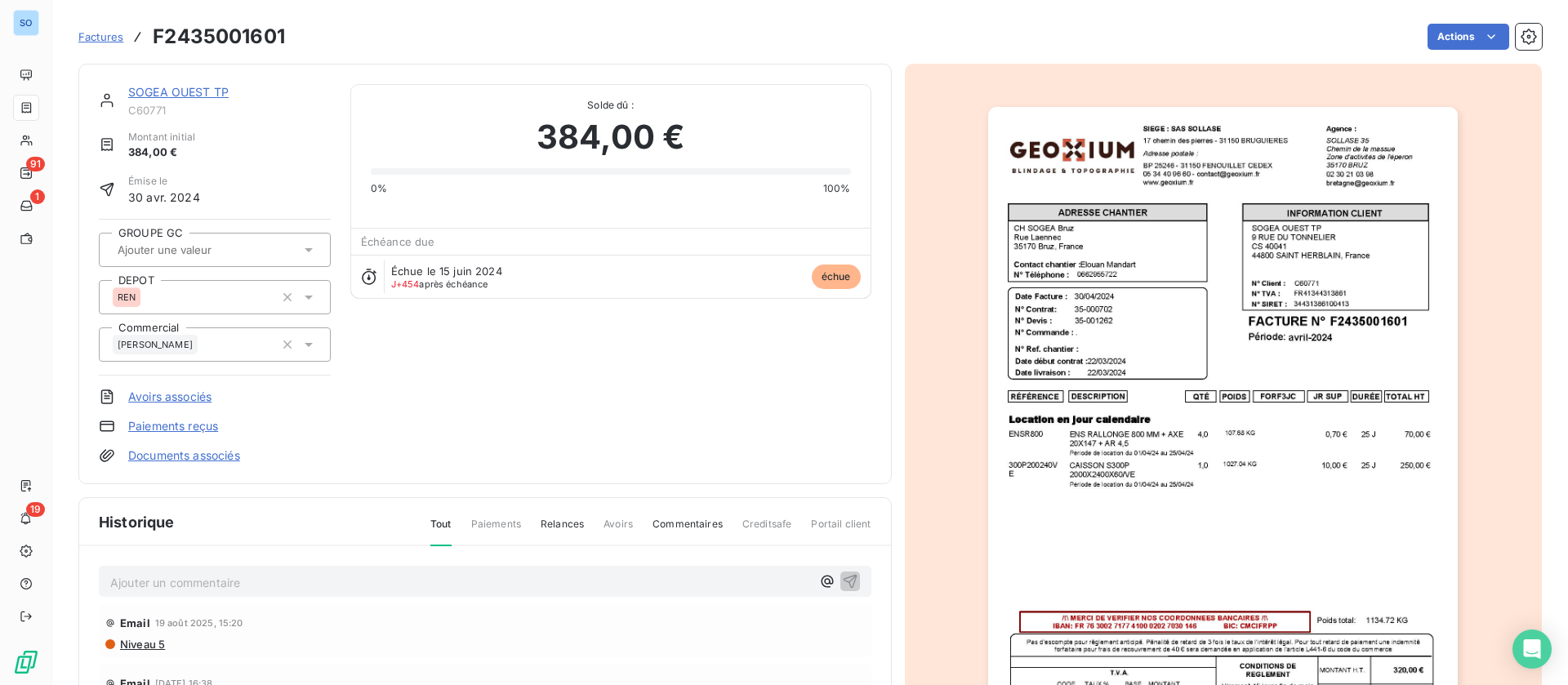
click at [145, 86] on link "SOGEA OUEST TP" at bounding box center [178, 92] width 100 height 14
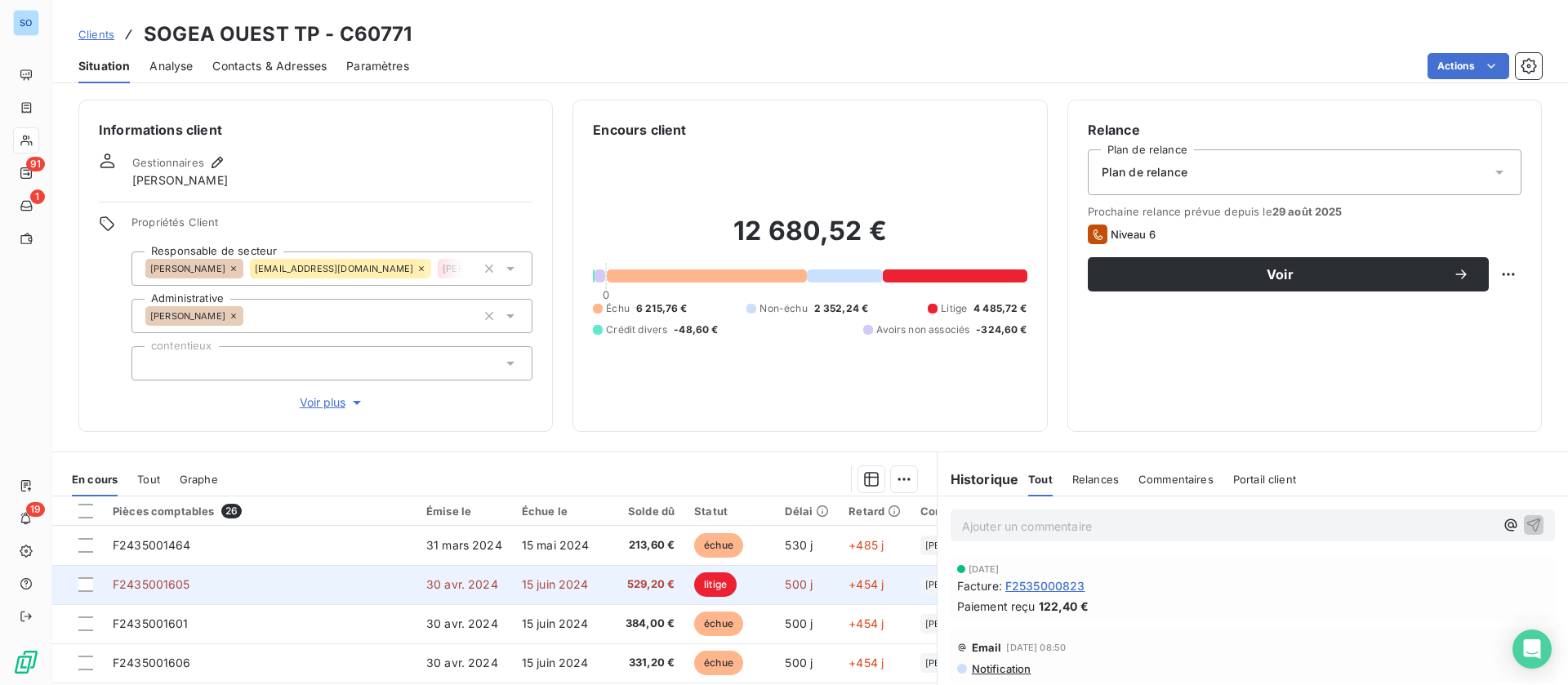
click at [598, 594] on td "15 juin 2024" at bounding box center [559, 584] width 95 height 39
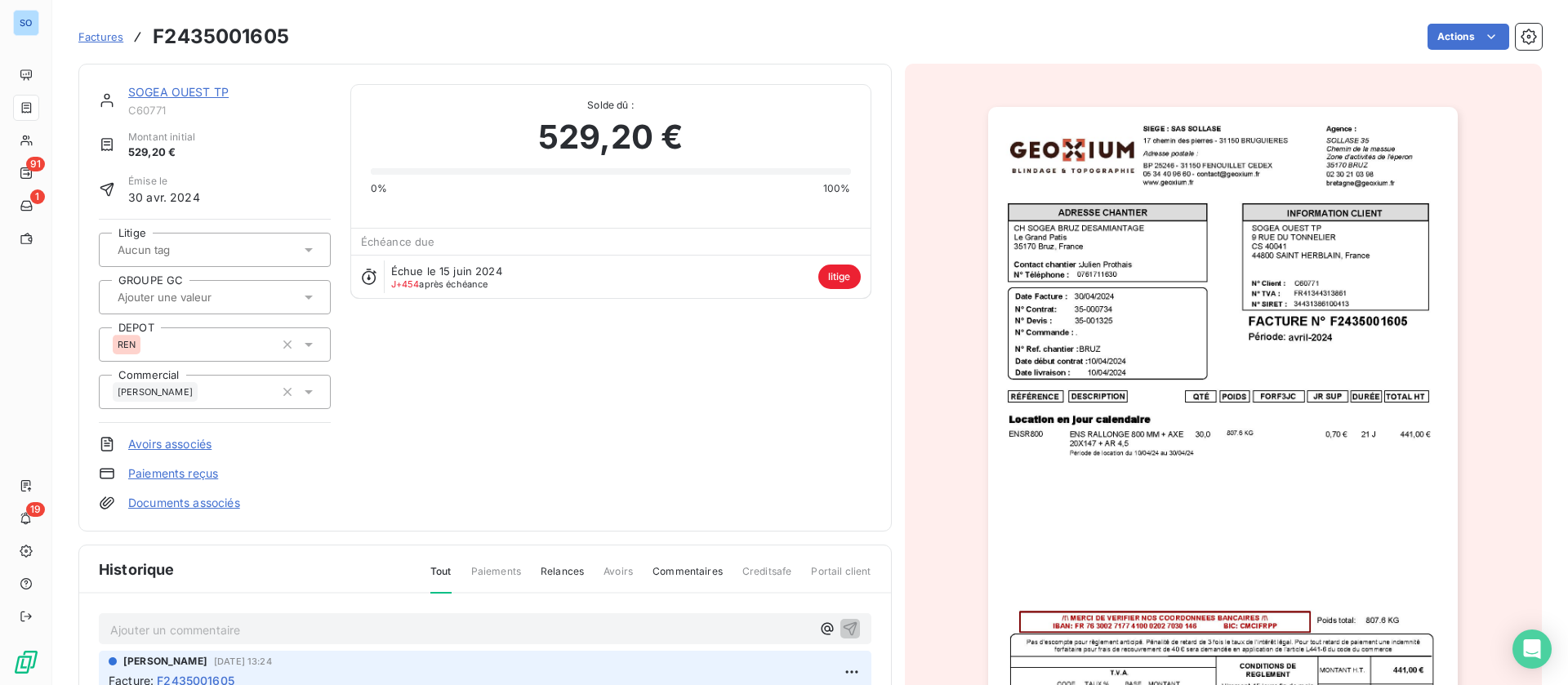
click at [206, 87] on link "SOGEA OUEST TP" at bounding box center [178, 92] width 100 height 14
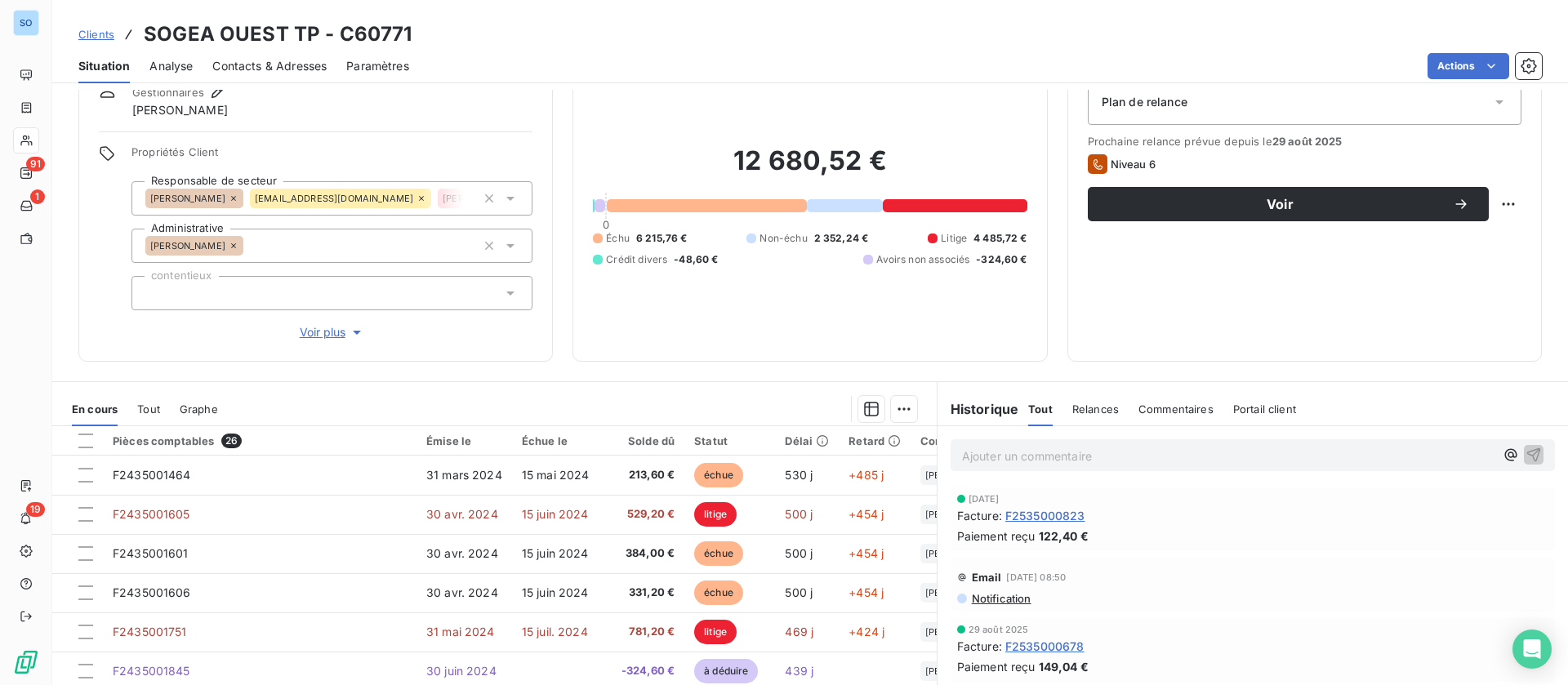
scroll to position [175, 0]
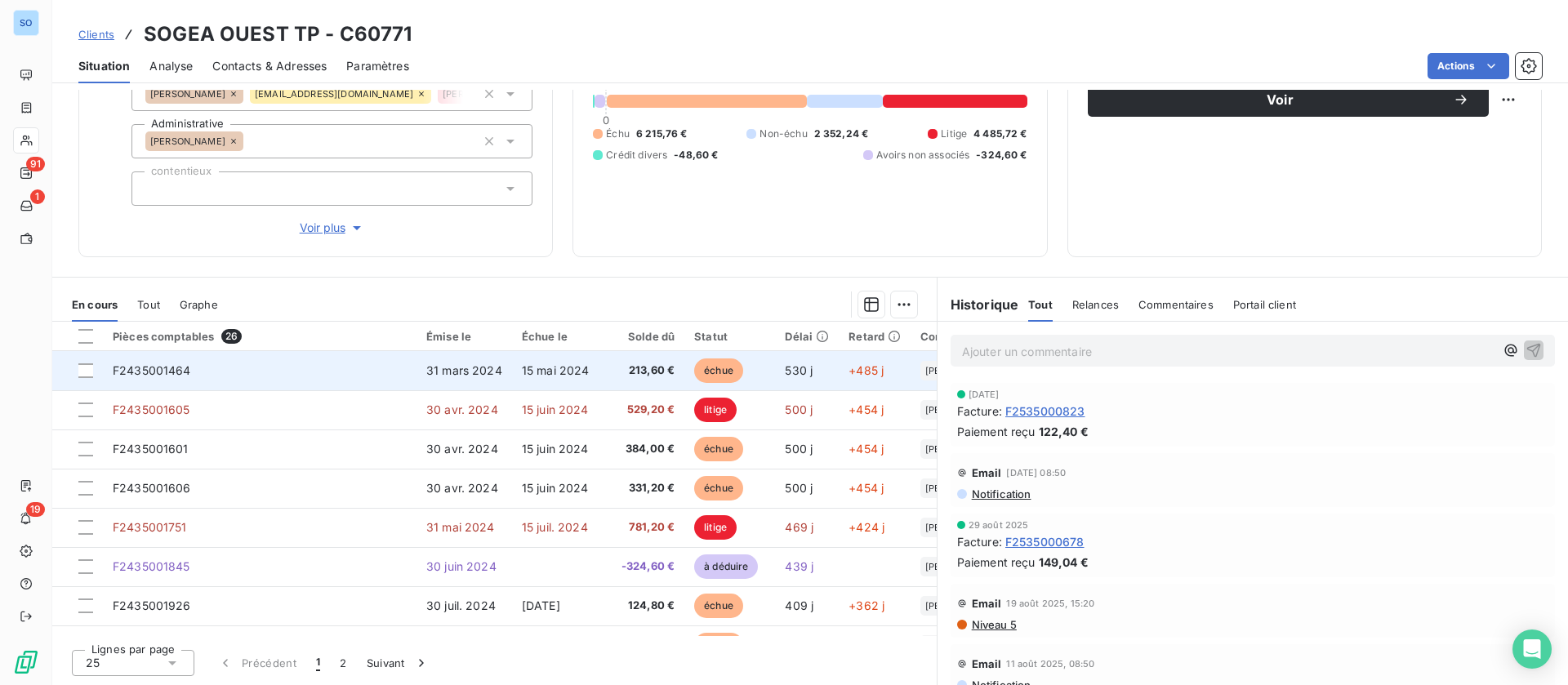
click at [474, 374] on span "31 mars 2024" at bounding box center [464, 370] width 76 height 14
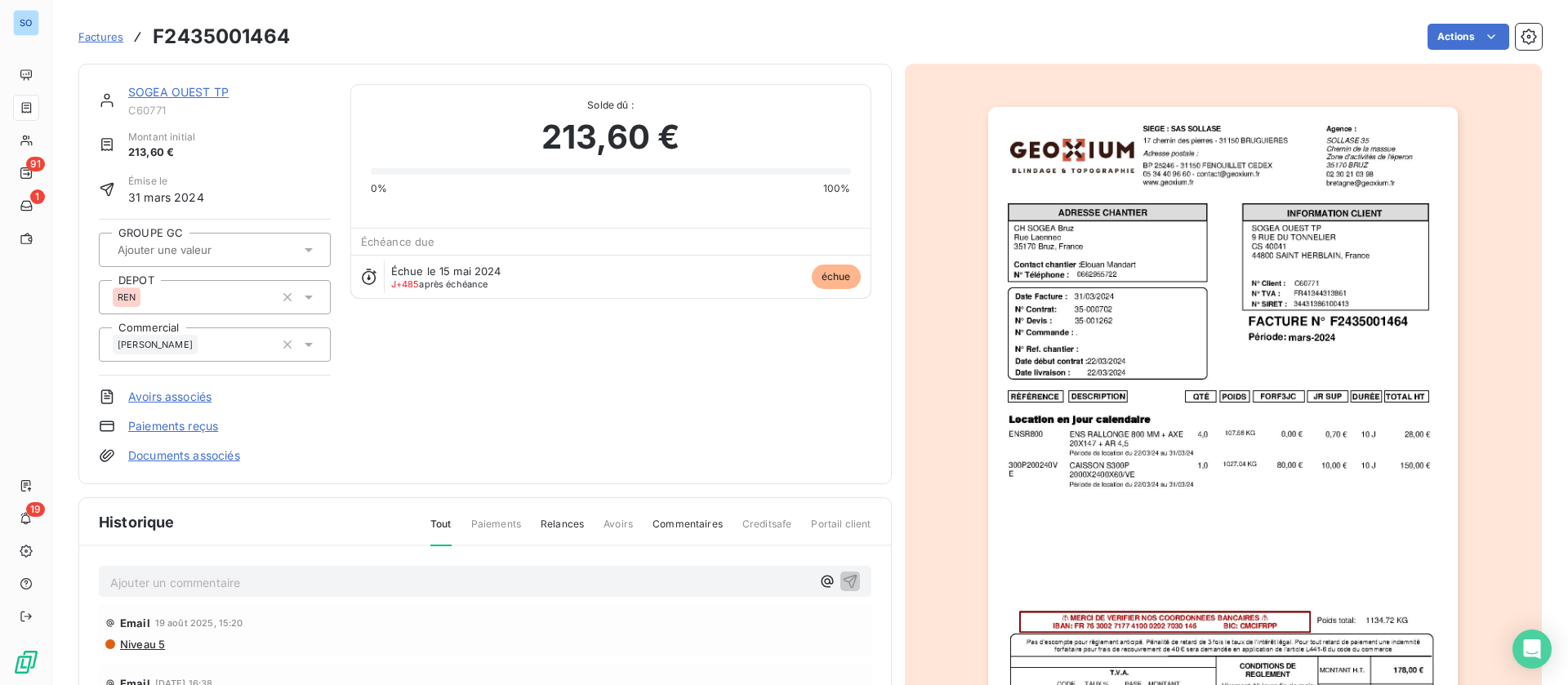
click at [267, 577] on p "Ajouter un commentaire ﻿" at bounding box center [460, 582] width 701 height 20
click at [219, 92] on link "SOGEA OUEST TP" at bounding box center [178, 92] width 100 height 14
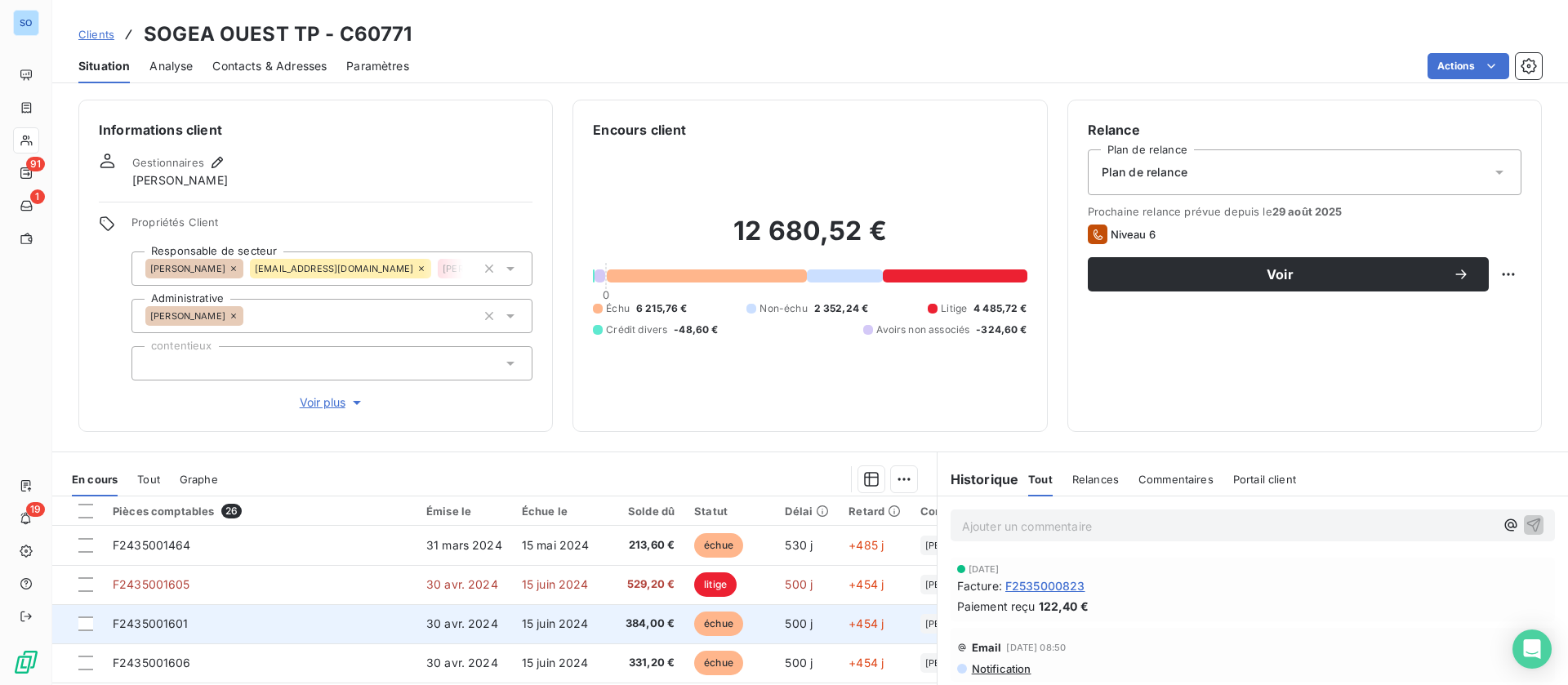
click at [611, 630] on td "384,00 €" at bounding box center [646, 623] width 79 height 39
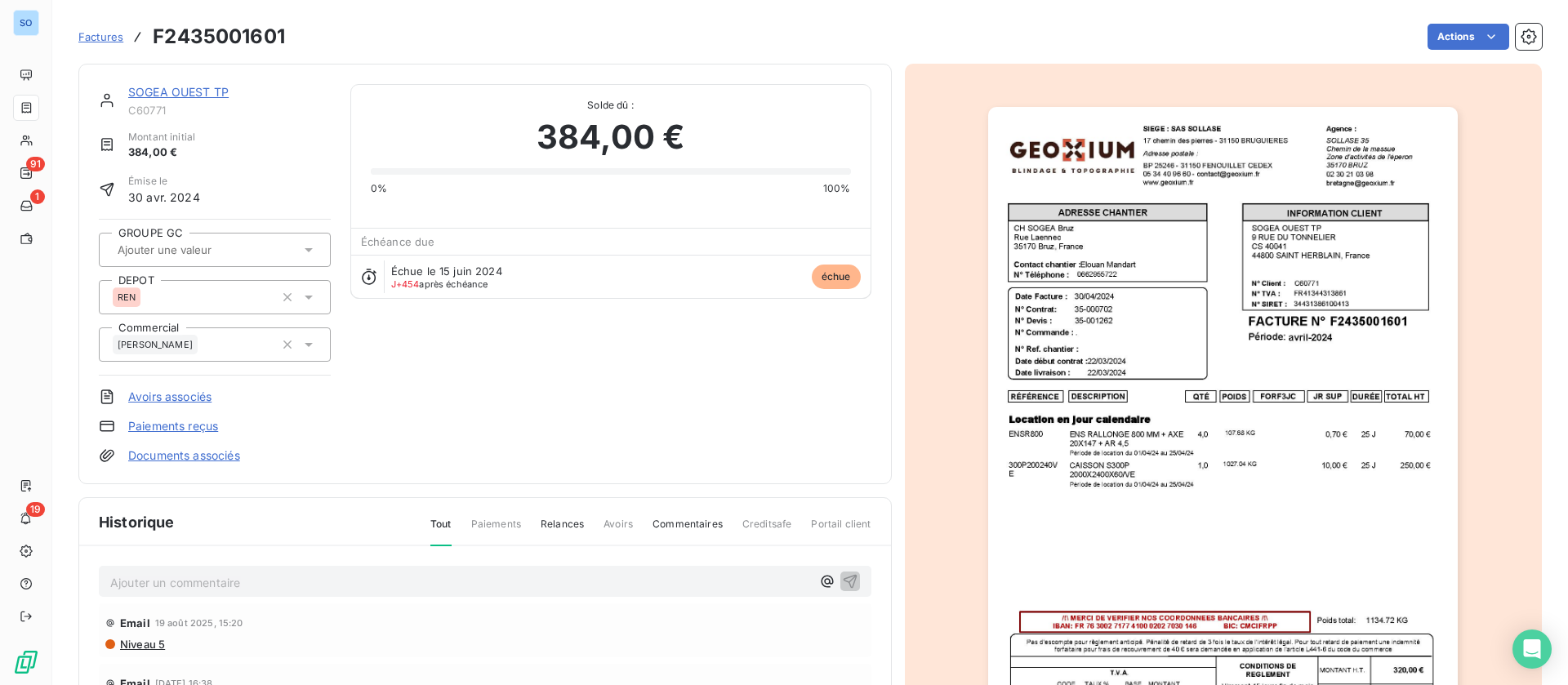
click at [166, 82] on div "SOGEA OUEST TP C60771 Montant initial 384,00 € Émise le 30 avr. 2024 GROUPE GC …" at bounding box center [485, 274] width 814 height 421
click at [188, 89] on link "SOGEA OUEST TP" at bounding box center [178, 92] width 100 height 14
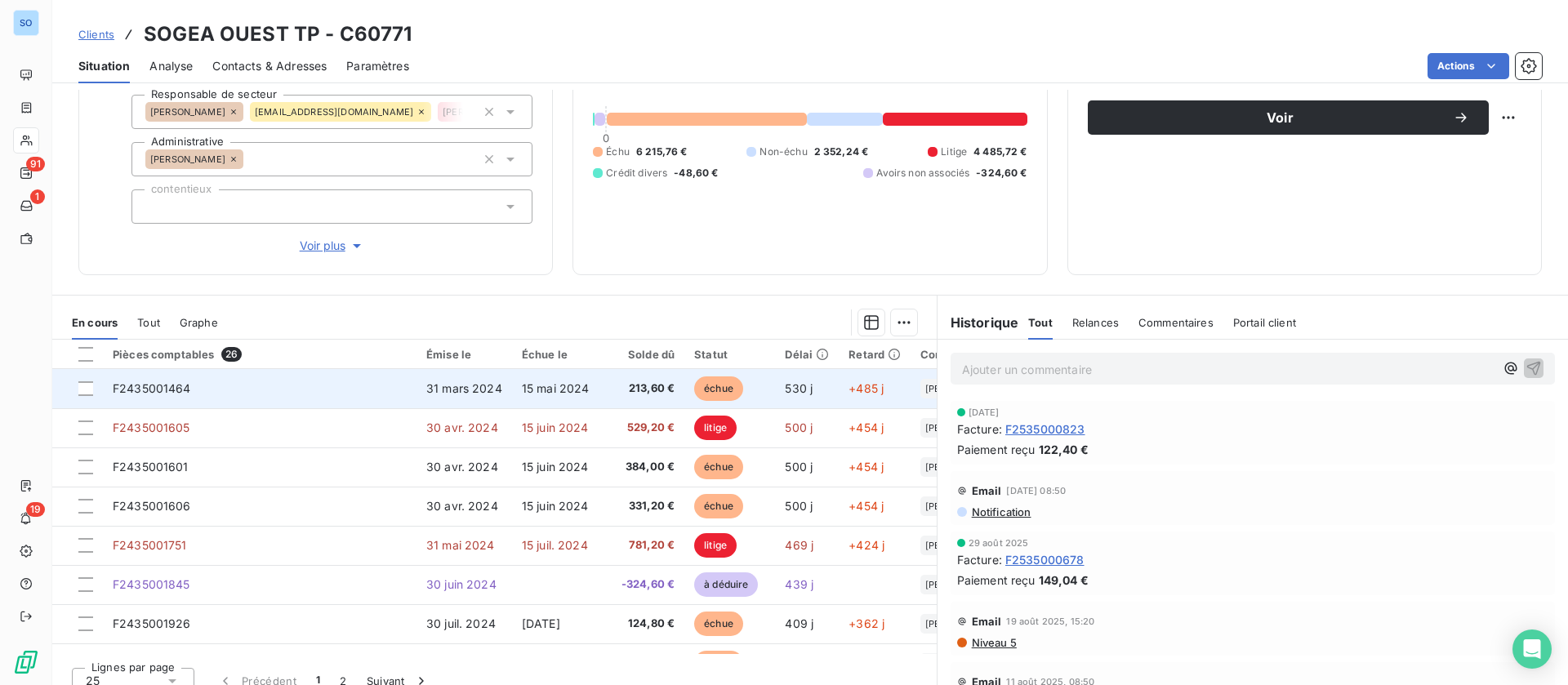
scroll to position [175, 0]
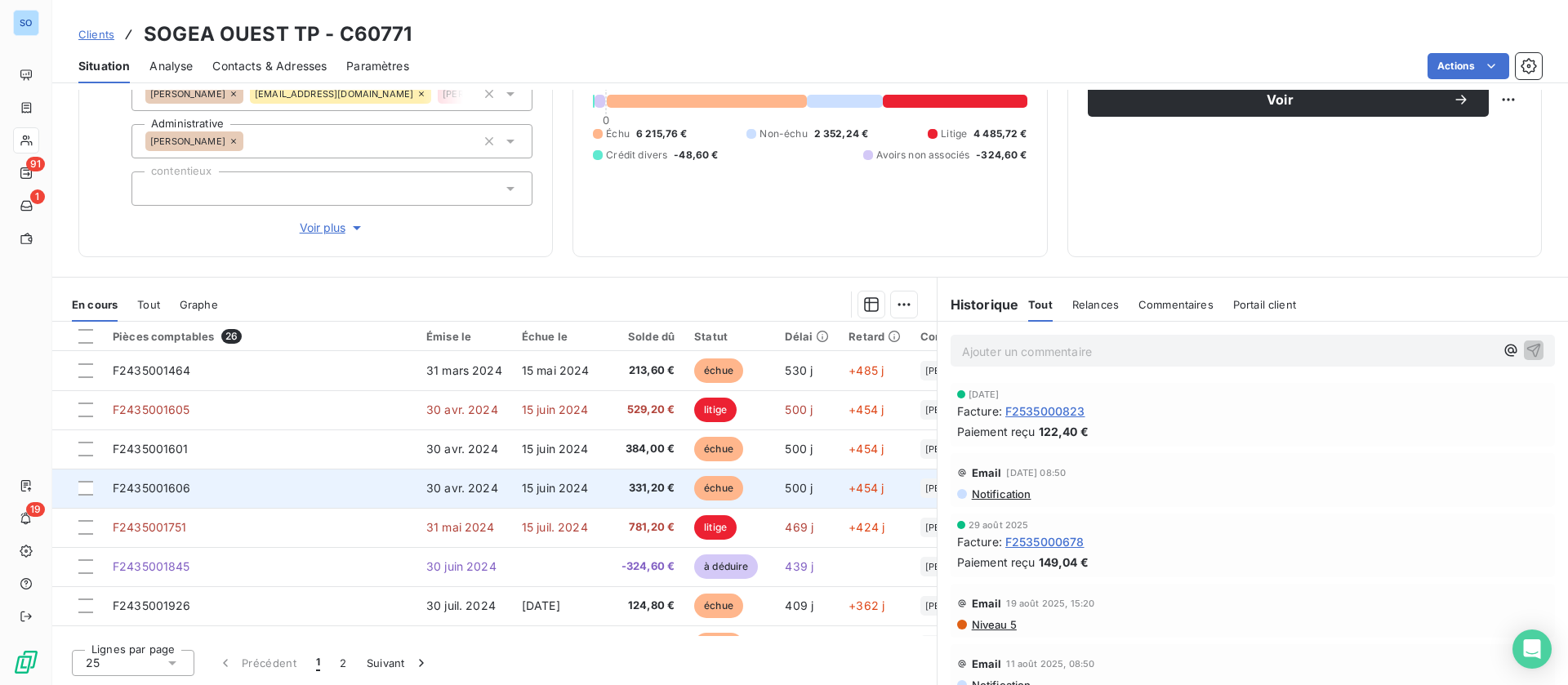
click at [573, 503] on td "15 juin 2024" at bounding box center [559, 488] width 95 height 39
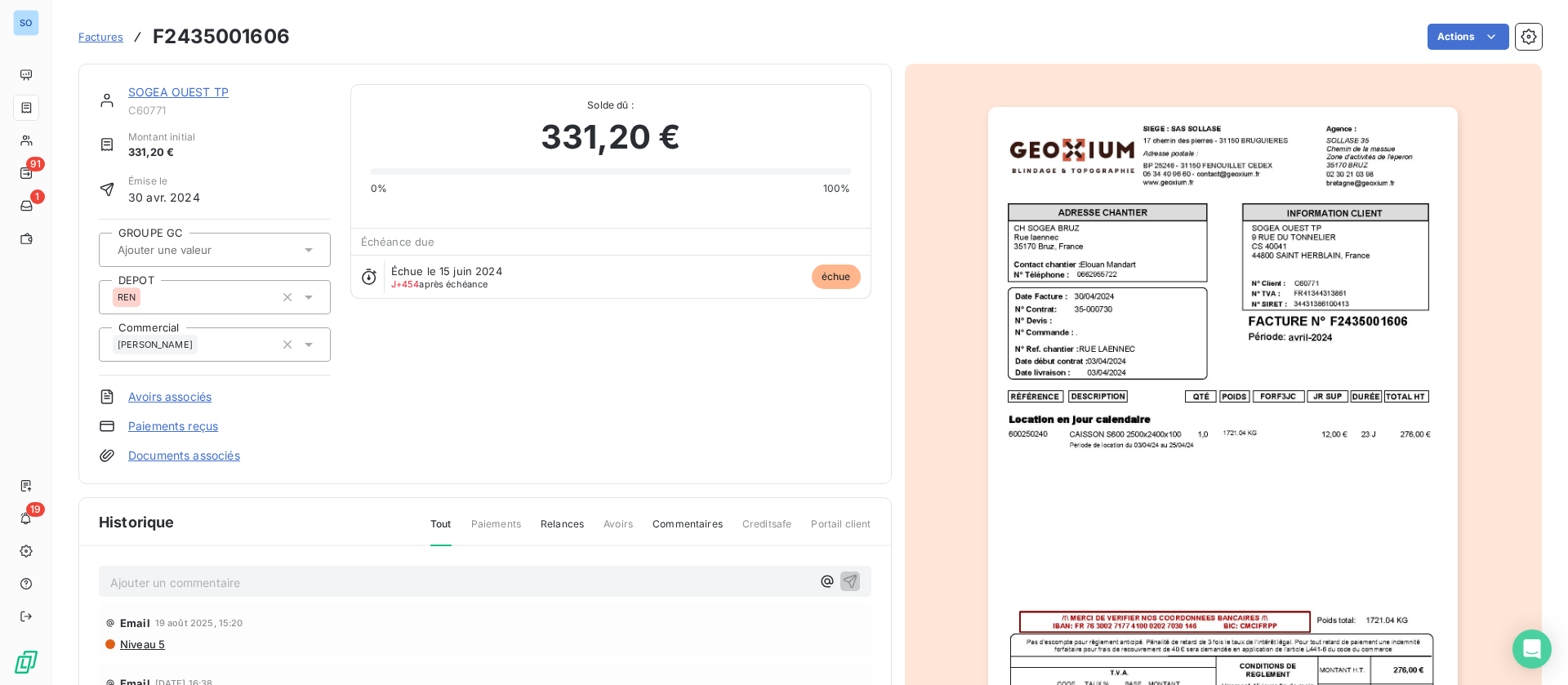
click at [163, 89] on link "SOGEA OUEST TP" at bounding box center [178, 92] width 100 height 14
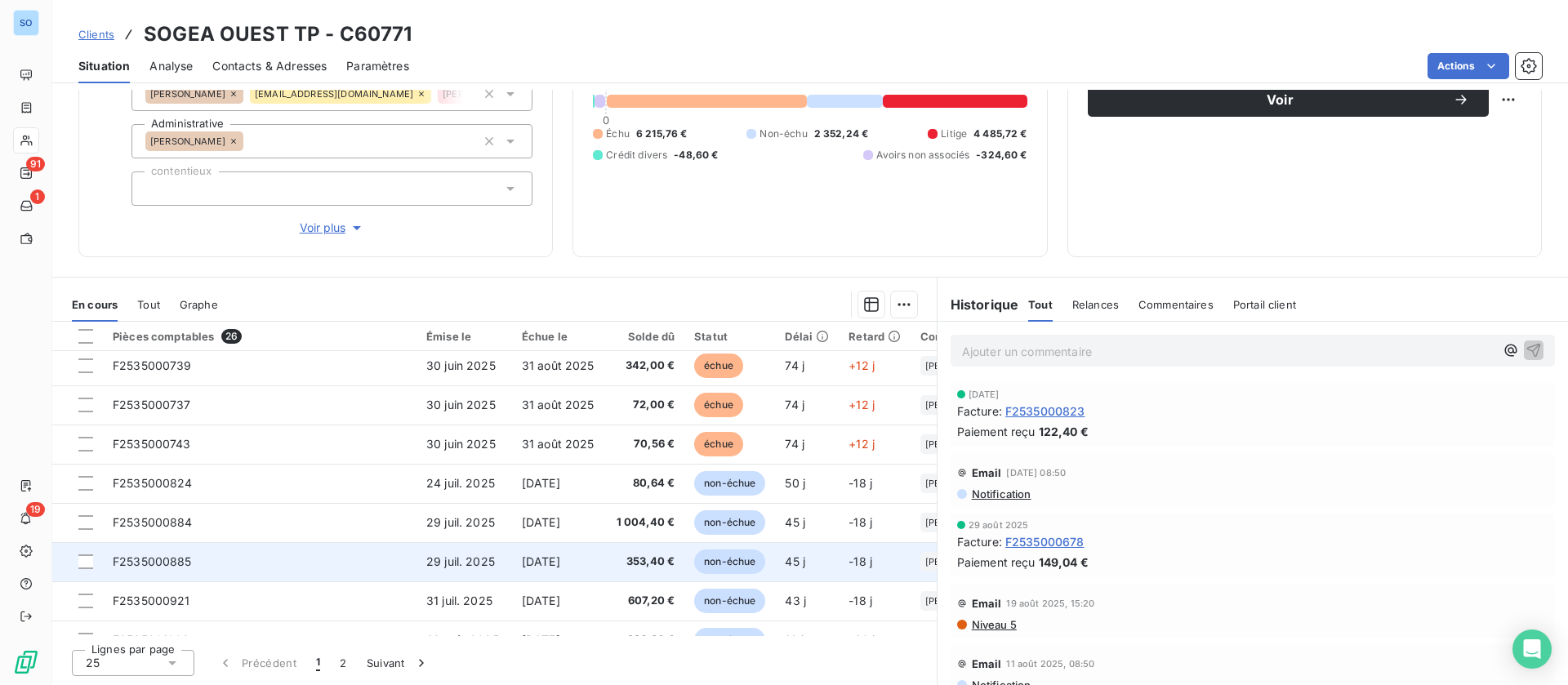
scroll to position [702, 0]
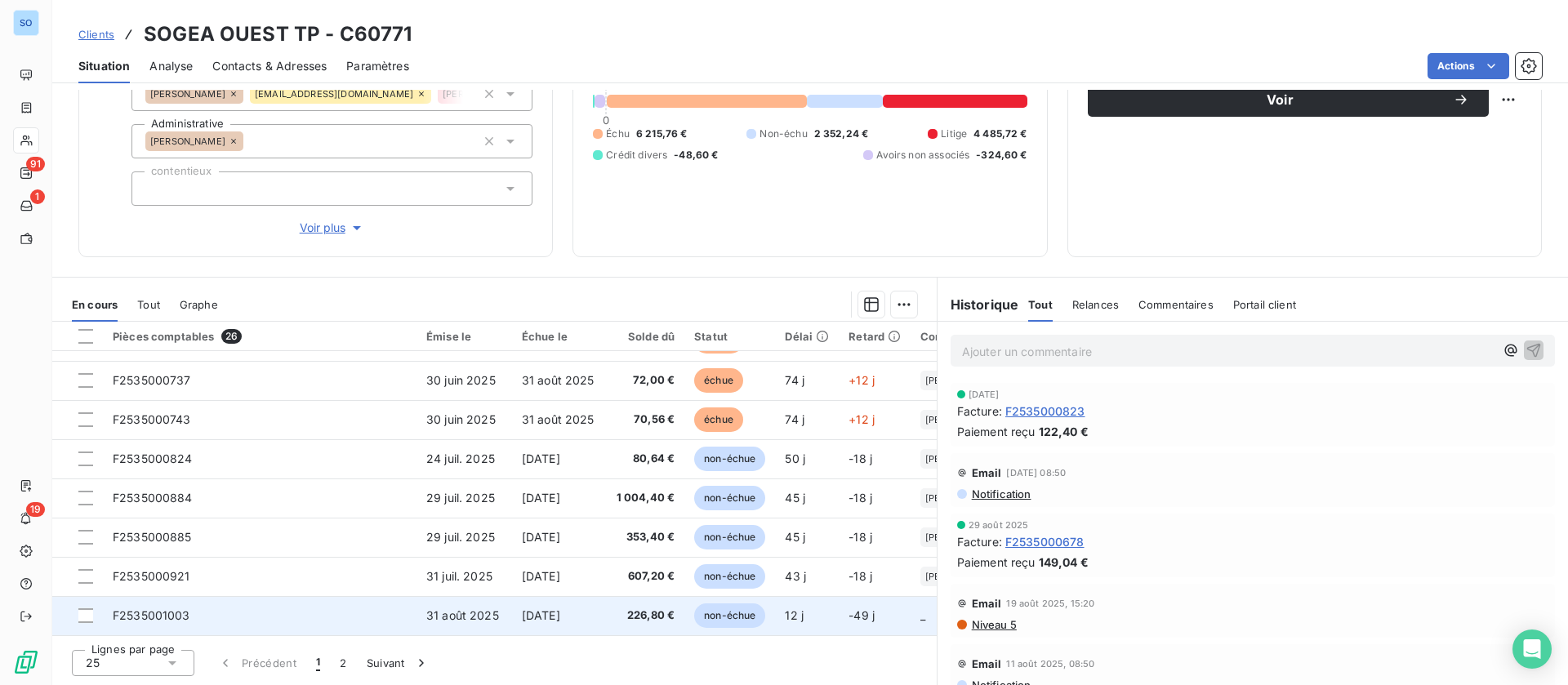
click at [482, 599] on td "31 août 2025" at bounding box center [464, 615] width 95 height 39
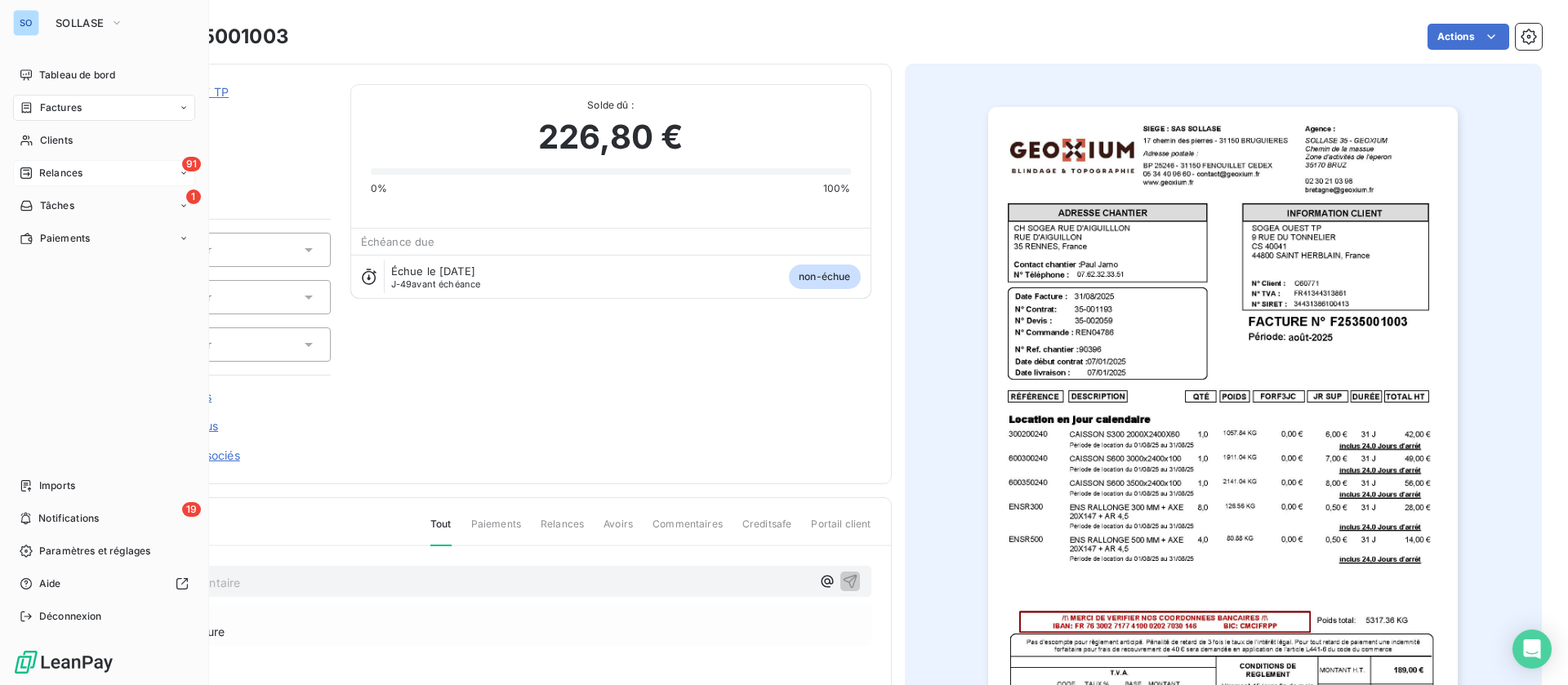
click at [55, 162] on div "91 Relances" at bounding box center [104, 173] width 182 height 26
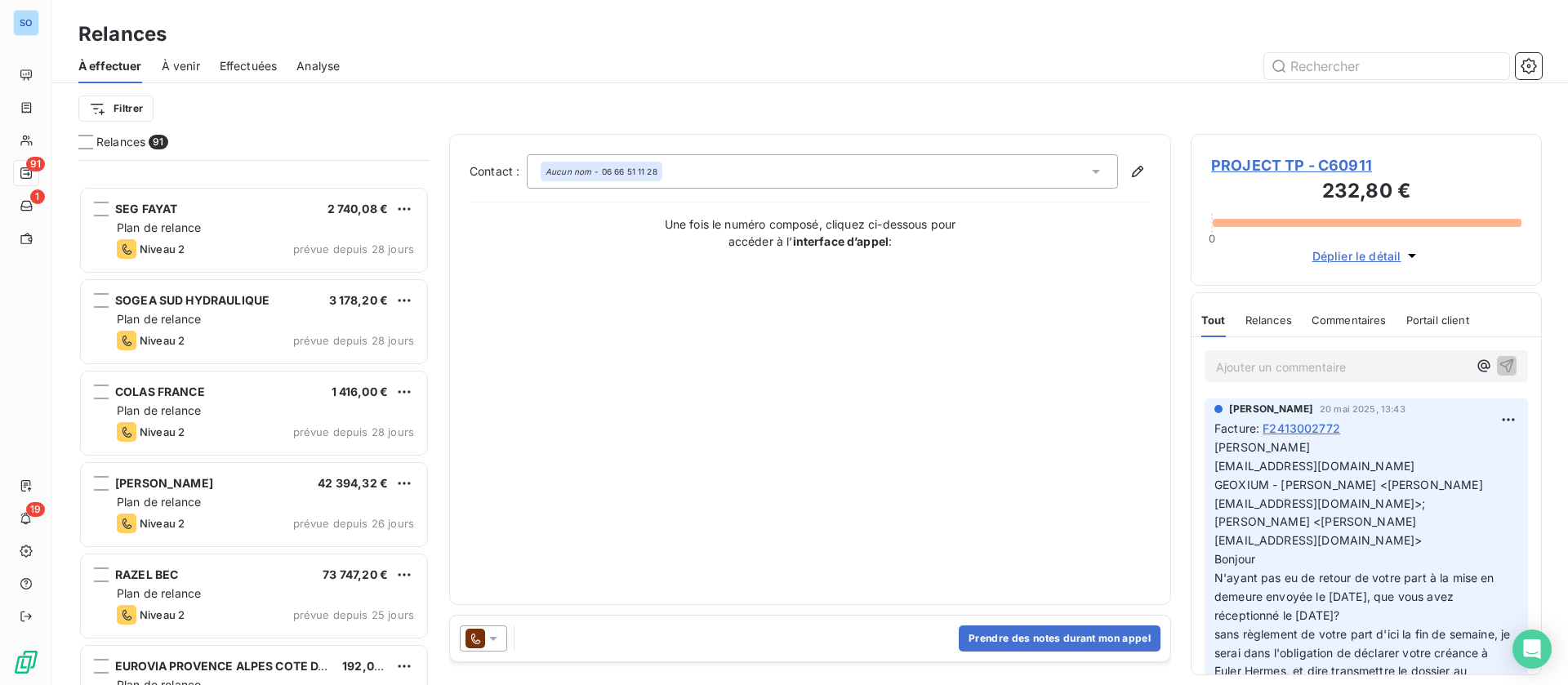
scroll to position [1715, 0]
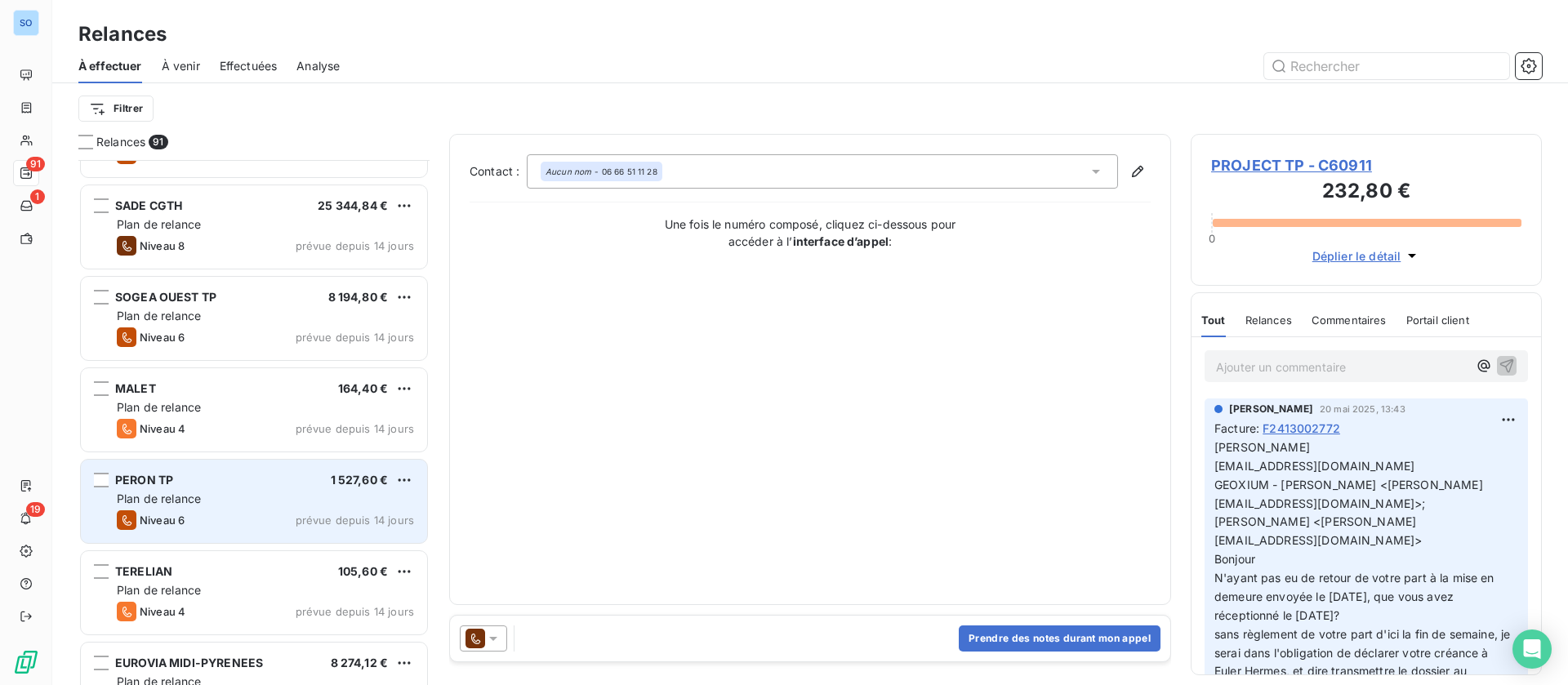
click at [230, 507] on div "PERON TP 1 527,60 € Plan de relance Niveau 6 prévue depuis 14 jours" at bounding box center [254, 501] width 347 height 83
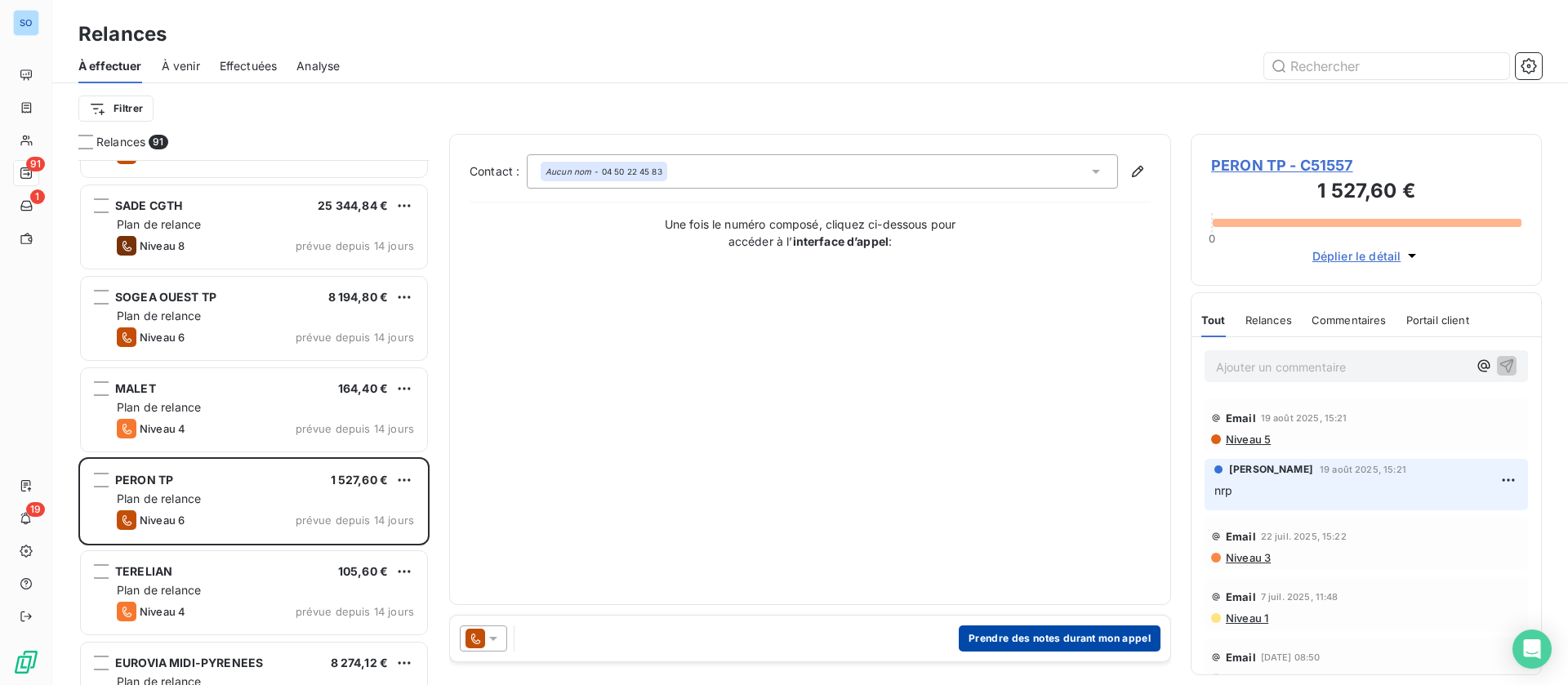
click at [1055, 635] on button "Prendre des notes durant mon appel" at bounding box center [1059, 638] width 202 height 26
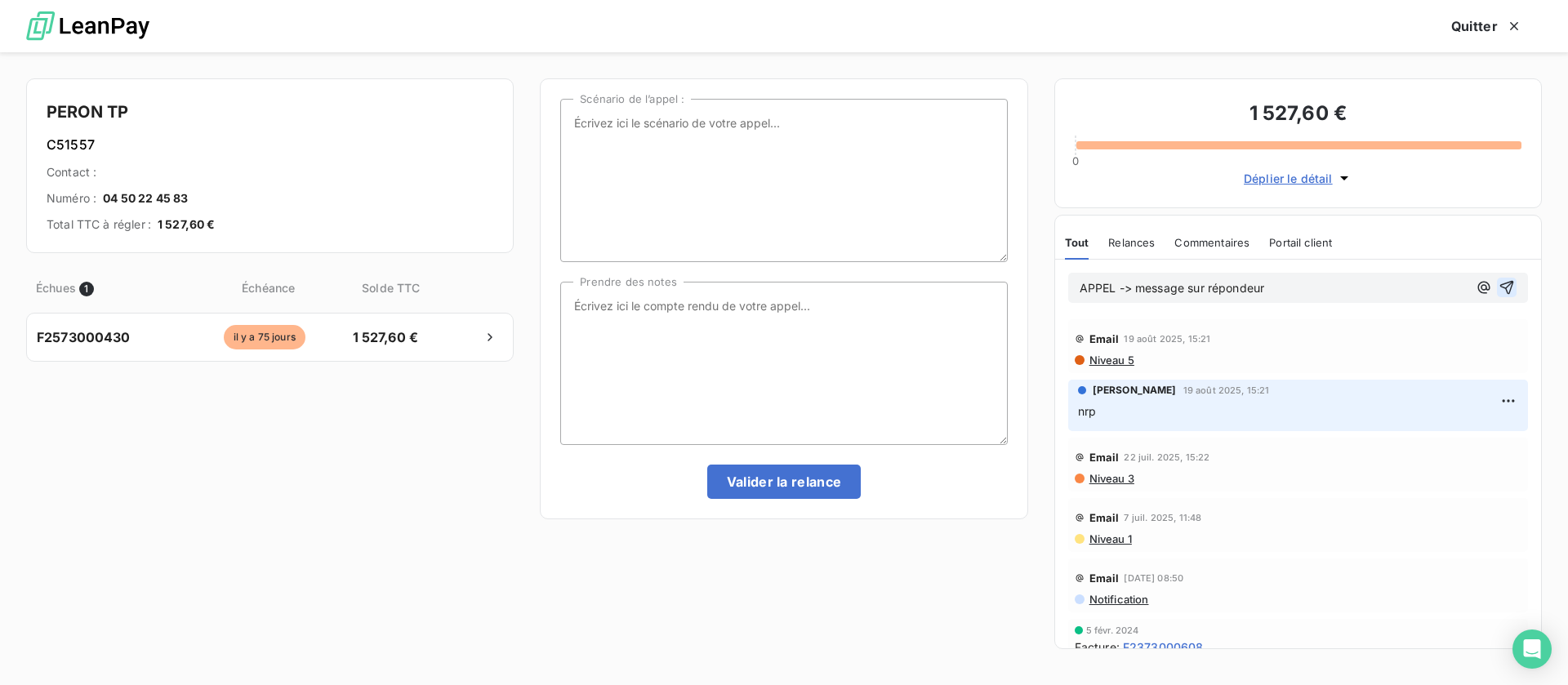
click at [1497, 284] on button "button" at bounding box center [1507, 287] width 19 height 19
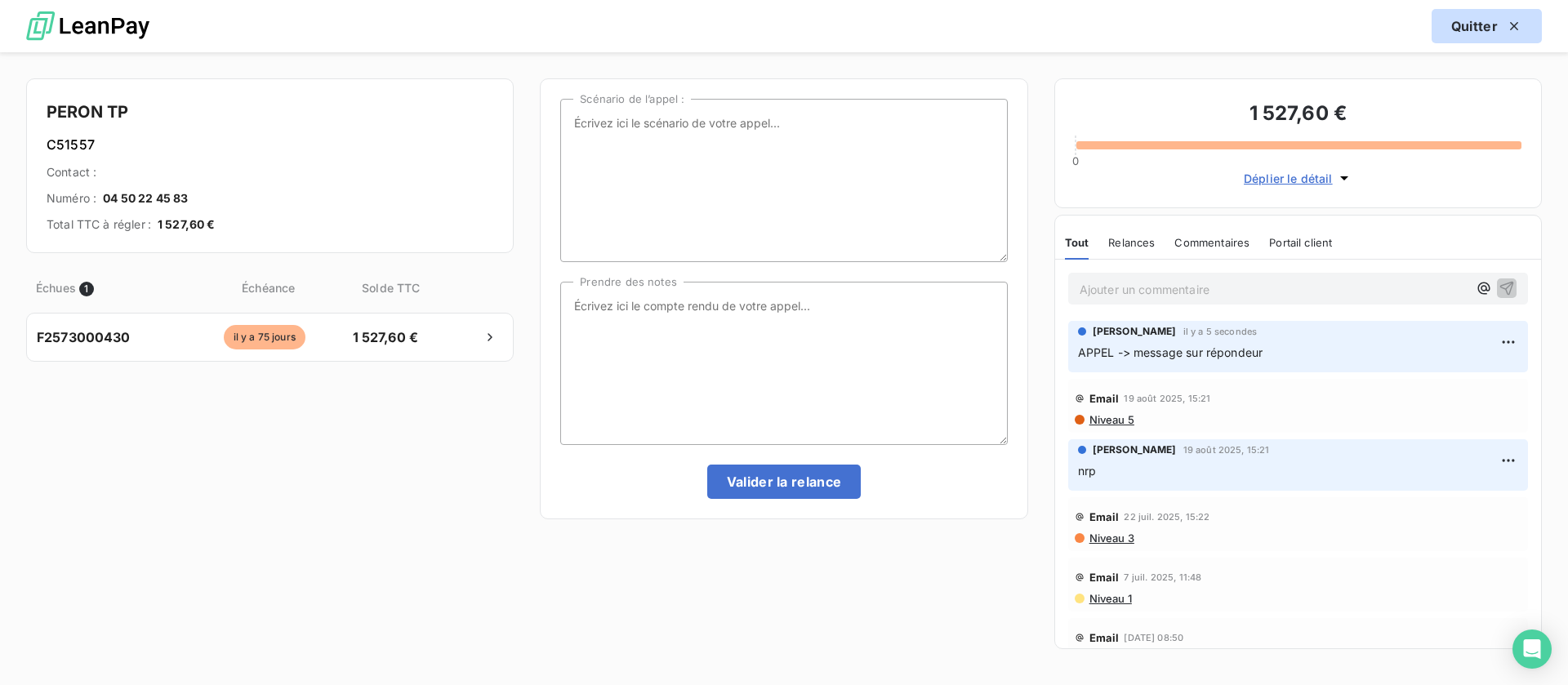
click at [1482, 28] on button "Quitter" at bounding box center [1487, 25] width 110 height 34
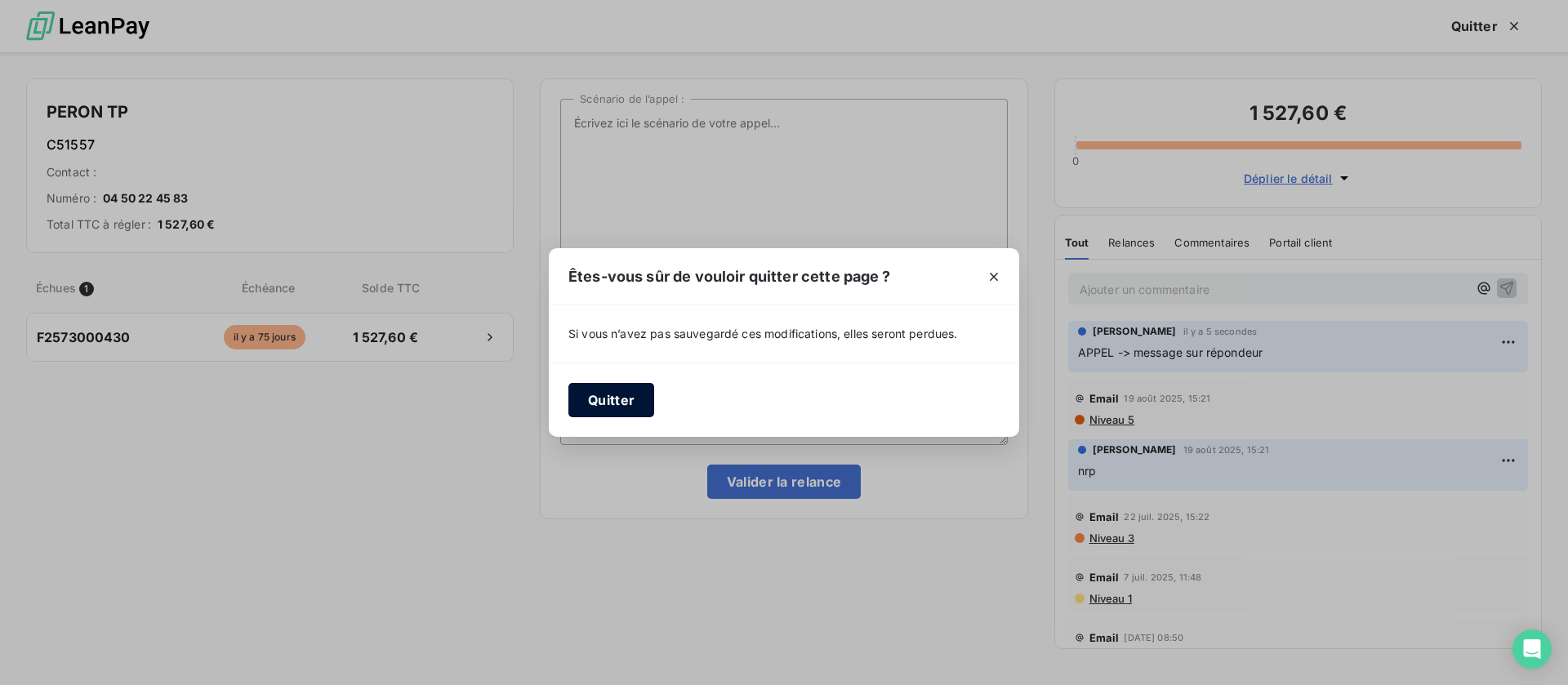
click at [616, 394] on button "Quitter" at bounding box center [611, 400] width 86 height 34
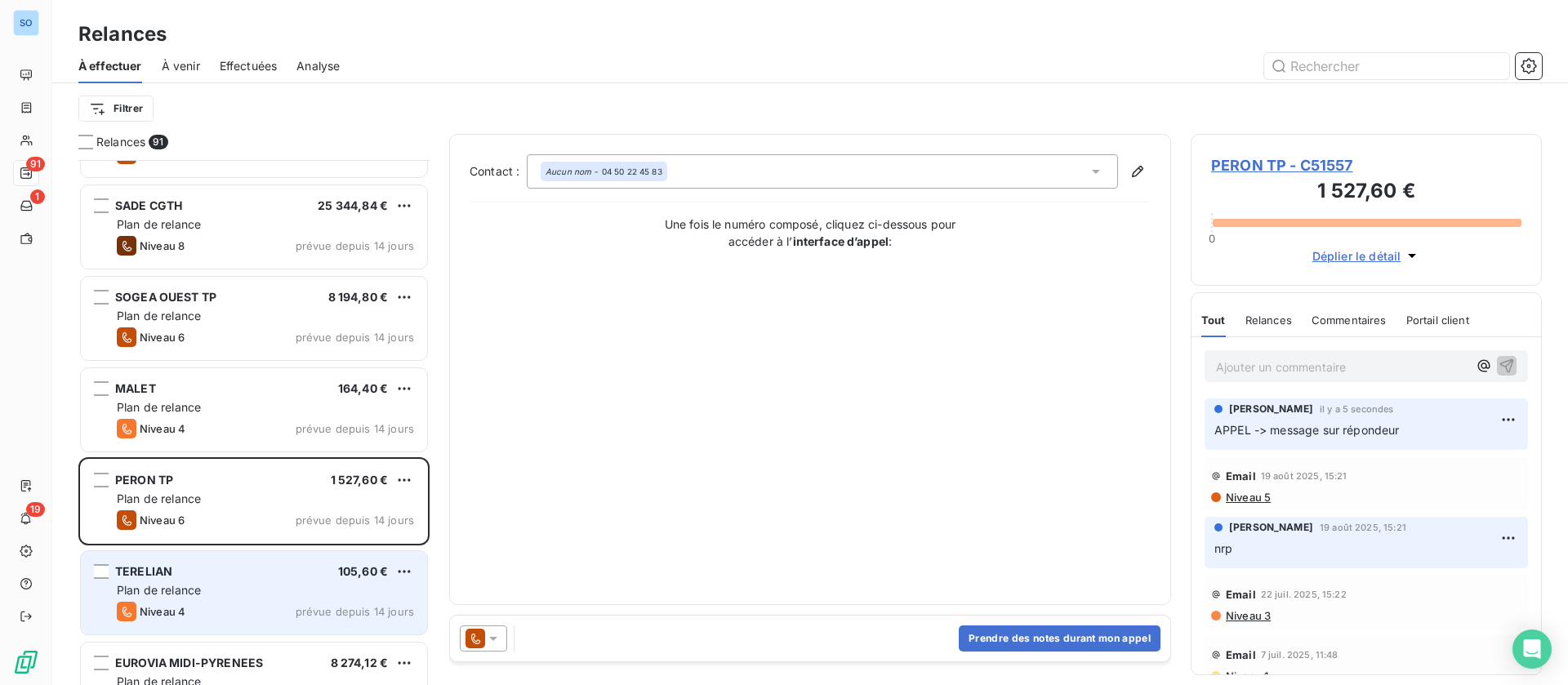
click at [289, 616] on div "Niveau 4 prévue depuis 14 jours" at bounding box center [265, 611] width 297 height 19
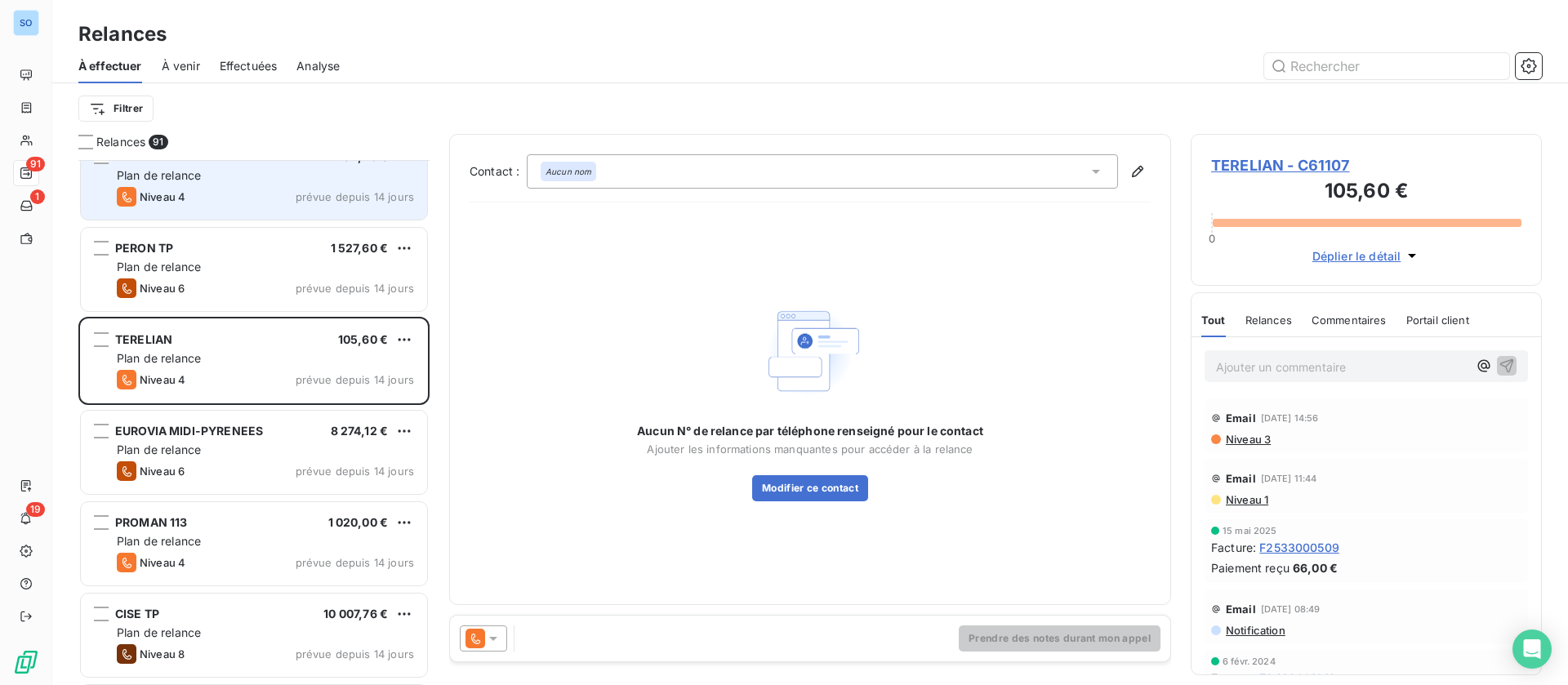
scroll to position [1960, 0]
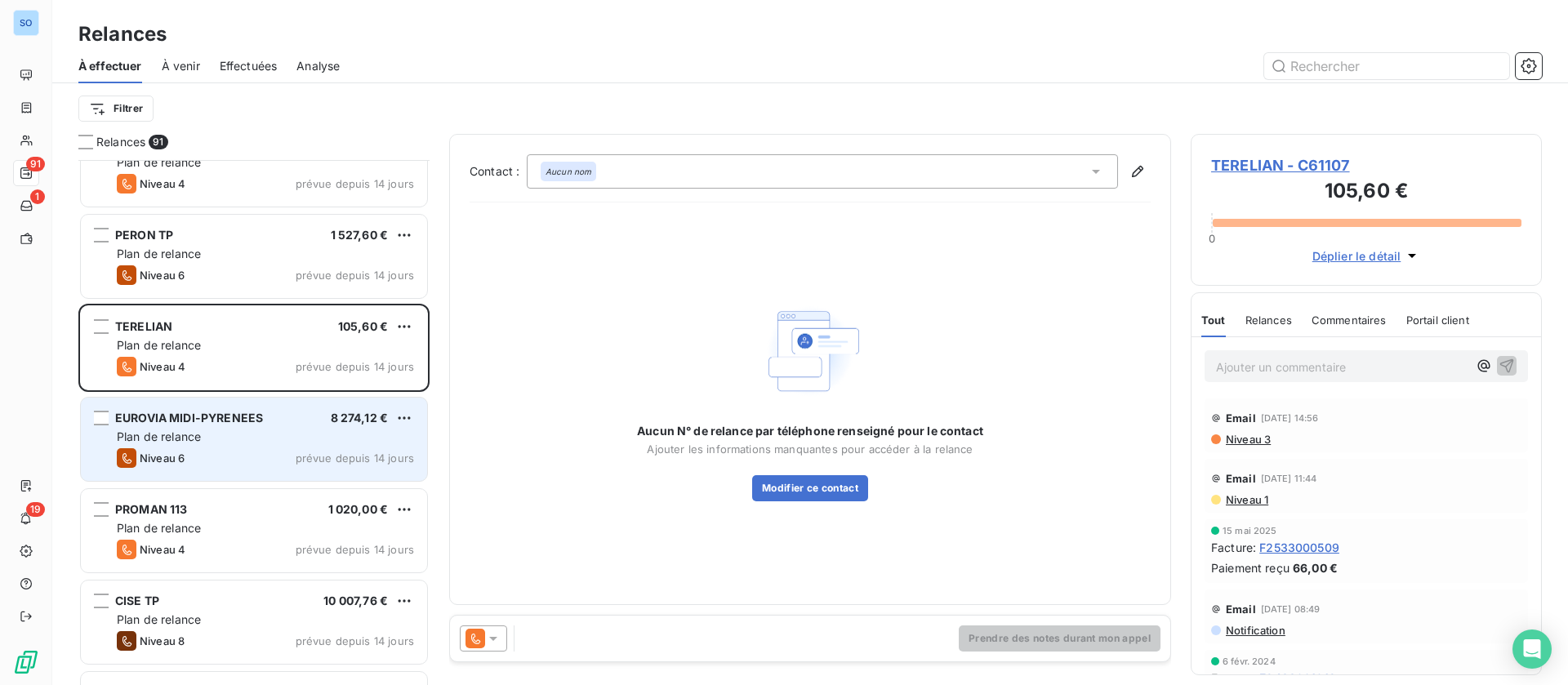
click at [275, 427] on div "EUROVIA MIDI-PYRENEES 8 274,12 € Plan de relance Niveau 6 prévue depuis 14 jours" at bounding box center [254, 439] width 347 height 83
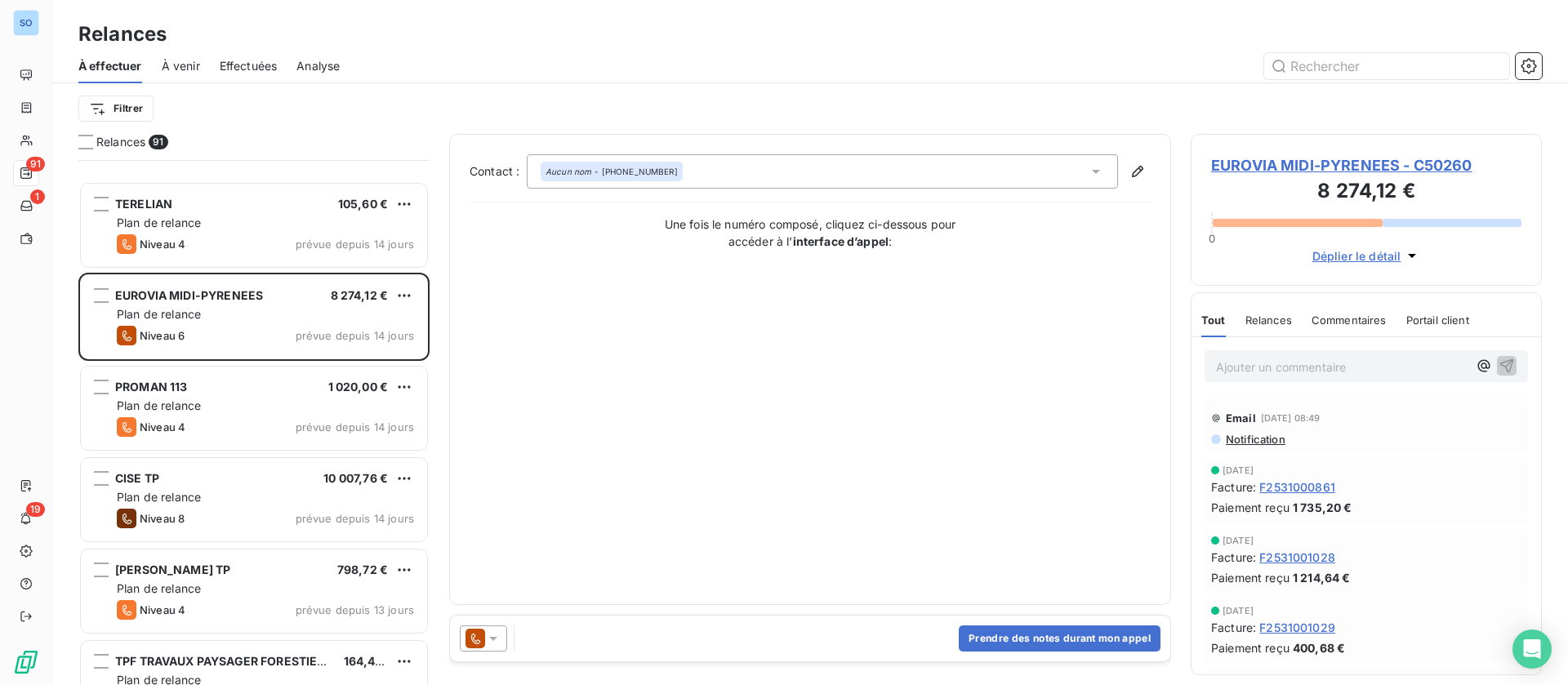
scroll to position [2204, 0]
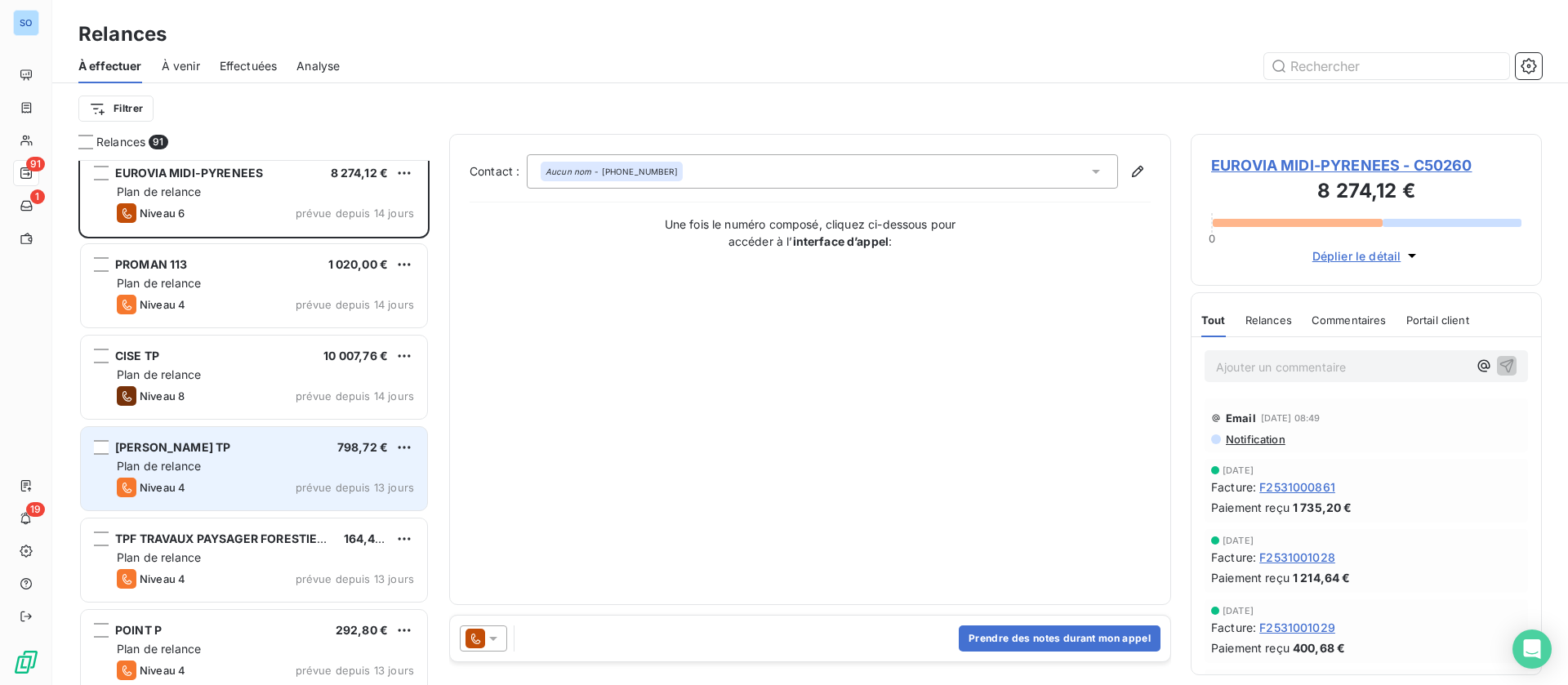
click at [285, 469] on div "Plan de relance" at bounding box center [265, 466] width 297 height 17
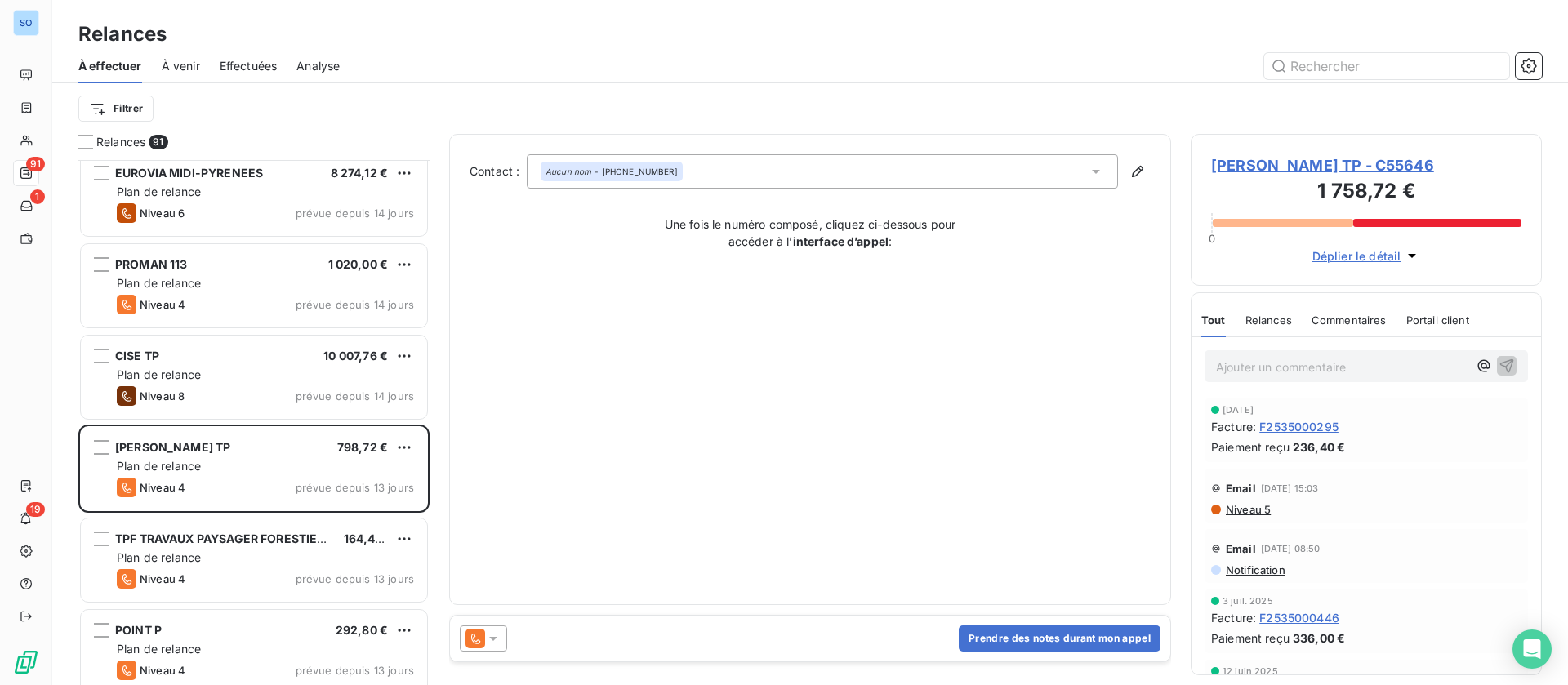
click at [1318, 160] on span "DANIEL TP - C55646" at bounding box center [1365, 165] width 310 height 22
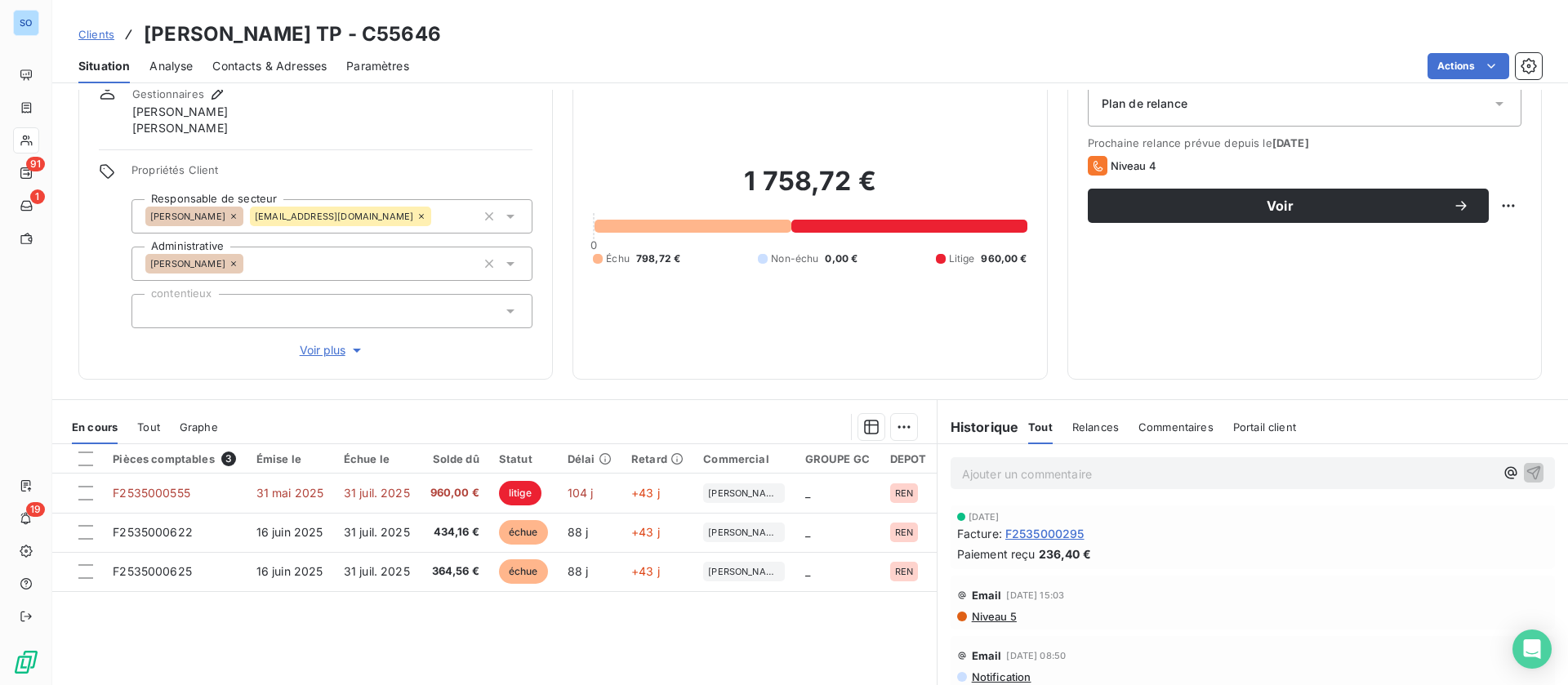
scroll to position [122, 0]
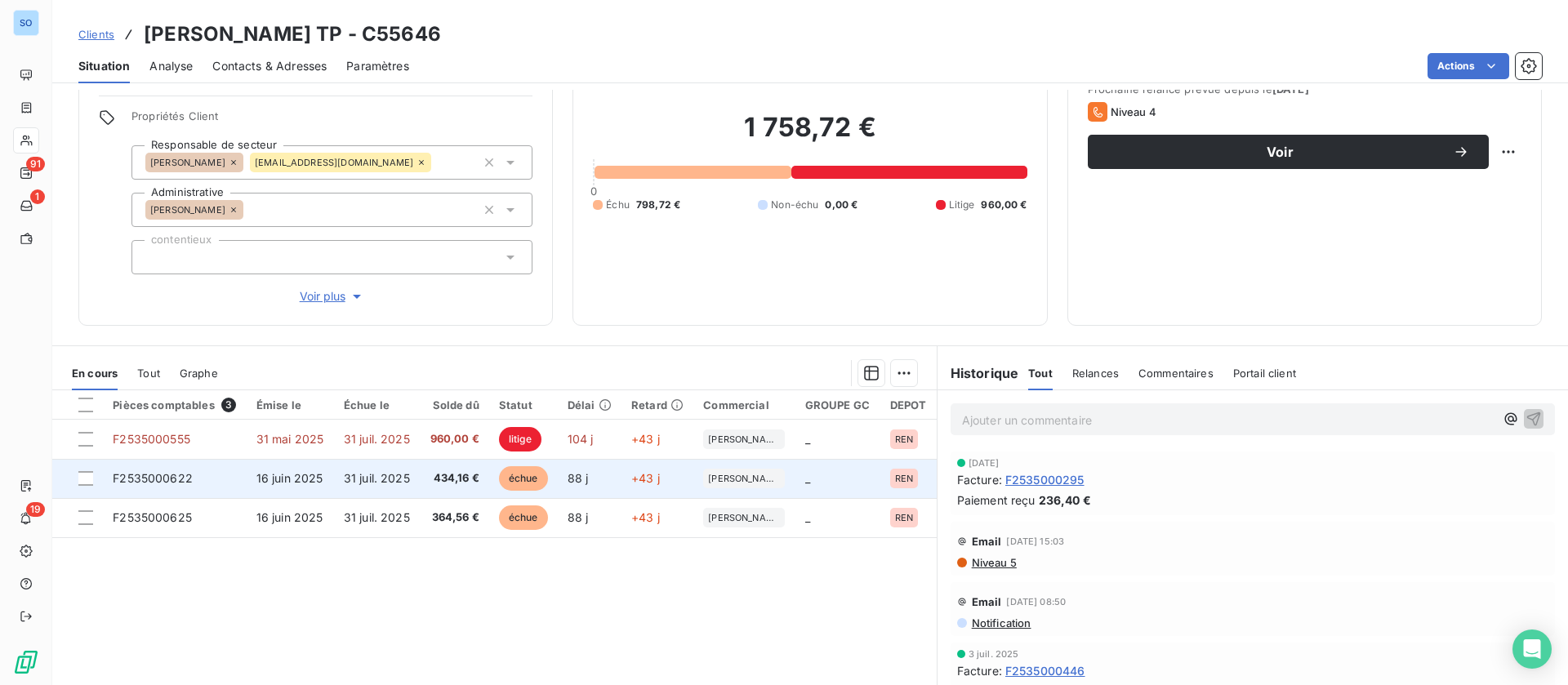
click at [309, 486] on td "16 juin 2025" at bounding box center [290, 478] width 87 height 39
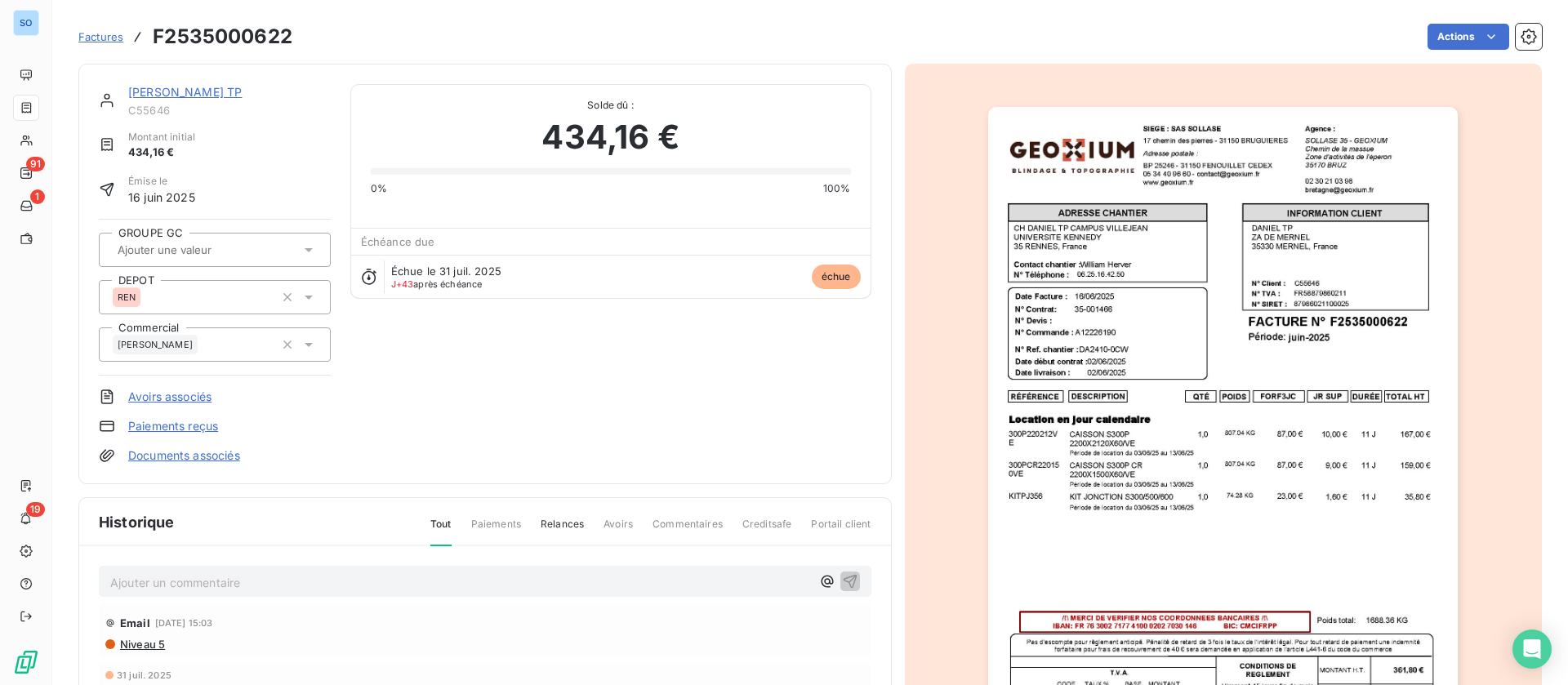
click at [156, 87] on link "[PERSON_NAME] TP" at bounding box center [185, 92] width 113 height 14
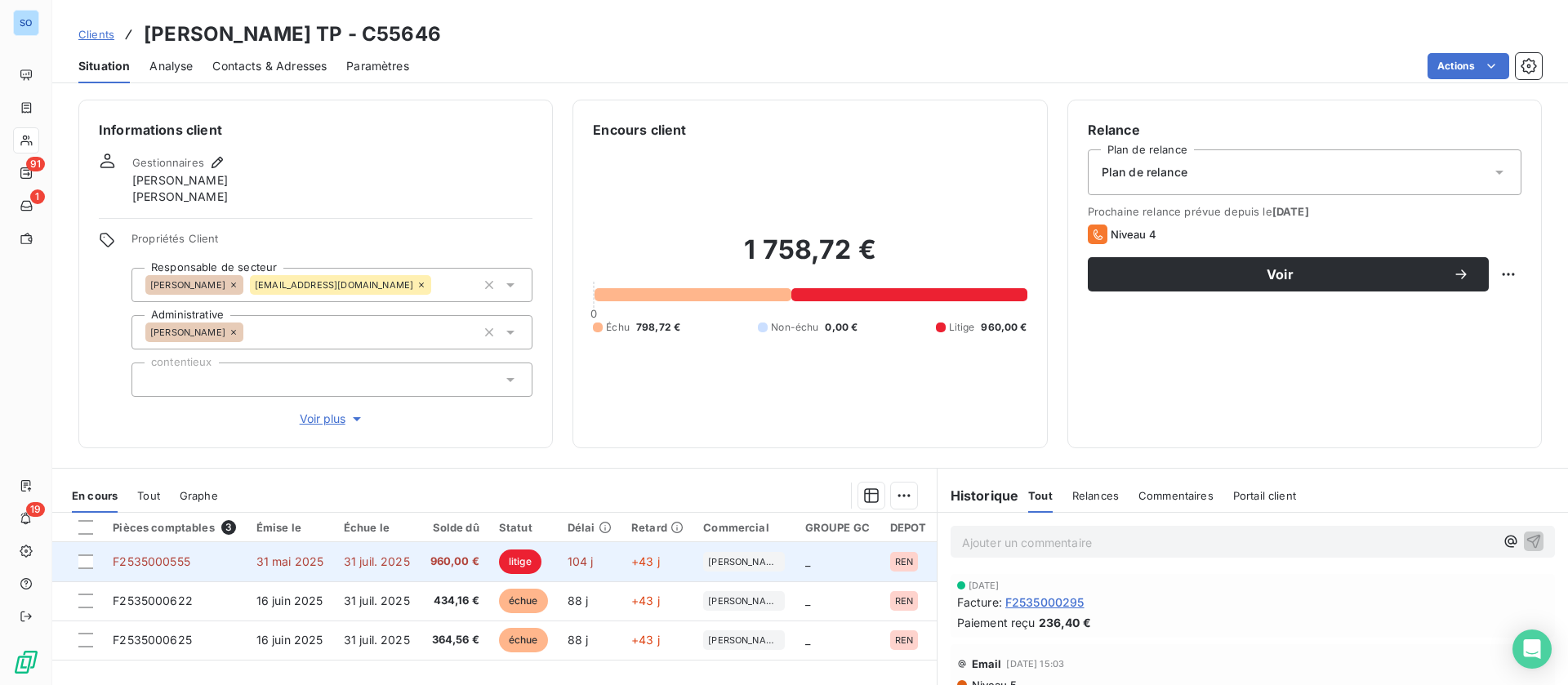
click at [471, 551] on td "960,00 €" at bounding box center [455, 561] width 70 height 39
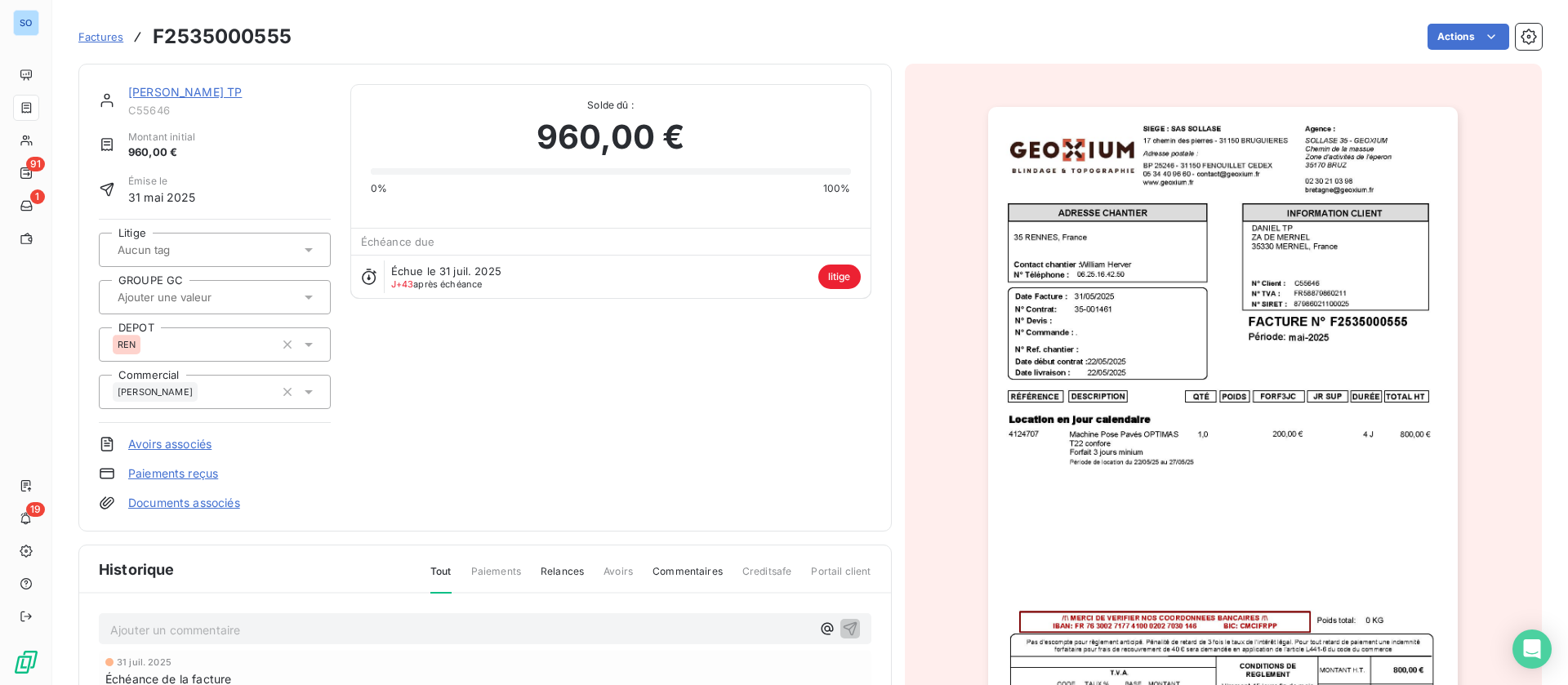
click at [158, 90] on link "[PERSON_NAME] TP" at bounding box center [185, 92] width 113 height 14
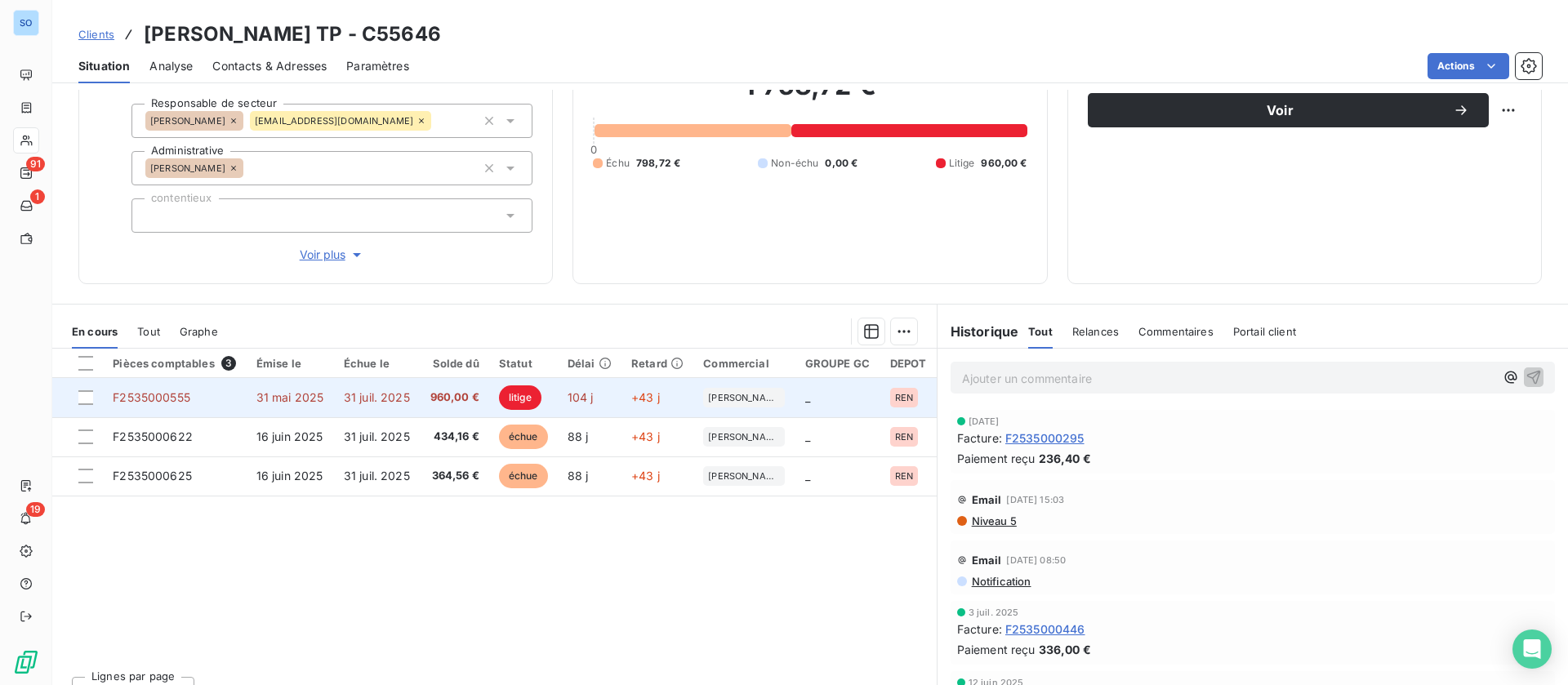
scroll to position [191, 0]
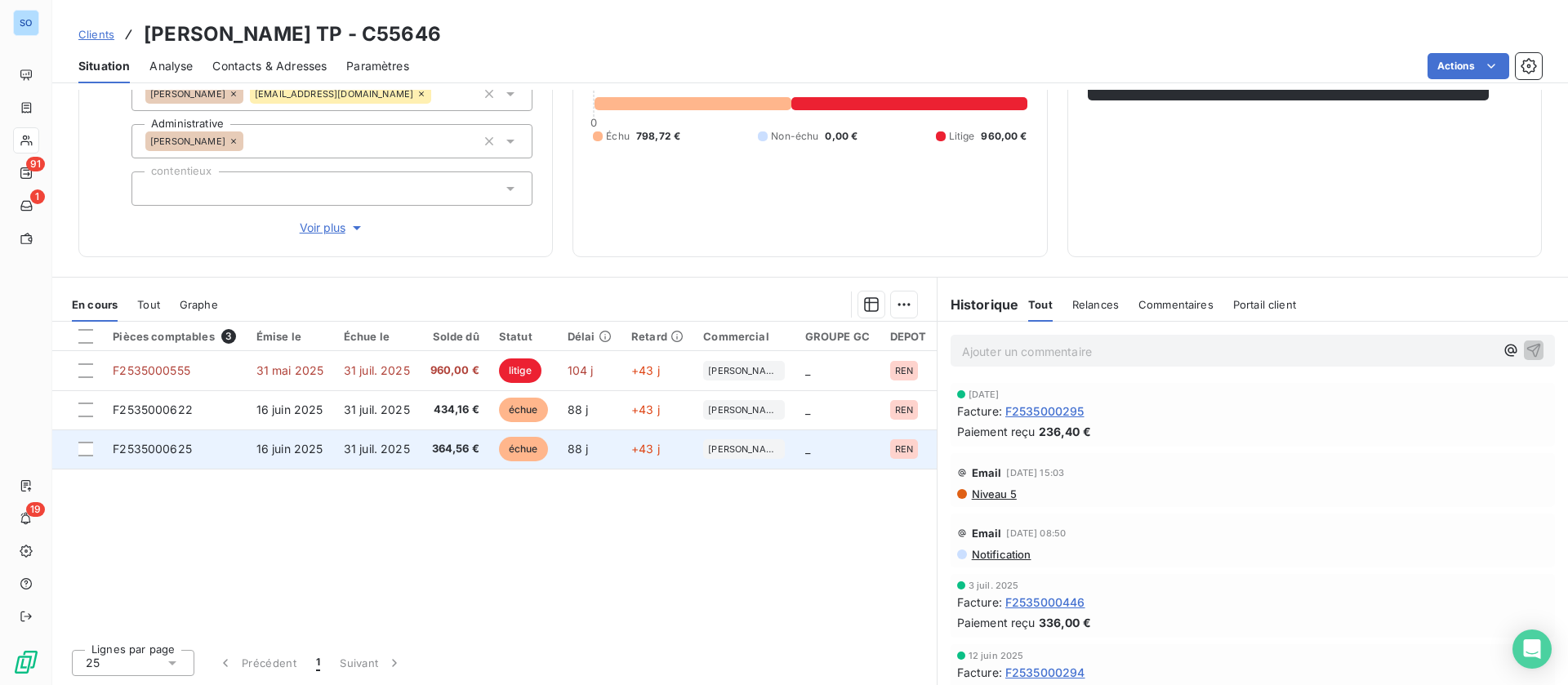
click at [392, 442] on span "31 juil. 2025" at bounding box center [377, 449] width 66 height 14
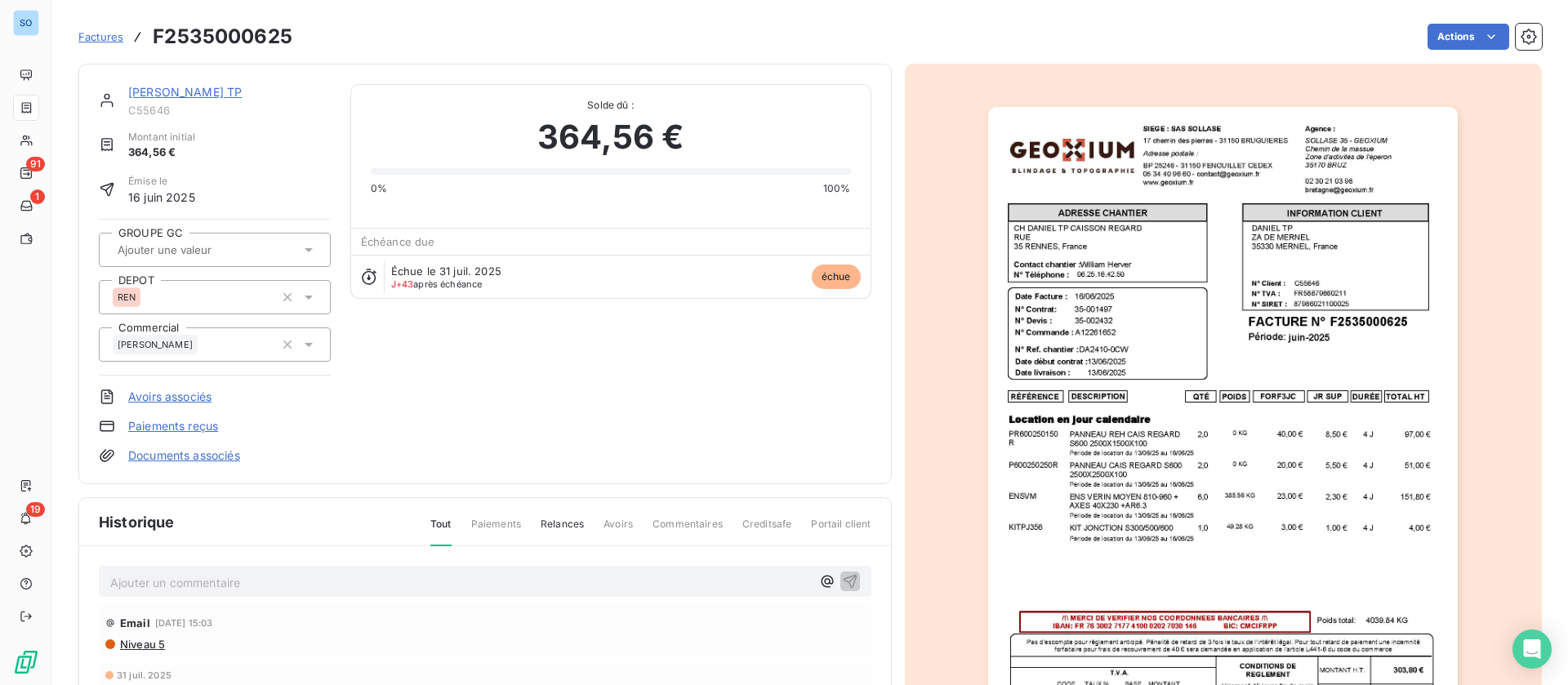
click at [160, 86] on link "[PERSON_NAME] TP" at bounding box center [185, 92] width 113 height 14
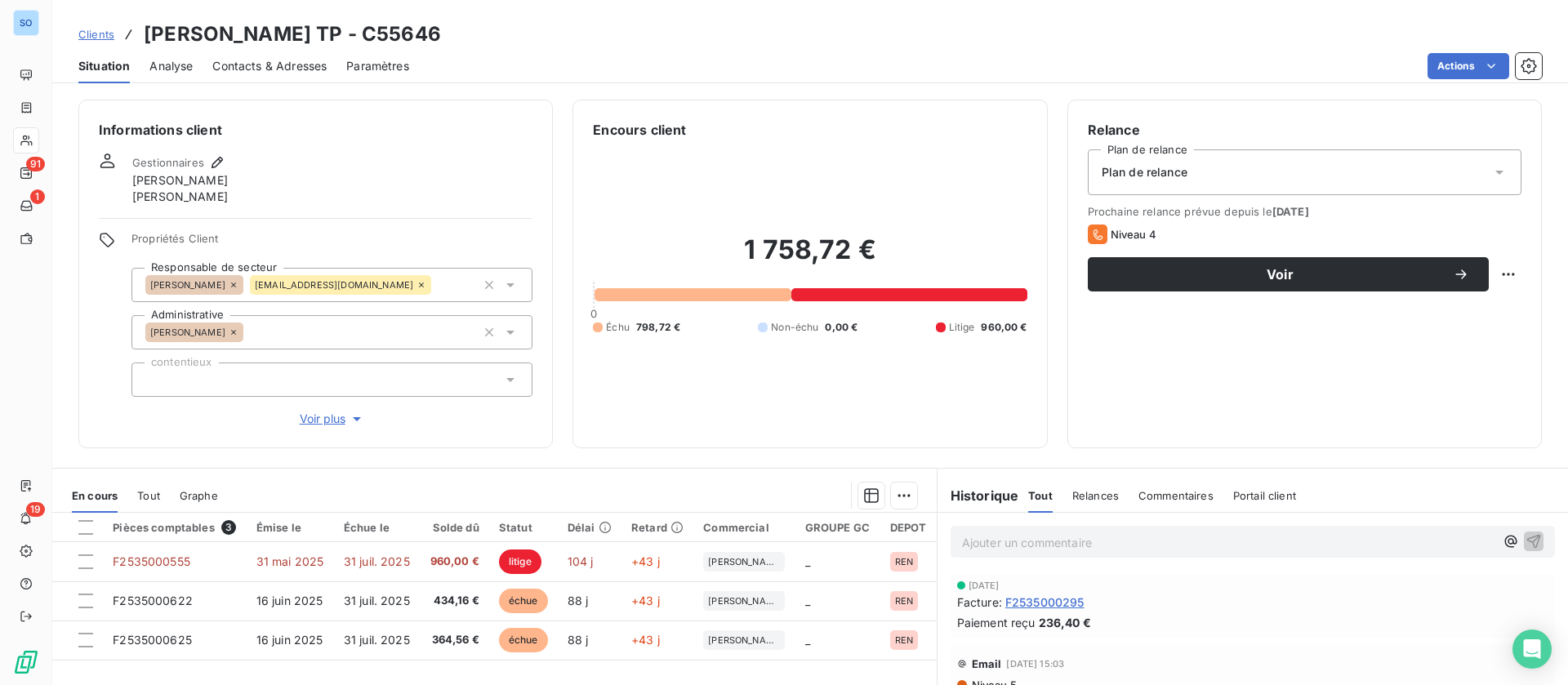
click at [292, 70] on span "Contacts & Adresses" at bounding box center [269, 65] width 114 height 17
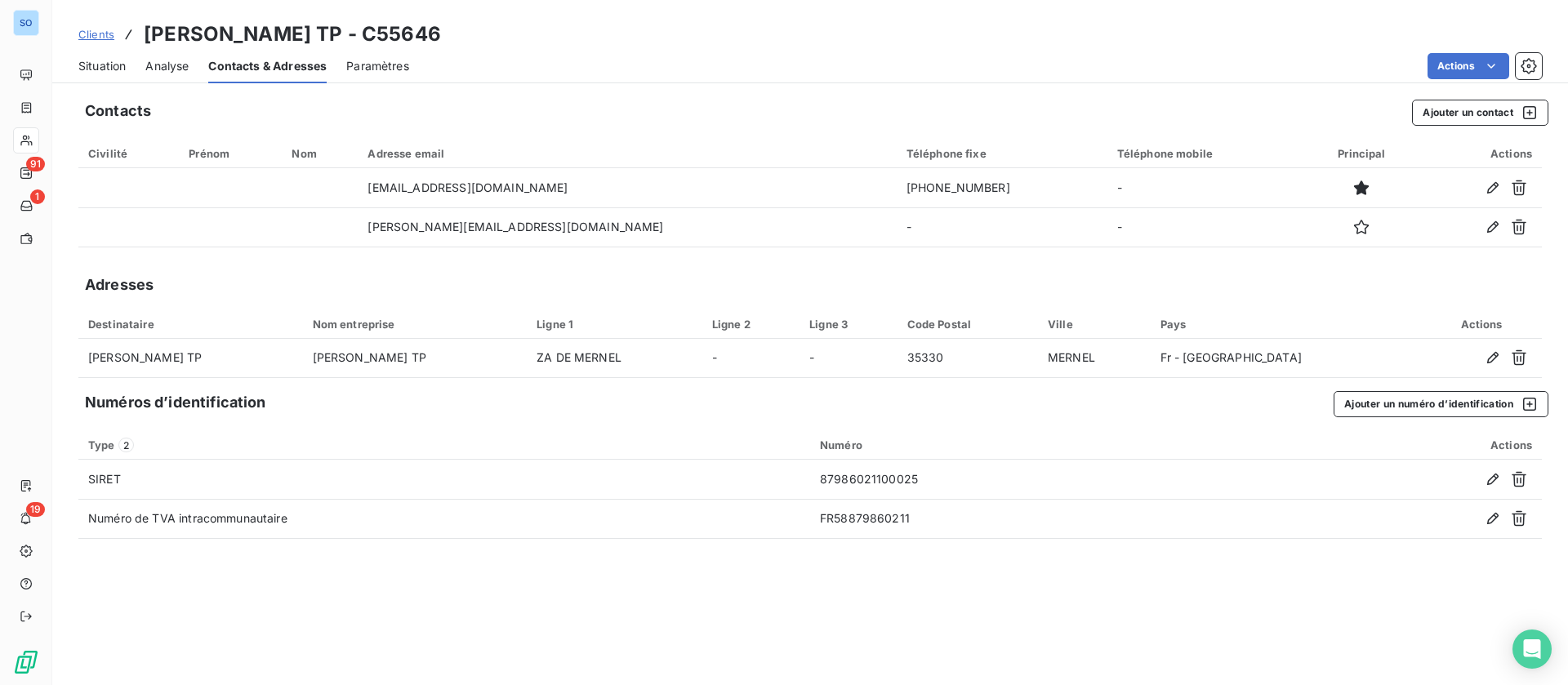
click at [70, 58] on div "Situation Analyse Contacts & Adresses Paramètres Actions" at bounding box center [810, 65] width 1516 height 34
click at [95, 63] on span "Situation" at bounding box center [102, 65] width 47 height 17
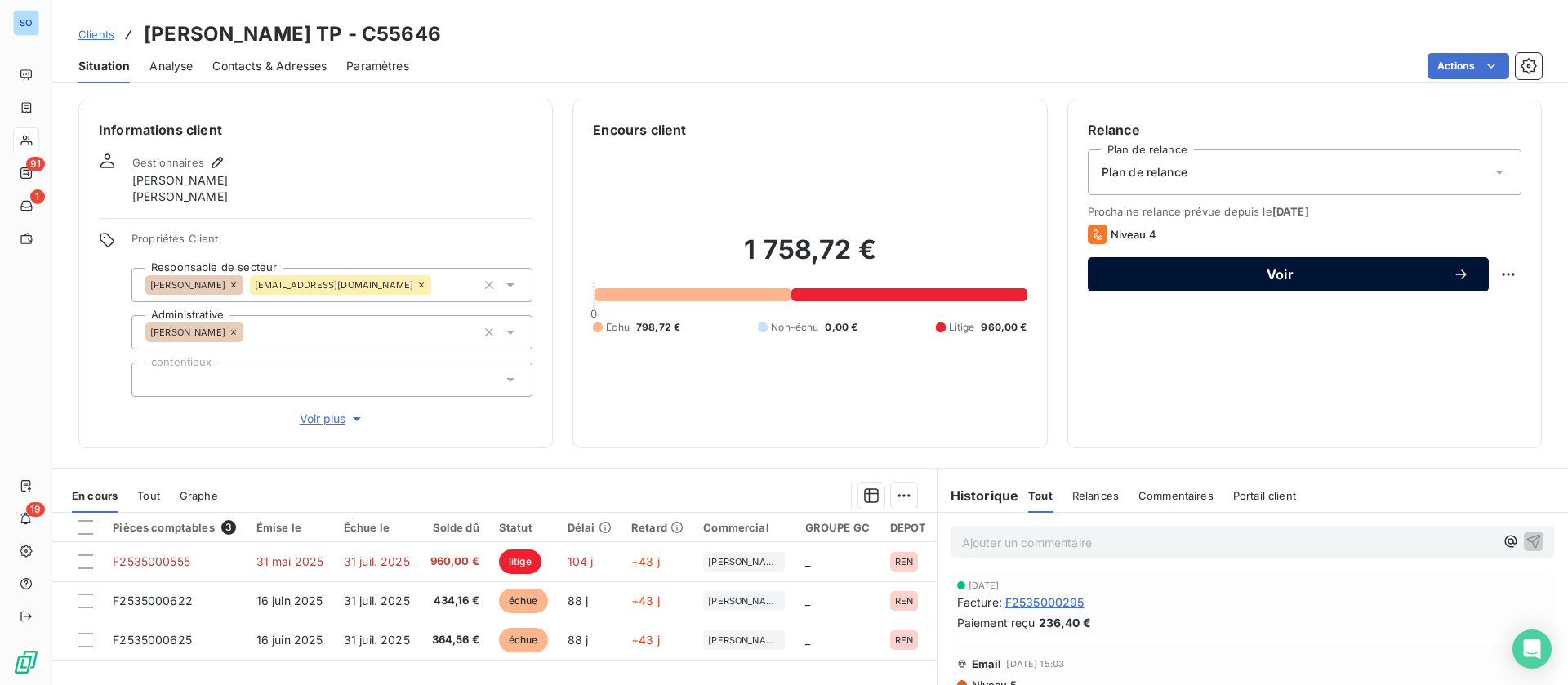
click at [1257, 272] on span "Voir" at bounding box center [1280, 274] width 346 height 13
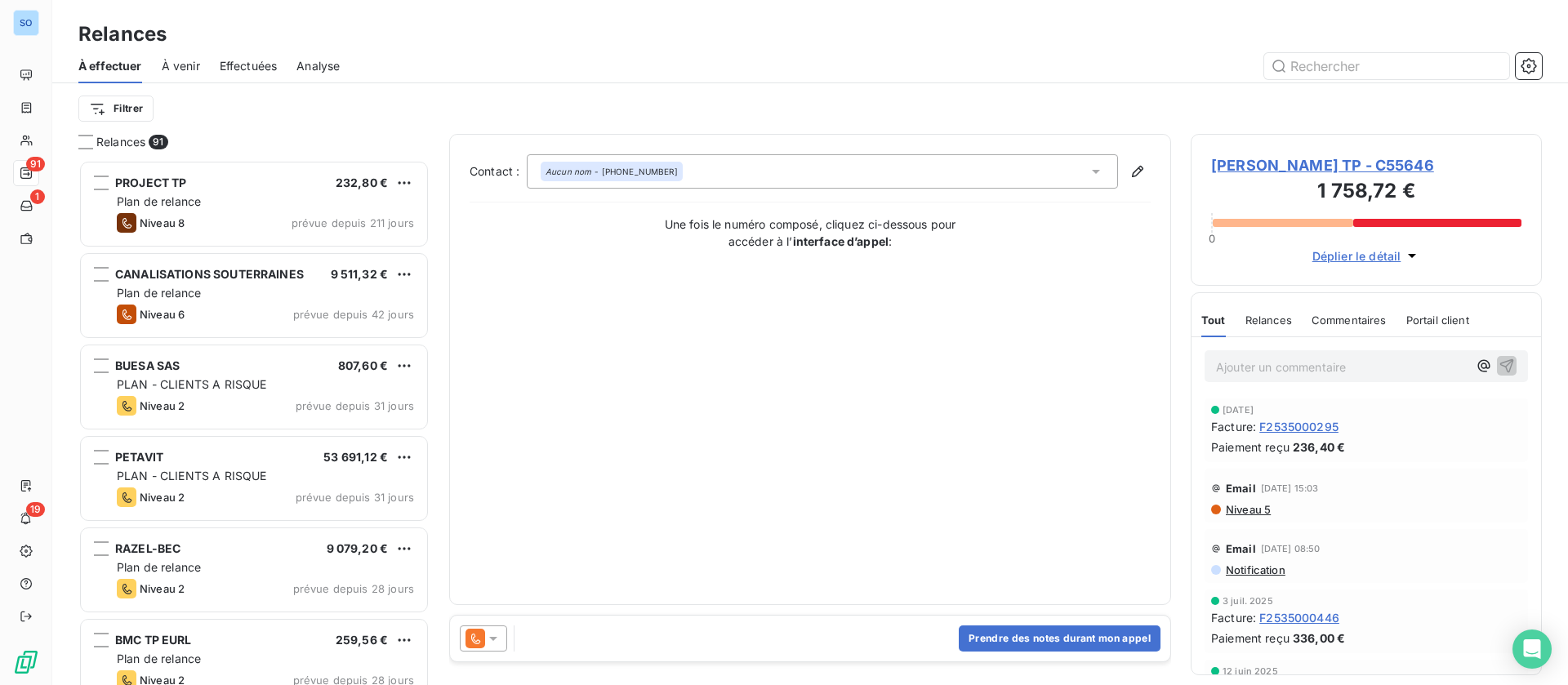
scroll to position [506, 333]
click at [1045, 634] on button "Prendre des notes durant mon appel" at bounding box center [1059, 638] width 202 height 26
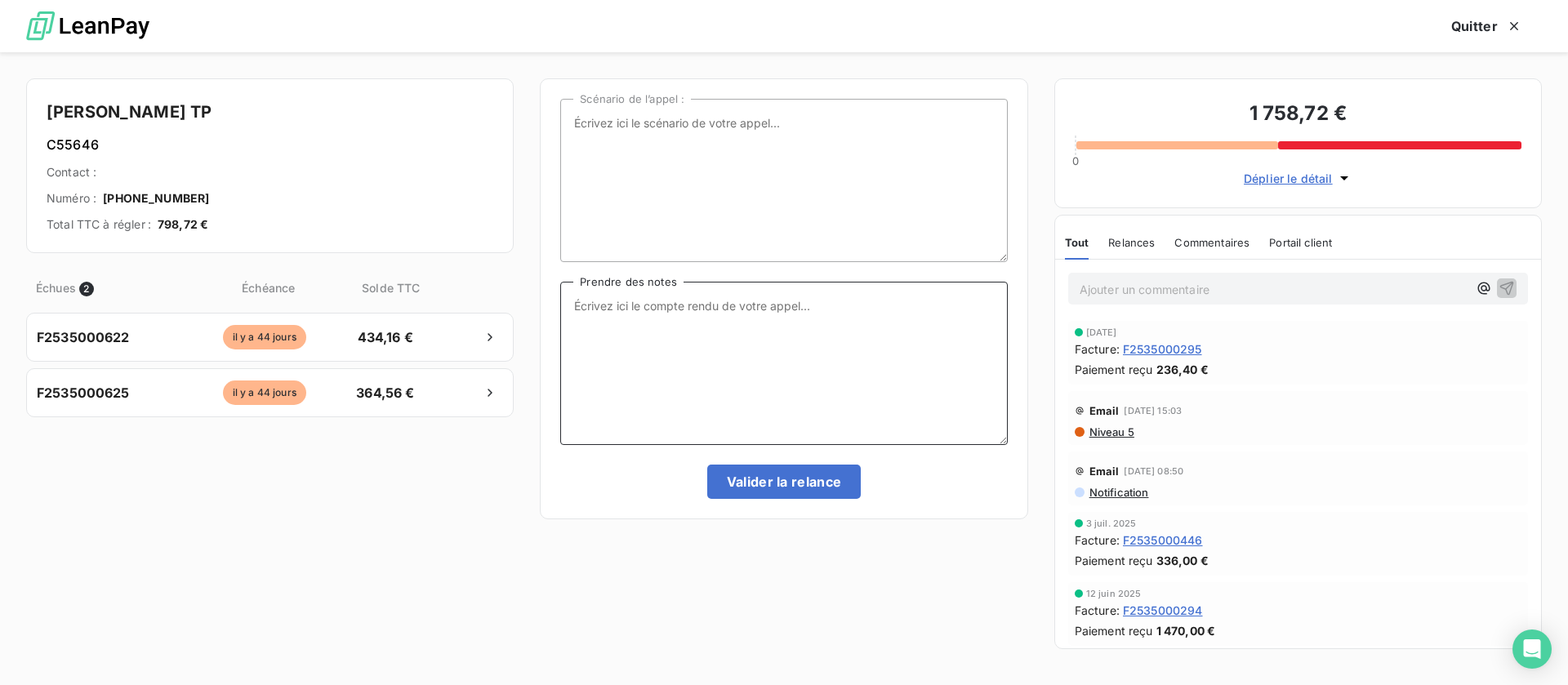
click at [841, 354] on textarea "Prendre des notes" at bounding box center [784, 363] width 447 height 163
click at [1469, 24] on button "Quitter" at bounding box center [1487, 25] width 110 height 34
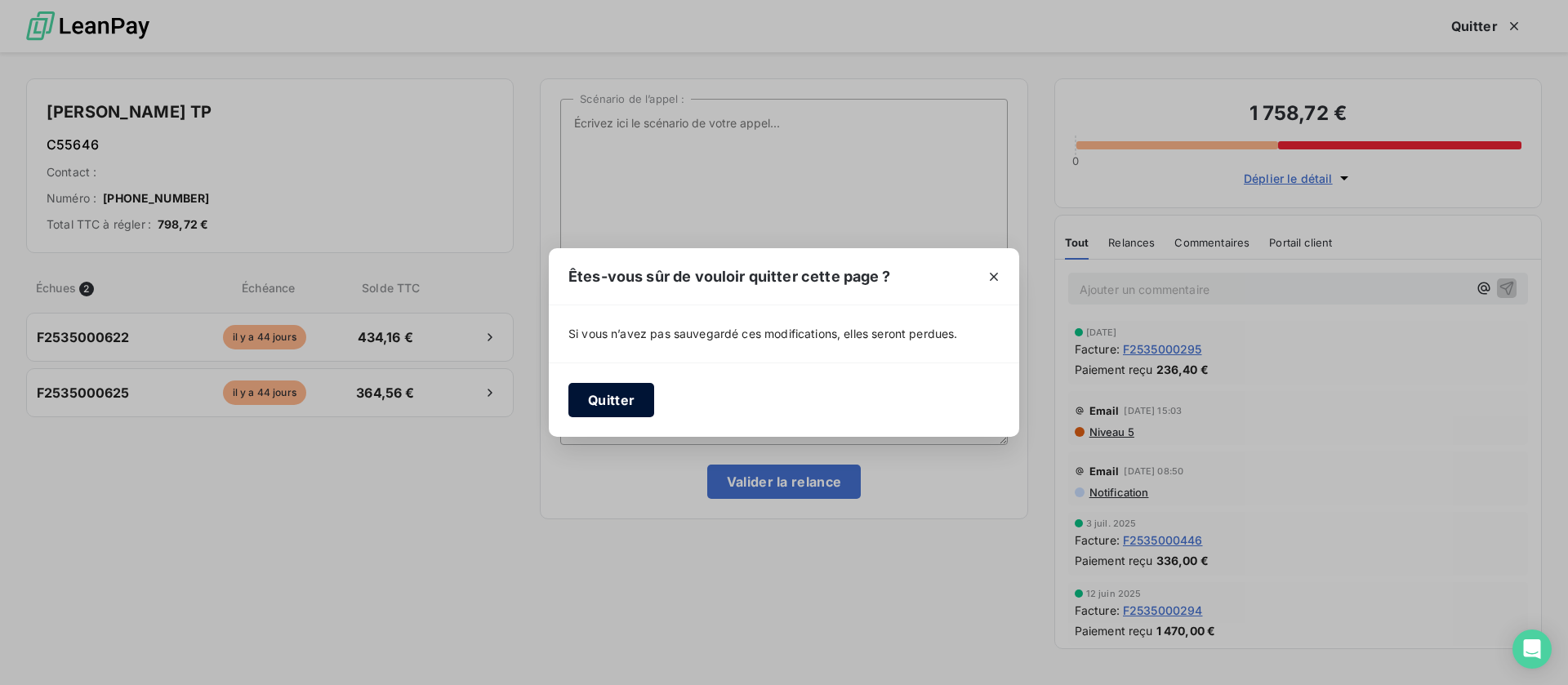
click at [644, 387] on button "Quitter" at bounding box center [611, 400] width 86 height 34
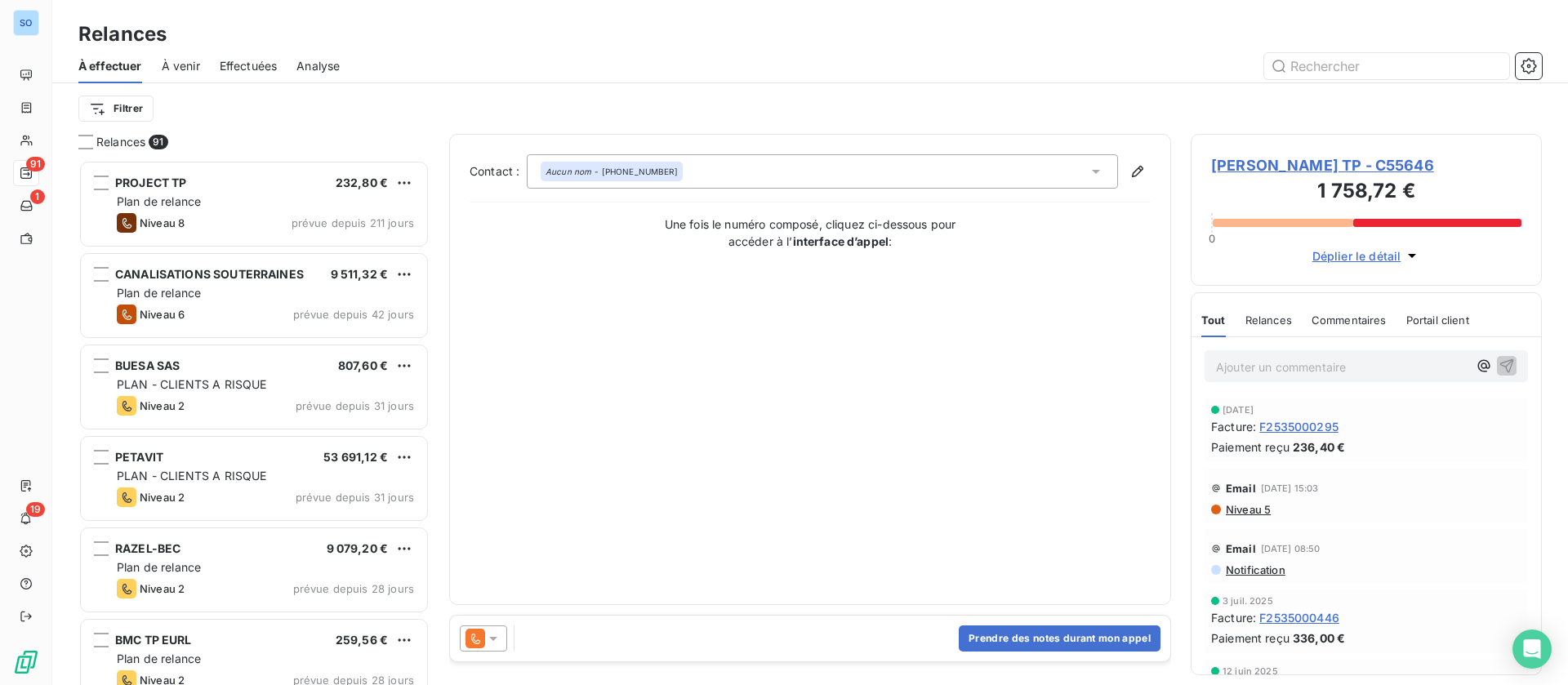
click at [1295, 166] on span "DANIEL TP - C55646" at bounding box center [1365, 165] width 310 height 22
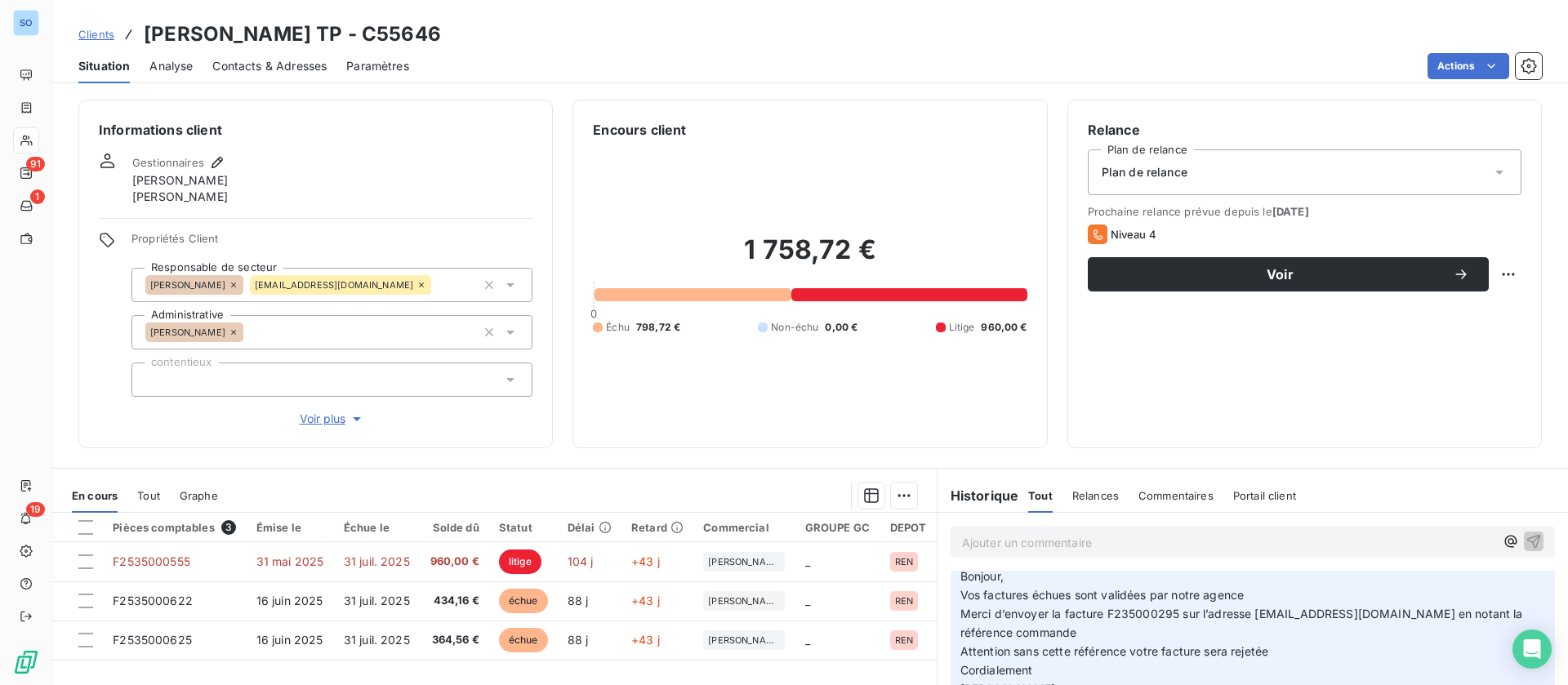
scroll to position [979, 0]
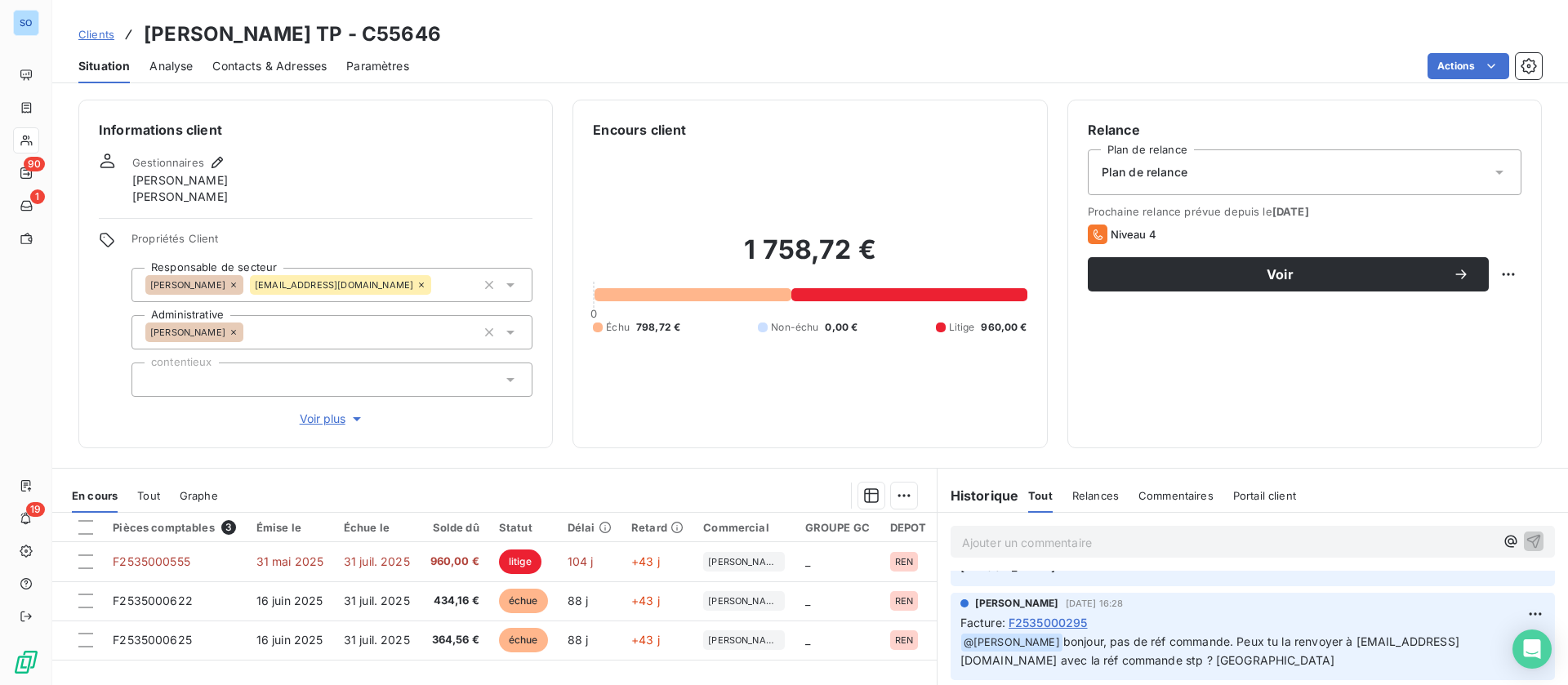
click at [1076, 496] on span "Relances" at bounding box center [1095, 495] width 46 height 13
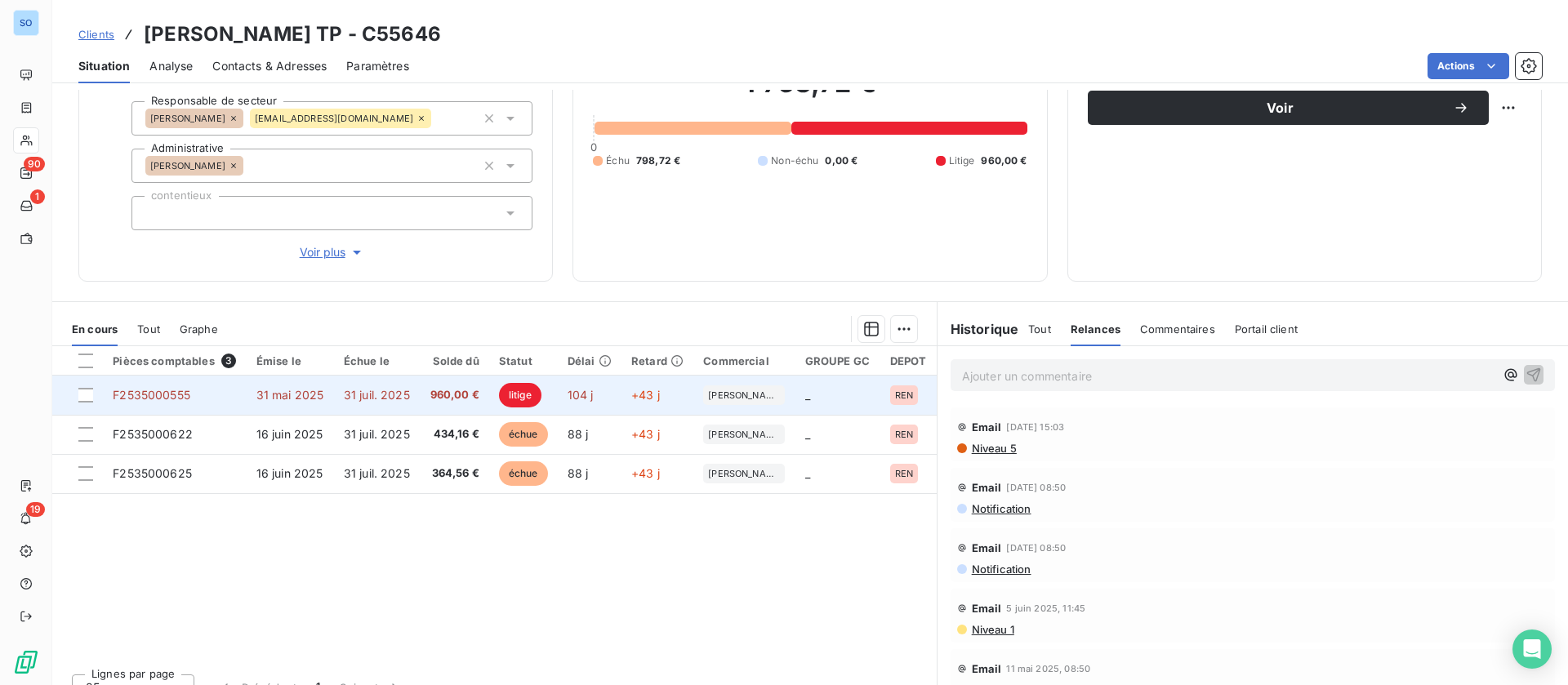
scroll to position [191, 0]
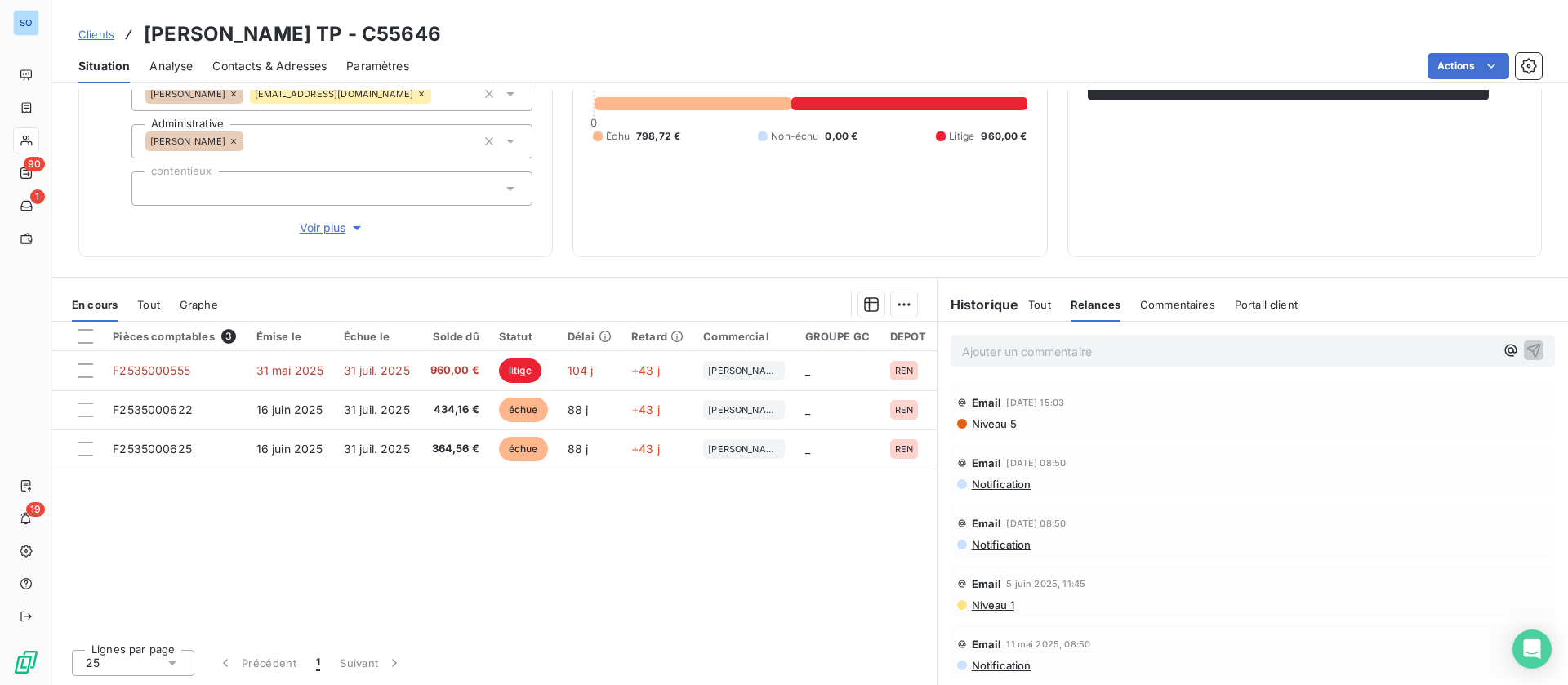
click at [973, 421] on span "Niveau 5" at bounding box center [993, 423] width 46 height 13
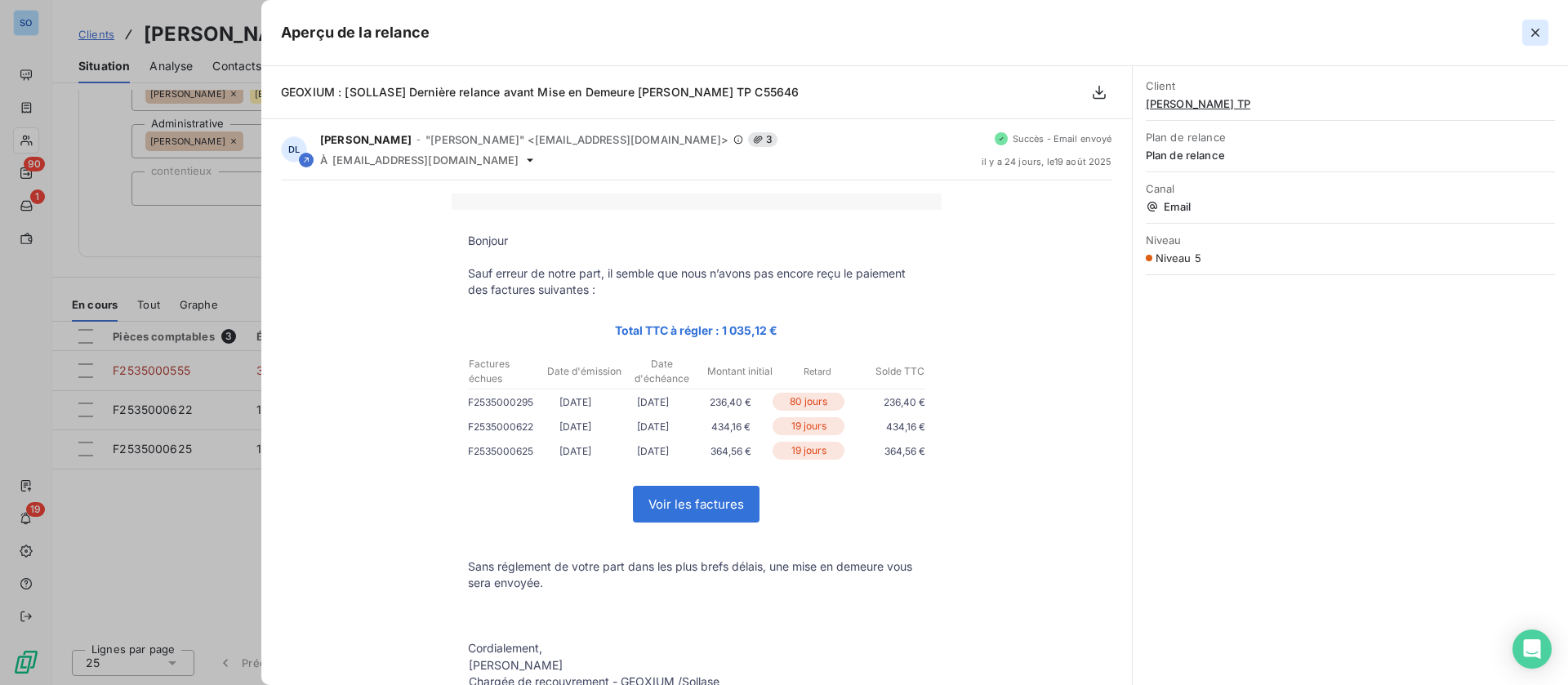
click at [1544, 31] on button "button" at bounding box center [1536, 32] width 26 height 26
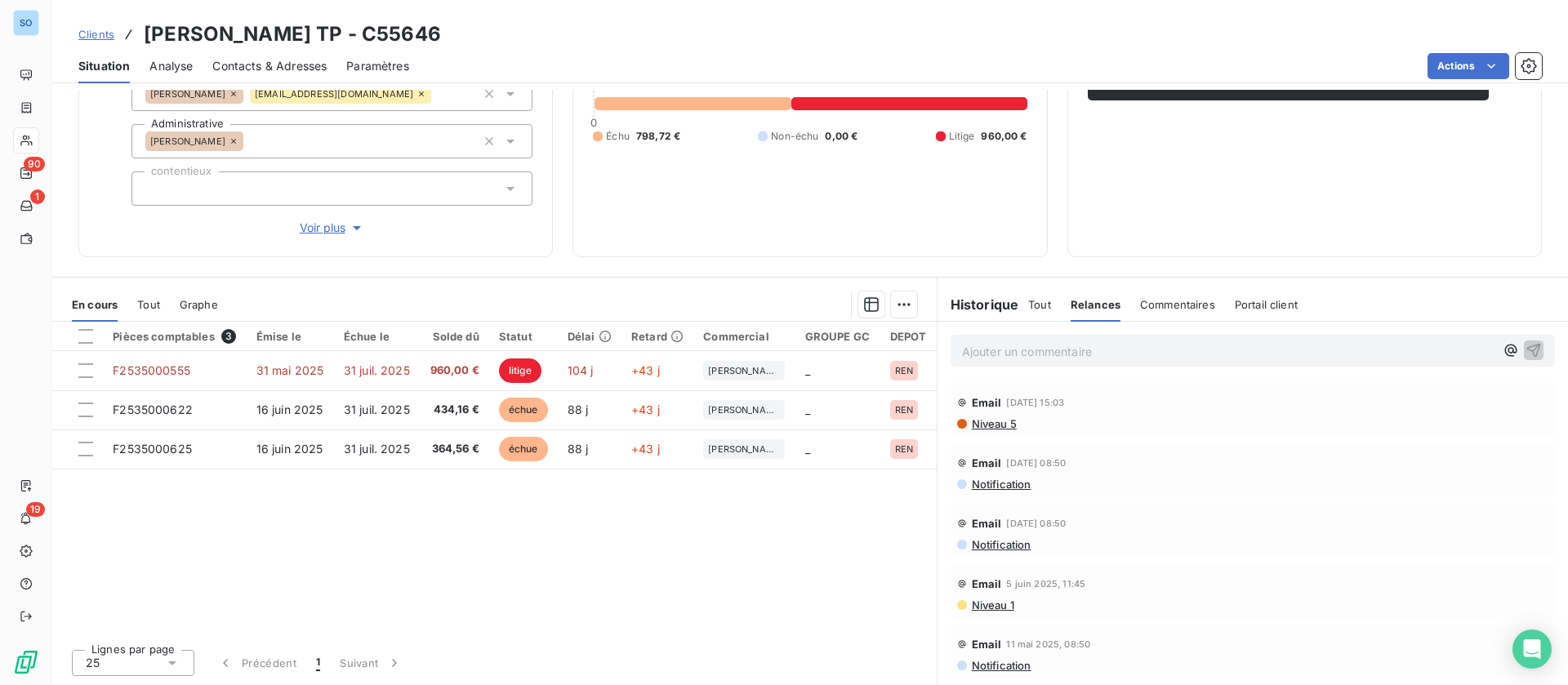
click at [279, 64] on span "Contacts & Adresses" at bounding box center [269, 65] width 114 height 17
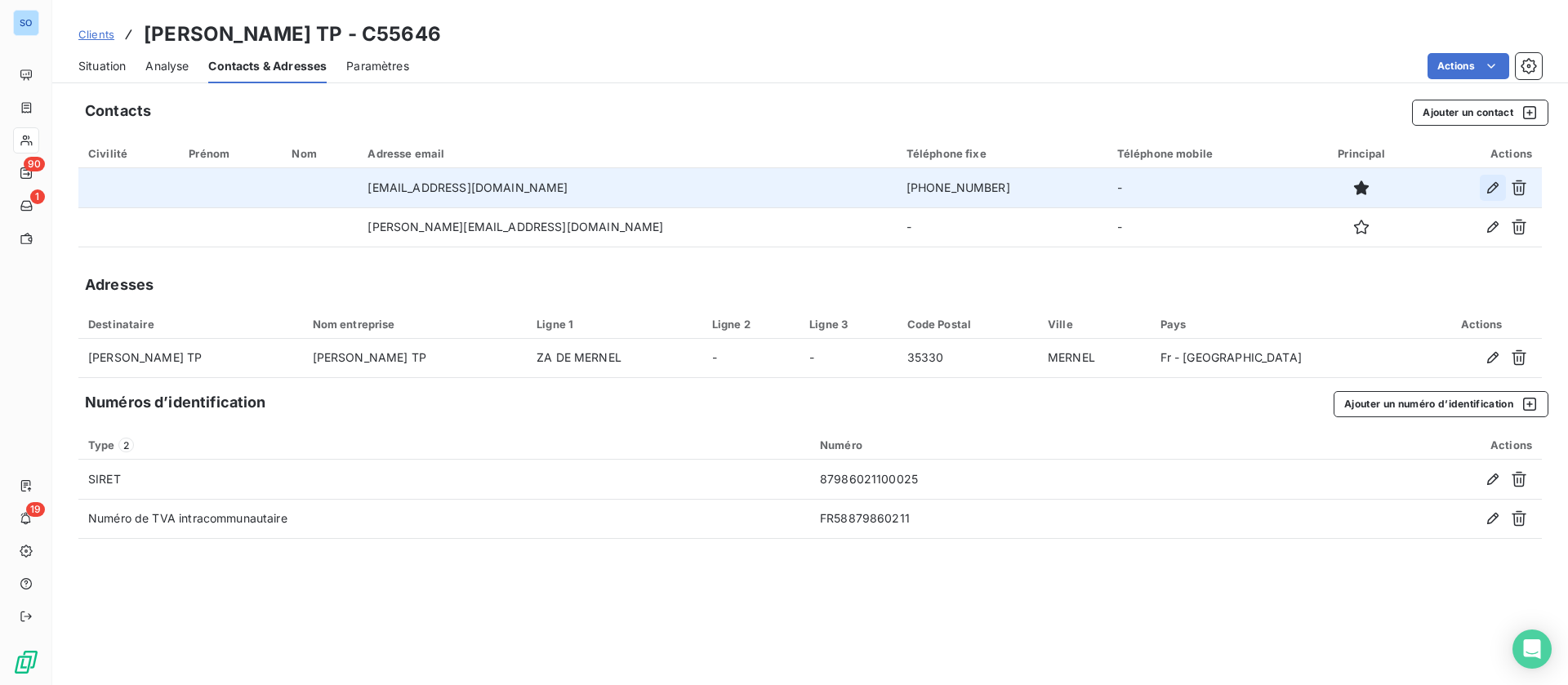
click at [1501, 185] on button "button" at bounding box center [1493, 188] width 26 height 26
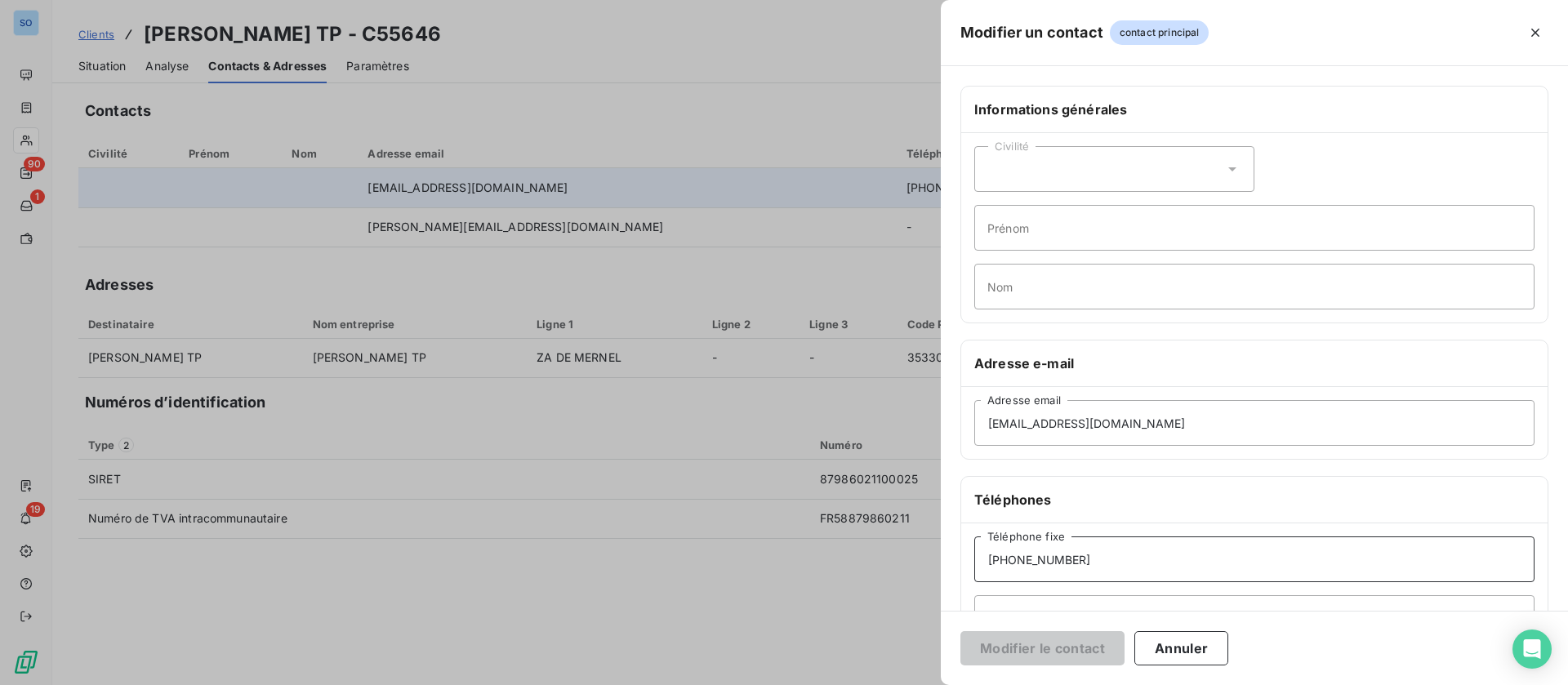
drag, startPoint x: 998, startPoint y: 555, endPoint x: 817, endPoint y: 545, distance: 181.3
click at [817, 684] on div "Modifier un contact contact principal Informations générales Civilité Prénom No…" at bounding box center [784, 685] width 1568 height 0
paste input "04 90 91 60 78"
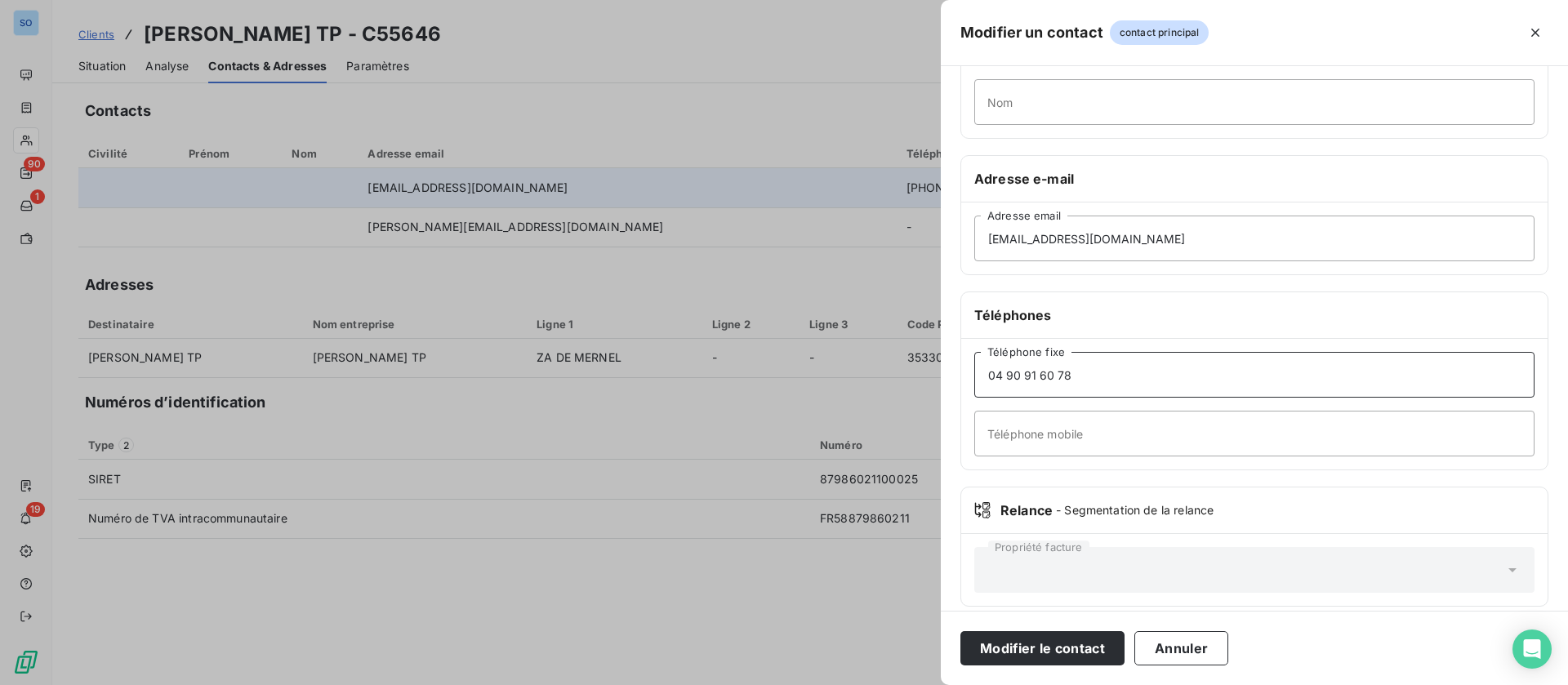
scroll to position [200, 0]
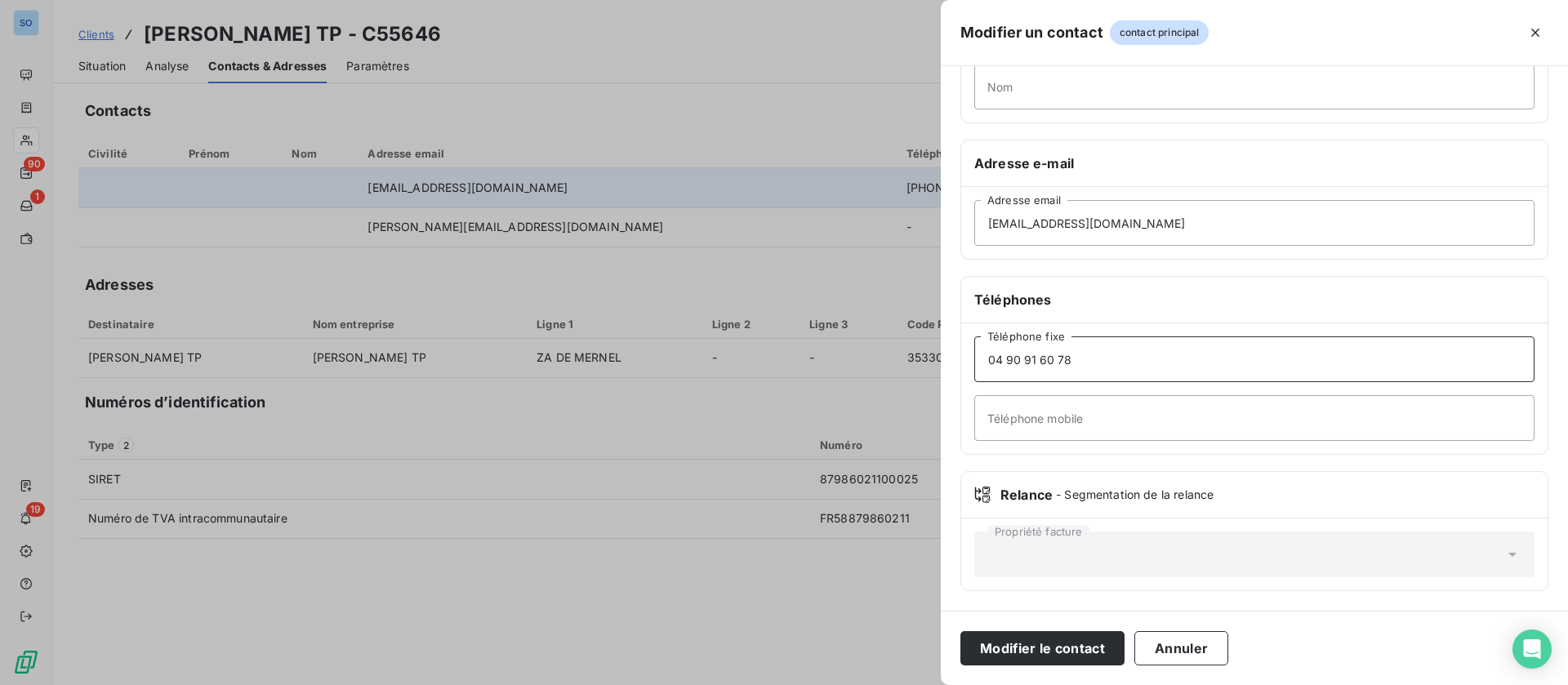
type input "04 90 91 60 78"
click at [1080, 423] on input "Téléphone mobile" at bounding box center [1255, 418] width 560 height 45
type input "mardi et jeudi 14h 16h"
click at [1068, 646] on button "Modifier le contact" at bounding box center [1042, 647] width 164 height 34
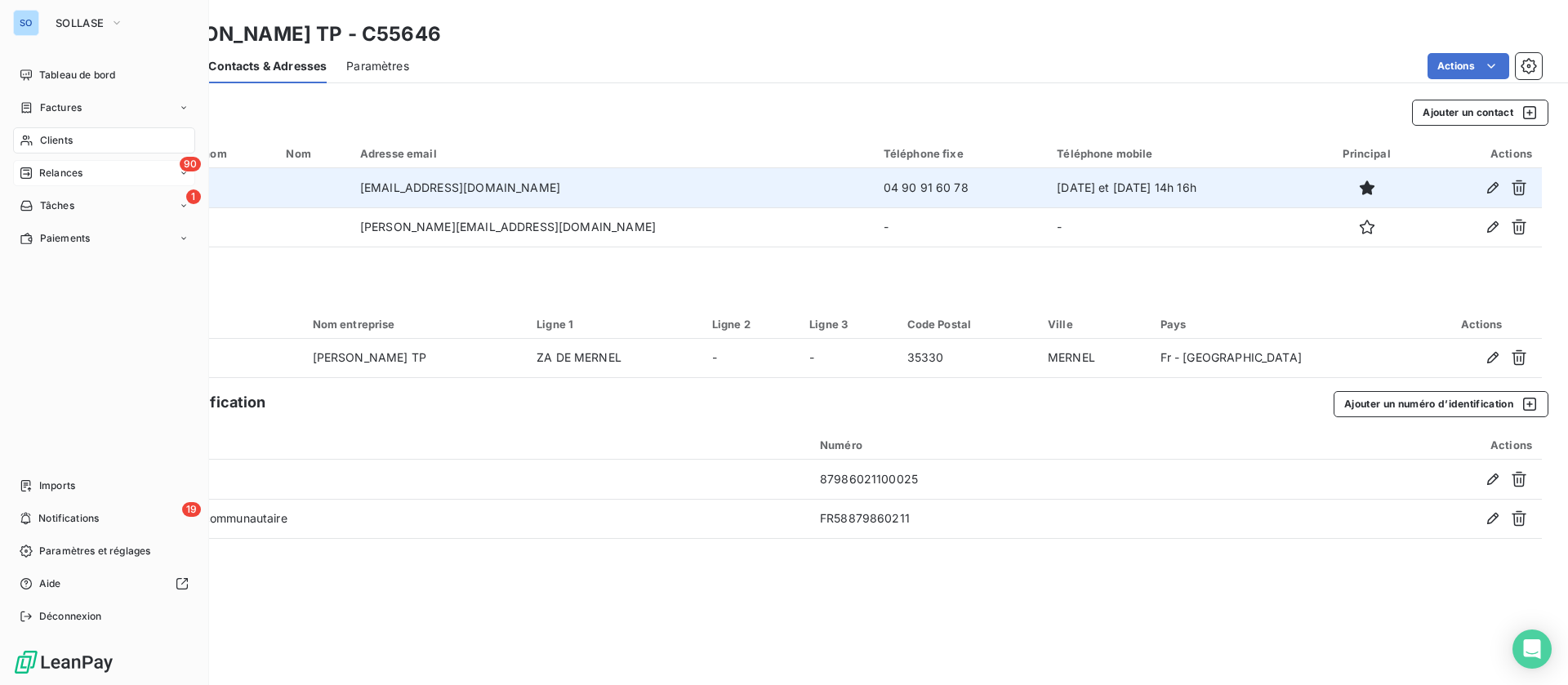
click at [43, 177] on span "Relances" at bounding box center [61, 173] width 44 height 15
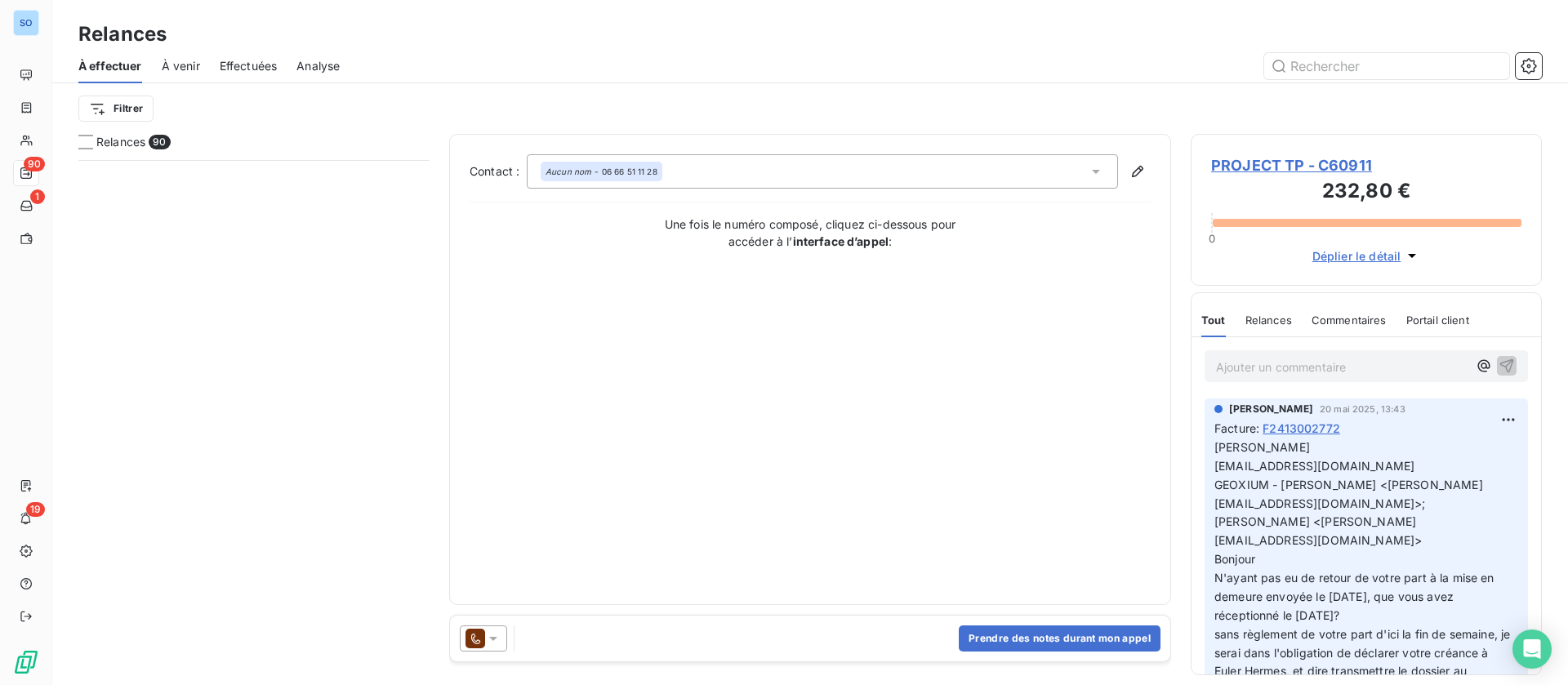
scroll to position [1715, 0]
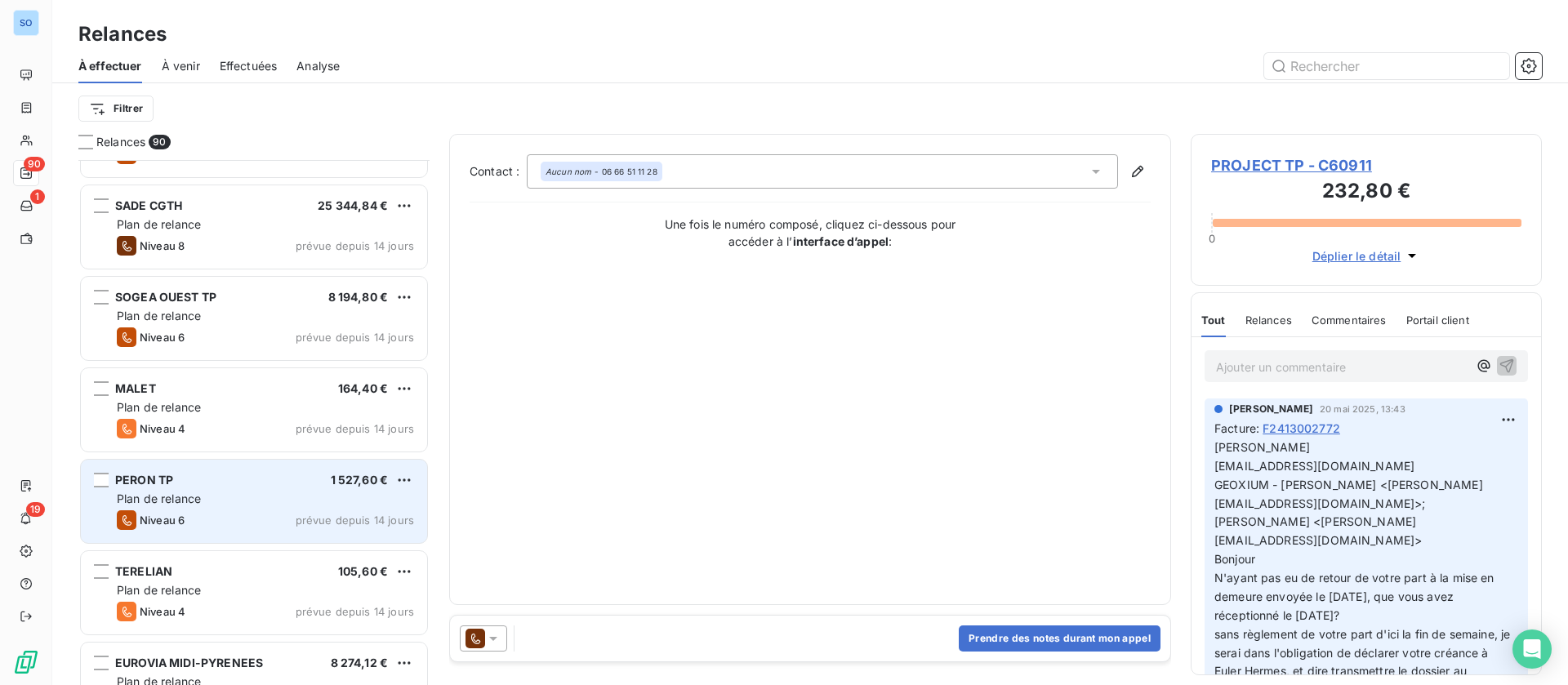
click at [225, 490] on div "Plan de relance" at bounding box center [265, 498] width 297 height 17
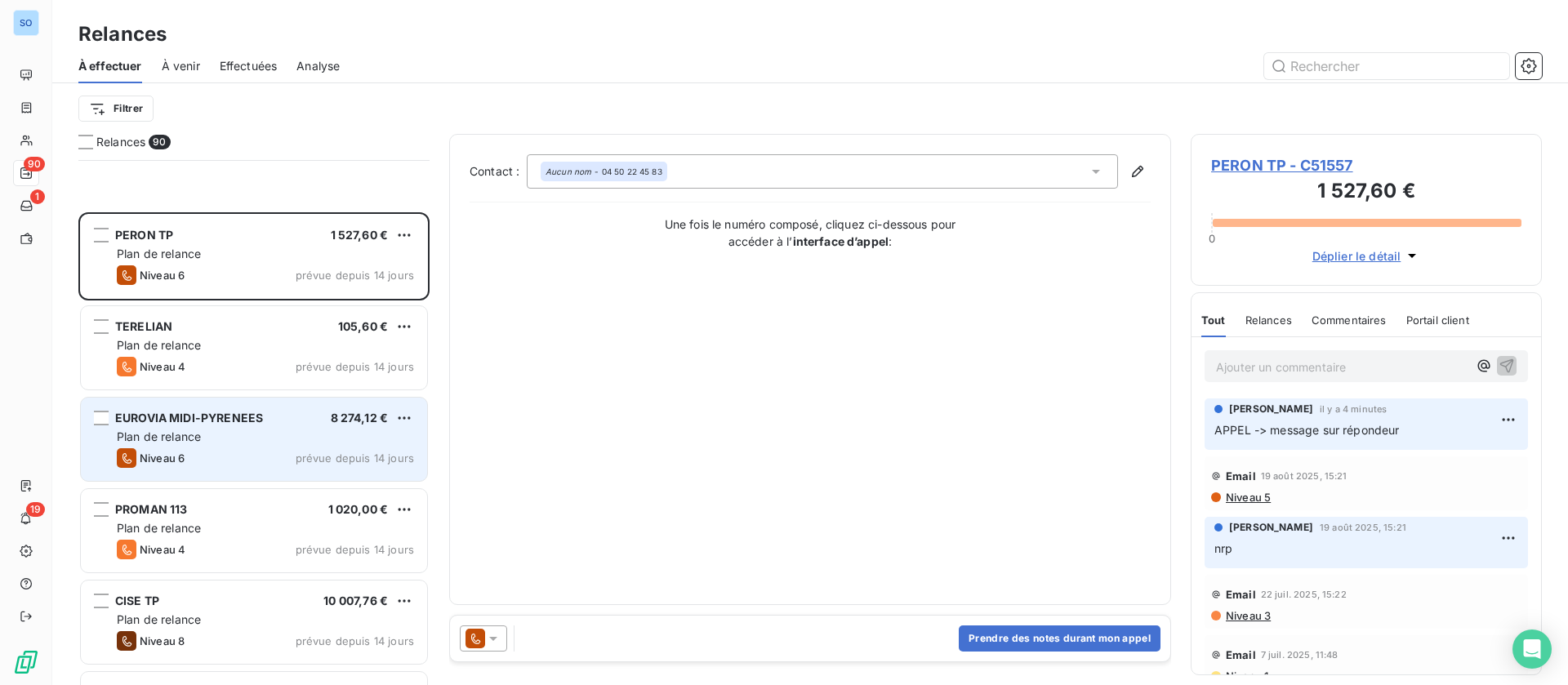
scroll to position [2204, 0]
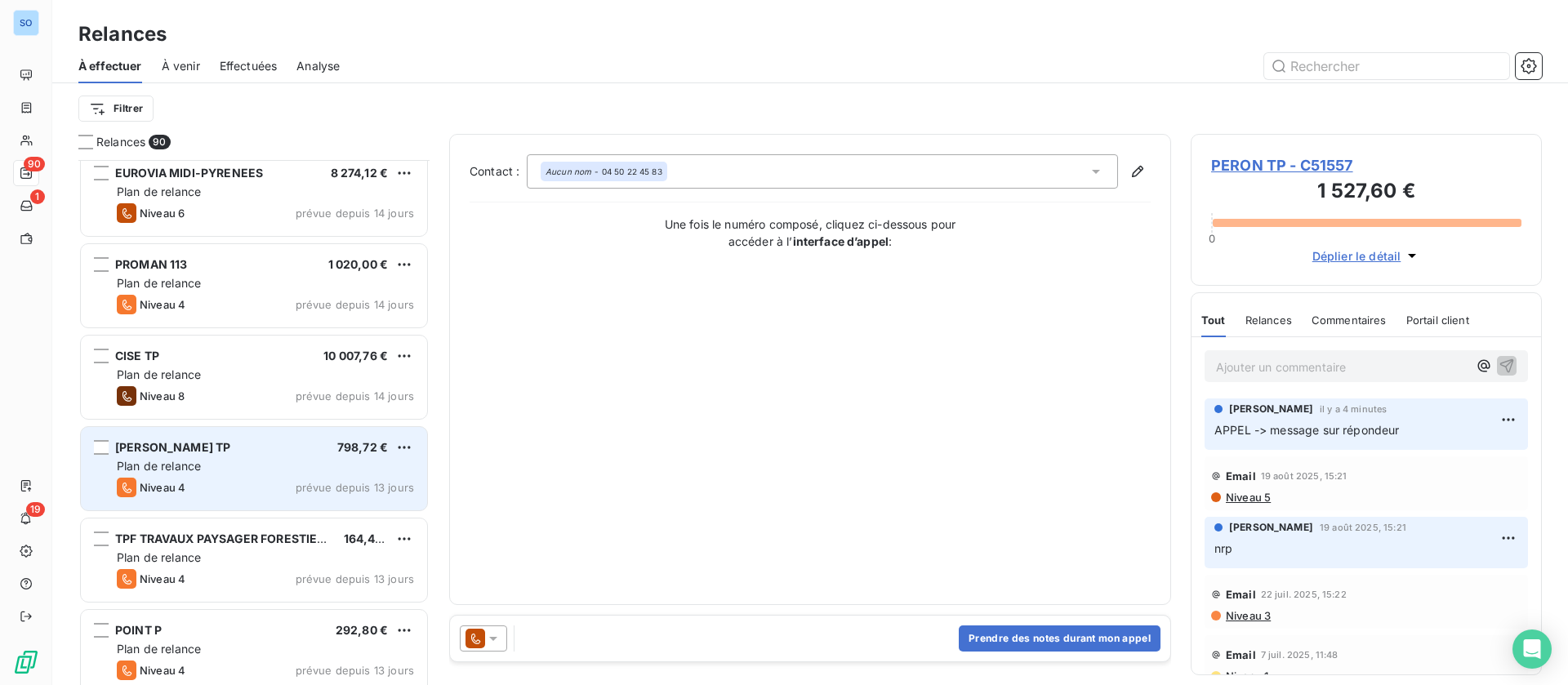
click at [254, 437] on div "DANIEL TP 798,72 € Plan de relance Niveau 4 prévue depuis 13 jours" at bounding box center [254, 468] width 347 height 83
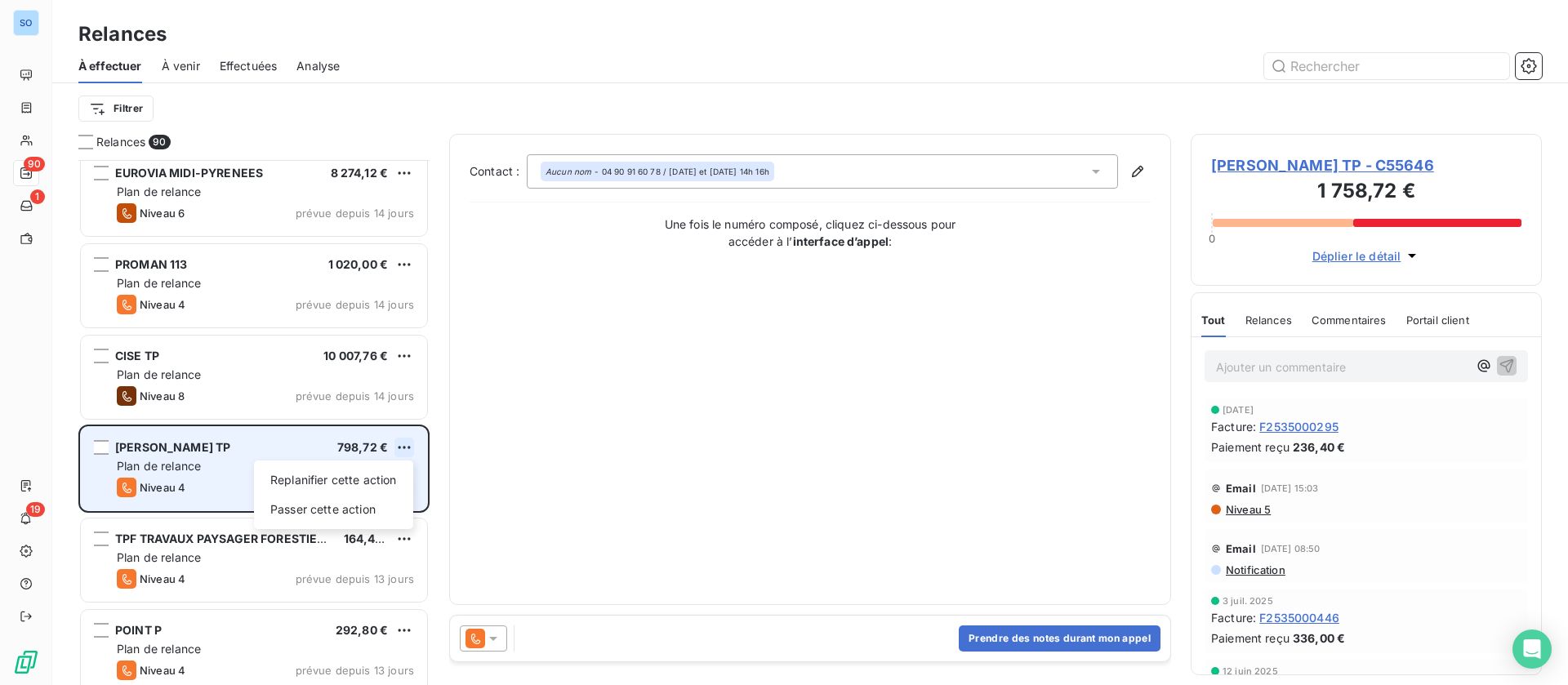
click at [405, 446] on html "SO 90 1 19 Relances À effectuer À venir Effectuées Analyse Filtrer Relances 90 …" at bounding box center [784, 342] width 1568 height 685
click at [343, 476] on div "Replanifier cette action" at bounding box center [333, 480] width 146 height 26
select select "8"
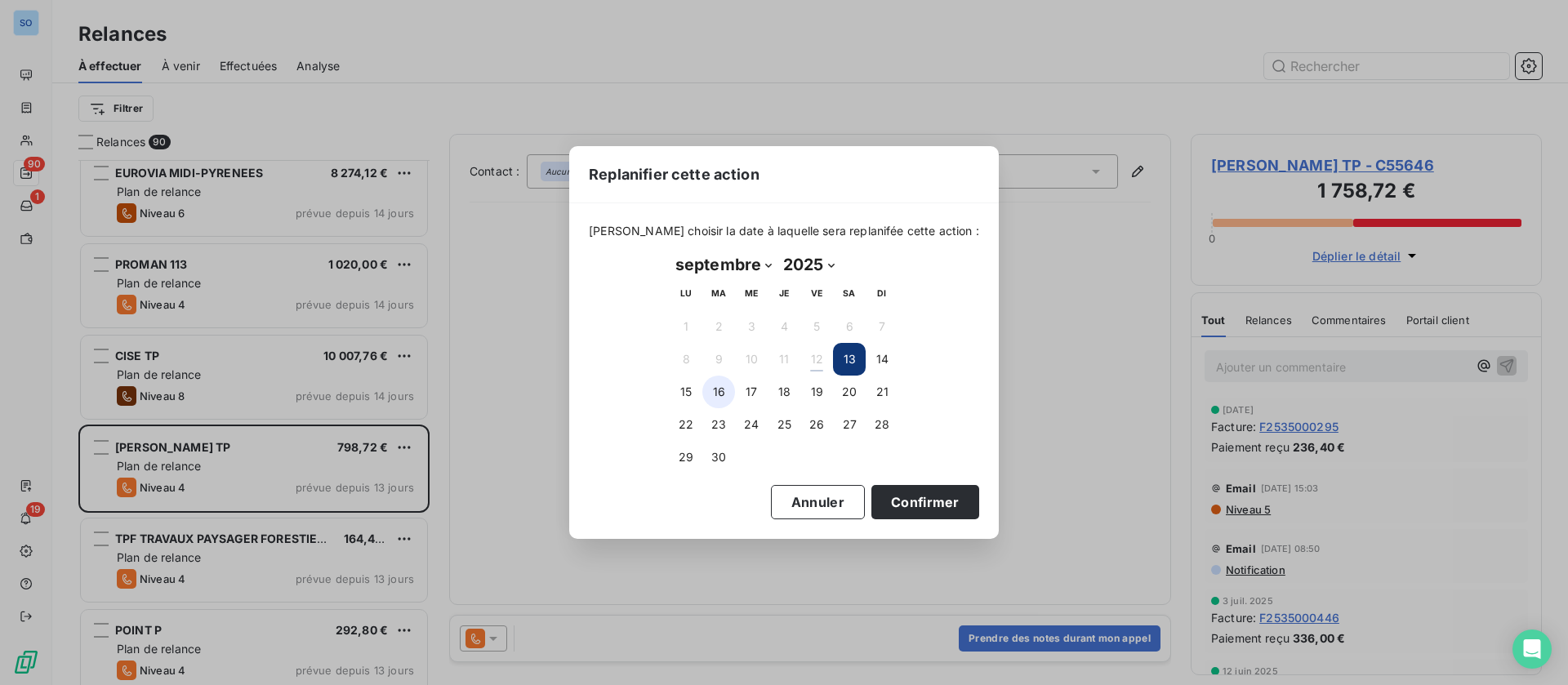
click at [719, 396] on button "16" at bounding box center [718, 391] width 32 height 32
click at [925, 501] on button "Confirmer" at bounding box center [925, 502] width 107 height 34
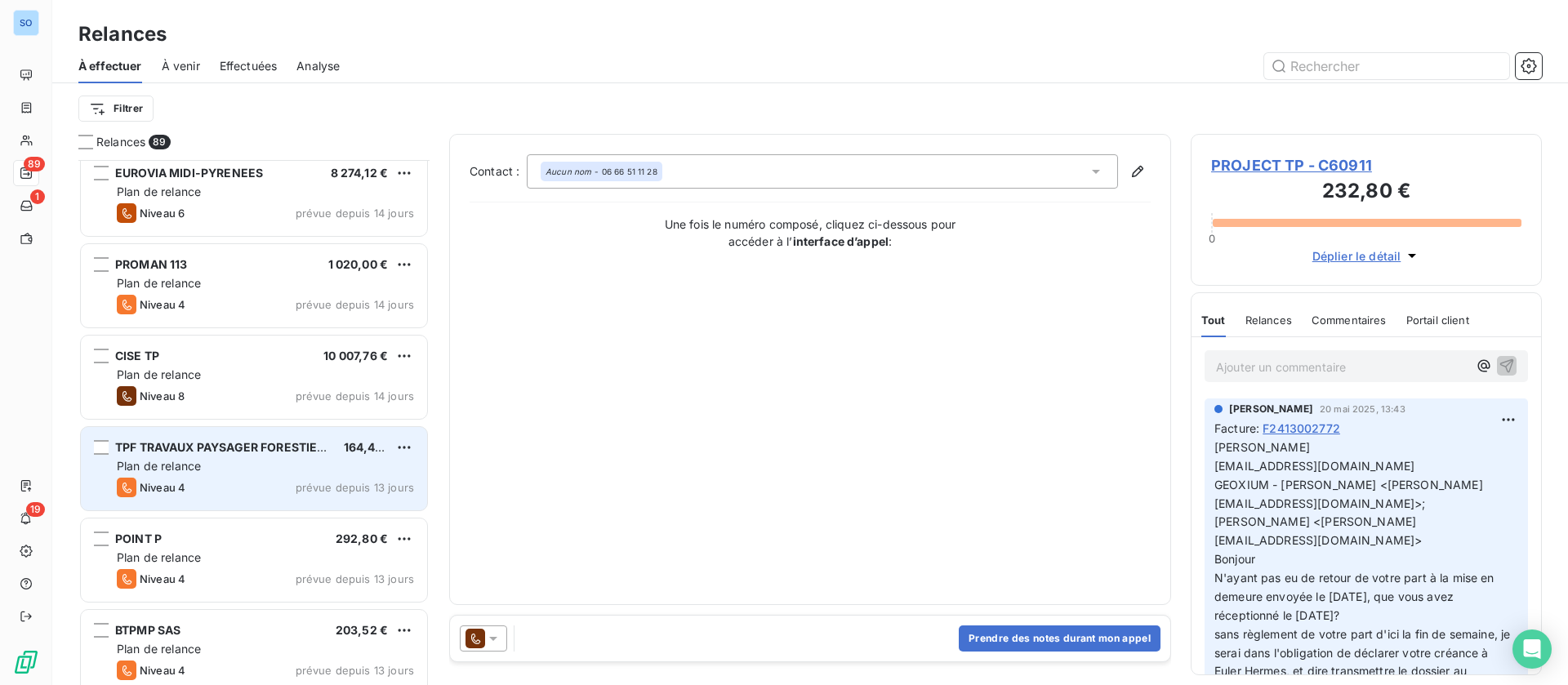
click at [264, 476] on div "TPF TRAVAUX PAYSAGER FORESTIER SARL 164,40 € Plan de relance Niveau 4 prévue de…" at bounding box center [254, 468] width 347 height 83
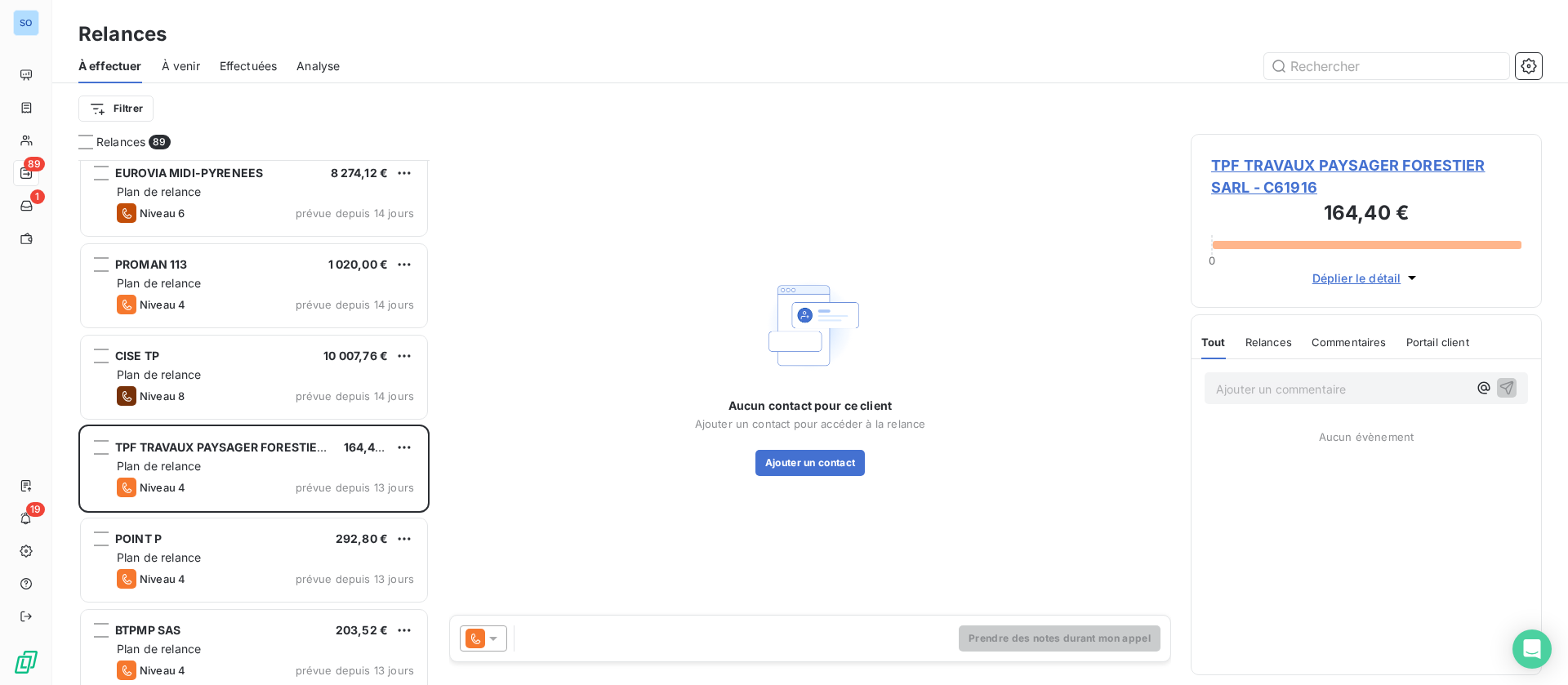
click at [1334, 161] on span "TPF TRAVAUX PAYSAGER FORESTIER SARL - C61916" at bounding box center [1365, 176] width 310 height 45
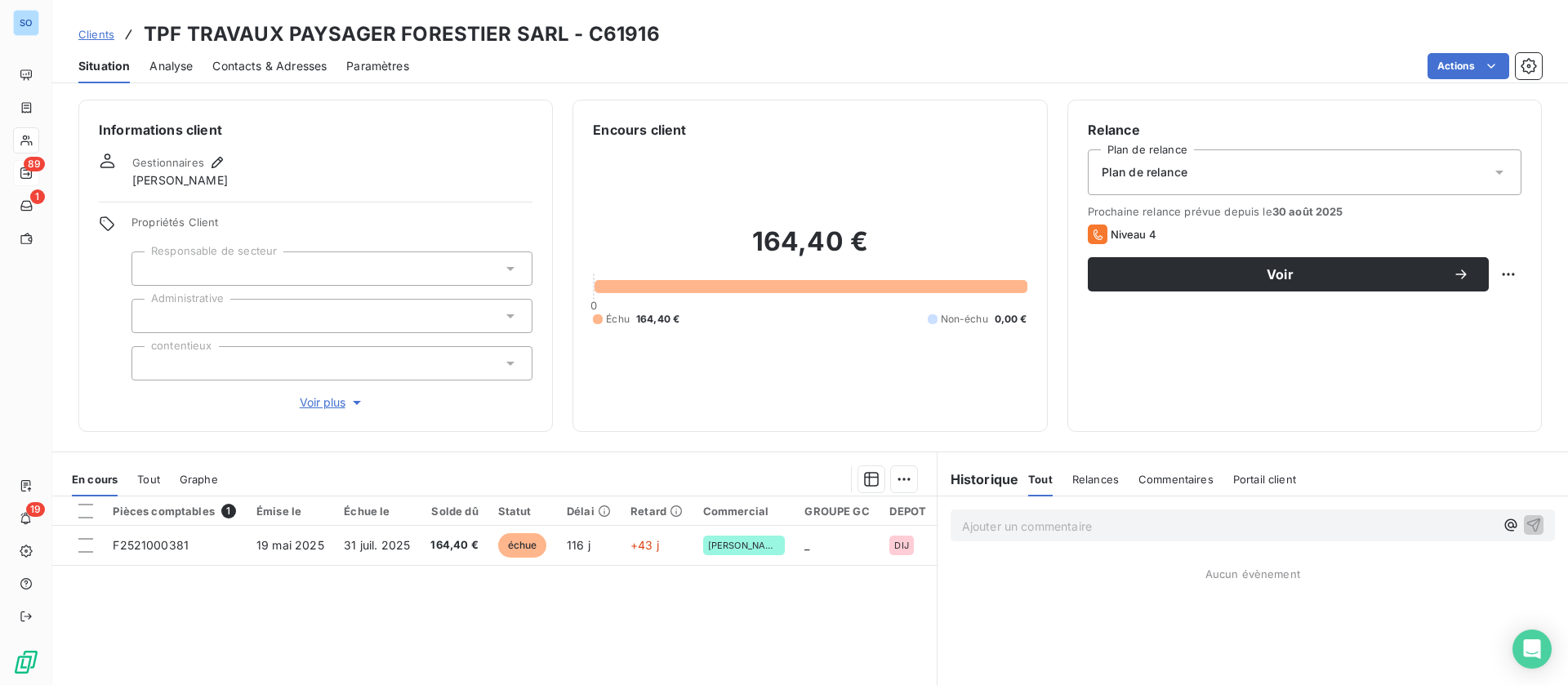
click at [272, 58] on span "Contacts & Adresses" at bounding box center [269, 65] width 114 height 17
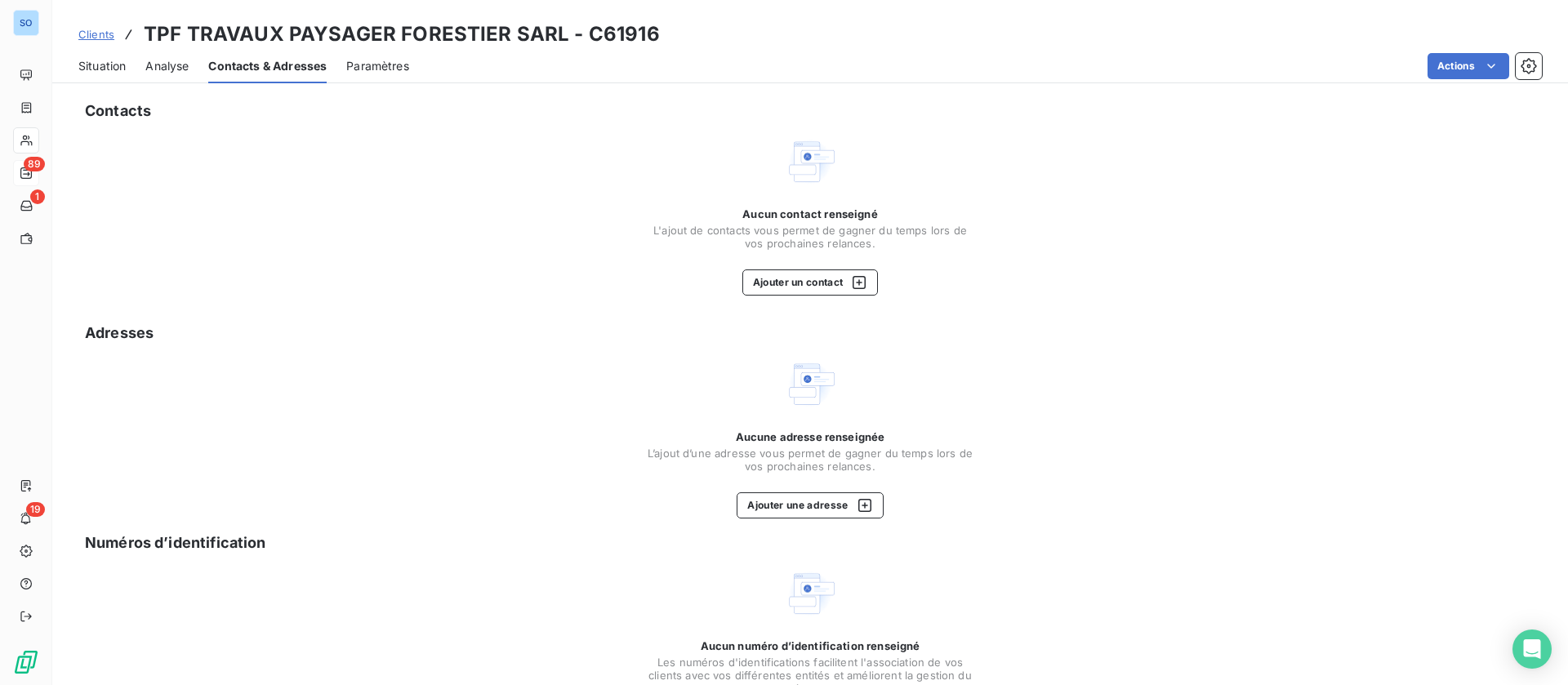
click at [97, 61] on span "Situation" at bounding box center [102, 65] width 47 height 17
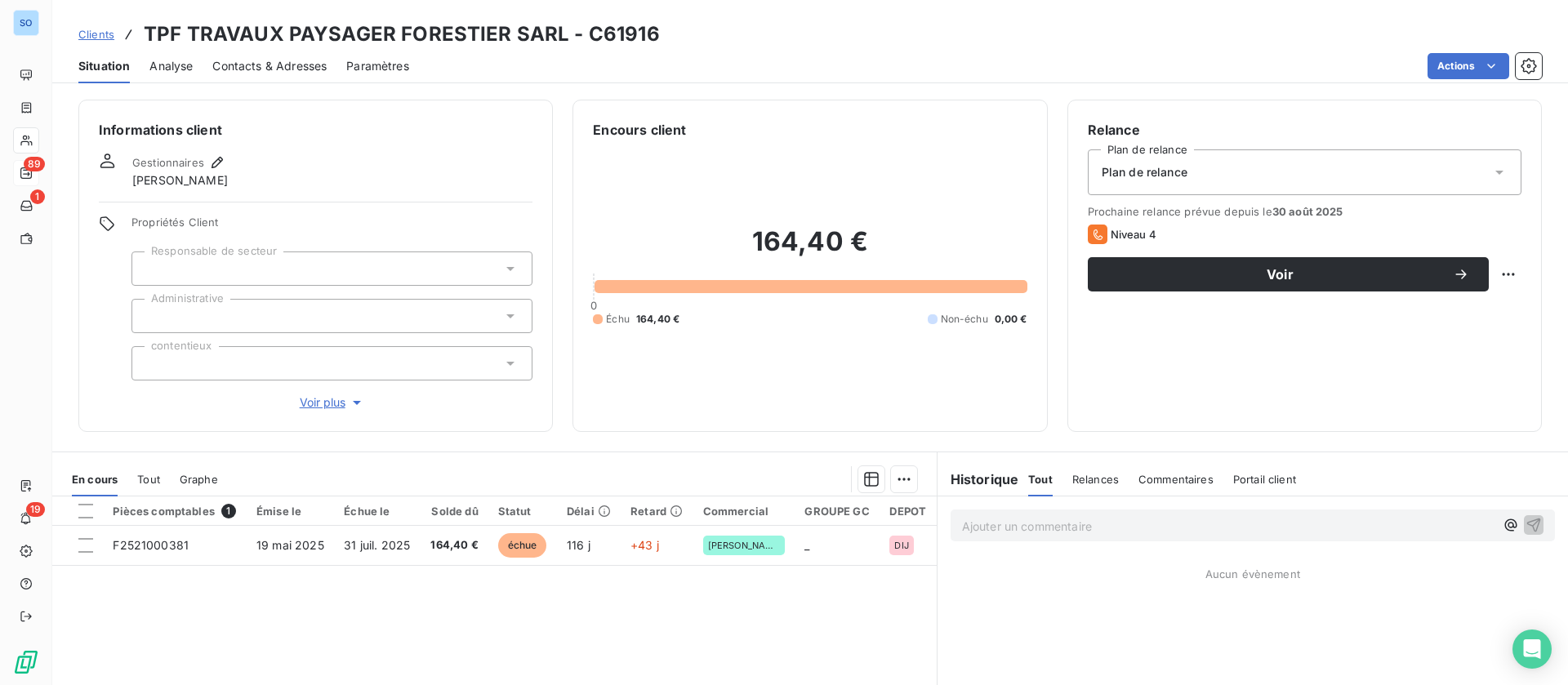
click at [265, 79] on div "Contacts & Adresses" at bounding box center [269, 65] width 114 height 34
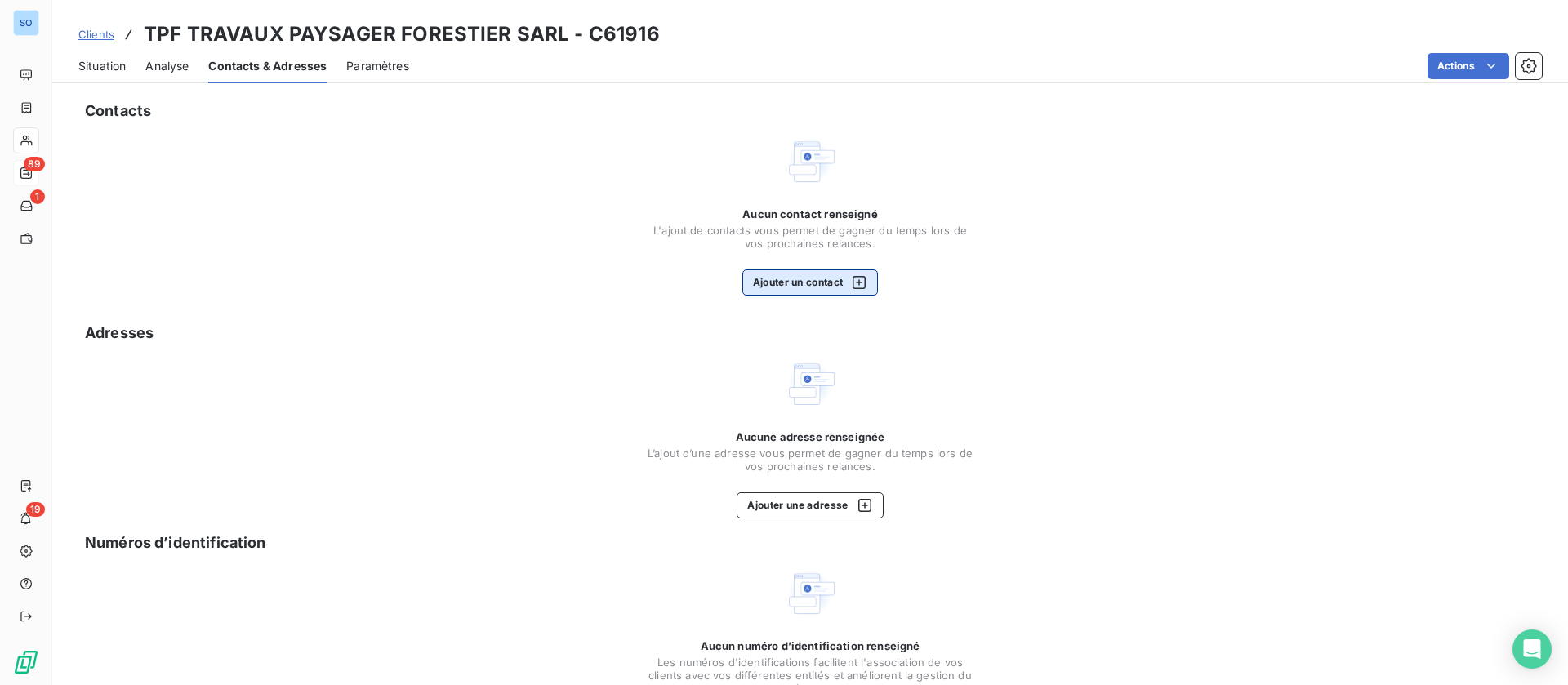
click at [774, 274] on button "Ajouter un contact" at bounding box center [810, 283] width 136 height 26
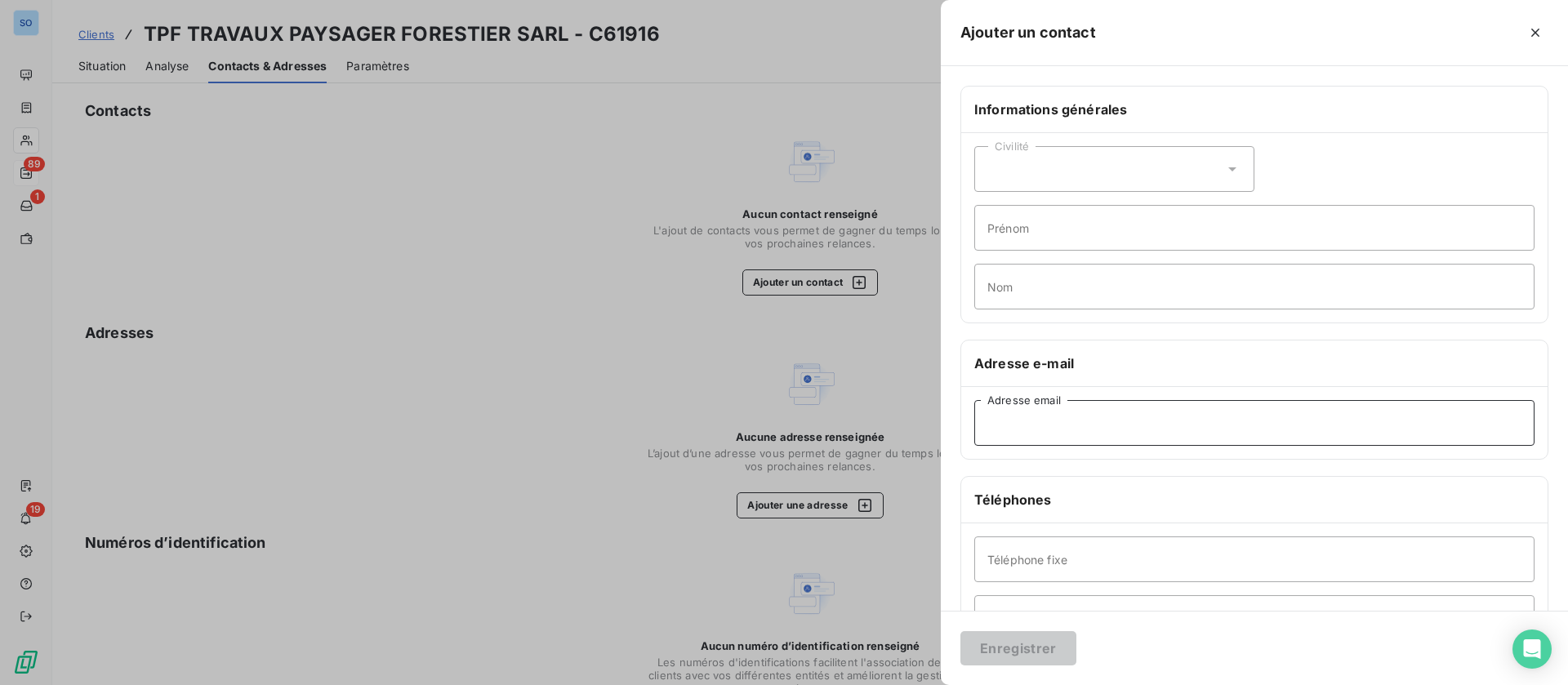
click at [1055, 425] on input "Adresse email" at bounding box center [1255, 422] width 560 height 45
paste input "secretariat@tpf21.com"
type input "secretariat@tpf21.com"
drag, startPoint x: 1026, startPoint y: 633, endPoint x: 986, endPoint y: 638, distance: 40.3
click at [1024, 636] on button "Enregistrer" at bounding box center [1018, 647] width 116 height 34
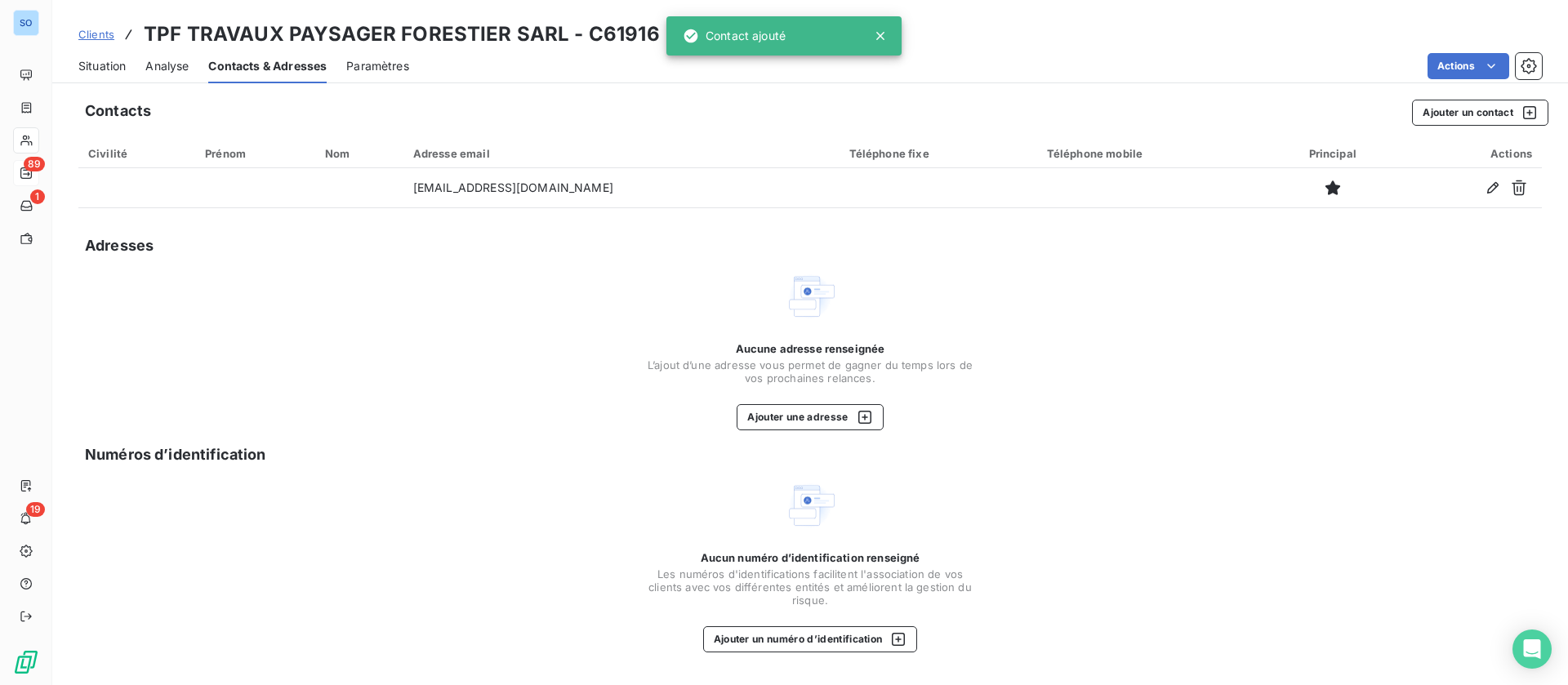
click at [97, 61] on span "Situation" at bounding box center [102, 65] width 47 height 17
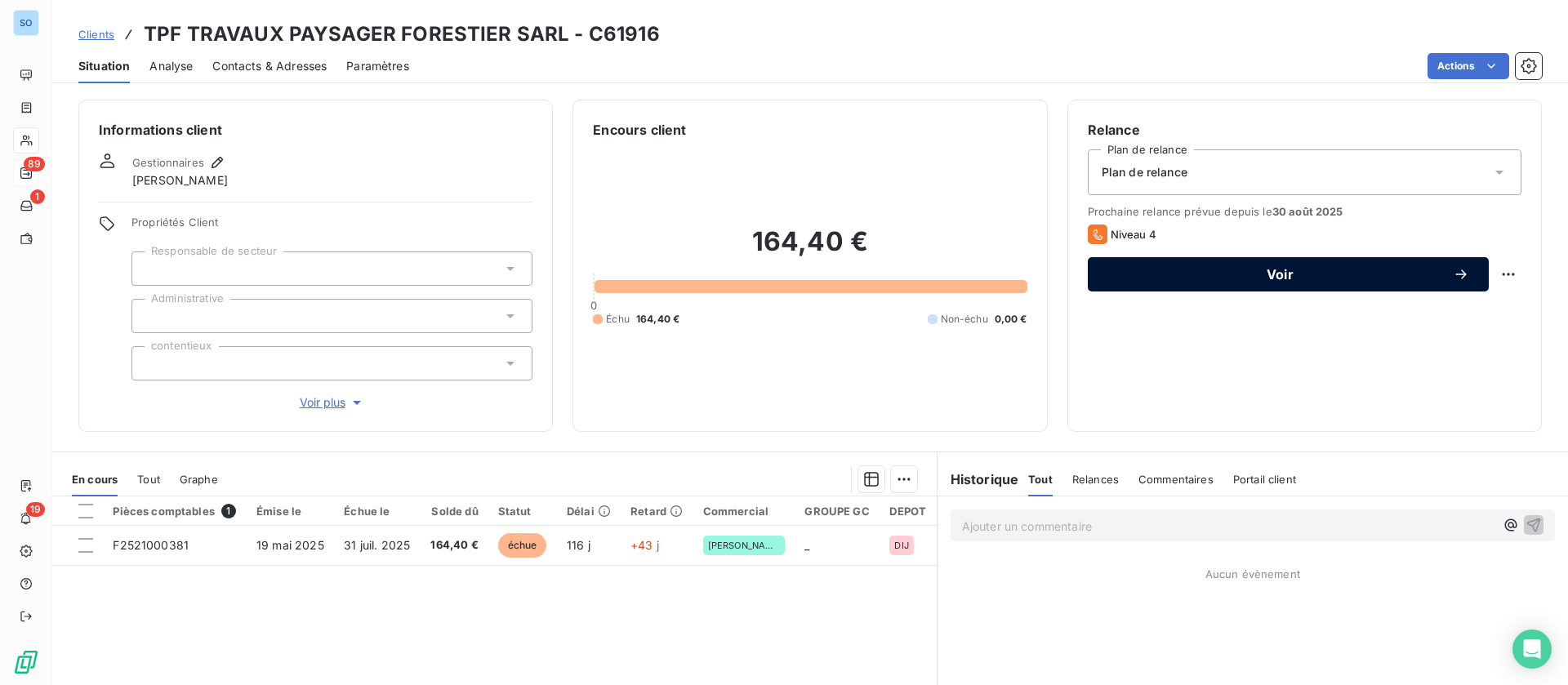
click at [1304, 271] on span "Voir" at bounding box center [1280, 274] width 346 height 13
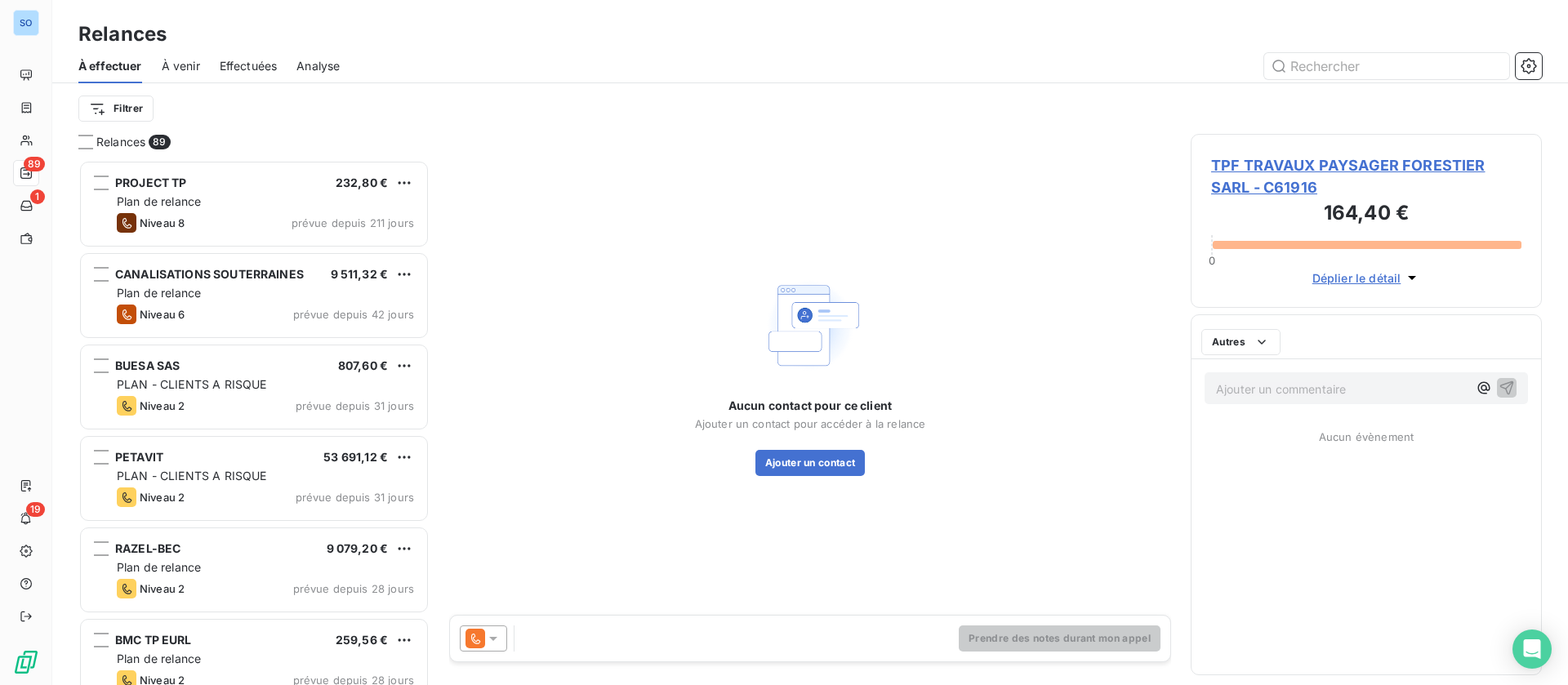
scroll to position [506, 333]
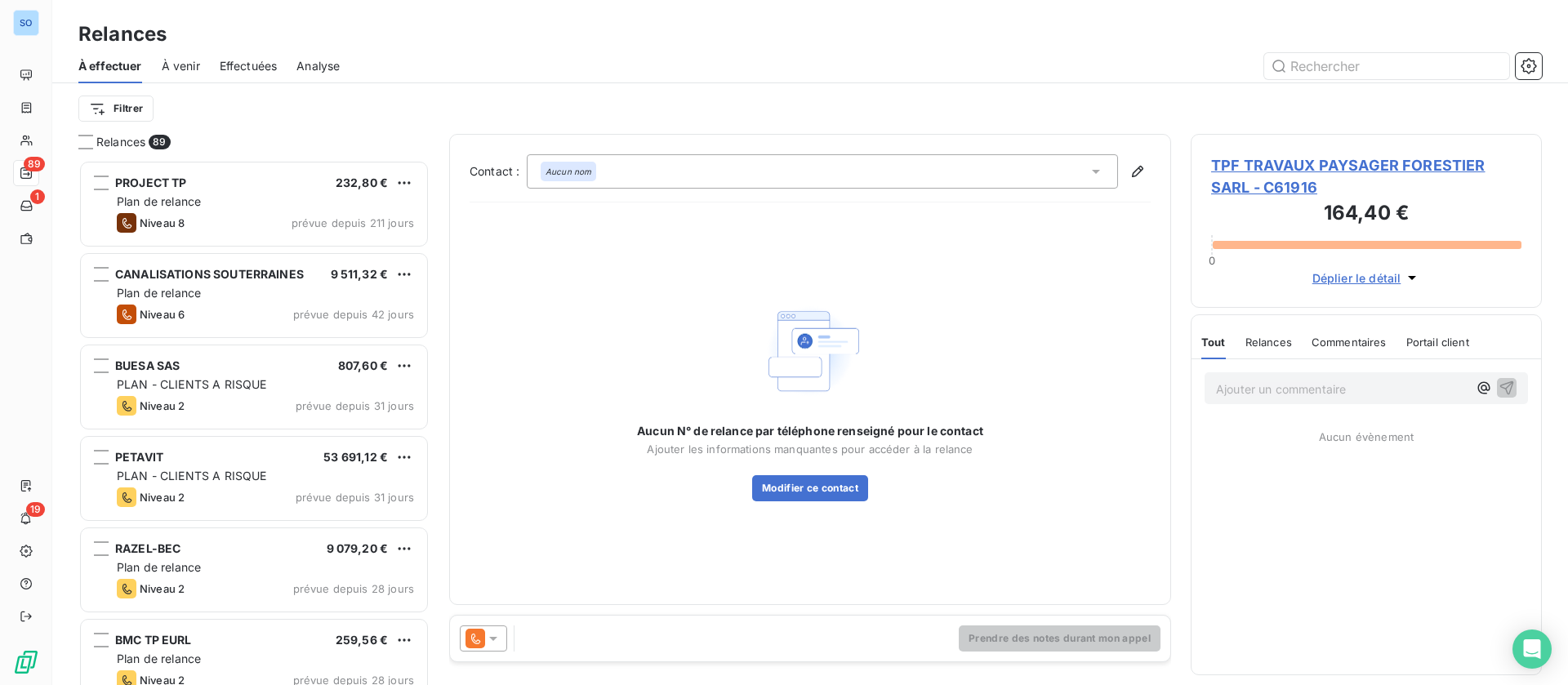
click at [472, 640] on icon at bounding box center [475, 638] width 19 height 19
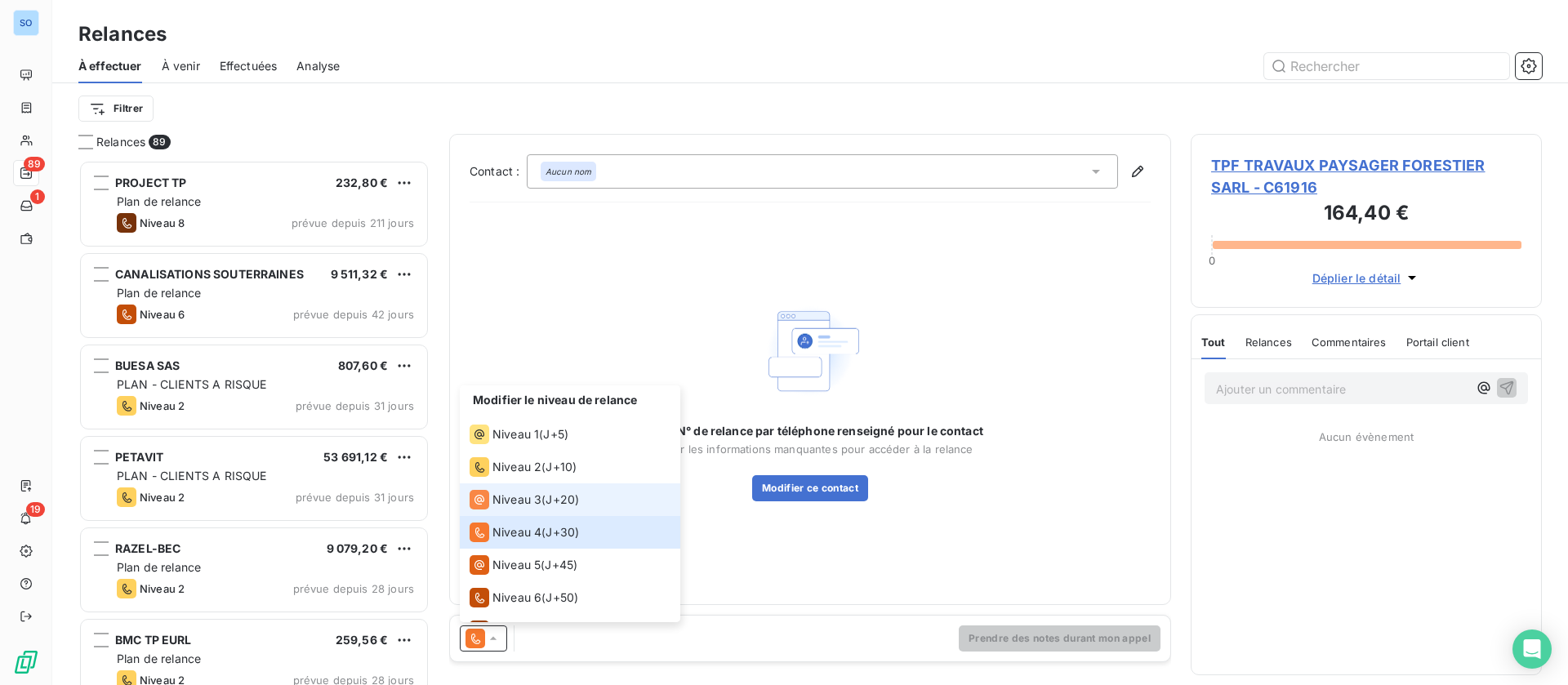
click at [528, 502] on span "Niveau 3" at bounding box center [517, 499] width 49 height 17
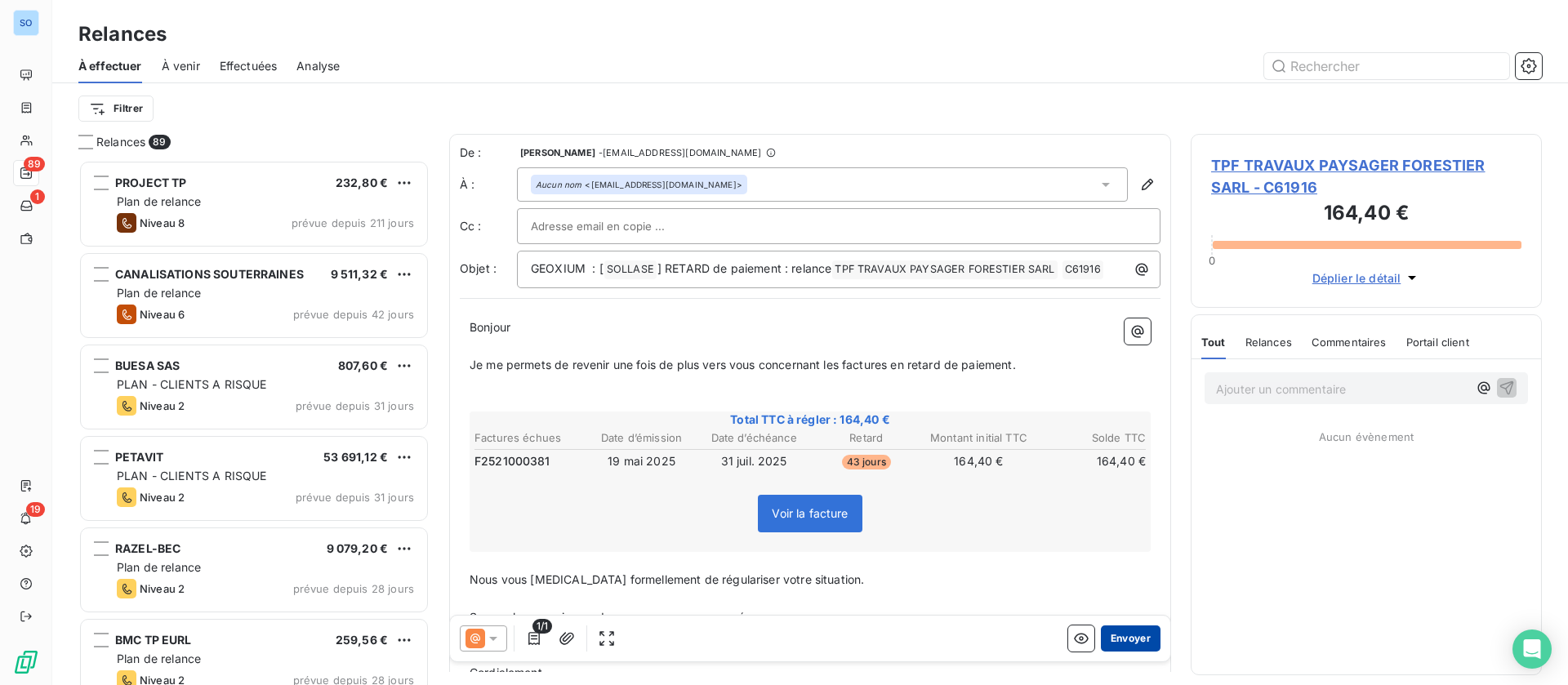
click at [1109, 638] on button "Envoyer" at bounding box center [1131, 638] width 59 height 26
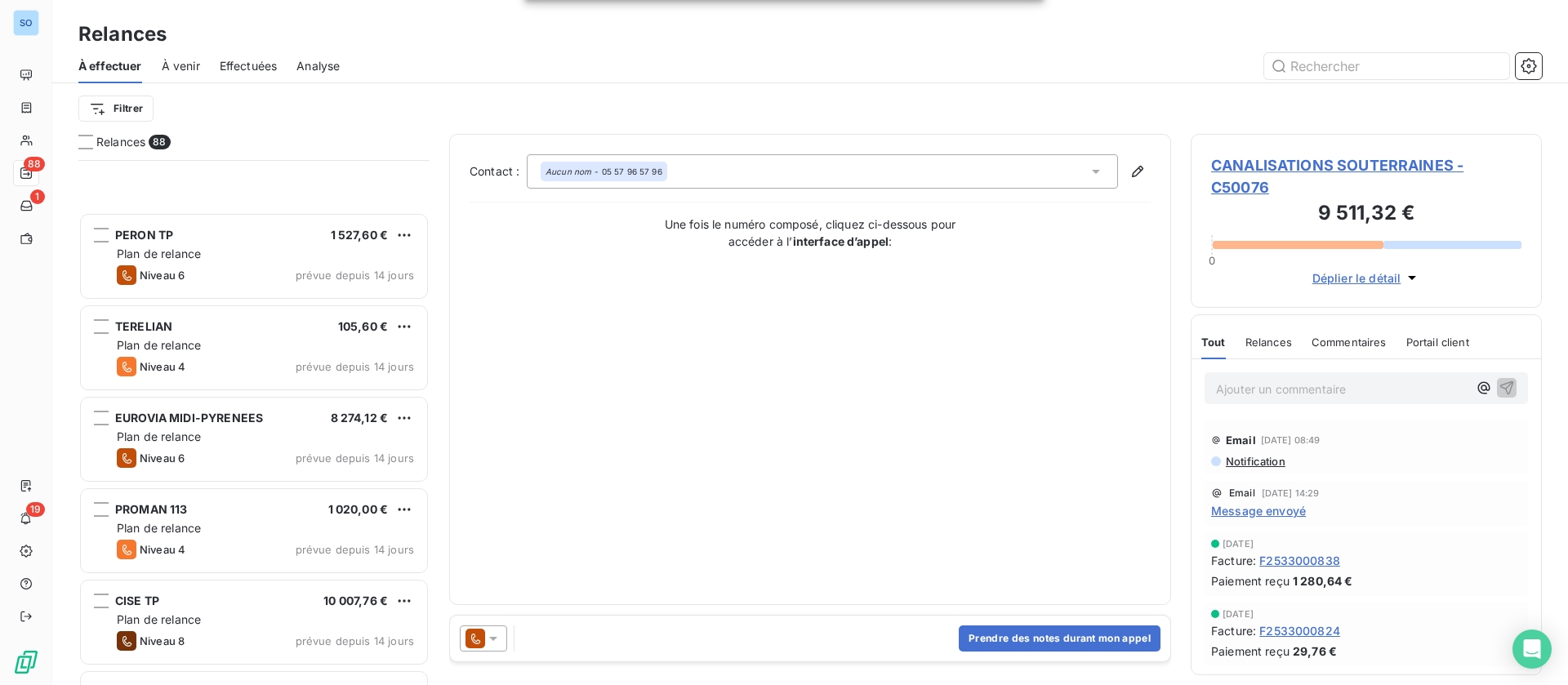
scroll to position [2204, 0]
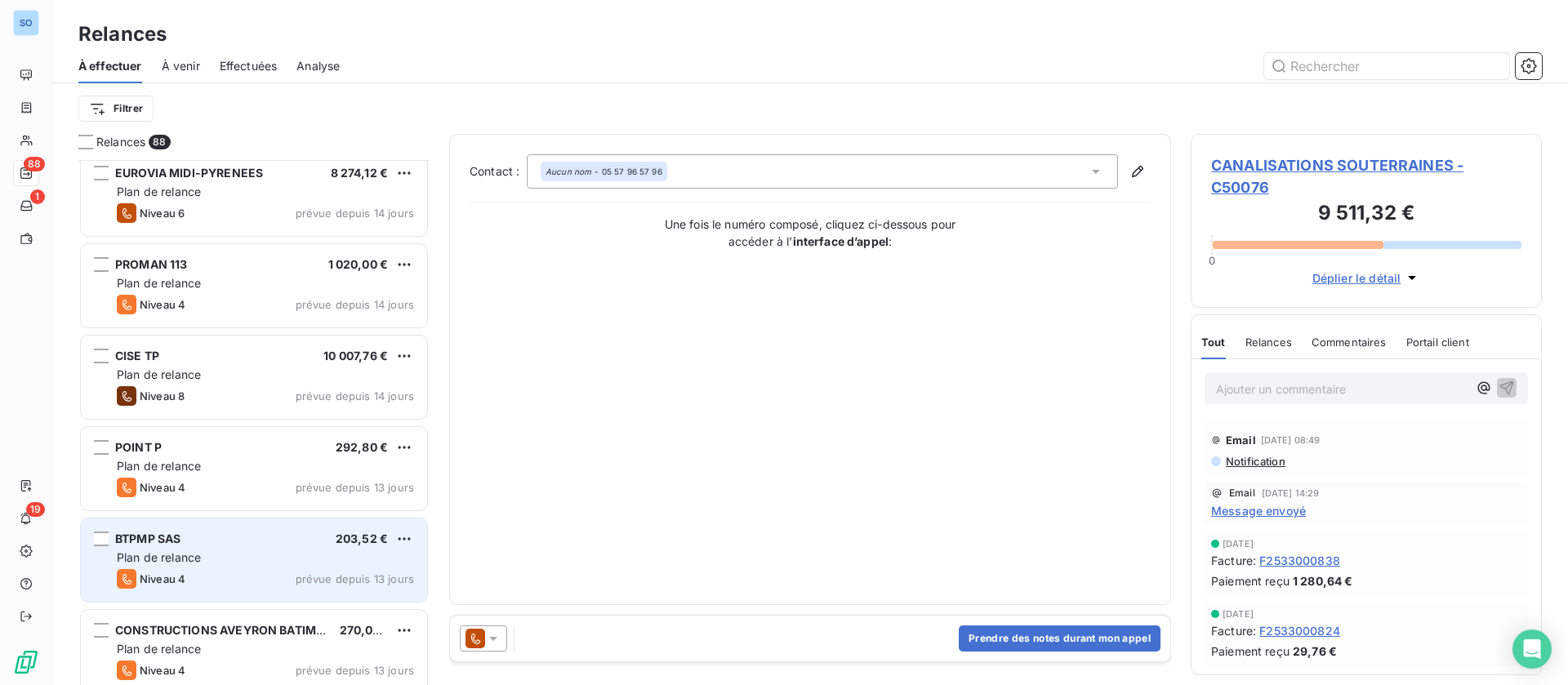
click at [205, 542] on div "BTPMP SAS 203,52 €" at bounding box center [265, 538] width 297 height 15
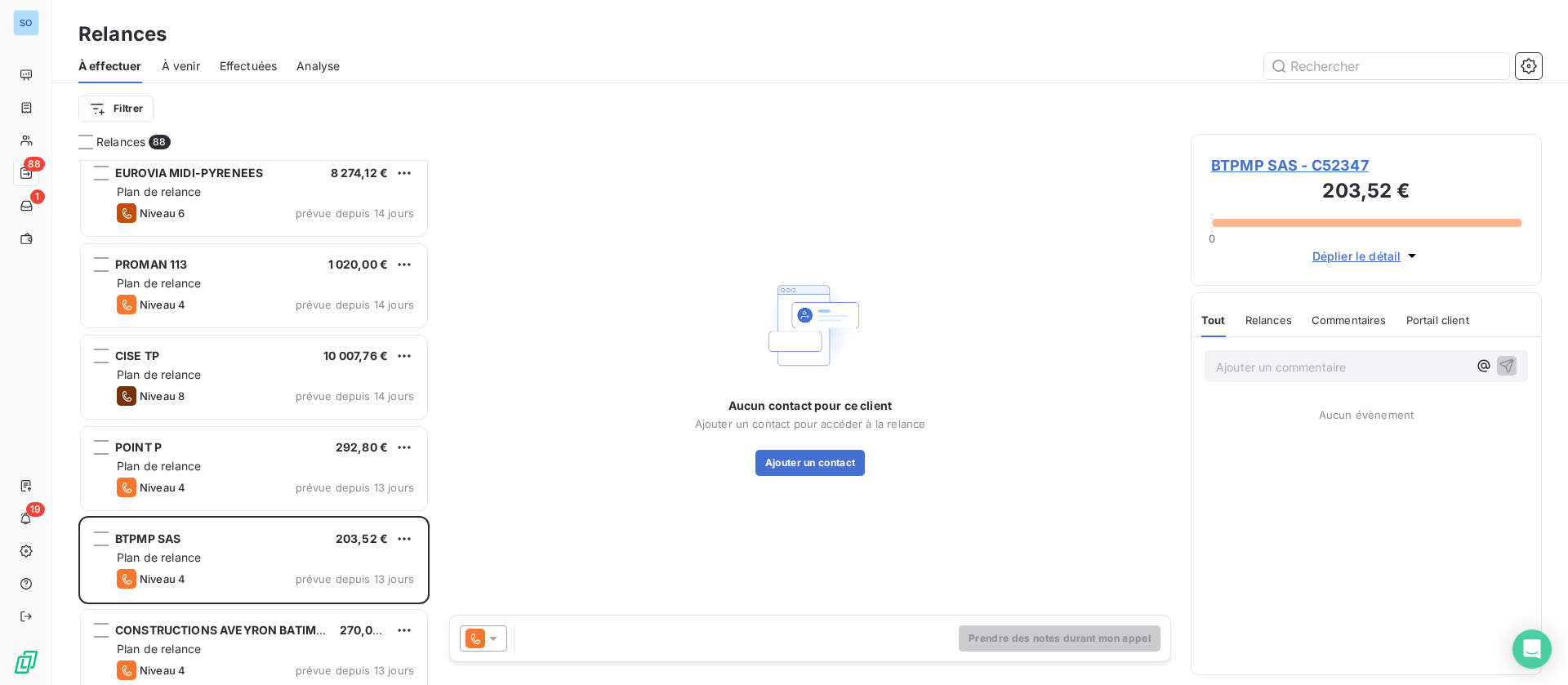
click at [1310, 160] on span "BTPMP SAS - C52347" at bounding box center [1365, 165] width 310 height 22
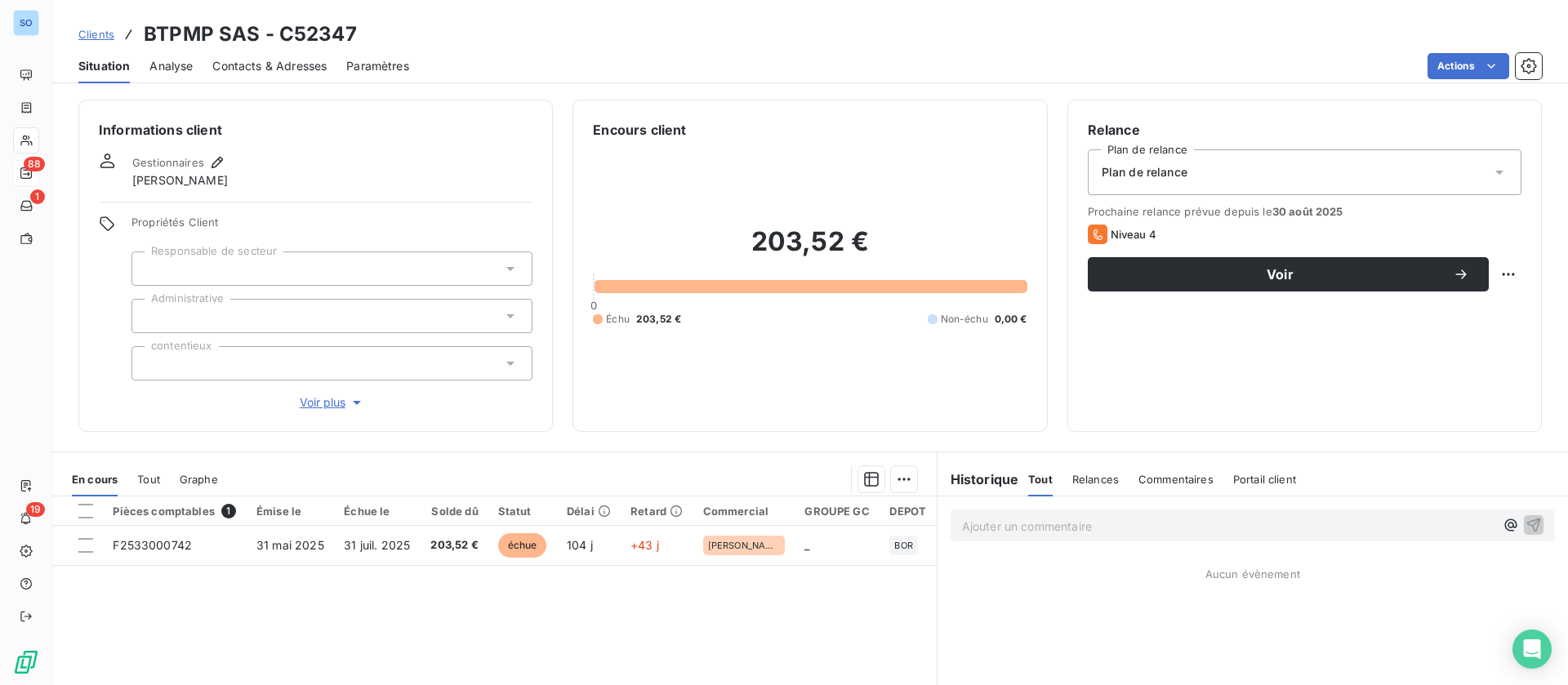
click at [252, 70] on span "Contacts & Adresses" at bounding box center [269, 65] width 114 height 17
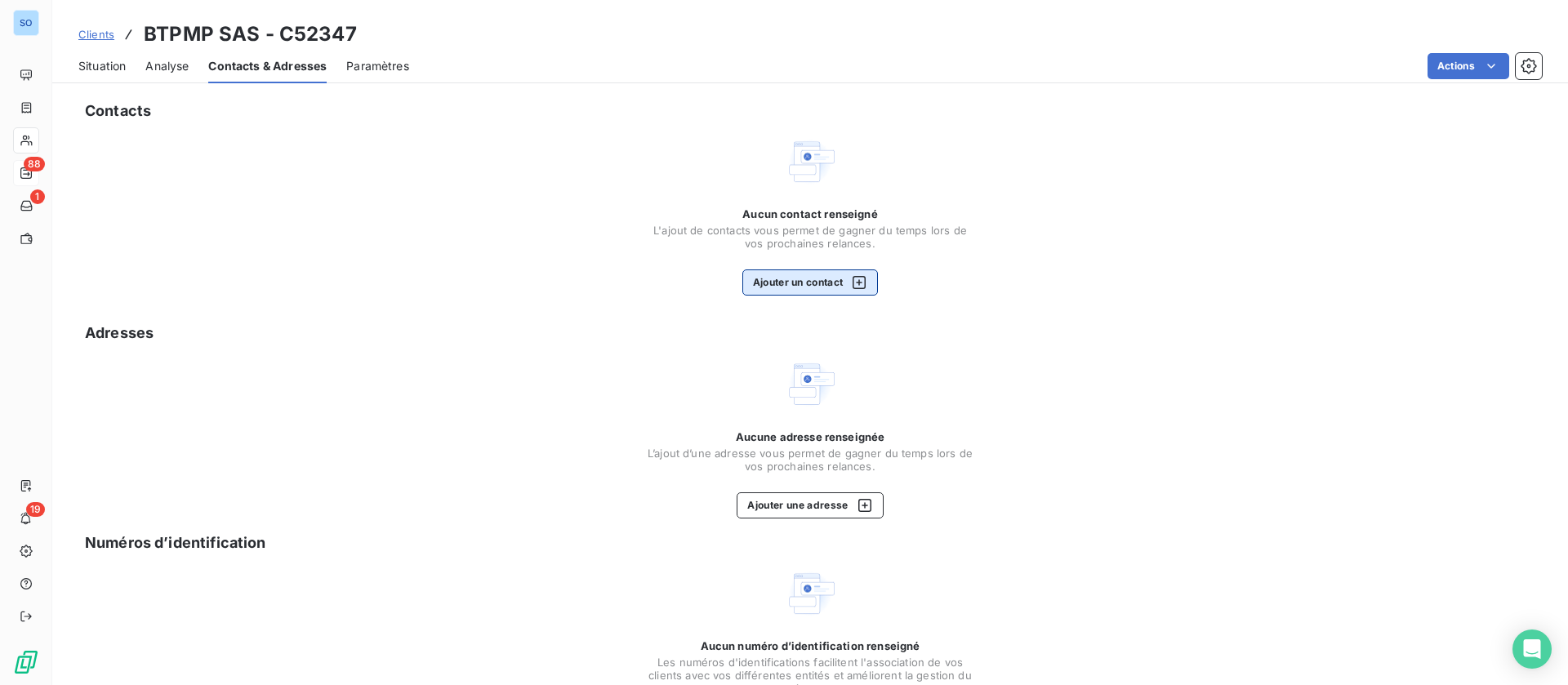
click at [842, 275] on div "button" at bounding box center [855, 282] width 24 height 17
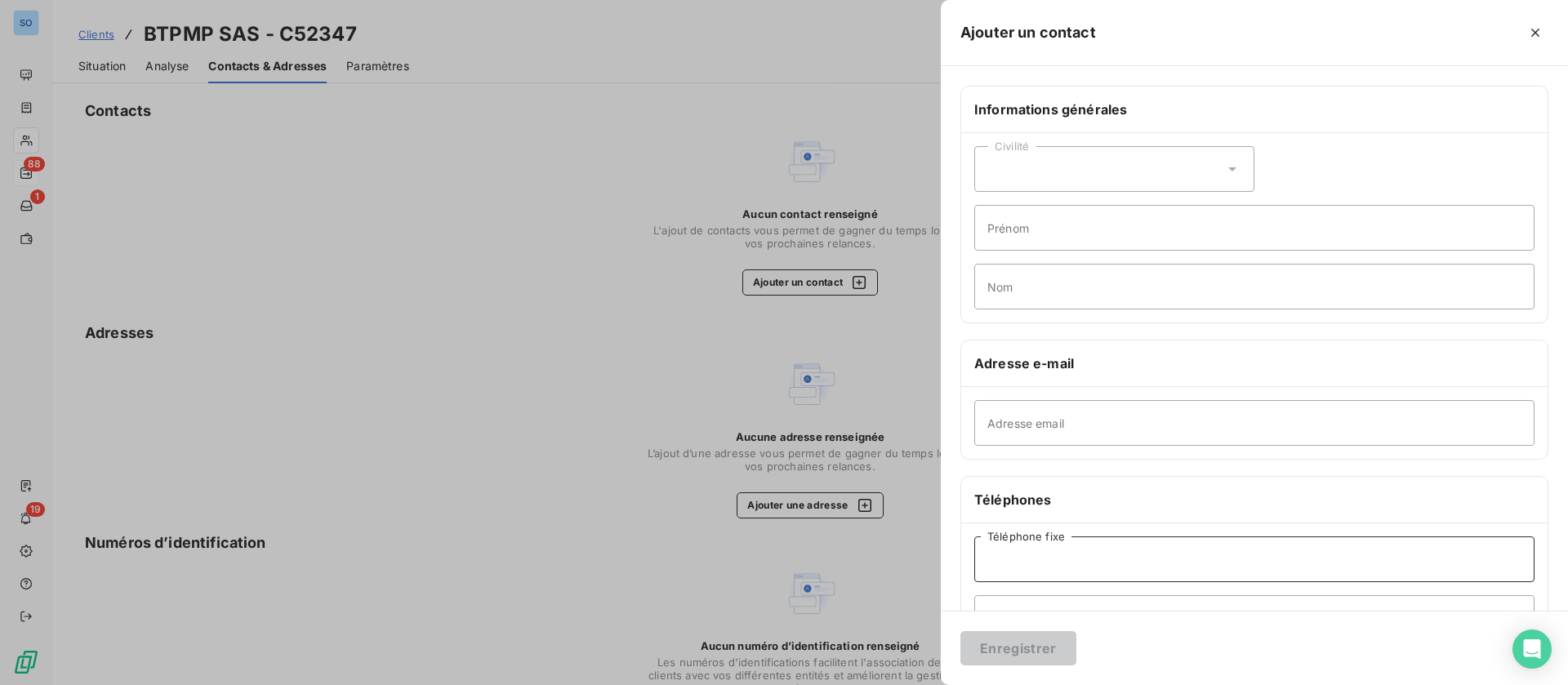
click at [1074, 557] on input "Téléphone fixe" at bounding box center [1255, 559] width 560 height 45
paste input "05 61 70 68 67"
type input "05 61 70 68 67"
click at [1015, 648] on button "Enregistrer" at bounding box center [1018, 647] width 116 height 34
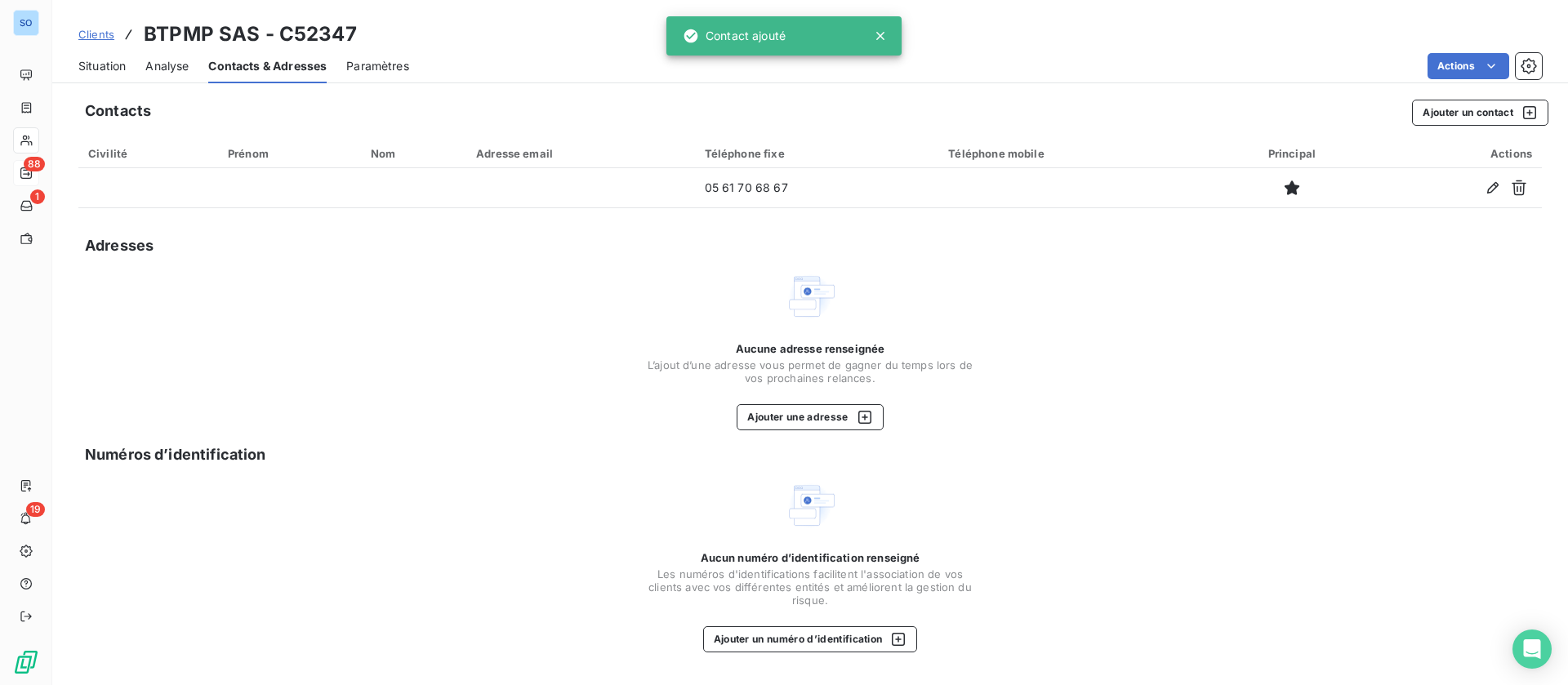
click at [120, 69] on span "Situation" at bounding box center [102, 65] width 47 height 17
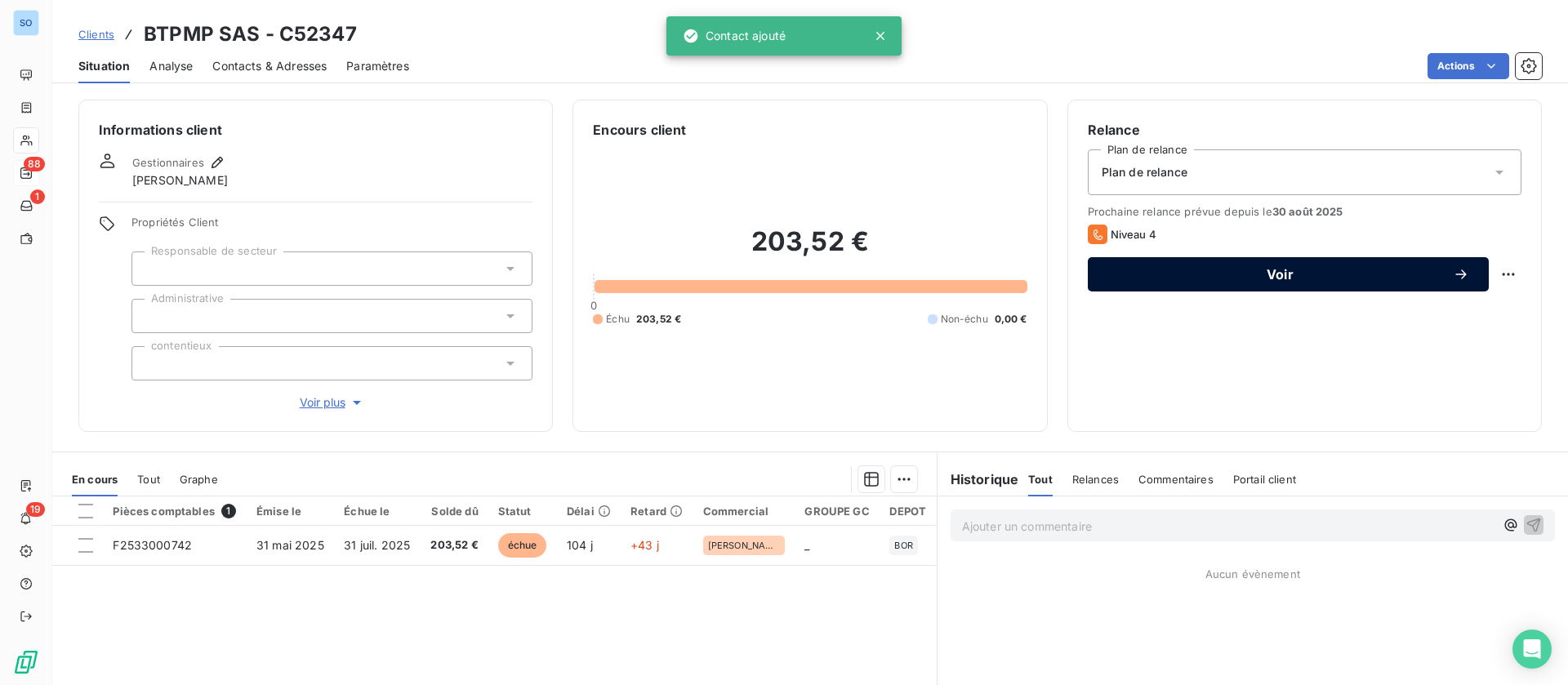
click at [1309, 281] on div "Voir" at bounding box center [1288, 274] width 361 height 17
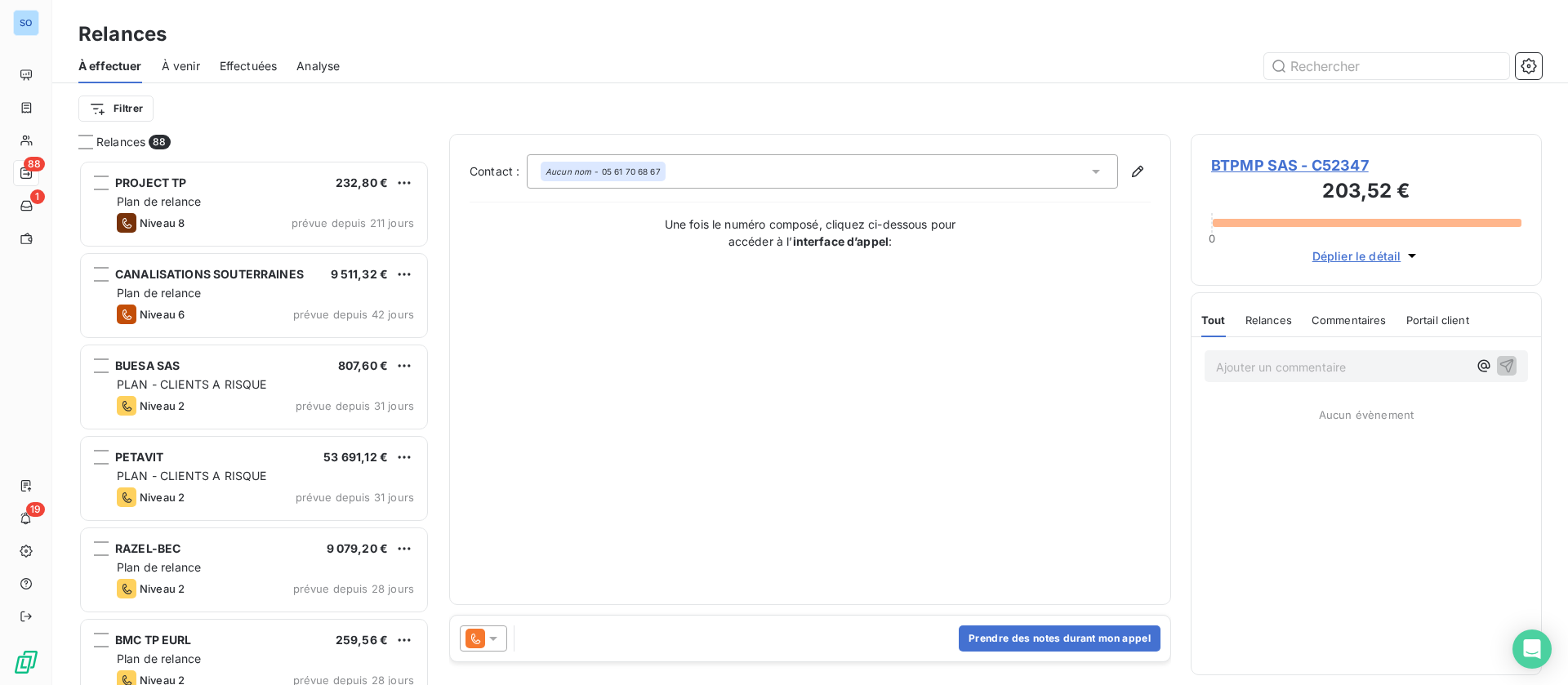
scroll to position [506, 333]
click at [1041, 640] on button "Prendre des notes durant mon appel" at bounding box center [1059, 638] width 202 height 26
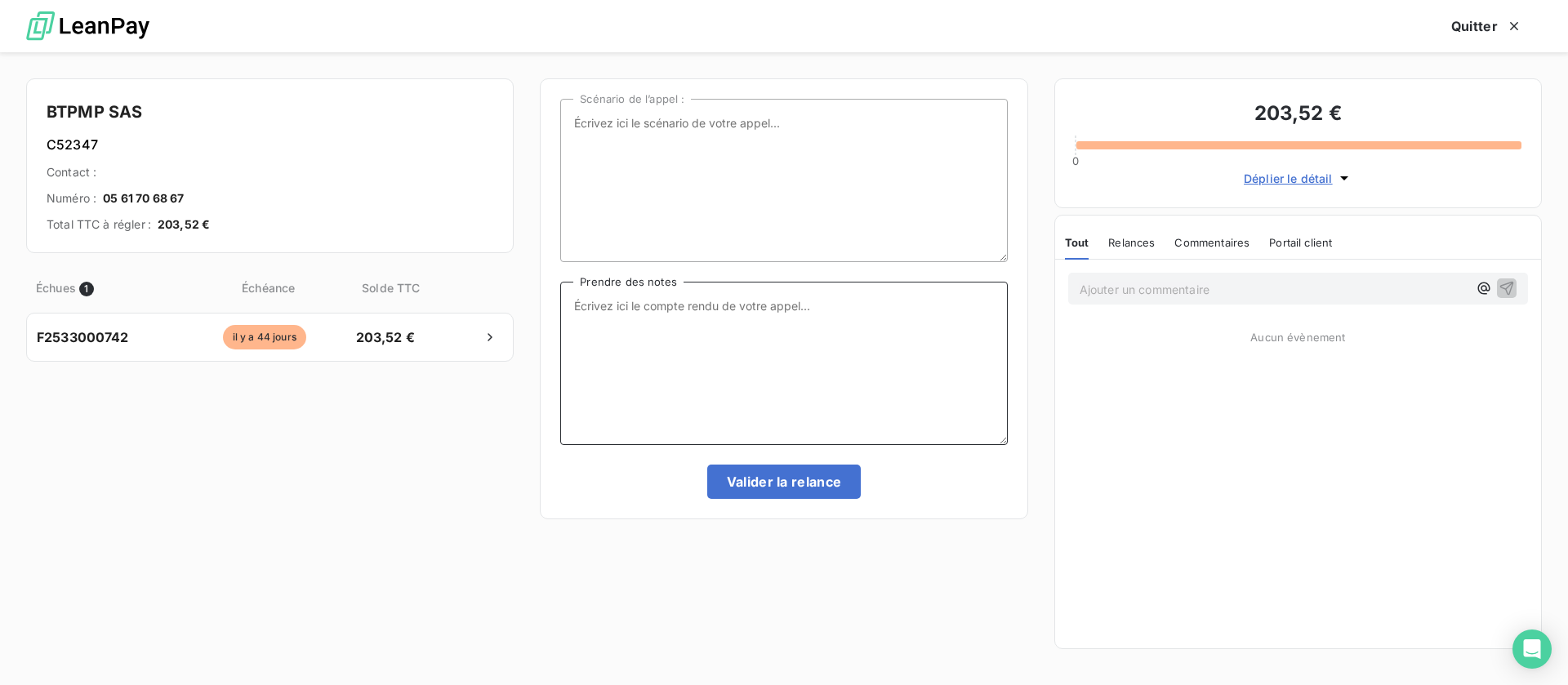
click at [732, 336] on textarea "Prendre des notes" at bounding box center [784, 363] width 447 height 163
type textarea "compta absente, me demande de lui faire un mail"
click at [777, 473] on button "Valider la relance" at bounding box center [784, 481] width 155 height 34
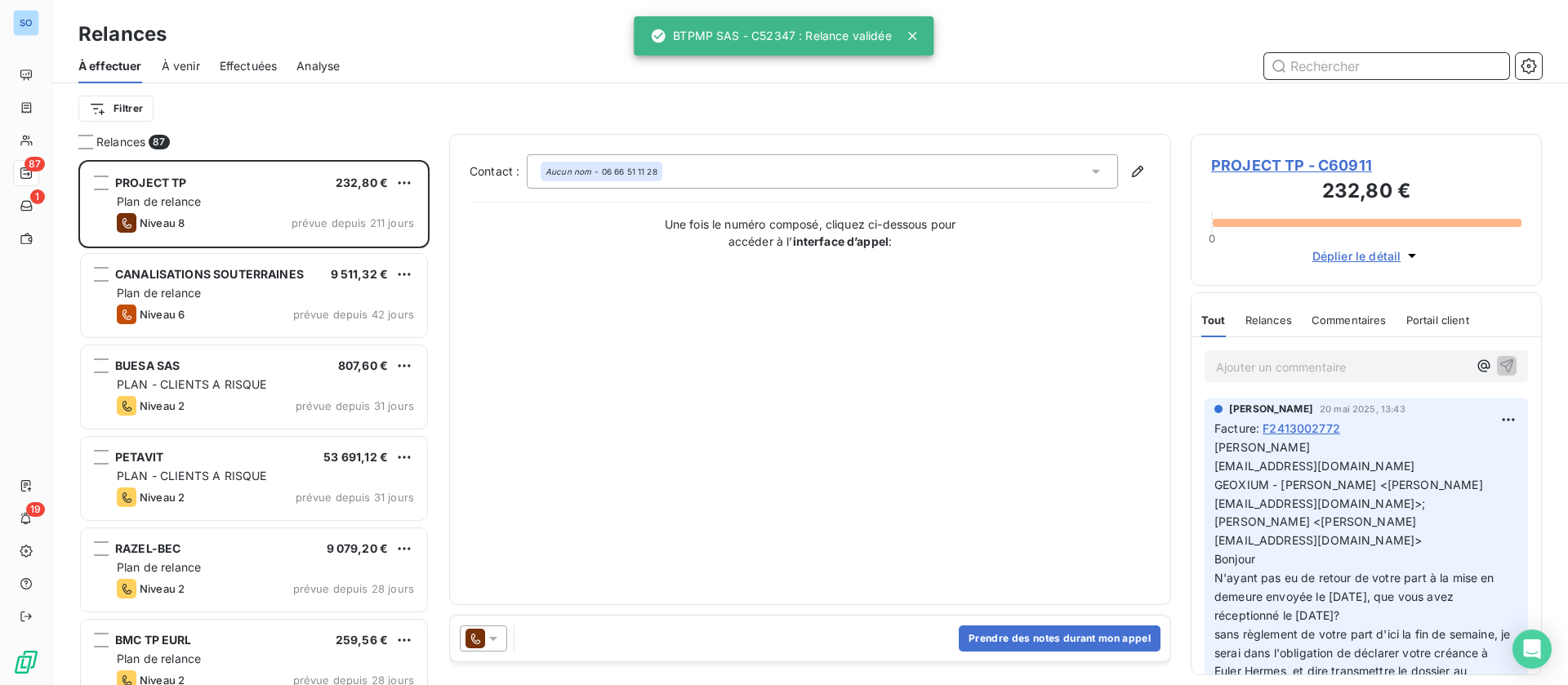
click at [235, 64] on span "Effectuées" at bounding box center [249, 65] width 58 height 17
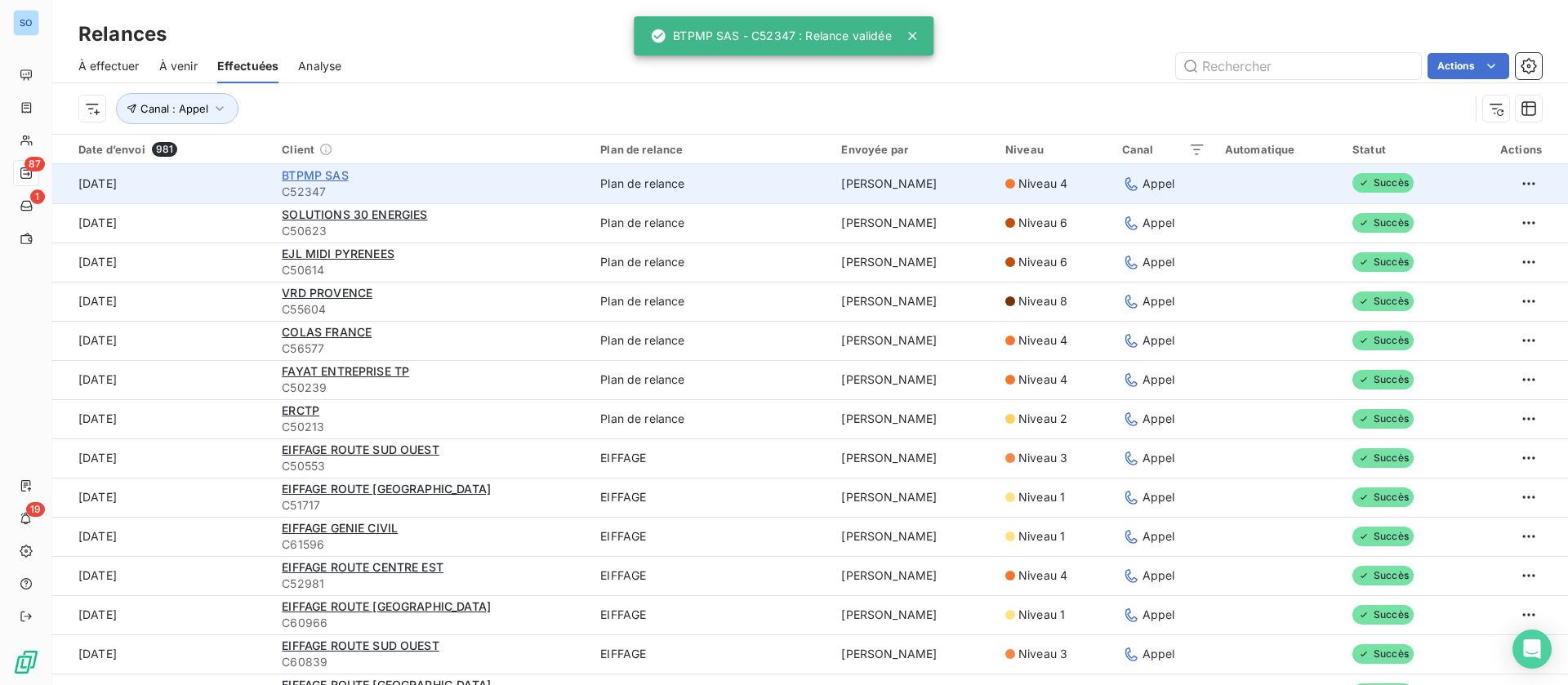
click at [314, 171] on span "BTPMP SAS" at bounding box center [315, 175] width 66 height 14
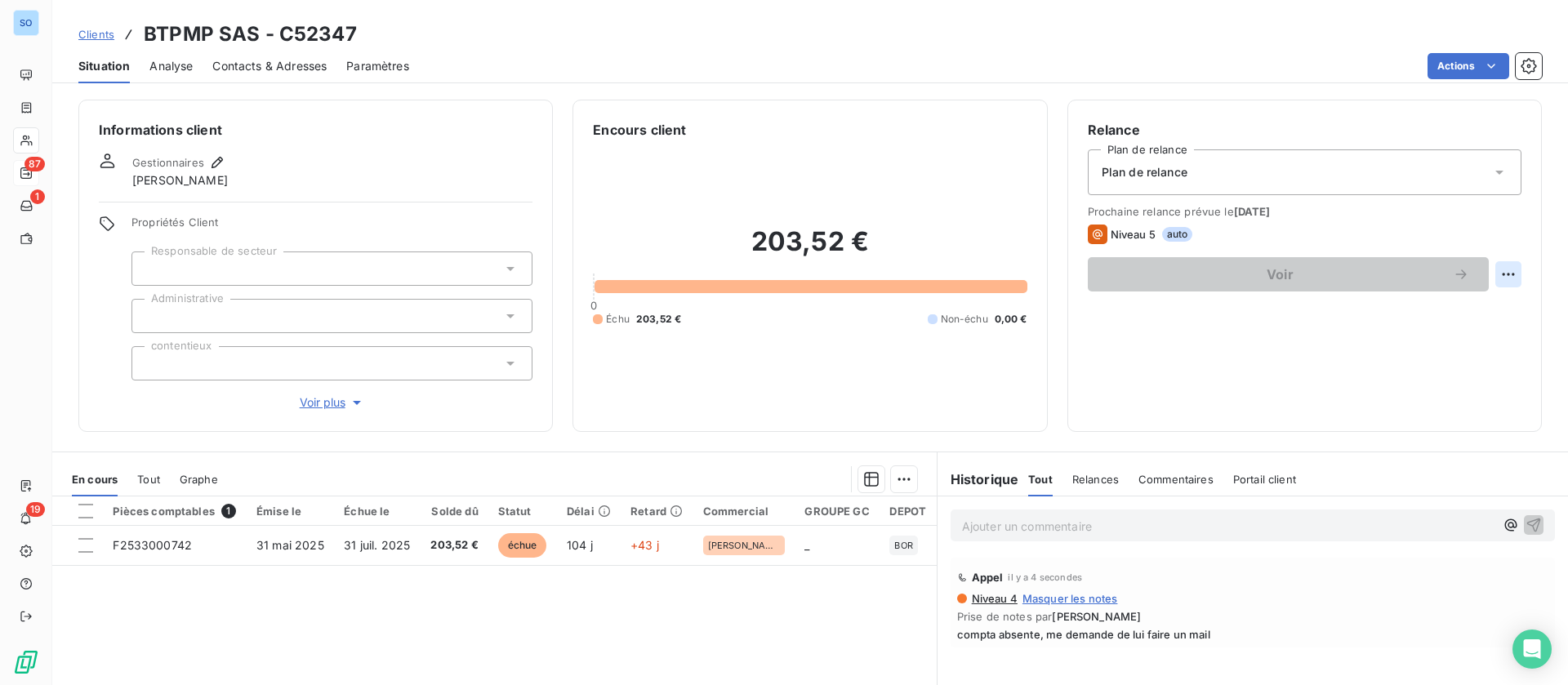
click at [1491, 271] on html "SO 87 1 19 Clients BTPMP SAS - C52347 Situation Analyse Contacts & Adresses Par…" at bounding box center [784, 342] width 1568 height 685
click at [1371, 313] on div "Replanifier cette action" at bounding box center [1421, 310] width 146 height 26
select select "8"
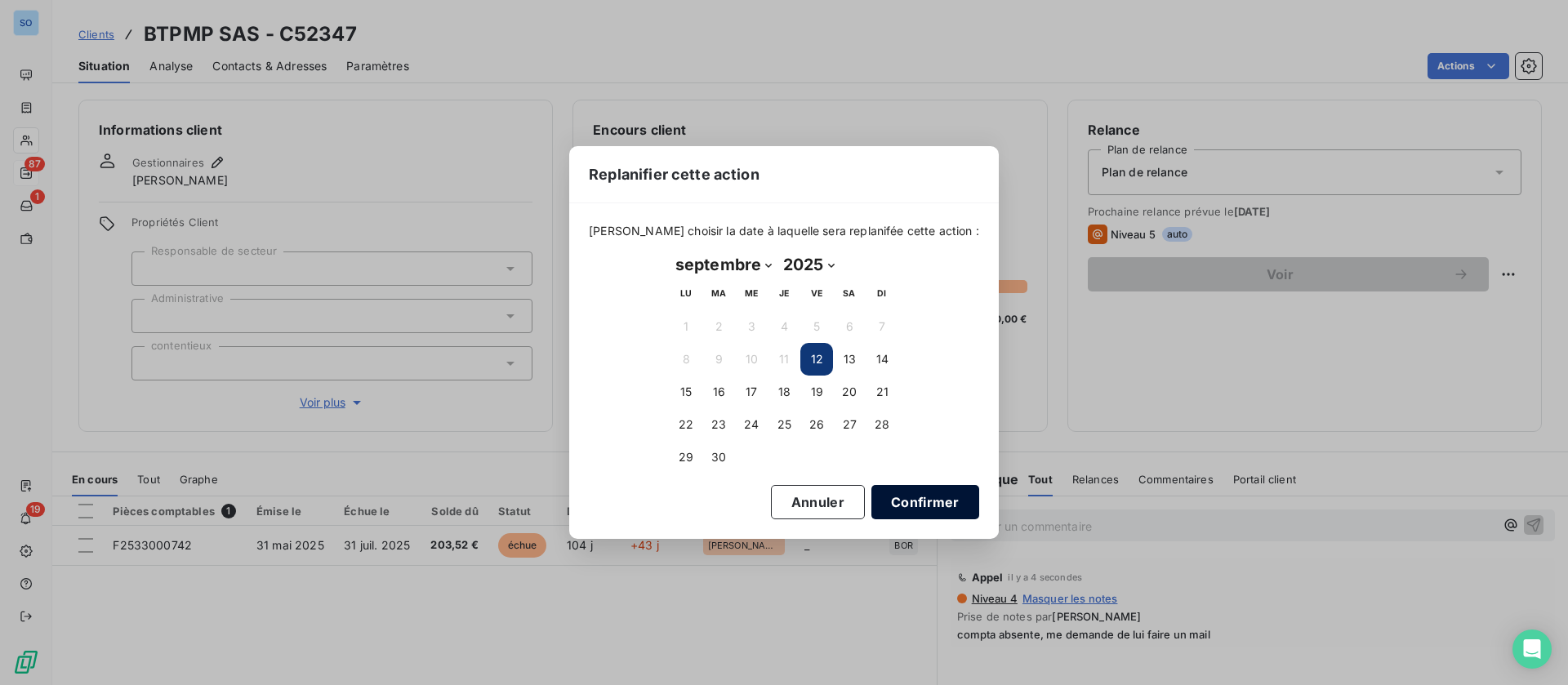
click at [895, 497] on button "Confirmer" at bounding box center [925, 502] width 107 height 34
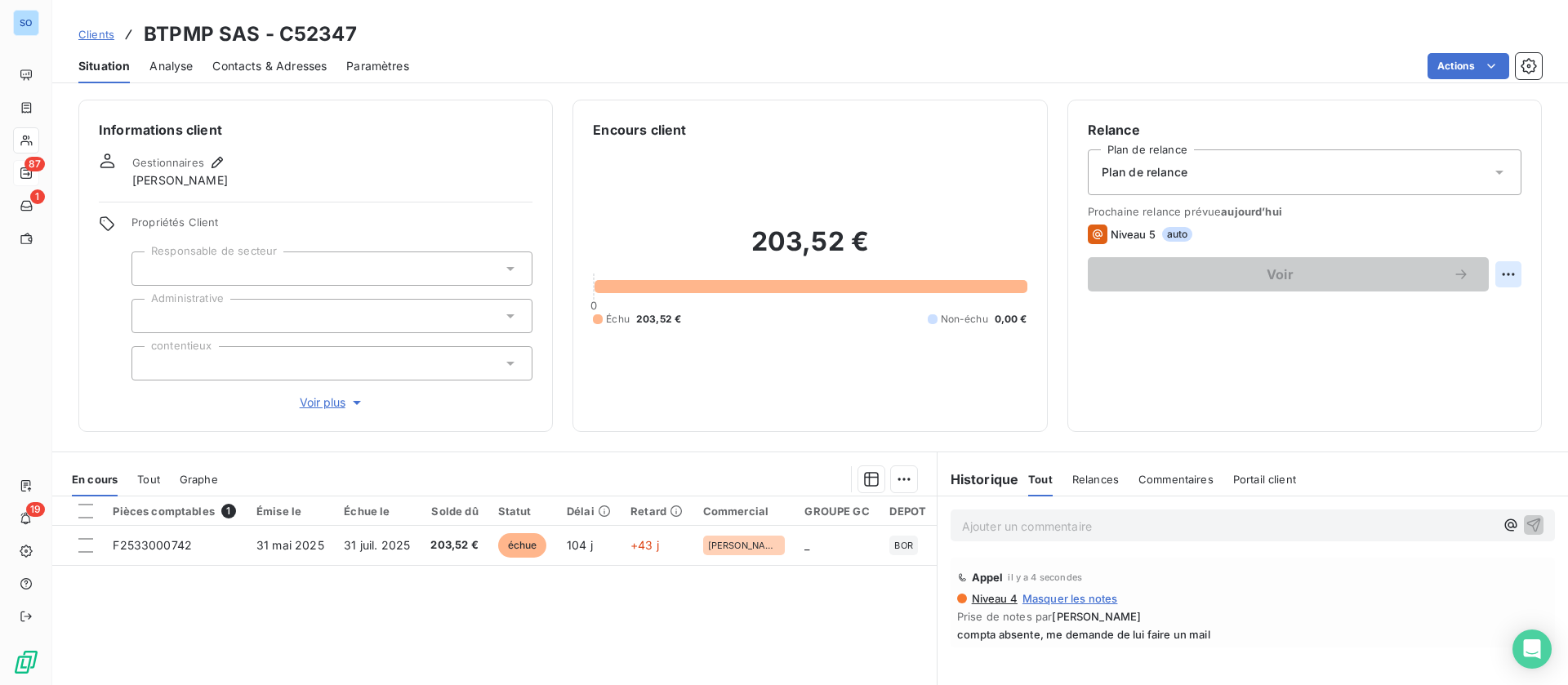
click at [1485, 272] on html "SO 87 1 19 Clients BTPMP SAS - C52347 Situation Analyse Contacts & Adresses Par…" at bounding box center [784, 342] width 1568 height 685
click at [1448, 307] on div "Replanifier cette action" at bounding box center [1421, 310] width 146 height 26
select select "8"
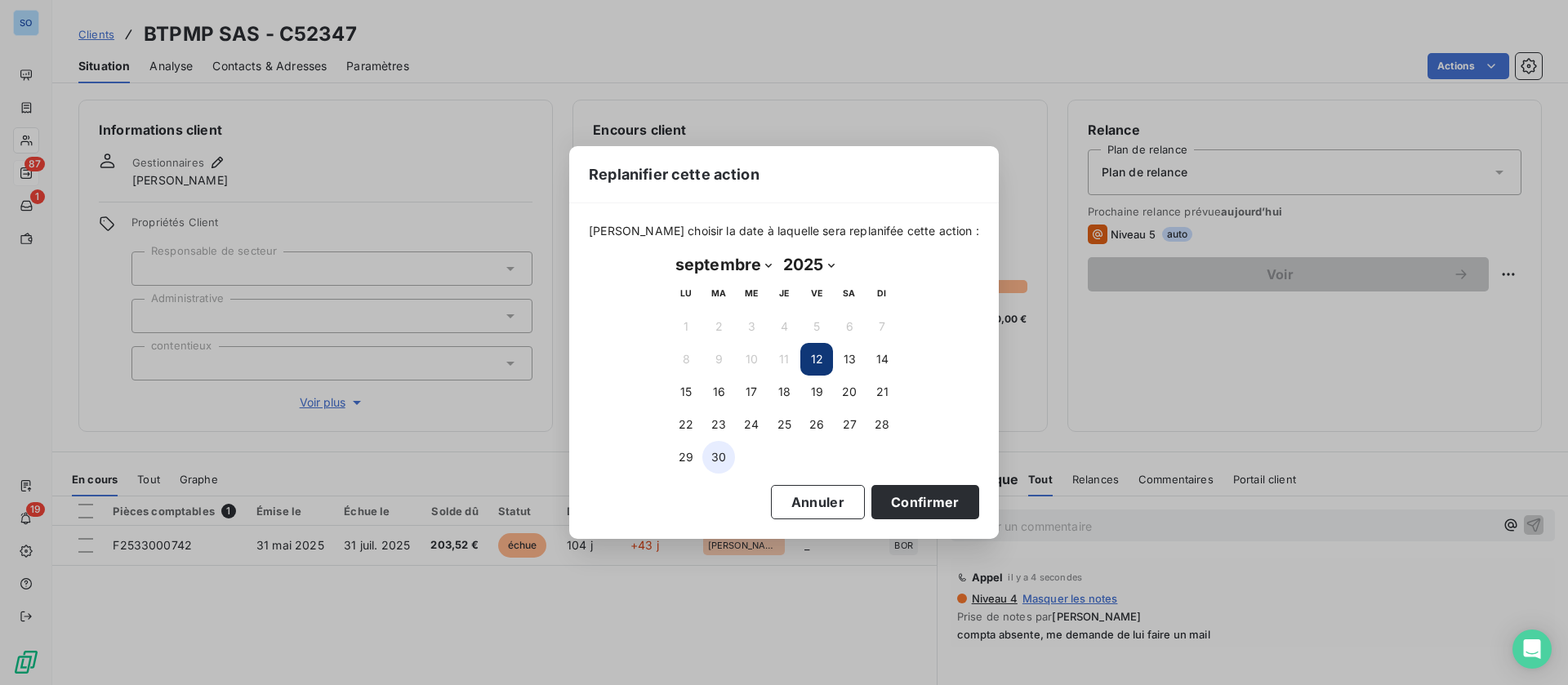
click at [711, 458] on button "30" at bounding box center [718, 456] width 32 height 32
drag, startPoint x: 911, startPoint y: 497, endPoint x: 1028, endPoint y: 449, distance: 126.5
click at [909, 497] on button "Confirmer" at bounding box center [925, 502] width 107 height 34
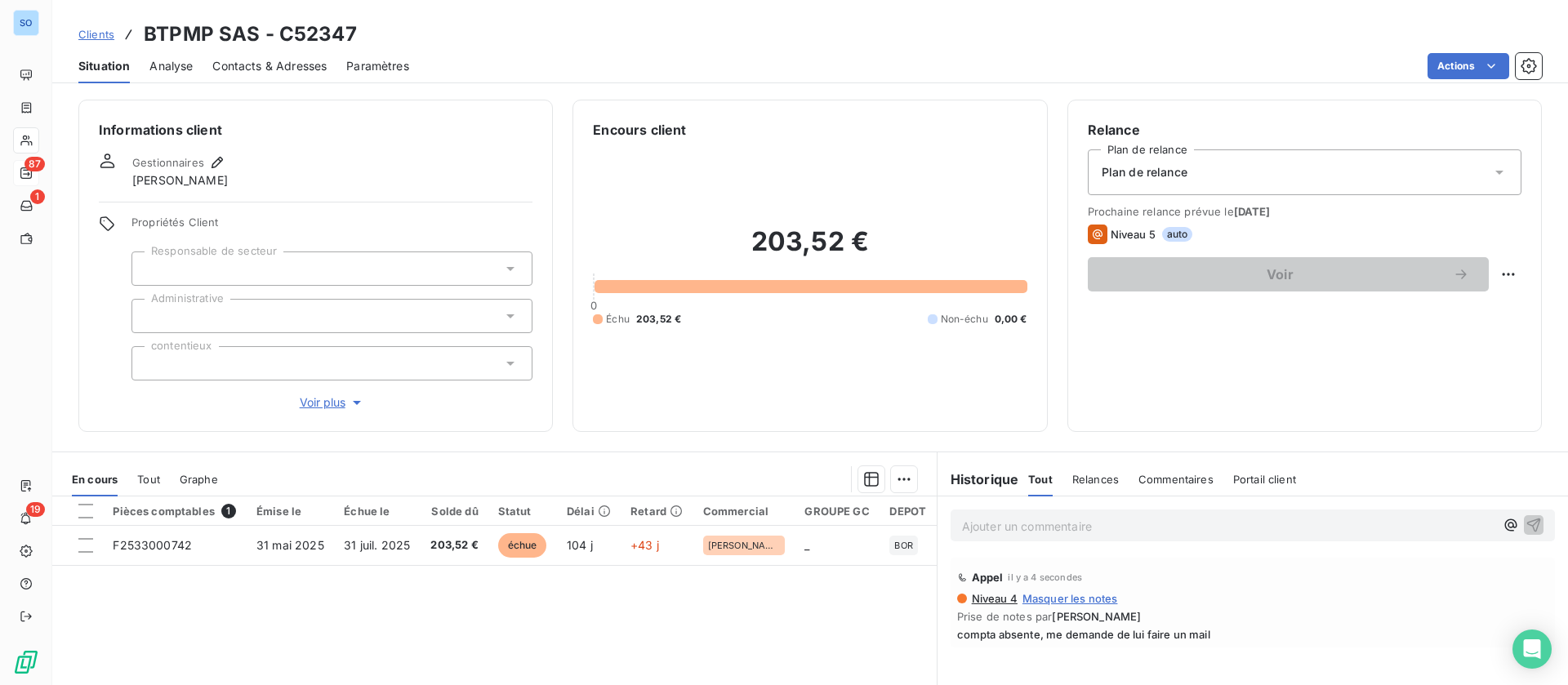
click at [1458, 72] on html "SO 87 1 19 Clients BTPMP SAS - C52347 Situation Analyse Contacts & Adresses Par…" at bounding box center [784, 342] width 1568 height 685
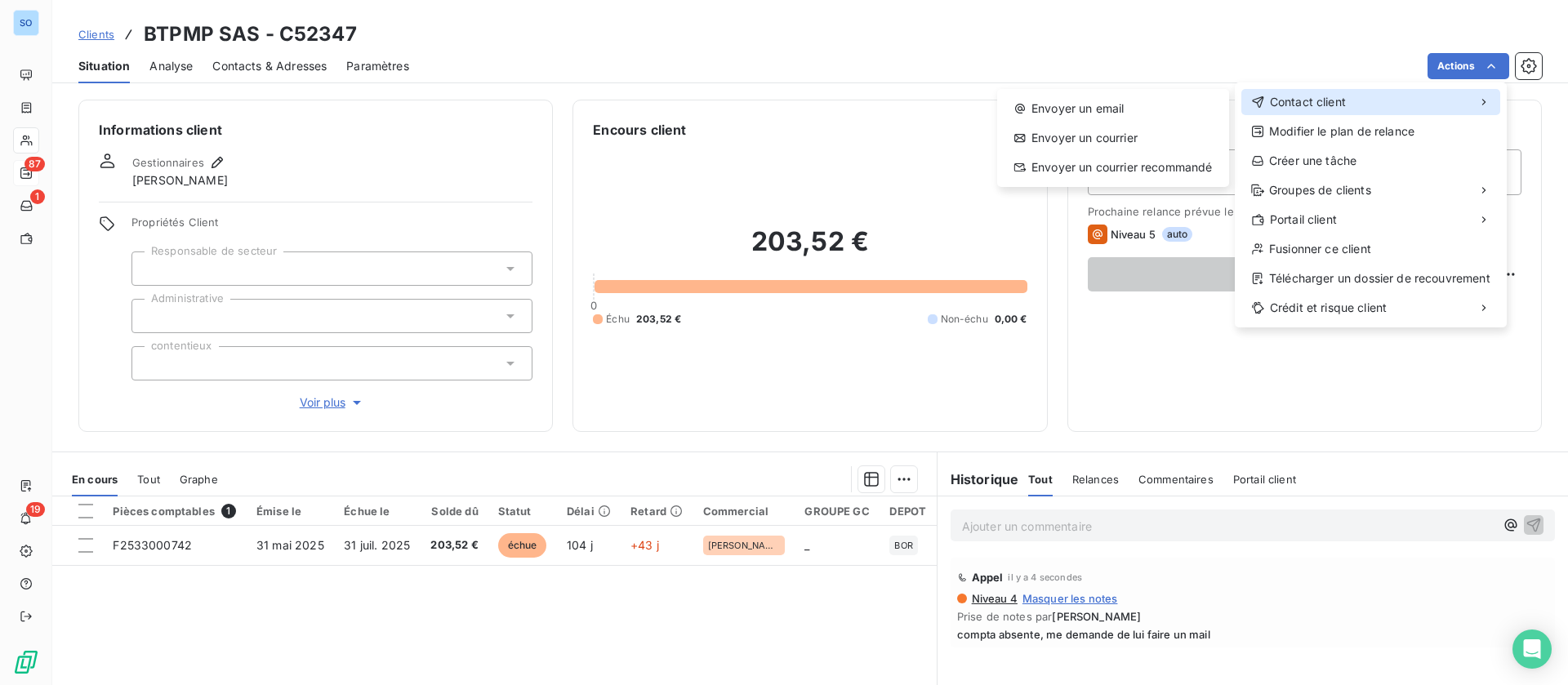
click at [1322, 103] on span "Contact client" at bounding box center [1307, 102] width 76 height 17
click at [1105, 109] on div "Envoyer un email" at bounding box center [1113, 108] width 219 height 26
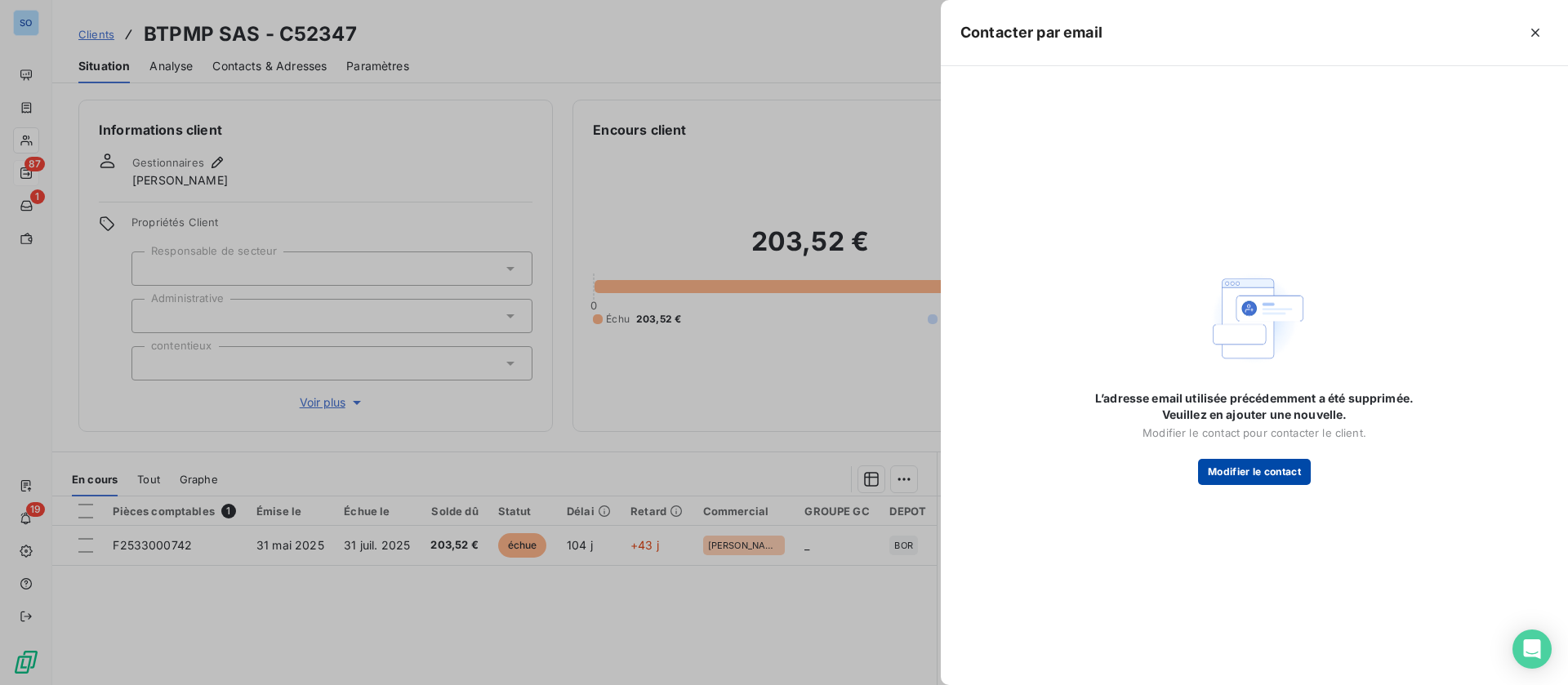
click at [1250, 460] on button "Modifier le contact" at bounding box center [1254, 472] width 113 height 26
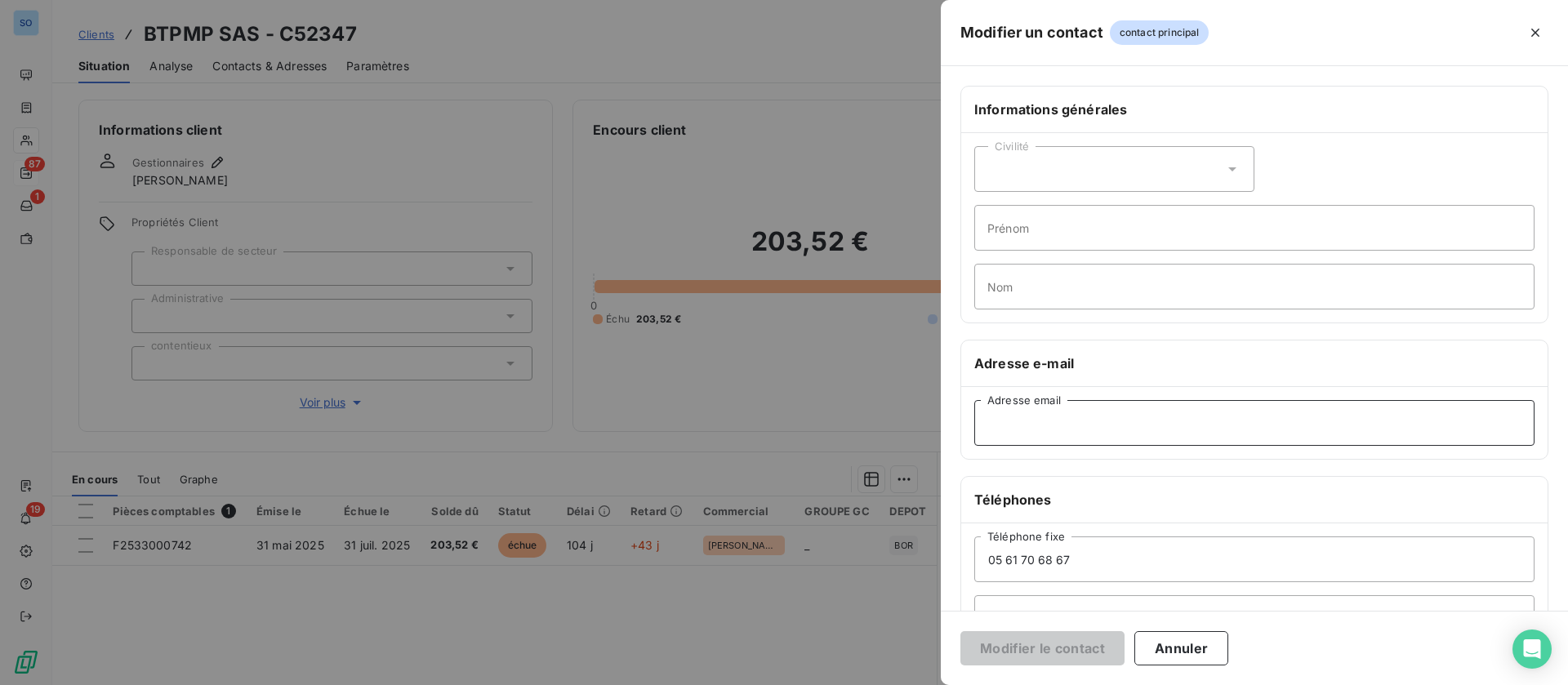
click at [1145, 442] on input "Adresse email" at bounding box center [1255, 422] width 560 height 45
click at [562, 293] on div at bounding box center [784, 342] width 1568 height 685
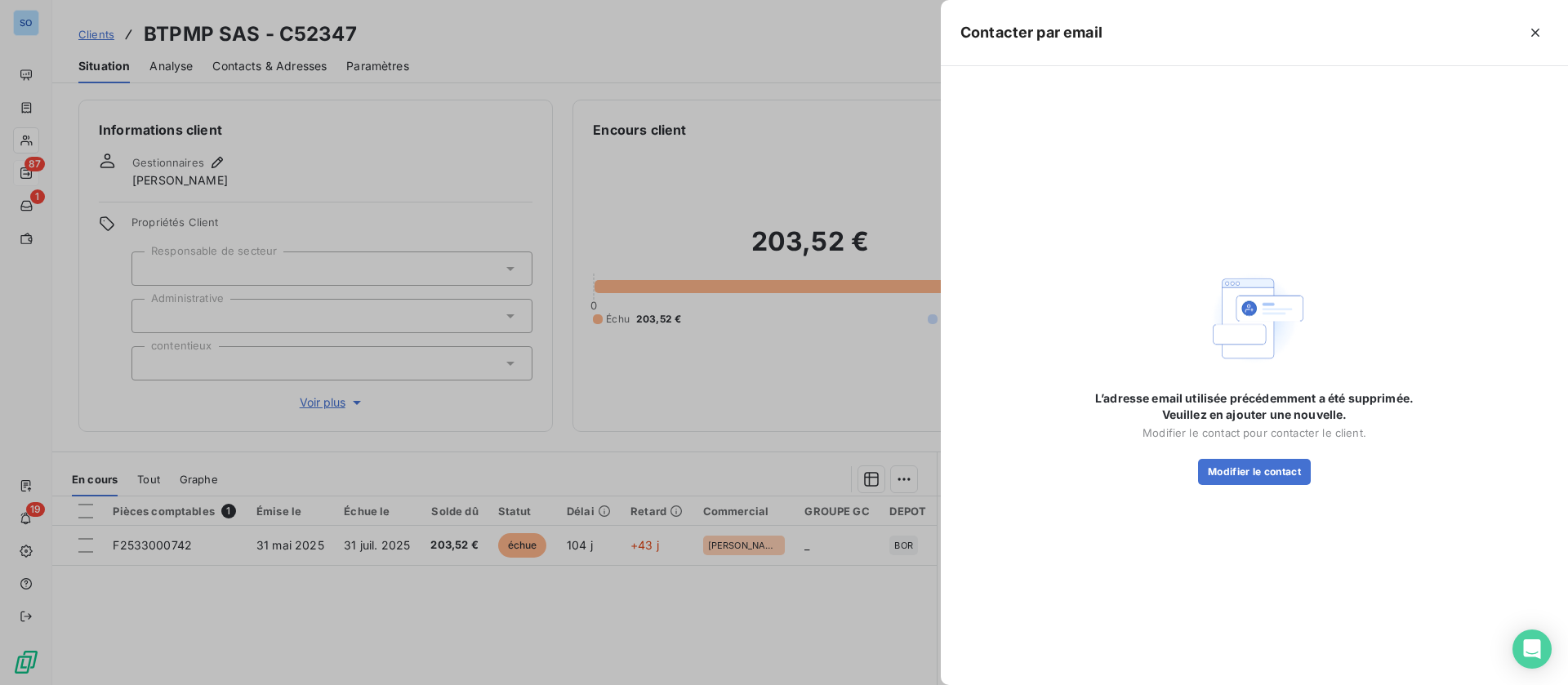
click at [238, 63] on div at bounding box center [784, 342] width 1568 height 685
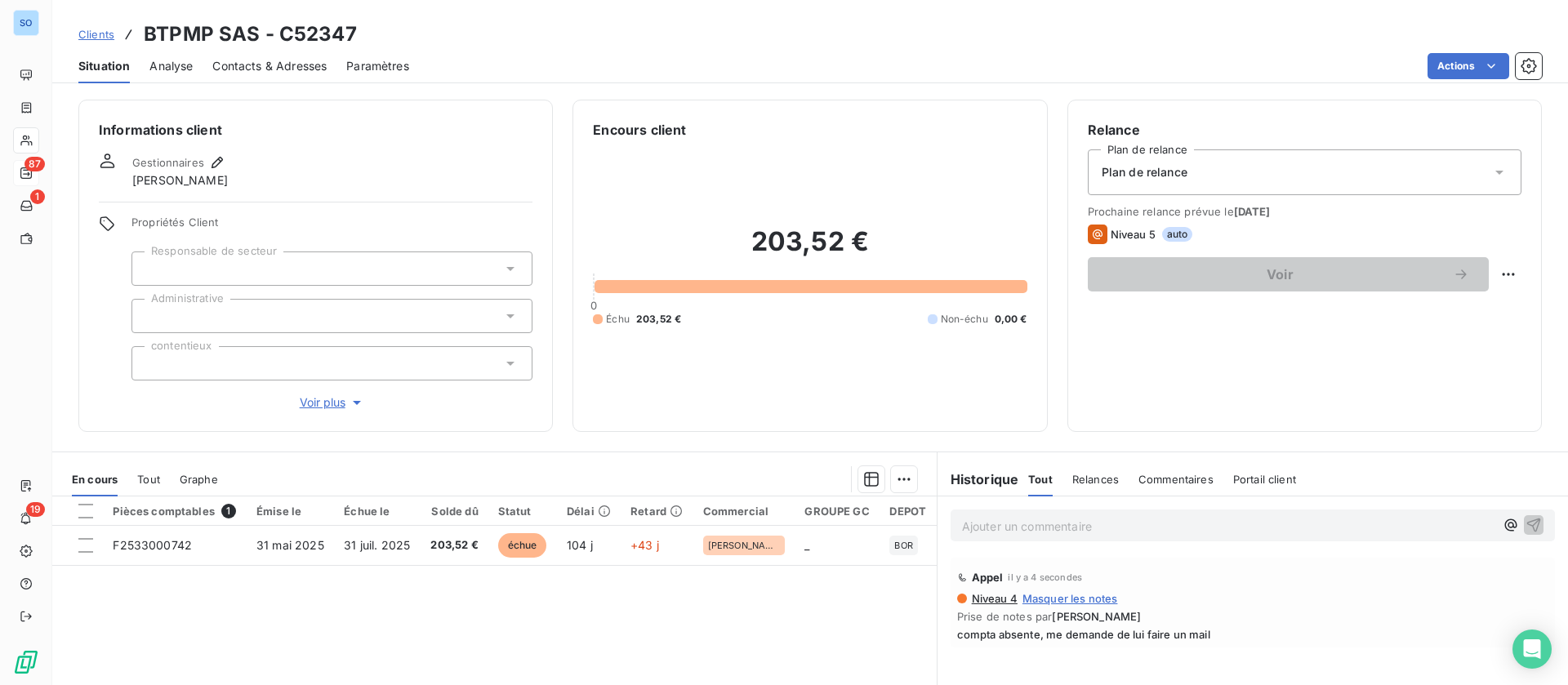
click at [281, 65] on span "Contacts & Adresses" at bounding box center [269, 65] width 114 height 17
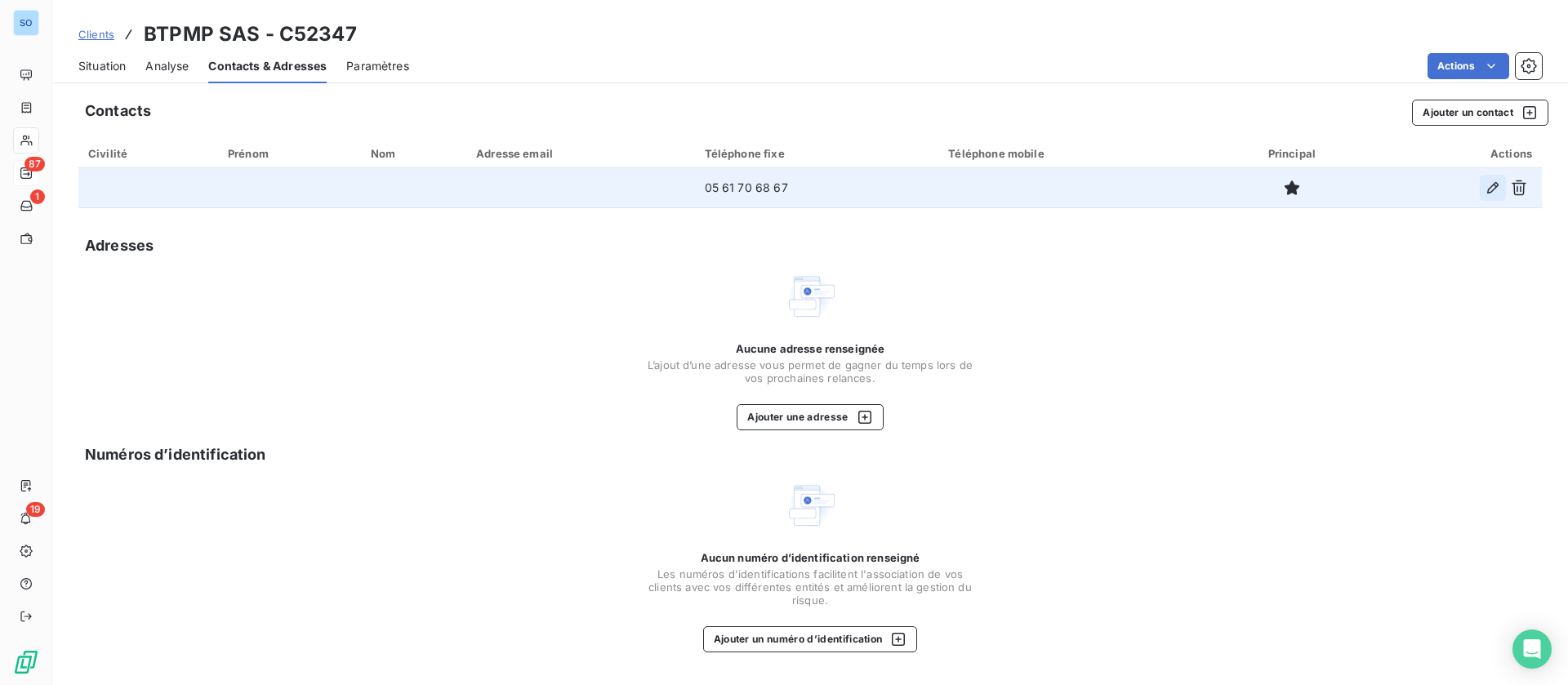
click at [1489, 188] on icon "button" at bounding box center [1493, 188] width 17 height 17
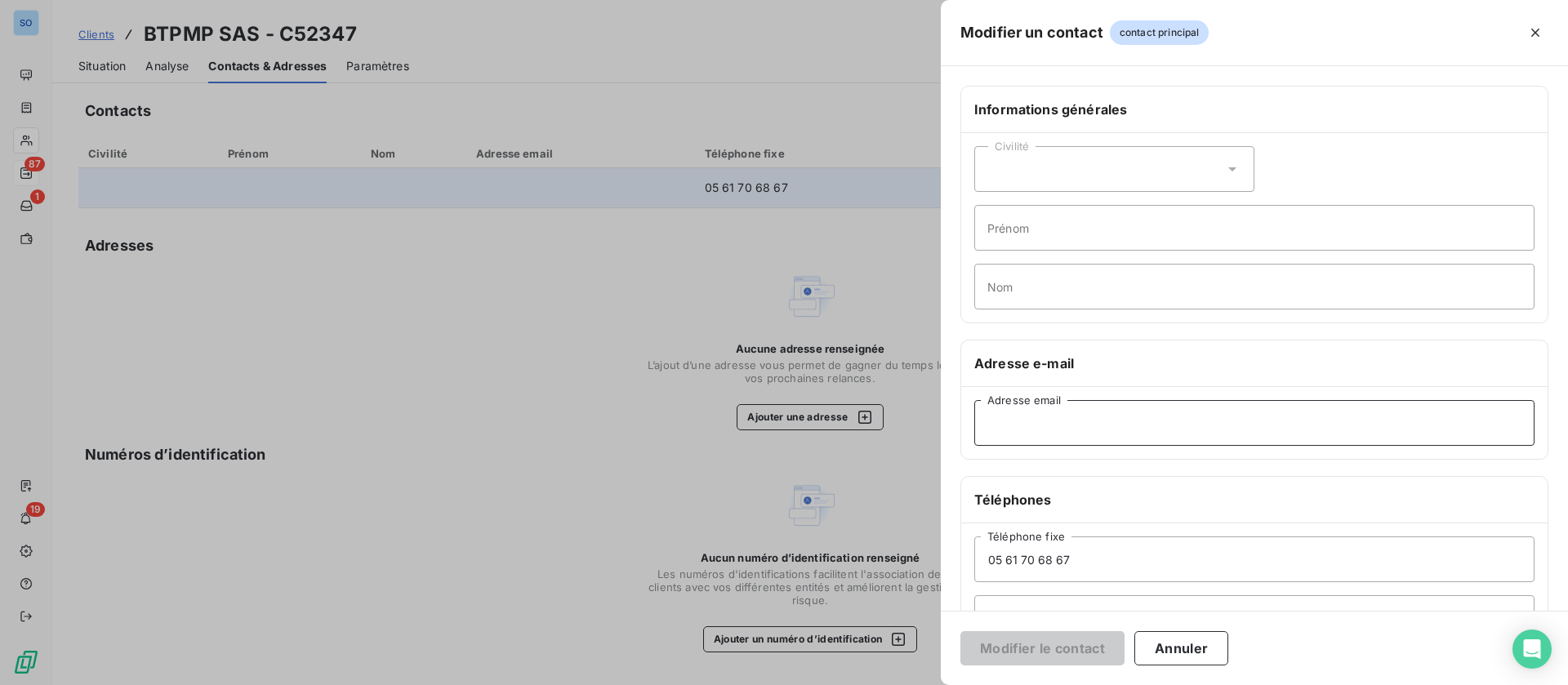
click at [1108, 419] on input "Adresse email" at bounding box center [1255, 422] width 560 height 45
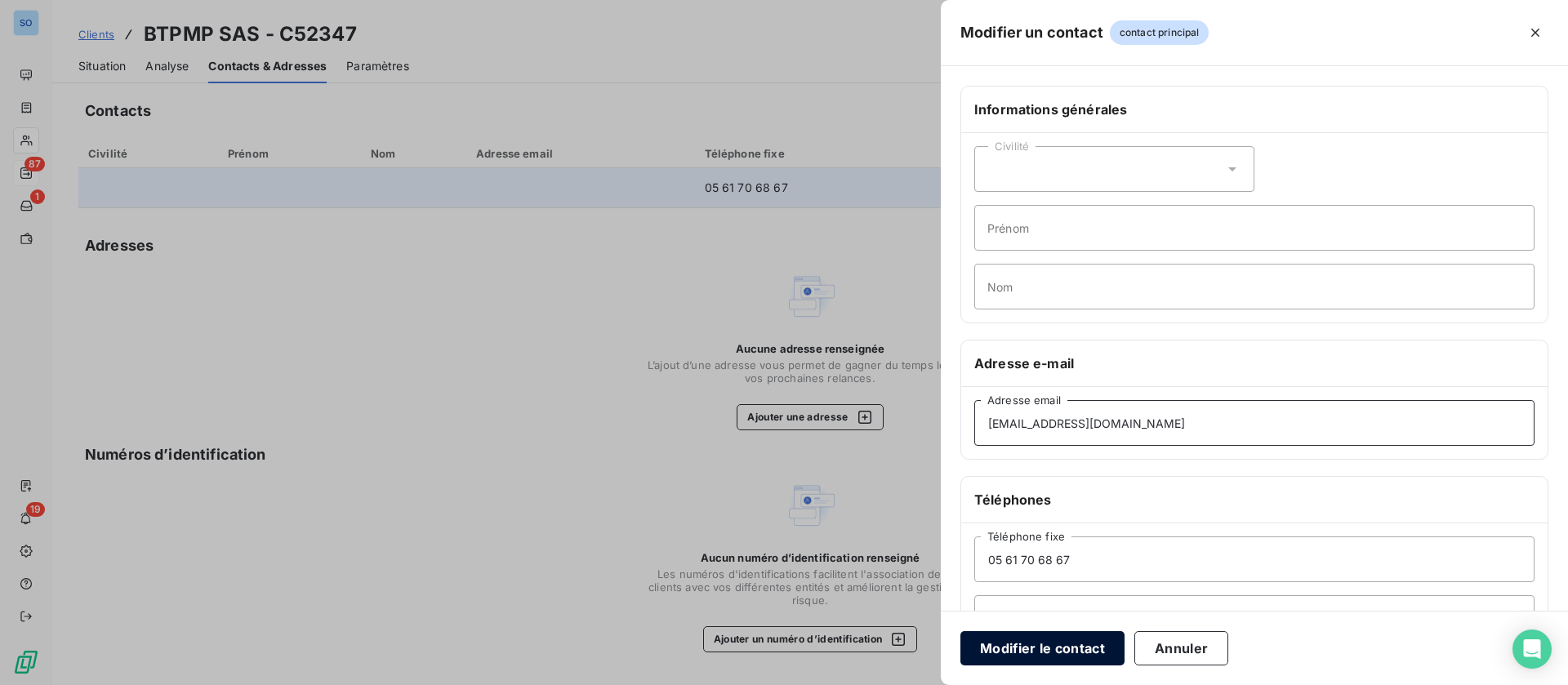
type input "comptabilite@btpmp.fr"
drag, startPoint x: 1064, startPoint y: 649, endPoint x: 1032, endPoint y: 627, distance: 38.8
click at [1063, 648] on button "Modifier le contact" at bounding box center [1042, 647] width 164 height 34
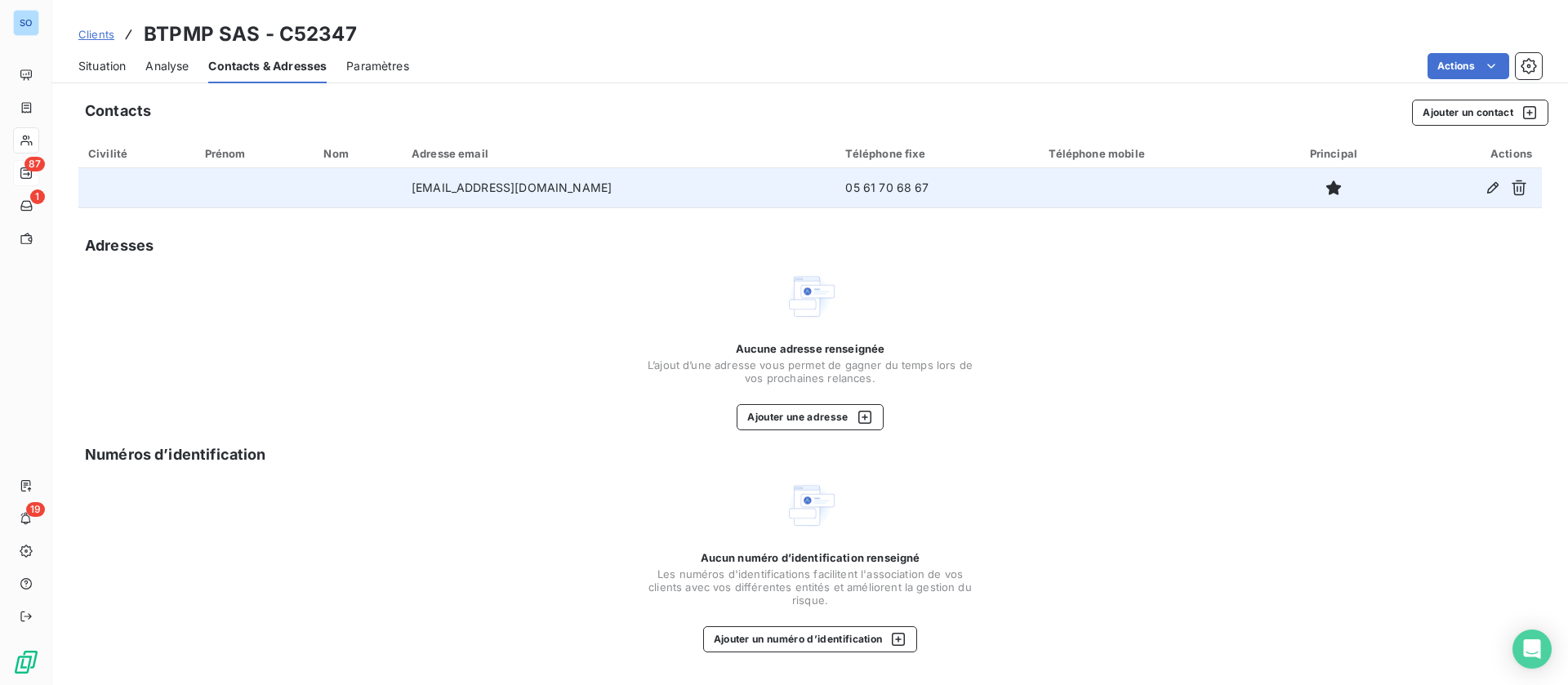
click at [97, 62] on span "Situation" at bounding box center [102, 65] width 47 height 17
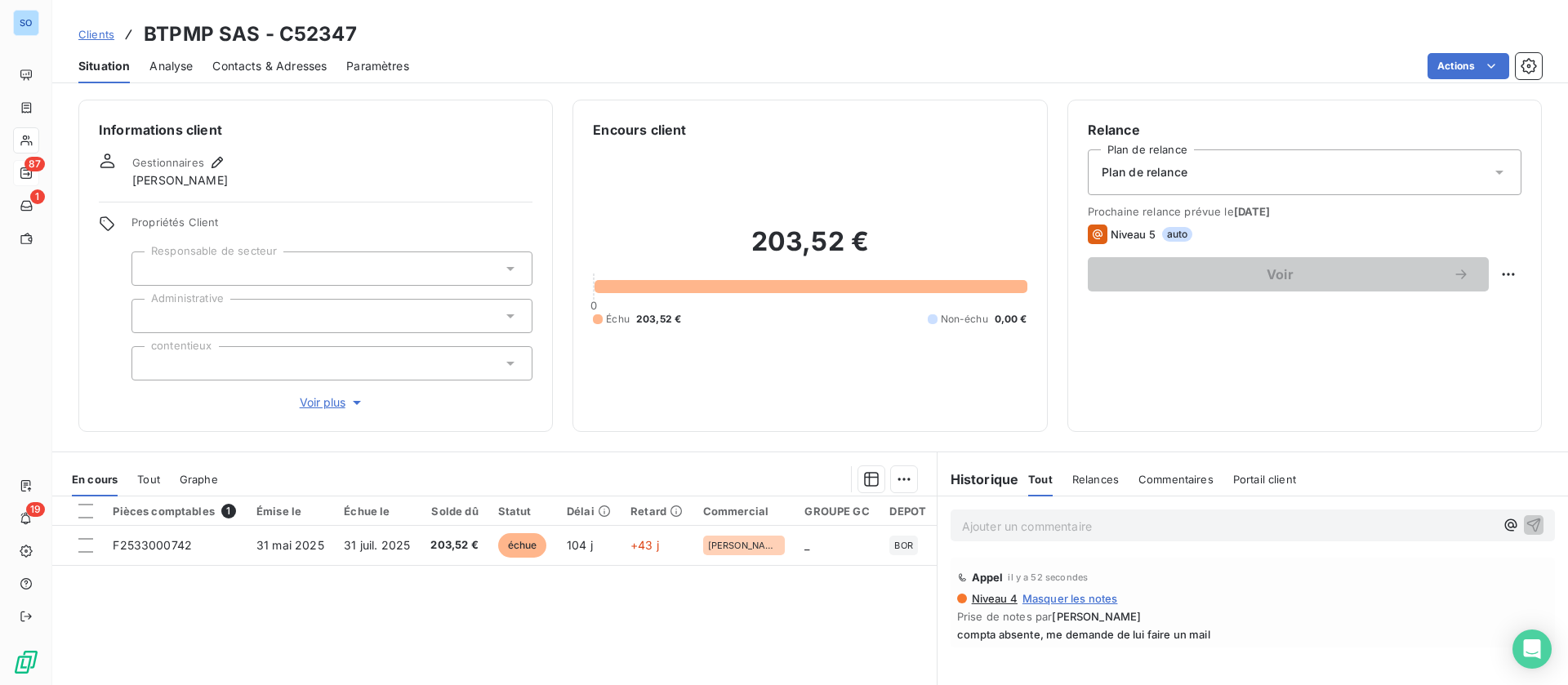
click at [252, 67] on span "Contacts & Adresses" at bounding box center [269, 65] width 114 height 17
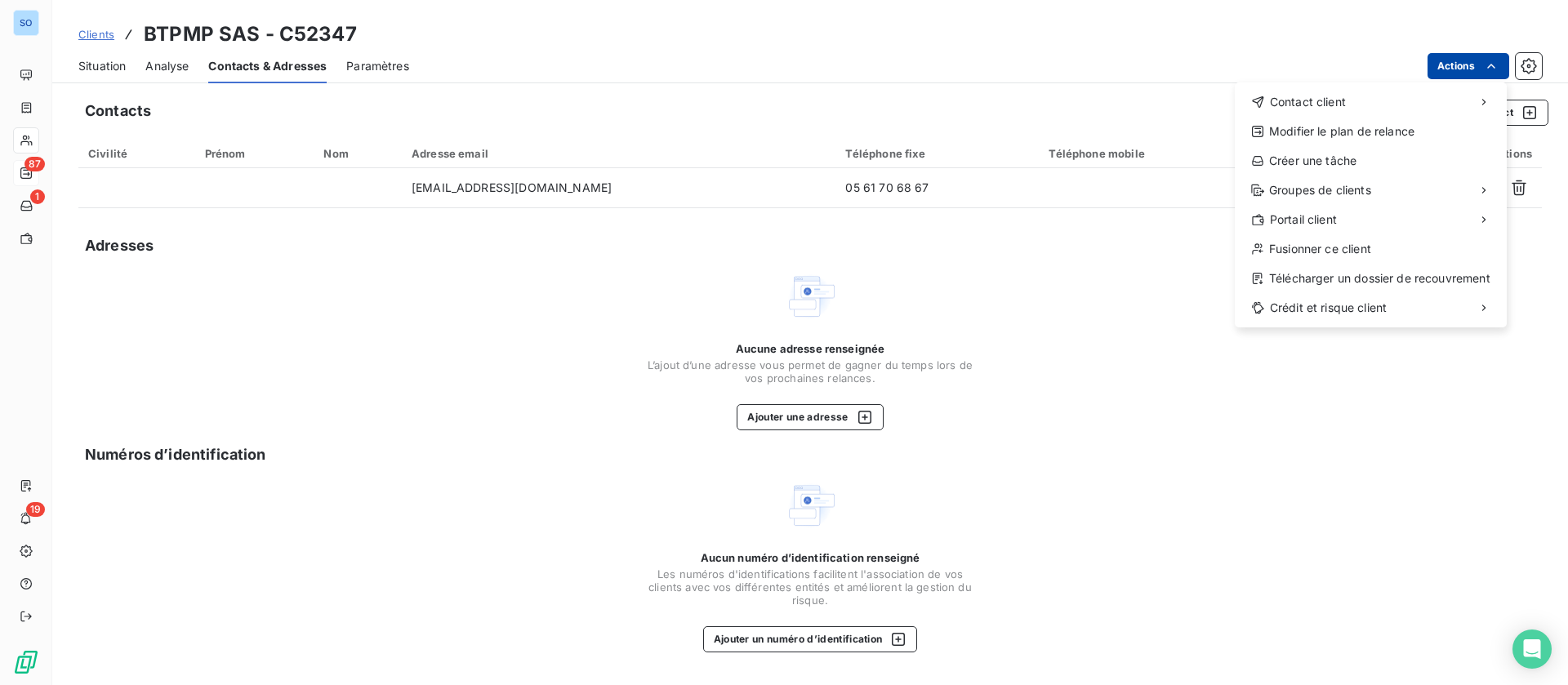
click at [1496, 78] on html "SO 87 1 19 Clients BTPMP SAS - C52347 Situation Analyse Contacts & Adresses Par…" at bounding box center [784, 342] width 1568 height 685
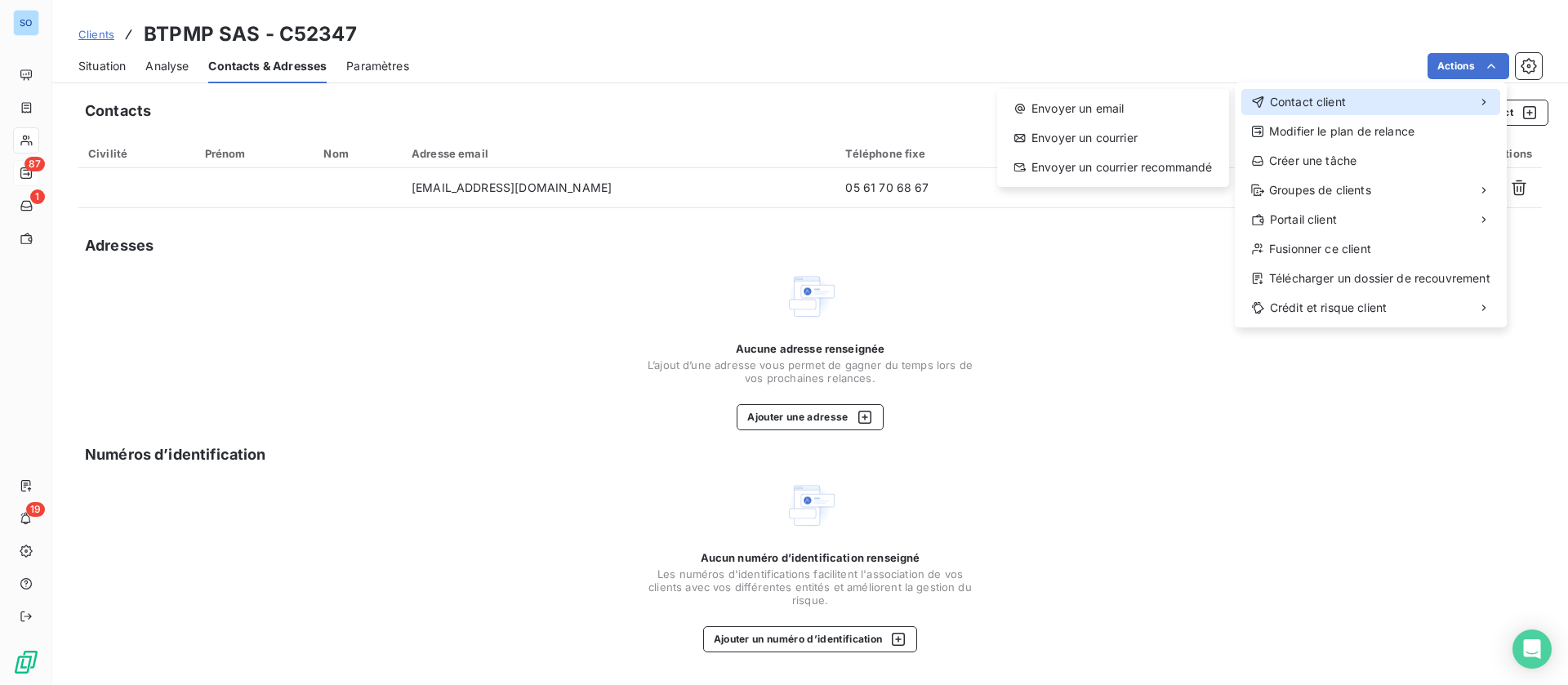
click at [1393, 102] on div "Contact client" at bounding box center [1371, 102] width 259 height 26
click at [1135, 106] on div "Envoyer un email" at bounding box center [1113, 108] width 219 height 26
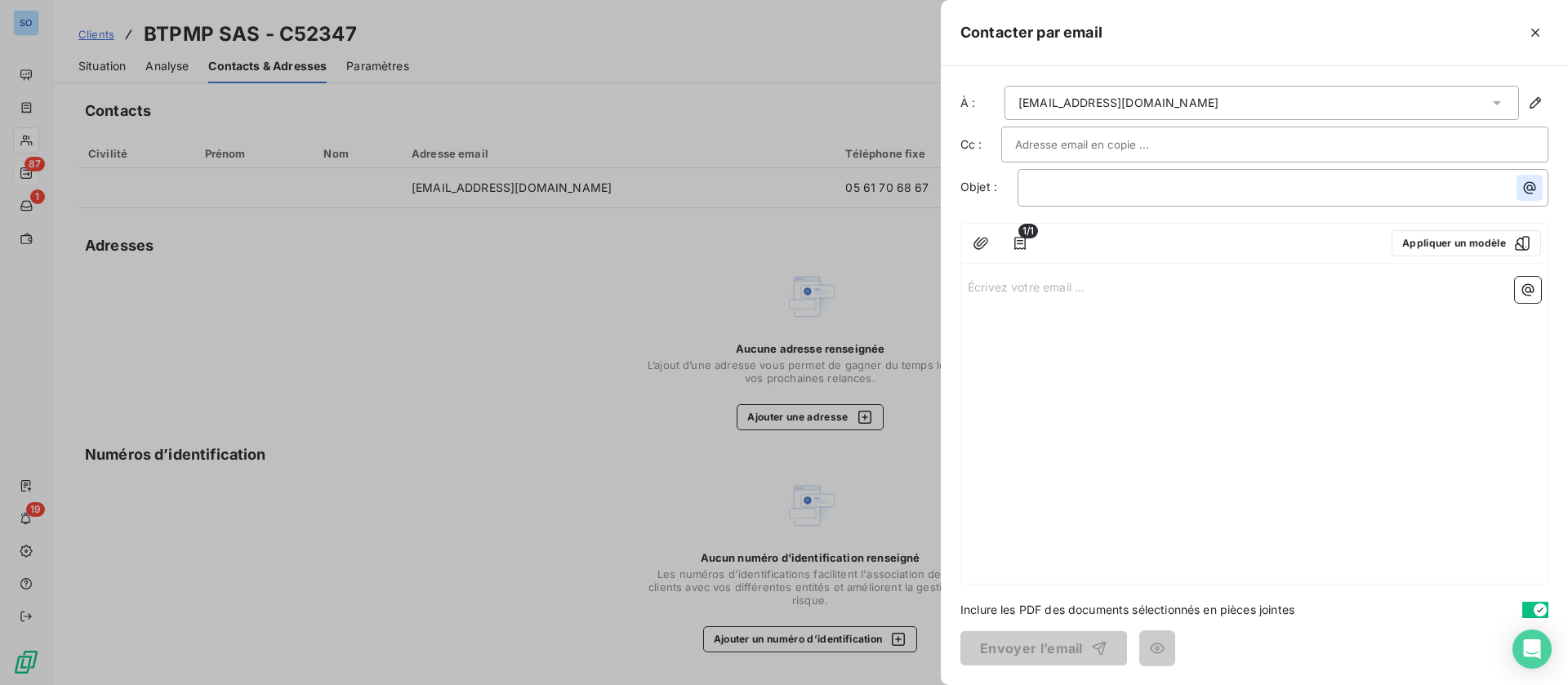
click at [1531, 187] on icon "button" at bounding box center [1530, 188] width 17 height 17
drag, startPoint x: 1232, startPoint y: 277, endPoint x: 1259, endPoint y: 262, distance: 30.9
click at [1233, 277] on html "SO 87 1 19 Clients BTPMP SAS - C52347 Situation Analyse Contacts & Adresses Par…" at bounding box center [784, 342] width 1568 height 685
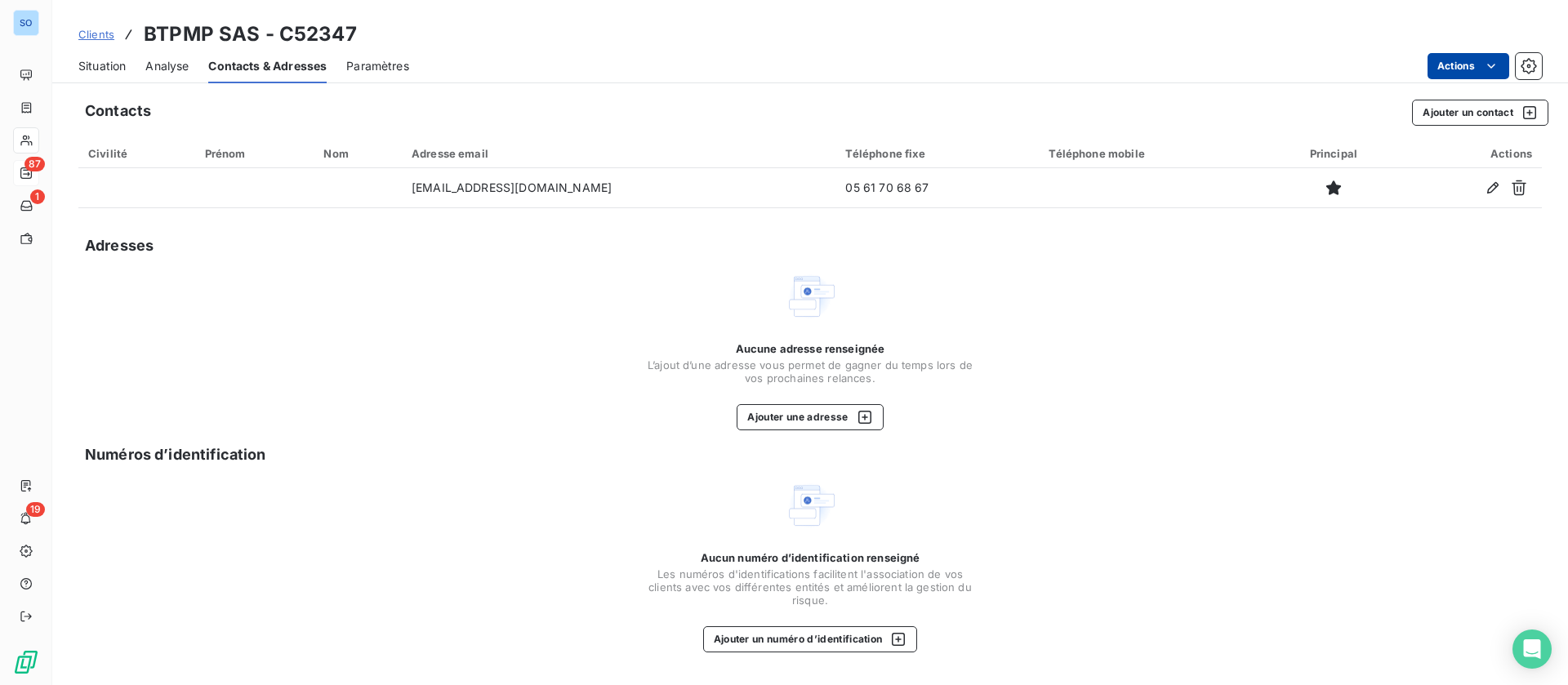
click at [1475, 65] on html "SO 87 1 19 Clients BTPMP SAS - C52347 Situation Analyse Contacts & Adresses Par…" at bounding box center [784, 342] width 1568 height 685
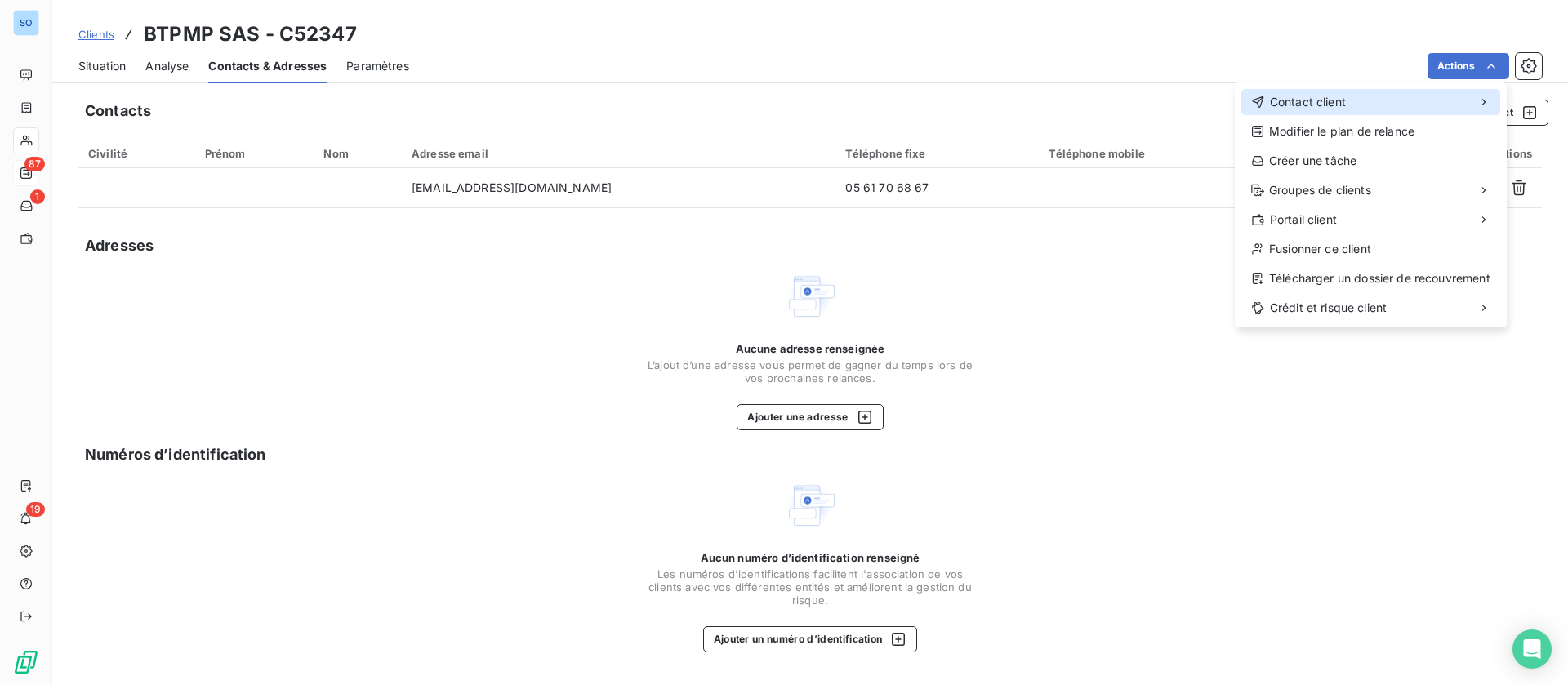
click at [1344, 92] on div "Contact client" at bounding box center [1371, 102] width 259 height 26
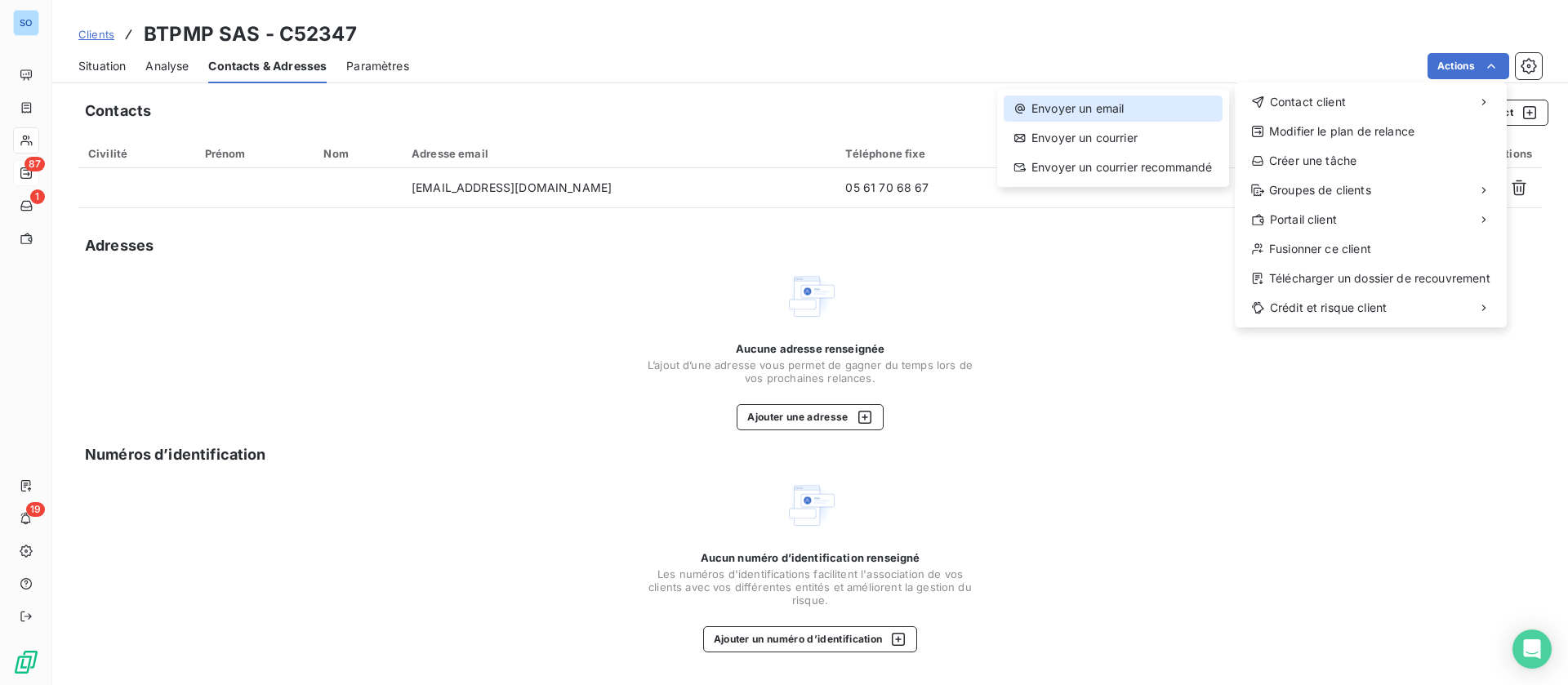
click at [1073, 109] on div "Envoyer un email" at bounding box center [1113, 108] width 219 height 26
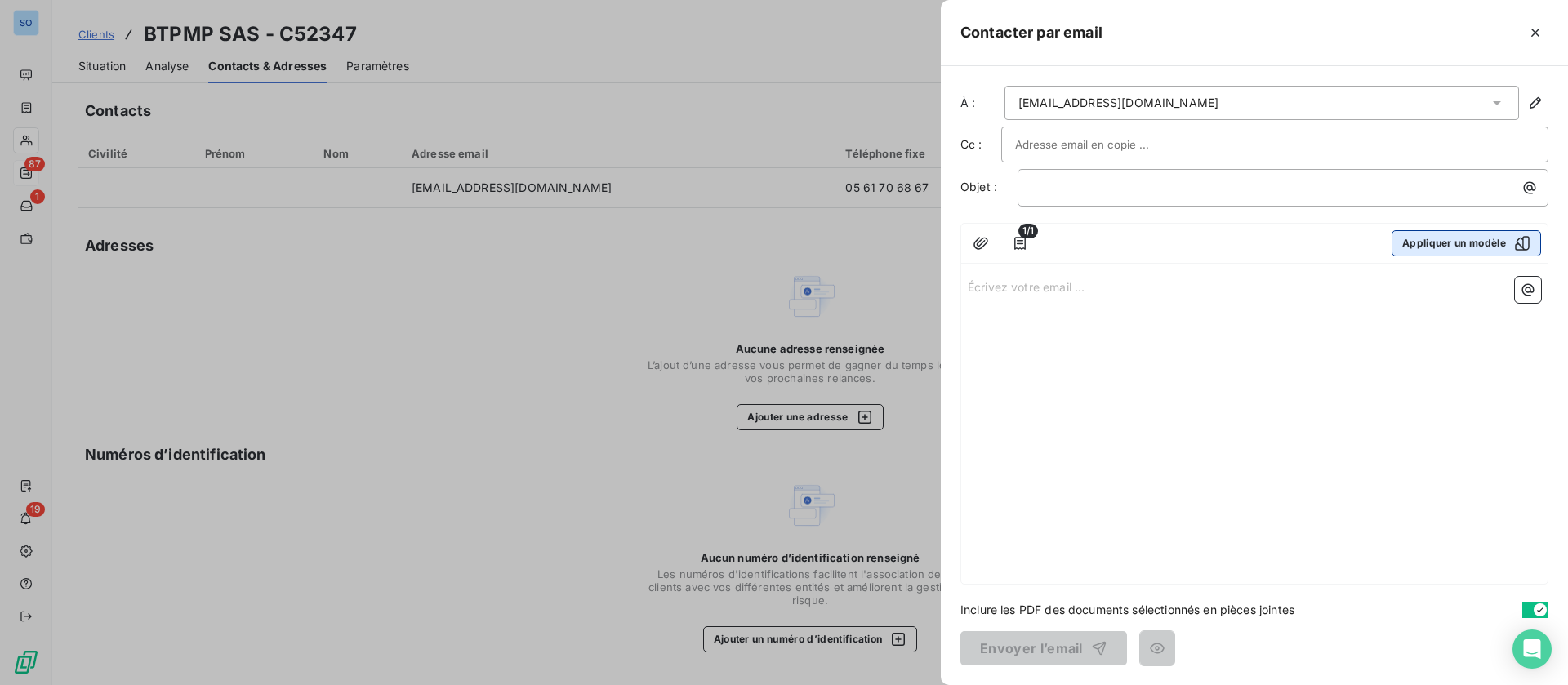
click at [1509, 240] on div "button" at bounding box center [1518, 243] width 24 height 17
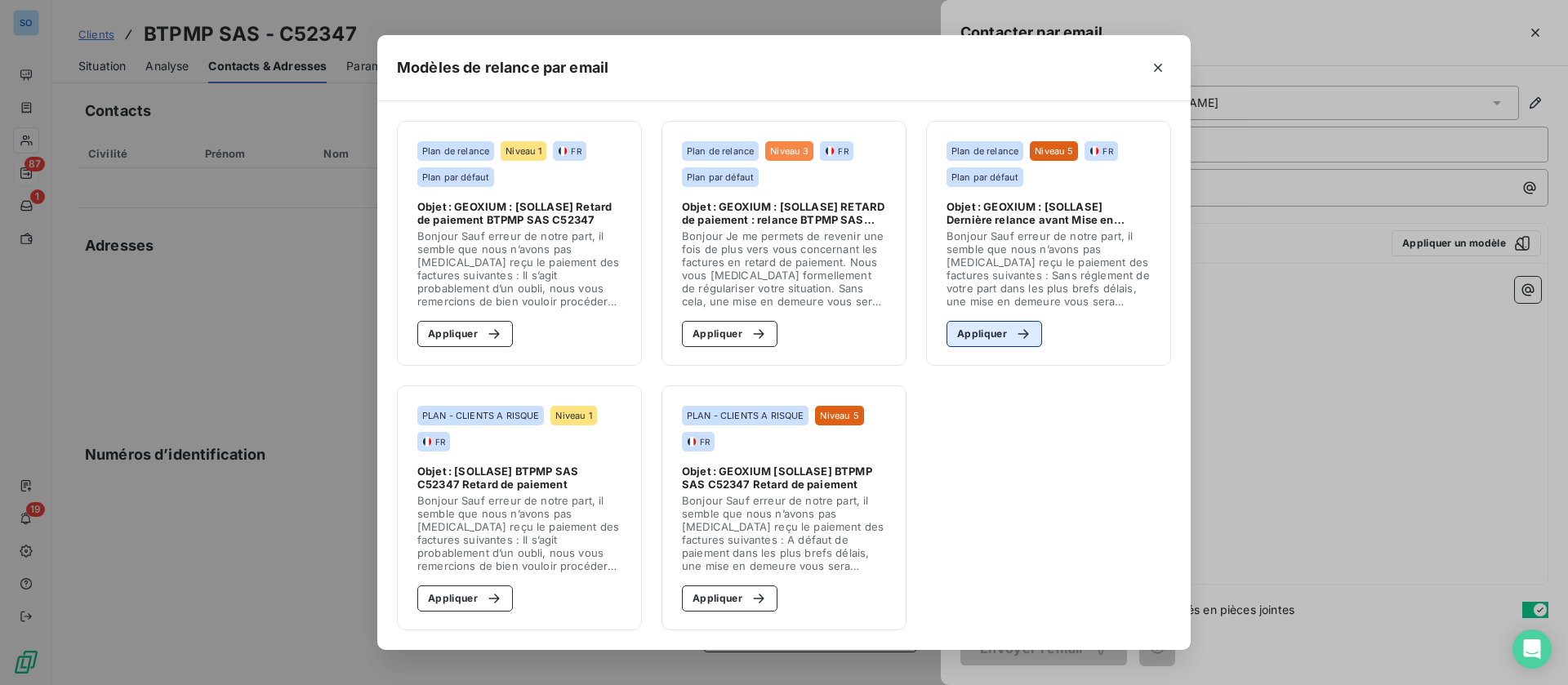
click at [1002, 333] on button "Appliquer" at bounding box center [994, 334] width 95 height 26
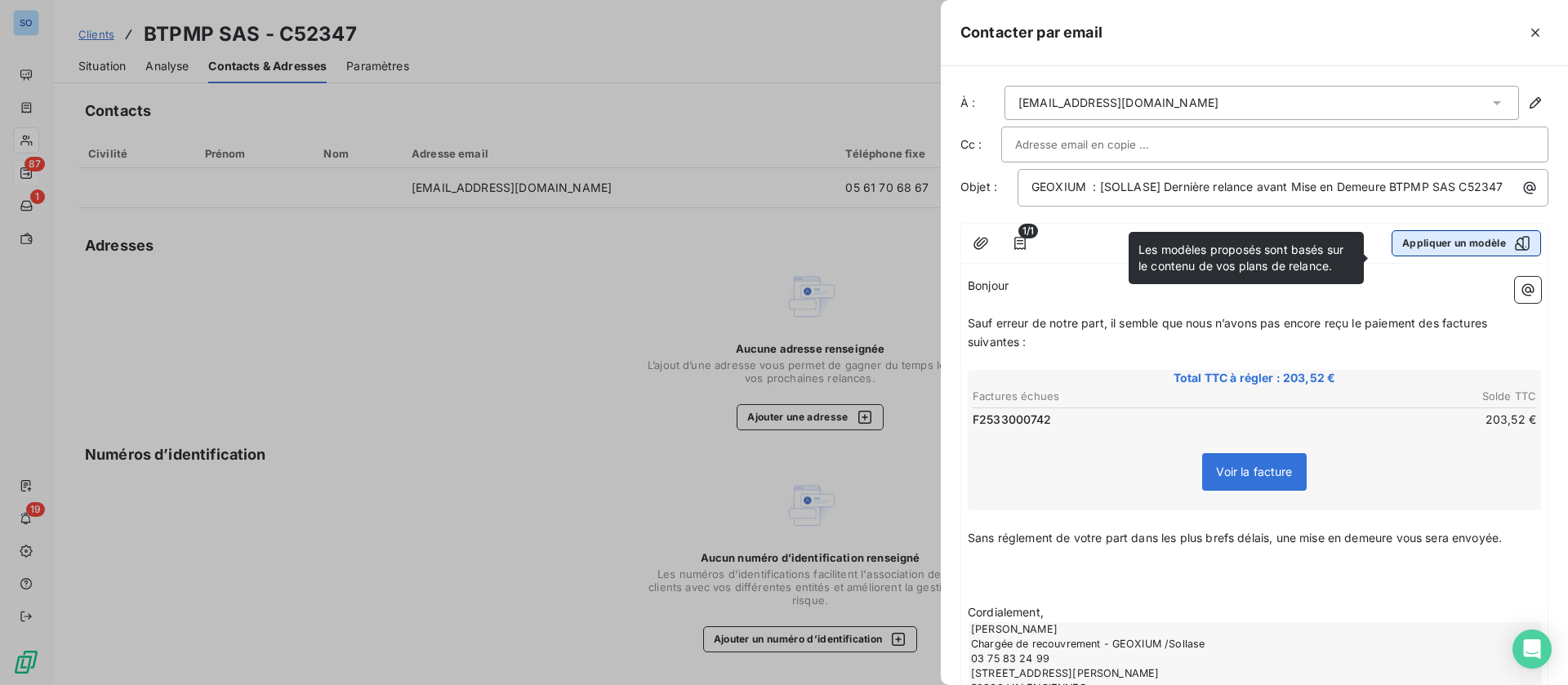
click at [1515, 250] on icon "button" at bounding box center [1522, 243] width 15 height 15
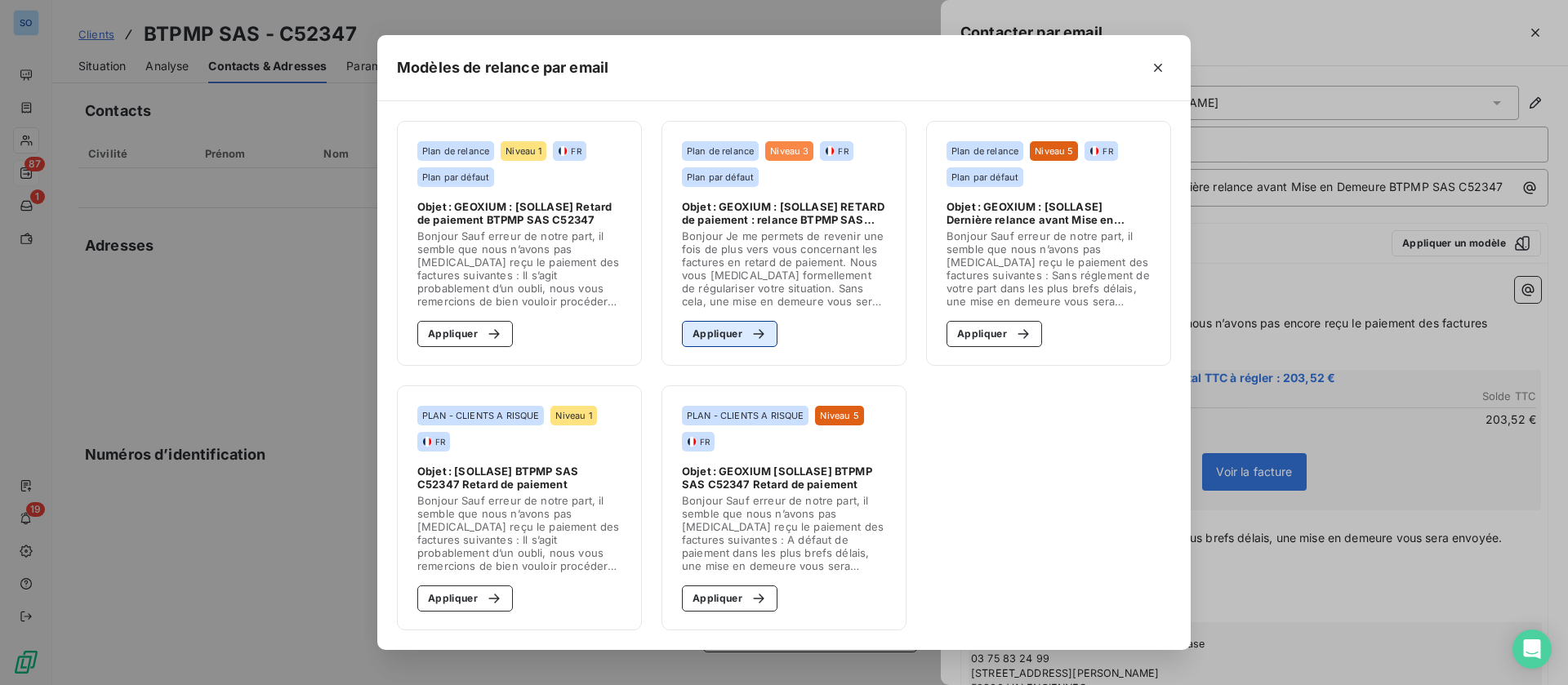
click at [732, 336] on button "Appliquer" at bounding box center [729, 334] width 95 height 26
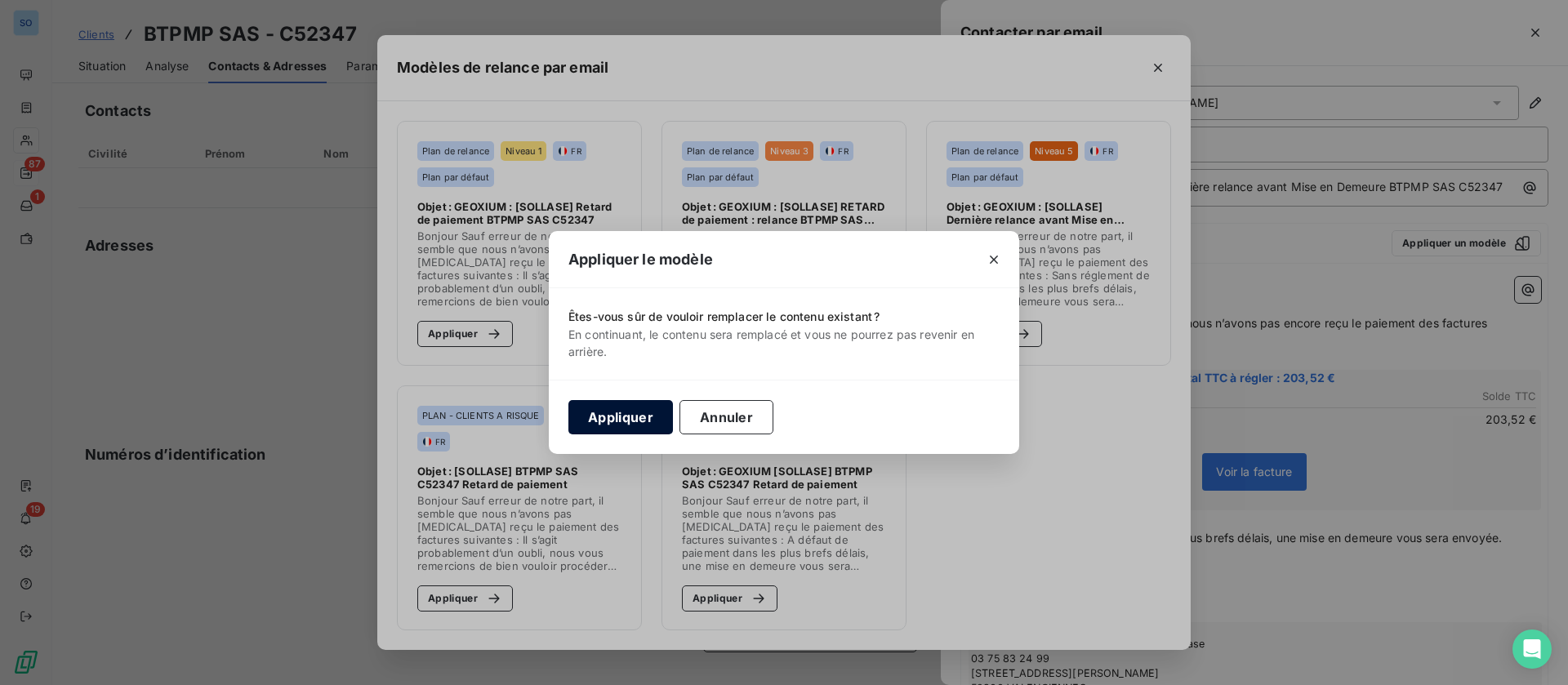
click at [621, 405] on button "Appliquer" at bounding box center [621, 416] width 105 height 34
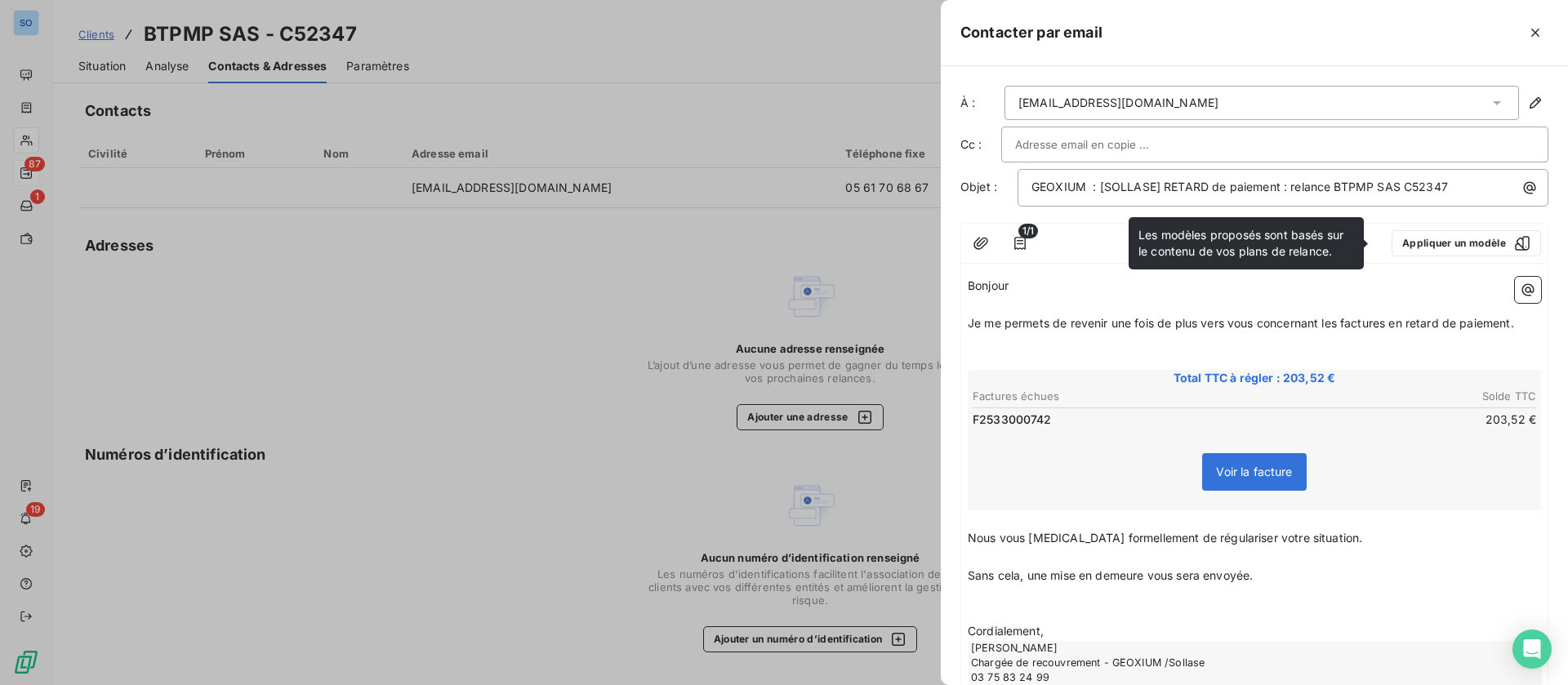
scroll to position [137, 0]
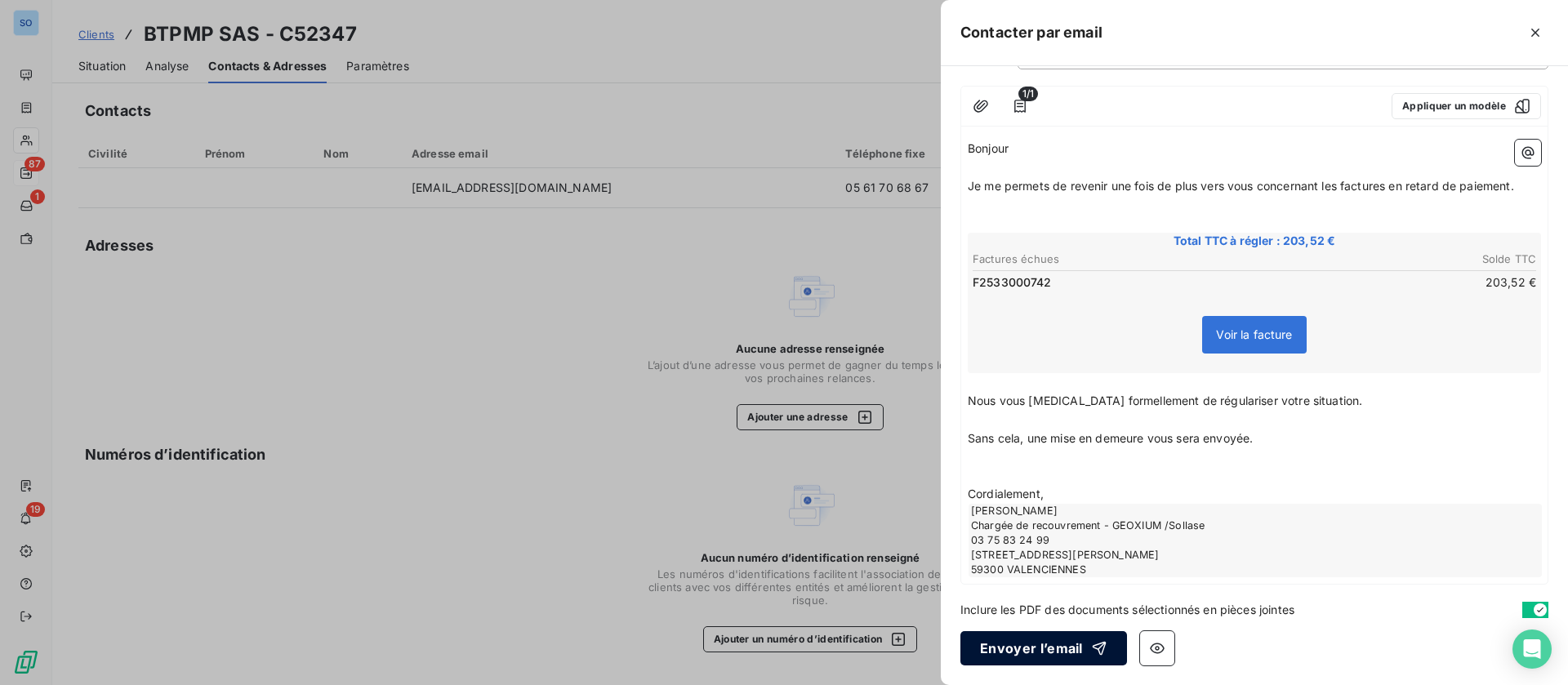
click at [1045, 644] on button "Envoyer l’email" at bounding box center [1043, 647] width 167 height 34
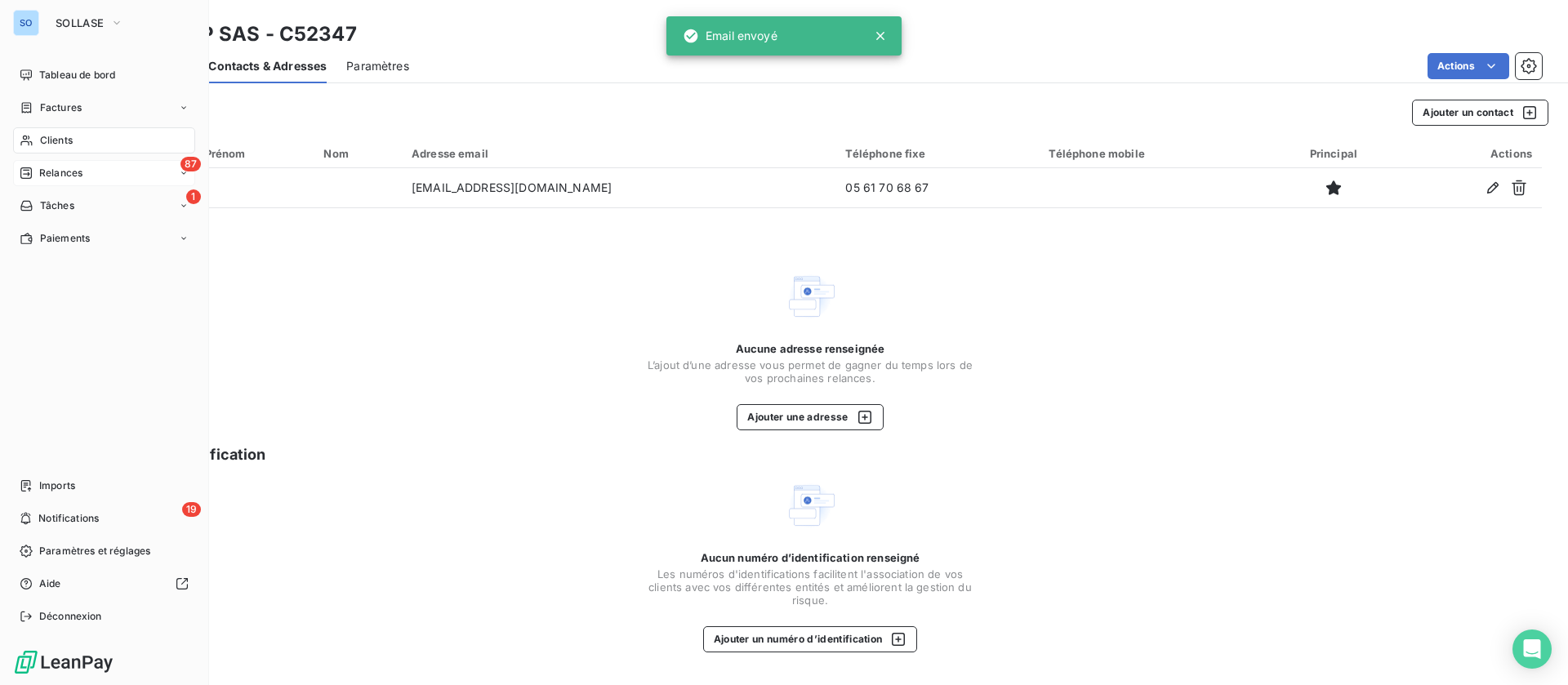
click at [67, 170] on span "Relances" at bounding box center [61, 173] width 44 height 15
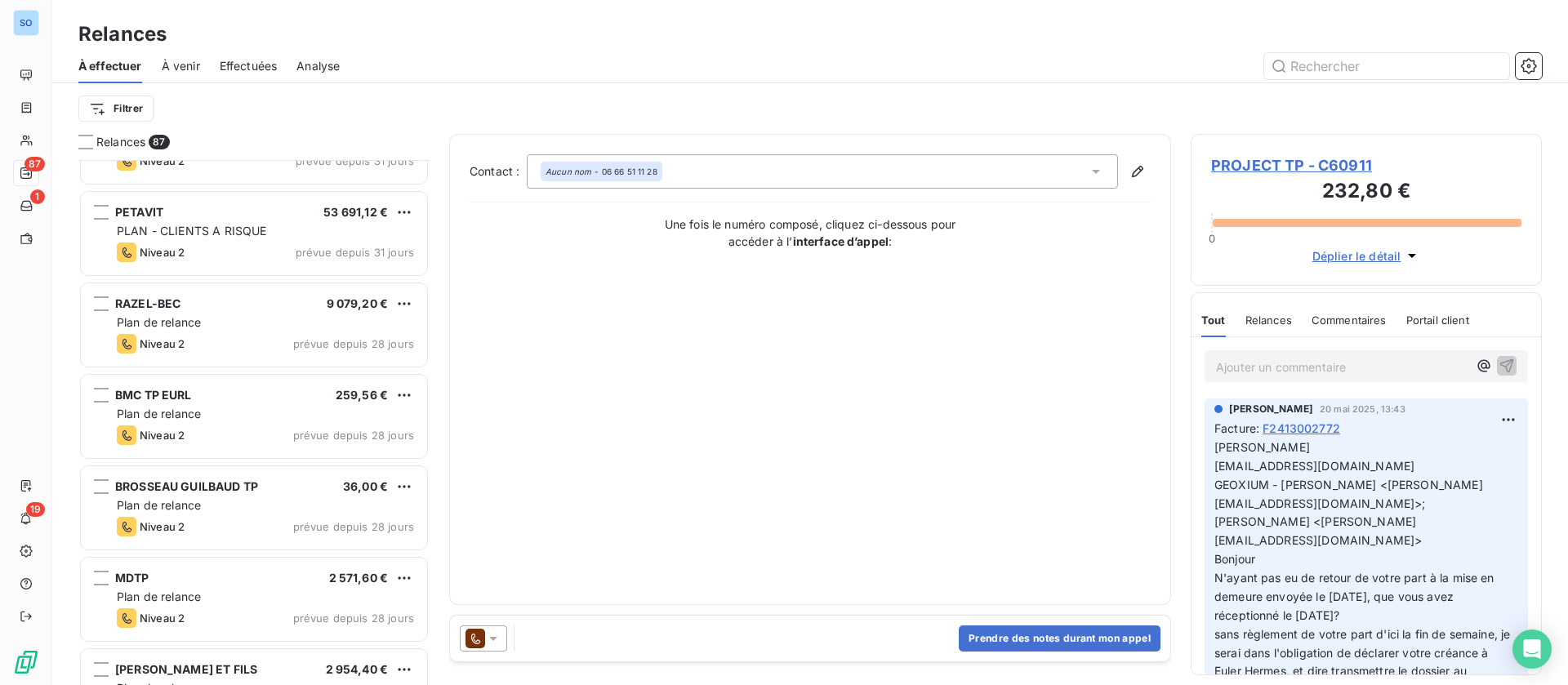
scroll to position [368, 0]
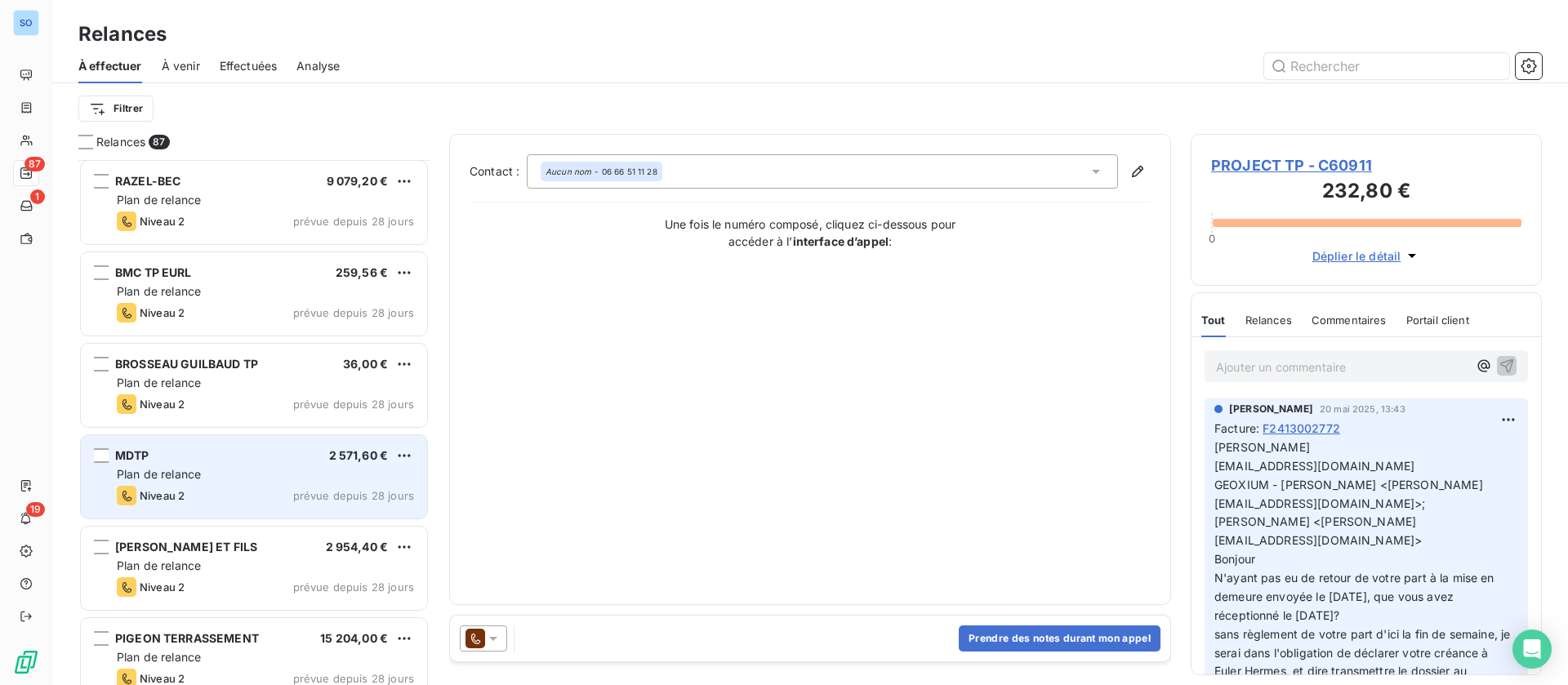
click at [223, 471] on div "Plan de relance" at bounding box center [265, 474] width 297 height 17
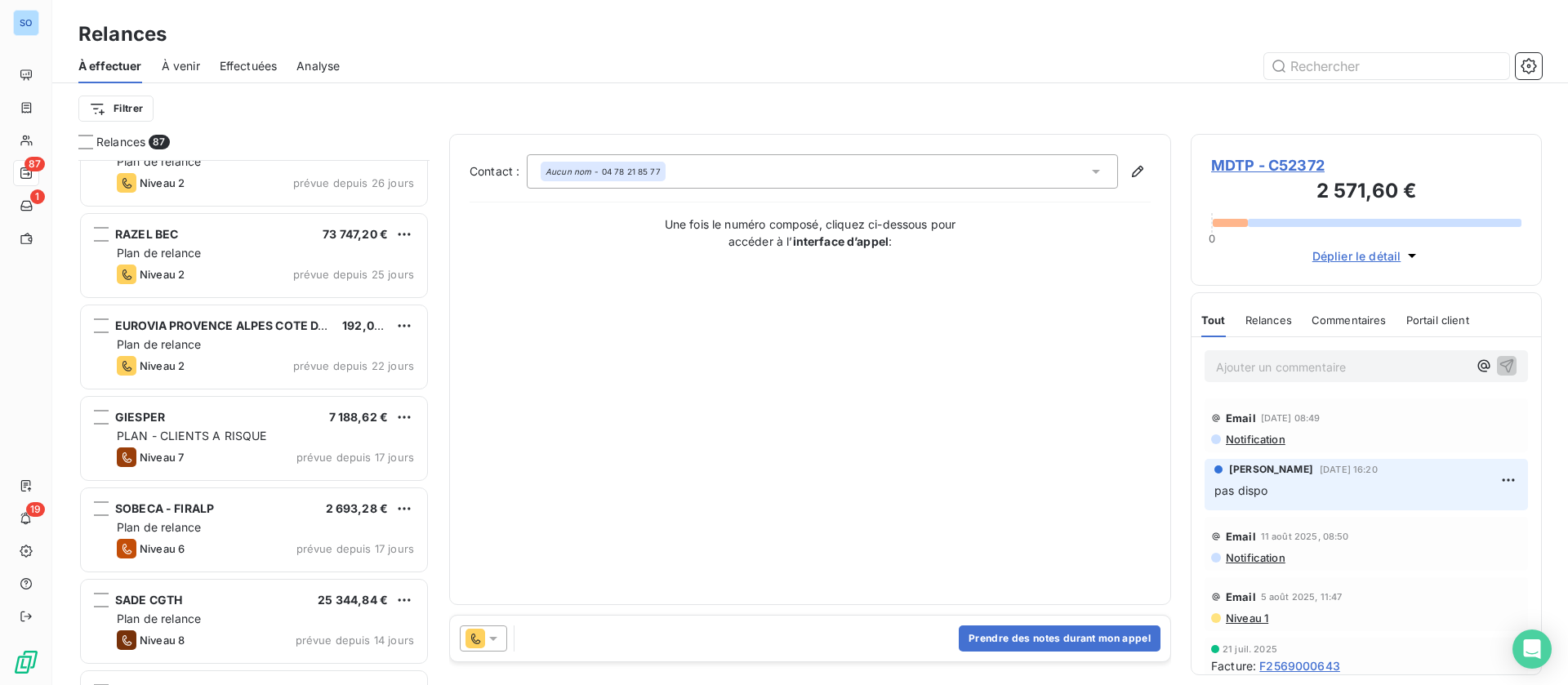
scroll to position [1347, 0]
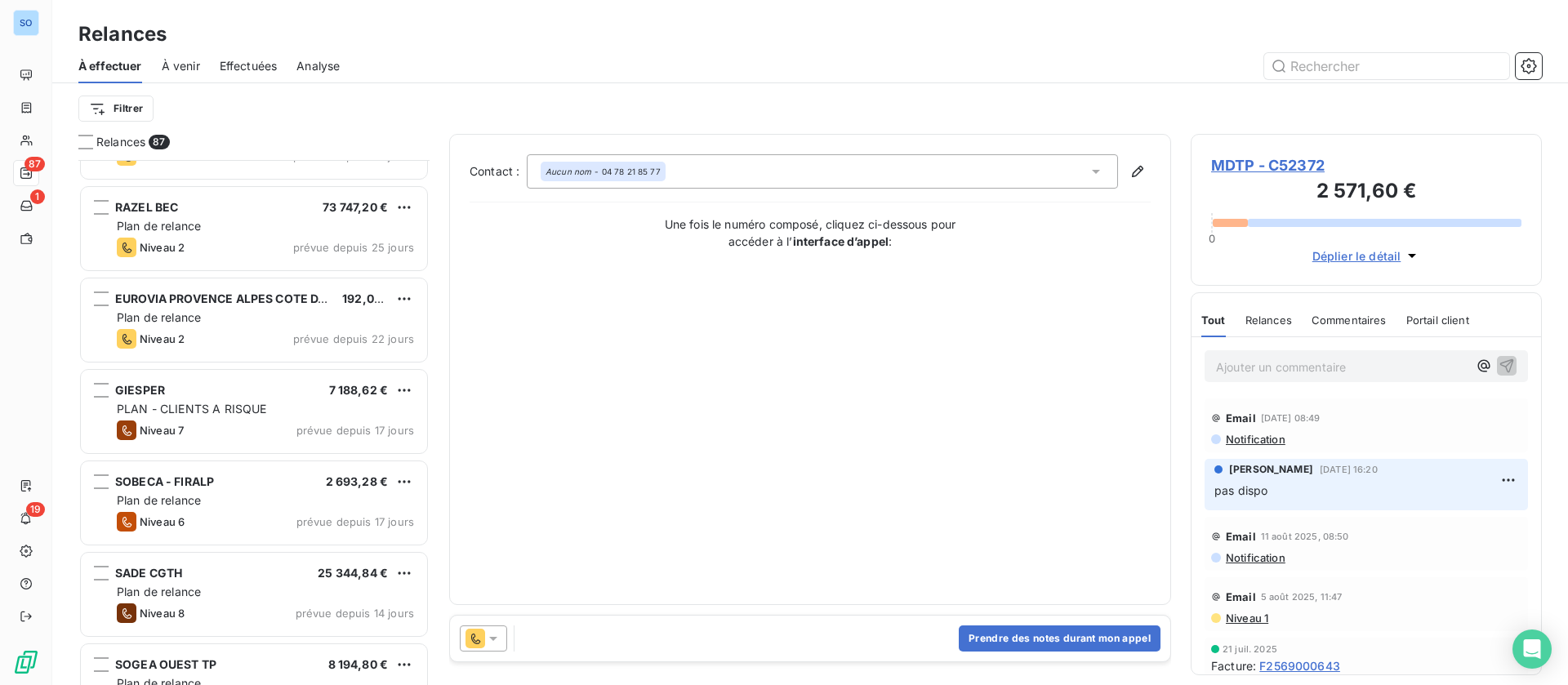
click at [136, 102] on html "SO 87 1 19 Relances À effectuer À venir Effectuées Analyse Filtrer Relances 87 …" at bounding box center [784, 342] width 1568 height 685
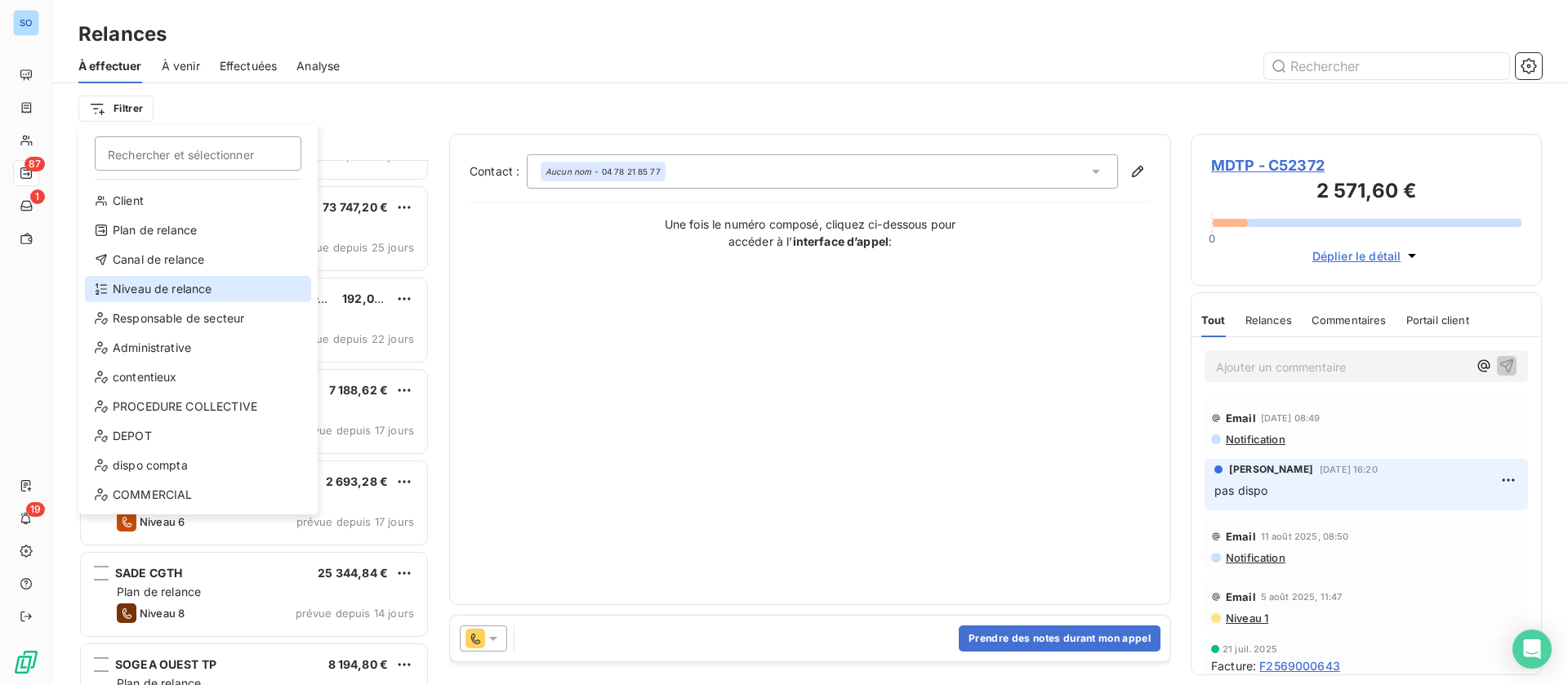
click at [159, 285] on div "Niveau de relance" at bounding box center [197, 289] width 226 height 26
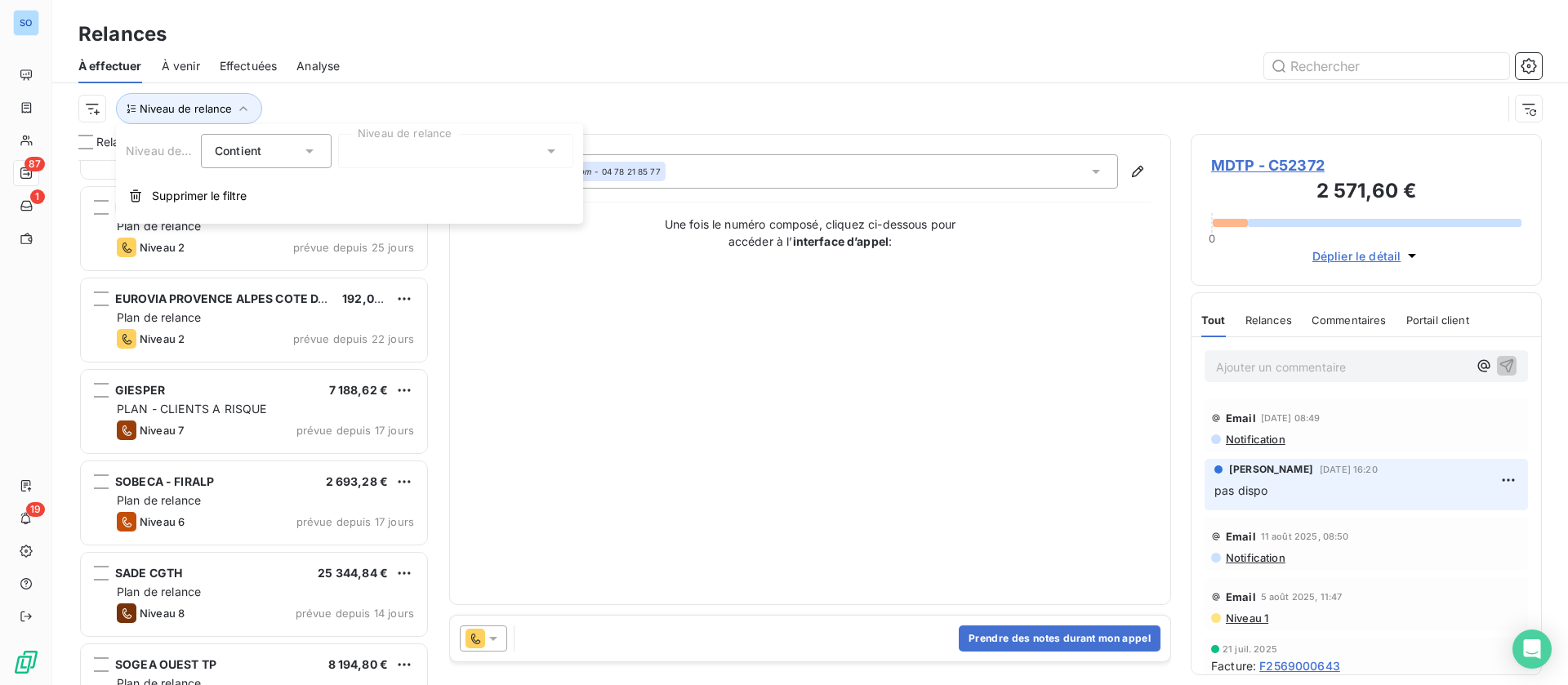
click at [532, 150] on div at bounding box center [455, 150] width 235 height 34
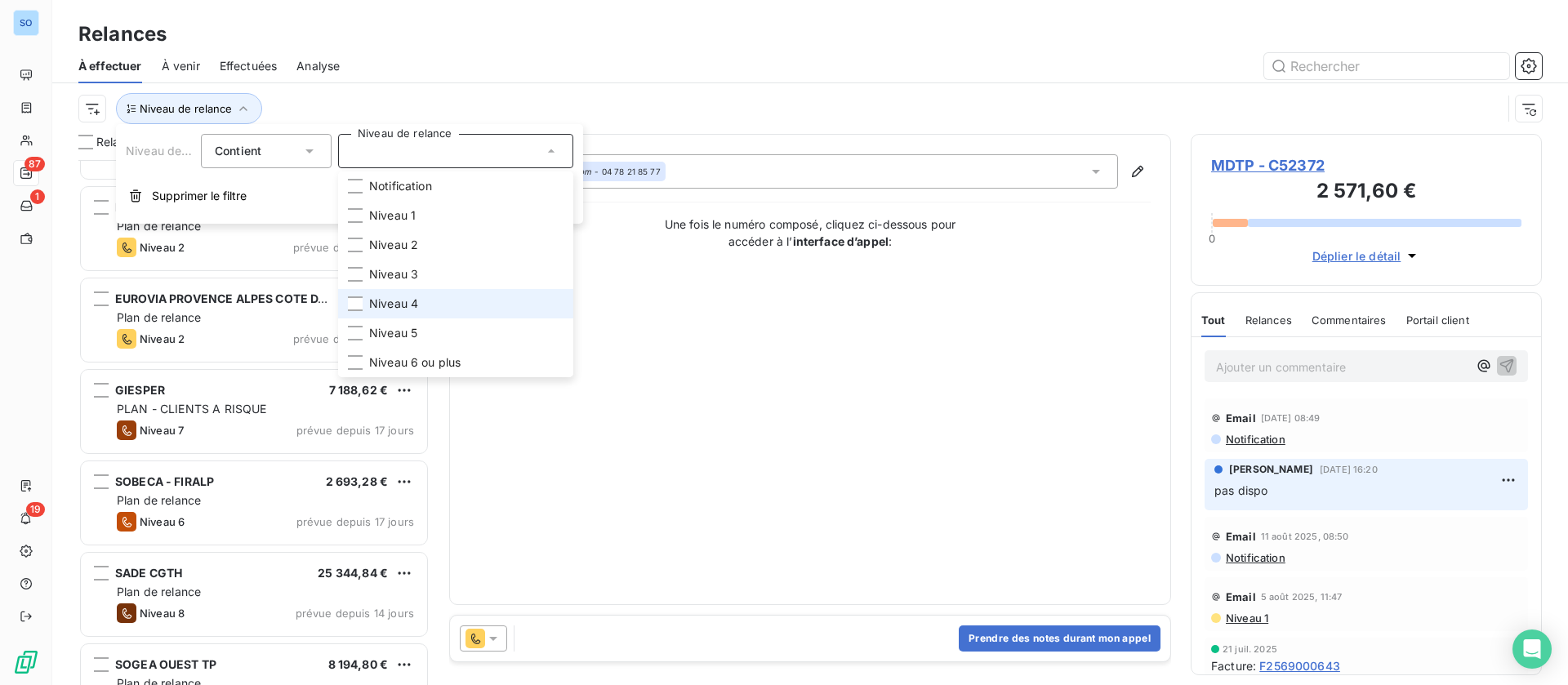
click at [387, 300] on span "Niveau 4" at bounding box center [394, 304] width 49 height 17
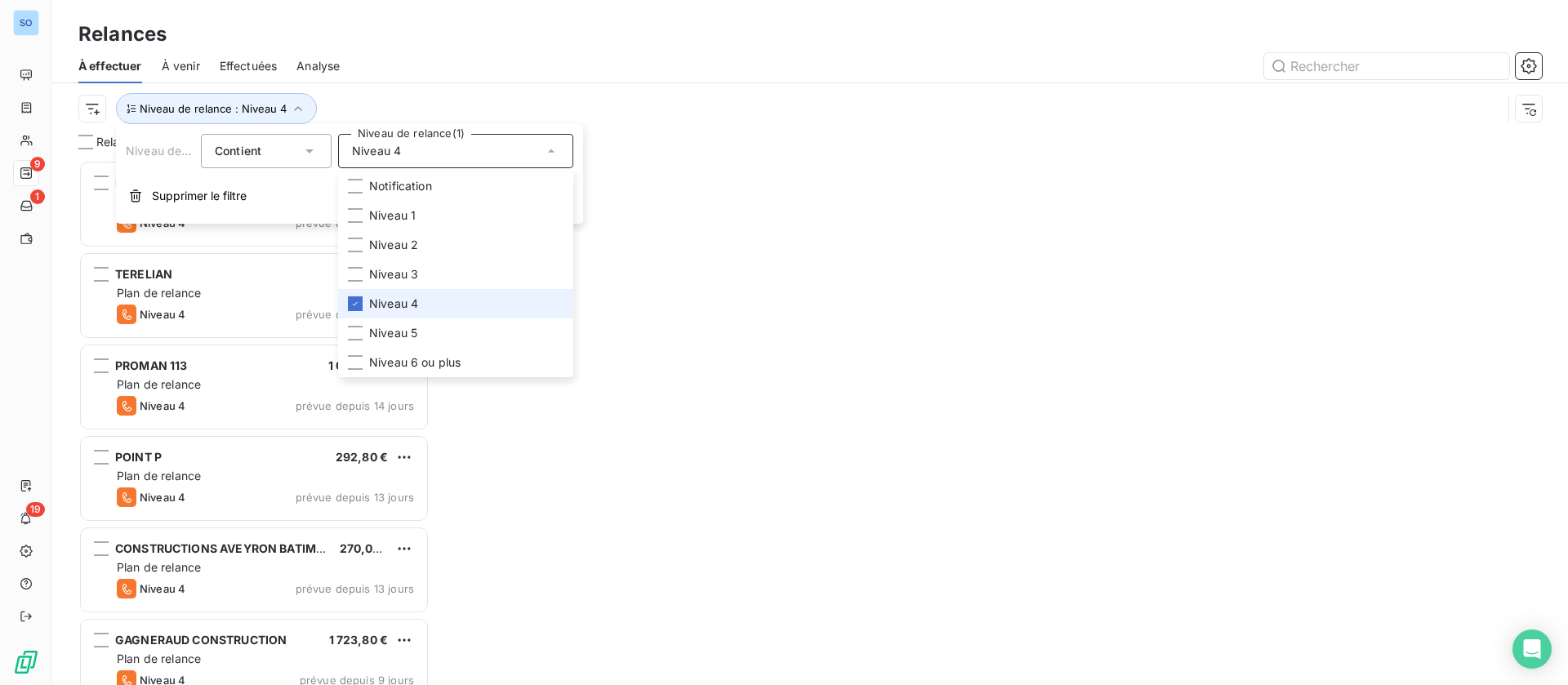
scroll to position [506, 333]
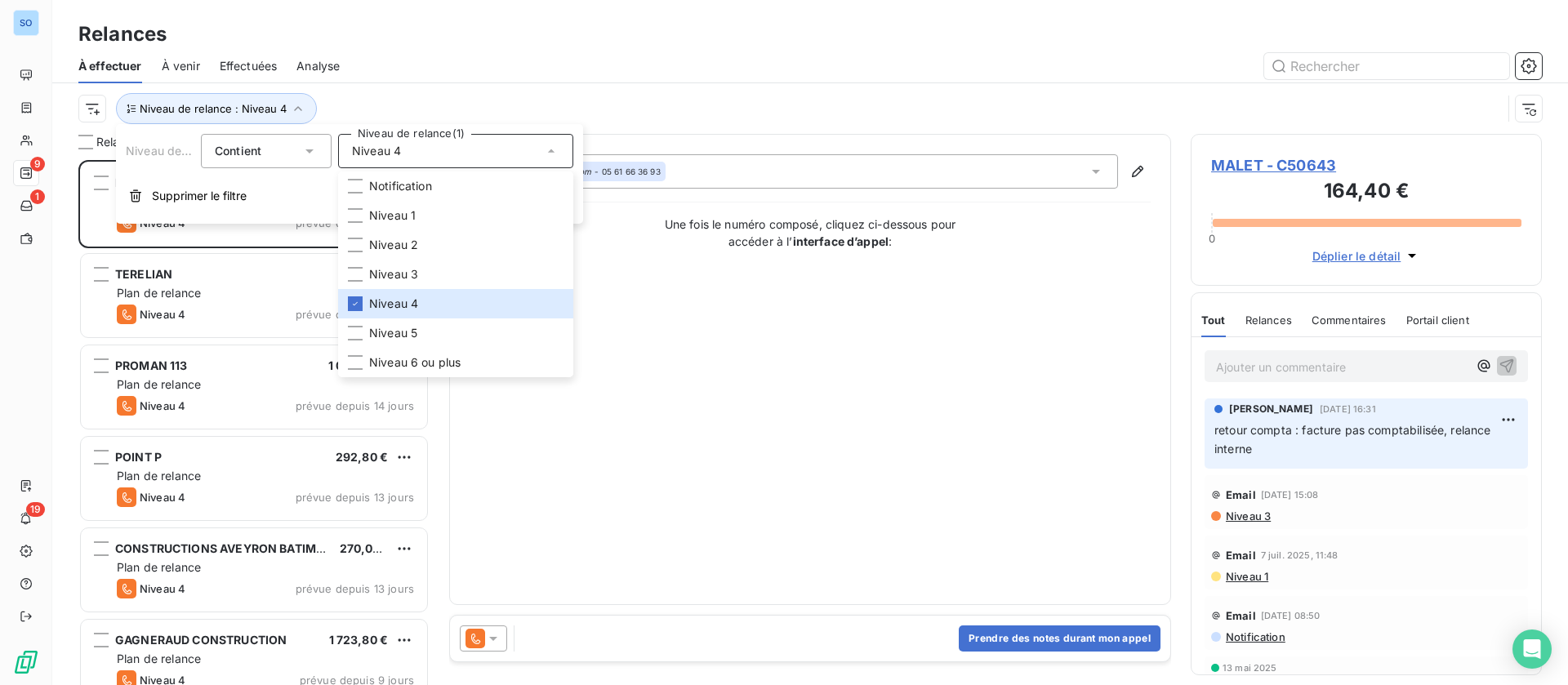
click at [544, 45] on div "Relances" at bounding box center [810, 34] width 1516 height 30
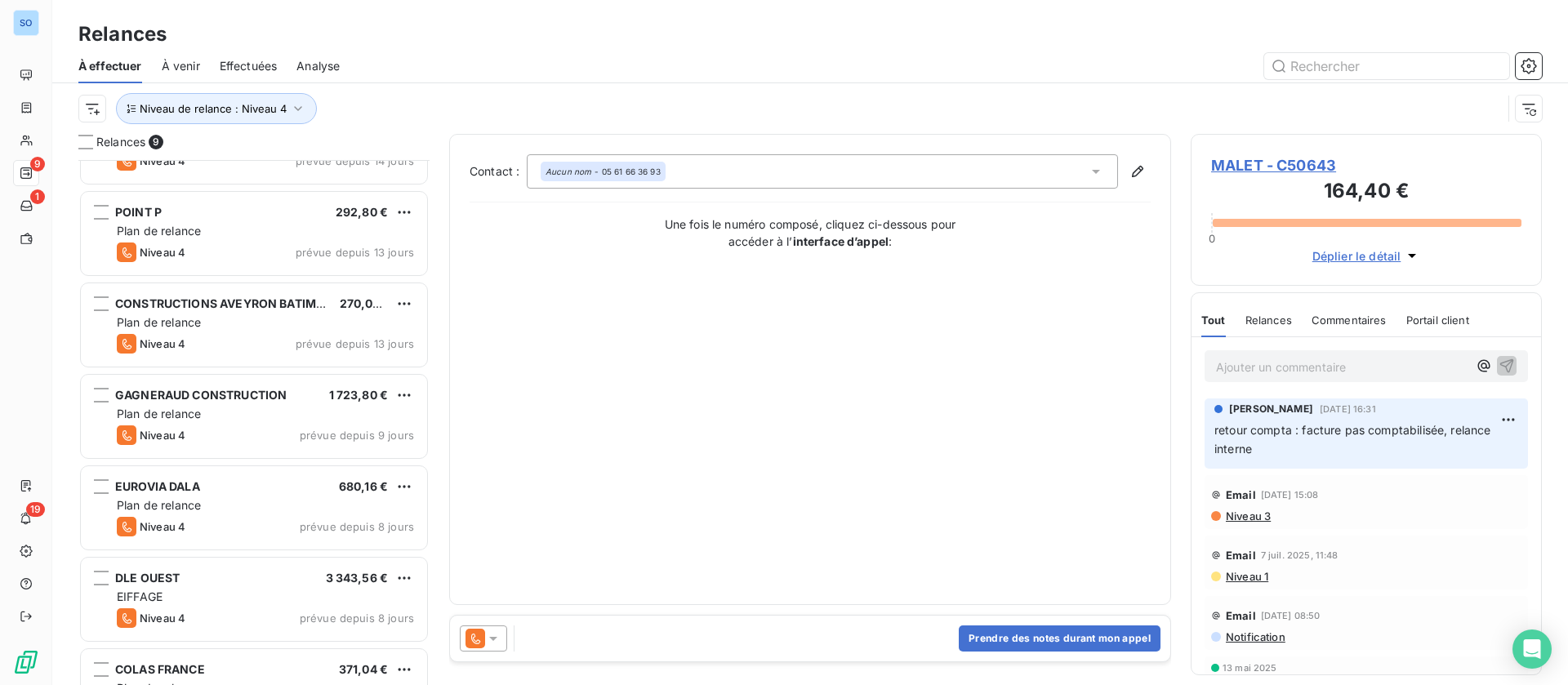
scroll to position [298, 0]
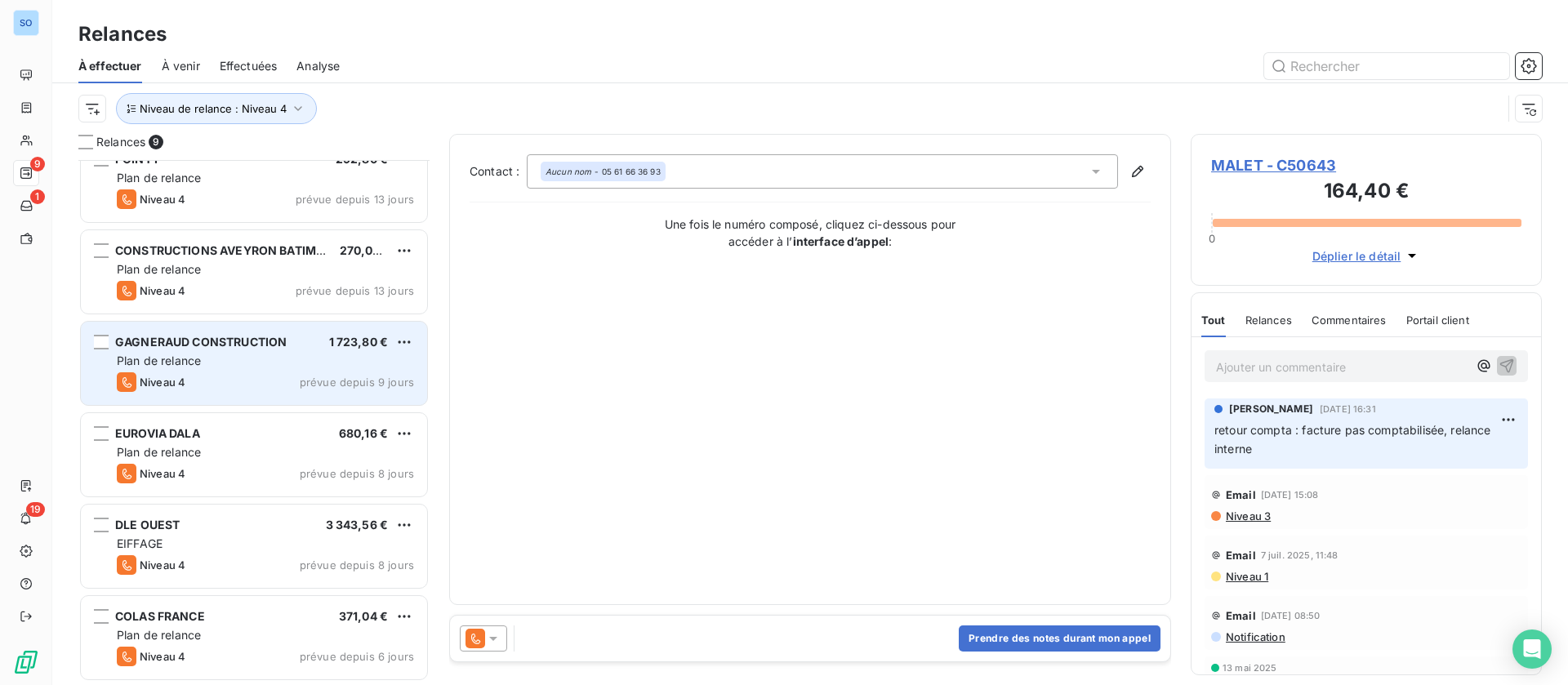
click at [259, 360] on div "Plan de relance" at bounding box center [265, 360] width 297 height 17
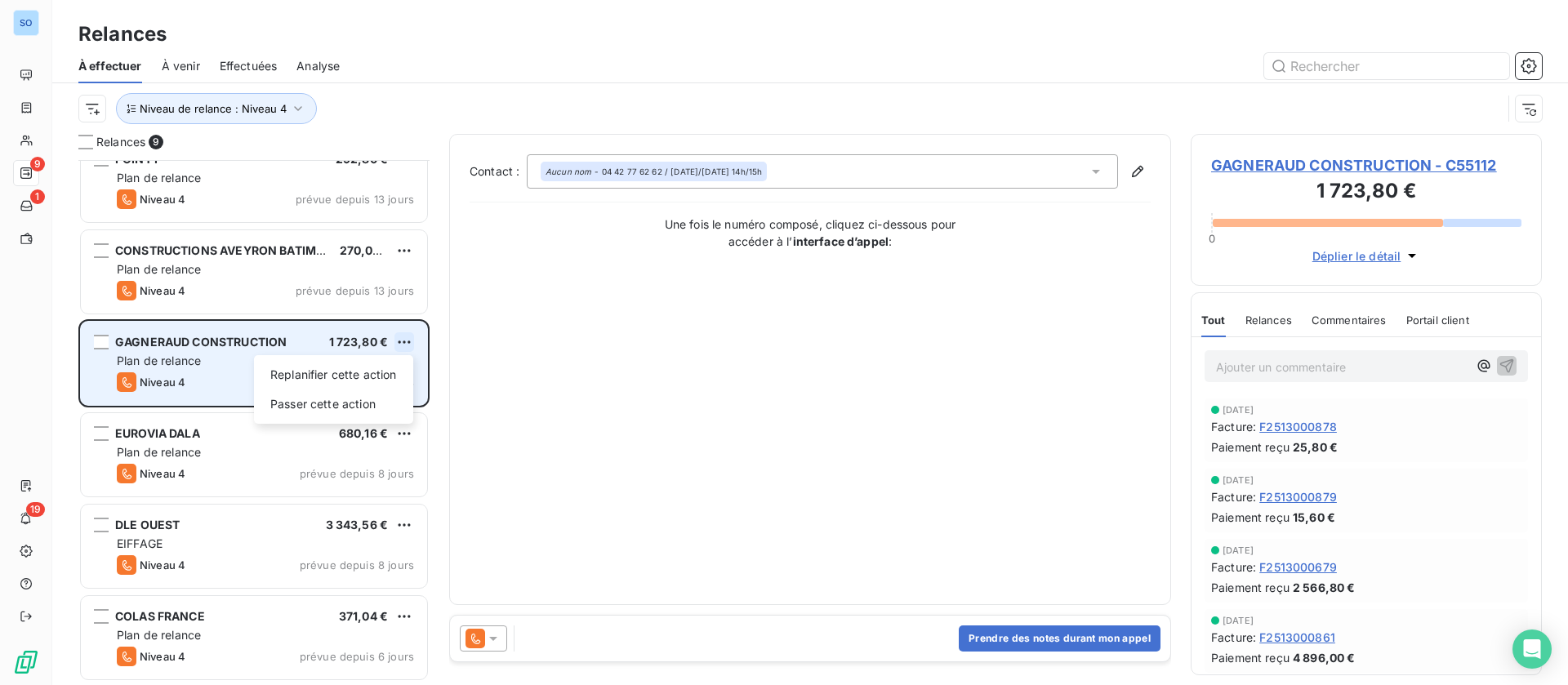
click at [403, 335] on html "SO 9 1 19 Relances À effectuer À venir Effectuées Analyse Niveau de relance : N…" at bounding box center [784, 342] width 1568 height 685
click at [362, 373] on div "Replanifier cette action" at bounding box center [333, 374] width 146 height 26
select select "8"
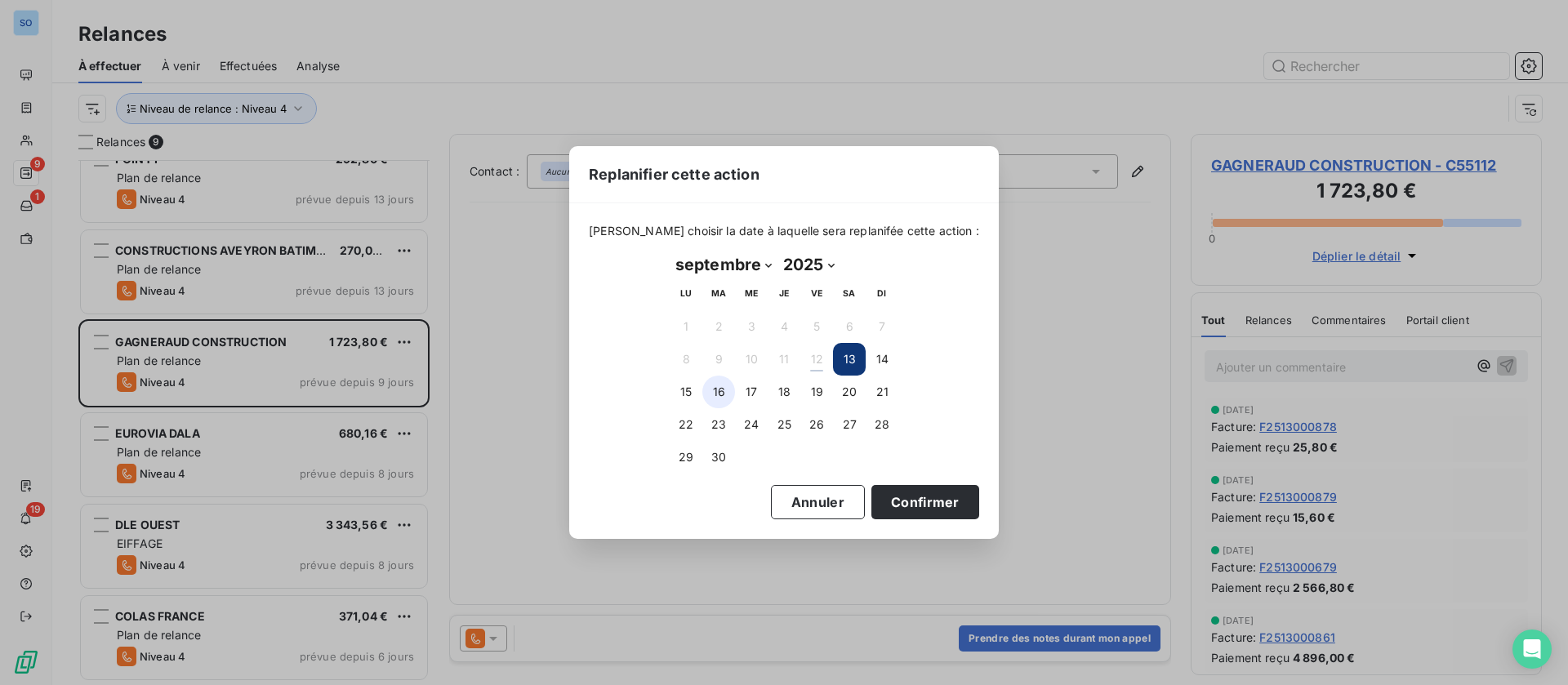
click at [715, 384] on button "16" at bounding box center [718, 391] width 32 height 32
drag, startPoint x: 896, startPoint y: 498, endPoint x: 820, endPoint y: 481, distance: 77.9
click at [895, 498] on button "Confirmer" at bounding box center [925, 502] width 107 height 34
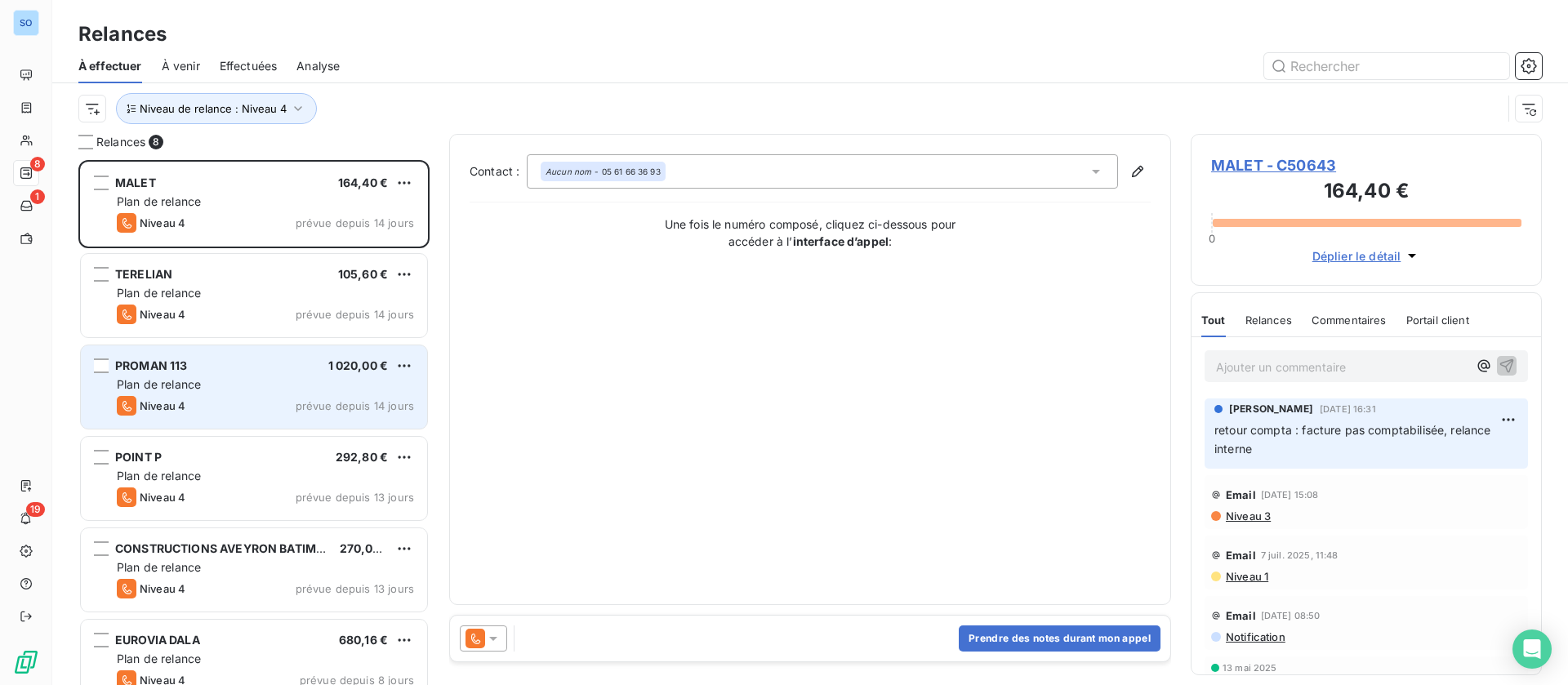
click at [267, 383] on div "Plan de relance" at bounding box center [265, 384] width 297 height 17
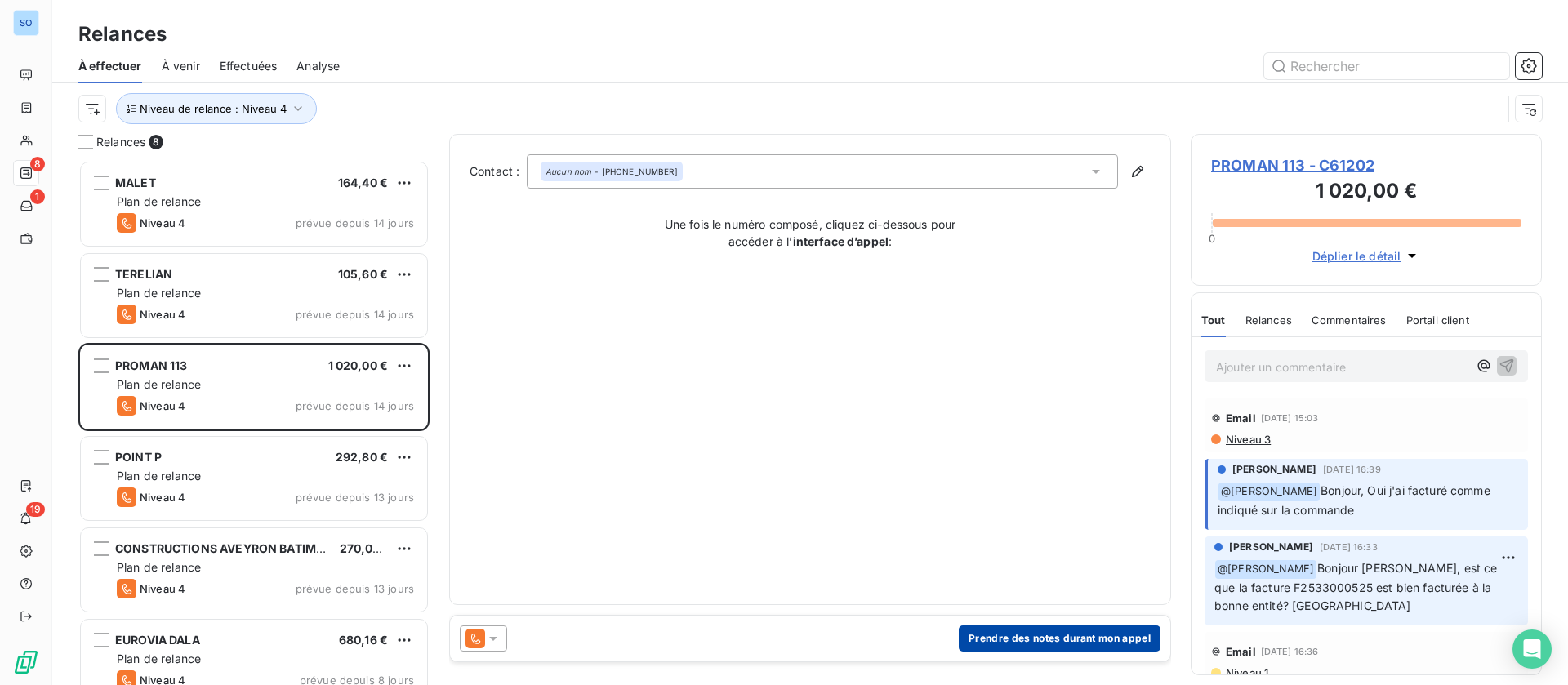
click at [1049, 642] on button "Prendre des notes durant mon appel" at bounding box center [1059, 638] width 202 height 26
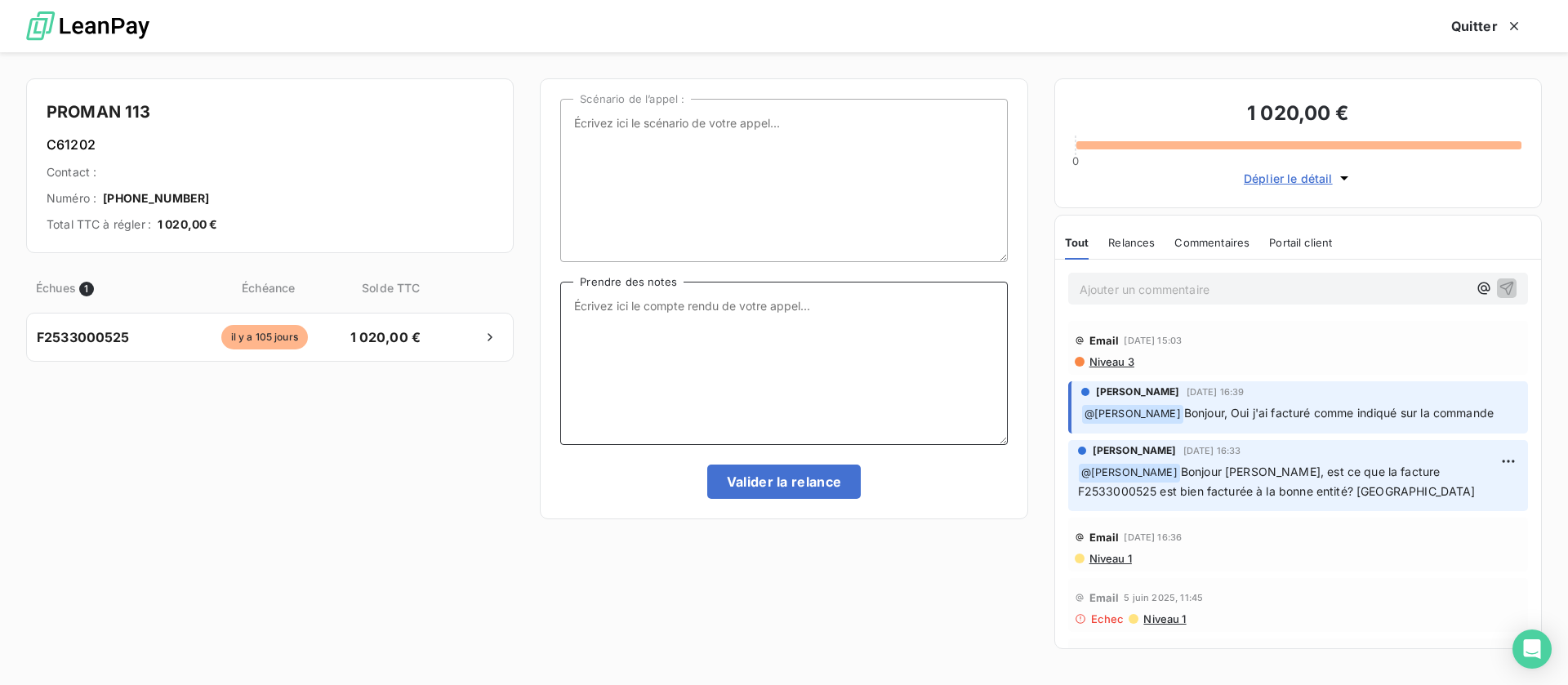
click at [716, 356] on textarea "Prendre des notes" at bounding box center [784, 363] width 447 height 163
click at [1124, 361] on span "Niveau 3" at bounding box center [1111, 361] width 46 height 13
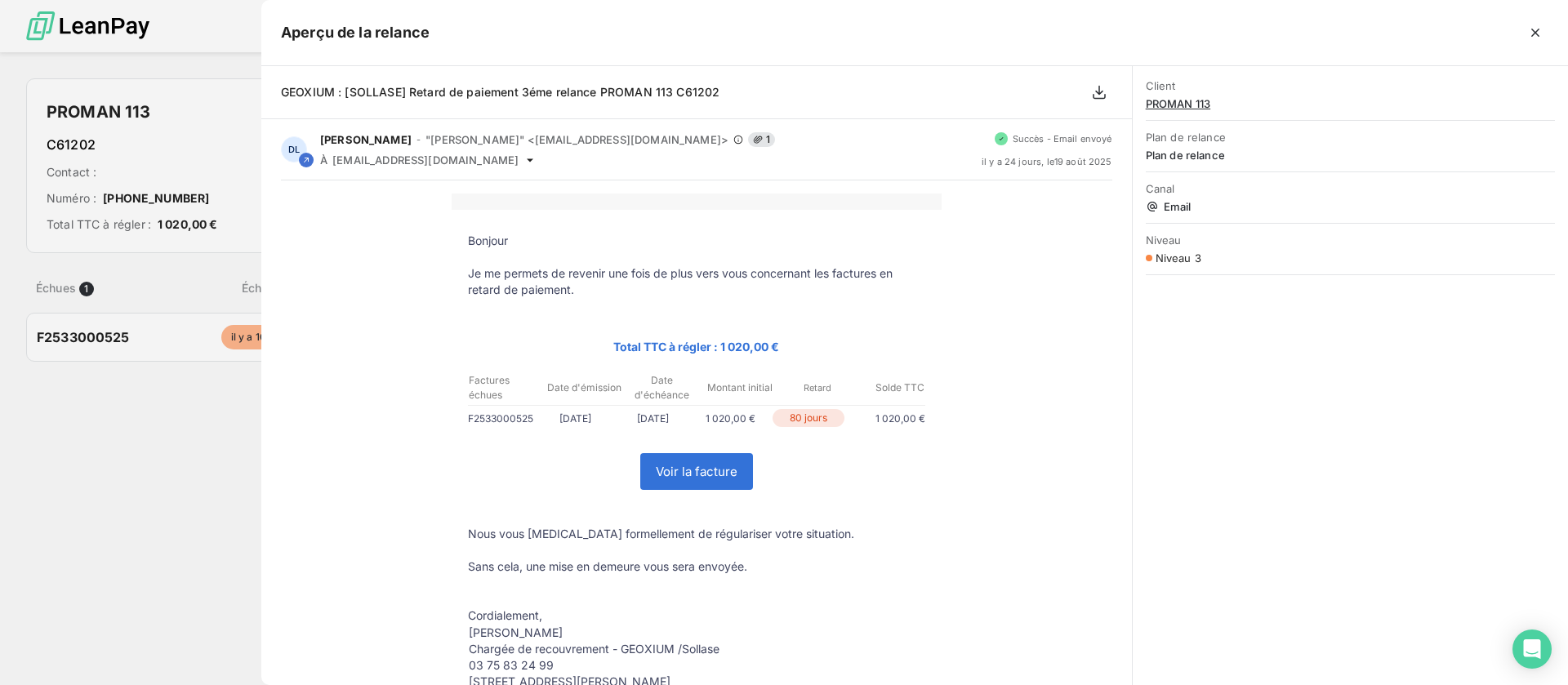
scroll to position [506, 333]
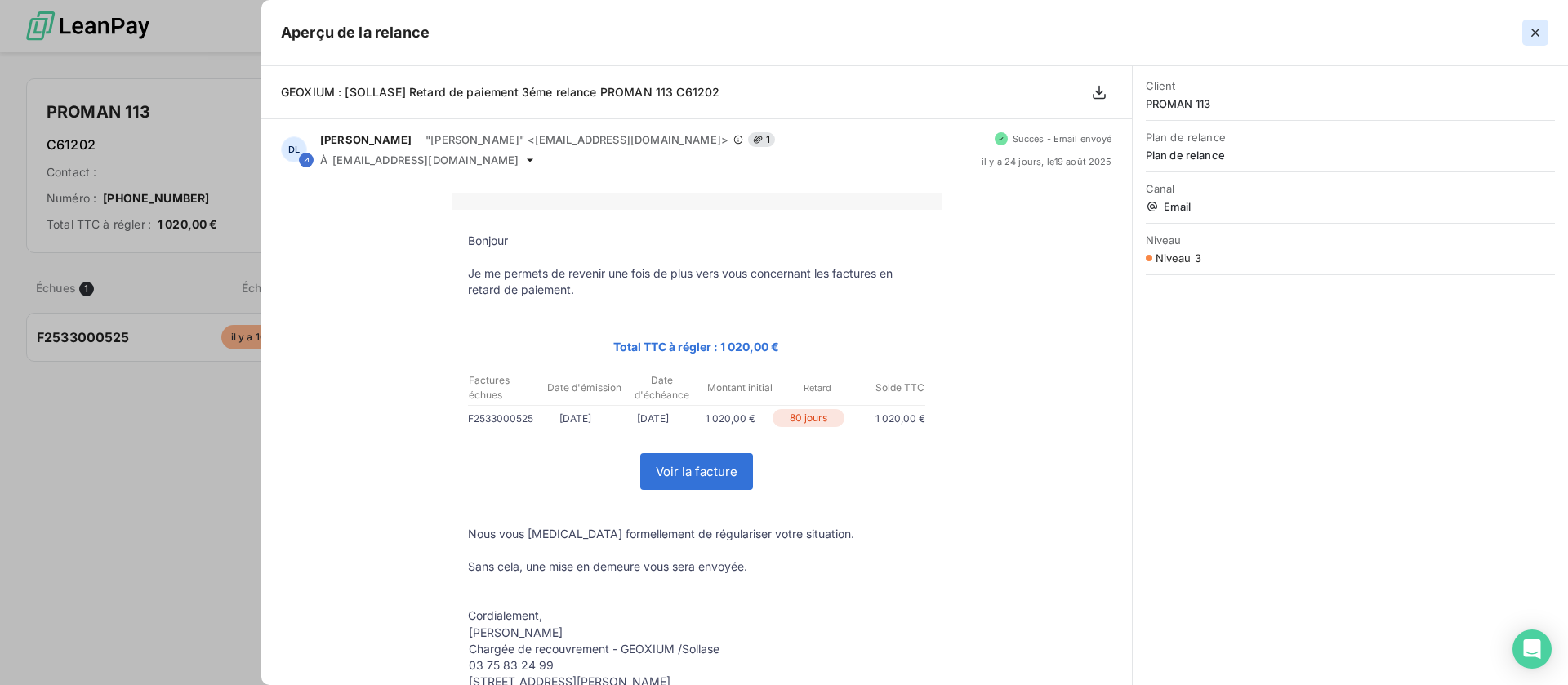
click at [1534, 35] on icon "button" at bounding box center [1535, 32] width 17 height 17
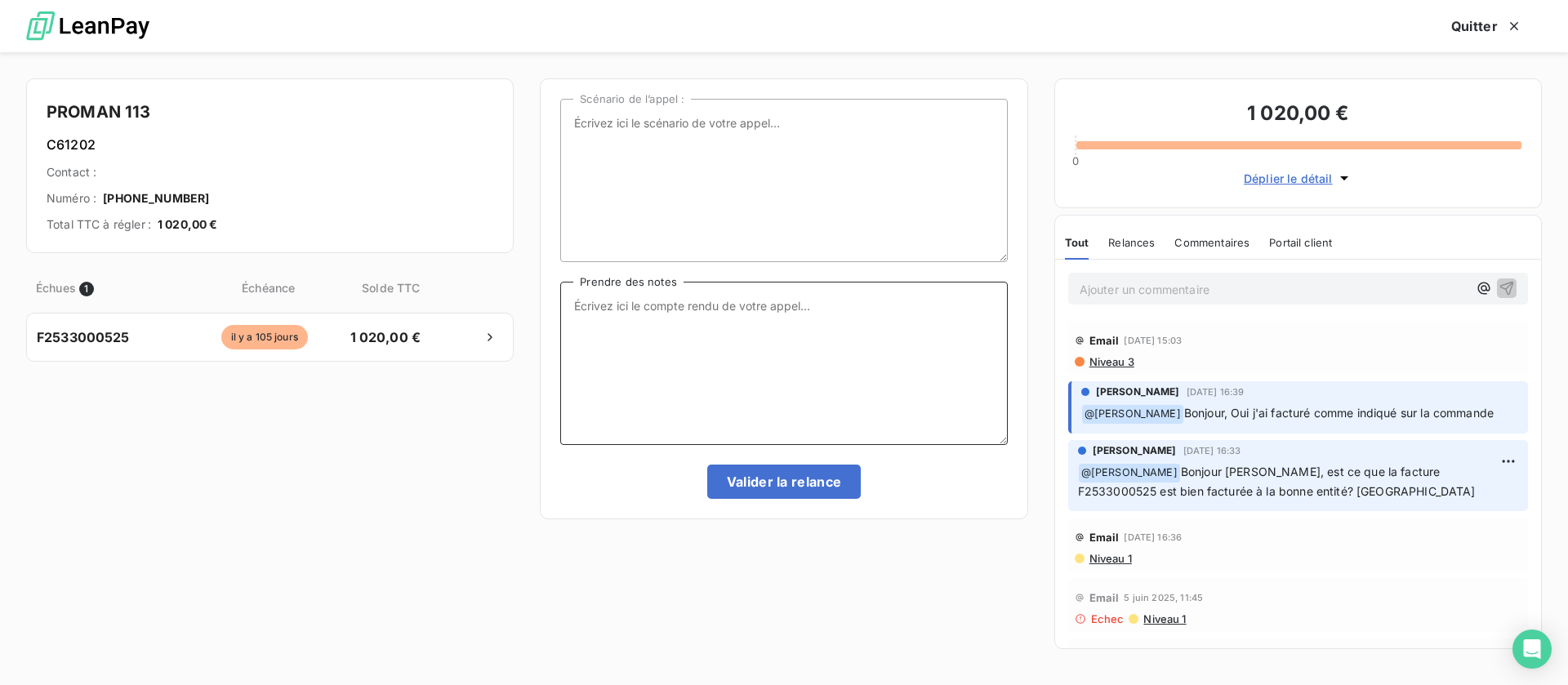
click at [805, 350] on textarea "Prendre des notes" at bounding box center [784, 363] width 447 height 163
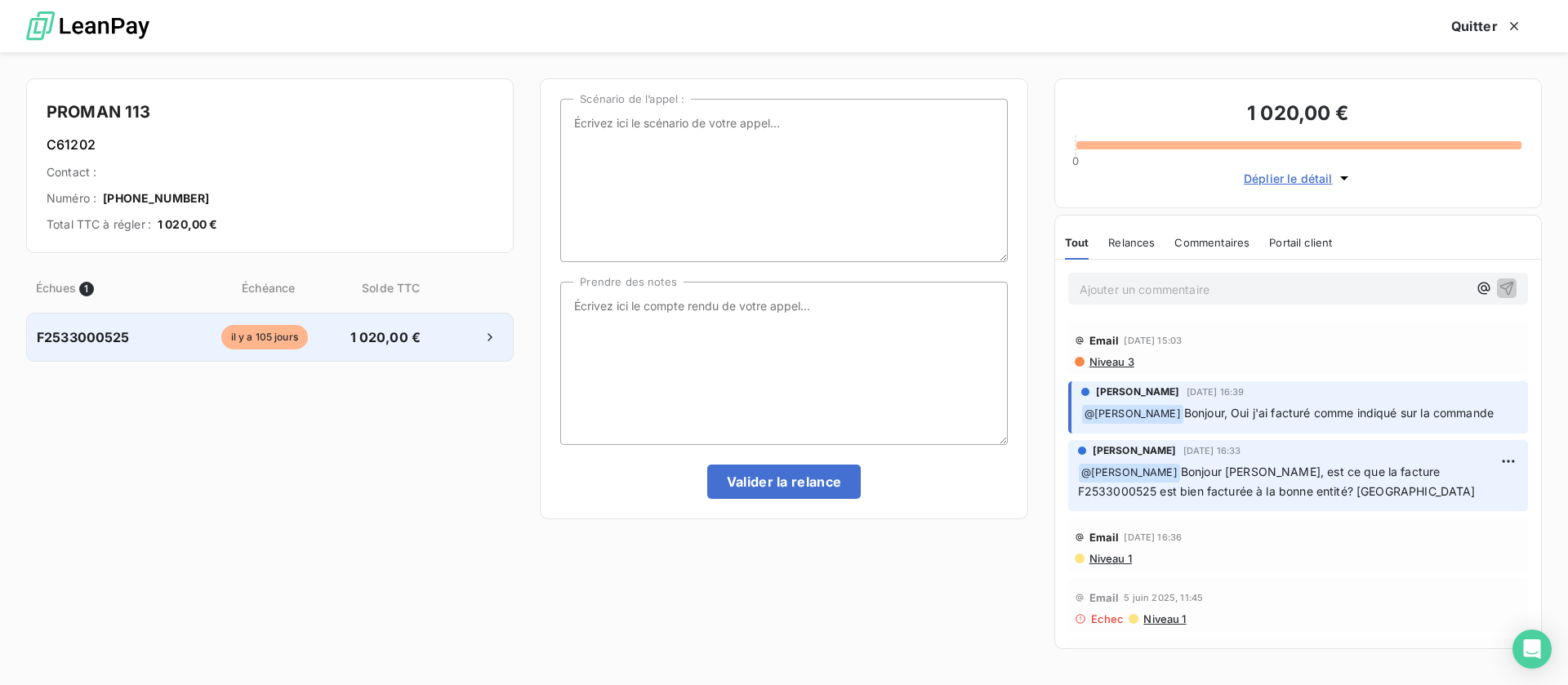
click at [401, 335] on span "1 020,00 €" at bounding box center [385, 337] width 86 height 19
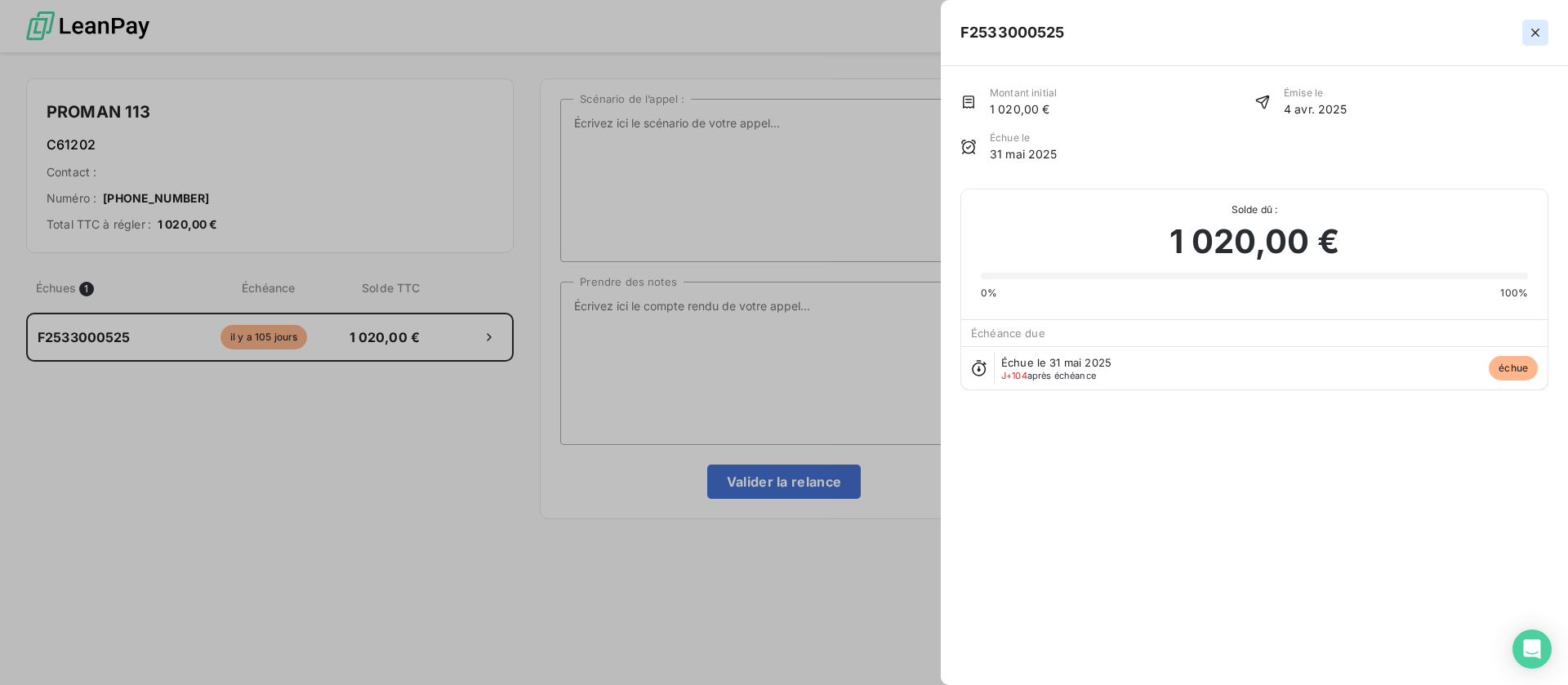
click at [1538, 30] on icon "button" at bounding box center [1535, 32] width 8 height 8
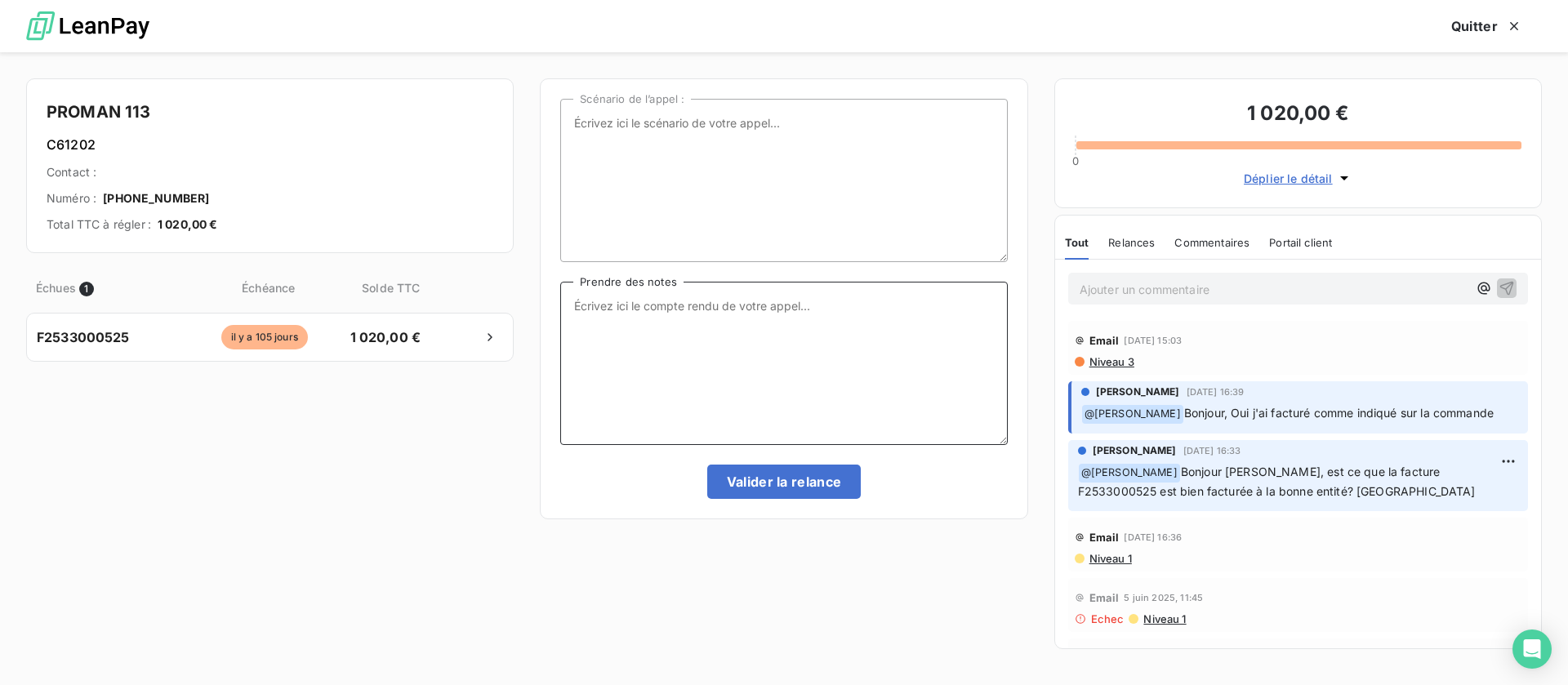
click at [892, 336] on textarea "Prendre des notes" at bounding box center [784, 363] width 447 height 163
click at [1468, 2] on div "Quitter" at bounding box center [784, 26] width 1568 height 52
click at [1477, 24] on button "Quitter" at bounding box center [1487, 25] width 110 height 34
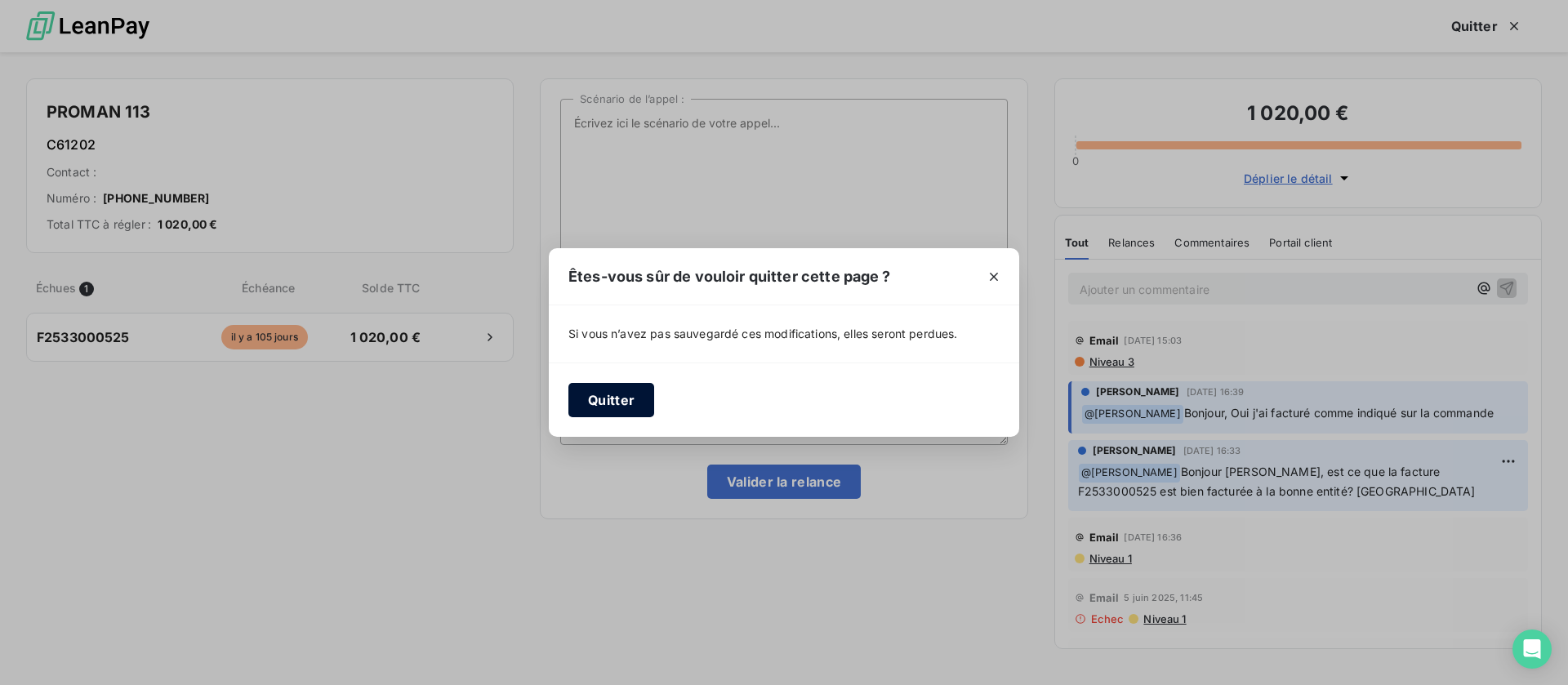
click at [627, 398] on button "Quitter" at bounding box center [611, 400] width 86 height 34
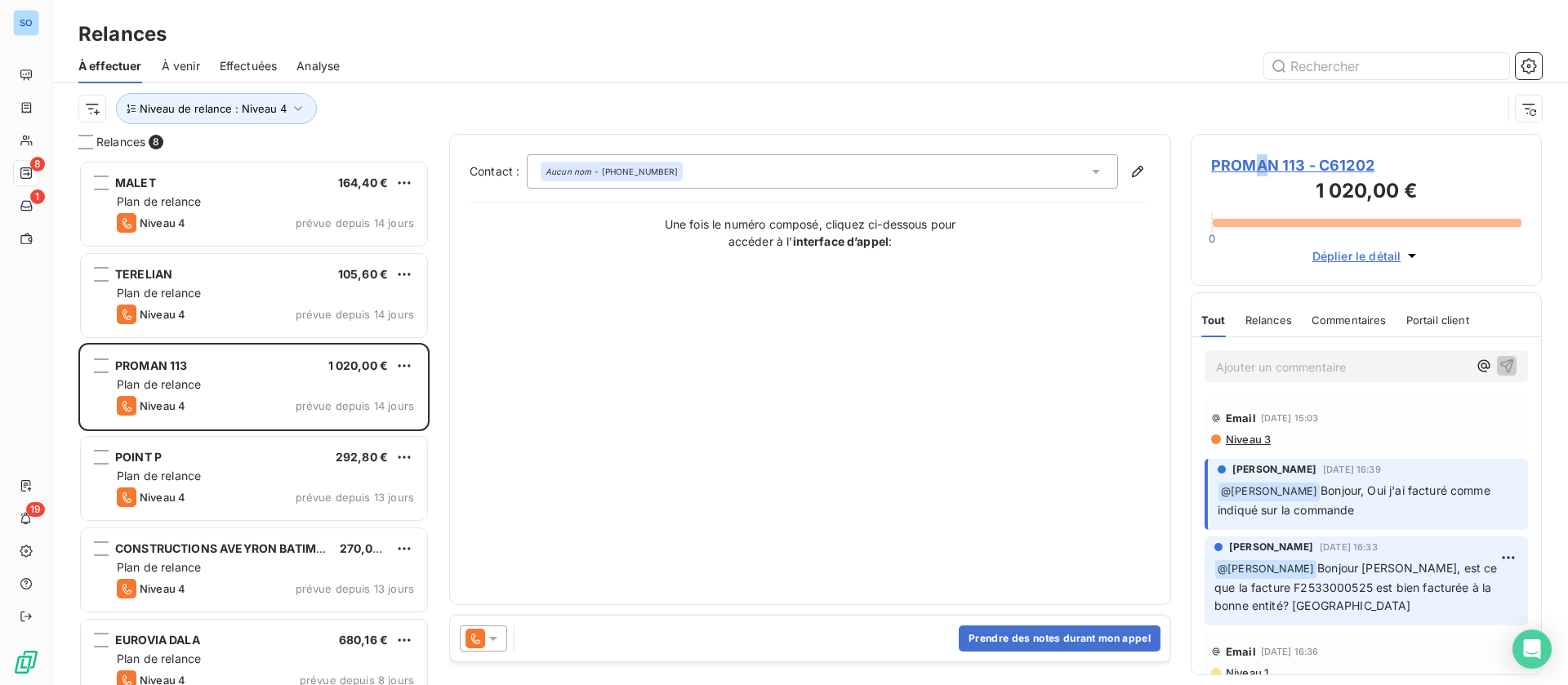
click at [1261, 160] on span "PROMAN 113 - C61202" at bounding box center [1365, 165] width 310 height 22
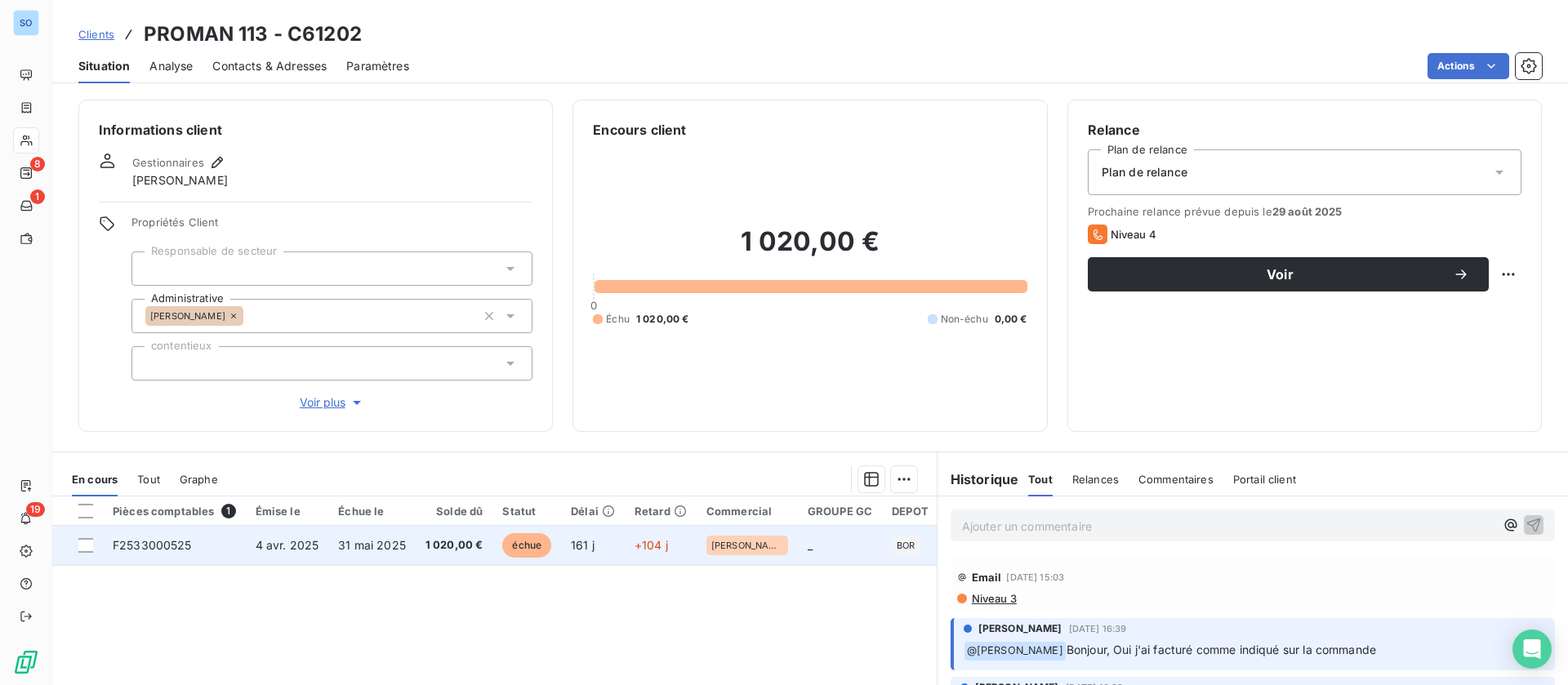
click at [436, 542] on span "1 020,00 €" at bounding box center [454, 545] width 58 height 17
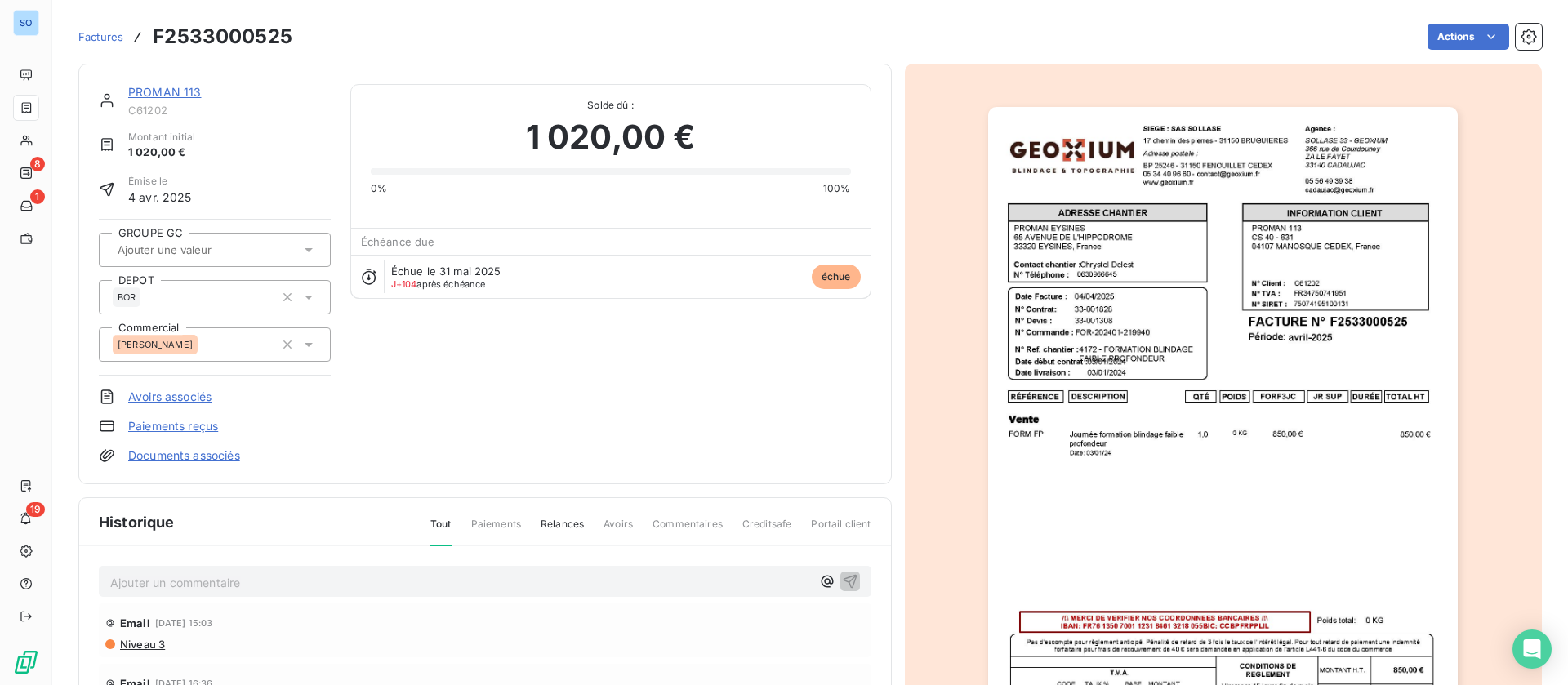
drag, startPoint x: 361, startPoint y: 589, endPoint x: 401, endPoint y: 586, distance: 40.1
click at [361, 589] on p "Ajouter un commentaire ﻿" at bounding box center [460, 582] width 701 height 20
click at [162, 81] on div "PROMAN 113 C61202 Montant initial 1 020,00 € Émise le 4 avr. 2025 GROUPE GC DEP…" at bounding box center [485, 274] width 814 height 421
click at [173, 88] on link "PROMAN 113" at bounding box center [165, 92] width 73 height 14
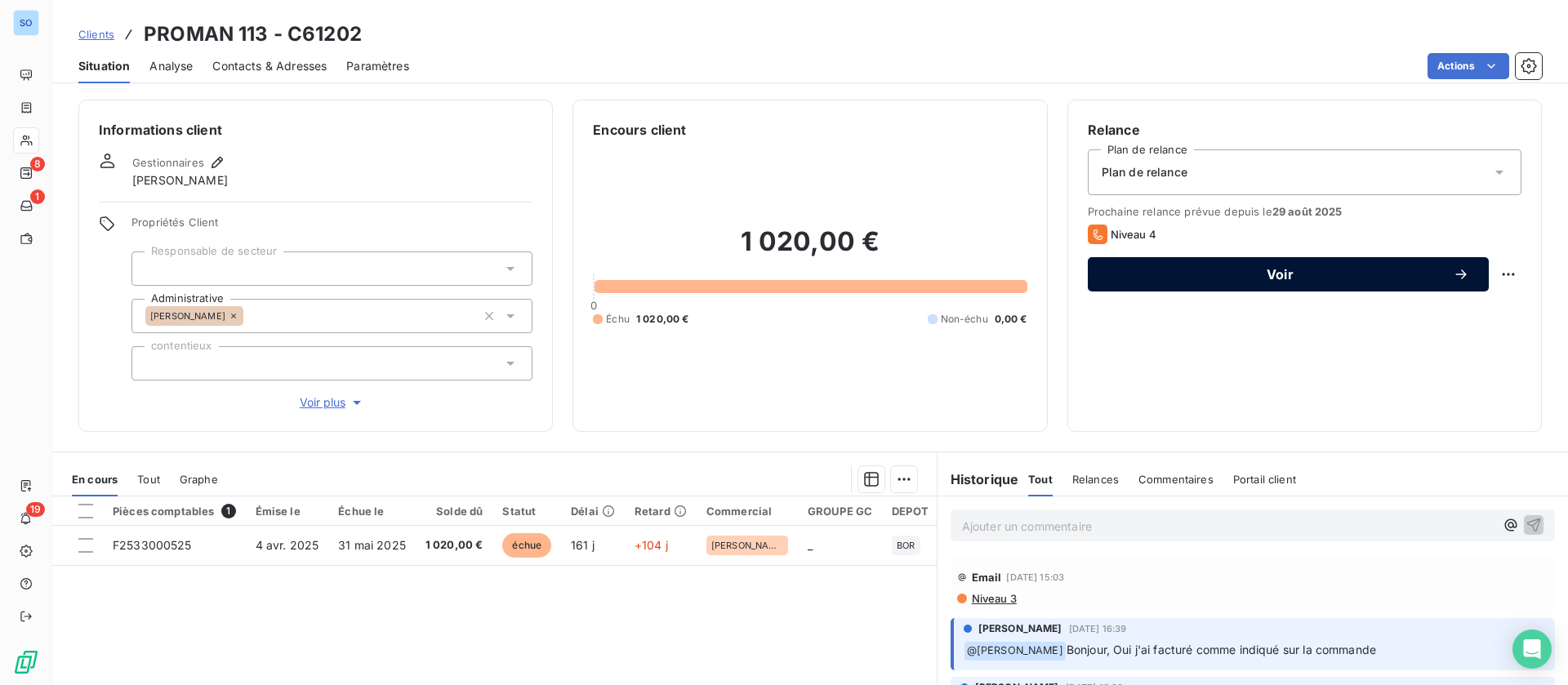
click at [1254, 268] on span "Voir" at bounding box center [1280, 274] width 346 height 13
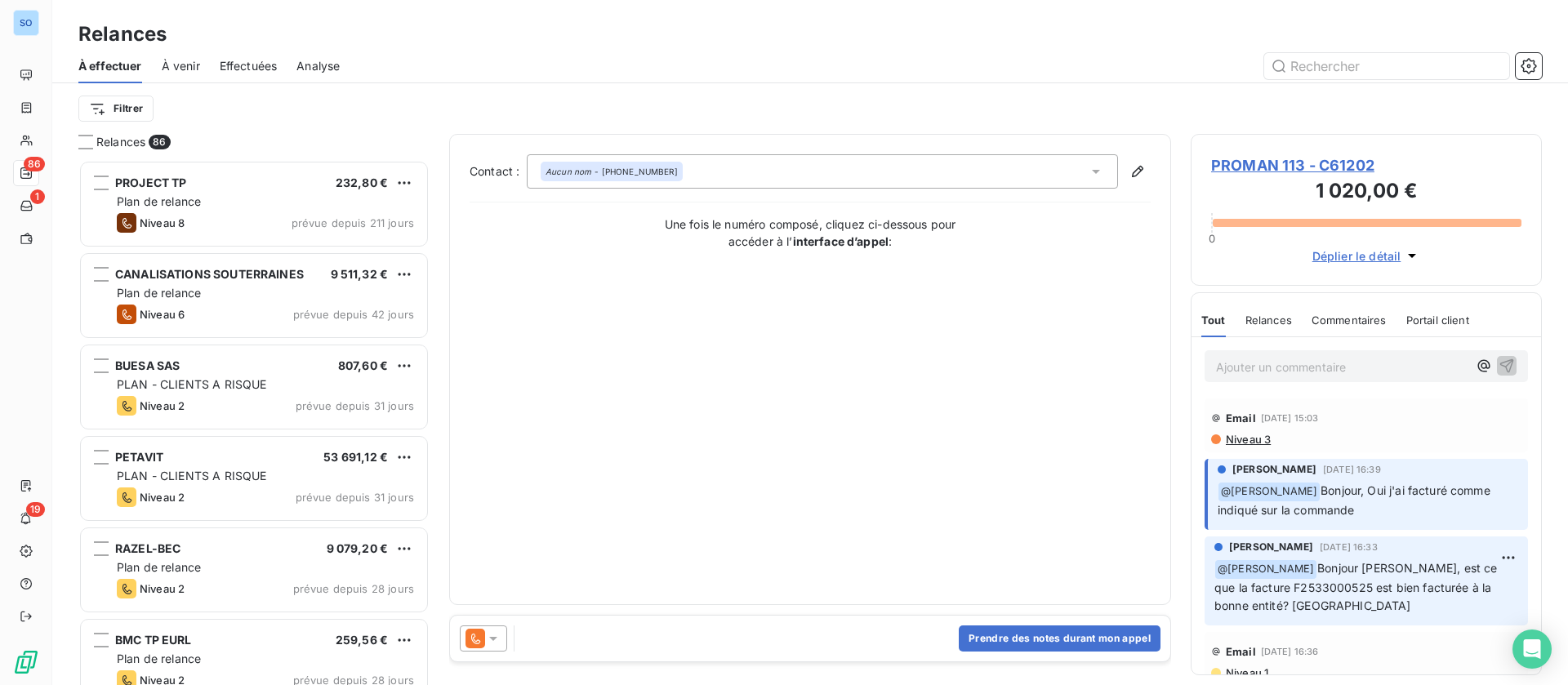
scroll to position [506, 333]
click at [1276, 164] on span "PROMAN 113 - C61202" at bounding box center [1365, 165] width 310 height 22
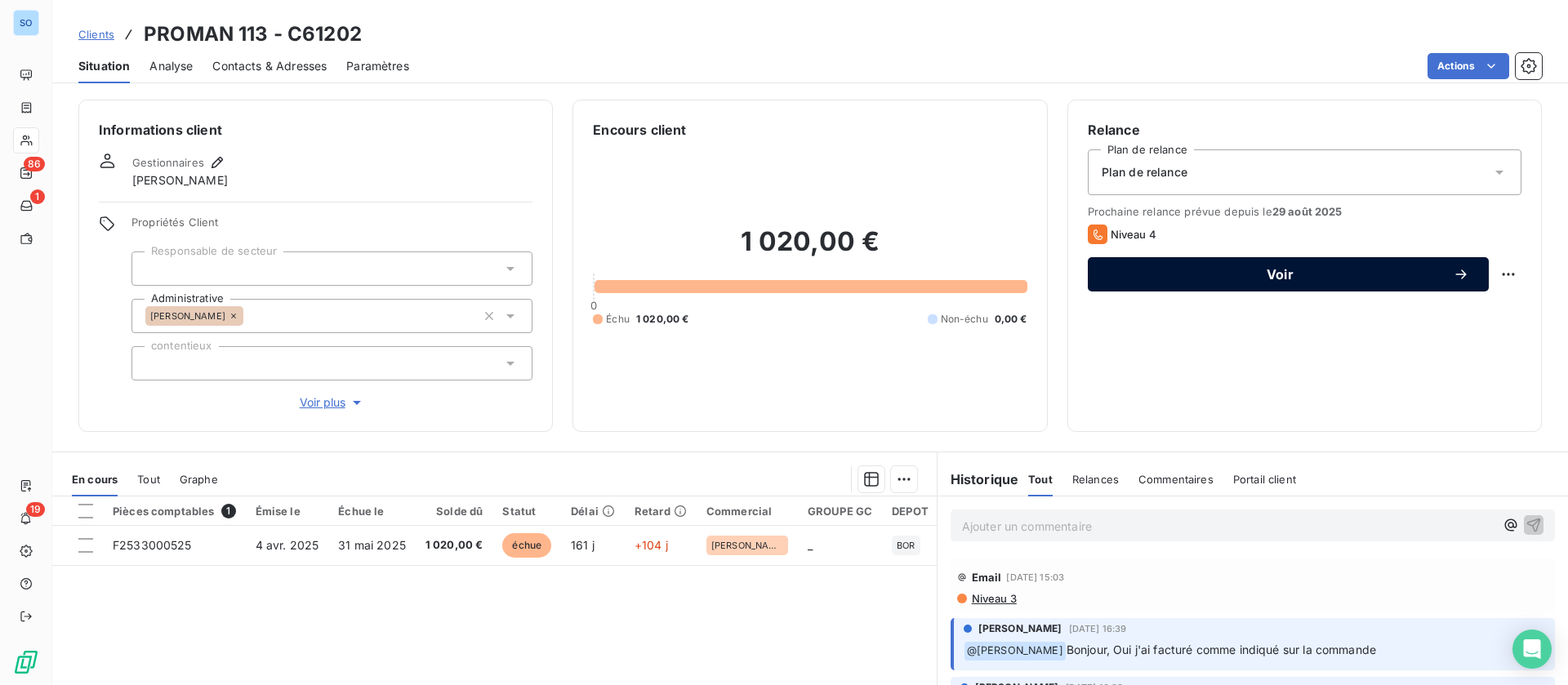
click at [1246, 261] on button "Voir" at bounding box center [1288, 274] width 401 height 34
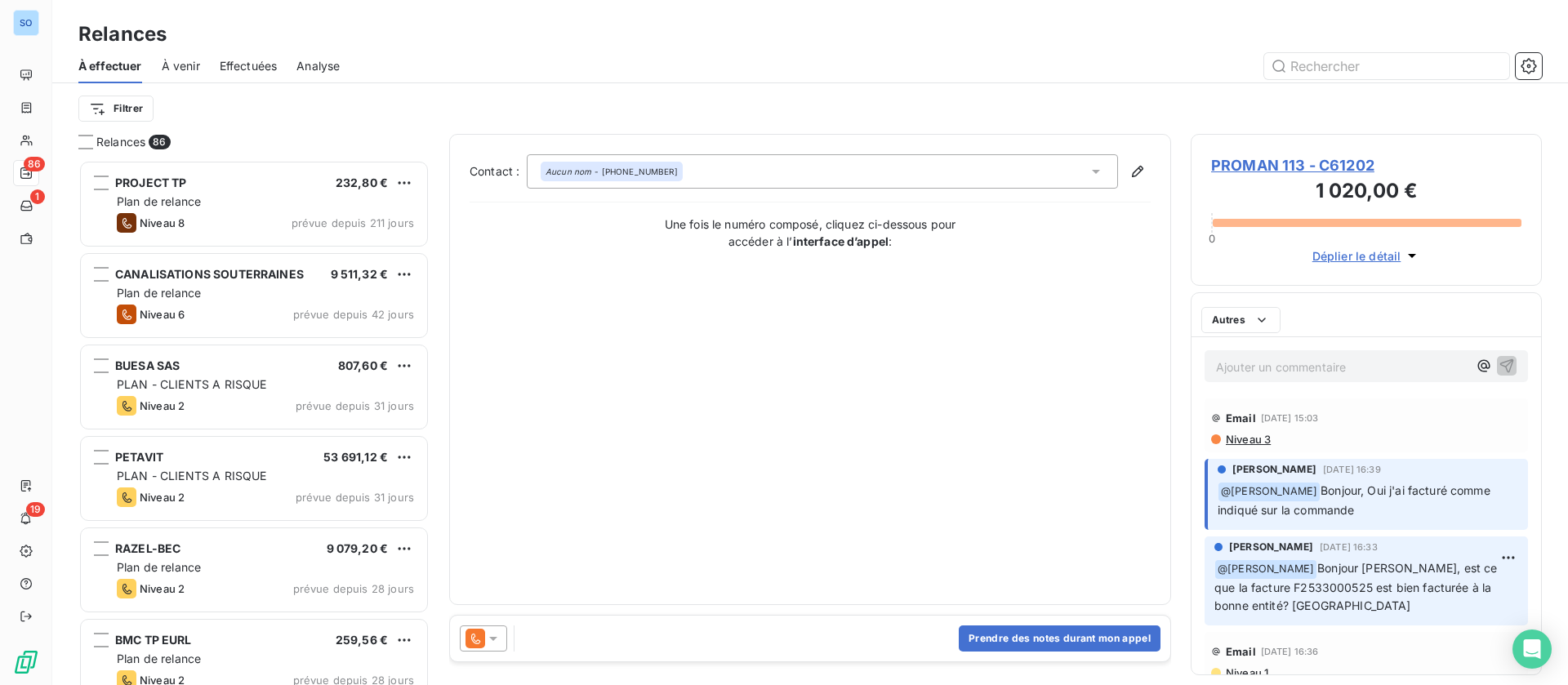
scroll to position [506, 333]
click at [995, 629] on button "Prendre des notes durant mon appel" at bounding box center [1059, 638] width 202 height 26
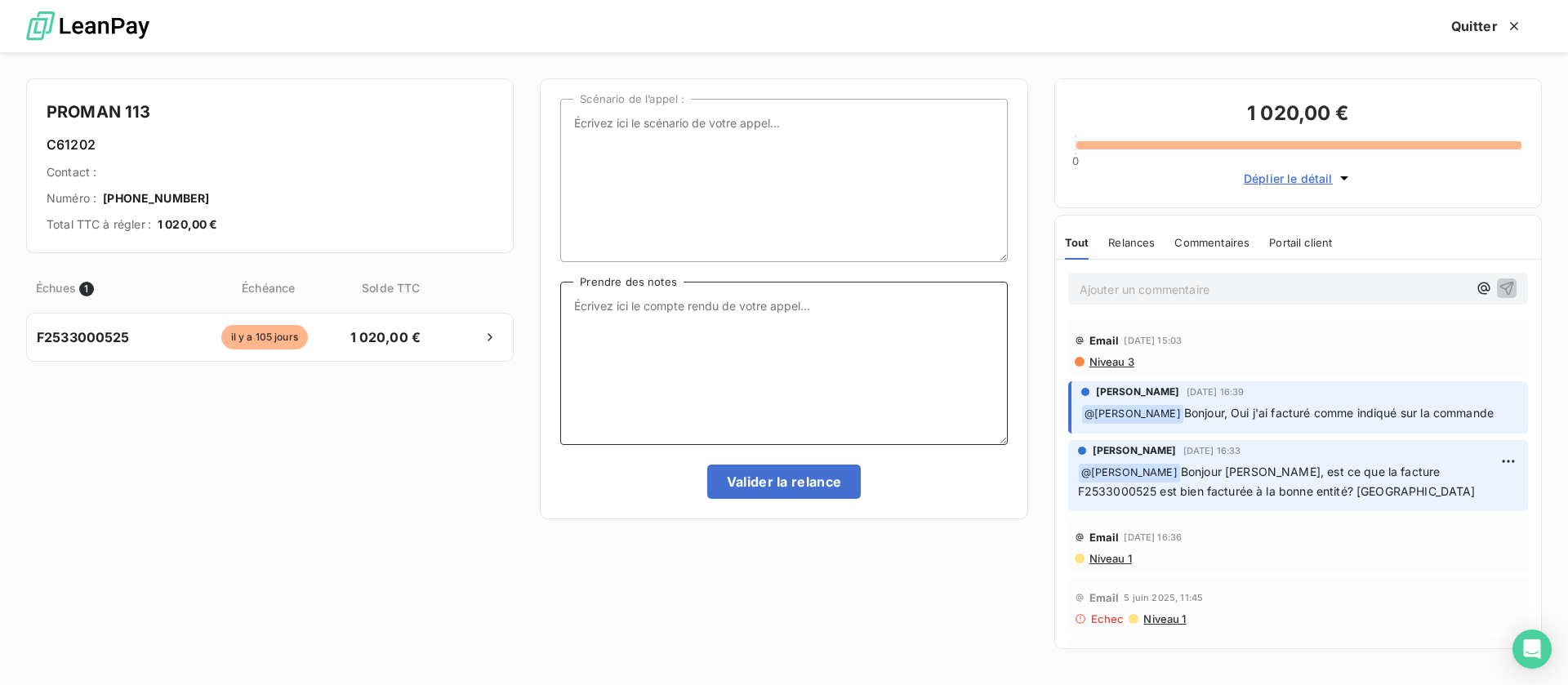
click at [691, 366] on textarea "Prendre des notes" at bounding box center [784, 363] width 447 height 163
click at [1100, 355] on span "Niveau 3" at bounding box center [1111, 361] width 46 height 13
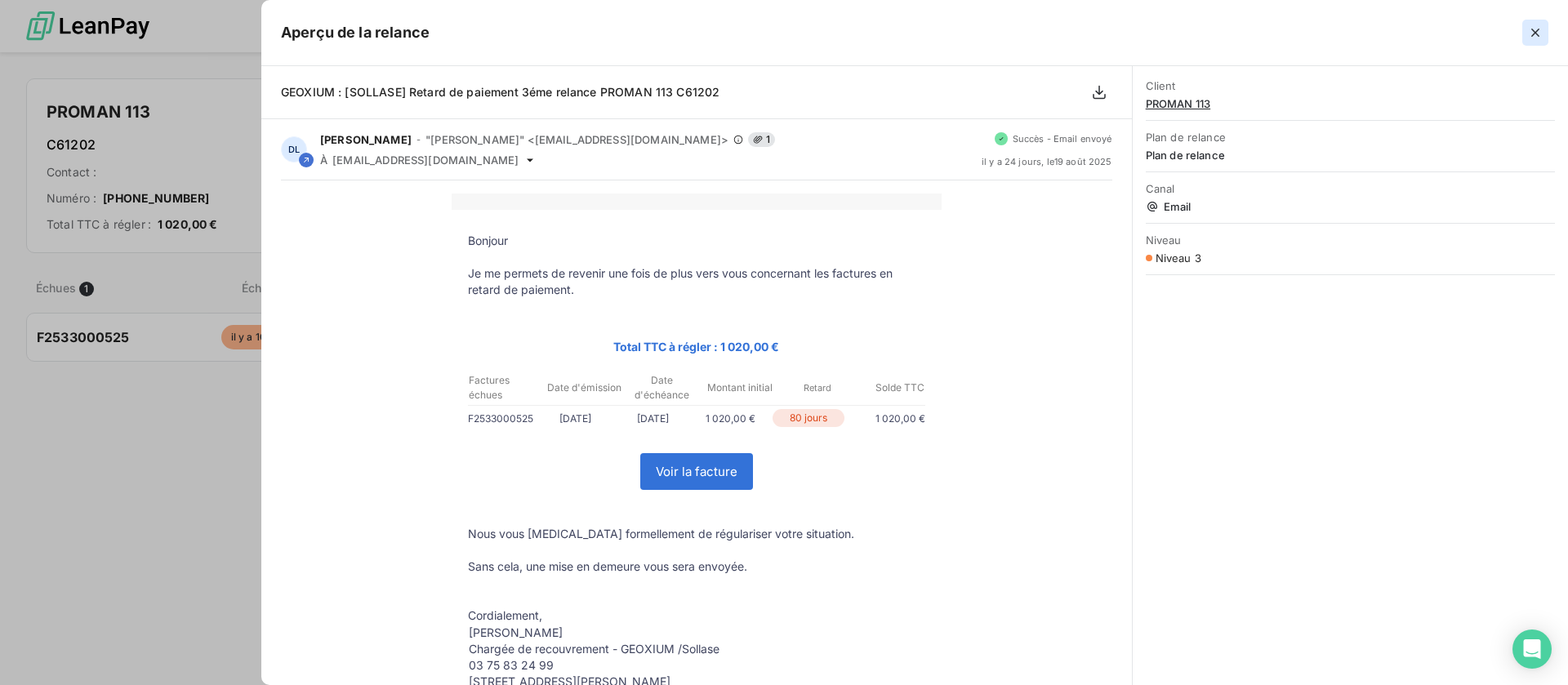
click at [1535, 29] on icon "button" at bounding box center [1535, 32] width 17 height 17
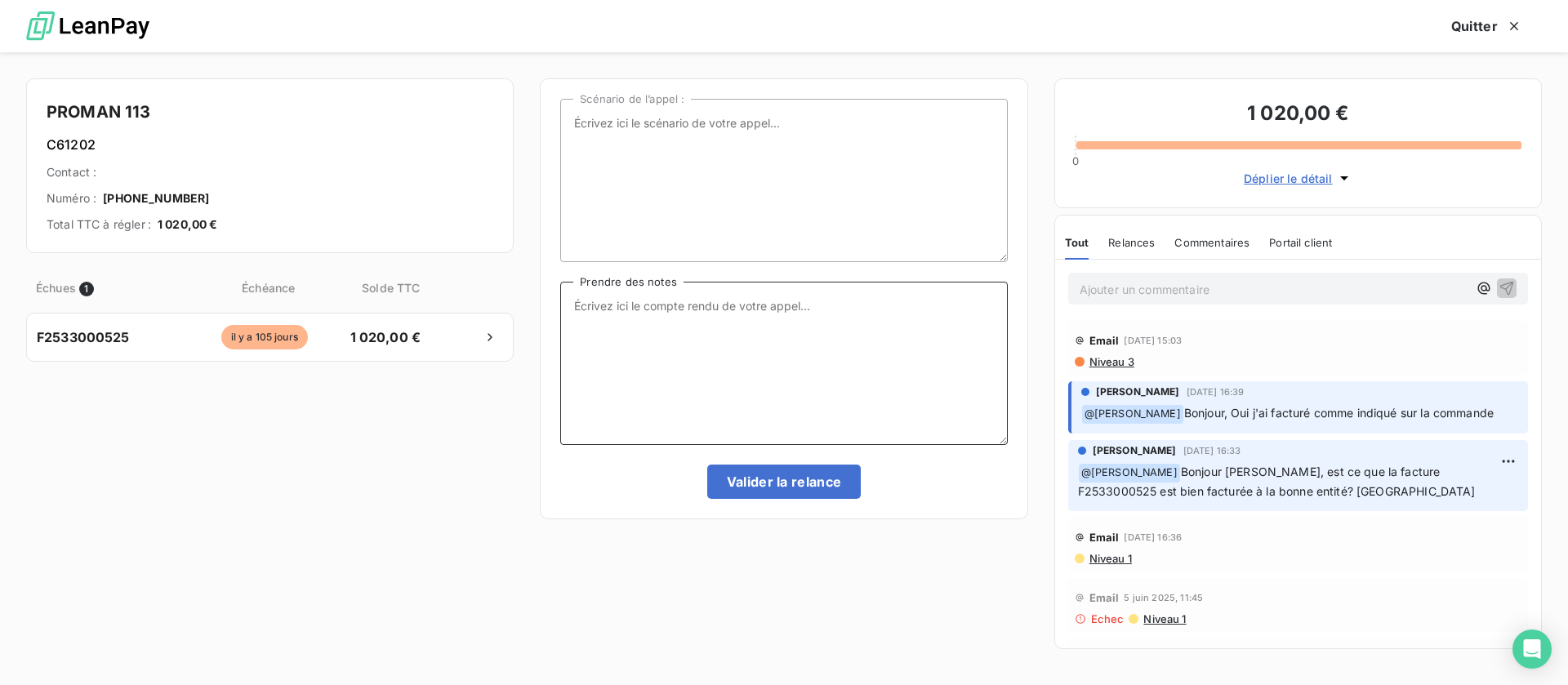
click at [869, 316] on textarea "Prendre des notes" at bounding box center [784, 363] width 447 height 163
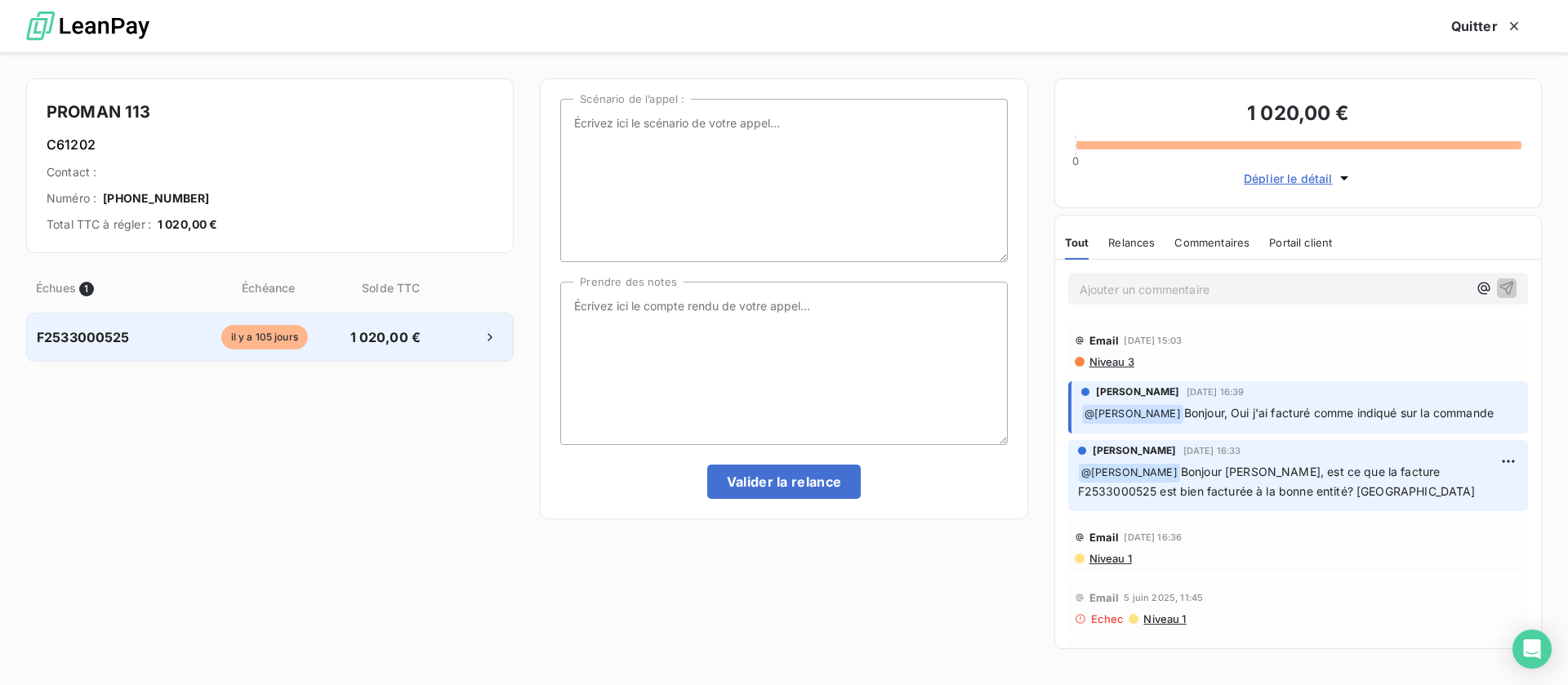
click at [190, 333] on div "il y a 105 jours" at bounding box center [264, 337] width 149 height 24
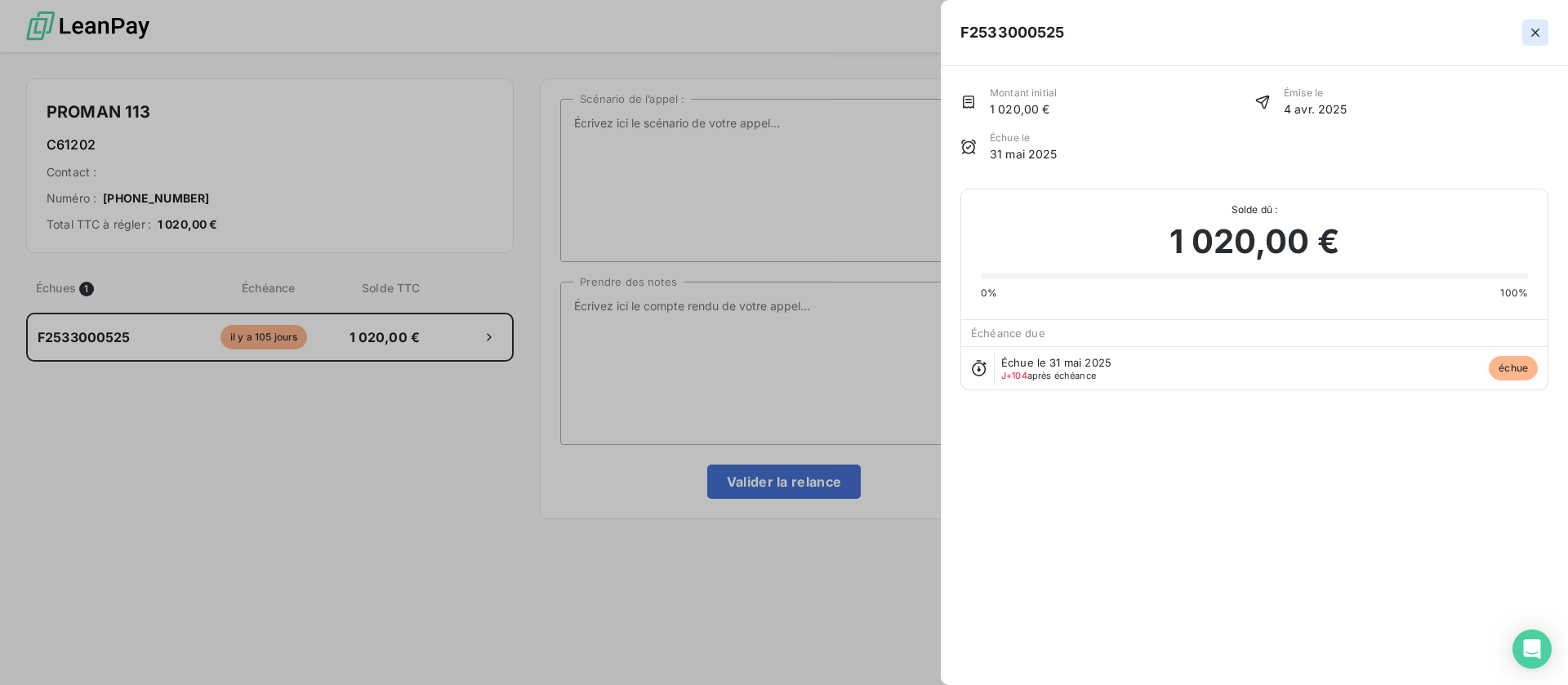
click at [1533, 27] on icon "button" at bounding box center [1535, 32] width 17 height 17
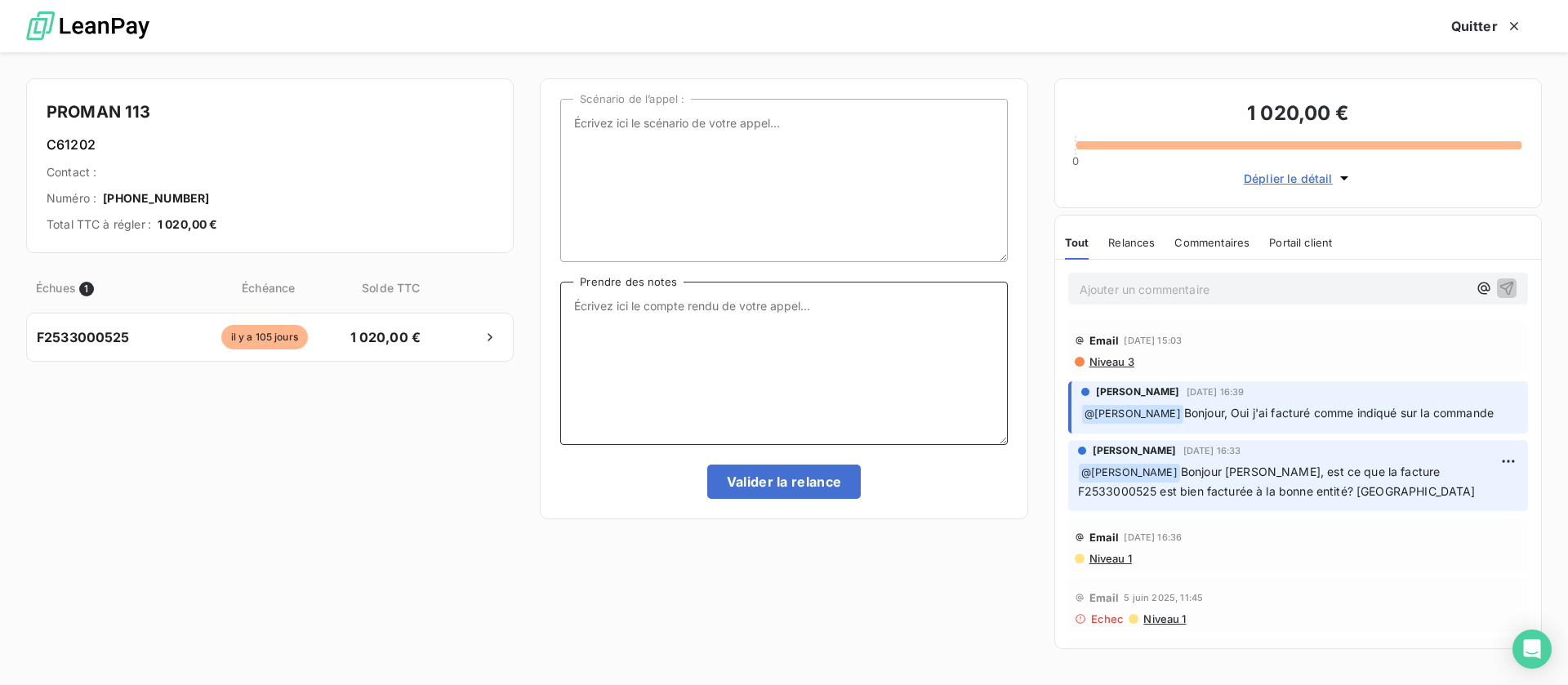
click at [592, 327] on textarea "Prendre des notes" at bounding box center [784, 363] width 447 height 163
type textarea "VA TRANSMETTRE AU SERVICE COMPTA DES FORMATIONS ET ME FAIT UN RETOUR PAR MAIL"
click at [799, 502] on div "Scénario de l’appel : VA TRANSMETTRE AU SERVICE COMPTA DES FORMATIONS ET ME FAI…" at bounding box center [783, 298] width 487 height 441
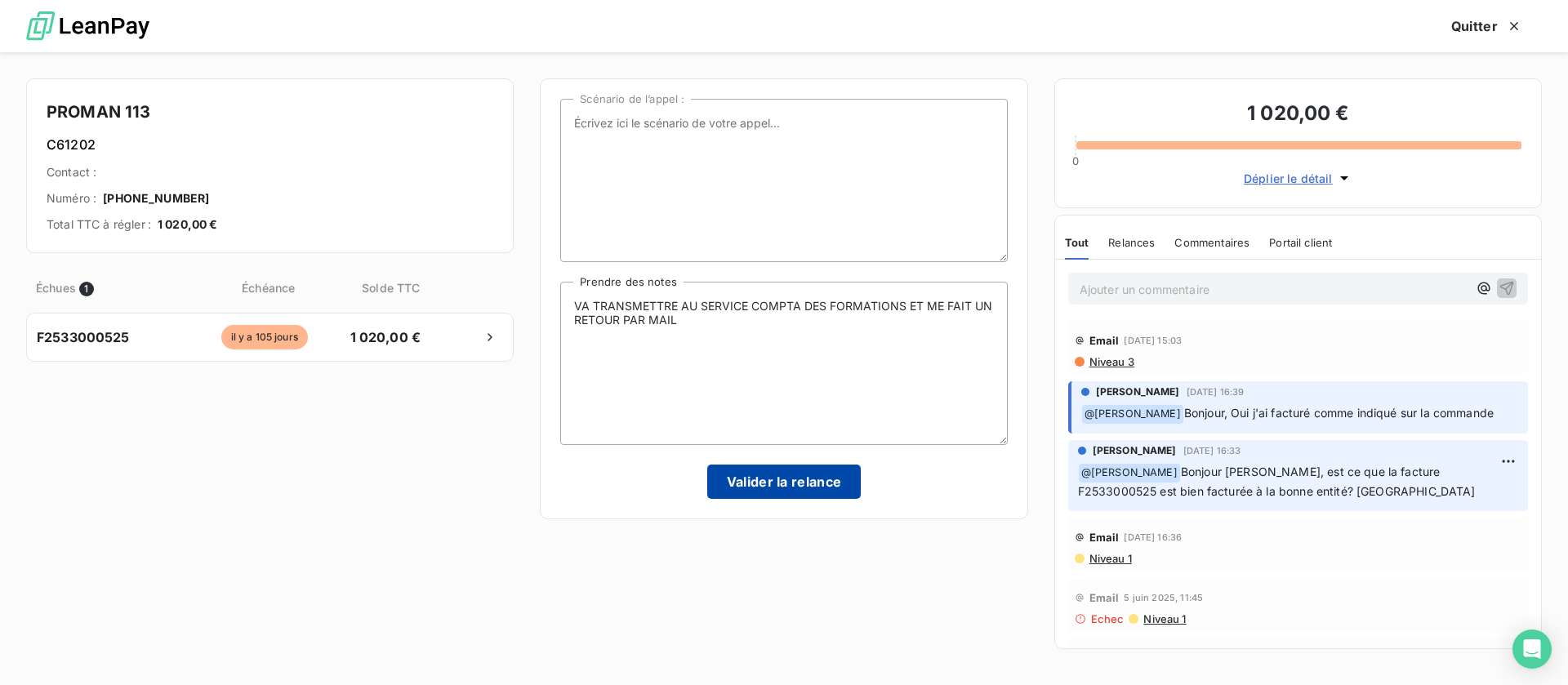
click at [790, 495] on button "Valider la relance" at bounding box center [784, 481] width 155 height 34
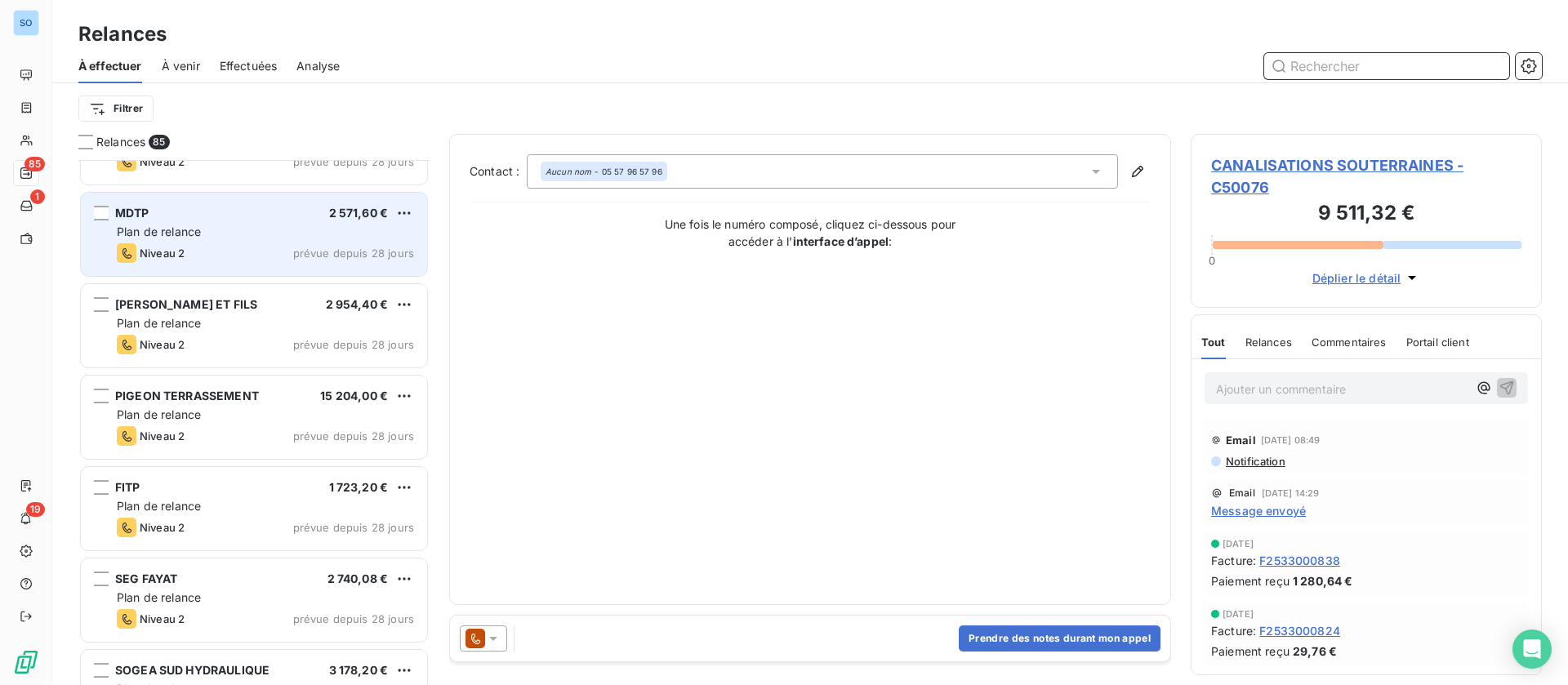
scroll to position [613, 0]
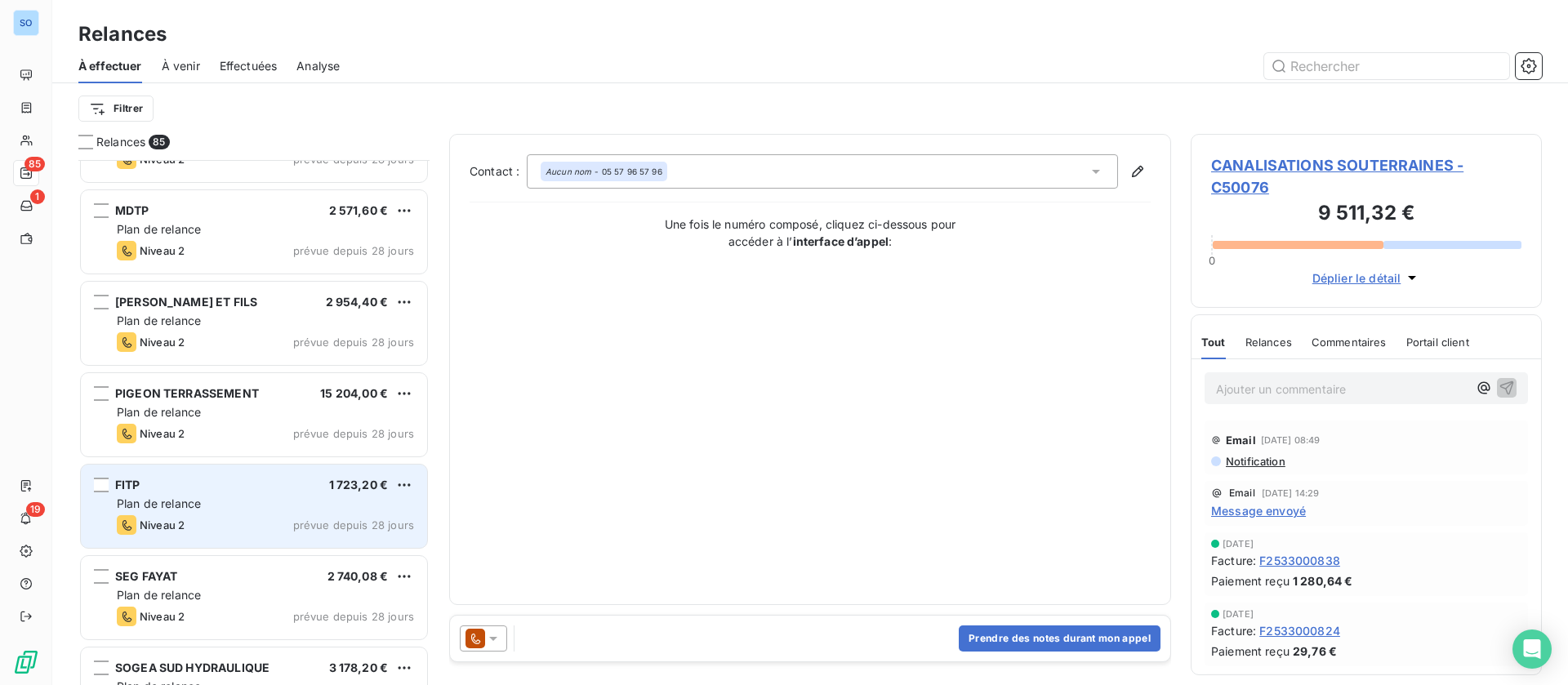
click at [265, 483] on div "FITP 1 723,20 €" at bounding box center [265, 484] width 297 height 15
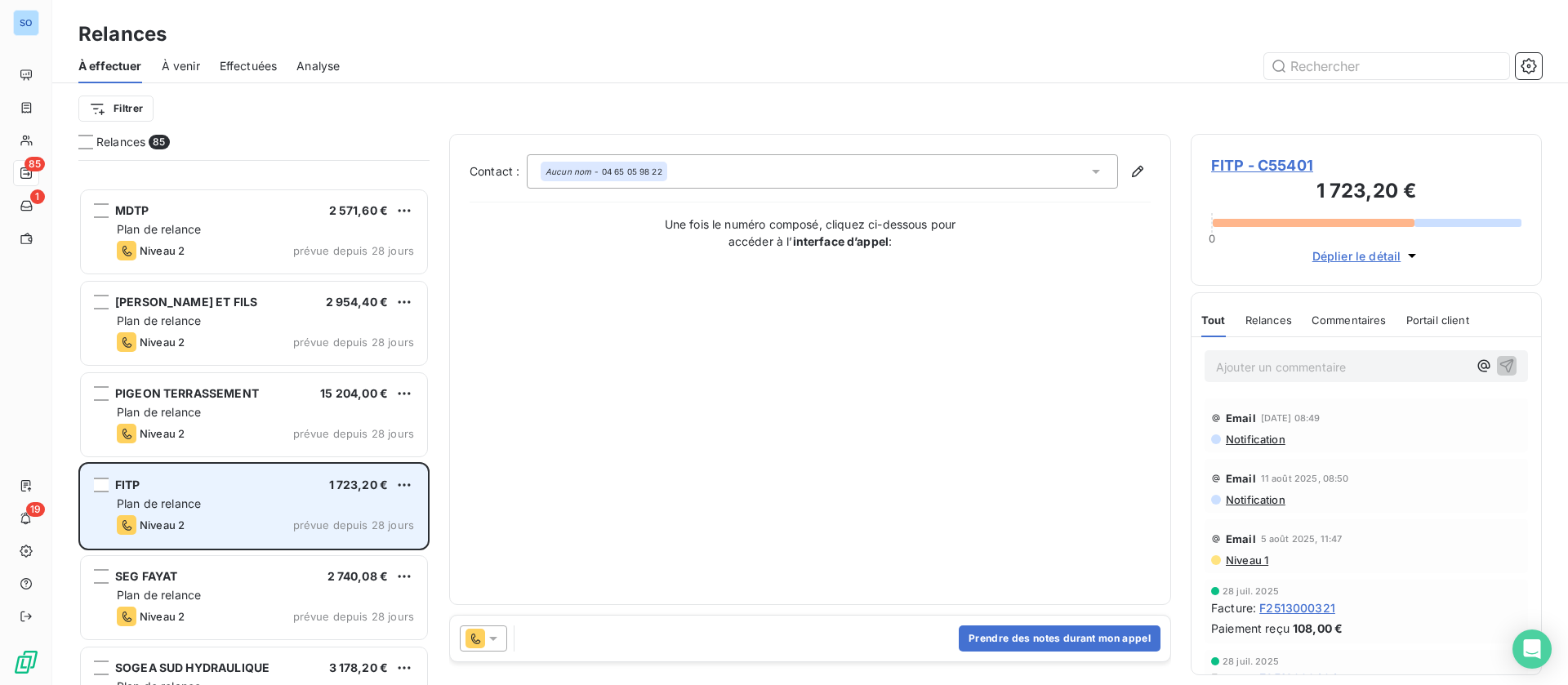
scroll to position [736, 0]
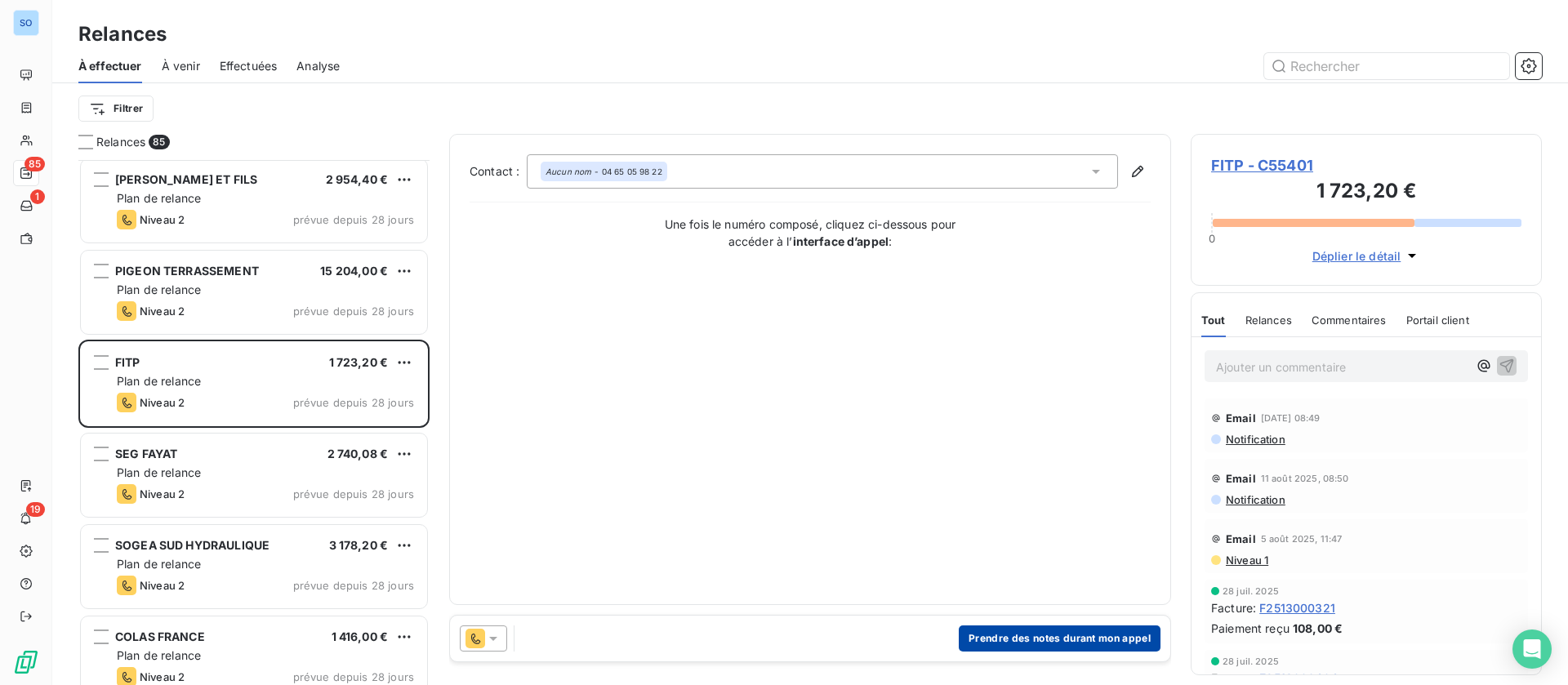
click at [1055, 634] on button "Prendre des notes durant mon appel" at bounding box center [1059, 638] width 202 height 26
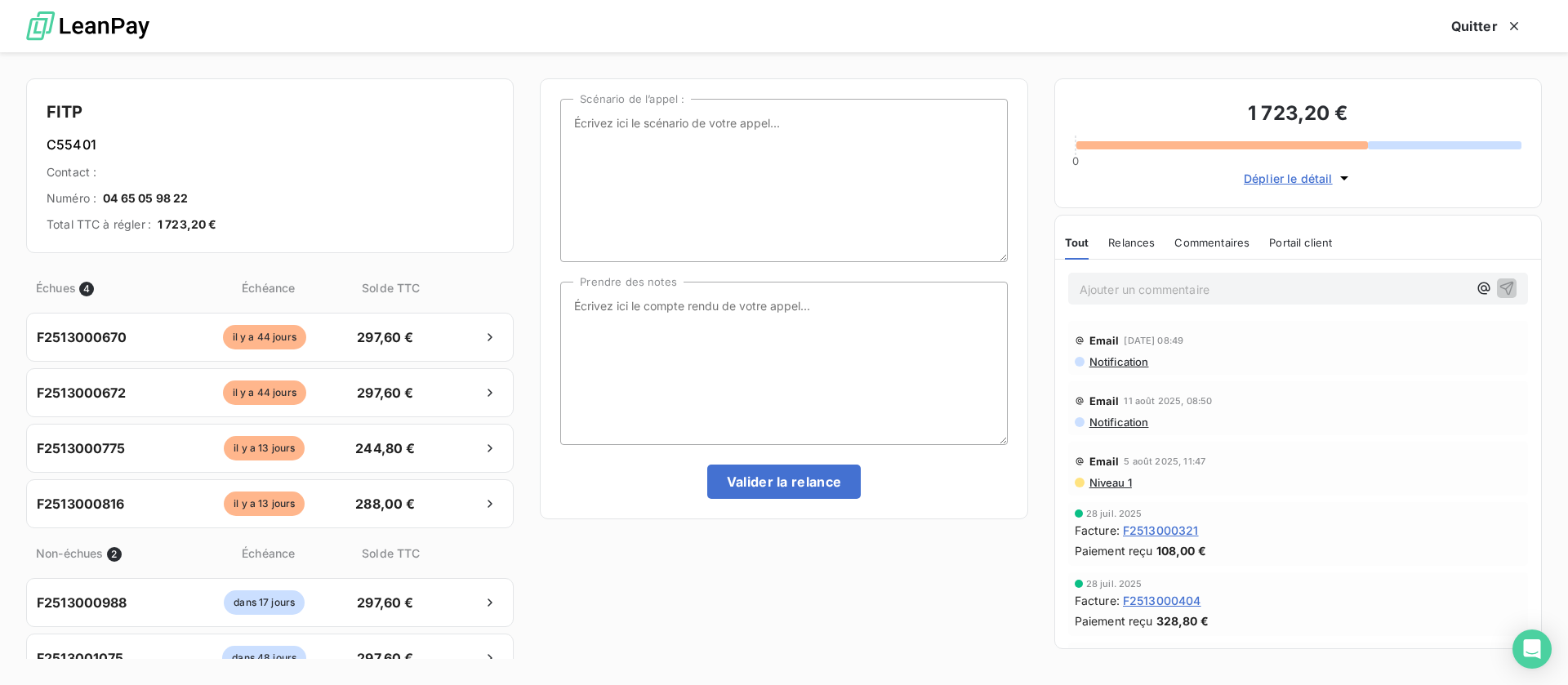
click at [1144, 299] on div "Ajouter un commentaire ﻿" at bounding box center [1297, 288] width 460 height 31
click at [1144, 280] on p "Ajouter un commentaire ﻿" at bounding box center [1274, 289] width 388 height 20
click at [1500, 283] on icon "button" at bounding box center [1507, 288] width 14 height 14
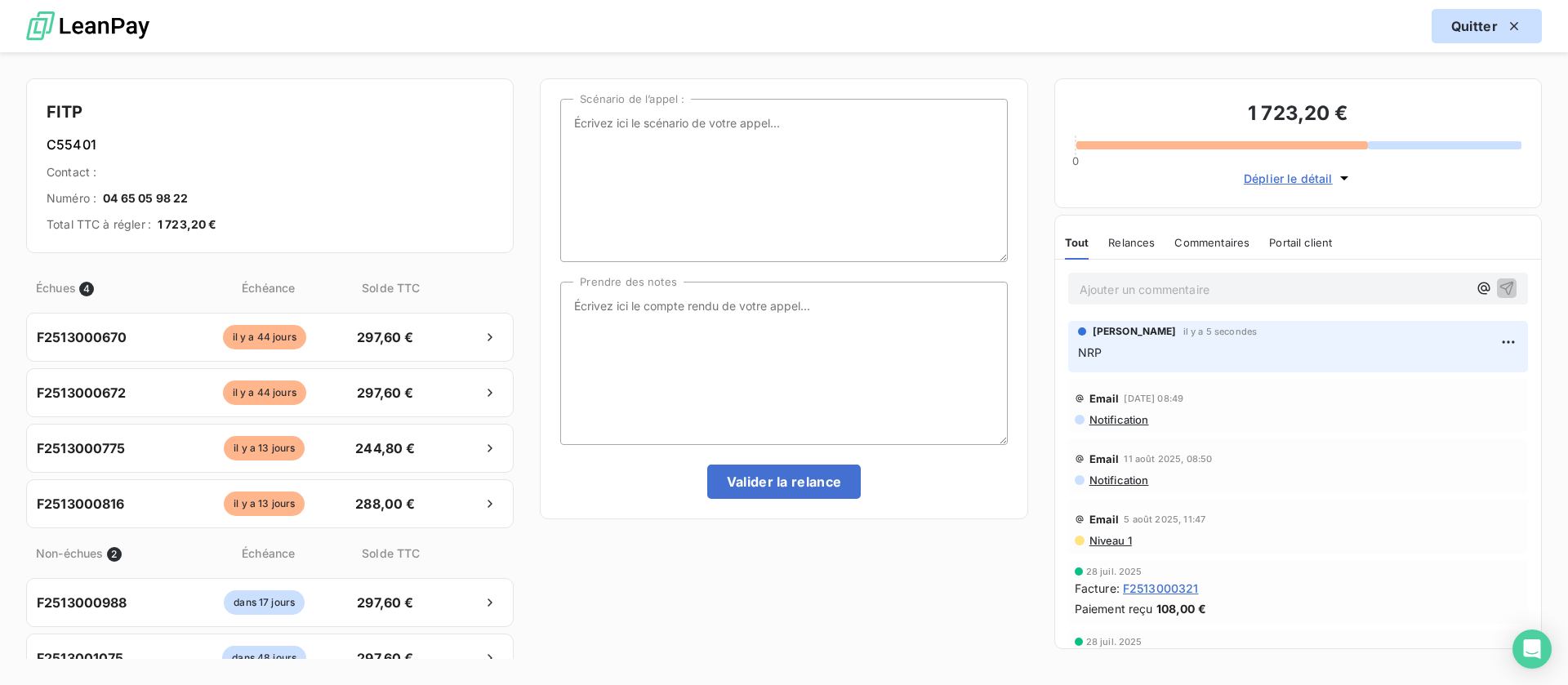
click at [1481, 19] on button "Quitter" at bounding box center [1487, 25] width 110 height 34
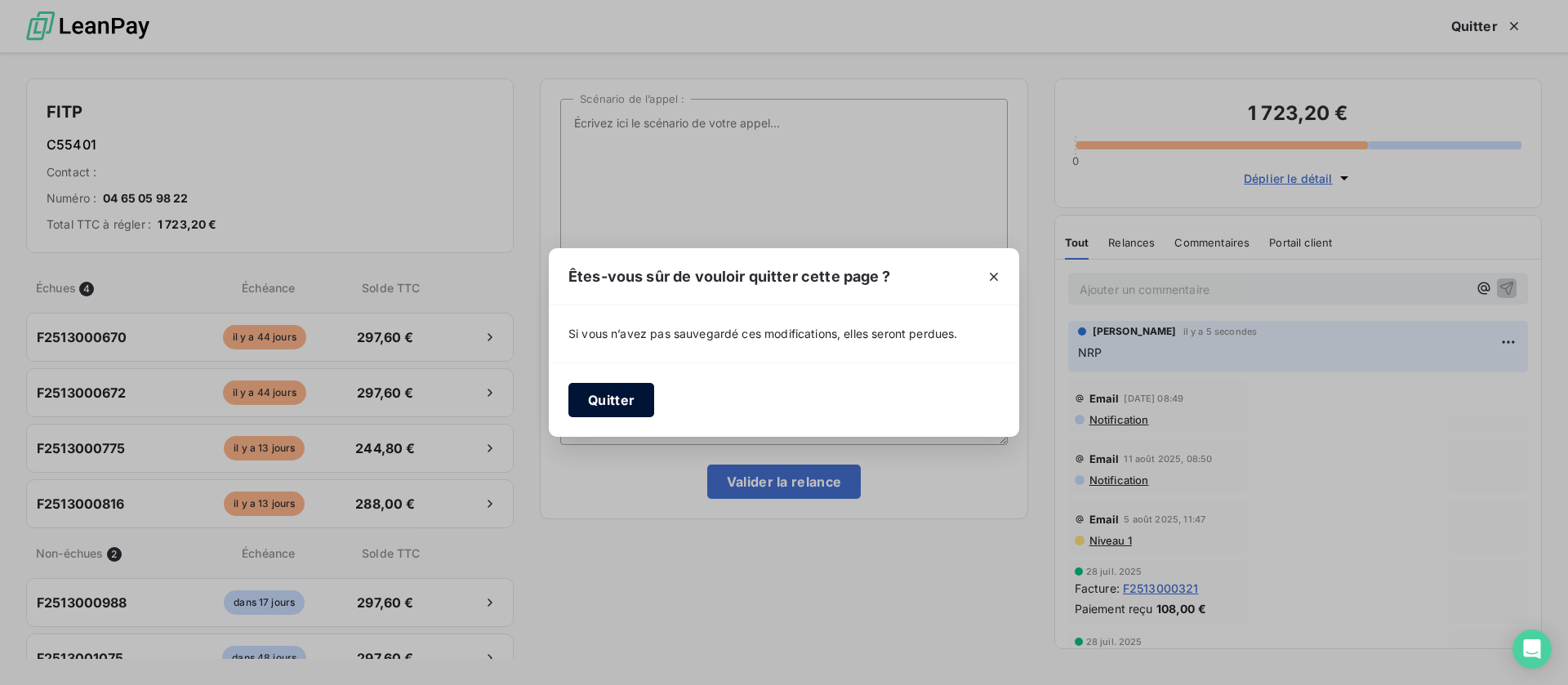
click at [608, 387] on button "Quitter" at bounding box center [611, 400] width 86 height 34
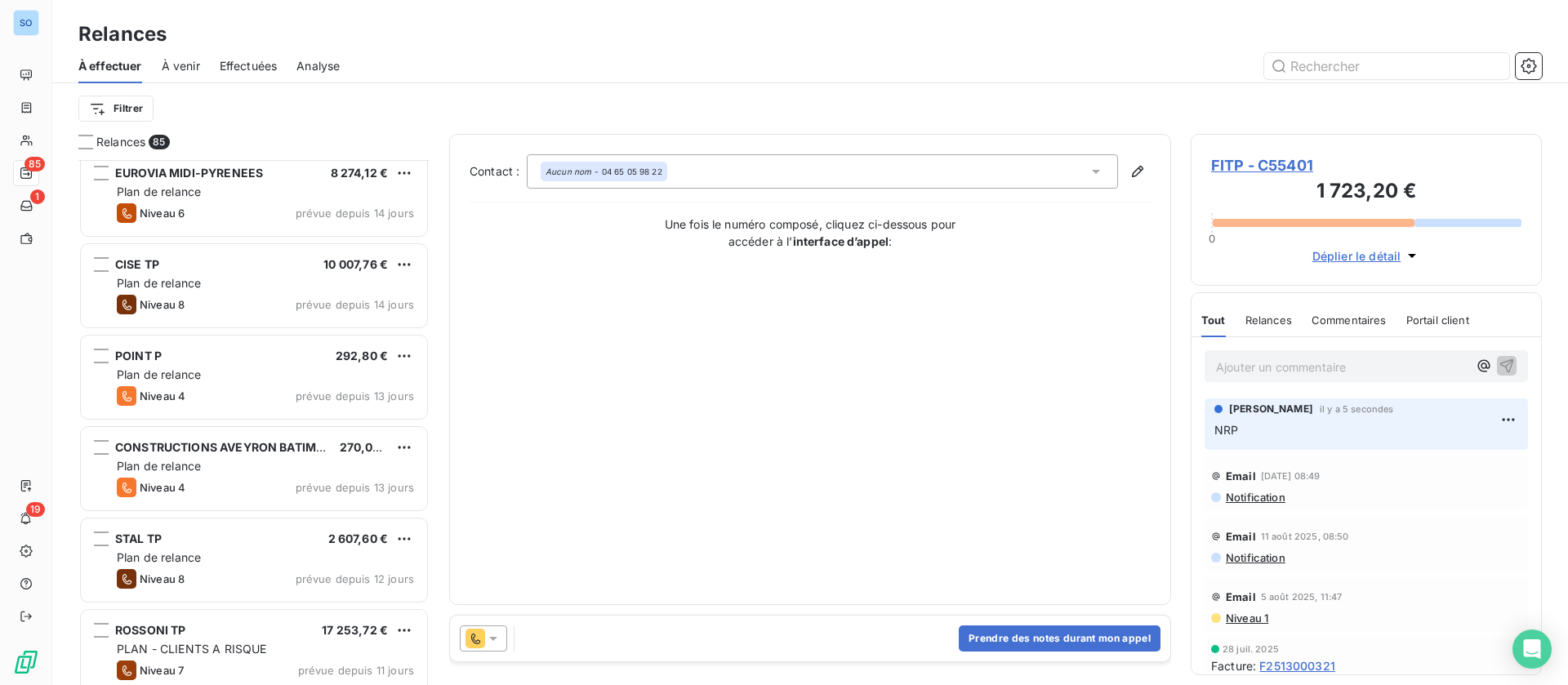
scroll to position [2327, 0]
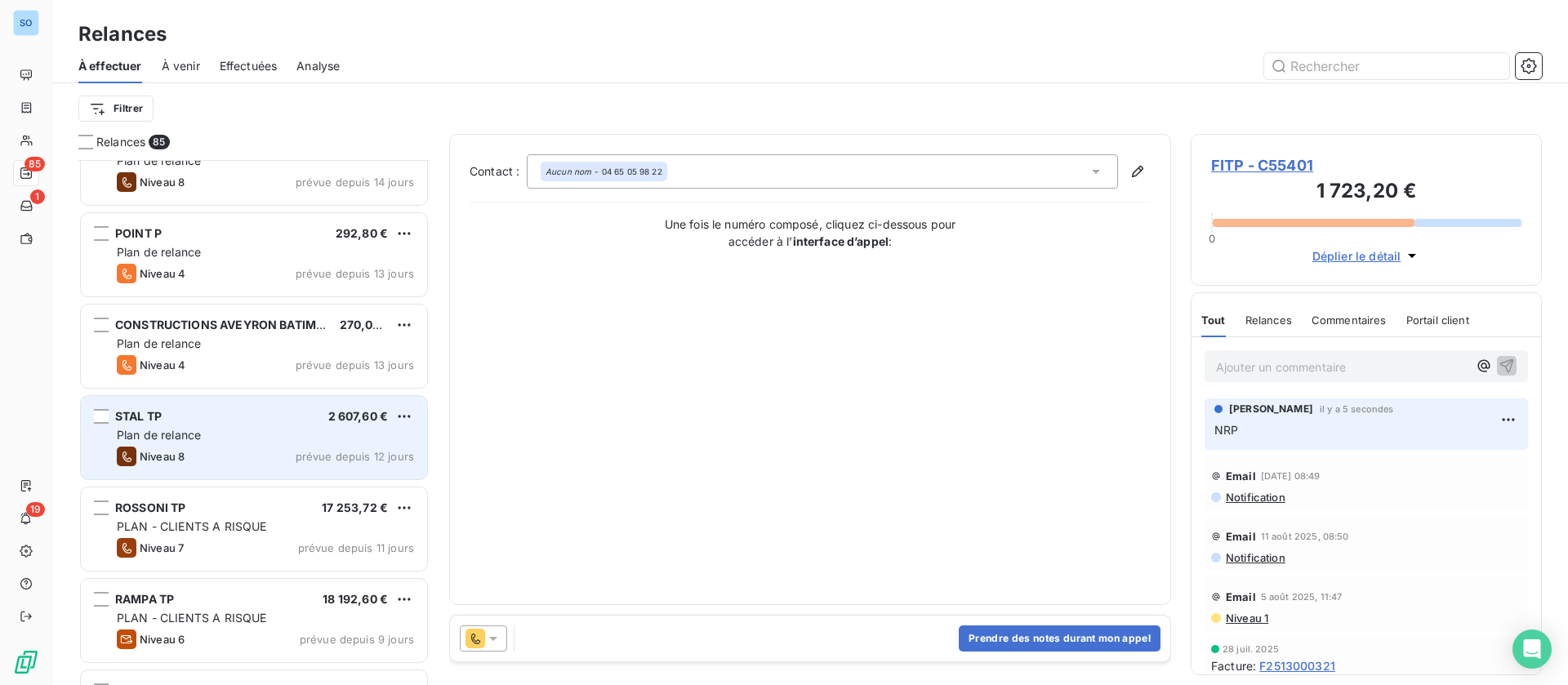
click at [285, 421] on div "STAL TP 2 607,60 €" at bounding box center [265, 416] width 297 height 15
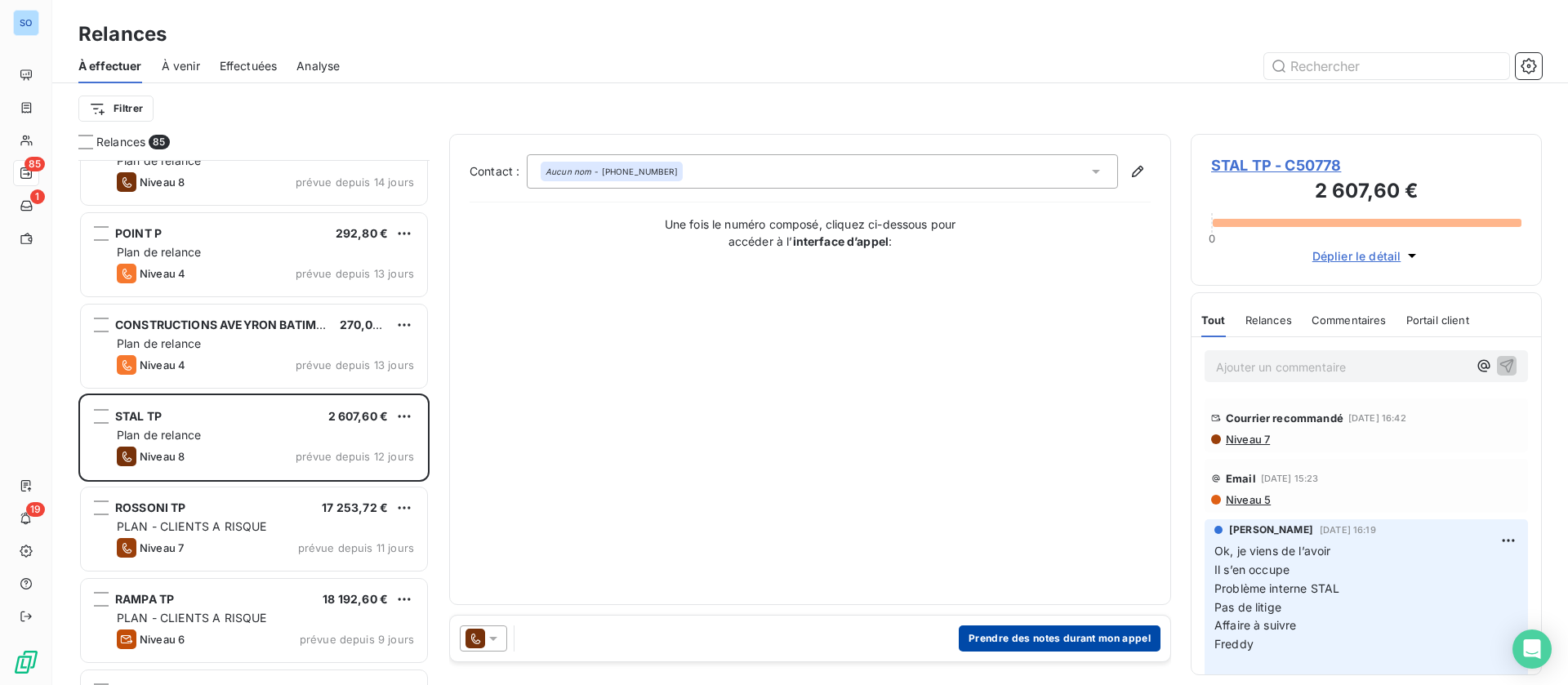
click at [1052, 635] on button "Prendre des notes durant mon appel" at bounding box center [1059, 638] width 202 height 26
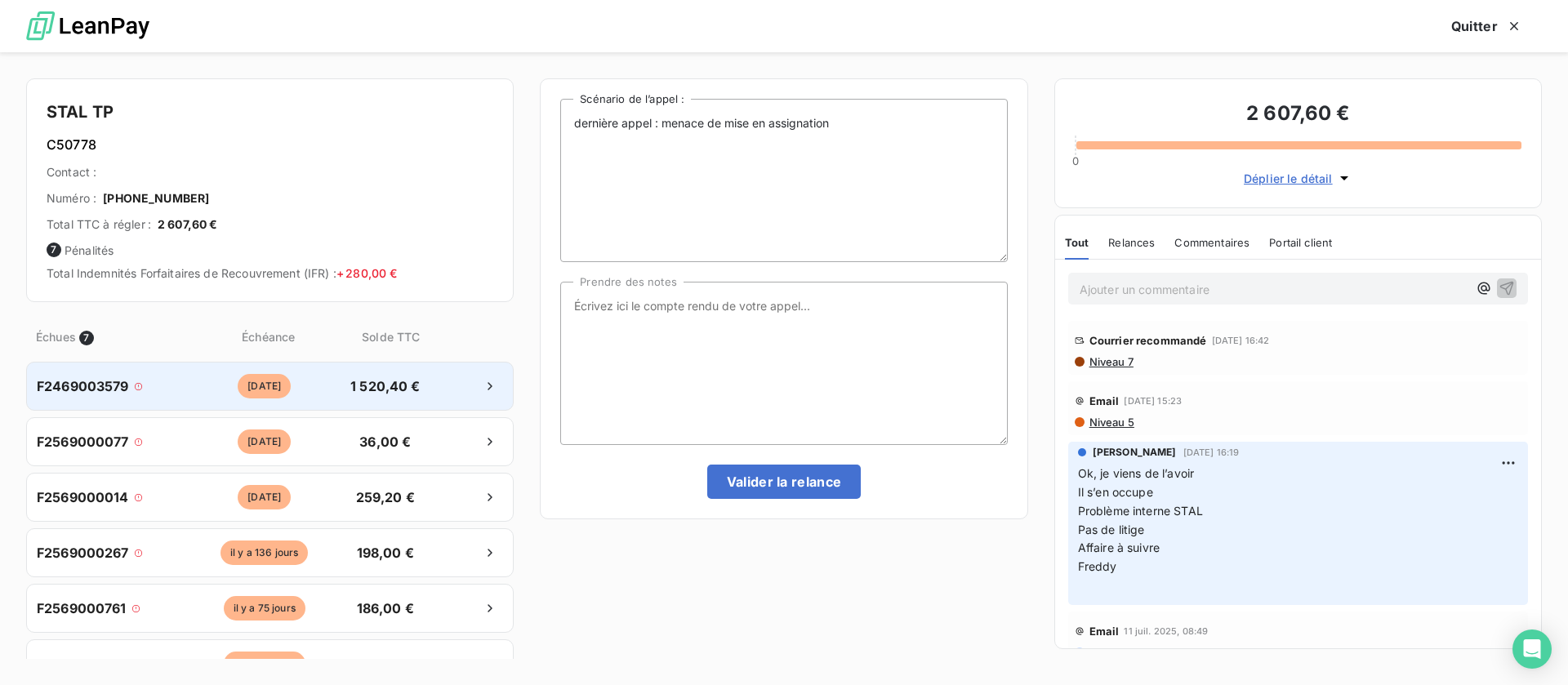
click at [259, 369] on div "F2469003579 il y a 197 jours 1 520,40 €" at bounding box center [270, 386] width 487 height 49
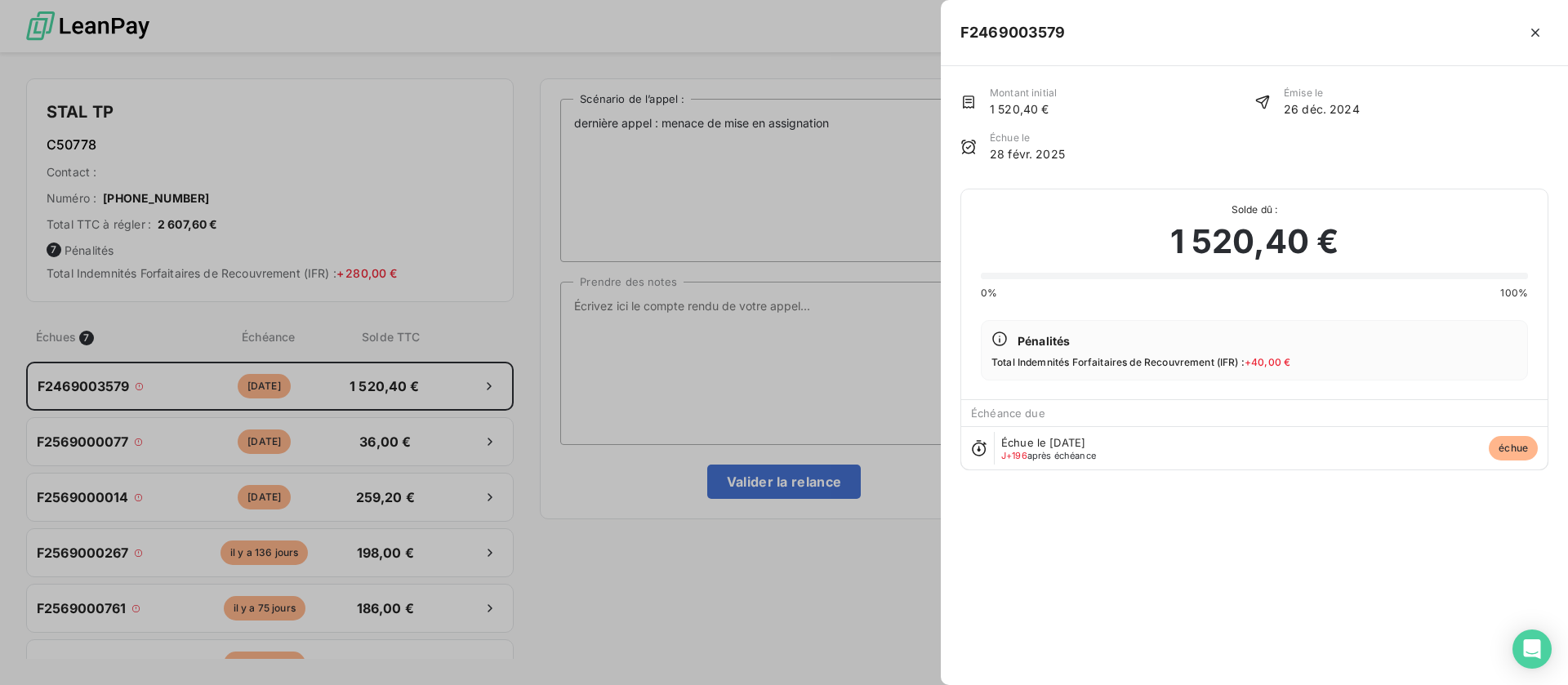
drag, startPoint x: 1536, startPoint y: 30, endPoint x: 1463, endPoint y: 38, distance: 73.4
click at [1537, 29] on icon "button" at bounding box center [1535, 32] width 17 height 17
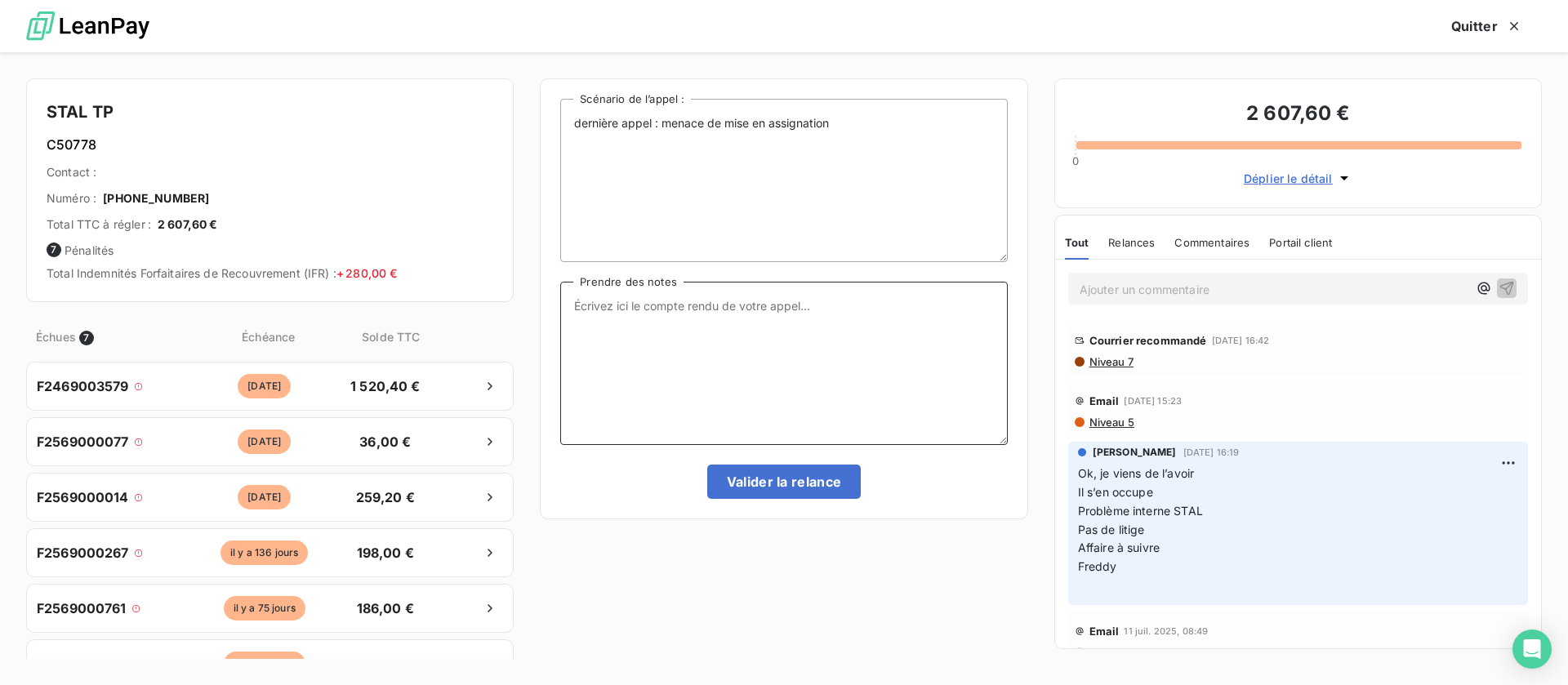
click at [808, 342] on textarea "Prendre des notes" at bounding box center [784, 363] width 447 height 163
click at [1122, 283] on p "Ajouter un commentaire ﻿" at bounding box center [1274, 289] width 388 height 20
click at [1478, 284] on div "compta occupé" at bounding box center [1298, 287] width 437 height 20
click at [1498, 284] on icon "button" at bounding box center [1506, 287] width 17 height 17
click at [1485, 18] on button "Quitter" at bounding box center [1487, 25] width 110 height 34
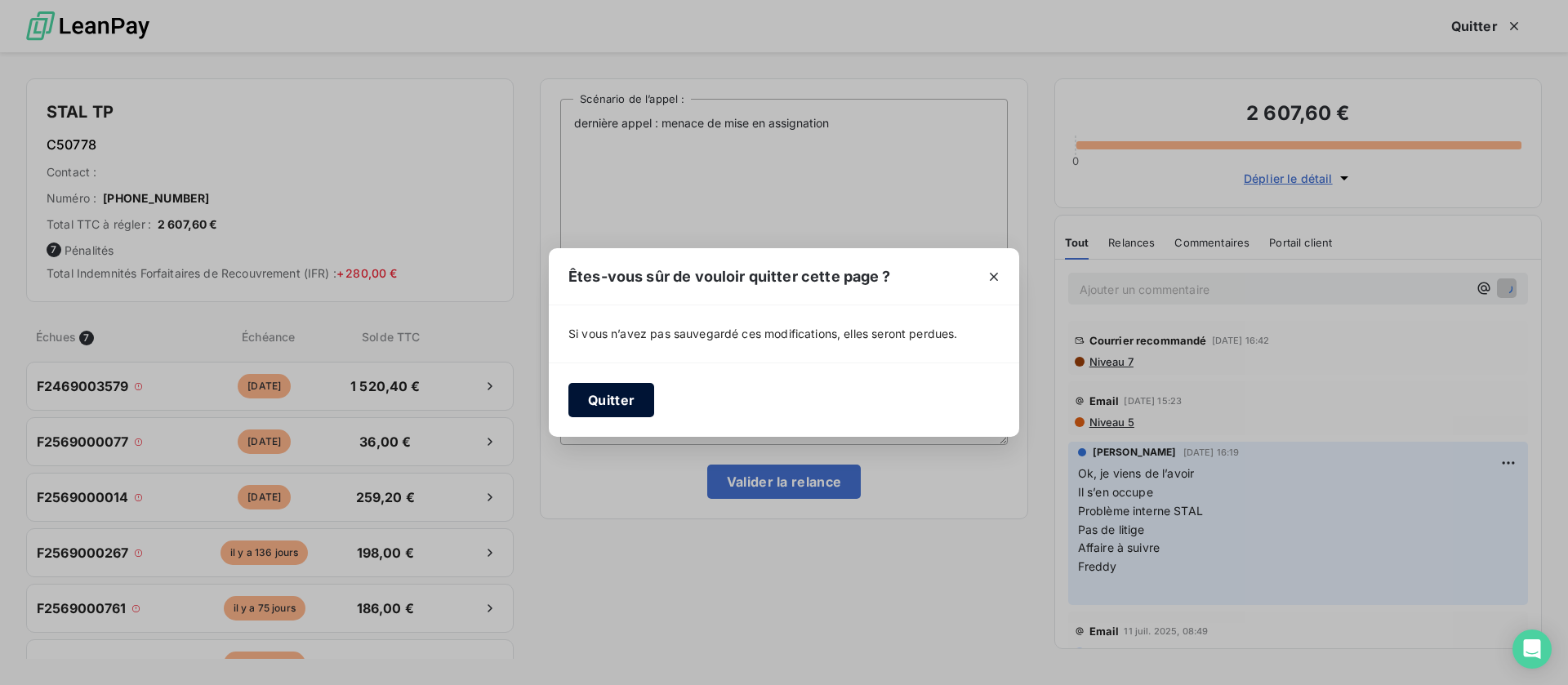
click at [572, 388] on button "Quitter" at bounding box center [611, 400] width 86 height 34
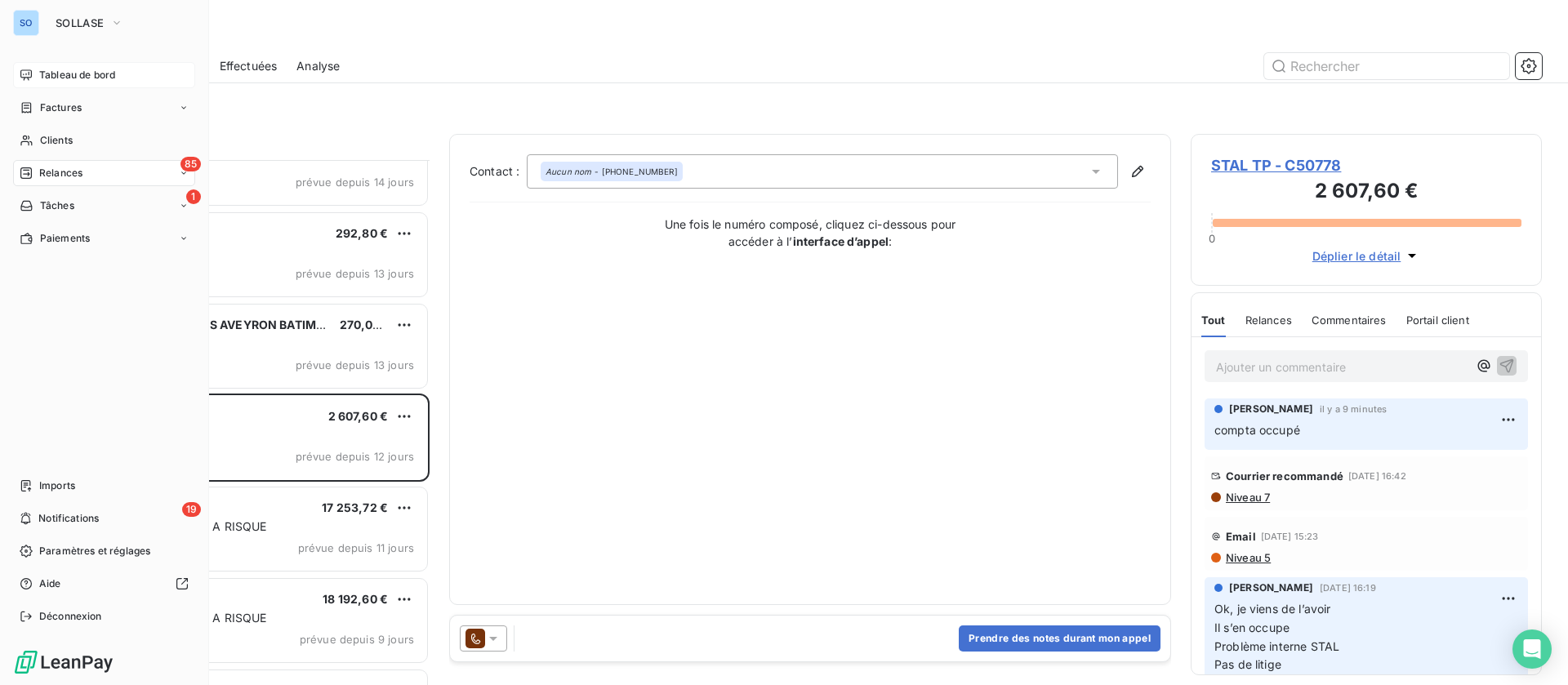
click at [53, 69] on span "Tableau de bord" at bounding box center [77, 75] width 76 height 15
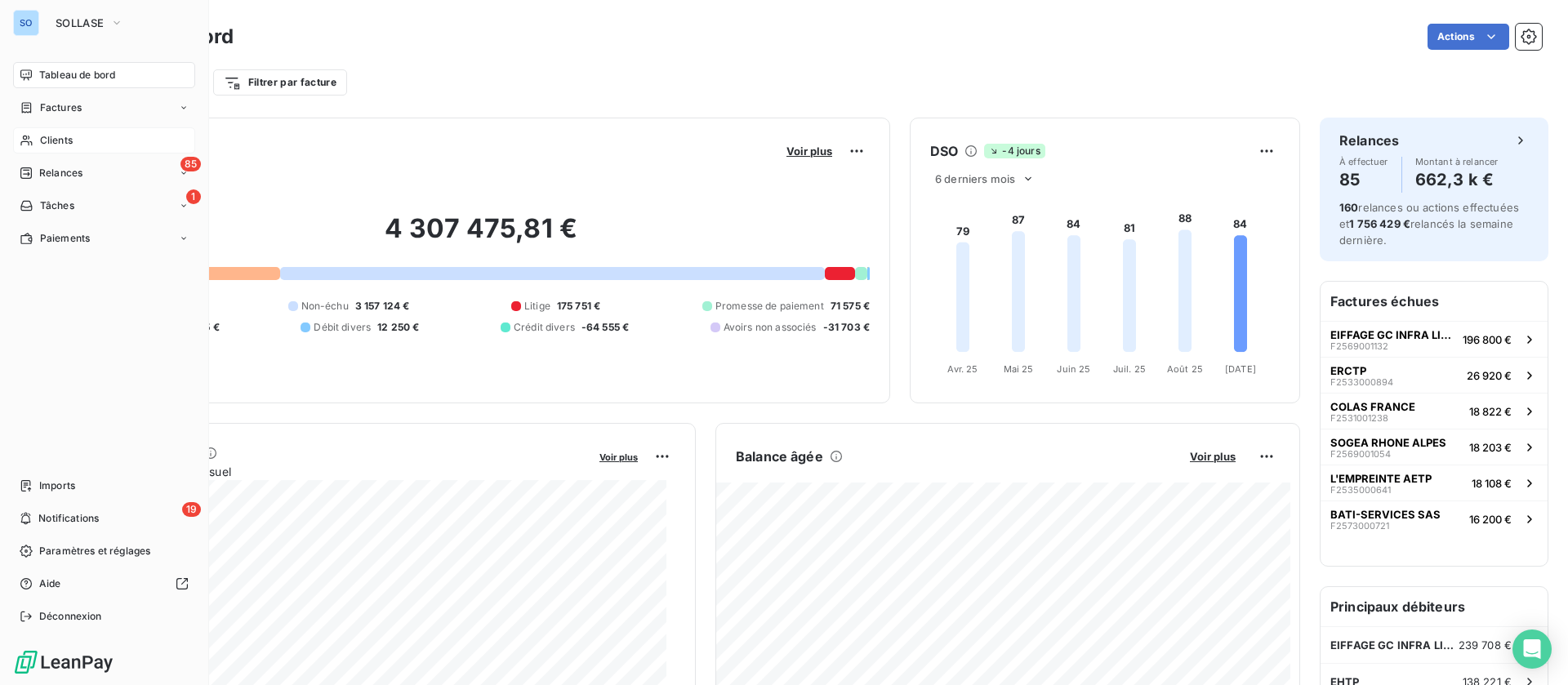
click at [44, 137] on span "Clients" at bounding box center [56, 140] width 32 height 15
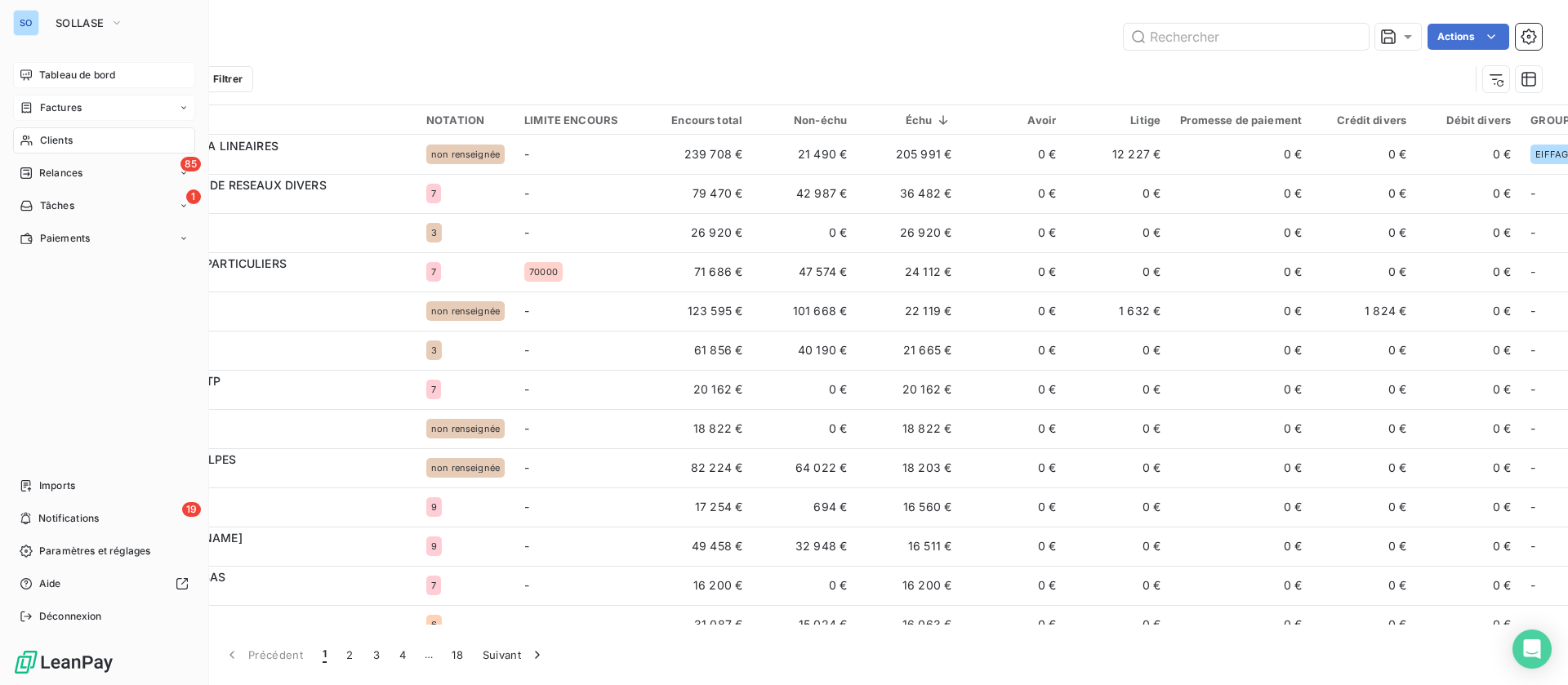
click at [78, 100] on span "Factures" at bounding box center [61, 107] width 42 height 15
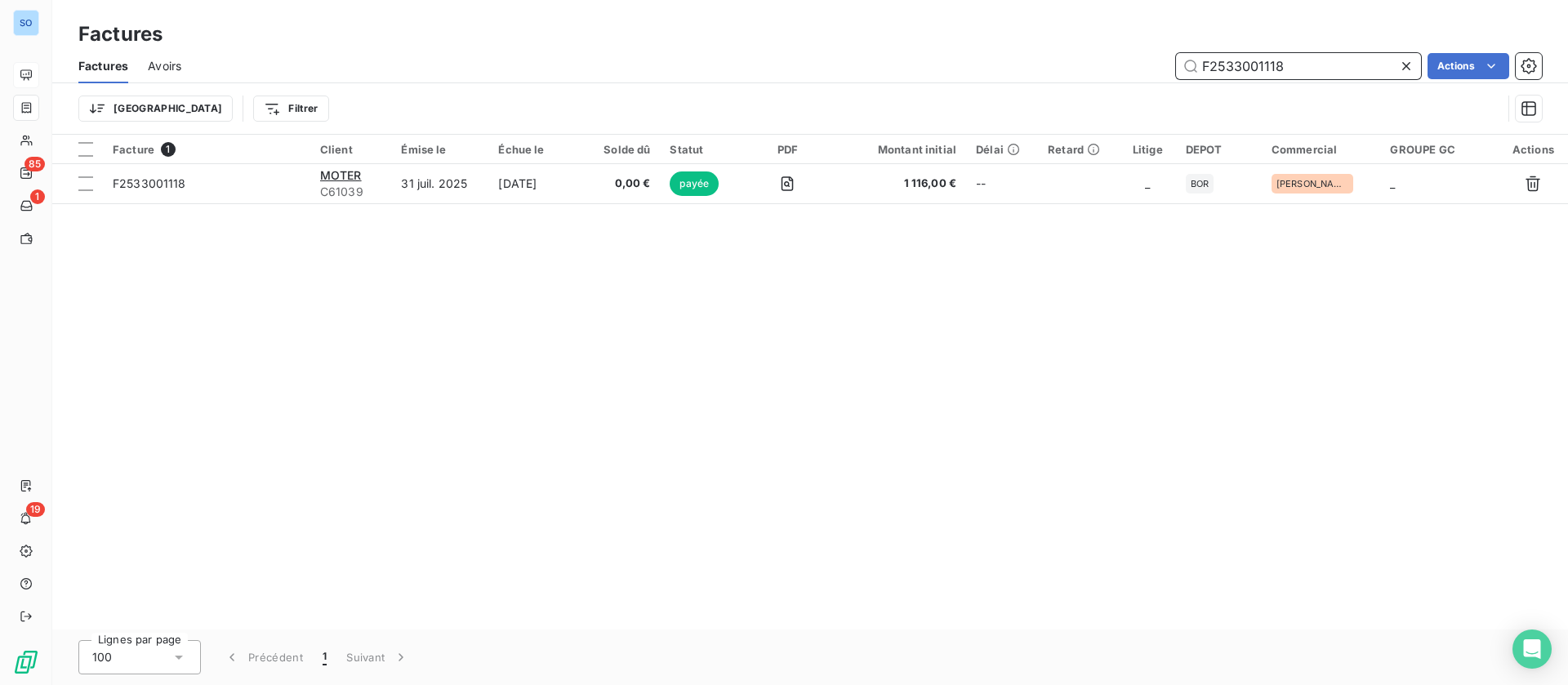
drag, startPoint x: 1145, startPoint y: 51, endPoint x: 1021, endPoint y: 44, distance: 124.2
click at [1021, 44] on div "Factures Factures Avoirs F2533001118 Actions Trier Filtrer" at bounding box center [810, 67] width 1516 height 134
paste input "13001050"
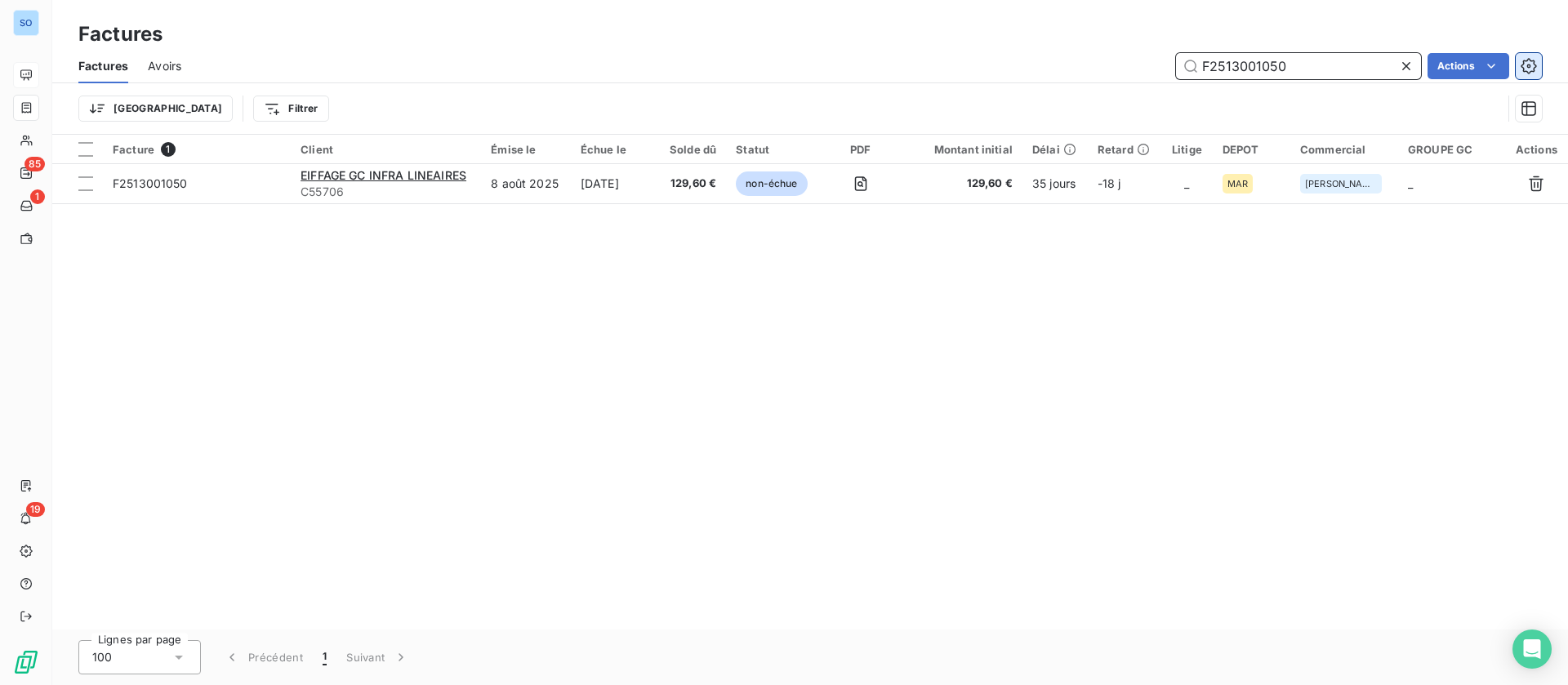
type input "F2513001050"
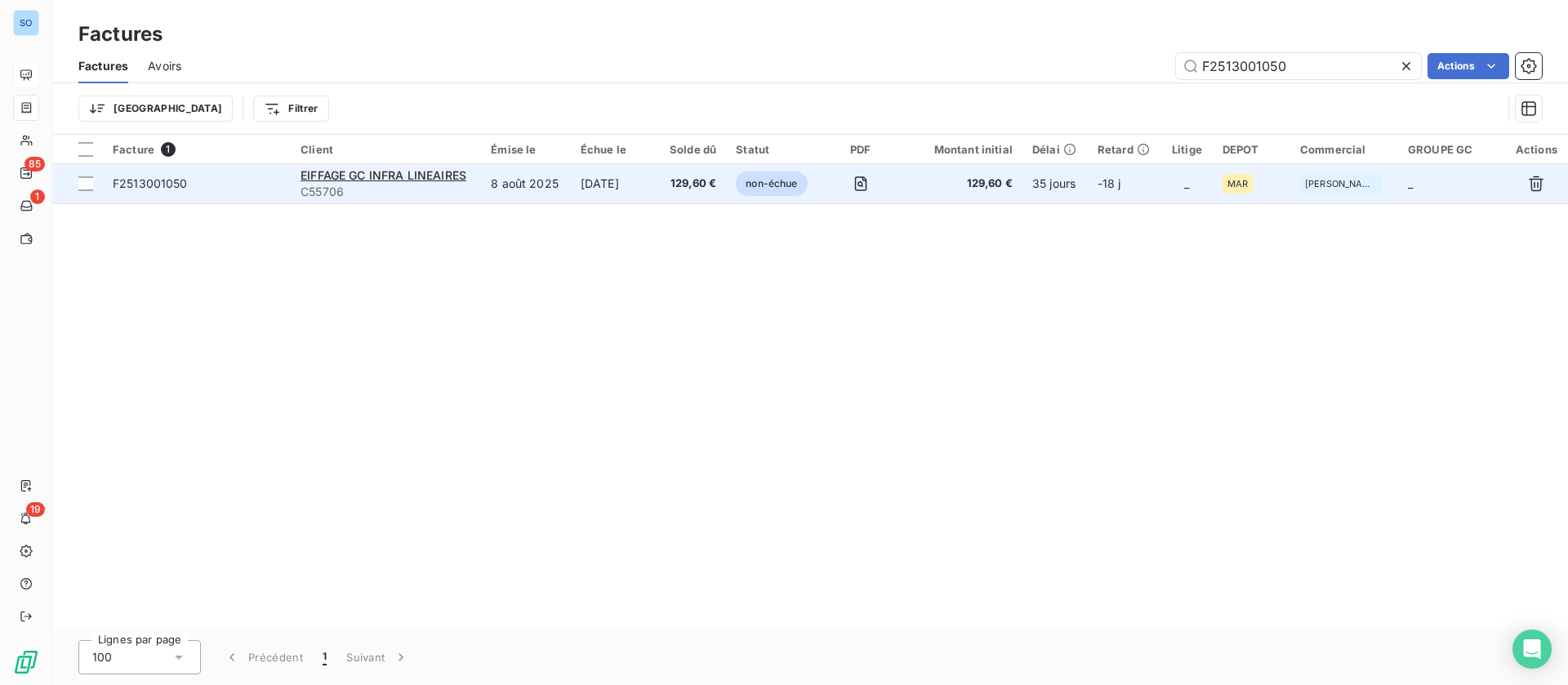
click at [223, 191] on span "F2513001050" at bounding box center [196, 183] width 168 height 17
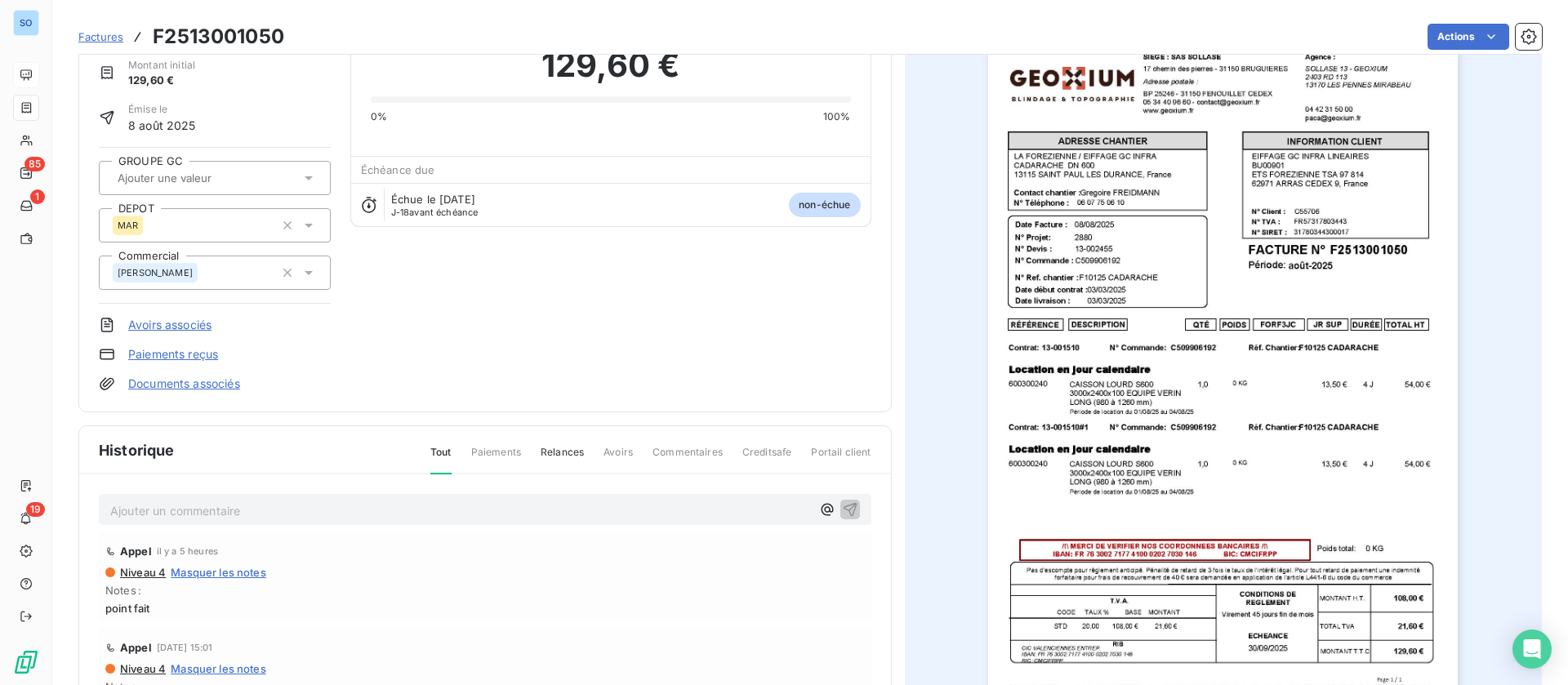
scroll to position [219, 0]
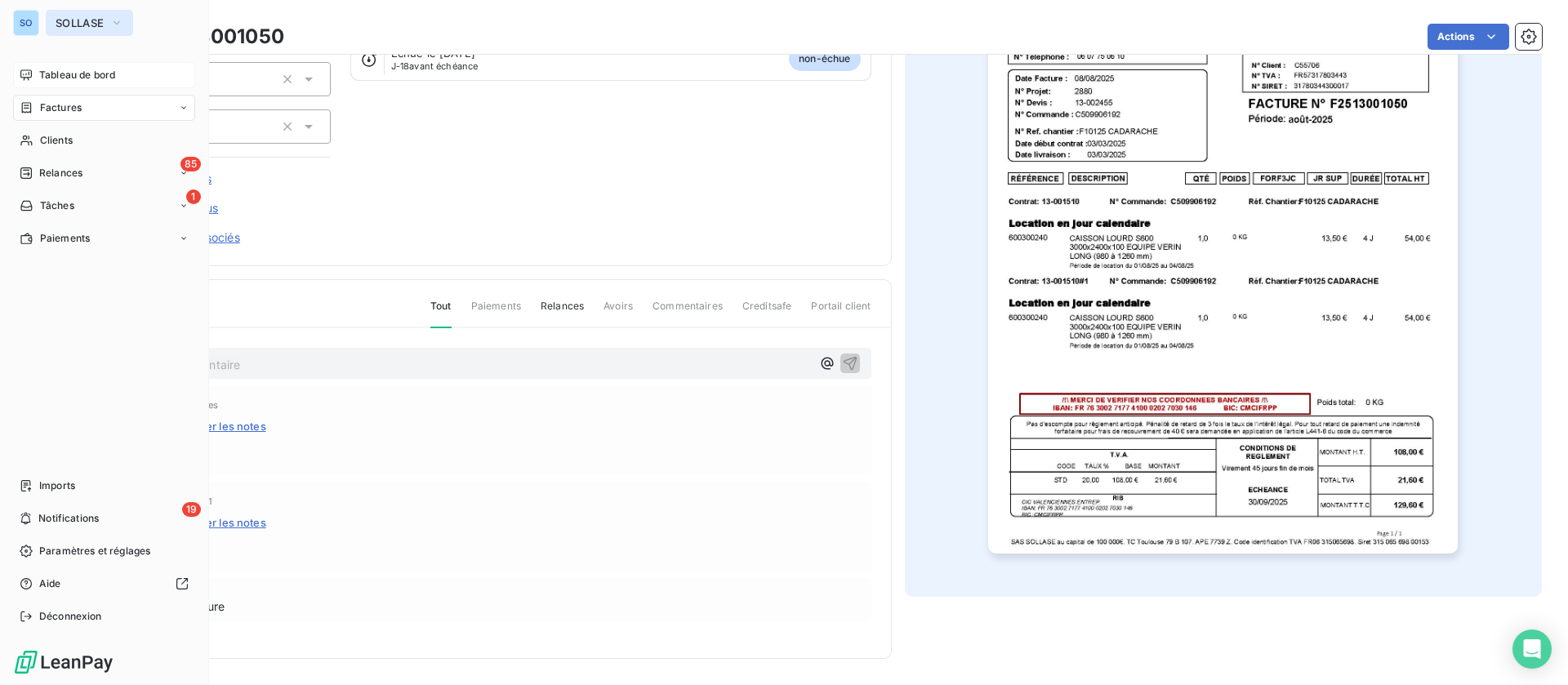
click at [89, 10] on button "SOLLASE" at bounding box center [89, 23] width 87 height 26
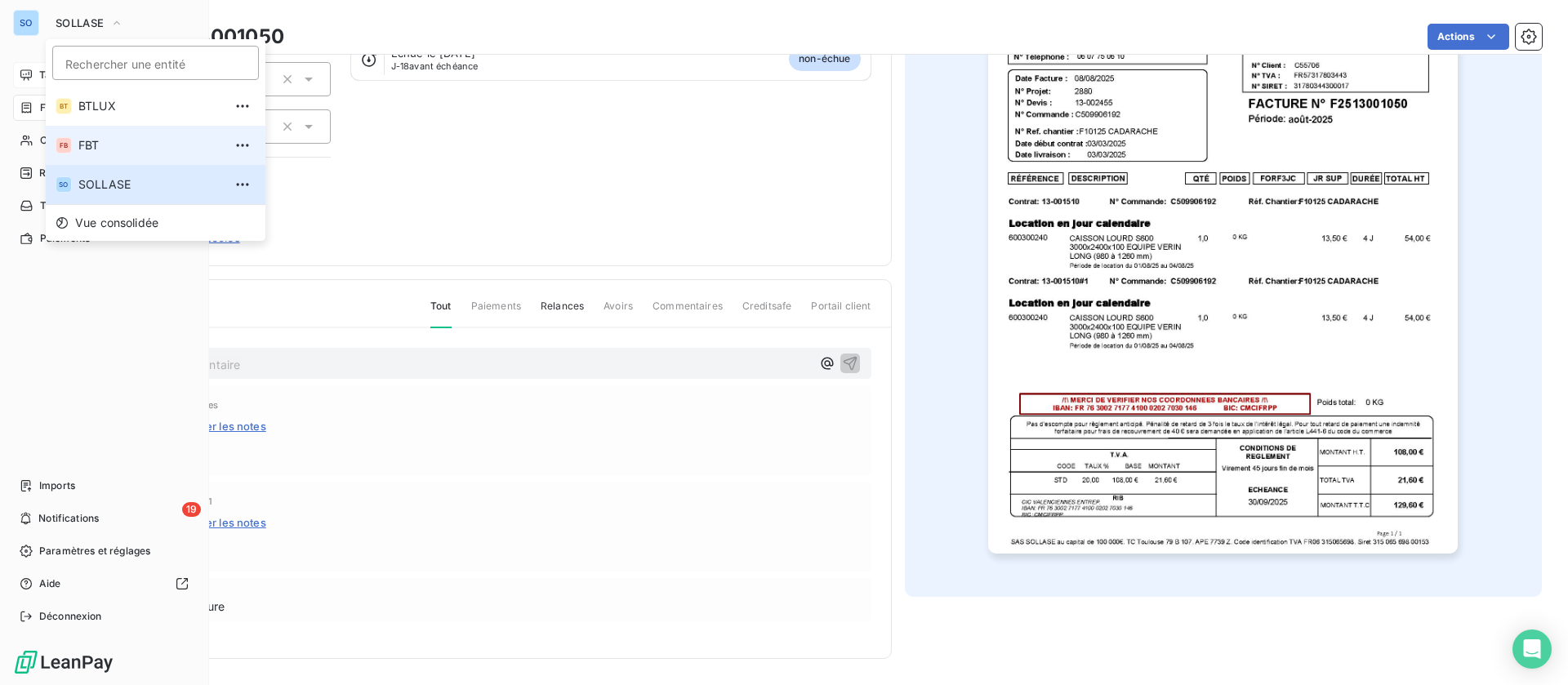
click at [81, 138] on span "FBT" at bounding box center [151, 145] width 145 height 17
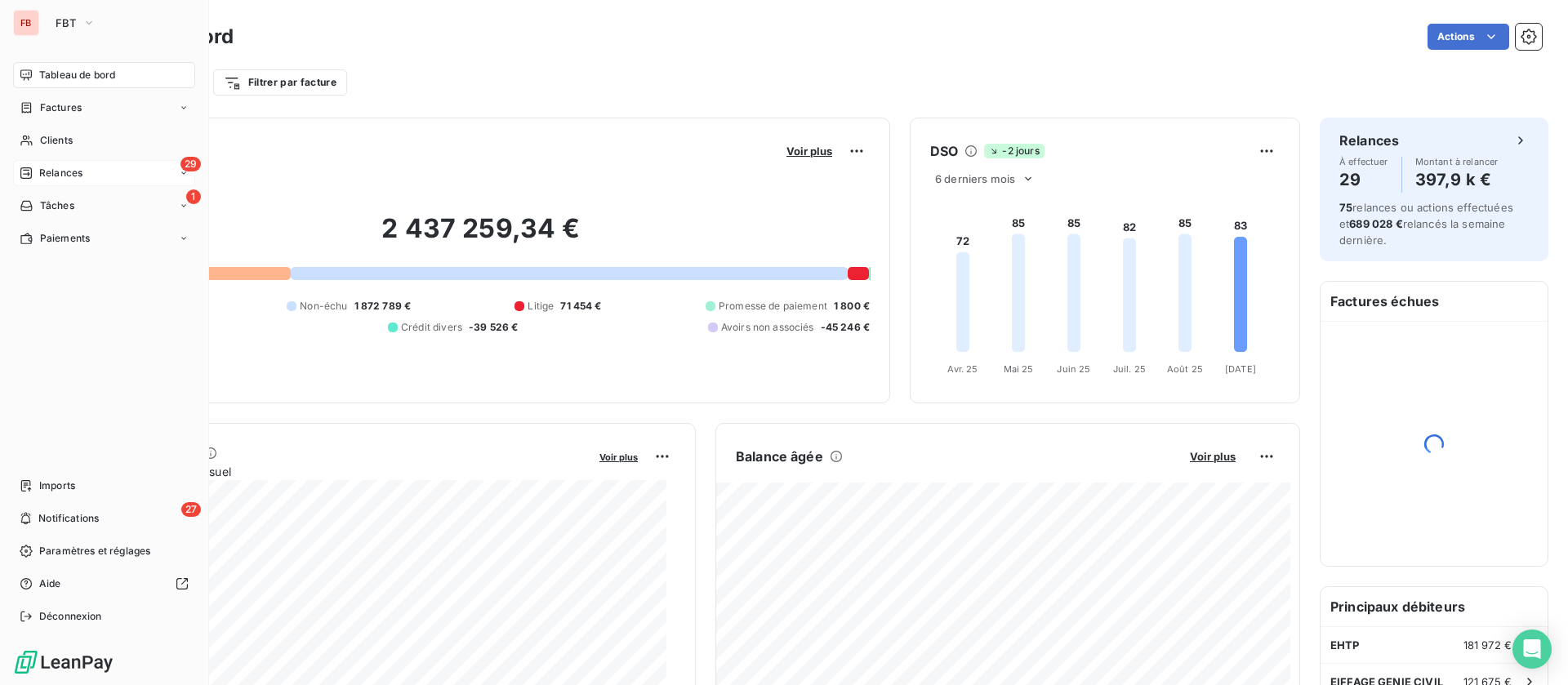
click at [70, 176] on span "Relances" at bounding box center [61, 173] width 44 height 15
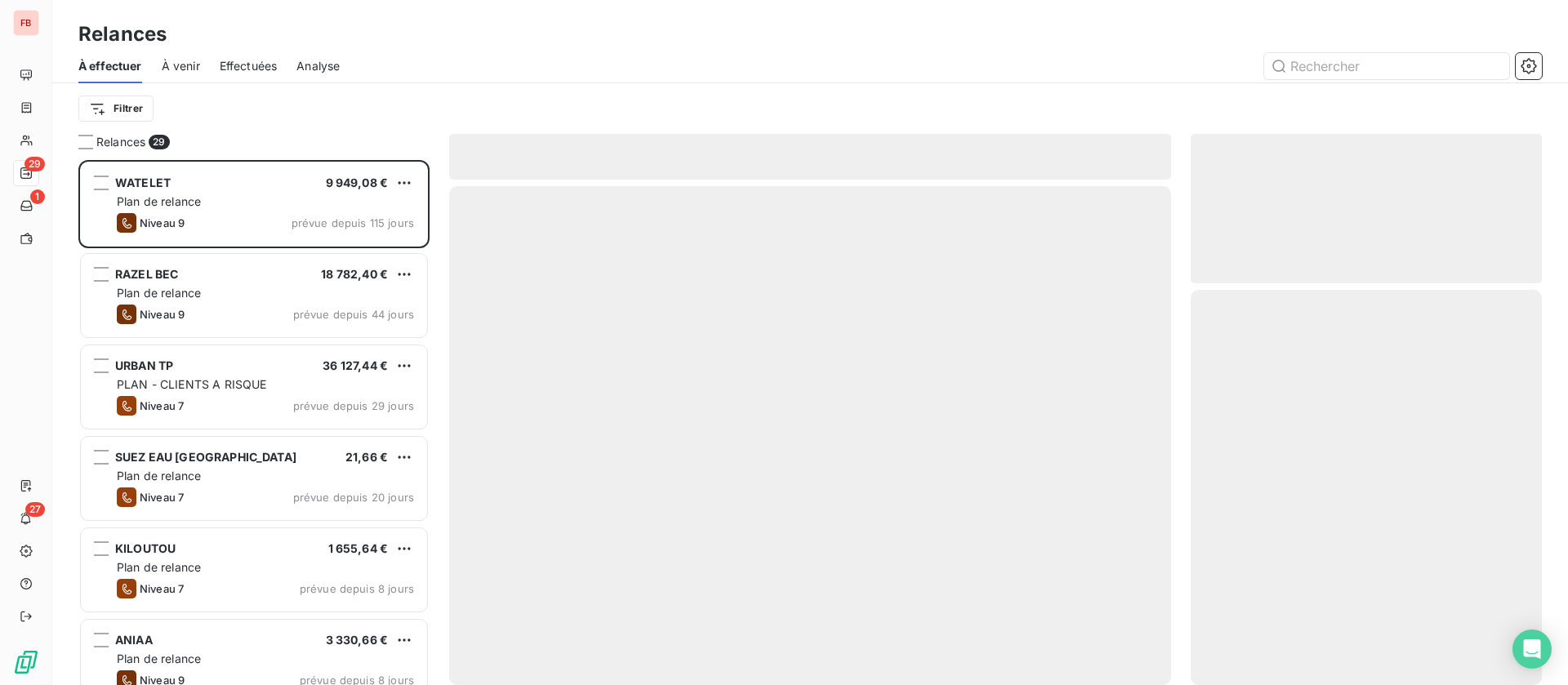
scroll to position [506, 333]
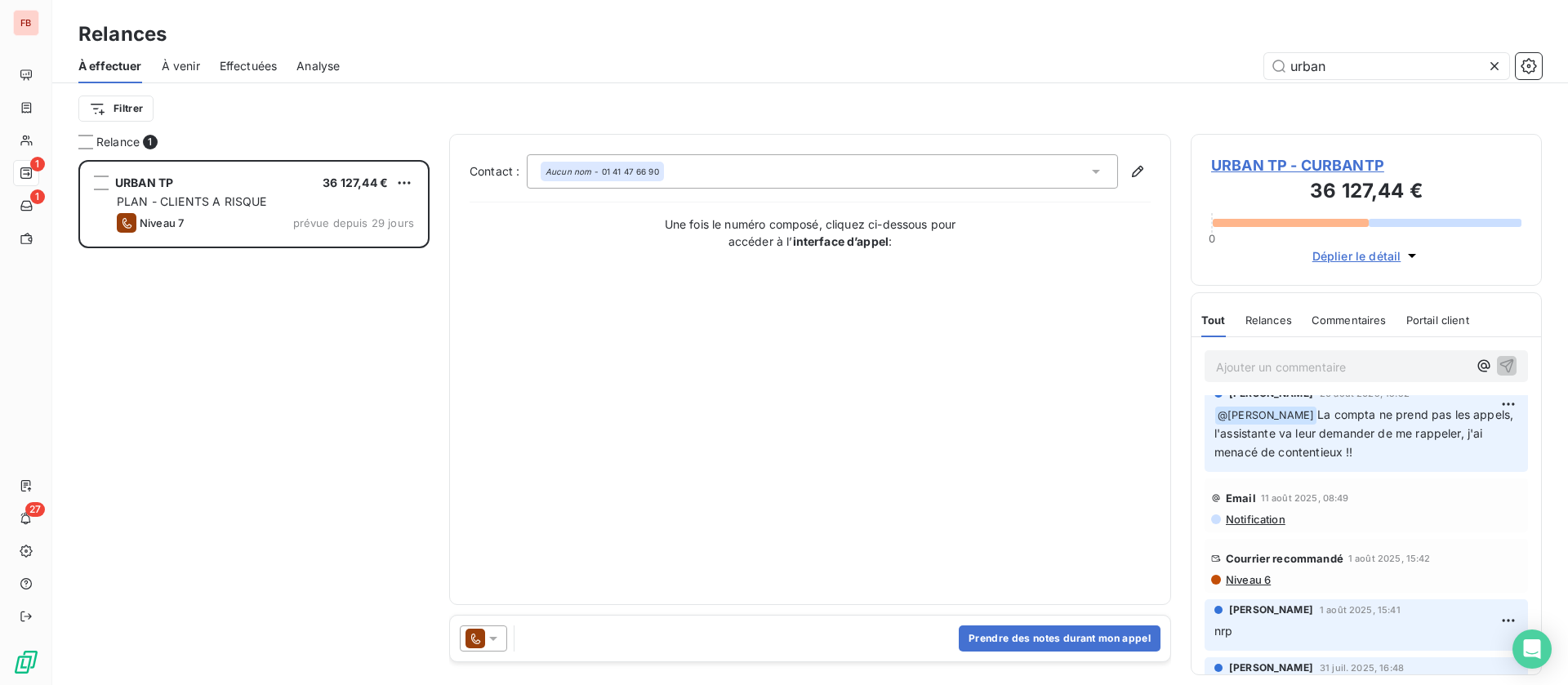
scroll to position [857, 0]
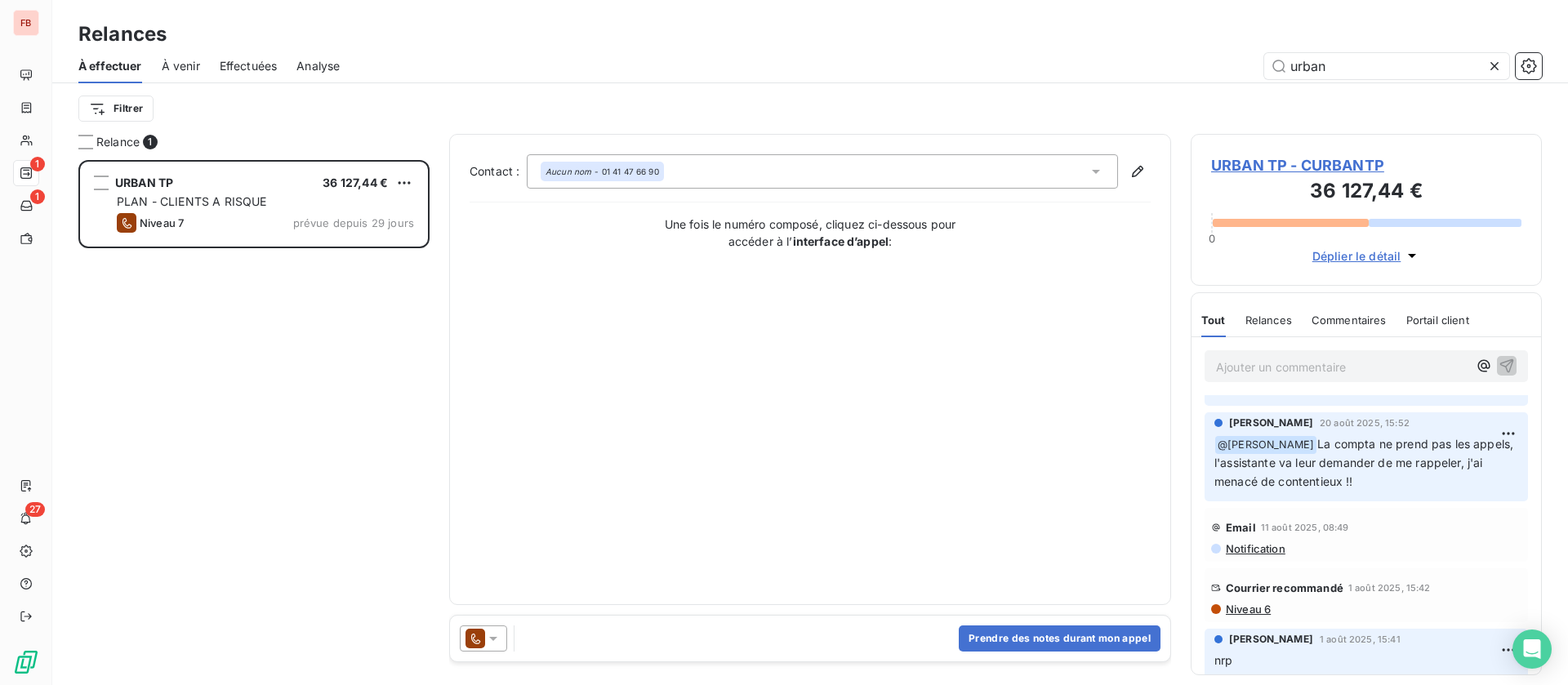
type input "urban"
click at [1236, 169] on span "URBAN TP - CURBANTP" at bounding box center [1365, 165] width 310 height 22
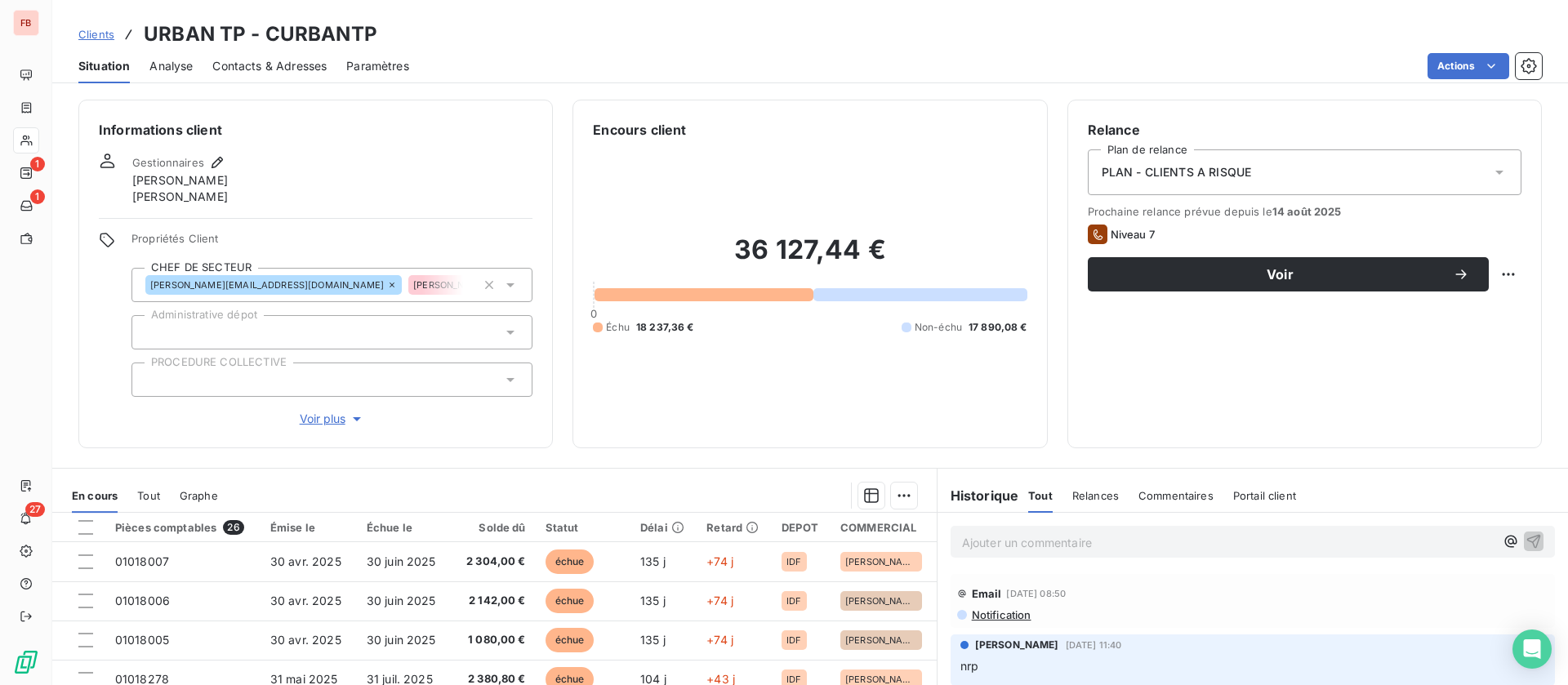
click at [311, 62] on span "Contacts & Adresses" at bounding box center [269, 65] width 114 height 17
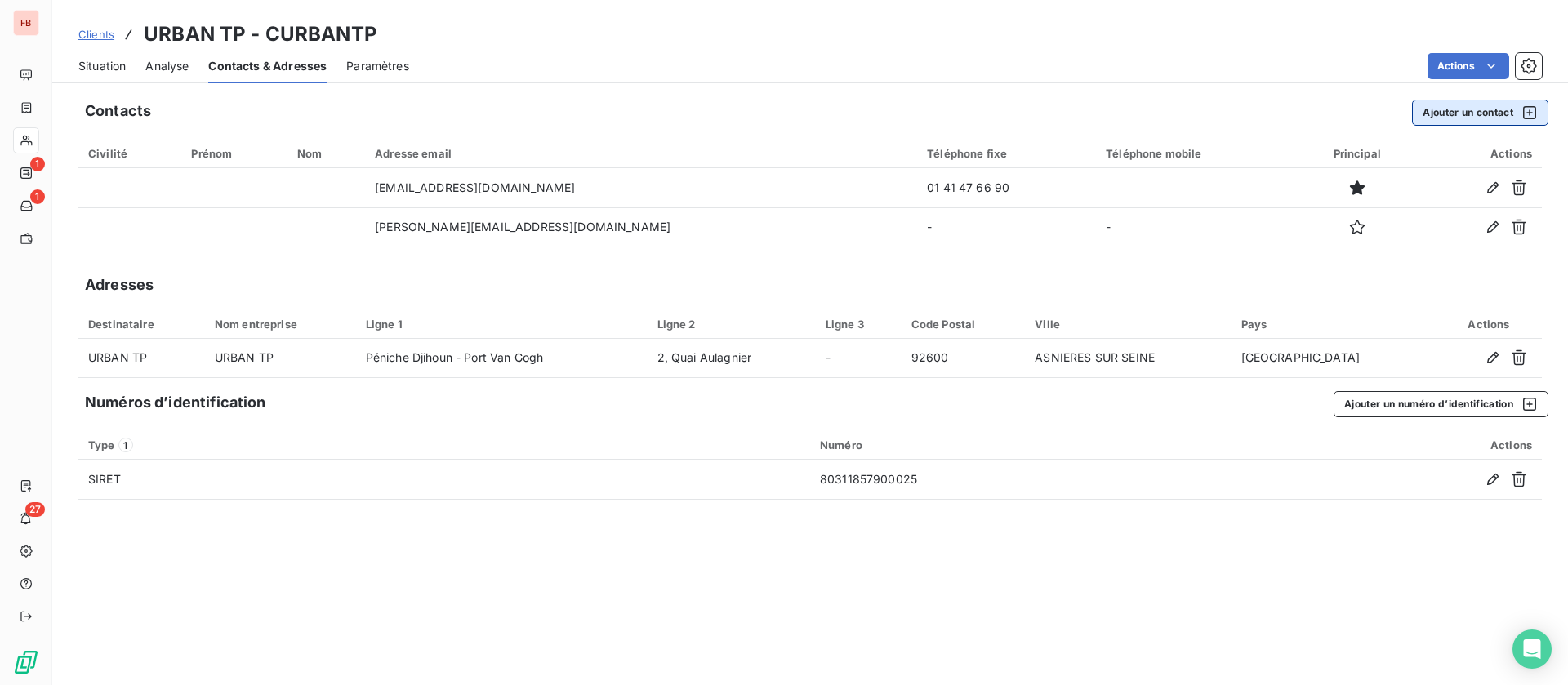
click at [1465, 115] on button "Ajouter un contact" at bounding box center [1480, 113] width 136 height 26
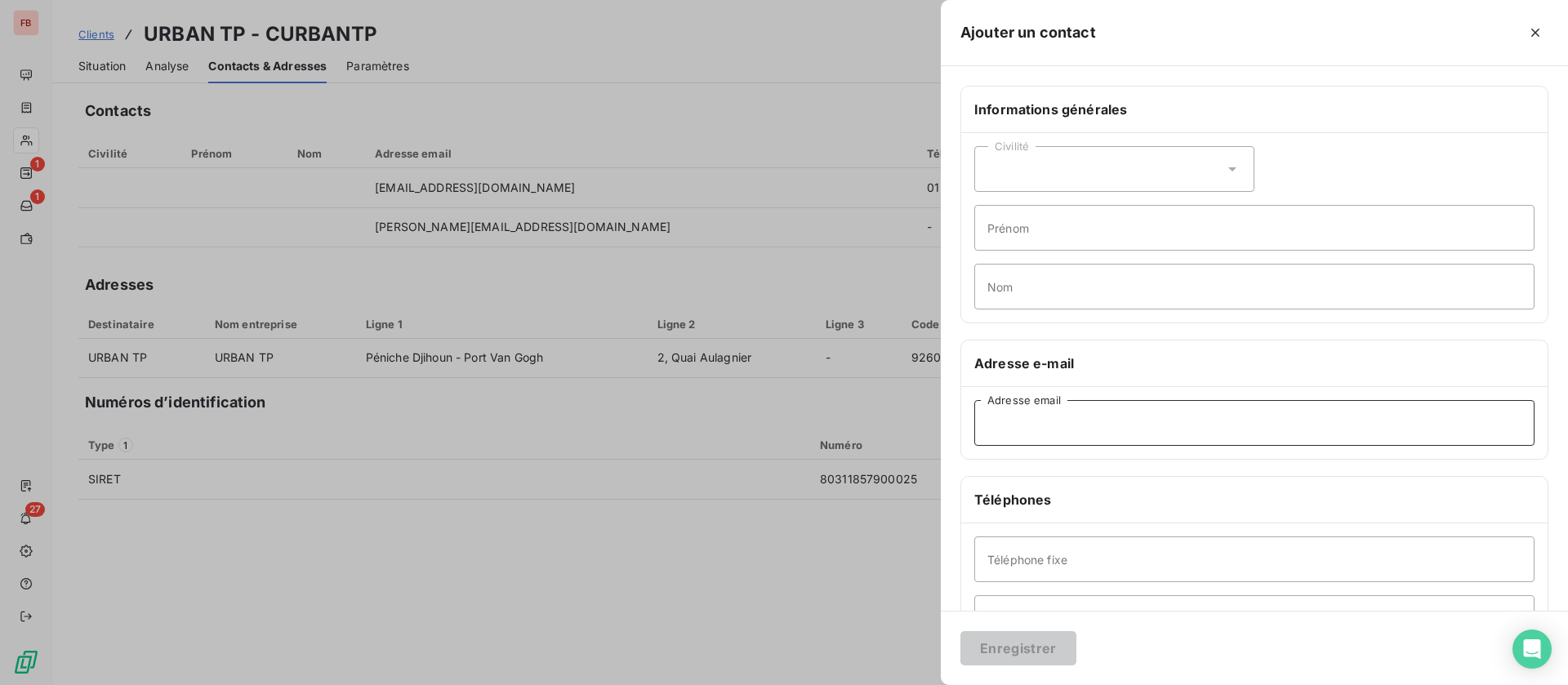
click at [1083, 417] on input "Adresse email" at bounding box center [1255, 422] width 560 height 45
paste input "paula.decampos@urbantp.com"
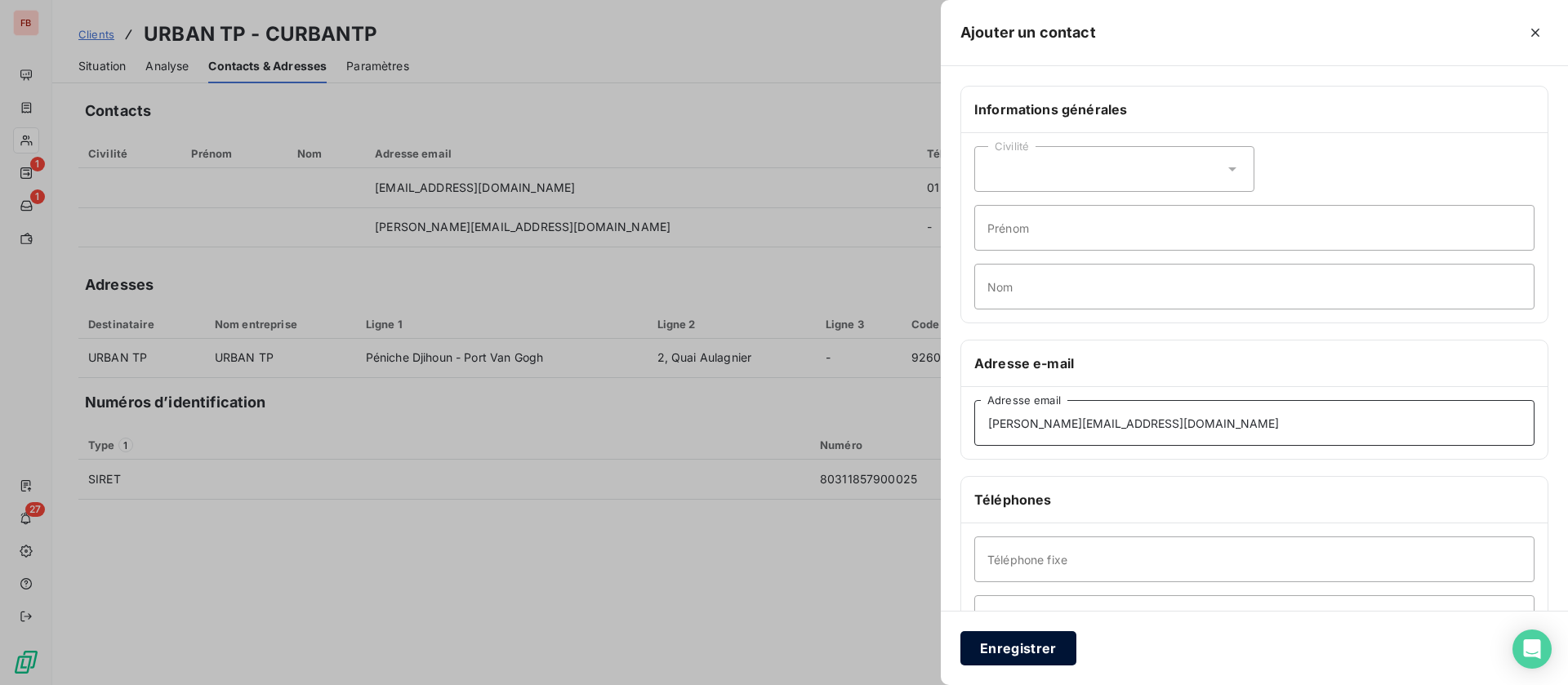
type input "paula.decampos@urbantp.com"
click at [1024, 642] on button "Enregistrer" at bounding box center [1018, 647] width 116 height 34
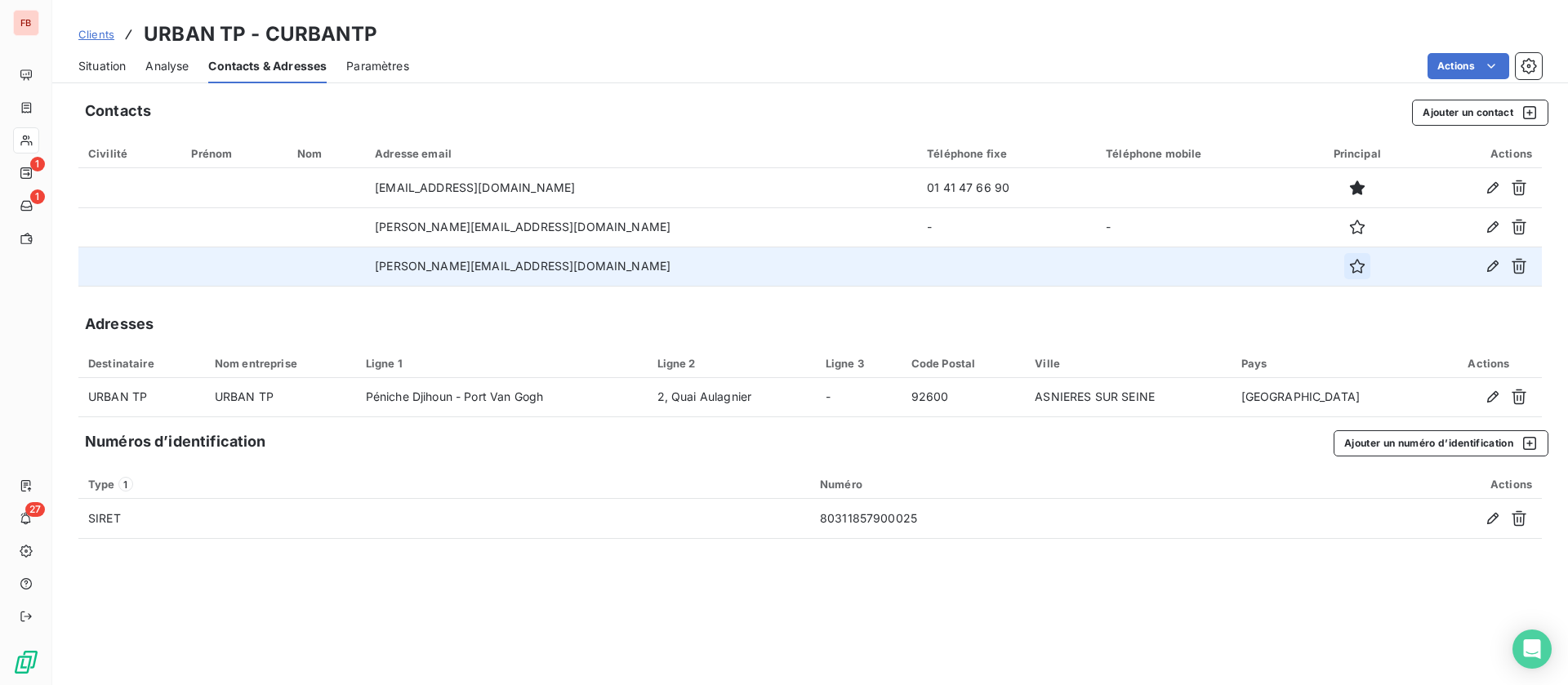
click at [1349, 264] on icon "button" at bounding box center [1357, 266] width 17 height 17
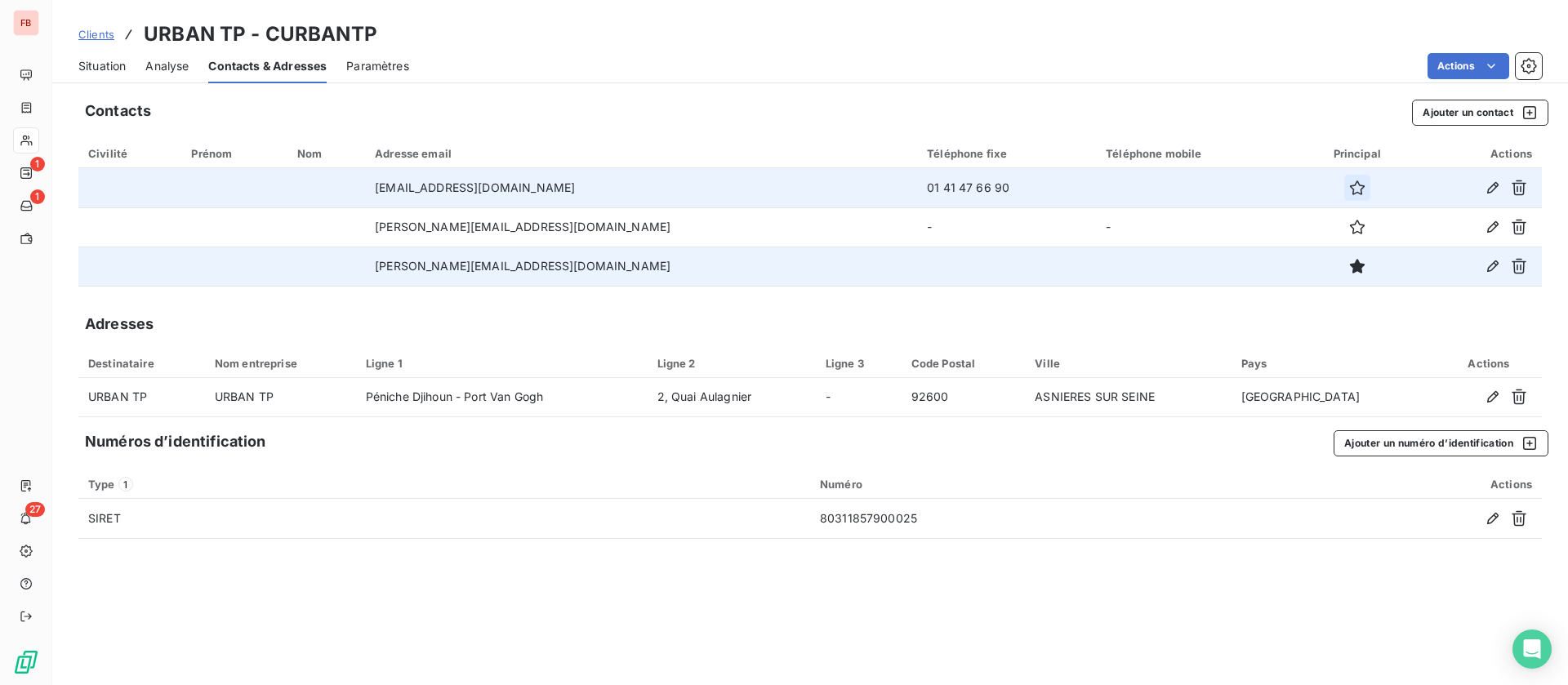
click at [1349, 183] on icon "button" at bounding box center [1357, 188] width 17 height 17
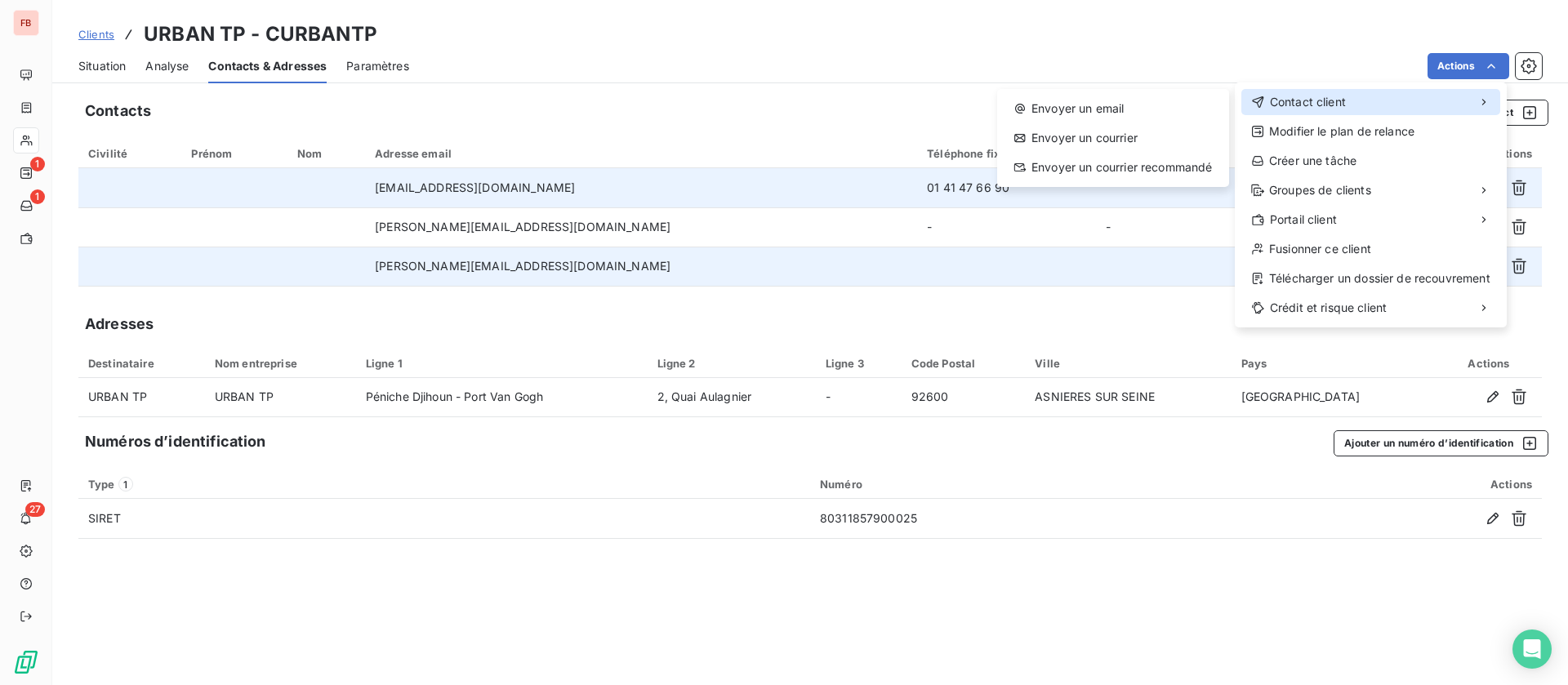
click at [1398, 106] on div "Contact client" at bounding box center [1371, 102] width 259 height 26
click at [1148, 105] on div "Envoyer un email" at bounding box center [1113, 108] width 219 height 26
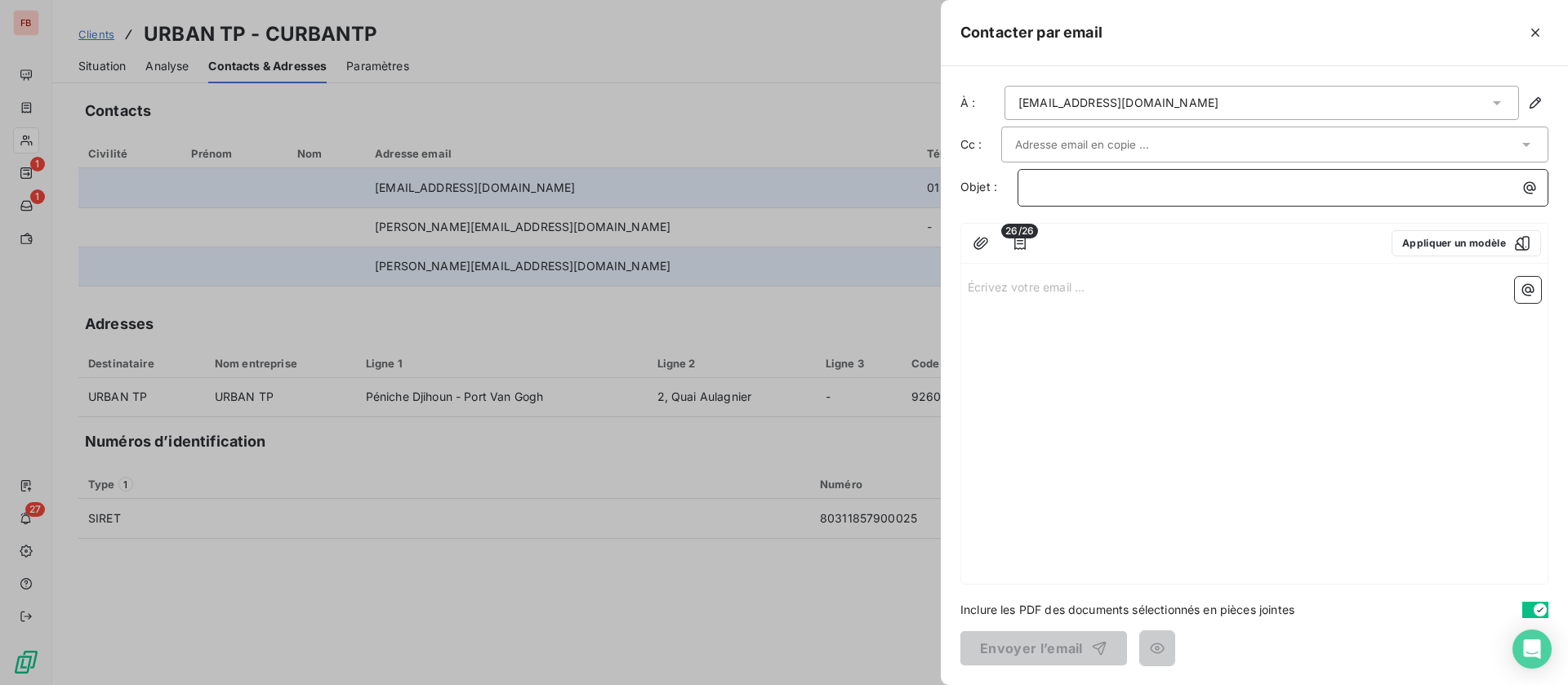
click at [1105, 188] on p "﻿" at bounding box center [1287, 188] width 512 height 19
click at [1019, 244] on icon "button" at bounding box center [1020, 243] width 17 height 17
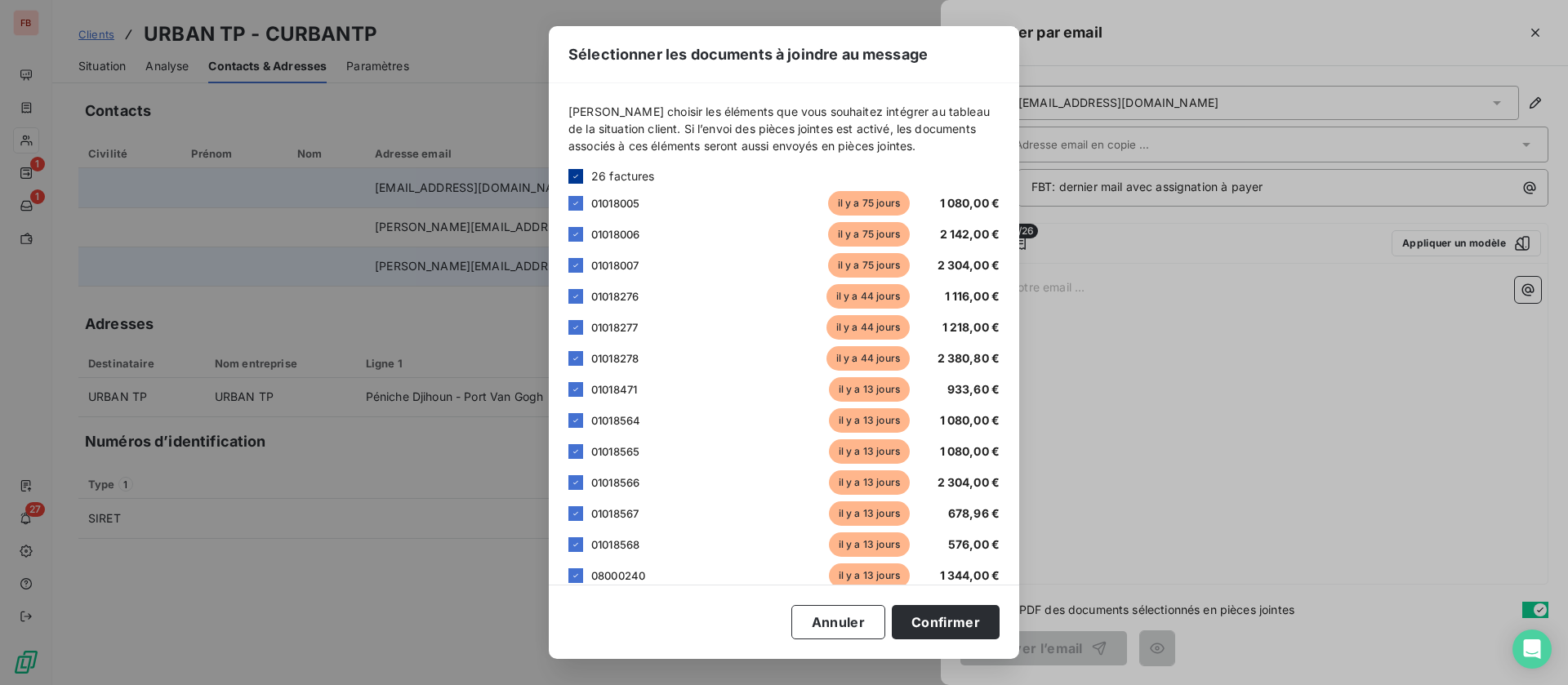
click at [573, 180] on icon at bounding box center [575, 175] width 10 height 10
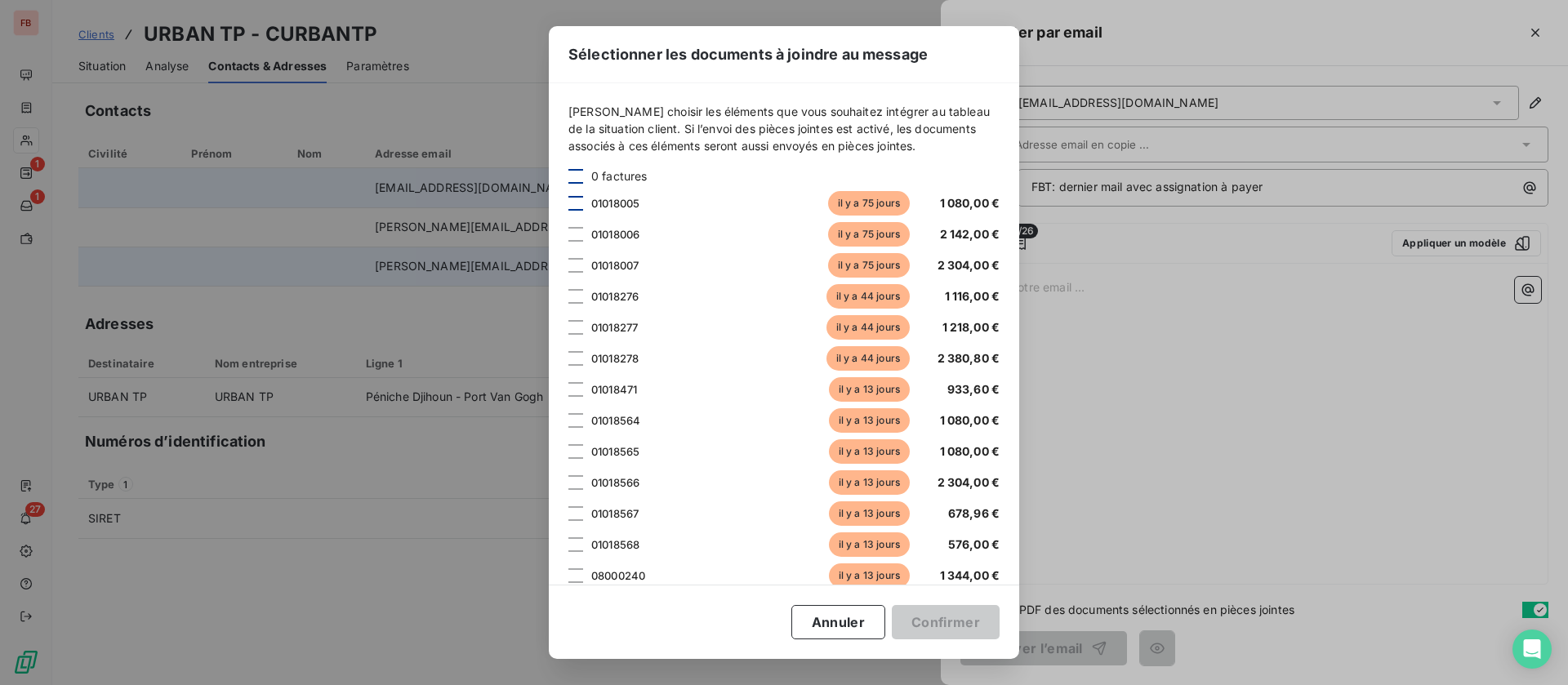
click at [580, 205] on div at bounding box center [575, 202] width 15 height 15
drag, startPoint x: 578, startPoint y: 235, endPoint x: 580, endPoint y: 248, distance: 13.2
click at [579, 236] on div at bounding box center [575, 234] width 15 height 15
click at [581, 264] on div at bounding box center [575, 265] width 15 height 15
click at [575, 296] on div at bounding box center [575, 296] width 15 height 15
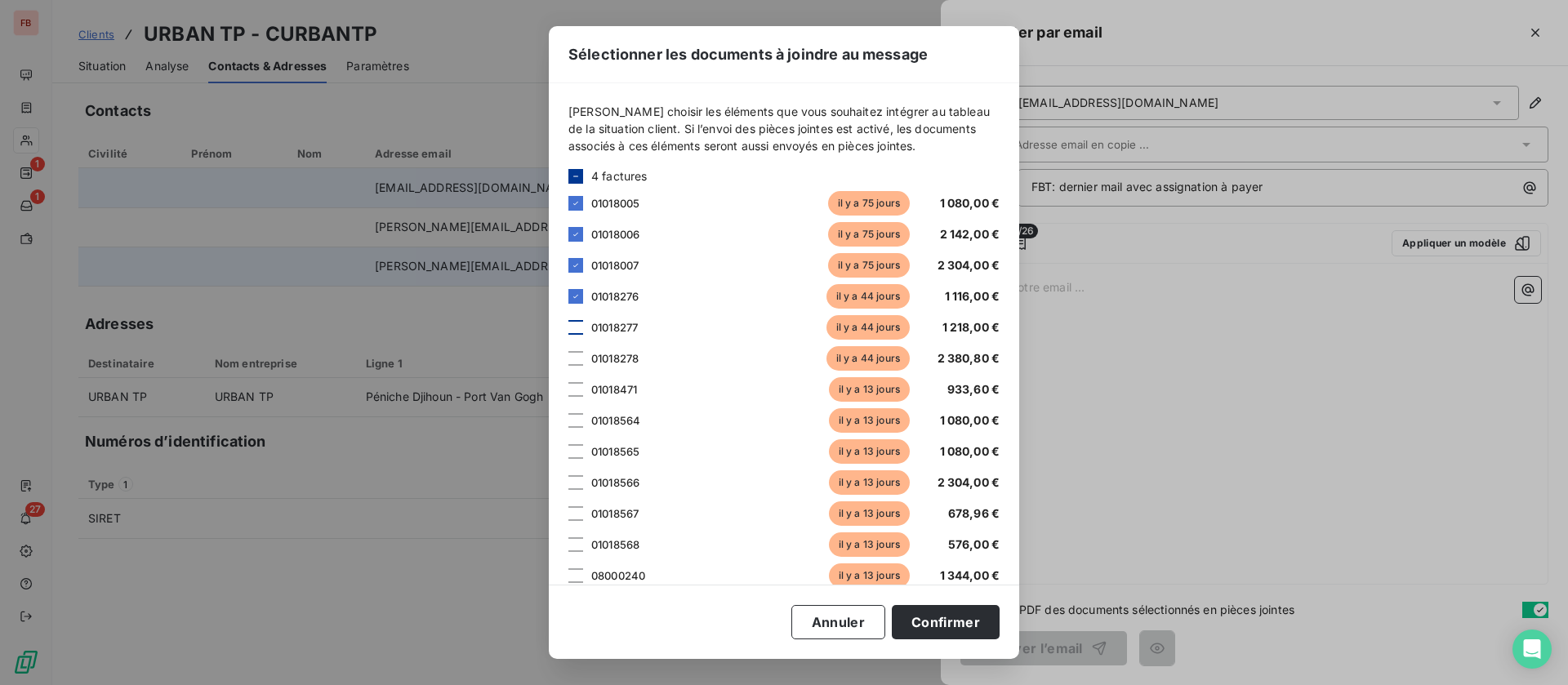
click at [574, 325] on div at bounding box center [575, 327] width 15 height 15
click at [580, 354] on div at bounding box center [575, 358] width 15 height 15
click at [580, 398] on div "01018471 il y a 13 jours 933,60 €" at bounding box center [784, 389] width 431 height 24
click at [575, 423] on div at bounding box center [575, 420] width 15 height 15
click at [575, 390] on div at bounding box center [575, 389] width 15 height 15
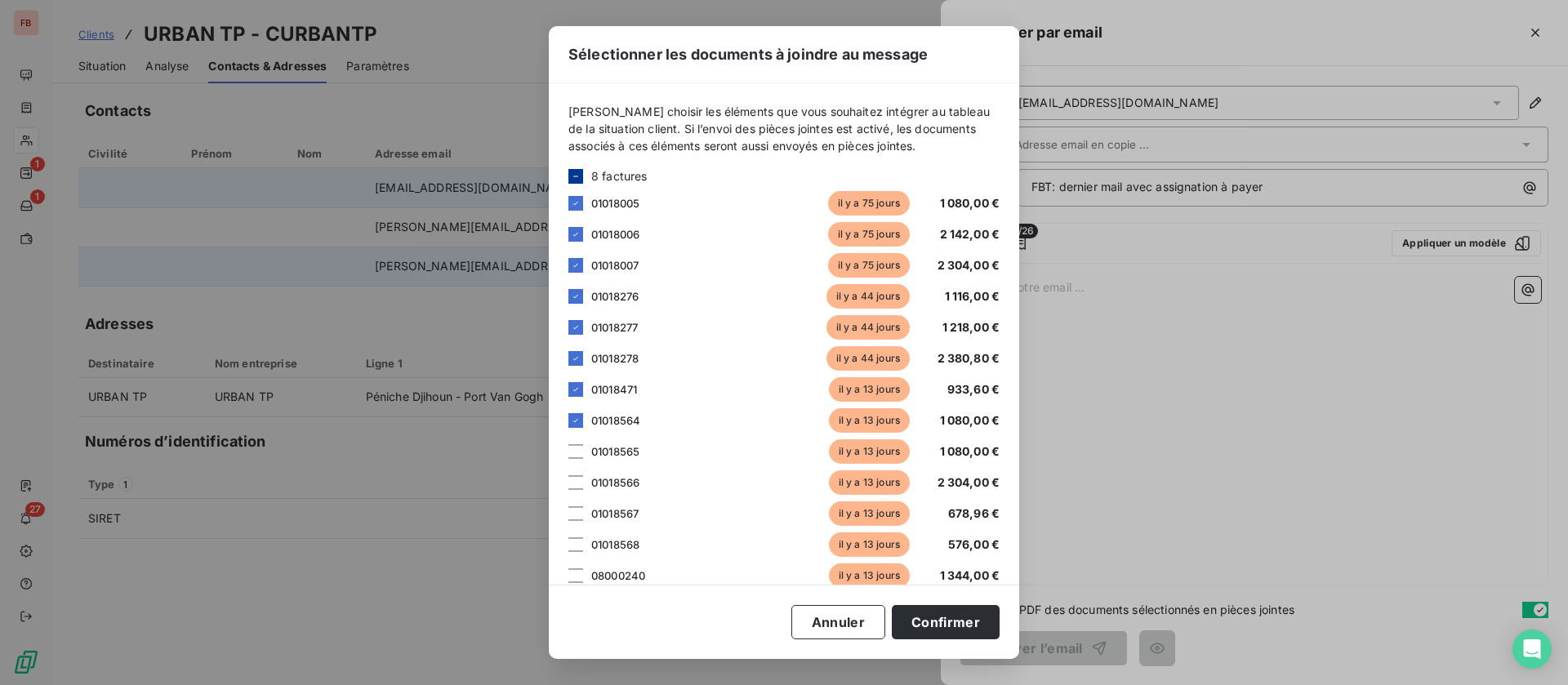
click at [583, 453] on div "01018565 il y a 13 jours 1 080,00 €" at bounding box center [784, 451] width 431 height 24
click at [575, 455] on div at bounding box center [575, 451] width 15 height 15
click at [577, 486] on div at bounding box center [575, 482] width 15 height 15
click at [577, 511] on div at bounding box center [575, 513] width 15 height 15
click at [576, 545] on div at bounding box center [575, 544] width 15 height 15
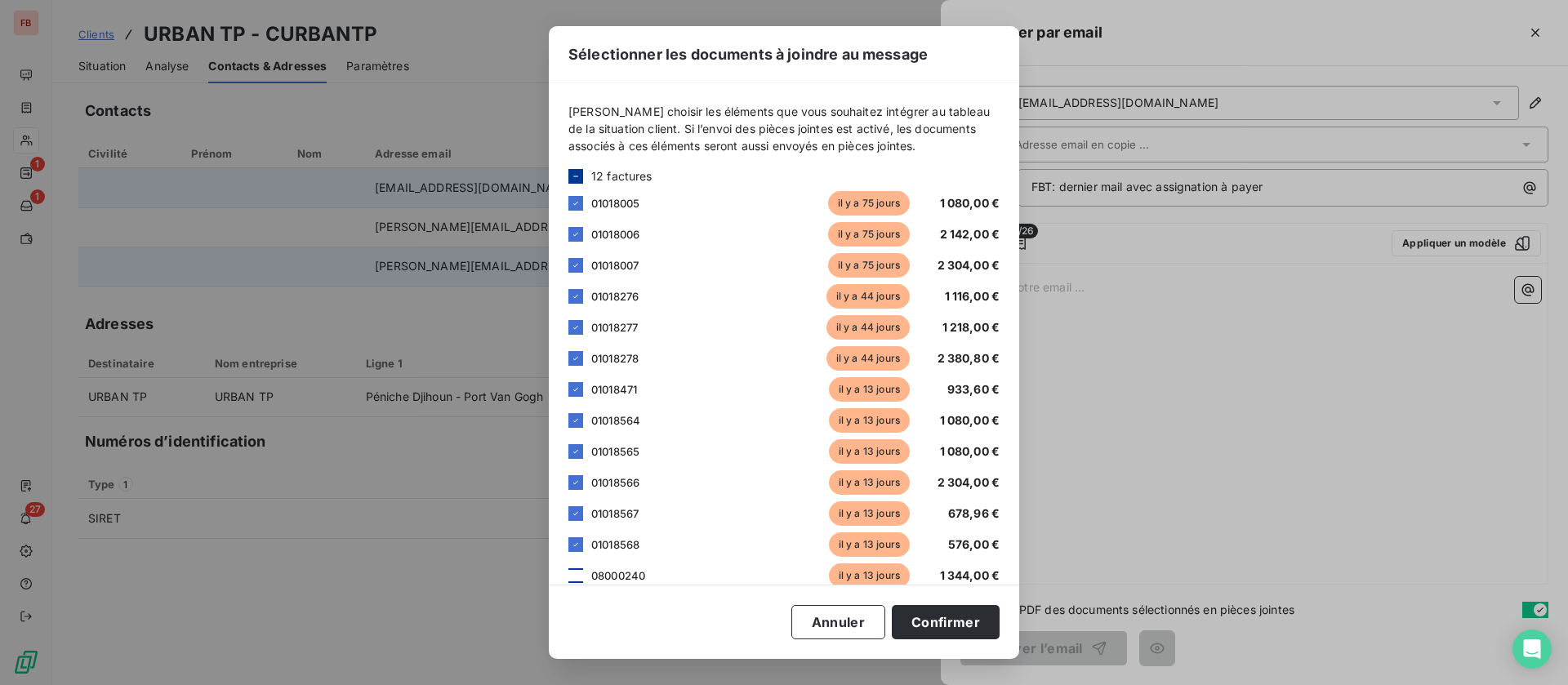
click at [577, 572] on div at bounding box center [575, 575] width 15 height 15
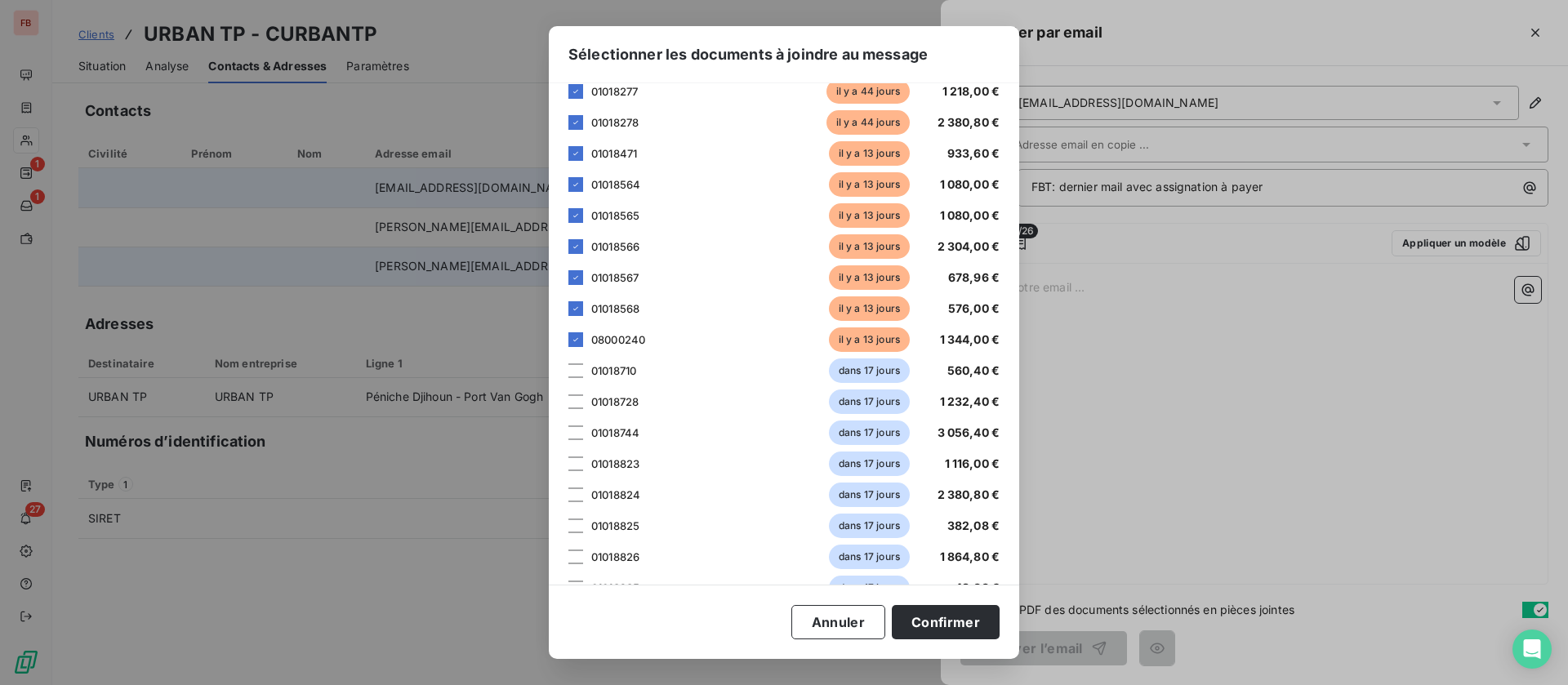
scroll to position [245, 0]
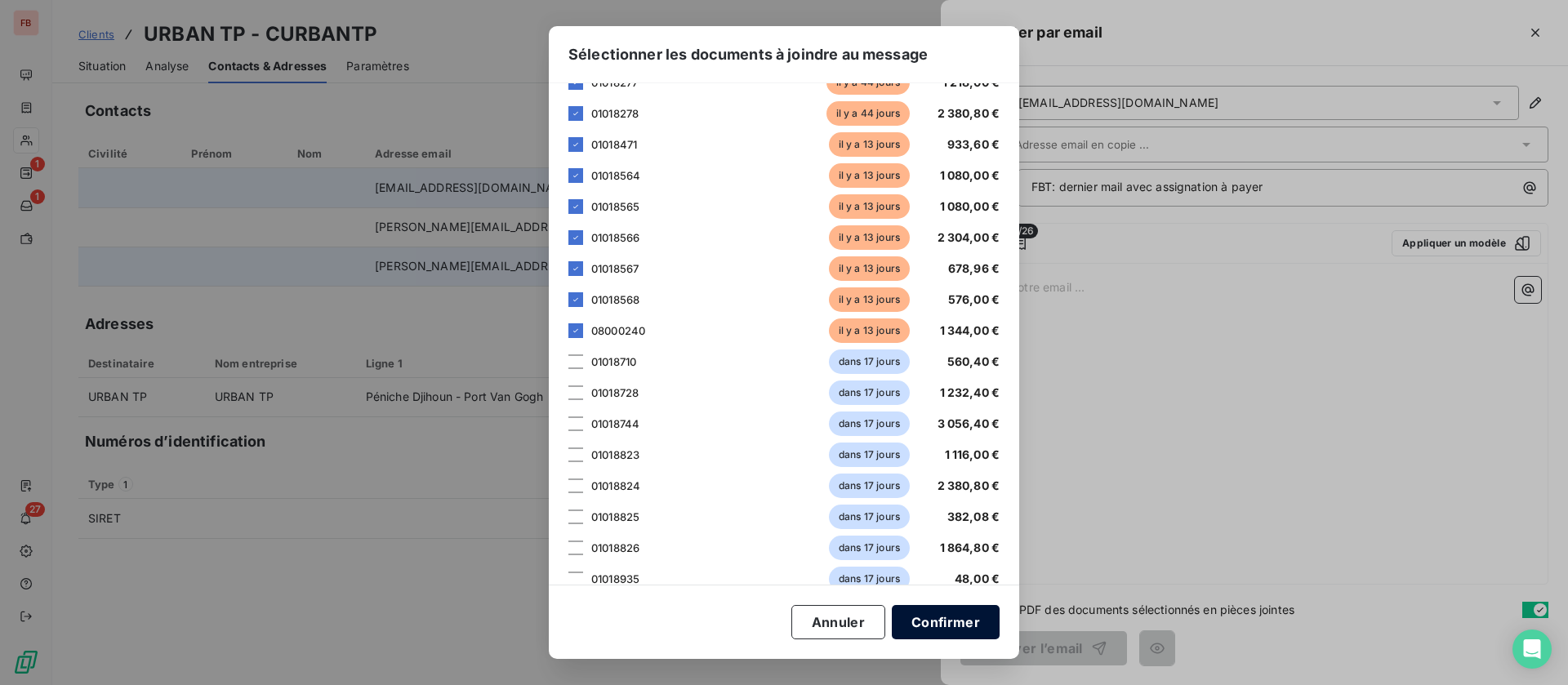
click at [926, 615] on button "Confirmer" at bounding box center [945, 621] width 107 height 34
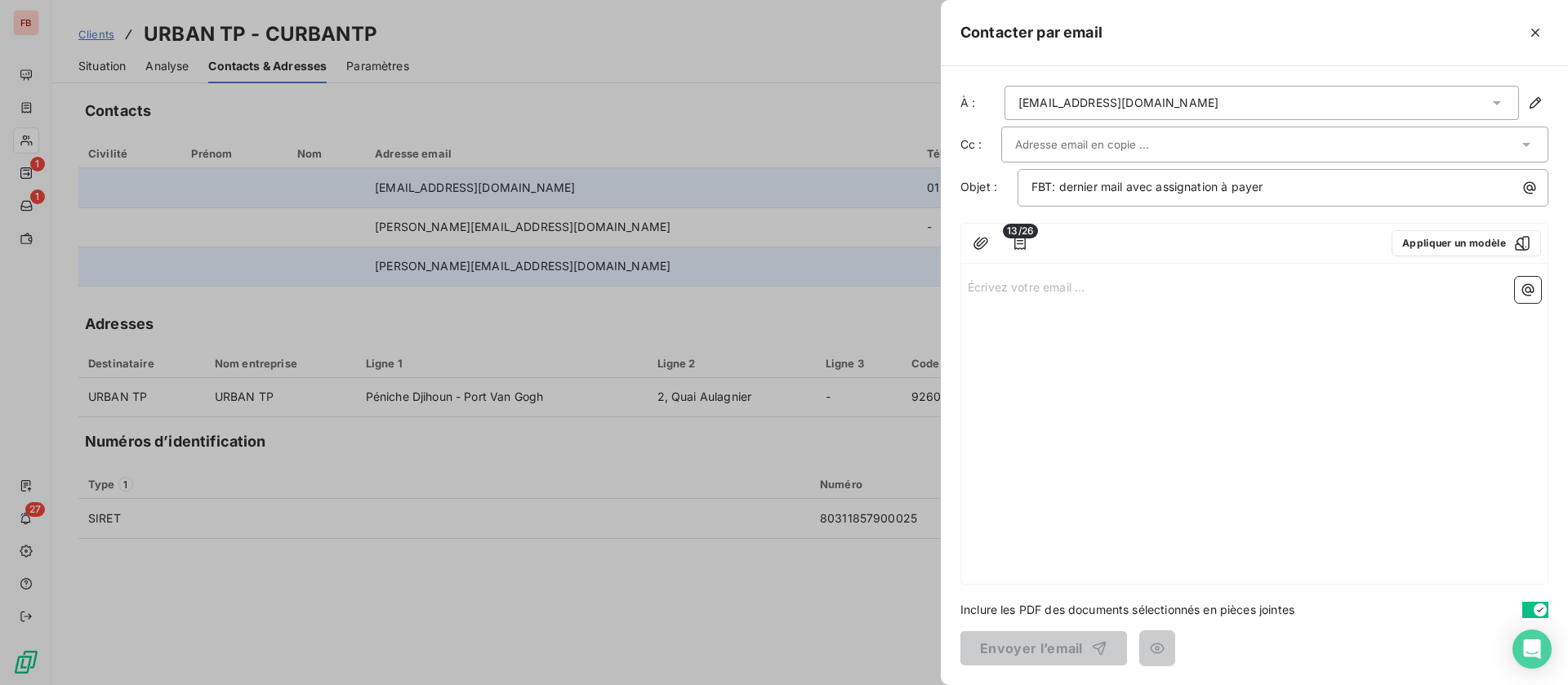
click at [1071, 290] on p "Écrivez votre email ... ﻿" at bounding box center [1254, 286] width 574 height 19
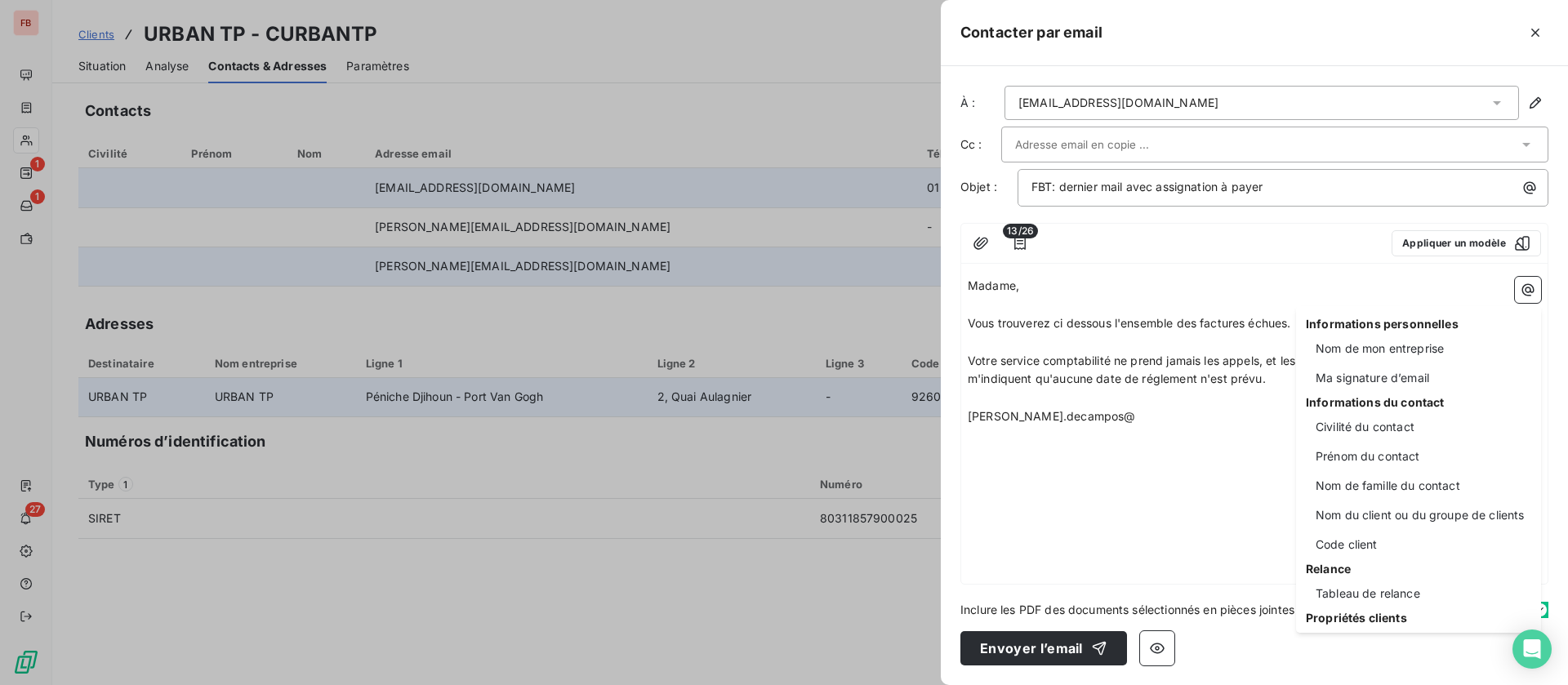
click at [1090, 415] on html "FB 1 1 27 Clients URBAN TP - CURBANTP Situation Analyse Contacts & Adresses Par…" at bounding box center [784, 342] width 1568 height 685
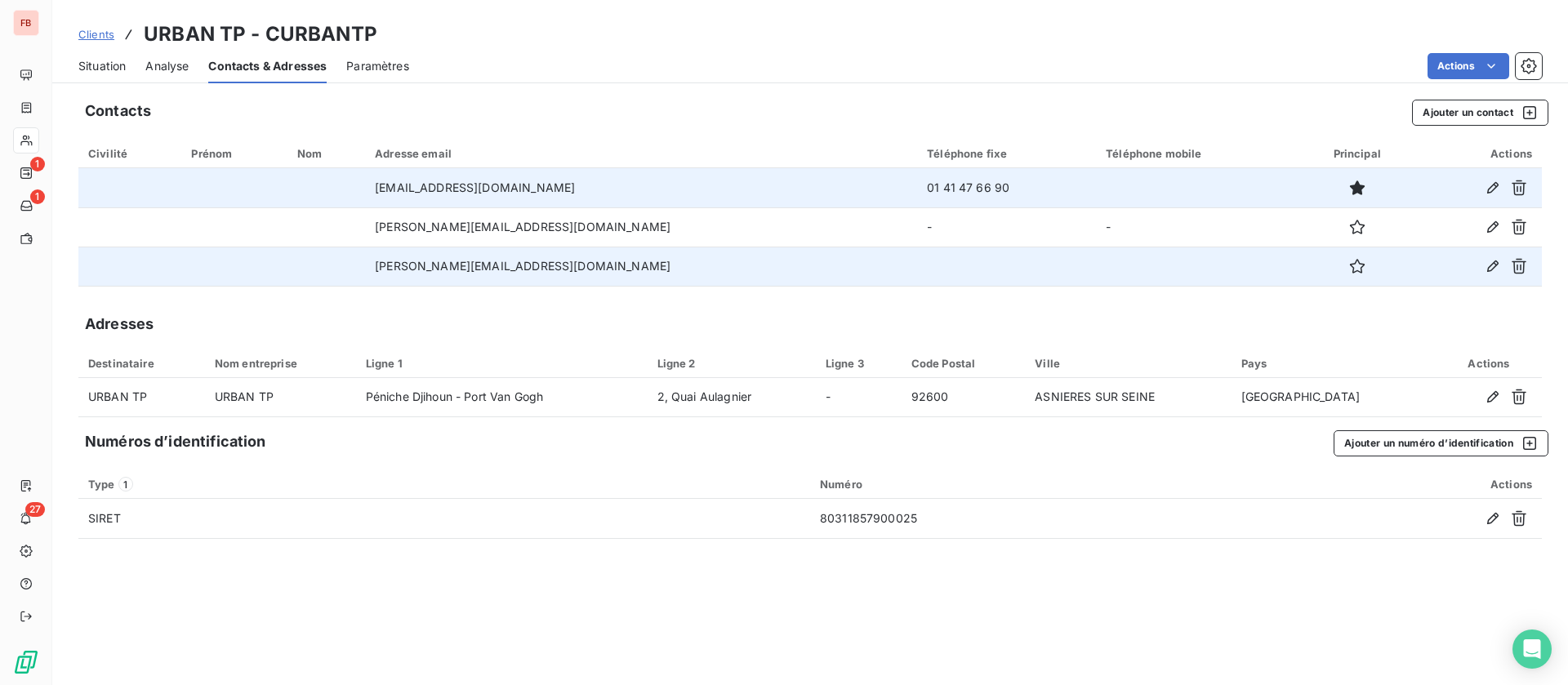
click at [1494, 53] on html "FB 1 1 27 Clients URBAN TP - CURBANTP Situation Analyse Contacts & Adresses Par…" at bounding box center [784, 342] width 1568 height 685
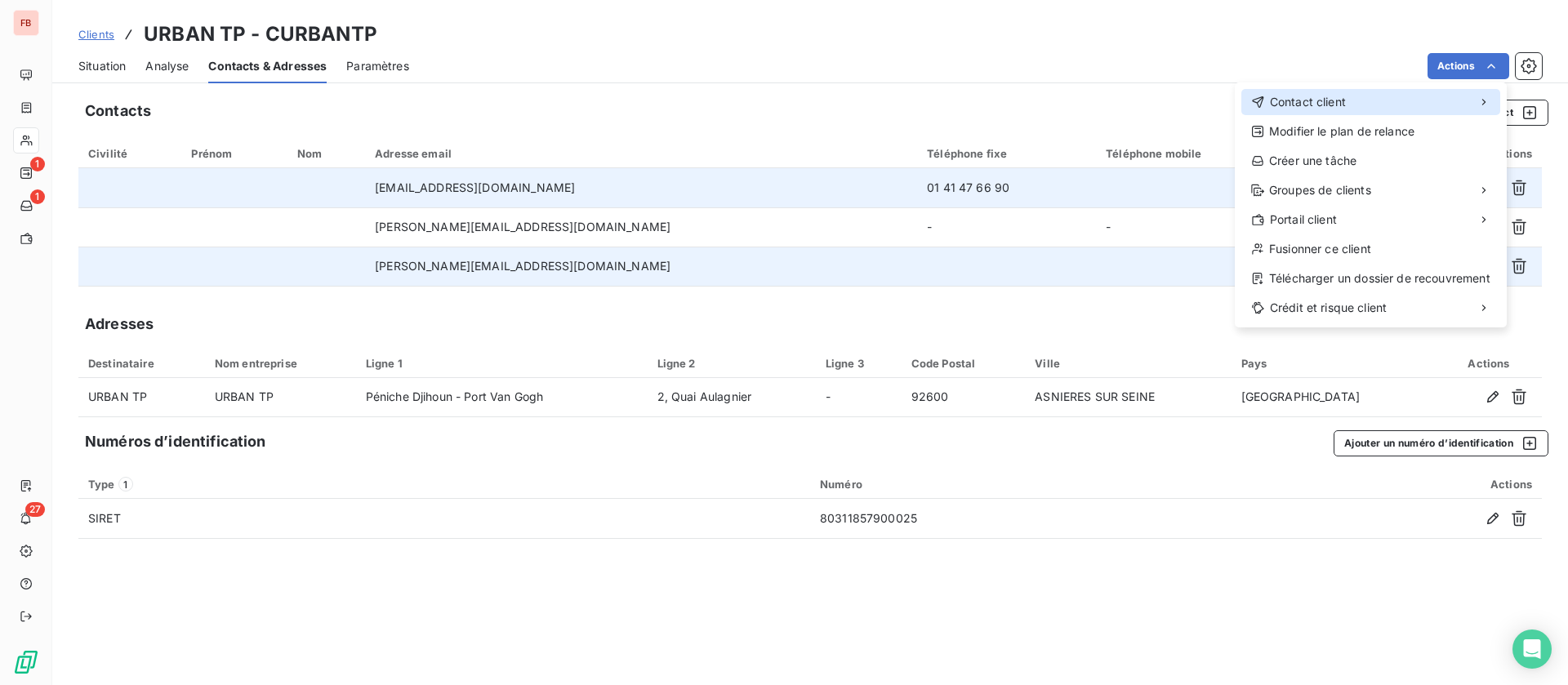
click at [1357, 103] on div "Contact client" at bounding box center [1371, 102] width 259 height 26
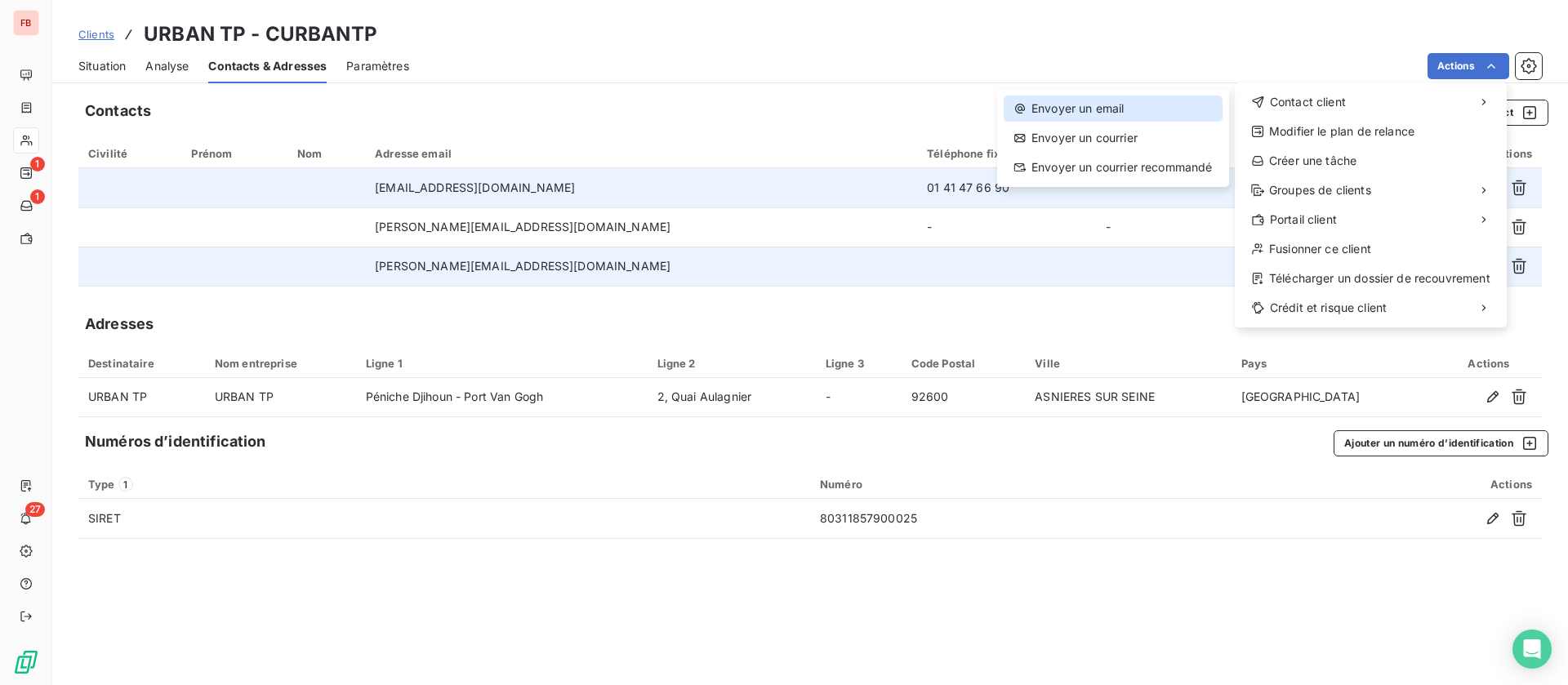
click at [1110, 101] on div "Envoyer un email" at bounding box center [1113, 108] width 219 height 26
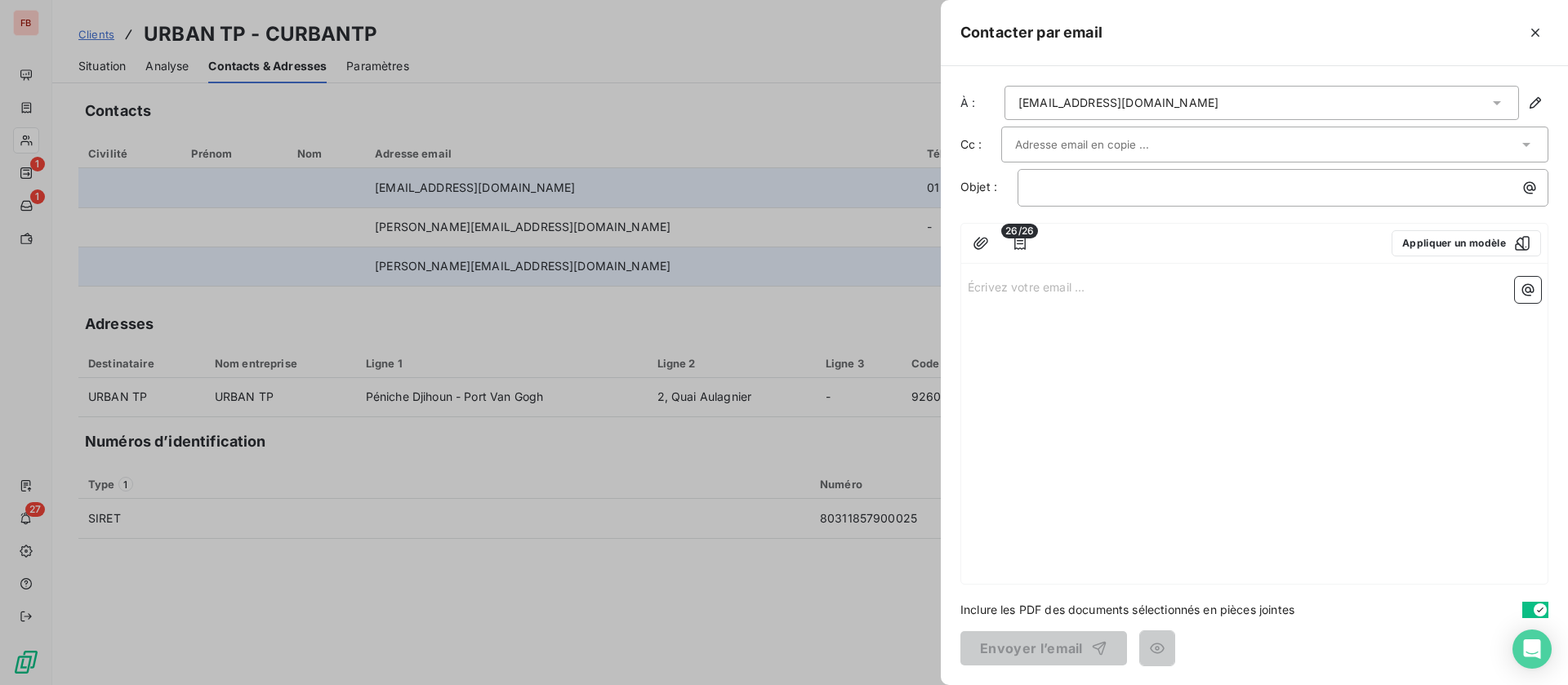
click at [591, 267] on div at bounding box center [784, 342] width 1568 height 685
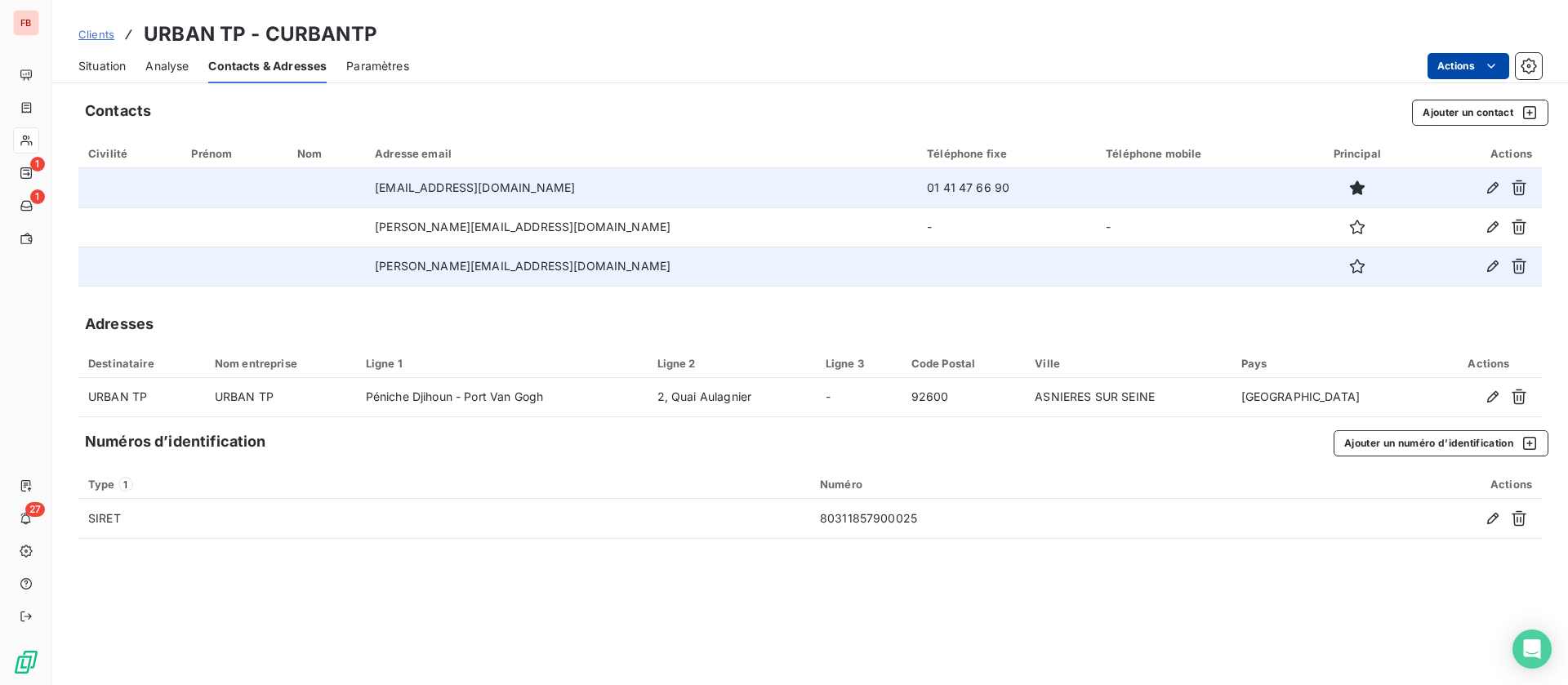
click at [1457, 61] on html "FB 1 1 27 Clients URBAN TP - CURBANTP Situation Analyse Contacts & Adresses Par…" at bounding box center [784, 342] width 1568 height 685
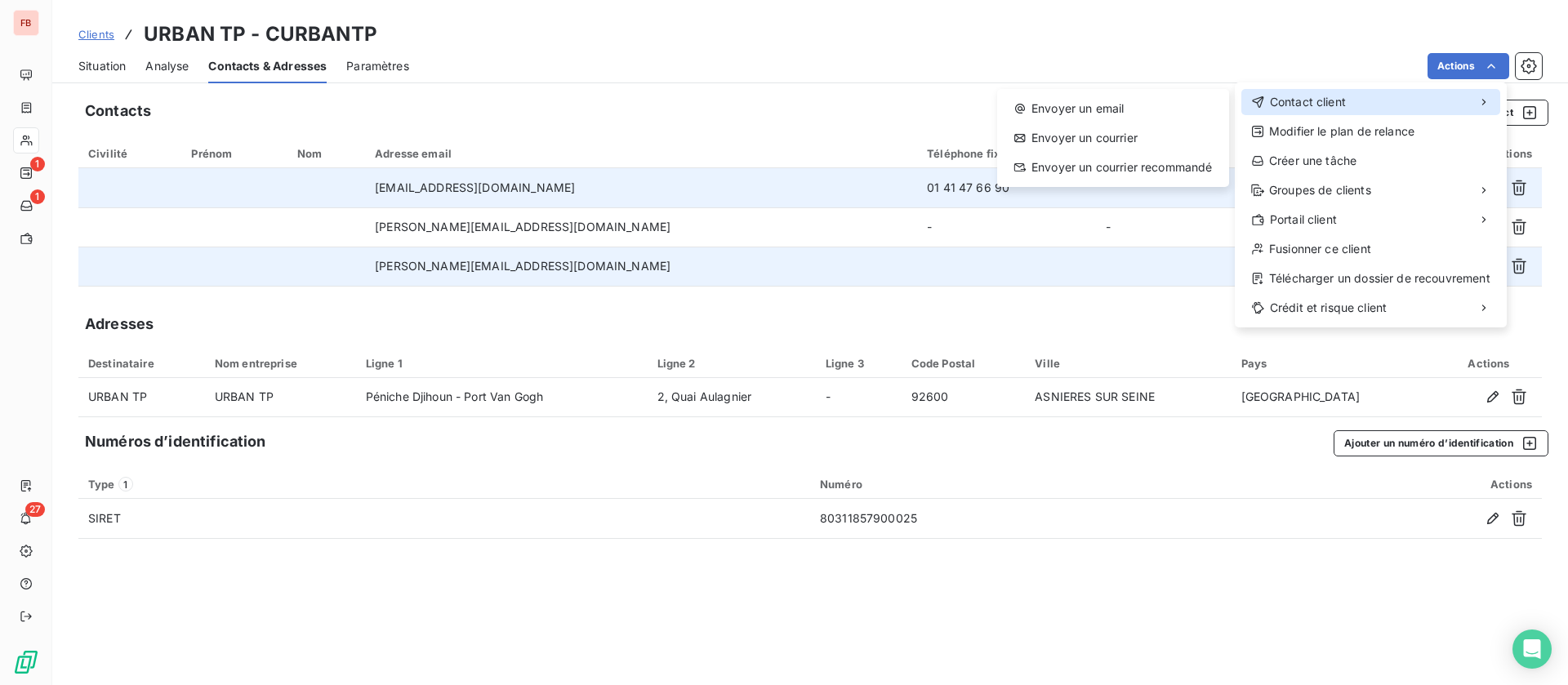
click at [1336, 101] on span "Contact client" at bounding box center [1307, 102] width 76 height 17
click at [1133, 110] on div "Envoyer un email" at bounding box center [1113, 108] width 219 height 26
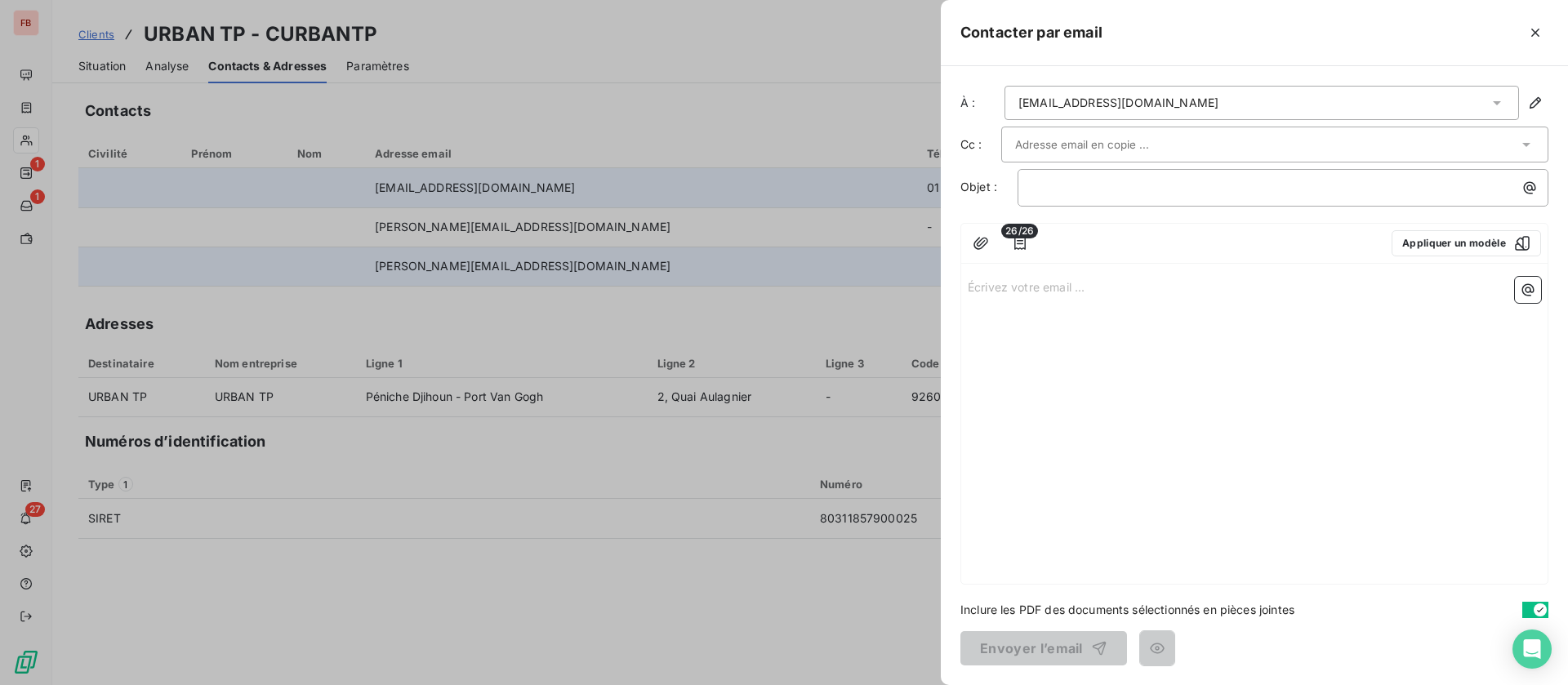
click at [1194, 102] on div "compta@urbantp.com" at bounding box center [1262, 102] width 514 height 34
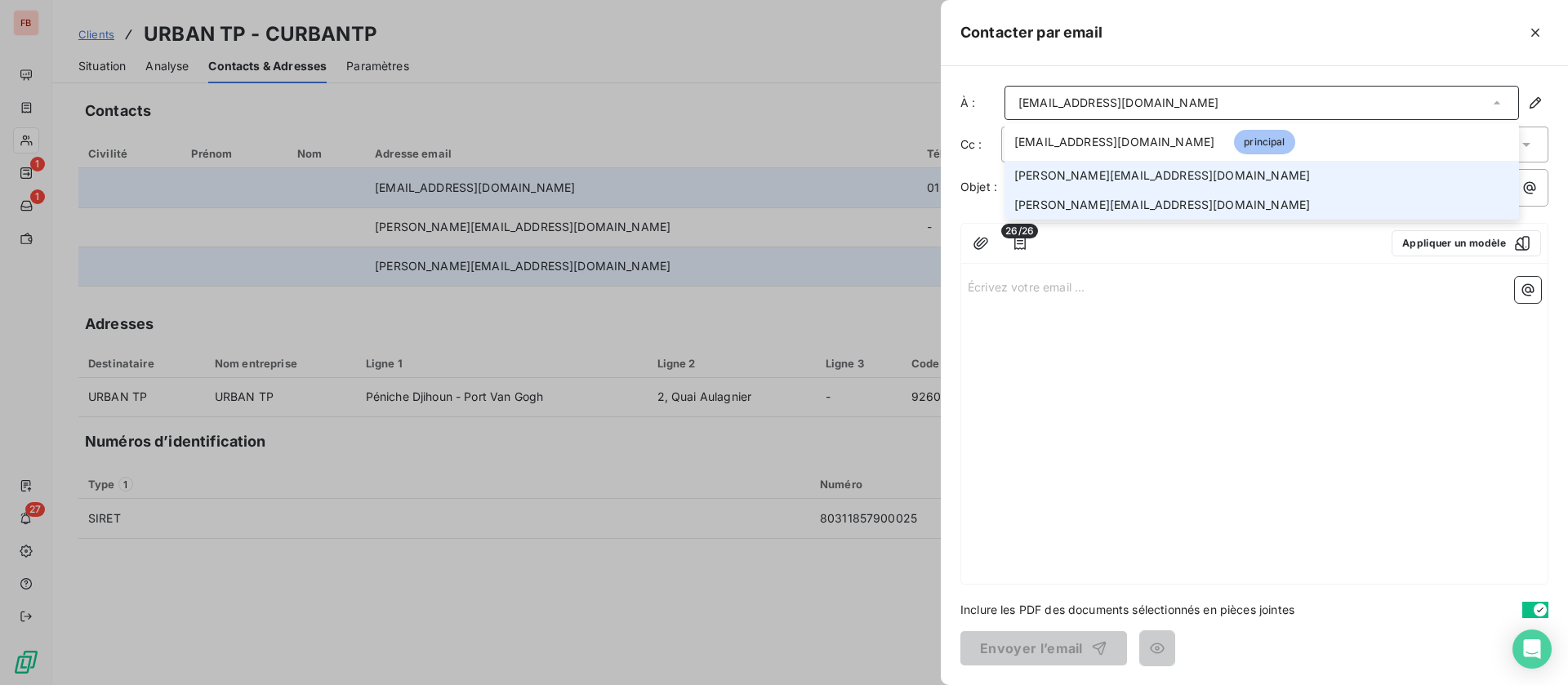
click at [1091, 196] on span "paula.decampos@urbantp.com" at bounding box center [1162, 204] width 296 height 17
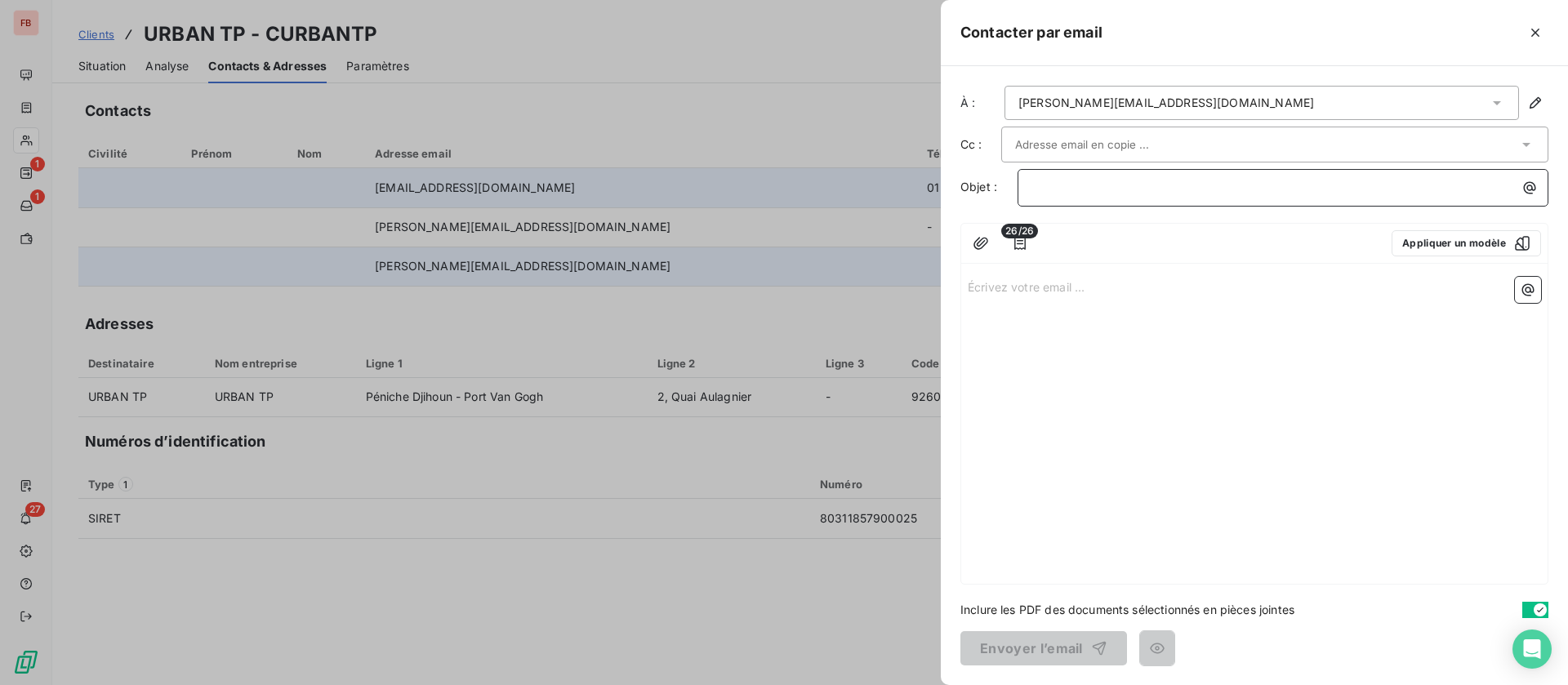
click at [1078, 187] on p "﻿" at bounding box center [1287, 188] width 512 height 19
click at [1335, 190] on p "FBT : demande mail avec assignation à âyer" at bounding box center [1287, 188] width 512 height 19
click at [1024, 239] on icon "button" at bounding box center [1020, 243] width 17 height 17
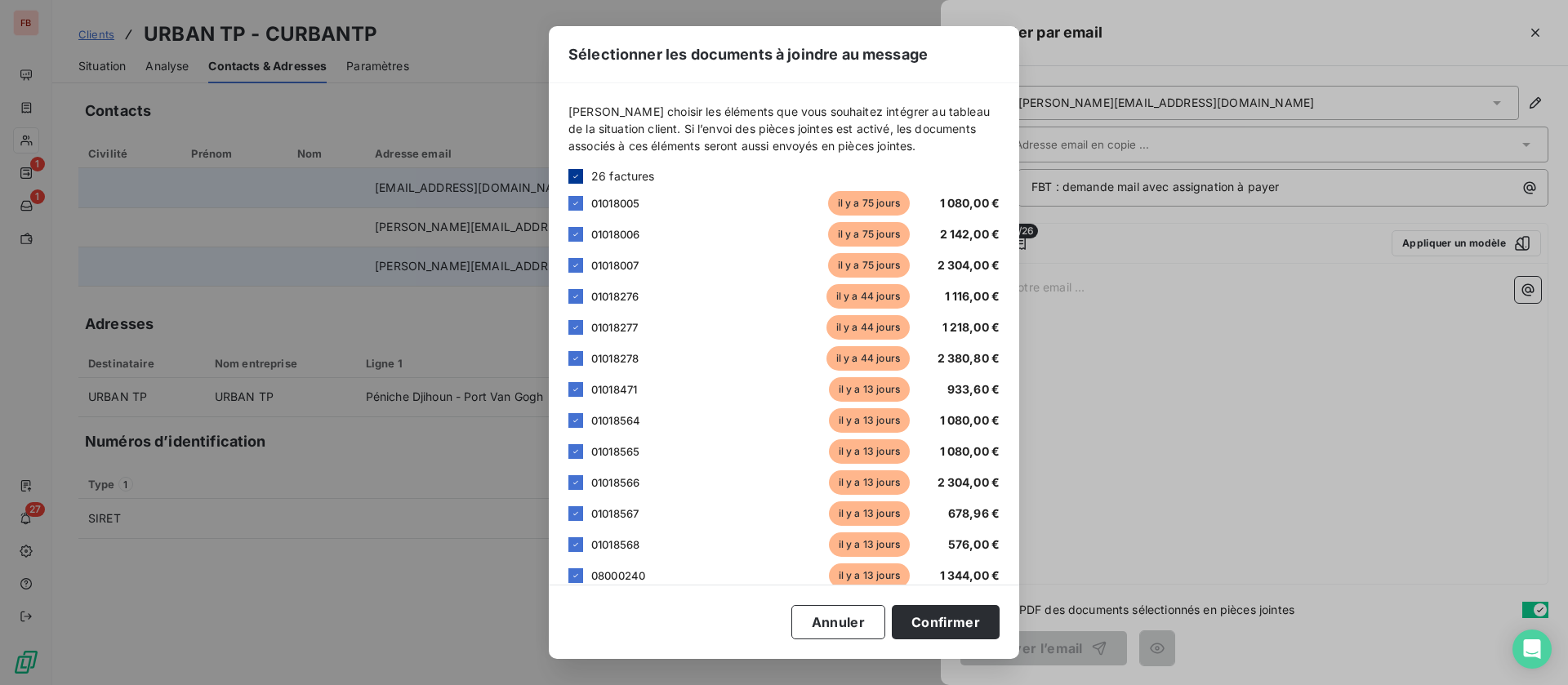
click at [574, 181] on div at bounding box center [575, 176] width 15 height 15
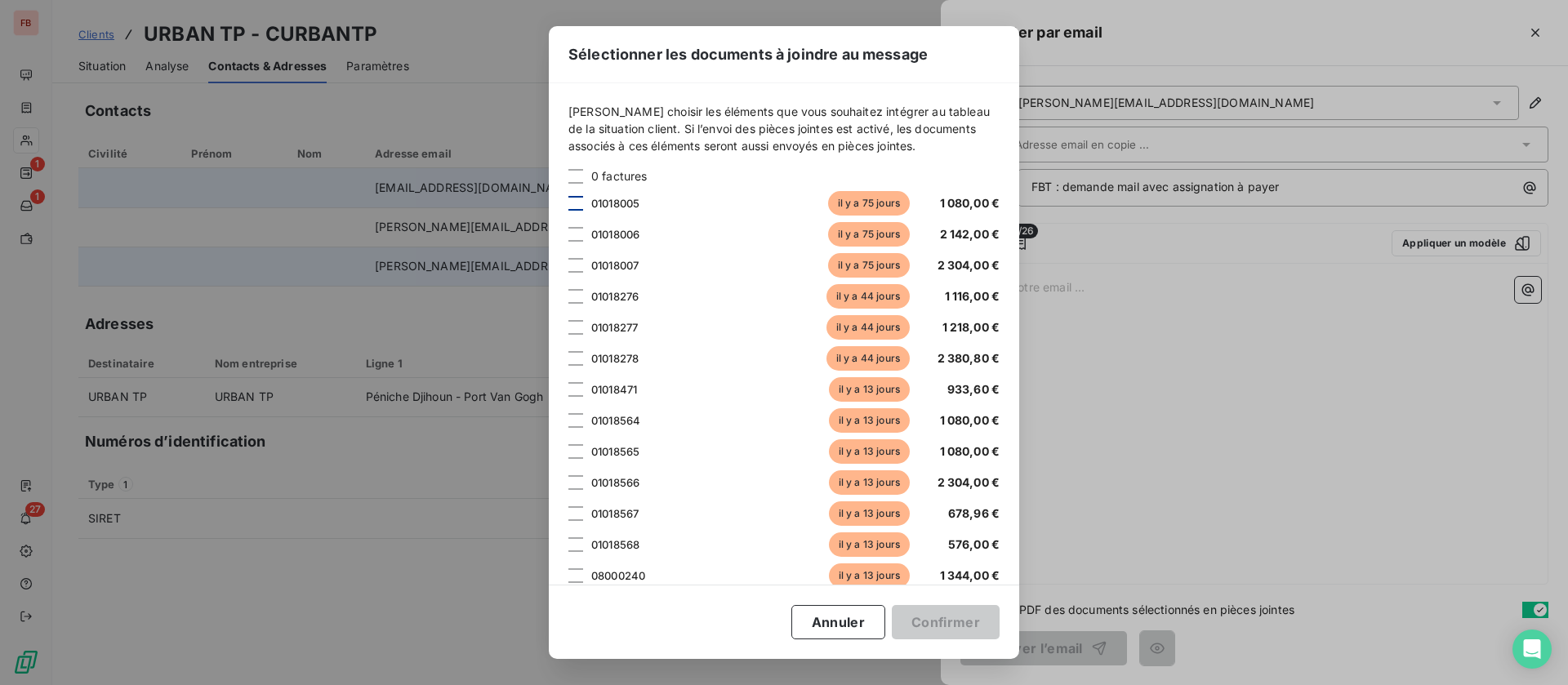
click at [575, 205] on div at bounding box center [575, 202] width 15 height 15
click at [574, 235] on div at bounding box center [575, 234] width 15 height 15
click at [578, 266] on div at bounding box center [575, 265] width 15 height 15
click at [578, 299] on div at bounding box center [575, 296] width 15 height 15
click at [581, 325] on div at bounding box center [575, 327] width 15 height 15
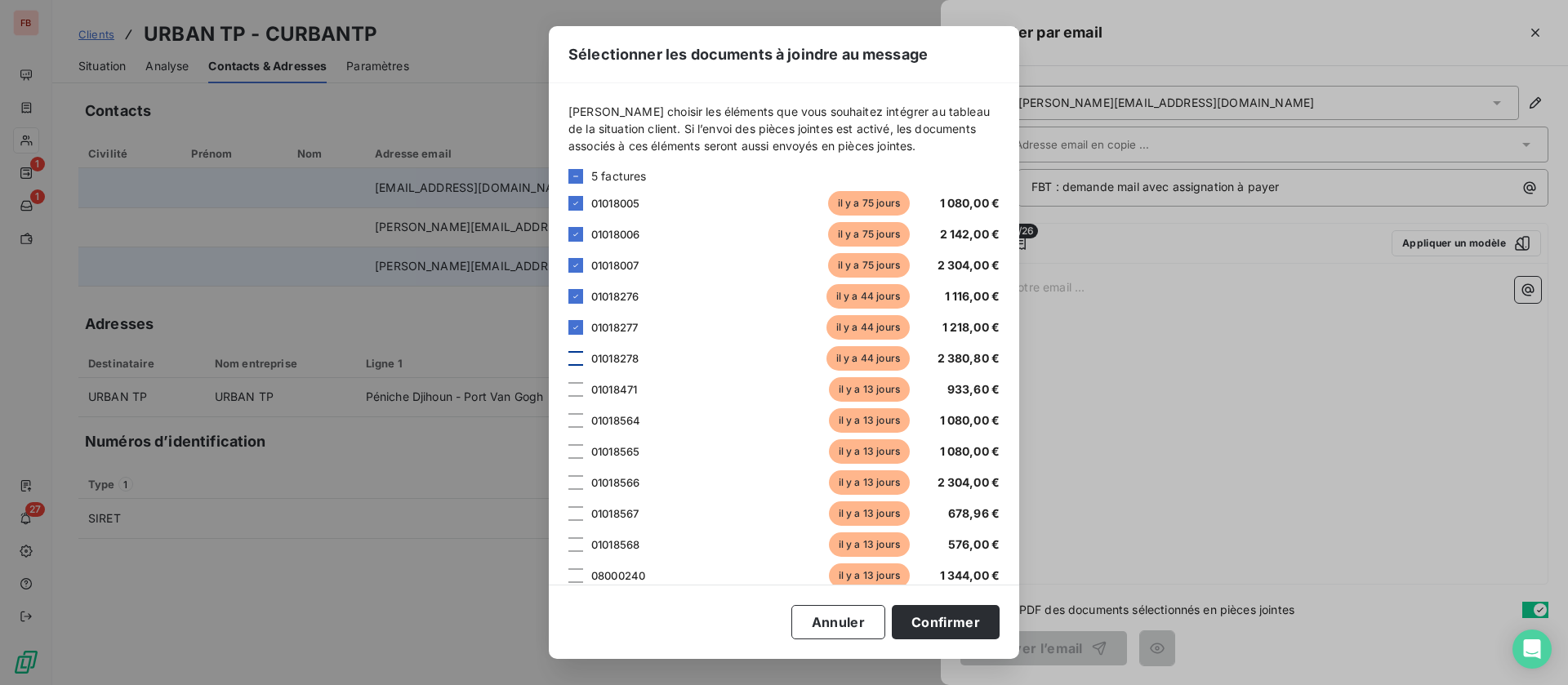
click at [582, 356] on div at bounding box center [575, 358] width 15 height 15
click at [583, 390] on div "01018471 il y a 13 jours 933,60 €" at bounding box center [784, 389] width 431 height 24
click at [578, 422] on div at bounding box center [575, 420] width 15 height 15
click at [577, 396] on div at bounding box center [575, 389] width 15 height 15
click at [575, 454] on div at bounding box center [575, 451] width 15 height 15
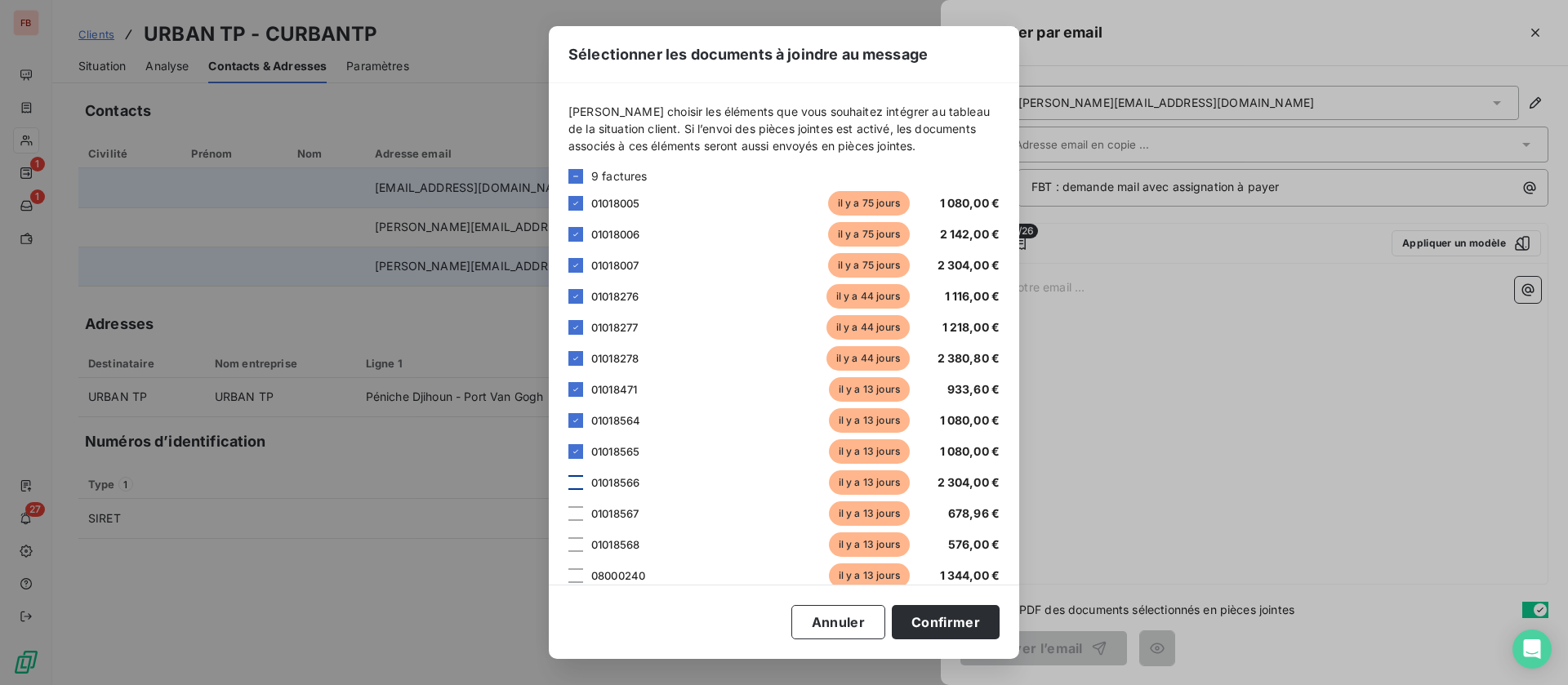
click at [575, 483] on div at bounding box center [575, 482] width 15 height 15
click at [575, 513] on div at bounding box center [575, 513] width 15 height 15
click at [578, 543] on div at bounding box center [575, 544] width 15 height 15
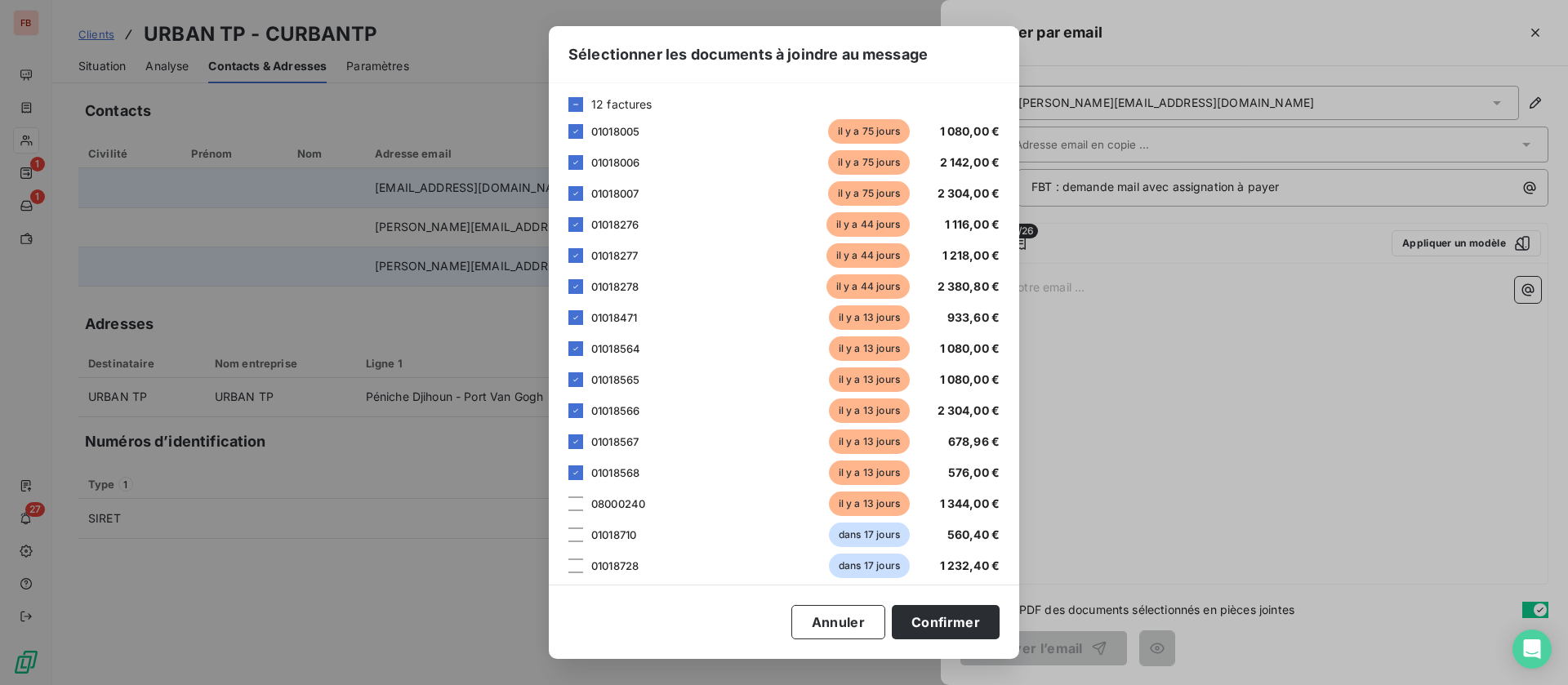
scroll to position [122, 0]
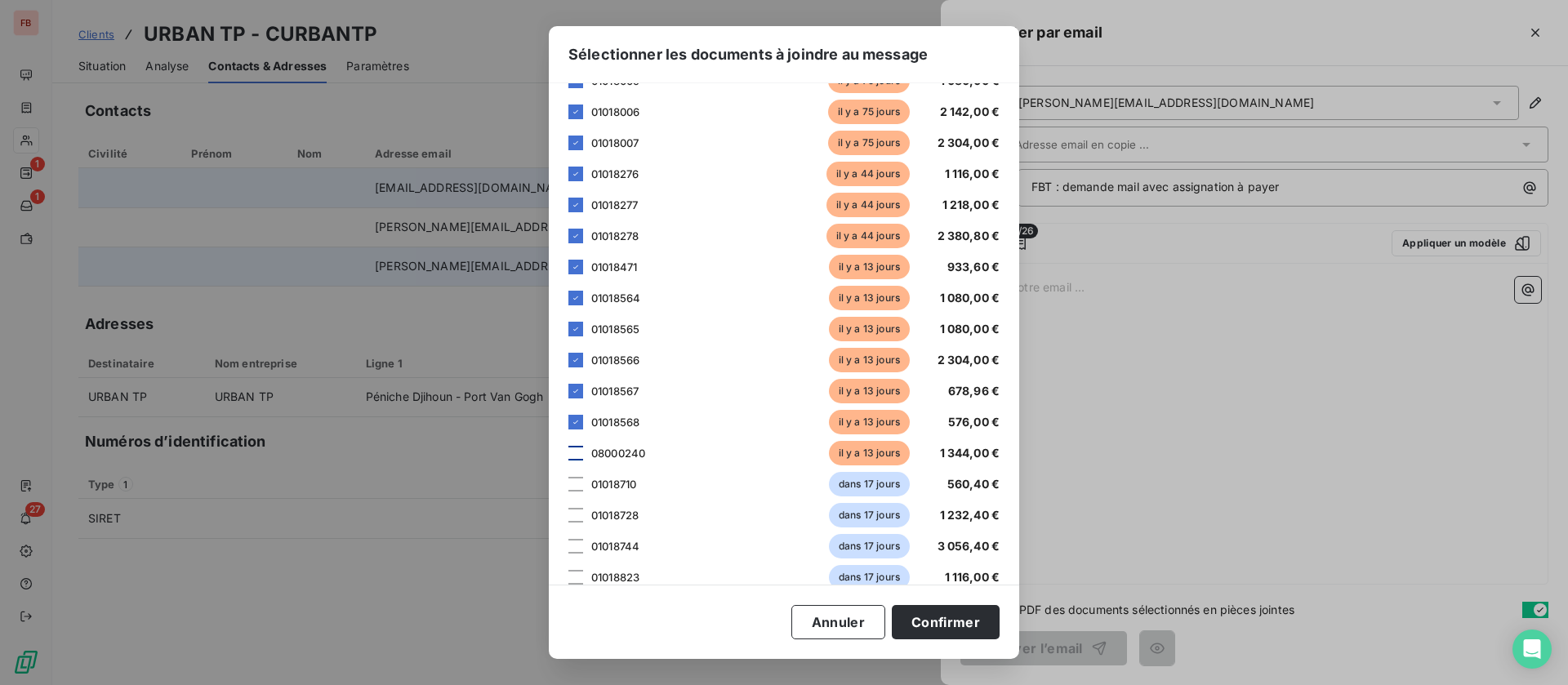
click at [569, 449] on div at bounding box center [575, 453] width 15 height 15
click at [976, 620] on button "Confirmer" at bounding box center [945, 621] width 107 height 34
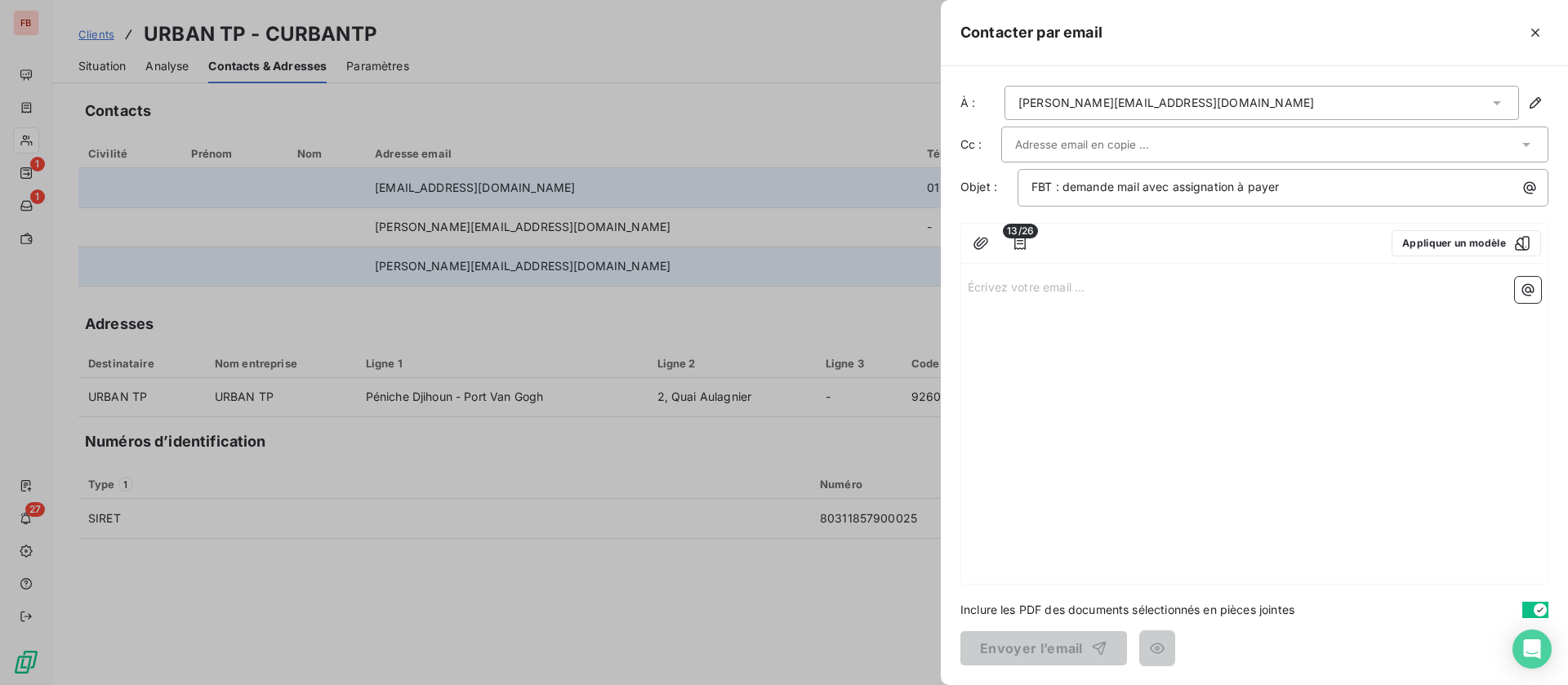
click at [1044, 281] on p "Écrivez votre email ... ﻿" at bounding box center [1254, 286] width 574 height 19
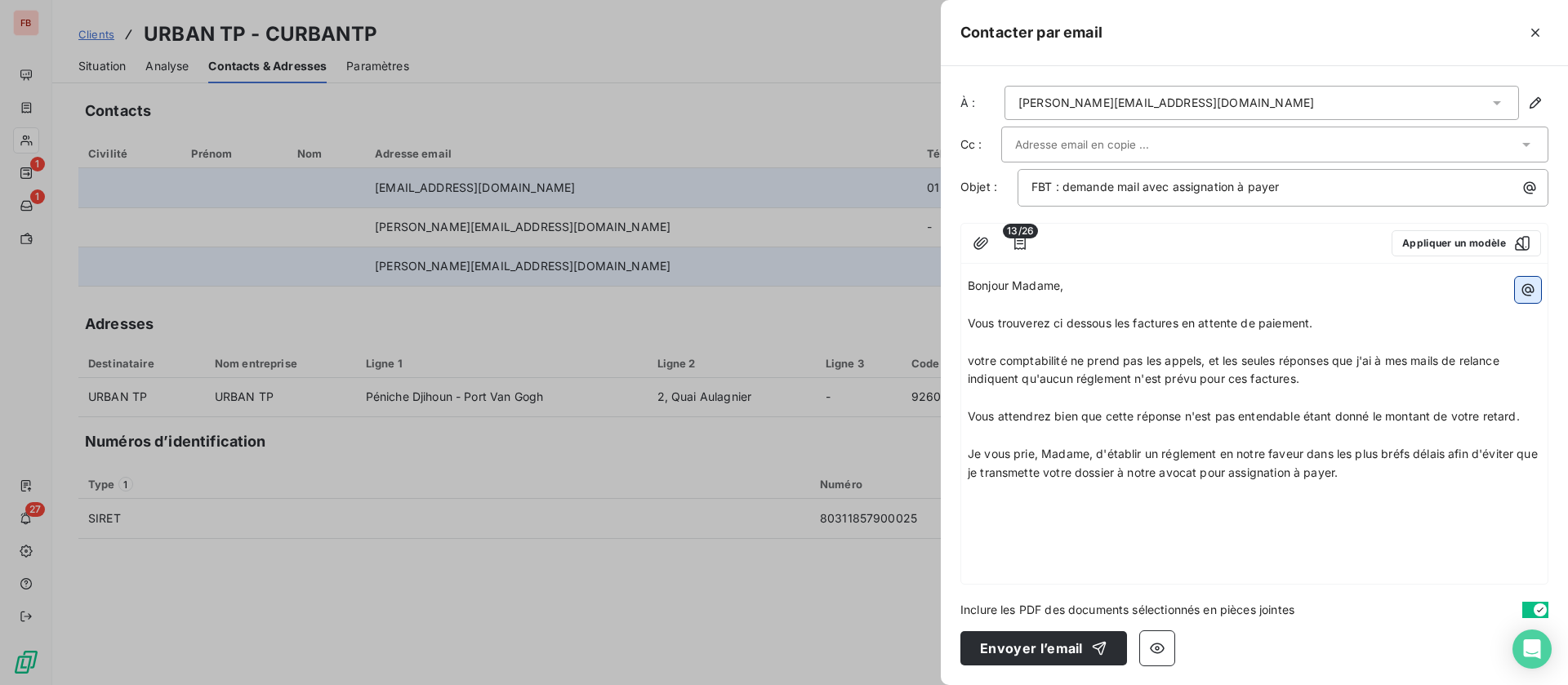
click at [1536, 286] on button "button" at bounding box center [1528, 290] width 26 height 26
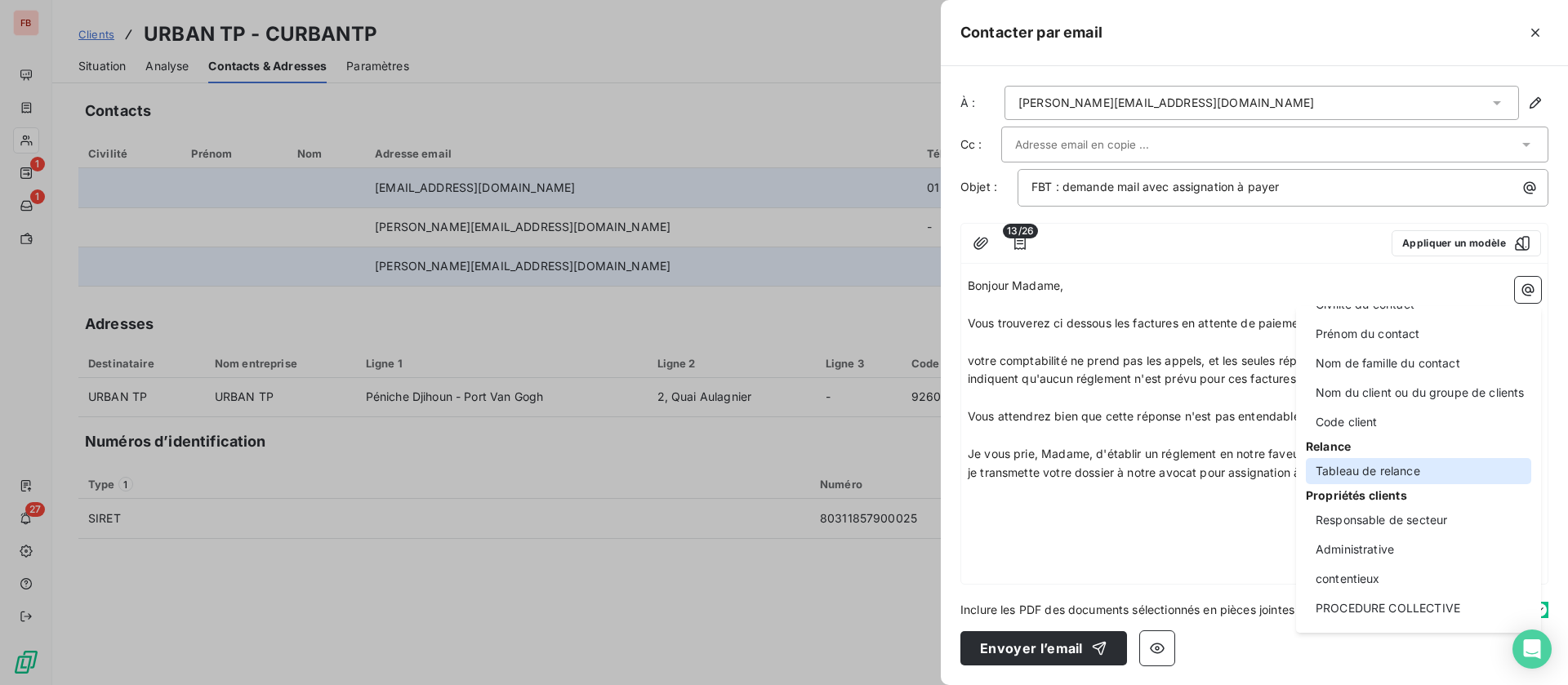
click at [1378, 471] on div "Tableau de relance" at bounding box center [1419, 471] width 225 height 26
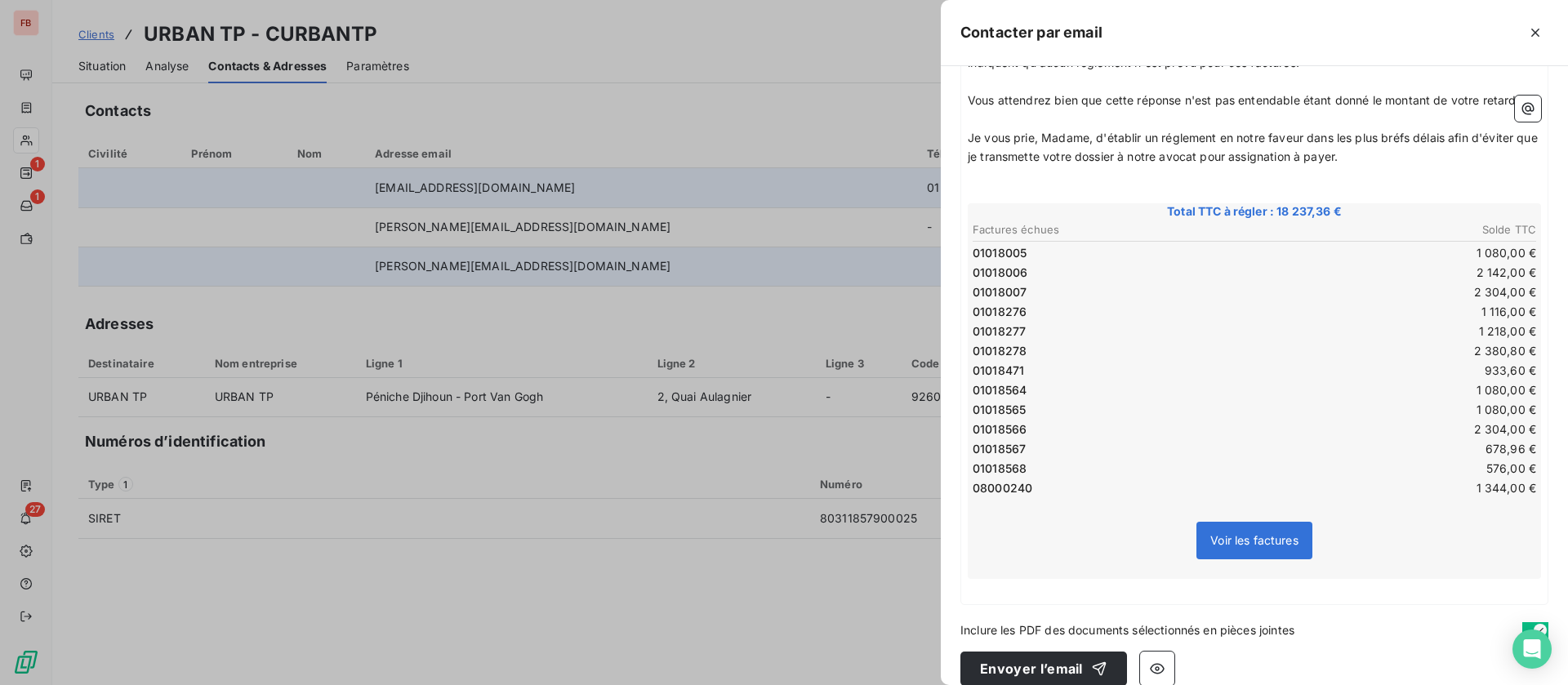
scroll to position [336, 0]
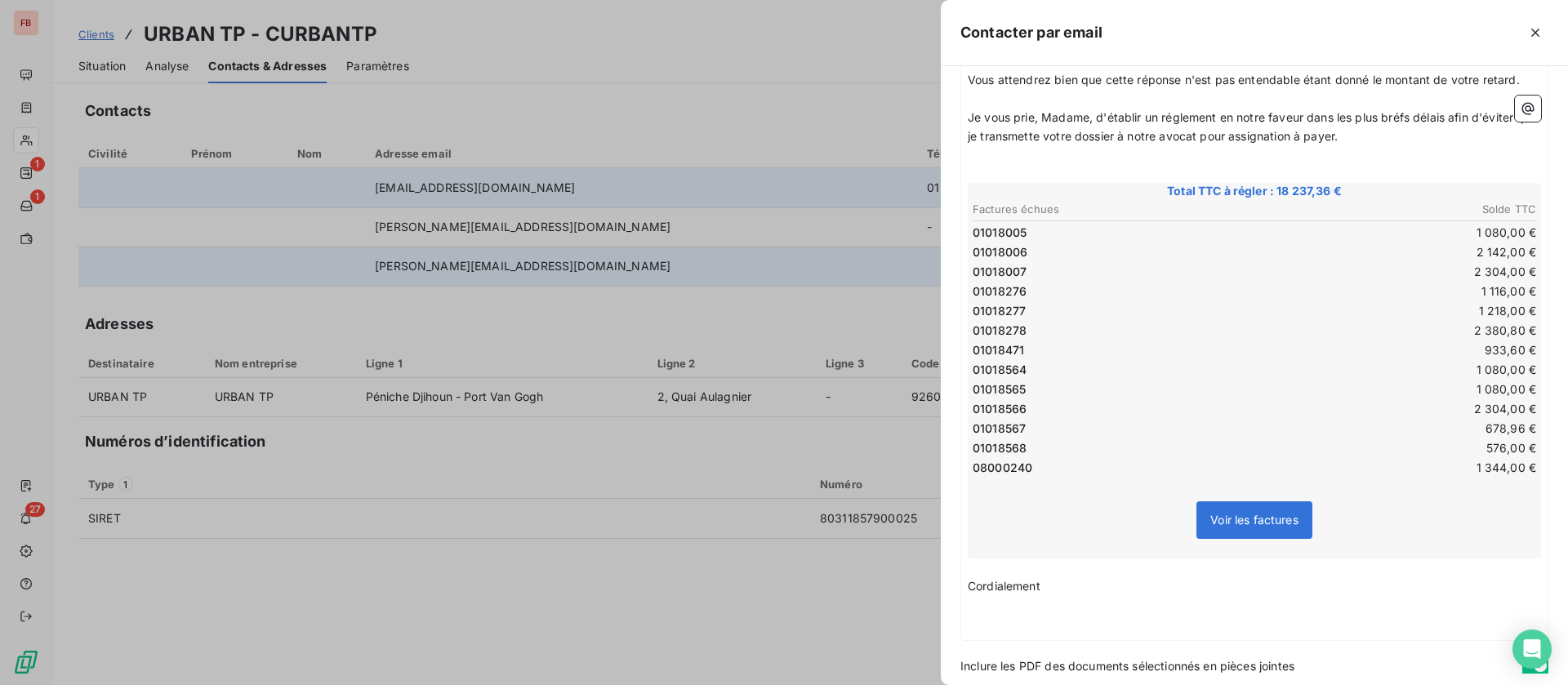
click at [1406, 114] on span "Je vous prie, Madame, d'établir un réglement en notre faveur dans les plus bréf…" at bounding box center [1254, 126] width 574 height 32
click at [1396, 115] on span "Je vous prie, Madame, d'établir un réglement en notre faveur dans les plus bréf…" at bounding box center [1254, 126] width 574 height 32
click at [1004, 647] on div "À : paula.decampos@urbantp.com Cc : Objet : FBT : demande mail avec assignation…" at bounding box center [1255, 375] width 627 height 619
click at [989, 616] on p "﻿" at bounding box center [1254, 624] width 574 height 19
click at [1515, 117] on button "button" at bounding box center [1528, 108] width 26 height 26
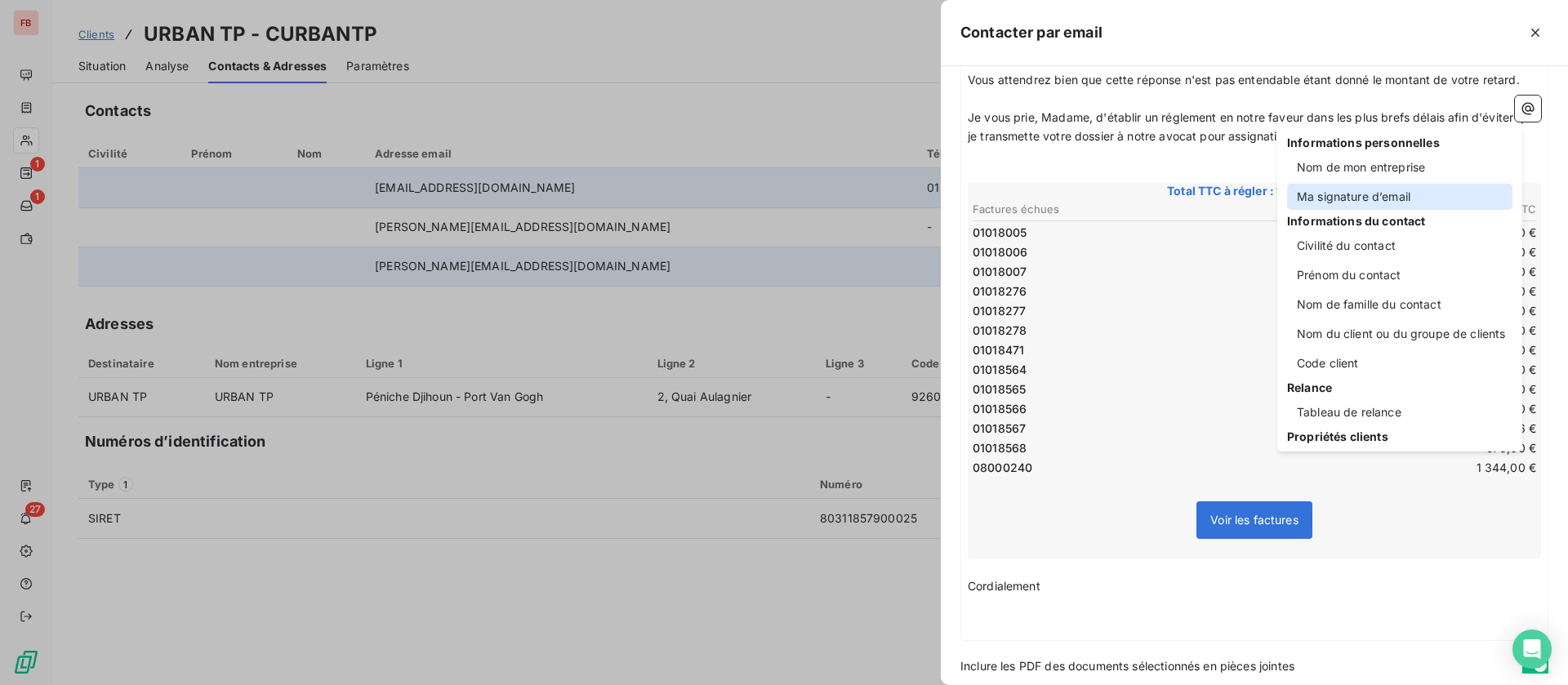
click at [1387, 202] on div "Ma signature d’email" at bounding box center [1400, 196] width 225 height 26
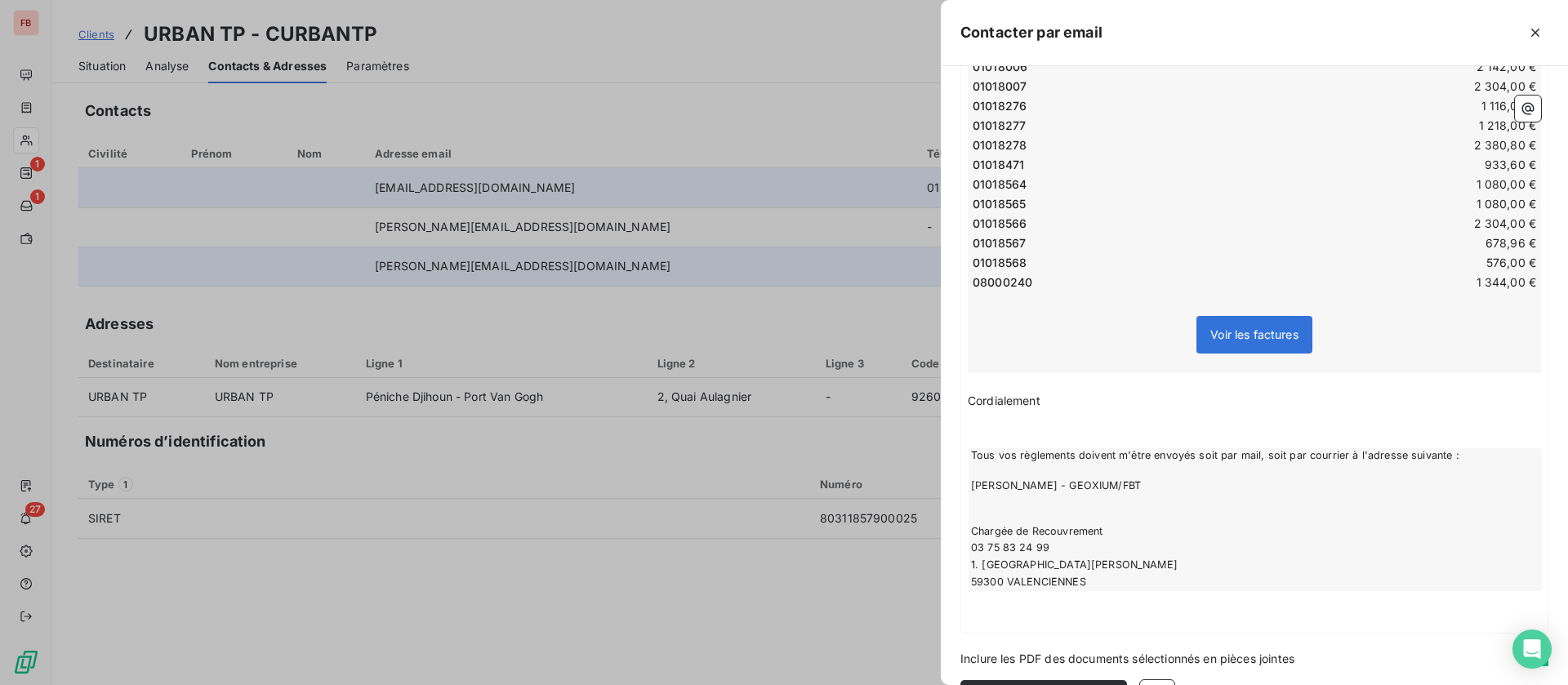
scroll to position [594, 0]
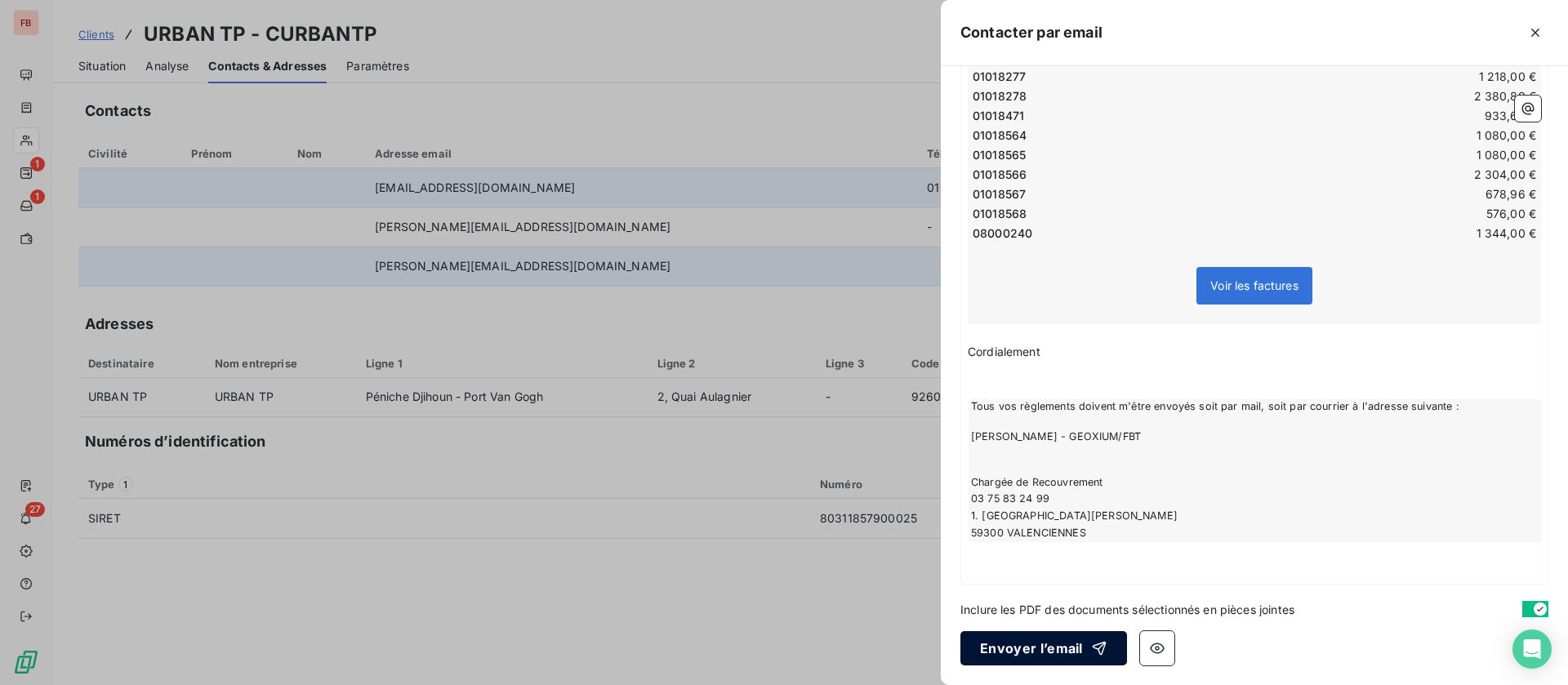
click at [1049, 649] on button "Envoyer l’email" at bounding box center [1043, 647] width 167 height 34
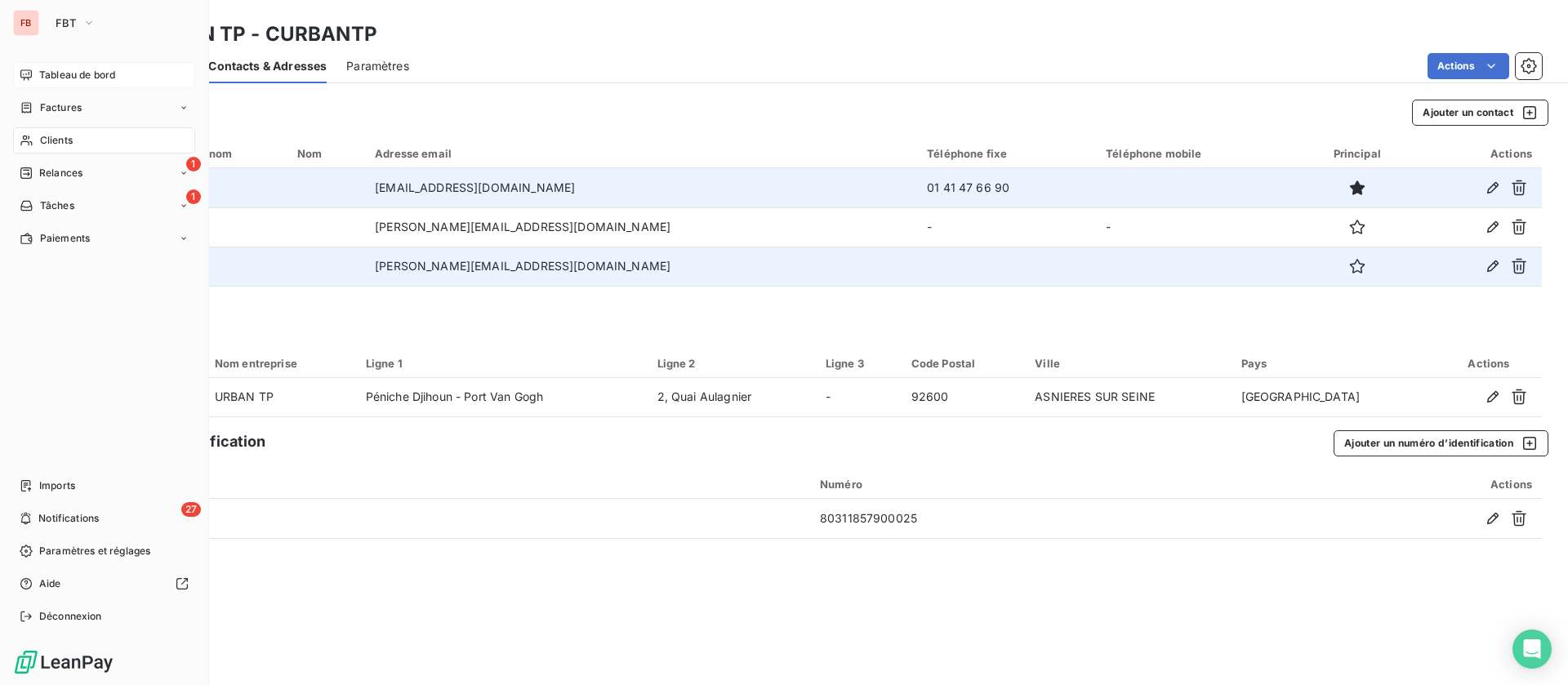
click at [42, 64] on div "Tableau de bord" at bounding box center [104, 75] width 182 height 26
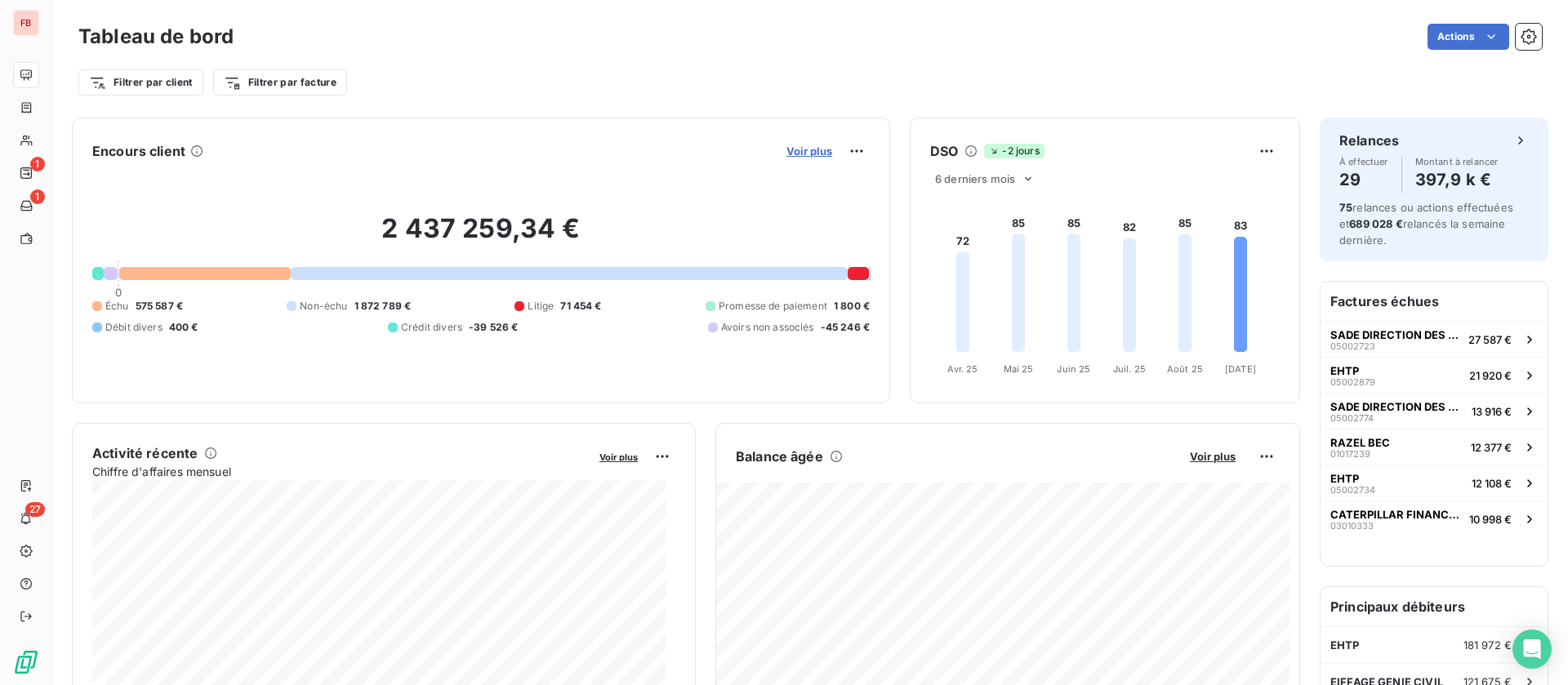
click at [787, 145] on span "Voir plus" at bounding box center [809, 151] width 45 height 13
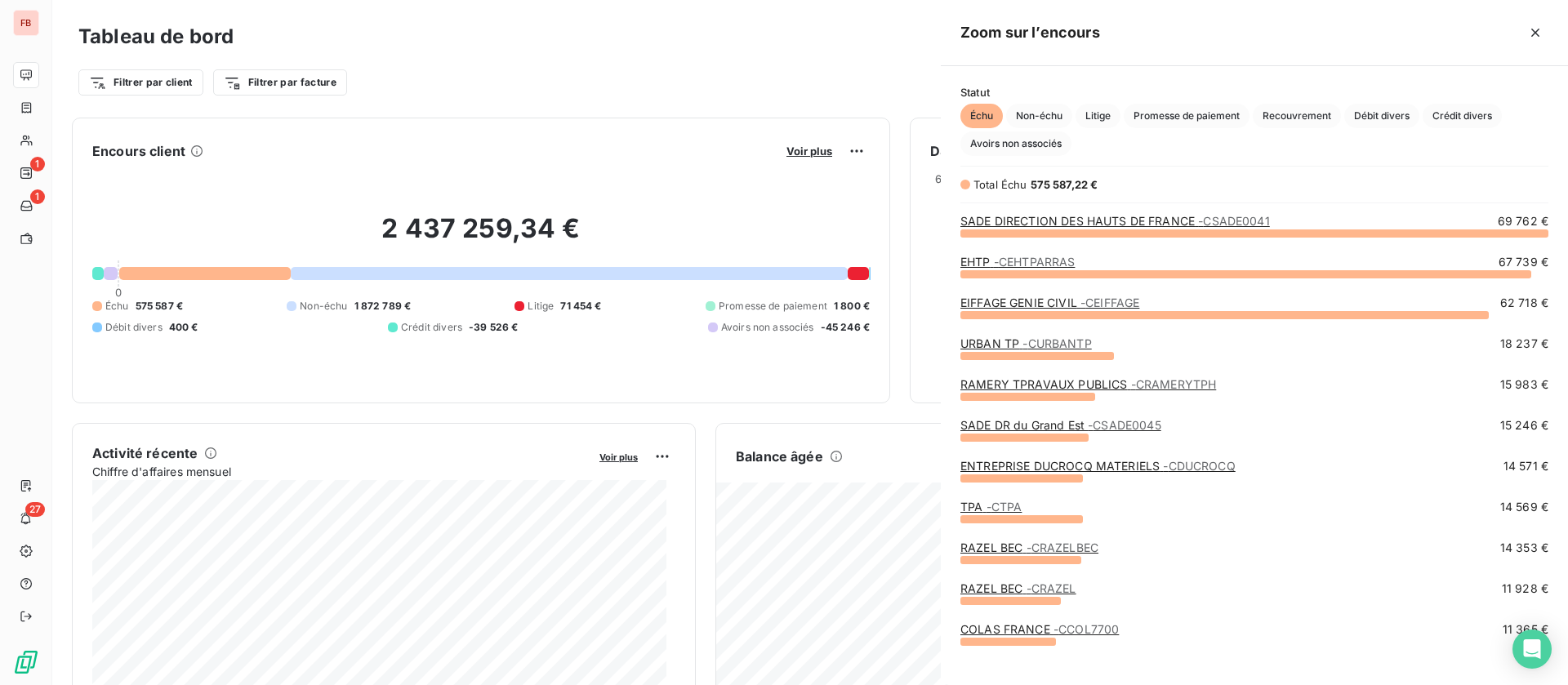
scroll to position [434, 609]
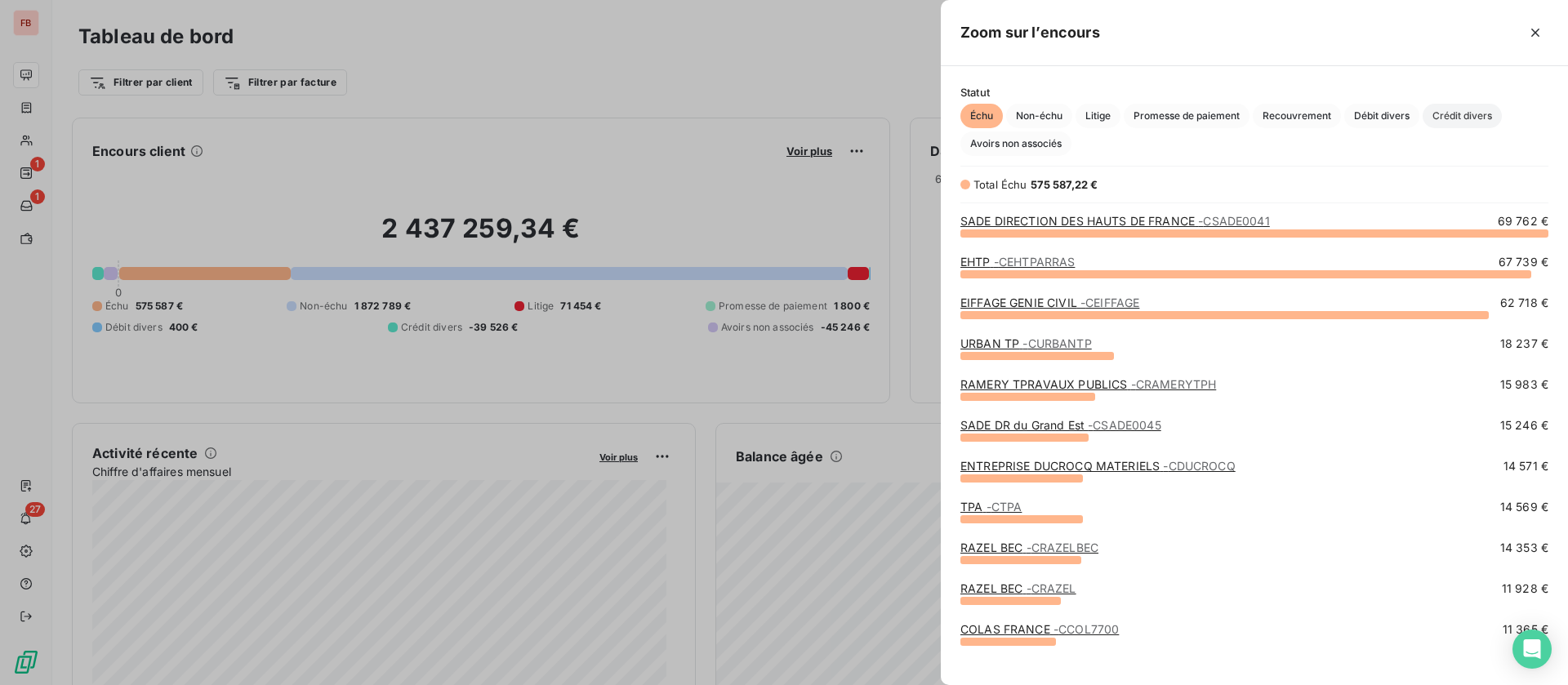
click at [1462, 123] on span "Crédit divers" at bounding box center [1461, 116] width 79 height 24
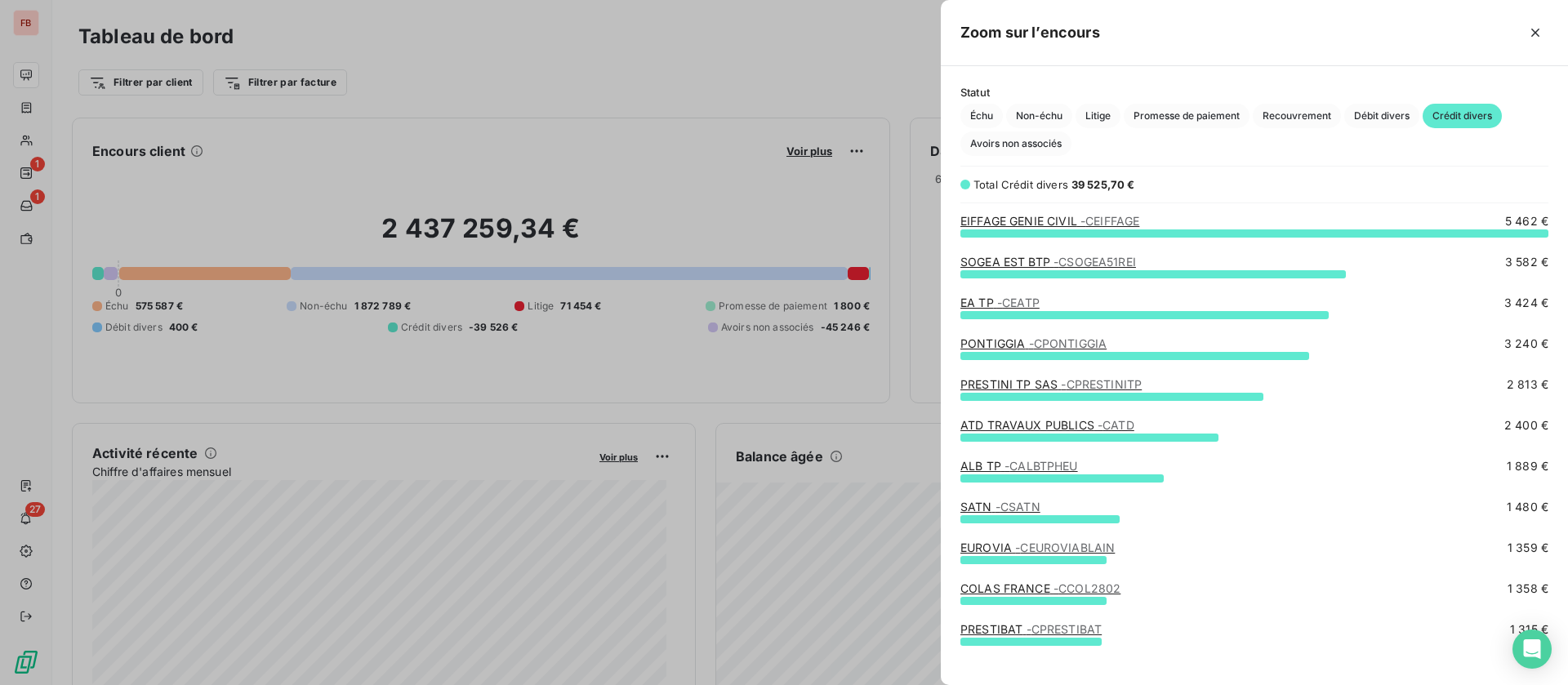
click at [1103, 221] on span "- CEIFFAGE" at bounding box center [1109, 221] width 58 height 14
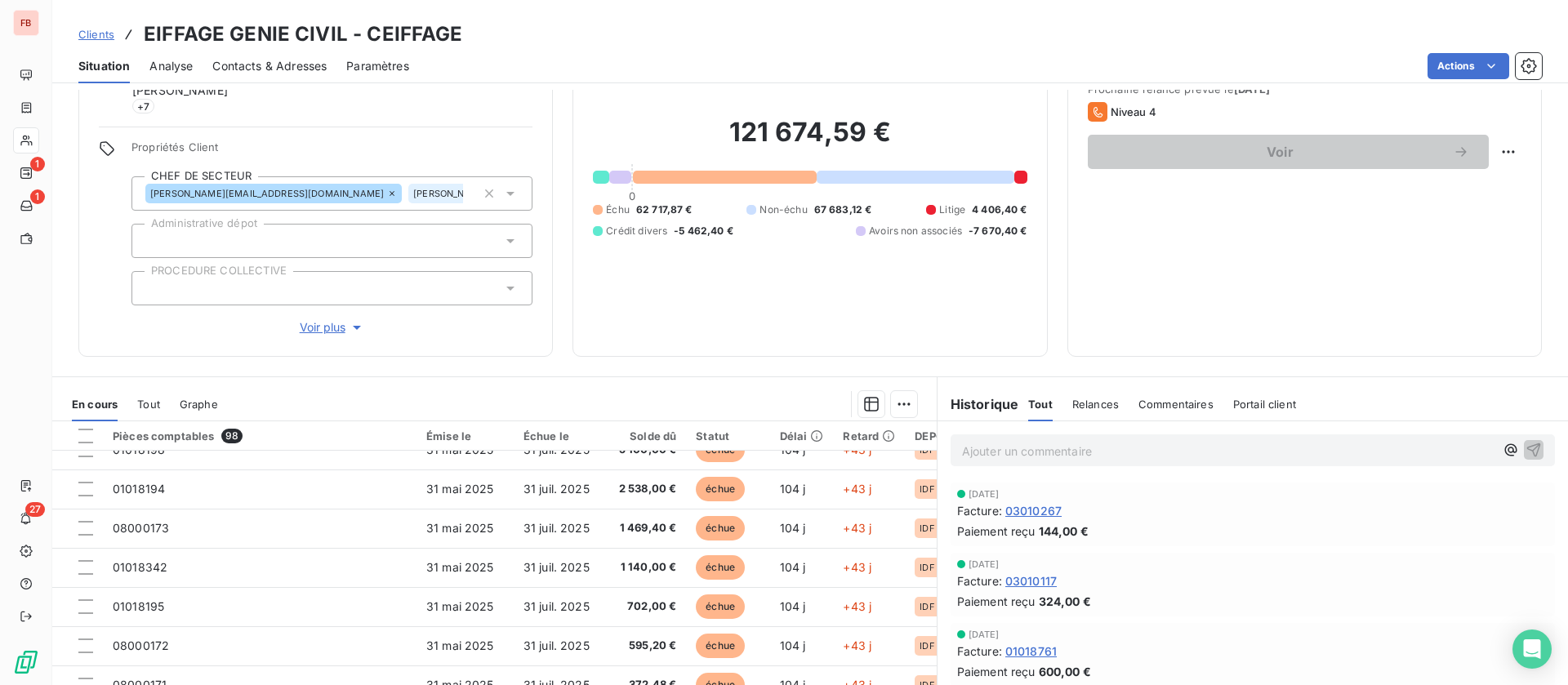
scroll to position [702, 0]
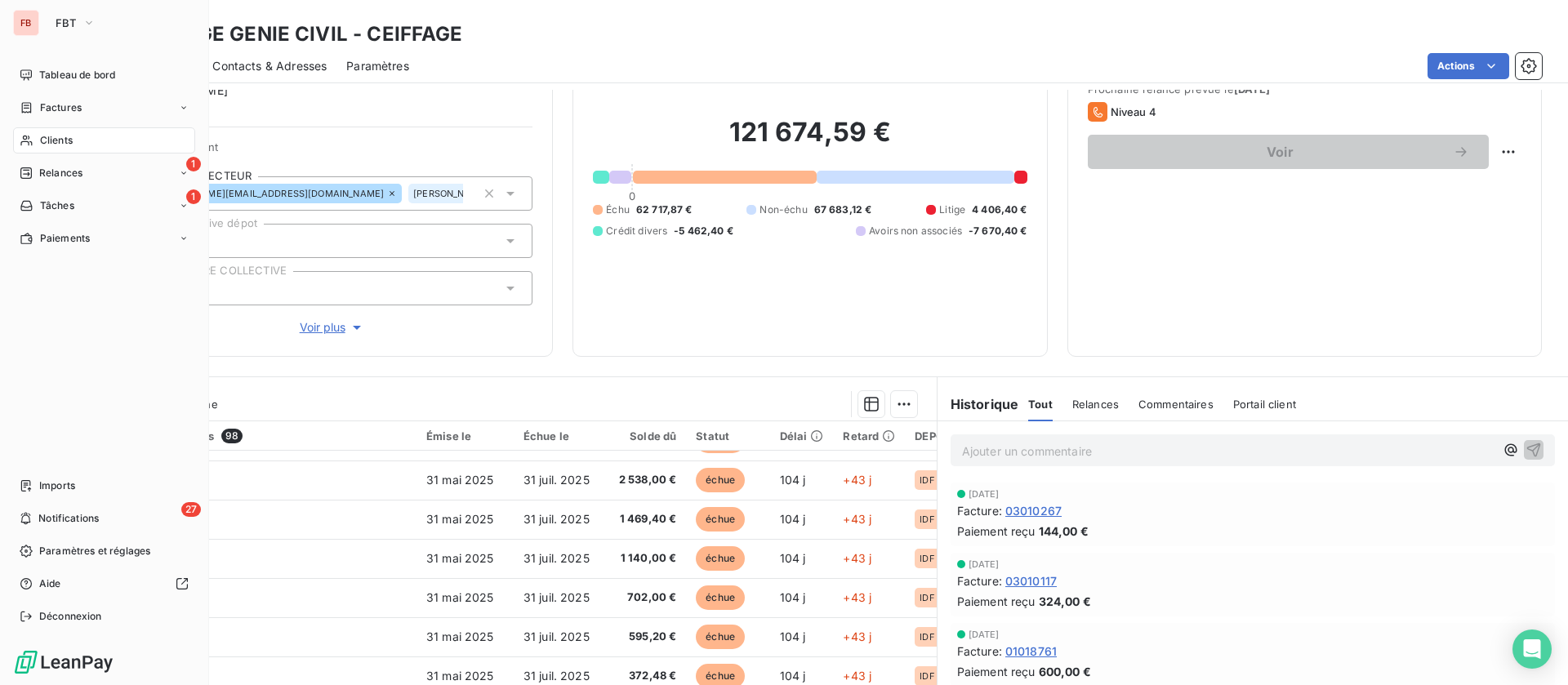
click at [47, 135] on span "Clients" at bounding box center [56, 140] width 32 height 15
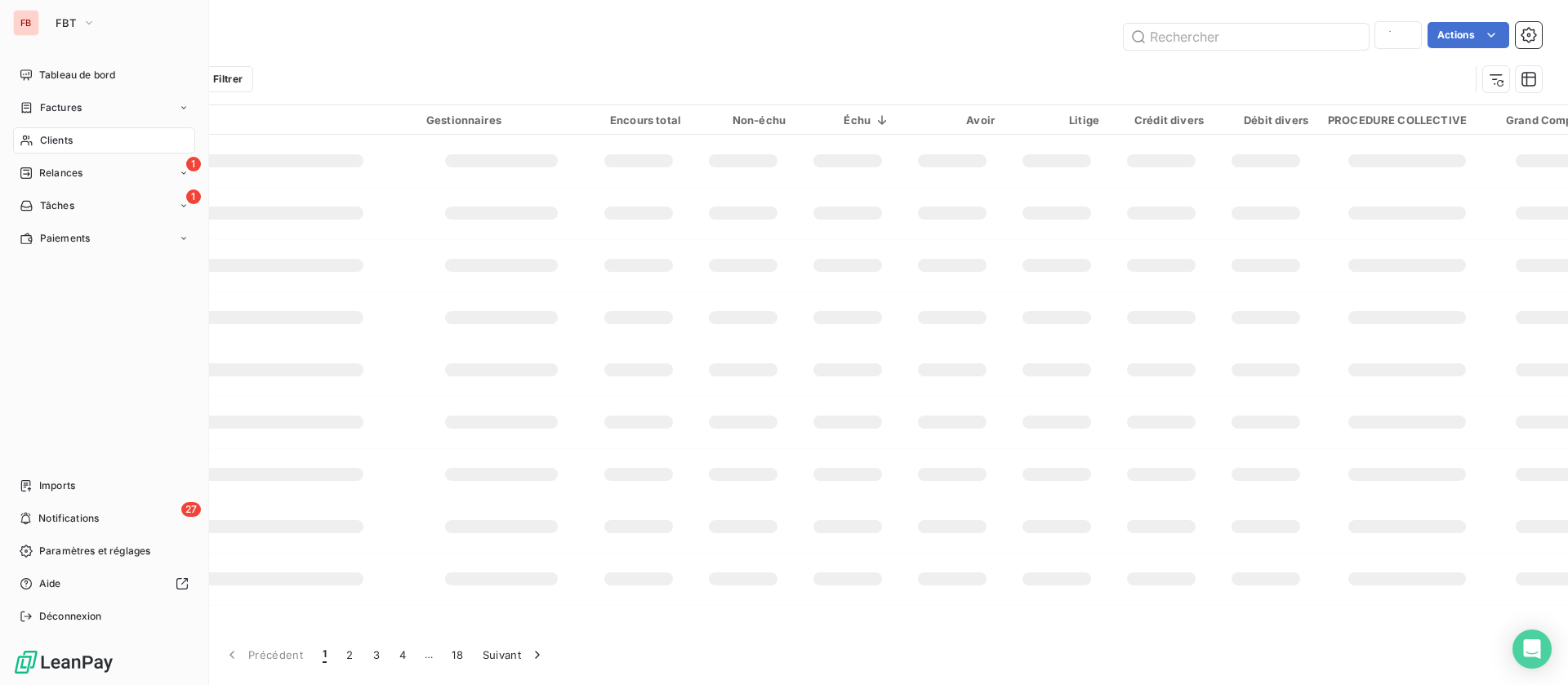
type input "eiffage"
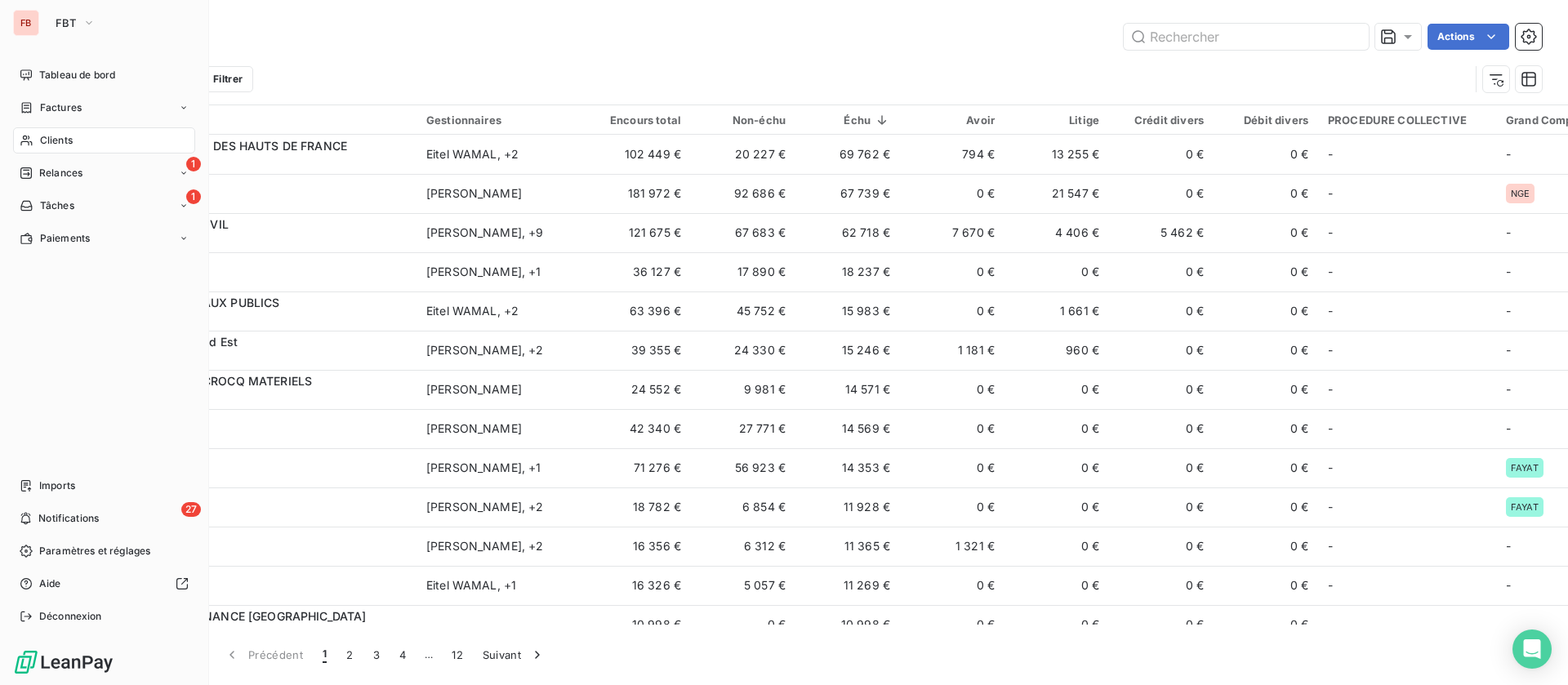
drag, startPoint x: 42, startPoint y: 133, endPoint x: 204, endPoint y: 156, distance: 163.6
click at [44, 134] on span "Clients" at bounding box center [56, 140] width 32 height 15
click at [82, 74] on span "Tableau de bord" at bounding box center [77, 75] width 76 height 15
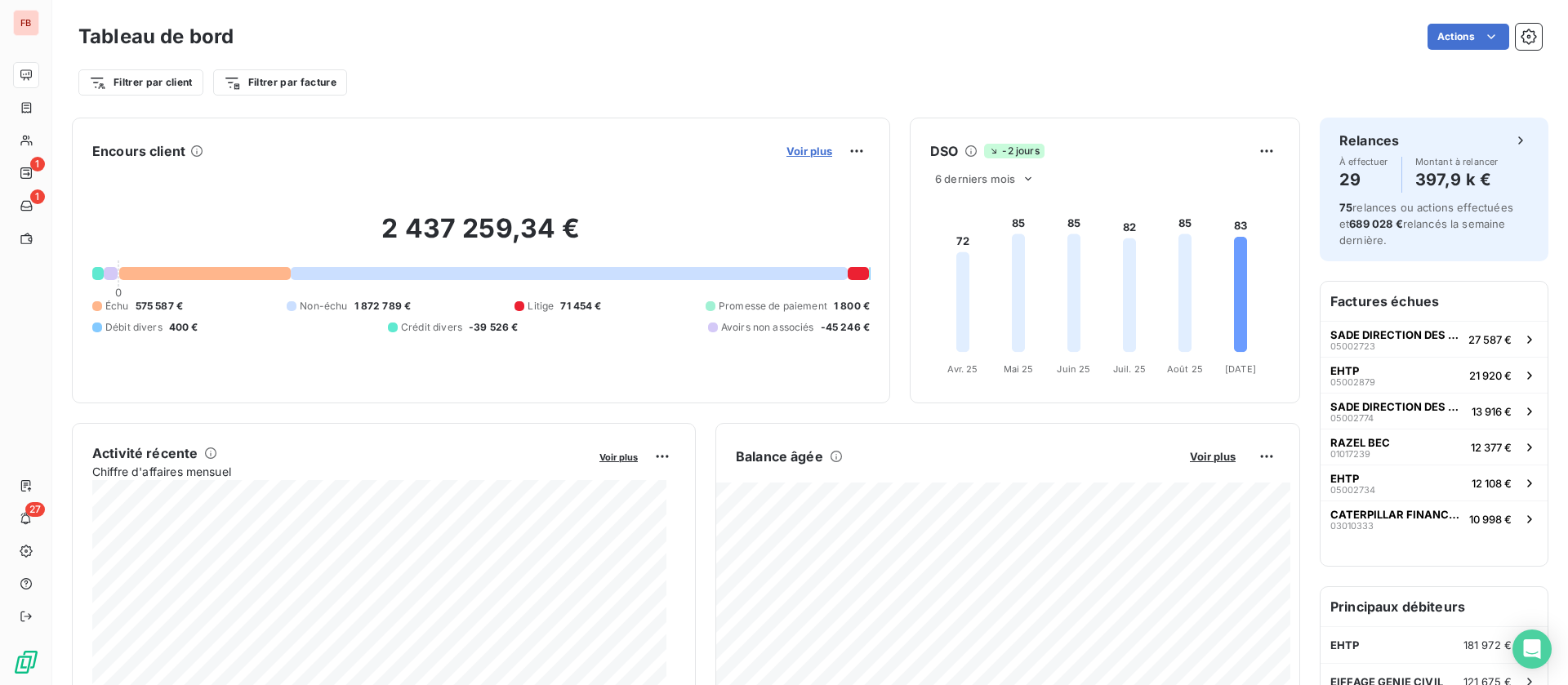
click at [792, 145] on span "Voir plus" at bounding box center [809, 151] width 45 height 13
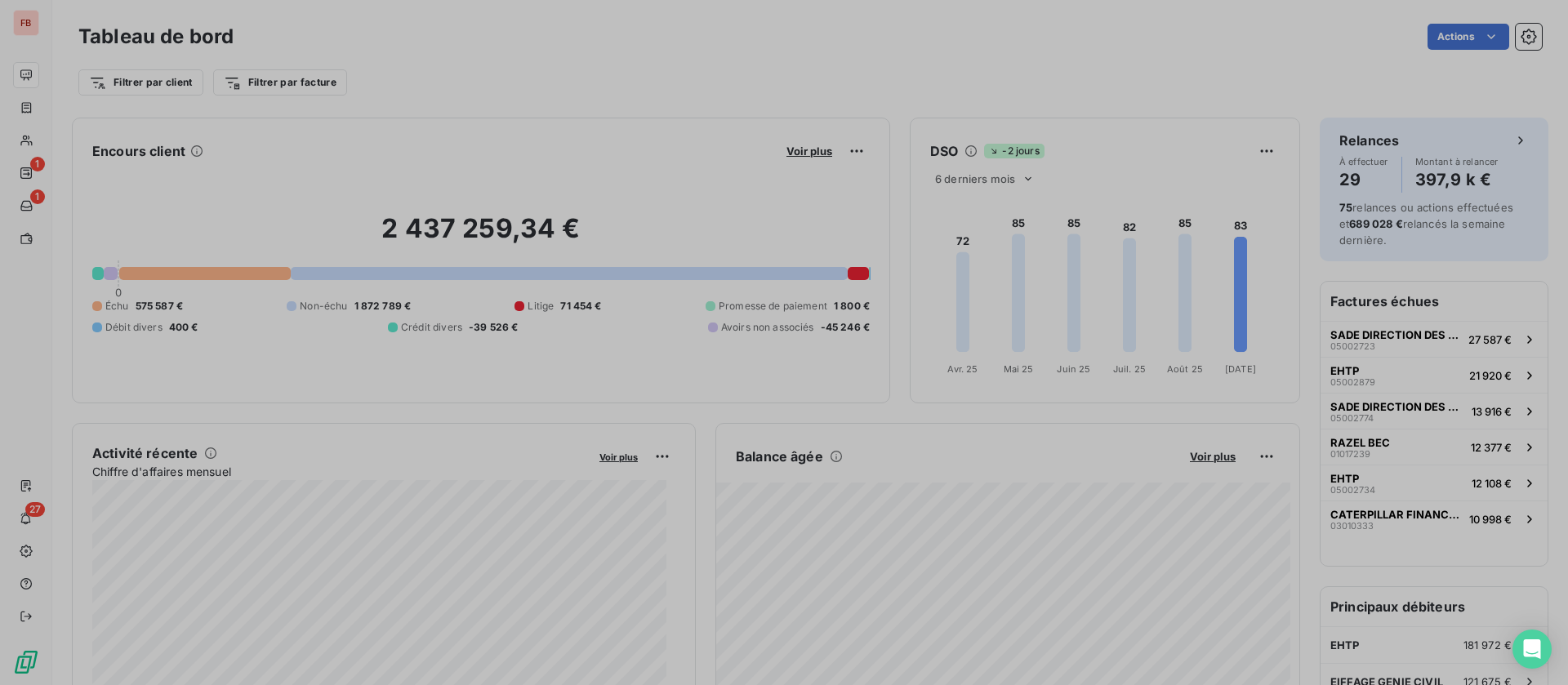
scroll to position [19, 19]
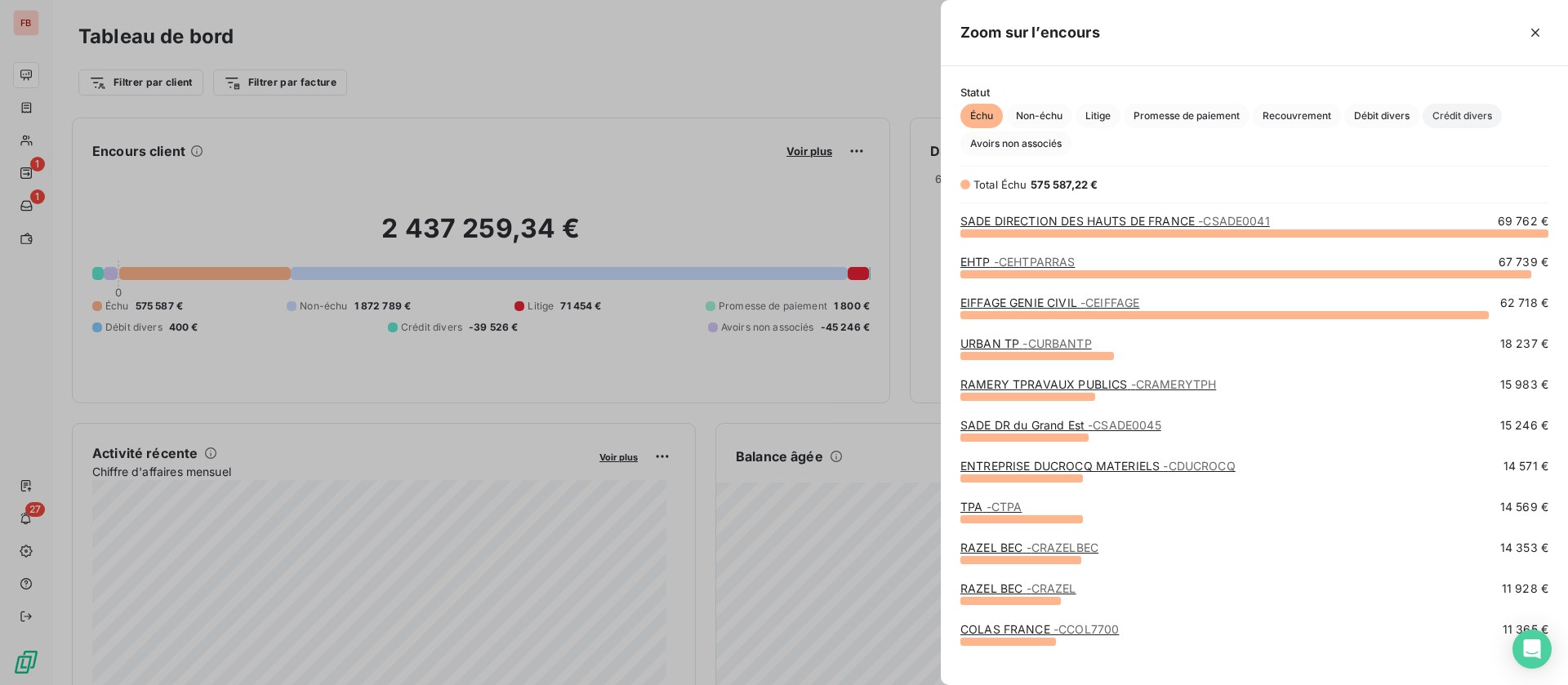
click at [1460, 123] on span "Crédit divers" at bounding box center [1461, 116] width 79 height 24
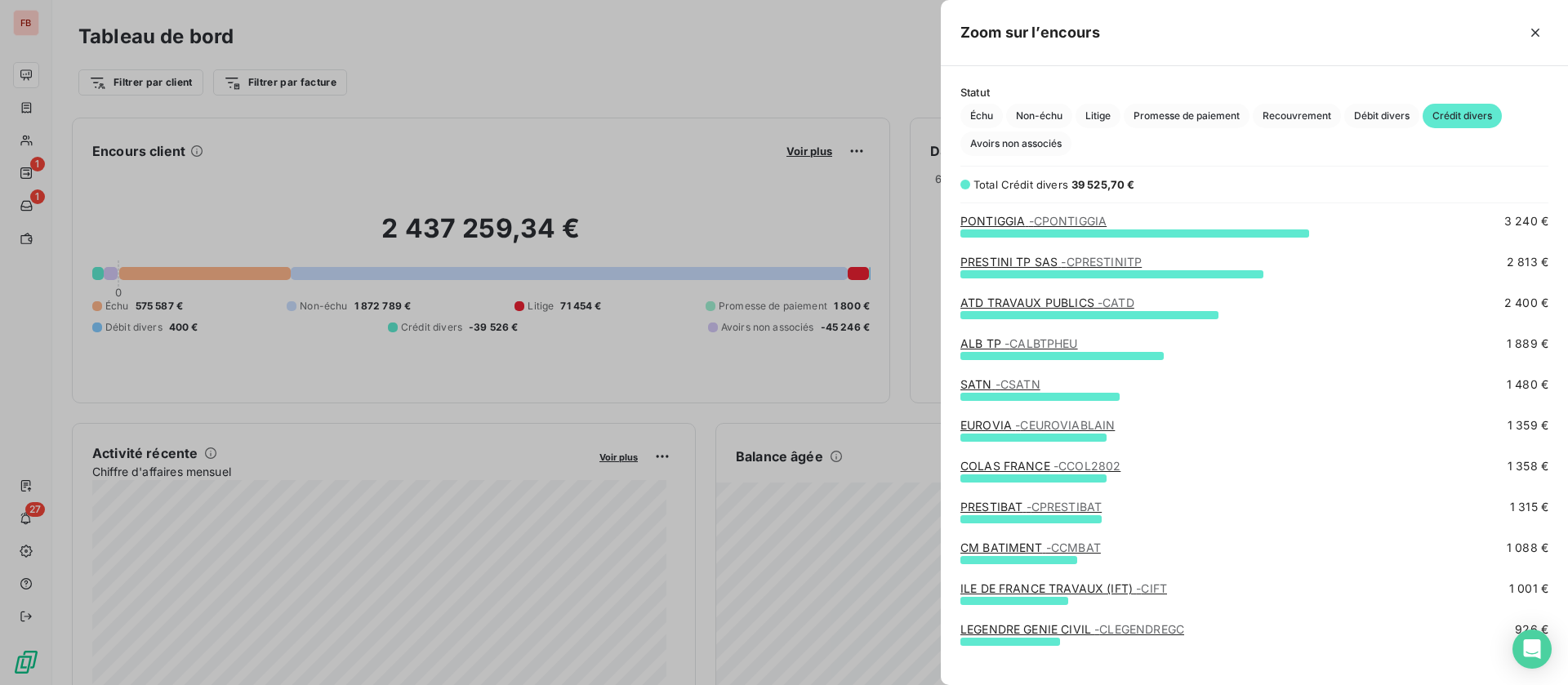
scroll to position [0, 0]
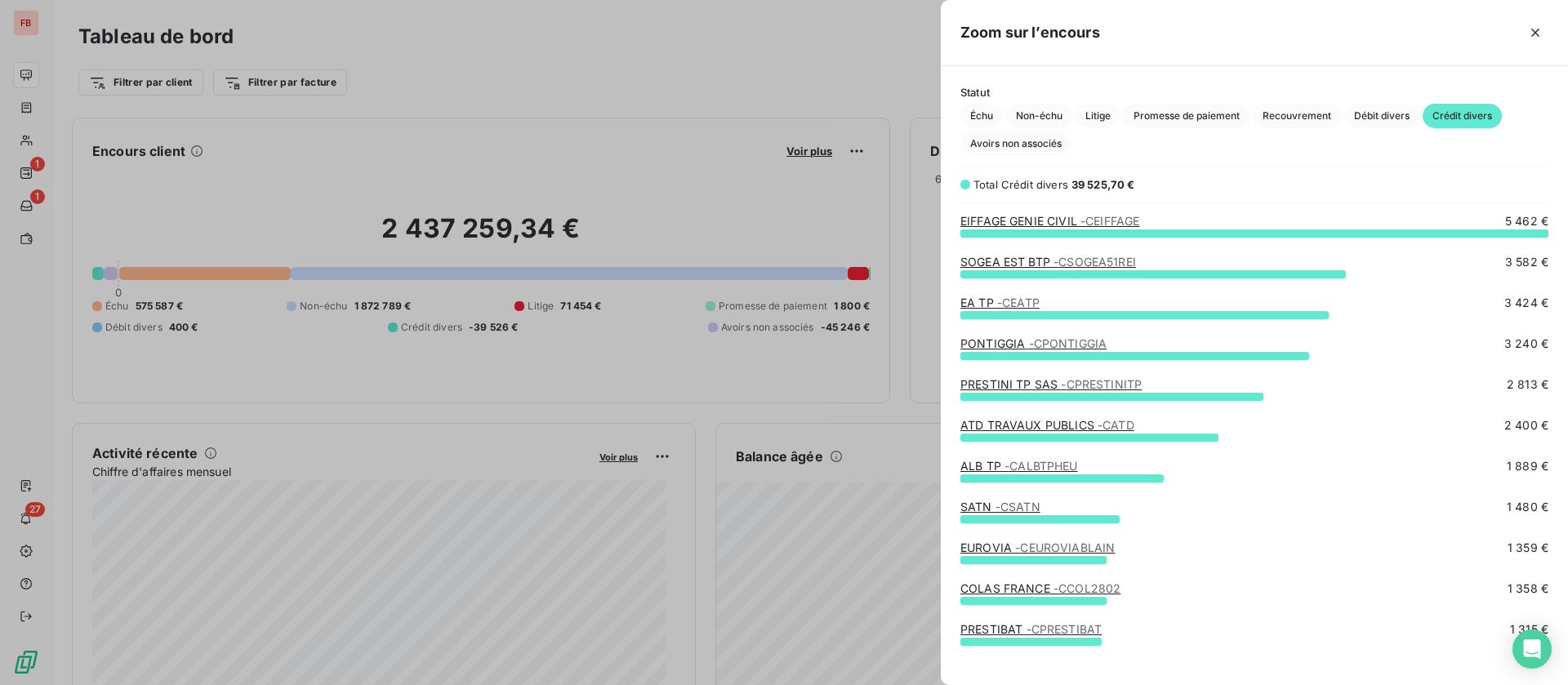
click at [1017, 300] on span "- CEATP" at bounding box center [1018, 303] width 43 height 14
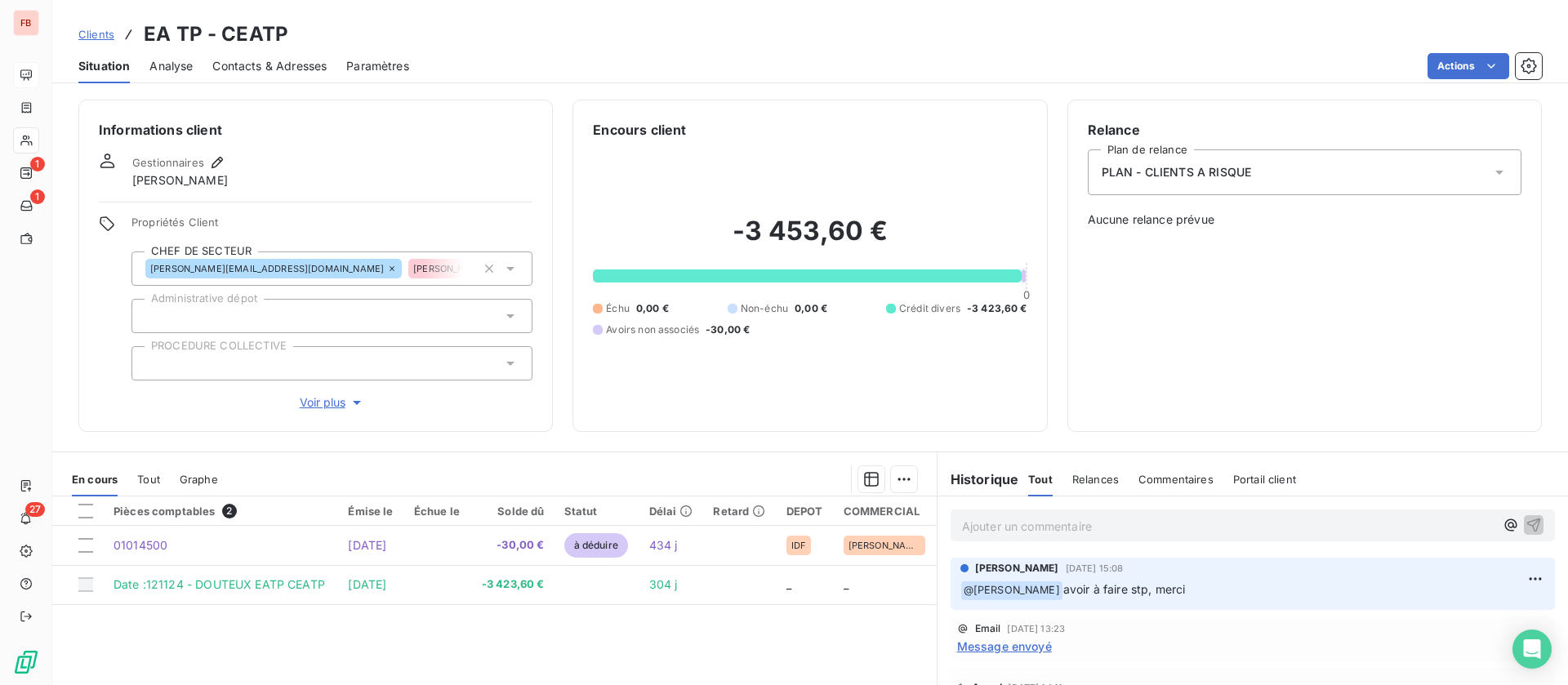
click at [1098, 481] on span "Relances" at bounding box center [1095, 479] width 46 height 13
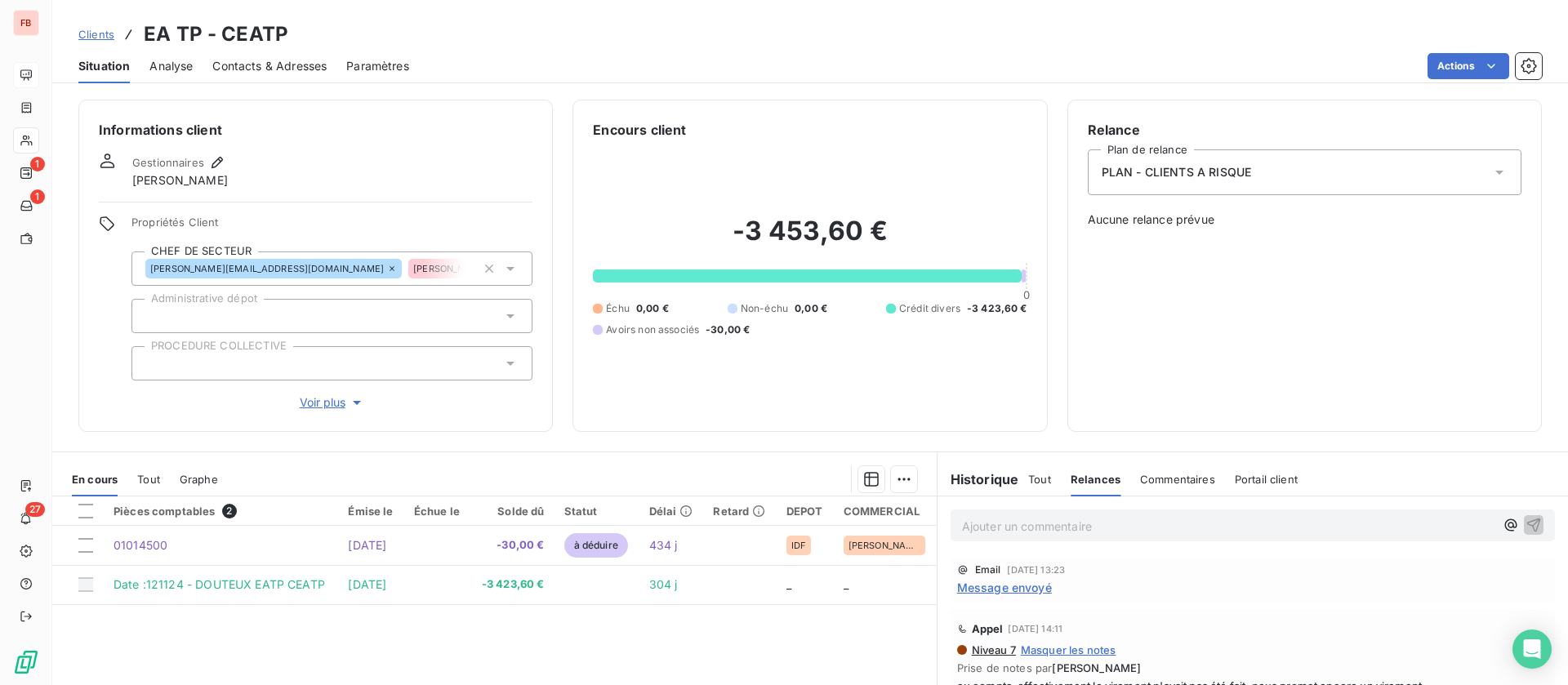
click at [1162, 476] on span "Commentaires" at bounding box center [1178, 479] width 75 height 13
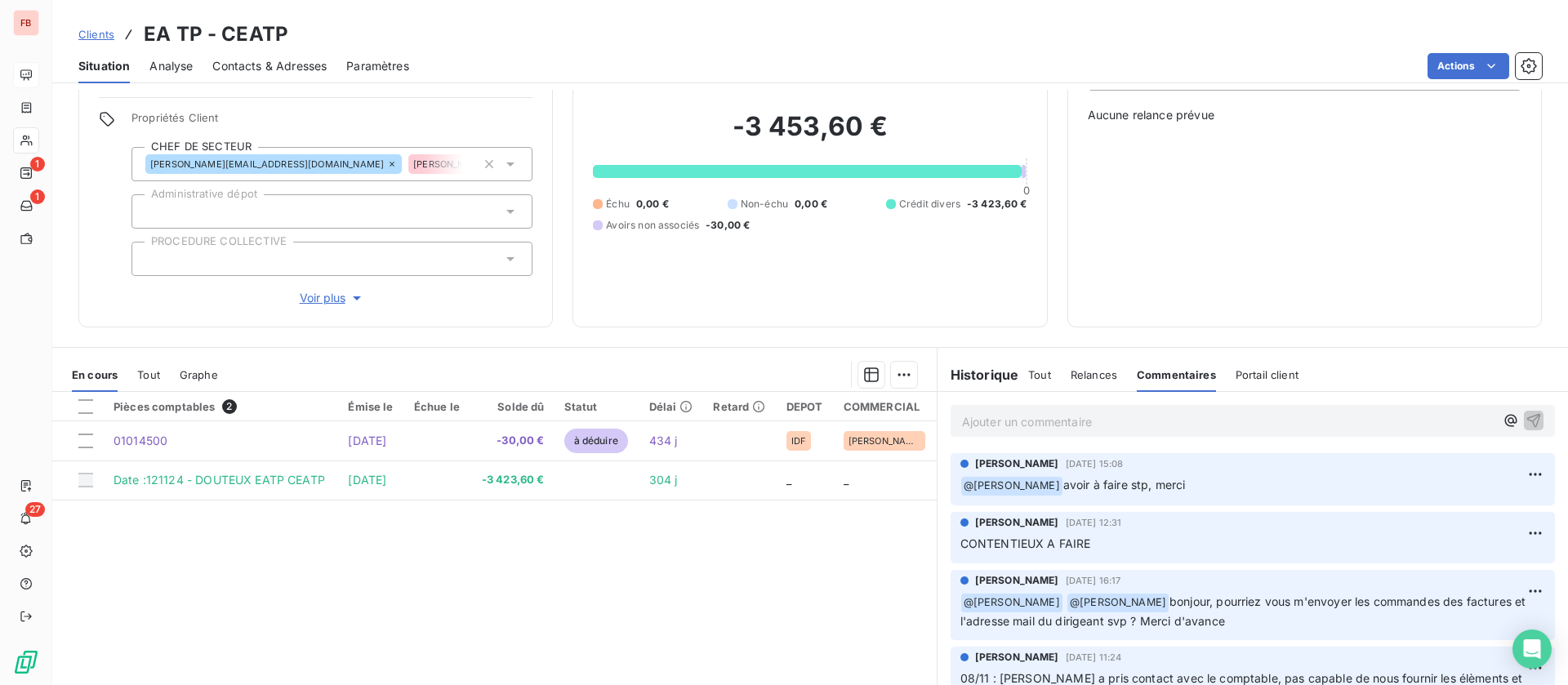
scroll to position [52, 0]
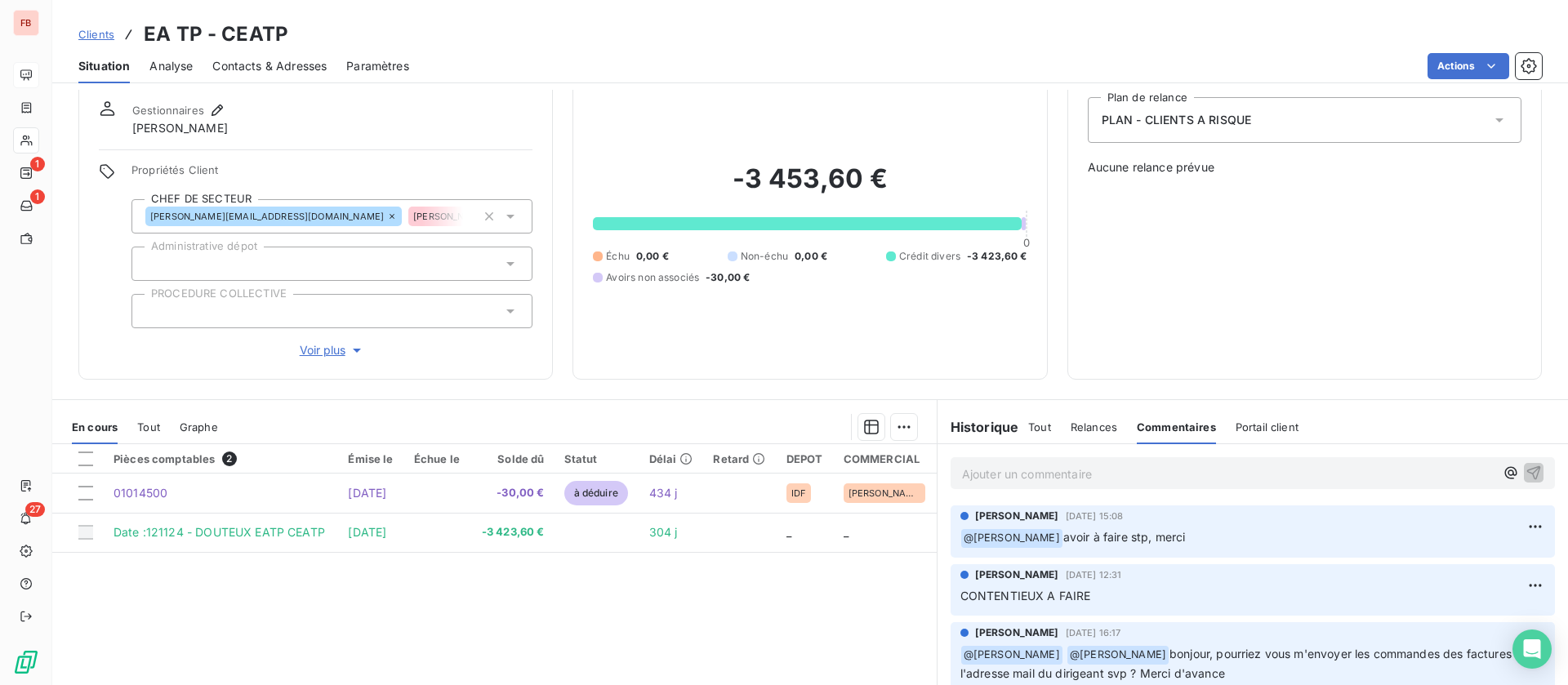
click at [154, 427] on span "Tout" at bounding box center [148, 427] width 23 height 13
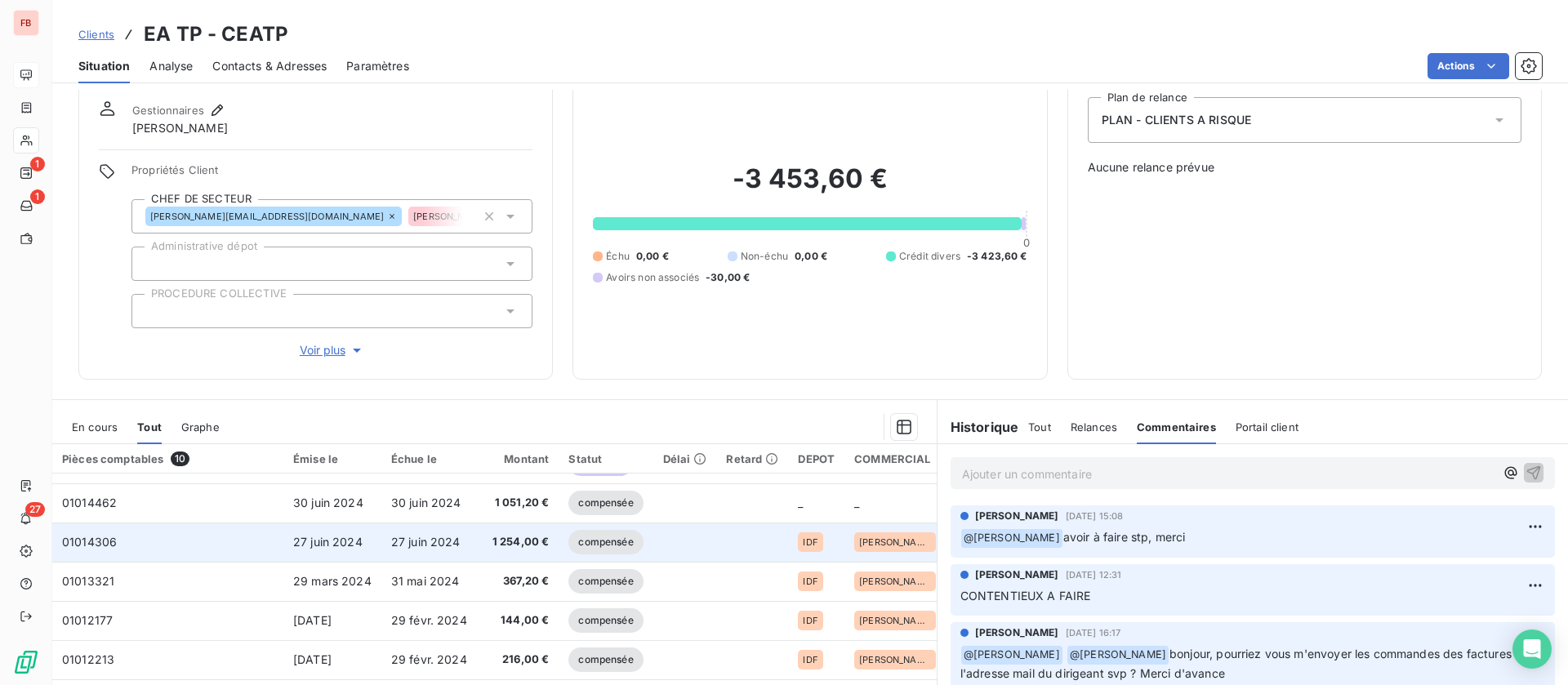
scroll to position [0, 0]
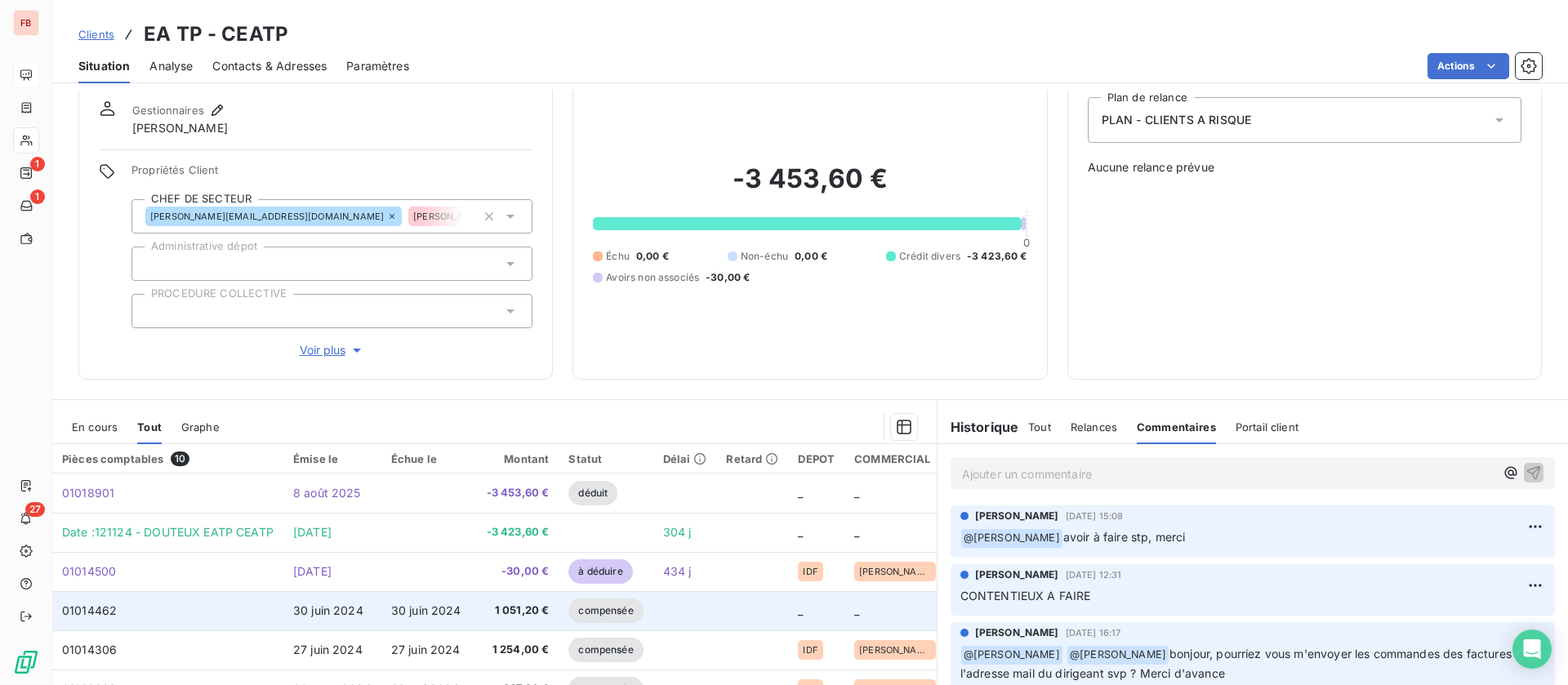
click at [640, 609] on td "compensée" at bounding box center [606, 610] width 94 height 39
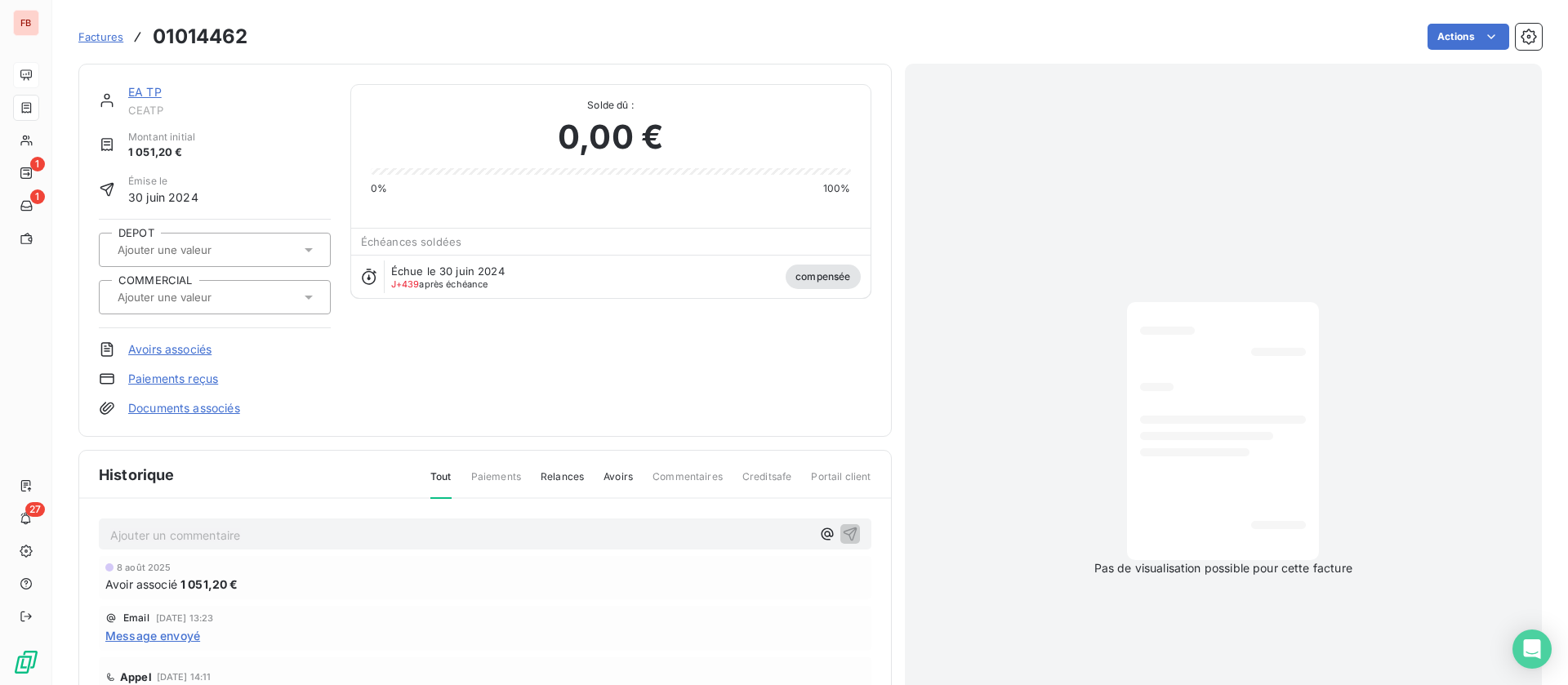
click at [154, 91] on link "EA TP" at bounding box center [145, 92] width 33 height 14
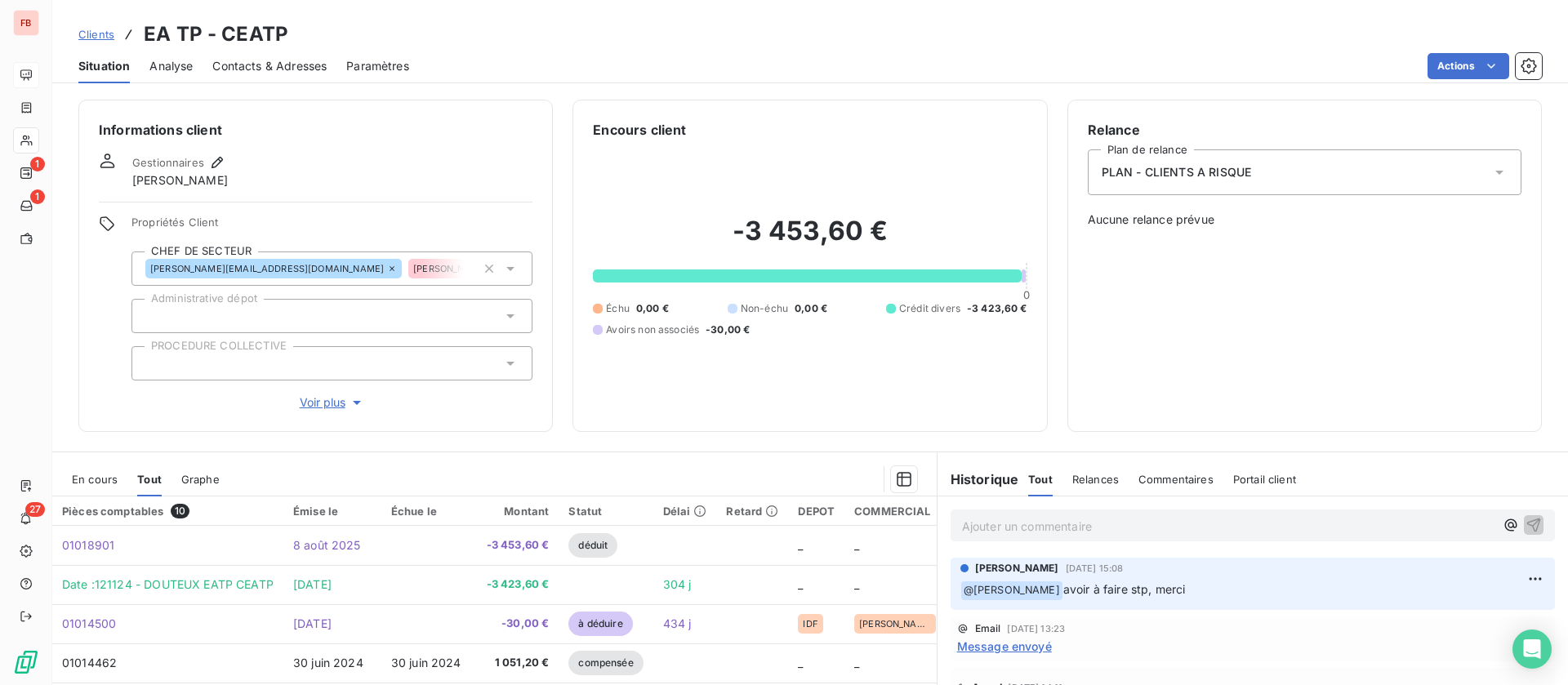
click at [99, 483] on span "En cours" at bounding box center [94, 479] width 45 height 13
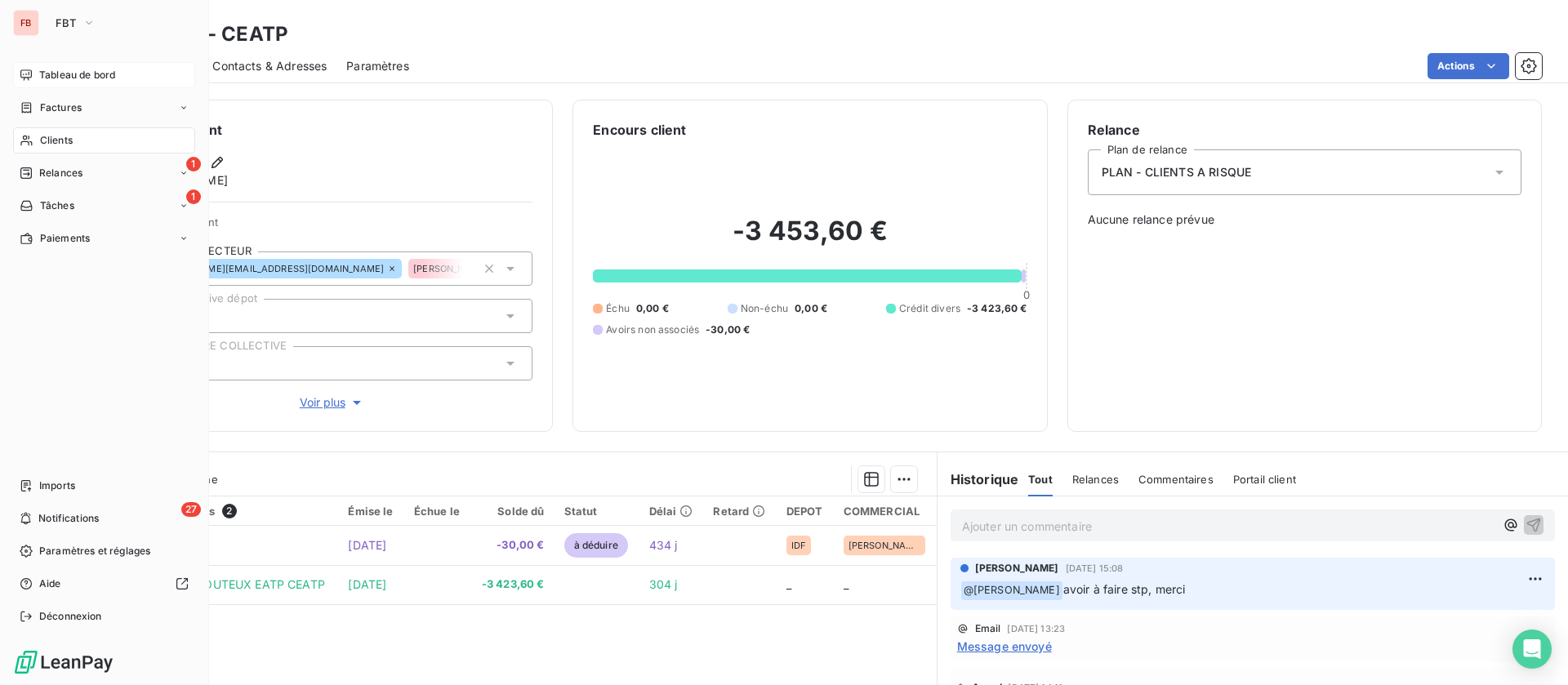
click at [88, 142] on div "Clients" at bounding box center [104, 140] width 182 height 26
click at [92, 83] on div "Tableau de bord" at bounding box center [104, 75] width 182 height 26
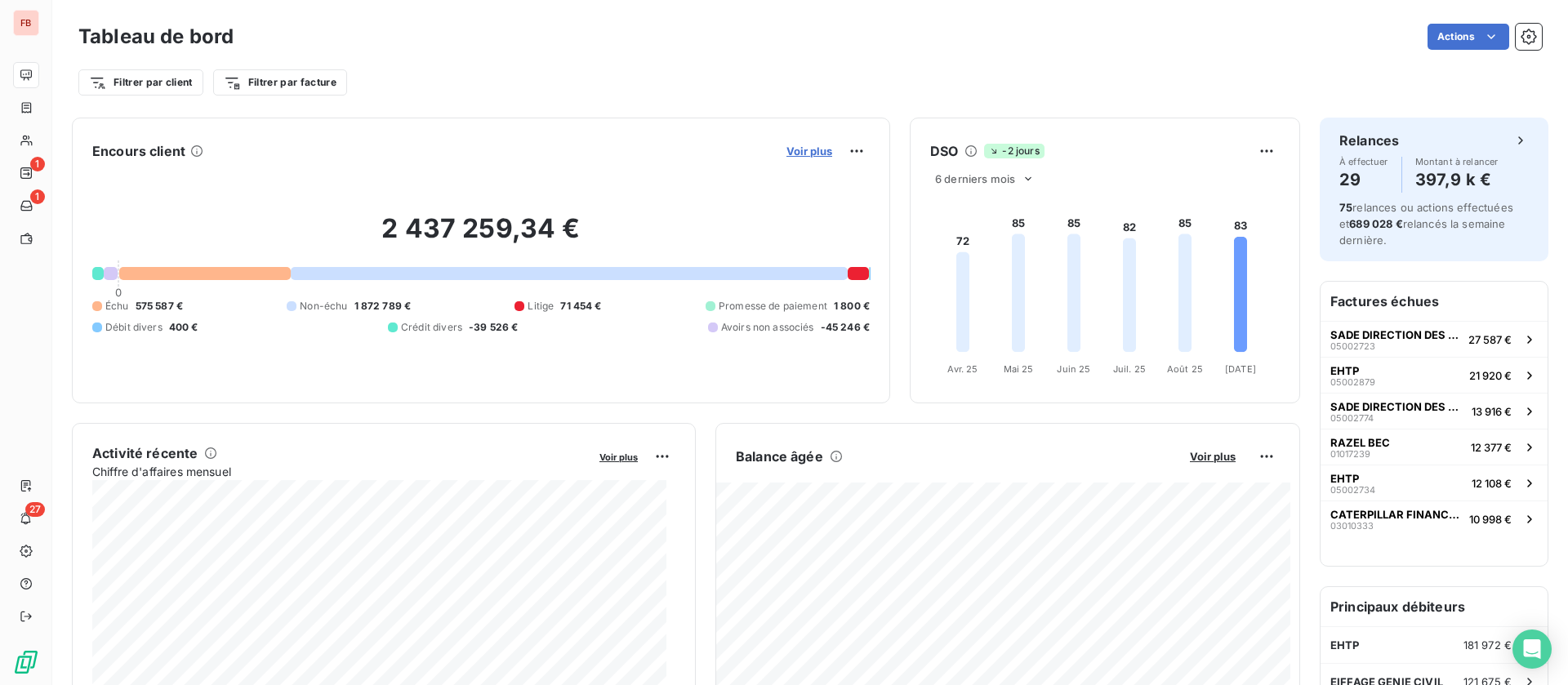
click at [813, 151] on span "Voir plus" at bounding box center [809, 151] width 45 height 13
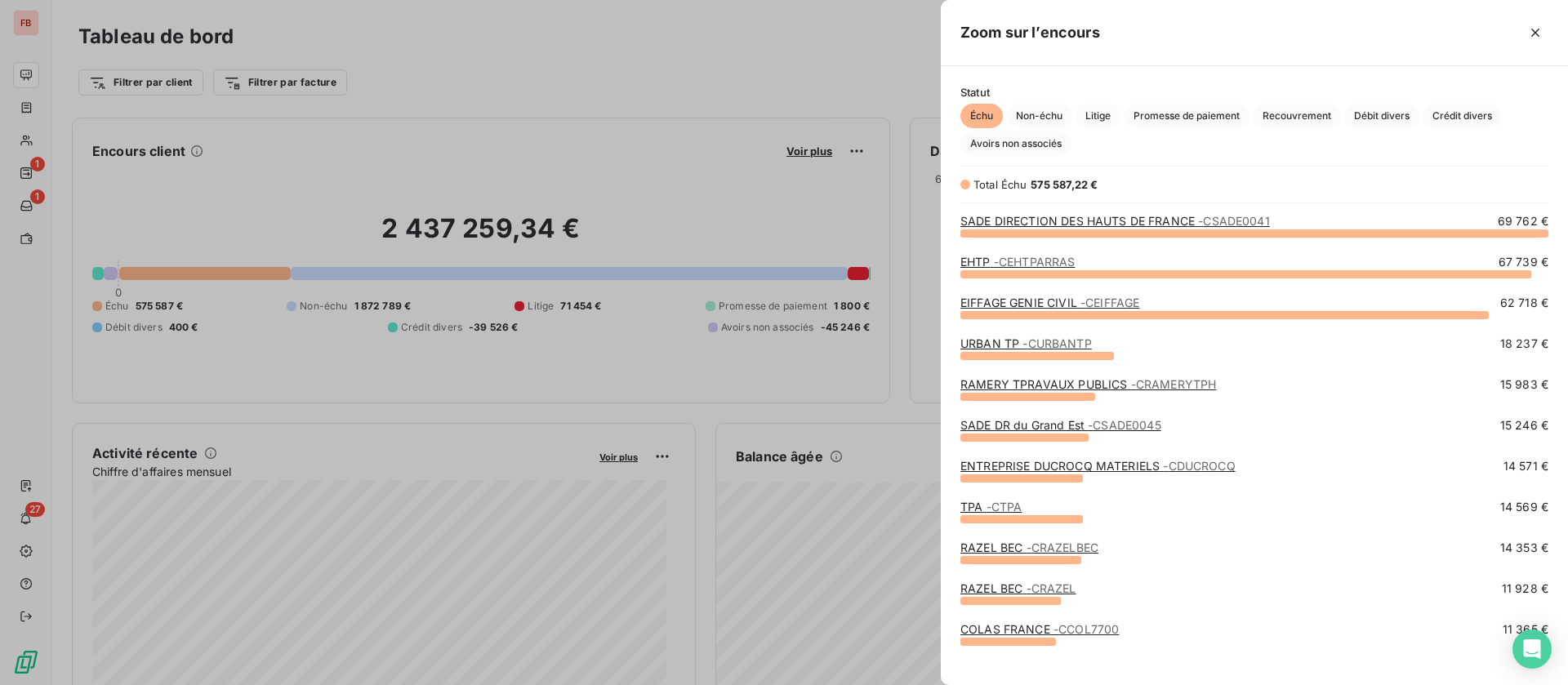
scroll to position [434, 609]
click at [1461, 117] on span "Crédit divers" at bounding box center [1461, 116] width 79 height 24
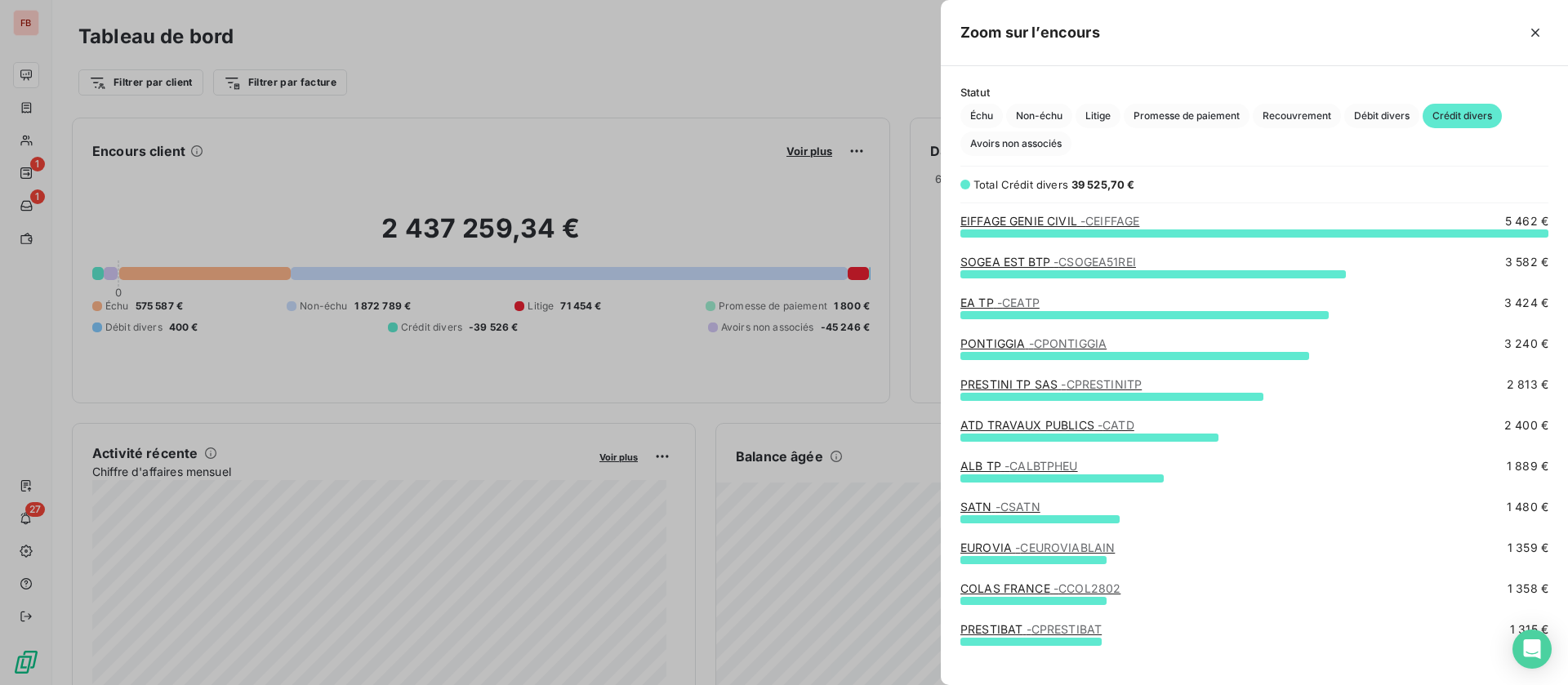
click at [1071, 345] on span "- CPONTIGGIA" at bounding box center [1069, 343] width 79 height 14
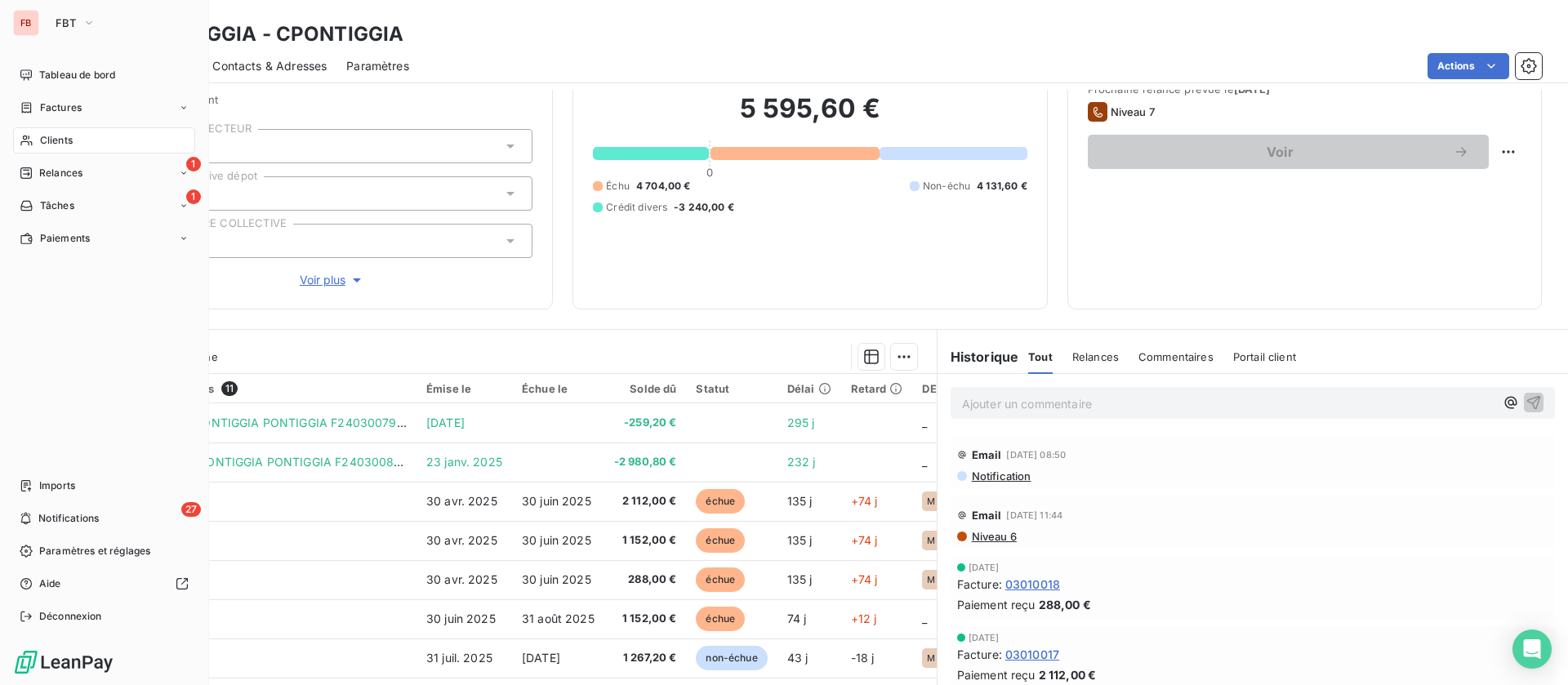
click at [44, 140] on span "Clients" at bounding box center [56, 140] width 32 height 15
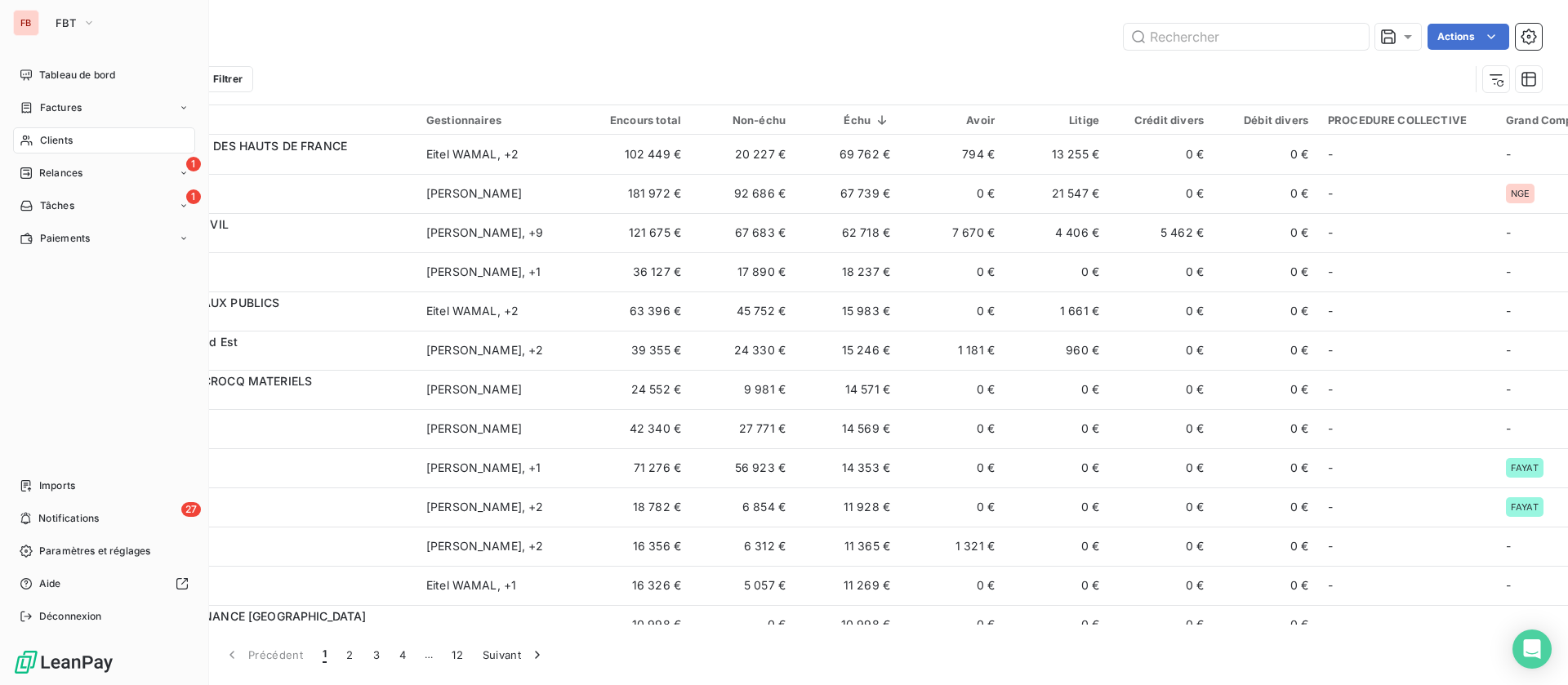
click at [70, 133] on span "Clients" at bounding box center [56, 140] width 32 height 15
click at [107, 134] on div "Clients" at bounding box center [104, 140] width 182 height 26
drag, startPoint x: 99, startPoint y: 57, endPoint x: 99, endPoint y: 71, distance: 14.0
click at [99, 63] on div "FB FBT Tableau de bord Factures Clients 1 Relances 1 Tâches Paiements Imports 2…" at bounding box center [104, 342] width 209 height 685
click at [99, 71] on span "Tableau de bord" at bounding box center [77, 75] width 76 height 15
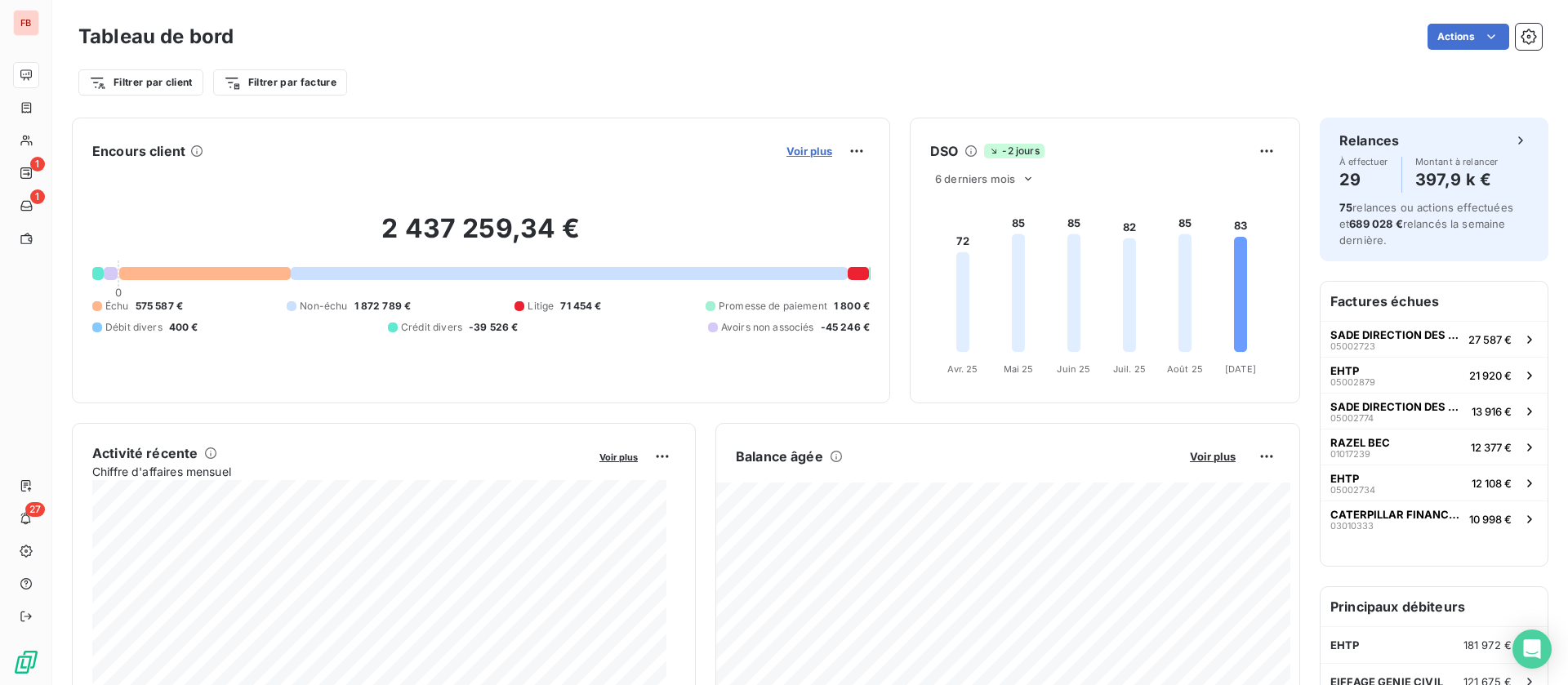
click at [789, 145] on span "Voir plus" at bounding box center [809, 151] width 45 height 13
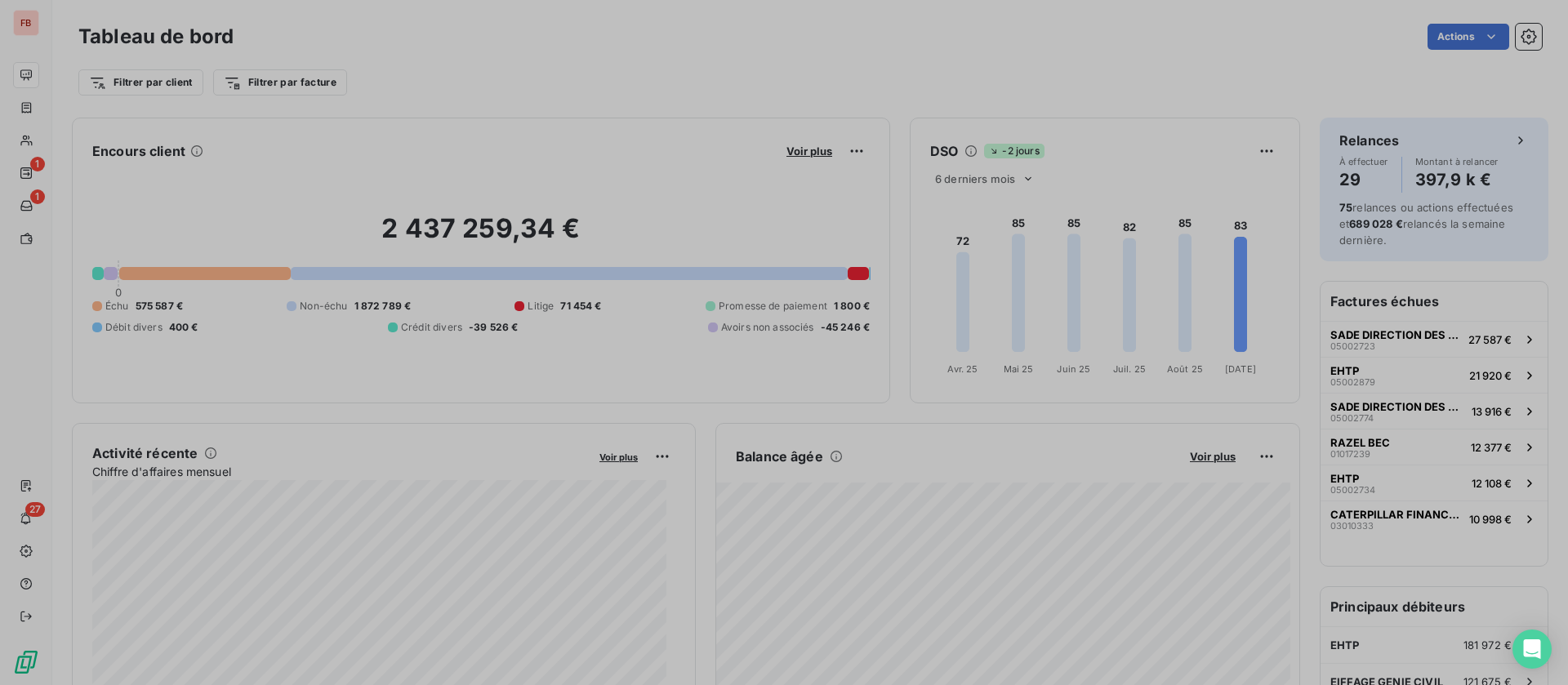
scroll to position [666, 609]
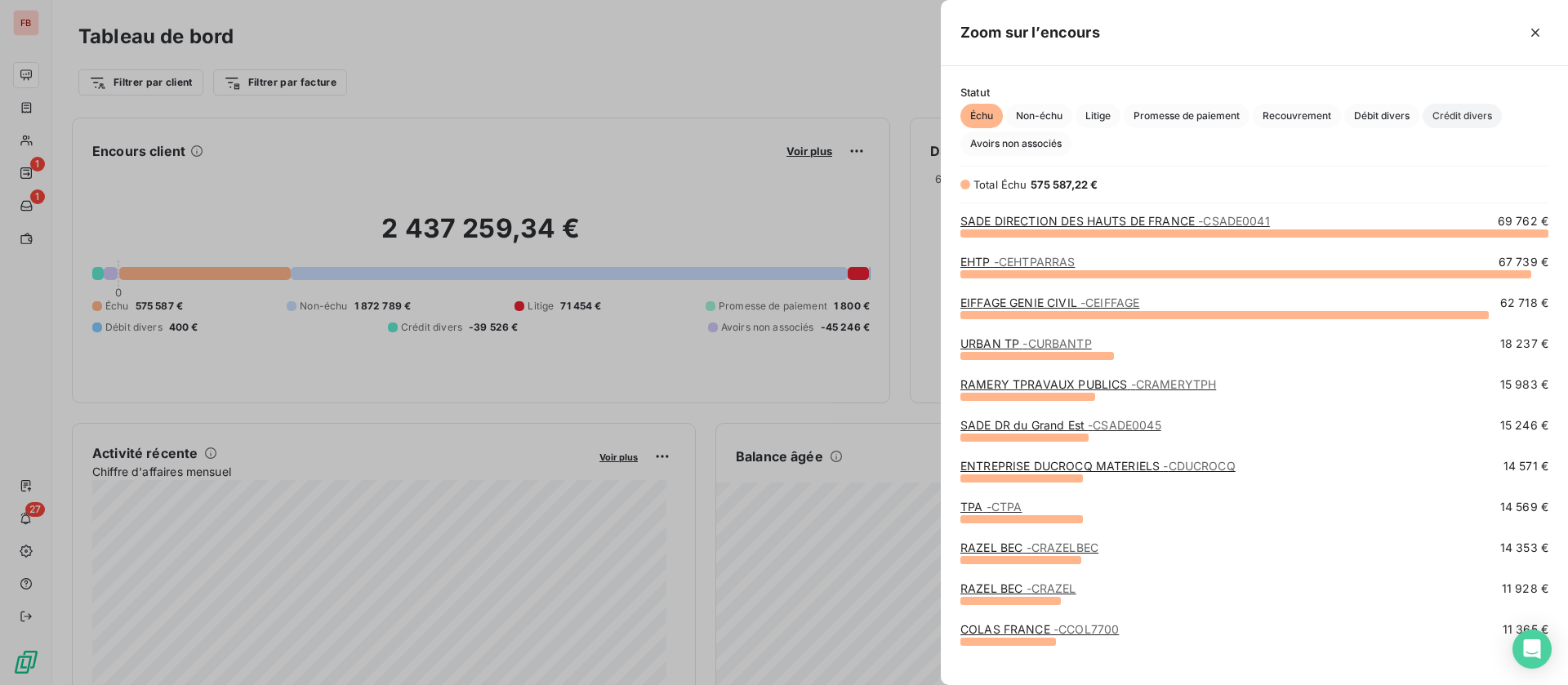
click at [1468, 117] on span "Crédit divers" at bounding box center [1461, 116] width 79 height 24
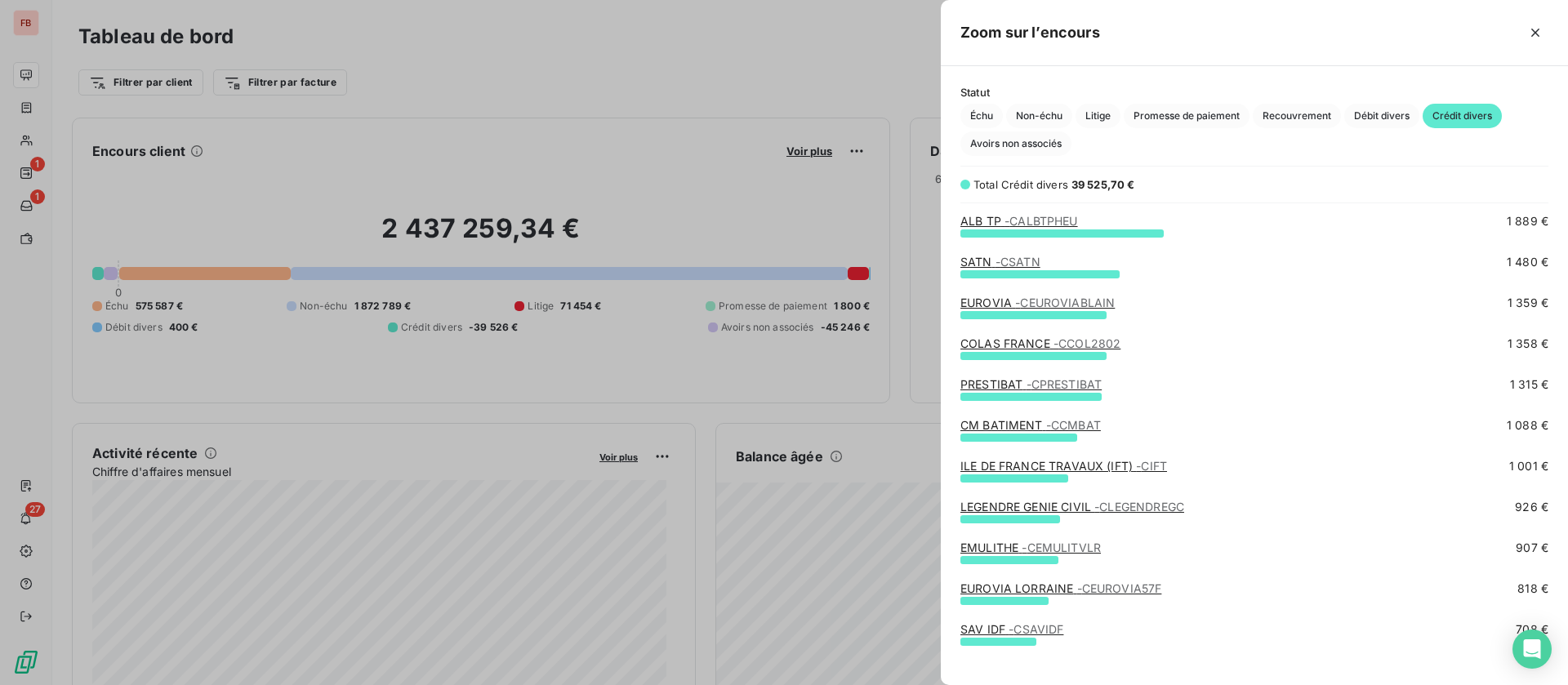
scroll to position [367, 0]
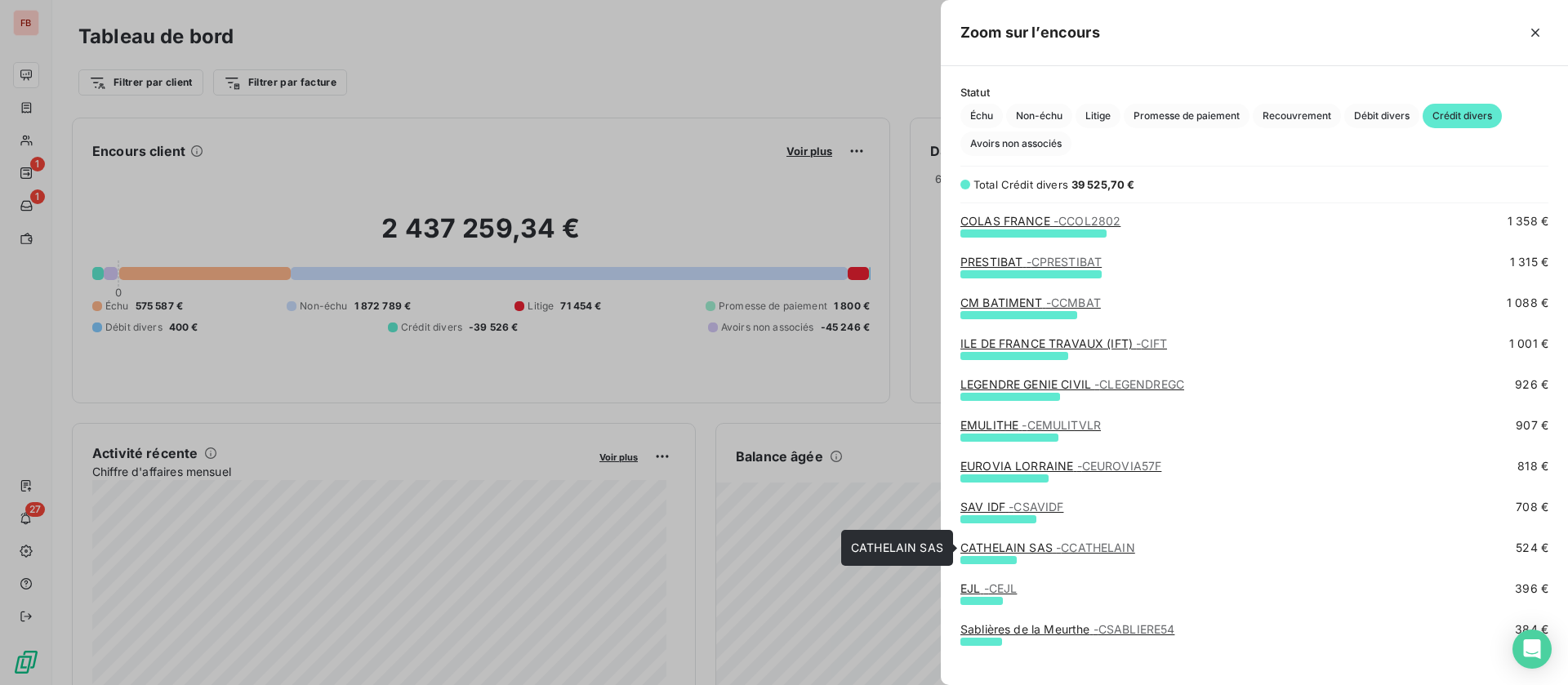
click at [1017, 544] on link "CATHELAIN SAS - CCATHELAIN" at bounding box center [1048, 547] width 175 height 14
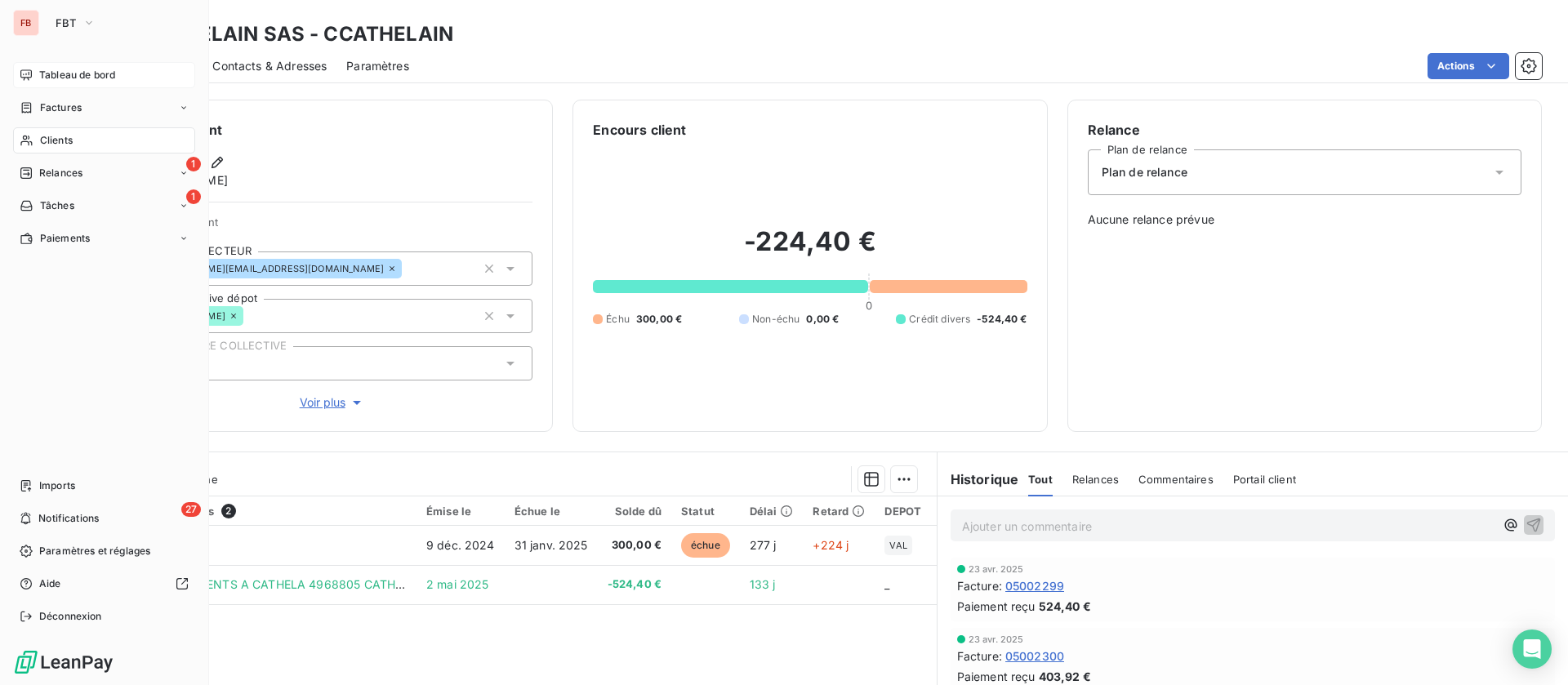
click at [30, 140] on icon at bounding box center [26, 140] width 14 height 13
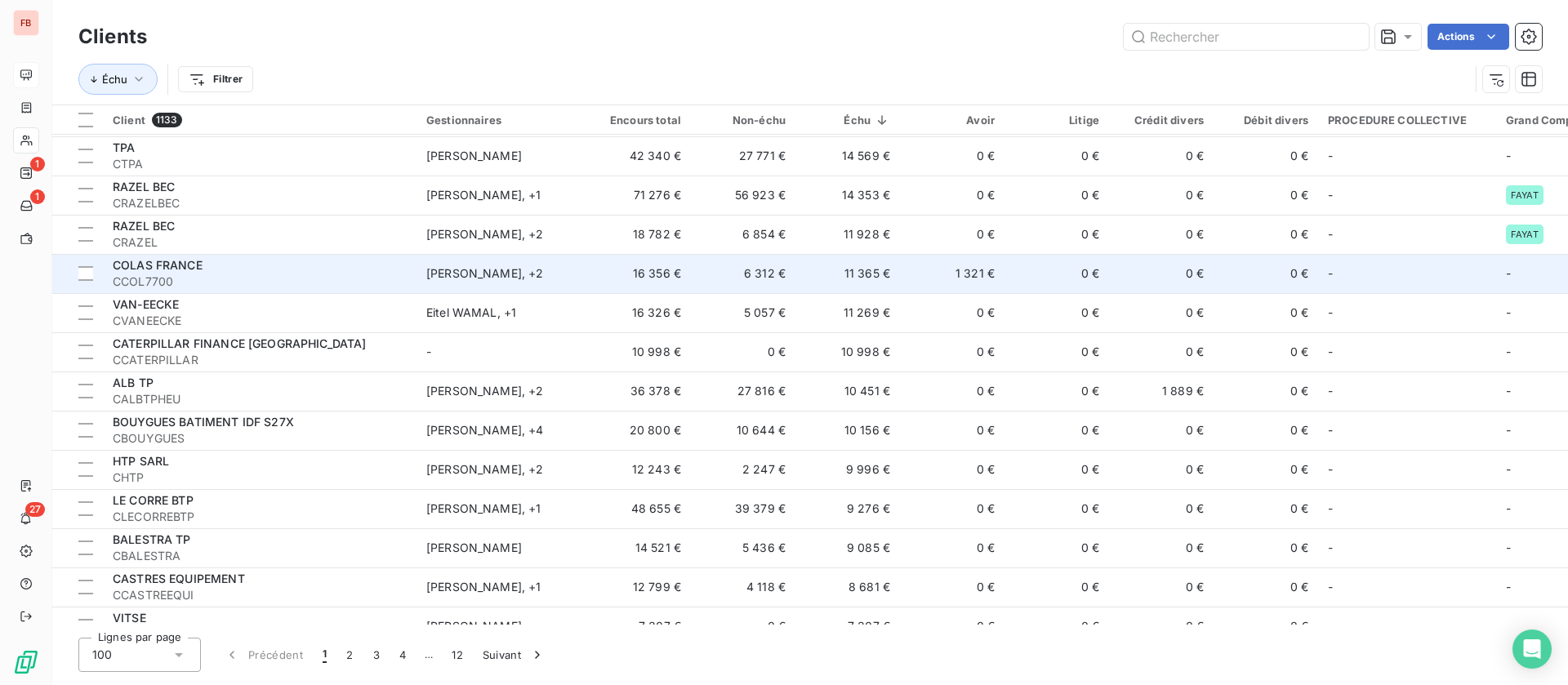
scroll to position [367, 0]
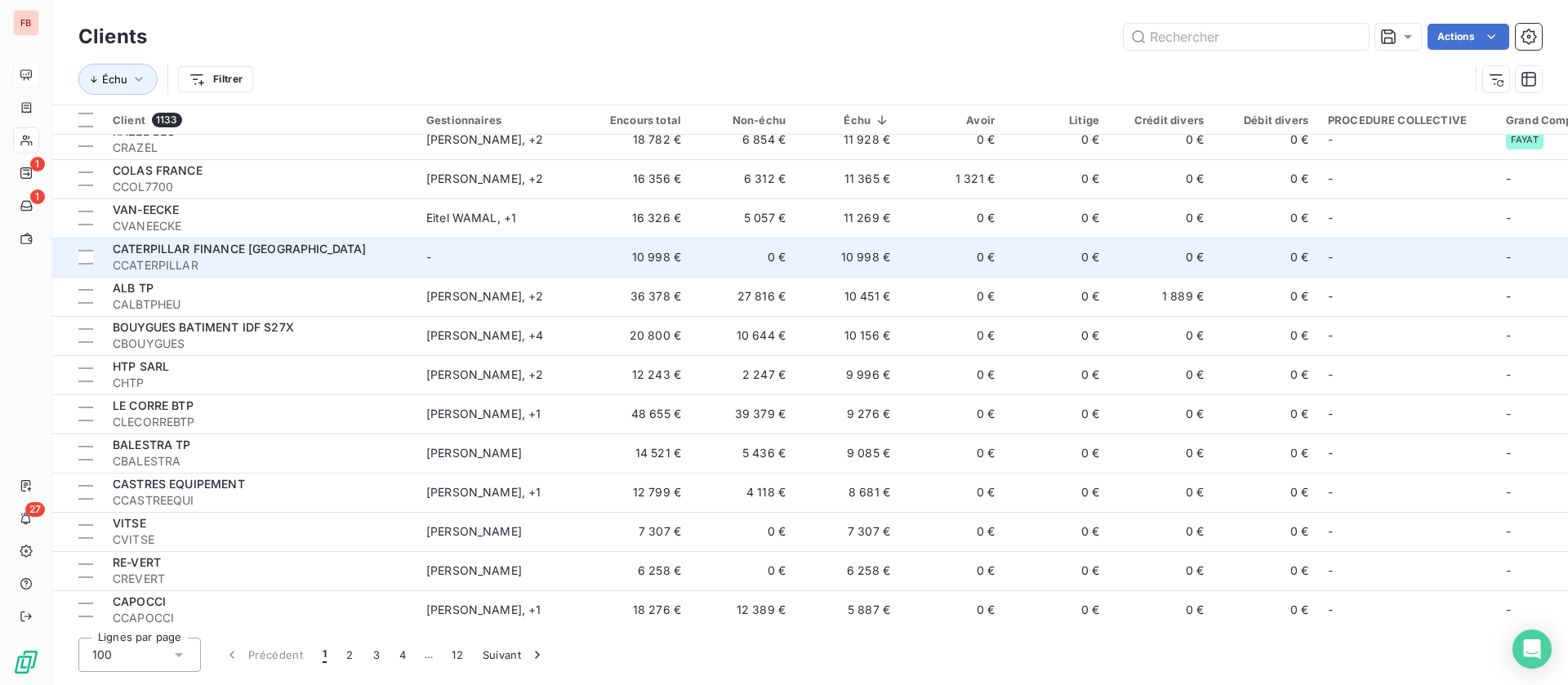
click at [492, 257] on td "-" at bounding box center [501, 257] width 170 height 39
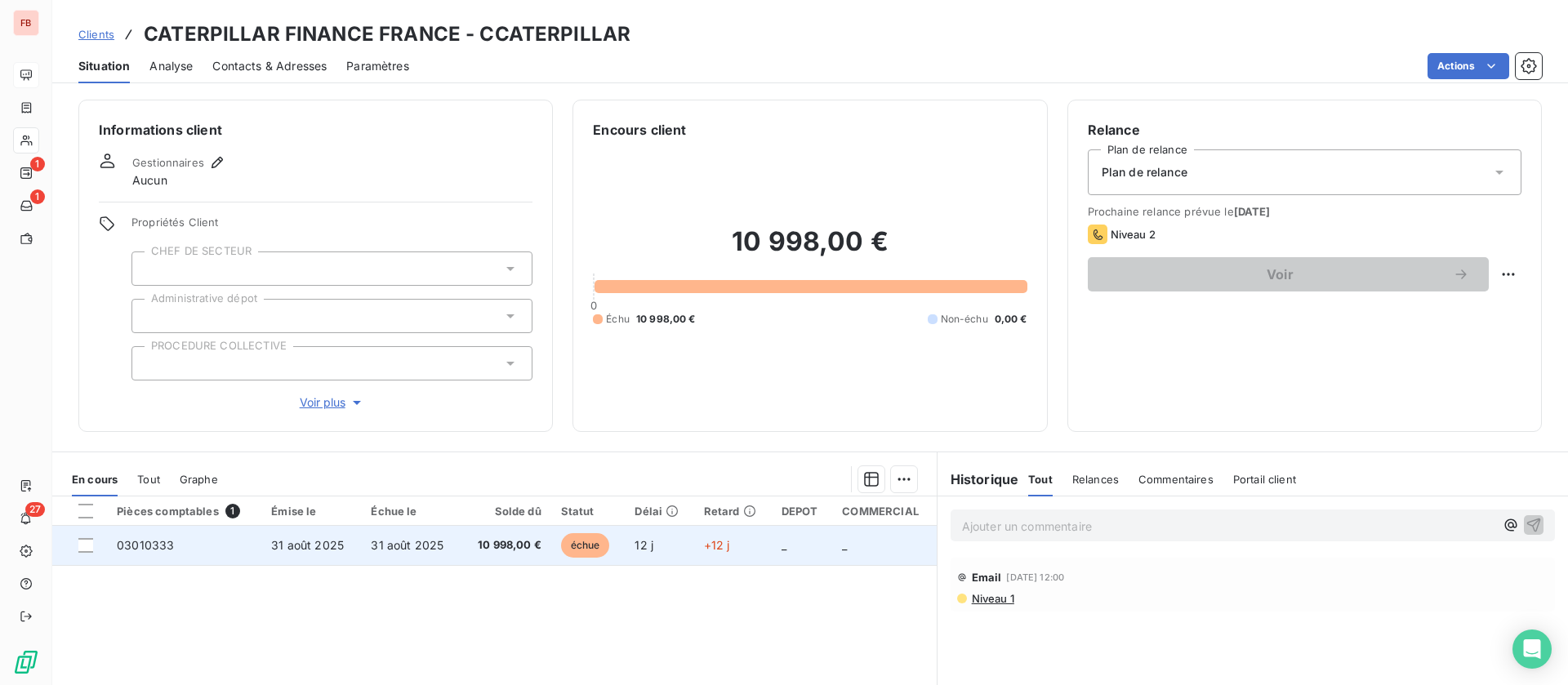
click at [338, 544] on span "31 août 2025" at bounding box center [307, 545] width 72 height 14
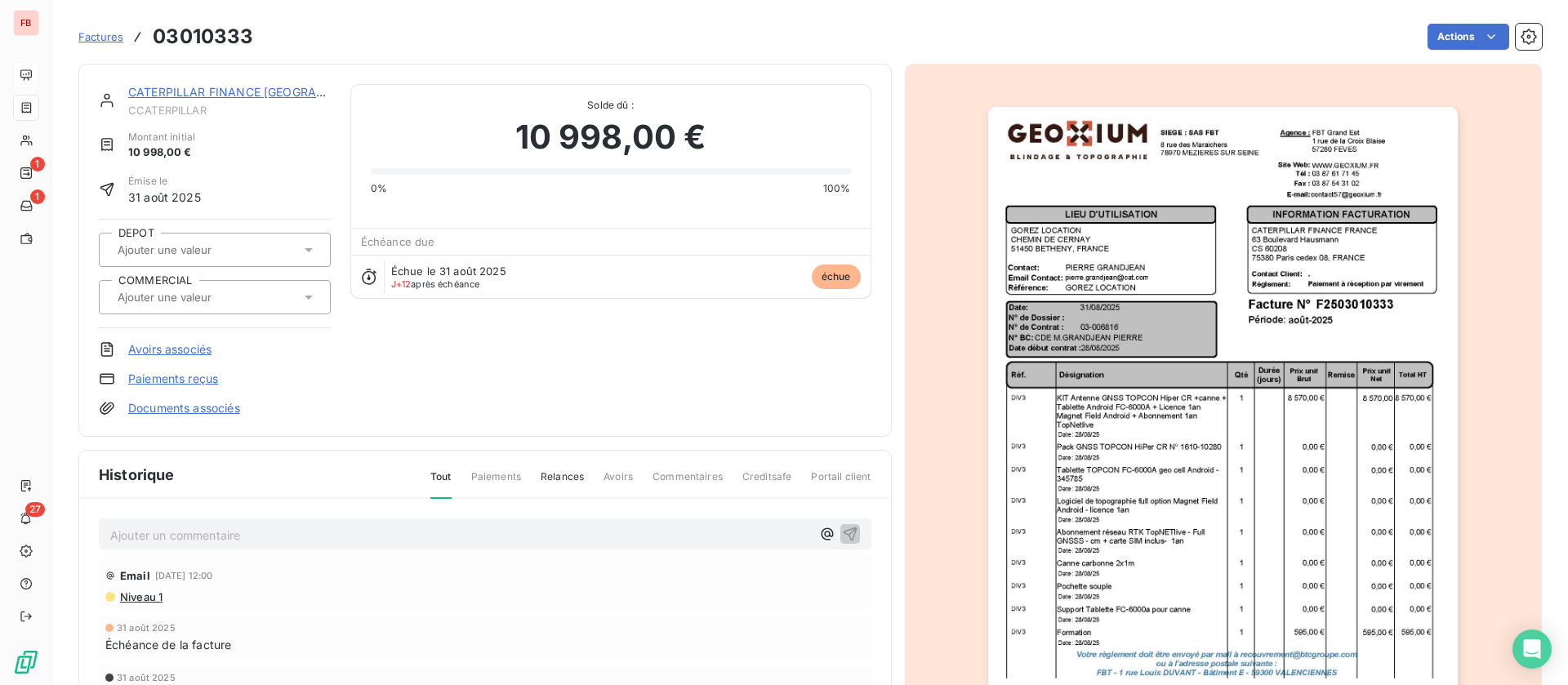
click at [264, 90] on link "CATERPILLAR FINANCE FRANCE" at bounding box center [256, 92] width 255 height 14
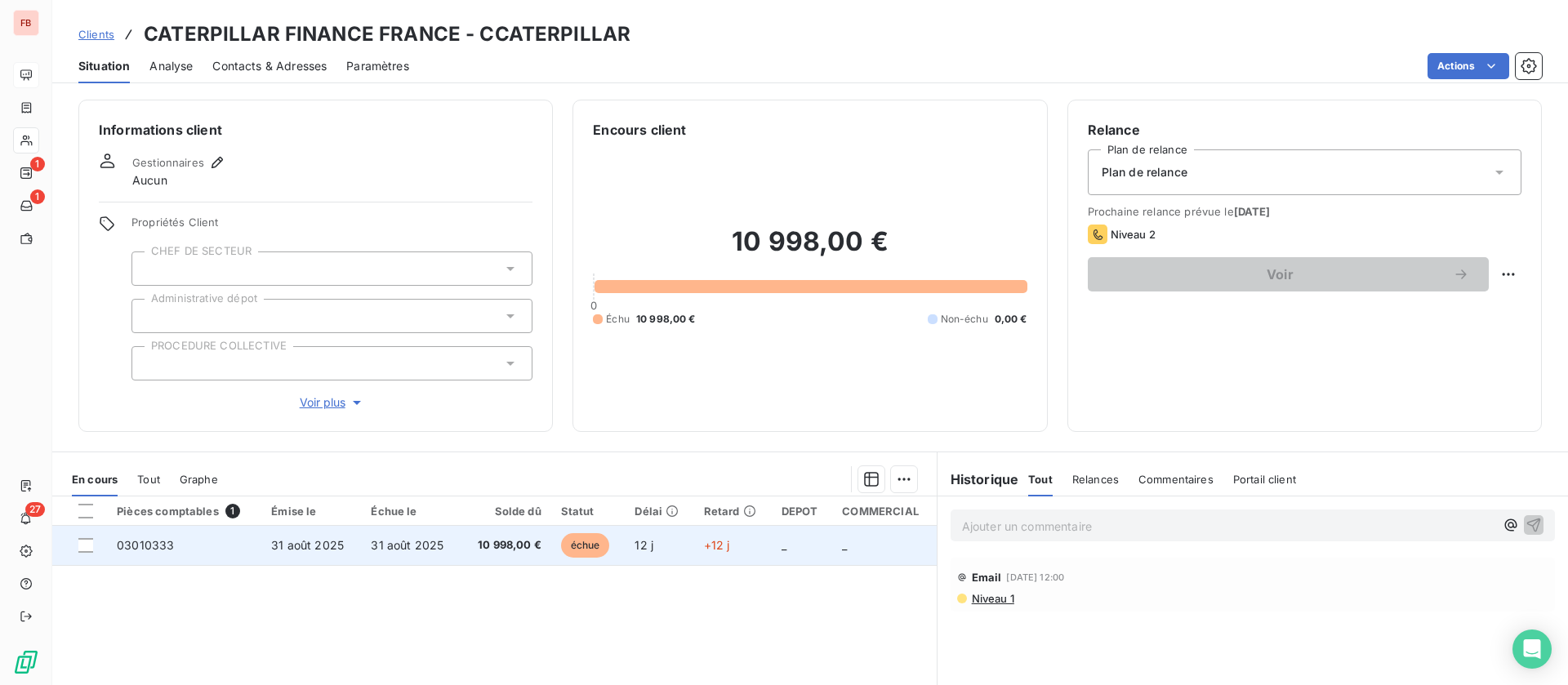
click at [461, 540] on td "10 998,00 €" at bounding box center [505, 545] width 90 height 39
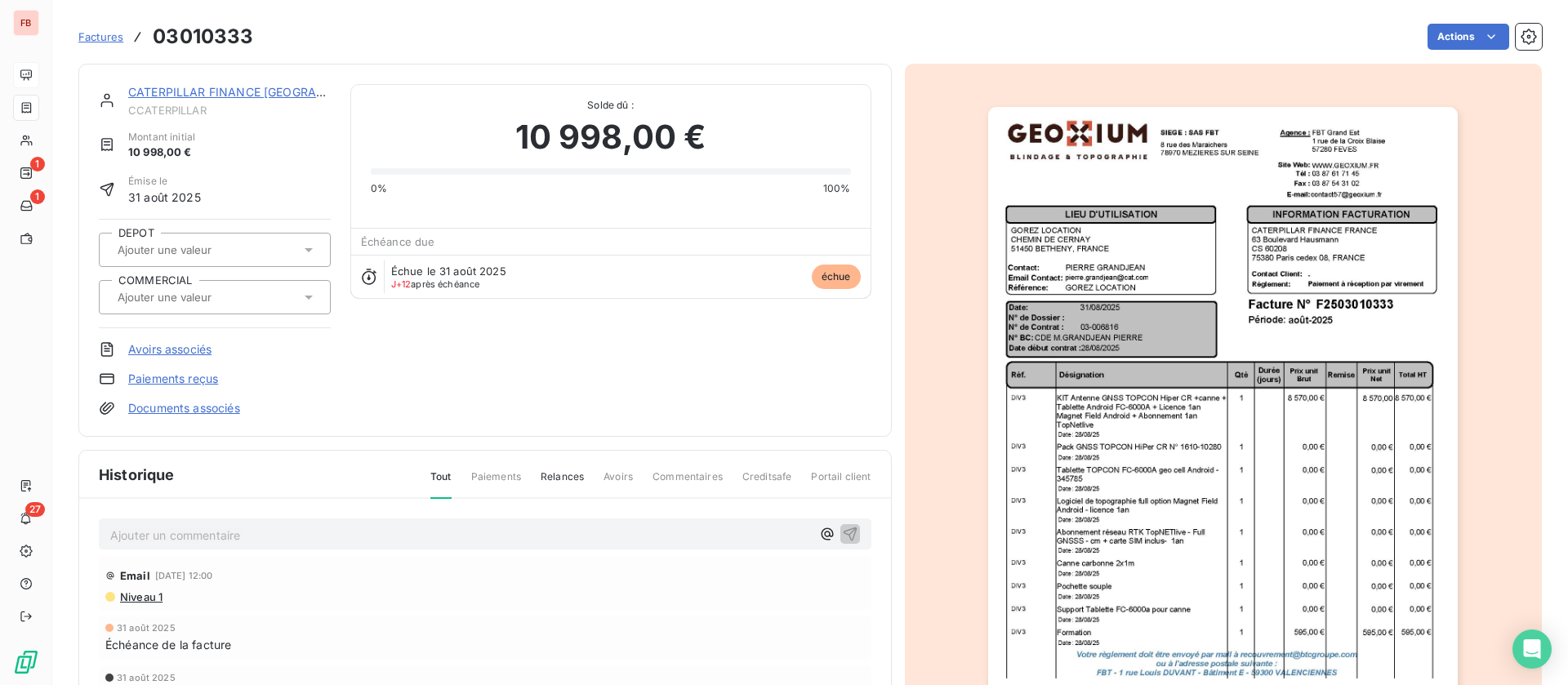
click at [259, 535] on p "Ajouter un commentaire ﻿" at bounding box center [460, 534] width 701 height 20
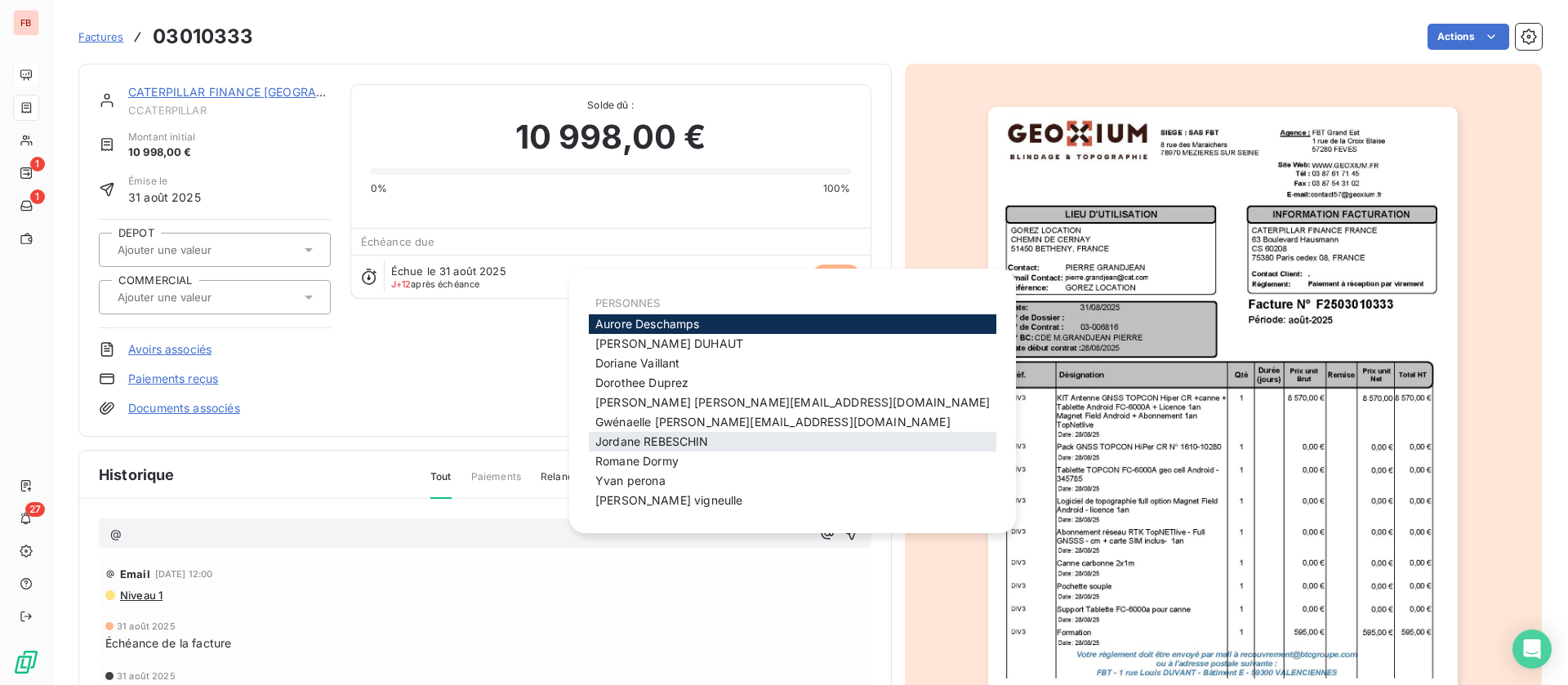
click at [698, 444] on span "Jordane REBESCHIN" at bounding box center [652, 442] width 113 height 14
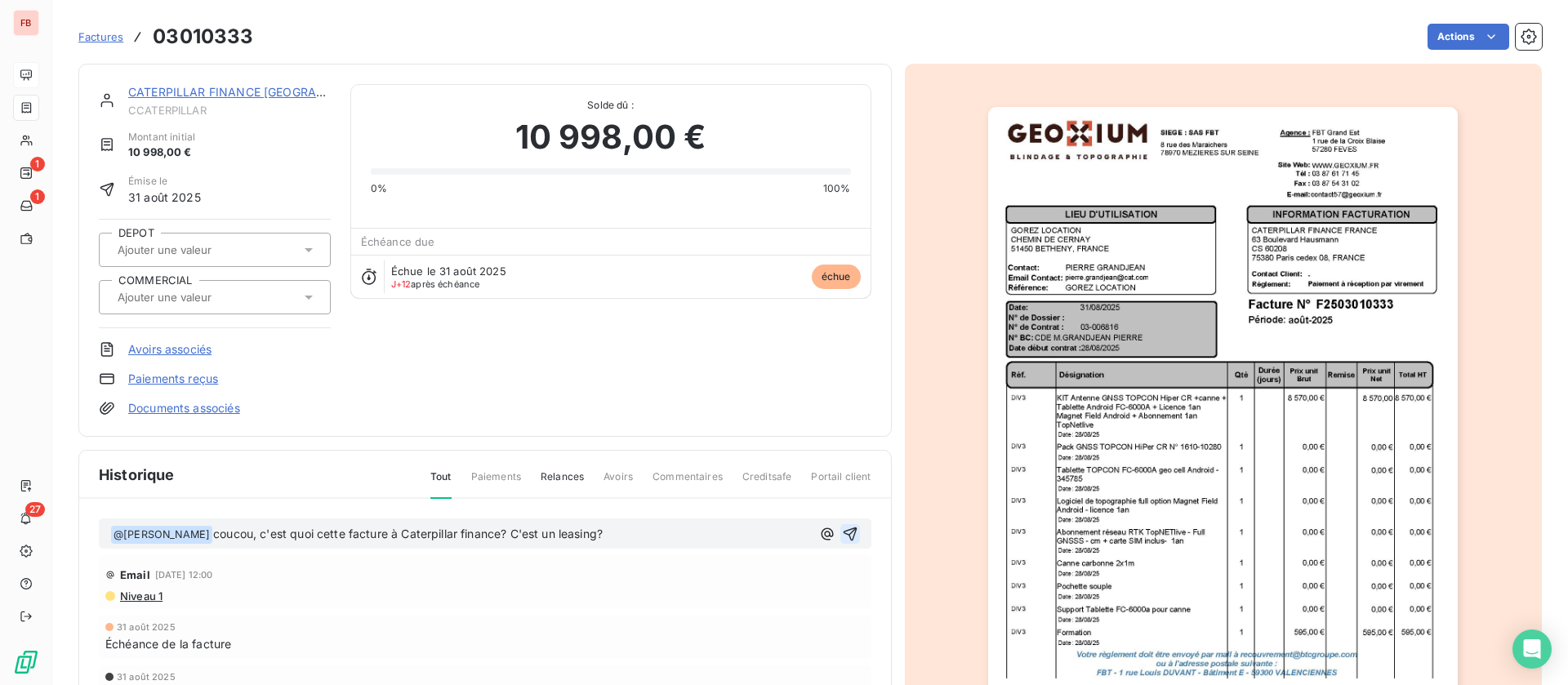
click at [842, 530] on icon "button" at bounding box center [849, 533] width 17 height 17
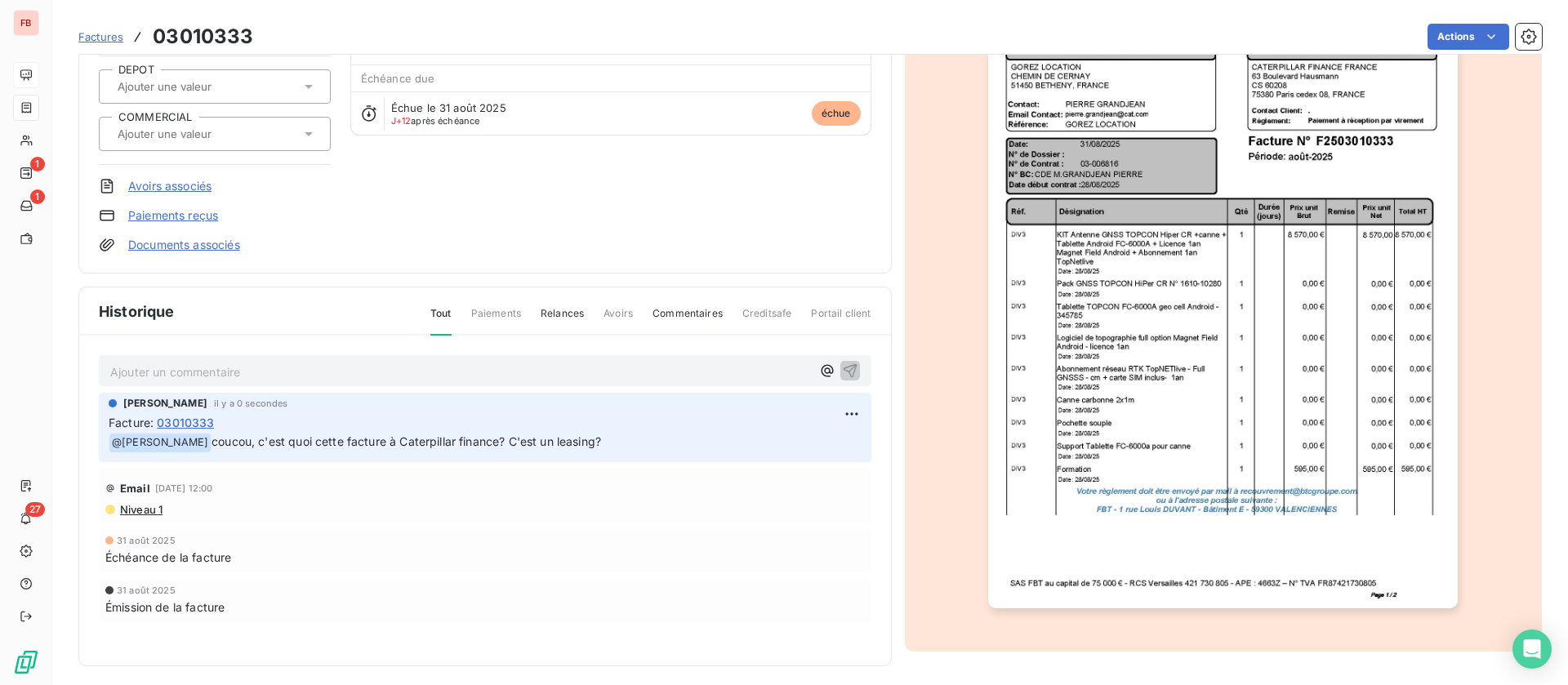
scroll to position [171, 0]
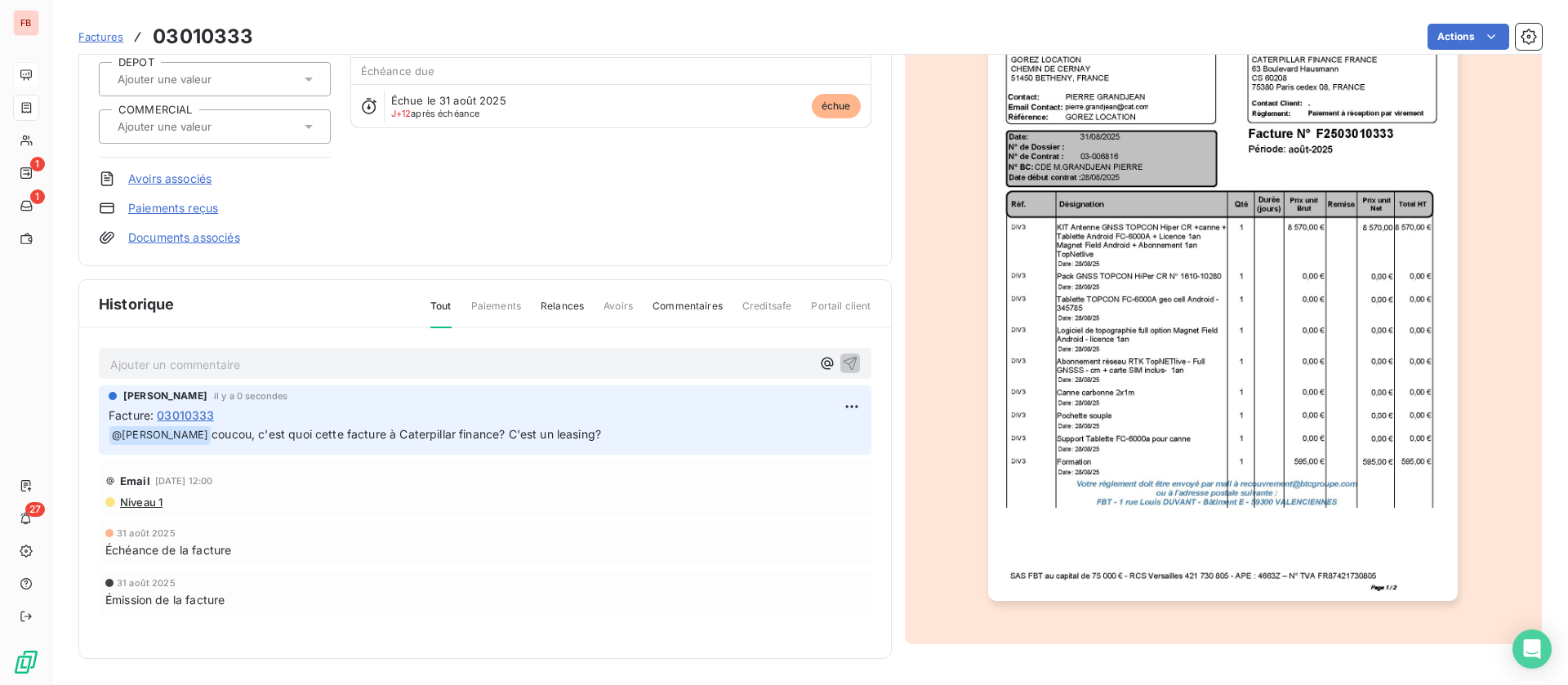
click at [1223, 393] on img "button" at bounding box center [1223, 268] width 470 height 664
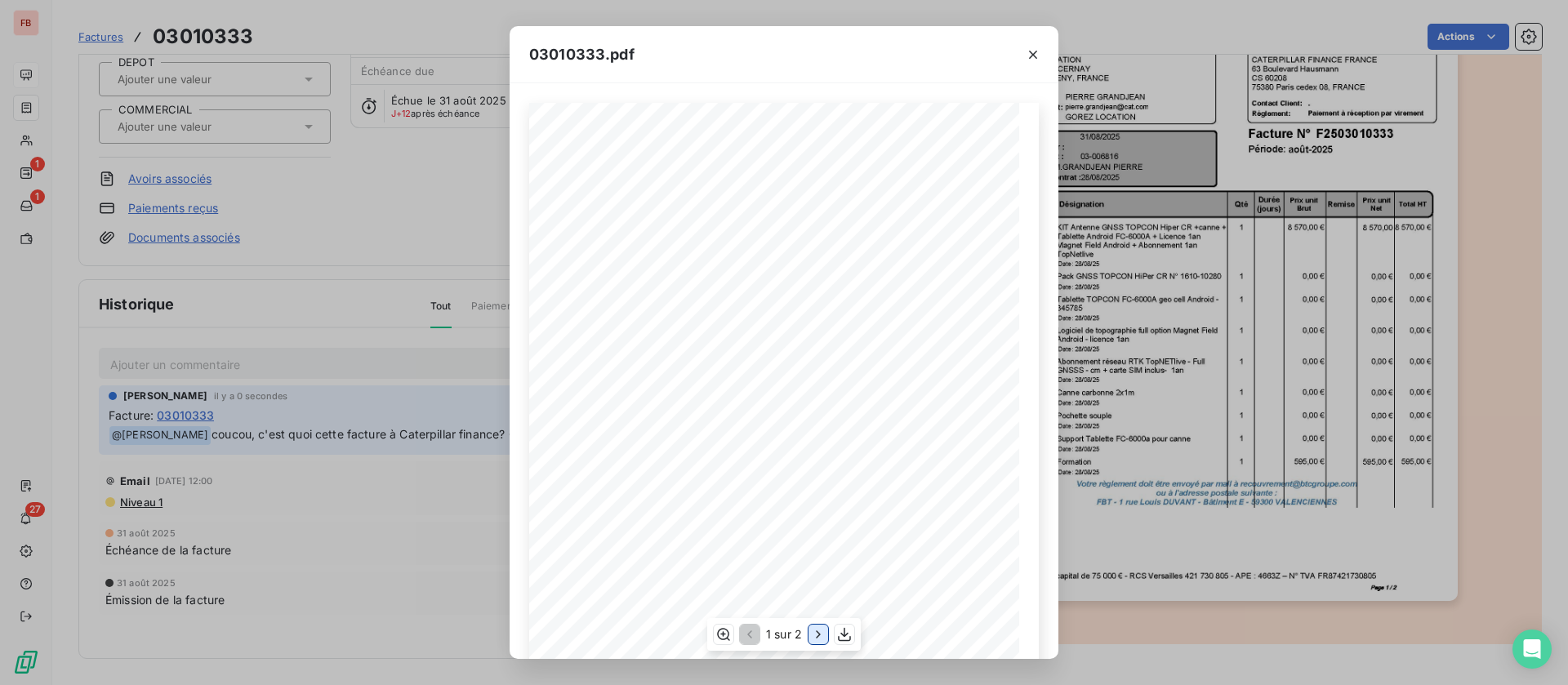
click at [813, 632] on icon "button" at bounding box center [818, 634] width 17 height 17
click at [742, 643] on button "button" at bounding box center [748, 634] width 19 height 19
click at [306, 529] on div "03010333.pdf Qté Prix unit Brut Durée (jours) Désignation Remise Total HT Prix …" at bounding box center [784, 342] width 1568 height 685
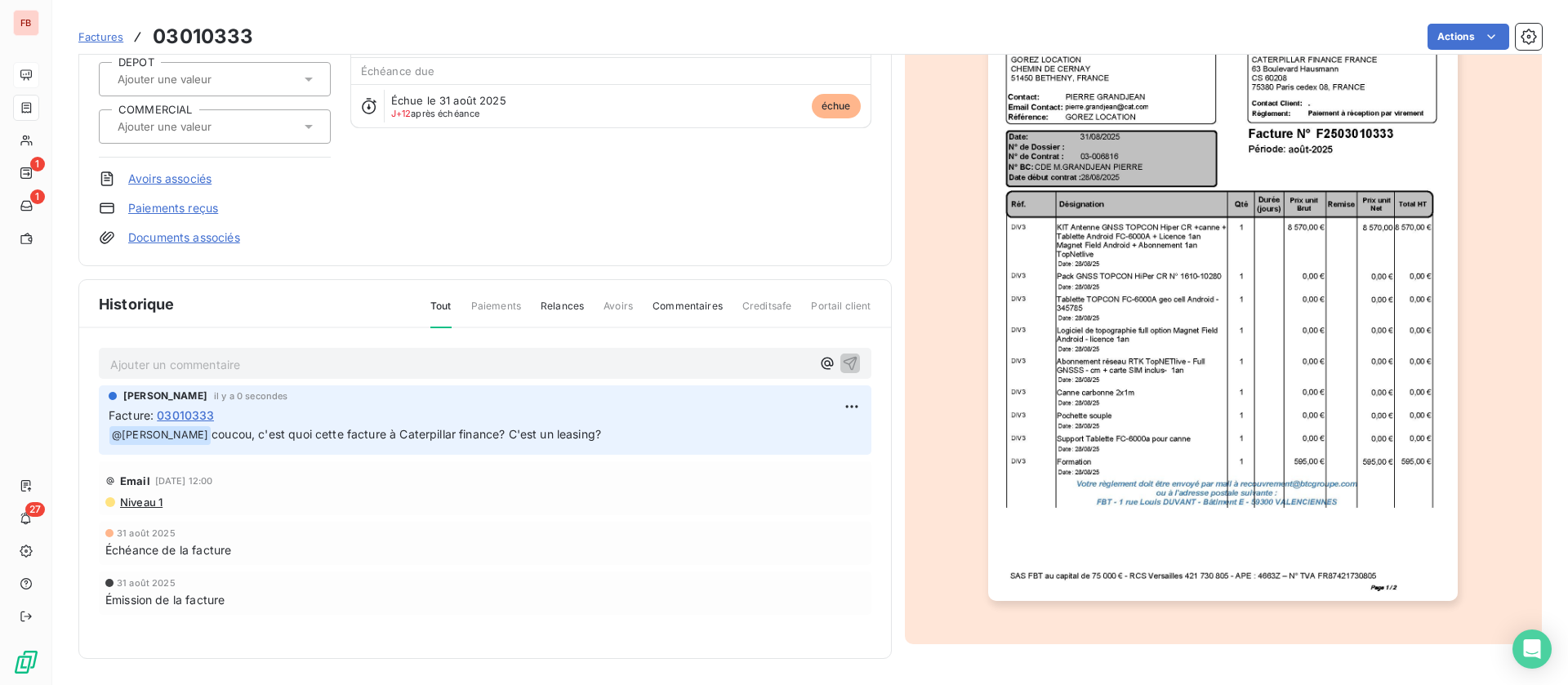
click at [151, 498] on span "Niveau 1" at bounding box center [141, 502] width 45 height 13
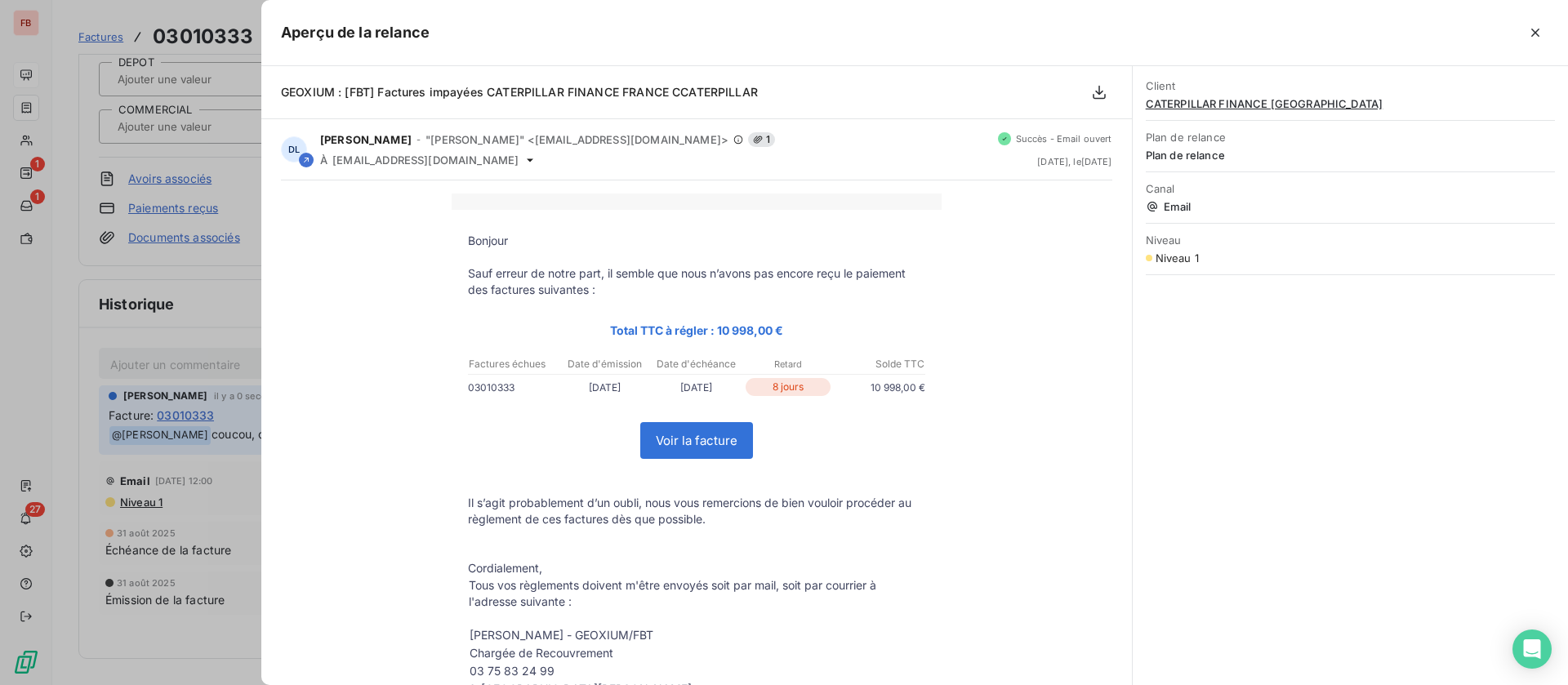
click at [197, 281] on div at bounding box center [784, 342] width 1568 height 685
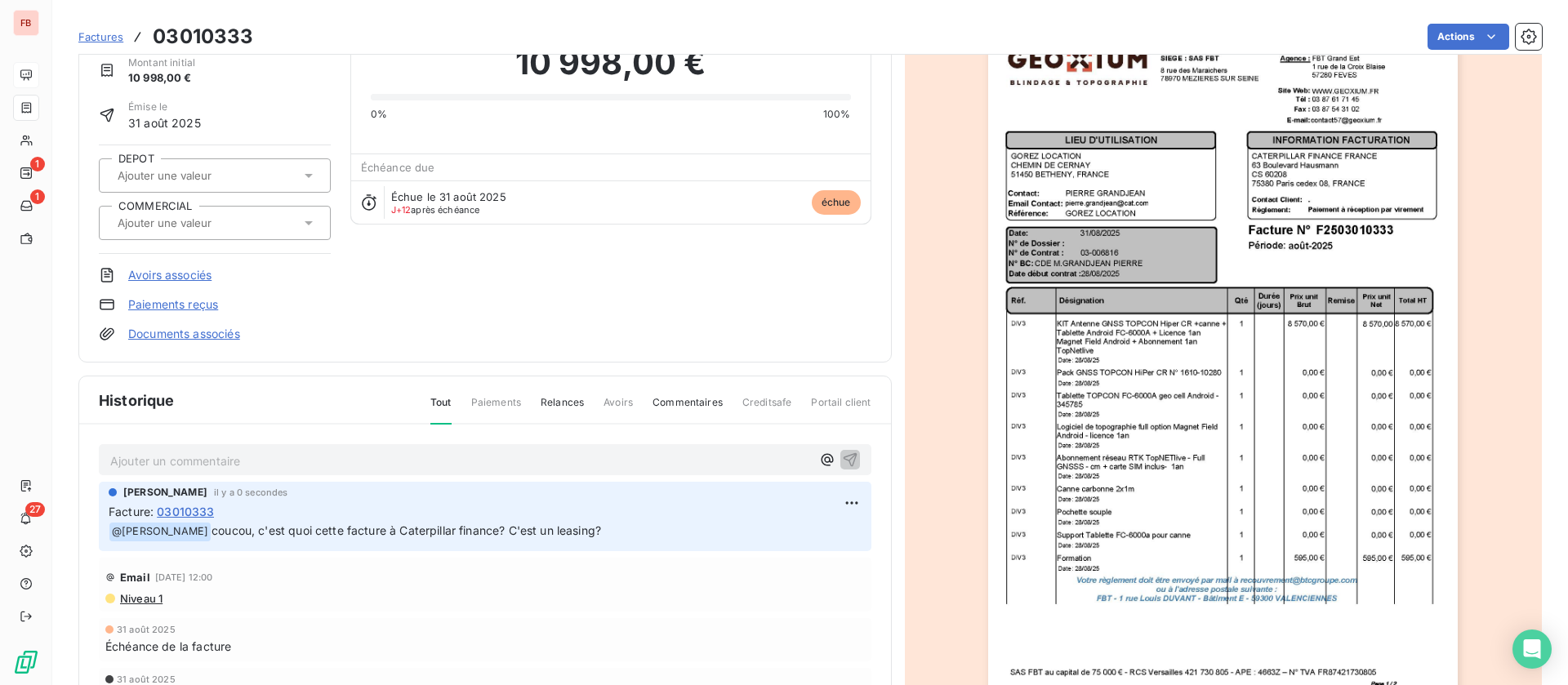
scroll to position [0, 0]
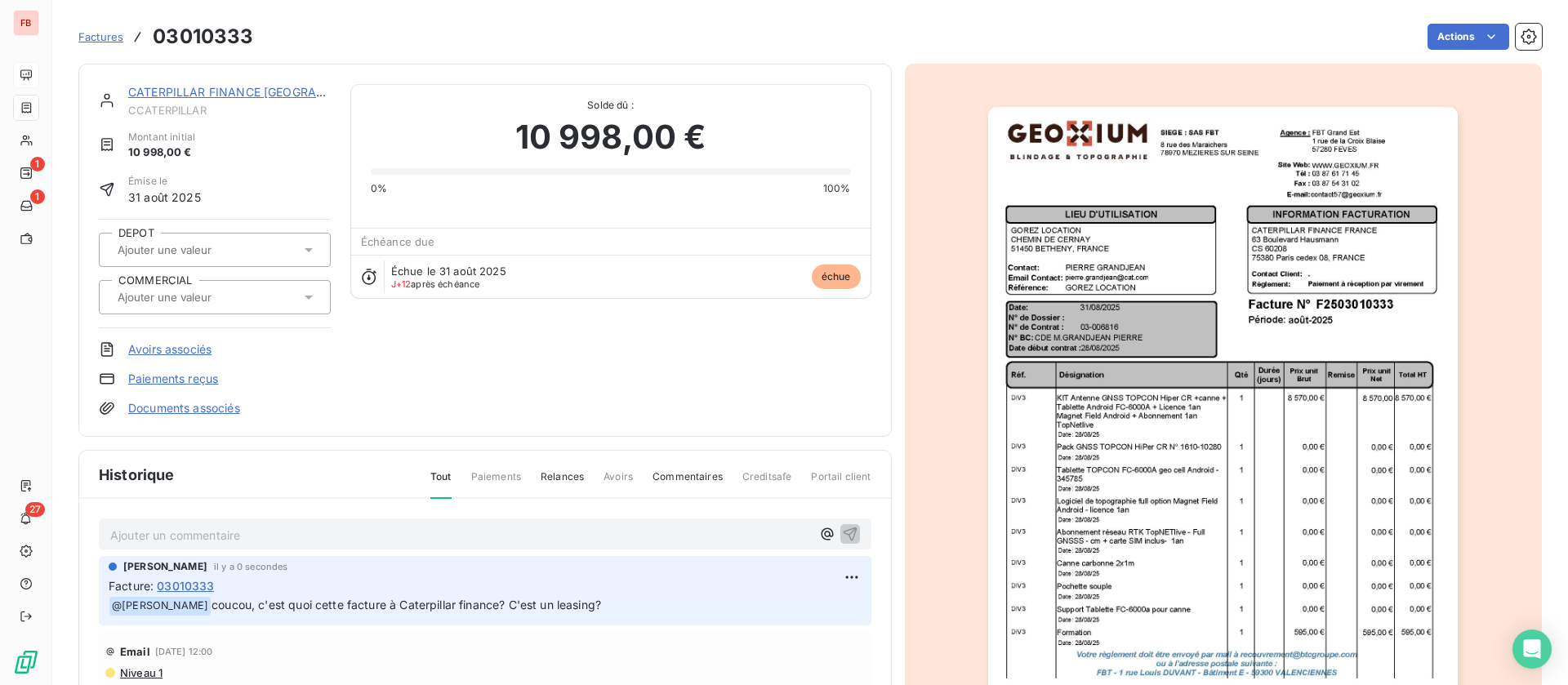
click at [209, 85] on link "CATERPILLAR FINANCE FRANCE" at bounding box center [256, 92] width 255 height 14
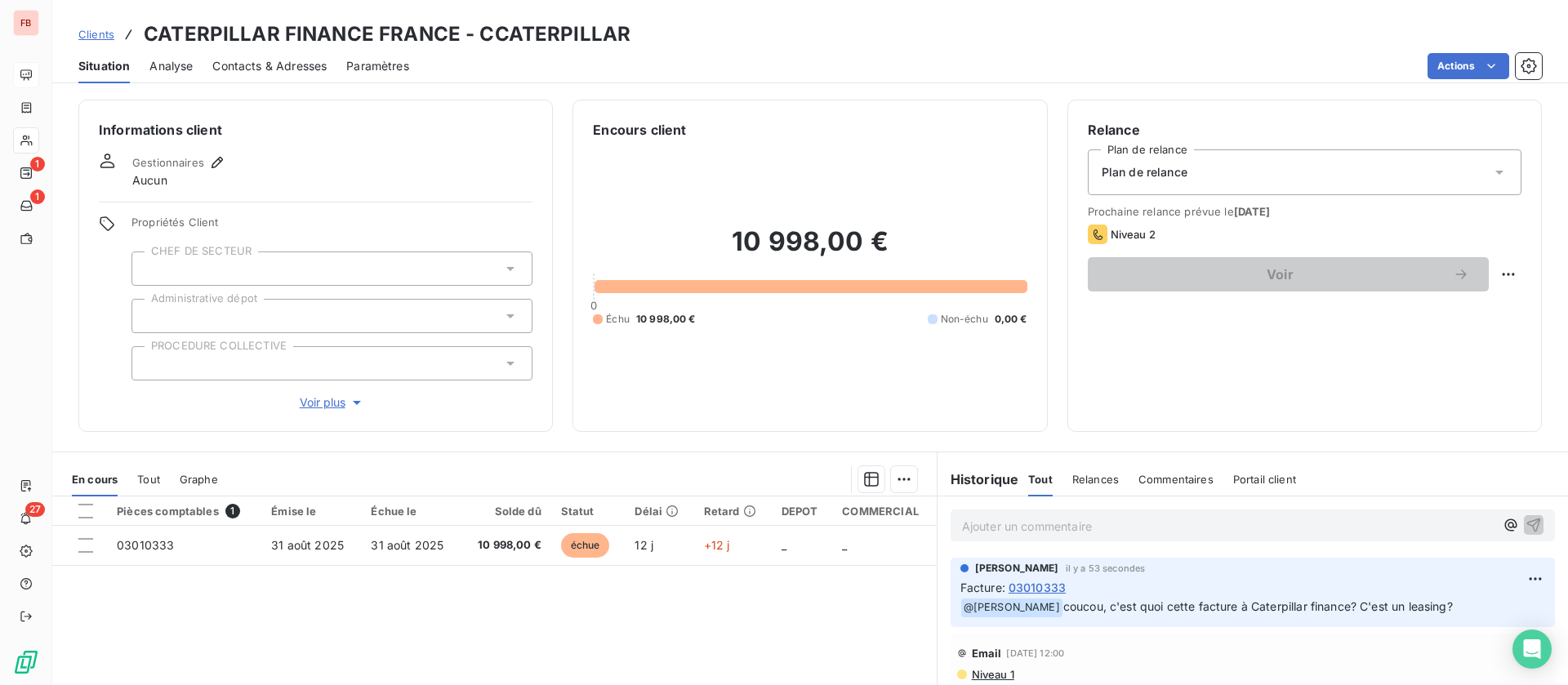
click at [272, 65] on span "Contacts & Adresses" at bounding box center [269, 65] width 114 height 17
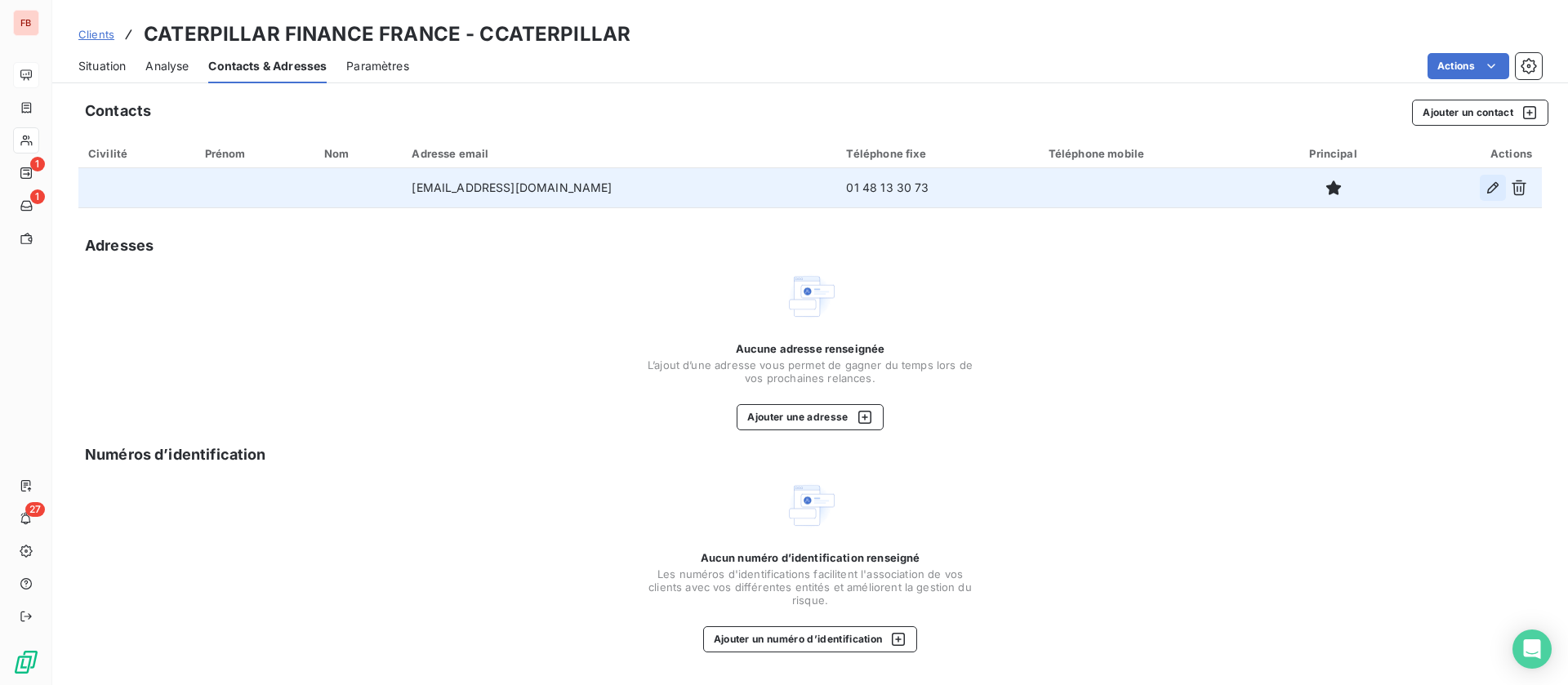
click at [1497, 186] on icon "button" at bounding box center [1492, 188] width 11 height 11
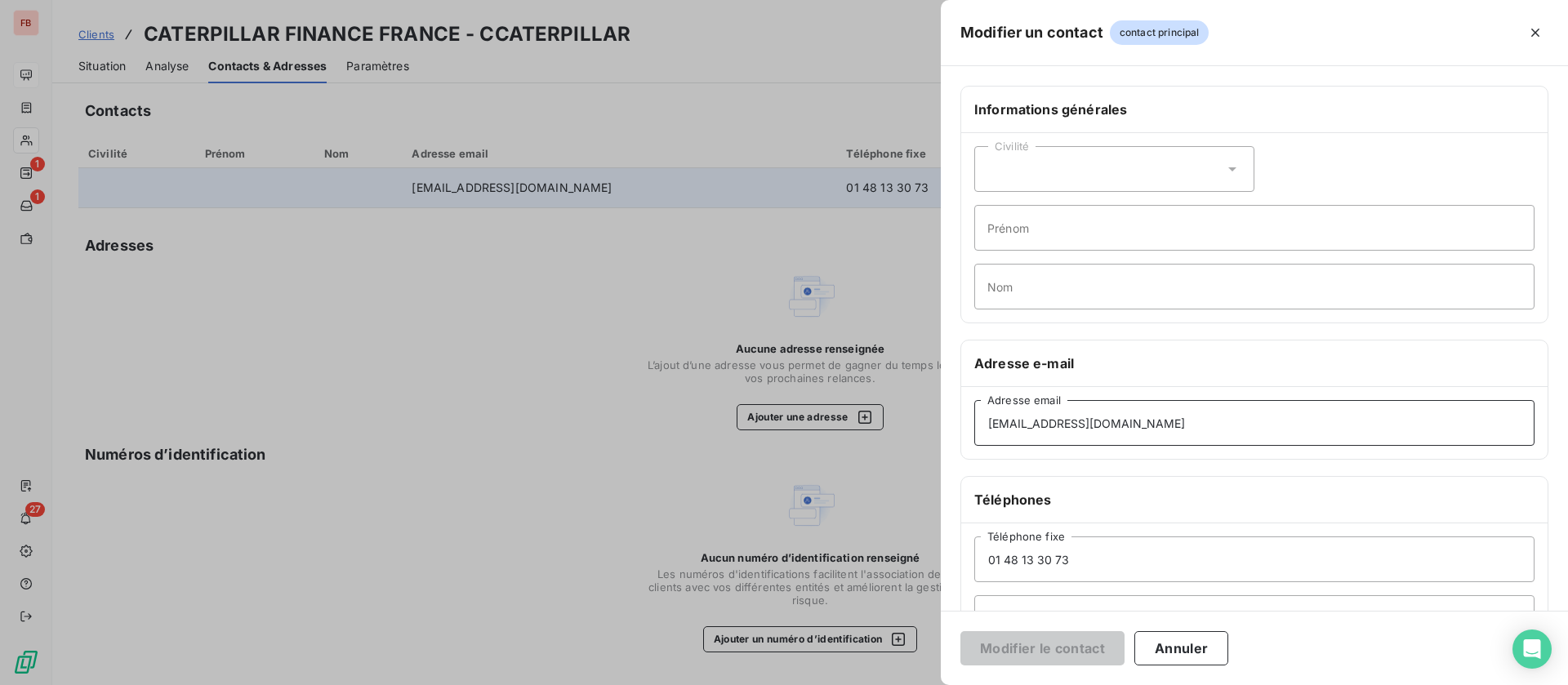
drag, startPoint x: 1029, startPoint y: 416, endPoint x: 902, endPoint y: 416, distance: 127.0
click at [902, 684] on div "Modifier un contact contact principal Informations générales Civilité Prénom No…" at bounding box center [784, 685] width 1568 height 0
paste input "pierre.grandjean"
type input "pierre.grandjean@cat.com"
click at [1064, 650] on button "Modifier le contact" at bounding box center [1042, 647] width 164 height 34
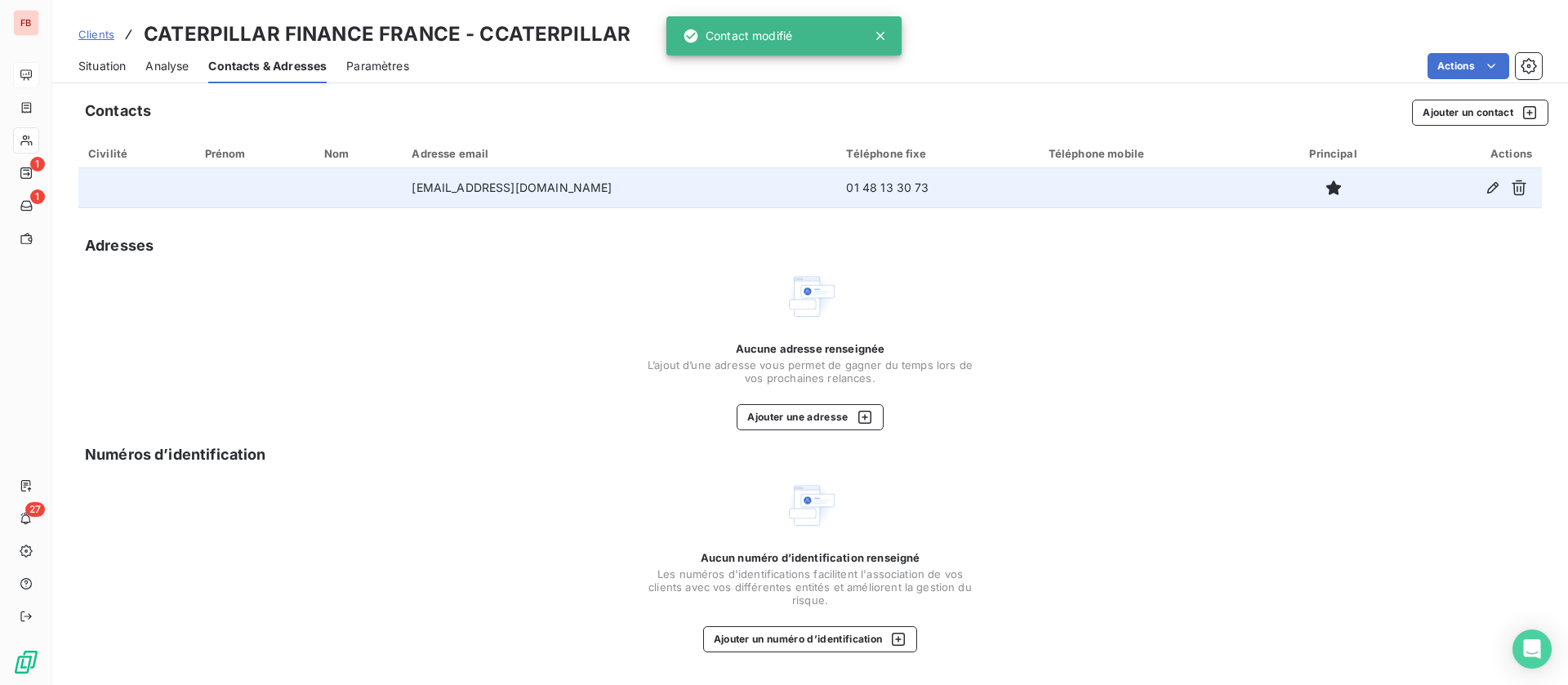
click at [96, 58] on span "Situation" at bounding box center [102, 65] width 47 height 17
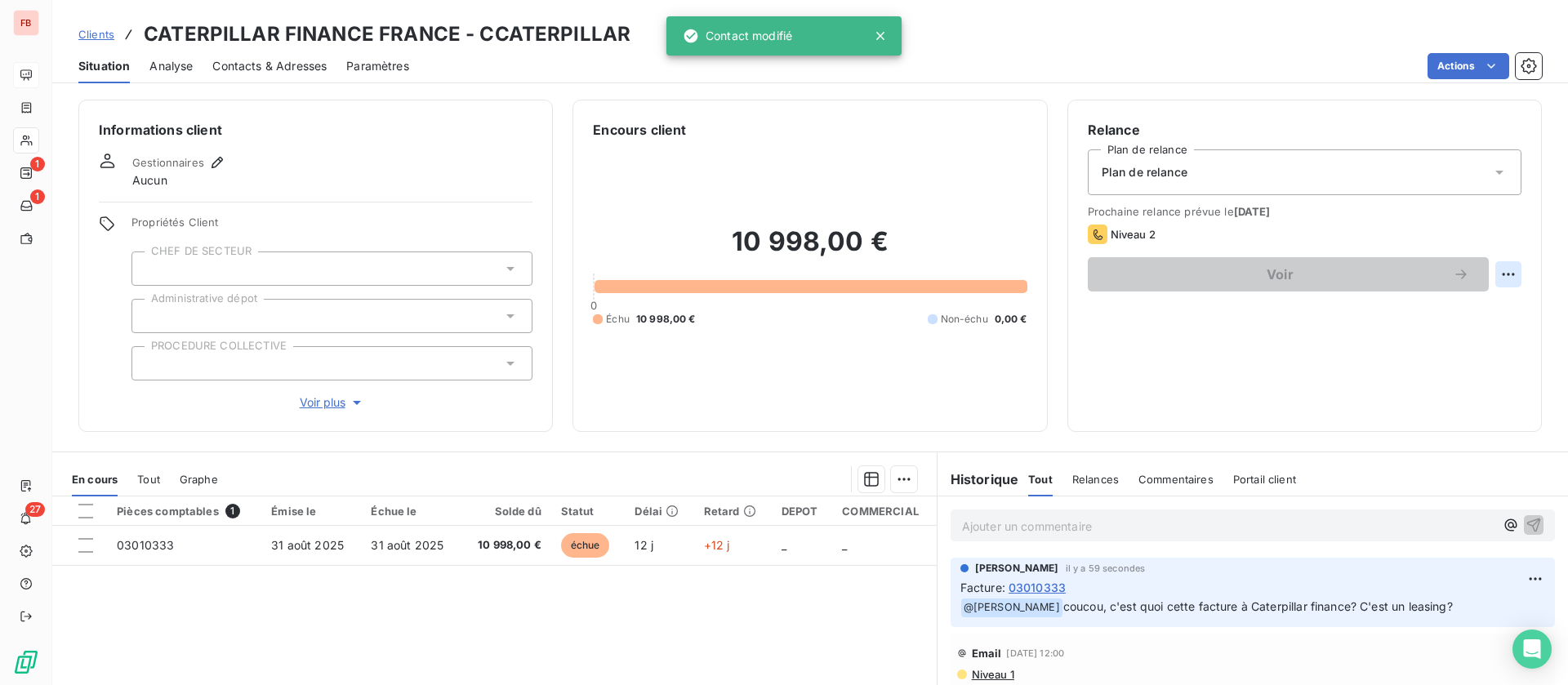
click at [1497, 276] on html "FB 1 1 27 Clients CATERPILLAR FINANCE FRANCE - CCATERPILLAR Situation Analyse C…" at bounding box center [784, 342] width 1568 height 685
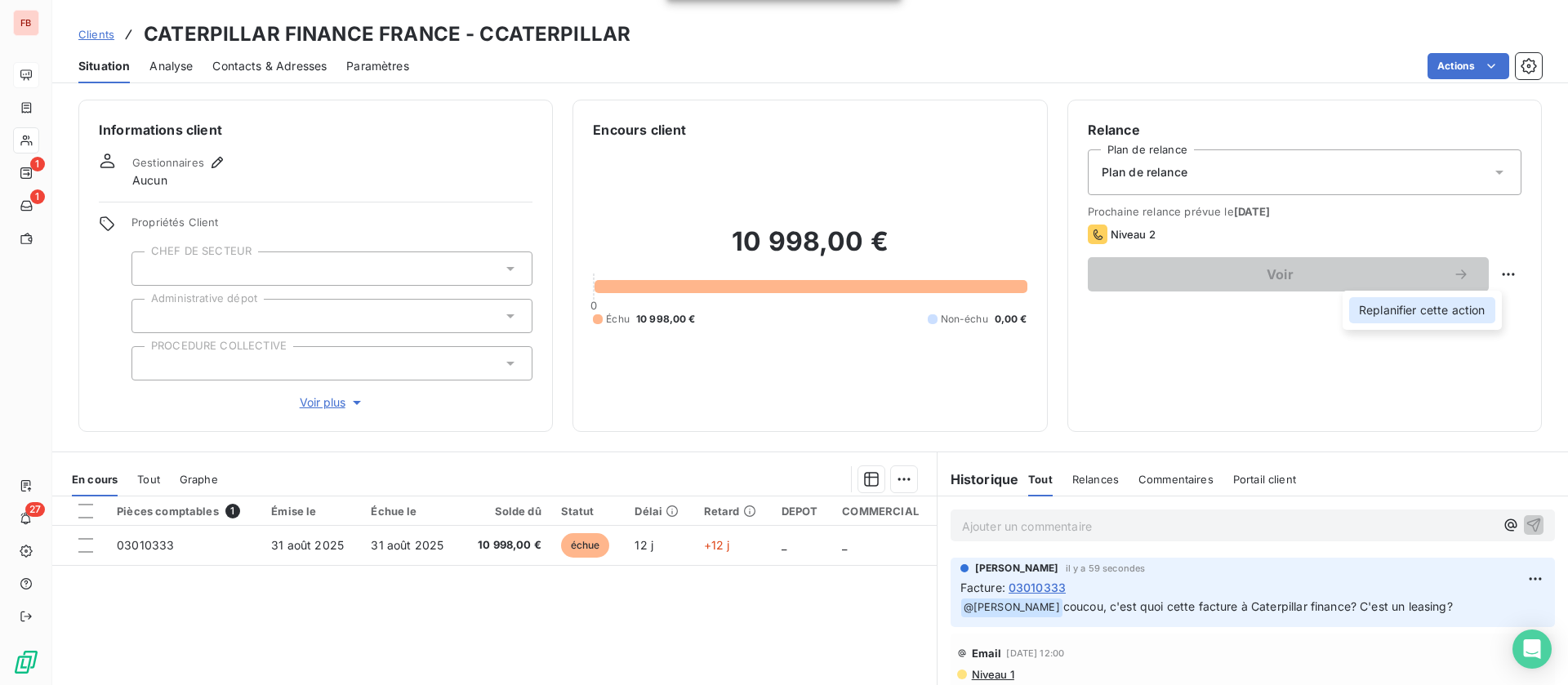
click at [1450, 302] on div "Replanifier cette action" at bounding box center [1421, 310] width 146 height 26
select select "8"
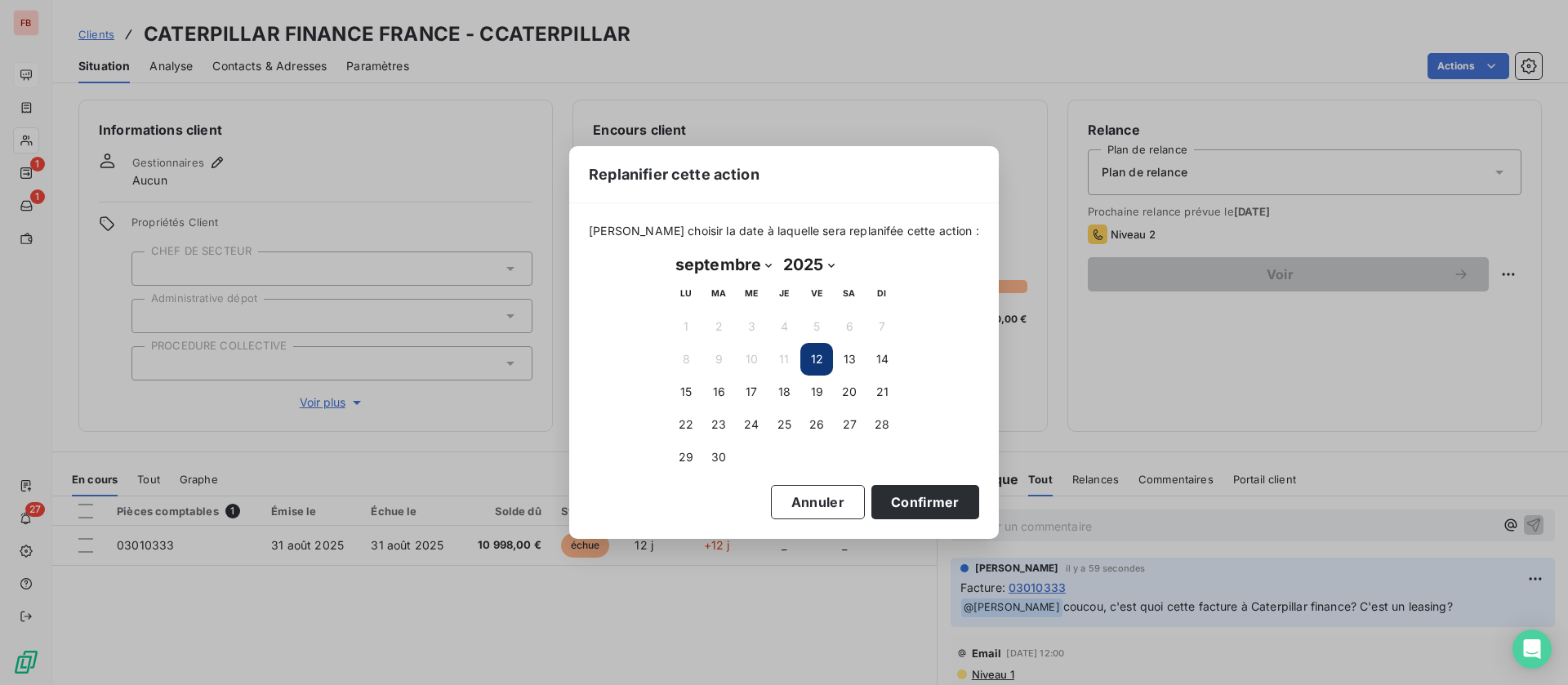
click at [812, 365] on button "12" at bounding box center [816, 359] width 32 height 32
drag, startPoint x: 822, startPoint y: 357, endPoint x: 858, endPoint y: 398, distance: 54.6
click at [821, 360] on button "12" at bounding box center [816, 359] width 32 height 32
click at [898, 497] on button "Confirmer" at bounding box center [925, 502] width 107 height 34
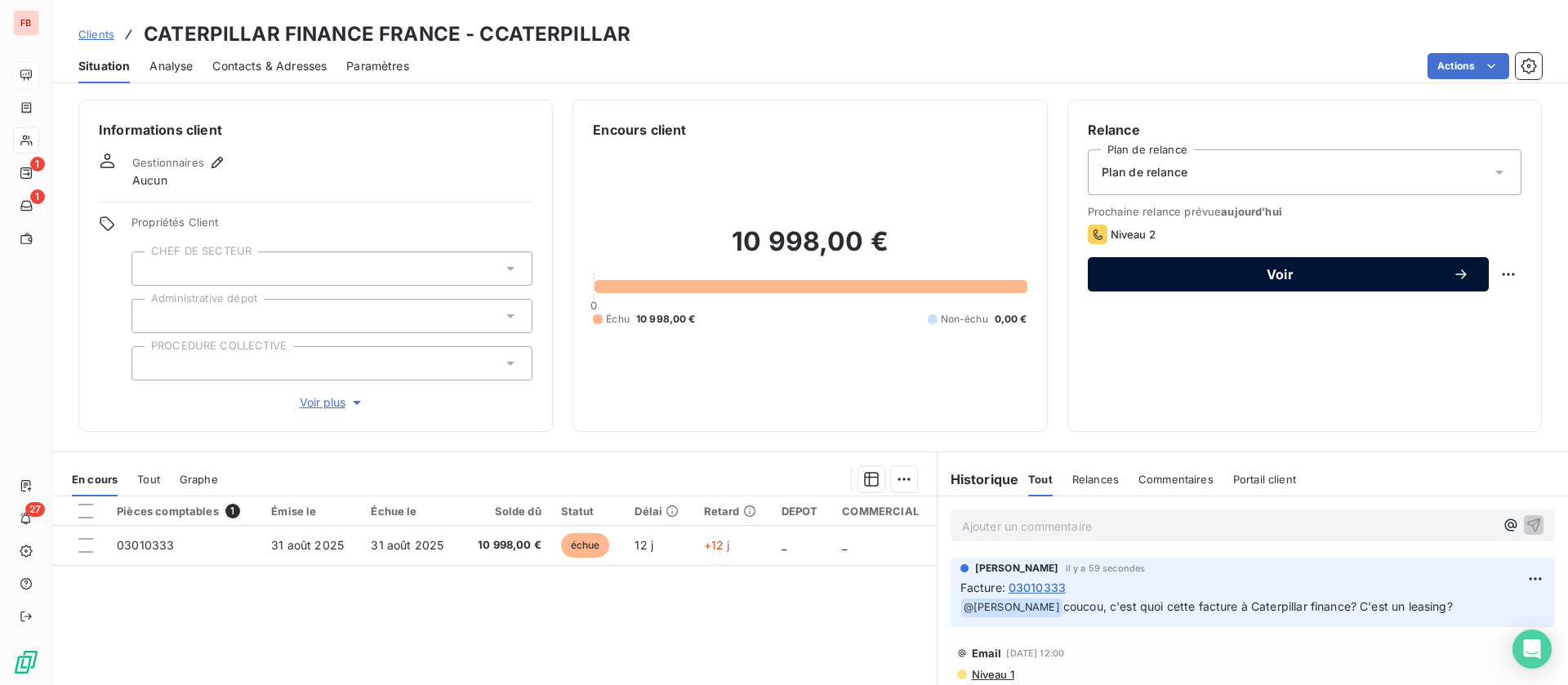
click at [1270, 269] on span "Voir" at bounding box center [1280, 274] width 346 height 13
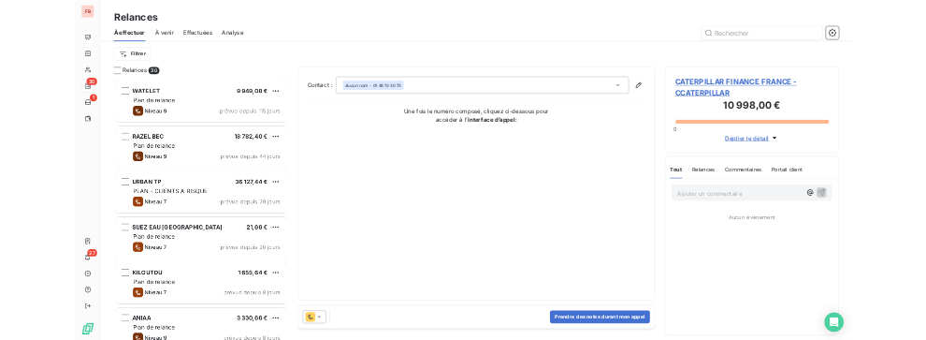
scroll to position [580, 381]
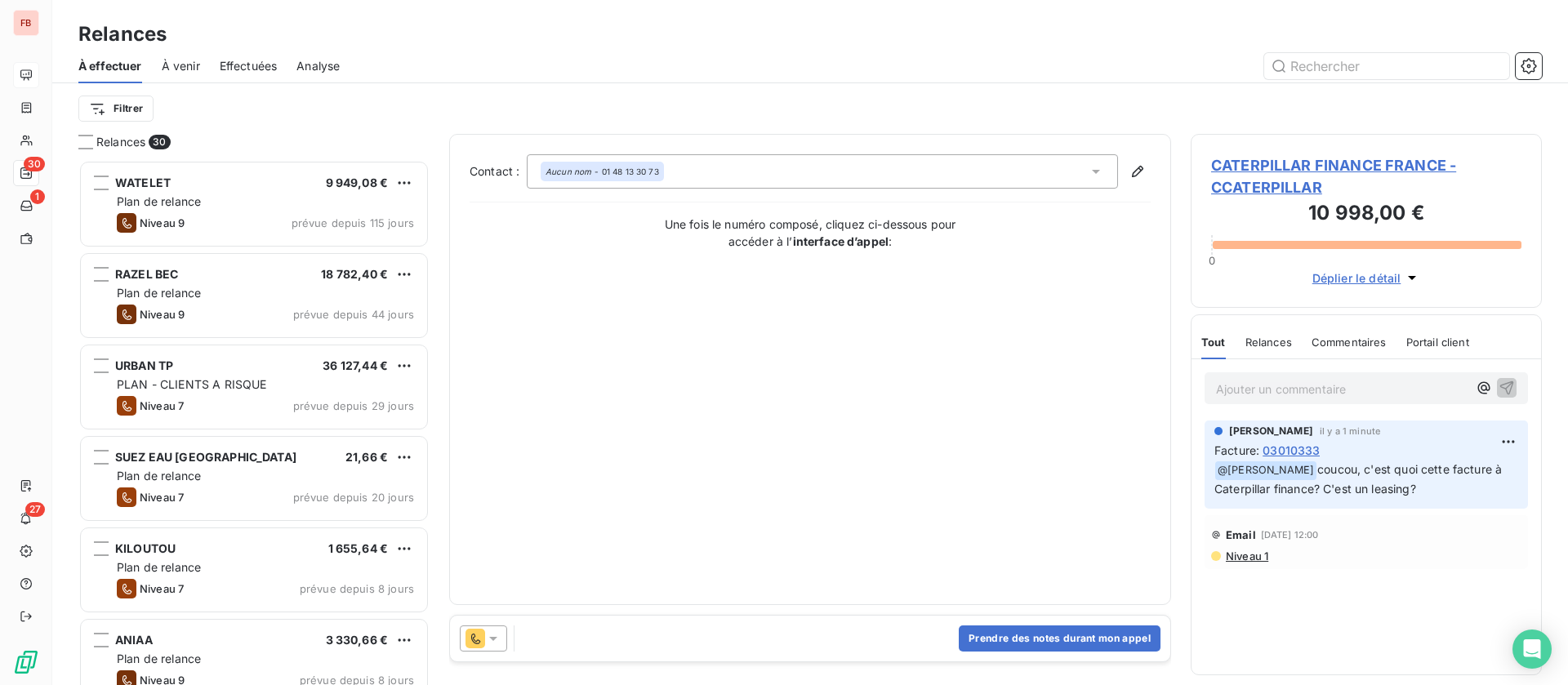
click at [485, 639] on div at bounding box center [484, 638] width 47 height 26
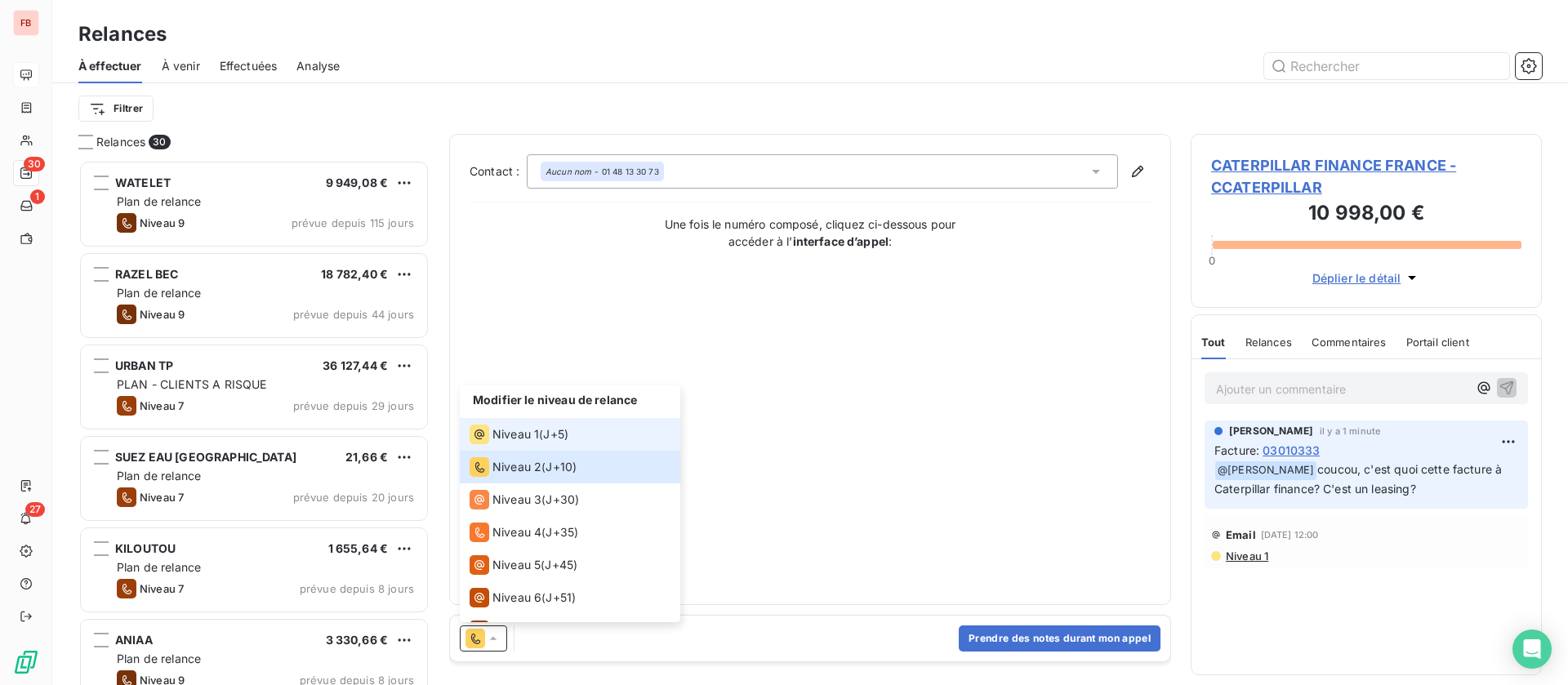
click at [508, 431] on span "Niveau 1" at bounding box center [515, 434] width 46 height 17
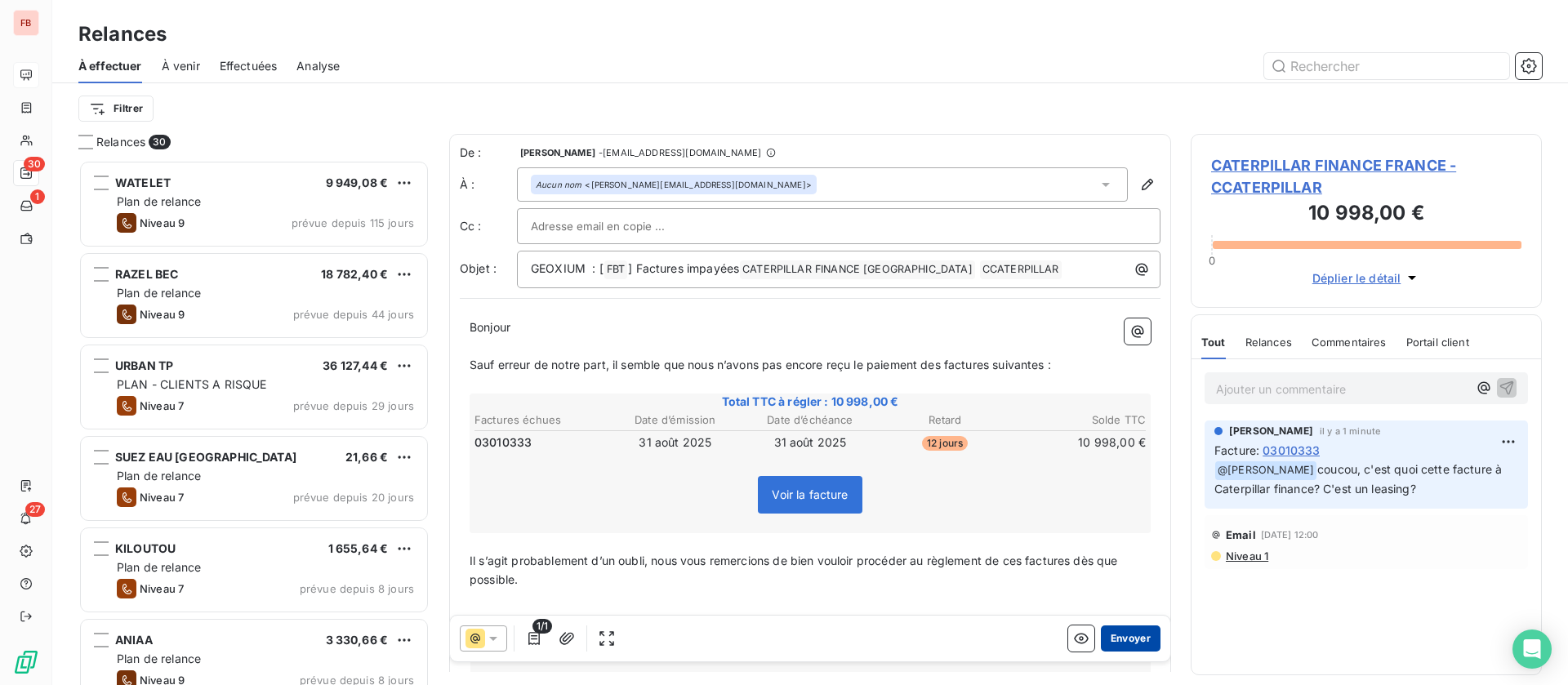
click at [1120, 643] on button "Envoyer" at bounding box center [1131, 638] width 59 height 26
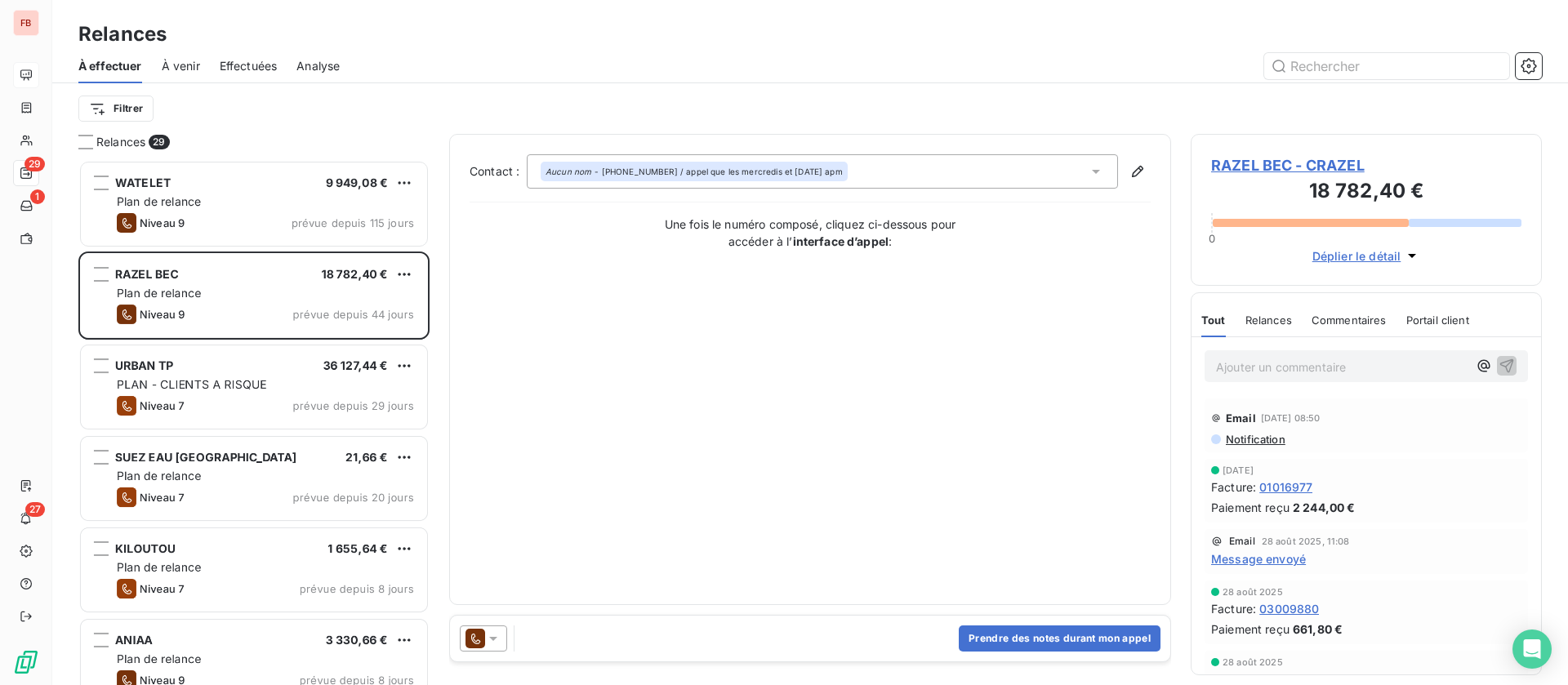
scroll to position [506, 333]
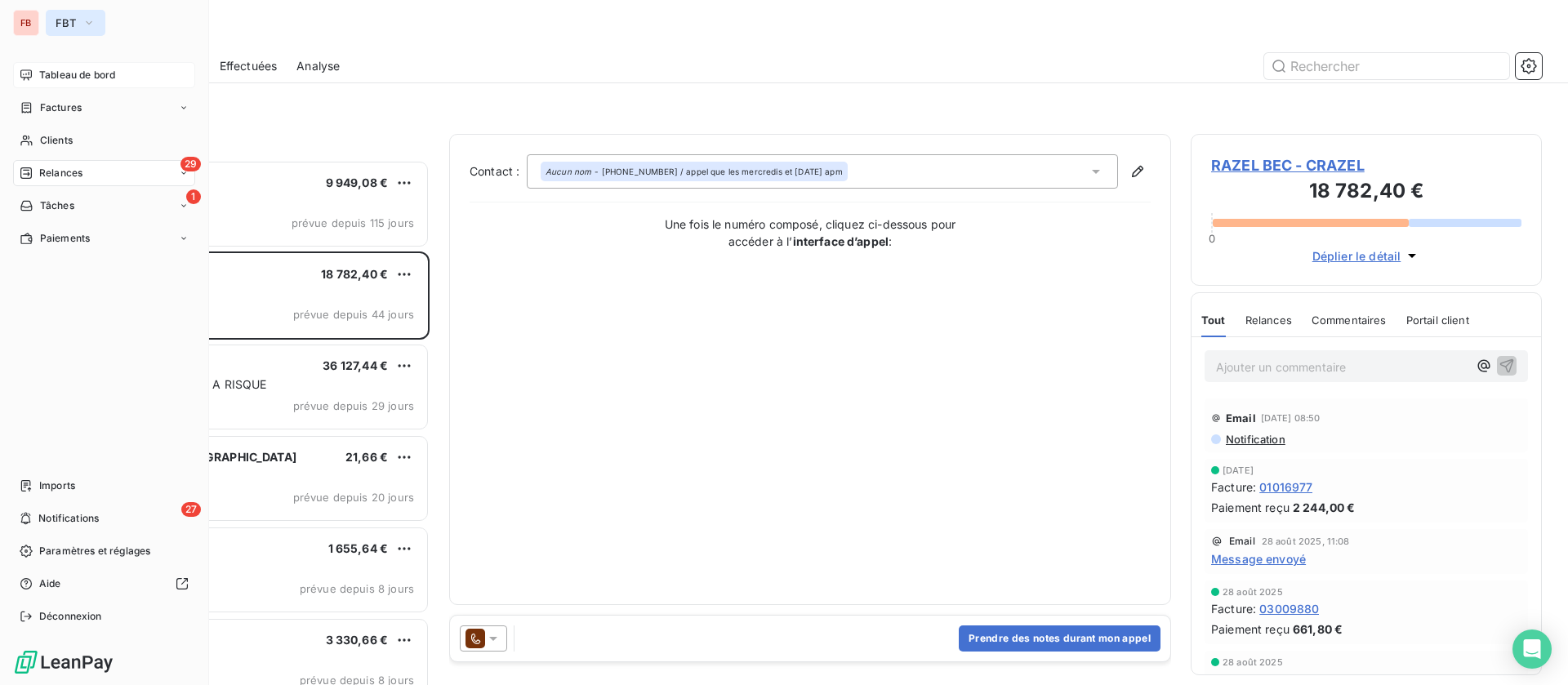
click at [58, 20] on span "FBT" at bounding box center [65, 23] width 20 height 13
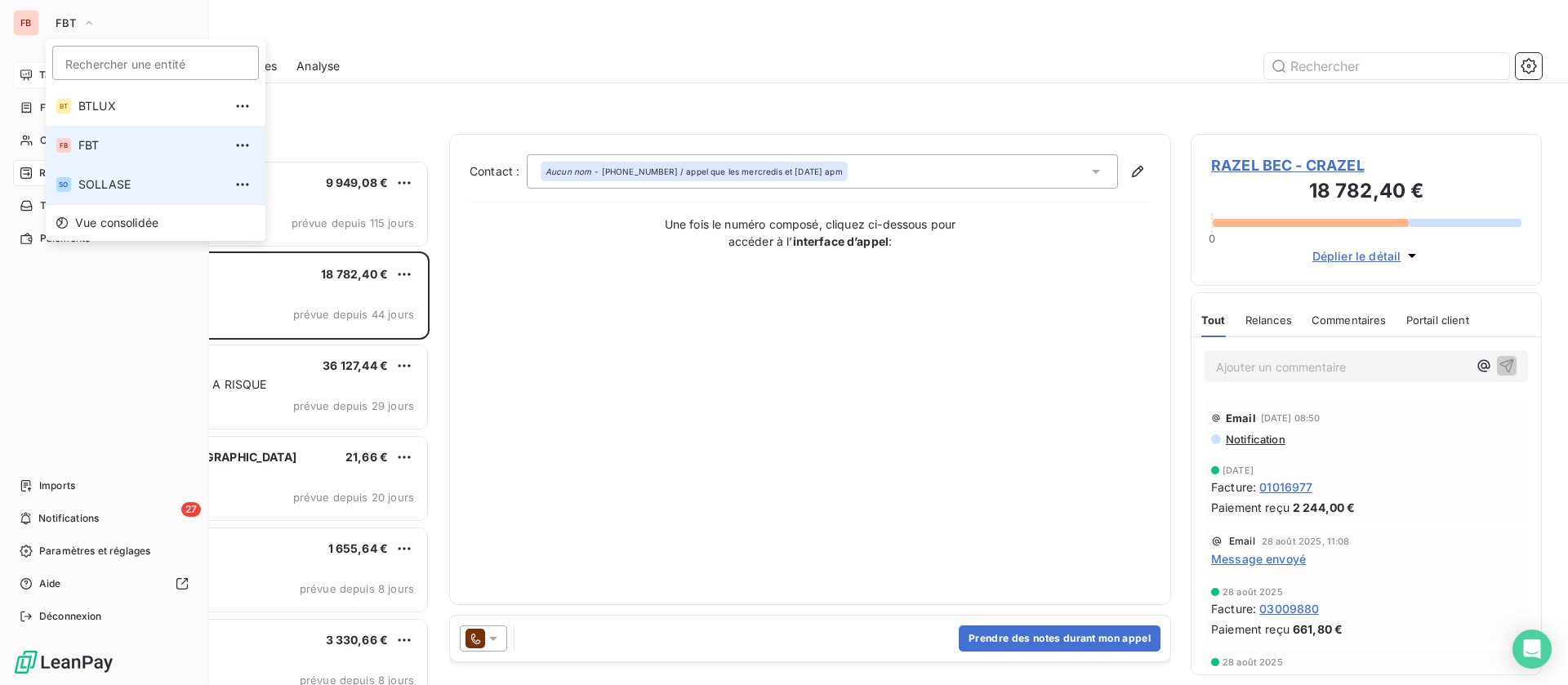
click at [109, 185] on span "SOLLASE" at bounding box center [151, 184] width 145 height 17
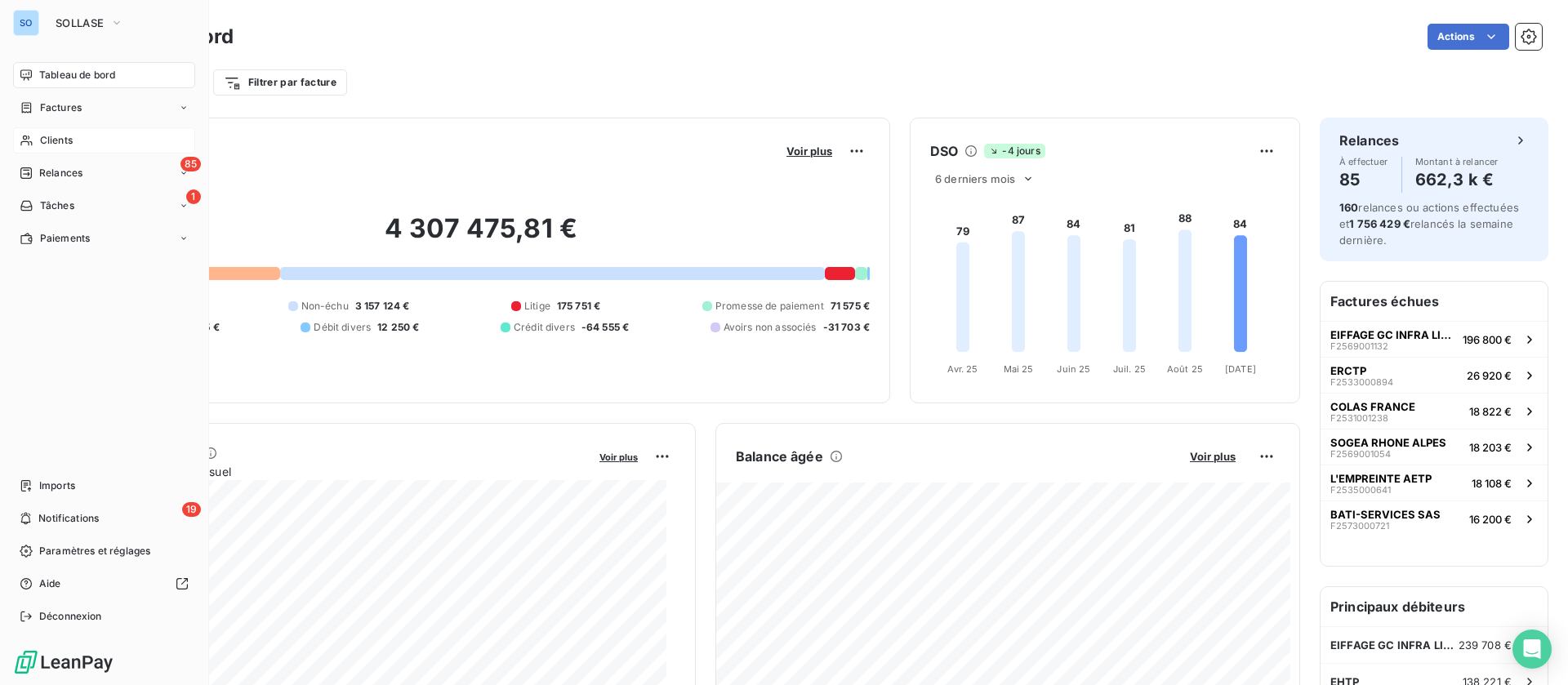
click at [42, 131] on div "Clients" at bounding box center [104, 140] width 182 height 26
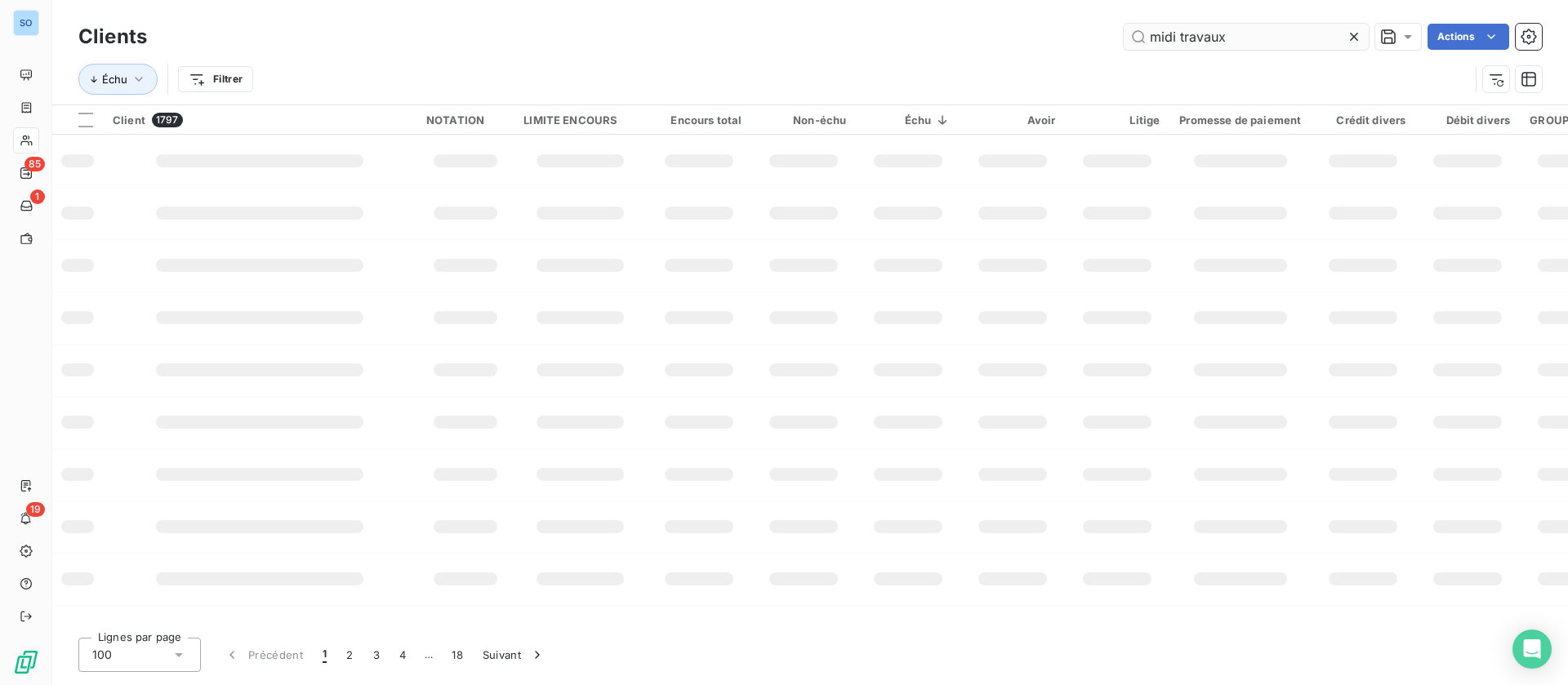
type input "midi travaux"
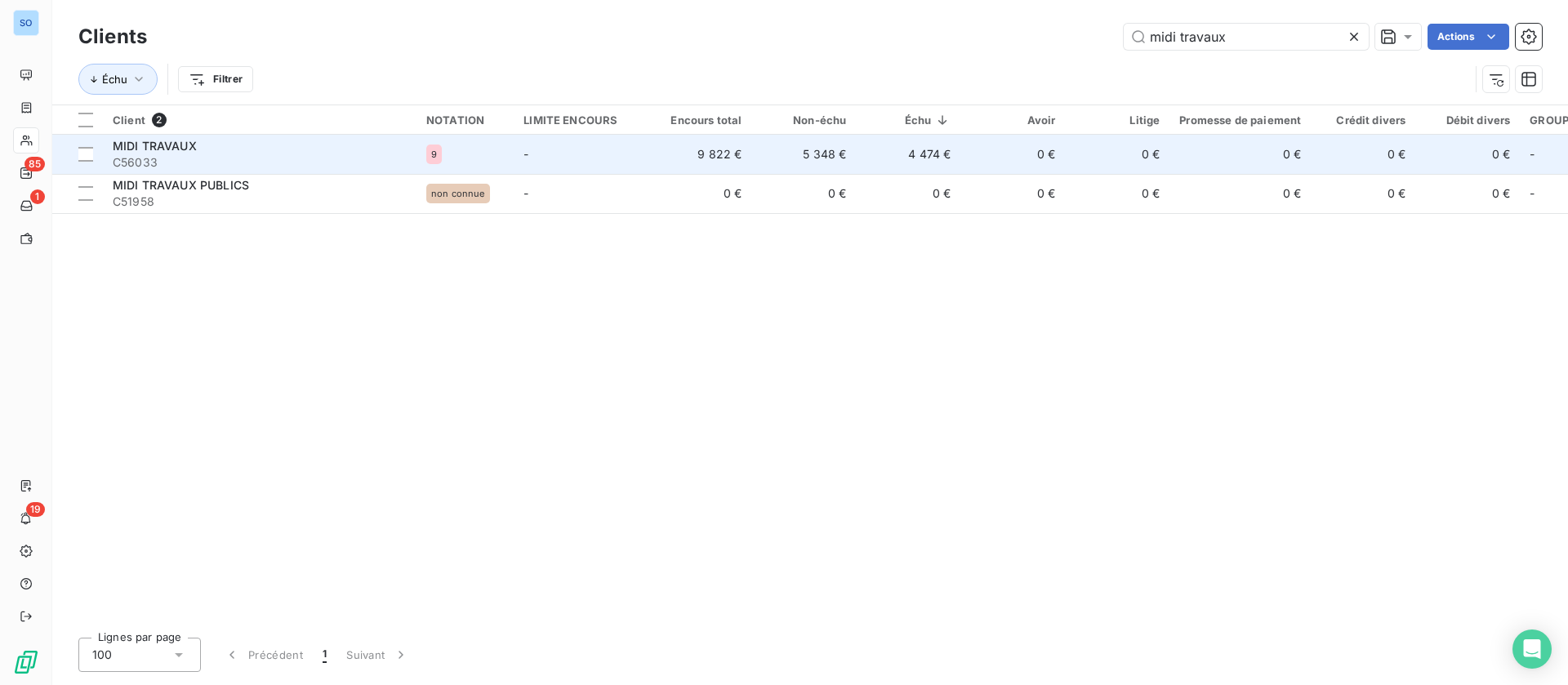
click at [860, 140] on td "4 474 €" at bounding box center [908, 154] width 105 height 39
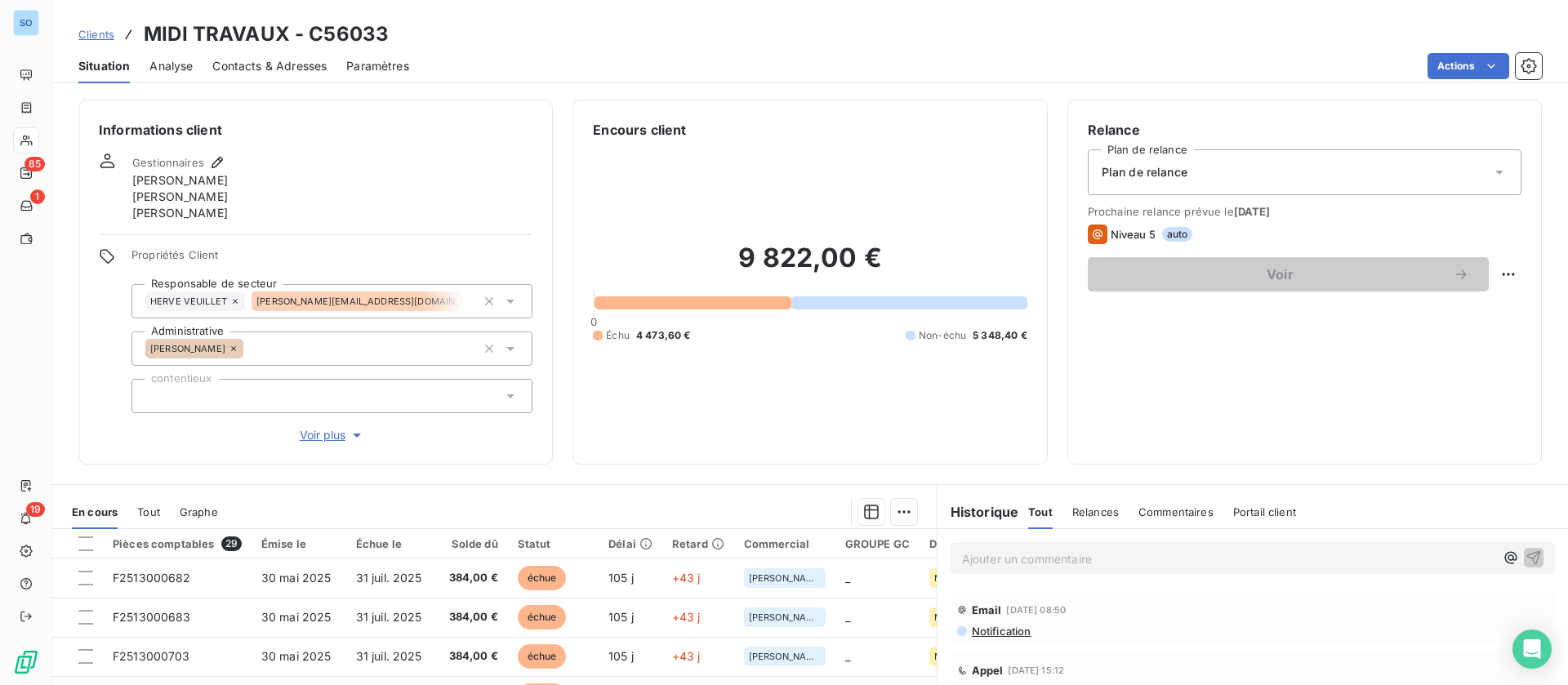
click at [1089, 564] on p "Ajouter un commentaire ﻿" at bounding box center [1228, 558] width 533 height 20
click at [1527, 555] on icon "button" at bounding box center [1534, 557] width 14 height 14
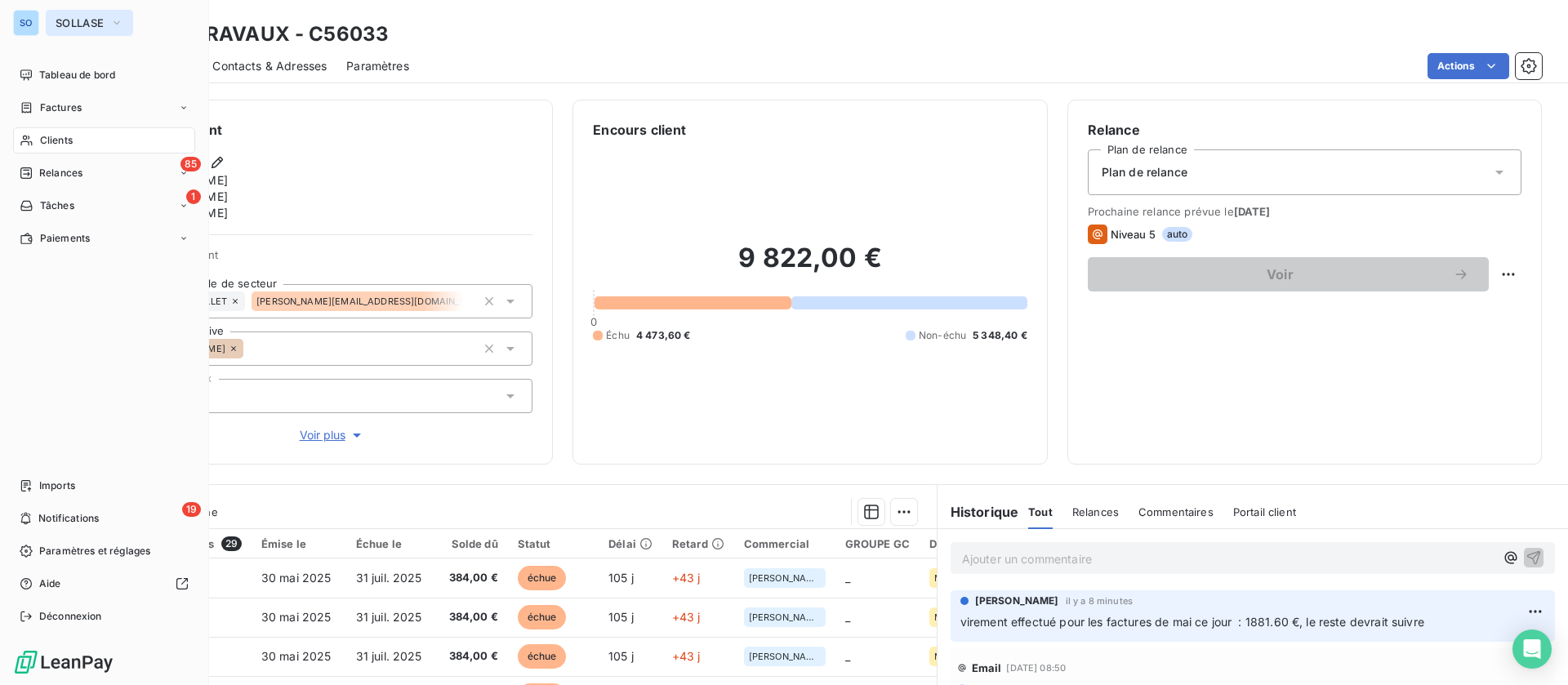
click at [94, 24] on span "SOLLASE" at bounding box center [79, 23] width 48 height 13
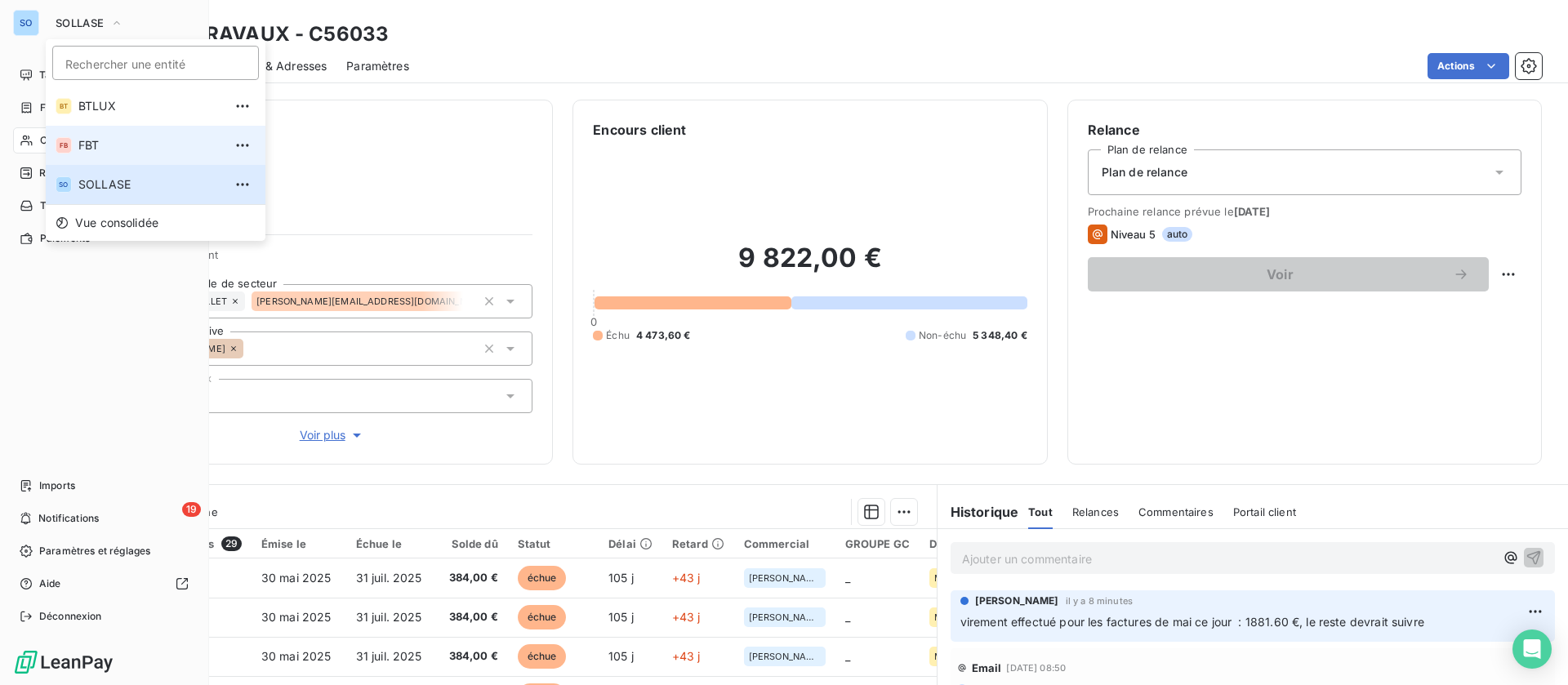
click at [114, 145] on span "FBT" at bounding box center [151, 145] width 145 height 17
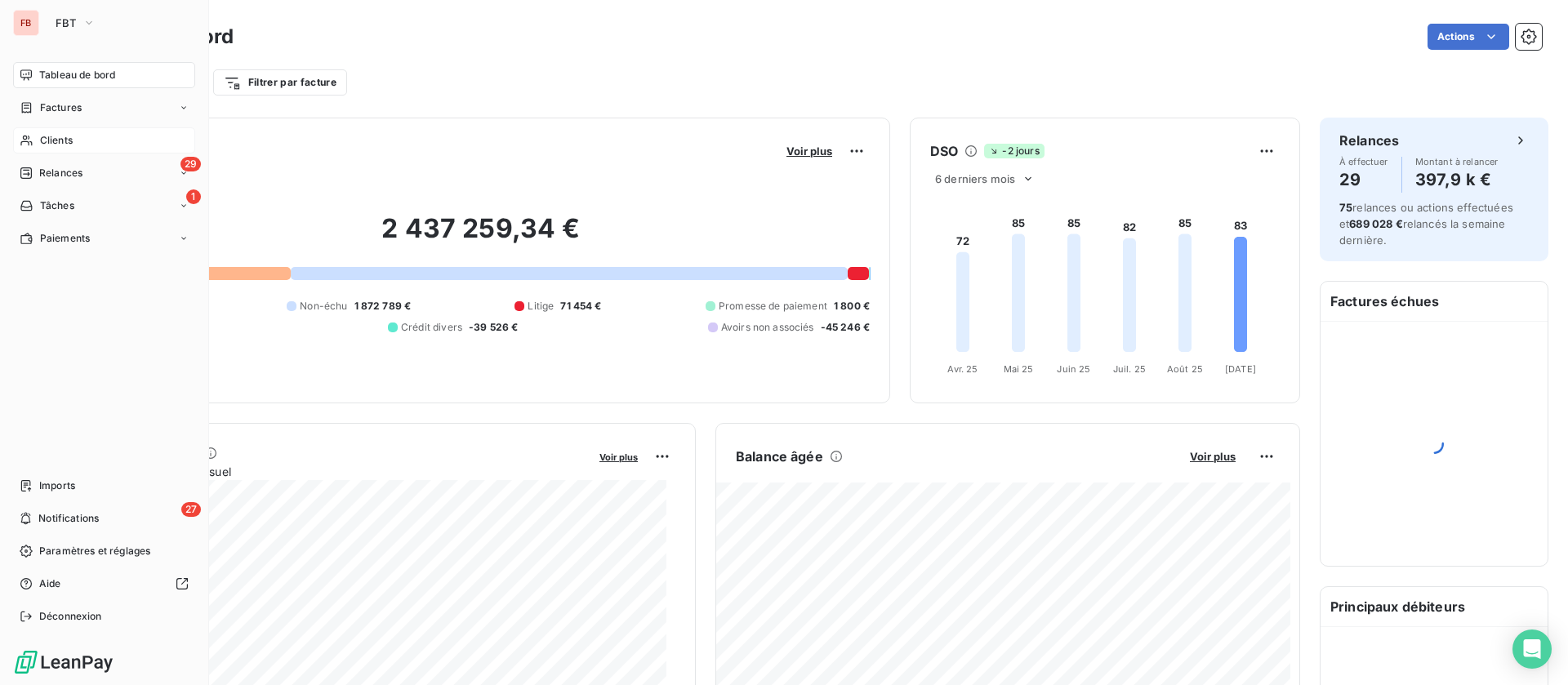
click at [68, 136] on span "Clients" at bounding box center [56, 140] width 32 height 15
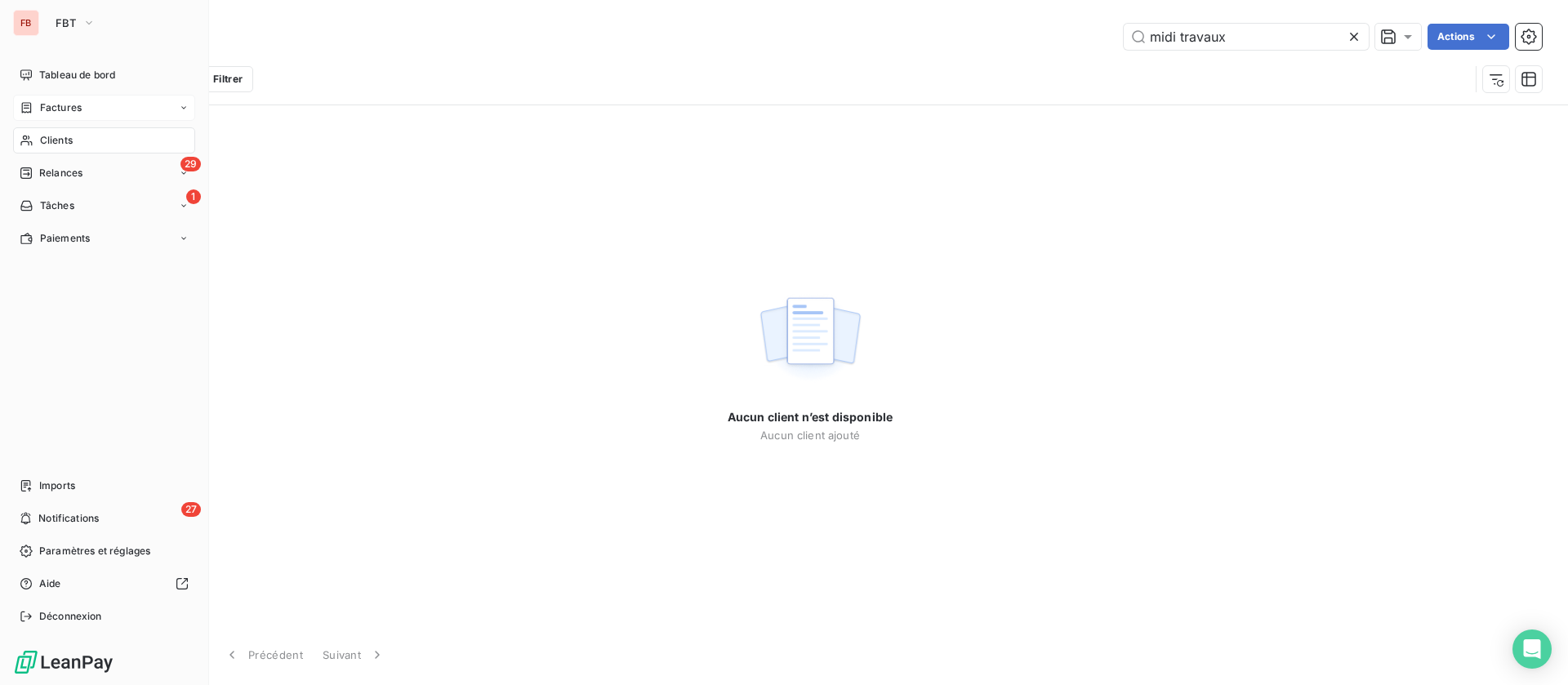
click at [74, 101] on span "Factures" at bounding box center [61, 107] width 42 height 15
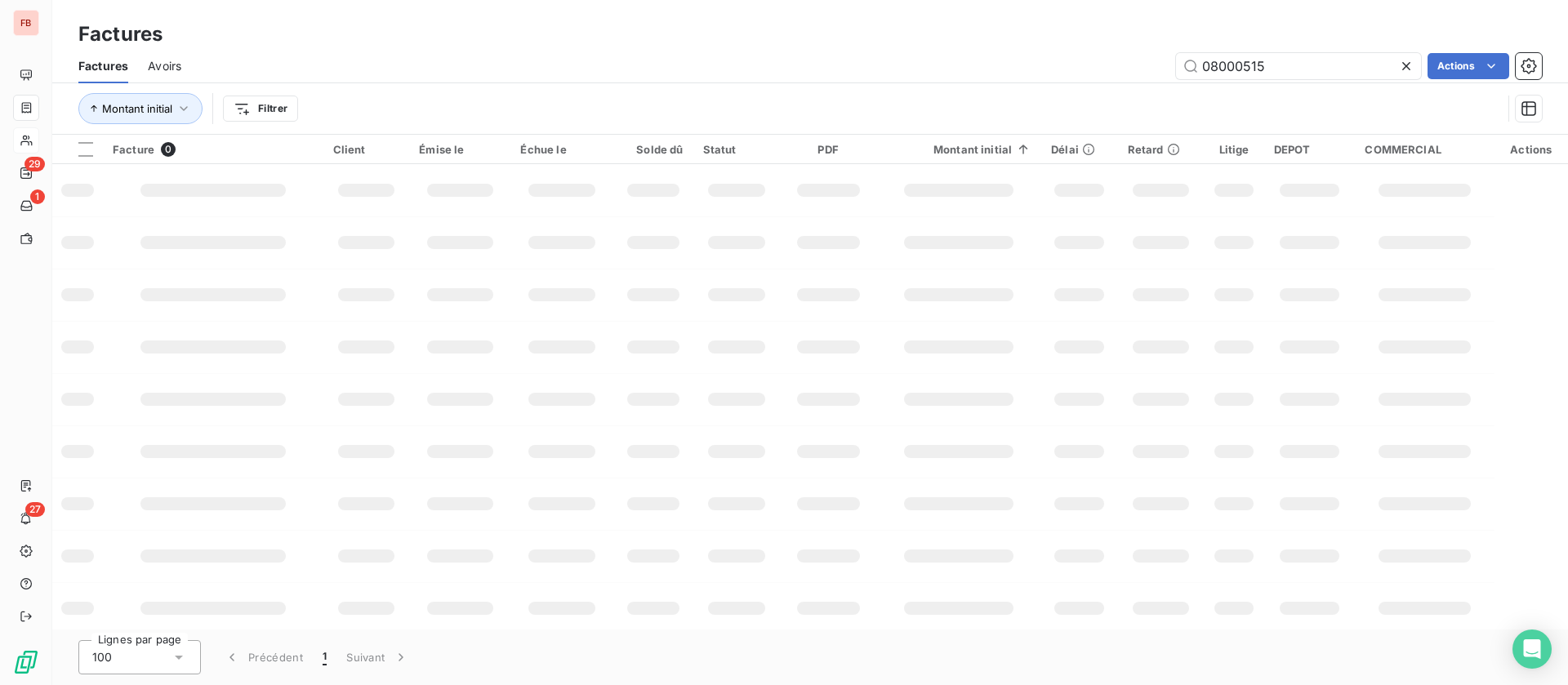
drag, startPoint x: 1203, startPoint y: 58, endPoint x: 994, endPoint y: 60, distance: 209.0
click at [992, 63] on div "08000515 Actions" at bounding box center [871, 66] width 1341 height 26
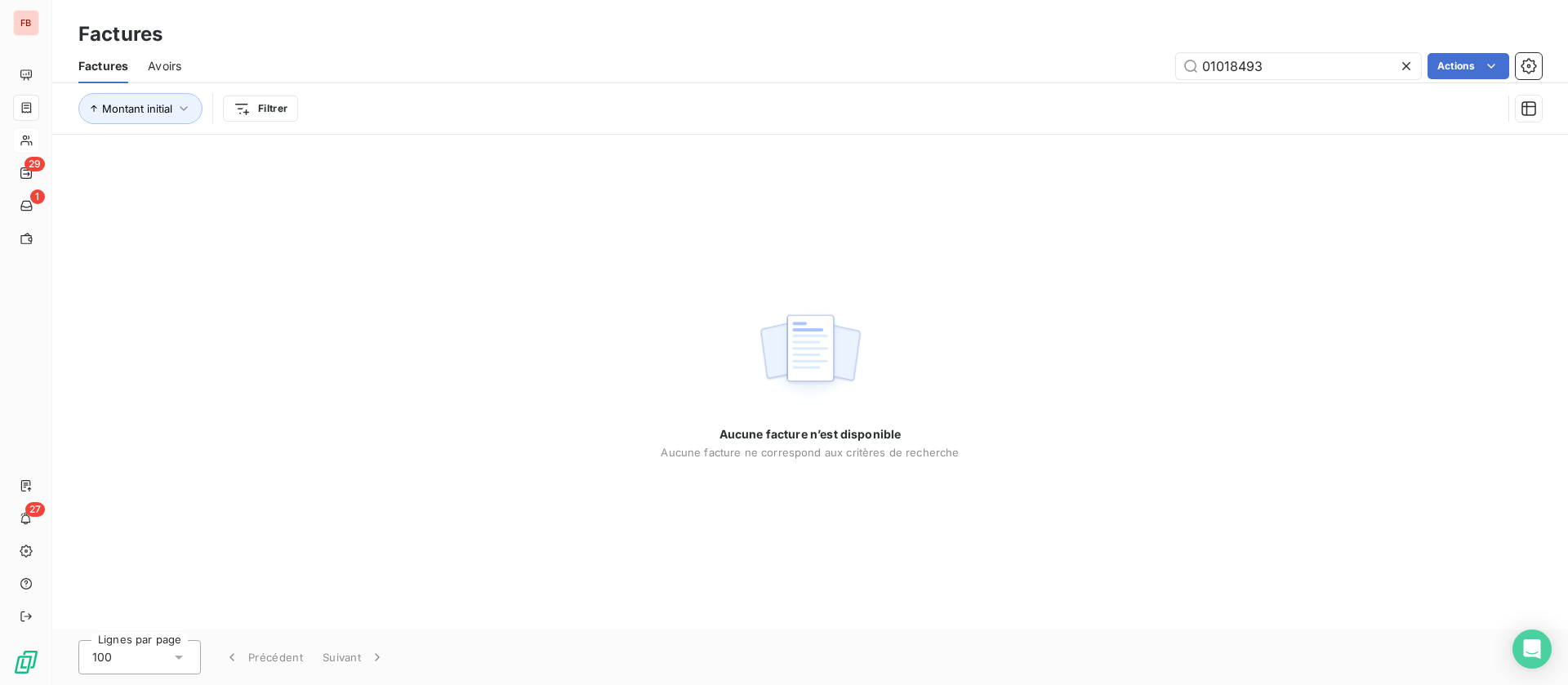
type input "01018493"
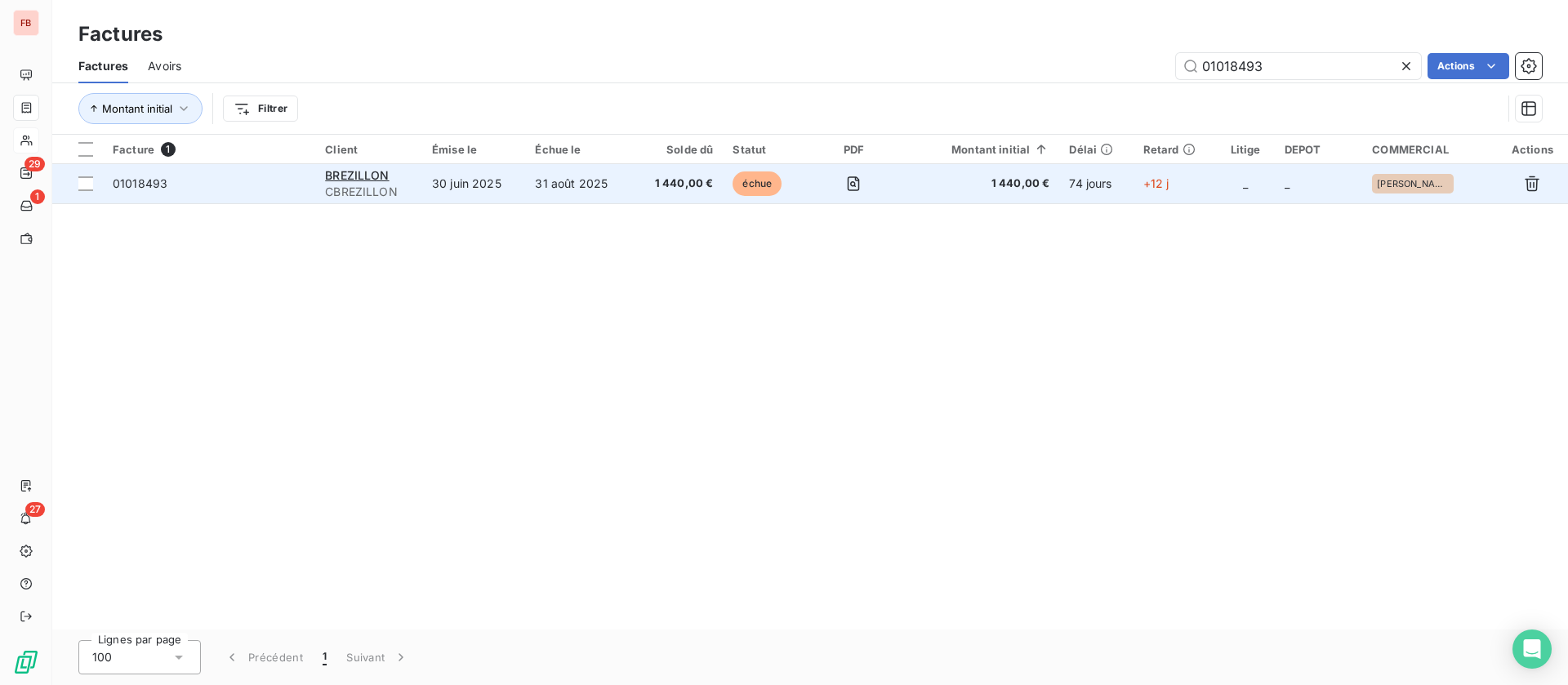
click at [548, 183] on td "31 août 2025" at bounding box center [578, 183] width 107 height 39
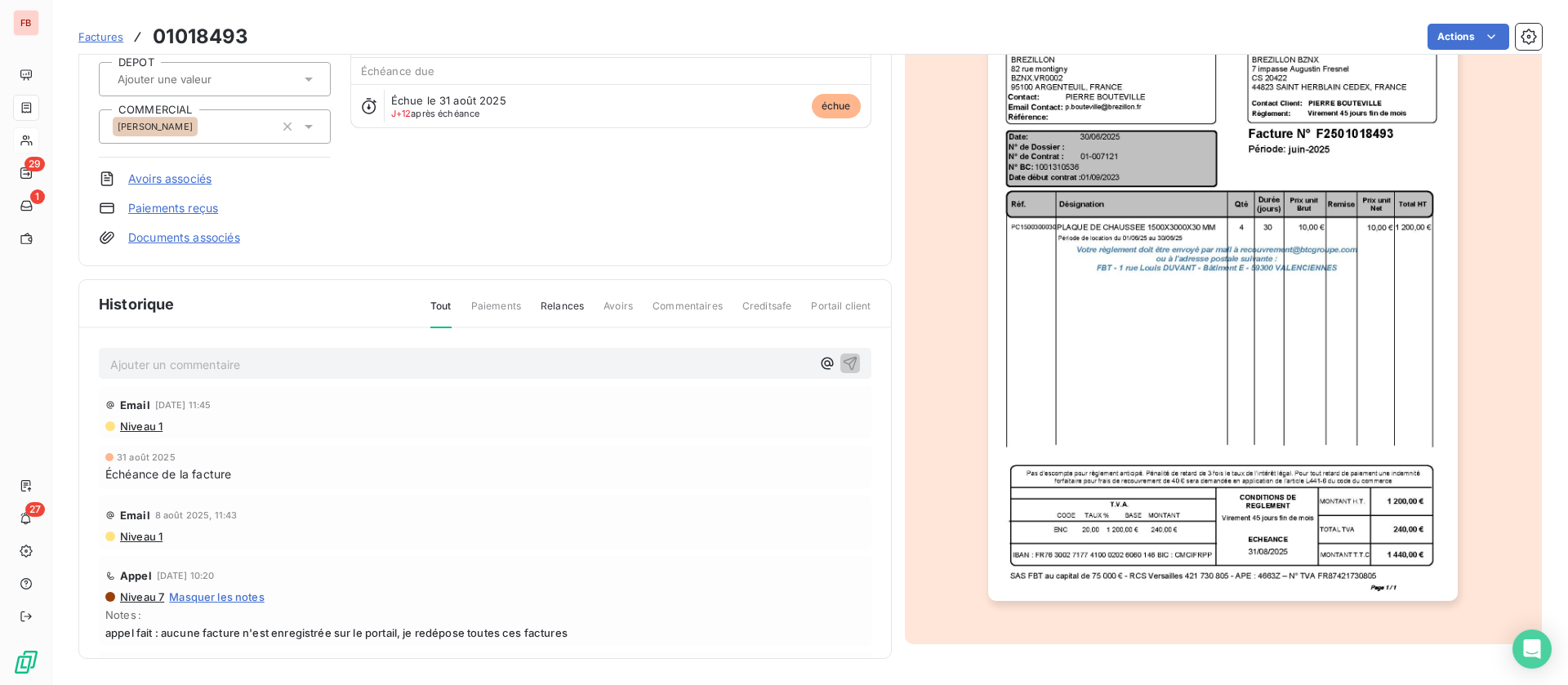
scroll to position [49, 0]
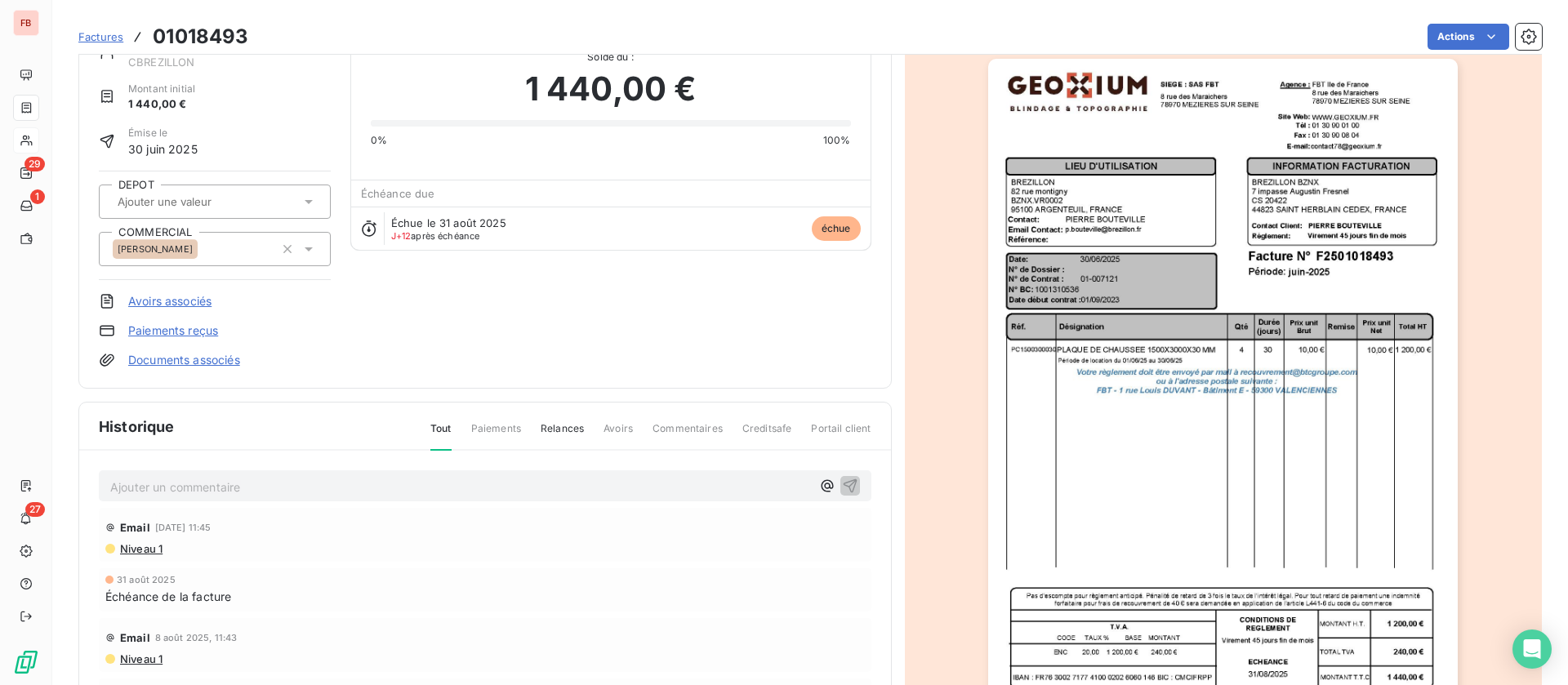
click at [313, 486] on p "Ajouter un commentaire ﻿" at bounding box center [460, 486] width 701 height 20
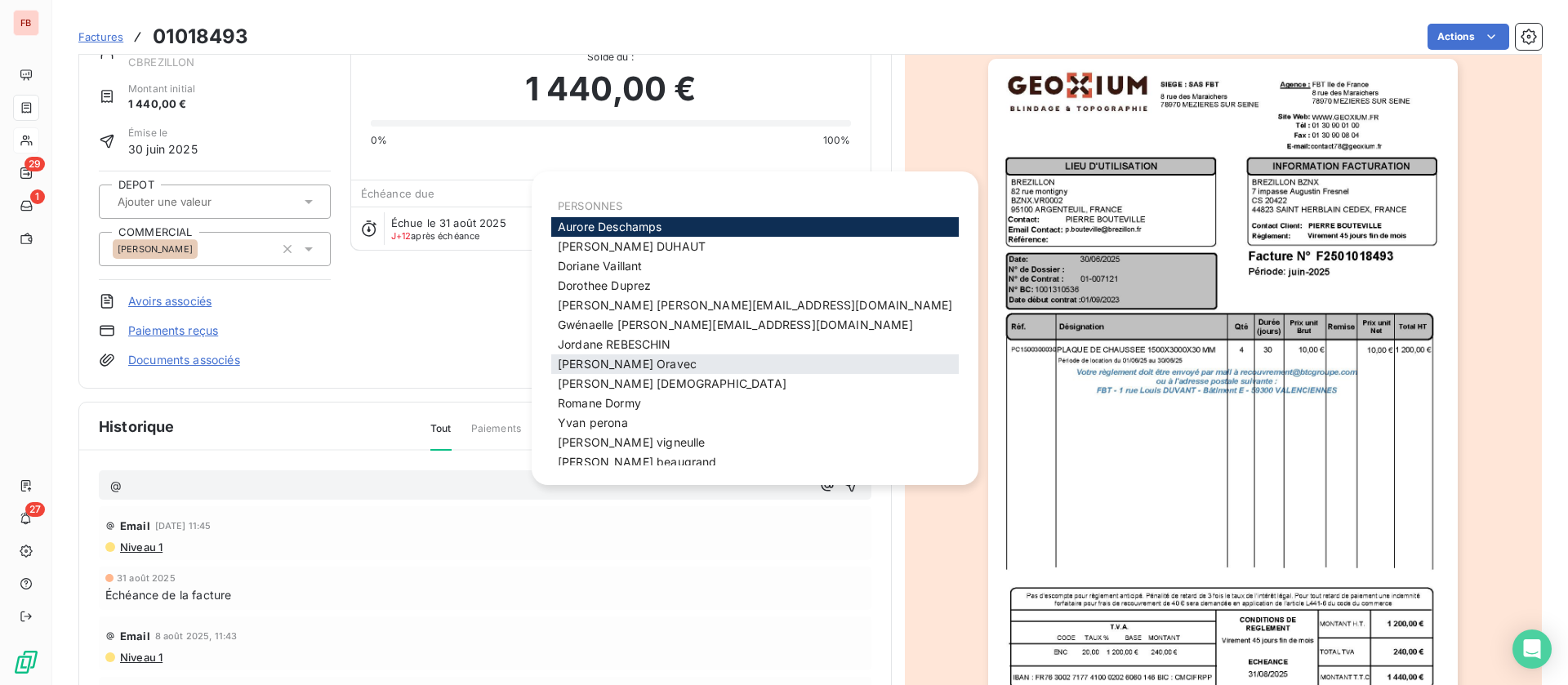
click at [615, 360] on span "Kevin Oravec" at bounding box center [627, 364] width 139 height 14
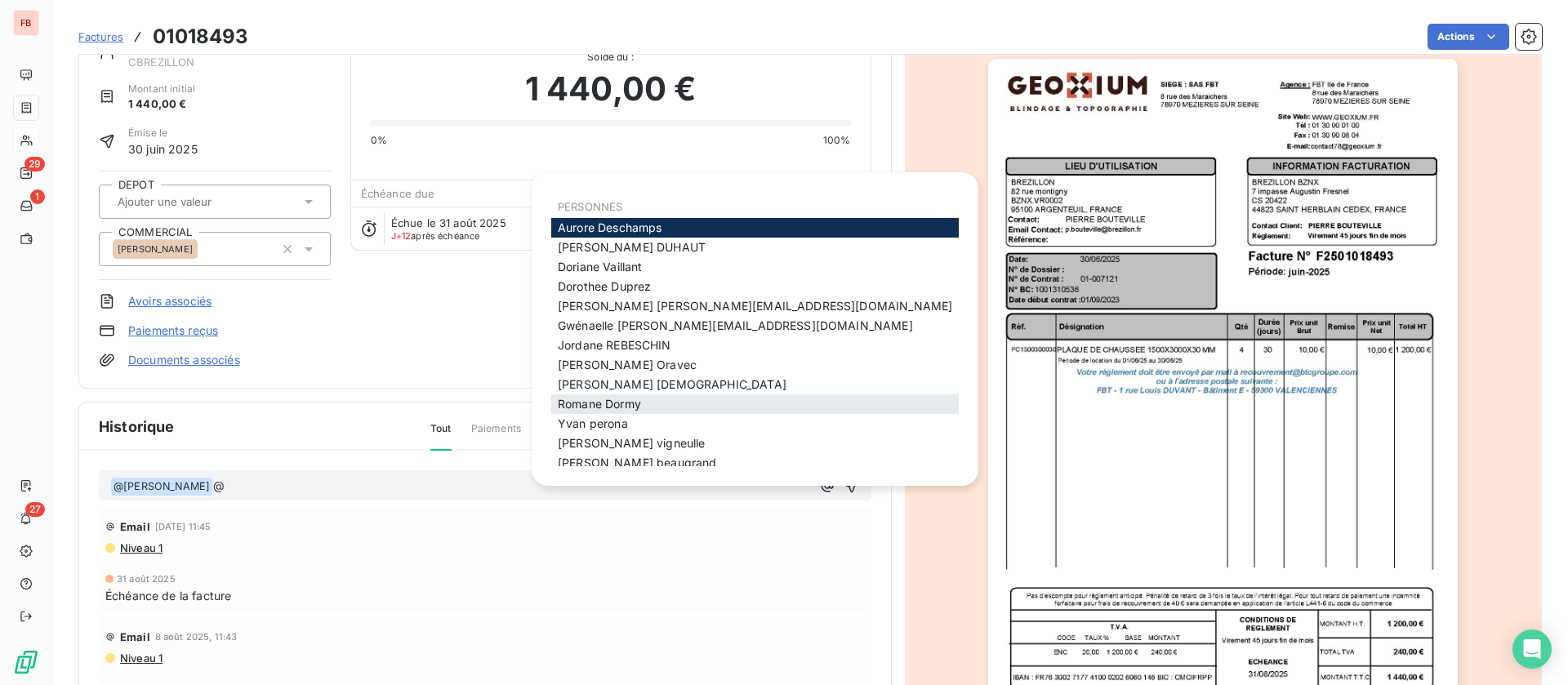
click at [617, 408] on span "Romane Dormy" at bounding box center [599, 404] width 83 height 14
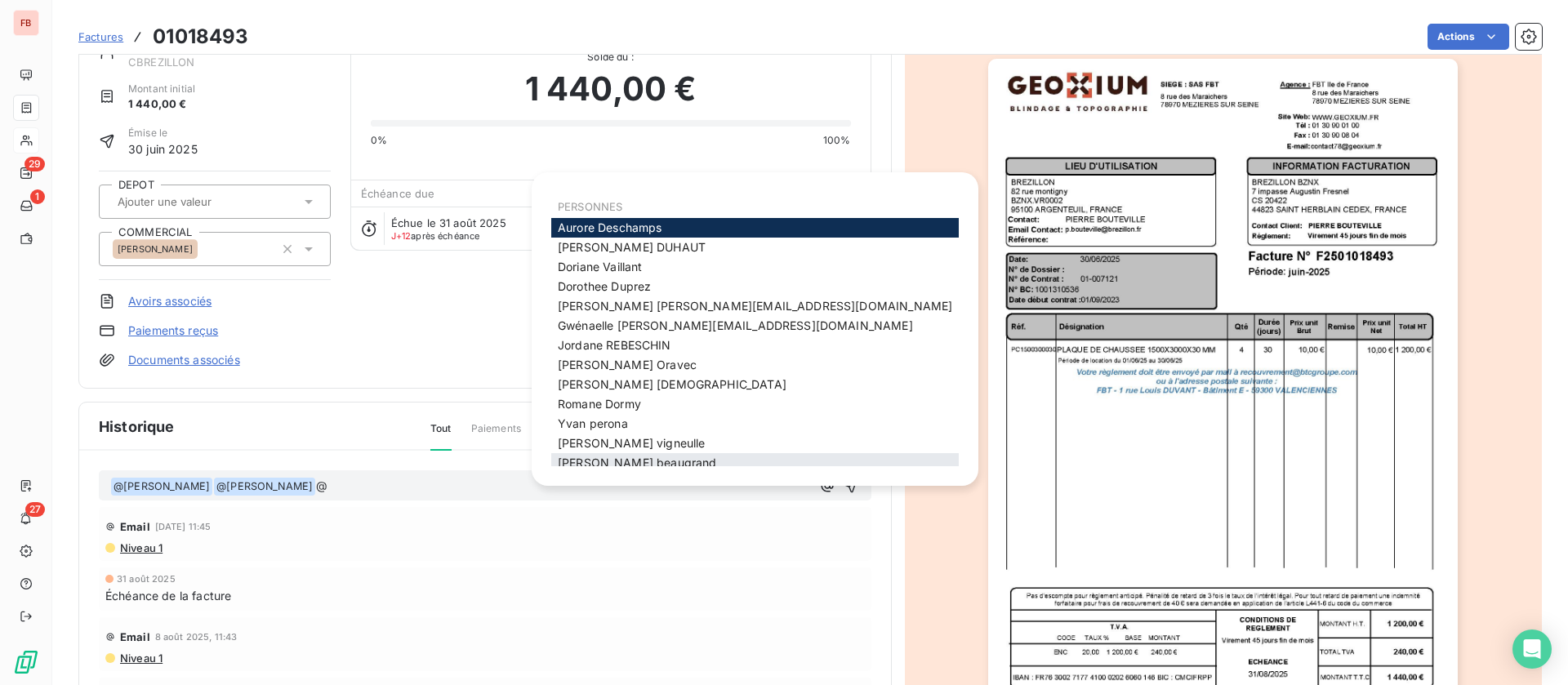
click at [616, 463] on span "olivier beaugrand" at bounding box center [636, 462] width 158 height 14
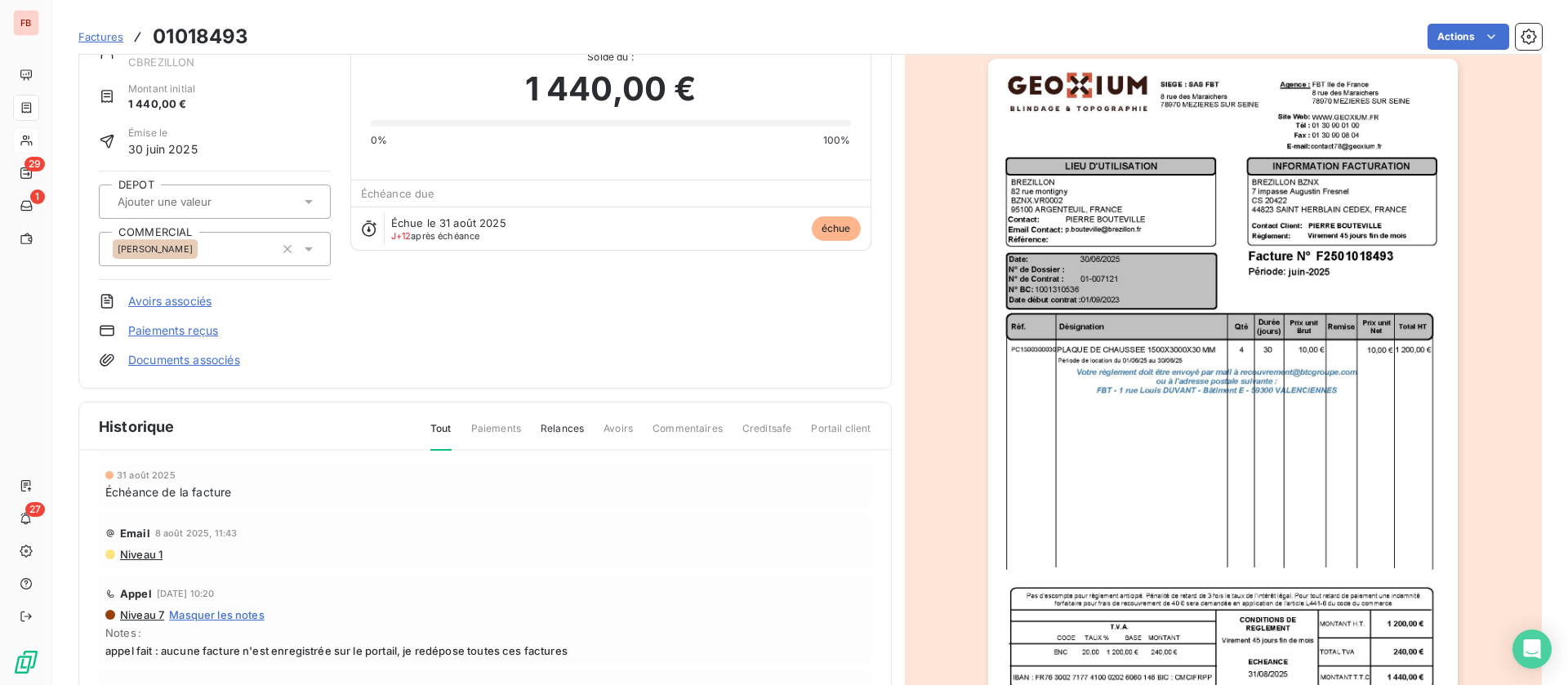
scroll to position [0, 0]
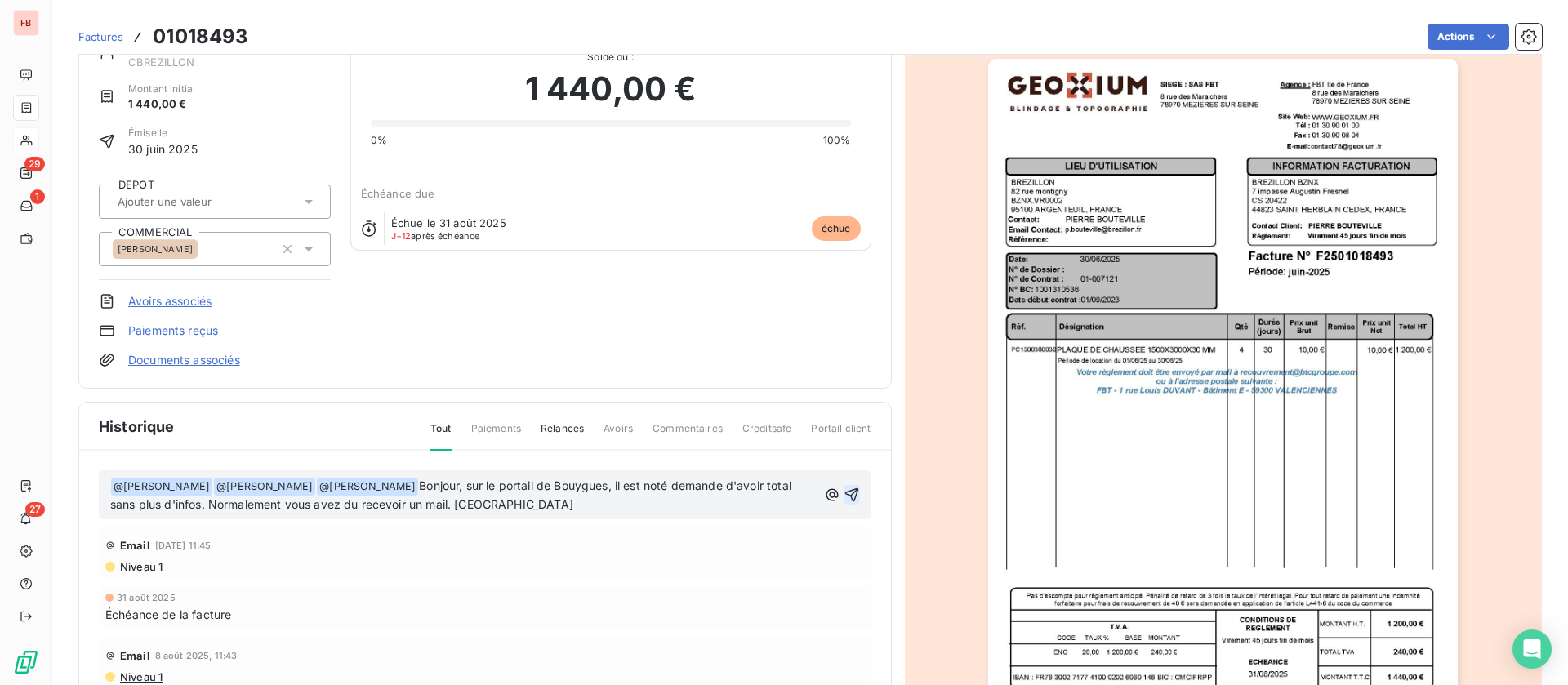
click at [843, 490] on icon "button" at bounding box center [851, 494] width 17 height 17
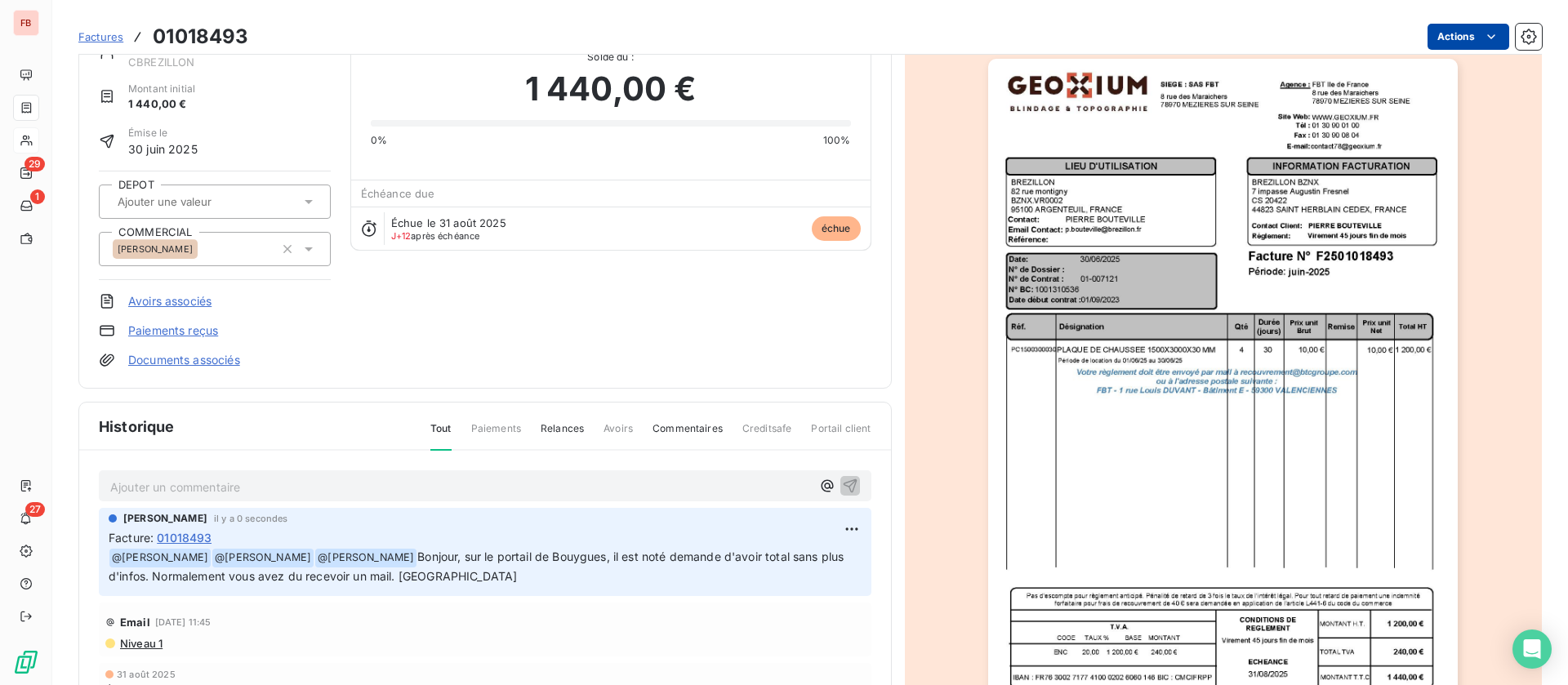
click at [1451, 36] on html "FB 29 1 27 Factures 01018493 Actions BREZILLON CBREZILLON Montant initial 1 440…" at bounding box center [784, 342] width 1568 height 685
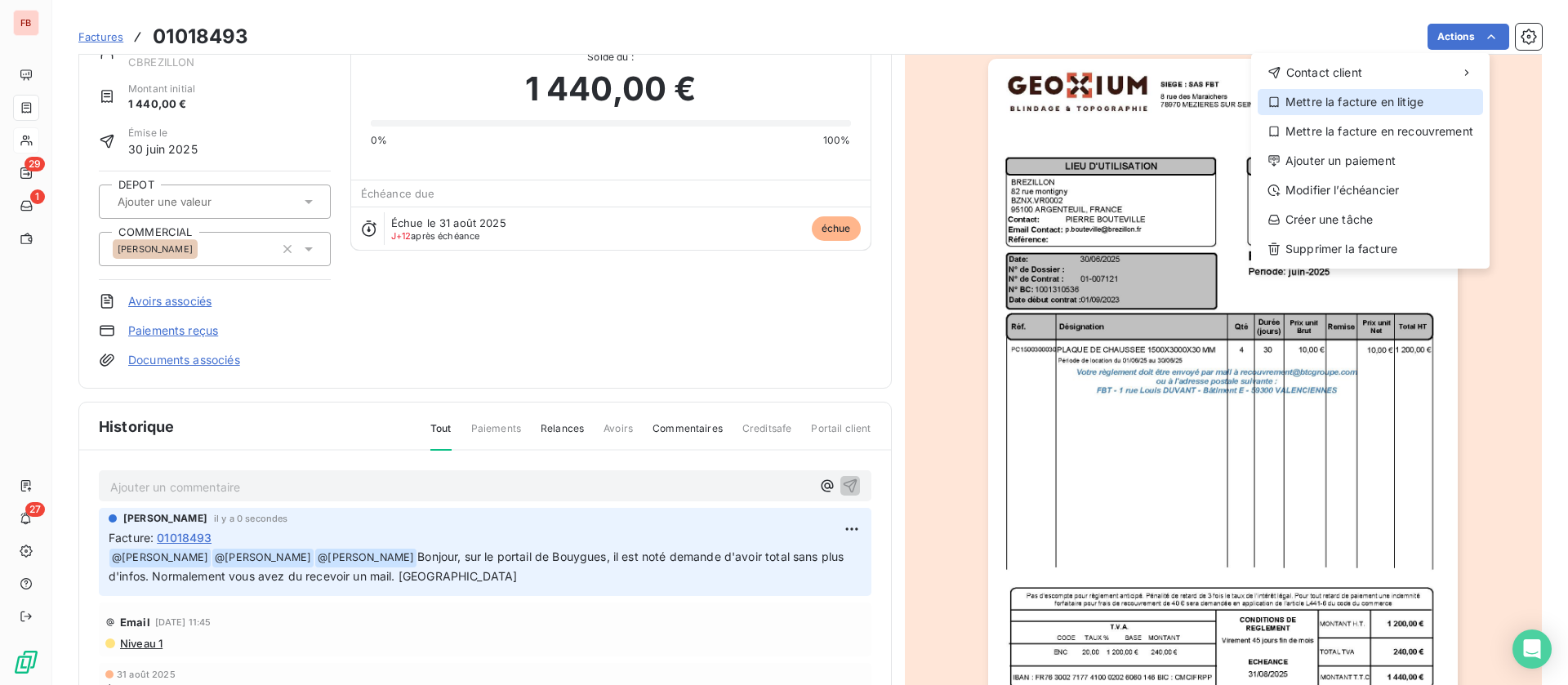
click at [1346, 104] on div "Mettre la facture en litige" at bounding box center [1370, 102] width 225 height 26
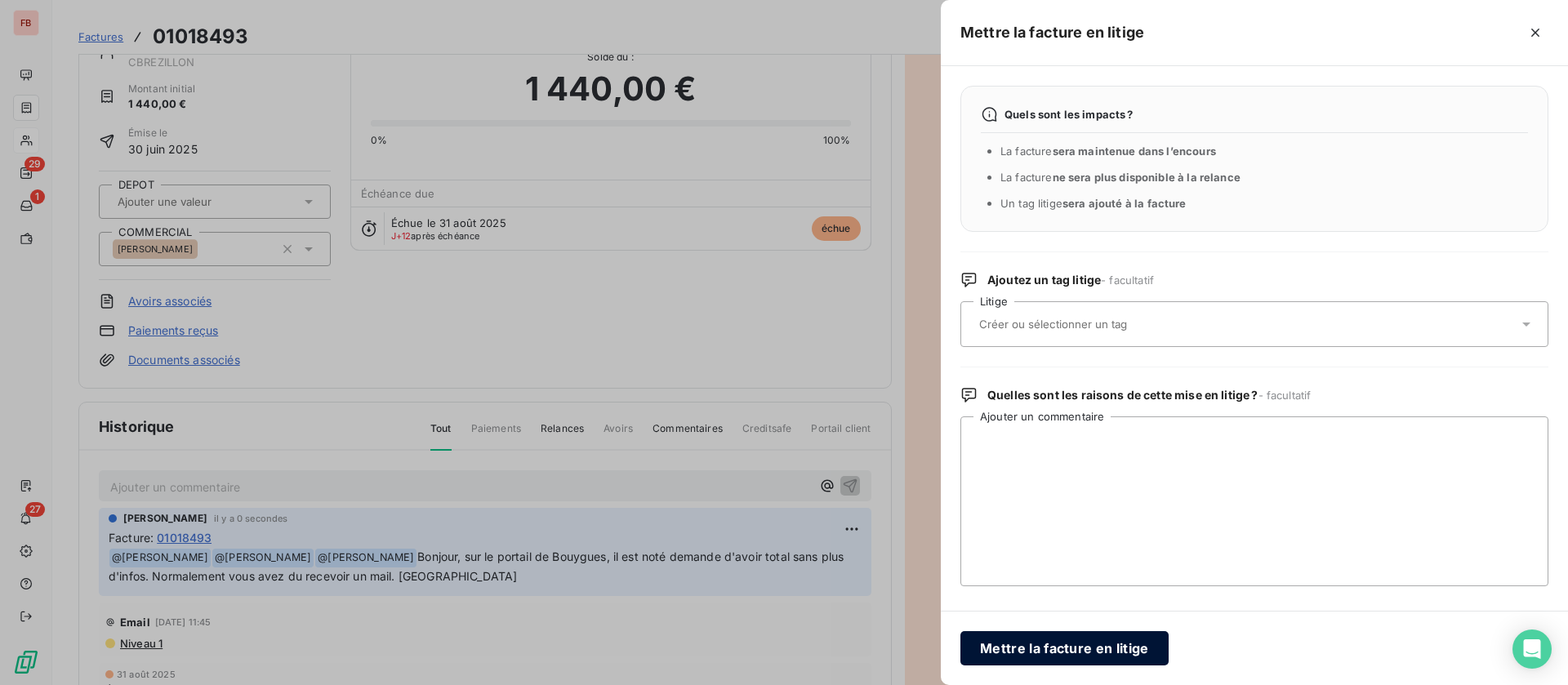
click at [1057, 650] on button "Mettre la facture en litige" at bounding box center [1064, 647] width 209 height 34
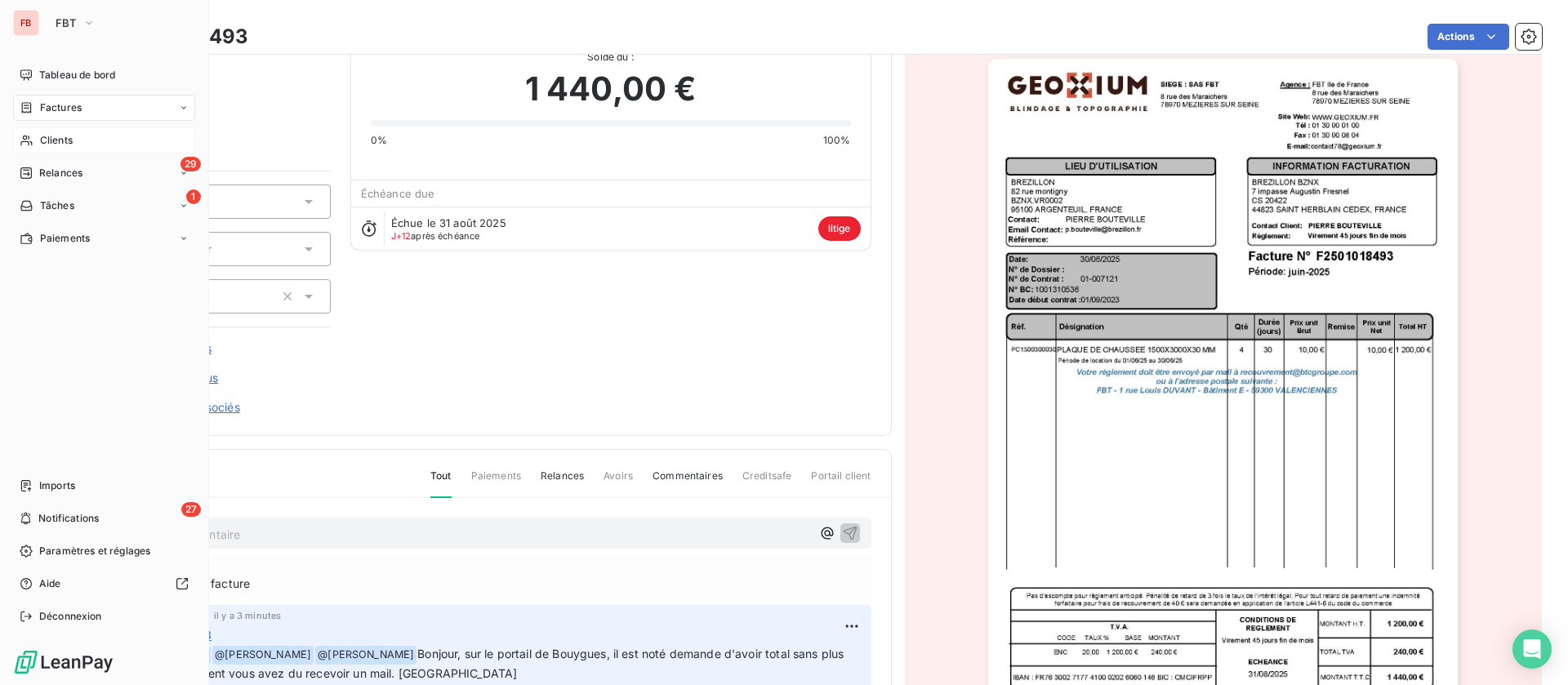
click at [43, 138] on span "Clients" at bounding box center [56, 140] width 32 height 15
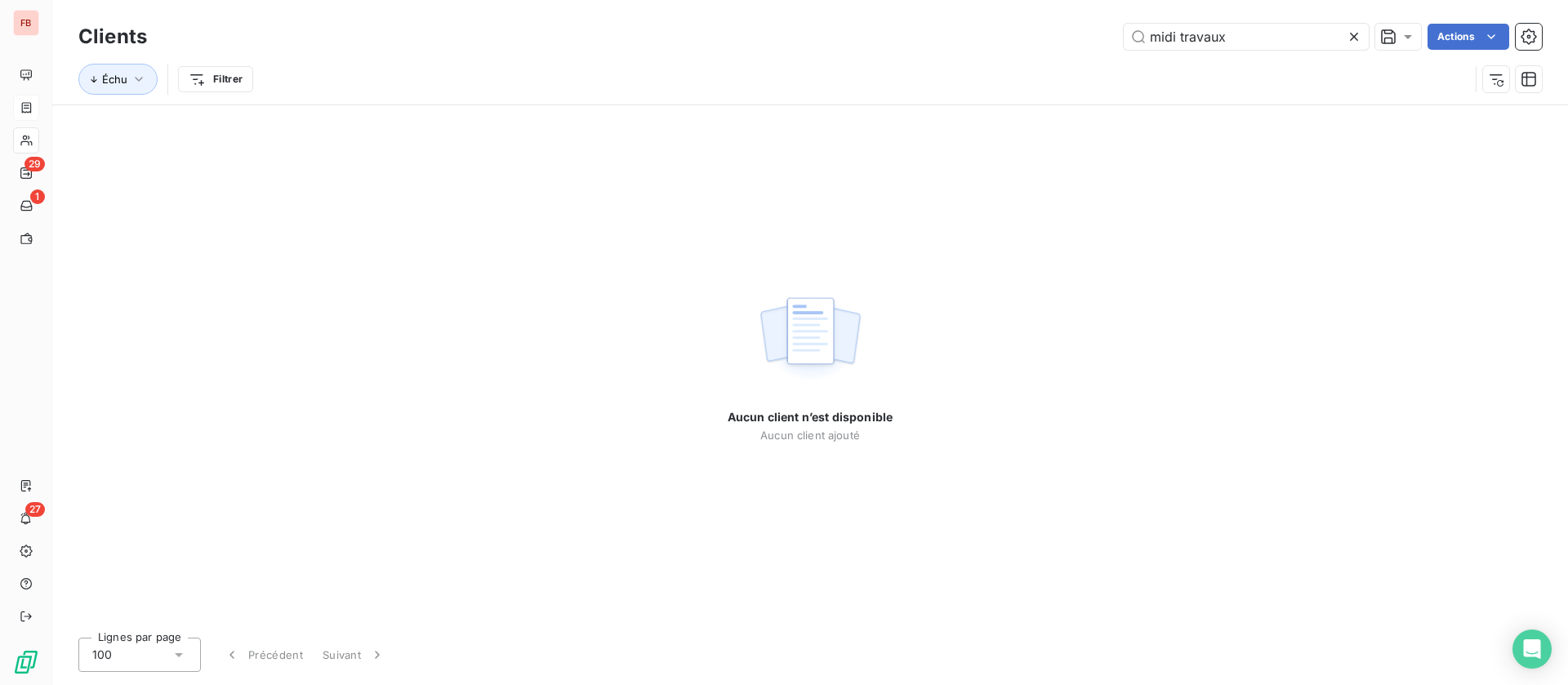
drag, startPoint x: 1227, startPoint y: 33, endPoint x: 954, endPoint y: 2, distance: 274.8
click at [918, 35] on div "midi travaux Actions" at bounding box center [854, 37] width 1375 height 26
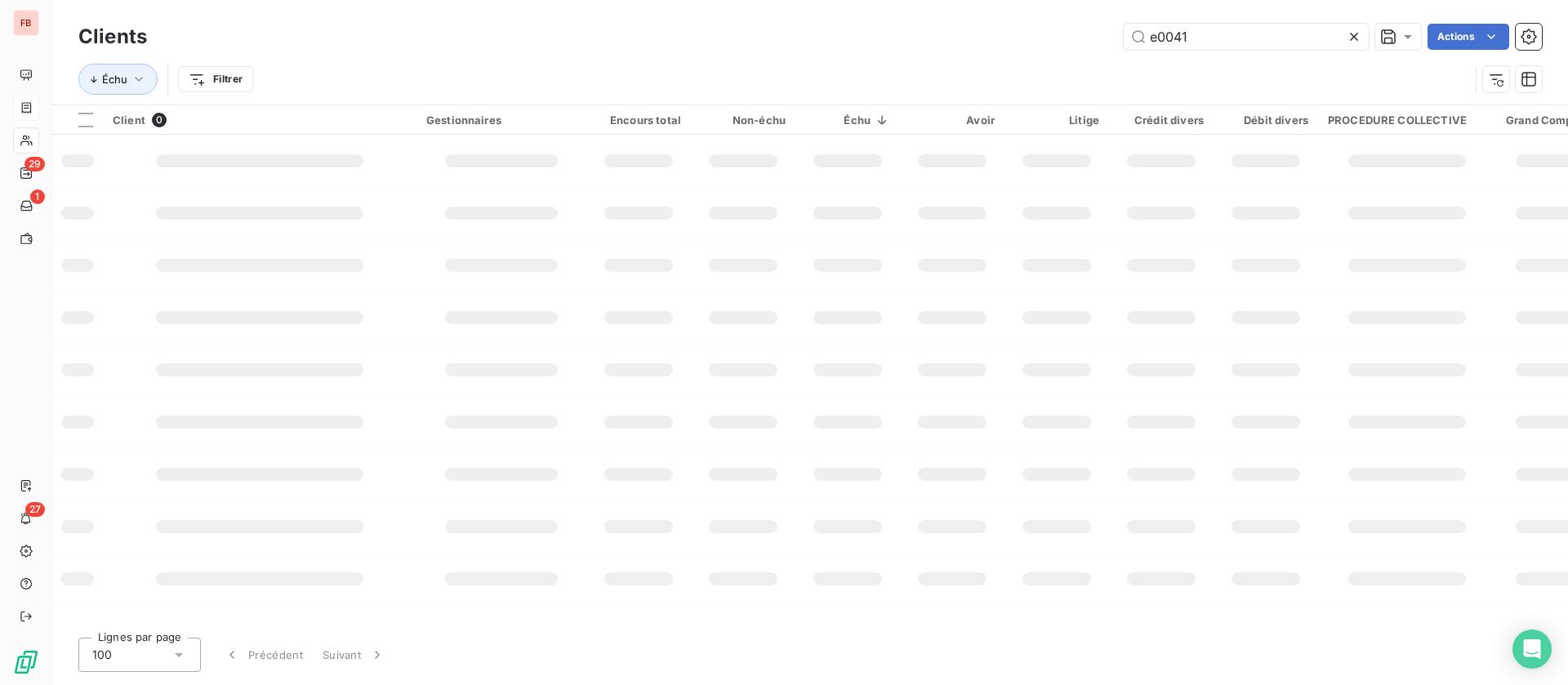
type input "e0041"
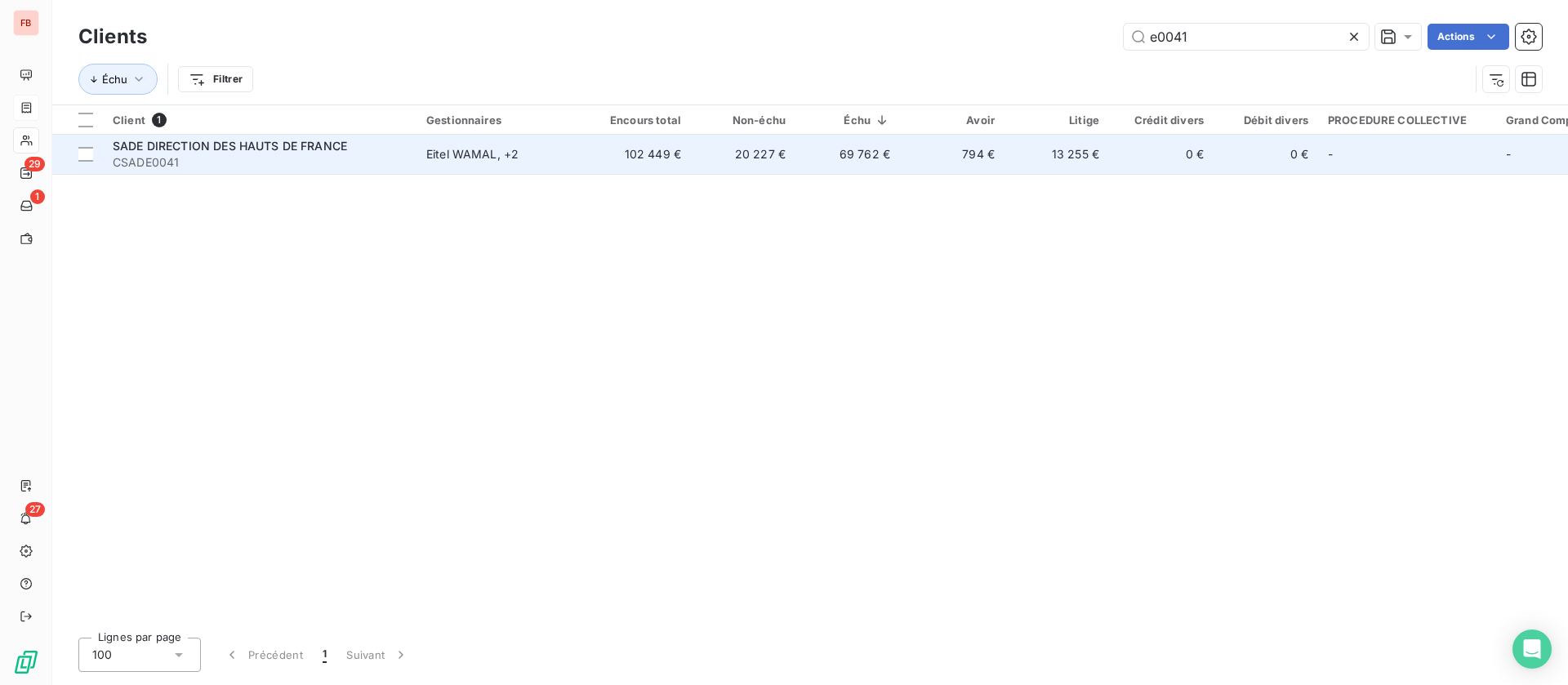
click at [849, 153] on td "69 762 €" at bounding box center [848, 154] width 105 height 39
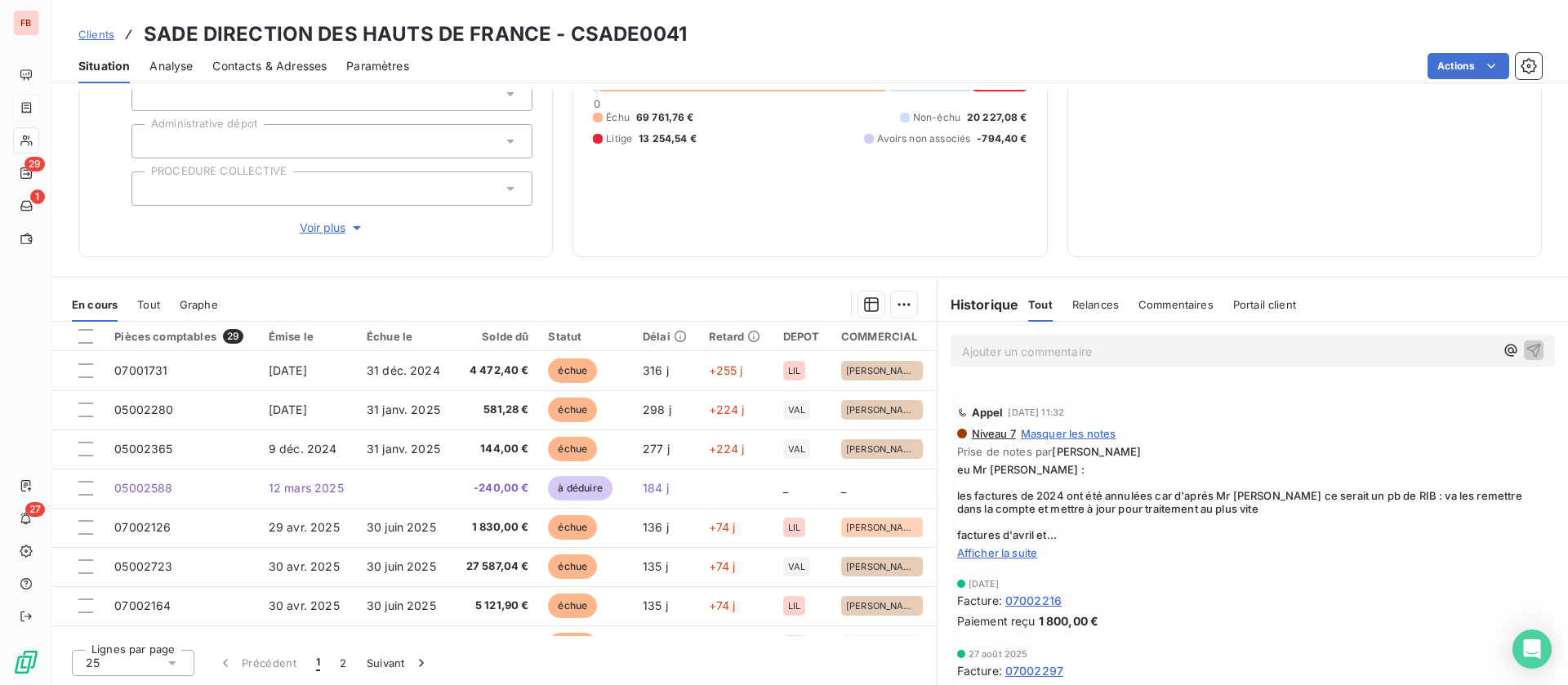
scroll to position [613, 0]
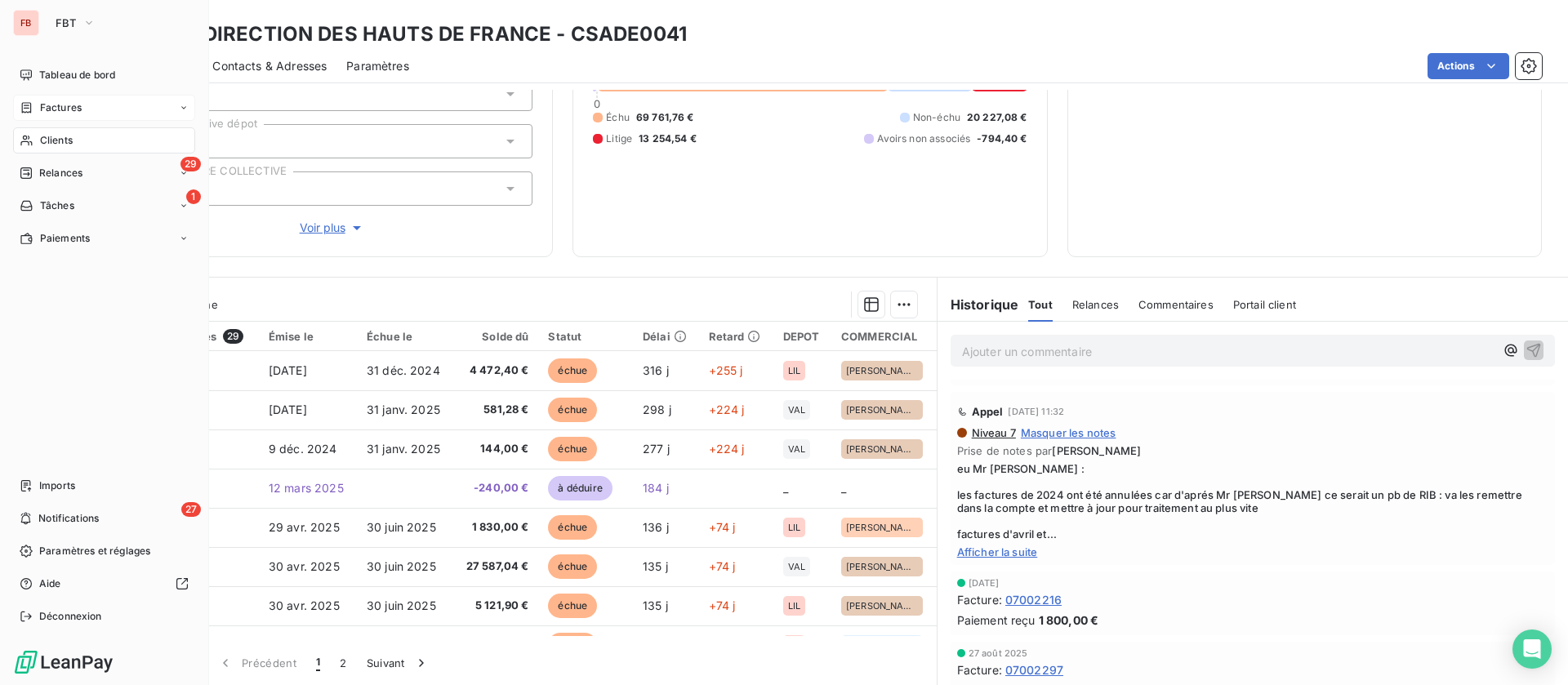
click at [42, 144] on span "Clients" at bounding box center [56, 140] width 32 height 15
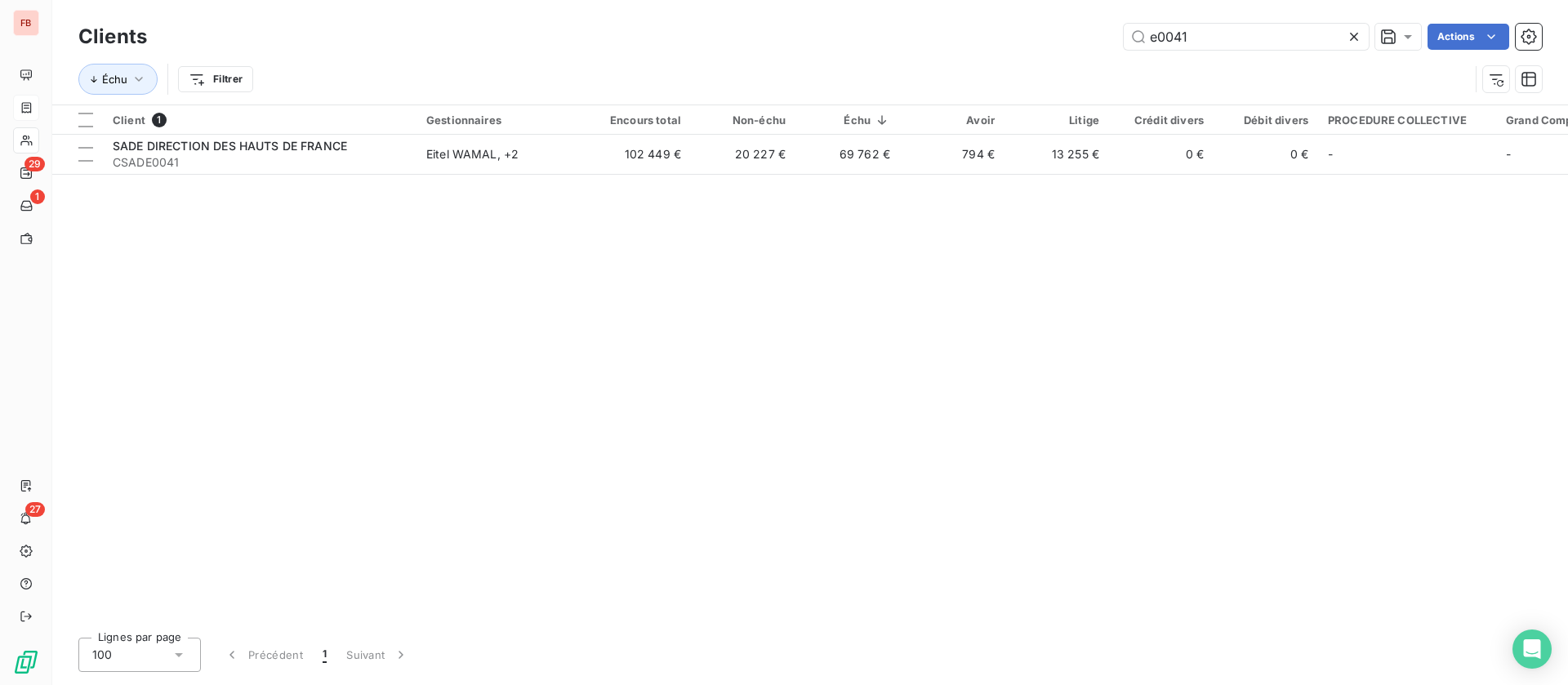
drag, startPoint x: 1208, startPoint y: 36, endPoint x: 942, endPoint y: 25, distance: 266.2
click at [942, 25] on div "e0041 Actions" at bounding box center [854, 37] width 1375 height 26
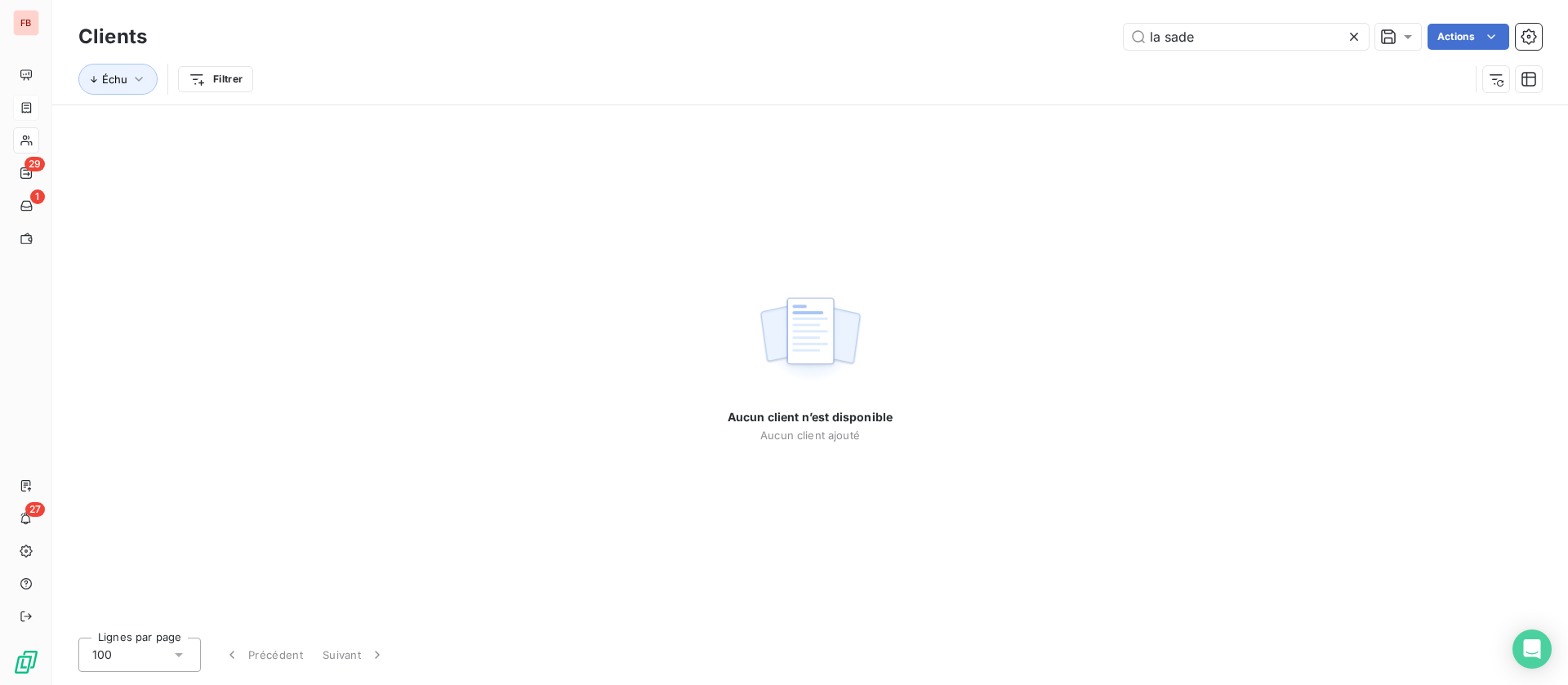
drag, startPoint x: 1165, startPoint y: 31, endPoint x: 1042, endPoint y: 23, distance: 123.3
click at [1042, 24] on div "la sade Actions" at bounding box center [854, 37] width 1375 height 26
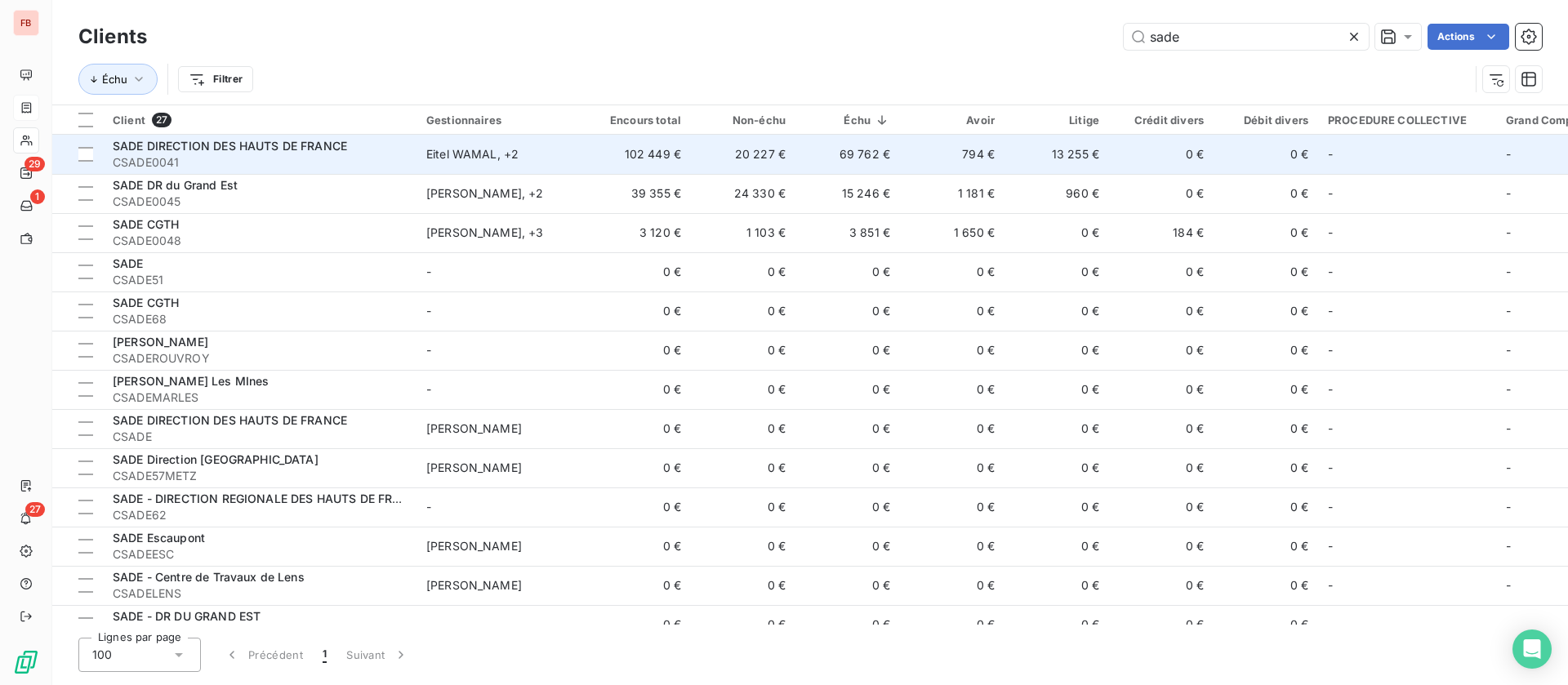
type input "sade"
click at [1030, 150] on td "13 255 €" at bounding box center [1057, 154] width 105 height 39
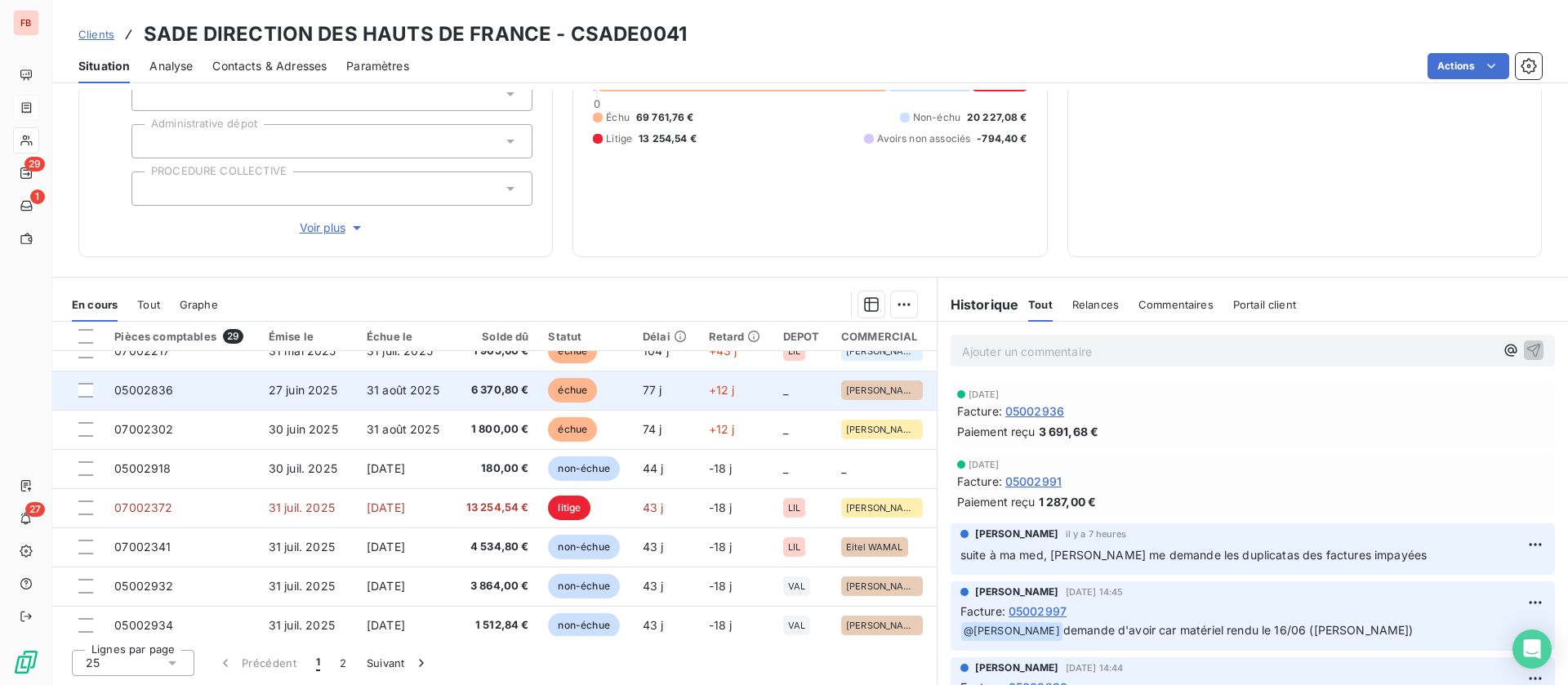
scroll to position [613, 0]
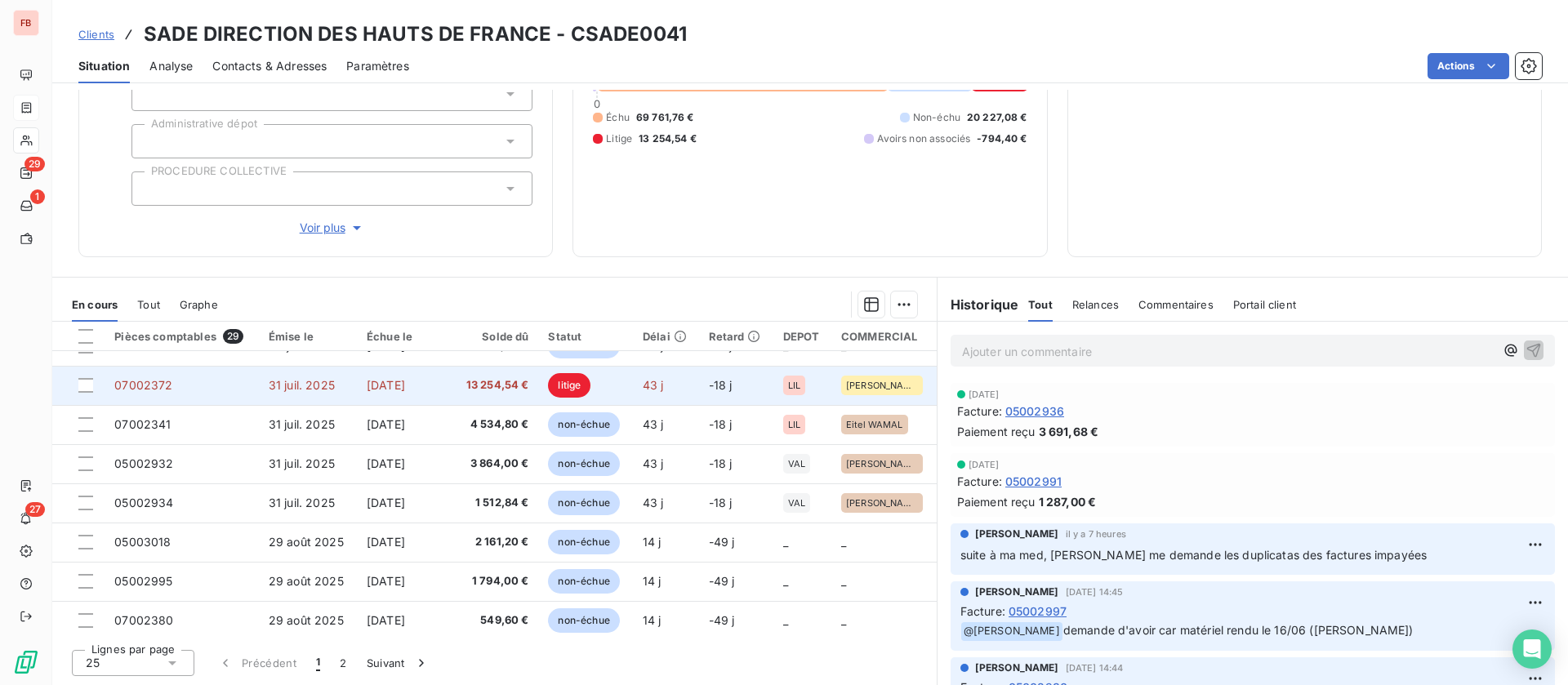
click at [471, 377] on span "13 254,54 €" at bounding box center [495, 385] width 65 height 17
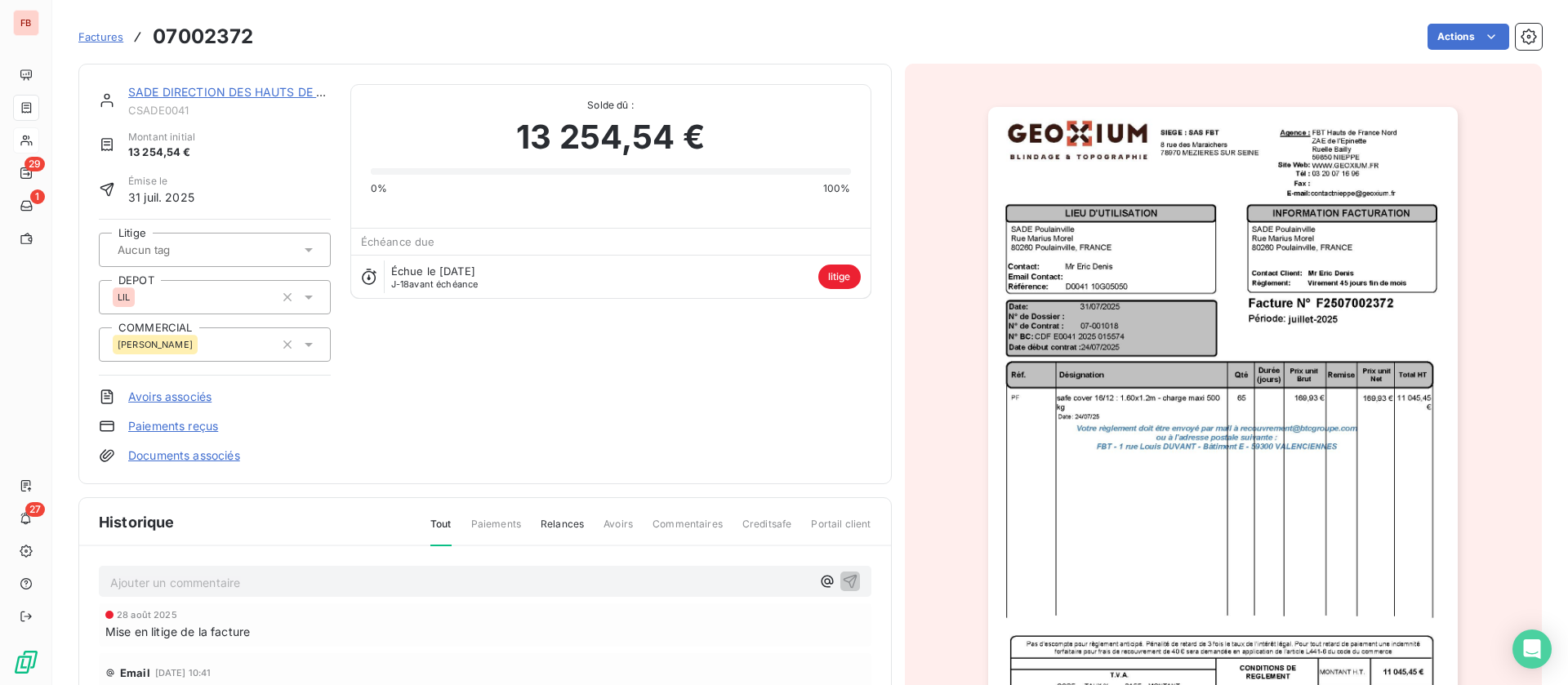
click at [223, 86] on link "SADE DIRECTION DES HAUTS DE FRANCE" at bounding box center [245, 92] width 234 height 14
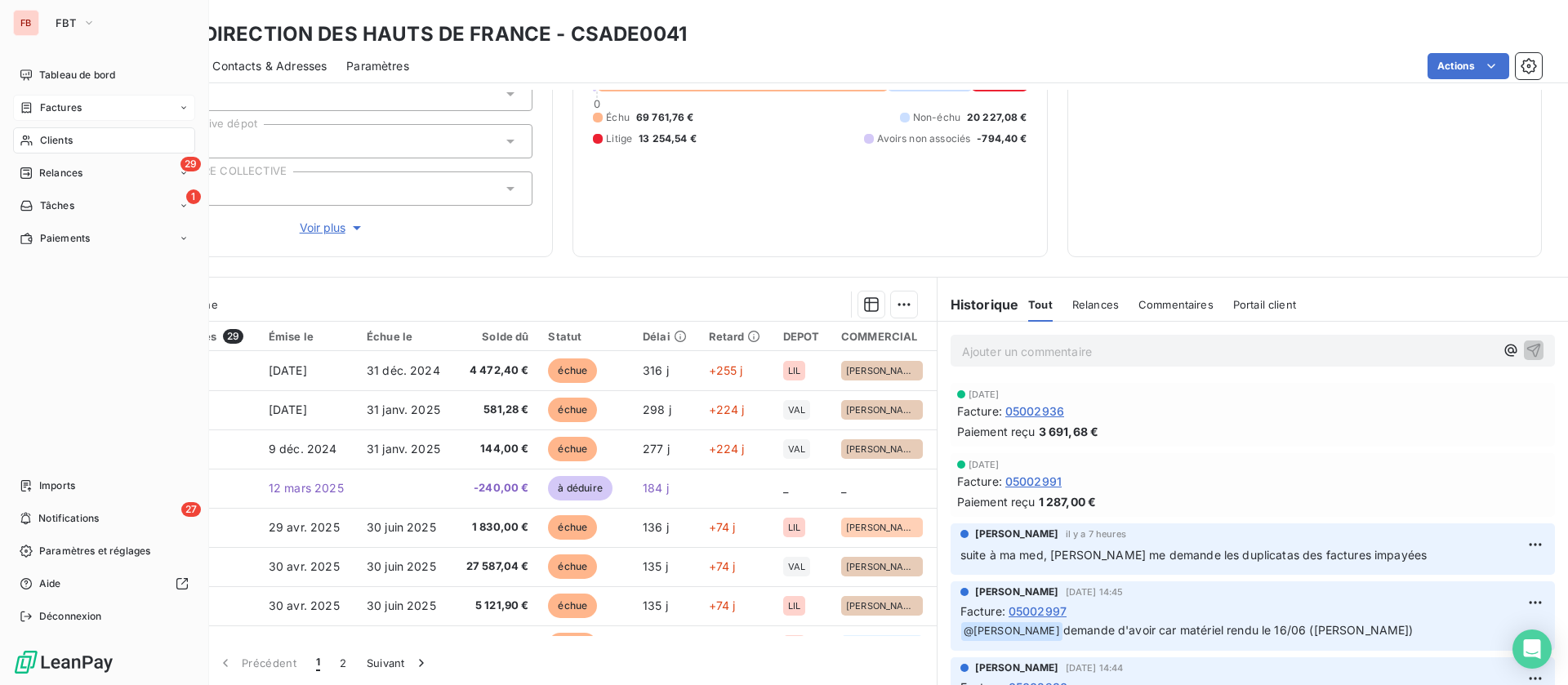
click at [63, 102] on span "Factures" at bounding box center [61, 107] width 42 height 15
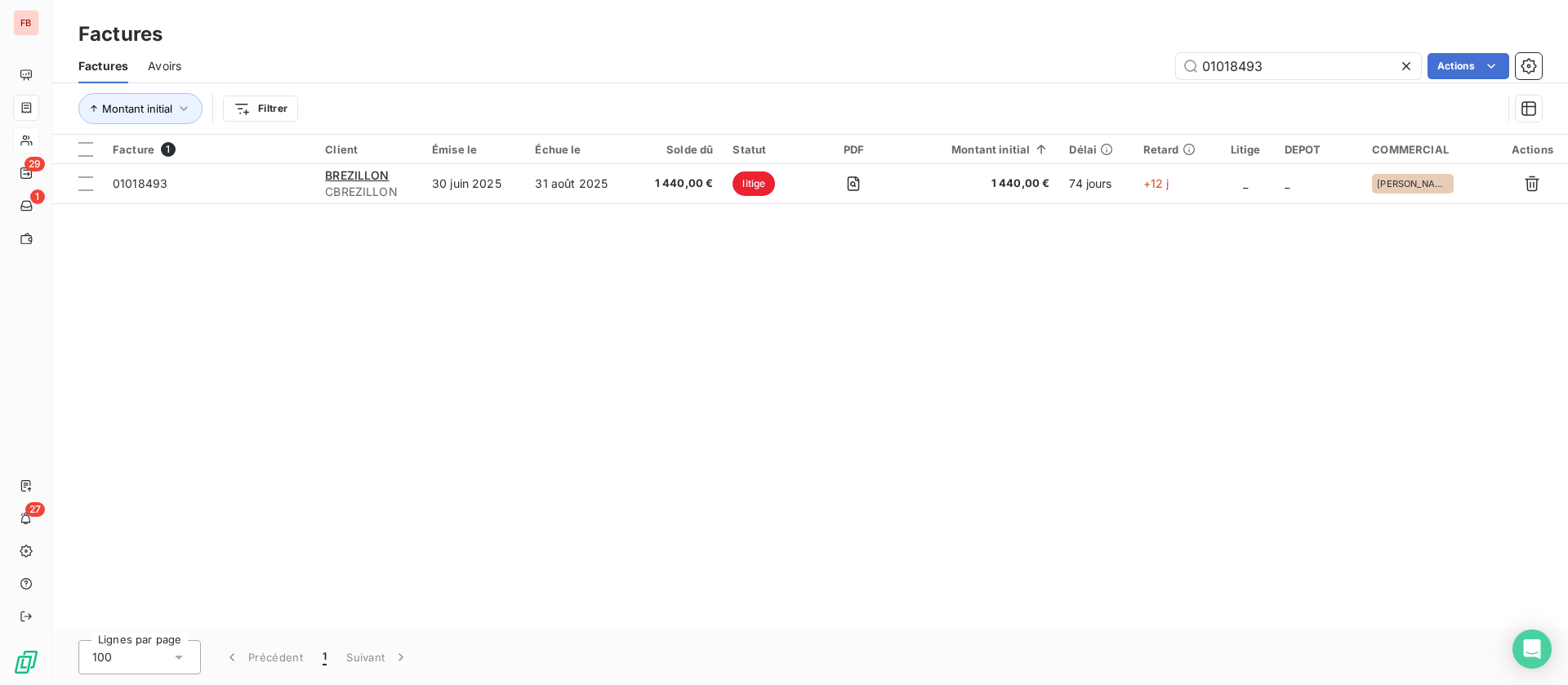
drag, startPoint x: 1312, startPoint y: 65, endPoint x: 1081, endPoint y: 57, distance: 231.1
click at [1081, 57] on div "01018493 Actions" at bounding box center [871, 66] width 1341 height 26
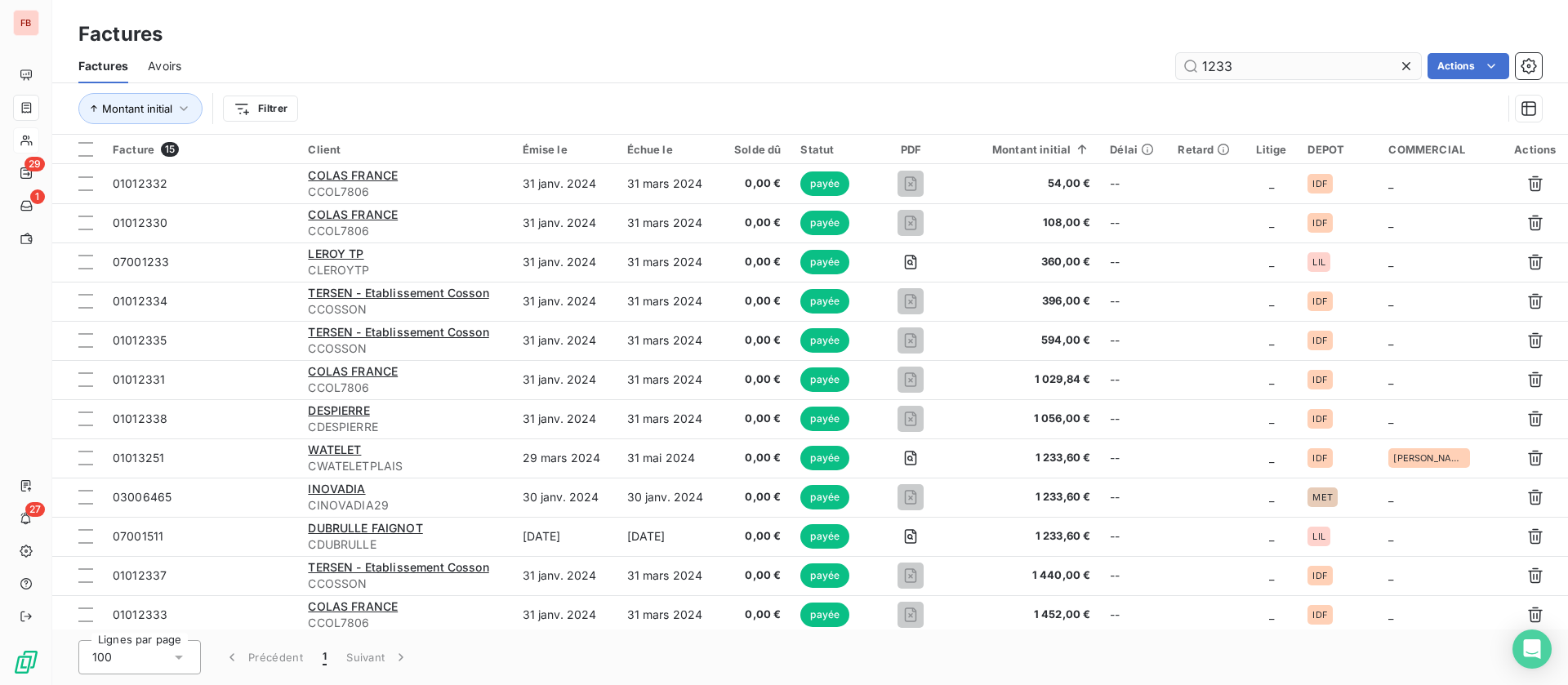
click at [1269, 75] on input "1233" at bounding box center [1298, 66] width 245 height 26
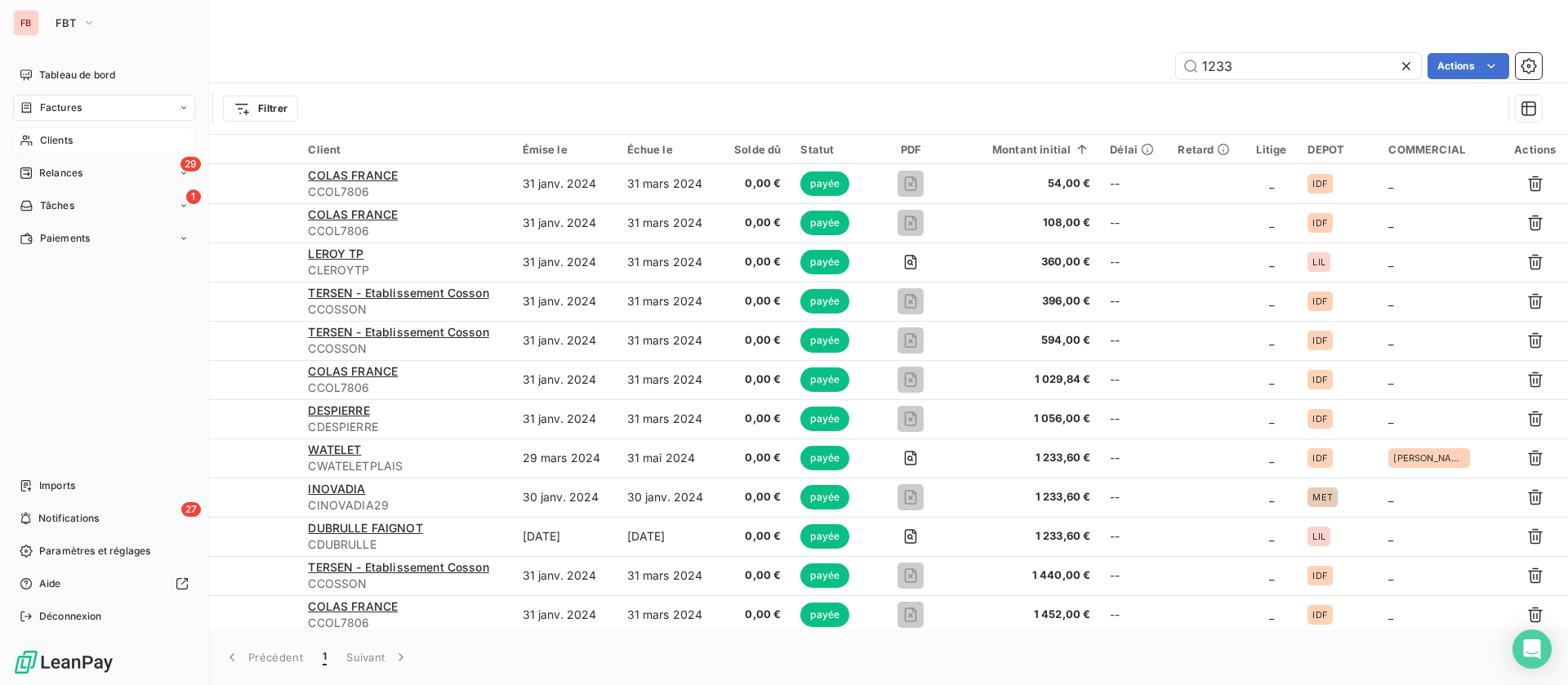
click at [65, 107] on span "Factures" at bounding box center [61, 107] width 42 height 15
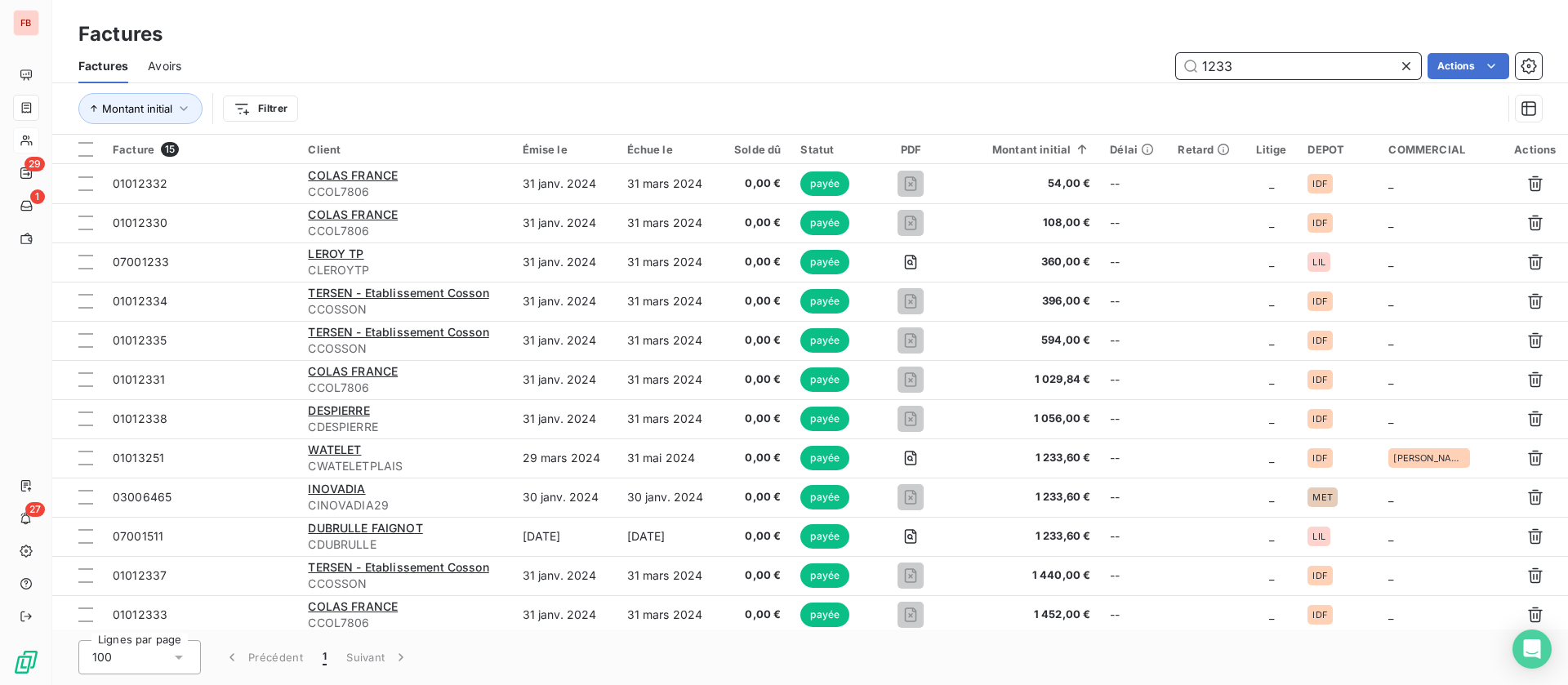
drag, startPoint x: 1296, startPoint y: 61, endPoint x: 1044, endPoint y: 38, distance: 253.0
click at [1044, 39] on div "Factures Factures Avoirs 1233 Actions Montant initial Filtrer" at bounding box center [810, 67] width 1516 height 134
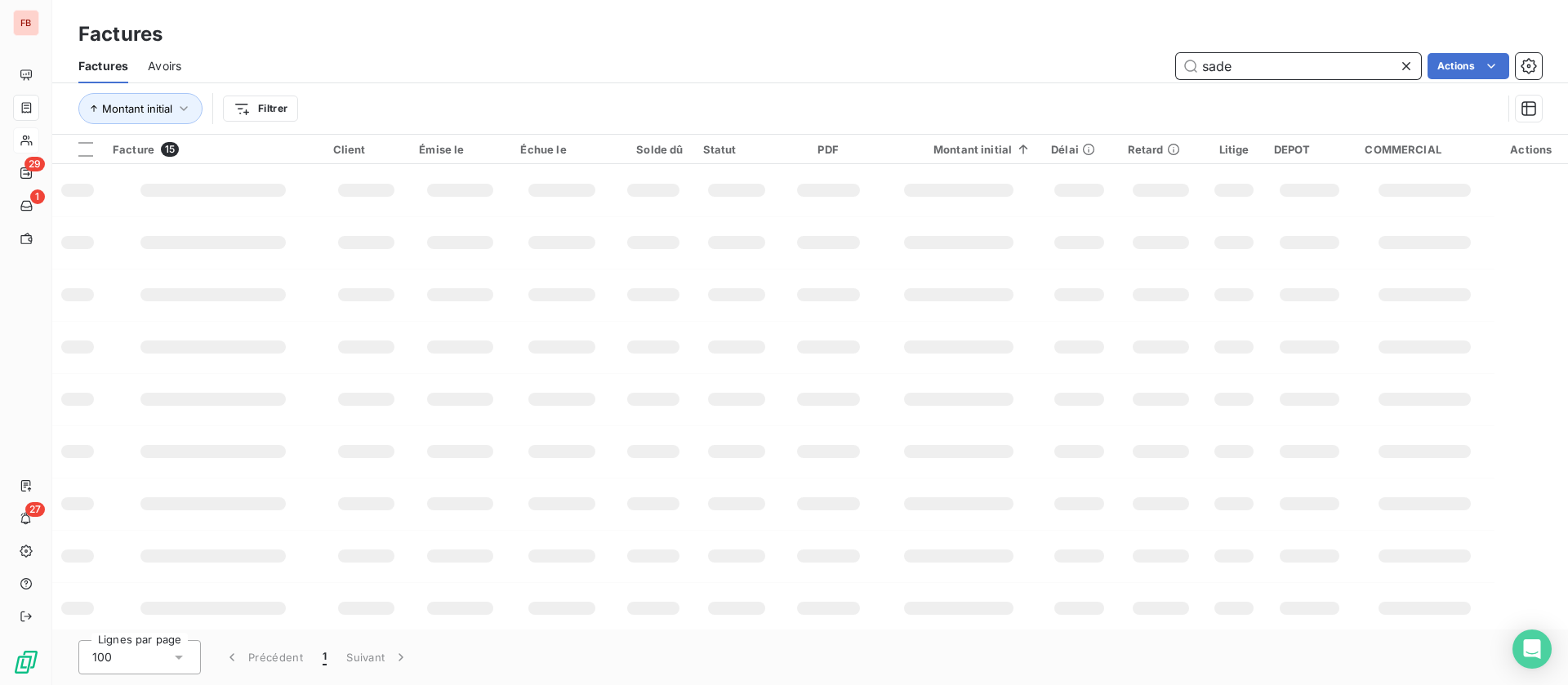
type input "sade"
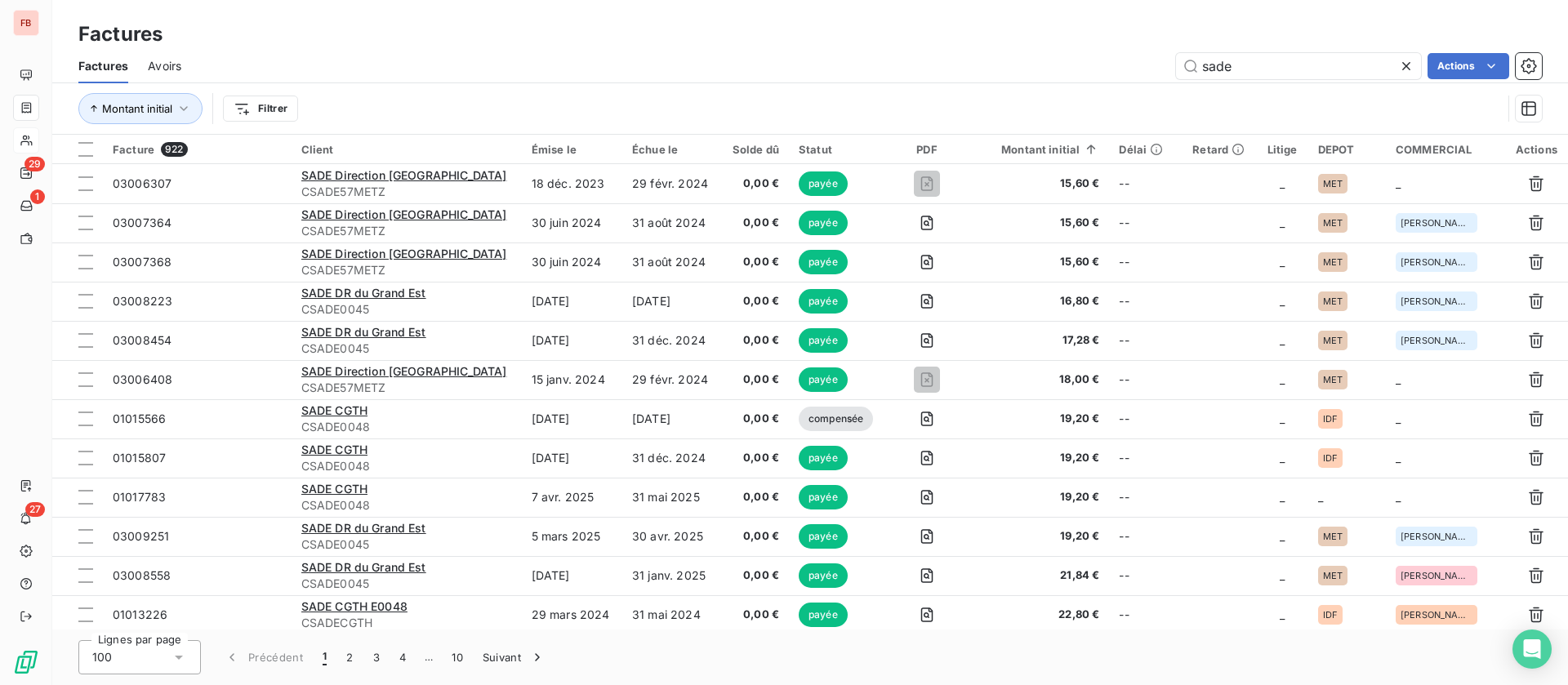
click at [258, 108] on html "FB 29 1 27 Factures Factures Avoirs sade Actions Montant initial Filtrer Factur…" at bounding box center [784, 342] width 1568 height 685
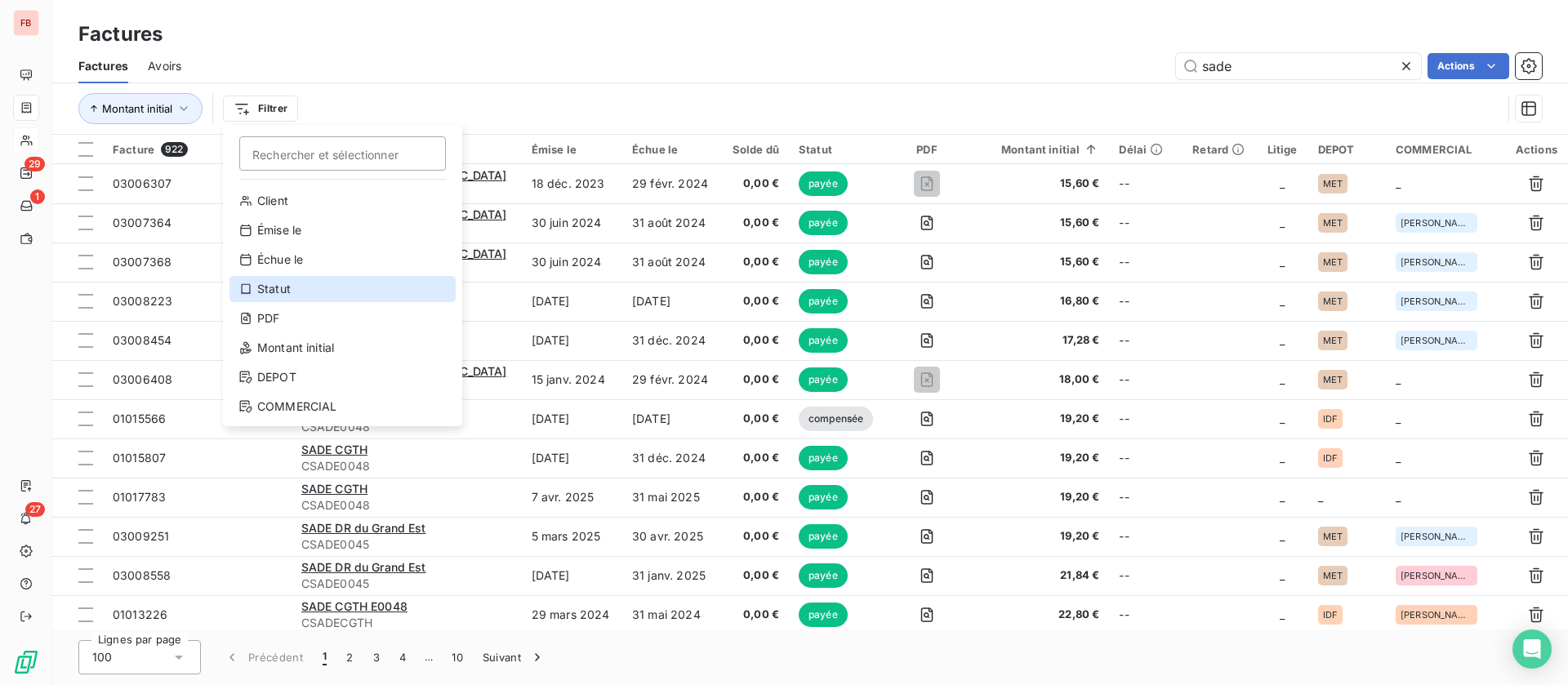
click at [298, 289] on div "Statut" at bounding box center [342, 289] width 226 height 26
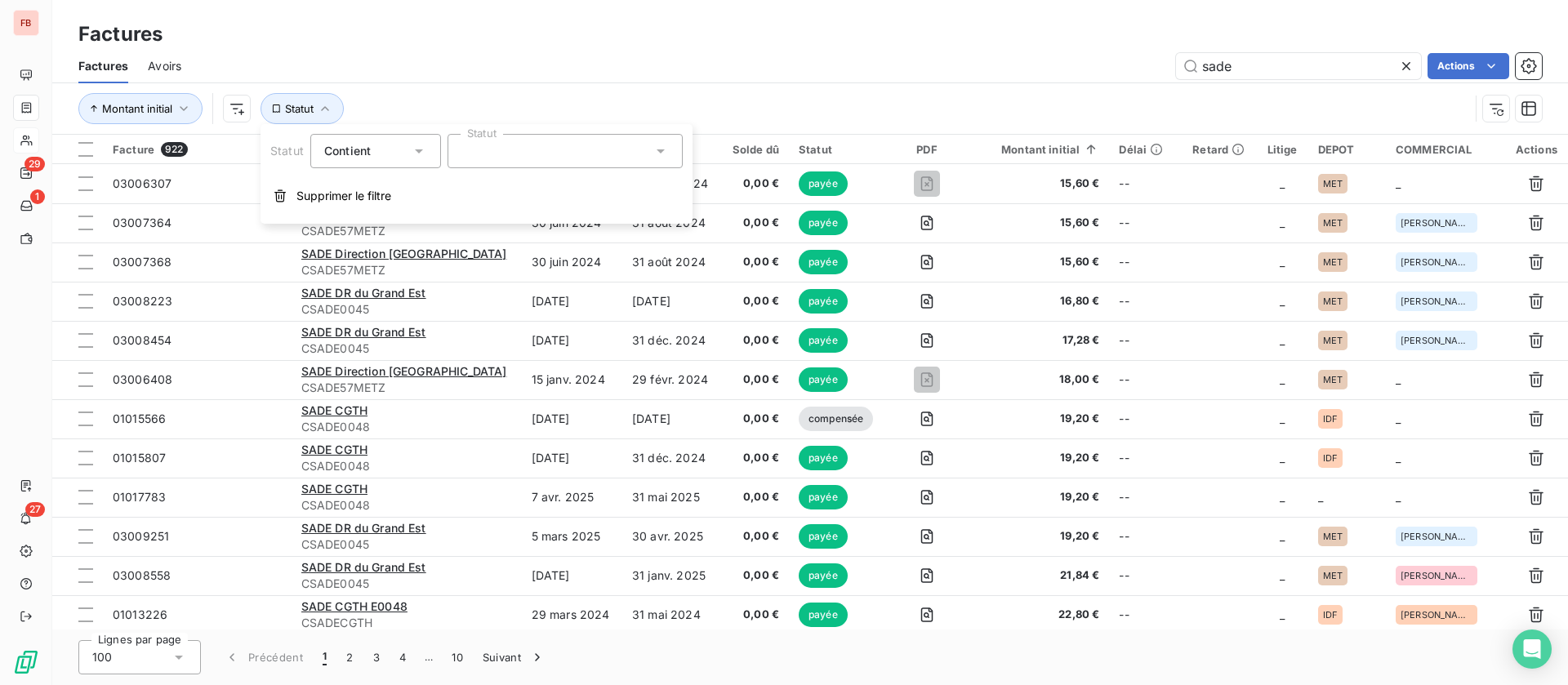
click at [550, 141] on div at bounding box center [565, 150] width 235 height 34
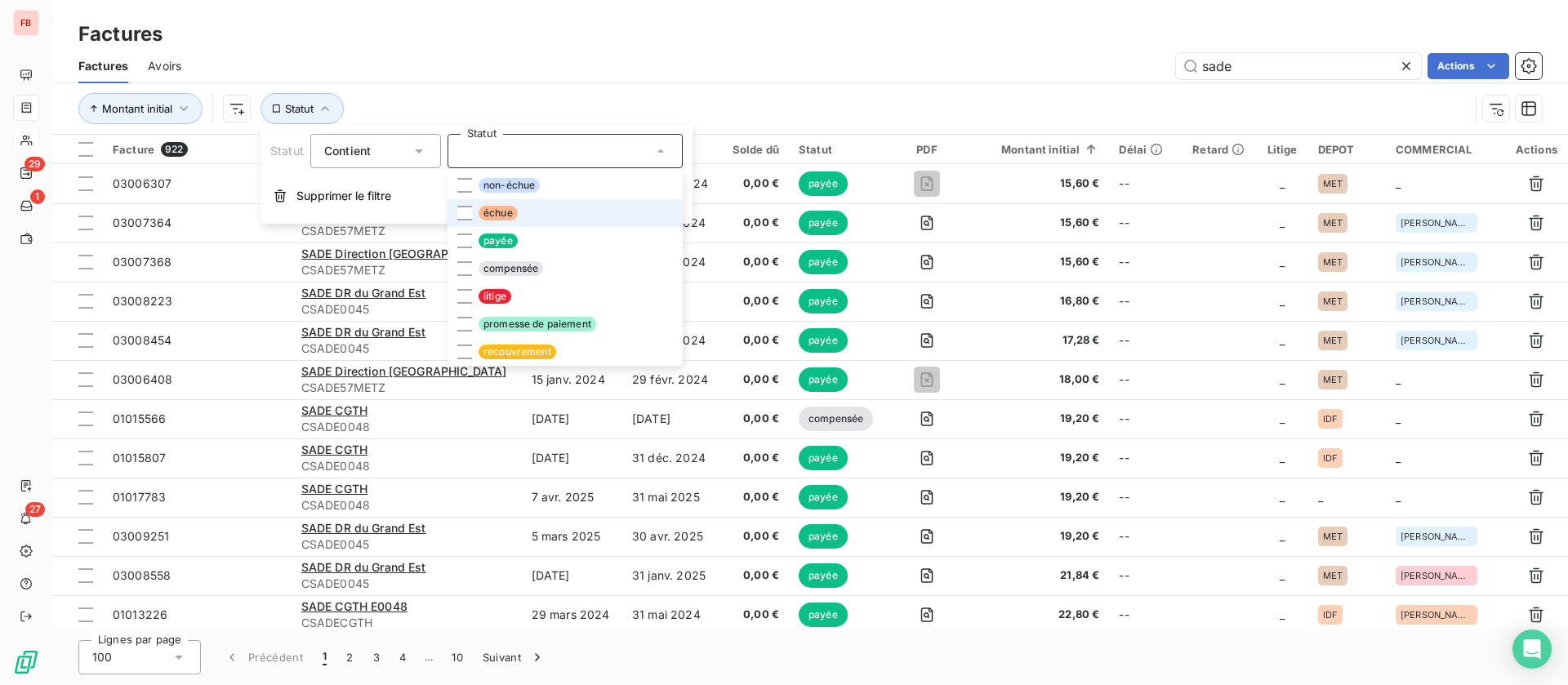
click at [491, 210] on span "échue" at bounding box center [498, 213] width 39 height 15
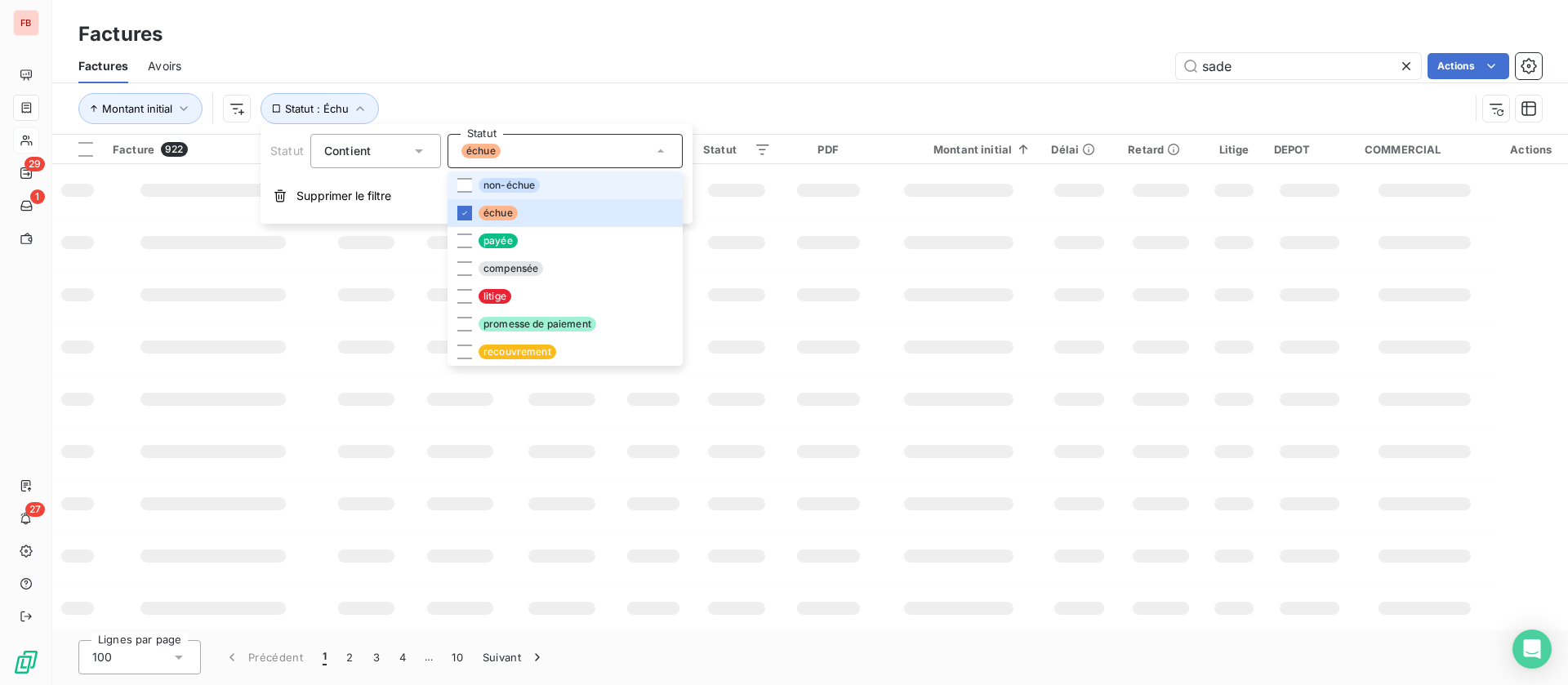
click at [495, 192] on span "non-échue" at bounding box center [509, 185] width 61 height 15
click at [490, 291] on span "litige" at bounding box center [494, 296] width 32 height 15
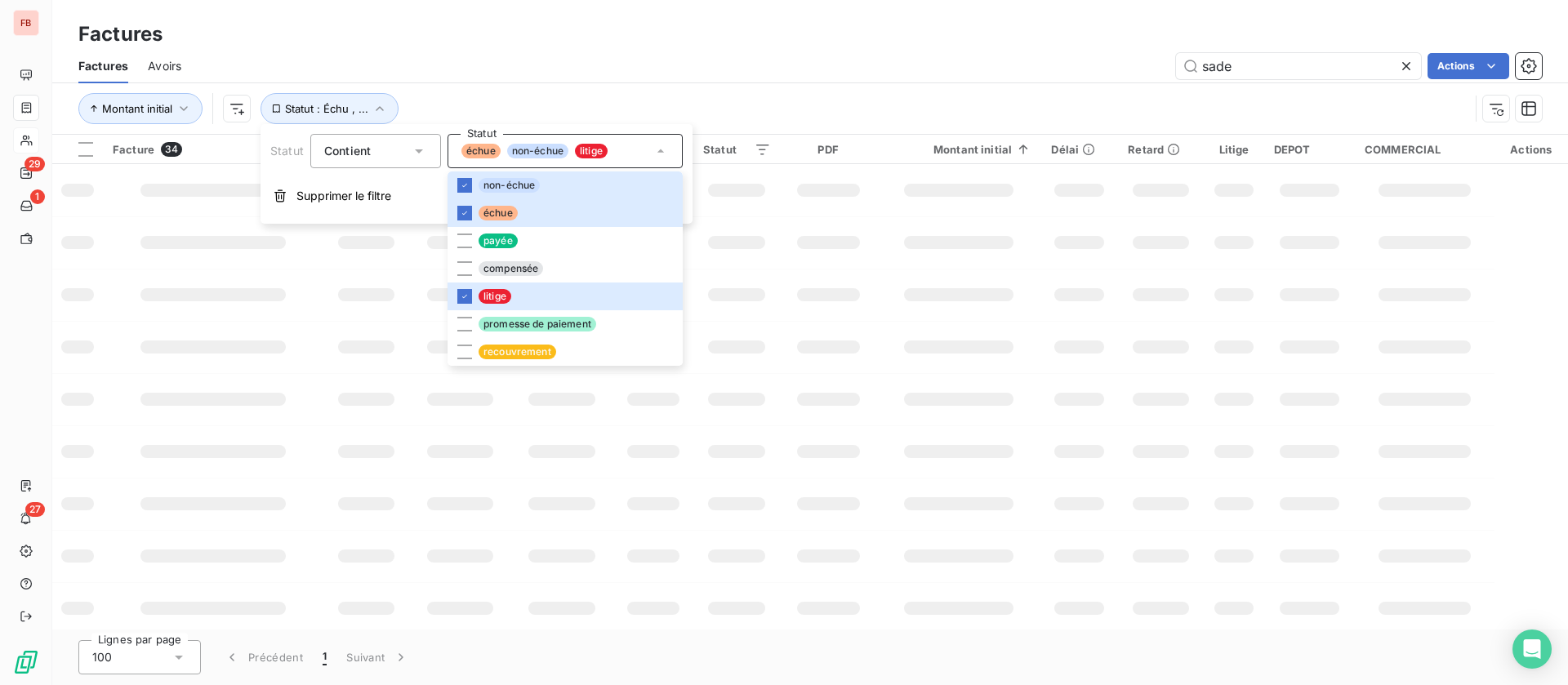
click at [815, 51] on div "Factures Avoirs sade Actions" at bounding box center [810, 65] width 1516 height 34
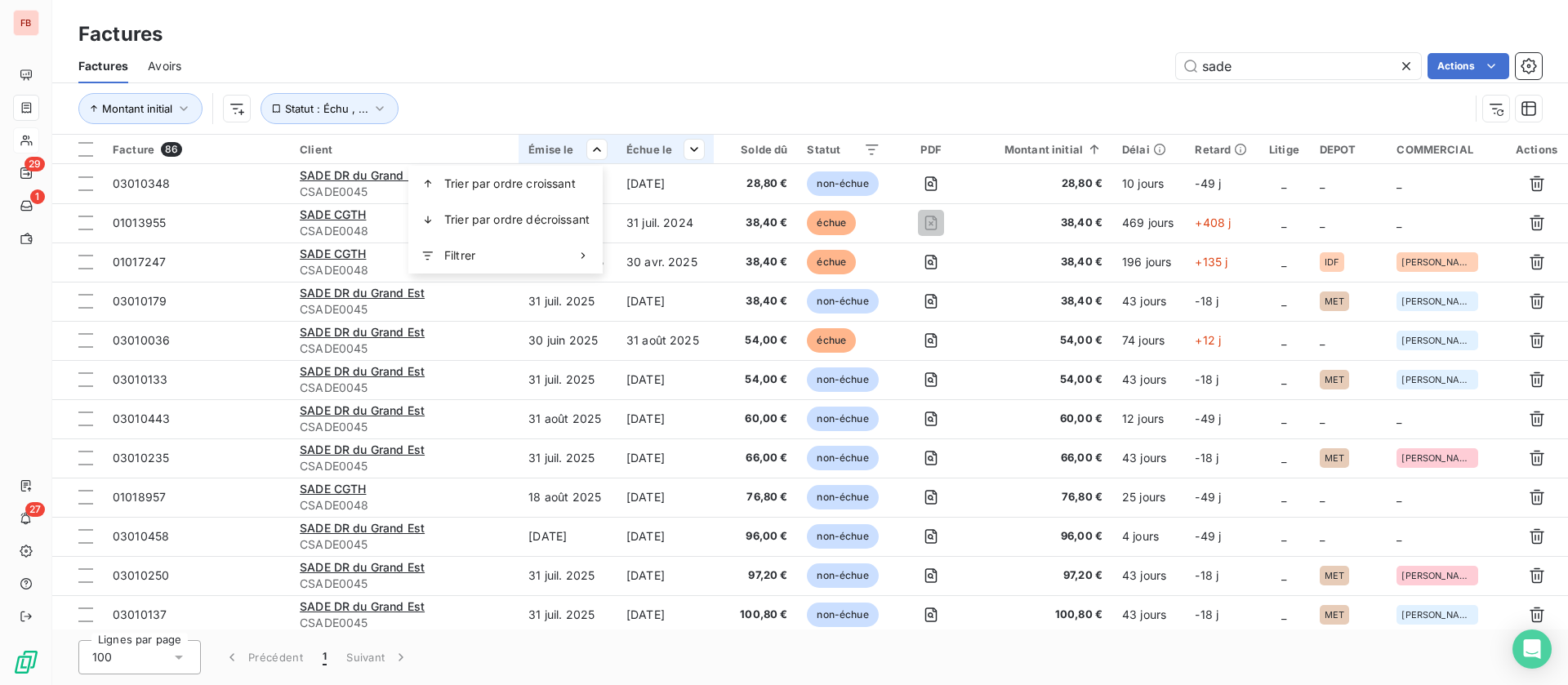
click at [559, 178] on span "Trier par ordre croissant" at bounding box center [510, 183] width 132 height 17
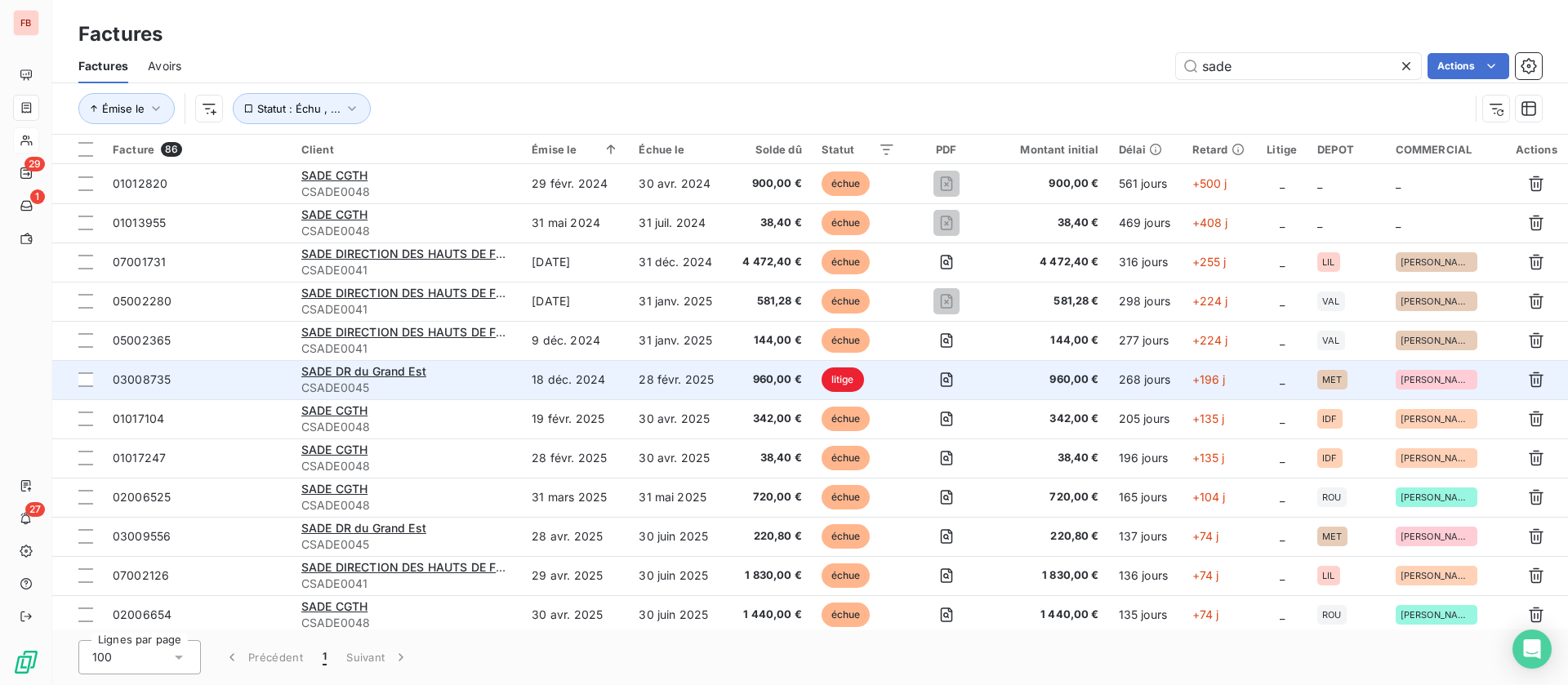
click at [636, 372] on td "28 févr. 2025" at bounding box center [677, 379] width 98 height 39
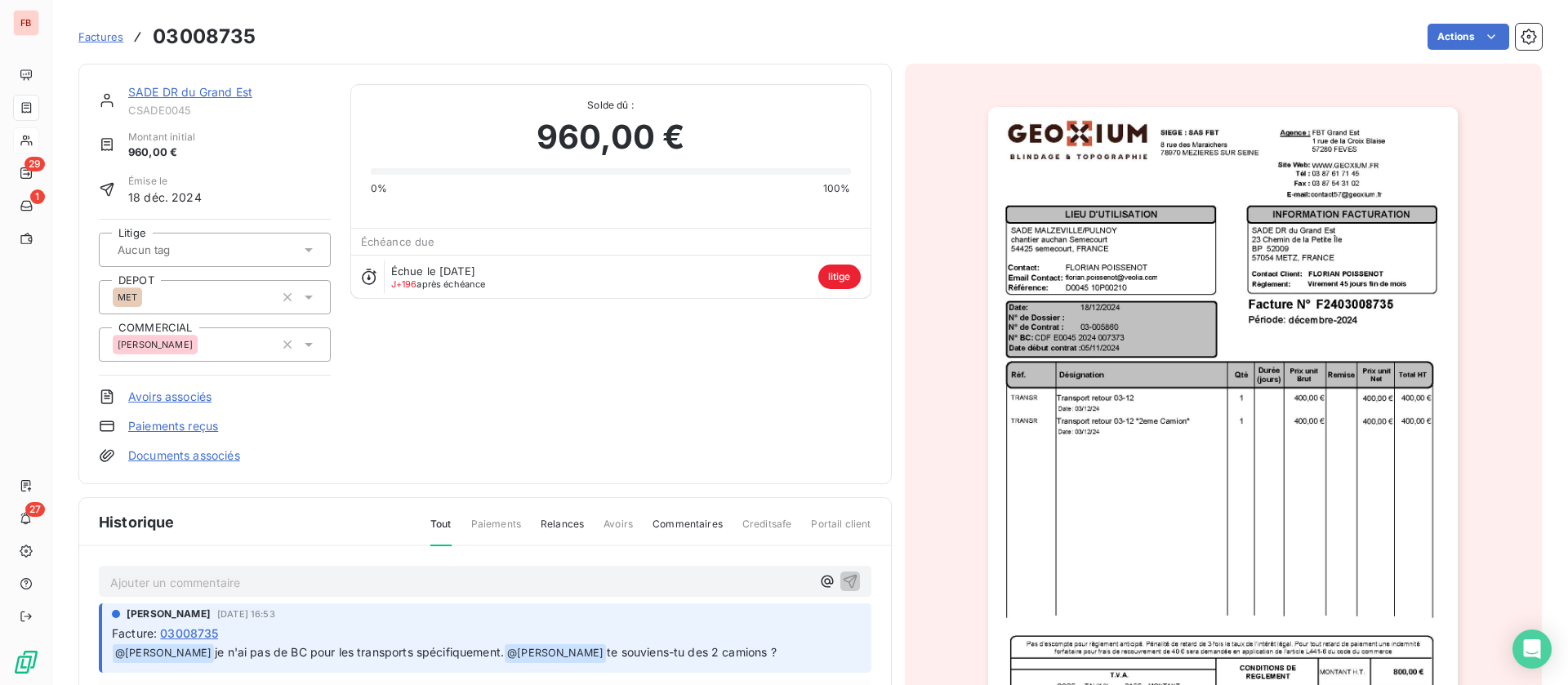
click at [182, 88] on link "SADE DR du Grand Est" at bounding box center [190, 92] width 124 height 14
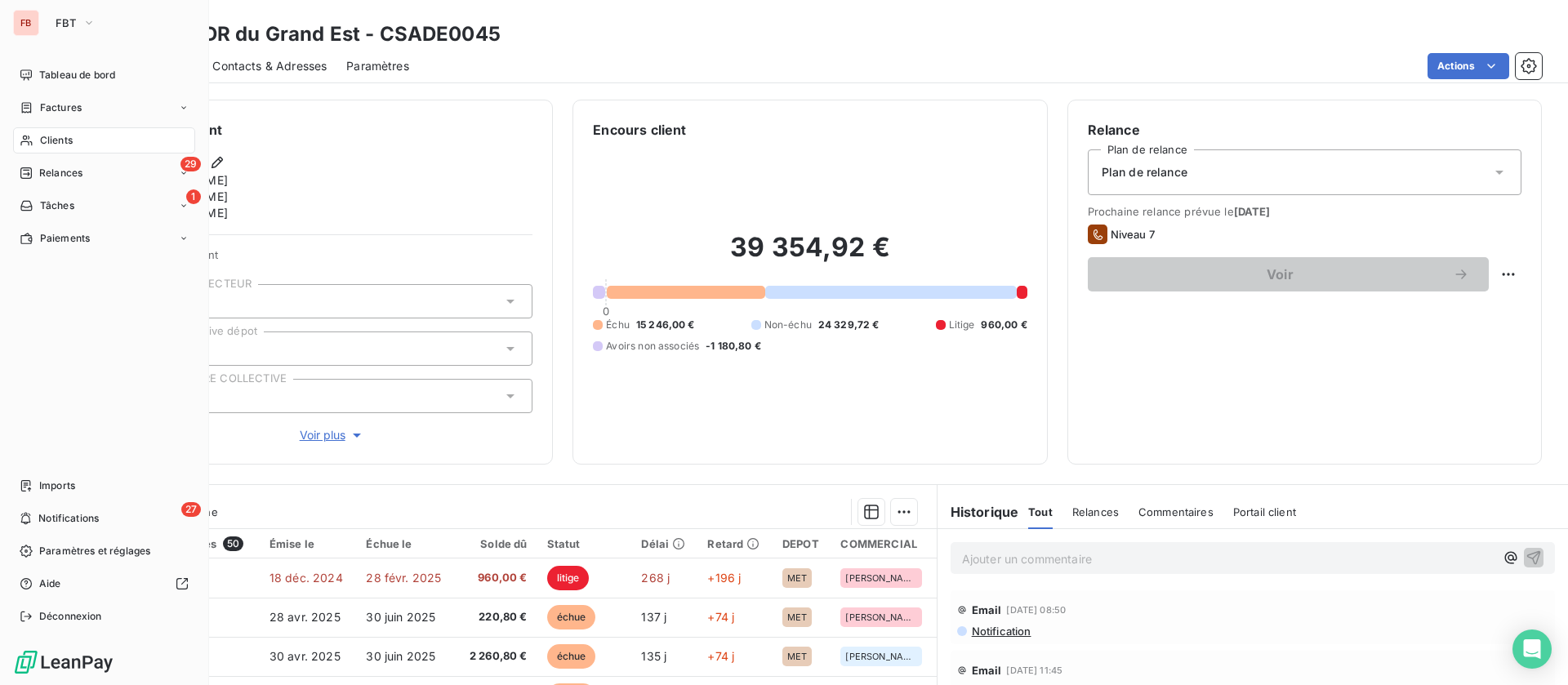
click at [46, 108] on span "Factures" at bounding box center [61, 107] width 42 height 15
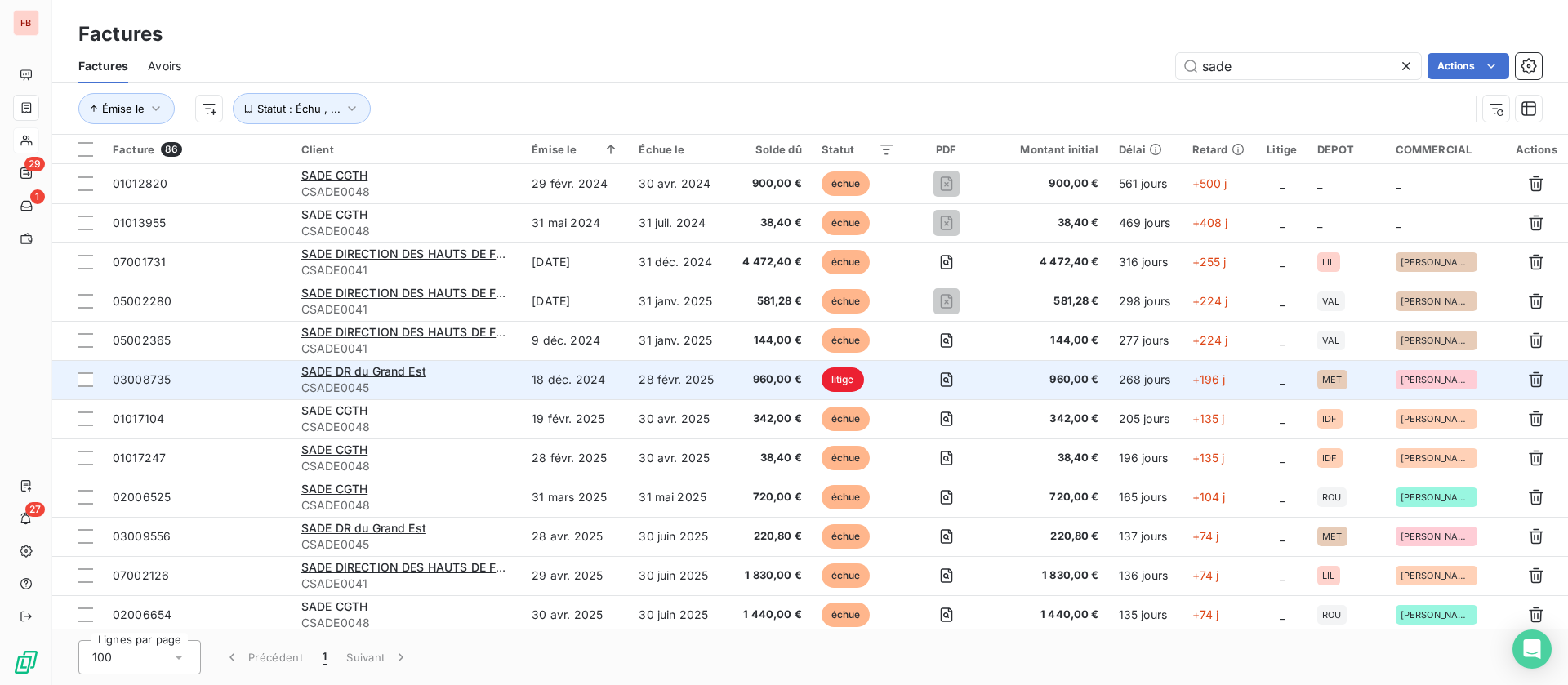
click at [699, 259] on td "31 déc. 2024" at bounding box center [677, 262] width 98 height 39
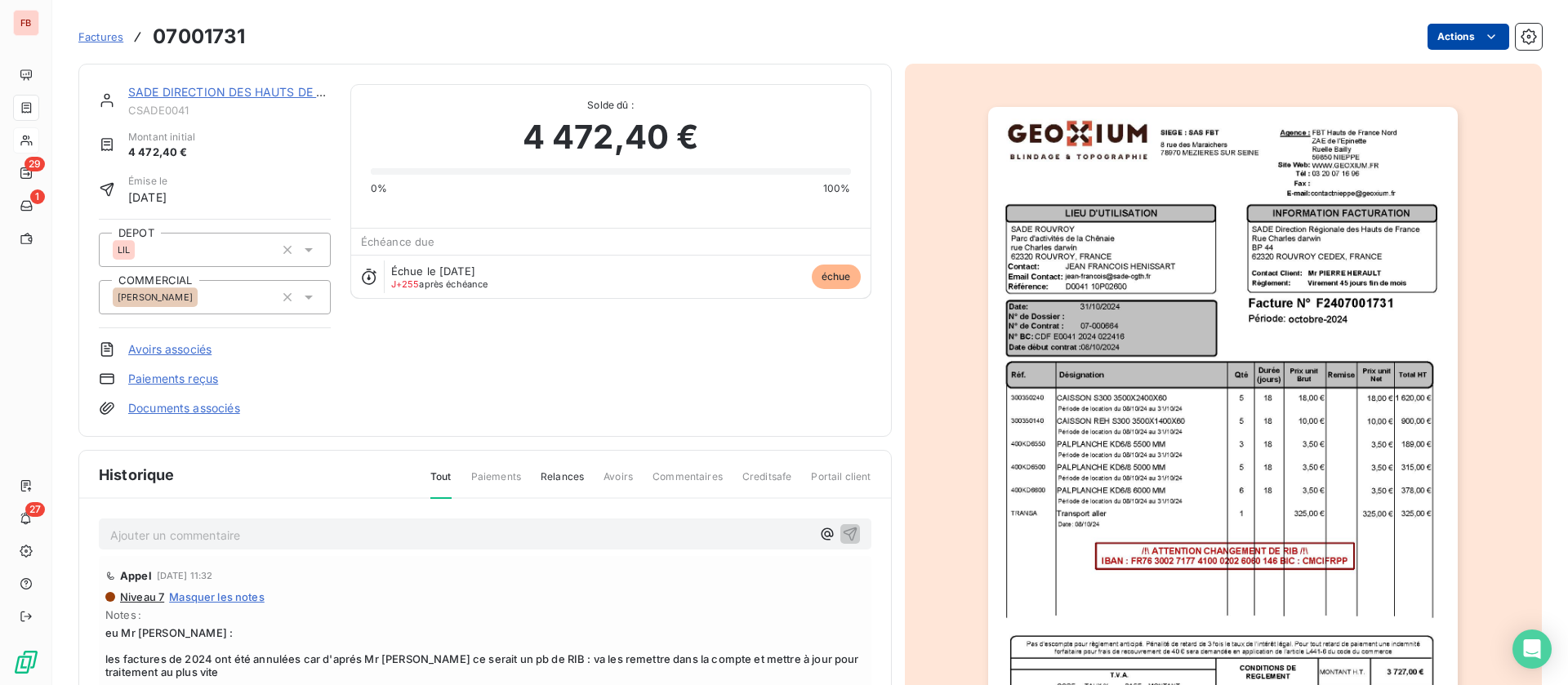
click at [1455, 36] on html "FB 29 1 27 Factures 07001731 Actions SADE DIRECTION DES HAUTS DE FRANCE CSADE00…" at bounding box center [784, 342] width 1568 height 685
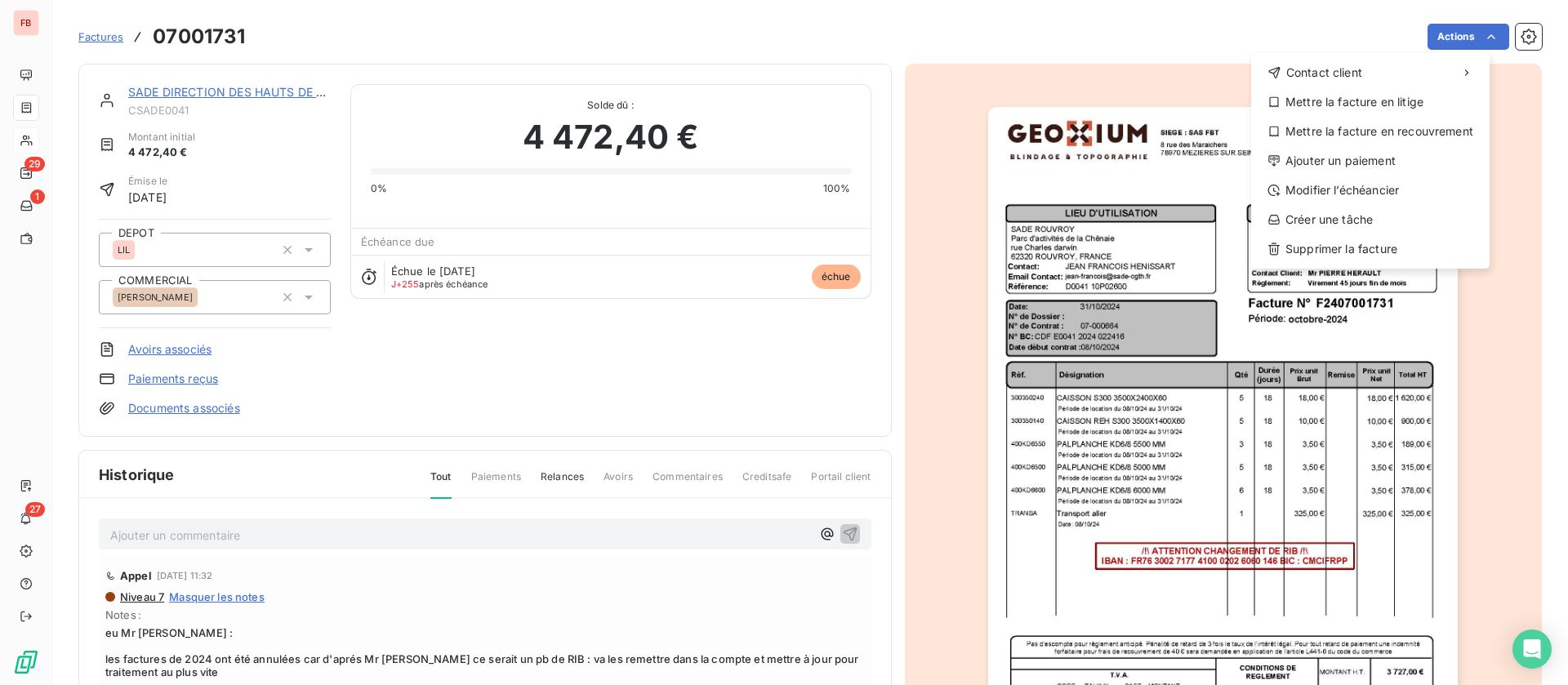
click at [80, 22] on html "FB 29 1 27 Factures 07001731 Actions Contact client Mettre la facture en litige…" at bounding box center [784, 342] width 1568 height 685
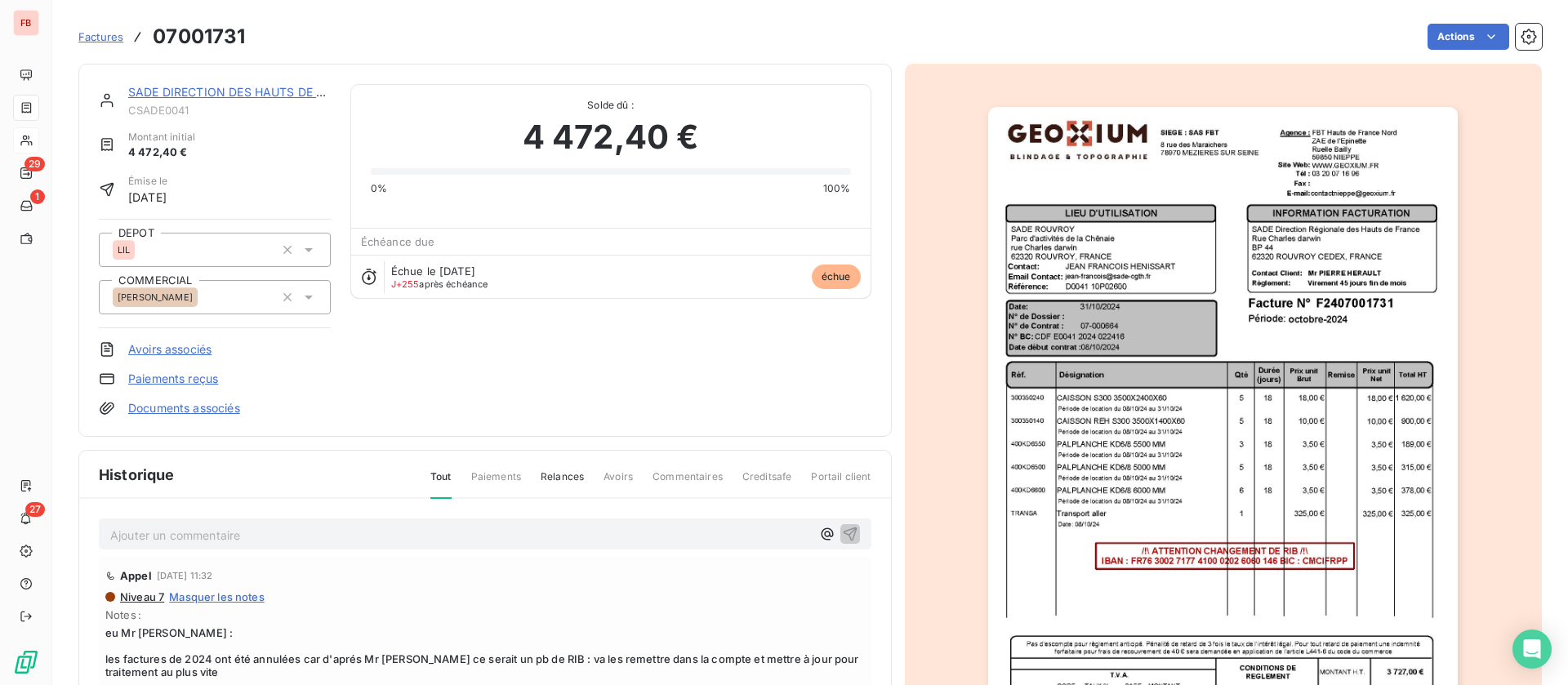
click at [96, 33] on span "Factures" at bounding box center [100, 37] width 45 height 13
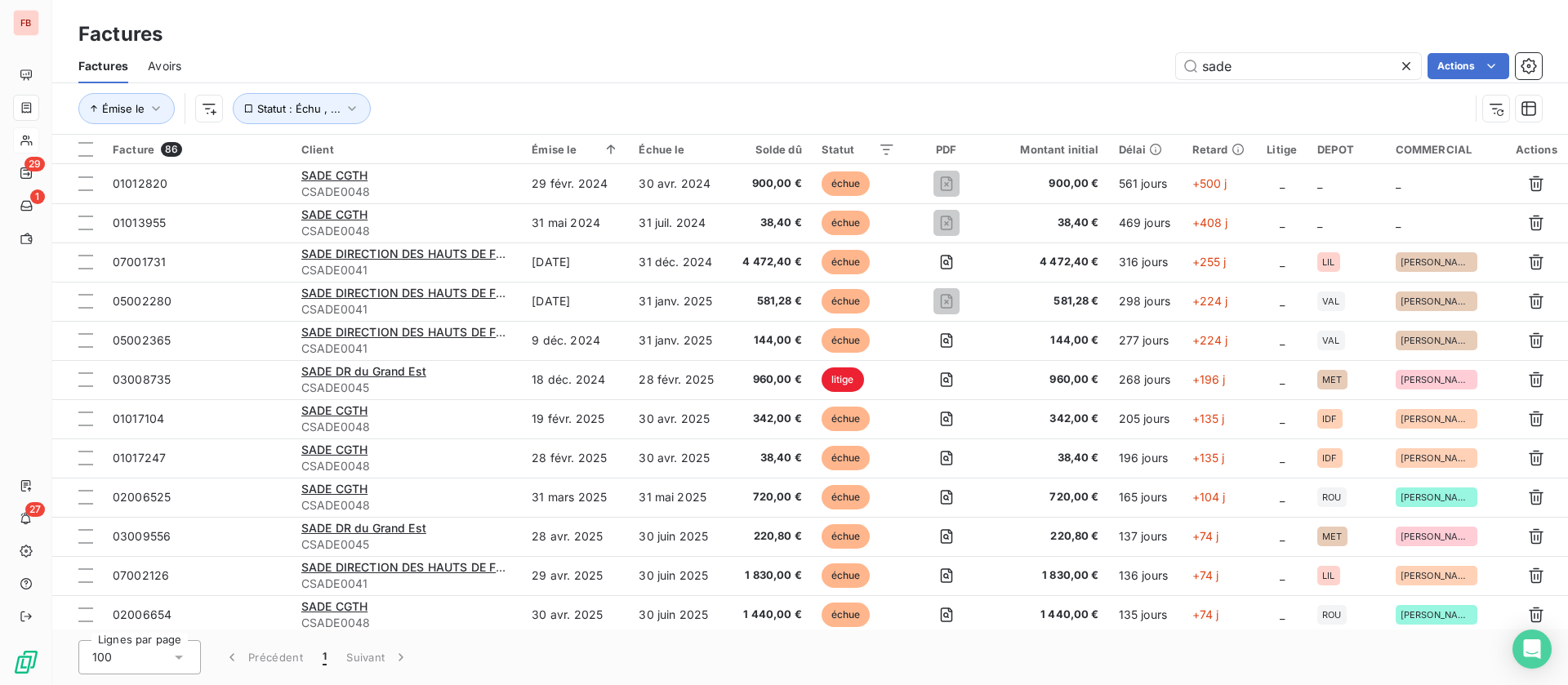
drag, startPoint x: 1134, startPoint y: 52, endPoint x: 1073, endPoint y: 52, distance: 61.0
click at [1073, 53] on div "sade Actions" at bounding box center [871, 66] width 1341 height 26
click at [1463, 61] on html "FB 29 1 27 Factures Factures Avoirs sade Actions Émise le Statut : Échu , ... F…" at bounding box center [784, 342] width 1568 height 685
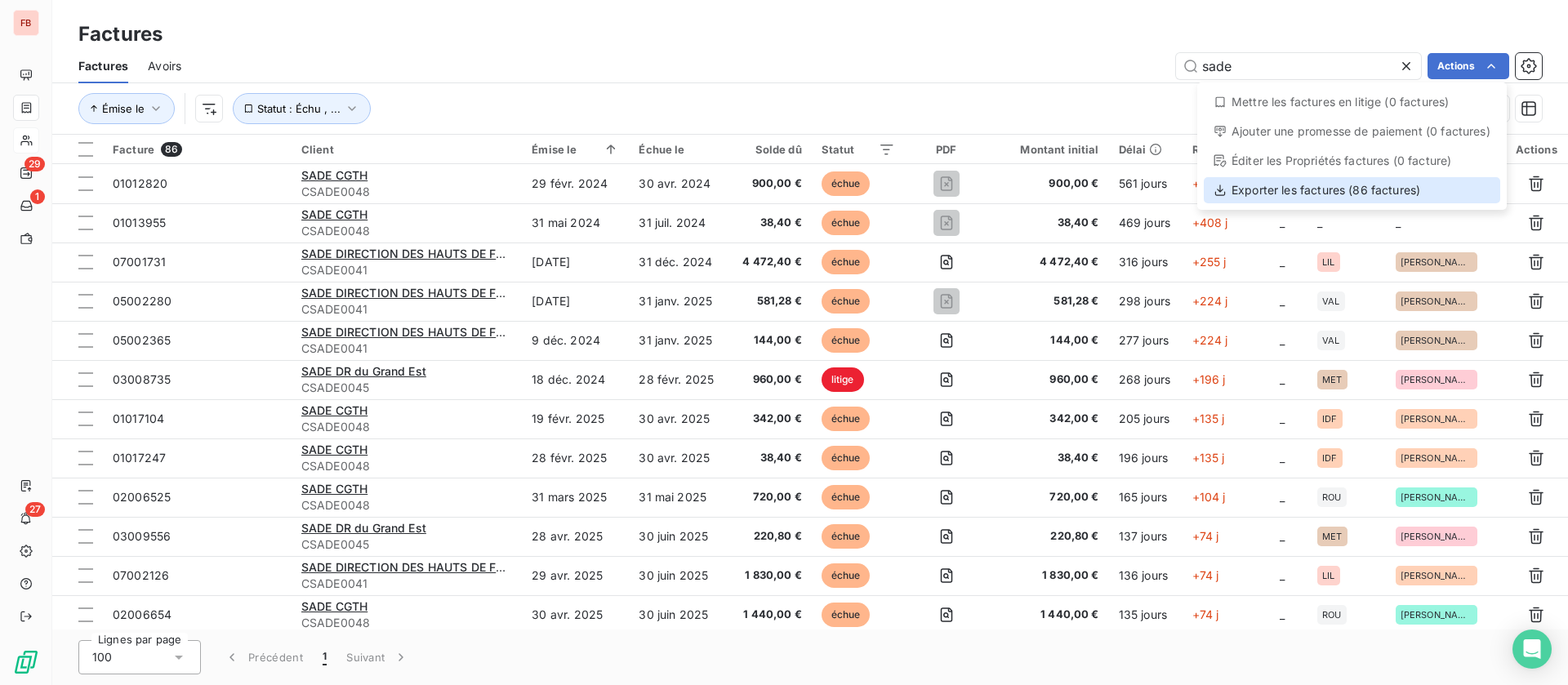
click at [1384, 192] on div "Exporter les factures (86 factures)" at bounding box center [1352, 190] width 297 height 26
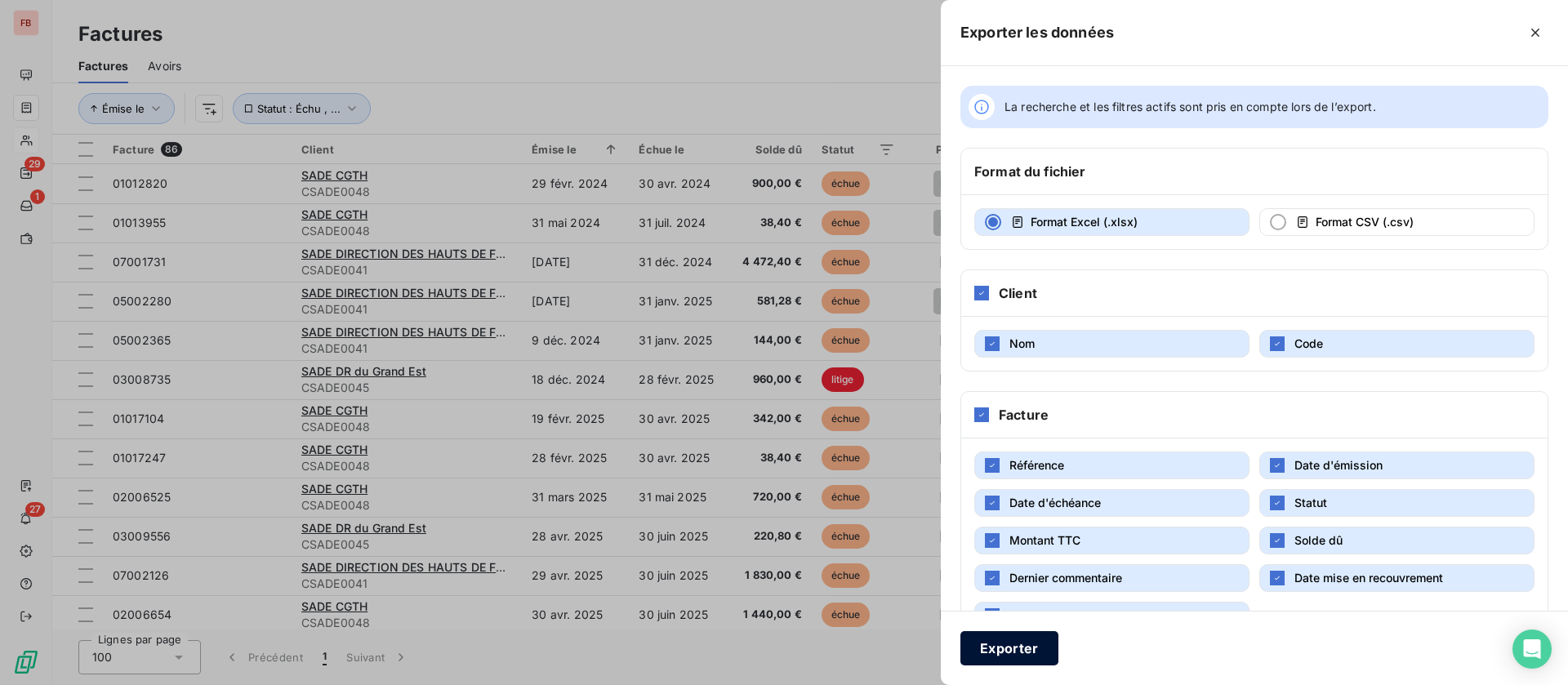
click at [971, 652] on button "Exporter" at bounding box center [1009, 647] width 98 height 34
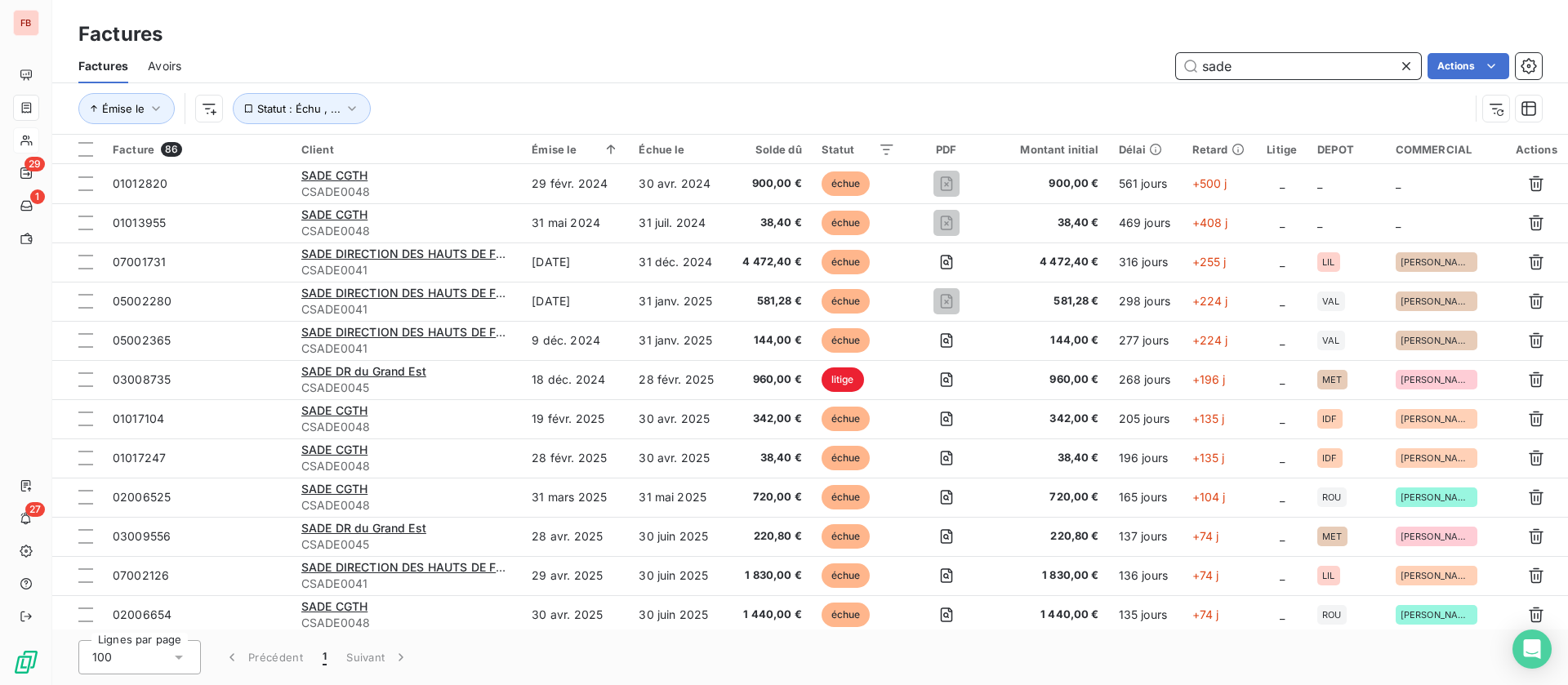
paste input "05002204"
type input "05002204"
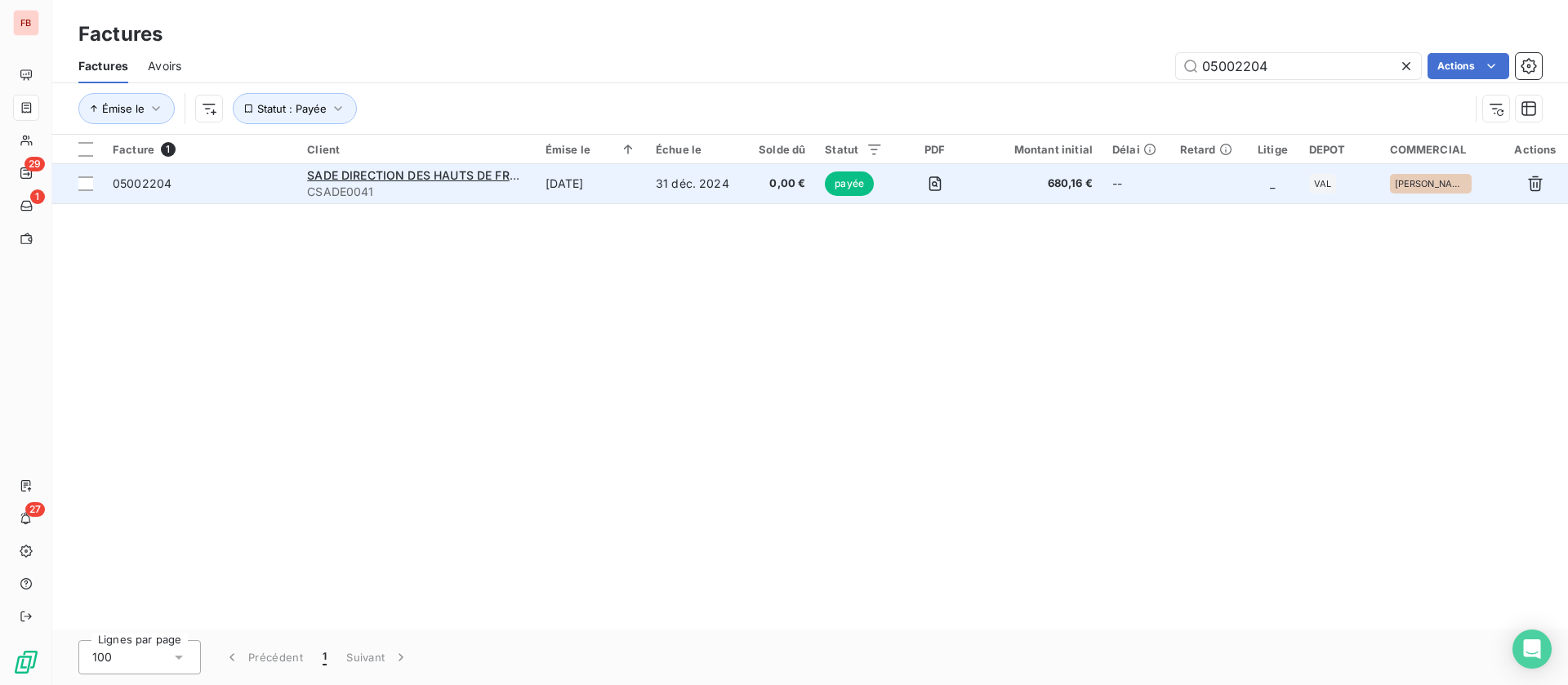
click at [552, 188] on td "21 oct. 2024" at bounding box center [591, 183] width 110 height 39
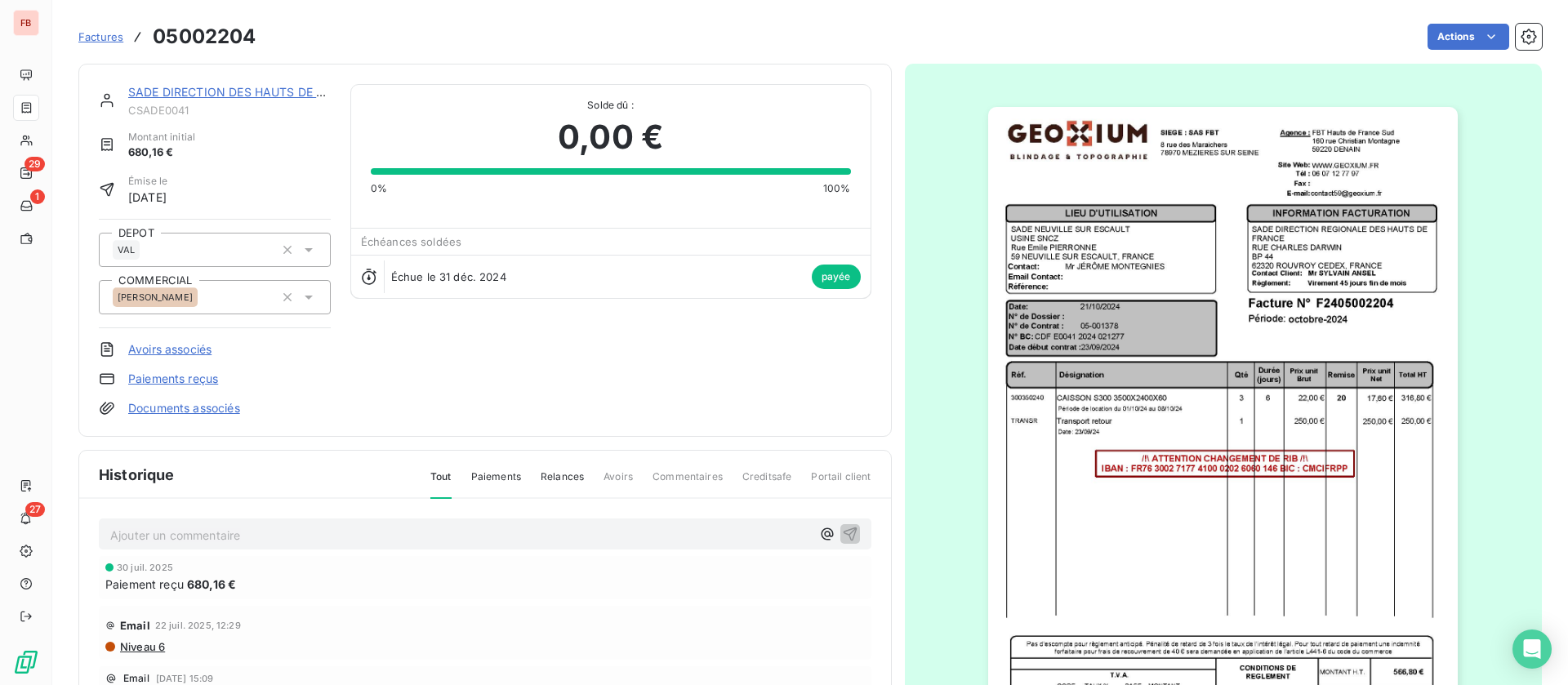
click at [258, 92] on link "SADE DIRECTION DES HAUTS DE FRANCE" at bounding box center [245, 92] width 234 height 14
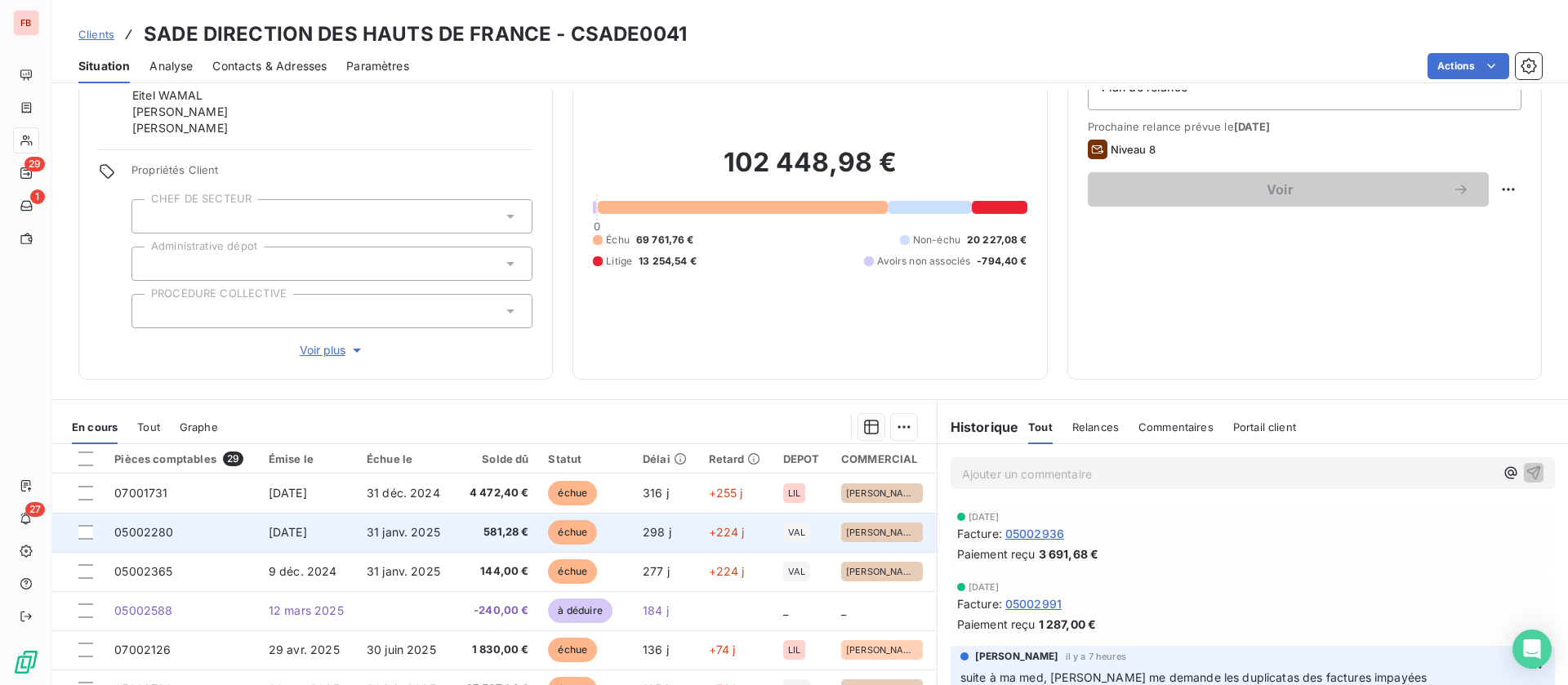
scroll to position [122, 0]
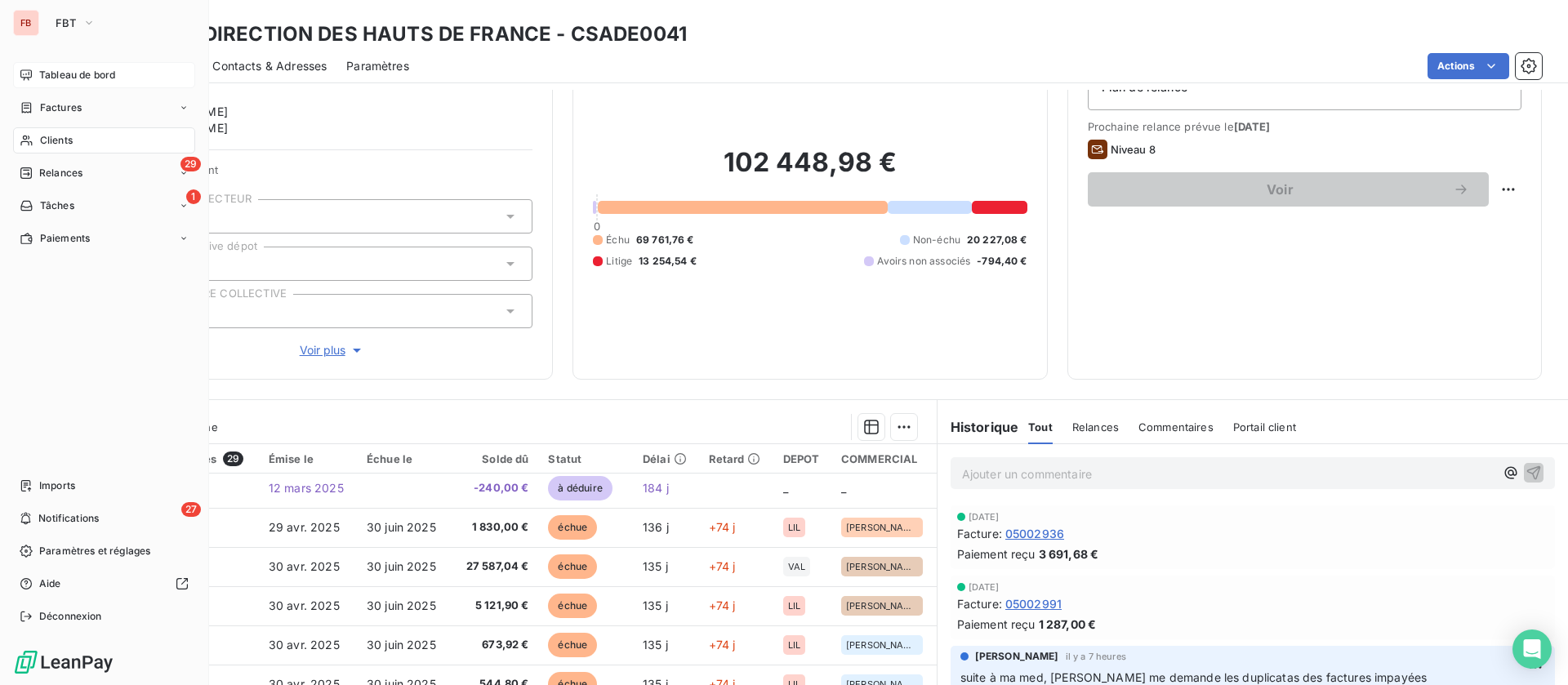
click at [31, 79] on icon at bounding box center [25, 75] width 13 height 13
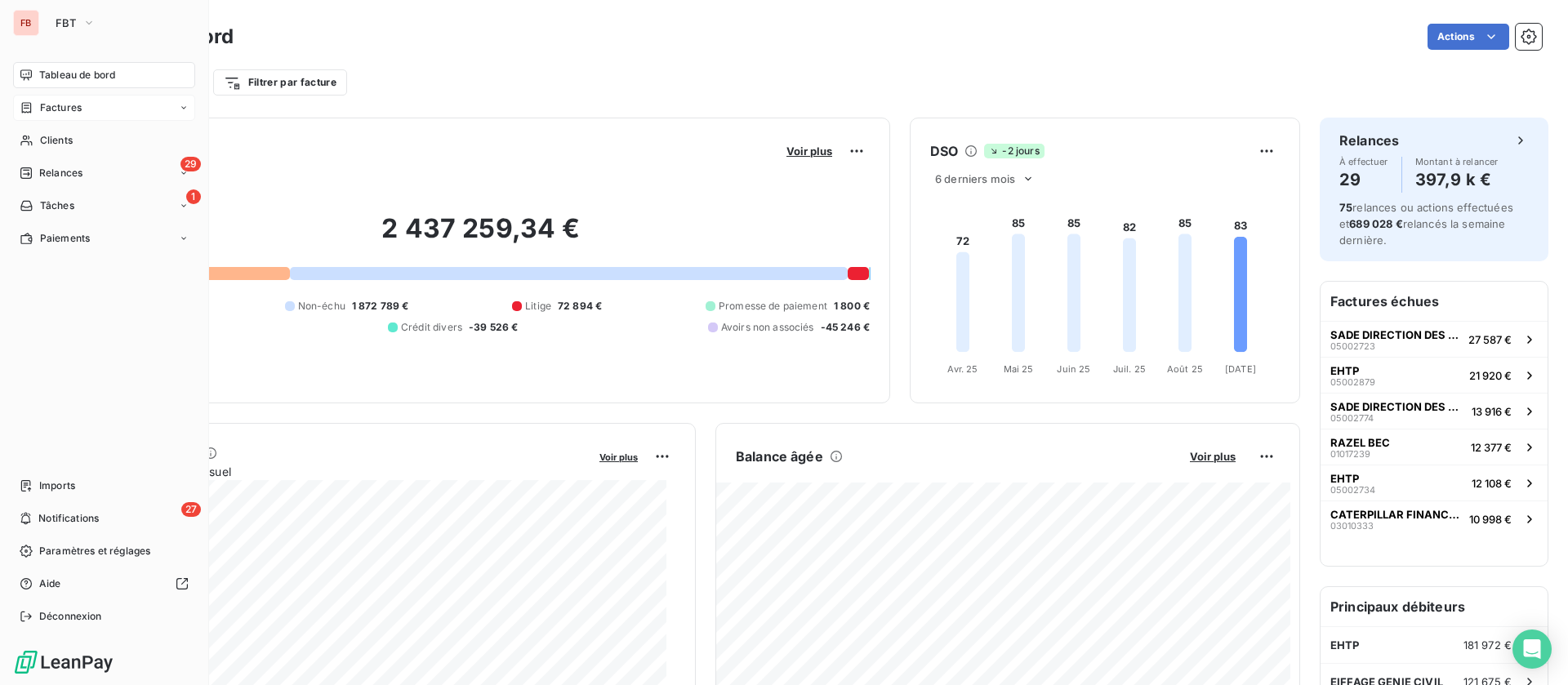
click at [75, 101] on span "Factures" at bounding box center [61, 107] width 42 height 15
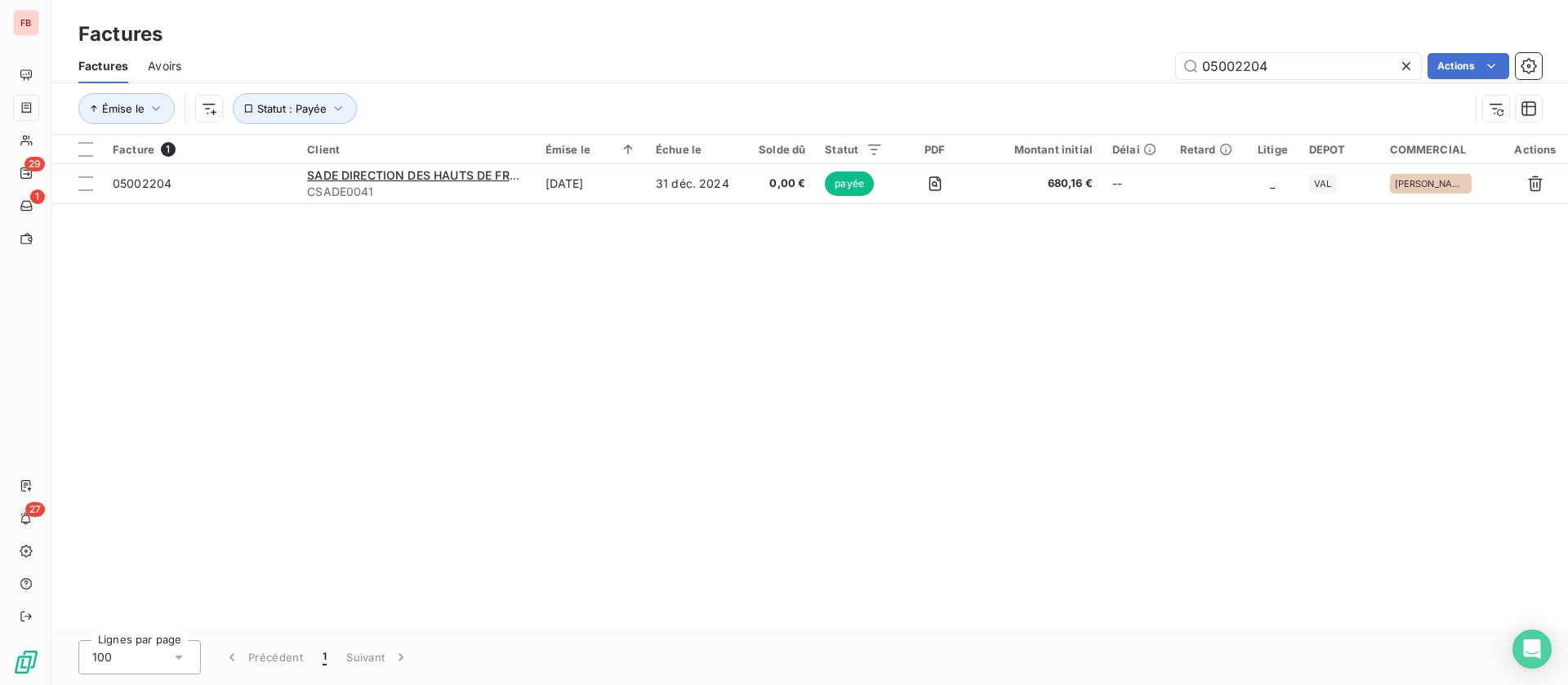
drag, startPoint x: 1155, startPoint y: 62, endPoint x: 1004, endPoint y: 57, distance: 151.1
click at [1004, 57] on div "05002204 Actions" at bounding box center [871, 66] width 1341 height 26
type input "caterpillar"
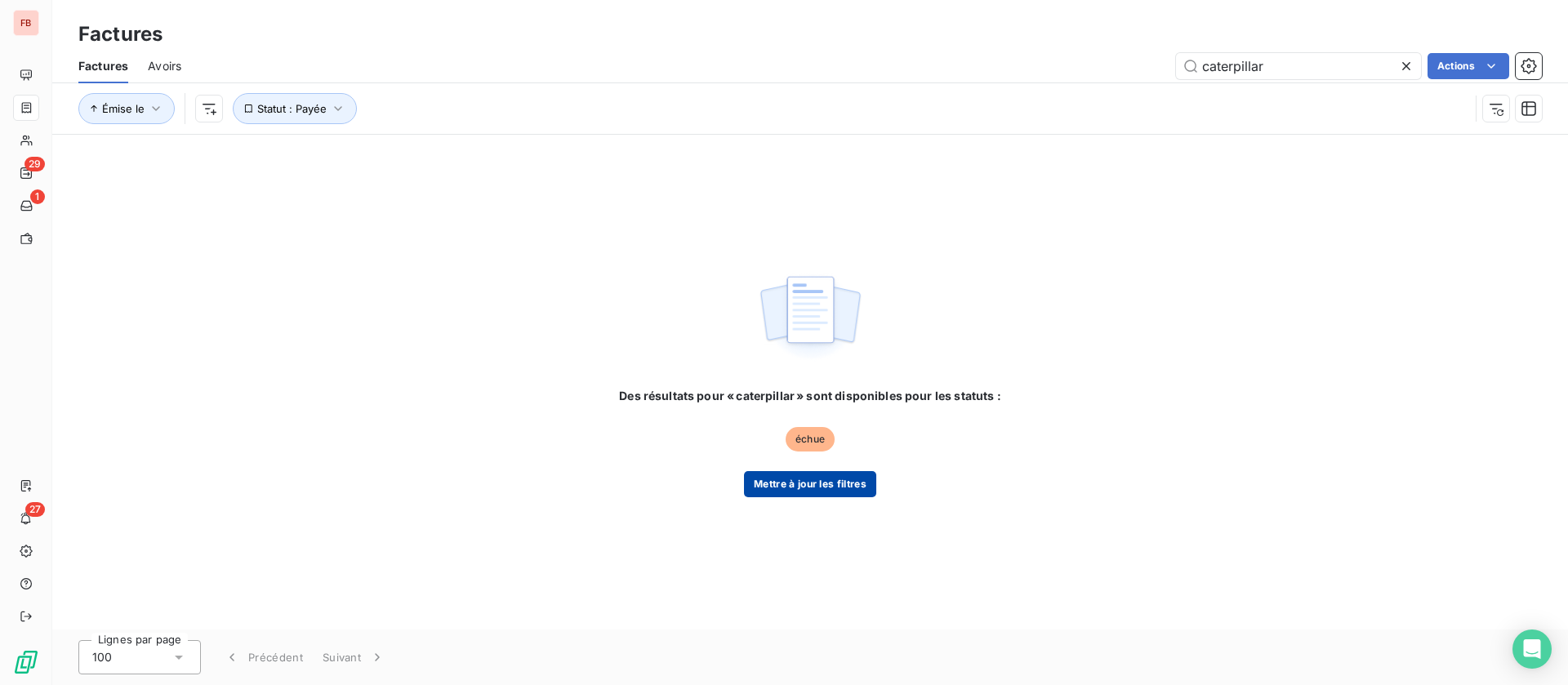
click at [808, 476] on button "Mettre à jour les filtres" at bounding box center [810, 484] width 133 height 26
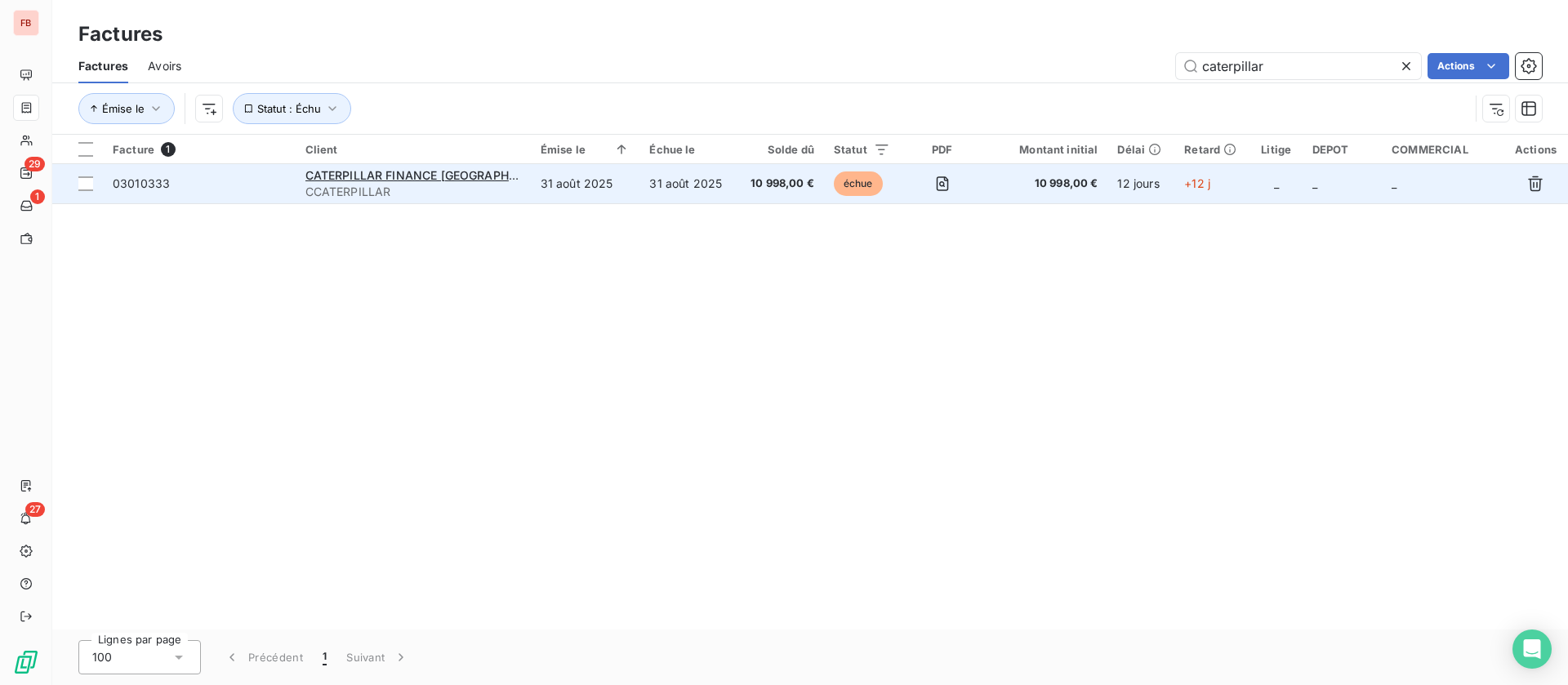
click at [451, 200] on td "CATERPILLAR FINANCE FRANCE CCATERPILLAR" at bounding box center [413, 183] width 235 height 39
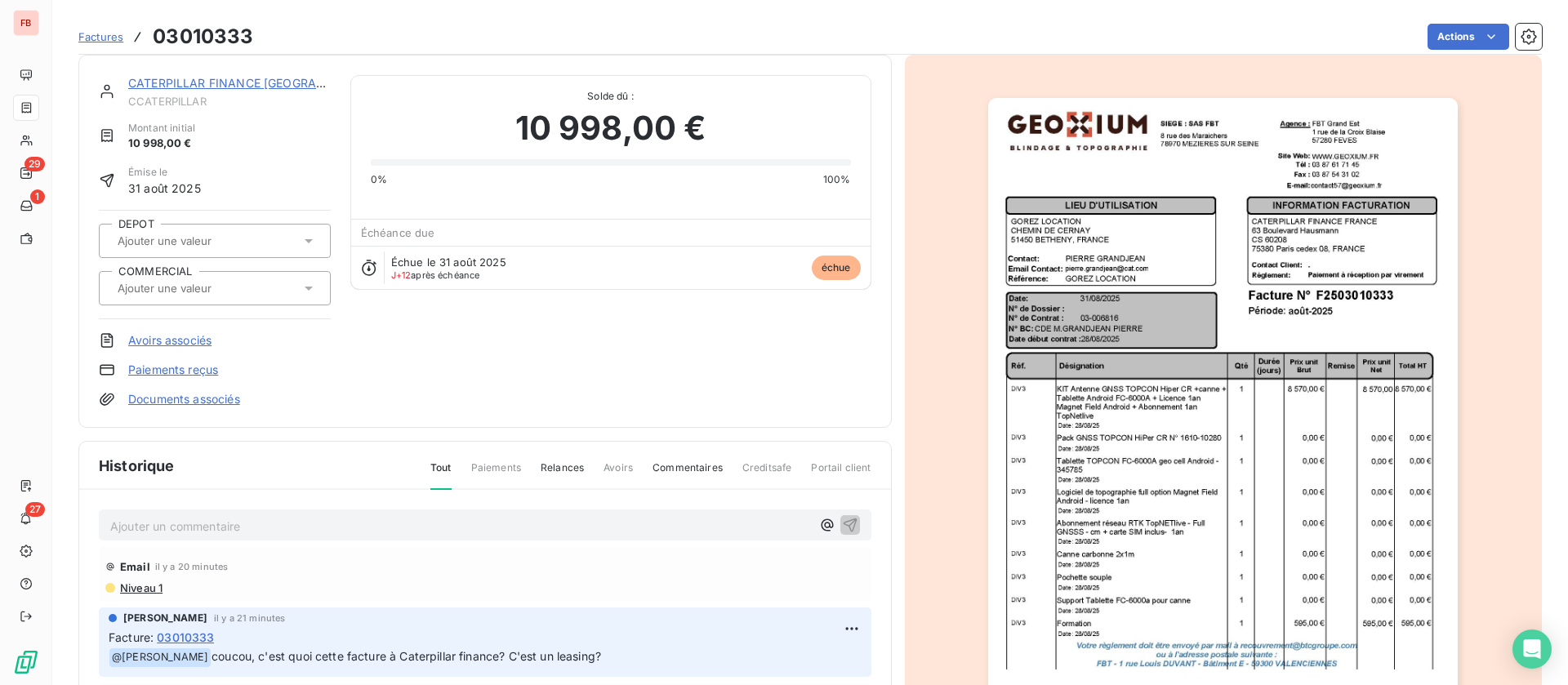
scroll to position [170, 0]
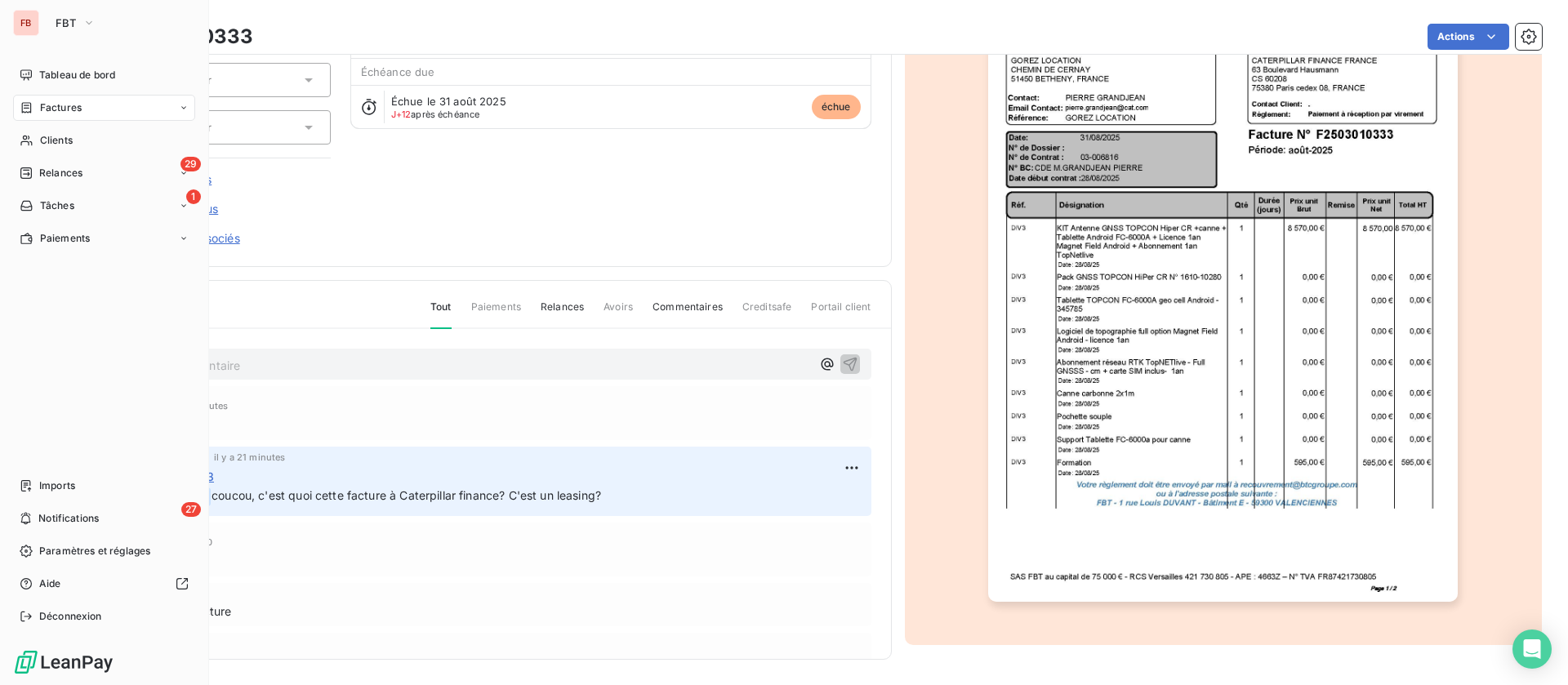
drag, startPoint x: 31, startPoint y: 133, endPoint x: 505, endPoint y: 120, distance: 474.2
click at [31, 133] on div "Clients" at bounding box center [104, 140] width 182 height 26
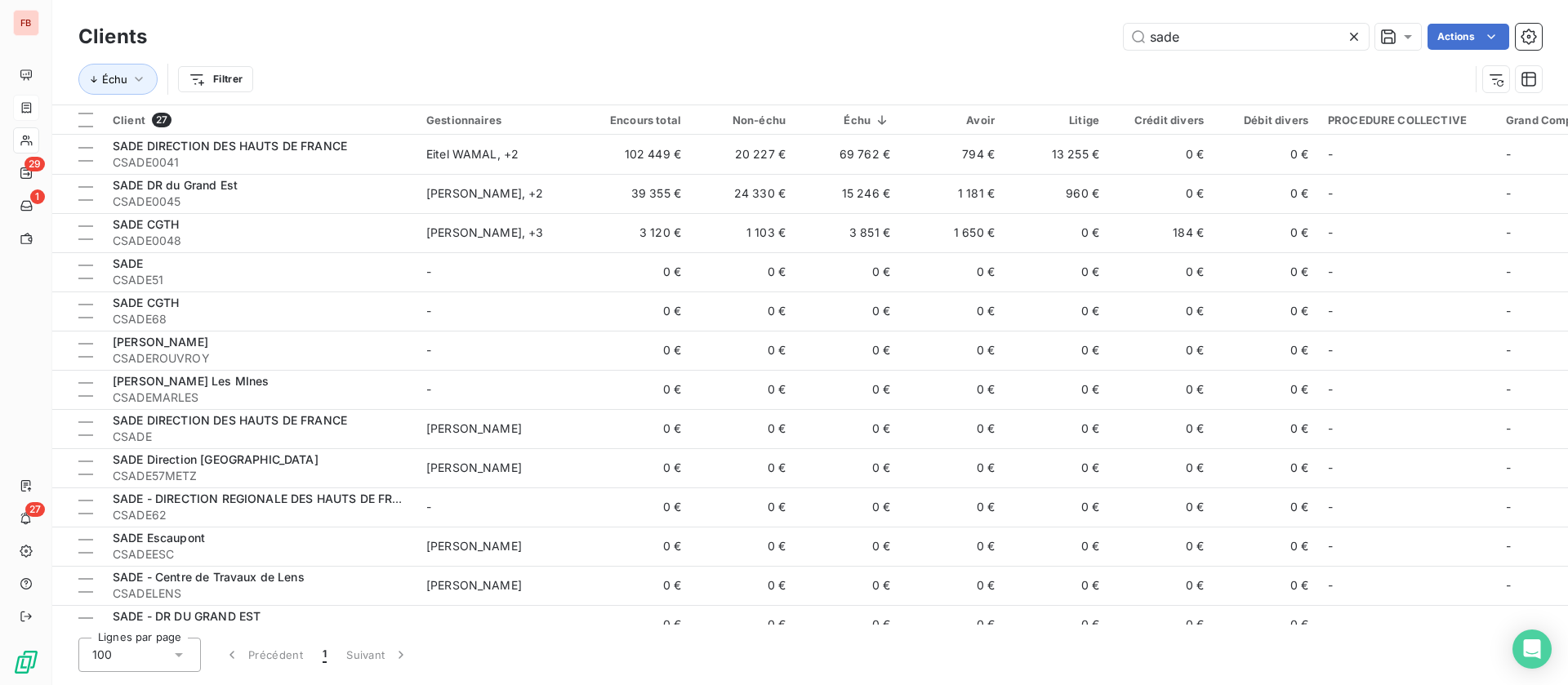
drag, startPoint x: 1221, startPoint y: 38, endPoint x: 1011, endPoint y: 35, distance: 210.0
click at [1011, 35] on div "sade Actions" at bounding box center [854, 37] width 1375 height 26
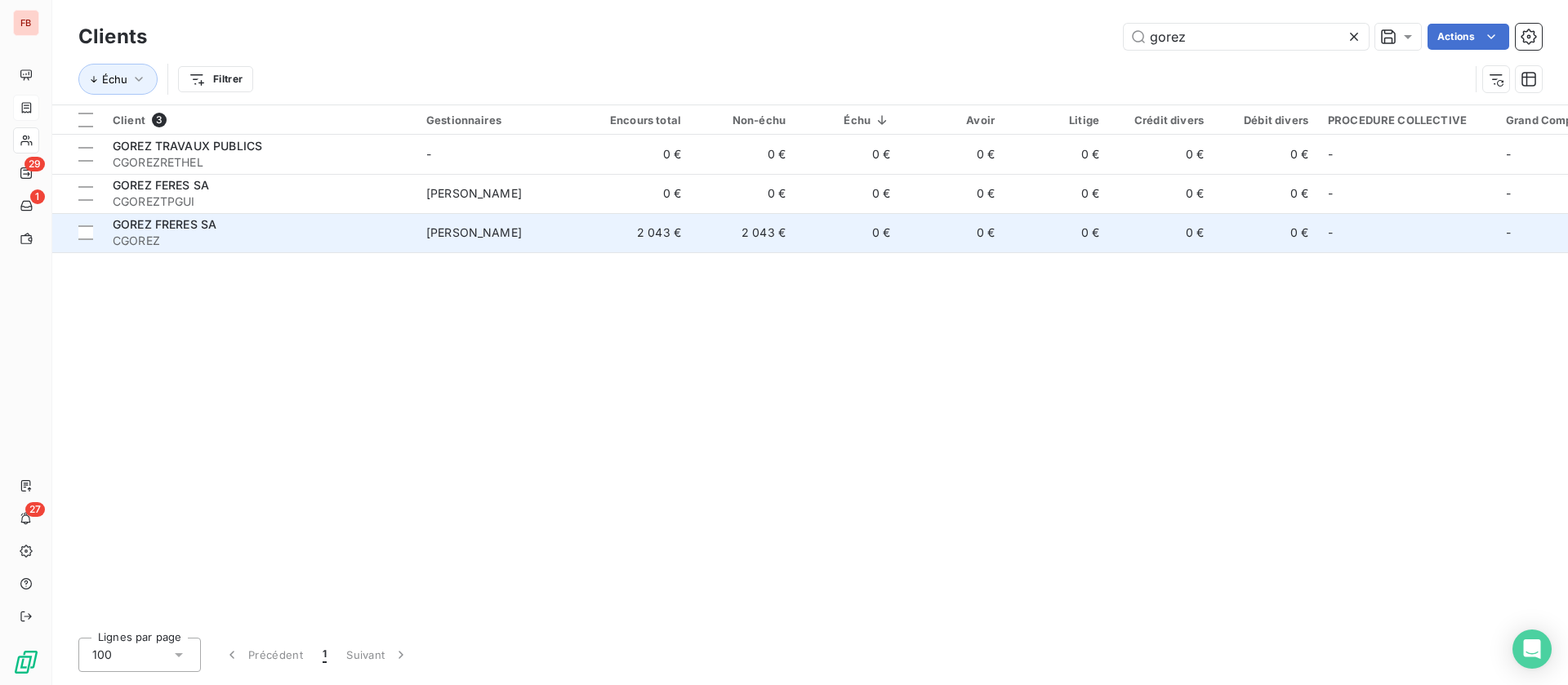
type input "gorez"
click at [664, 233] on td "2 043 €" at bounding box center [639, 232] width 105 height 39
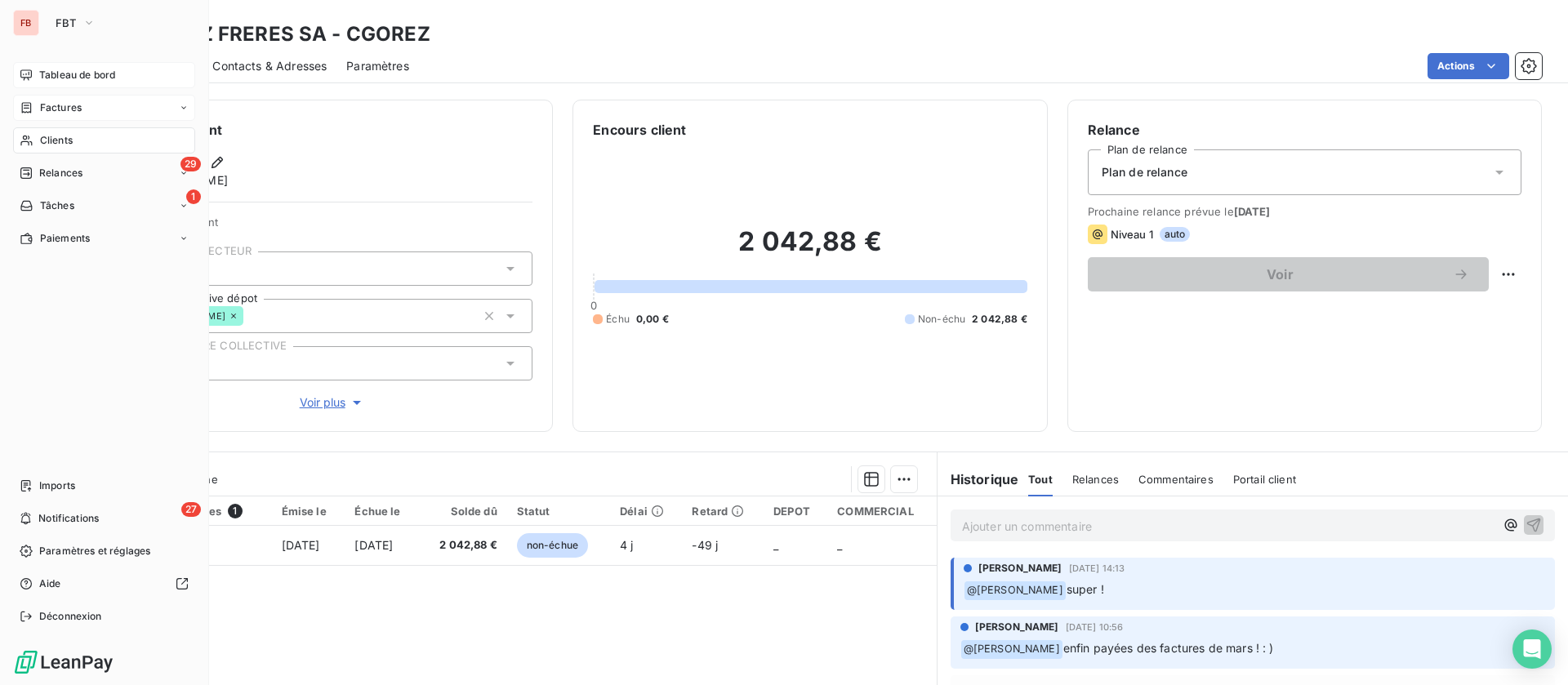
click at [36, 72] on div "Tableau de bord" at bounding box center [104, 75] width 182 height 26
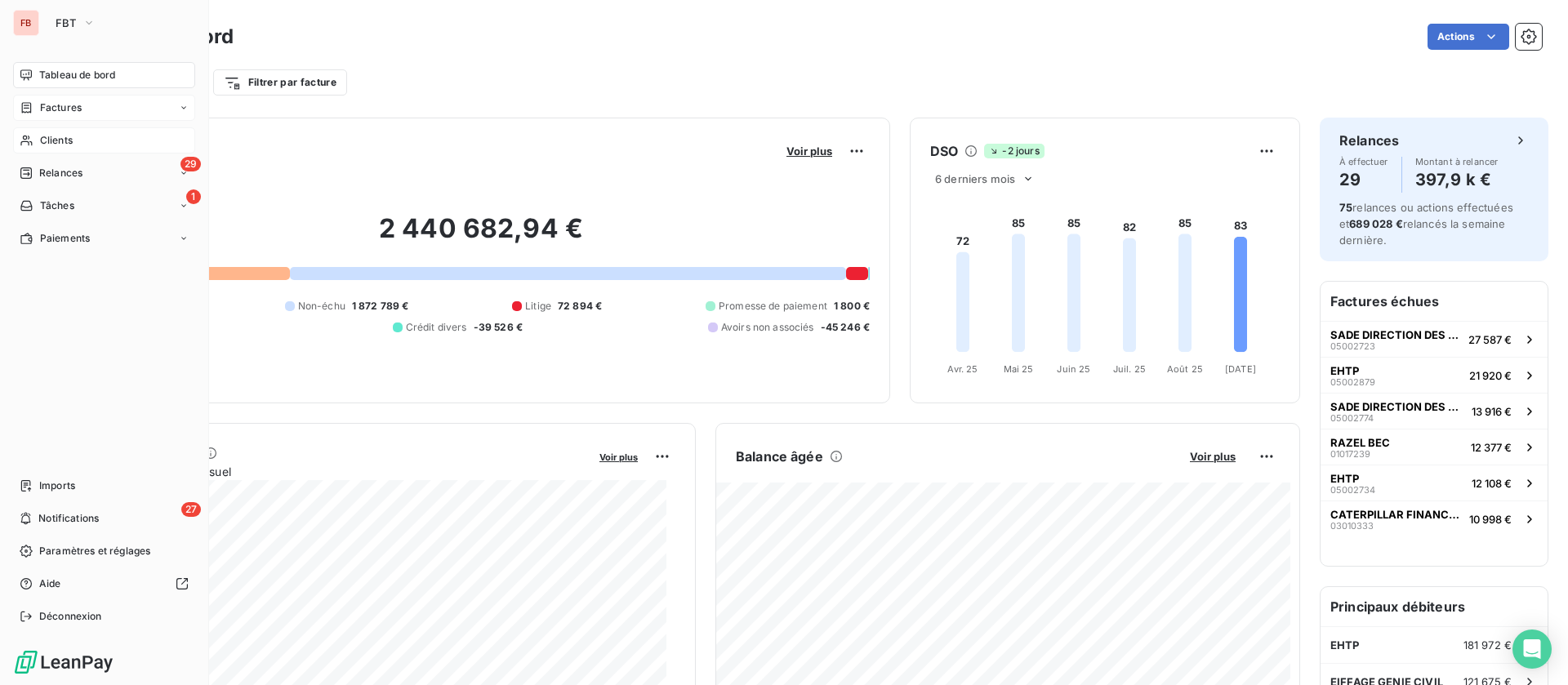
click at [57, 129] on div "Clients" at bounding box center [104, 140] width 182 height 26
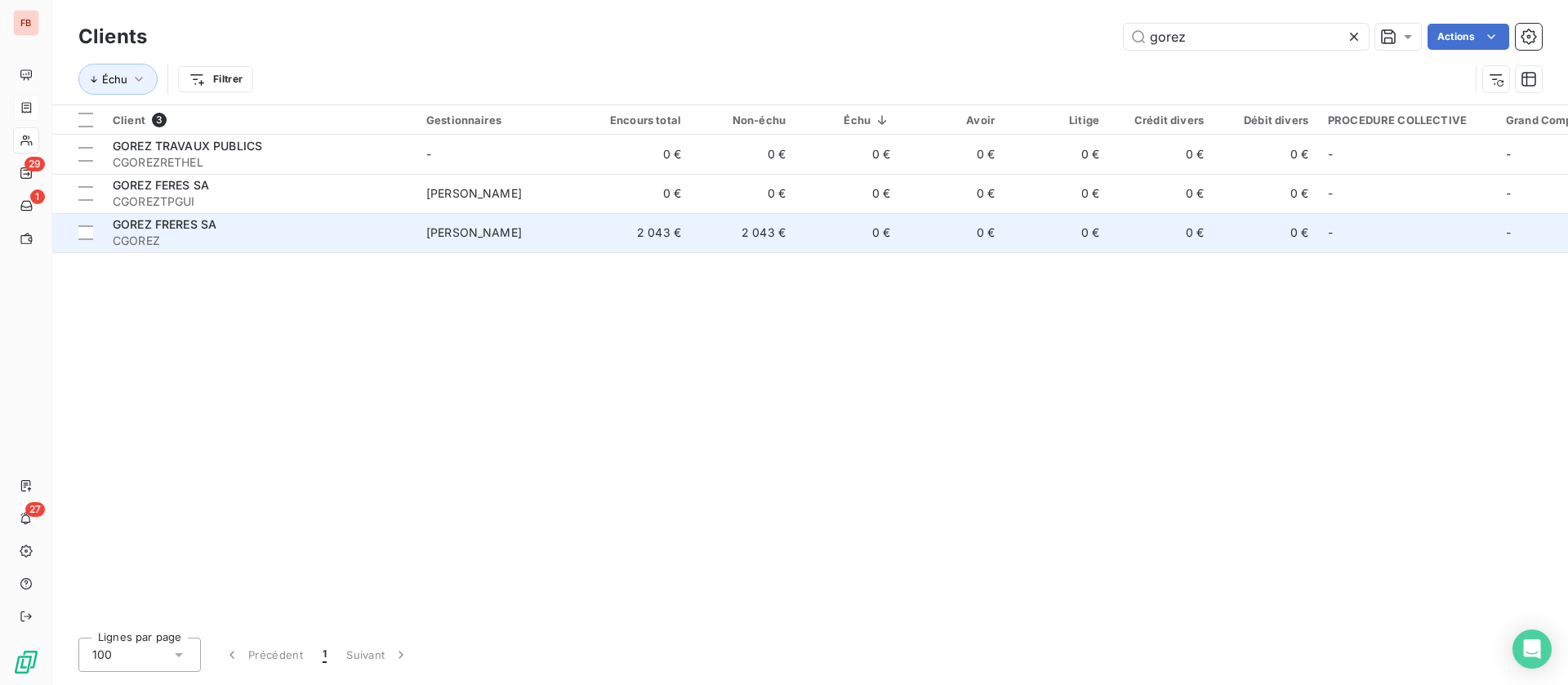
click at [657, 235] on td "2 043 €" at bounding box center [639, 232] width 105 height 39
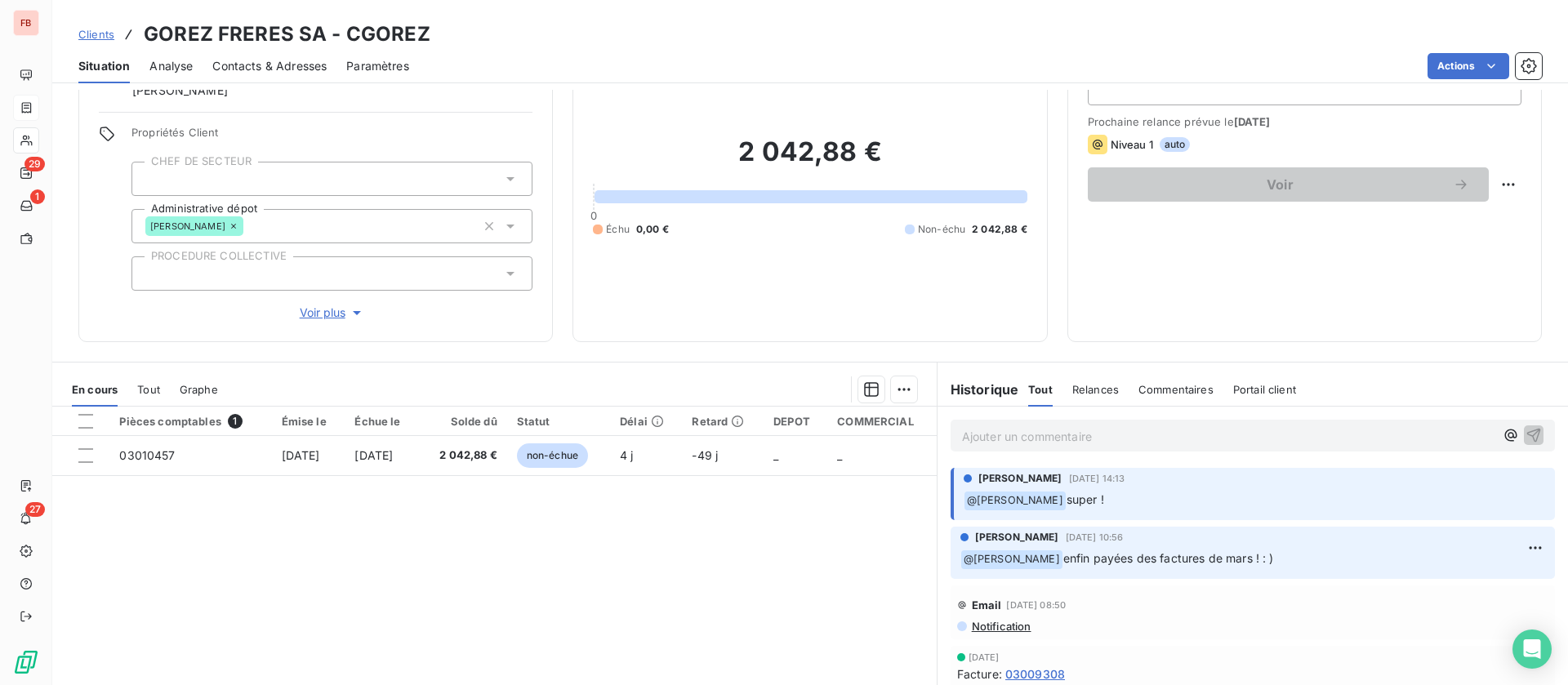
scroll to position [52, 0]
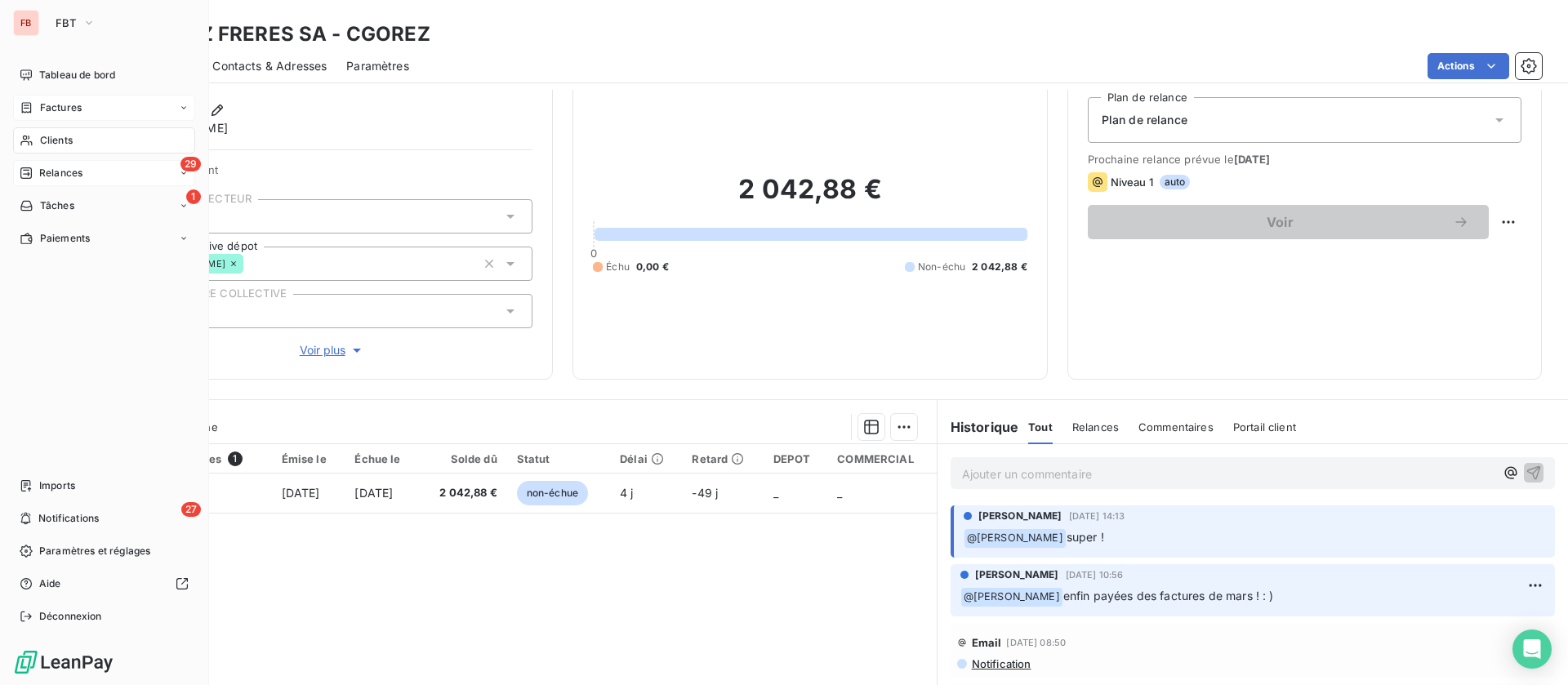
click at [45, 166] on span "Relances" at bounding box center [61, 173] width 44 height 15
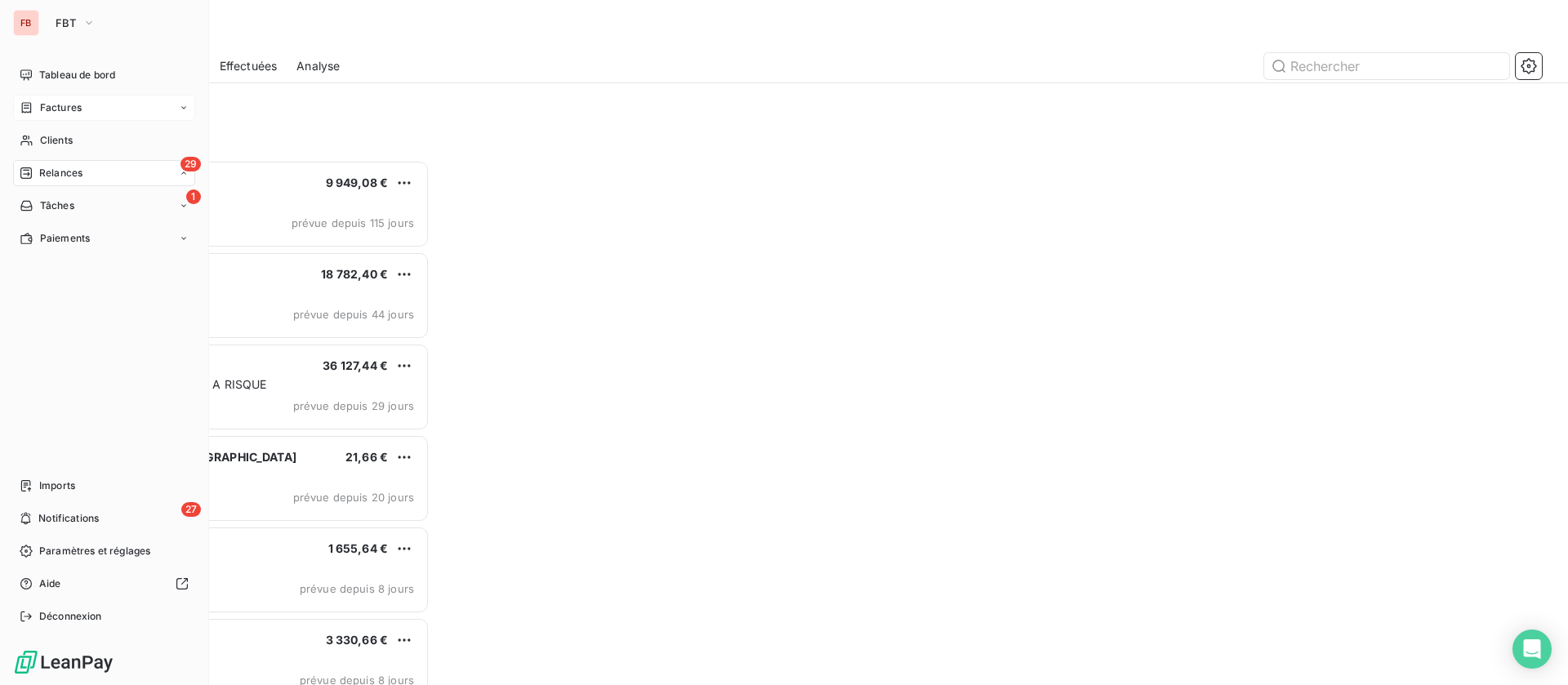
scroll to position [506, 333]
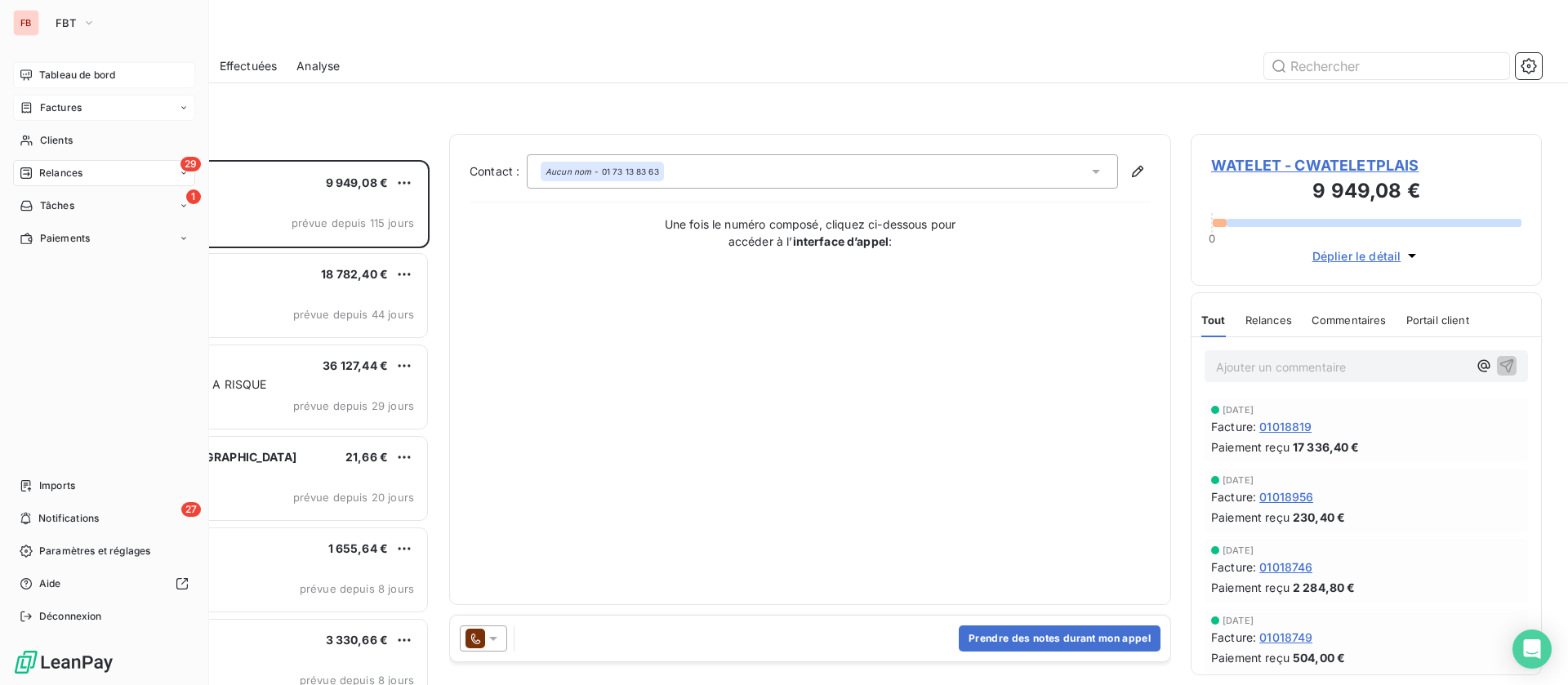
click at [54, 70] on span "Tableau de bord" at bounding box center [77, 75] width 76 height 15
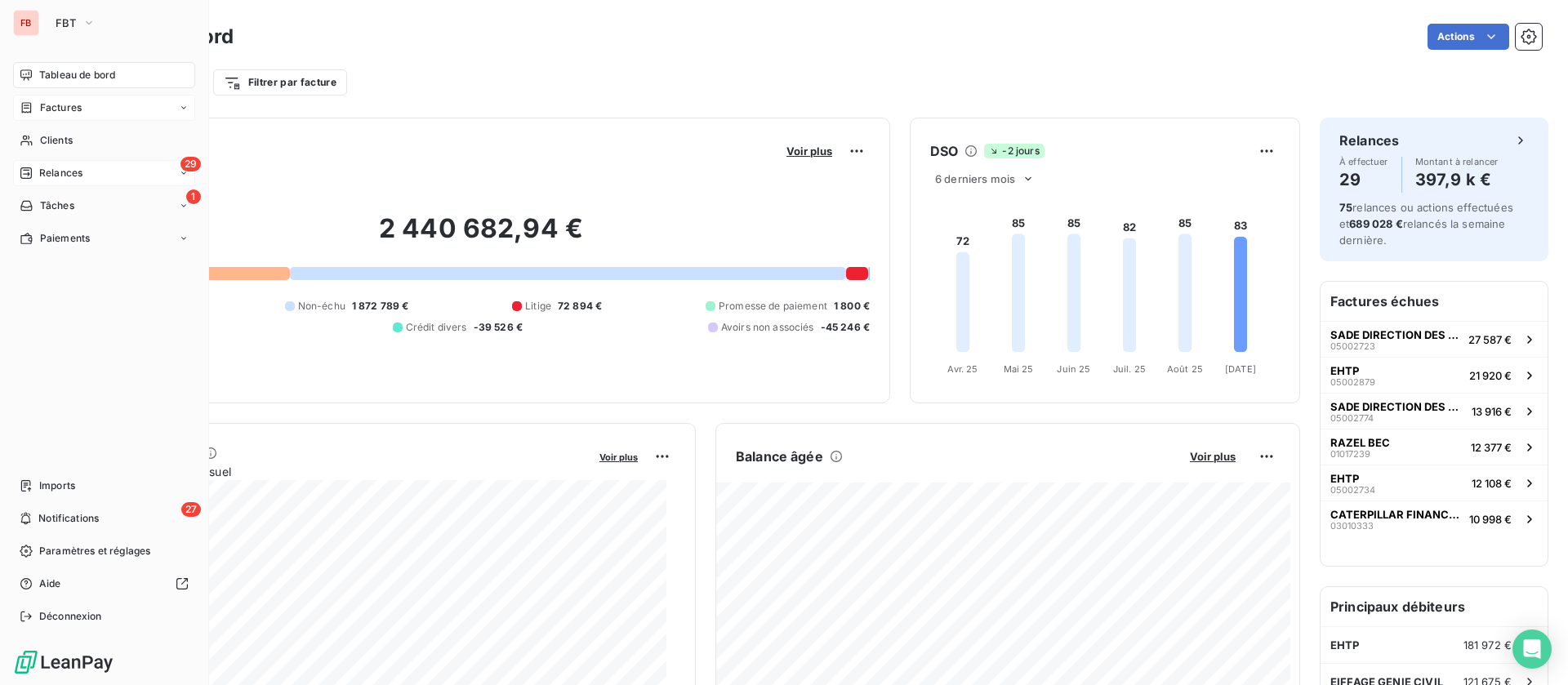
click at [88, 106] on div "Factures" at bounding box center [104, 108] width 182 height 26
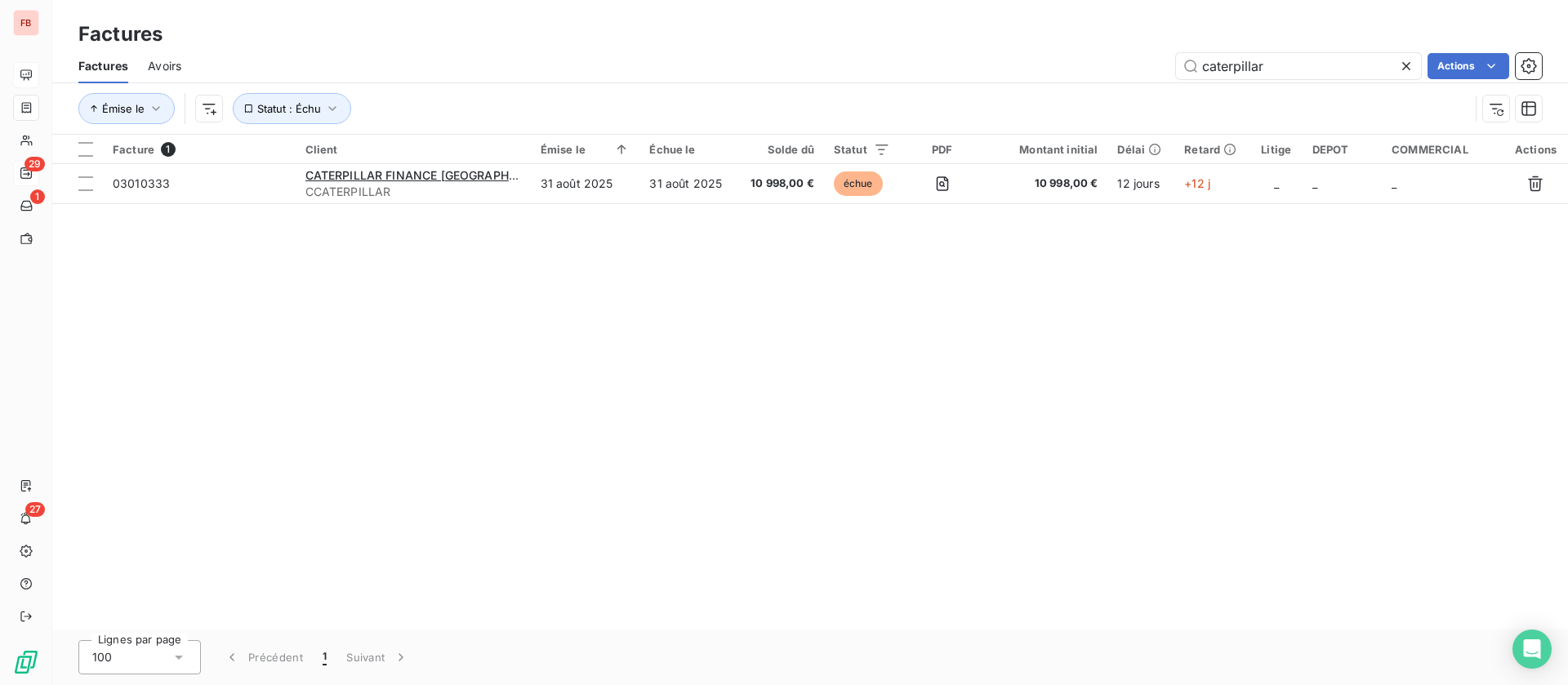
drag, startPoint x: 1308, startPoint y: 62, endPoint x: 1035, endPoint y: 54, distance: 273.1
click at [1014, 69] on div "caterpillar Actions" at bounding box center [871, 66] width 1341 height 26
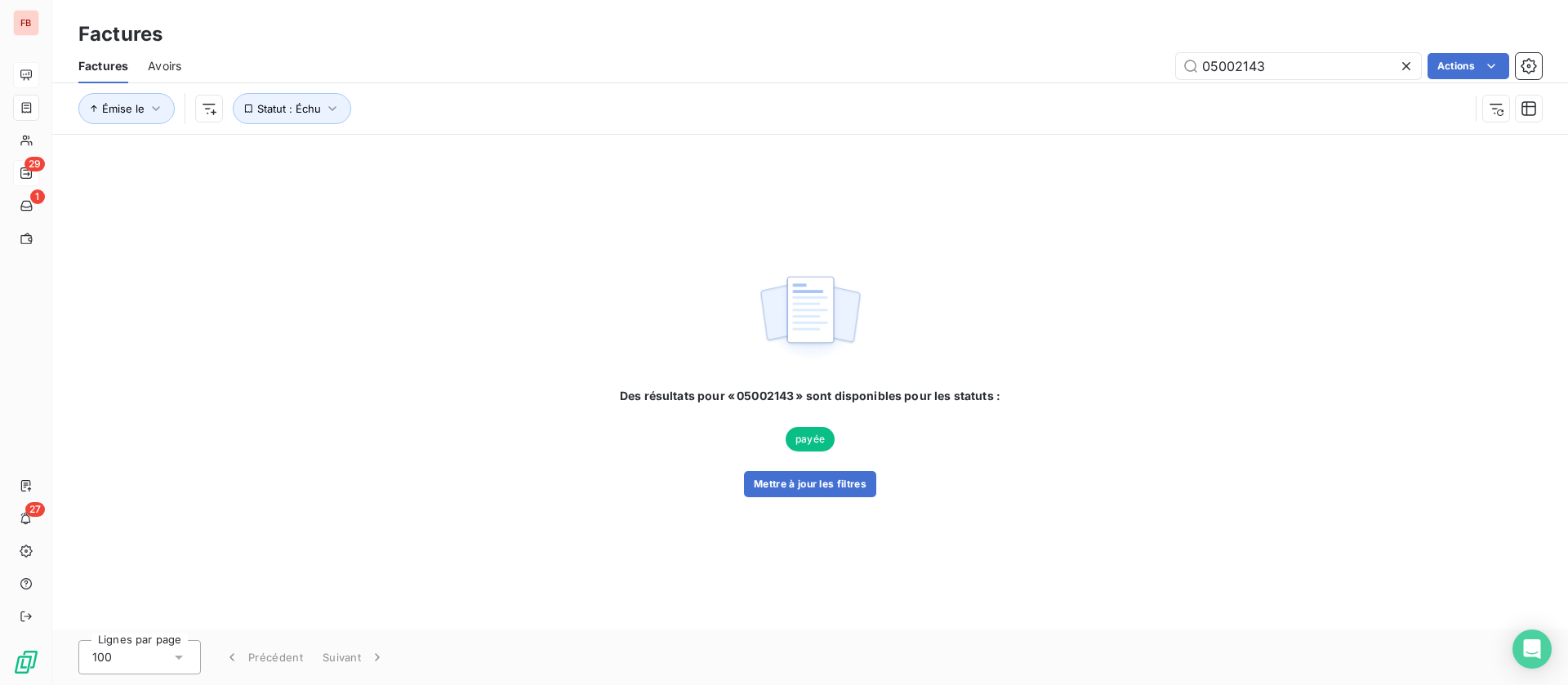
drag, startPoint x: 1295, startPoint y: 65, endPoint x: 1078, endPoint y: 49, distance: 217.6
click at [1078, 49] on div "Factures Avoirs 05002143 Actions" at bounding box center [810, 65] width 1516 height 34
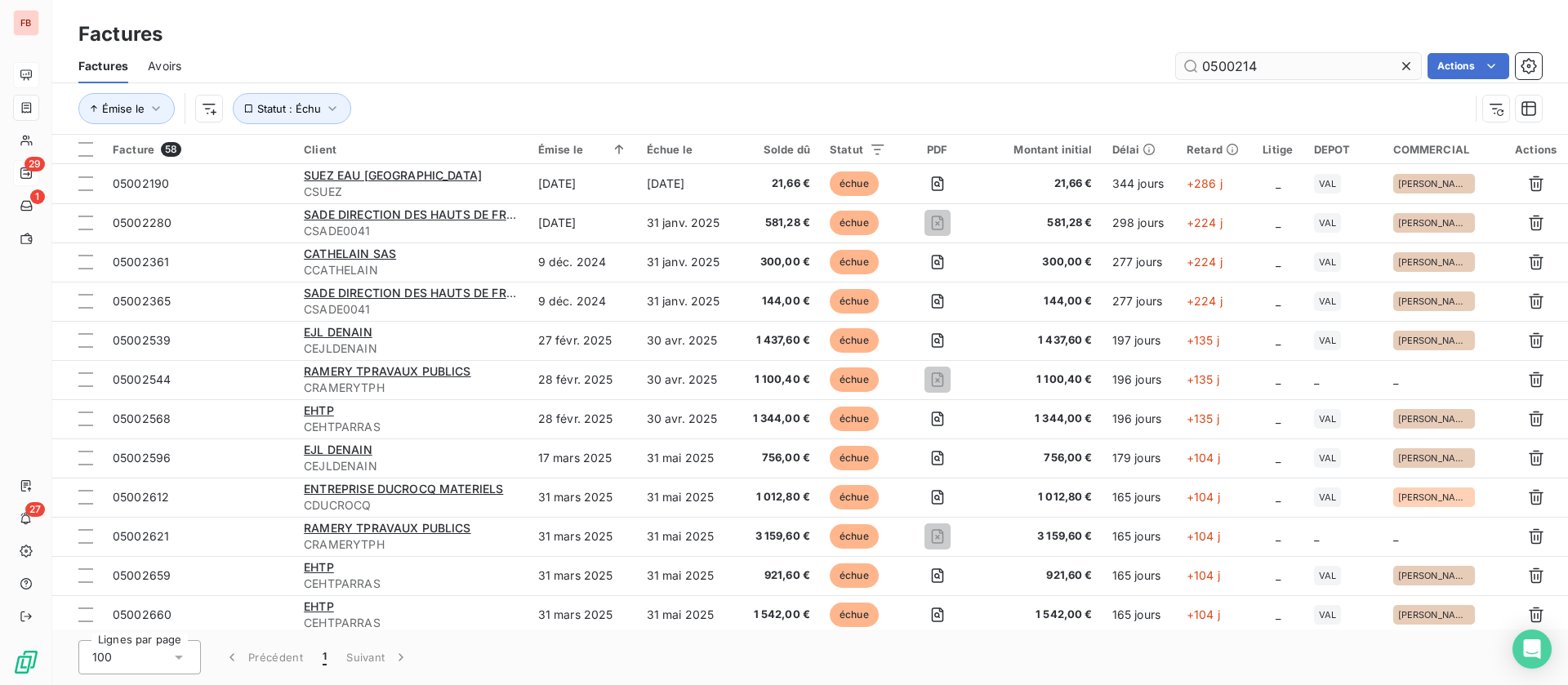
type input "05002143"
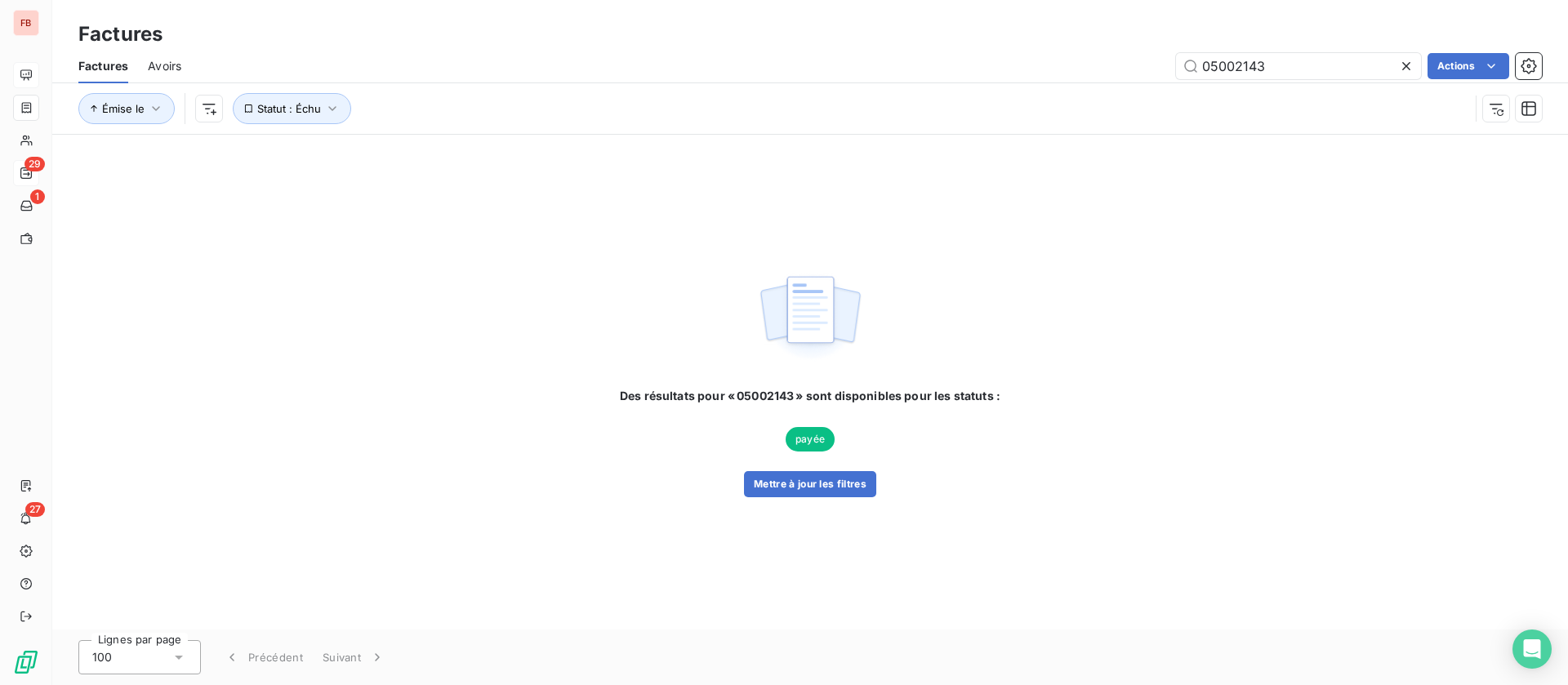
click at [741, 495] on div "Des résultats pour « 05002143 » sont disponibles pour les statuts : payée Mettr…" at bounding box center [810, 442] width 381 height 109
click at [805, 478] on button "Mettre à jour les filtres" at bounding box center [810, 484] width 133 height 26
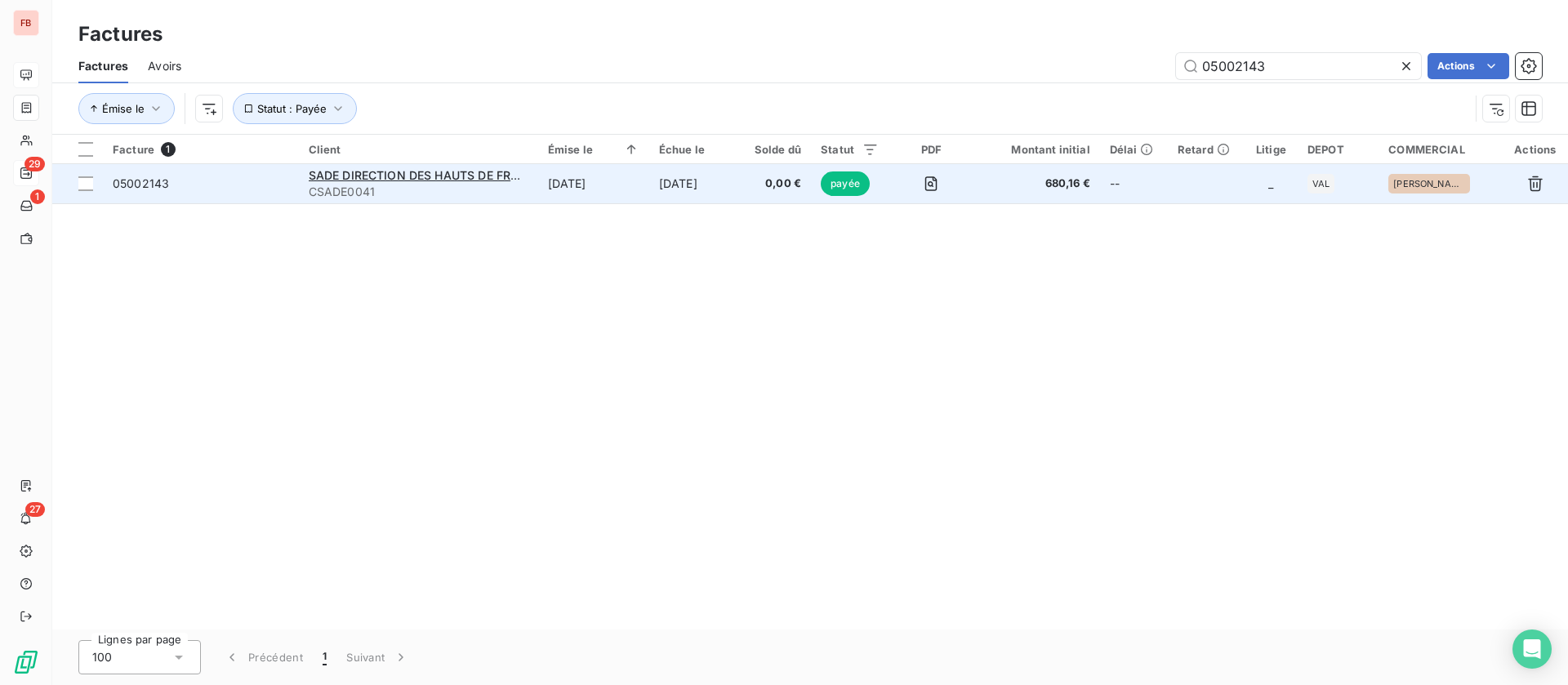
click at [489, 183] on span "CSADE0041" at bounding box center [419, 191] width 220 height 17
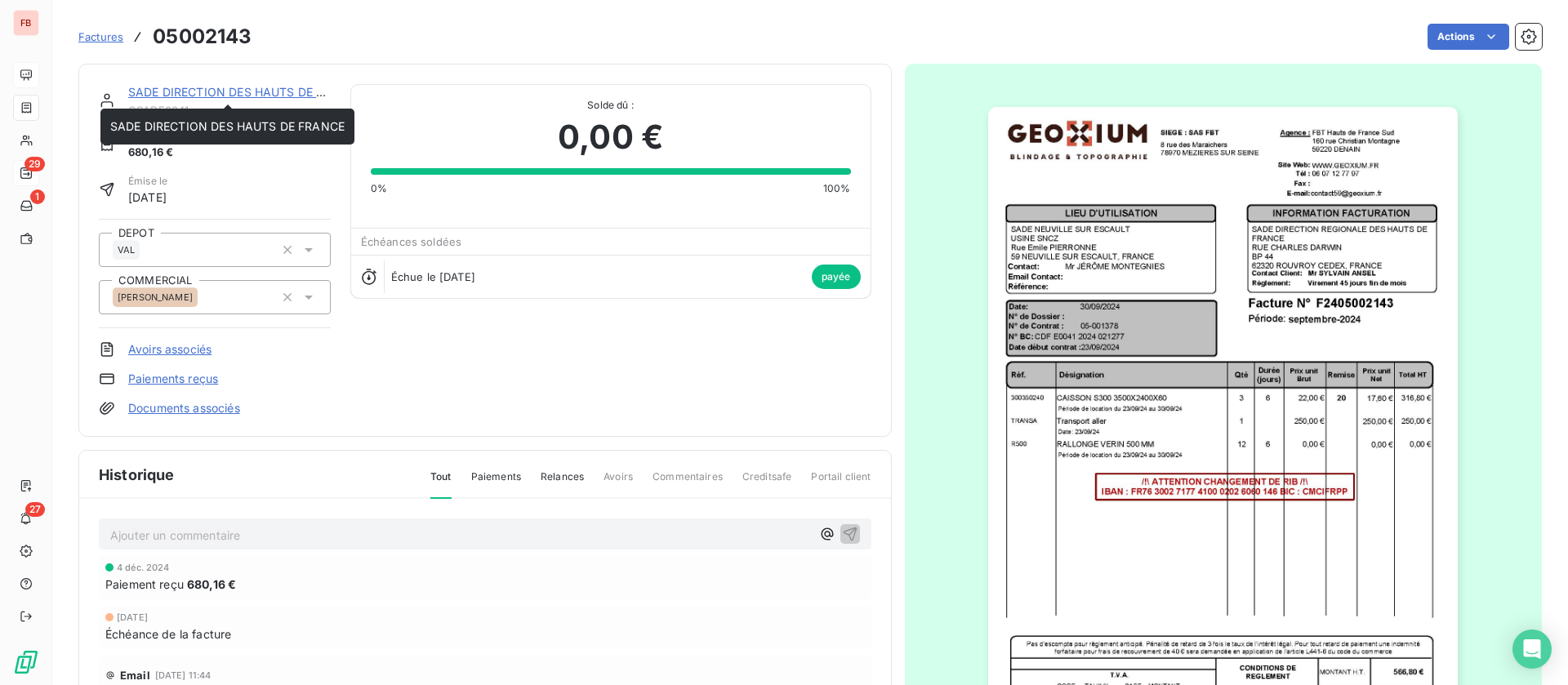
click at [230, 85] on link "SADE DIRECTION DES HAUTS DE FRANCE" at bounding box center [245, 92] width 234 height 14
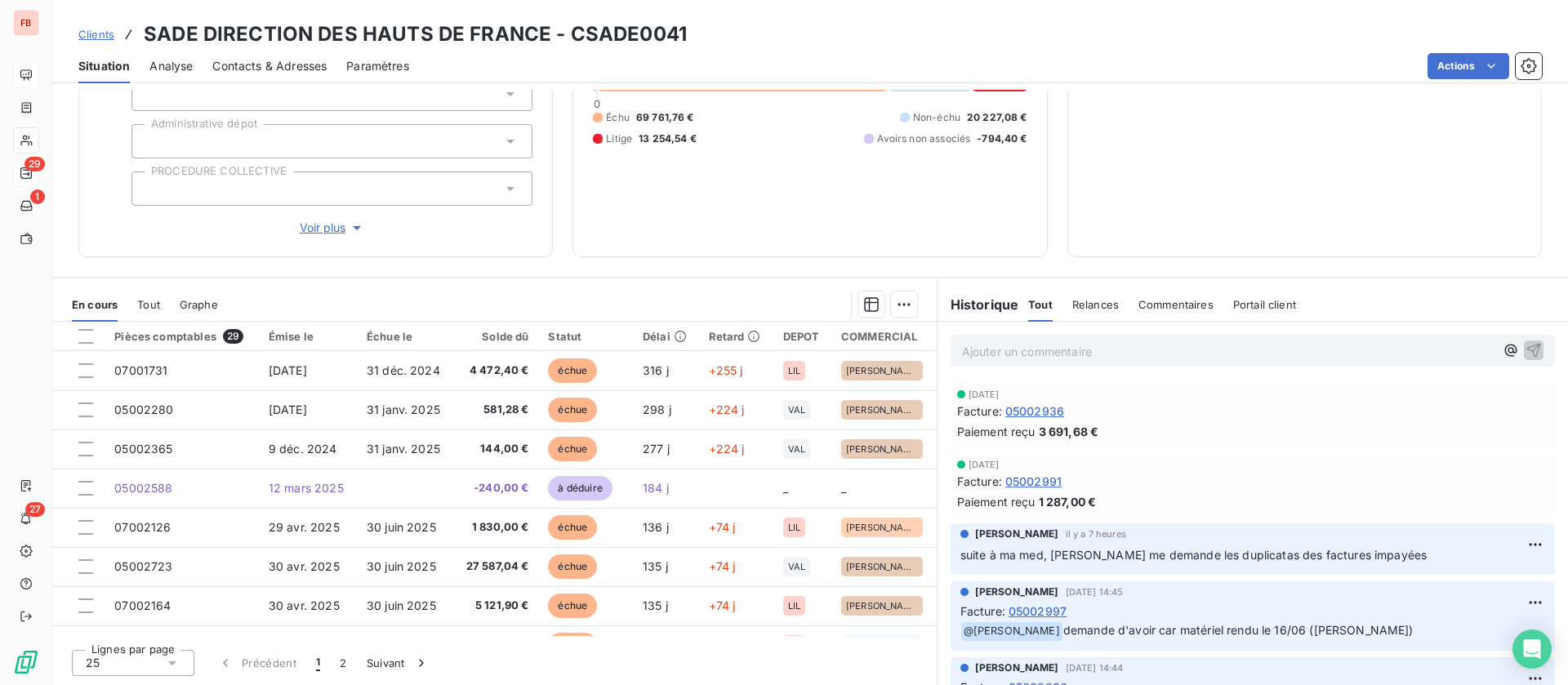
scroll to position [122, 0]
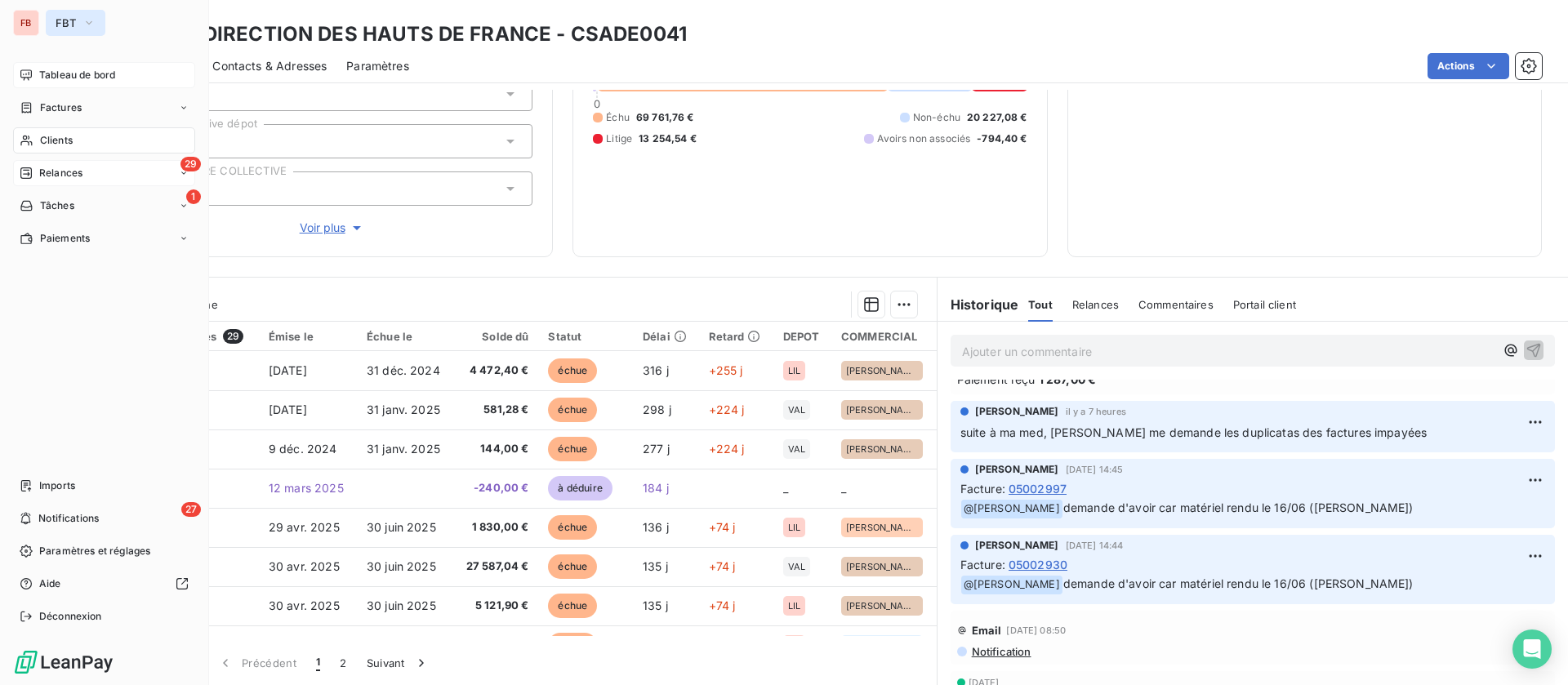
drag, startPoint x: 58, startPoint y: 14, endPoint x: 67, endPoint y: 20, distance: 10.8
click at [64, 16] on button "FBT" at bounding box center [75, 23] width 59 height 26
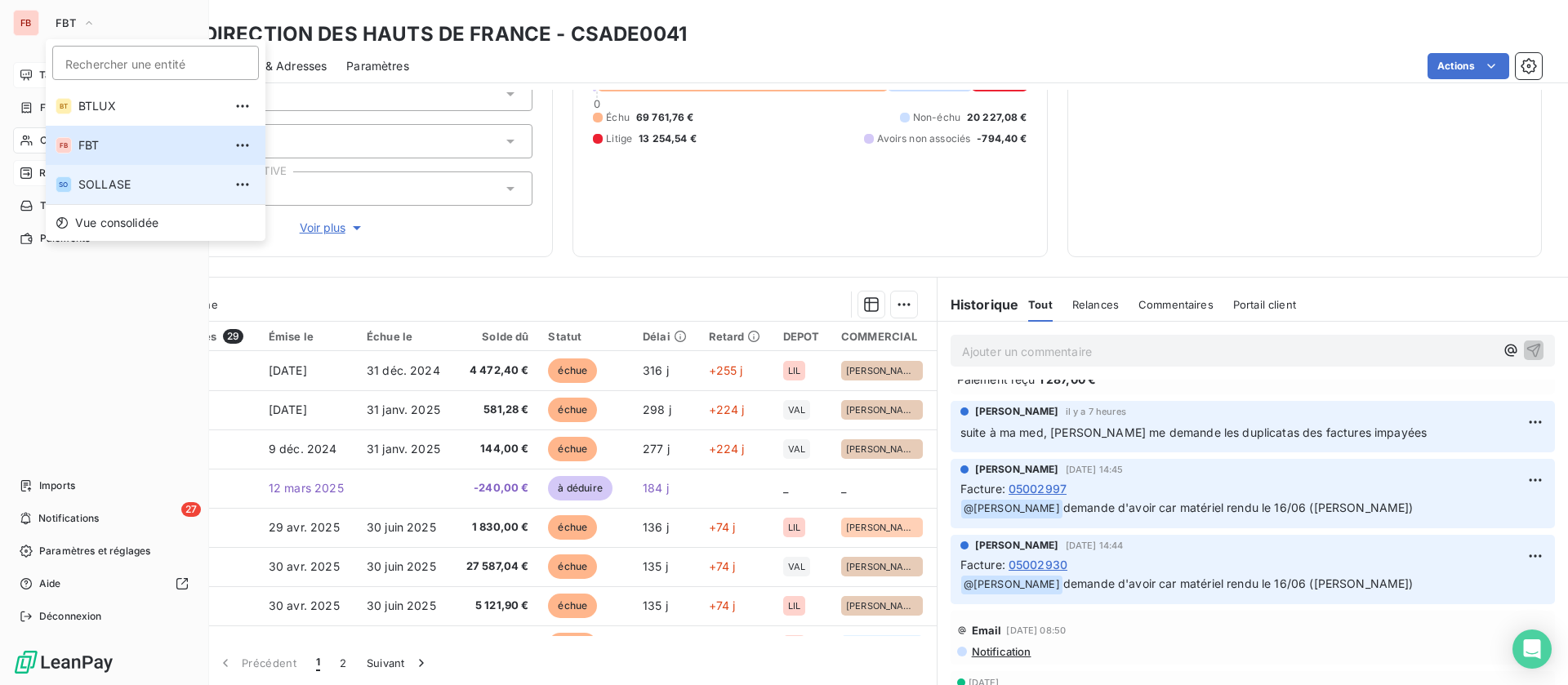
click at [127, 192] on span "SOLLASE" at bounding box center [151, 184] width 145 height 17
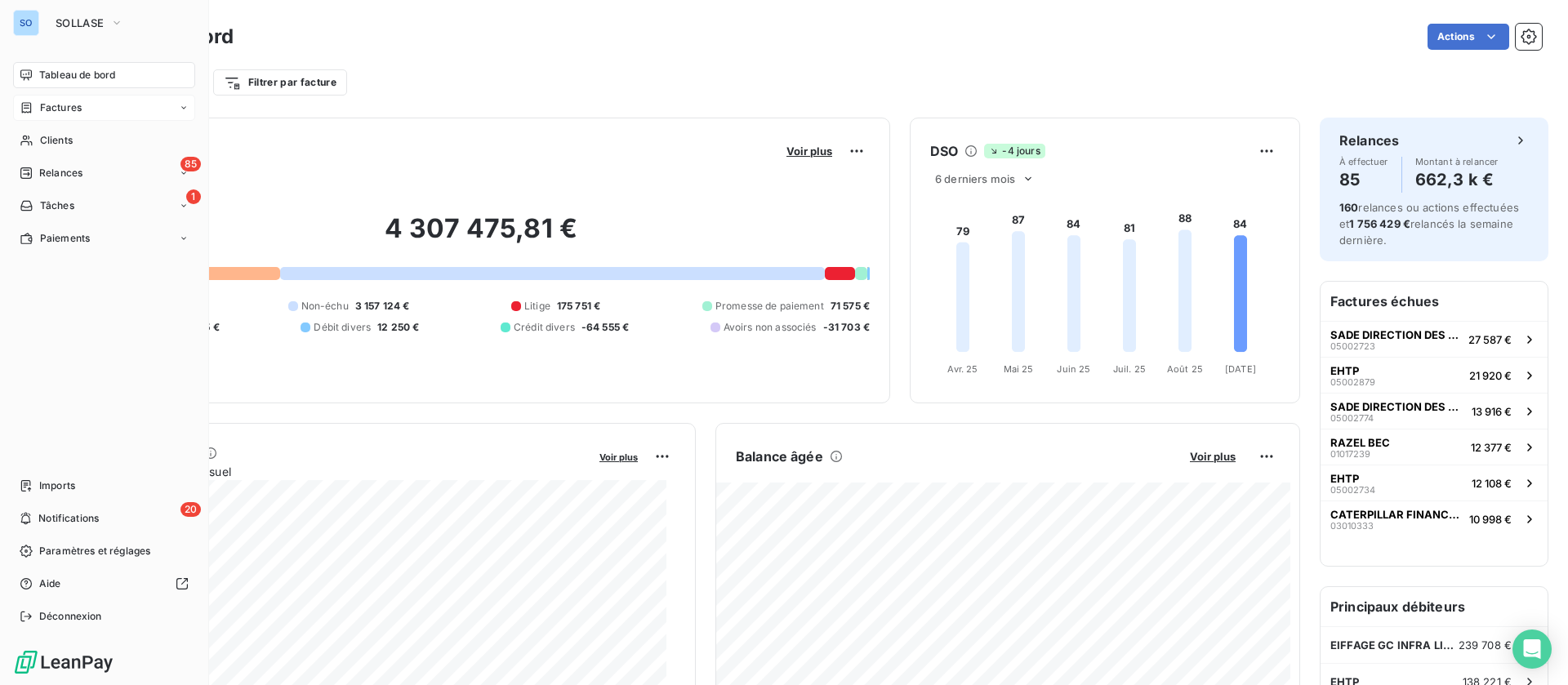
click at [54, 110] on span "Factures" at bounding box center [61, 107] width 42 height 15
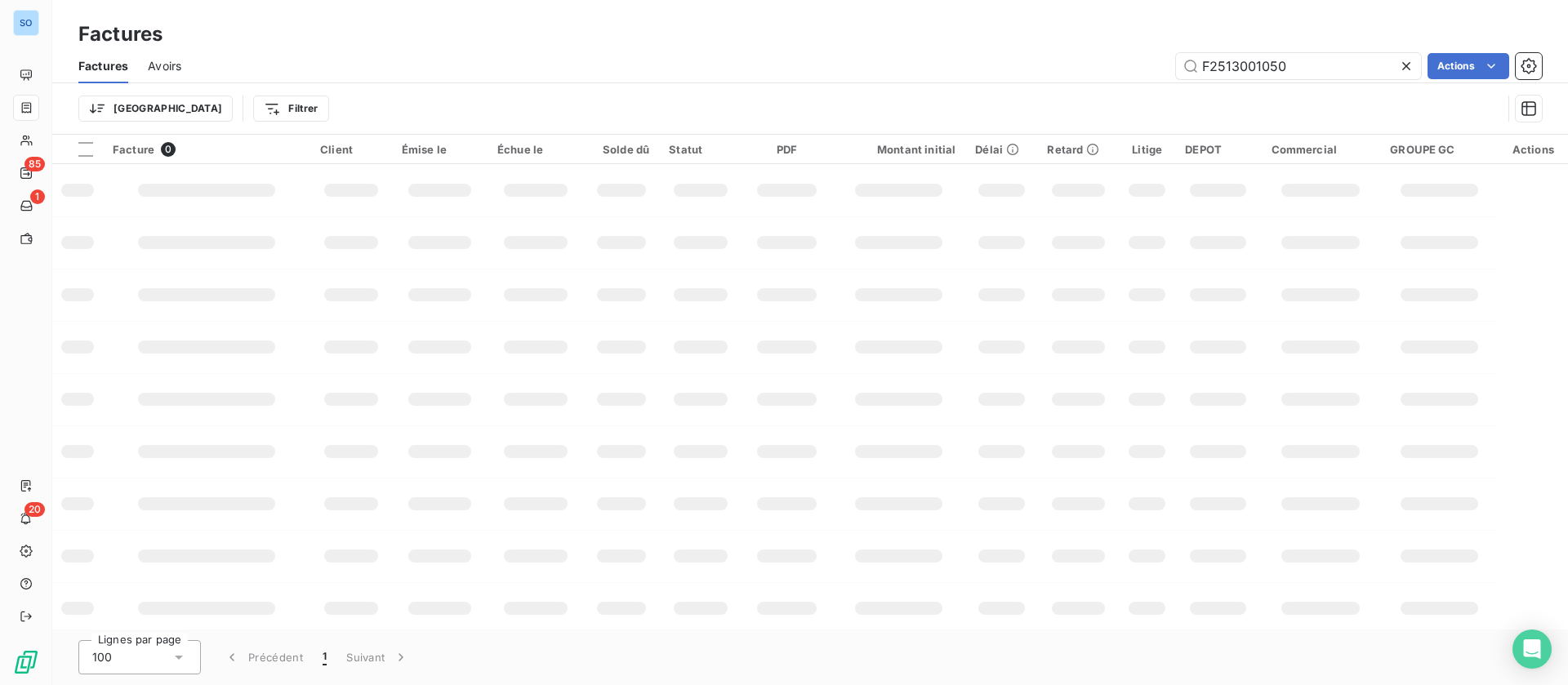
drag, startPoint x: 1317, startPoint y: 65, endPoint x: 998, endPoint y: 59, distance: 319.1
click at [1003, 65] on div "F2513001050 Actions" at bounding box center [871, 66] width 1341 height 26
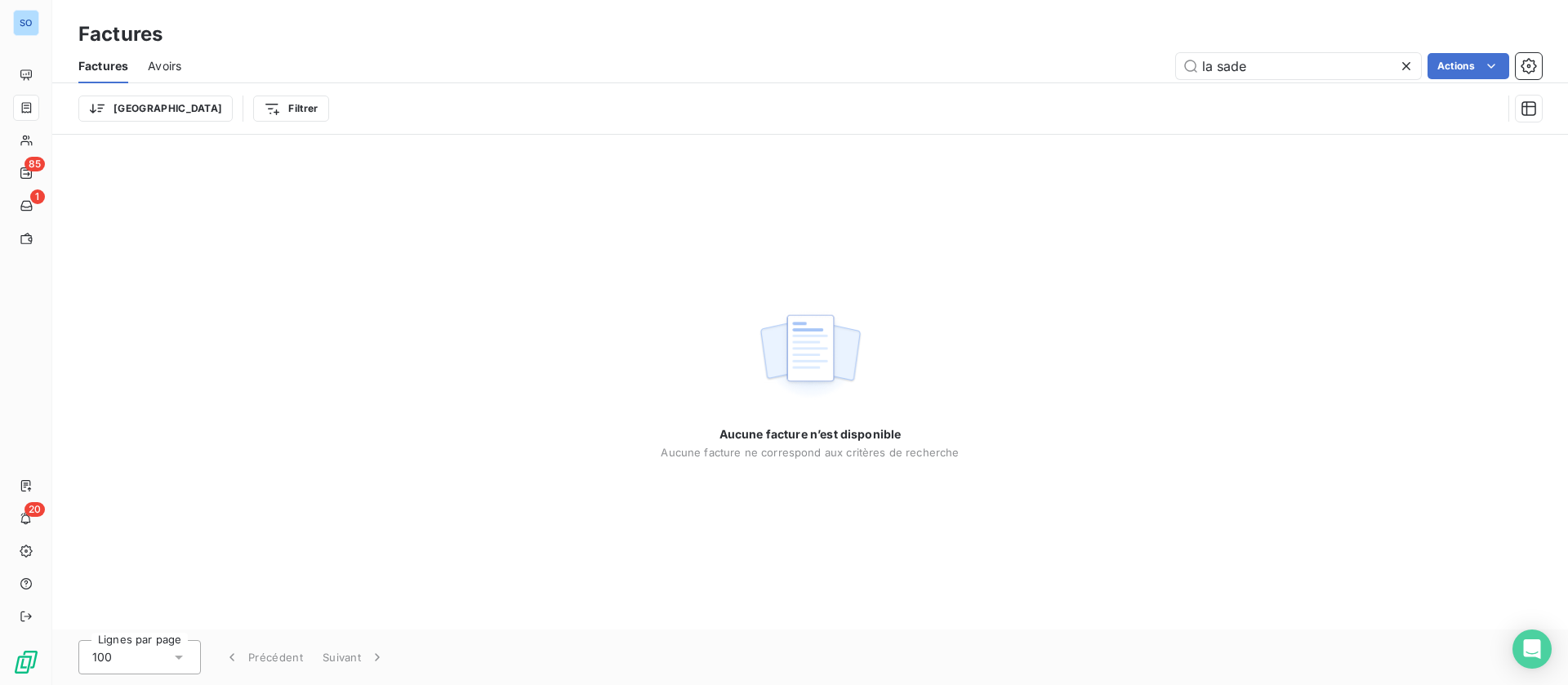
drag, startPoint x: 1152, startPoint y: 50, endPoint x: 892, endPoint y: 56, distance: 260.1
click at [892, 56] on div "la sade Actions" at bounding box center [871, 66] width 1341 height 26
type input "sade"
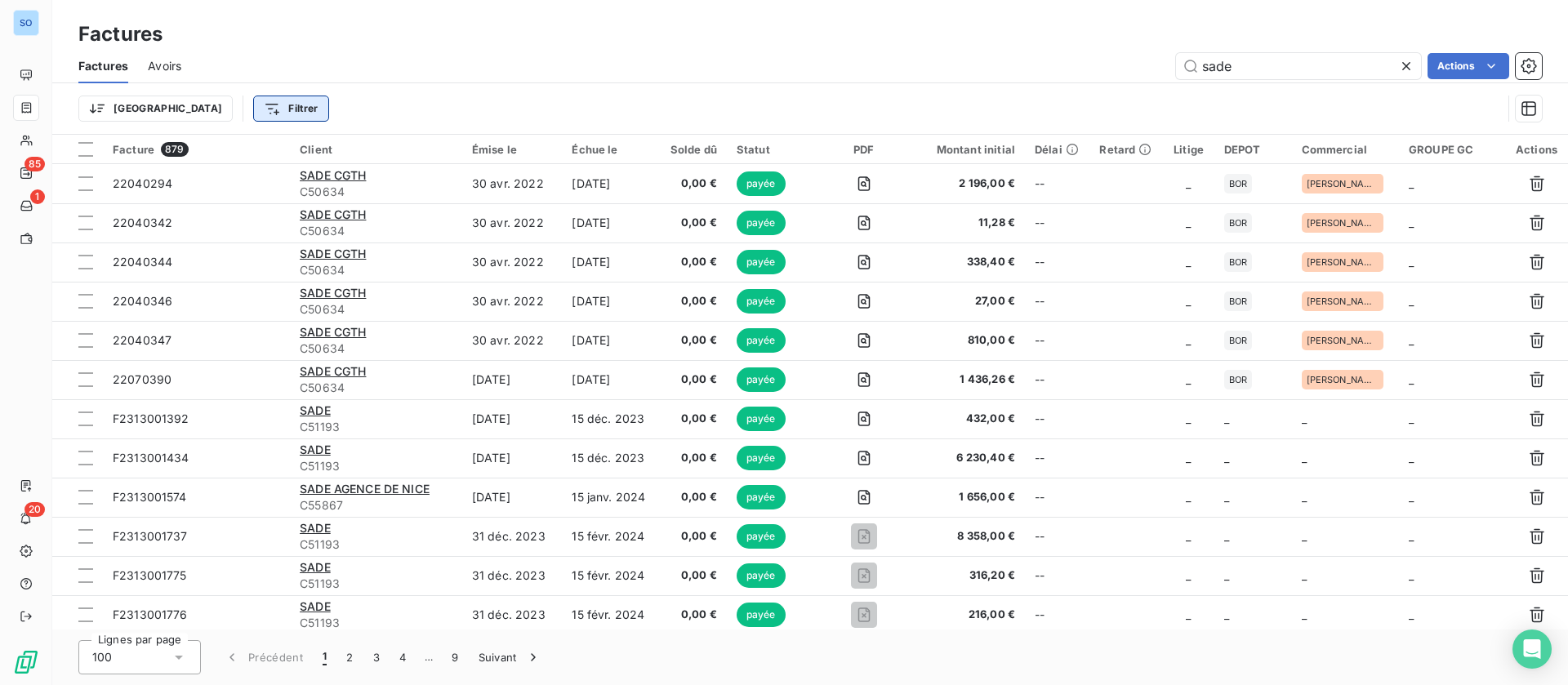
click at [221, 114] on html "SO 85 1 20 Factures Factures Avoirs sade Actions Trier Filtrer Facture 879 Clie…" at bounding box center [784, 342] width 1568 height 685
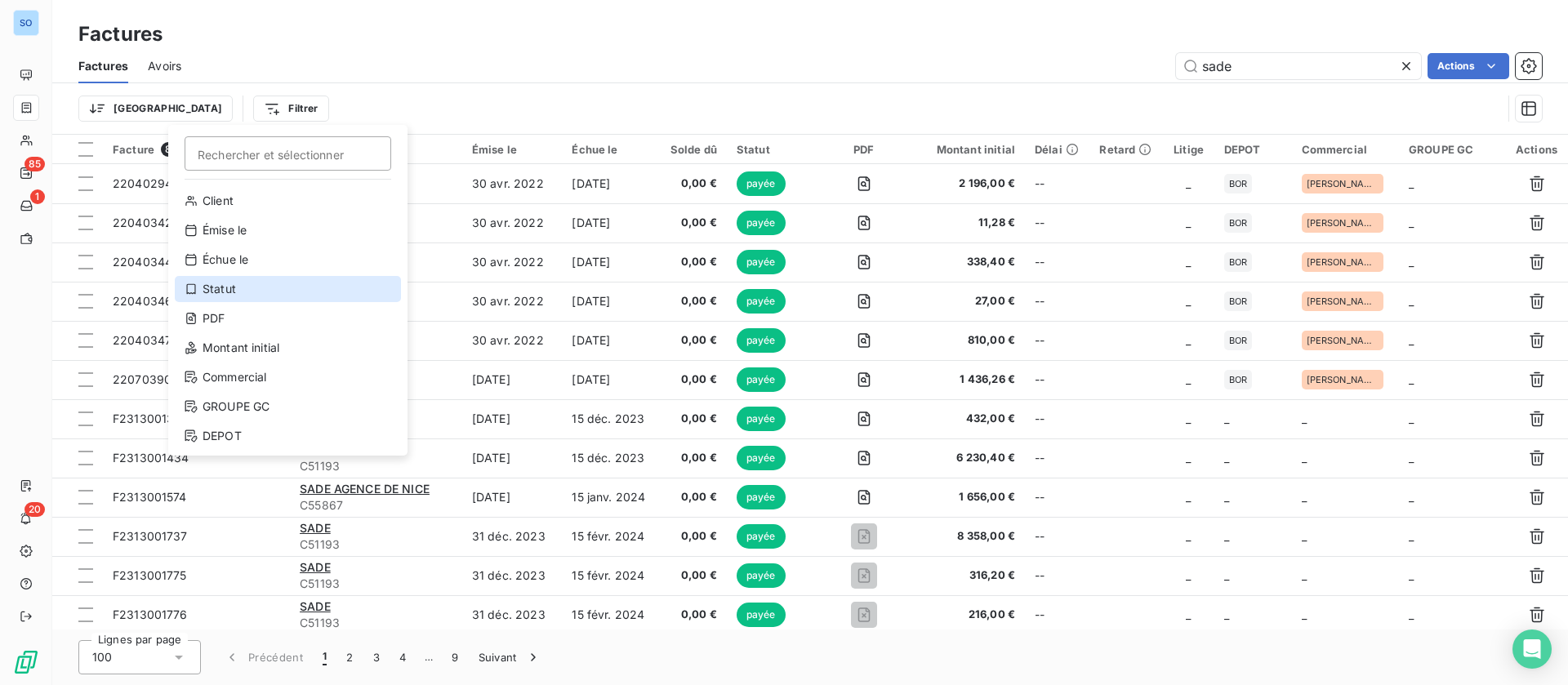
click at [242, 289] on div "Statut" at bounding box center [287, 289] width 226 height 26
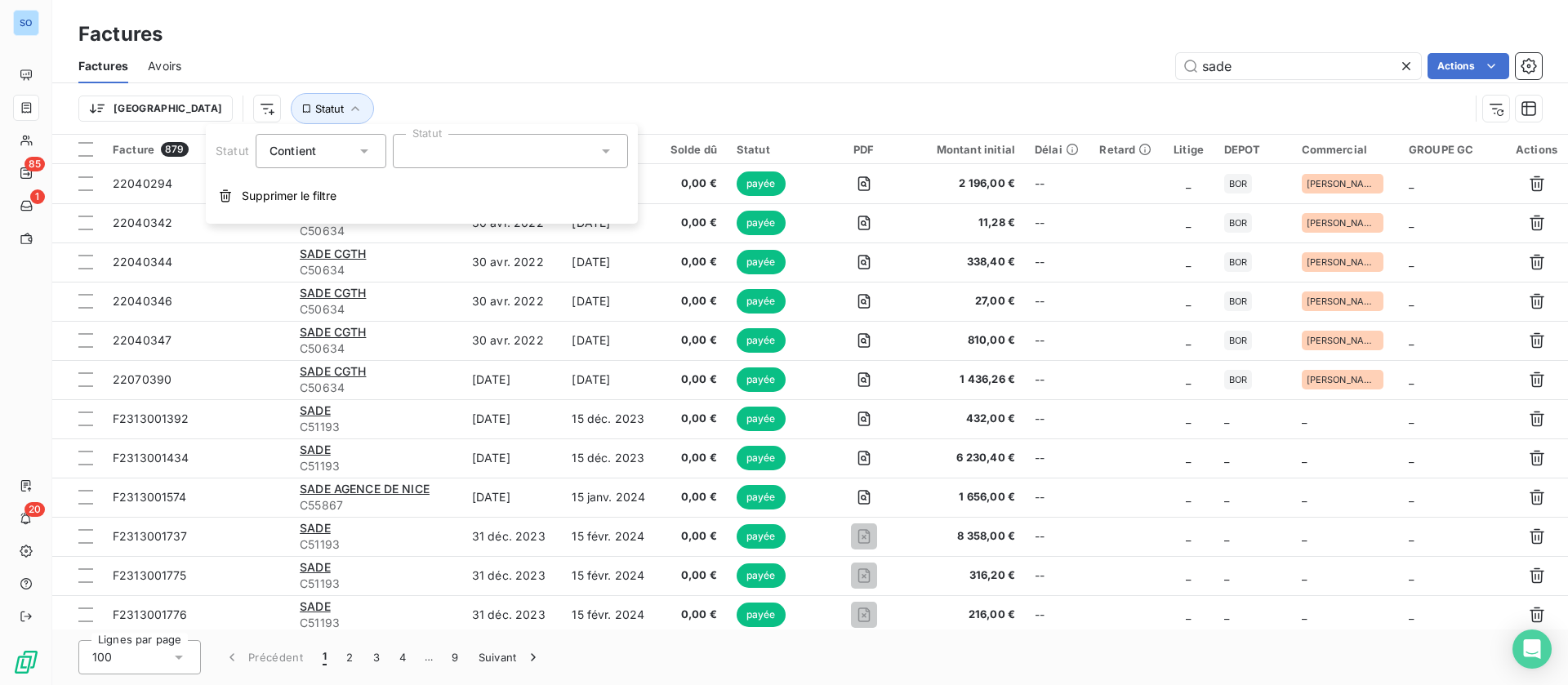
click at [535, 134] on div at bounding box center [510, 150] width 235 height 34
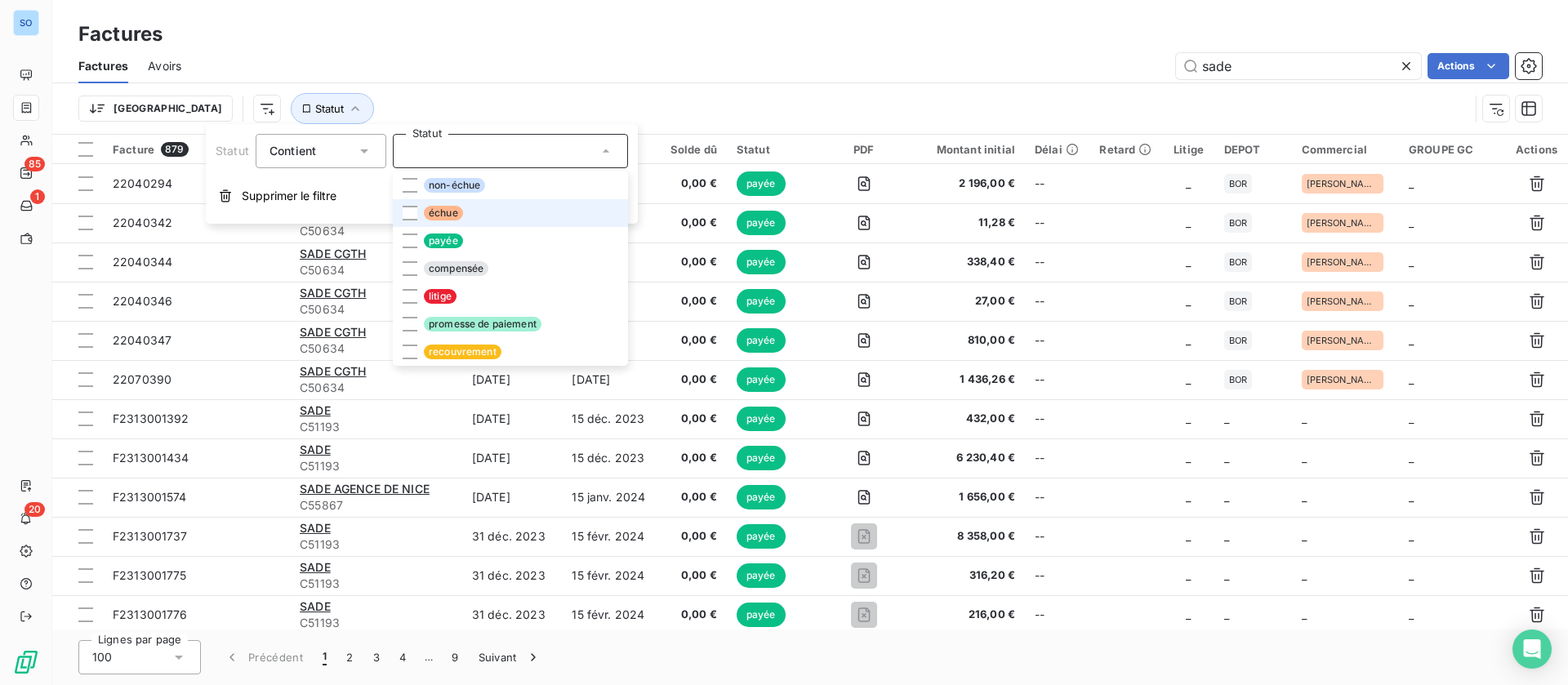
click at [434, 215] on span "échue" at bounding box center [443, 213] width 39 height 15
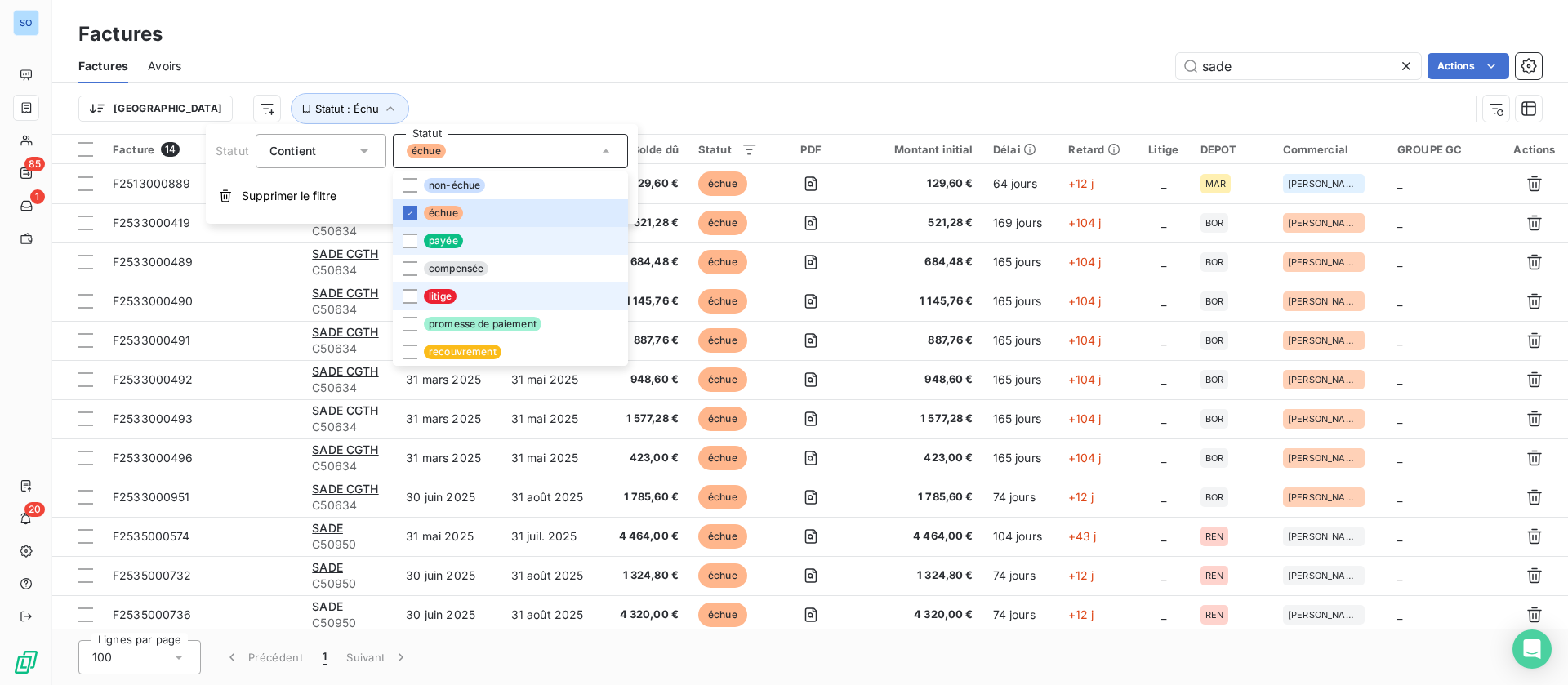
drag, startPoint x: 422, startPoint y: 296, endPoint x: 506, endPoint y: 253, distance: 94.4
click at [423, 295] on li "litige" at bounding box center [510, 297] width 235 height 28
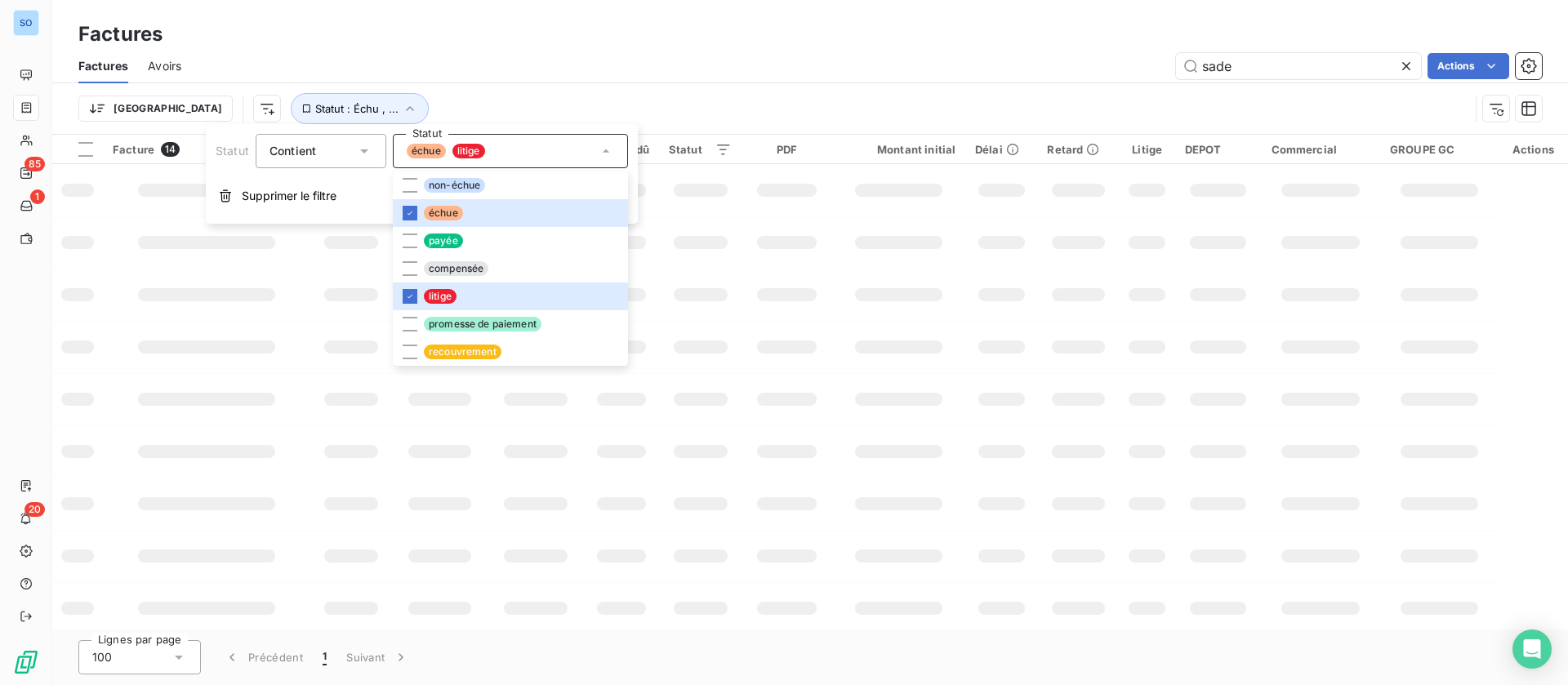
click at [836, 59] on div "sade Actions" at bounding box center [871, 66] width 1341 height 26
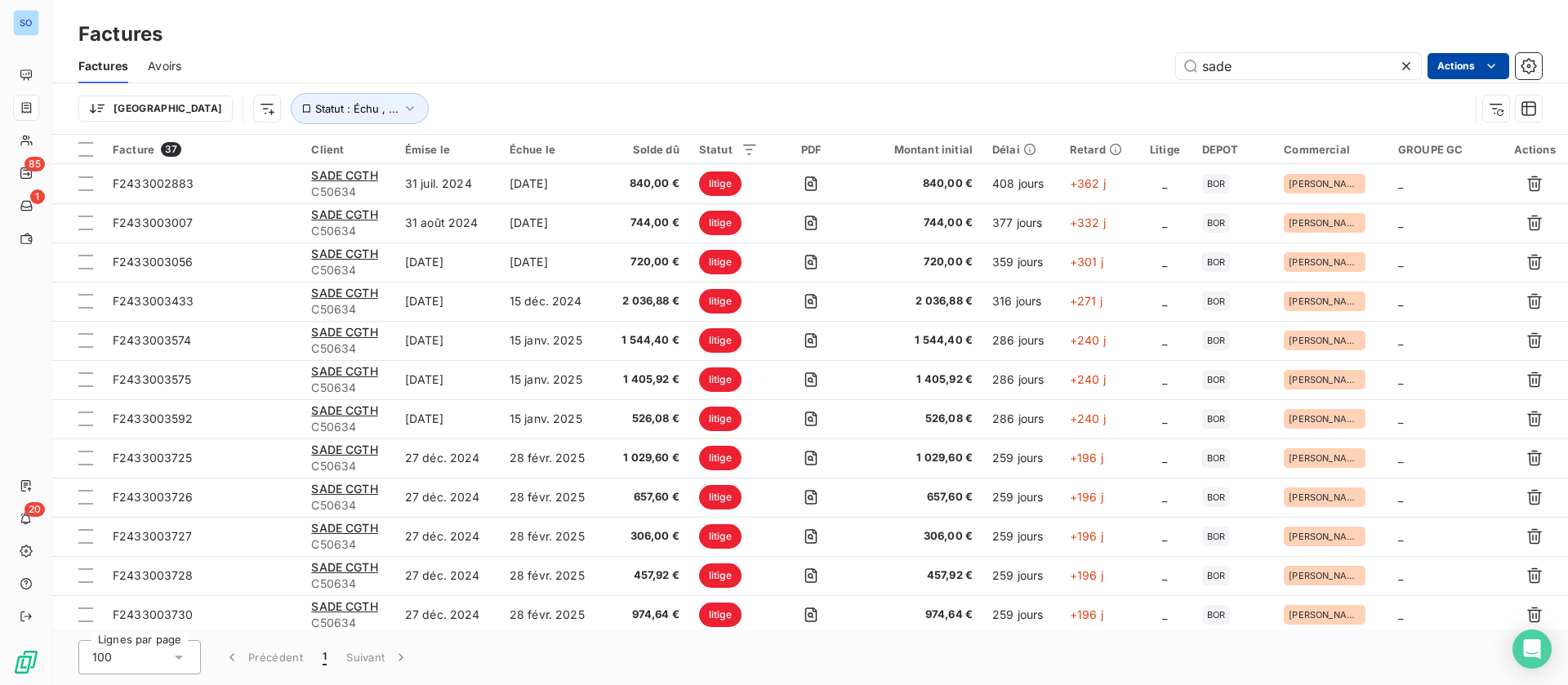
click at [1493, 54] on html "SO 85 1 20 Factures Factures Avoirs sade Actions Trier Statut : Échu , ... Fact…" at bounding box center [784, 342] width 1568 height 685
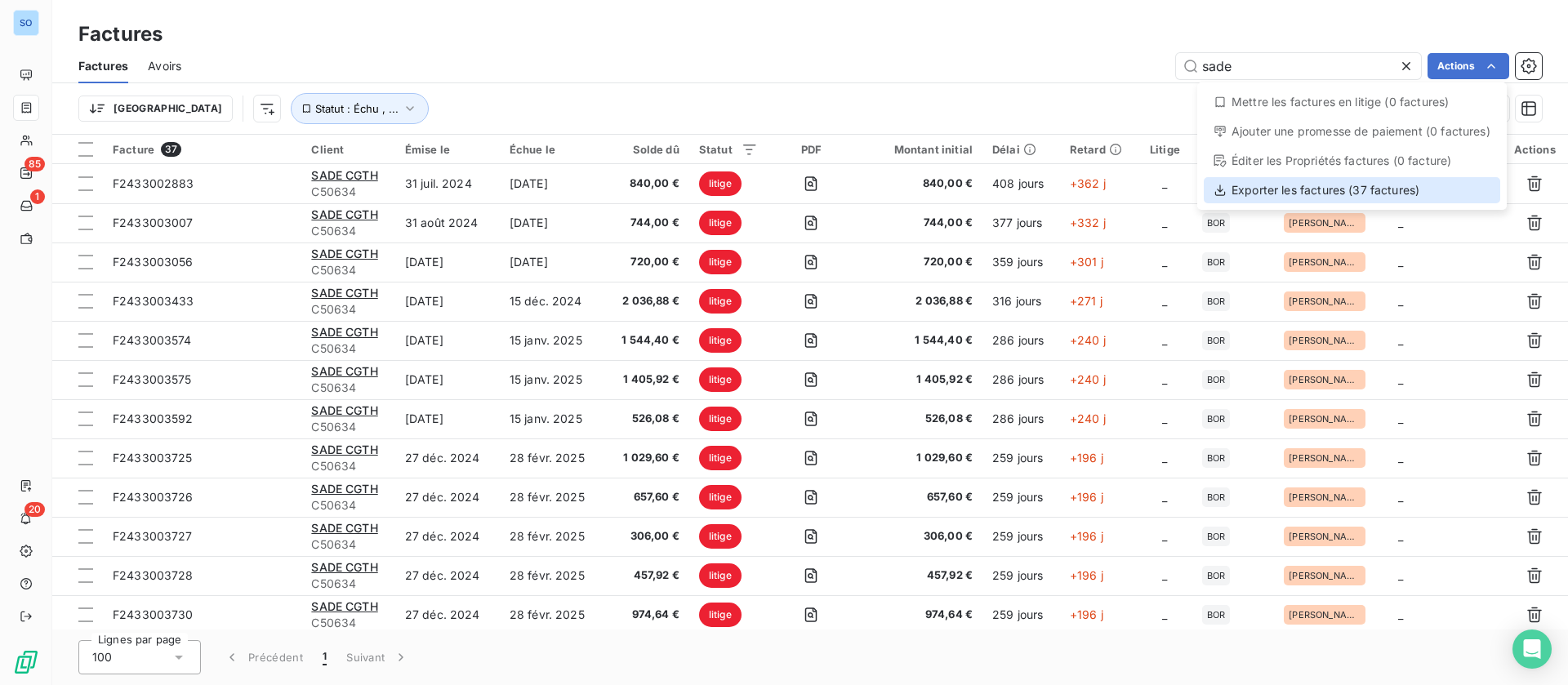
click at [1357, 201] on div "Exporter les factures (37 factures)" at bounding box center [1352, 190] width 297 height 26
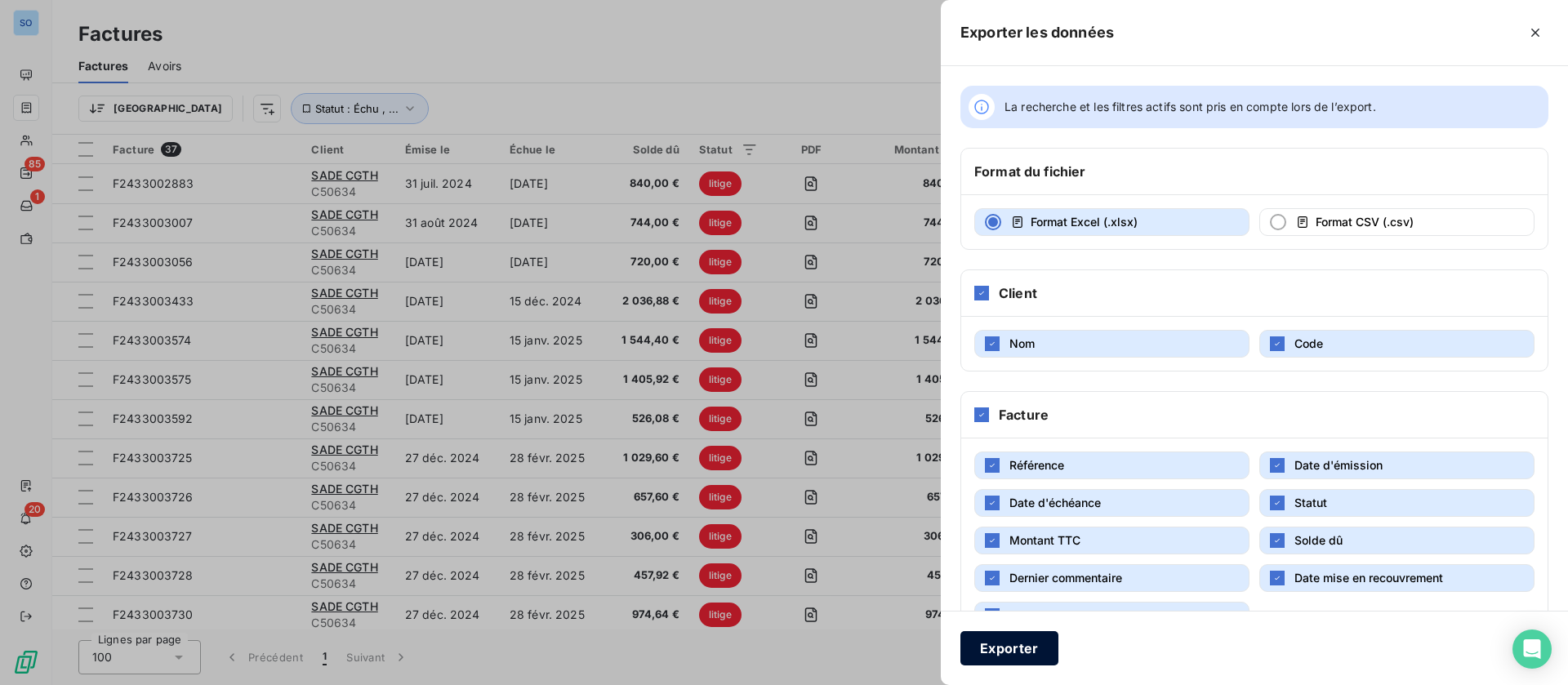
click at [1006, 645] on button "Exporter" at bounding box center [1009, 647] width 98 height 34
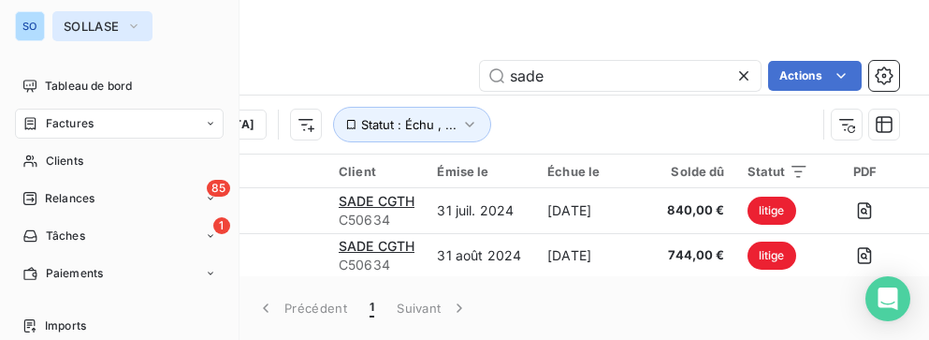
click at [52, 28] on button "SOLLASE" at bounding box center [102, 26] width 100 height 30
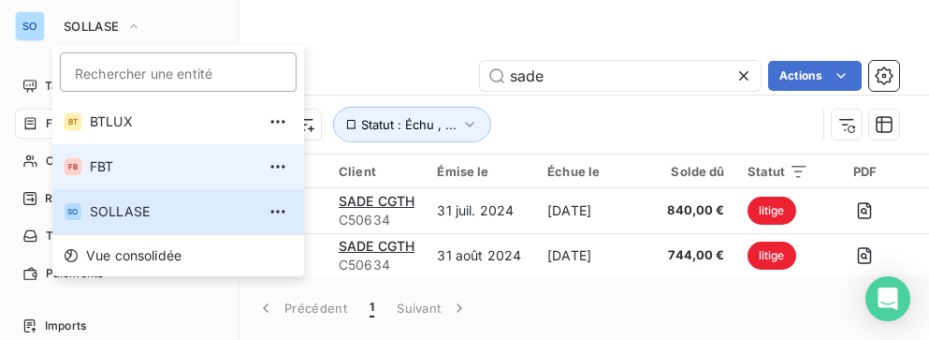
click at [105, 154] on li "FB FBT" at bounding box center [178, 166] width 252 height 45
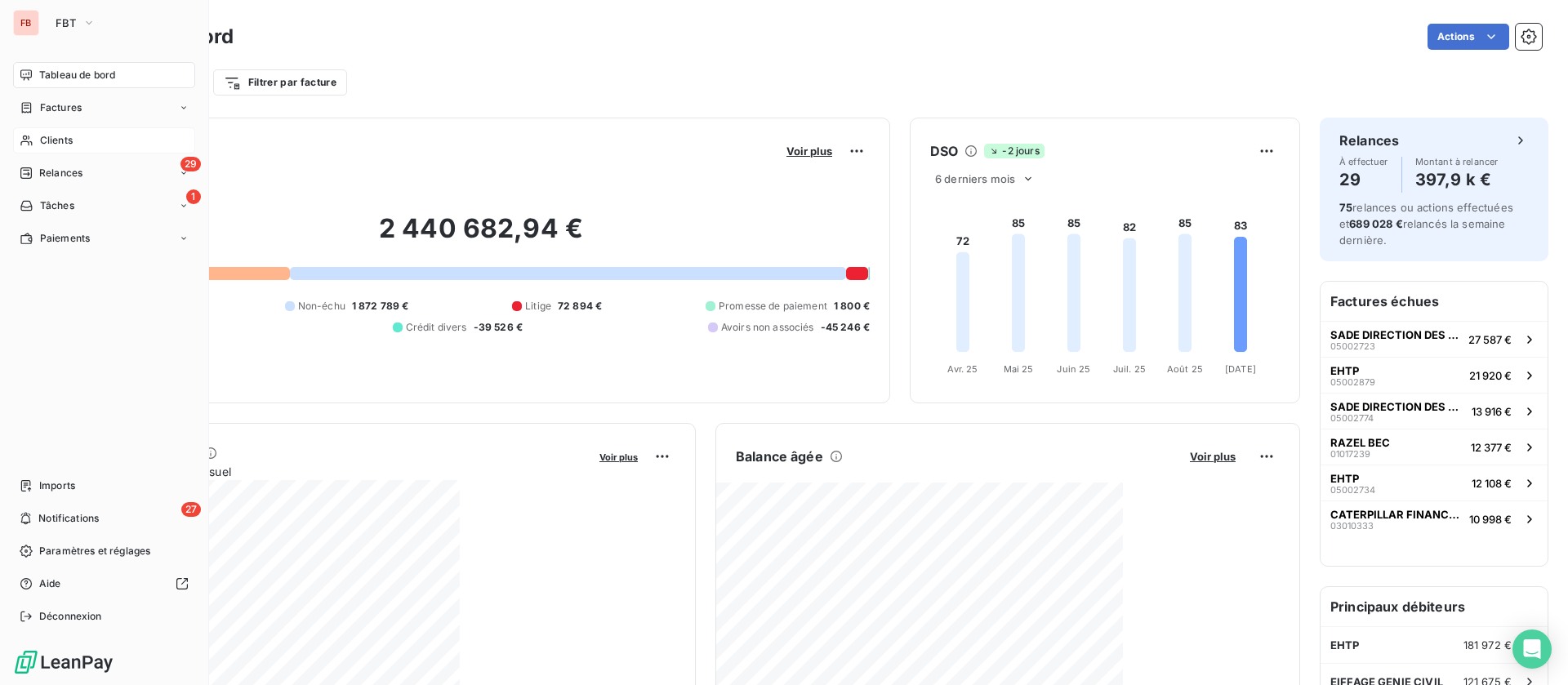
click at [69, 134] on span "Clients" at bounding box center [56, 140] width 32 height 15
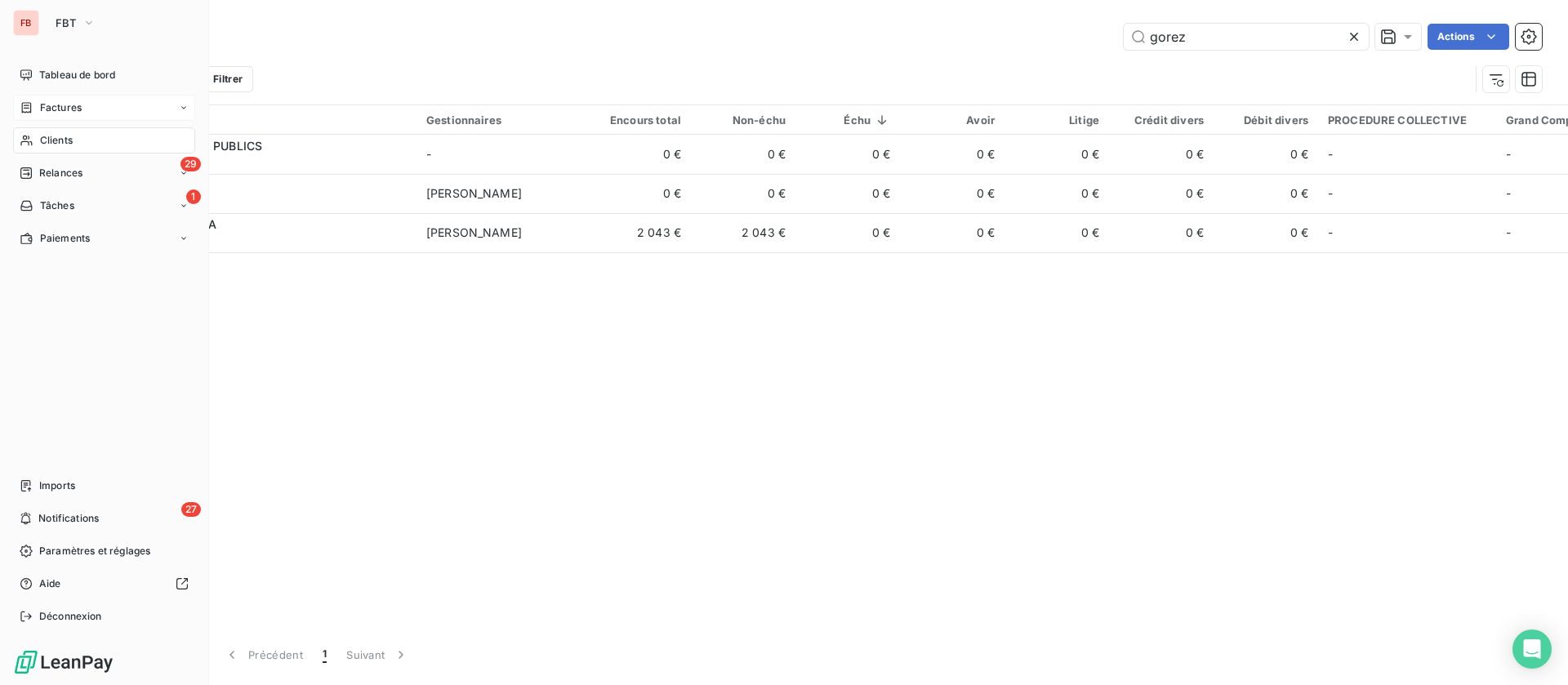
click at [80, 106] on span "Factures" at bounding box center [61, 107] width 42 height 15
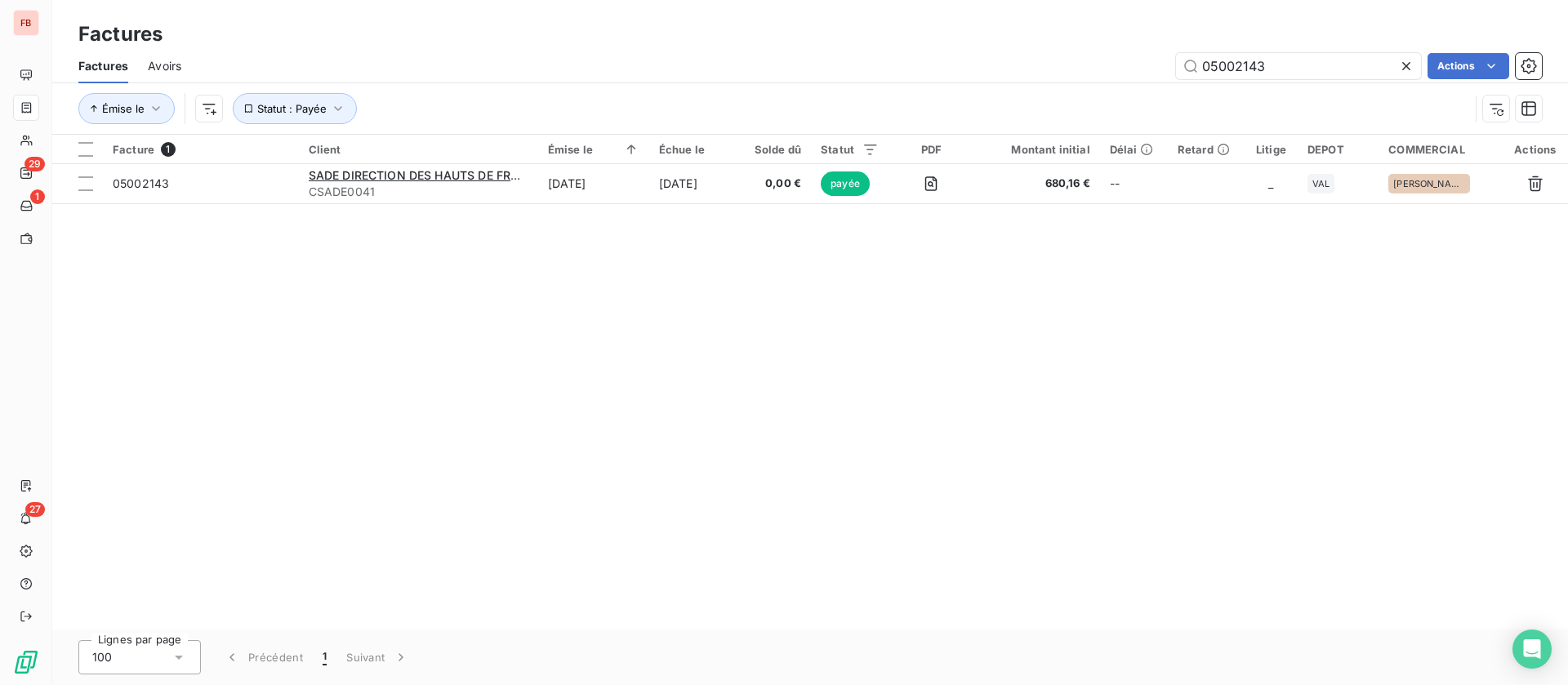
drag, startPoint x: 1285, startPoint y: 58, endPoint x: 983, endPoint y: 48, distance: 302.2
click at [980, 55] on div "05002143 Actions" at bounding box center [871, 66] width 1341 height 26
type input "05002204"
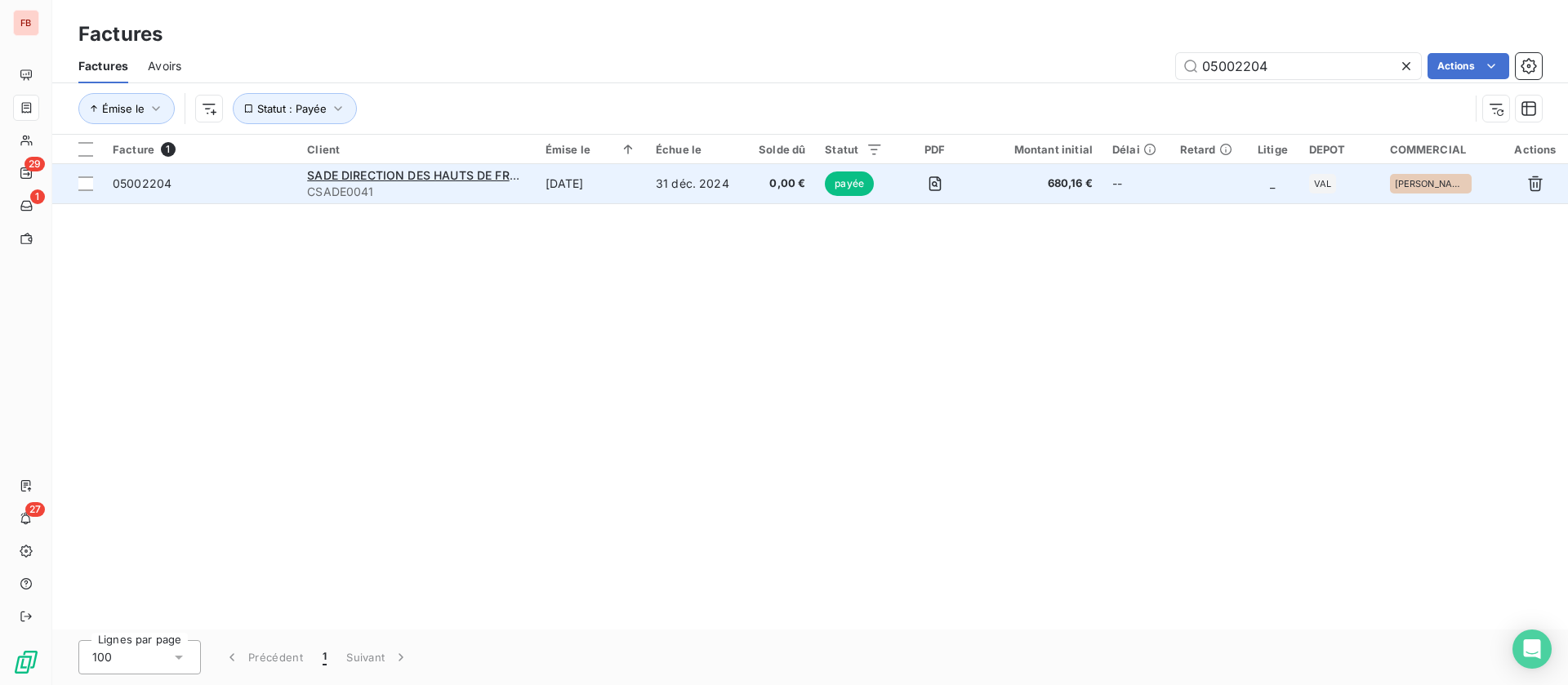
click at [591, 183] on td "21 oct. 2024" at bounding box center [591, 183] width 110 height 39
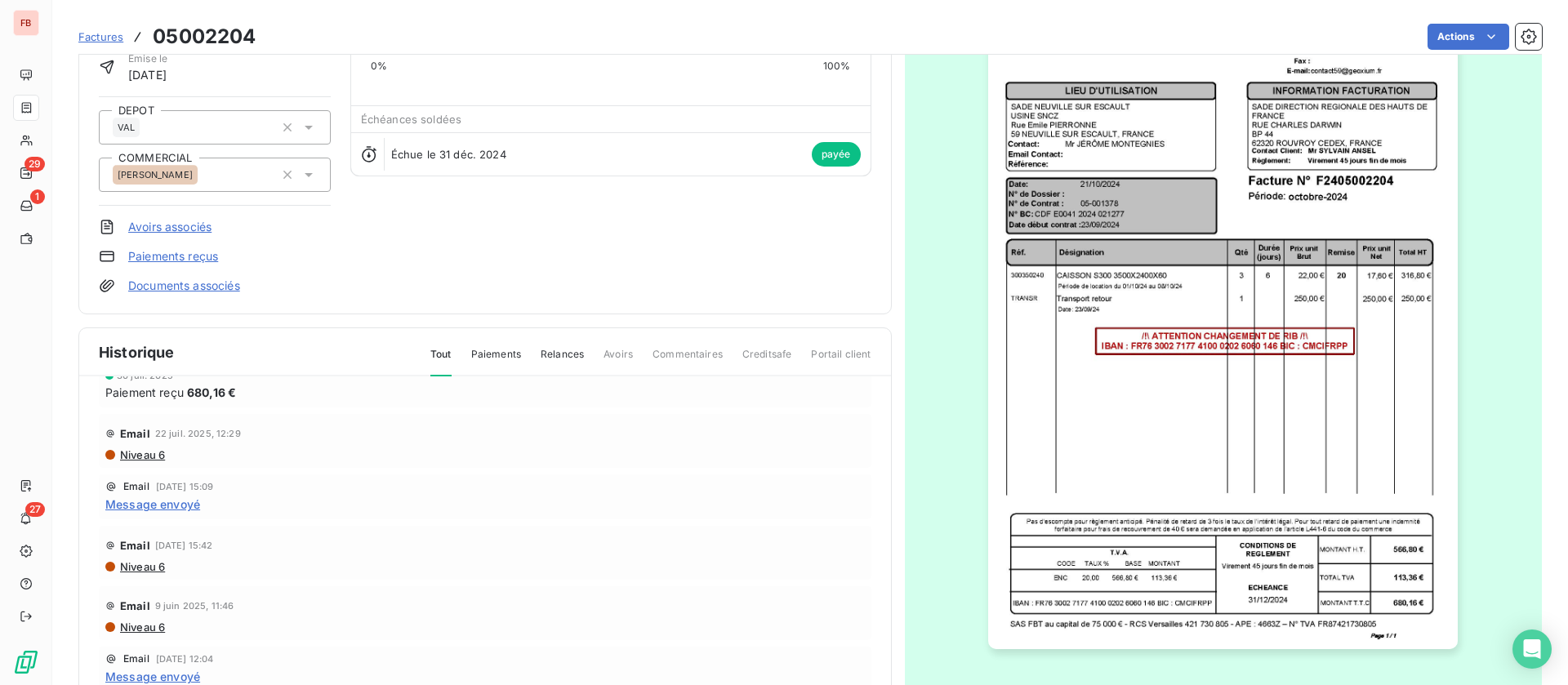
scroll to position [122, 0]
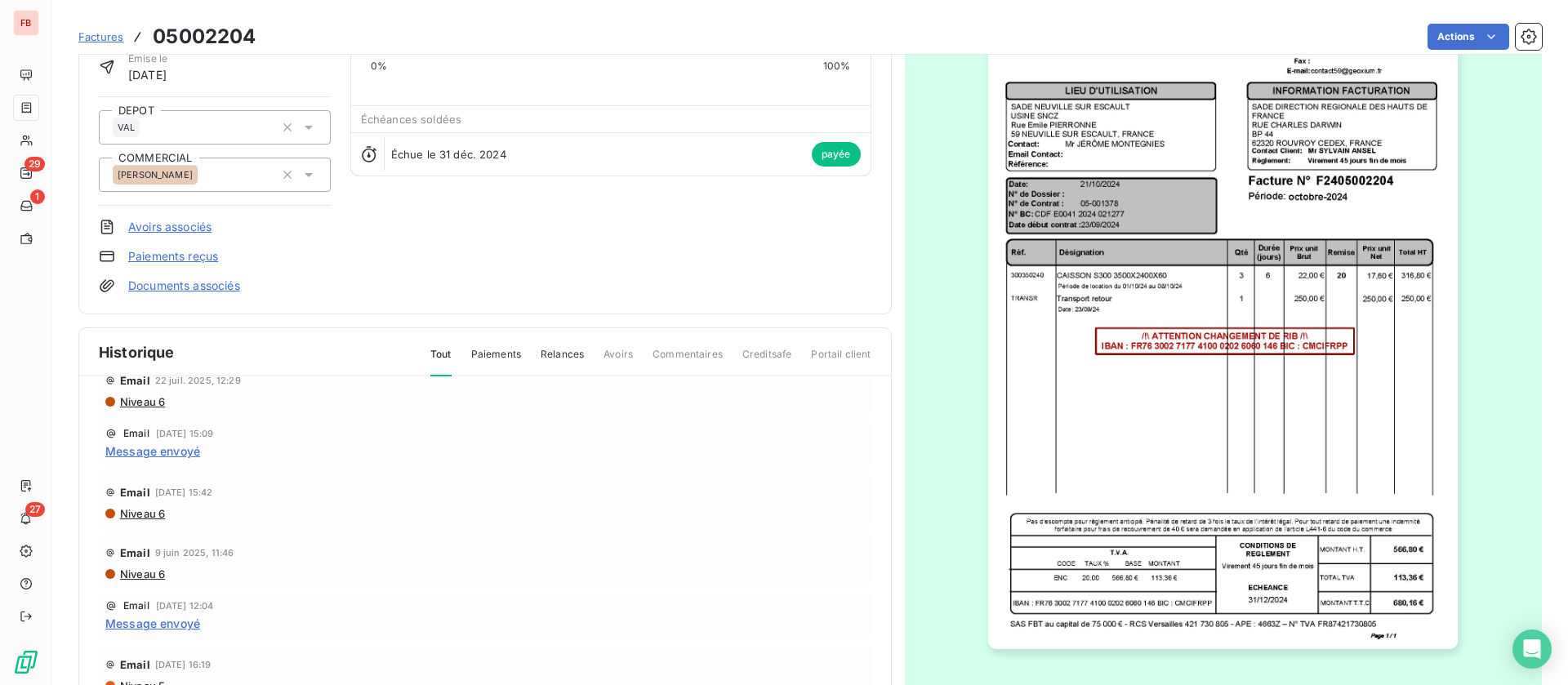
click at [175, 445] on span "Message envoyé" at bounding box center [153, 451] width 95 height 17
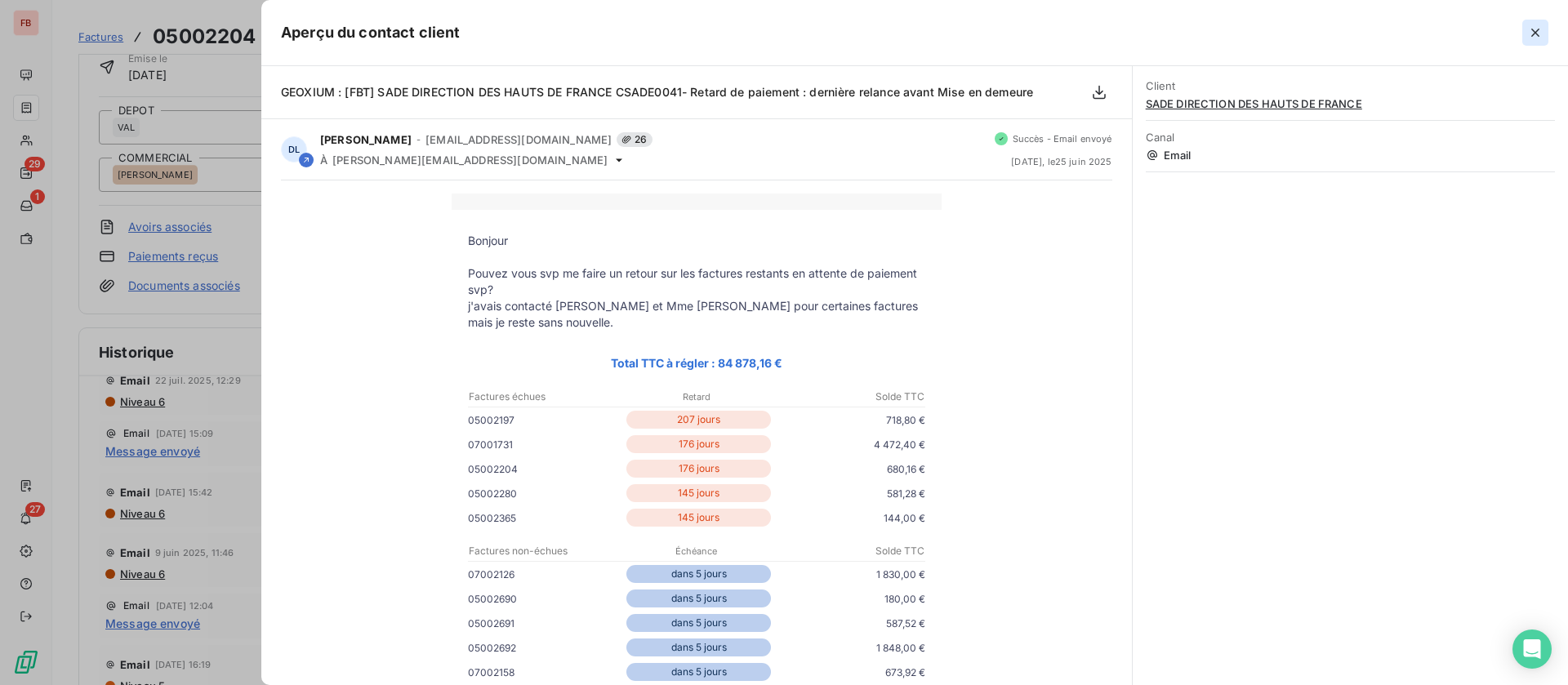
click at [1534, 31] on icon "button" at bounding box center [1535, 32] width 17 height 17
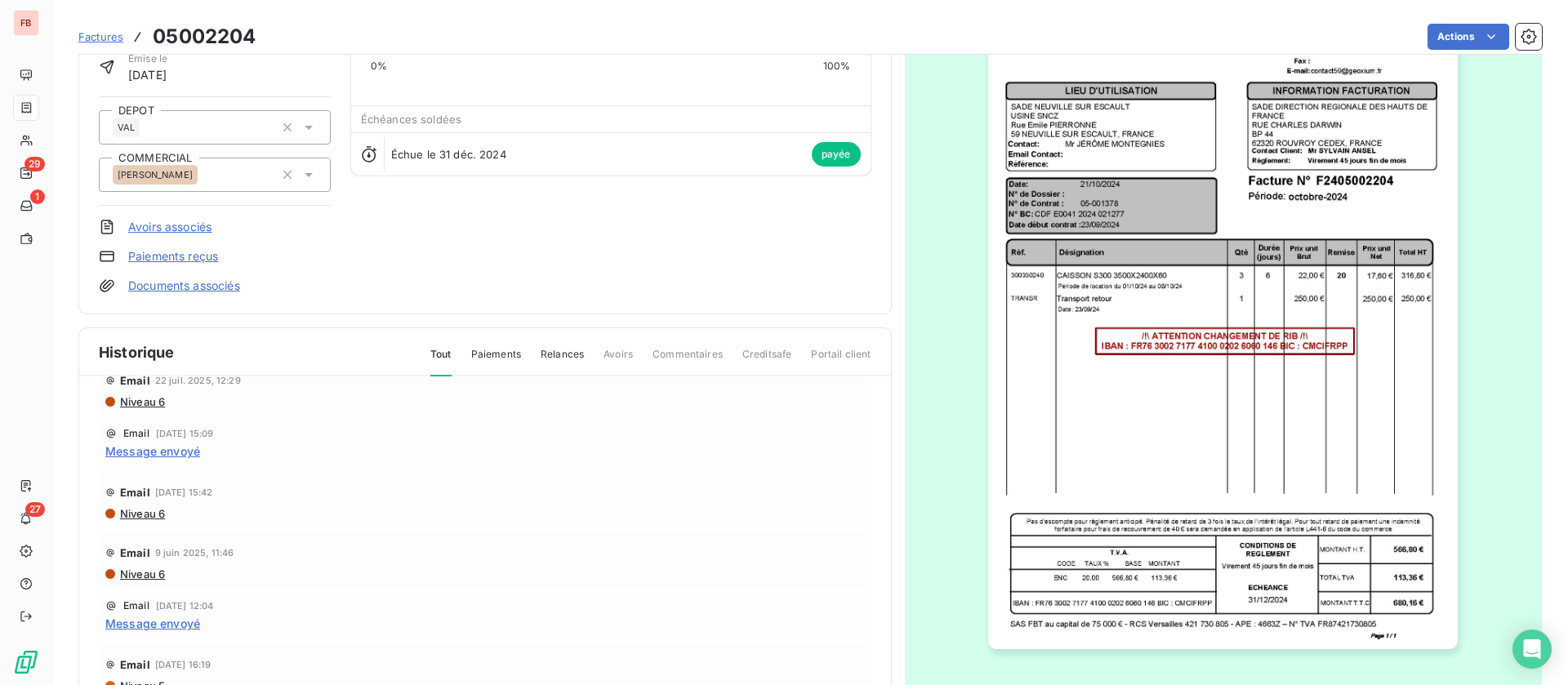
click at [130, 627] on span "Message envoyé" at bounding box center [153, 623] width 95 height 17
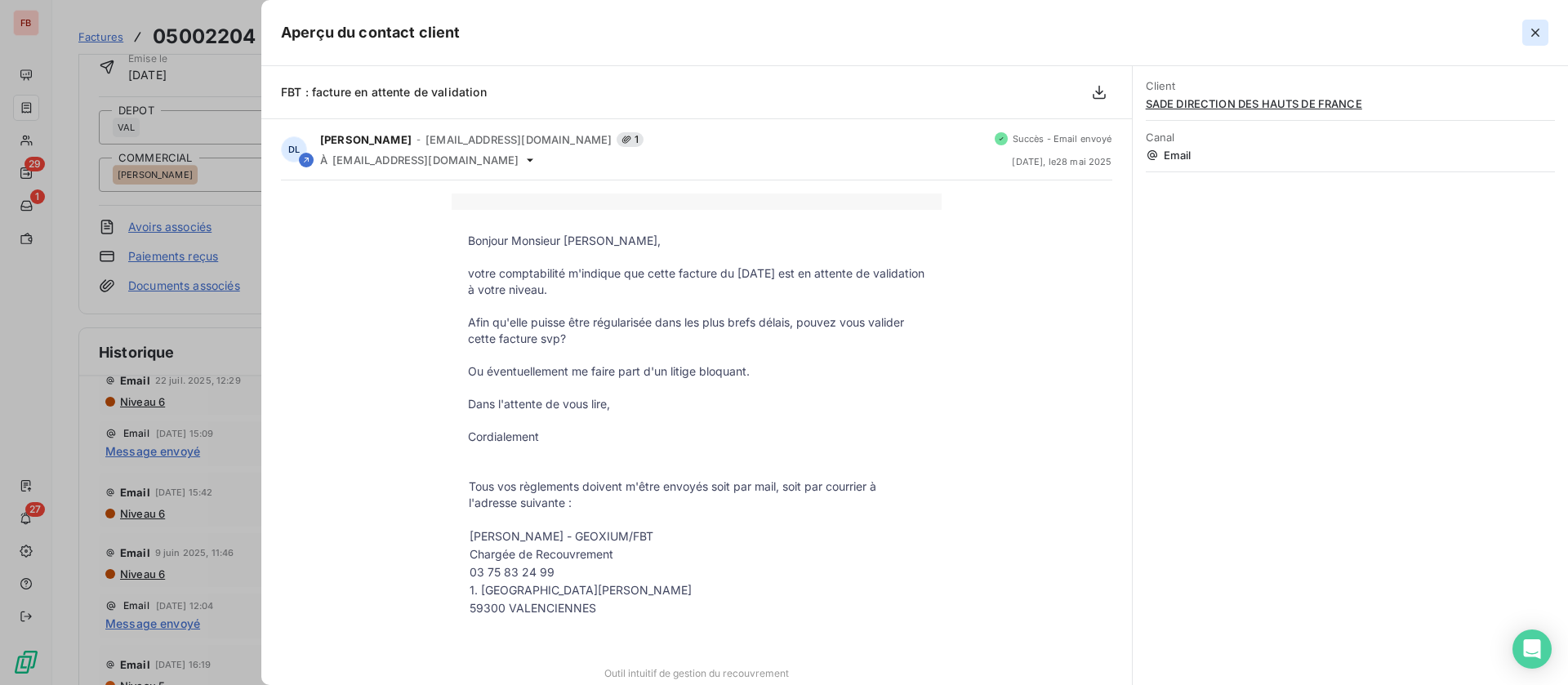
click at [1538, 31] on icon "button" at bounding box center [1535, 32] width 17 height 17
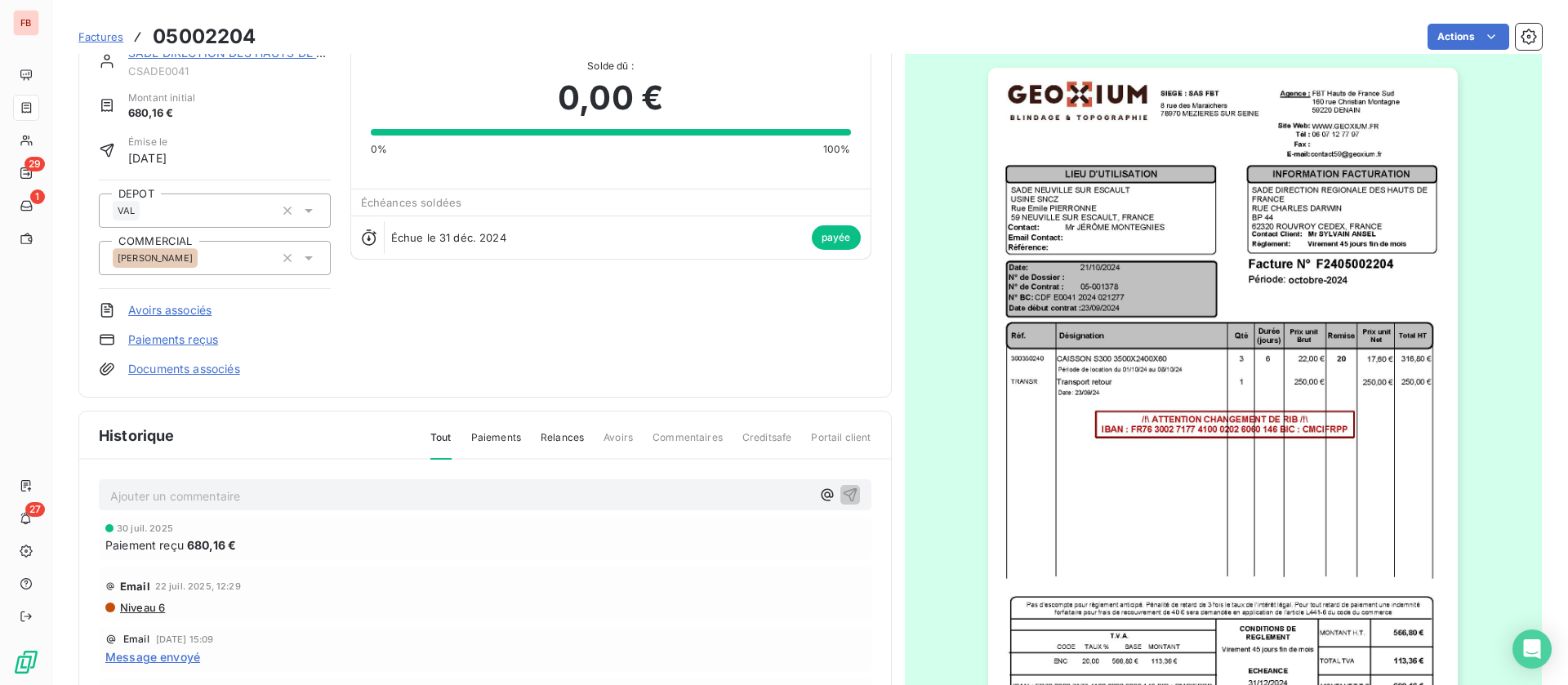
scroll to position [0, 0]
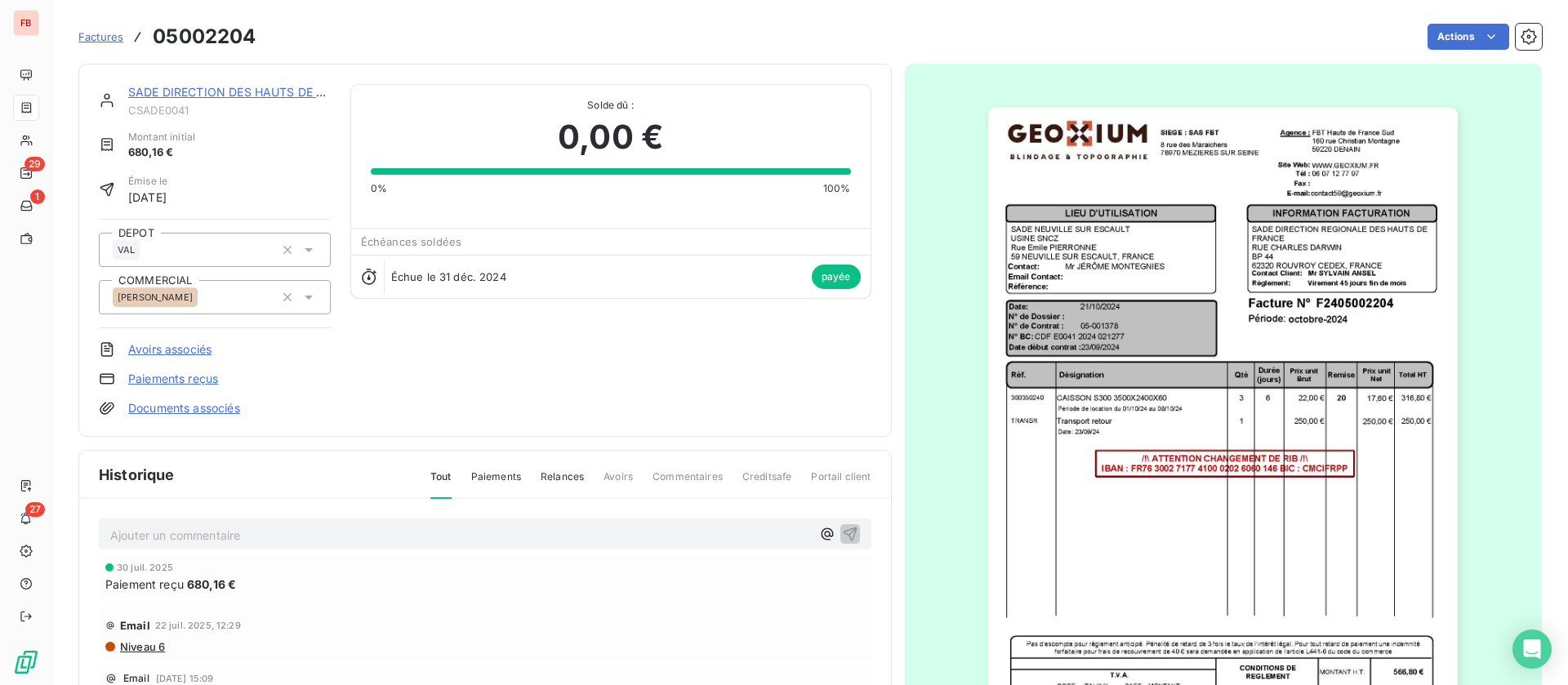
drag, startPoint x: 191, startPoint y: 90, endPoint x: 218, endPoint y: 90, distance: 27.0
click at [192, 90] on link "SADE DIRECTION DES HAUTS DE FRANCE" at bounding box center [245, 92] width 234 height 14
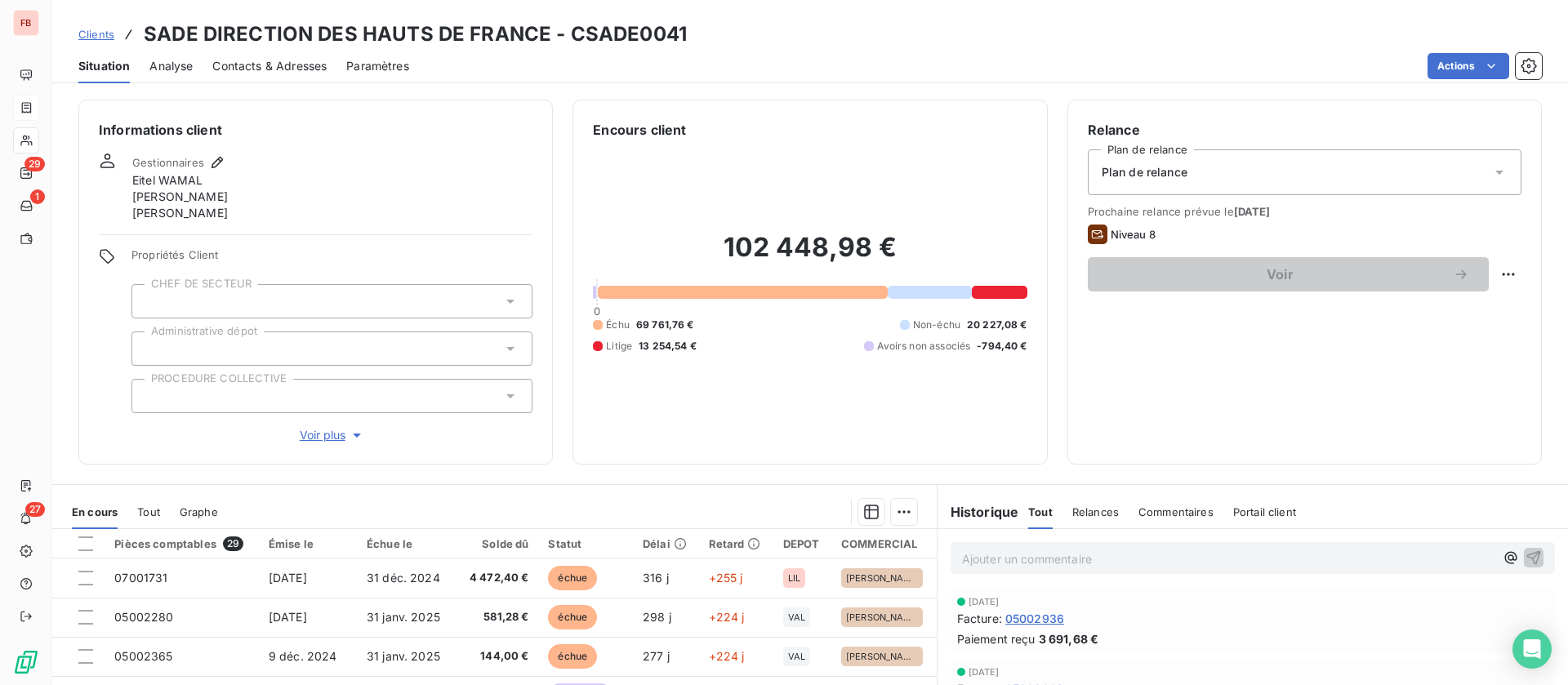
click at [1155, 522] on div "Commentaires" at bounding box center [1176, 511] width 75 height 34
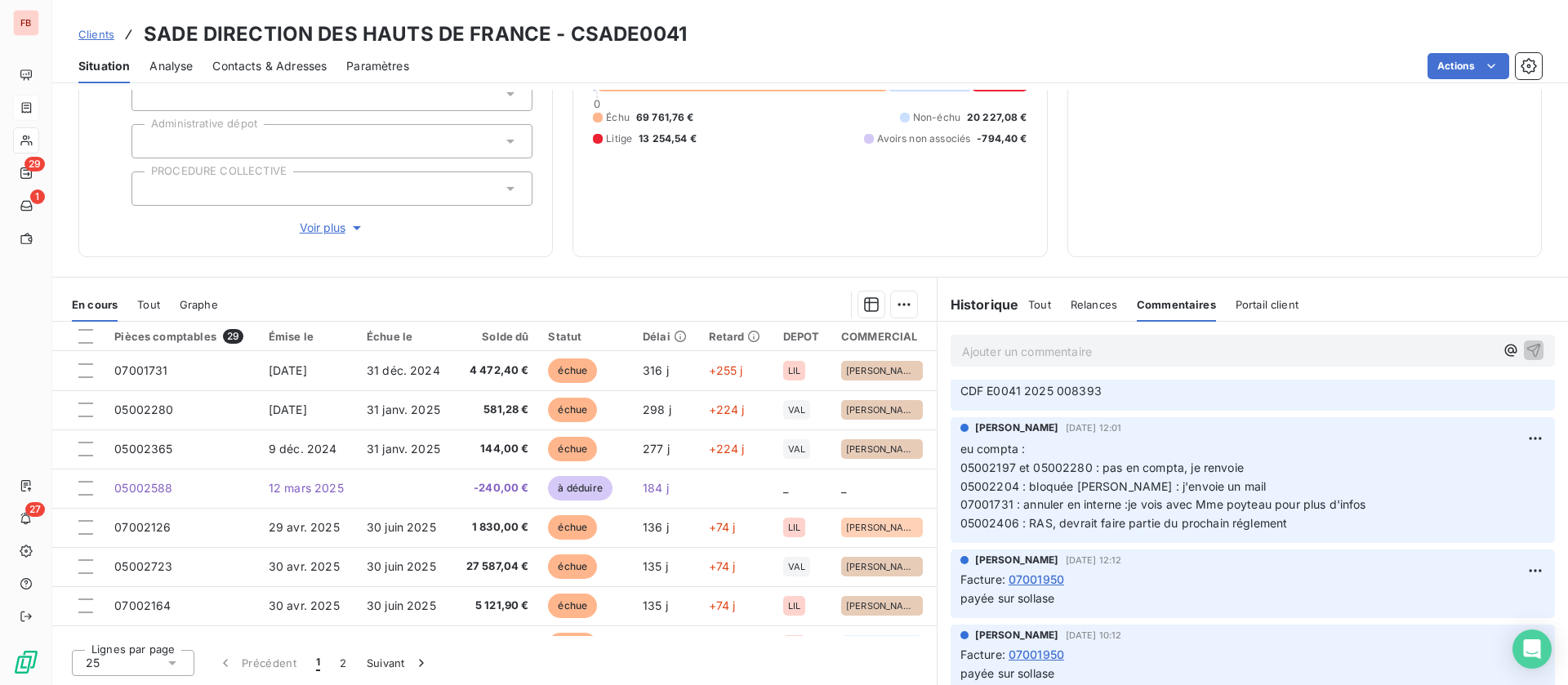
scroll to position [490, 0]
